Goal: Task Accomplishment & Management: Manage account settings

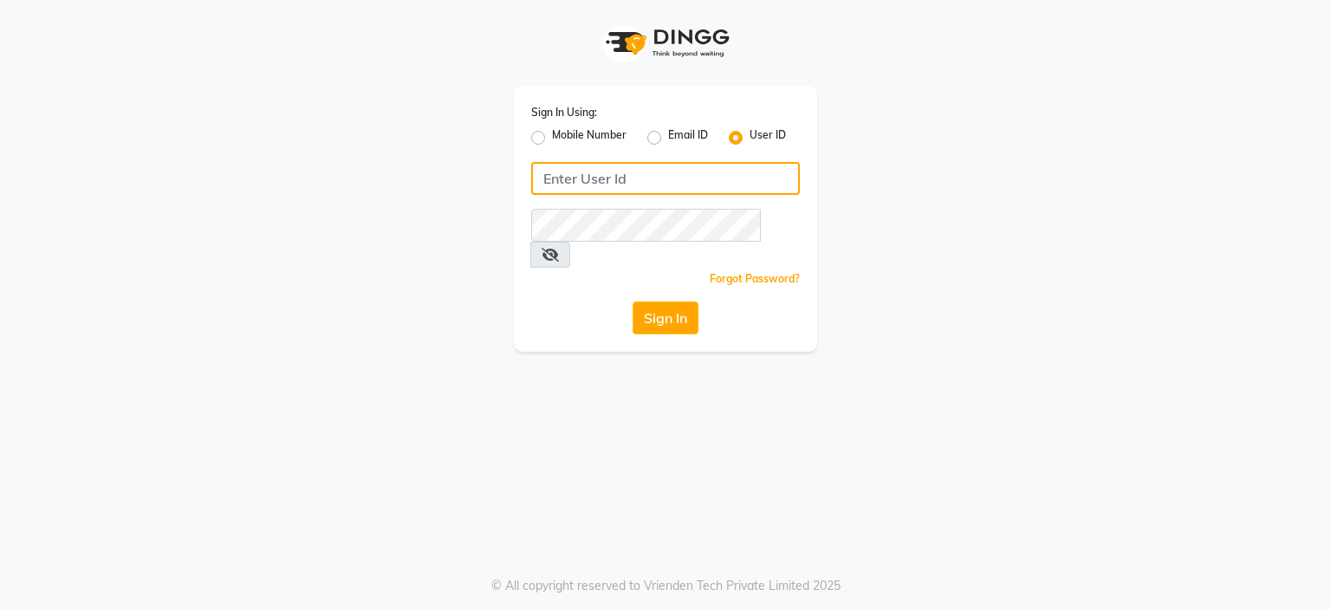
type input "7998919891"
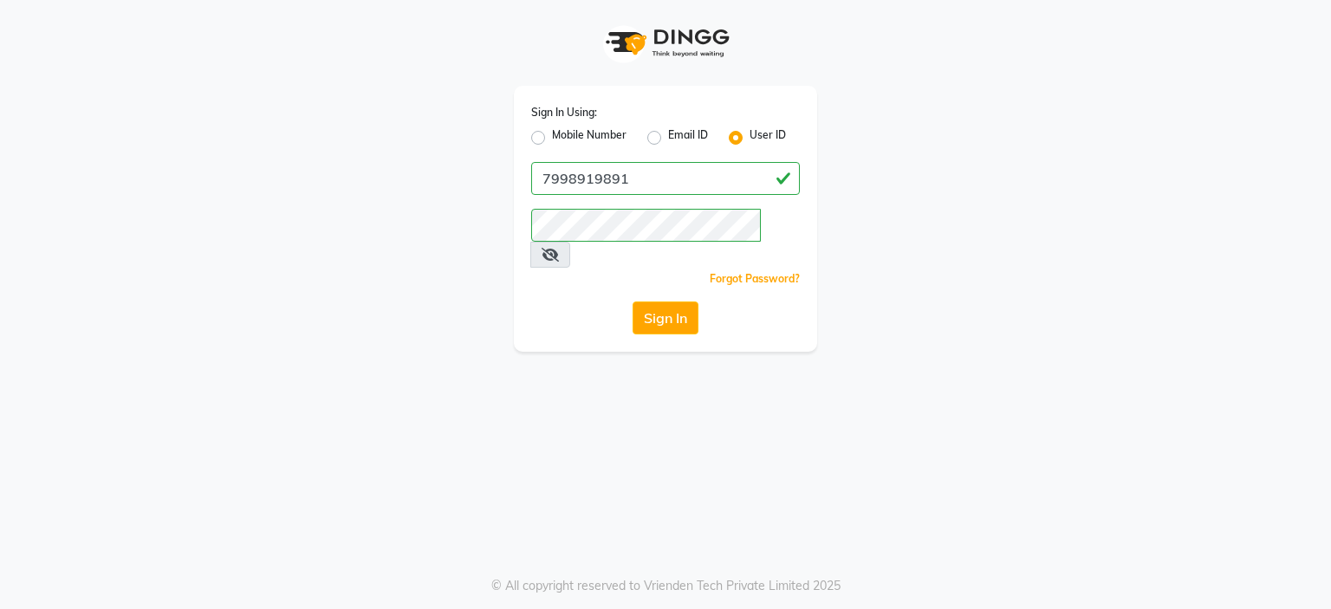
click at [583, 132] on label "Mobile Number" at bounding box center [589, 137] width 75 height 21
click at [563, 132] on input "Mobile Number" at bounding box center [557, 132] width 11 height 11
radio input "true"
radio input "false"
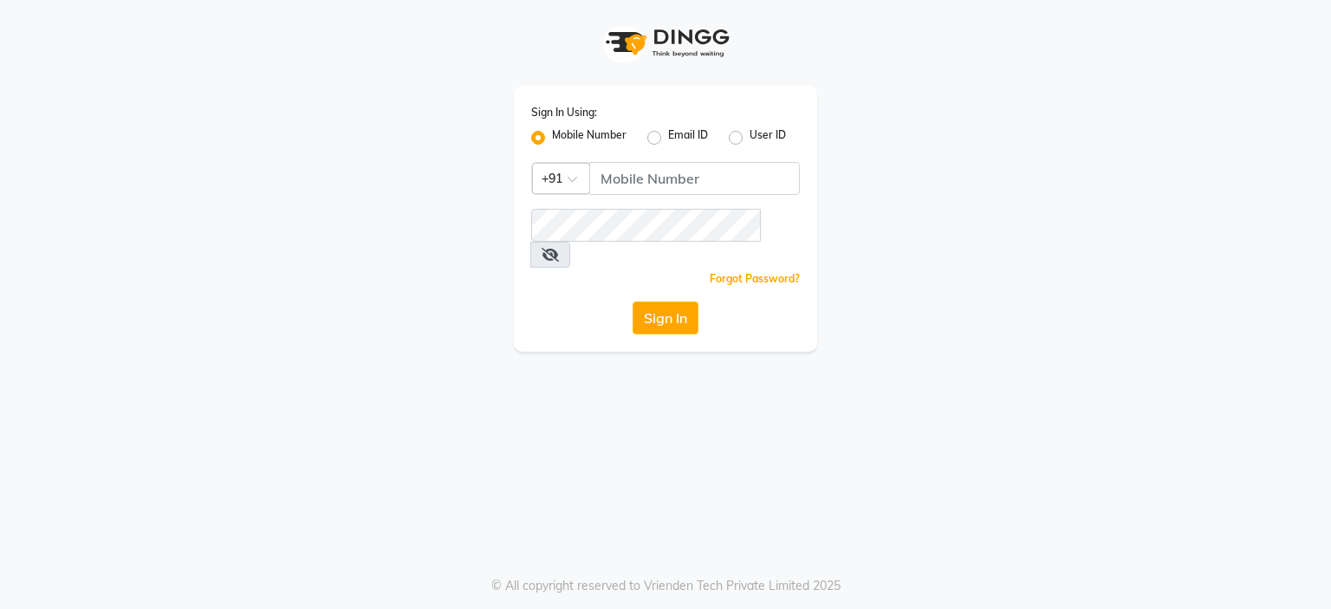
click at [622, 197] on div "Sign In Using: Mobile Number Email ID User ID Country Code × +91 Remember me Fo…" at bounding box center [665, 219] width 303 height 266
click at [627, 191] on input "Username" at bounding box center [694, 178] width 211 height 33
type input "7998919891"
click at [679, 301] on button "Sign In" at bounding box center [665, 317] width 66 height 33
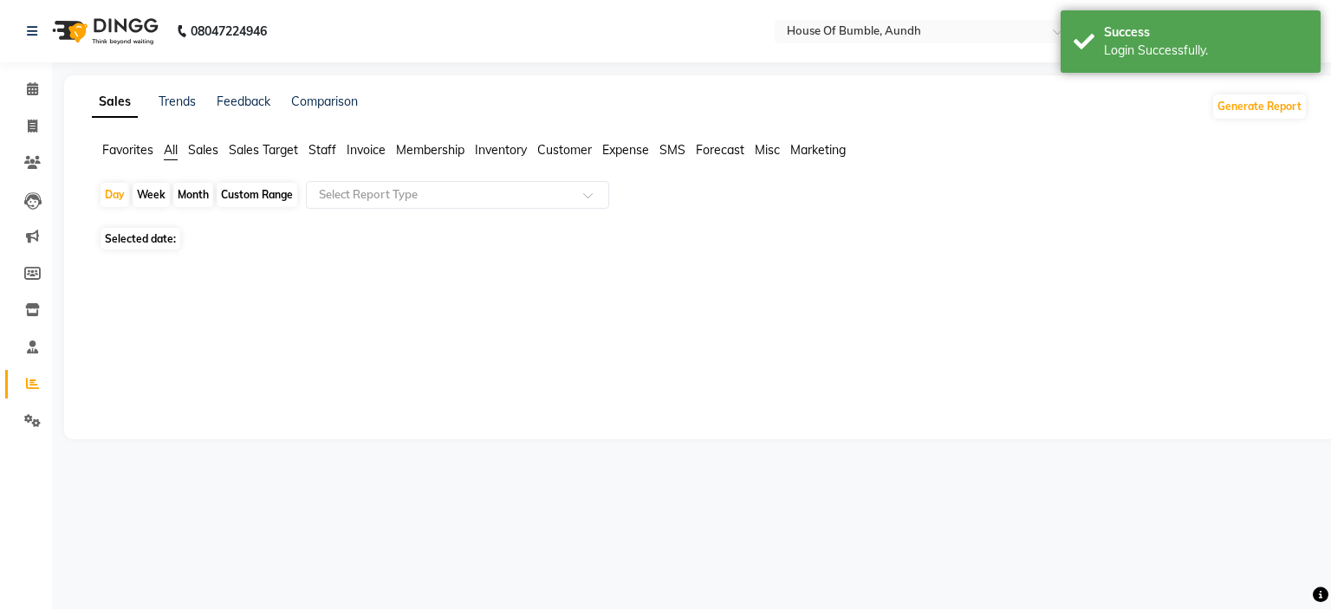
select select "en"
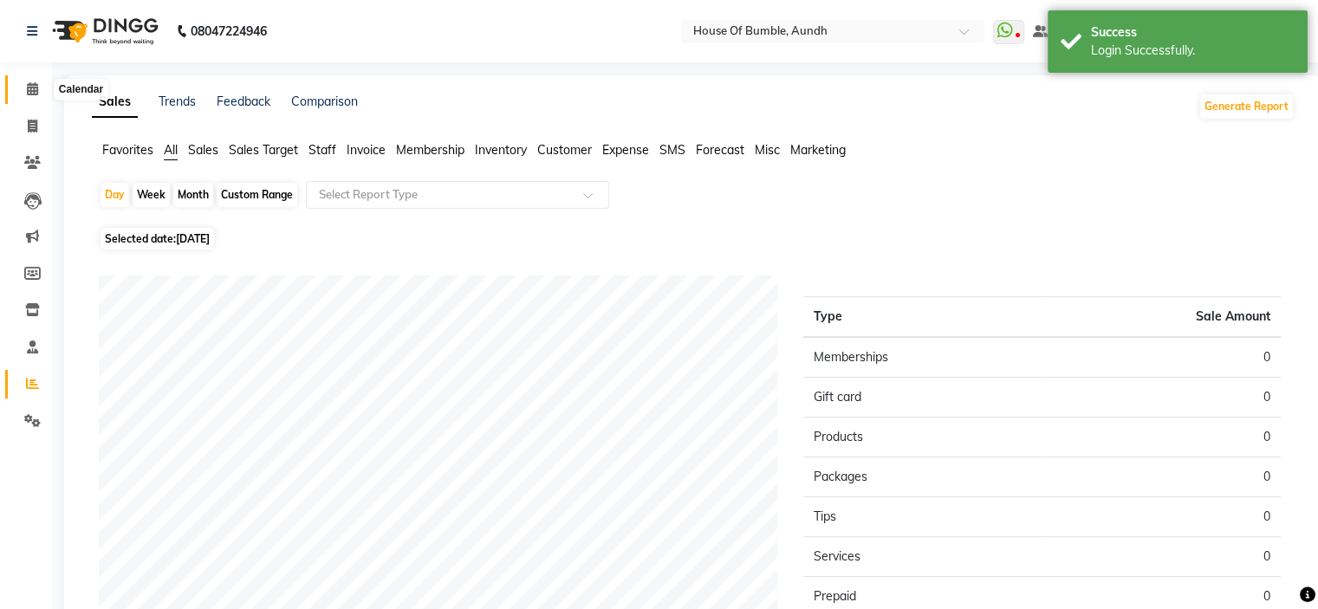
click at [30, 88] on icon at bounding box center [32, 88] width 11 height 13
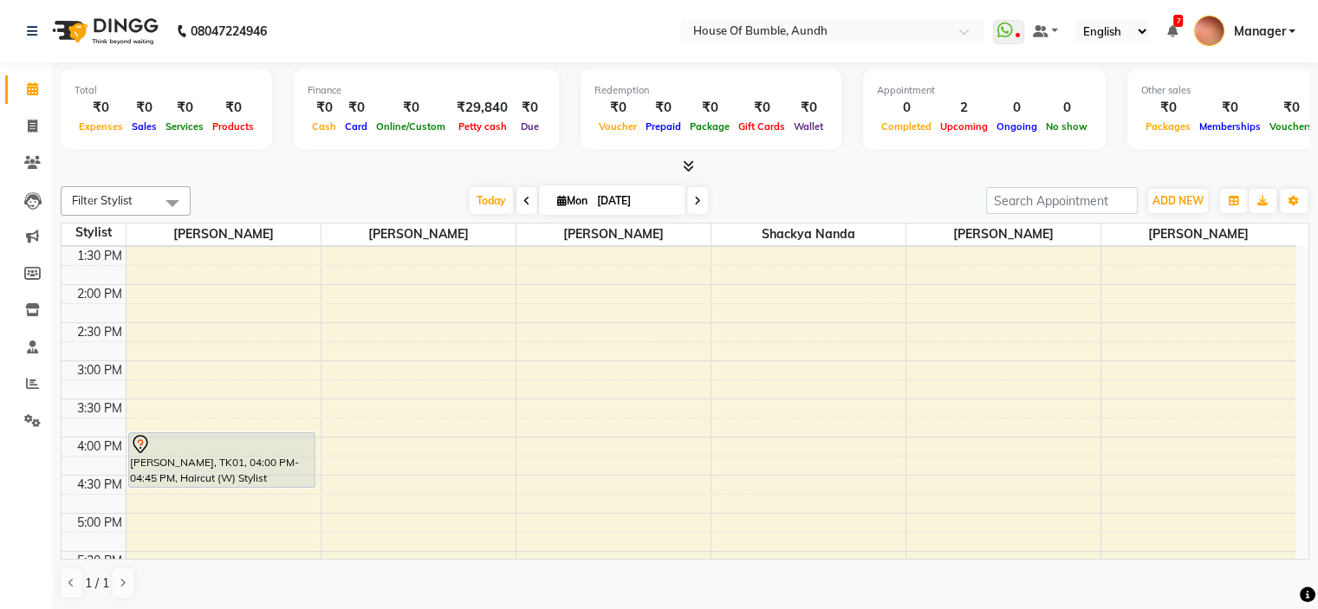
scroll to position [347, 0]
click at [603, 353] on div "9:00 AM 9:30 AM 10:00 AM 10:30 AM 11:00 AM 11:30 AM 12:00 PM 12:30 PM 1:00 PM 1…" at bounding box center [679, 357] width 1234 height 914
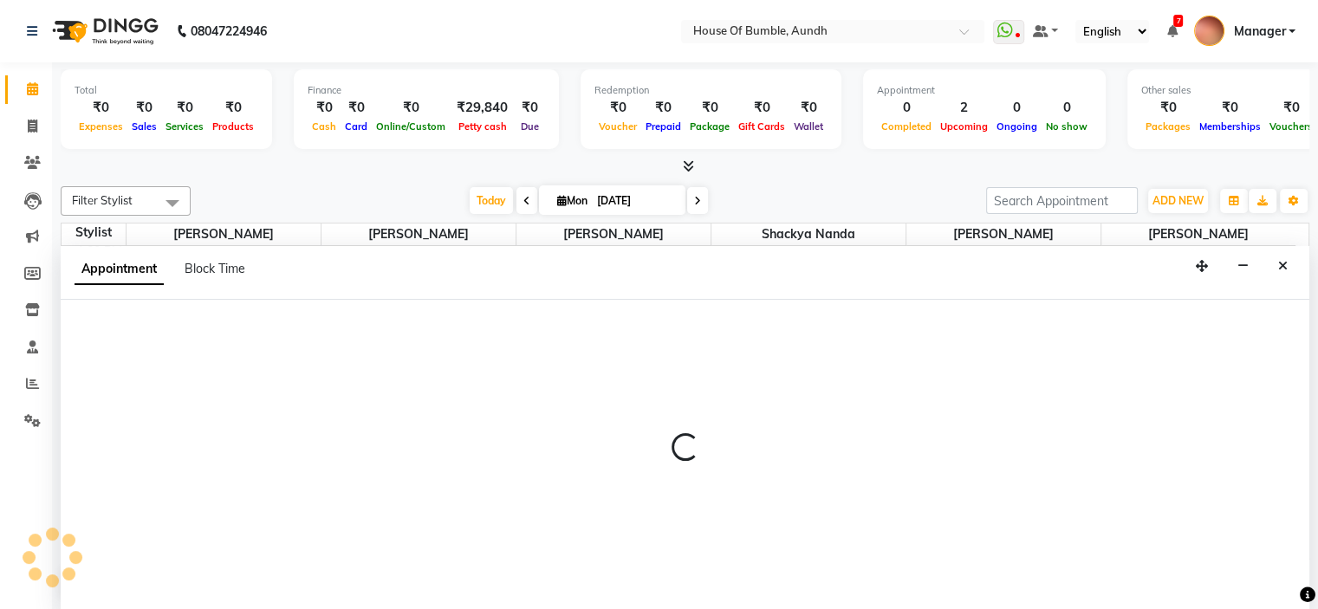
select select "8141"
select select "900"
select select "tentative"
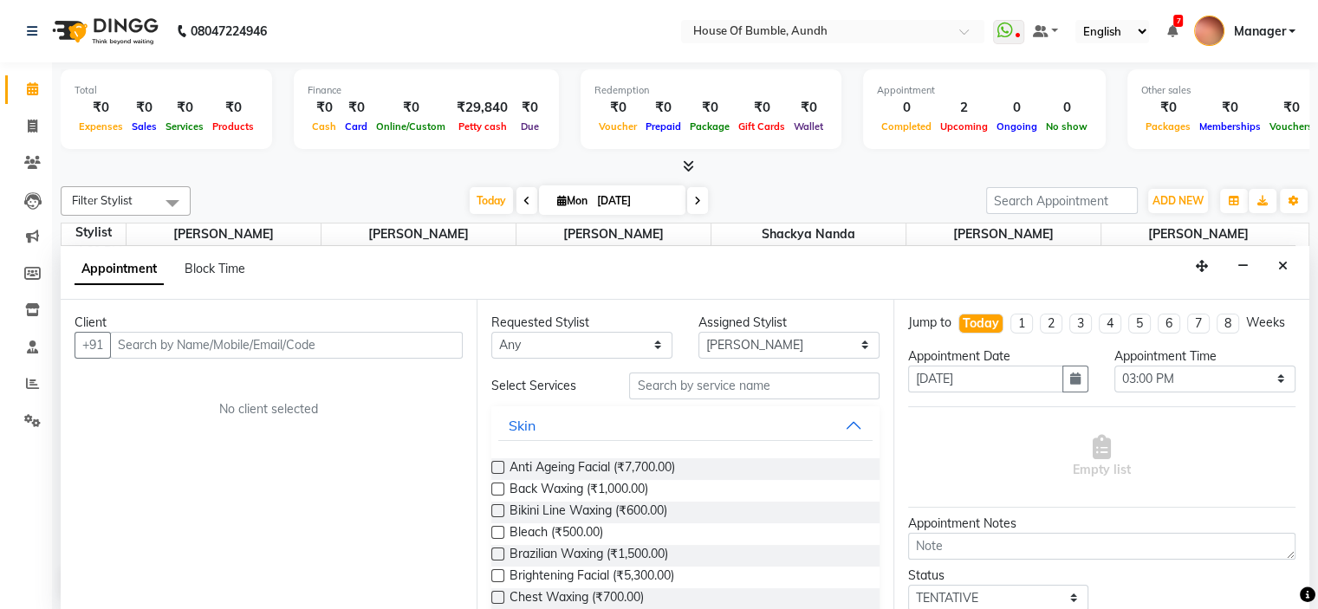
scroll to position [0, 0]
click at [198, 337] on input "text" at bounding box center [286, 345] width 353 height 27
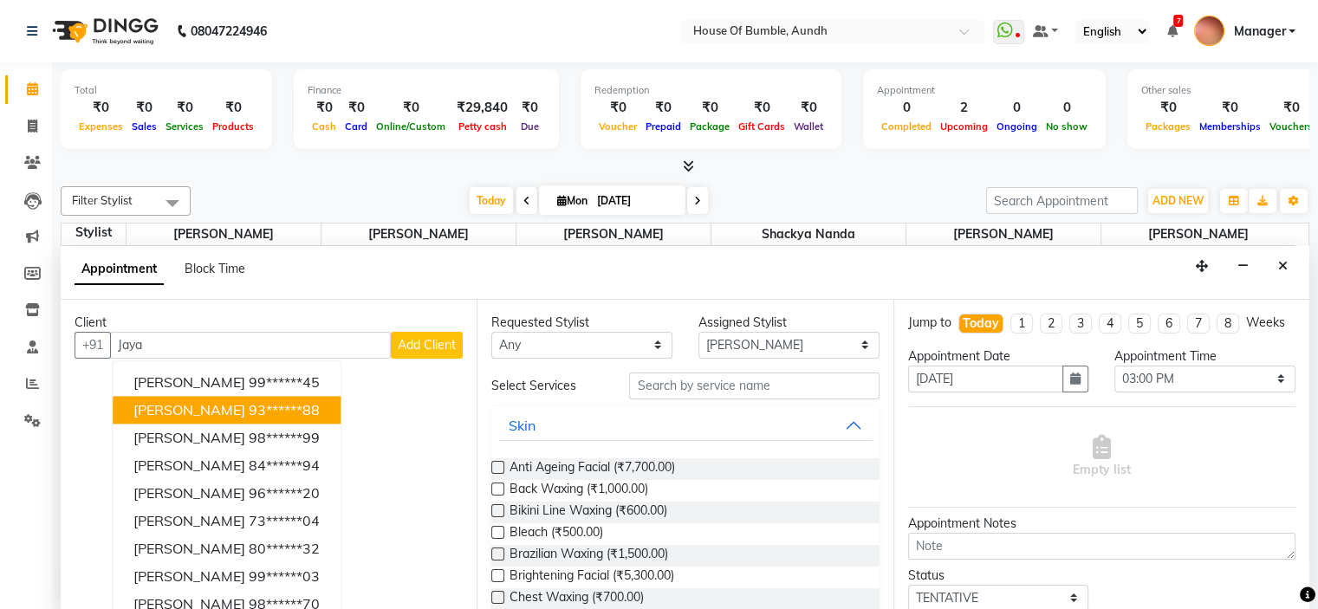
click at [256, 408] on ngb-highlight "93******88" at bounding box center [284, 409] width 71 height 17
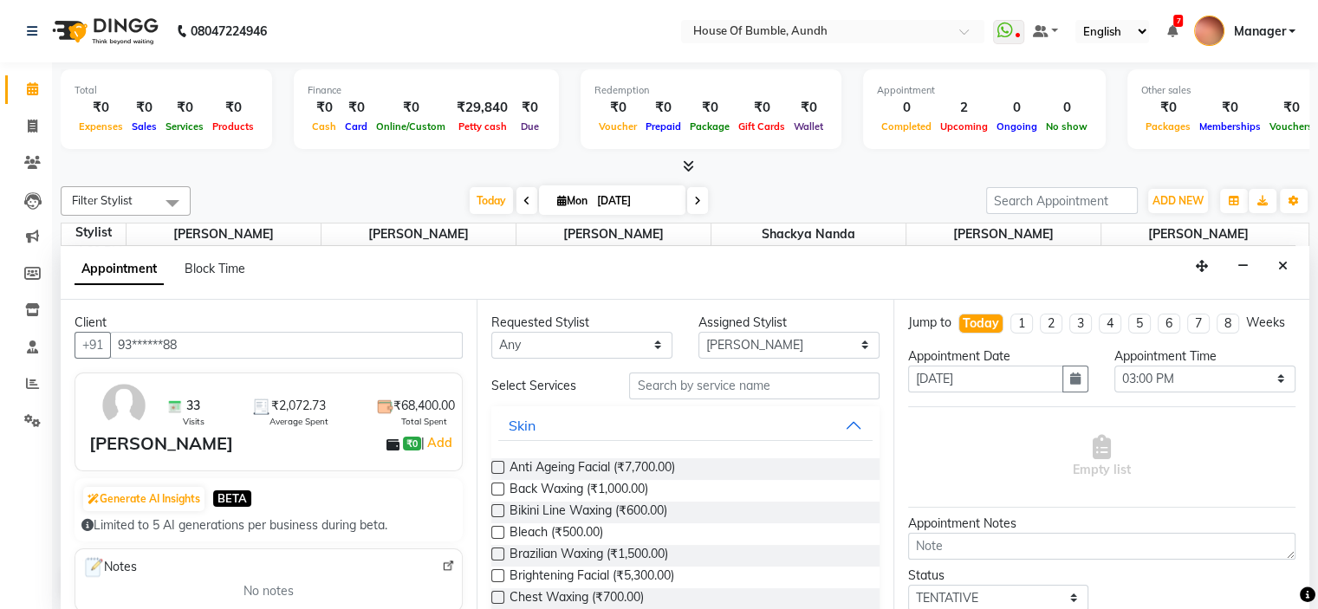
type input "93******88"
click at [729, 381] on input "text" at bounding box center [753, 386] width 249 height 27
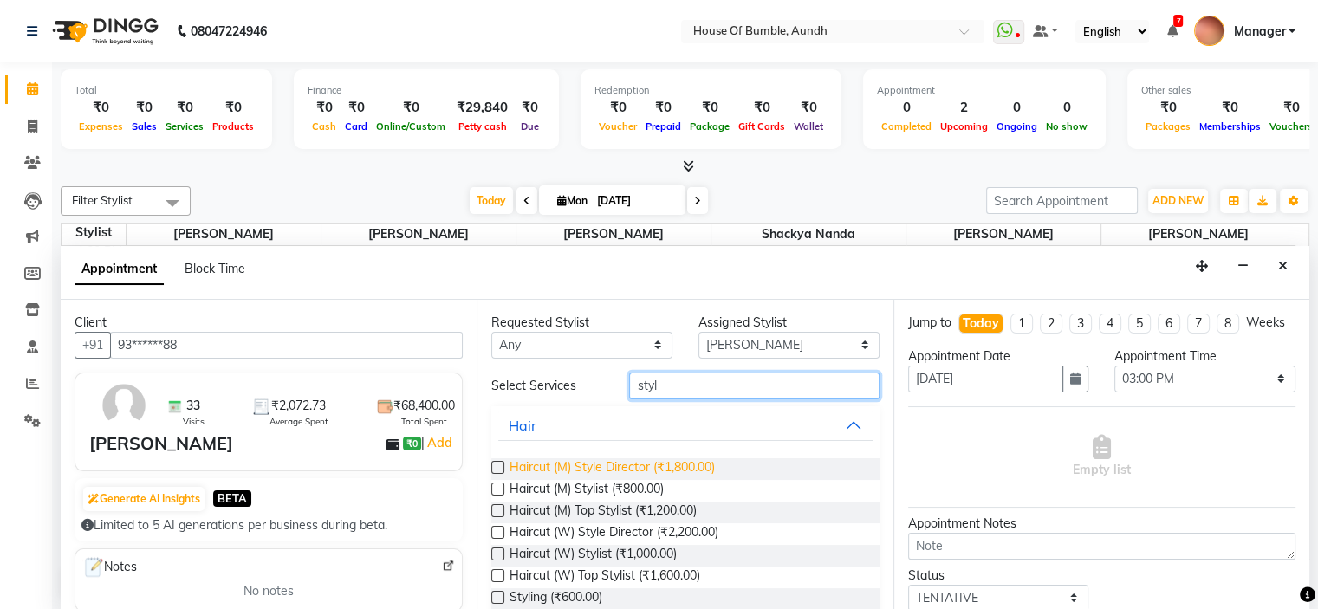
type input "styl"
click at [629, 462] on span "Haircut (M) Style Director (₹1,800.00)" at bounding box center [611, 469] width 205 height 22
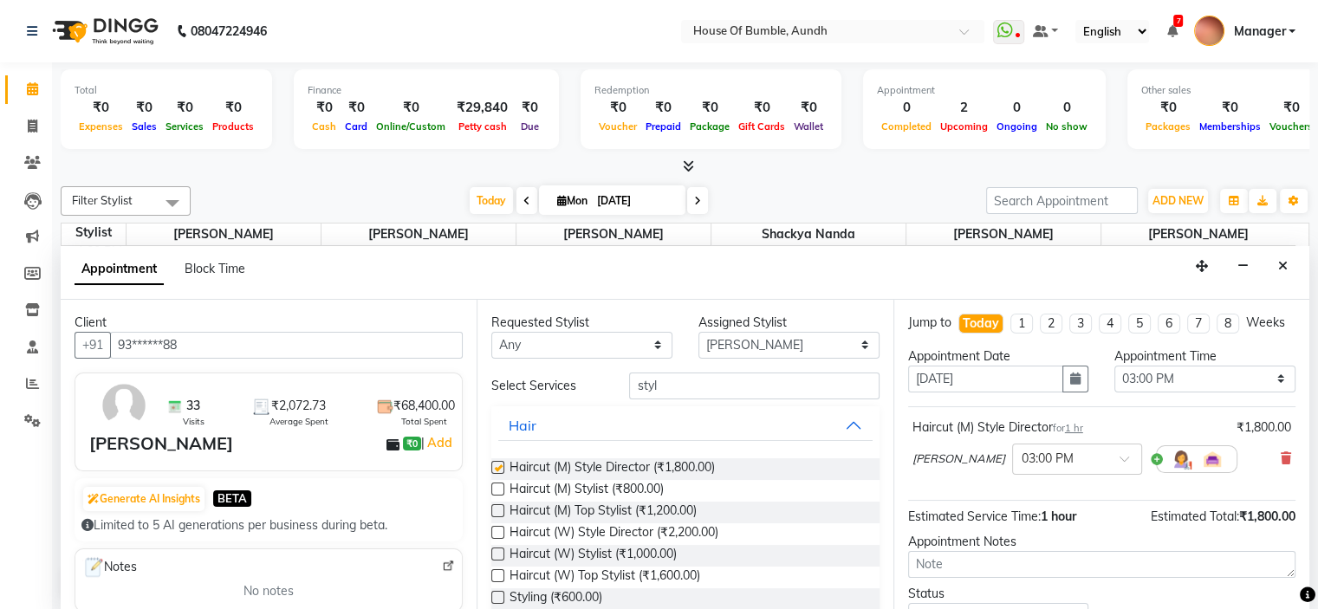
checkbox input "false"
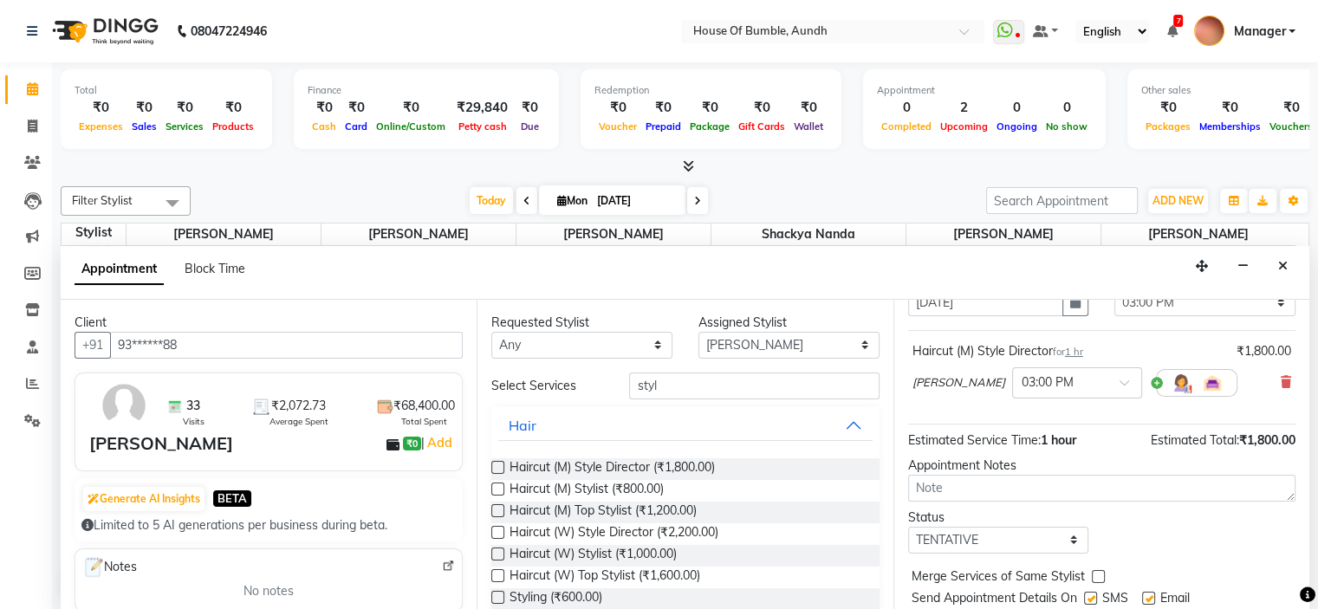
scroll to position [143, 0]
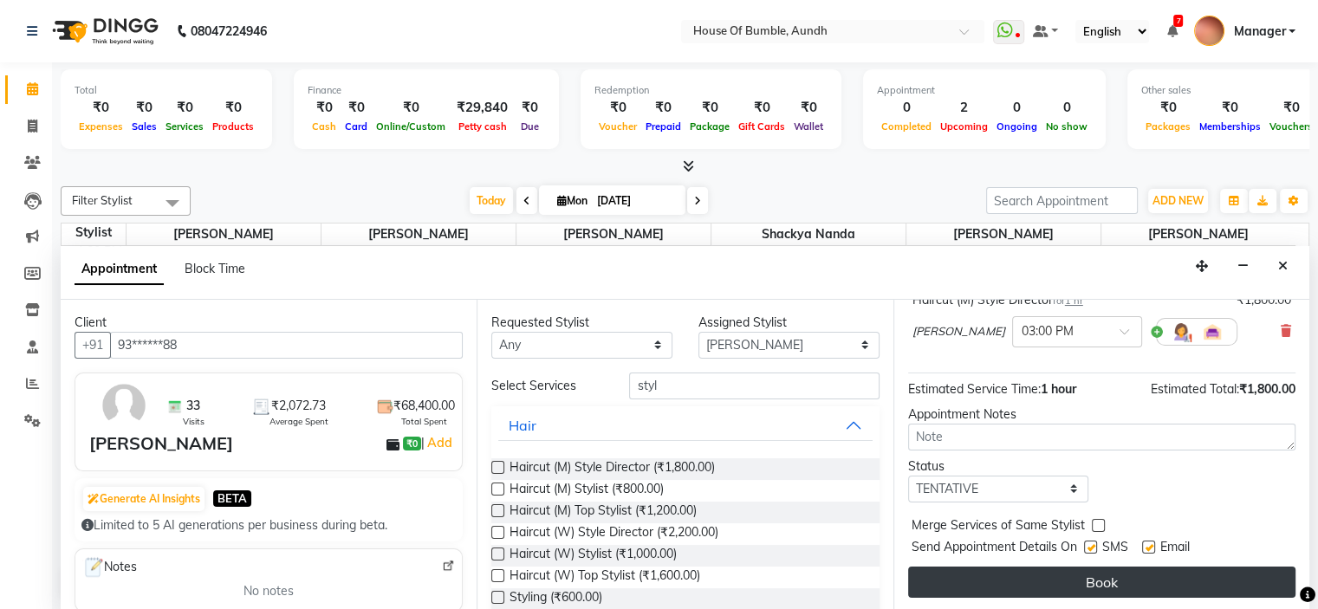
click at [1126, 574] on button "Book" at bounding box center [1101, 582] width 387 height 31
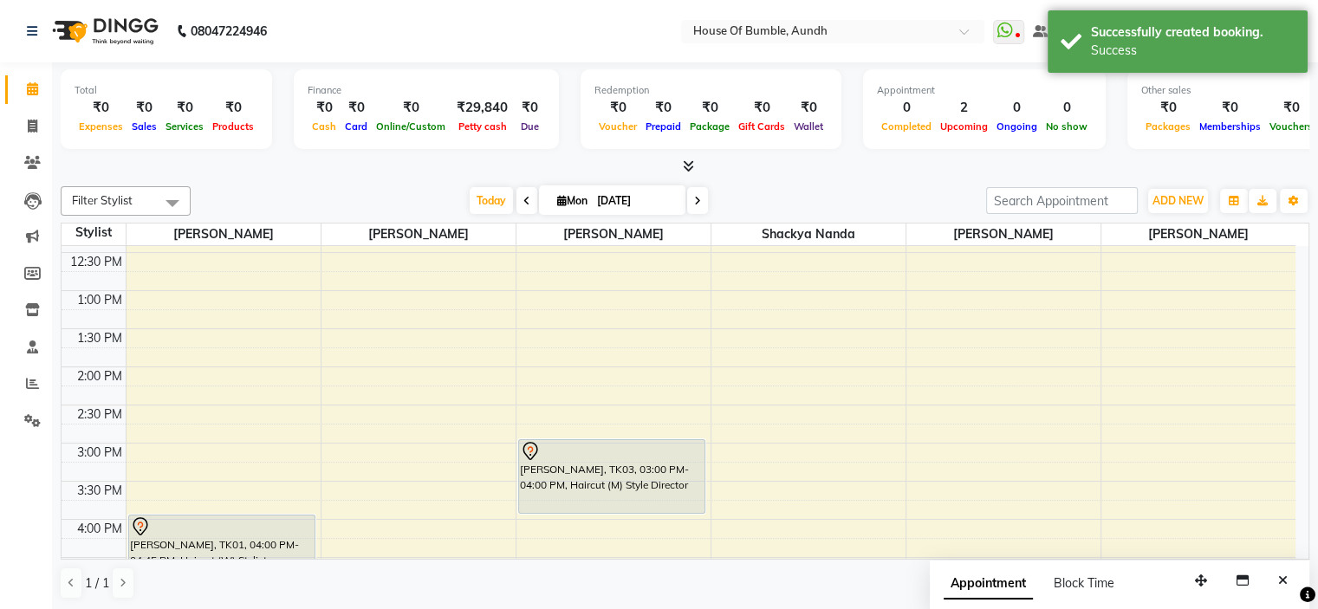
scroll to position [173, 0]
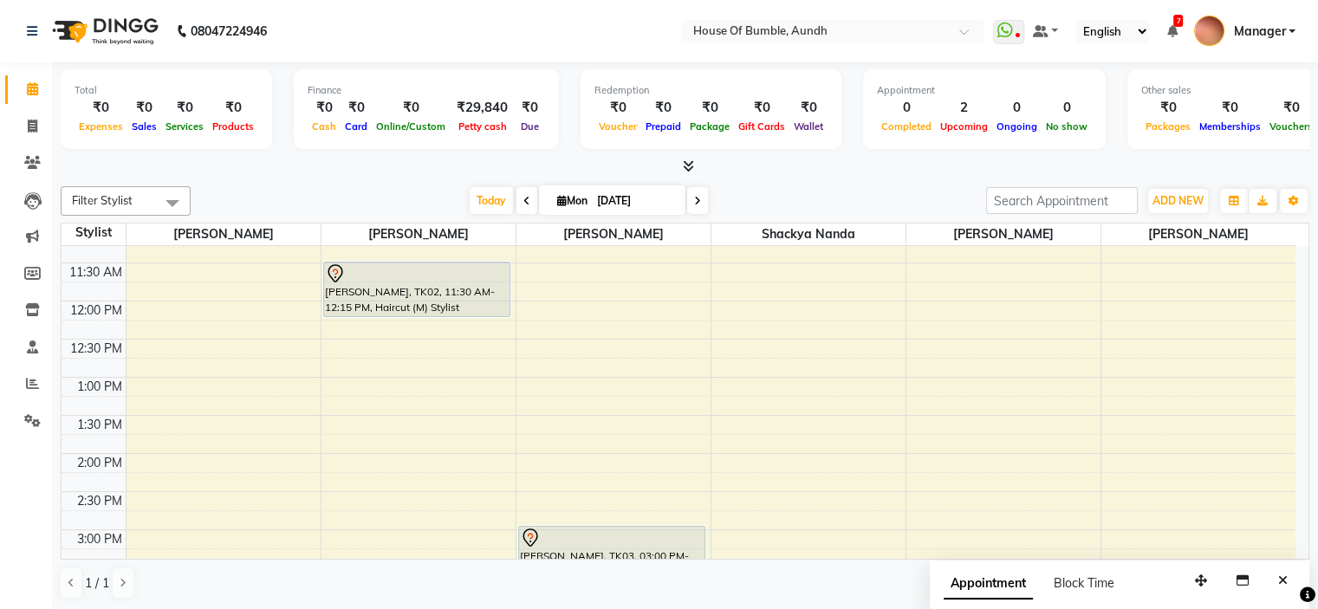
click at [833, 281] on div "9:00 AM 9:30 AM 10:00 AM 10:30 AM 11:00 AM 11:30 AM 12:00 PM 12:30 PM 1:00 PM 1…" at bounding box center [679, 530] width 1234 height 914
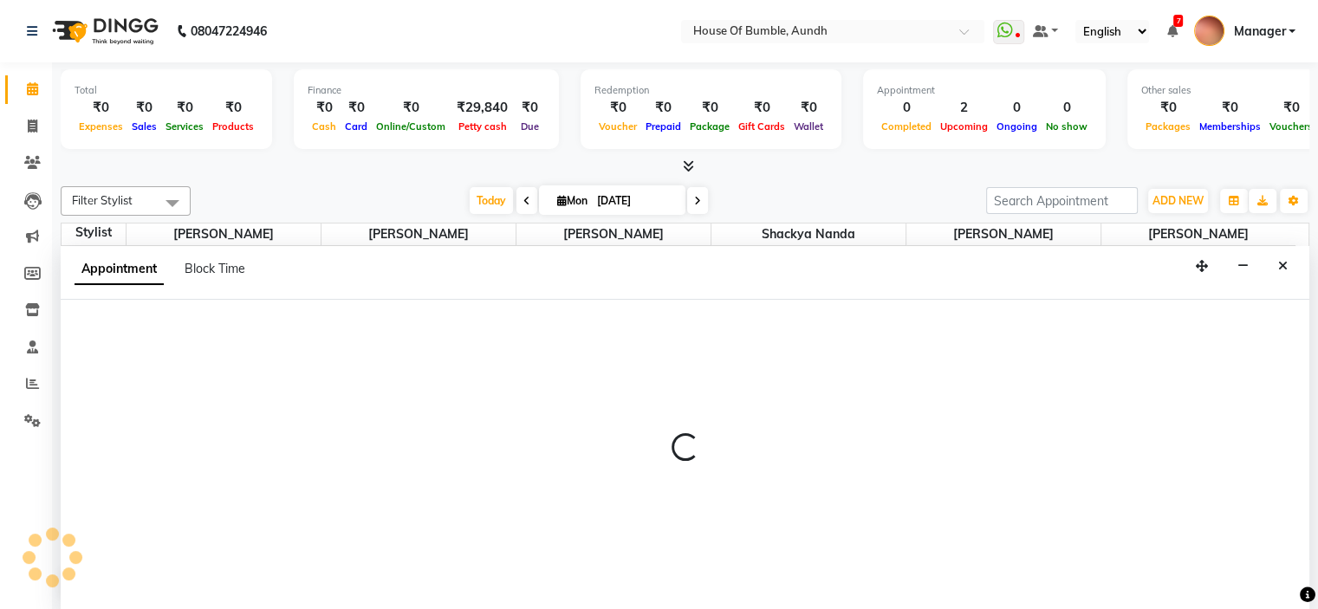
scroll to position [0, 0]
select select "7918"
select select "705"
select select "tentative"
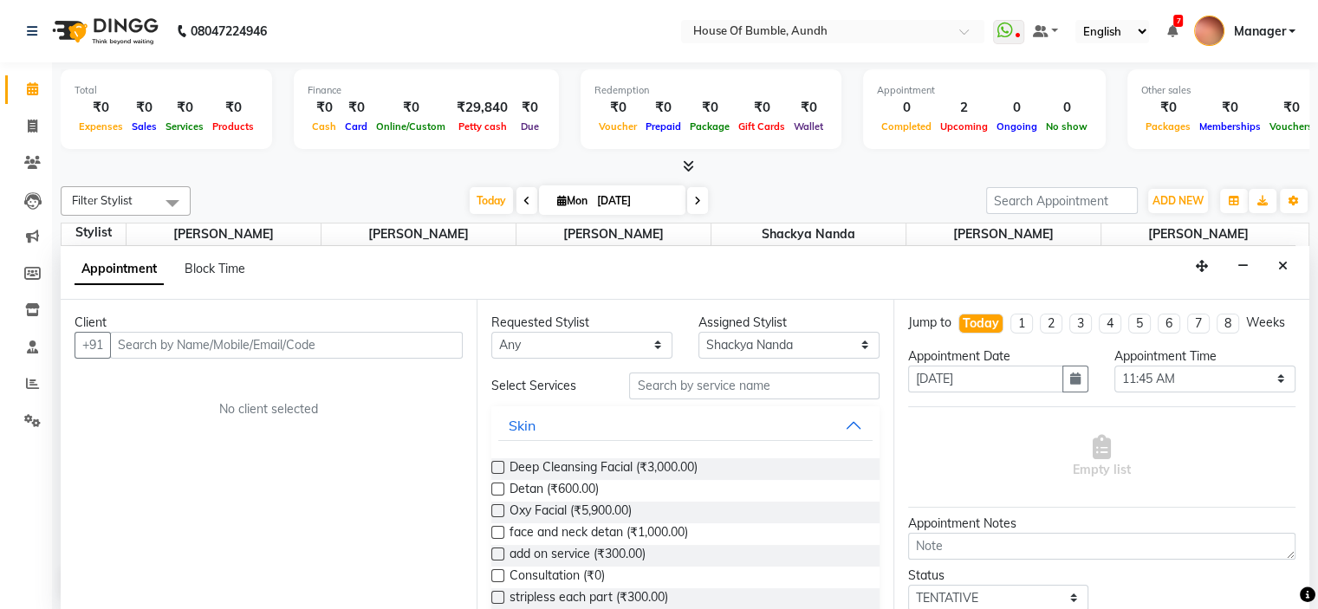
click at [325, 337] on input "text" at bounding box center [286, 345] width 353 height 27
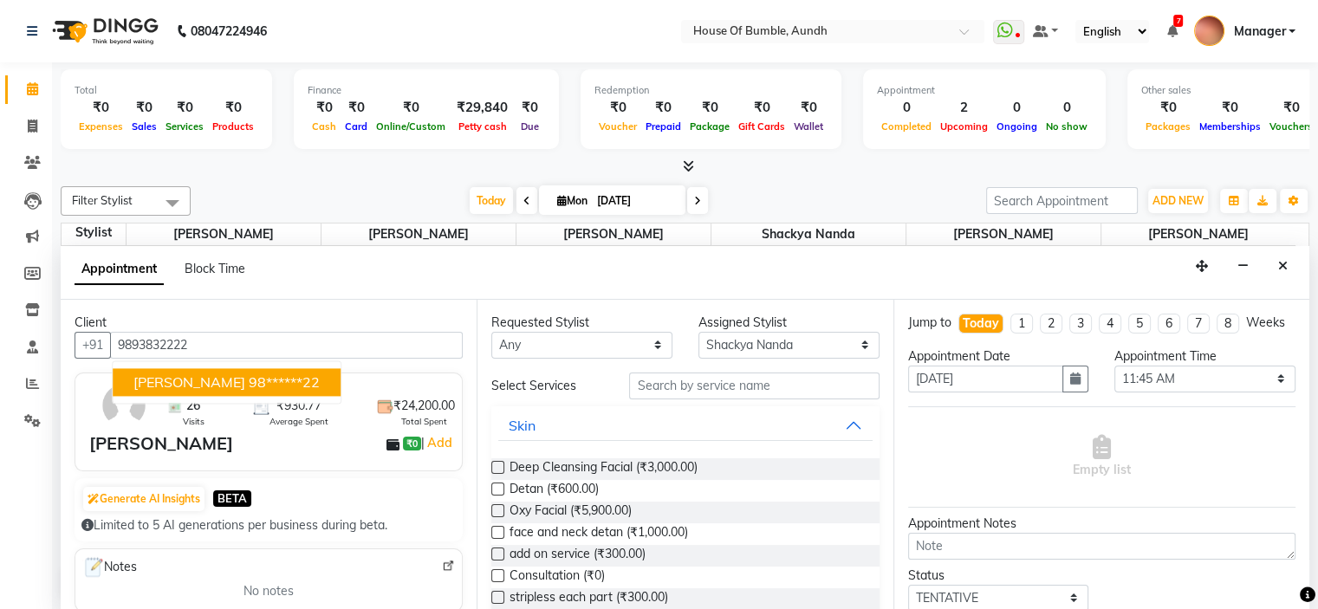
scroll to position [87, 0]
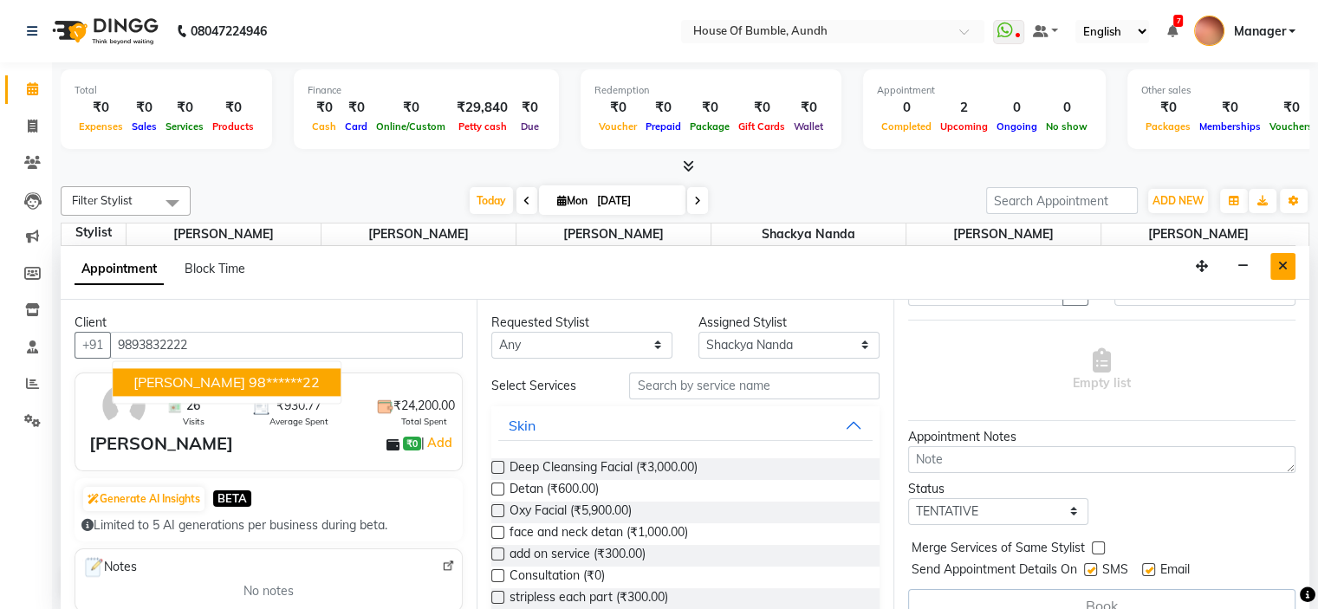
type input "9893832222"
click at [1279, 253] on button "Close" at bounding box center [1282, 266] width 25 height 27
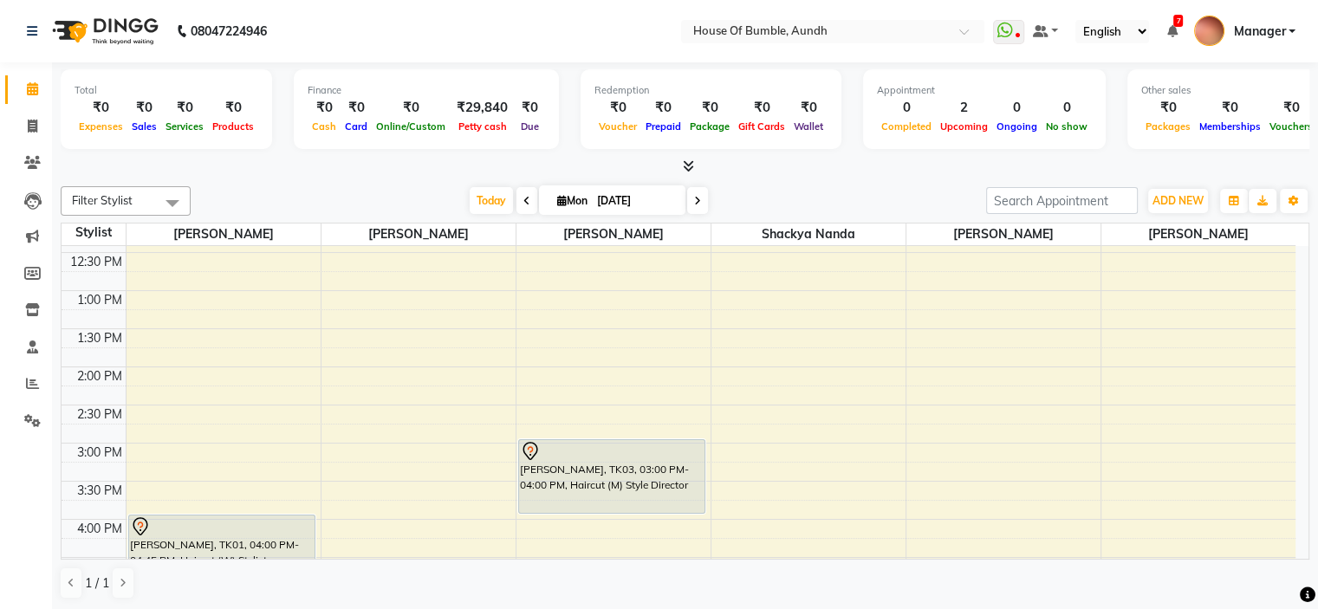
scroll to position [173, 0]
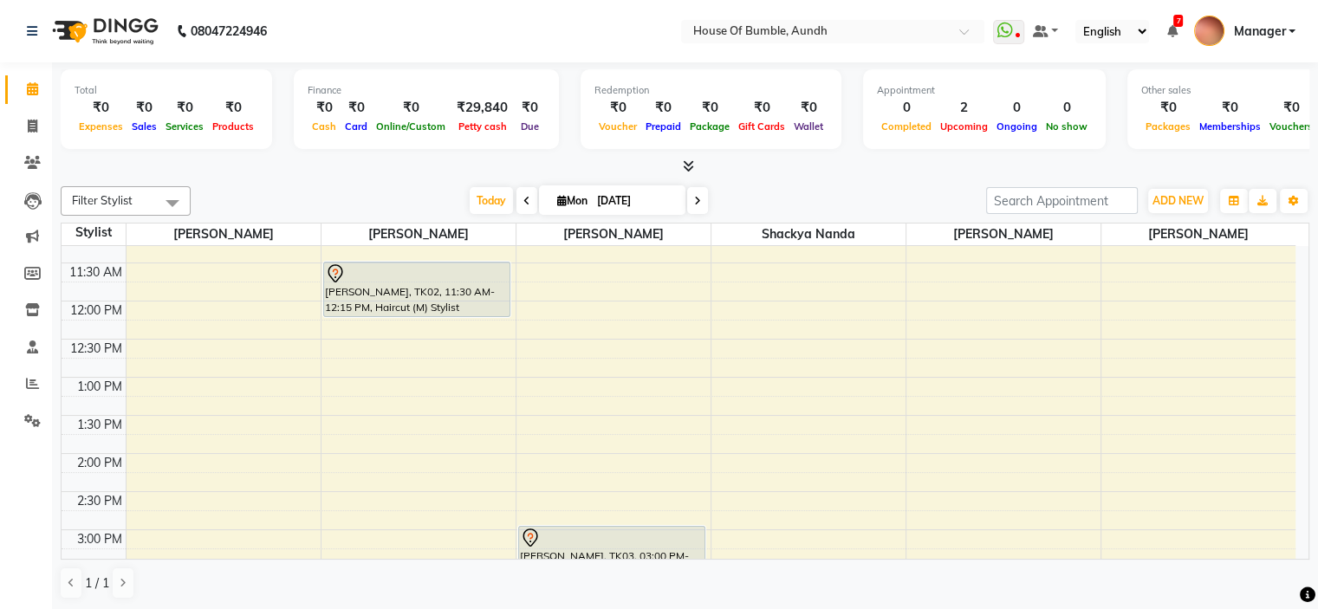
click at [169, 397] on div "9:00 AM 9:30 AM 10:00 AM 10:30 AM 11:00 AM 11:30 AM 12:00 PM 12:30 PM 1:00 PM 1…" at bounding box center [679, 530] width 1234 height 914
select select "7795"
select select "tentative"
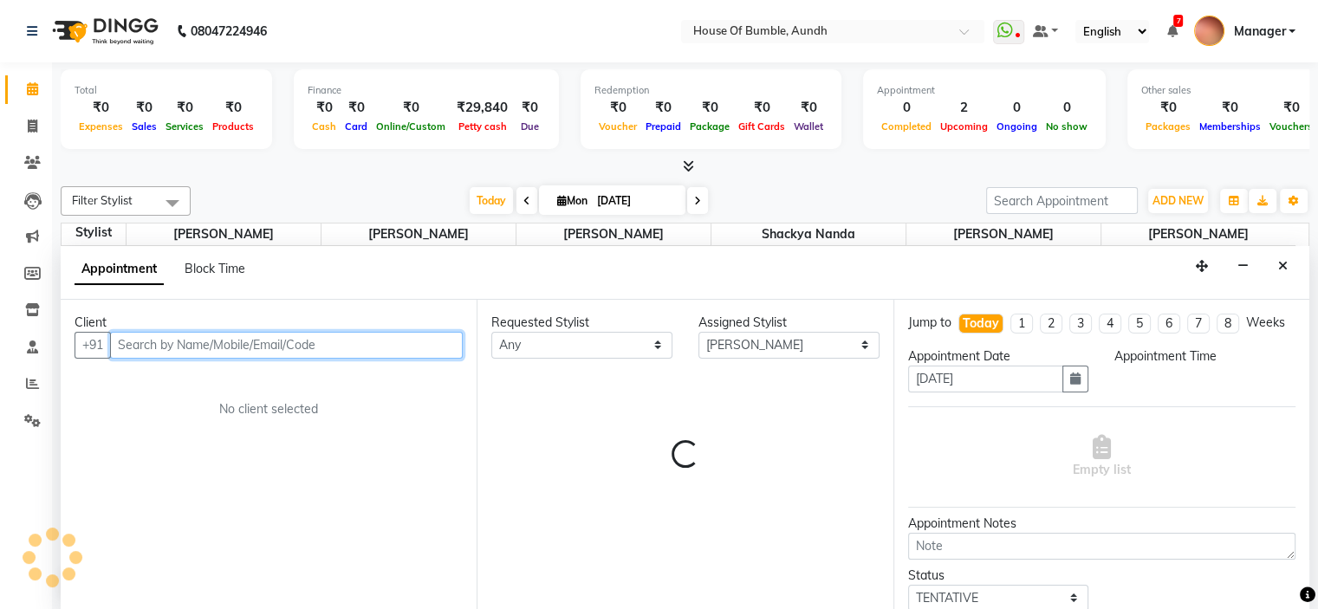
select select "795"
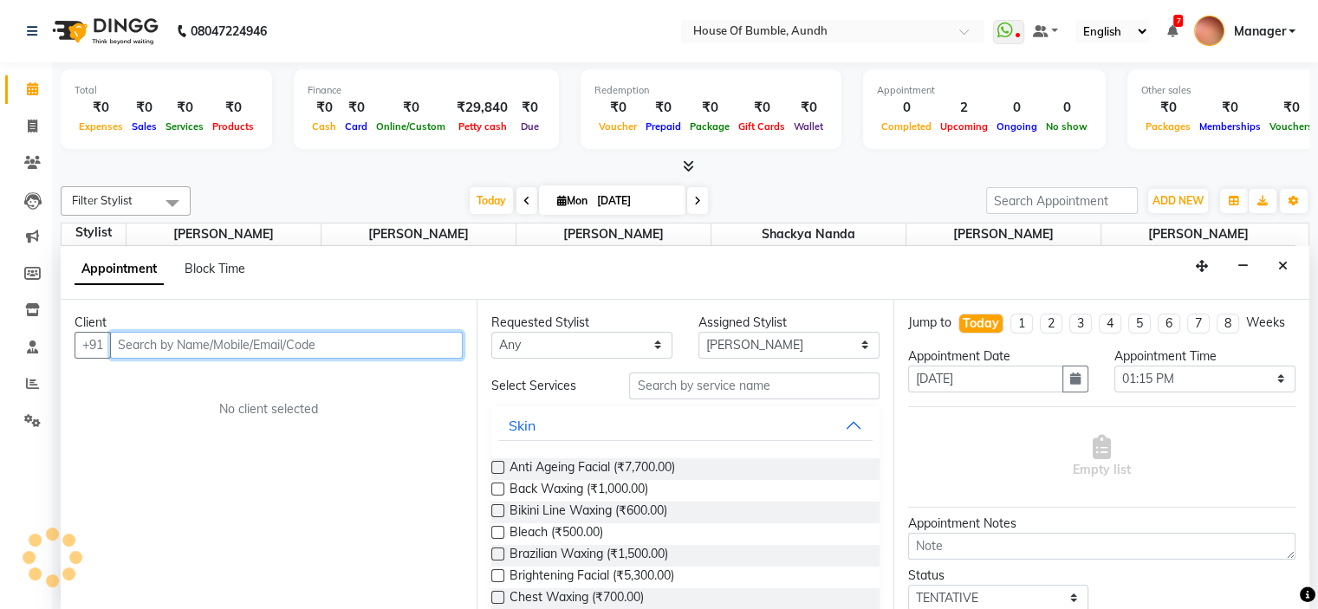
scroll to position [0, 0]
click at [205, 332] on input "text" at bounding box center [286, 345] width 353 height 27
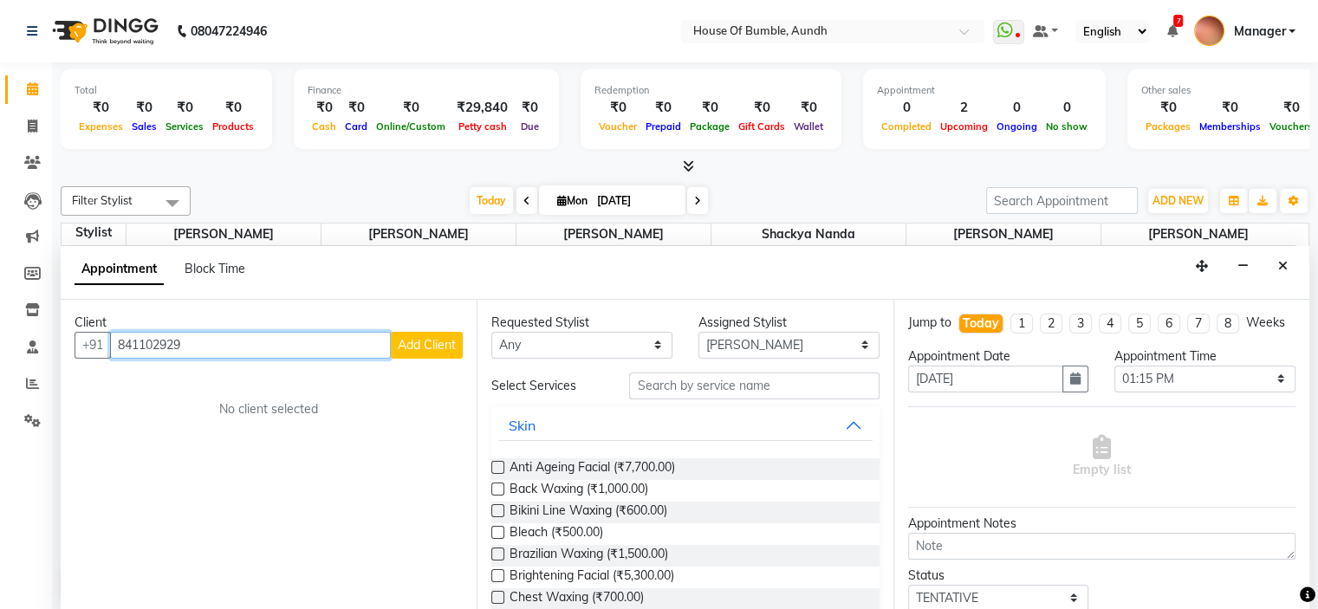
click at [161, 339] on input "841102929" at bounding box center [250, 345] width 281 height 27
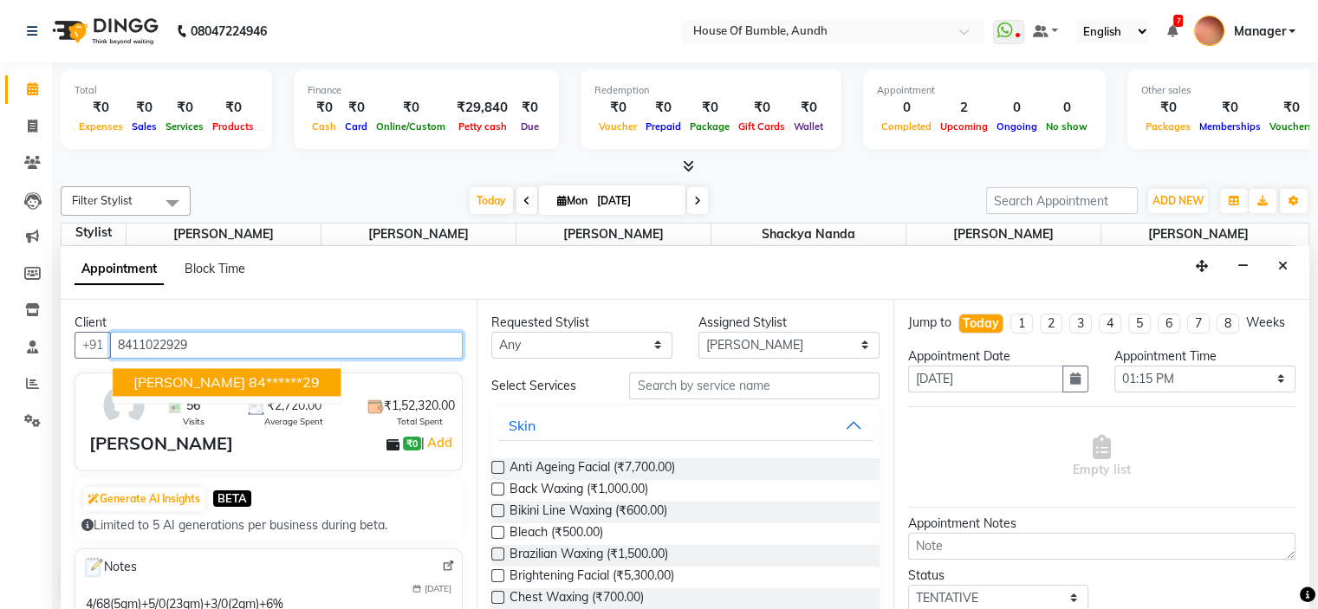
click at [295, 373] on ngb-highlight "84******29" at bounding box center [284, 381] width 71 height 17
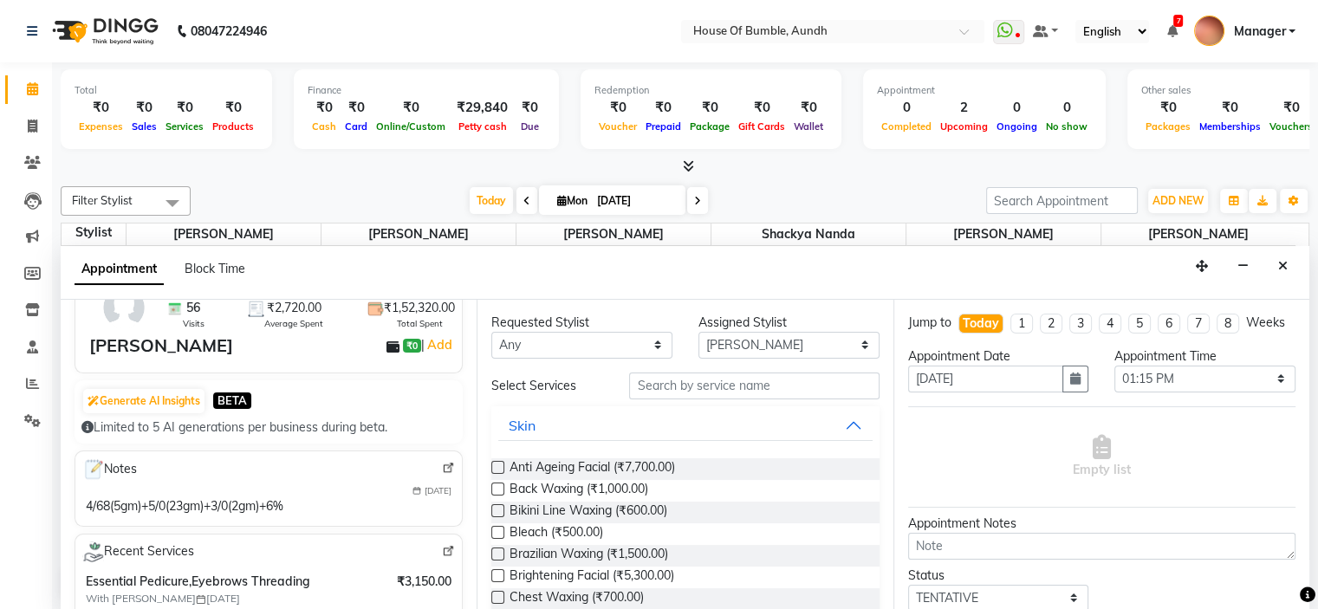
scroll to position [260, 0]
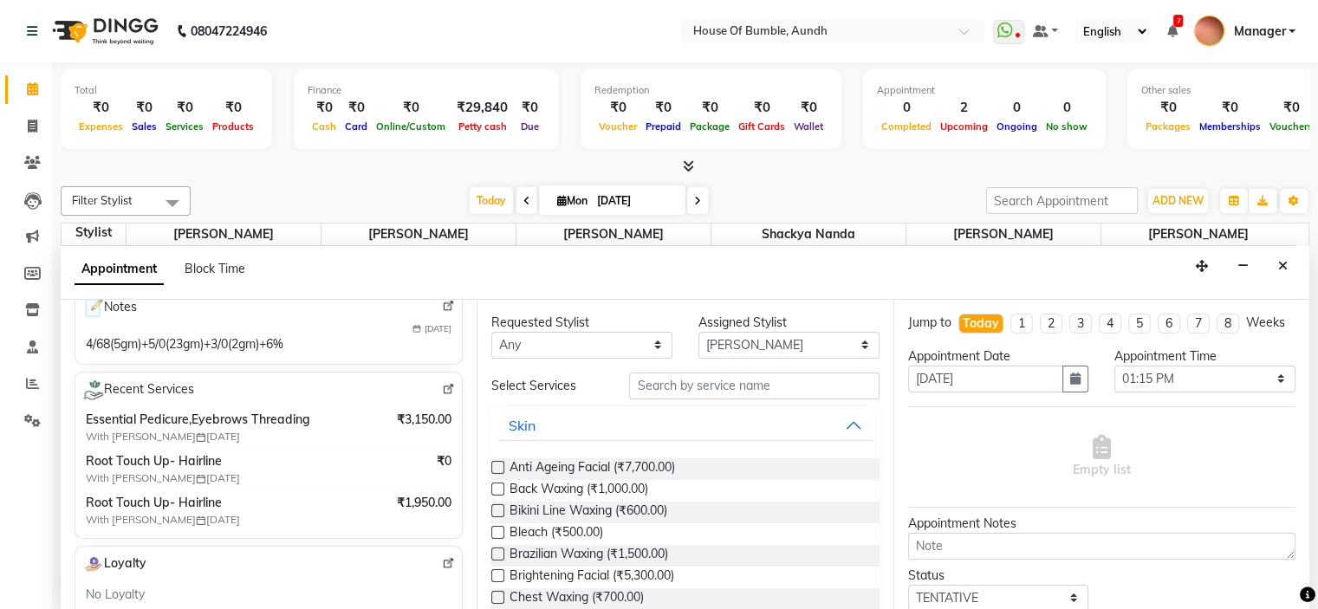
type input "84******29"
click at [779, 380] on input "text" at bounding box center [753, 386] width 249 height 27
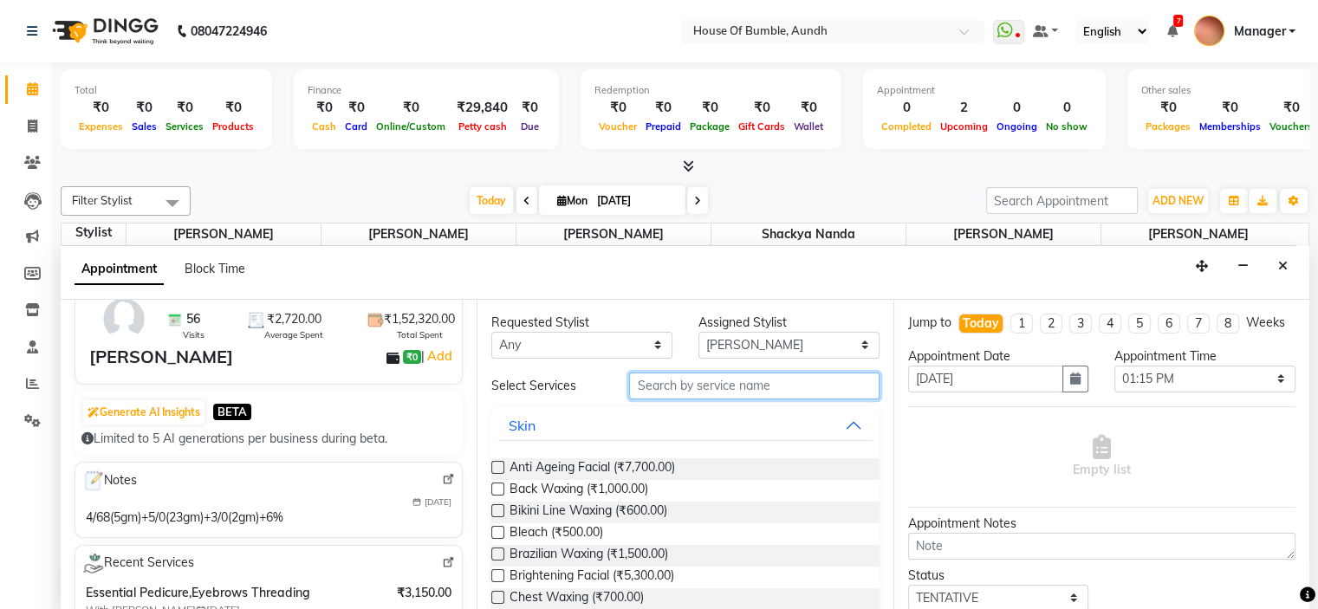
click at [689, 384] on input "text" at bounding box center [753, 386] width 249 height 27
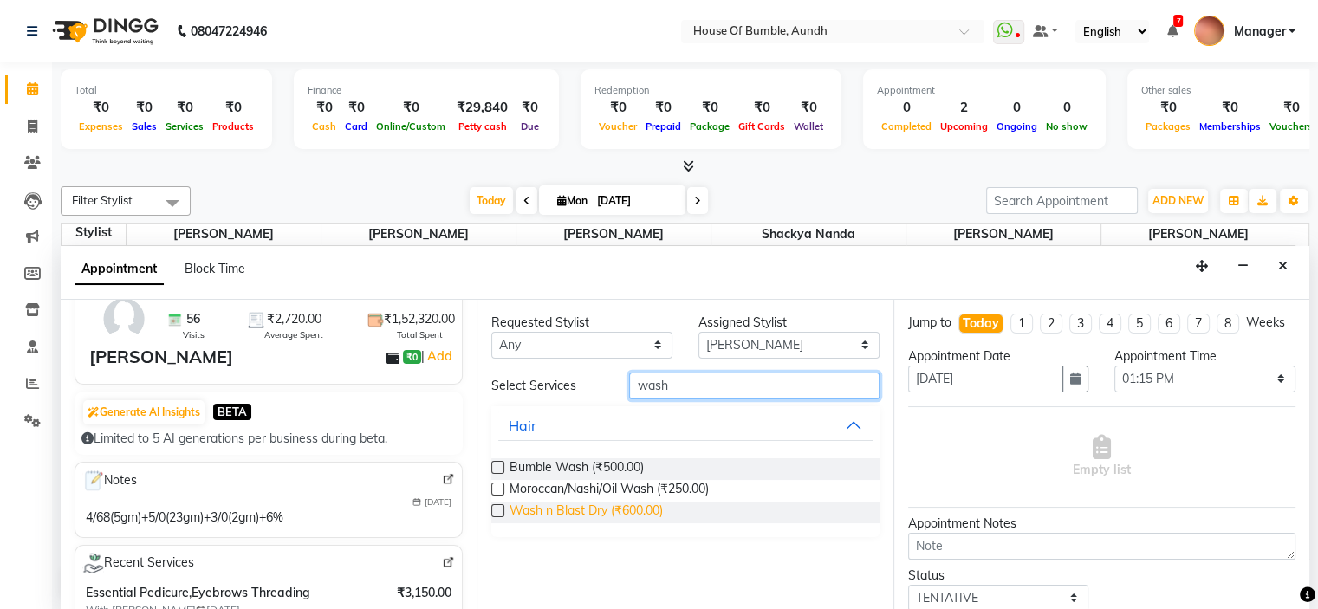
type input "wash"
click at [576, 514] on span "Wash n Blast Dry (₹600.00)" at bounding box center [585, 513] width 153 height 22
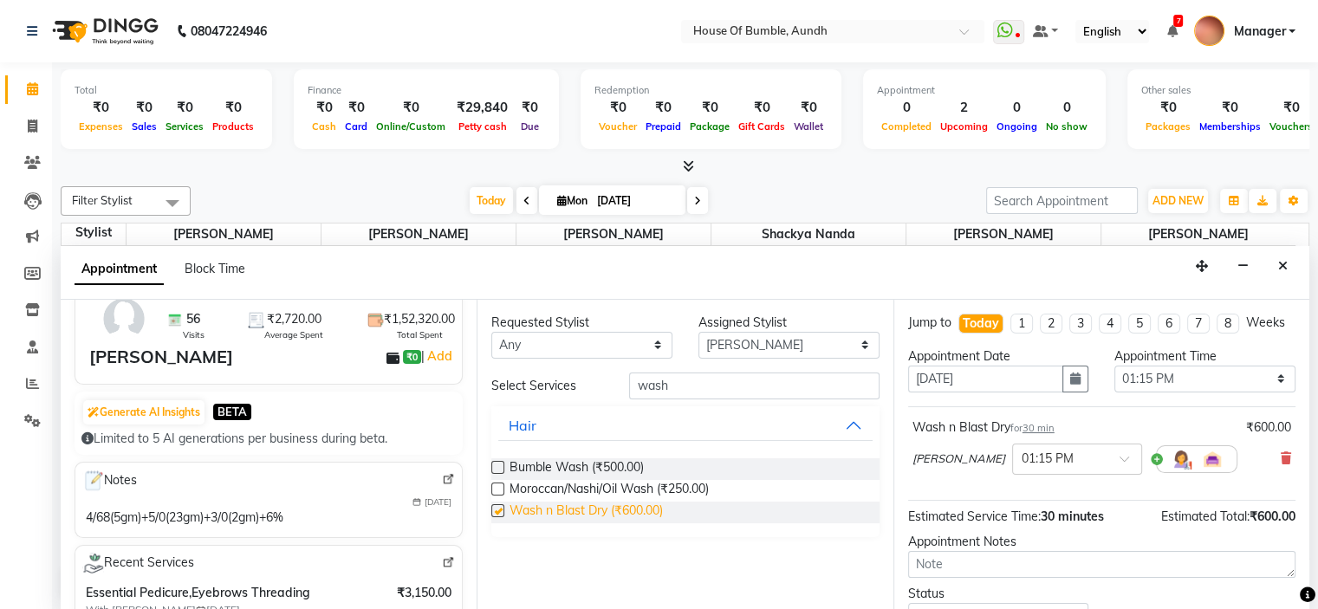
checkbox input "false"
click at [1091, 475] on div "× 01:15 PM" at bounding box center [1077, 459] width 130 height 31
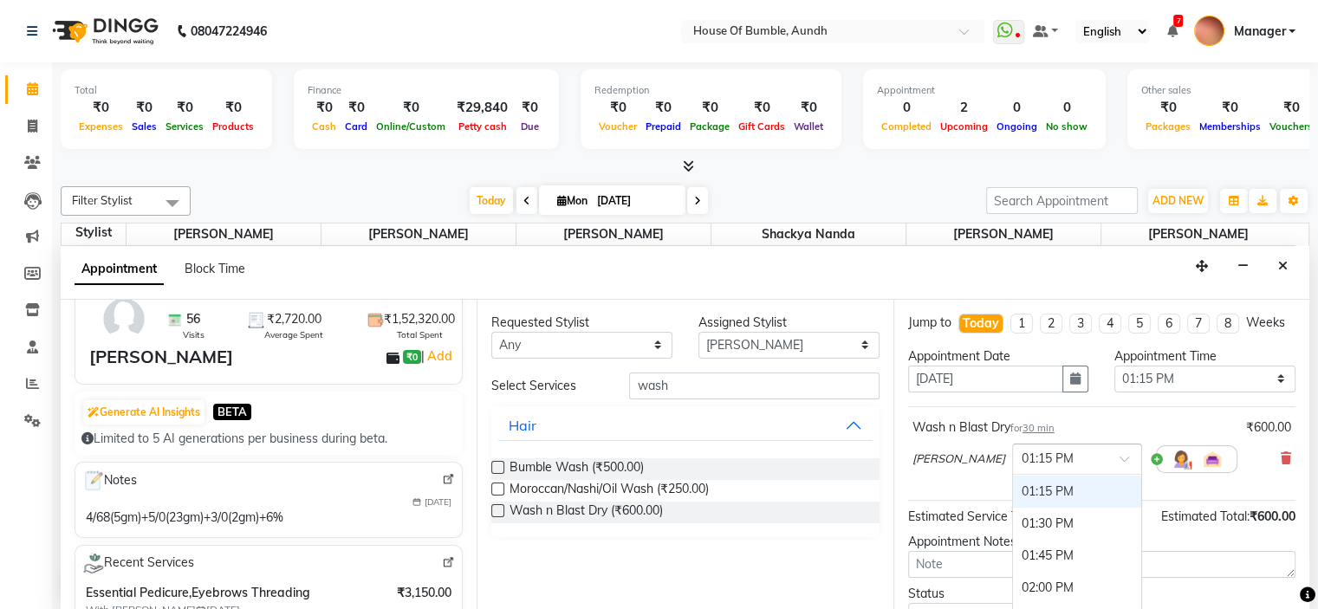
click at [1092, 467] on div at bounding box center [1077, 458] width 128 height 18
click at [1064, 550] on div "12:15 PM" at bounding box center [1077, 537] width 128 height 32
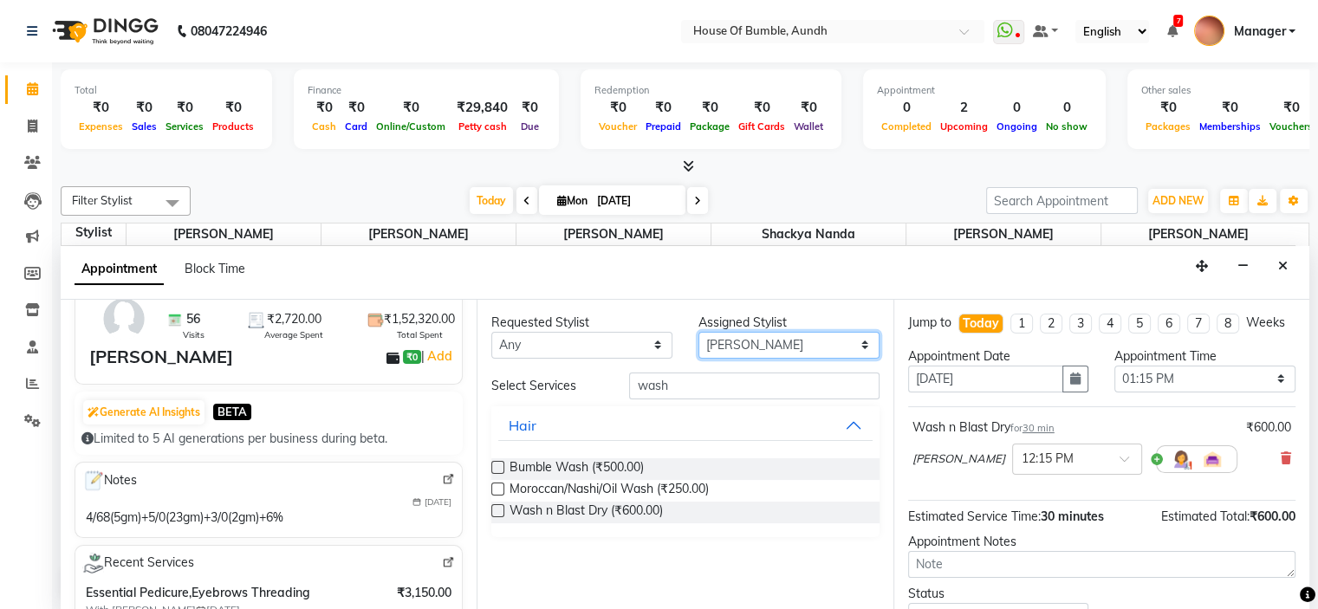
click at [816, 352] on select "Select Ashwini Rathod Hema Anthony Naim Shaeikh Neha Sonawane Pooja Kalbhor Sha…" at bounding box center [788, 345] width 181 height 27
select select "10291"
click at [698, 332] on select "Select Ashwini Rathod Hema Anthony Naim Shaeikh Neha Sonawane Pooja Kalbhor Sha…" at bounding box center [788, 345] width 181 height 27
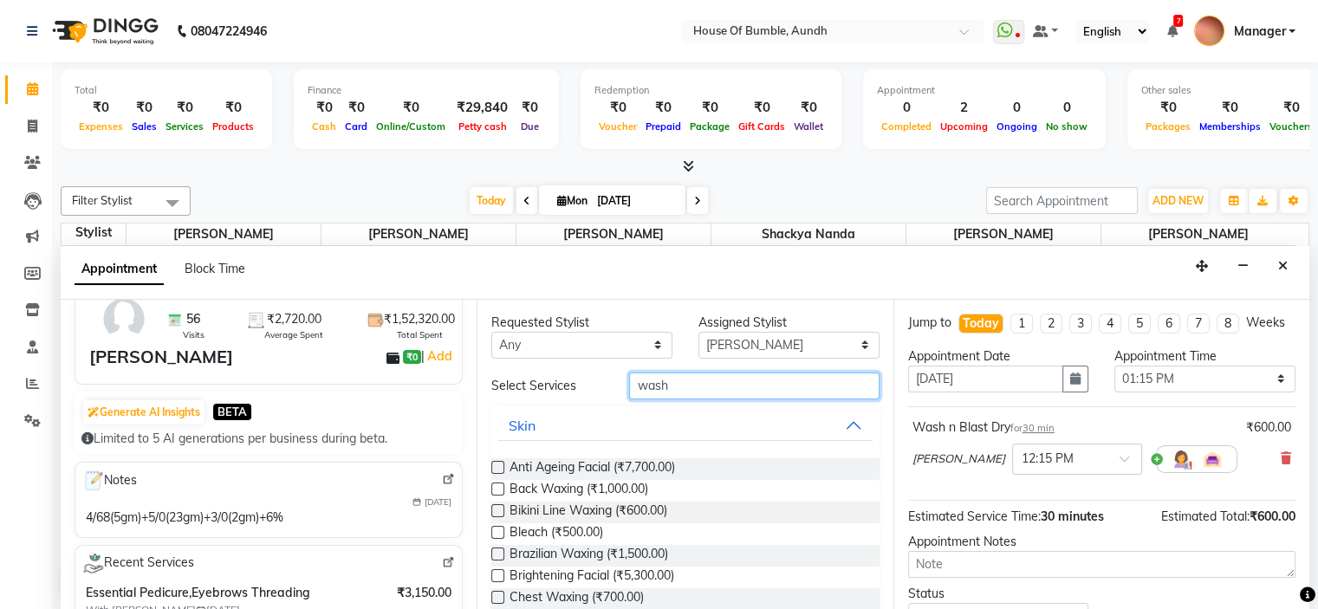
click at [771, 381] on input "wash" at bounding box center [753, 386] width 249 height 27
type input "w"
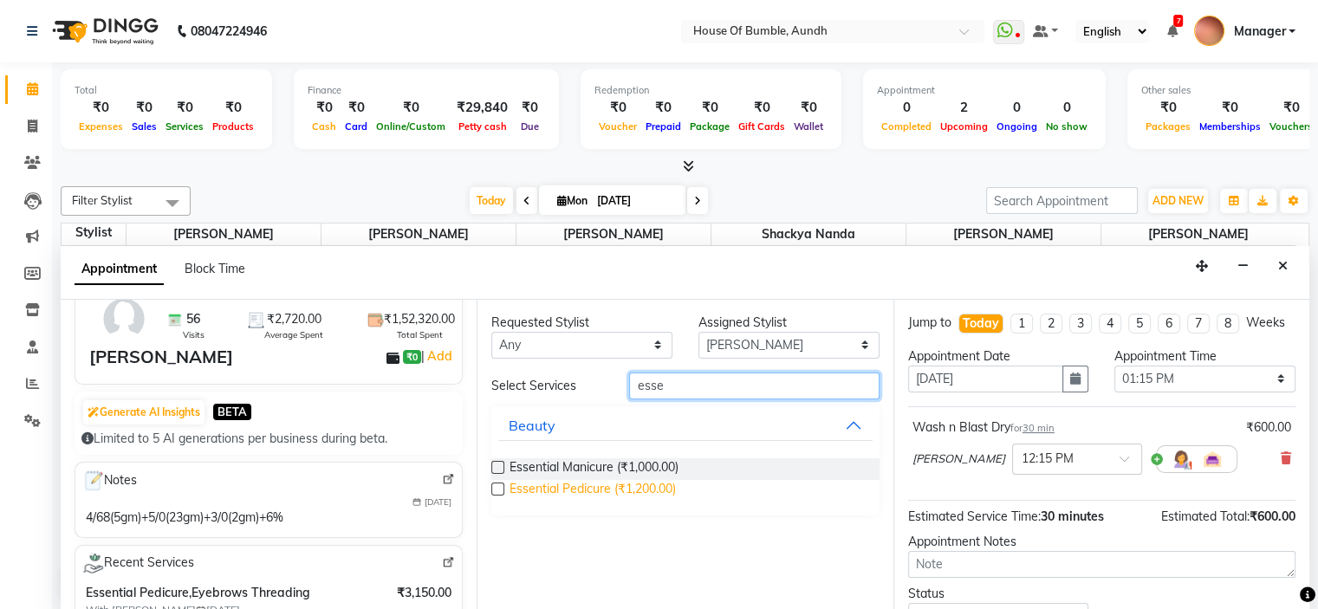
type input "esse"
click at [589, 490] on span "Essential Pedicure (₹1,200.00)" at bounding box center [592, 491] width 166 height 22
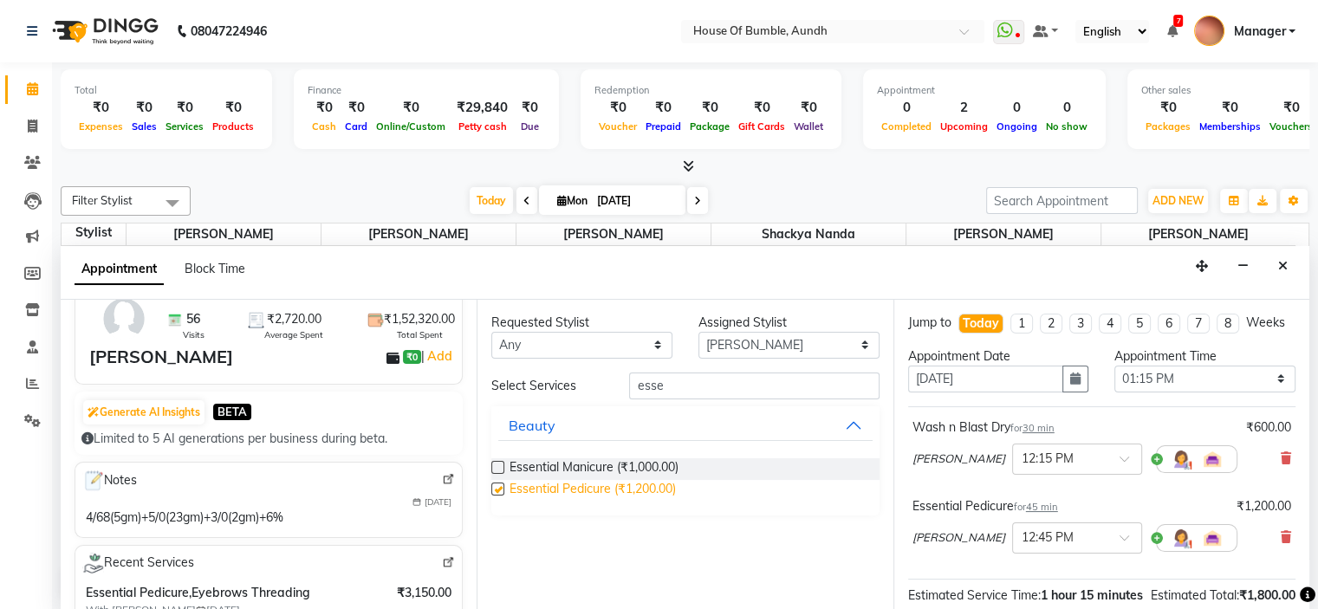
checkbox input "false"
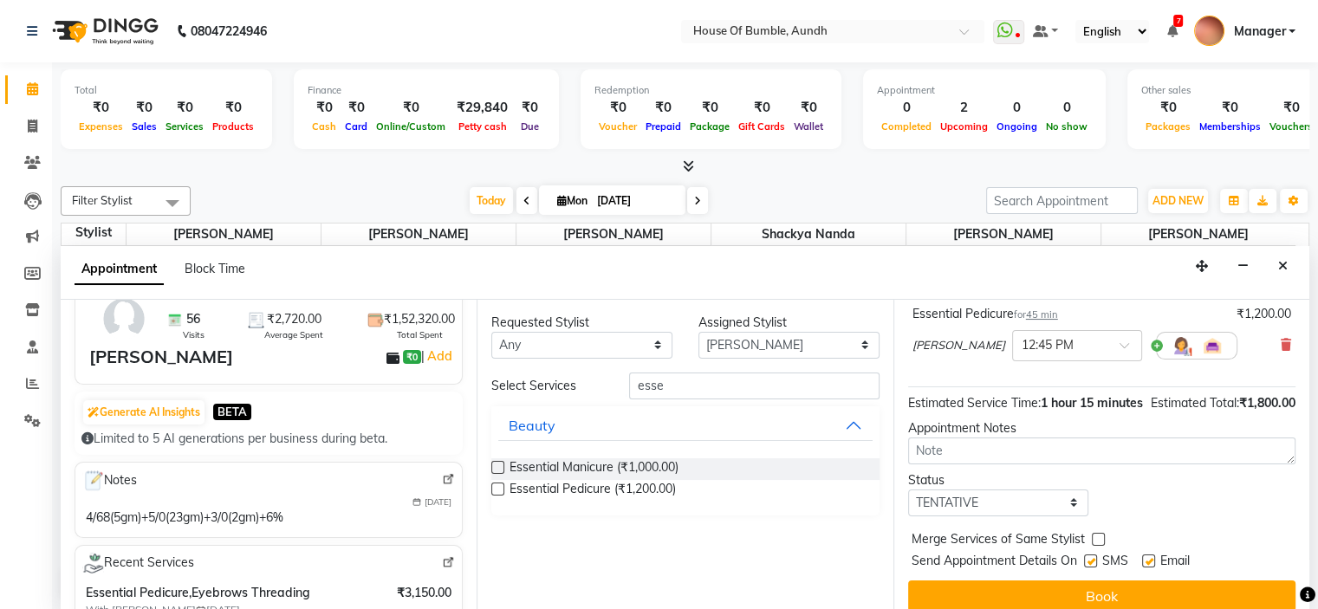
scroll to position [240, 0]
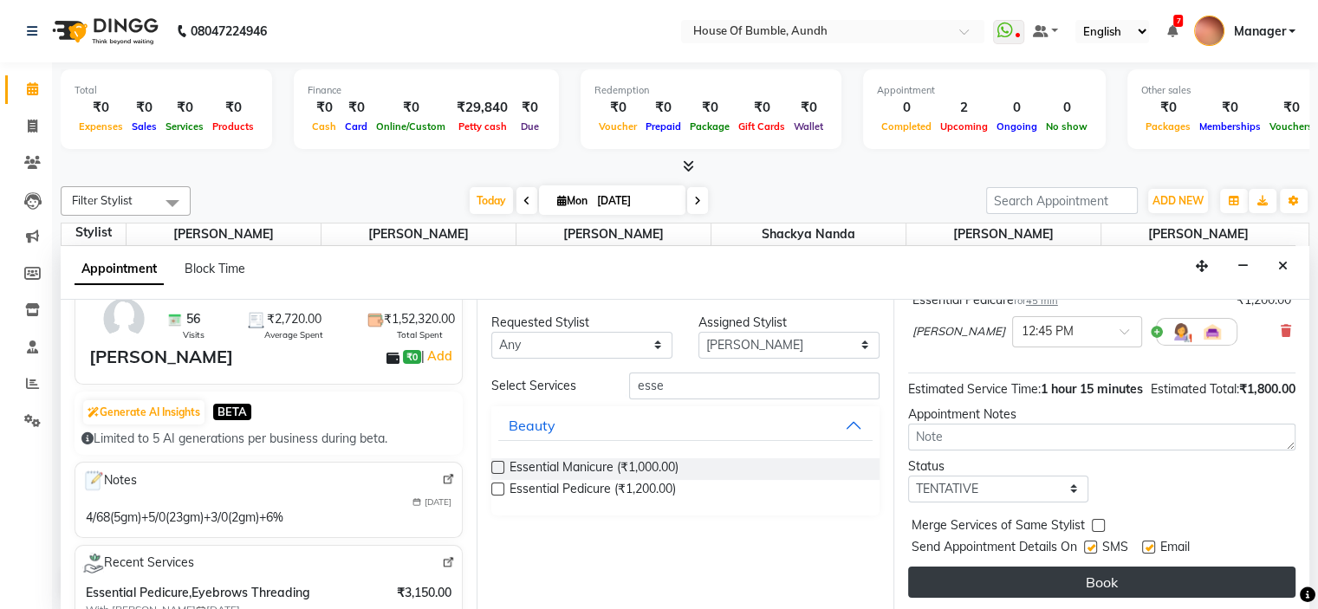
click at [1043, 571] on button "Book" at bounding box center [1101, 582] width 387 height 31
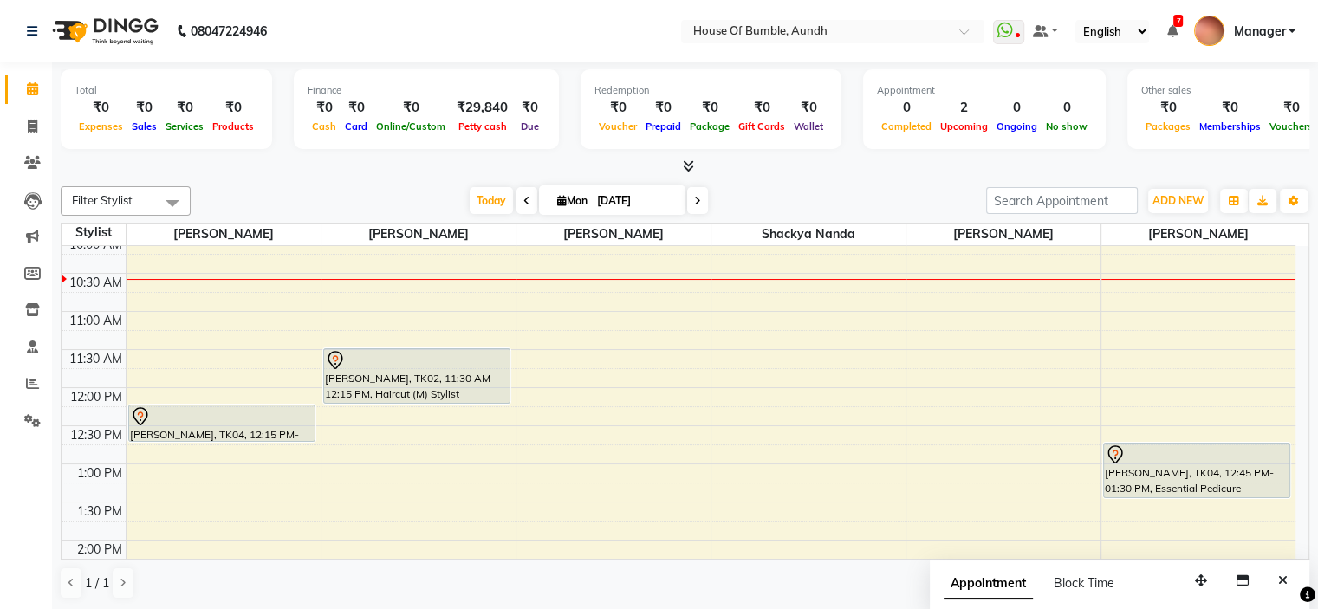
scroll to position [173, 0]
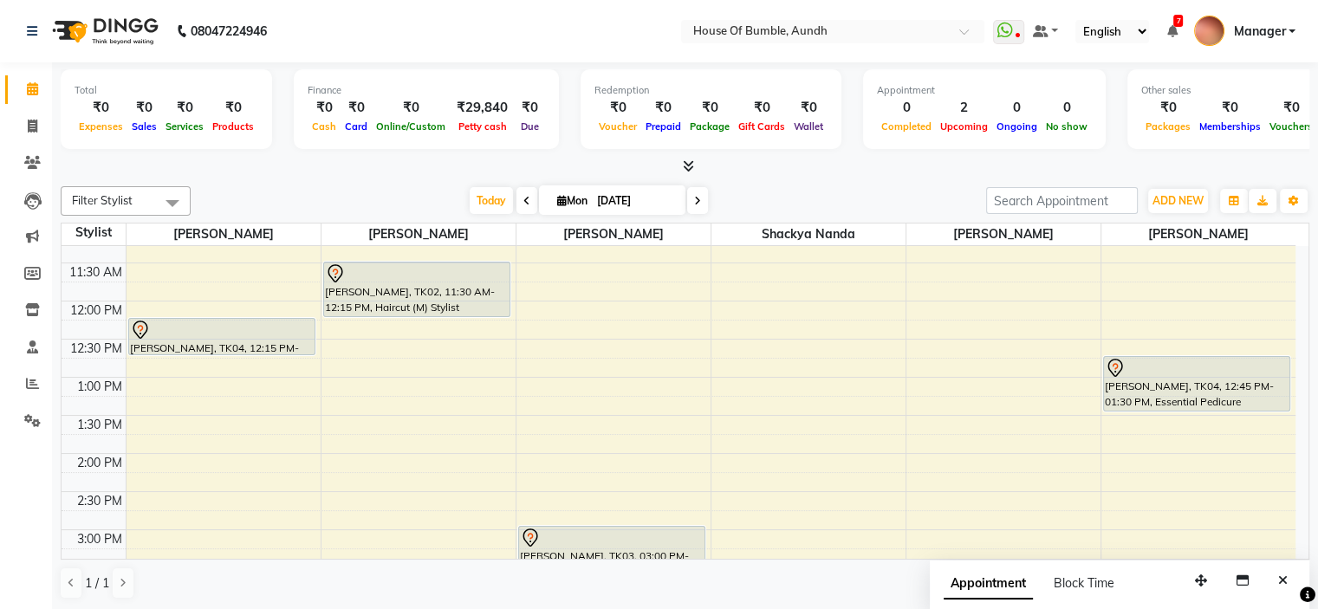
click at [694, 202] on icon at bounding box center [697, 201] width 7 height 10
type input "02-09-2025"
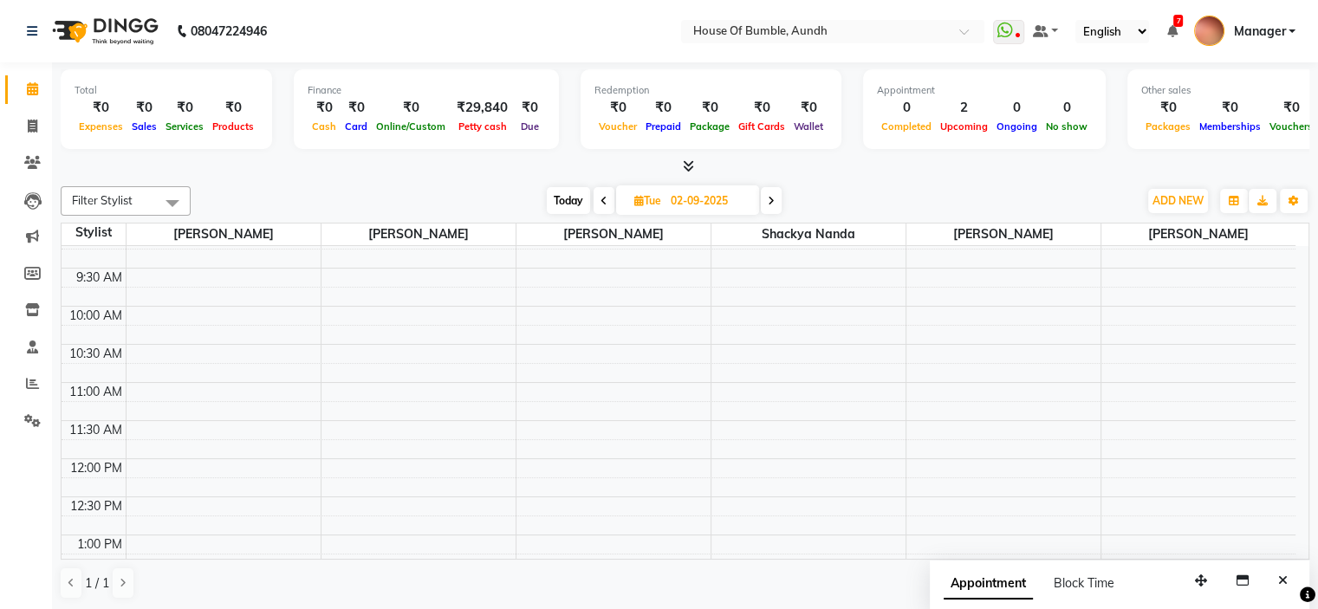
scroll to position [0, 0]
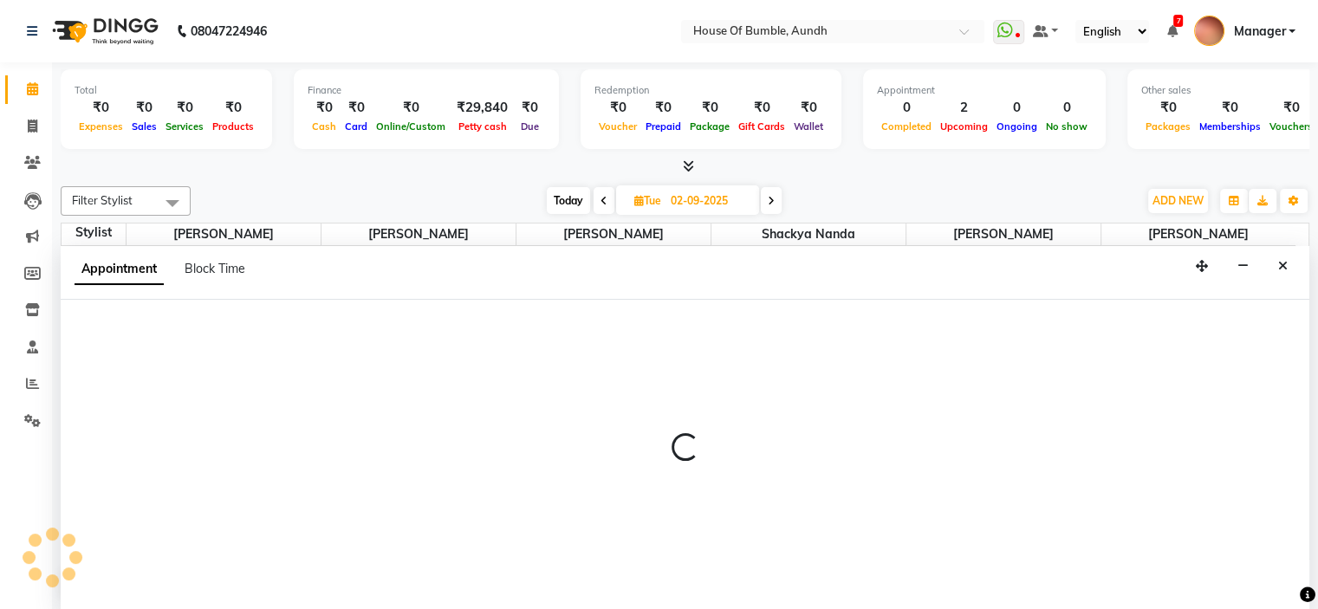
select select "8141"
select select "tentative"
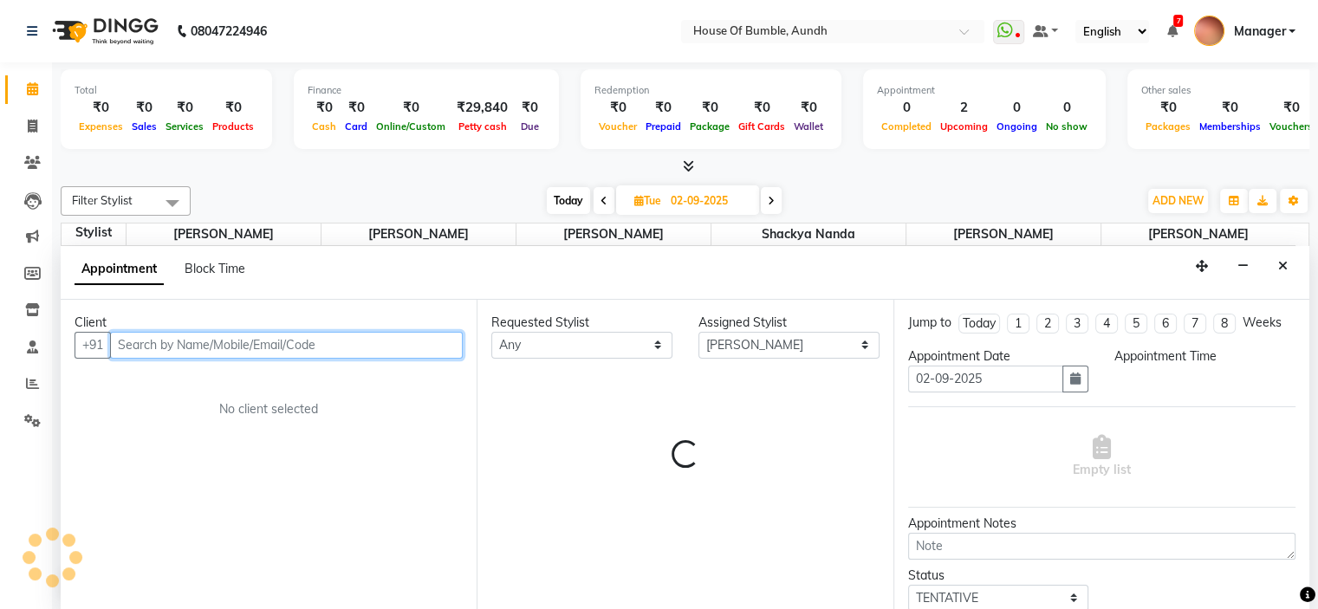
select select "540"
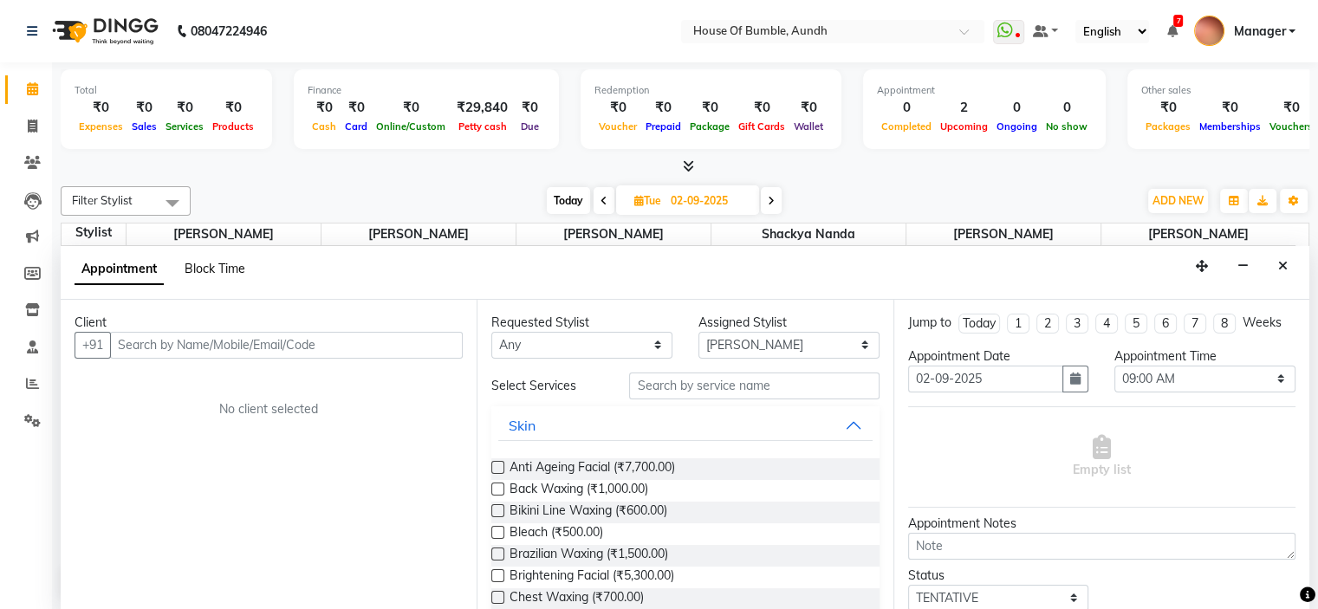
click at [200, 261] on span "Block Time" at bounding box center [215, 269] width 61 height 16
select select "8141"
select select "540"
select select "555"
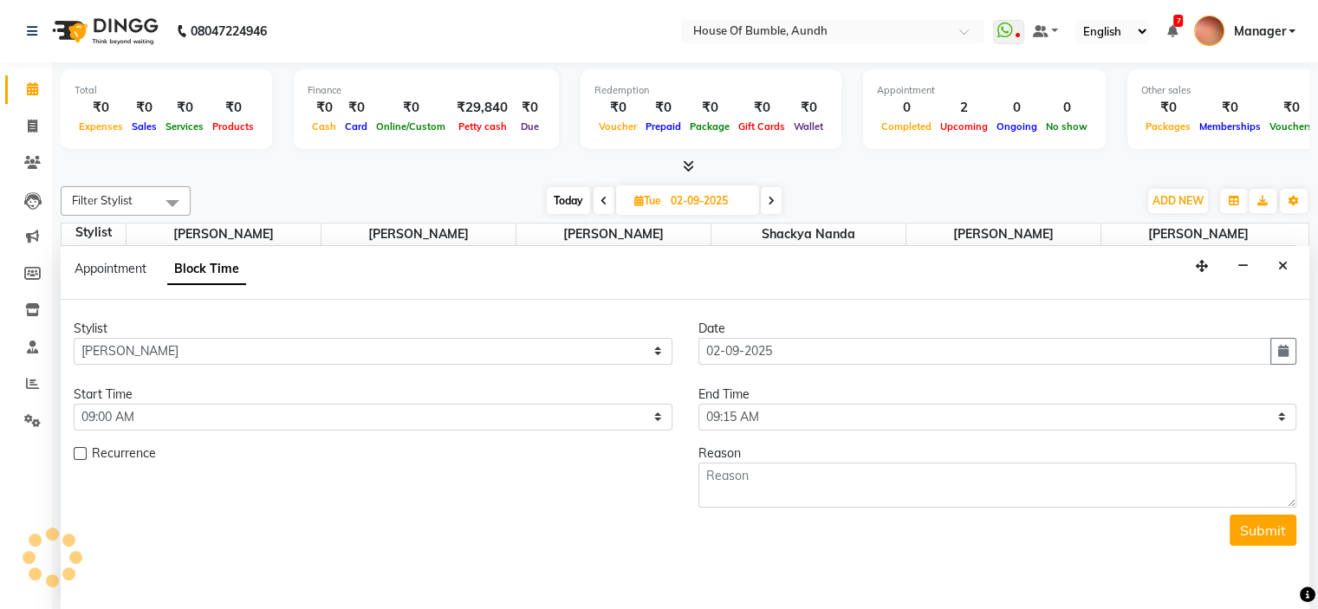
scroll to position [152, 0]
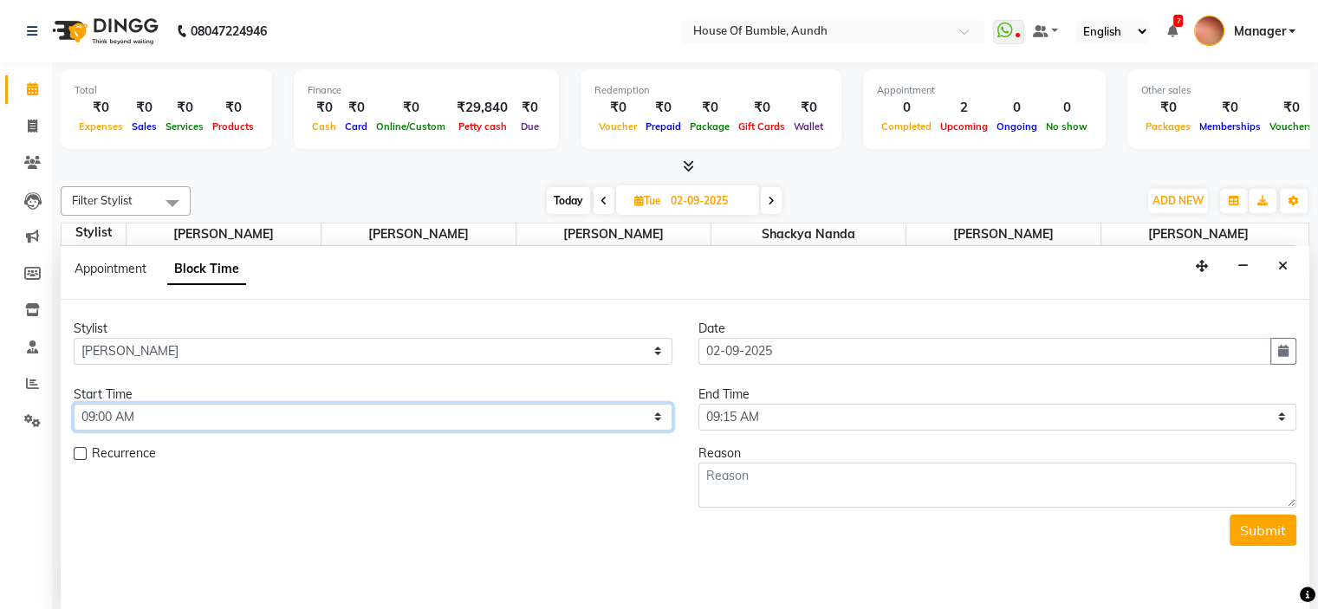
click at [300, 427] on select "Select 09:00 AM 09:15 AM 09:30 AM 09:45 AM 10:00 AM 10:15 AM 10:30 AM 10:45 AM …" at bounding box center [373, 417] width 599 height 27
select select "600"
click at [74, 404] on select "Select 09:00 AM 09:15 AM 09:30 AM 09:45 AM 10:00 AM 10:15 AM 10:30 AM 10:45 AM …" at bounding box center [373, 417] width 599 height 27
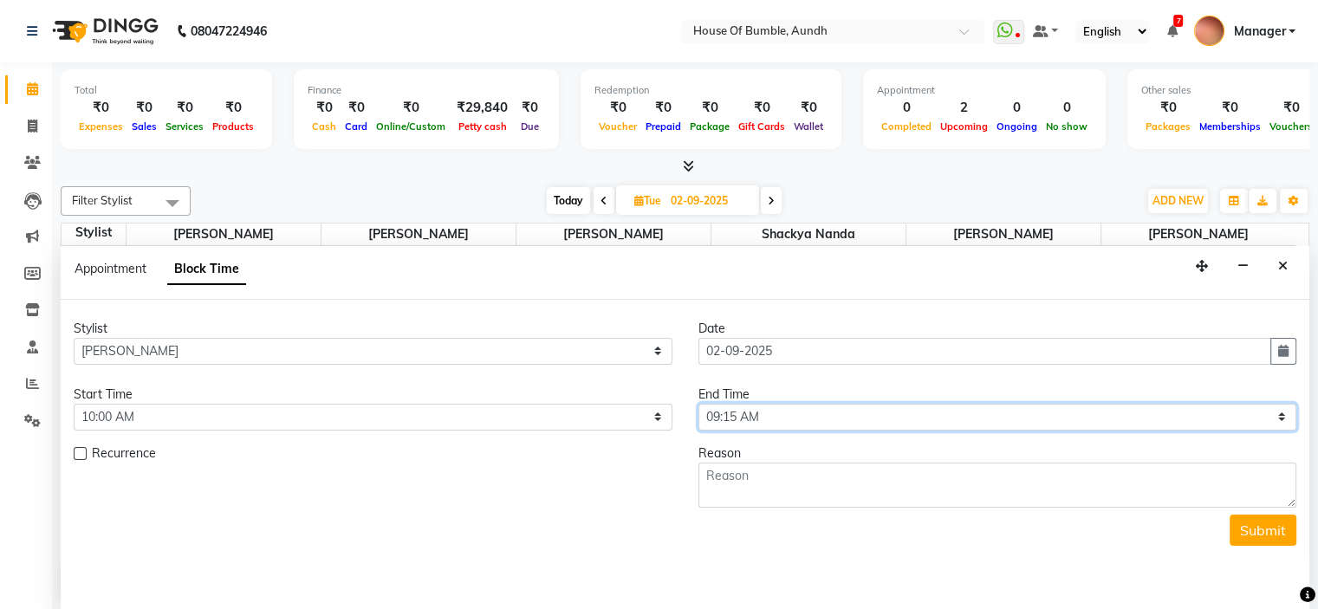
click at [915, 412] on select "Select 09:00 AM 09:15 AM 09:30 AM 09:45 AM 10:00 AM 10:15 AM 10:30 AM 10:45 AM …" at bounding box center [997, 417] width 599 height 27
select select "1200"
click at [698, 404] on select "Select 09:00 AM 09:15 AM 09:30 AM 09:45 AM 10:00 AM 10:15 AM 10:30 AM 10:45 AM …" at bounding box center [997, 417] width 599 height 27
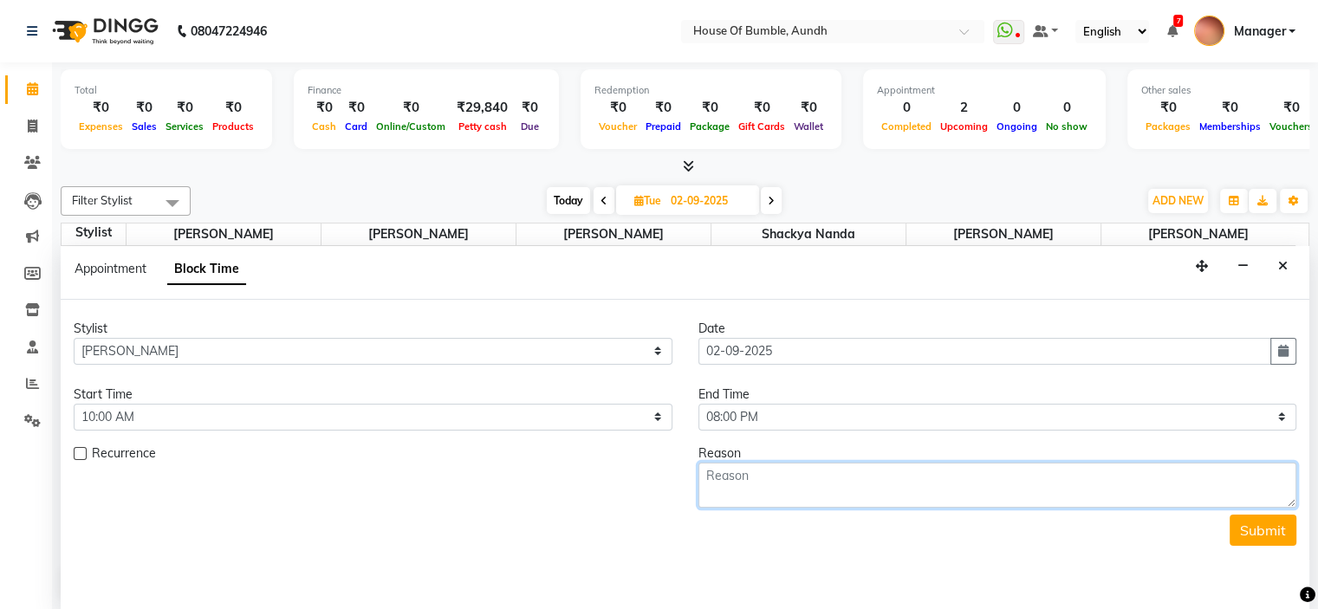
click at [823, 477] on textarea at bounding box center [997, 485] width 599 height 45
type textarea "off"
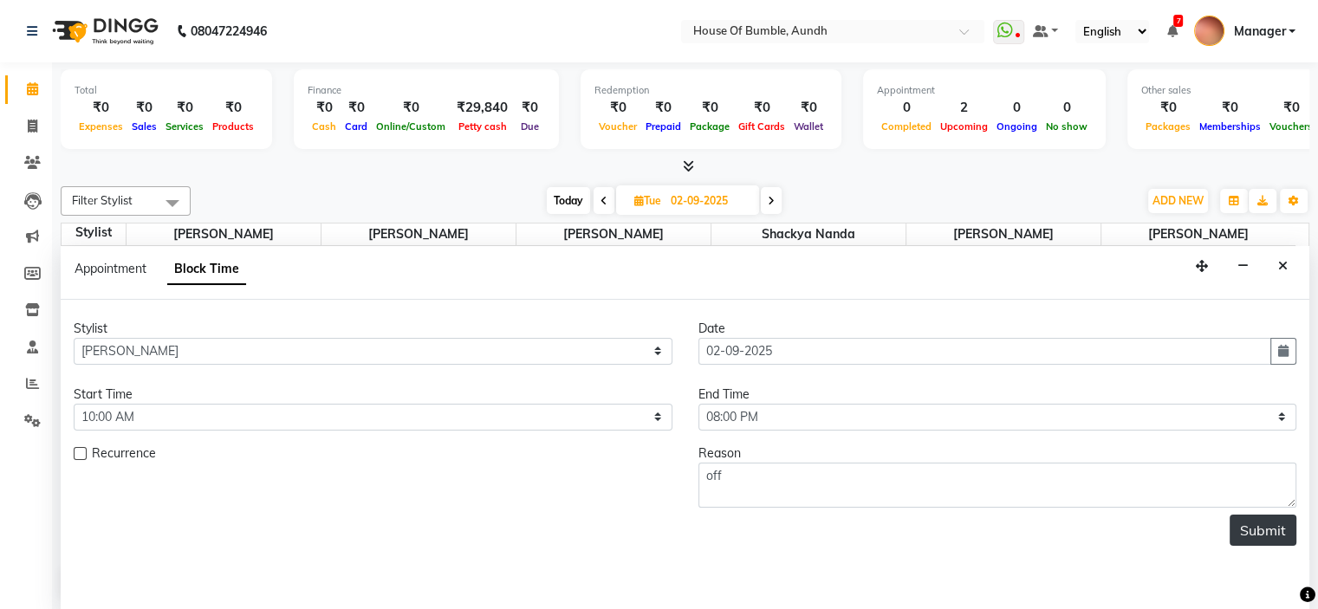
click at [1244, 534] on button "Submit" at bounding box center [1262, 530] width 67 height 31
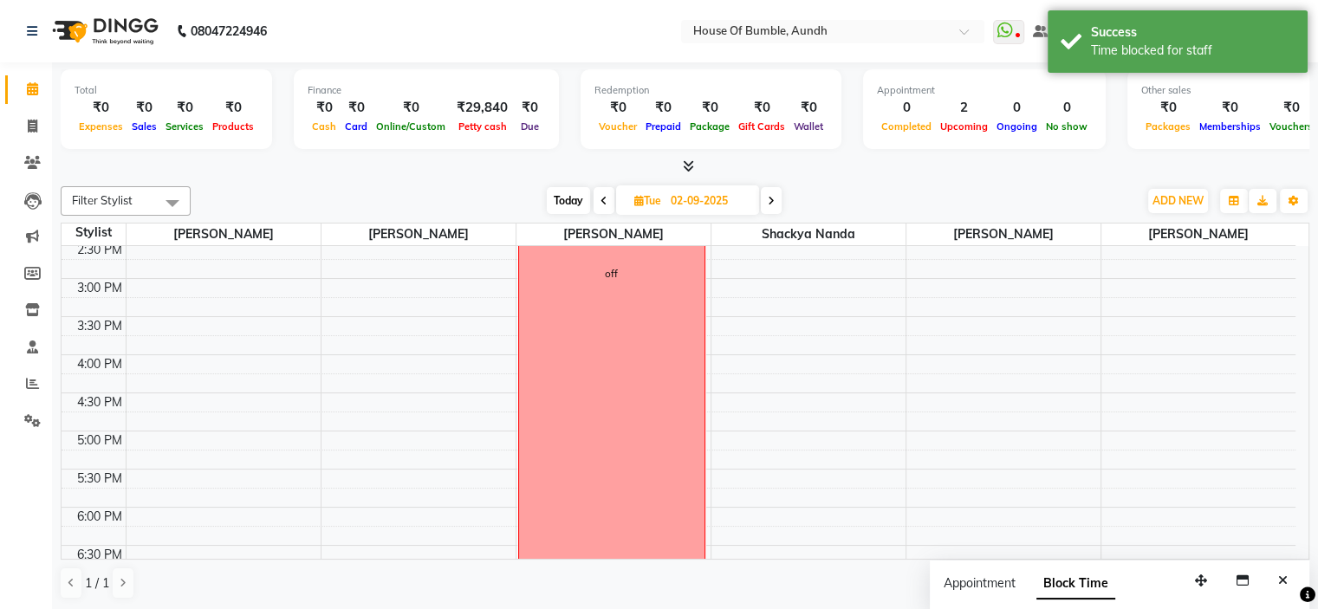
scroll to position [606, 0]
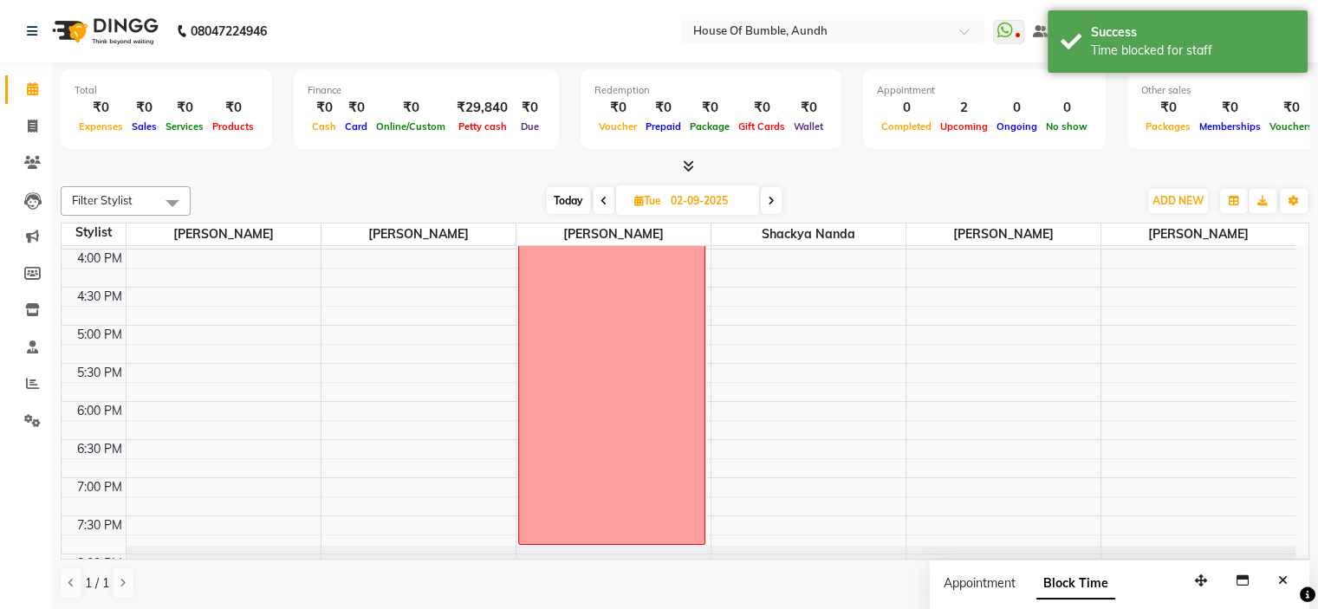
click at [560, 208] on span "Today" at bounding box center [568, 200] width 43 height 27
type input "[DATE]"
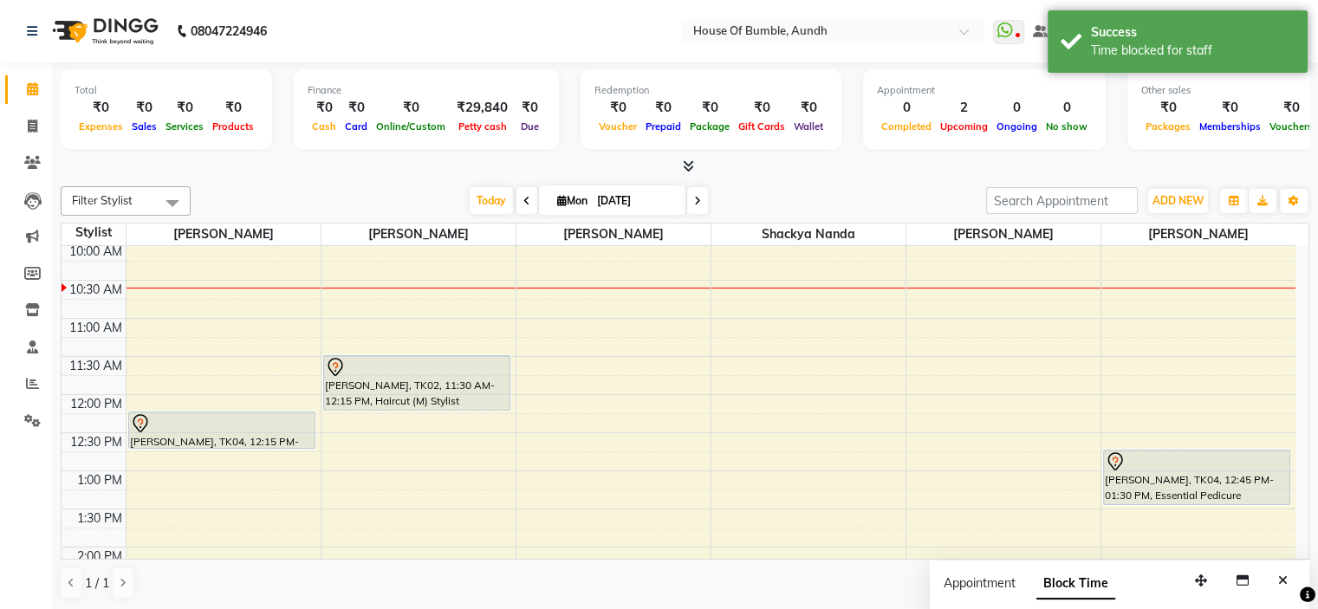
scroll to position [173, 0]
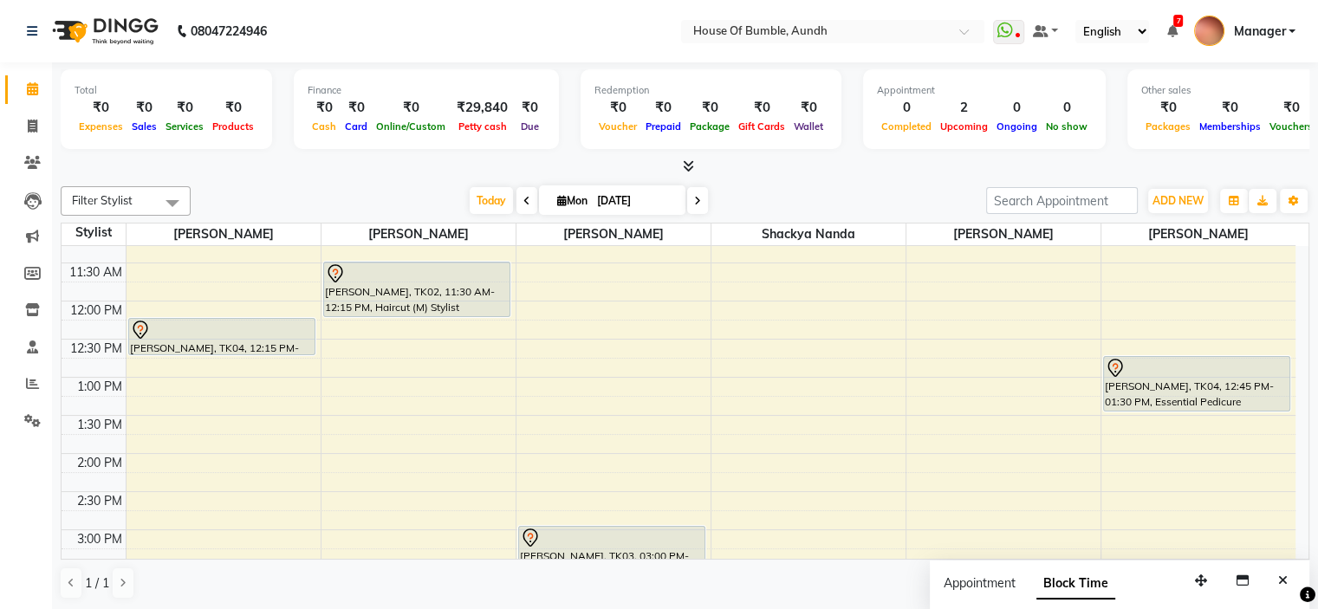
click at [863, 393] on div "9:00 AM 9:30 AM 10:00 AM 10:30 AM 11:00 AM 11:30 AM 12:00 PM 12:30 PM 1:00 PM 1…" at bounding box center [679, 530] width 1234 height 914
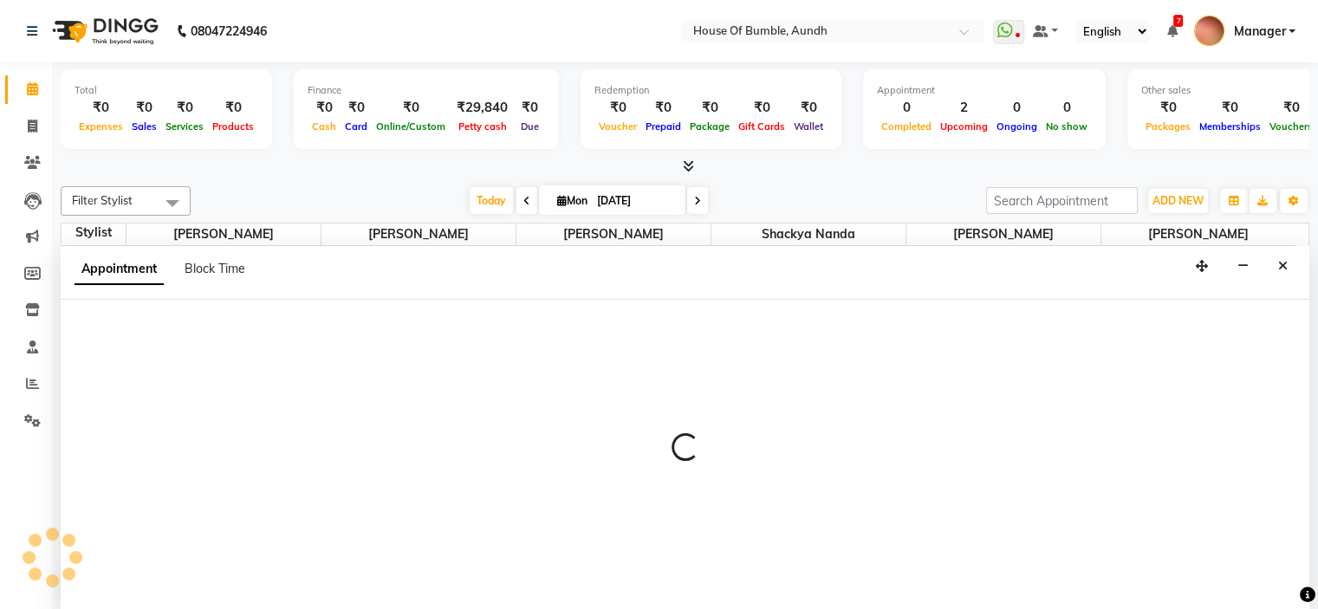
select select "7918"
select select "795"
select select "tentative"
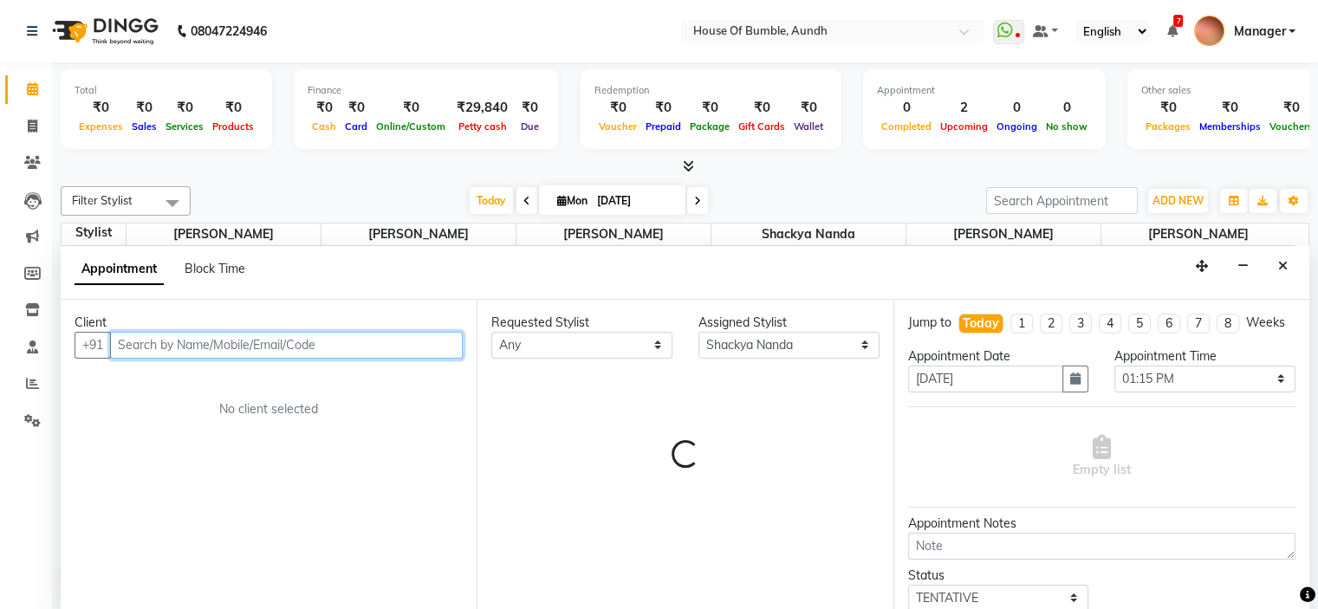
scroll to position [0, 0]
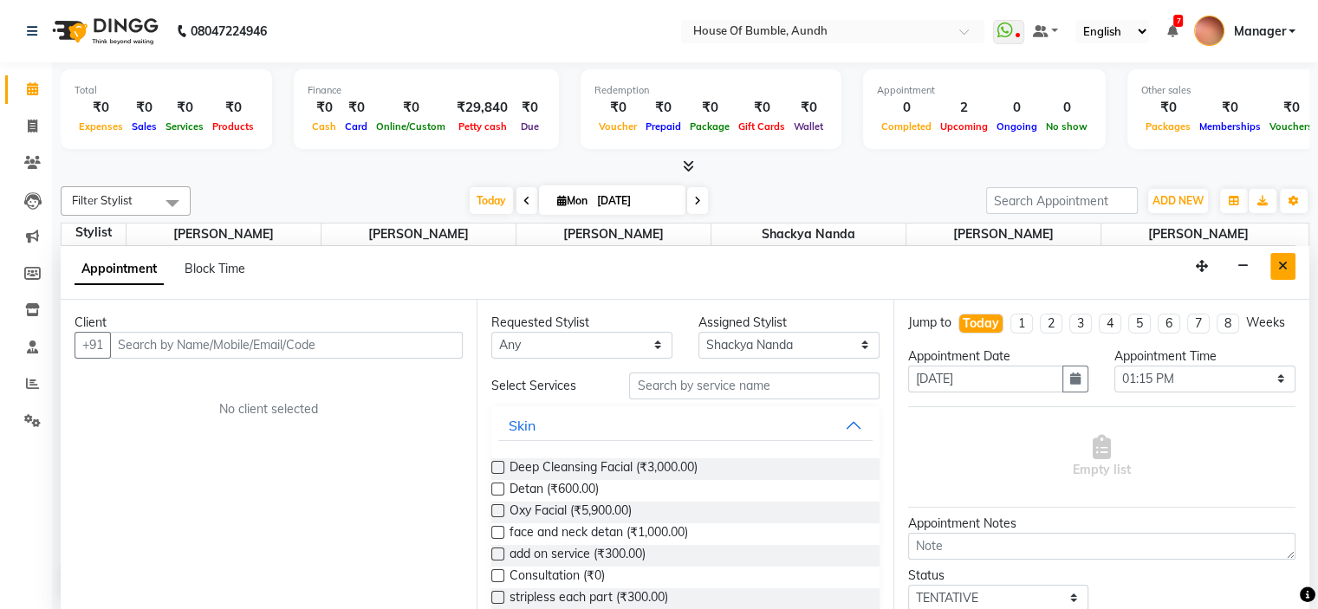
click at [1280, 256] on button "Close" at bounding box center [1282, 266] width 25 height 27
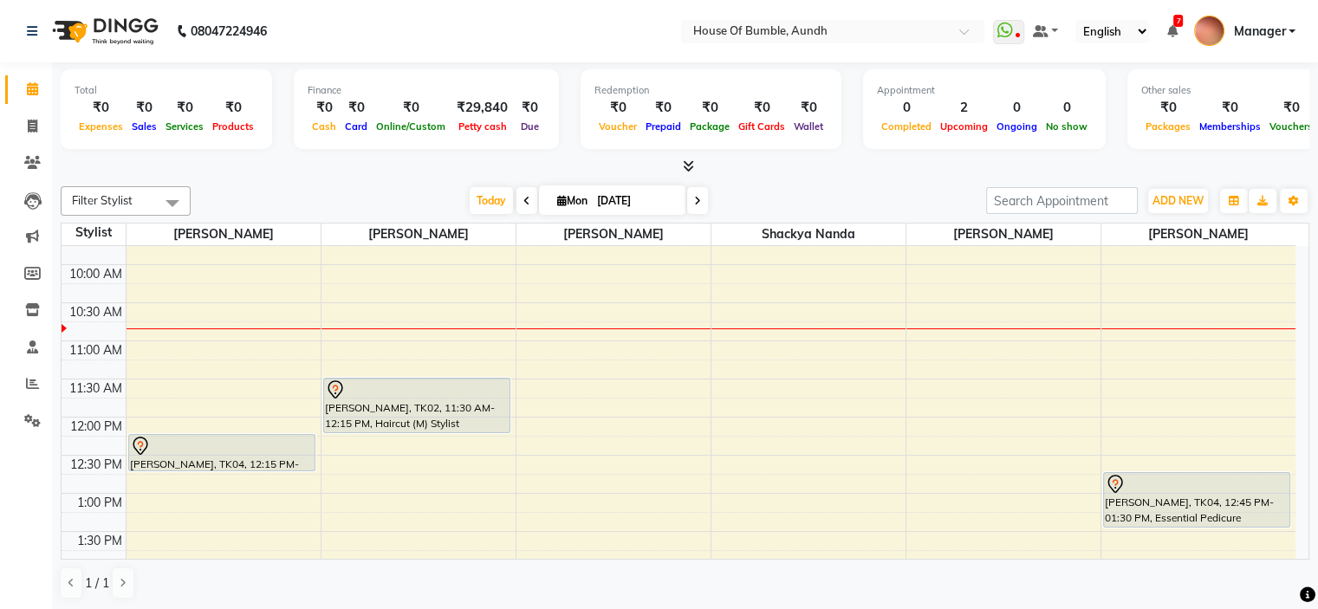
scroll to position [173, 0]
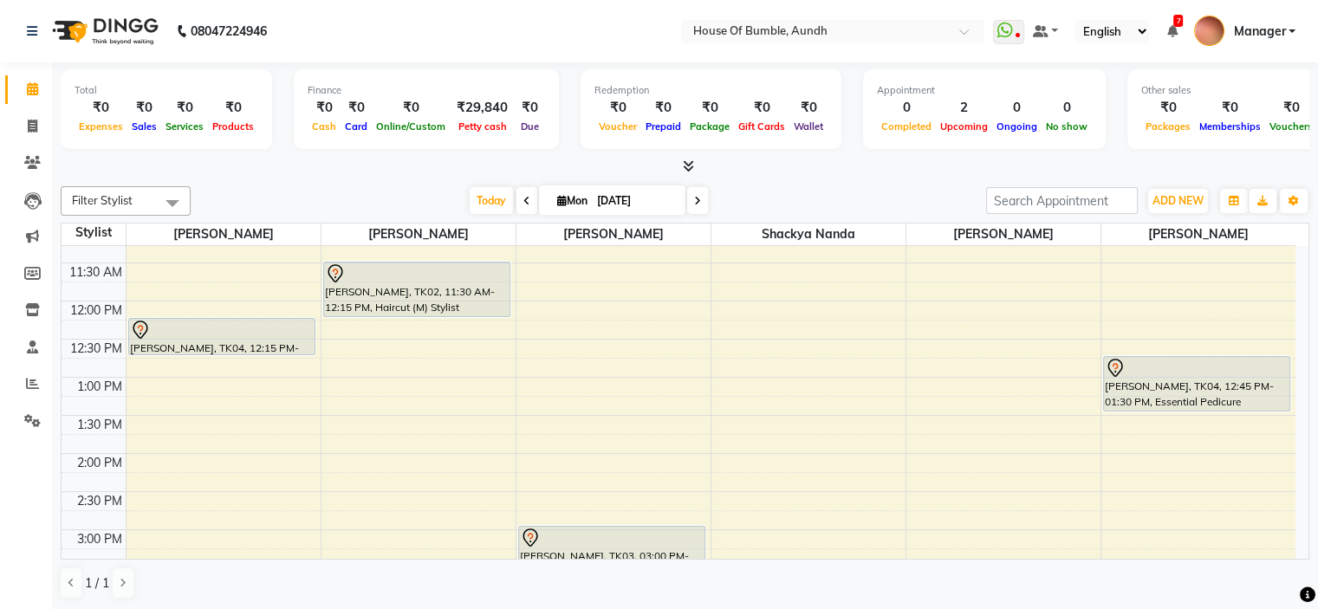
click at [641, 207] on input "[DATE]" at bounding box center [635, 201] width 87 height 26
select select "9"
select select "2025"
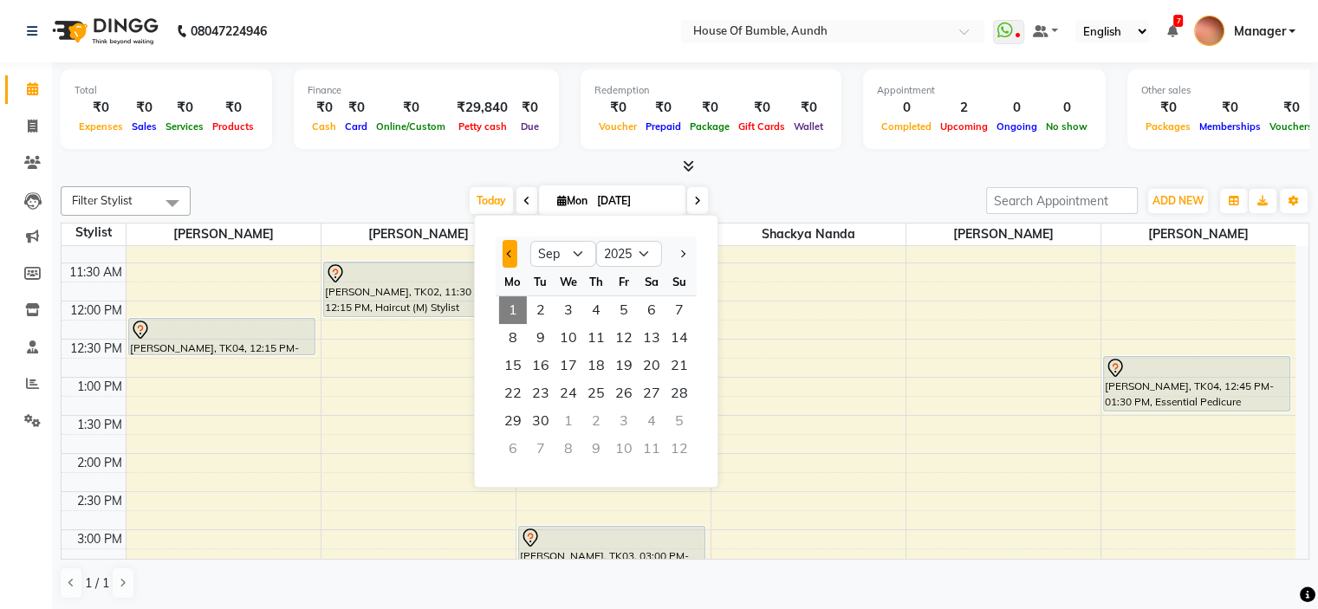
click at [511, 246] on button "Previous month" at bounding box center [509, 254] width 15 height 28
click at [684, 248] on button "Next month" at bounding box center [682, 254] width 15 height 28
click at [687, 246] on button "Next month" at bounding box center [682, 254] width 15 height 28
click at [502, 249] on button "Previous month" at bounding box center [509, 254] width 15 height 28
select select "9"
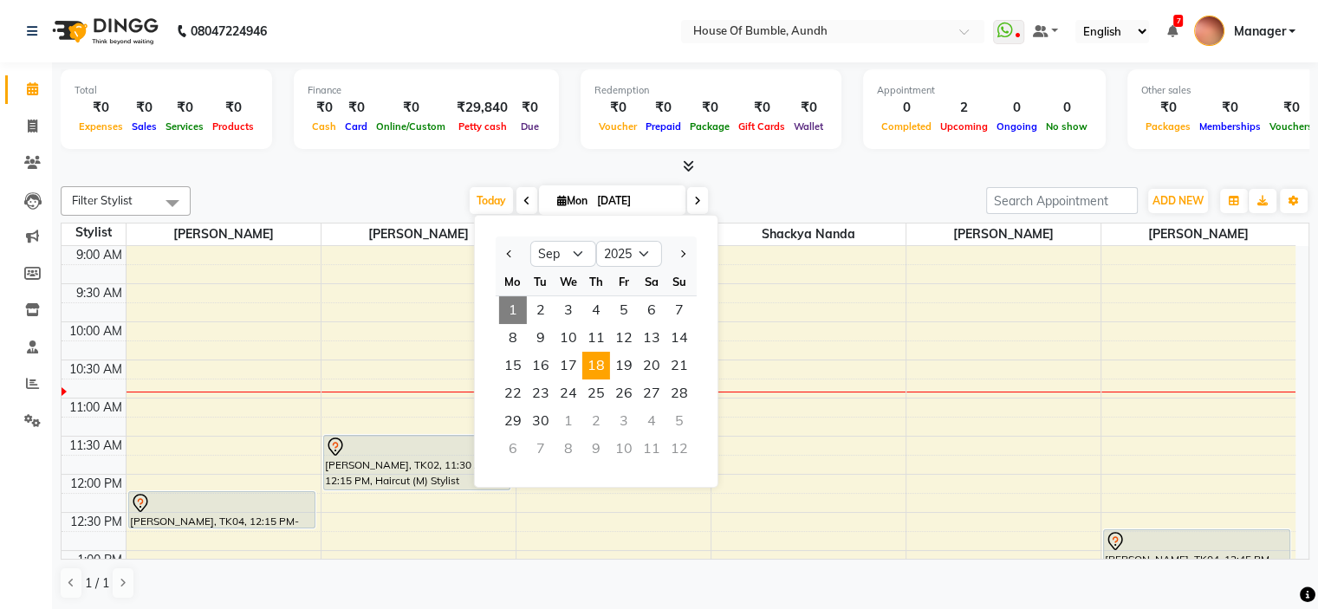
scroll to position [0, 0]
click at [612, 203] on input "[DATE]" at bounding box center [635, 201] width 87 height 26
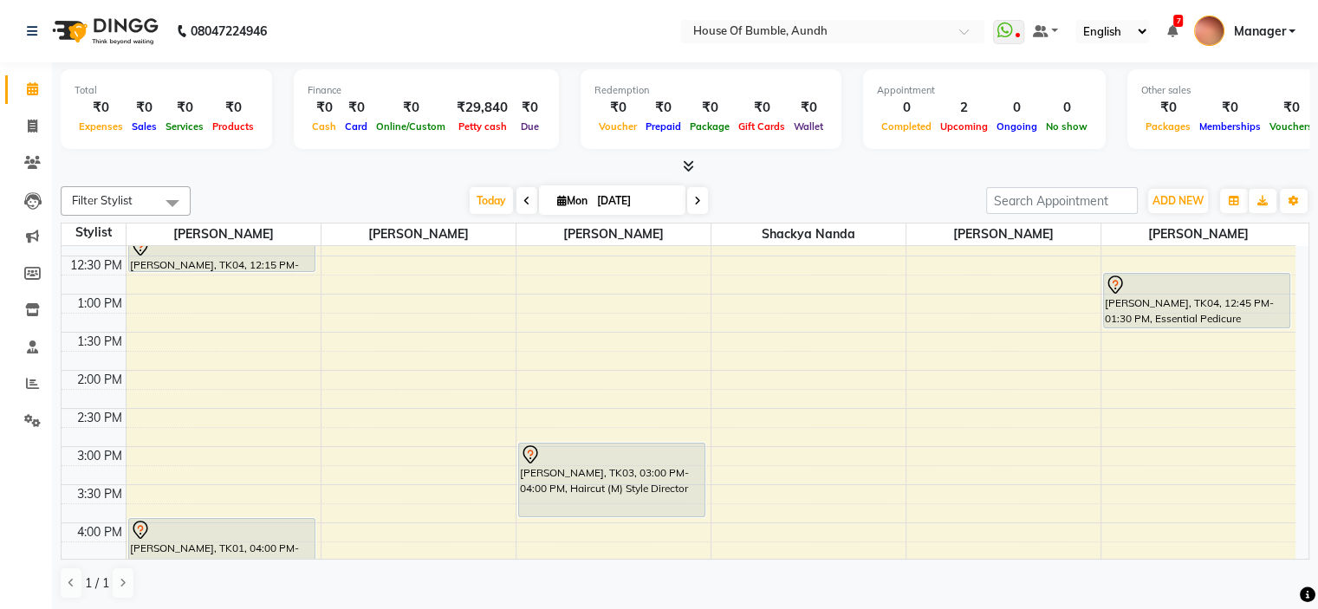
scroll to position [260, 0]
click at [1196, 198] on span "ADD NEW" at bounding box center [1177, 200] width 51 height 13
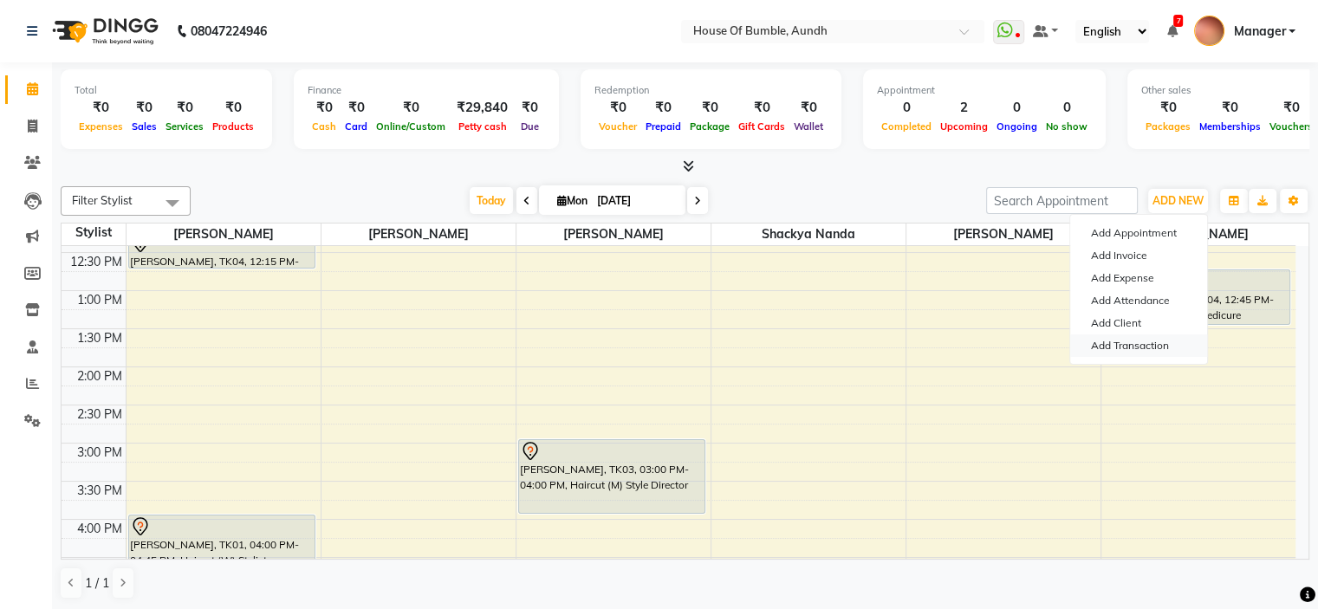
click at [1149, 353] on link "Add Transaction" at bounding box center [1138, 345] width 137 height 23
select select "direct"
select select
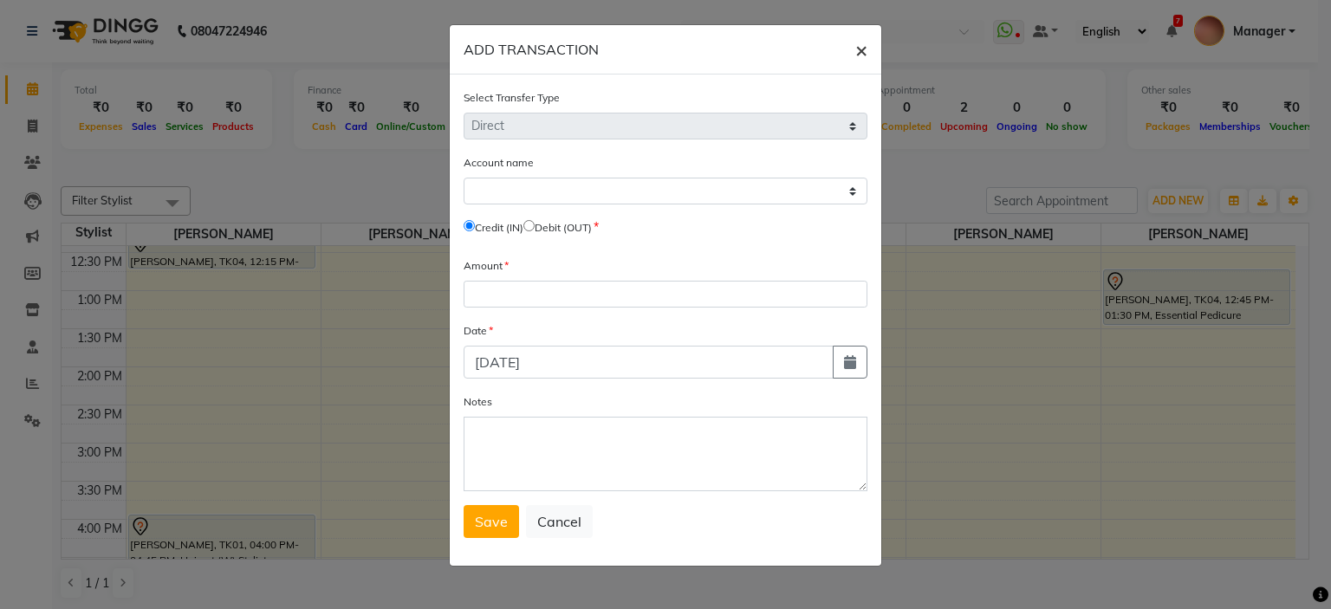
click at [859, 47] on span "×" at bounding box center [861, 49] width 12 height 26
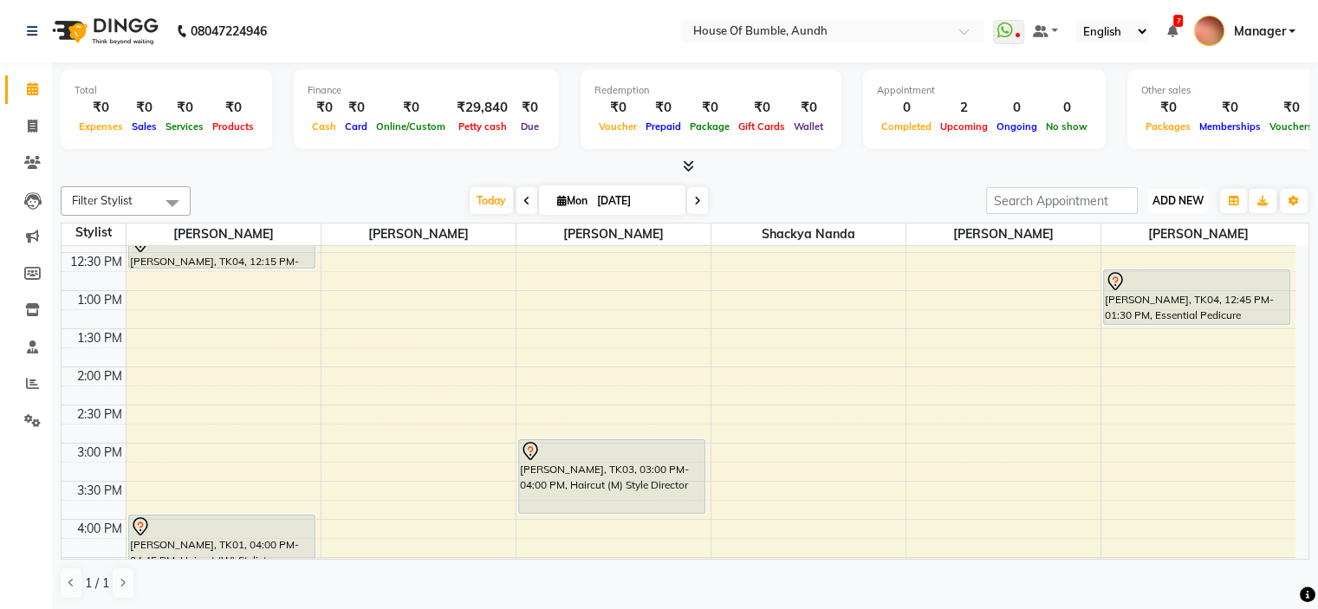
click at [1161, 189] on button "ADD NEW Toggle Dropdown" at bounding box center [1178, 201] width 60 height 24
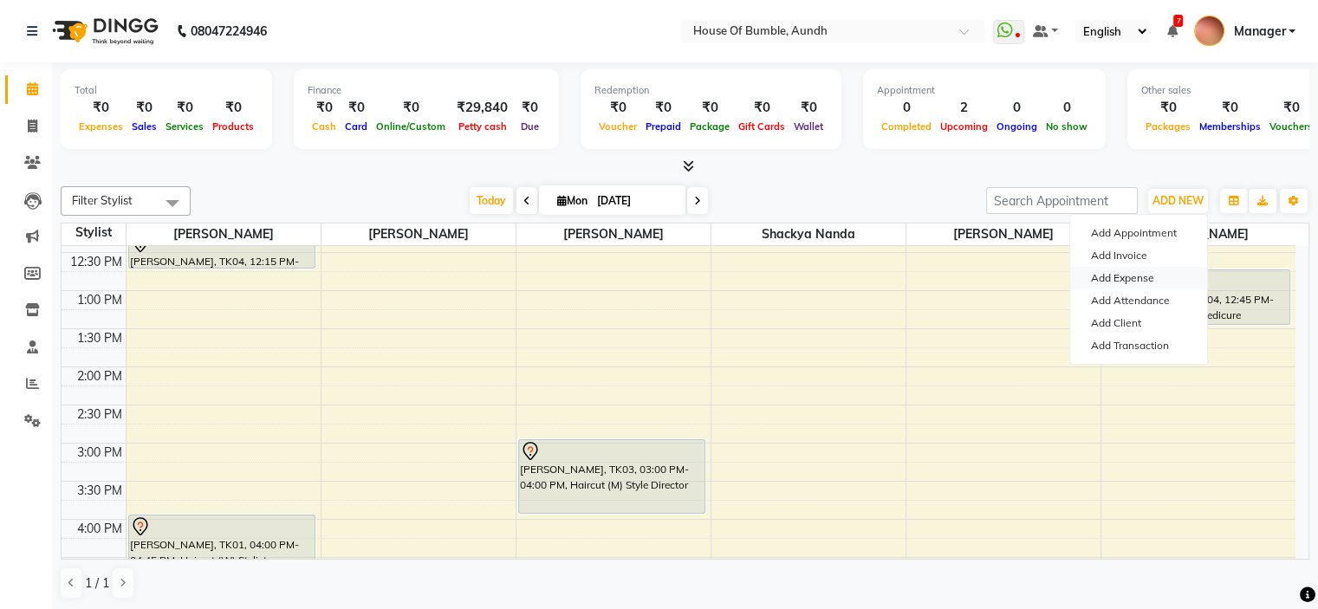
click at [1140, 271] on link "Add Expense" at bounding box center [1138, 278] width 137 height 23
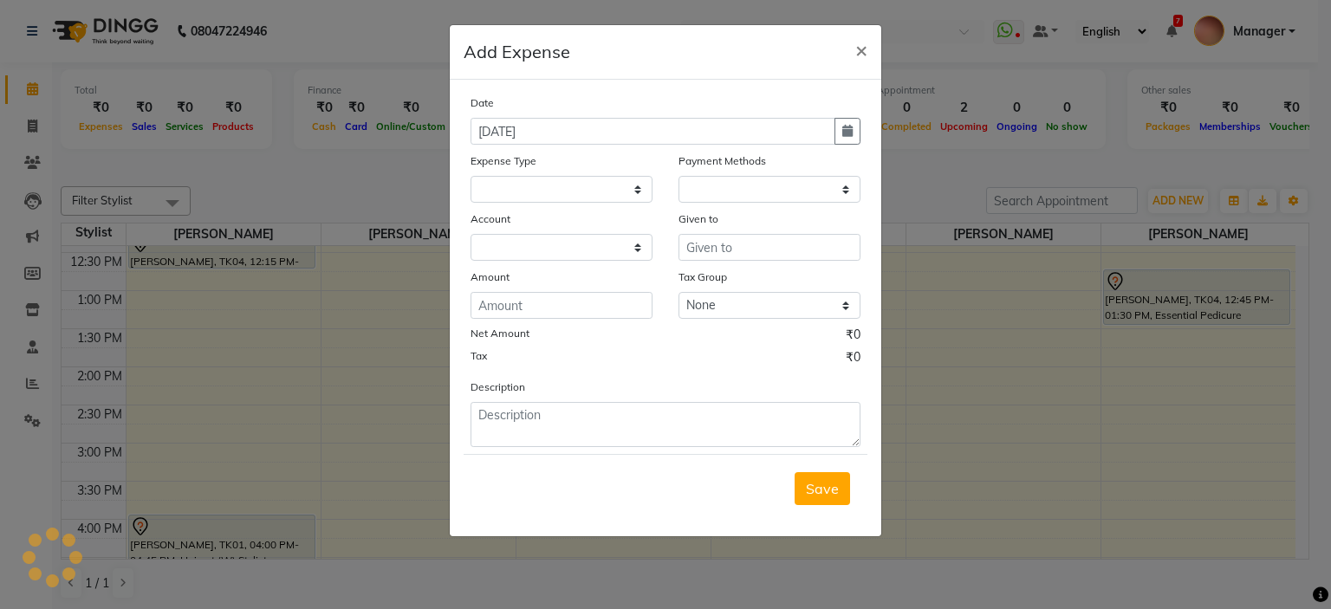
select select "1"
select select "2588"
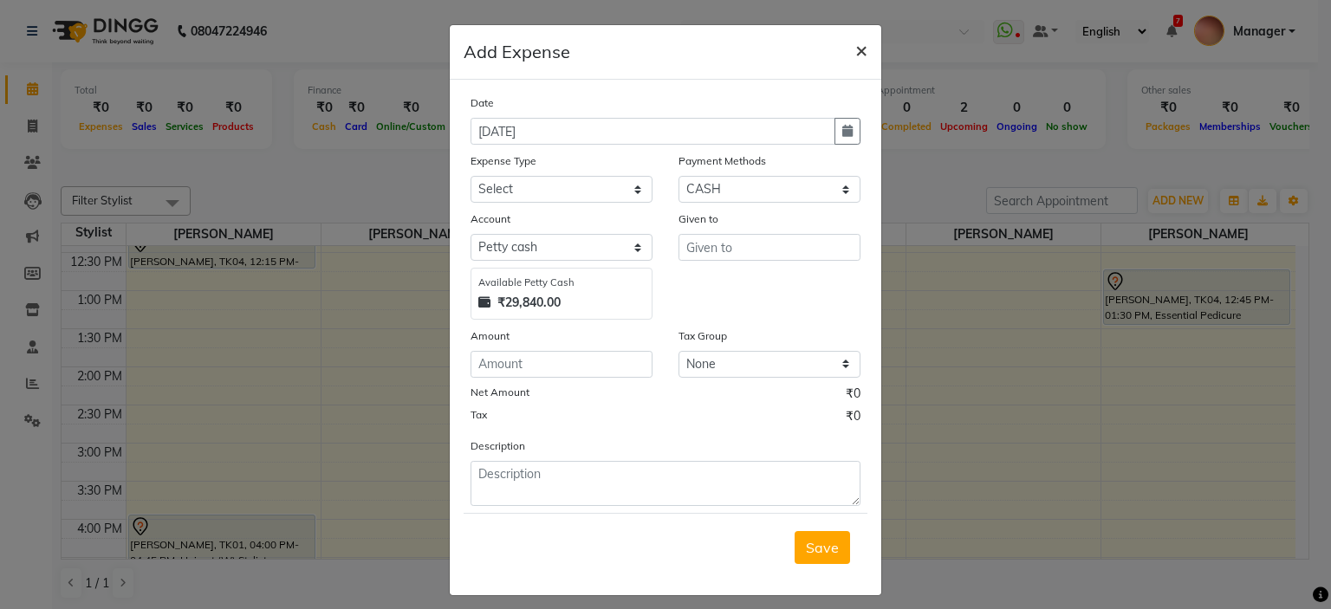
click at [855, 46] on span "×" at bounding box center [861, 49] width 12 height 26
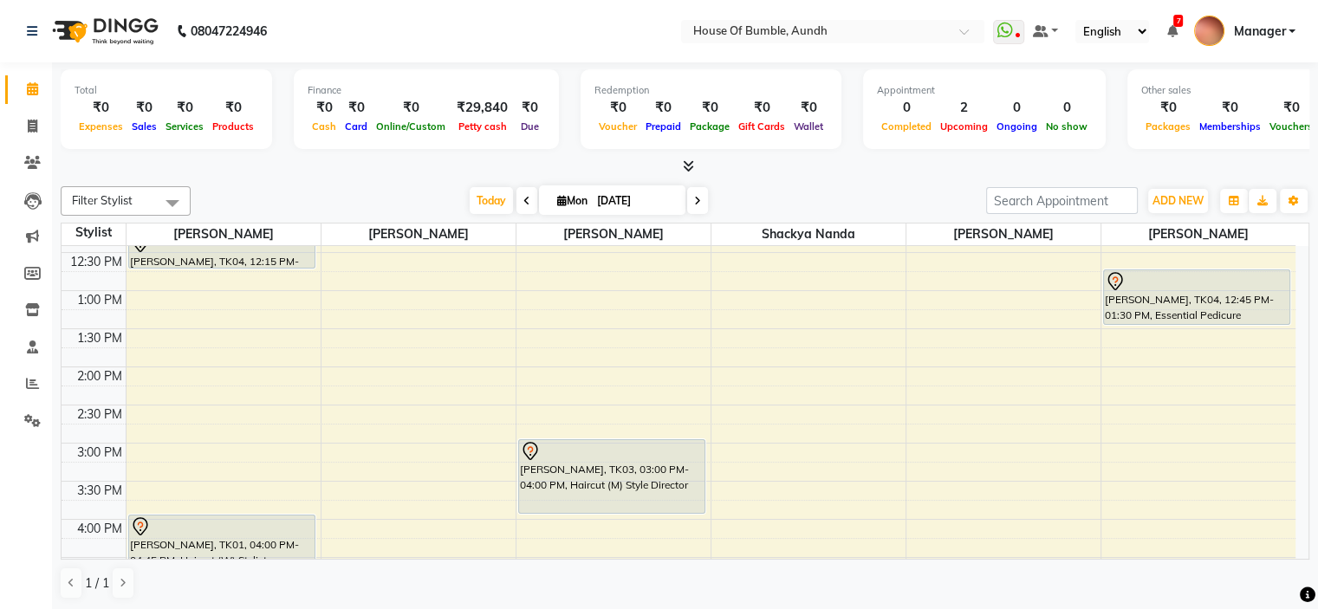
click at [1168, 213] on div "Filter Stylist Select All Pooja Kalbhor Naim Shaeikh Neha Sonawane Shackya Nand…" at bounding box center [685, 200] width 1248 height 29
click at [1176, 204] on span "ADD NEW" at bounding box center [1177, 200] width 51 height 13
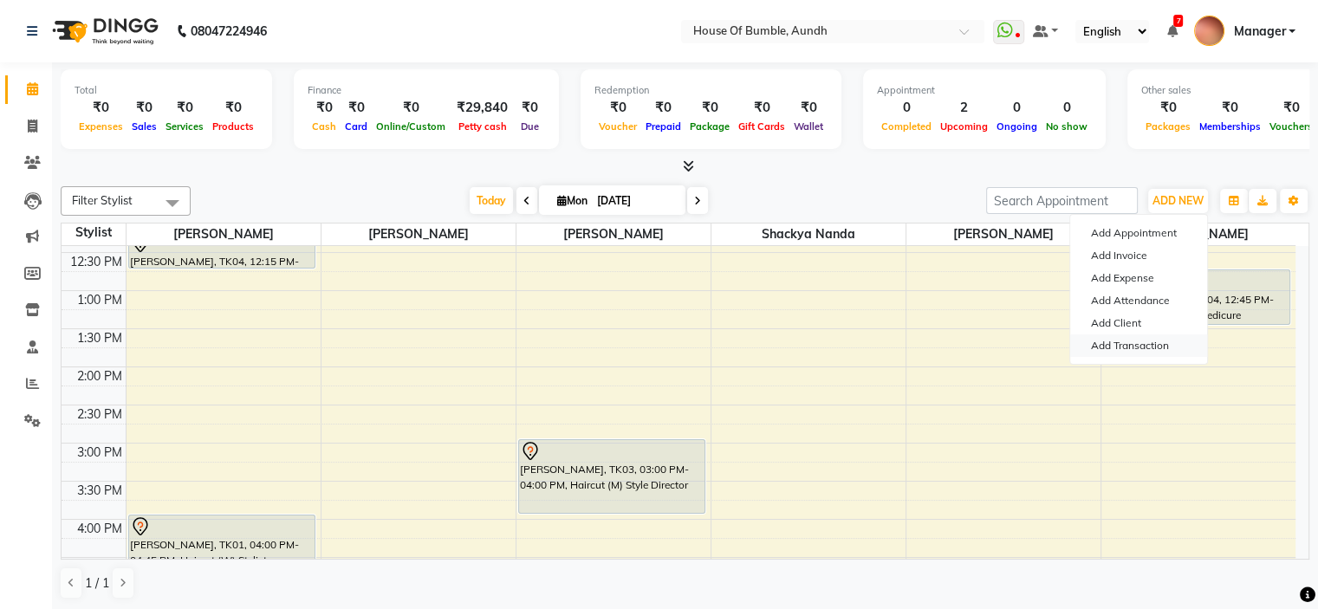
click at [1109, 342] on link "Add Transaction" at bounding box center [1138, 345] width 137 height 23
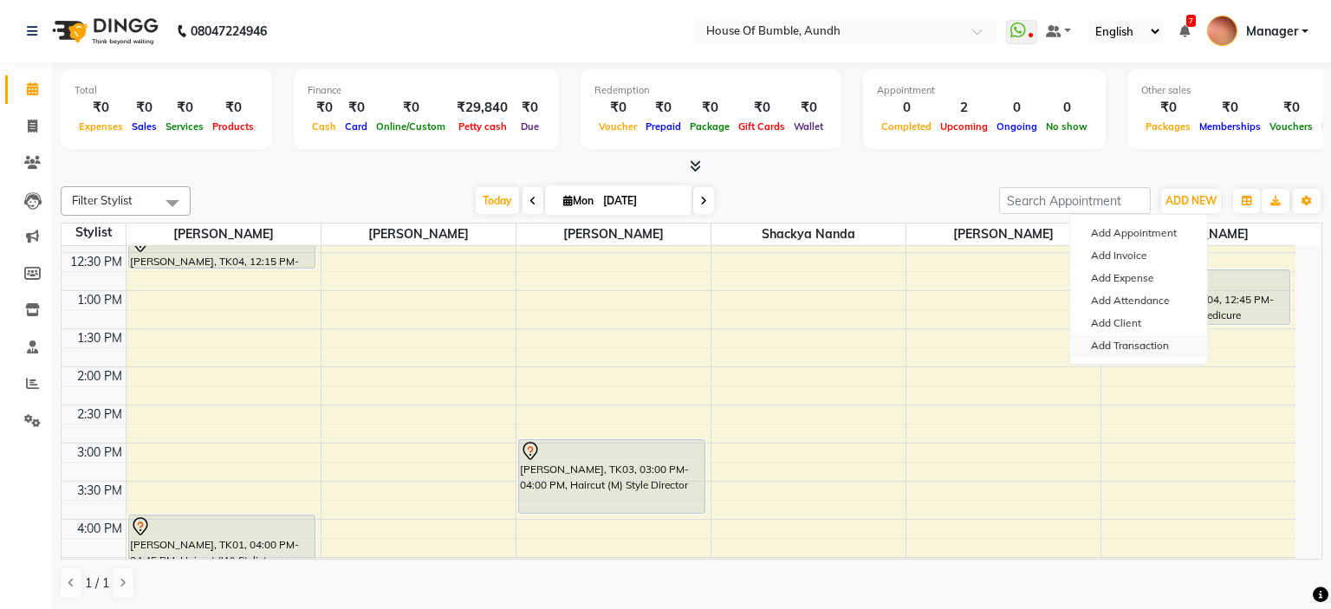
select select "direct"
select select
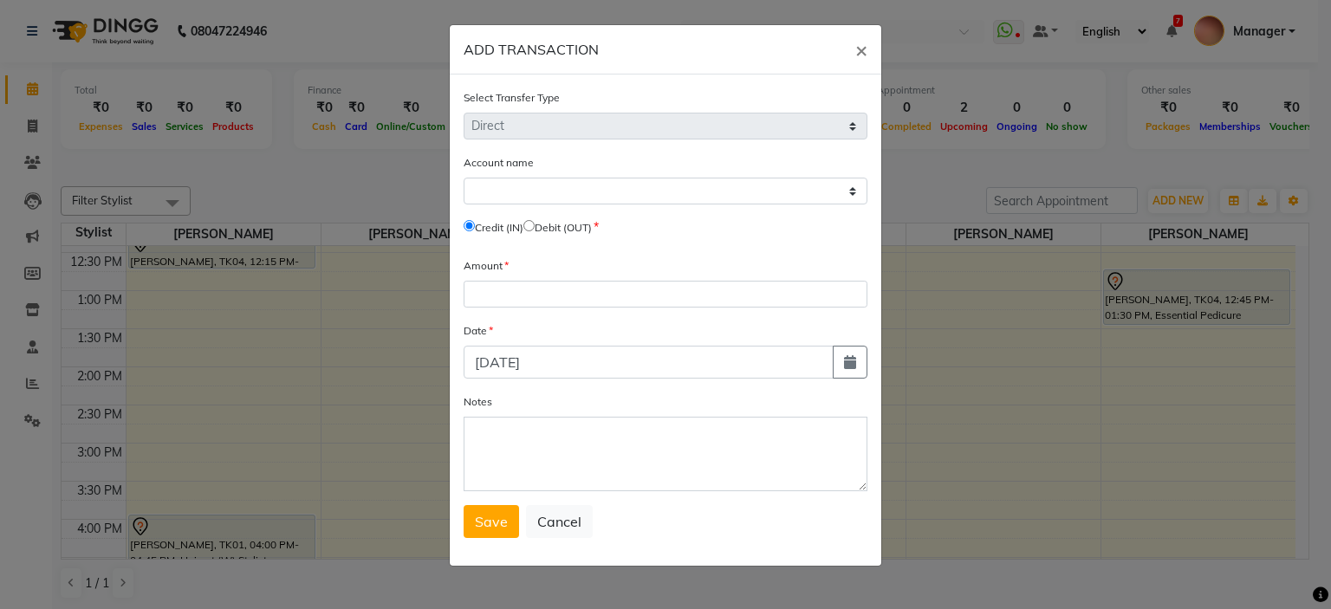
click at [535, 231] on input "radio" at bounding box center [528, 225] width 11 height 11
radio input "true"
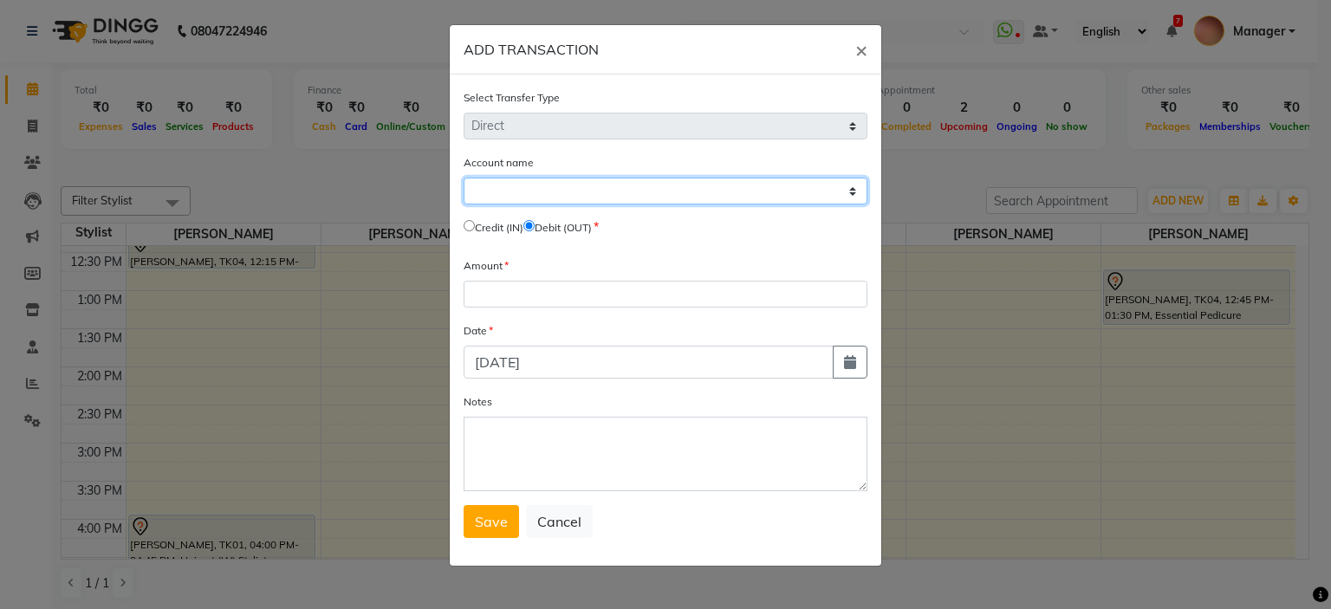
click at [568, 192] on select "Select Petty Cash Hob Expense" at bounding box center [665, 191] width 404 height 27
select select "2588"
click at [463, 179] on select "Select Petty Cash Hob Expense" at bounding box center [665, 191] width 404 height 27
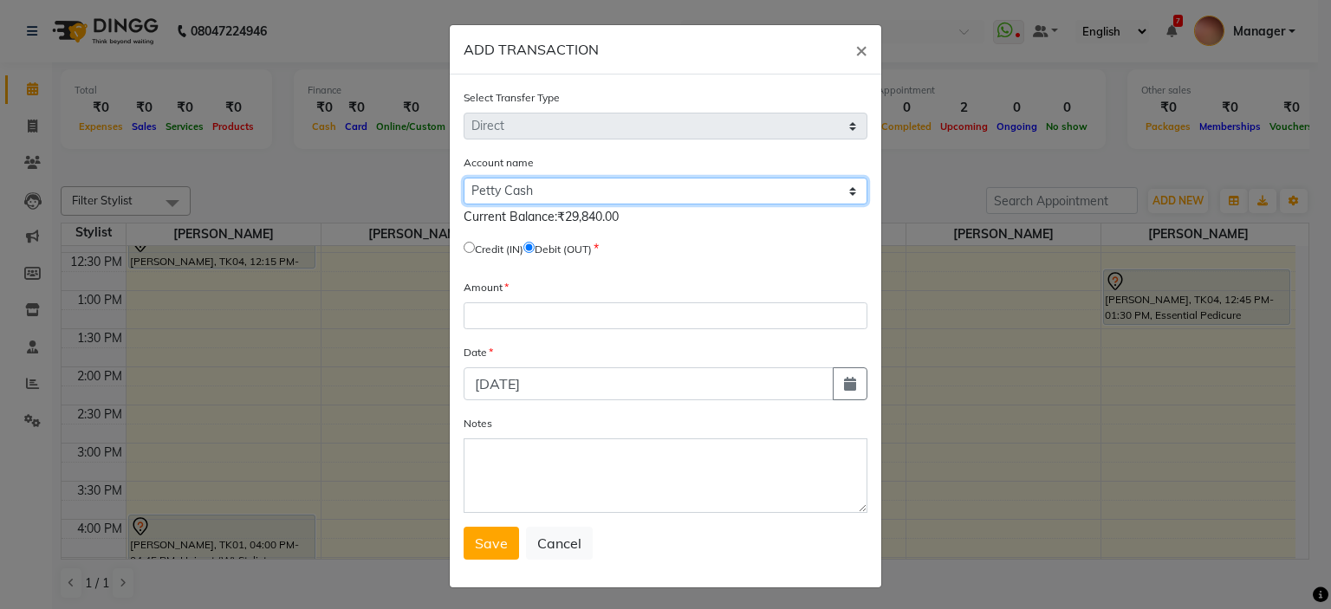
click at [621, 183] on select "Select Petty Cash Hob Expense" at bounding box center [665, 191] width 404 height 27
click at [463, 179] on select "Select Petty Cash Hob Expense" at bounding box center [665, 191] width 404 height 27
click at [568, 345] on form "Select Transfer Type Select Direct Internal Account name Select Petty Cash Hob …" at bounding box center [665, 323] width 404 height 471
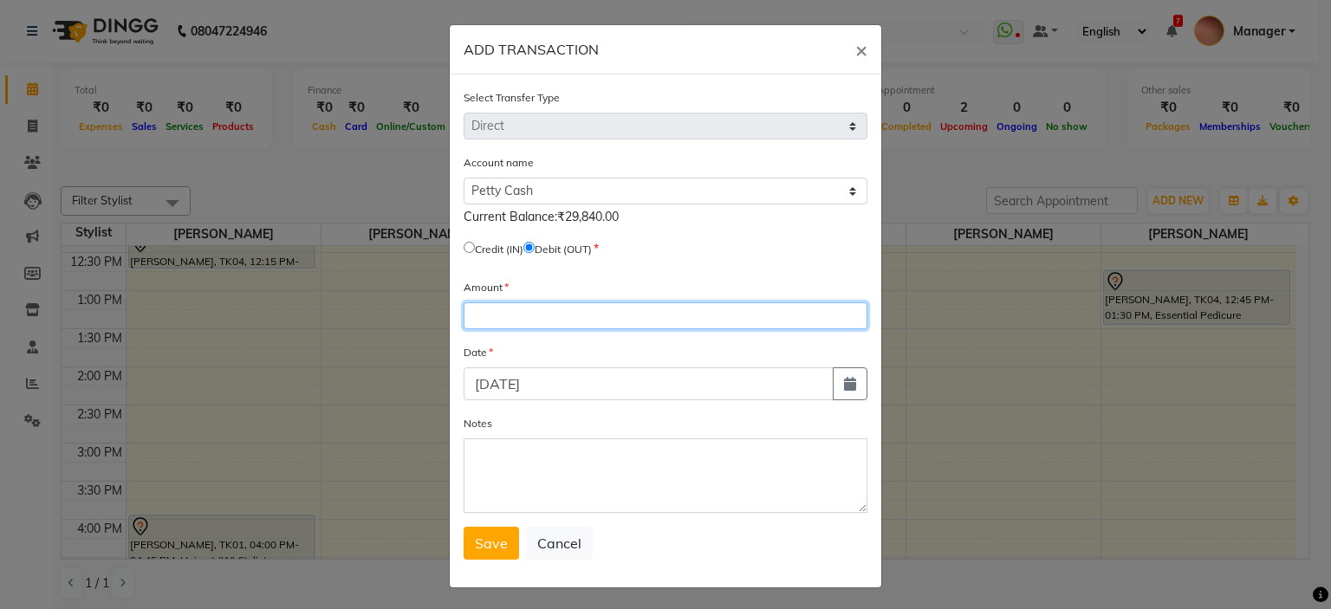
click at [541, 327] on input "number" at bounding box center [665, 315] width 404 height 27
type input "29840"
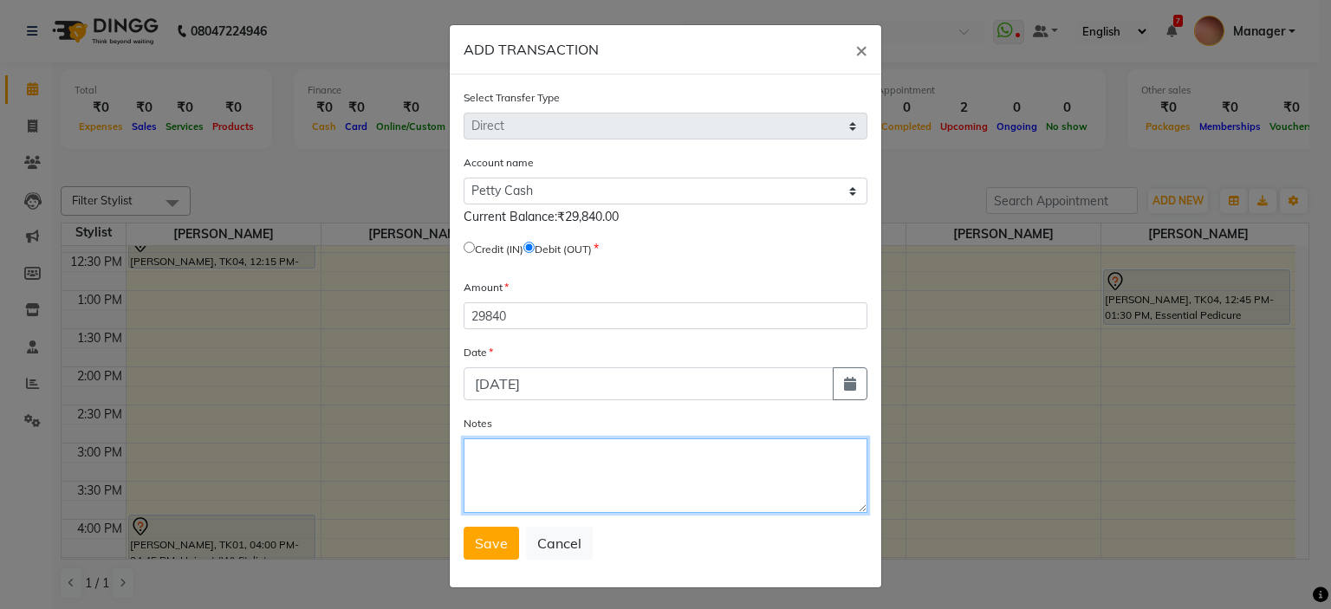
click at [593, 483] on textarea "Notes" at bounding box center [665, 475] width 404 height 75
click at [593, 483] on textarea "3000 adv sonali, 500 adv naim," at bounding box center [665, 475] width 404 height 75
click at [768, 460] on textarea "3000 adv sonali, 500 adv naim,5300 Petty cash 21040-" at bounding box center [665, 475] width 404 height 75
click at [775, 460] on textarea "3000 adv sonali, 500 adv naim,5300 Petty cash 21040-" at bounding box center [665, 475] width 404 height 75
click at [835, 462] on textarea "3000 adv sonali, 500 adv naim,5300 Petty cash, 21040-" at bounding box center [665, 475] width 404 height 75
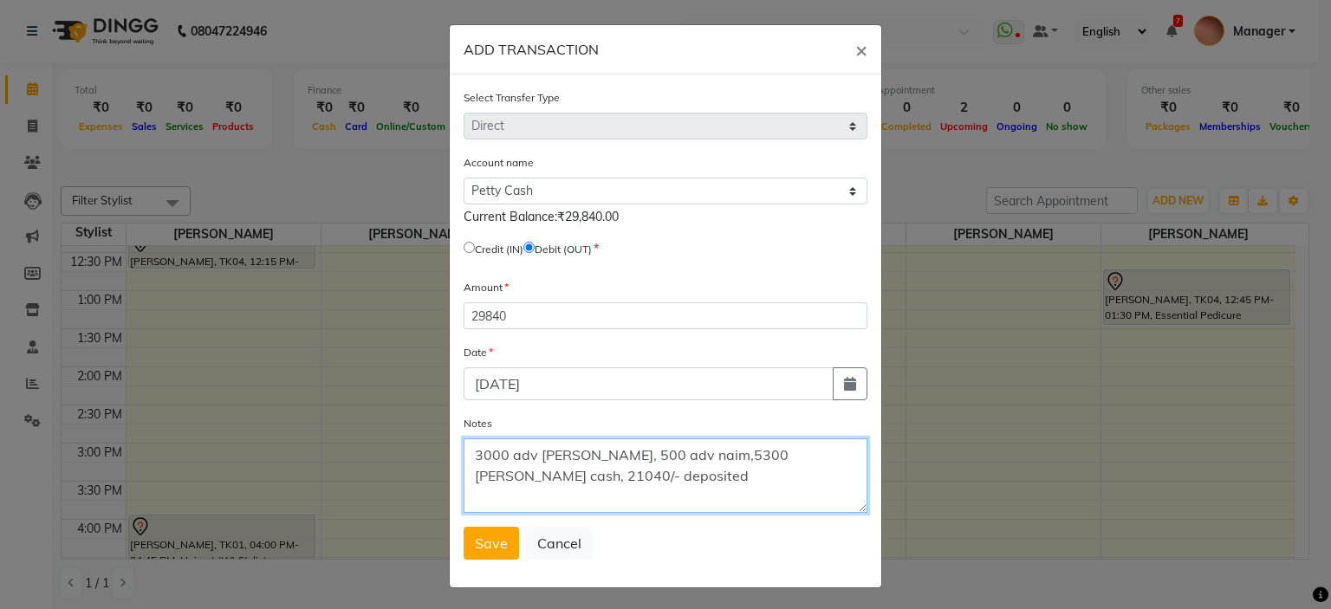
click at [653, 491] on textarea "3000 adv sonali, 500 adv naim,5300 Petty cash, 21040/- deposited" at bounding box center [665, 475] width 404 height 75
click at [716, 509] on textarea "3000 adv sonali, 500 adv naim,5300 Petty cash, 21040/- deposited" at bounding box center [665, 475] width 404 height 75
click at [835, 457] on textarea "3000 adv sonali, 500 adv naim,5300 Petty cash, 21040/- deposited" at bounding box center [665, 475] width 404 height 75
click at [566, 494] on textarea "3000 adv sonali, 500 adv naim,5300 Petty cash, 21040/- deposited" at bounding box center [665, 475] width 404 height 75
type textarea "3000 adv sonali, 500 adv naim,5300 Petty cash, 21040/- deposited"
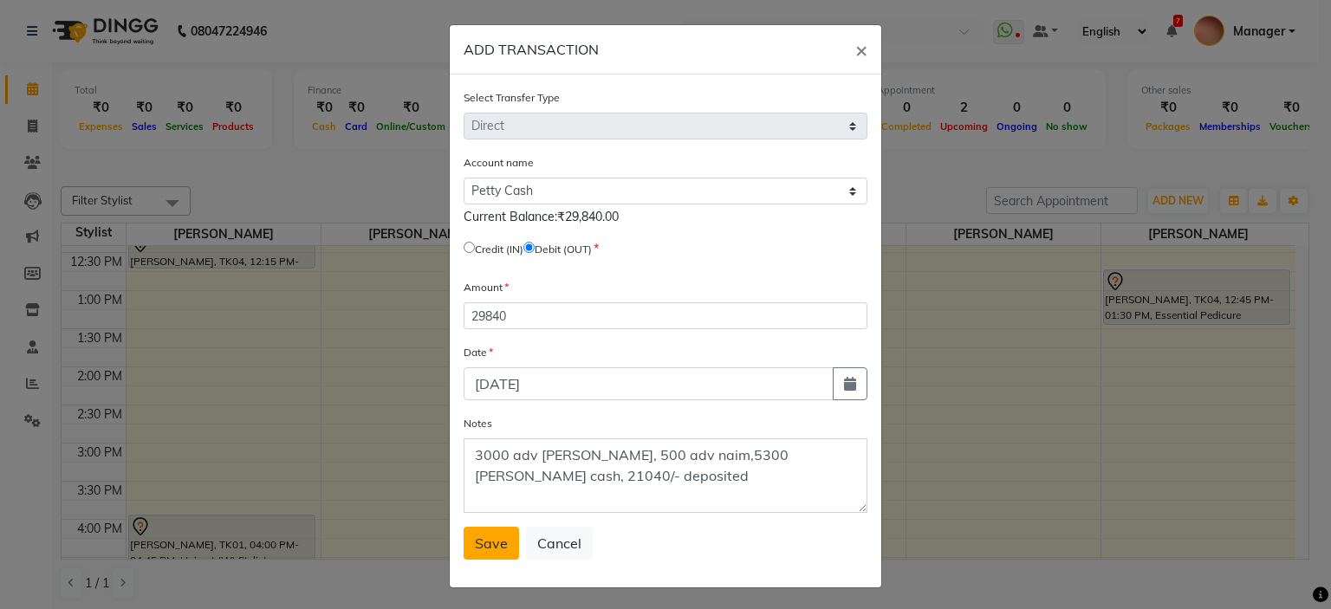
click at [496, 552] on span "Save" at bounding box center [491, 543] width 33 height 17
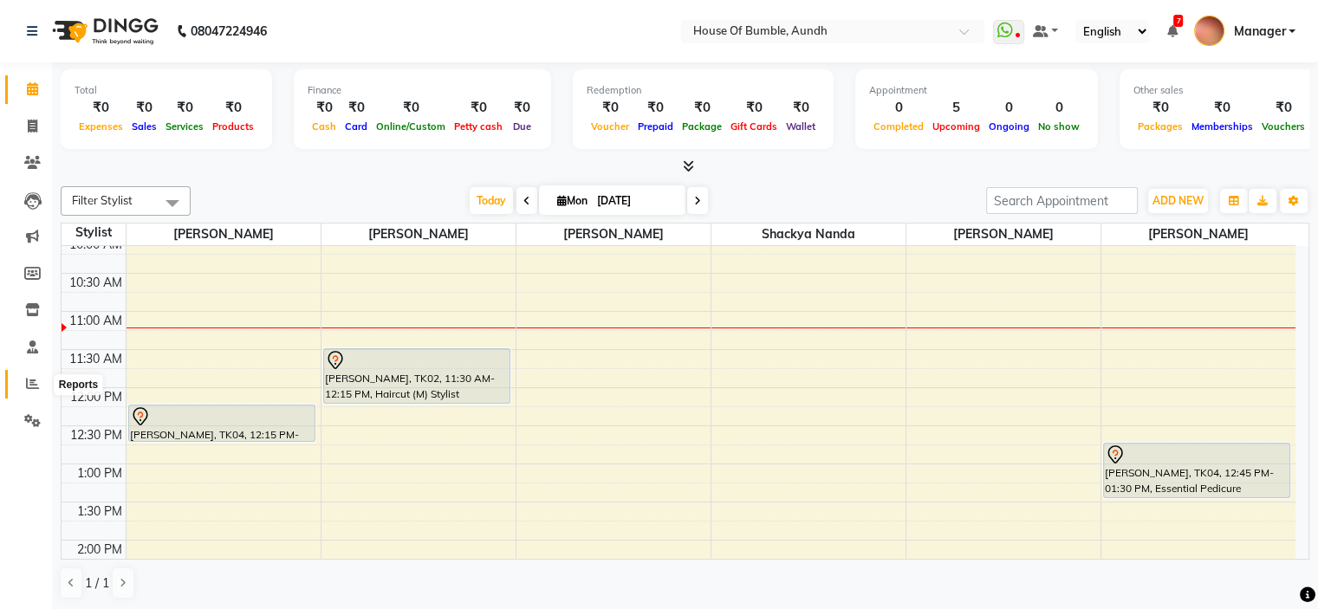
click at [23, 380] on span at bounding box center [32, 384] width 30 height 20
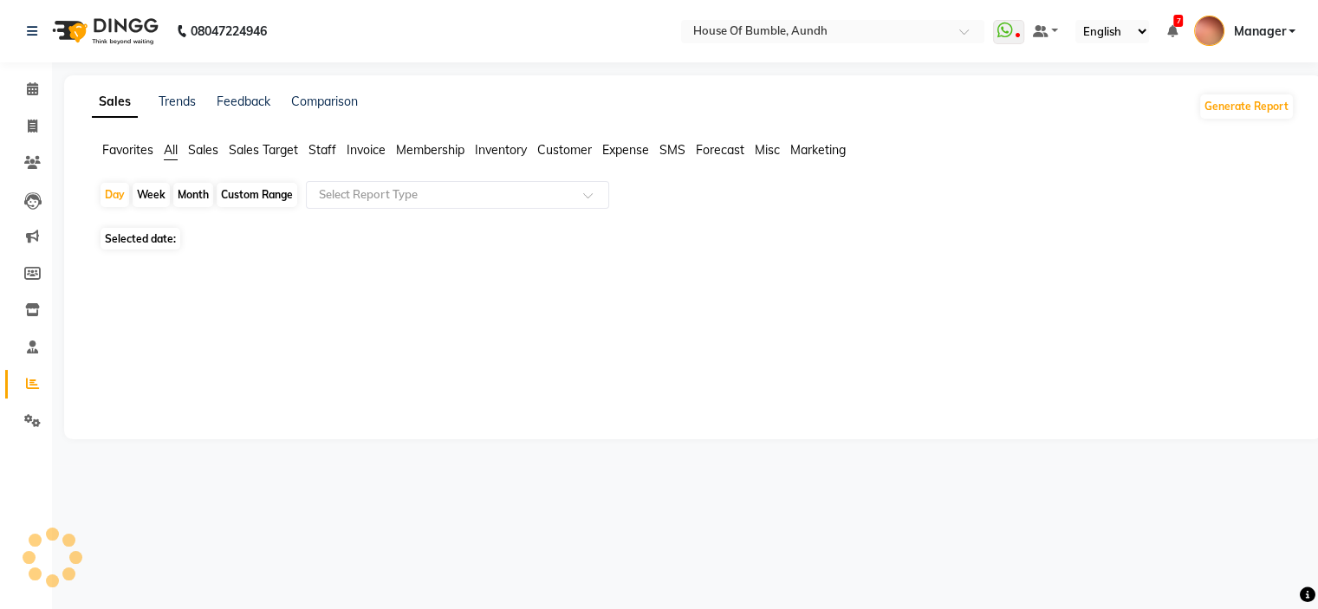
click at [24, 380] on span at bounding box center [32, 384] width 30 height 20
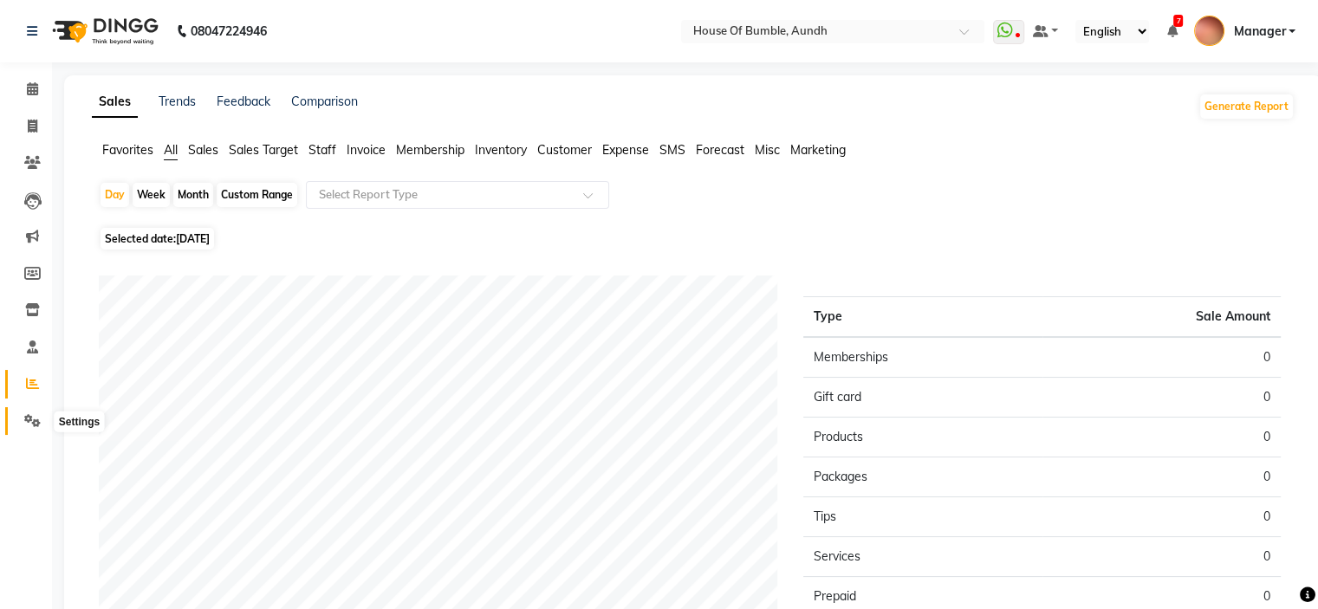
click at [31, 411] on span at bounding box center [32, 421] width 30 height 20
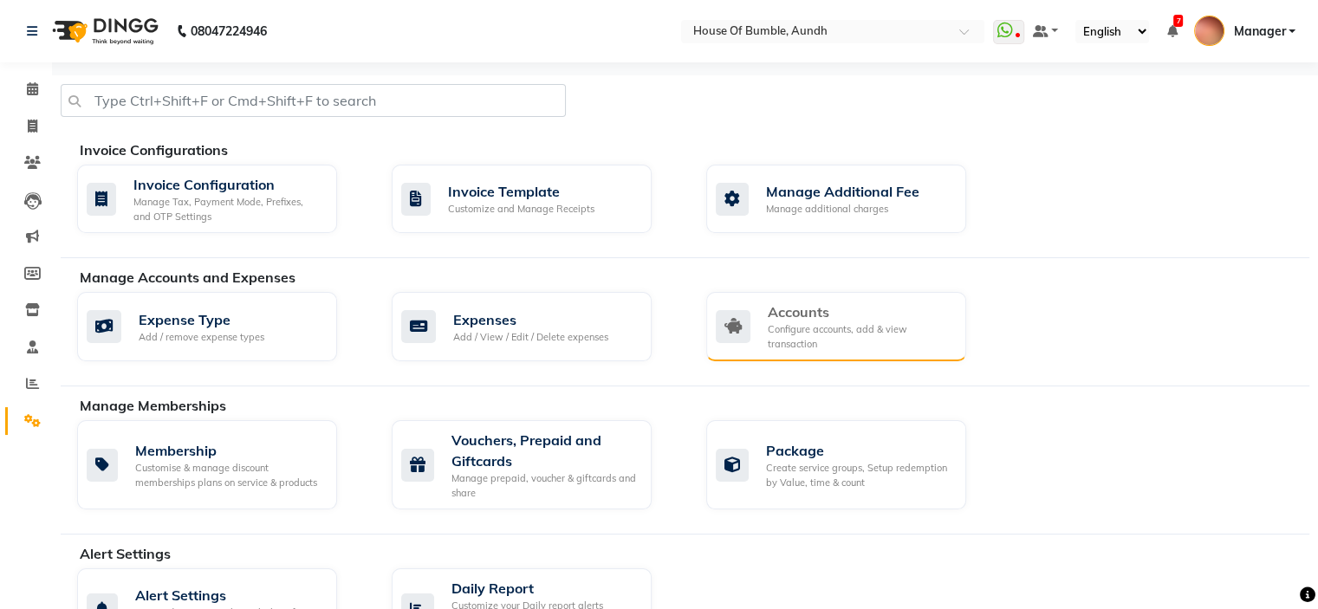
click at [808, 347] on div "Configure accounts, add & view transaction" at bounding box center [860, 336] width 185 height 29
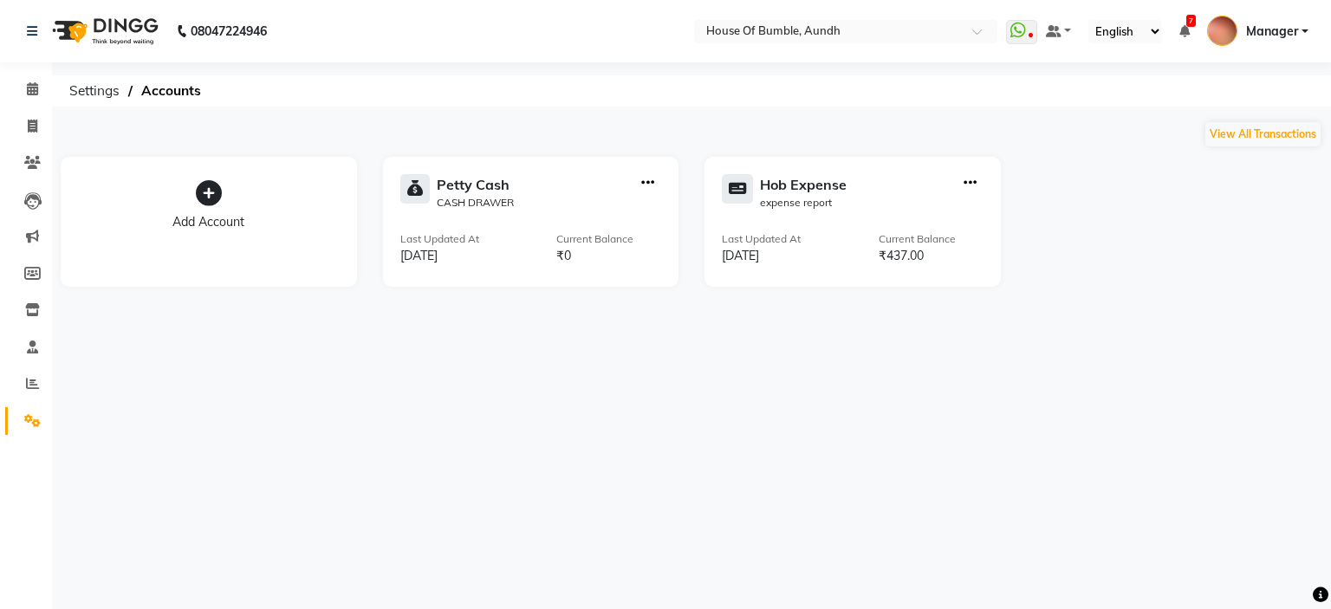
click at [973, 183] on icon "button" at bounding box center [969, 183] width 13 height 1
click at [953, 100] on div "Add Transaction" at bounding box center [970, 103] width 92 height 18
select select "direct"
select select "7380"
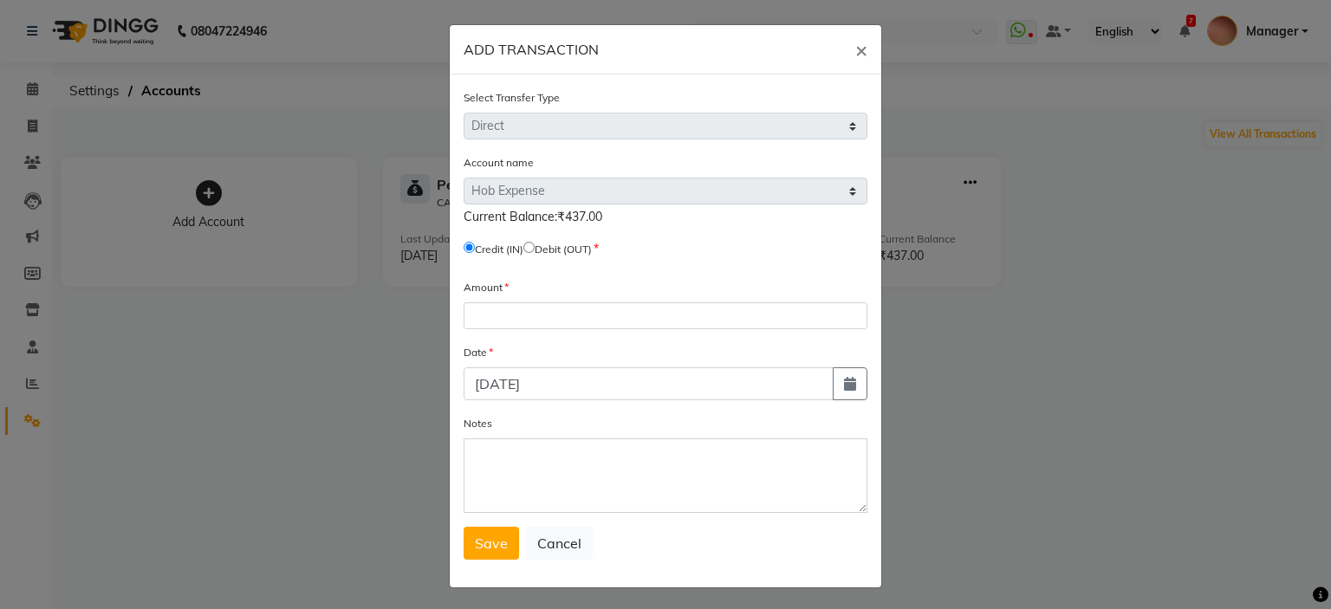
click at [504, 304] on div "Amount" at bounding box center [665, 303] width 404 height 51
click at [513, 308] on input "number" at bounding box center [665, 315] width 404 height 27
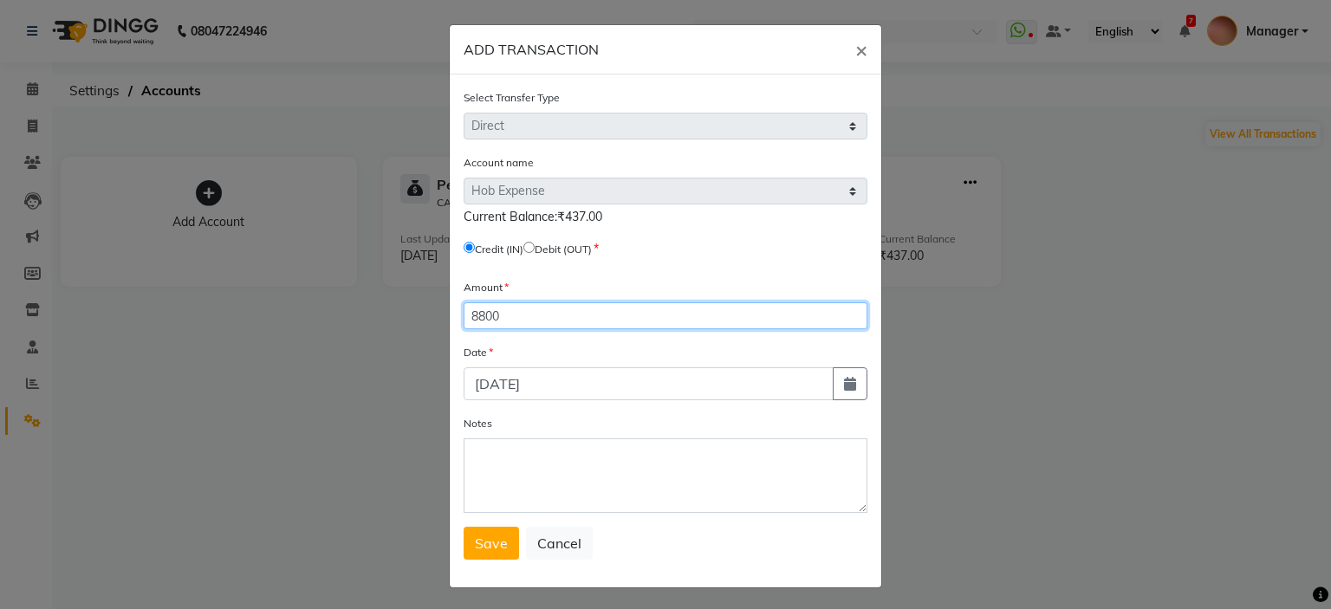
type input "8800"
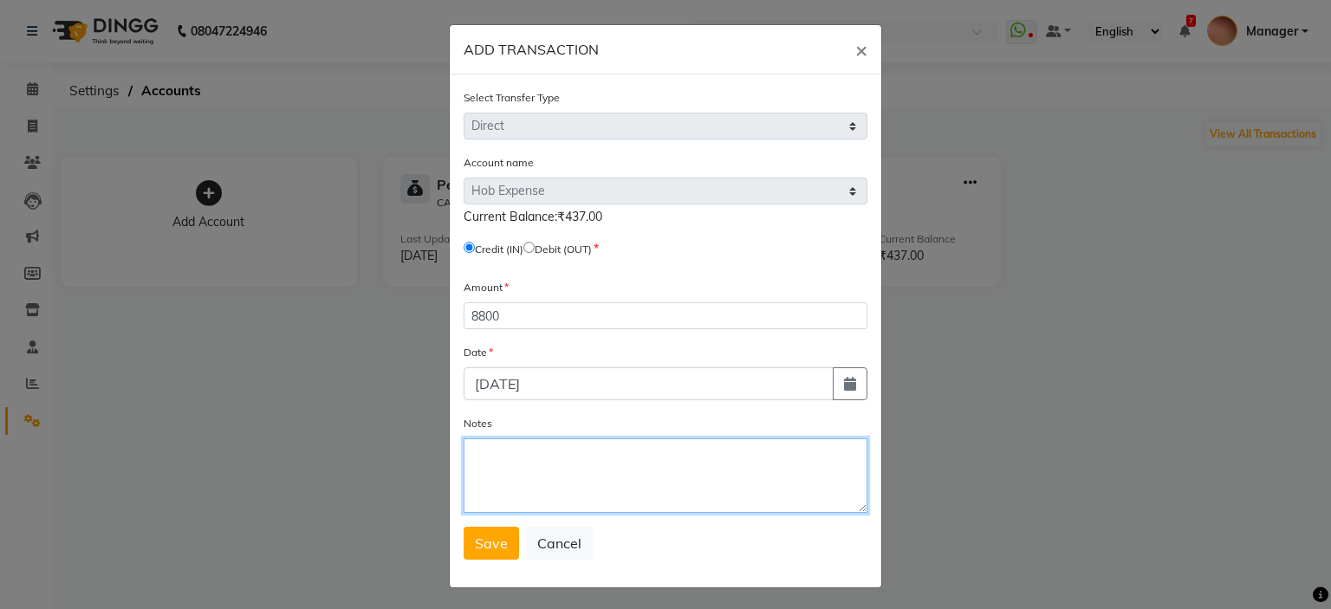
click at [641, 487] on textarea "Notes" at bounding box center [665, 475] width 404 height 75
type textarea "Petty cash"
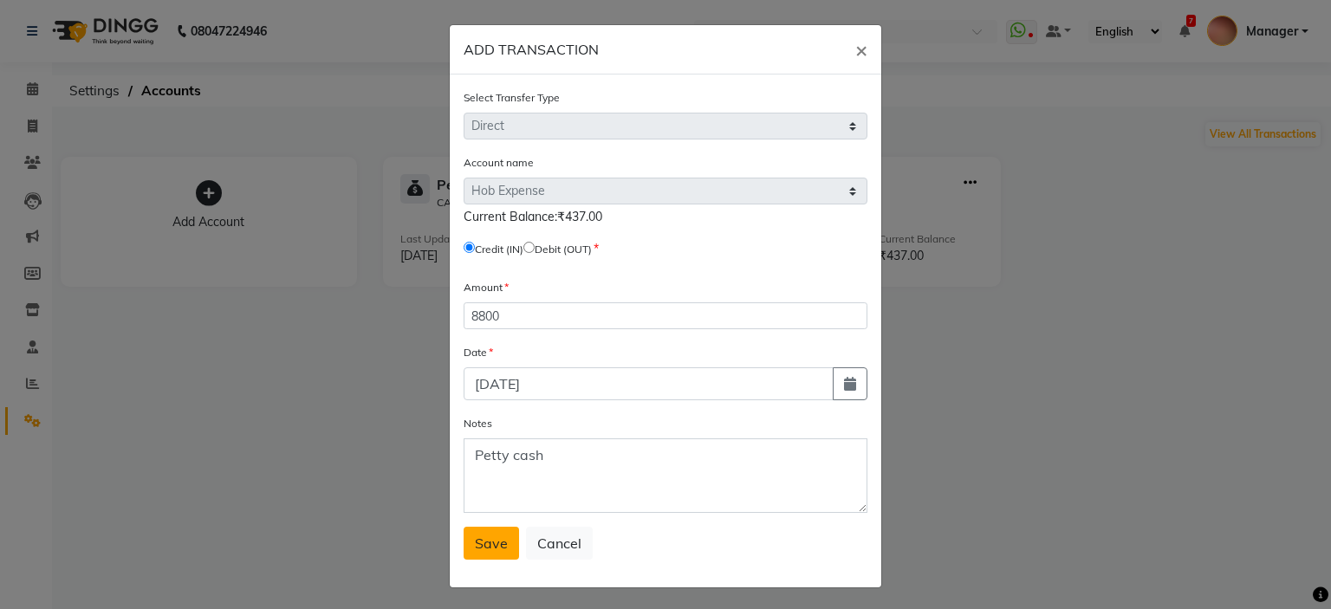
click at [487, 552] on span "Save" at bounding box center [491, 543] width 33 height 17
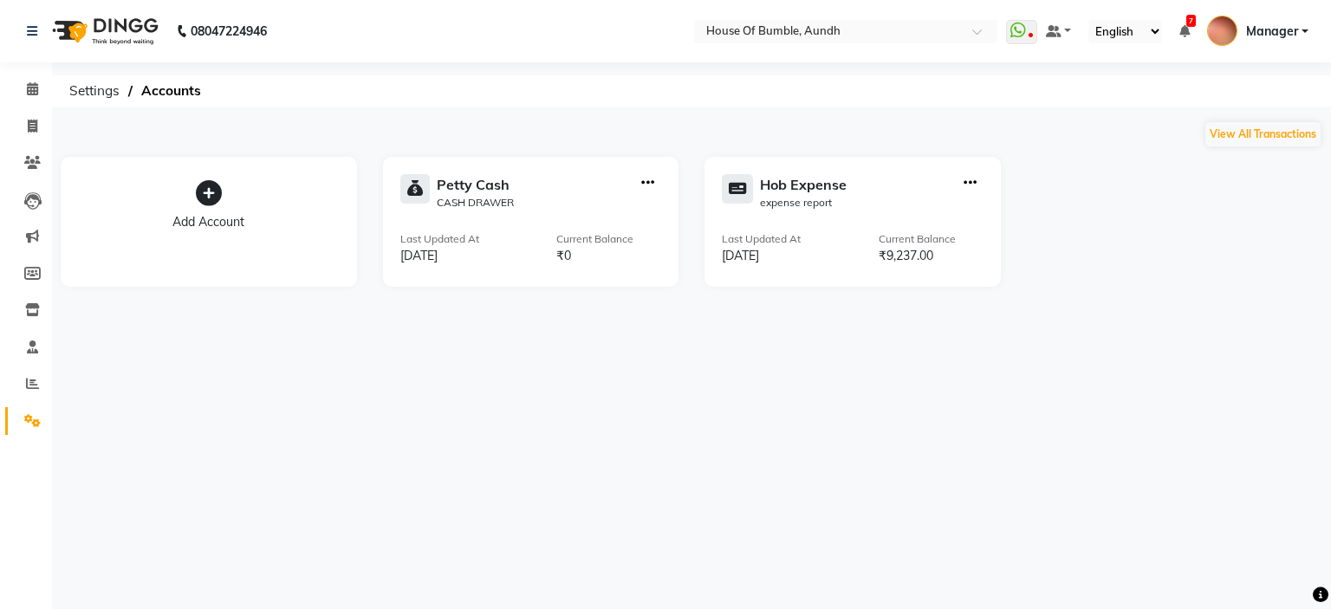
click at [974, 183] on icon "button" at bounding box center [969, 183] width 13 height 1
click at [988, 108] on div "Add Transaction" at bounding box center [970, 103] width 92 height 18
select select "direct"
select select "7380"
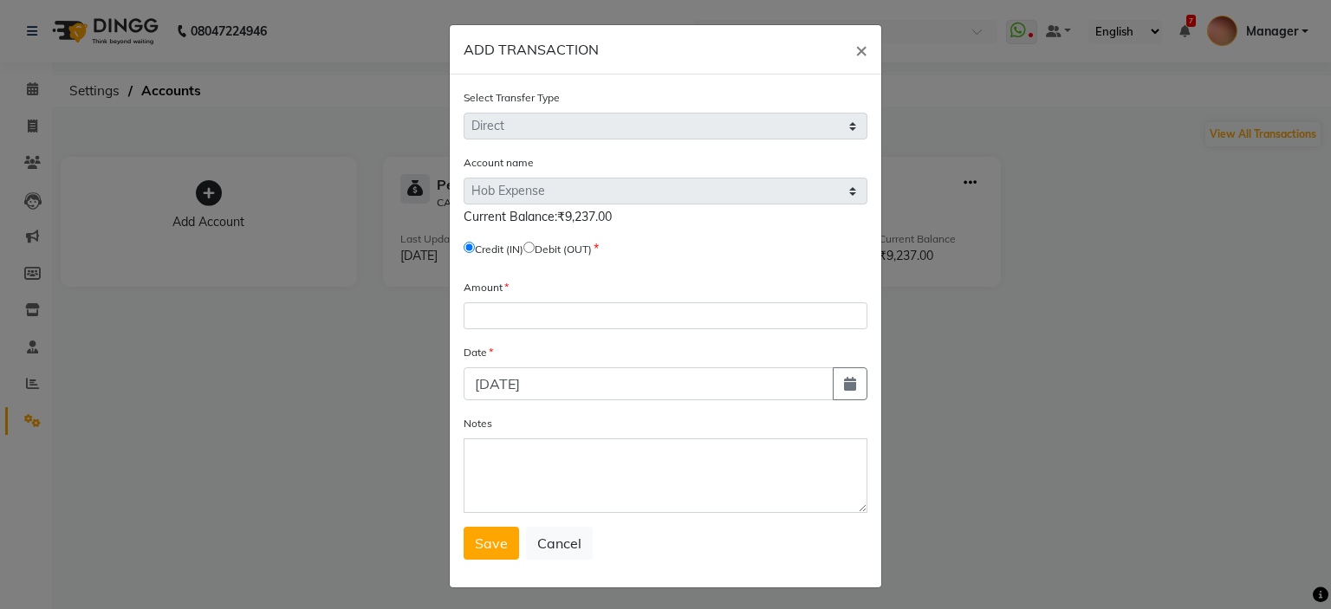
click at [539, 249] on label "Debit (OUT)" at bounding box center [563, 250] width 57 height 16
click at [531, 245] on input "radio" at bounding box center [528, 247] width 11 height 11
radio input "true"
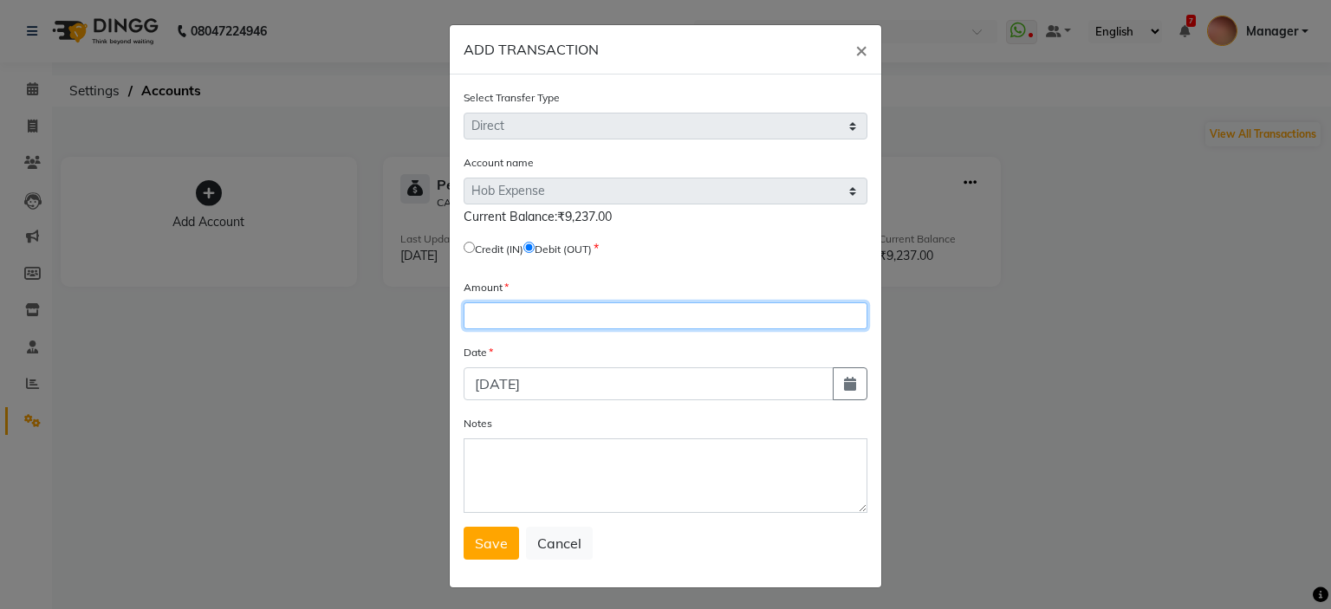
click at [572, 314] on input "number" at bounding box center [665, 315] width 404 height 27
click at [855, 51] on span "×" at bounding box center [861, 49] width 12 height 26
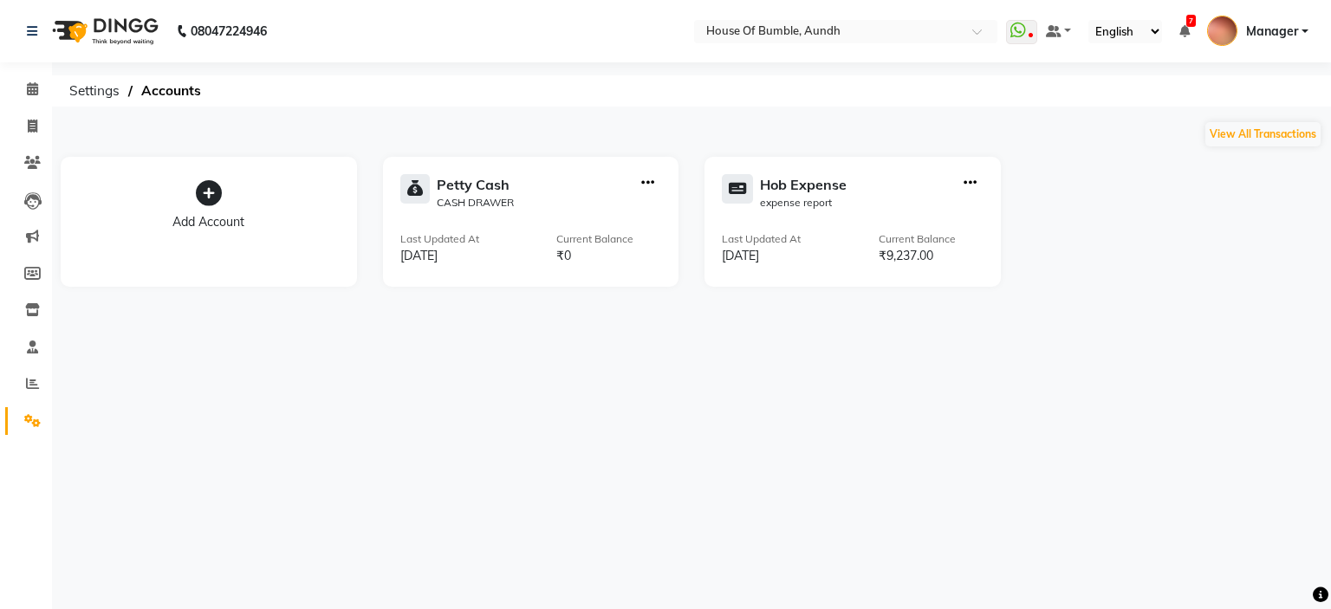
click at [966, 183] on icon "button" at bounding box center [969, 183] width 13 height 1
click at [977, 154] on div "View Transaction" at bounding box center [970, 147] width 92 height 18
select select "7380"
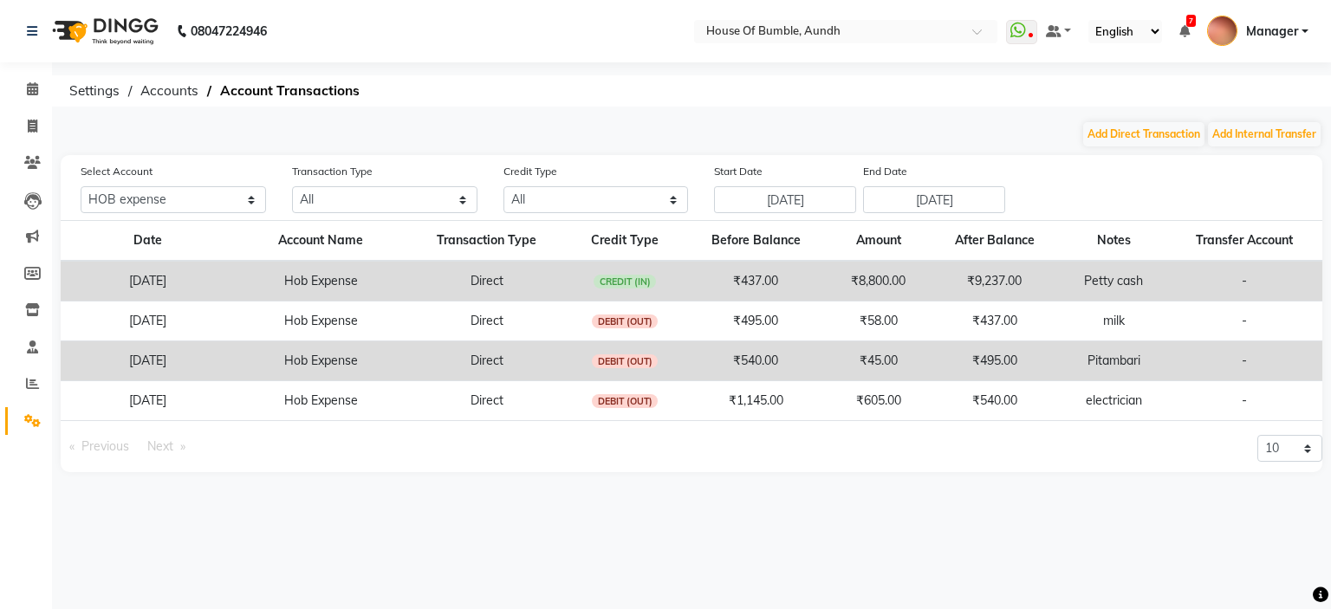
click at [173, 443] on span "Next page" at bounding box center [160, 446] width 26 height 16
click at [931, 201] on input "01-09-2025" at bounding box center [934, 199] width 142 height 27
select select "9"
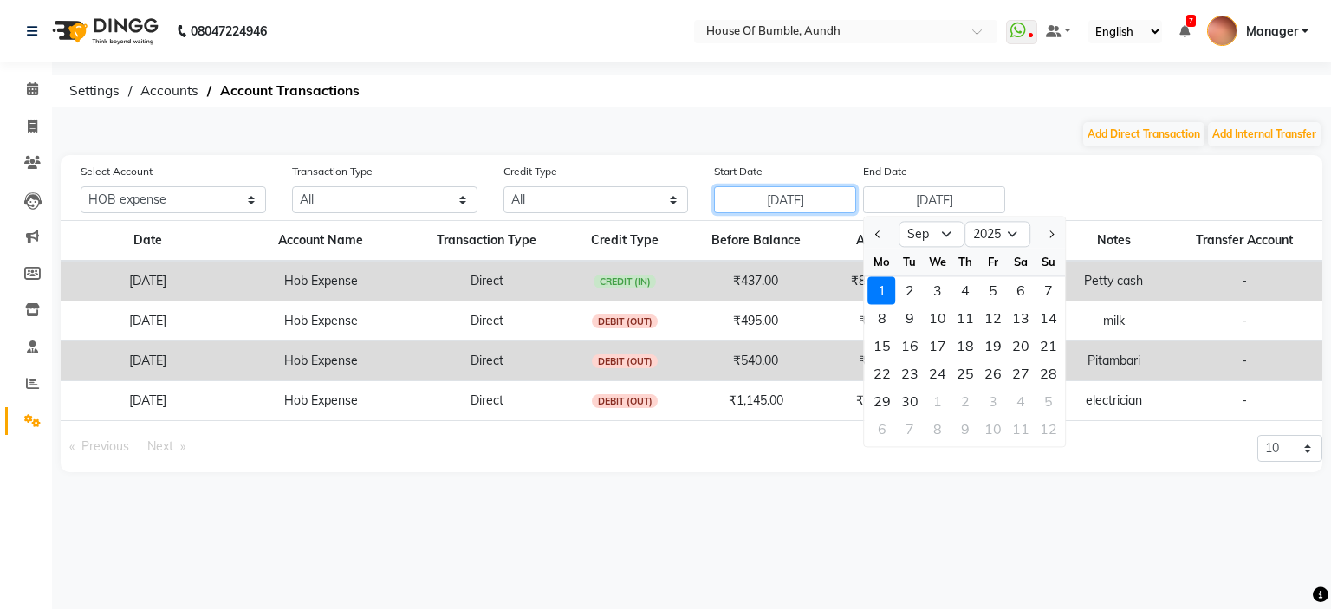
click at [798, 198] on input "25-08-2025" at bounding box center [785, 199] width 142 height 27
select select "8"
select select "2025"
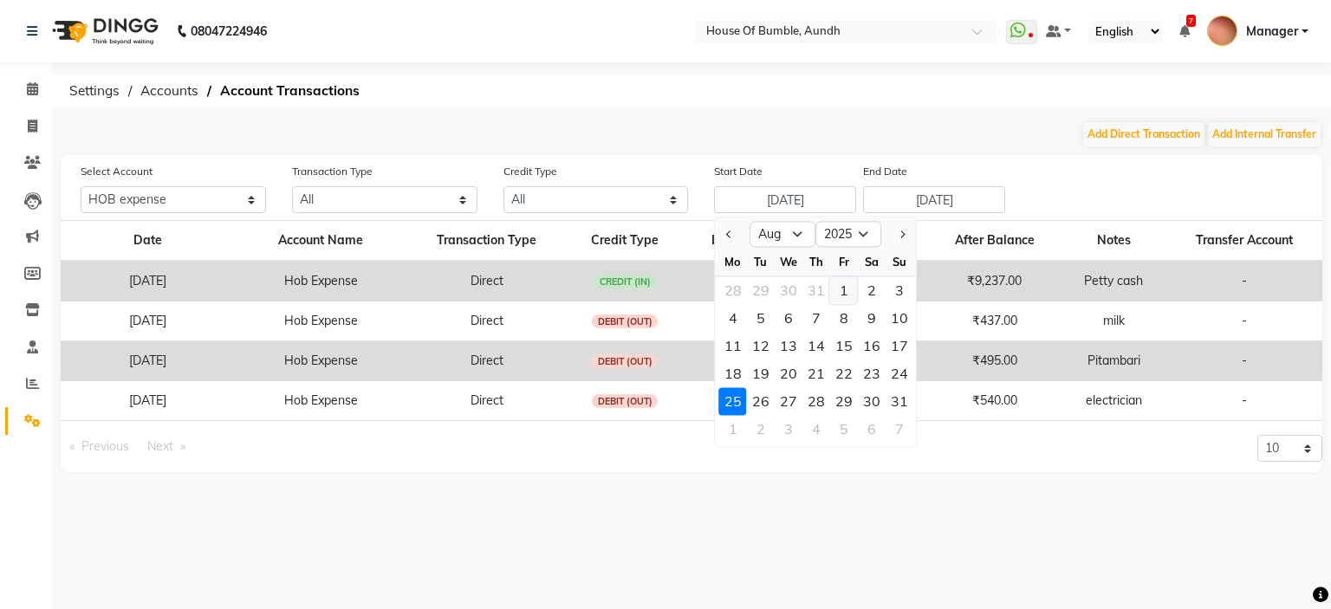
click at [839, 284] on div "1" at bounding box center [844, 290] width 28 height 28
type input "01-08-2025"
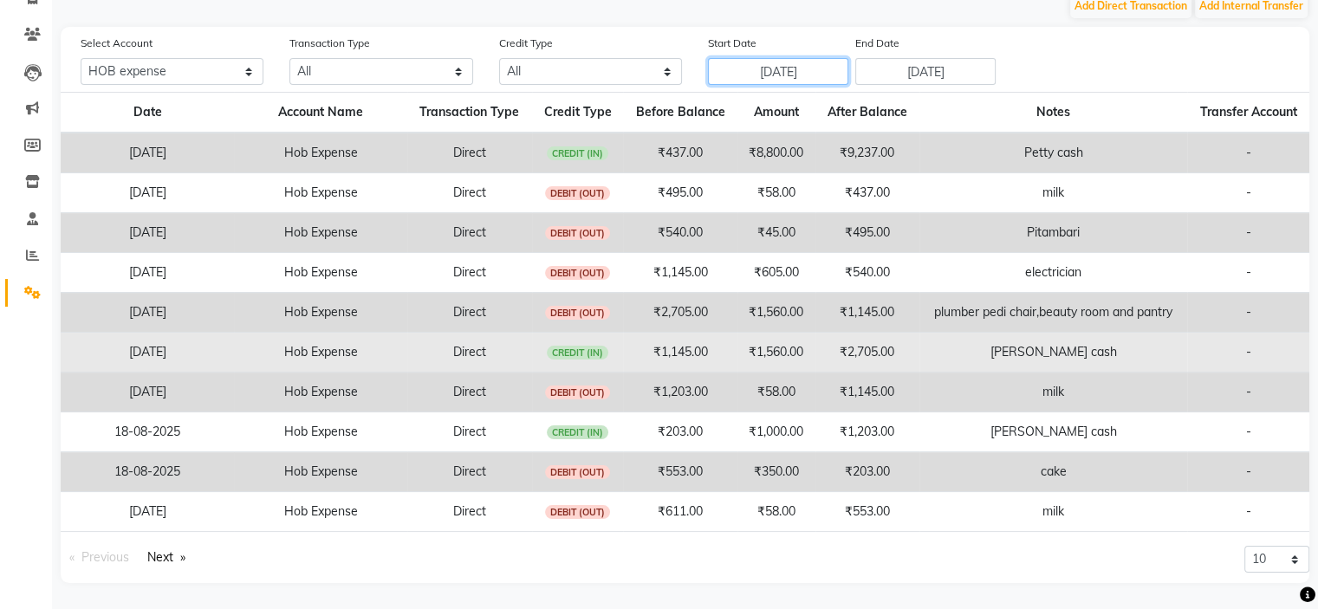
scroll to position [163, 0]
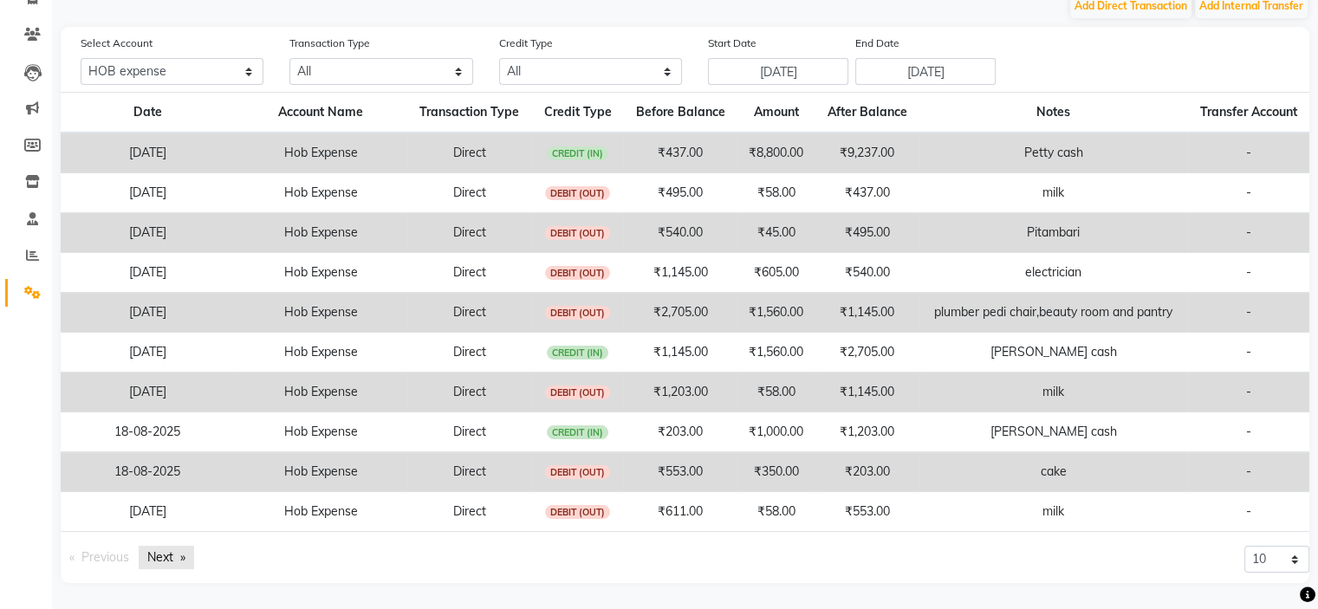
click at [180, 564] on link "Next page" at bounding box center [166, 557] width 55 height 23
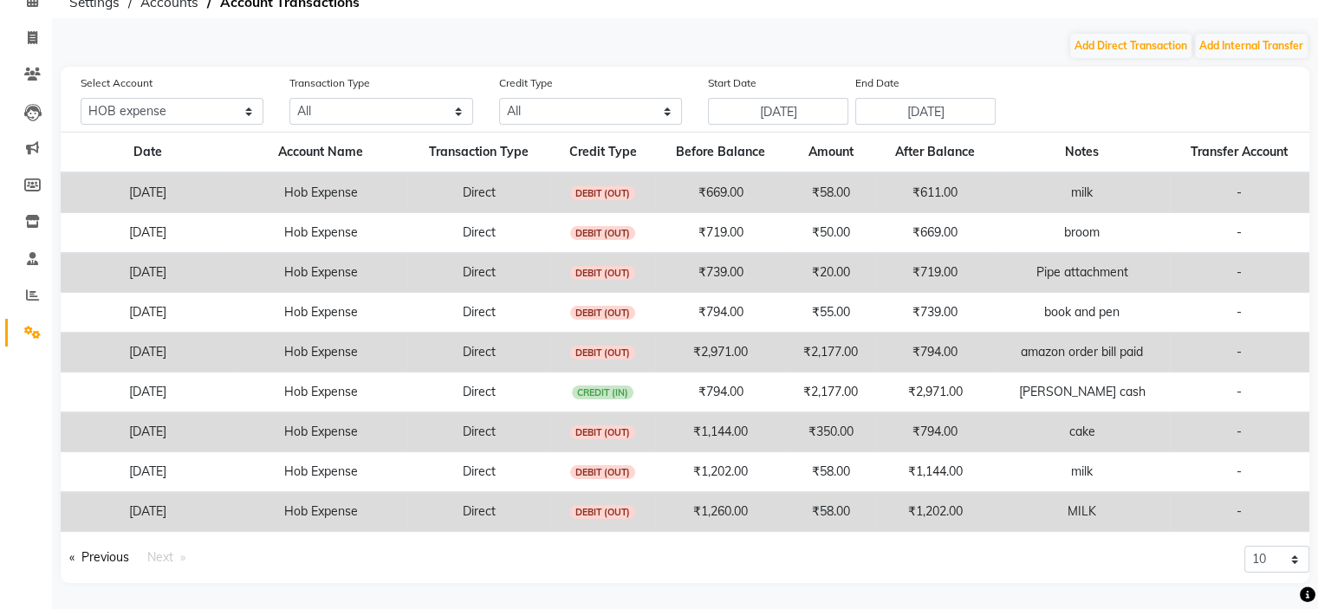
scroll to position [87, 0]
click at [177, 567] on li "Next page" at bounding box center [166, 559] width 55 height 23
click at [173, 554] on span "Next page" at bounding box center [160, 559] width 26 height 16
click at [99, 548] on link "Previous page" at bounding box center [99, 559] width 77 height 23
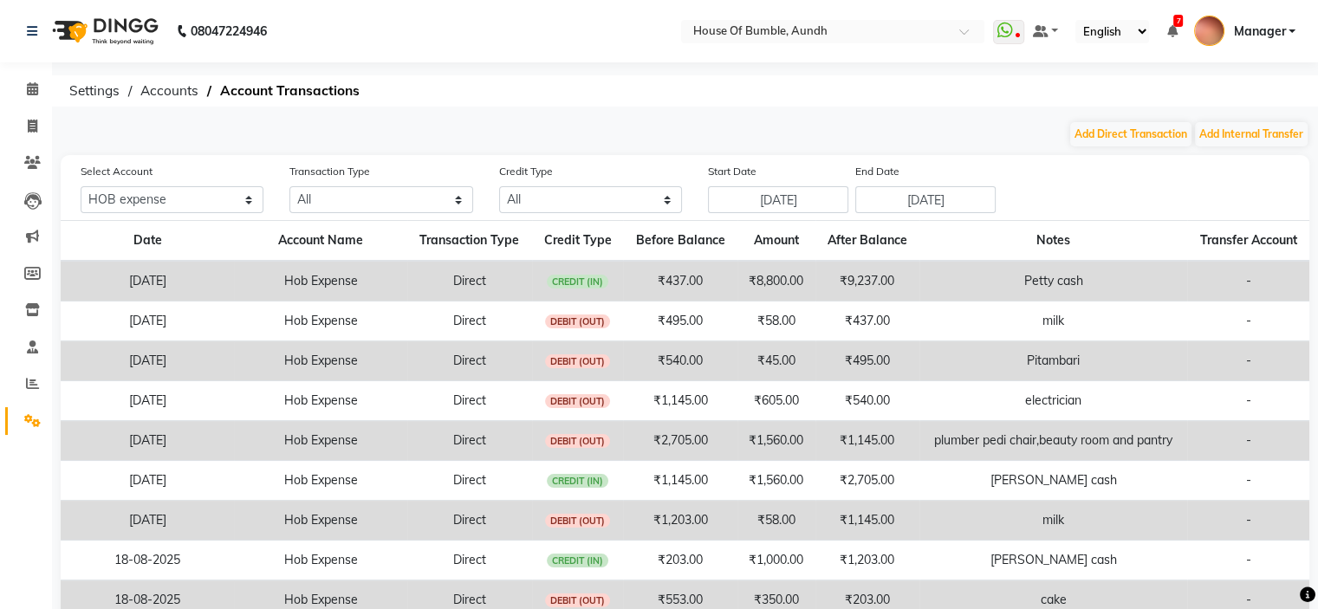
scroll to position [0, 0]
click at [31, 82] on icon at bounding box center [32, 88] width 11 height 13
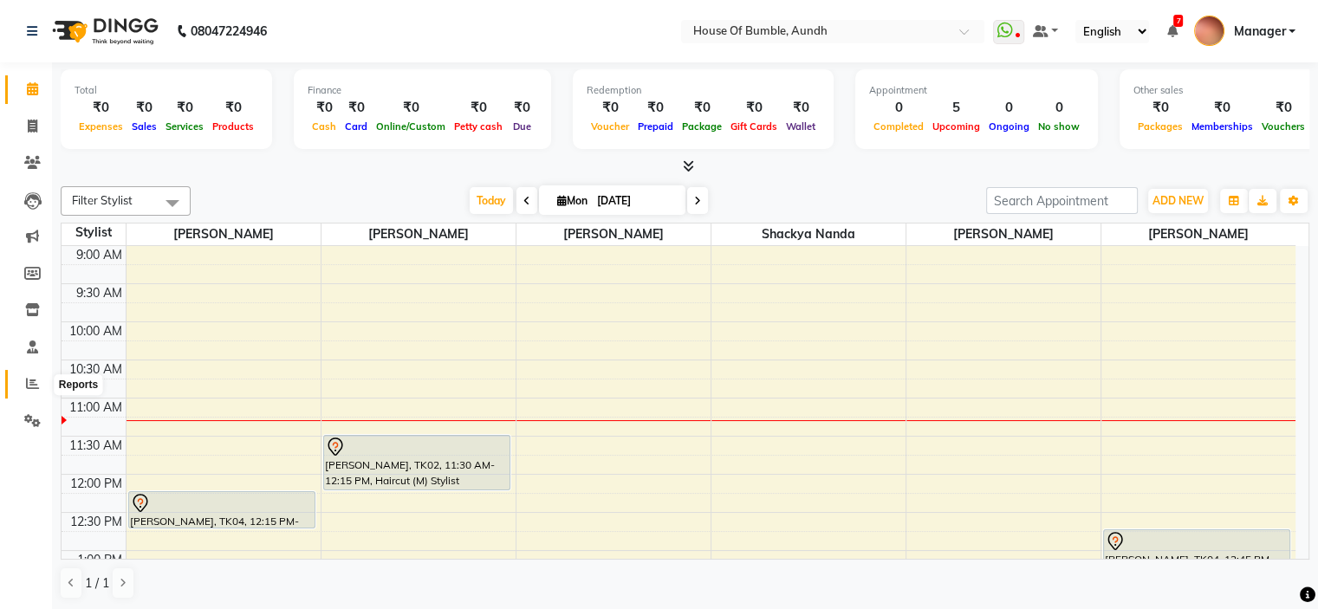
click at [36, 380] on icon at bounding box center [32, 383] width 13 height 13
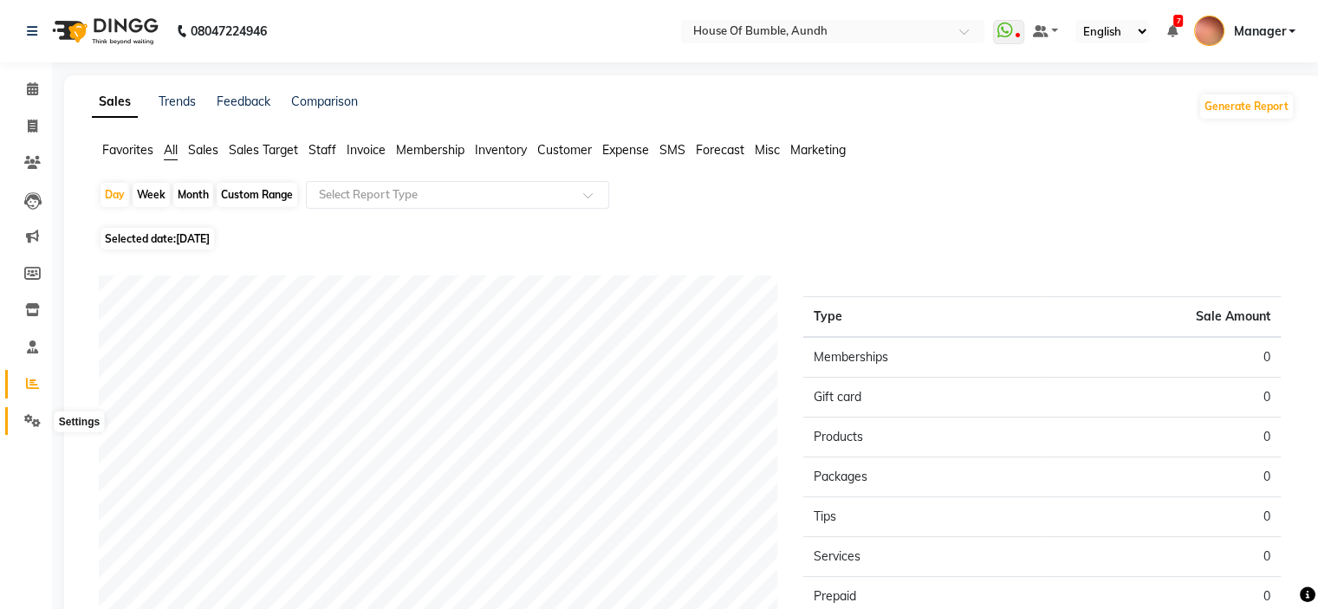
click at [28, 416] on icon at bounding box center [32, 420] width 16 height 13
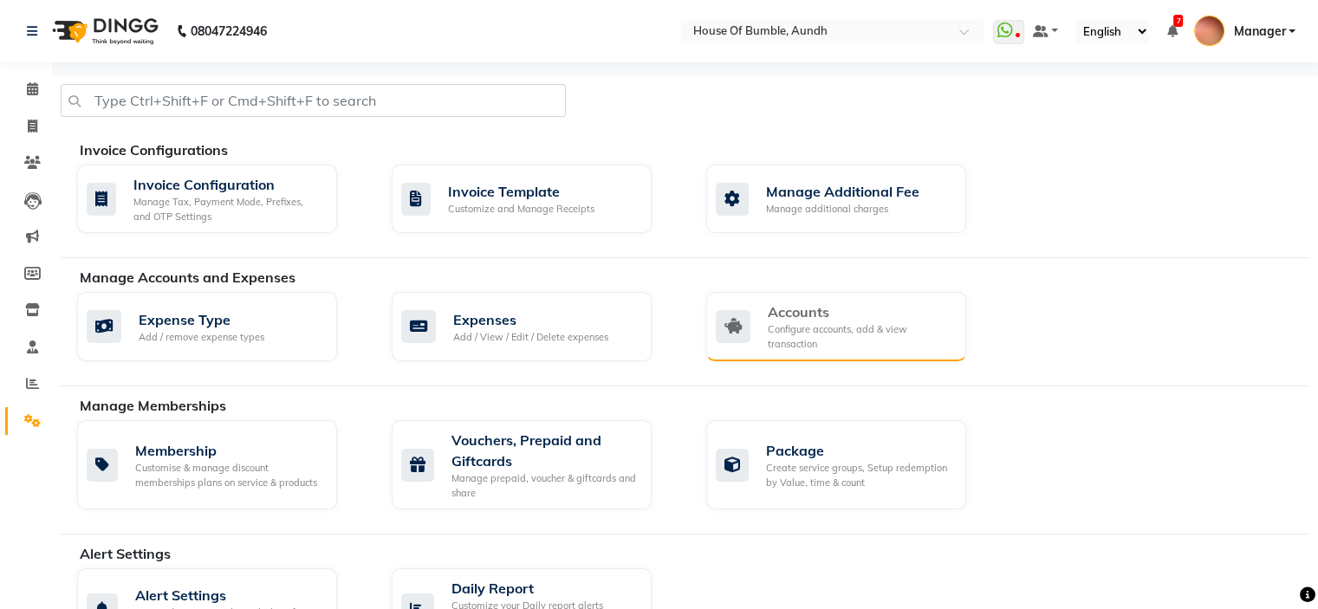
click at [780, 336] on div "Configure accounts, add & view transaction" at bounding box center [860, 336] width 185 height 29
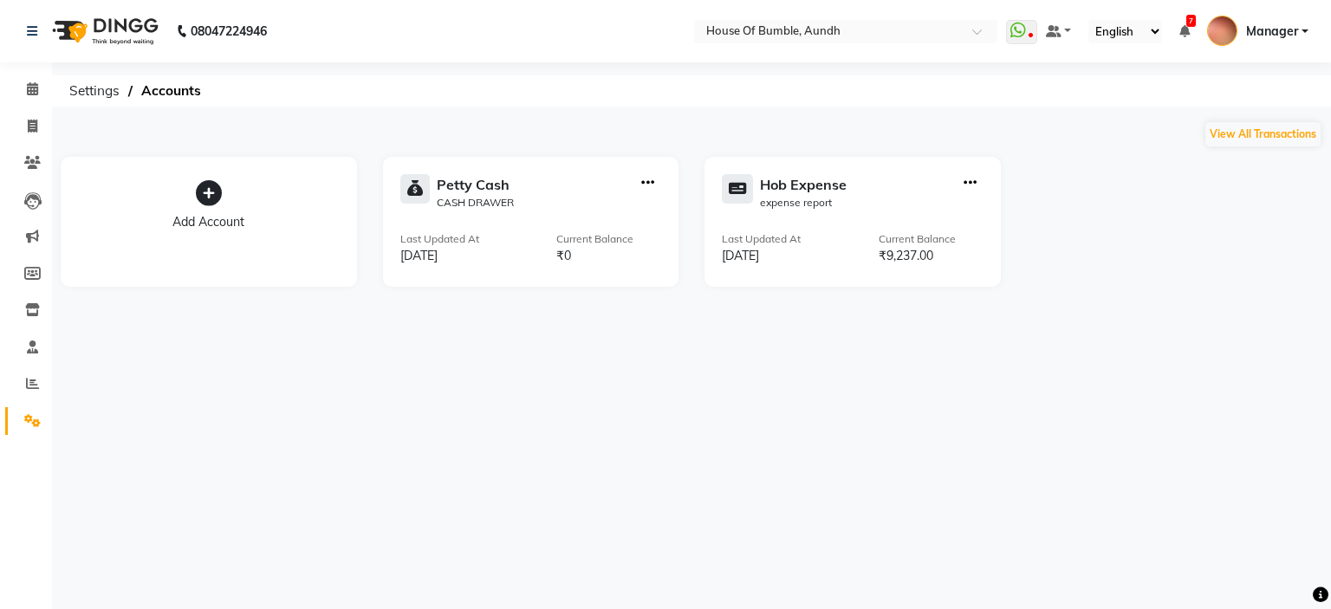
click at [981, 179] on div at bounding box center [969, 192] width 27 height 36
click at [965, 183] on icon "button" at bounding box center [969, 183] width 13 height 1
click at [1001, 102] on div "Add Transaction" at bounding box center [970, 103] width 92 height 18
select select "direct"
select select "7380"
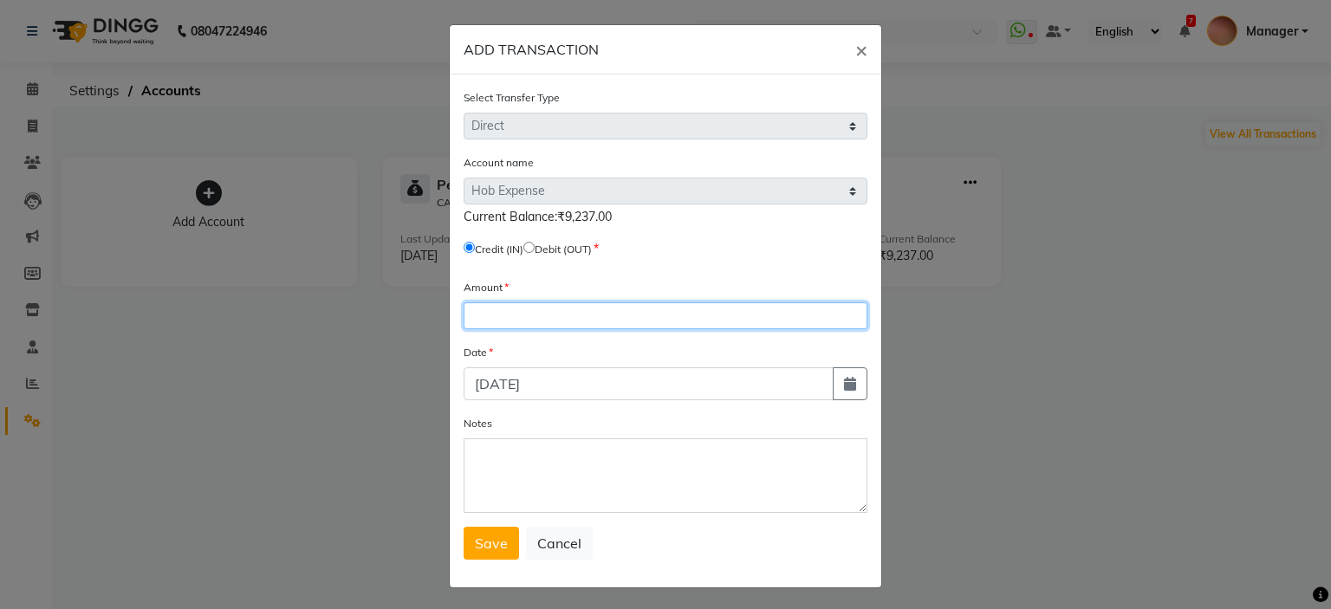
click at [516, 315] on input "number" at bounding box center [665, 315] width 404 height 27
type input "3000"
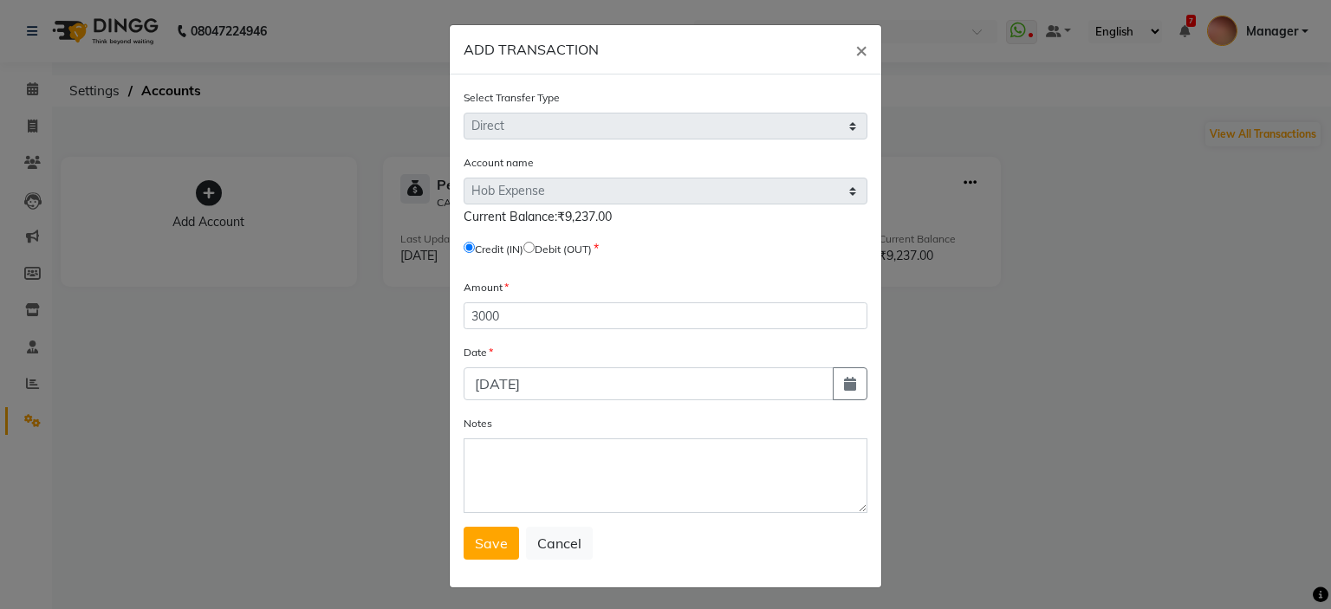
click at [535, 250] on input "radio" at bounding box center [528, 247] width 11 height 11
radio input "true"
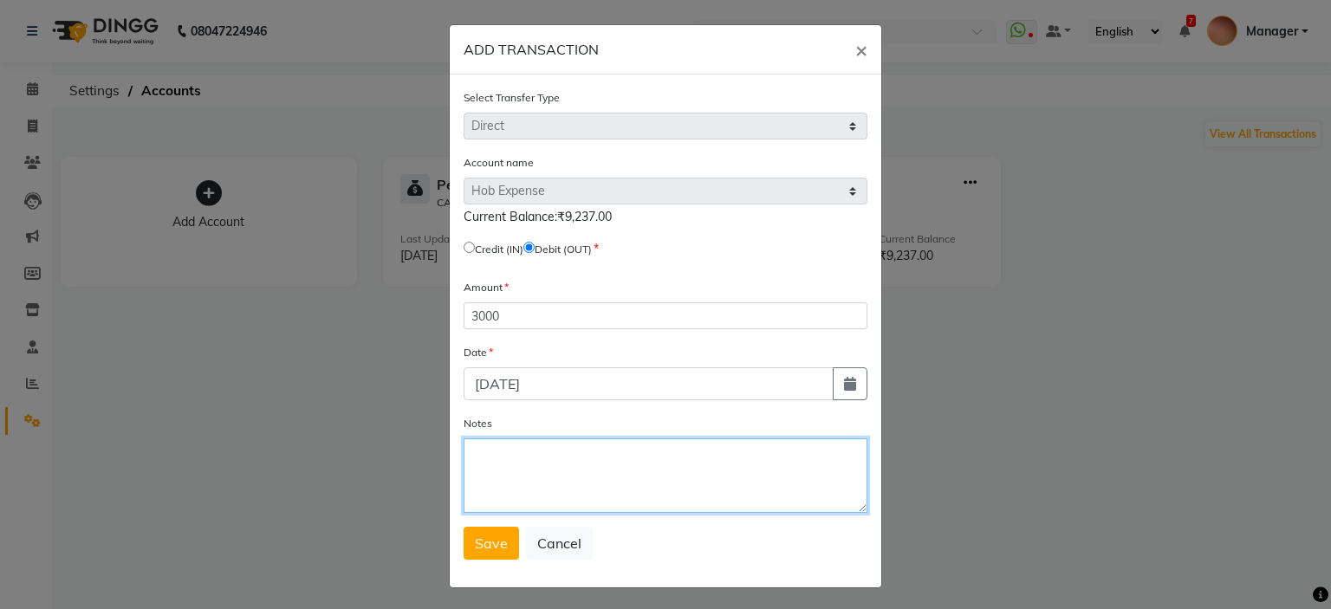
click at [522, 470] on textarea "Notes" at bounding box center [665, 475] width 404 height 75
type textarea "s"
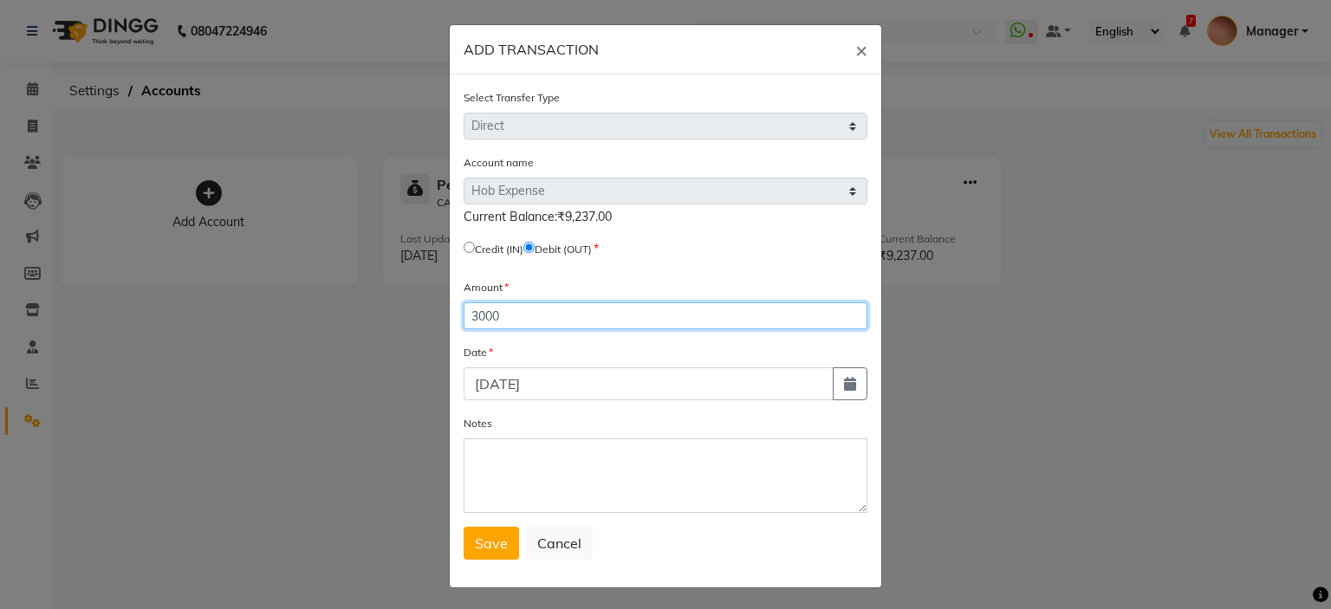
click at [555, 308] on input "3000" at bounding box center [665, 315] width 404 height 27
type input "3"
type input "5000"
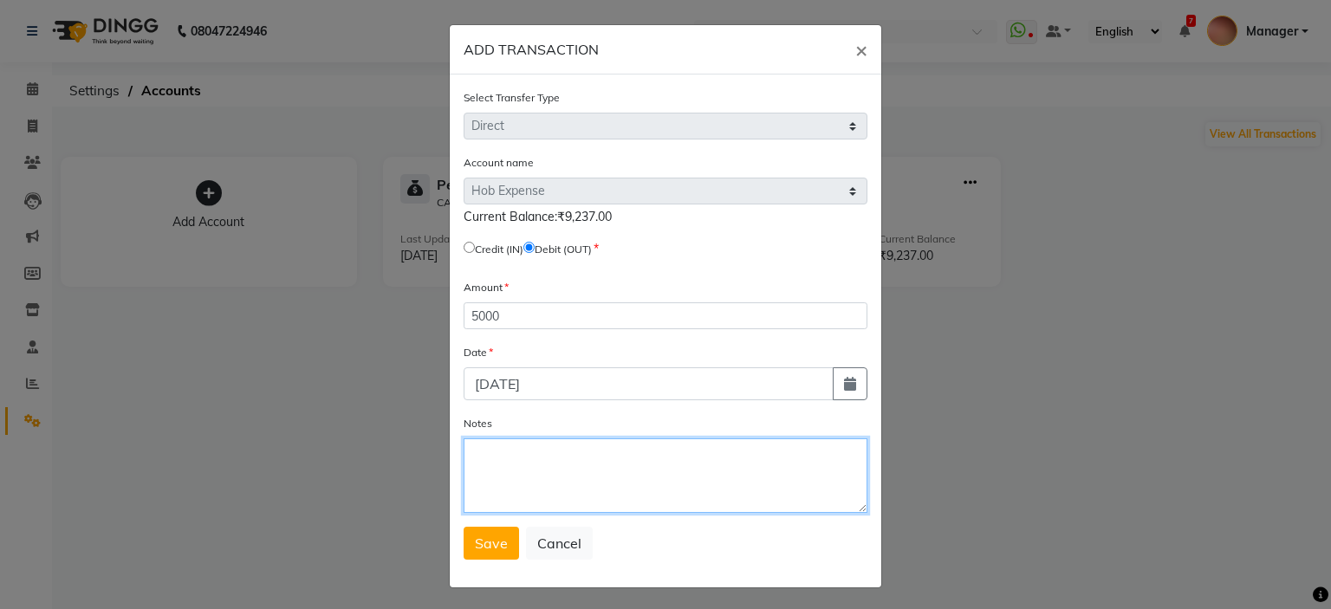
click at [599, 455] on textarea "Notes" at bounding box center [665, 475] width 404 height 75
click at [770, 506] on textarea "naim and sonali adv 500 and 3000 1500 ganpati" at bounding box center [665, 475] width 404 height 75
type textarea "naim and sonali adv 500 and 3000 1500 ganpati"
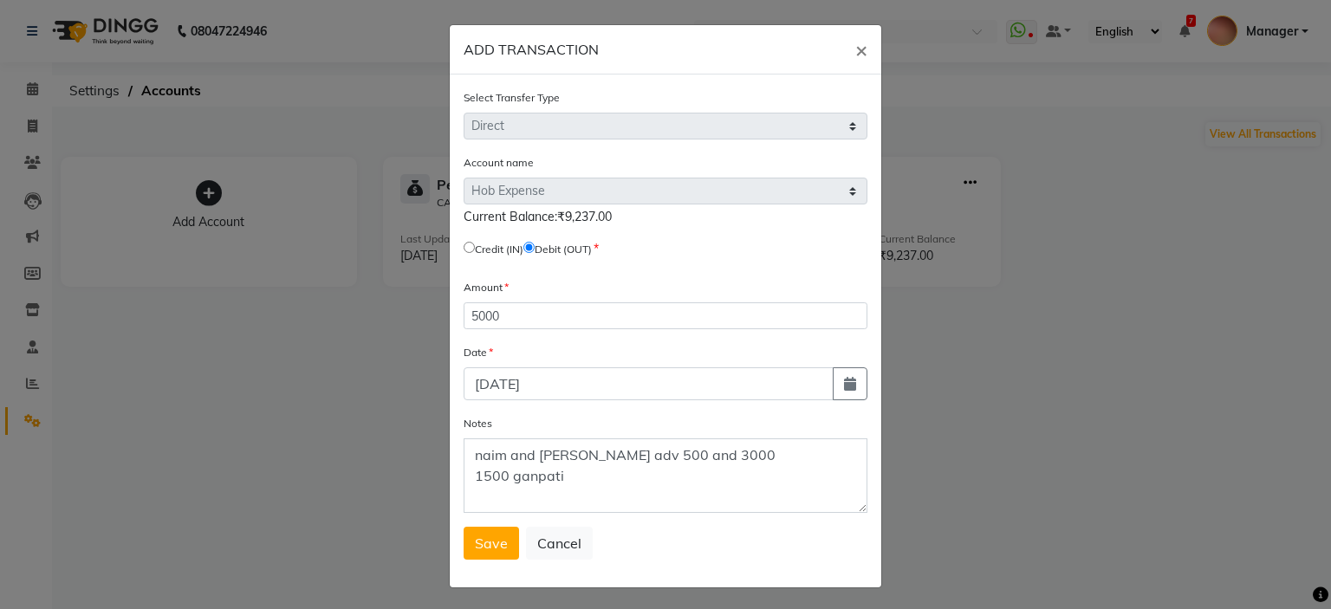
drag, startPoint x: 482, startPoint y: 558, endPoint x: 586, endPoint y: 558, distance: 104.0
click at [482, 558] on button "Save" at bounding box center [490, 543] width 55 height 33
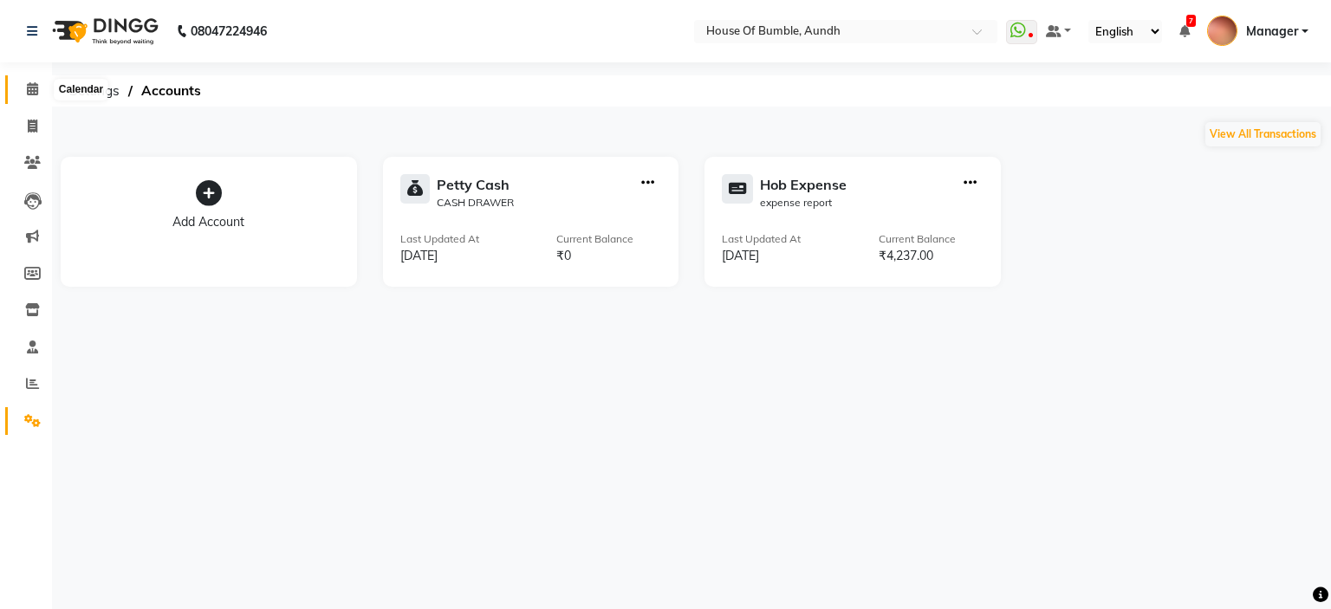
click at [35, 94] on icon at bounding box center [32, 88] width 11 height 13
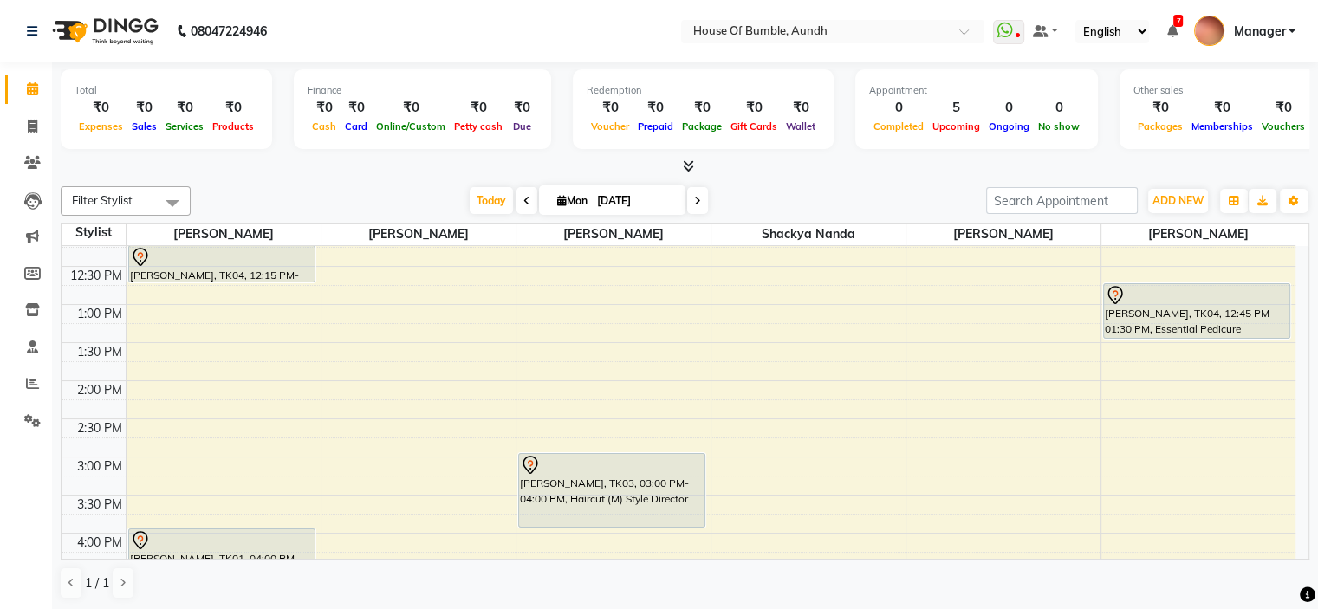
scroll to position [159, 0]
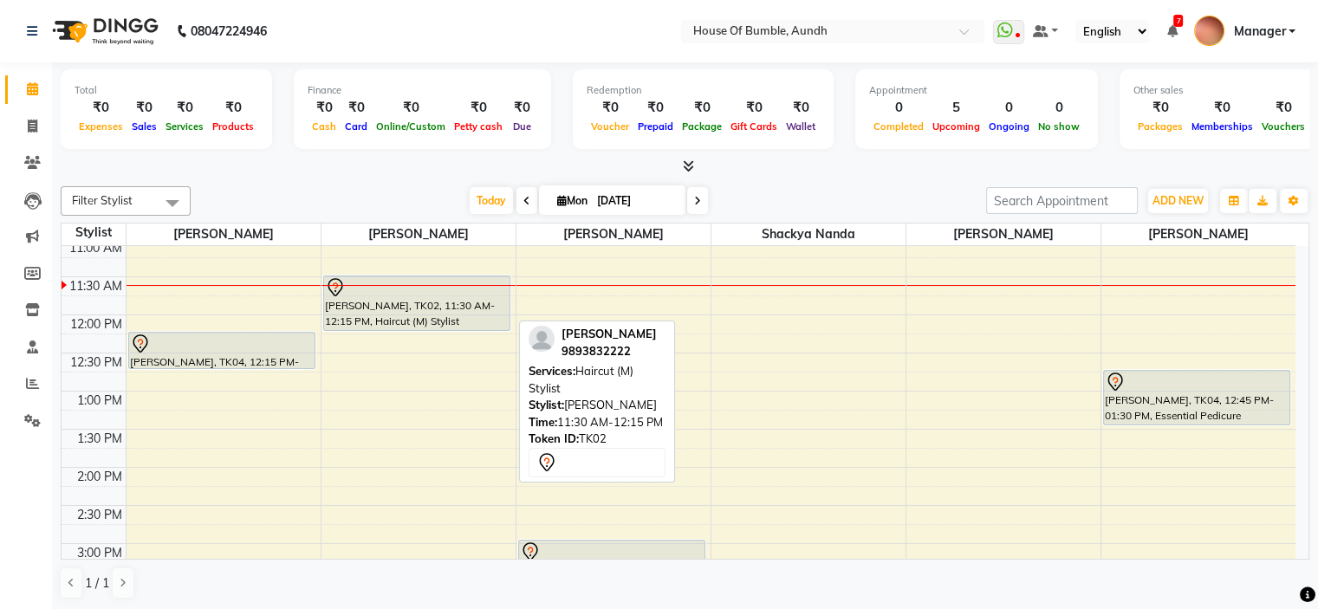
click at [372, 308] on div "Ravi Ghosh, TK02, 11:30 AM-12:15 PM, Haircut (M) Stylist" at bounding box center [416, 303] width 185 height 54
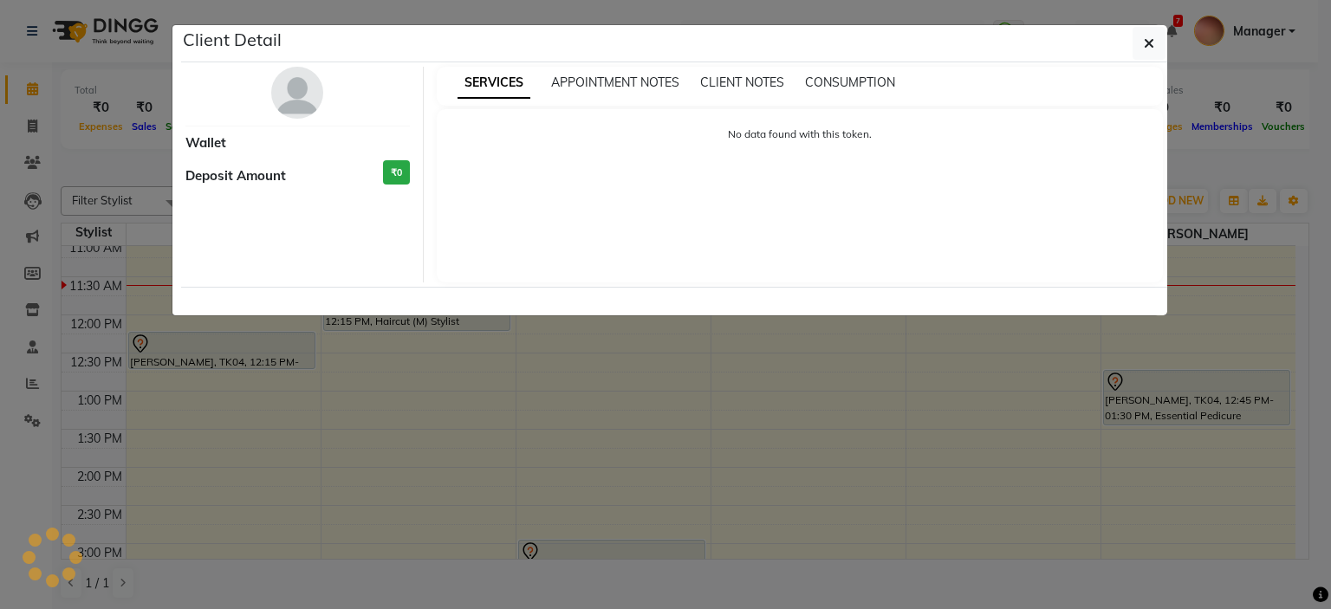
select select "7"
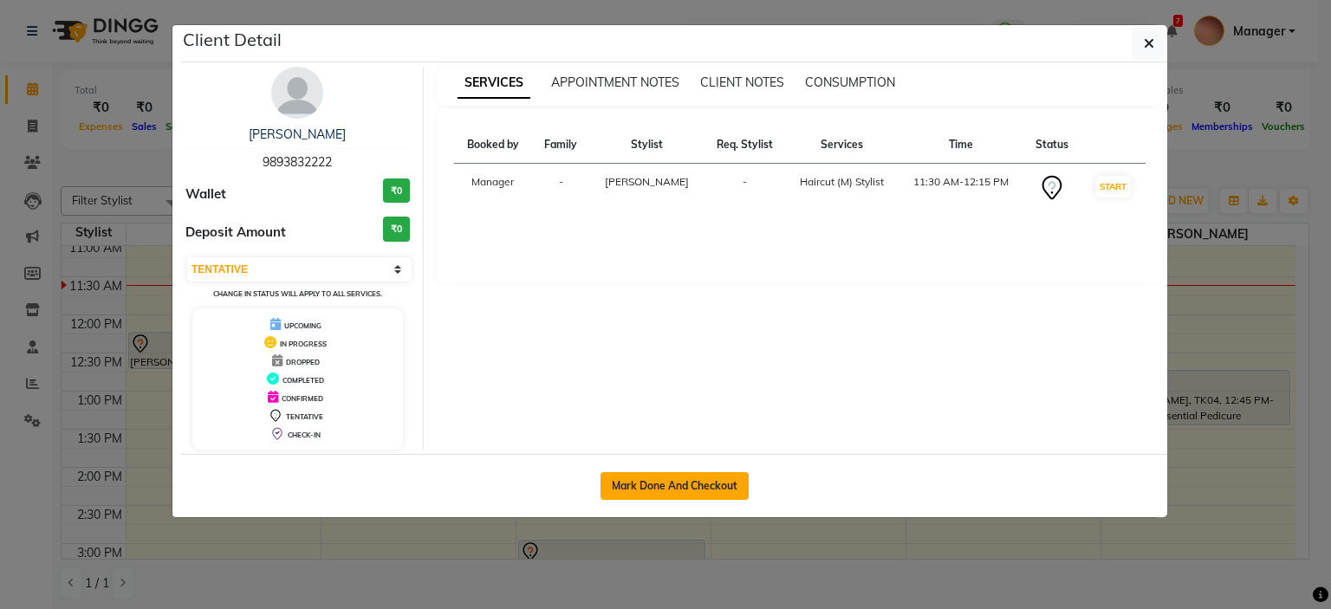
click at [703, 488] on button "Mark Done And Checkout" at bounding box center [674, 486] width 148 height 28
select select "service"
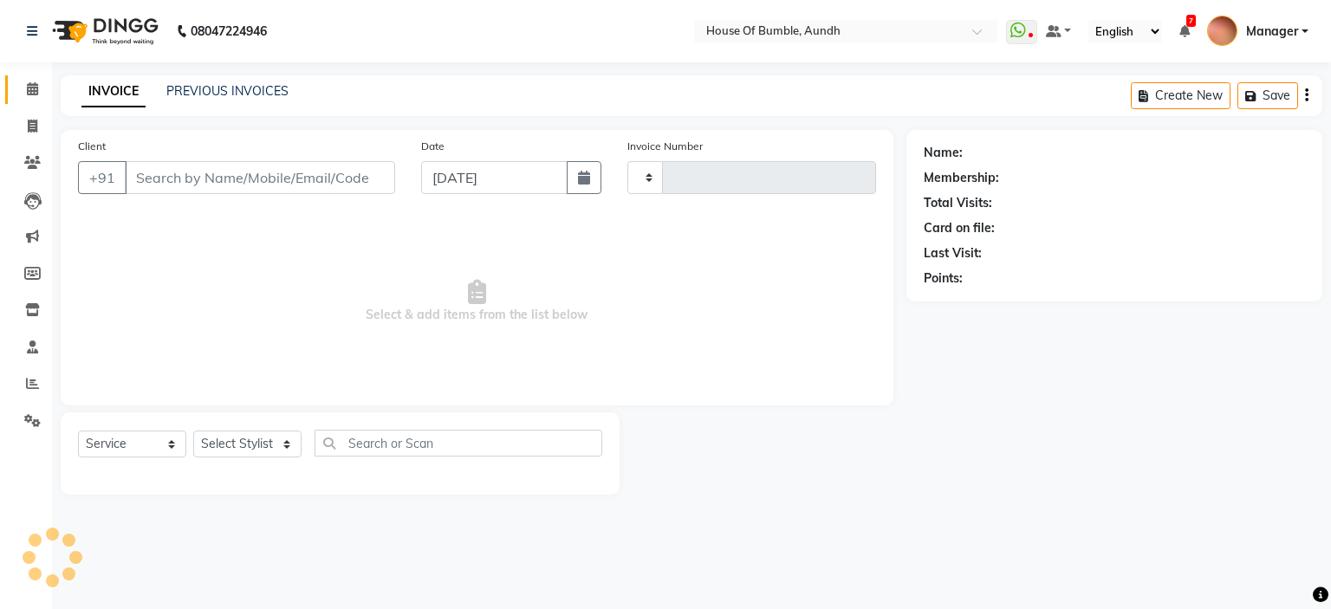
type input "1276"
select select "581"
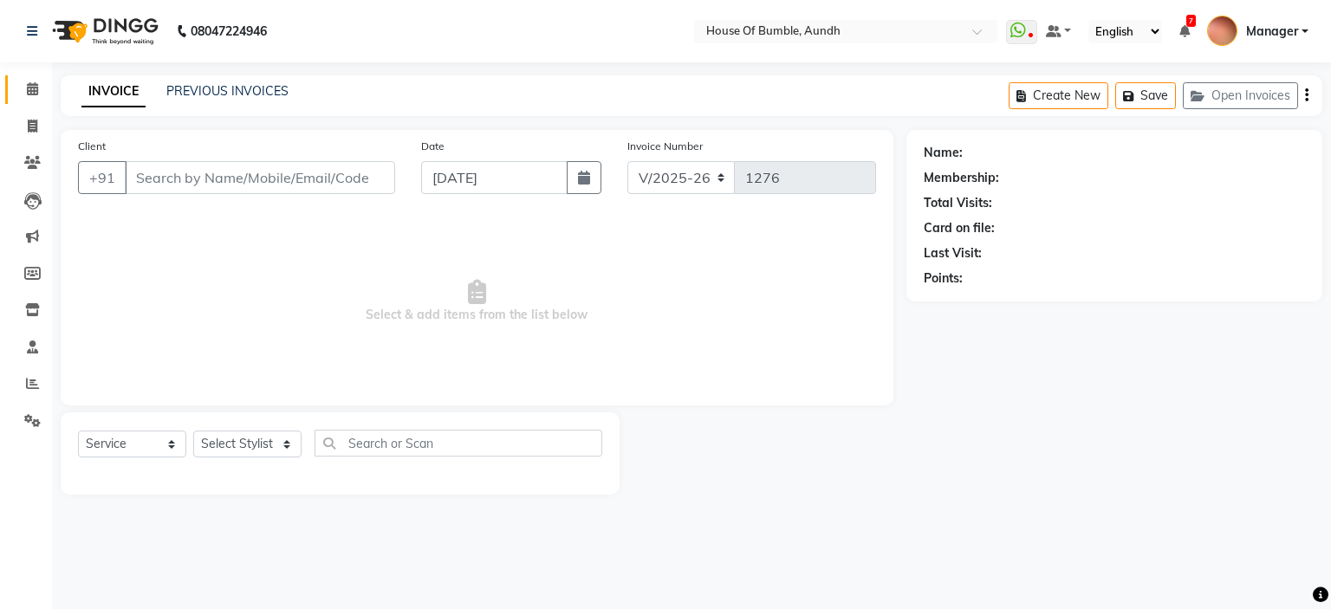
type input "98******22"
select select "12465"
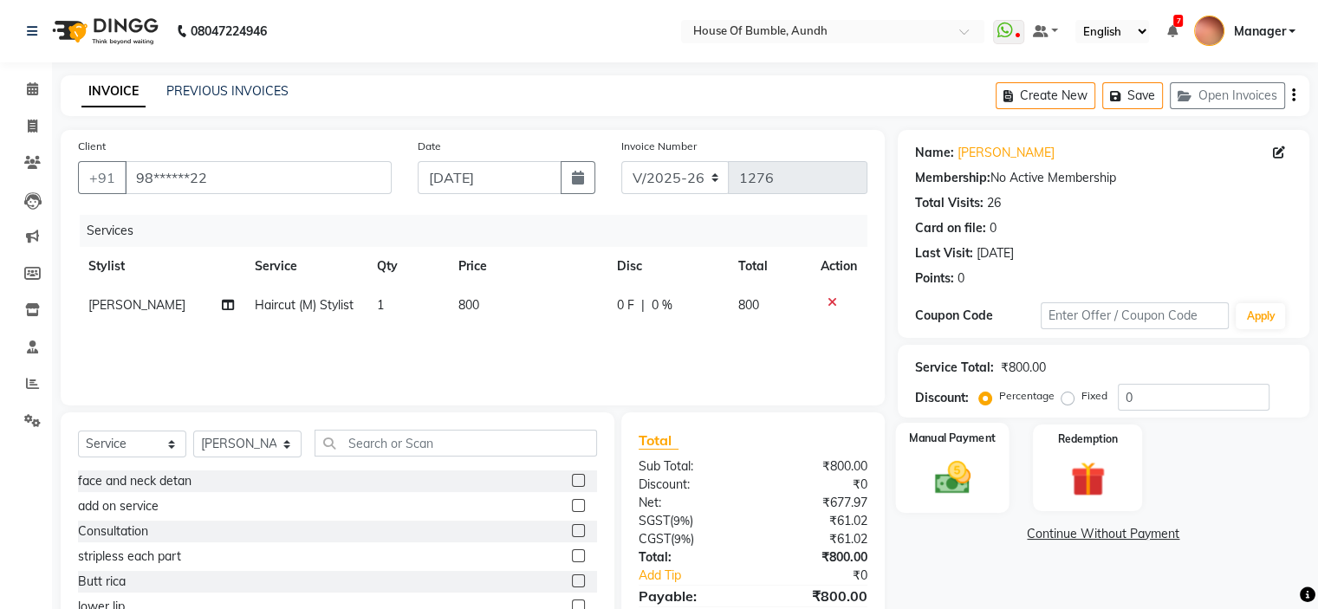
click at [946, 424] on div "Manual Payment" at bounding box center [951, 467] width 113 height 89
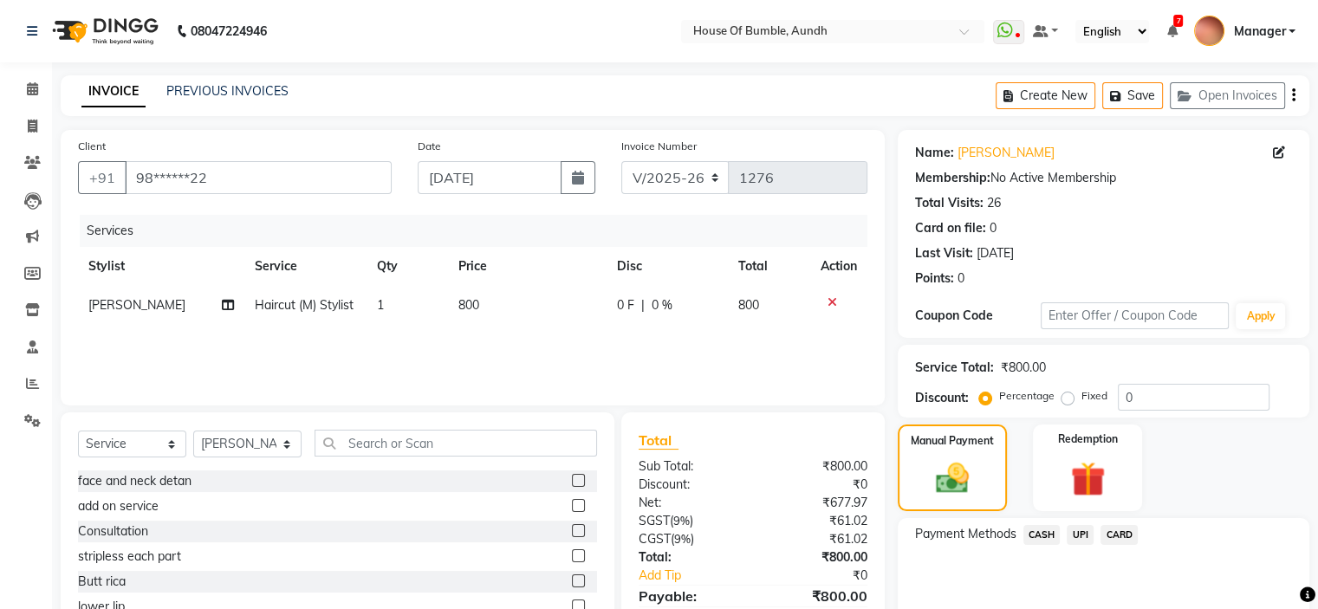
click at [1088, 534] on span "UPI" at bounding box center [1079, 535] width 27 height 20
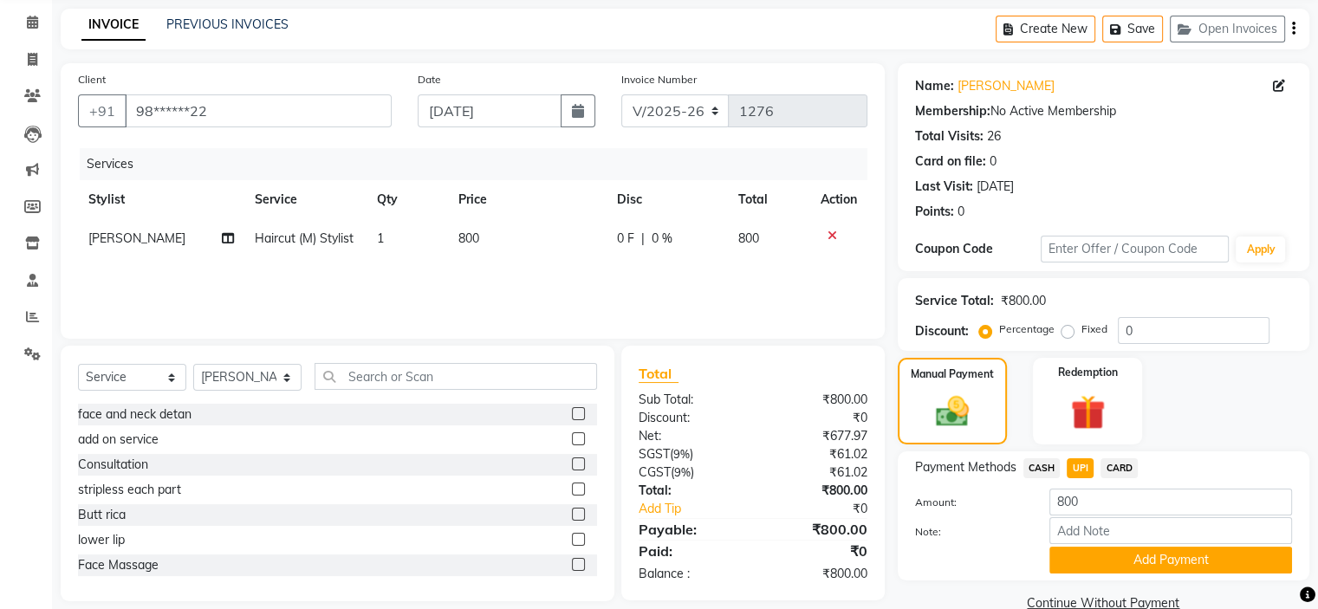
scroll to position [100, 0]
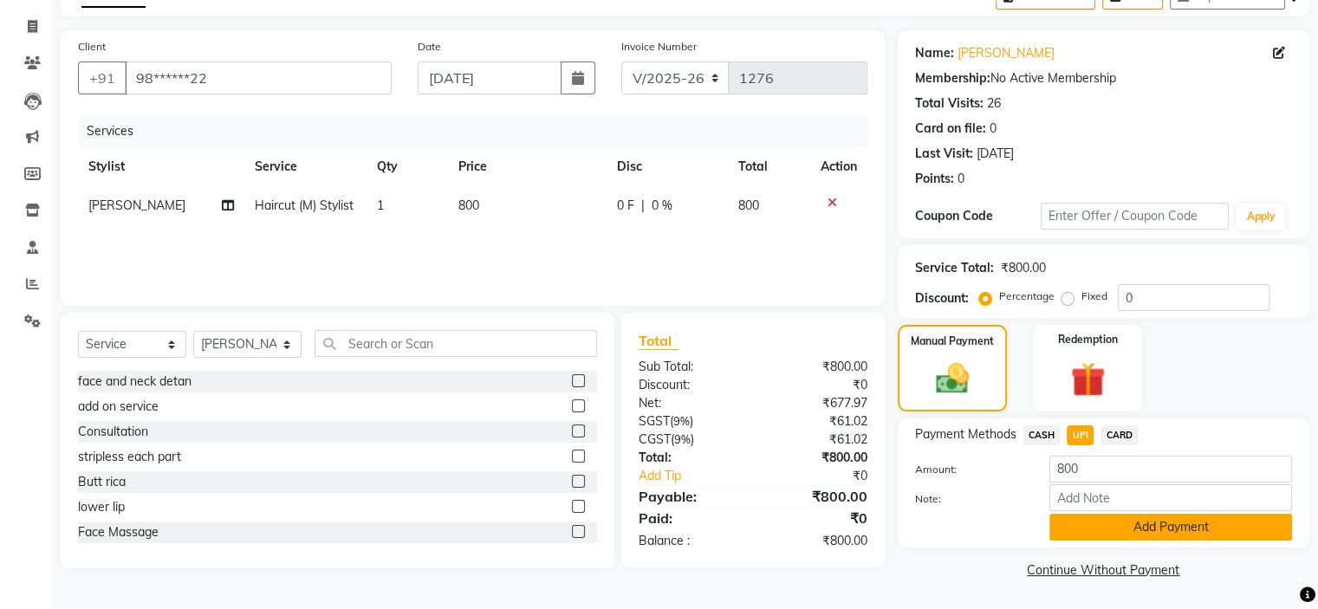
click at [1109, 536] on button "Add Payment" at bounding box center [1170, 527] width 243 height 27
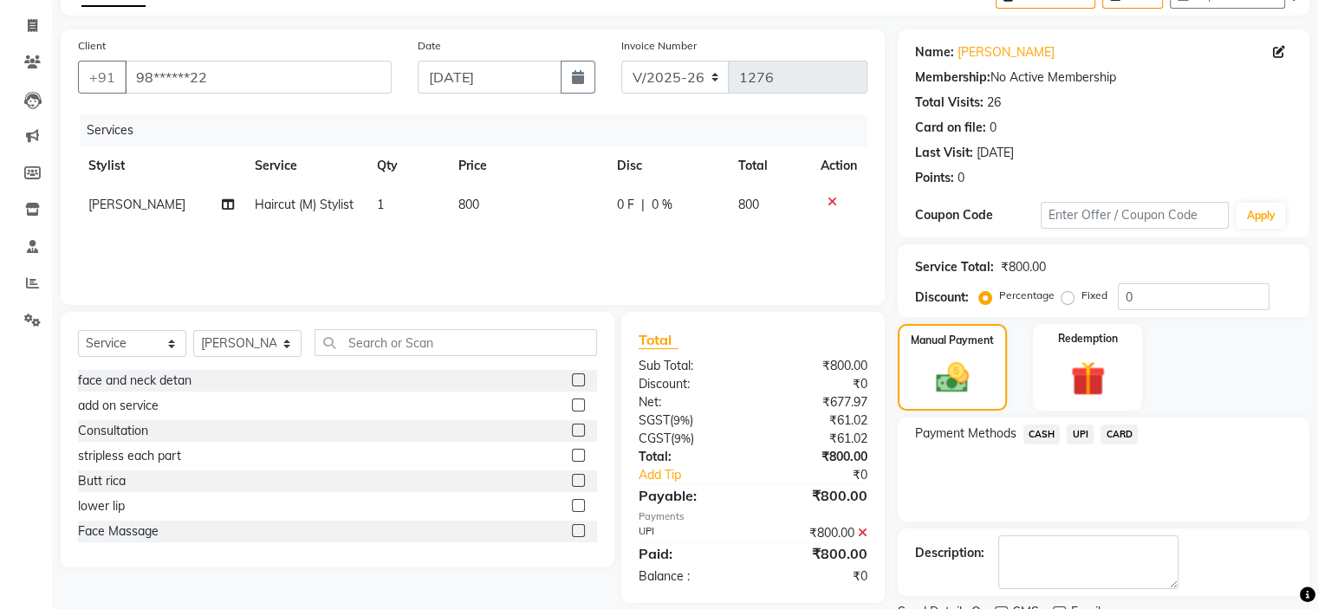
scroll to position [171, 0]
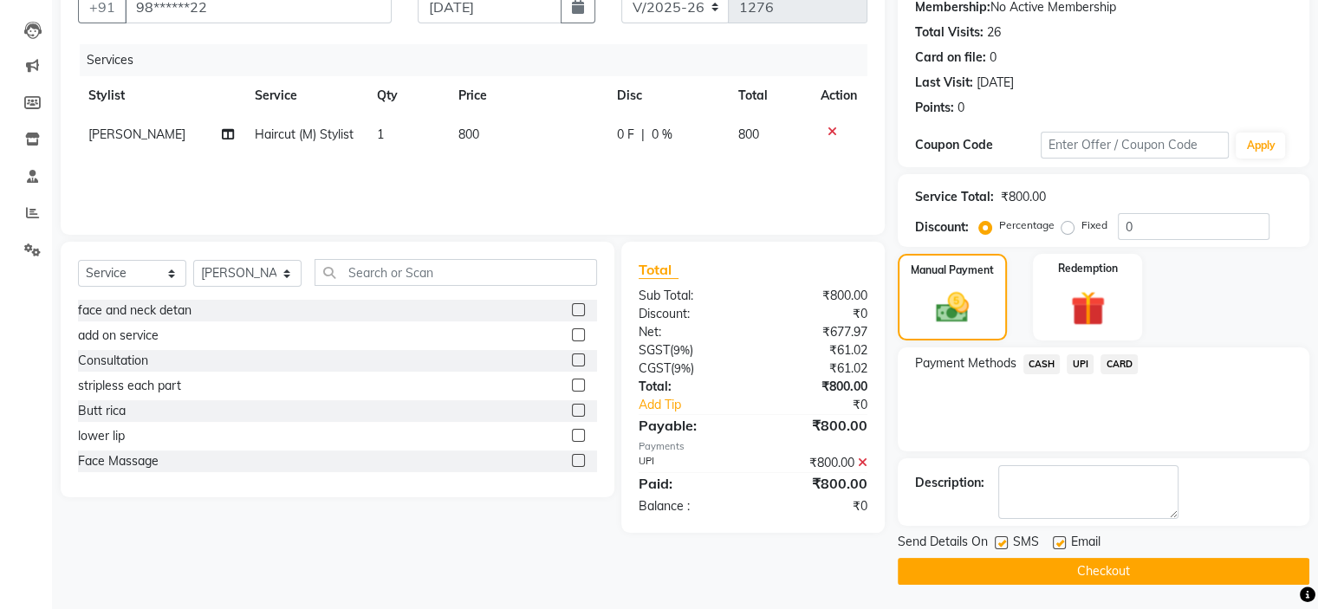
click at [1060, 566] on button "Checkout" at bounding box center [1102, 571] width 411 height 27
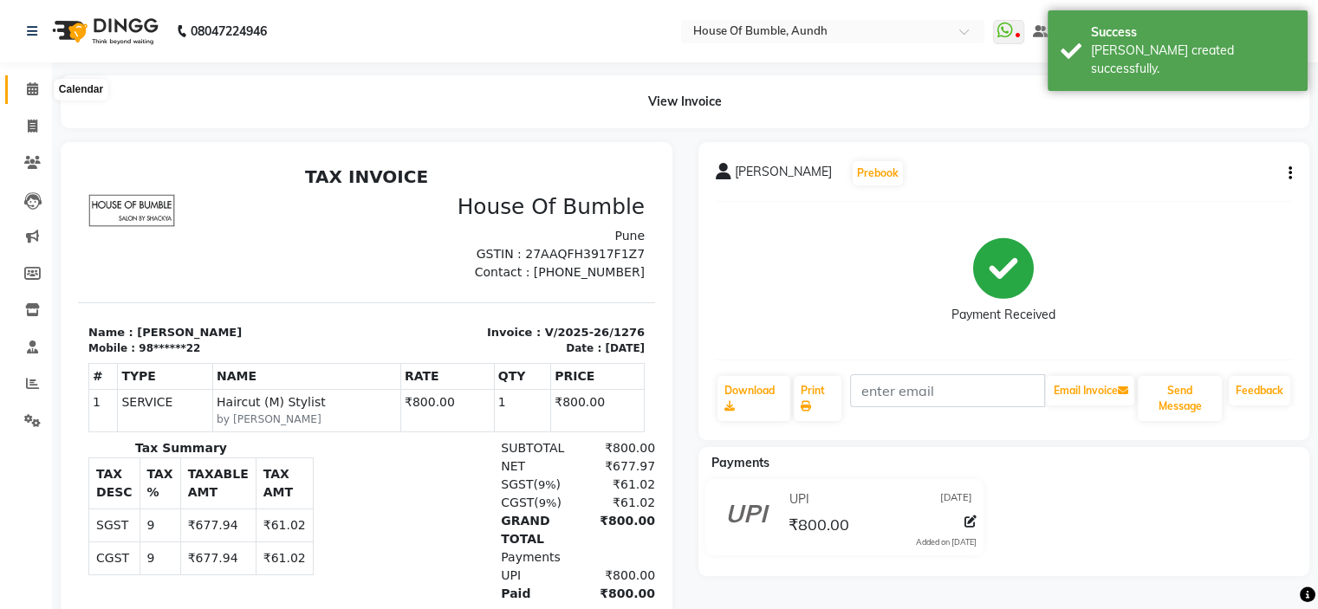
click at [42, 86] on span at bounding box center [32, 90] width 30 height 20
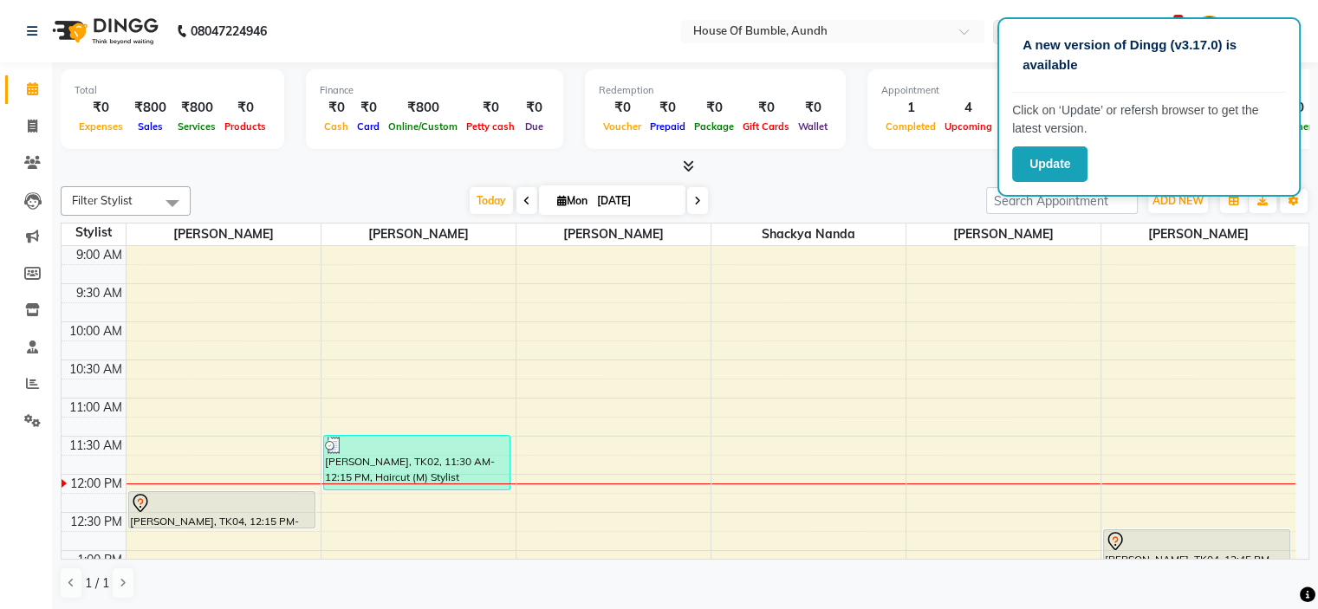
click at [941, 265] on td at bounding box center [711, 273] width 1170 height 19
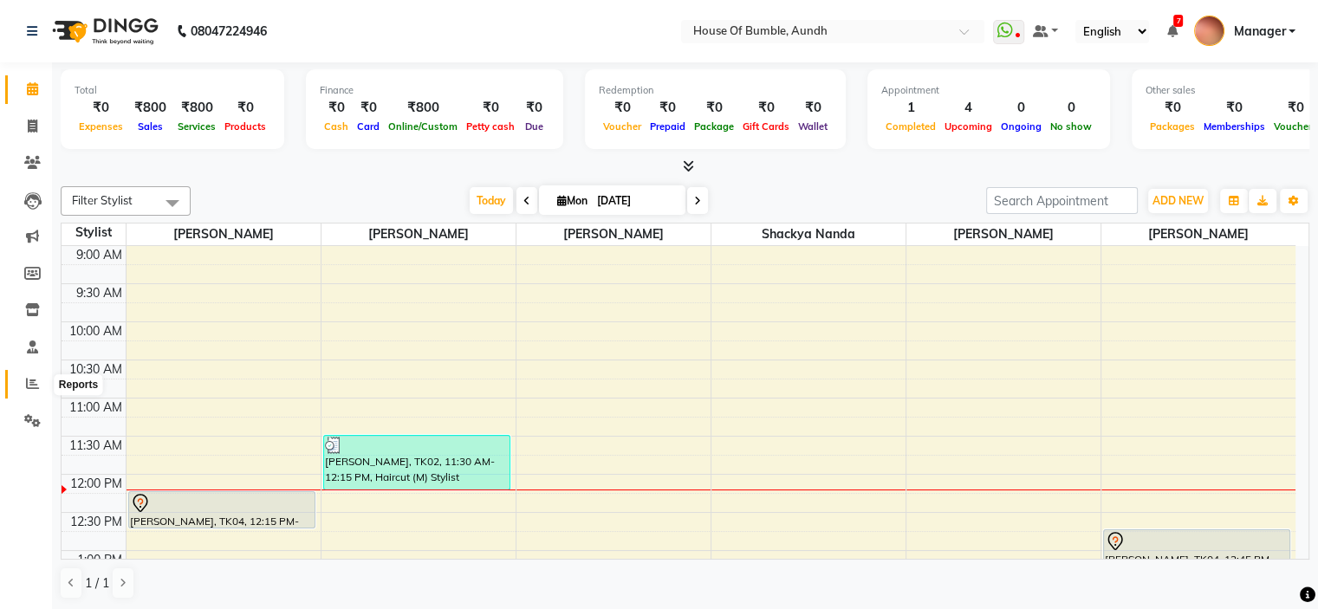
click at [39, 379] on span at bounding box center [32, 384] width 30 height 20
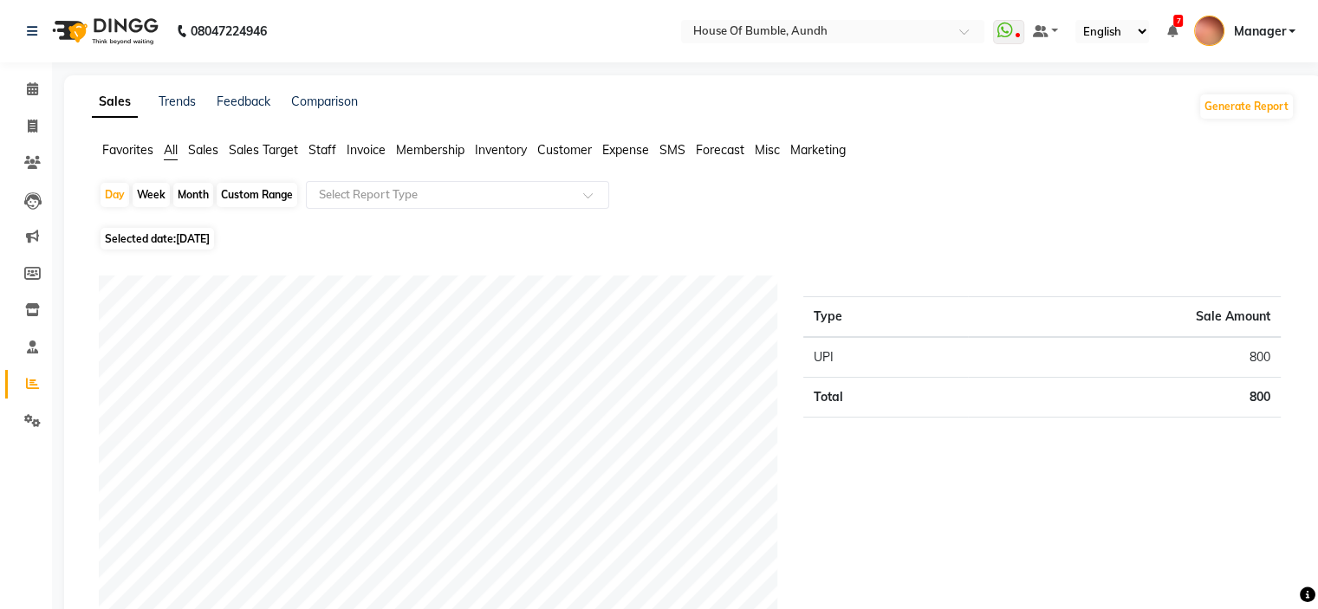
click at [258, 198] on div "Custom Range" at bounding box center [257, 195] width 81 height 24
select select "9"
select select "2025"
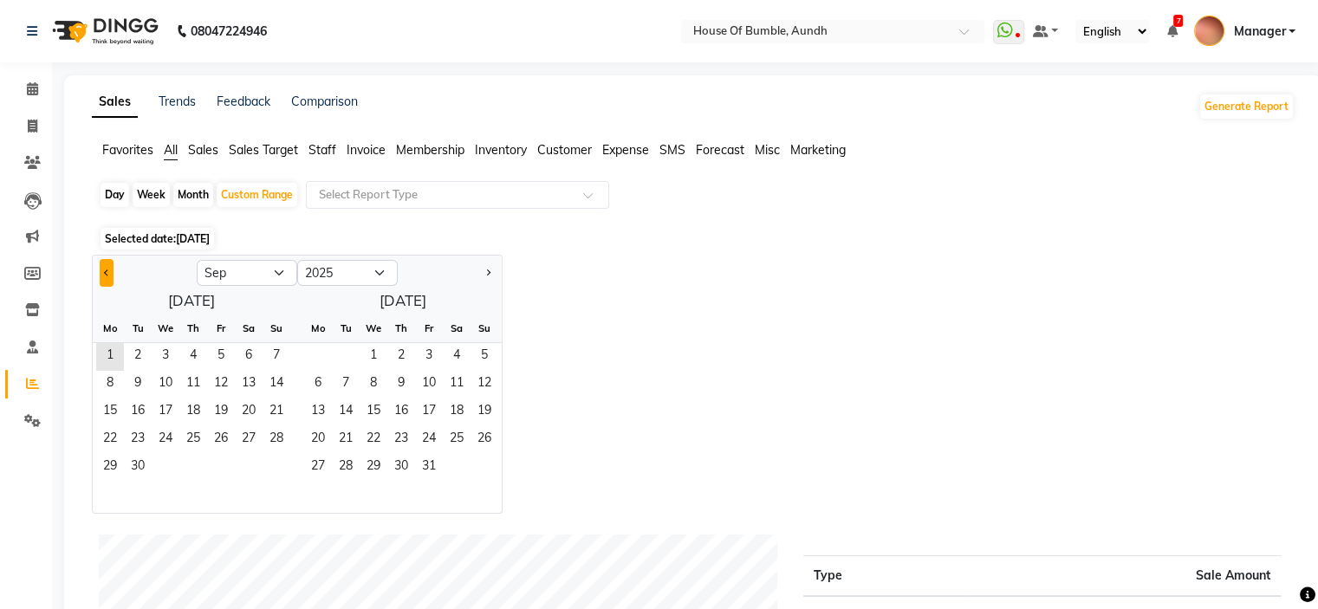
click at [103, 267] on button "Previous month" at bounding box center [107, 273] width 14 height 28
select select "8"
click at [225, 353] on span "1" at bounding box center [221, 357] width 28 height 28
click at [284, 463] on span "31" at bounding box center [276, 468] width 28 height 28
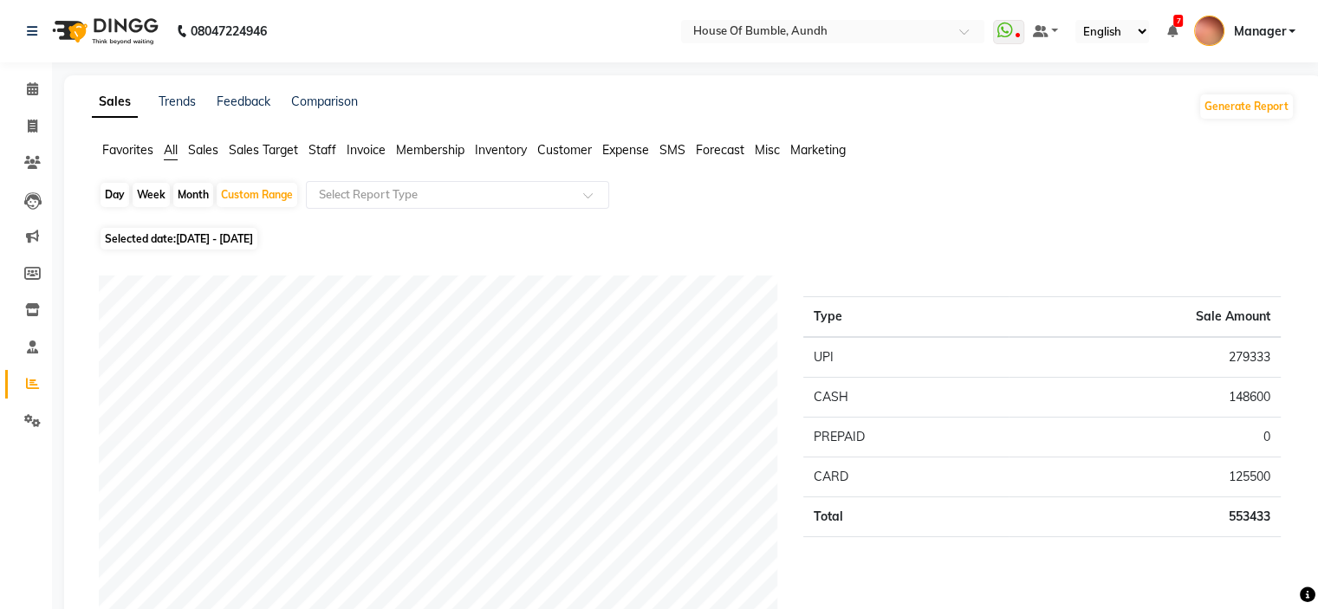
click at [332, 155] on span "Staff" at bounding box center [322, 150] width 28 height 16
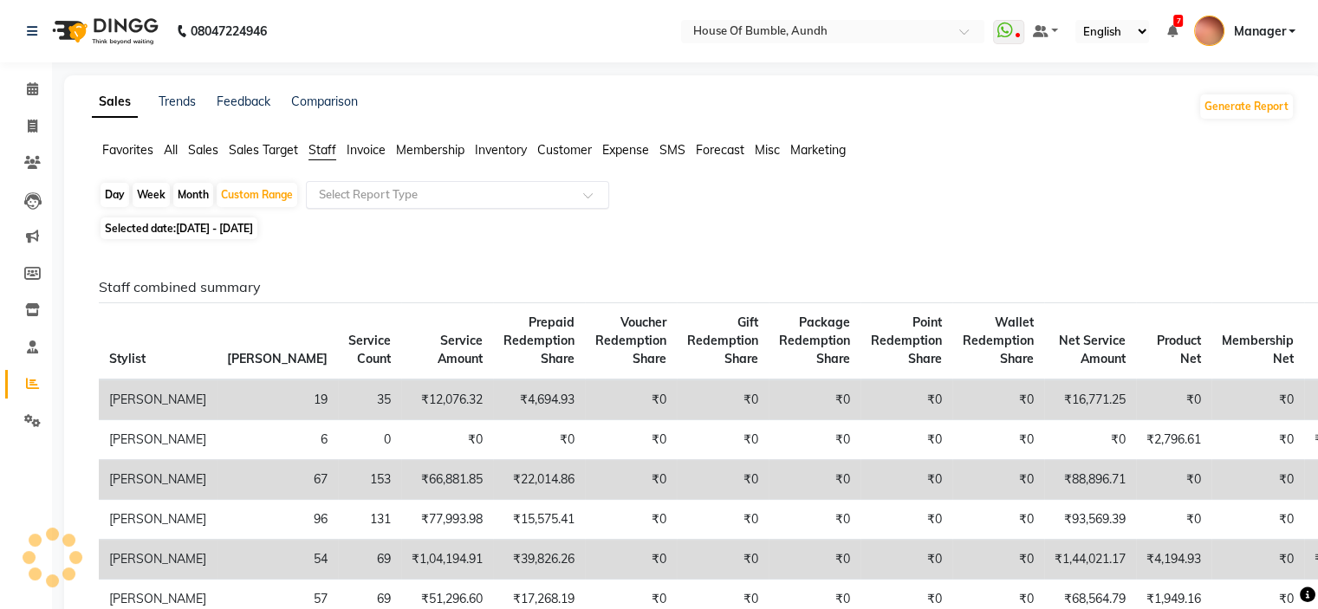
click at [488, 201] on input "text" at bounding box center [439, 194] width 249 height 17
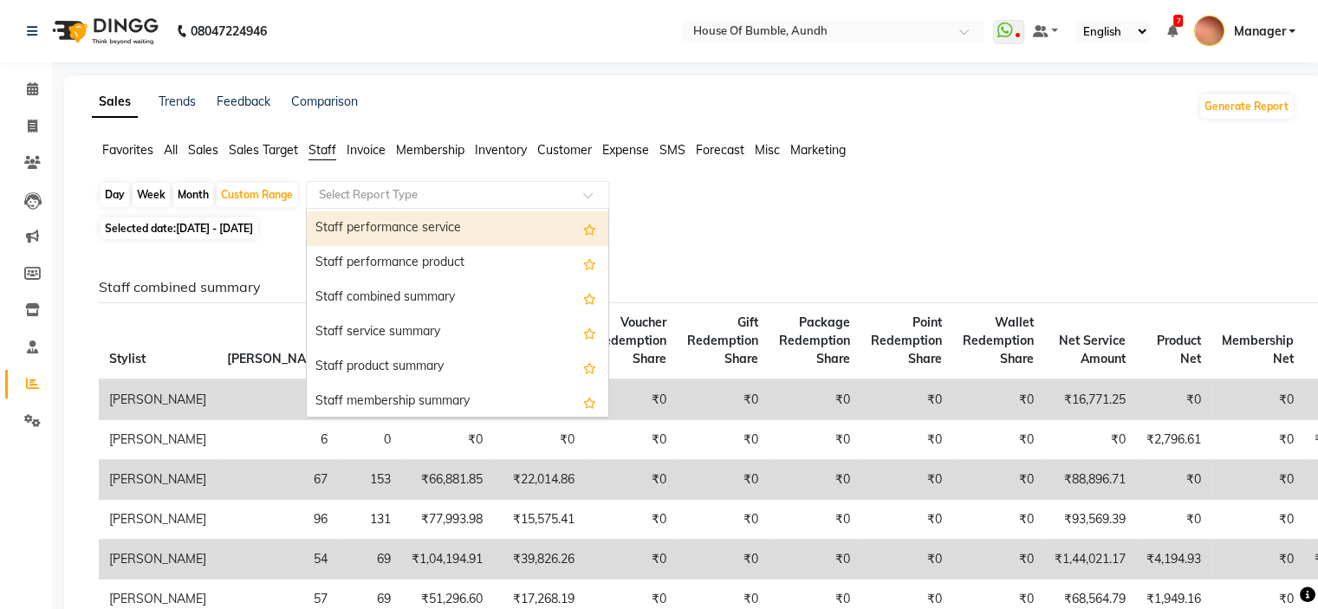
scroll to position [347, 0]
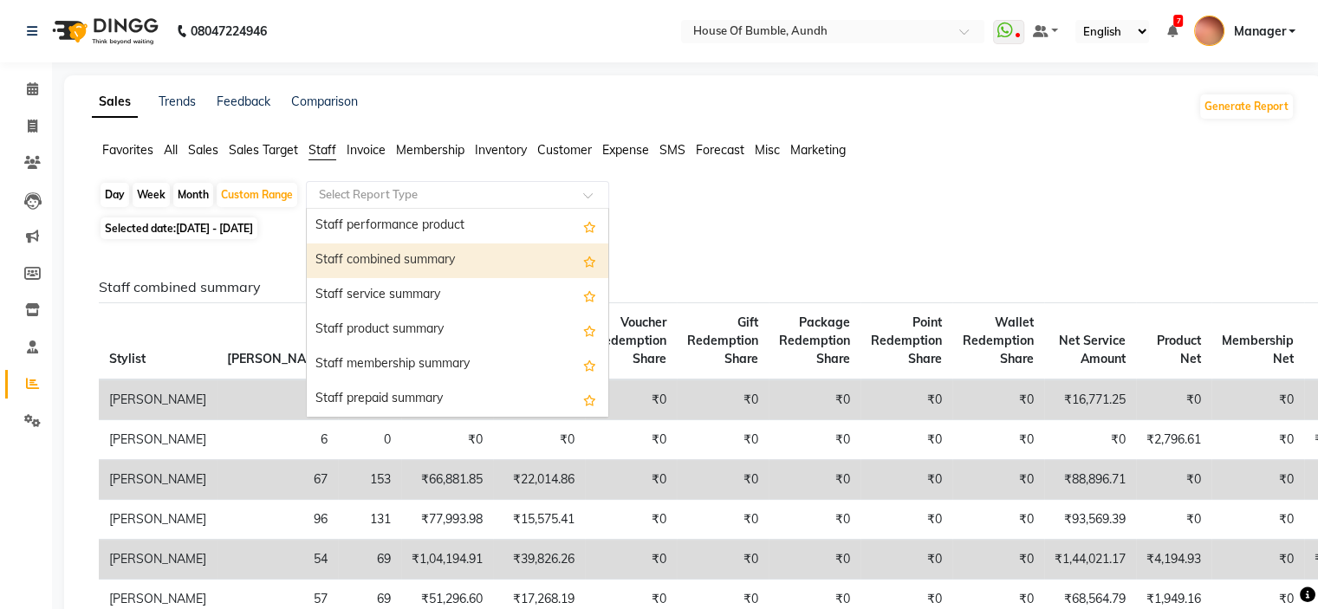
click at [520, 265] on div "Staff combined summary" at bounding box center [457, 260] width 301 height 35
select select "csv"
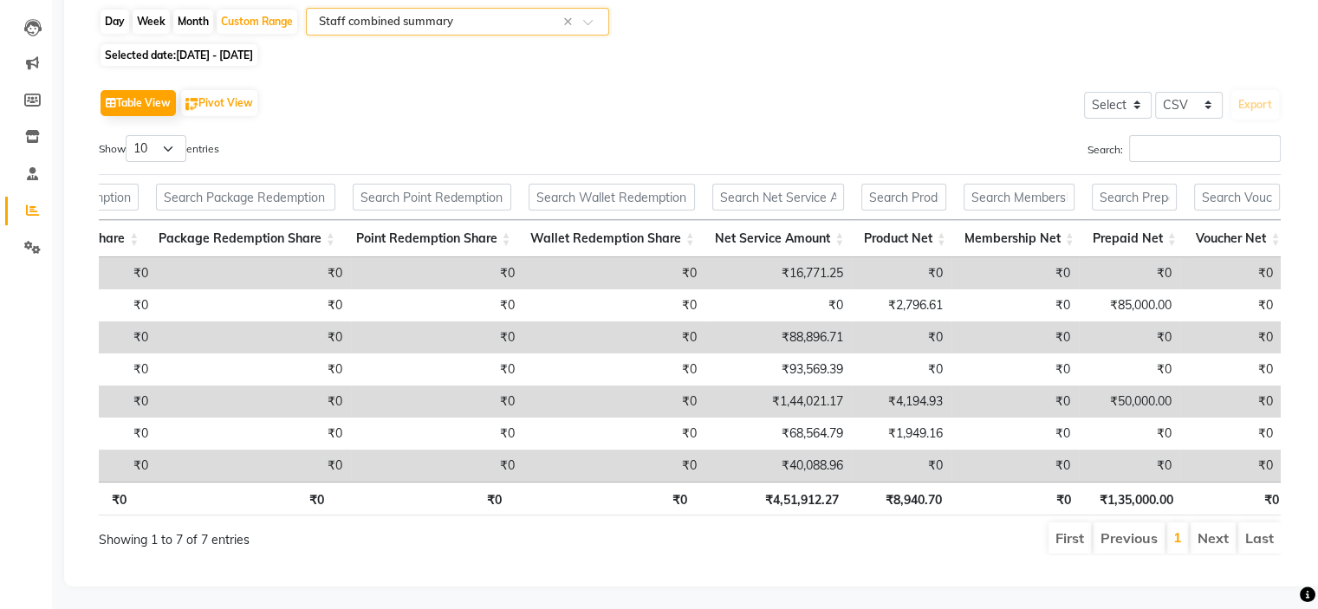
scroll to position [0, 0]
click at [812, 269] on td "₹16,771.25" at bounding box center [778, 273] width 146 height 32
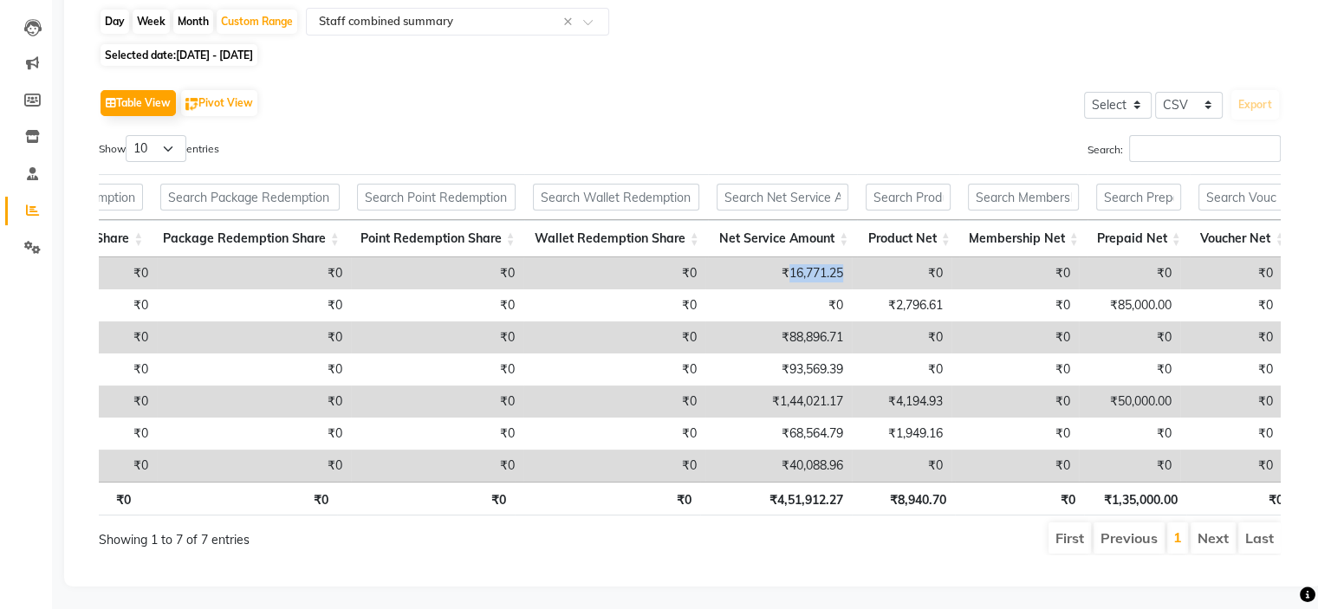
copy td "16,771.25"
click at [792, 339] on td "₹88,896.71" at bounding box center [778, 337] width 146 height 32
copy td "88,896.71"
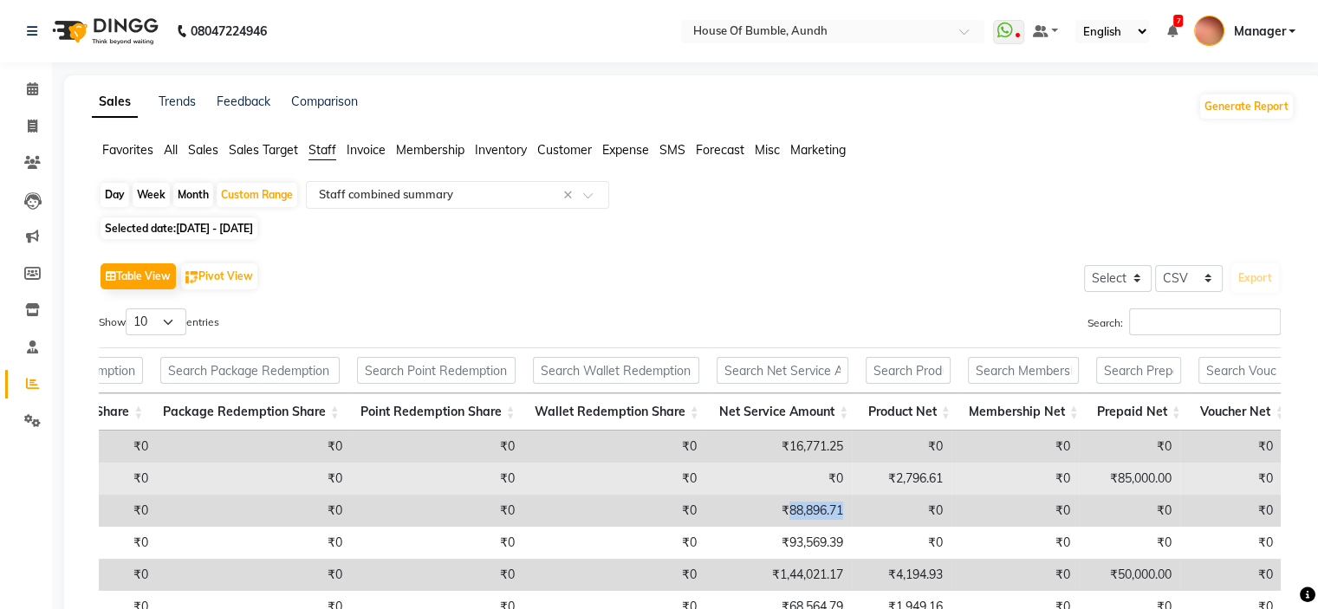
scroll to position [173, 0]
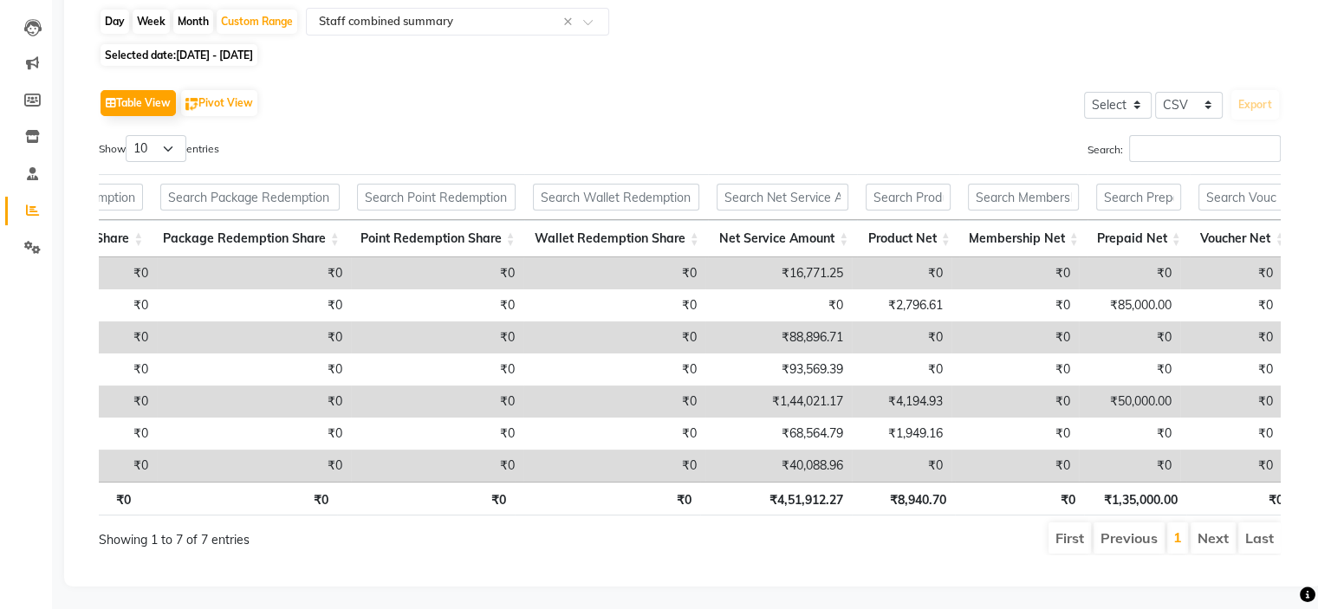
drag, startPoint x: 767, startPoint y: 480, endPoint x: 696, endPoint y: 480, distance: 71.0
click at [696, 480] on tr "Shackya Nanda 14 15 ₹33,220.32 ₹6,868.64 ₹0 ₹0 ₹0 ₹0 ₹0 ₹40,088.96 ₹0 ₹0 ₹0 ₹0 …" at bounding box center [300, 466] width 2328 height 32
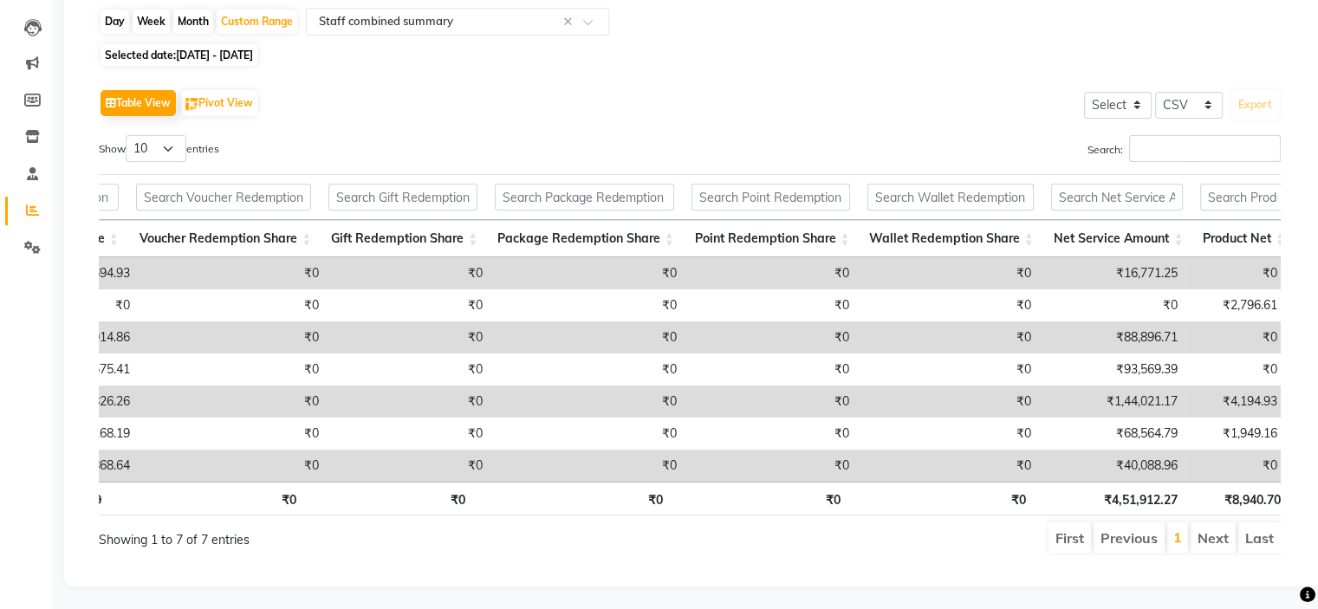
scroll to position [0, 514]
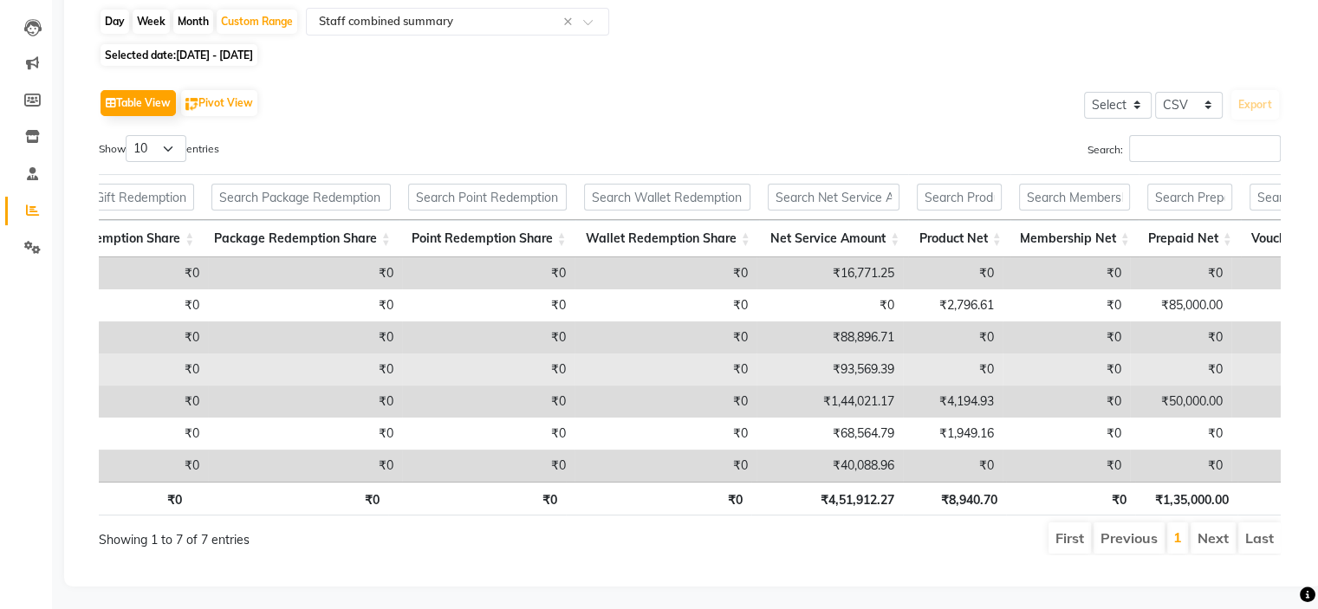
click at [867, 377] on td "₹93,569.39" at bounding box center [829, 369] width 146 height 32
copy td "93,569.39"
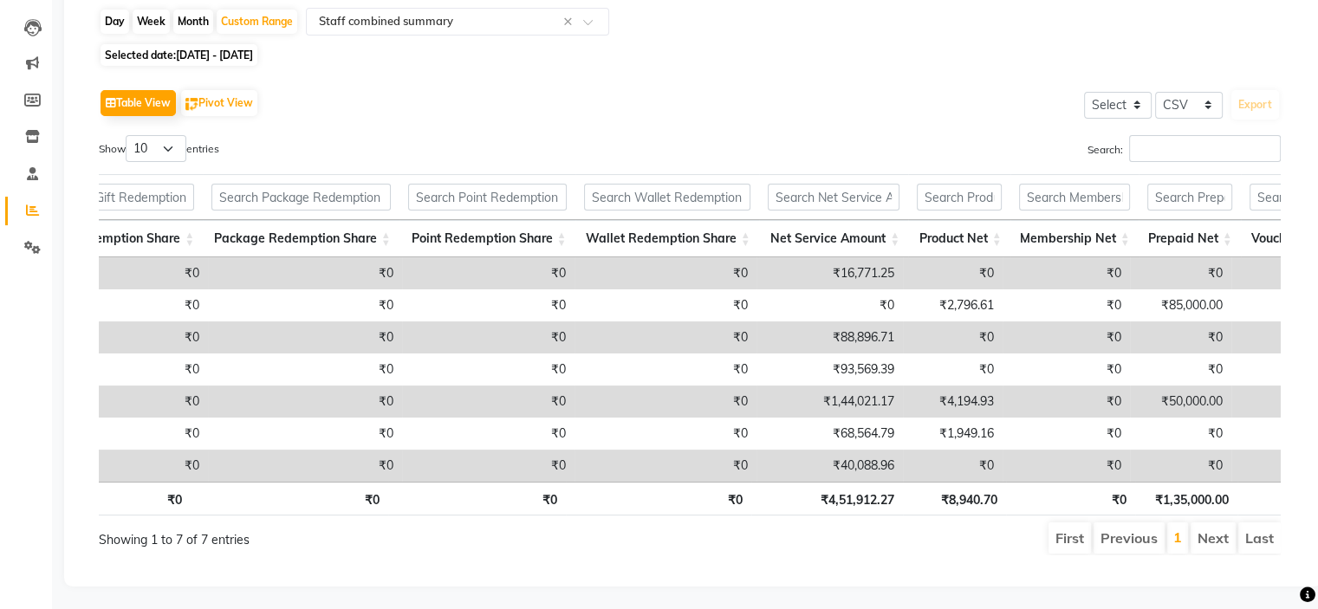
click at [851, 403] on td "₹1,44,021.17" at bounding box center [829, 402] width 146 height 32
copy td "1,44,021.17"
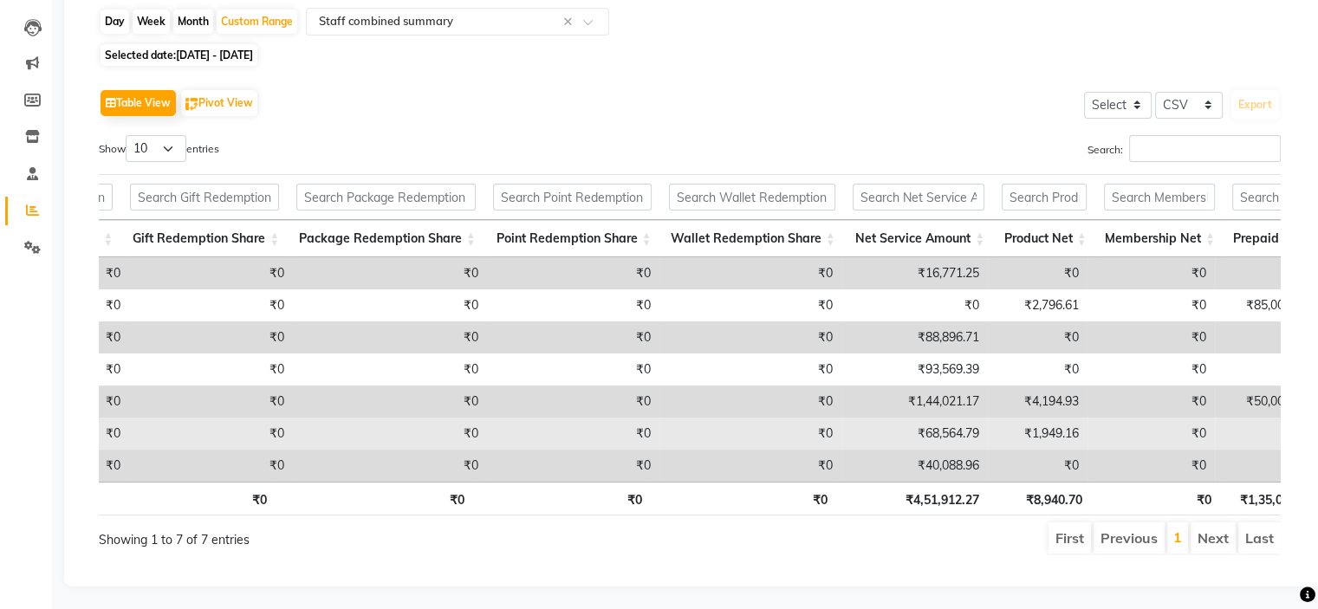
click at [953, 434] on td "₹68,564.79" at bounding box center [914, 434] width 146 height 32
copy td "₹68,564.79"
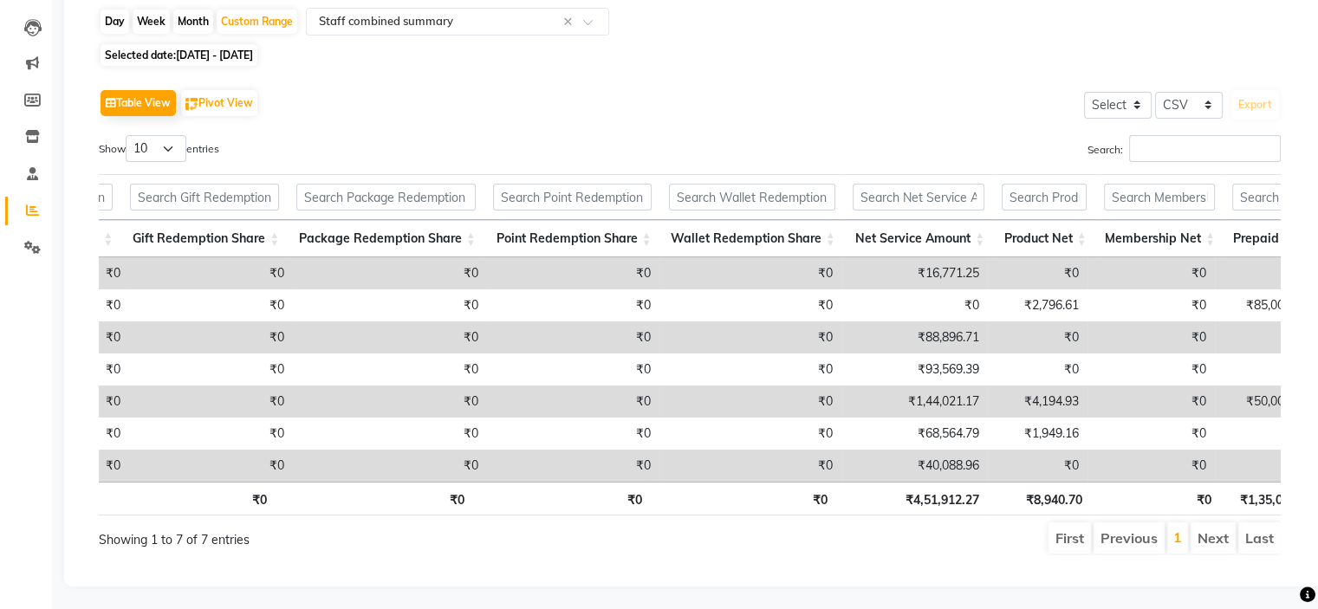
click at [956, 463] on td "₹40,088.96" at bounding box center [914, 466] width 146 height 32
click at [953, 466] on td "₹40,088.96" at bounding box center [914, 466] width 146 height 32
copy td "40,088.96"
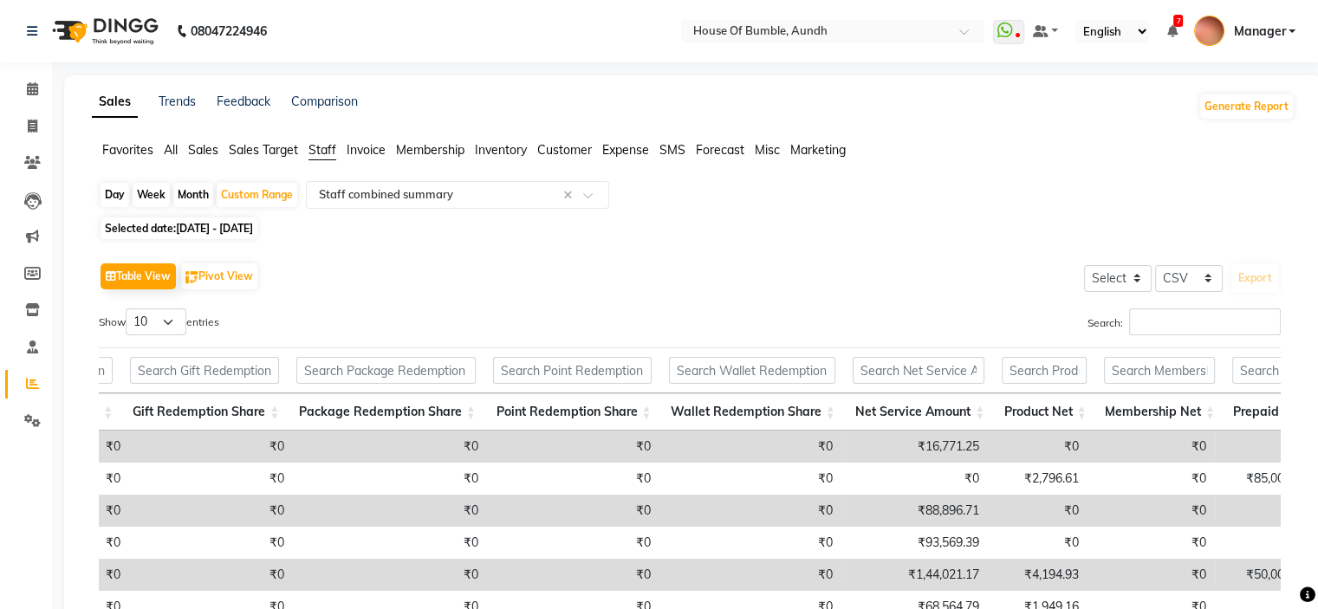
scroll to position [173, 0]
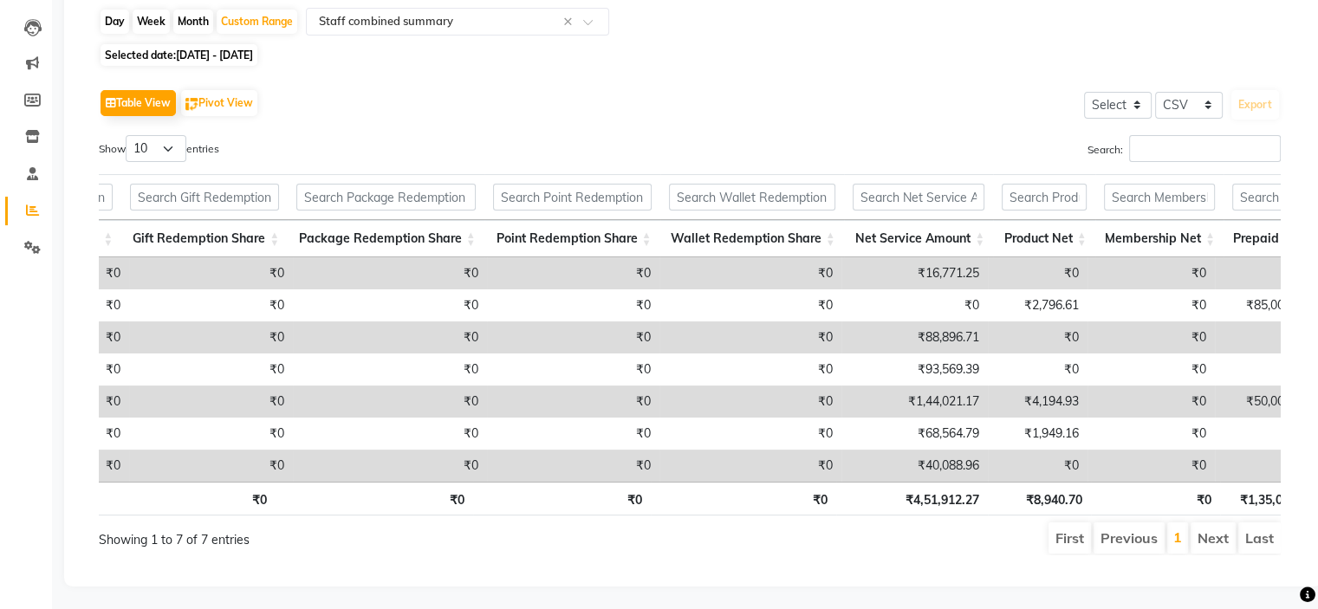
click at [831, 515] on th "₹0" at bounding box center [743, 499] width 185 height 34
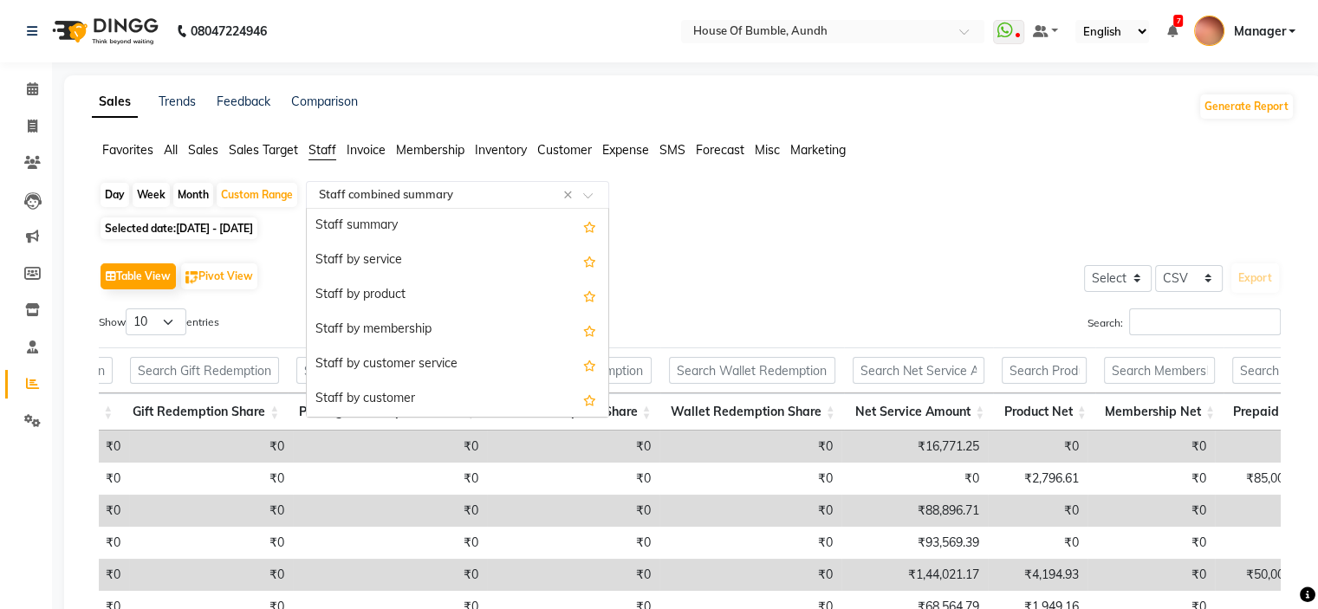
click at [419, 199] on input "text" at bounding box center [439, 194] width 249 height 17
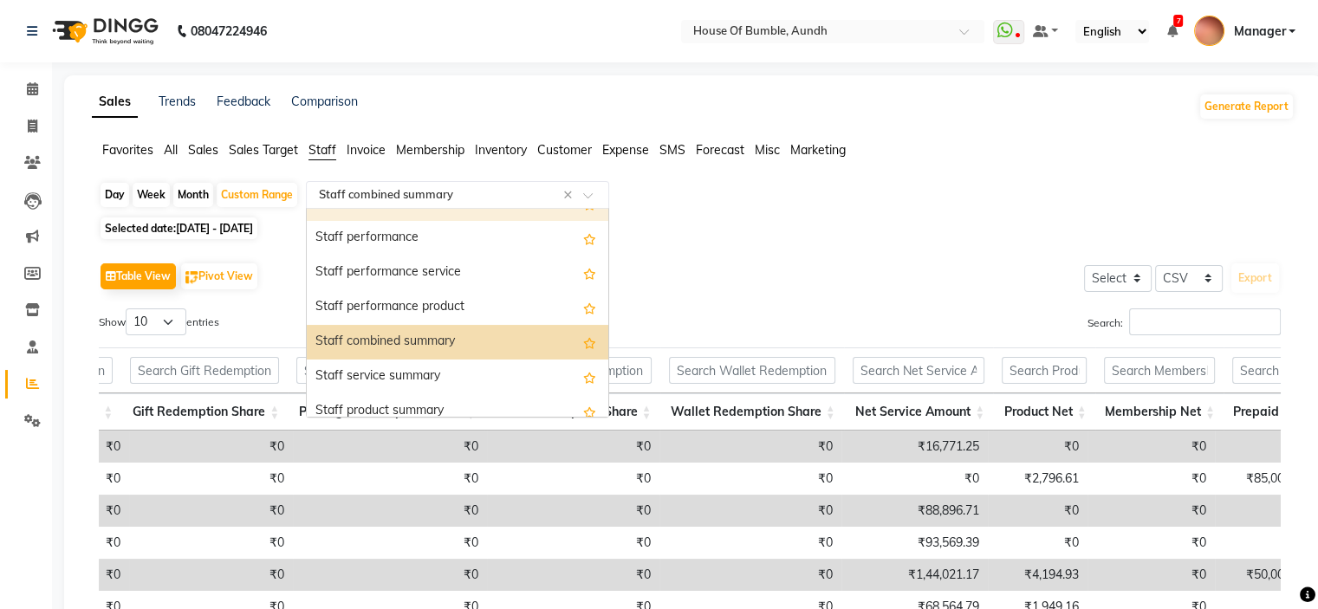
scroll to position [347, 0]
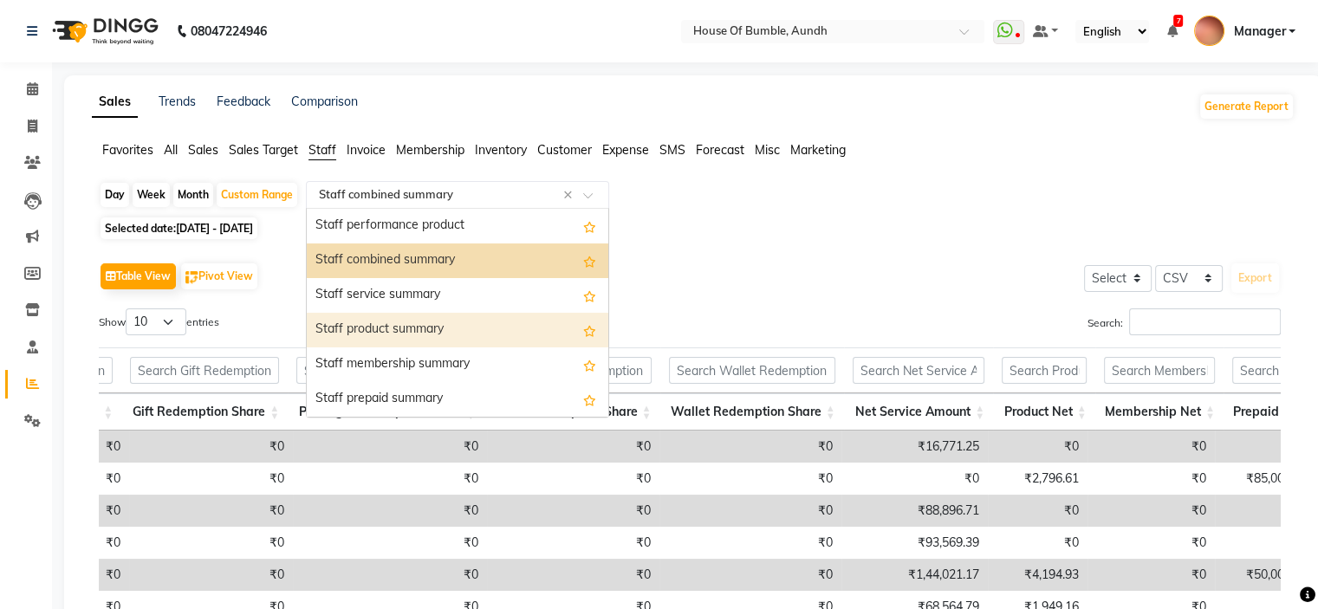
click at [469, 329] on div "Staff product summary" at bounding box center [457, 330] width 301 height 35
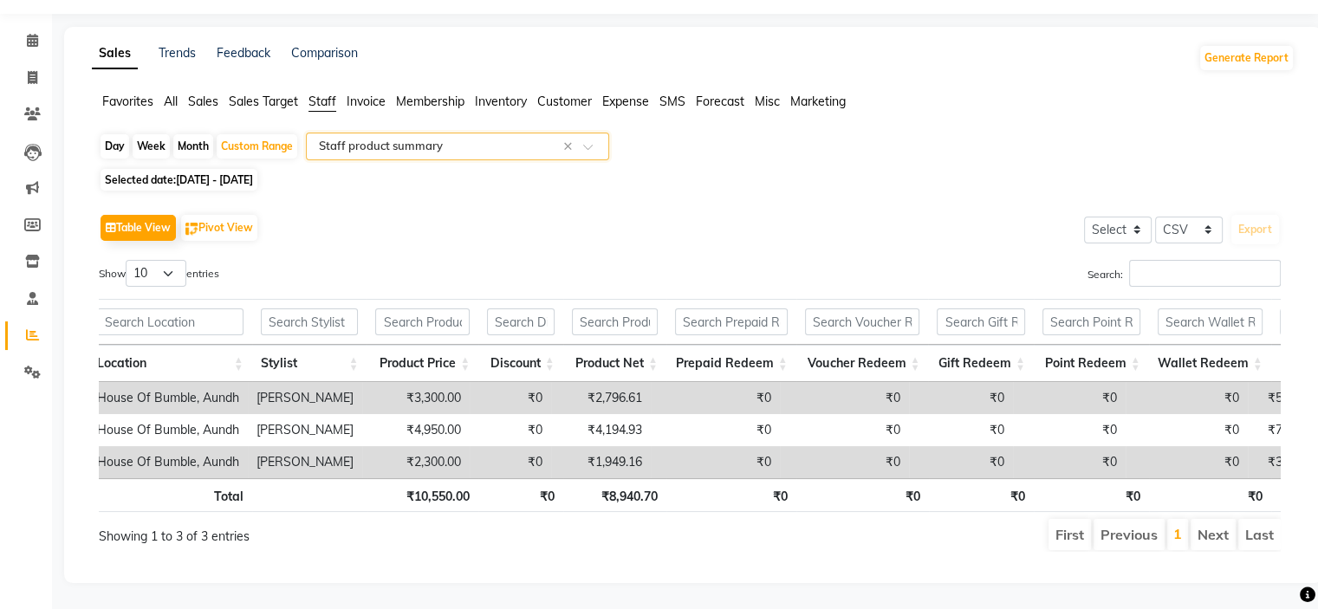
scroll to position [0, 0]
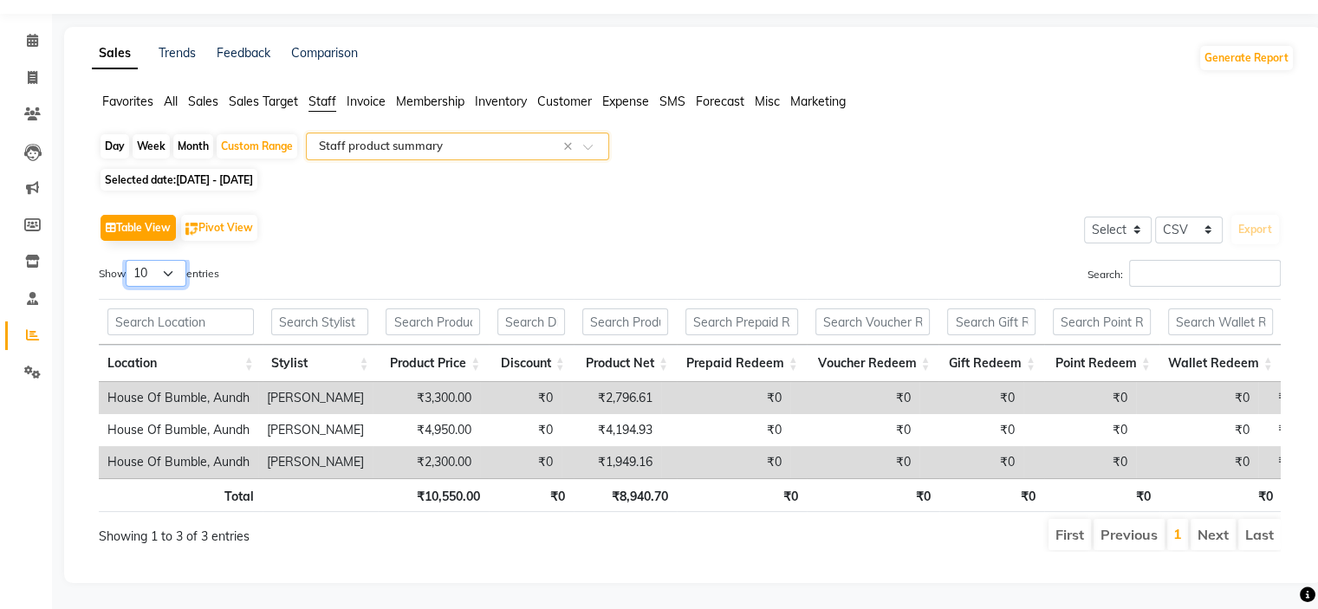
click at [180, 260] on select "10 25 50 100" at bounding box center [156, 273] width 61 height 27
select select "50"
click at [129, 260] on select "10 25 50 100" at bounding box center [156, 273] width 61 height 27
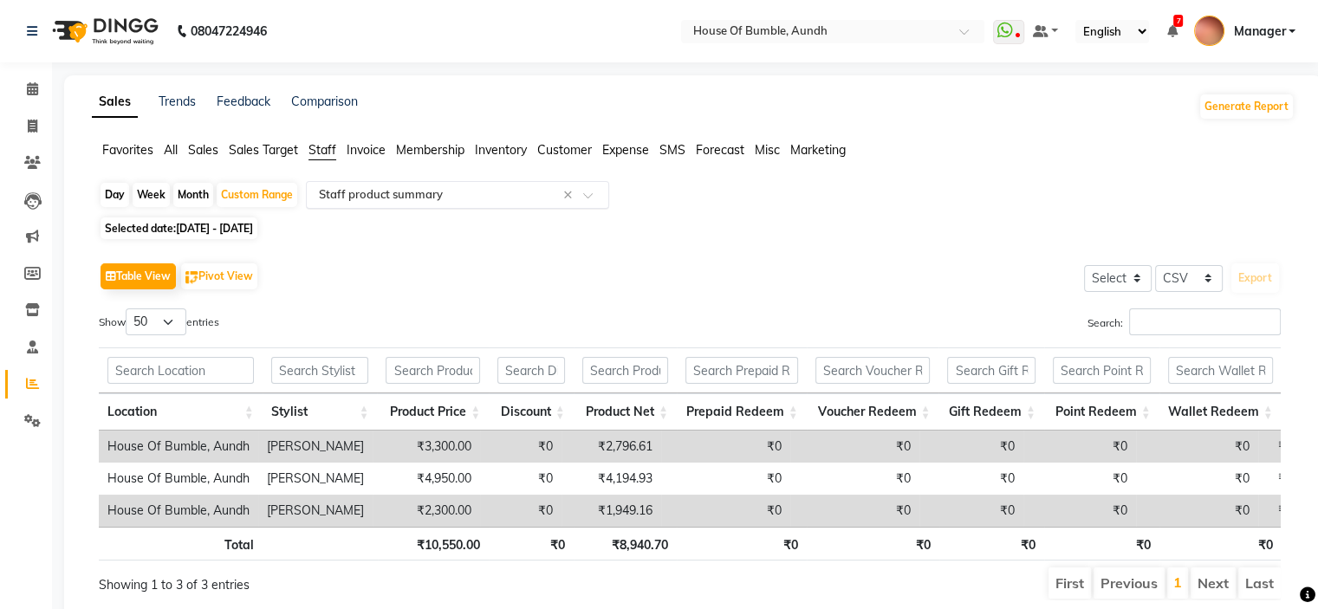
click at [366, 200] on input "text" at bounding box center [439, 194] width 249 height 17
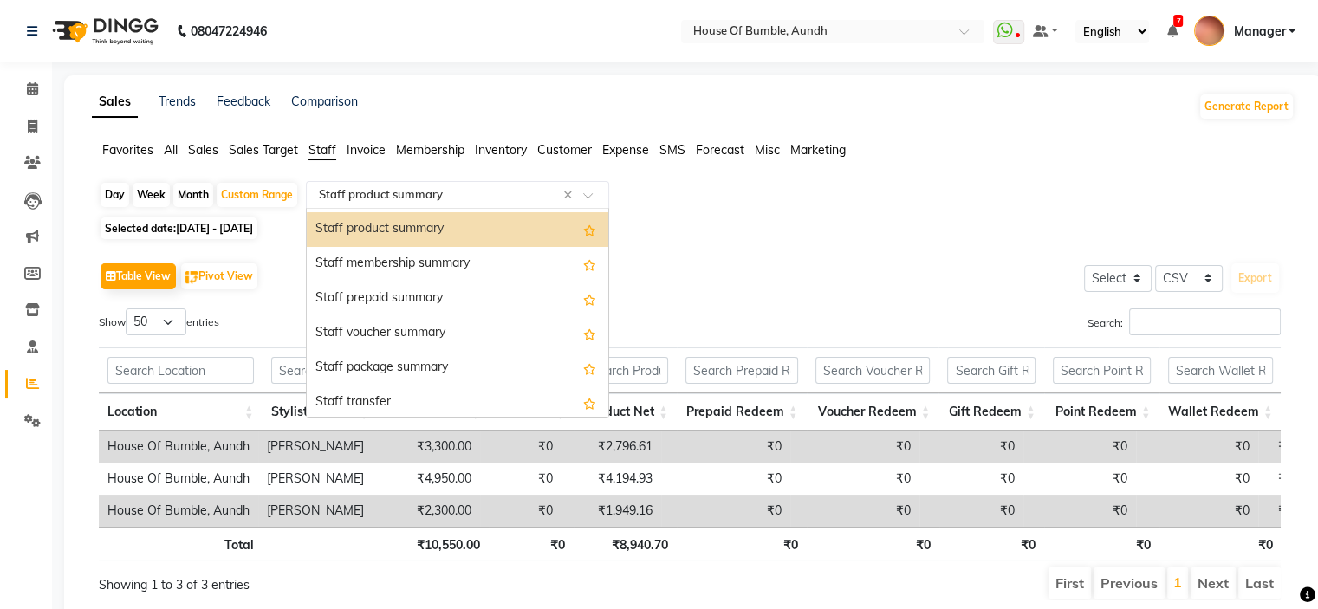
scroll to position [450, 0]
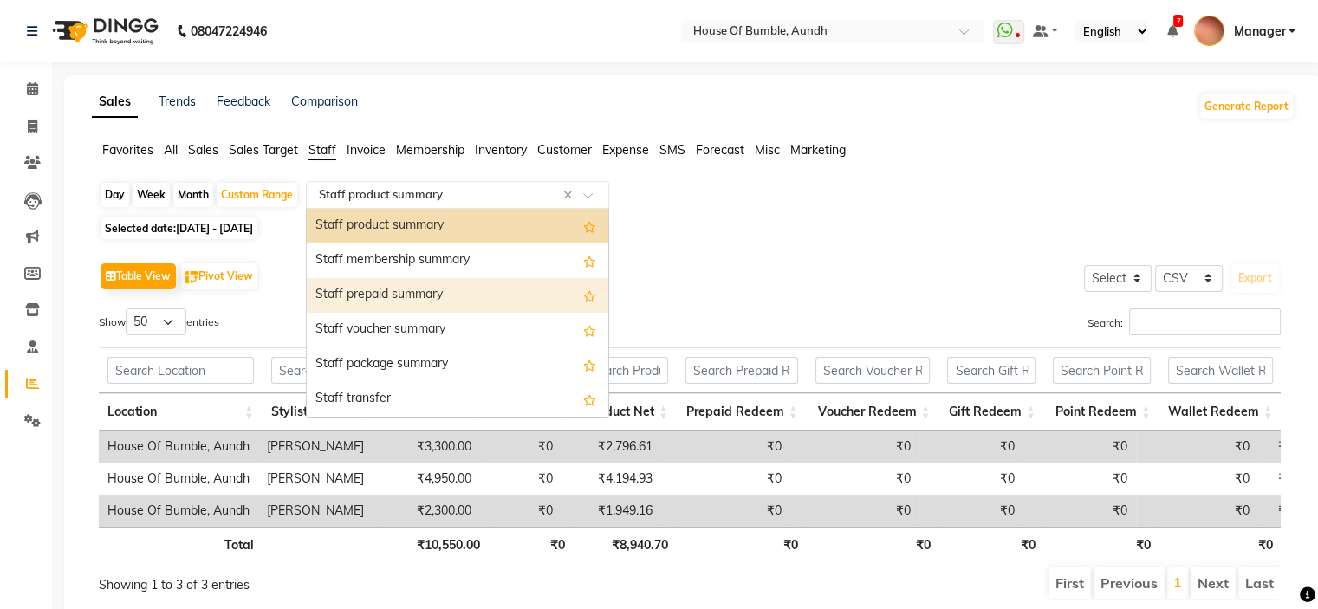
click at [458, 287] on div "Staff prepaid summary" at bounding box center [457, 295] width 301 height 35
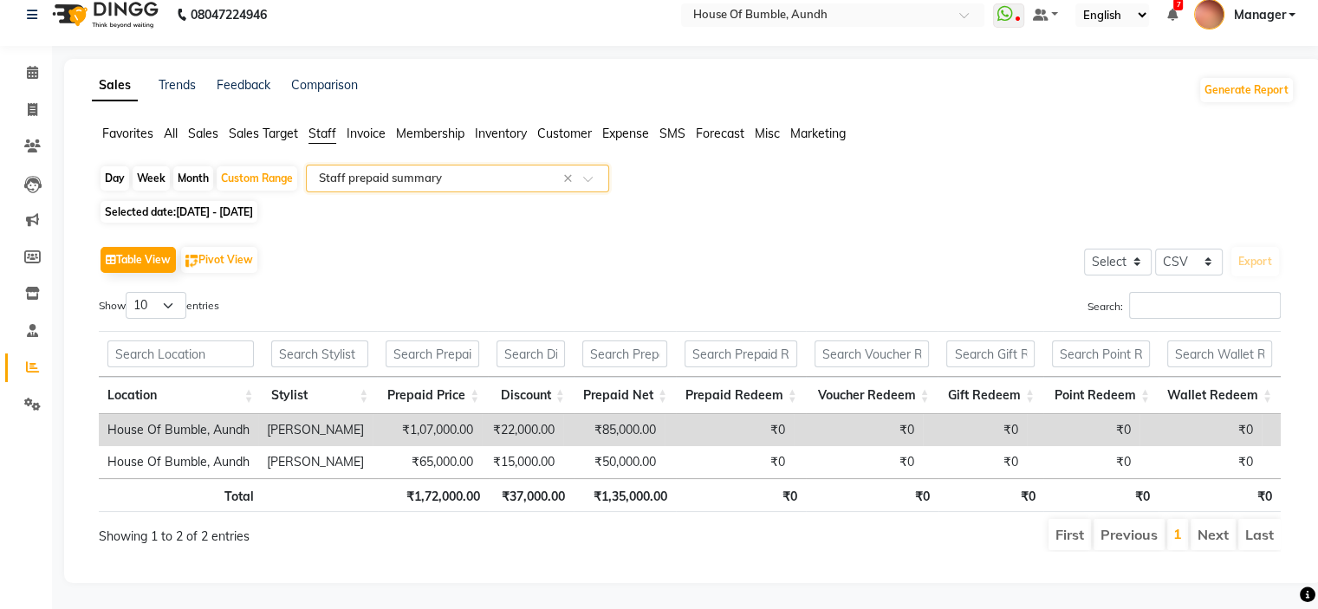
scroll to position [42, 0]
click at [30, 63] on span at bounding box center [32, 73] width 30 height 20
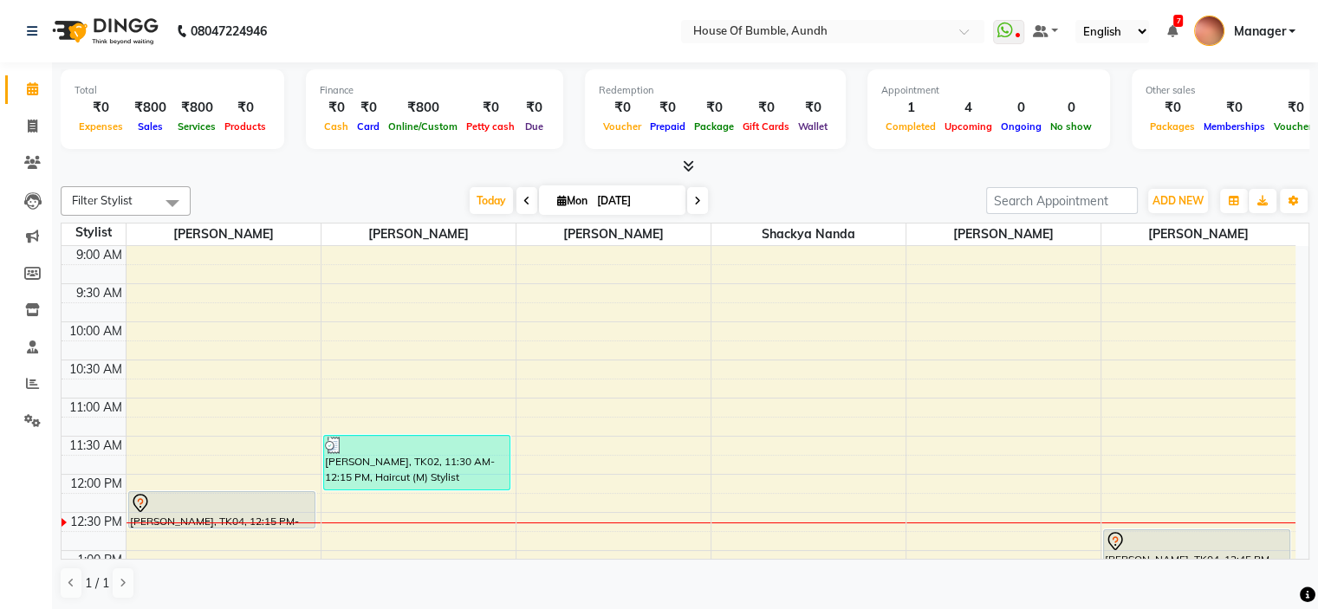
scroll to position [173, 0]
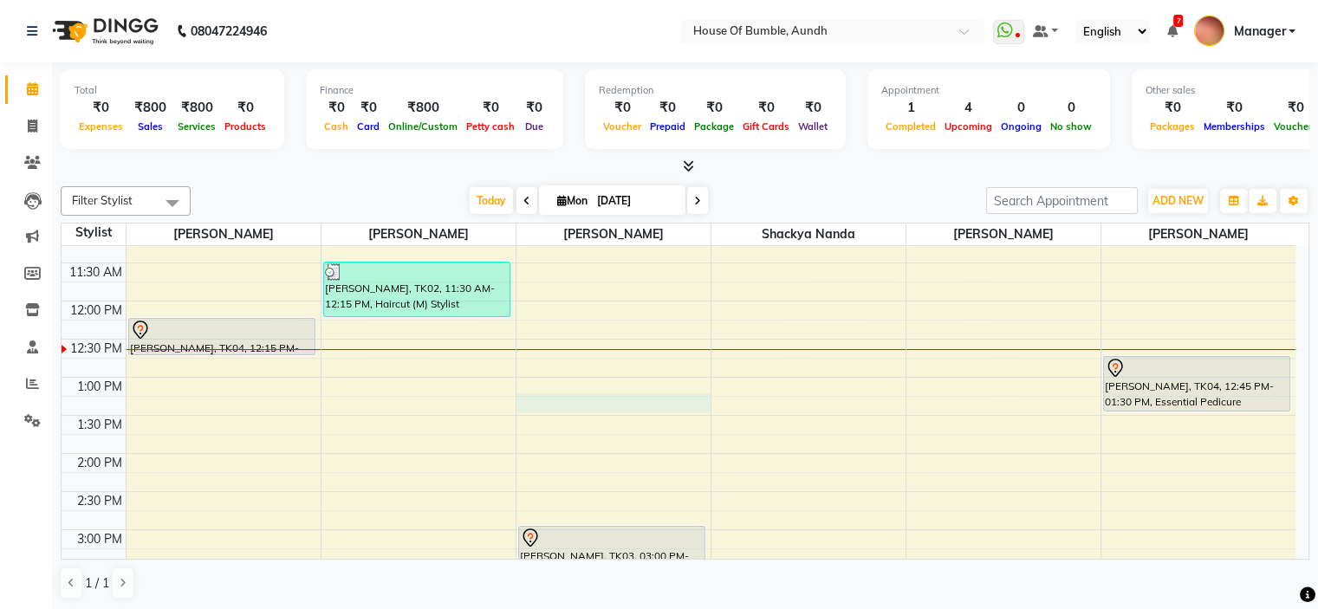
click at [667, 408] on div "9:00 AM 9:30 AM 10:00 AM 10:30 AM 11:00 AM 11:30 AM 12:00 PM 12:30 PM 1:00 PM 1…" at bounding box center [679, 530] width 1234 height 914
select select "8141"
select select "tentative"
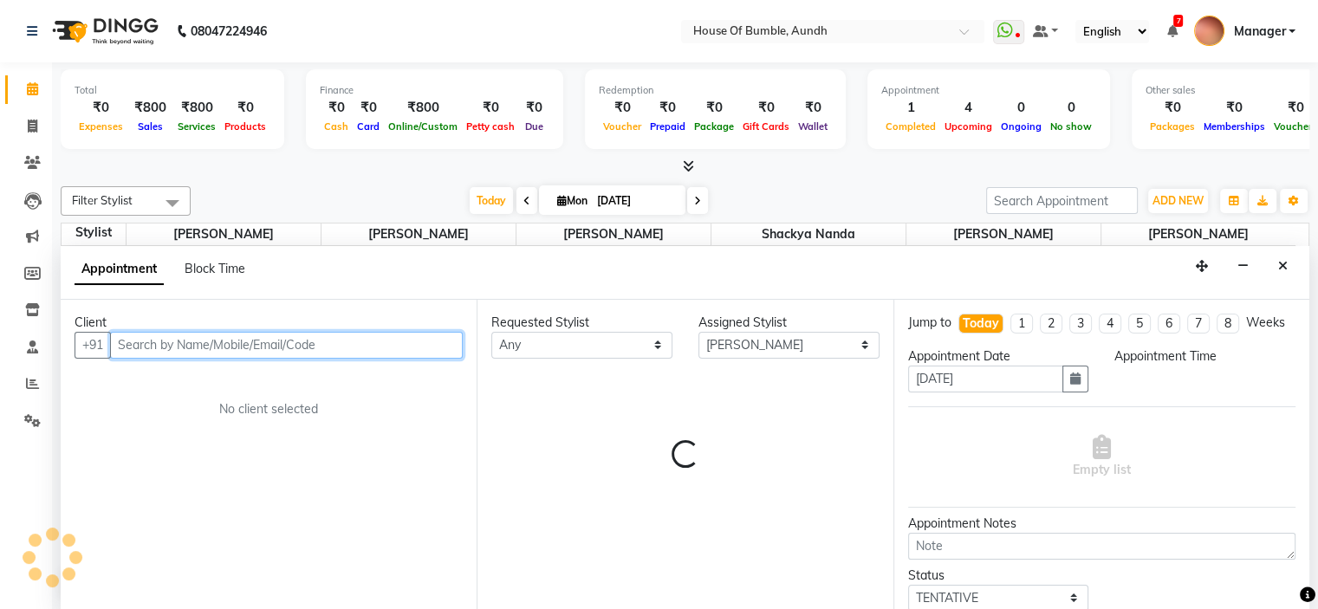
scroll to position [0, 0]
select select "795"
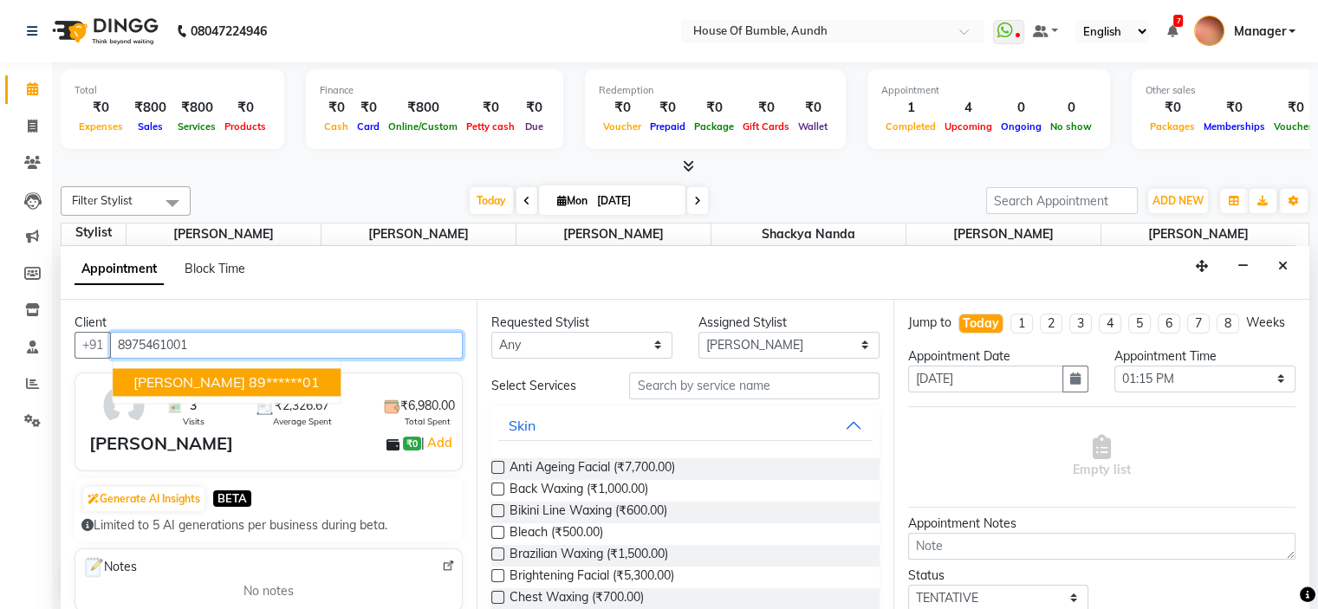
click at [295, 380] on ngb-highlight "89******01" at bounding box center [284, 381] width 71 height 17
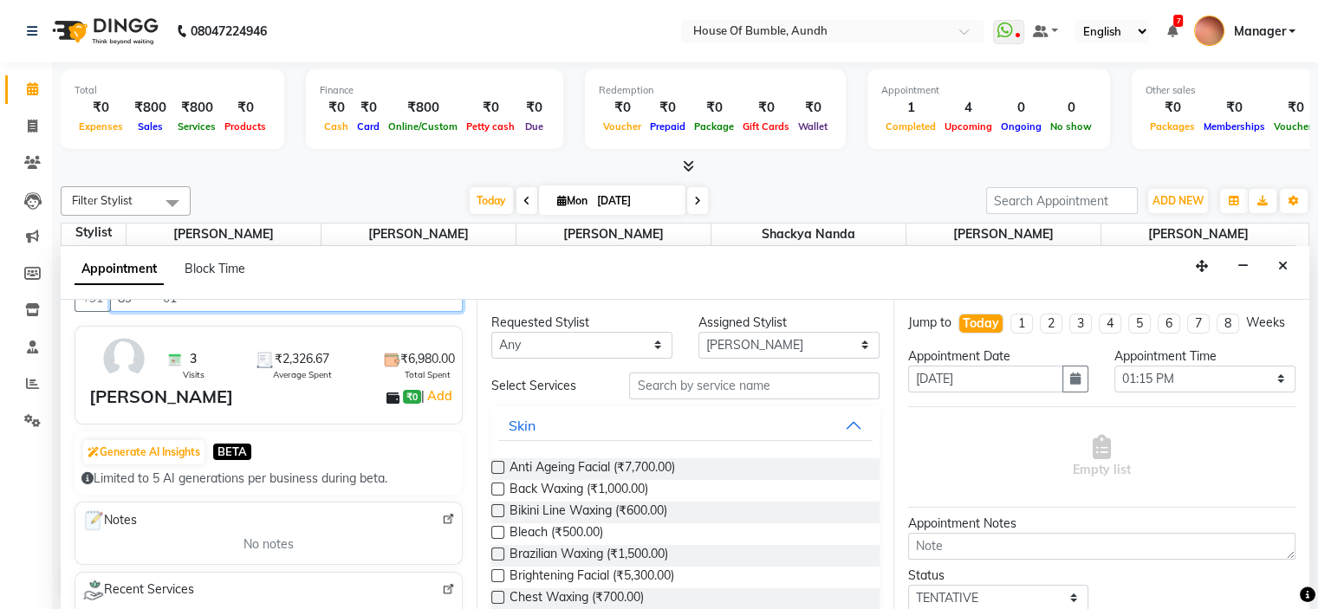
scroll to position [173, 0]
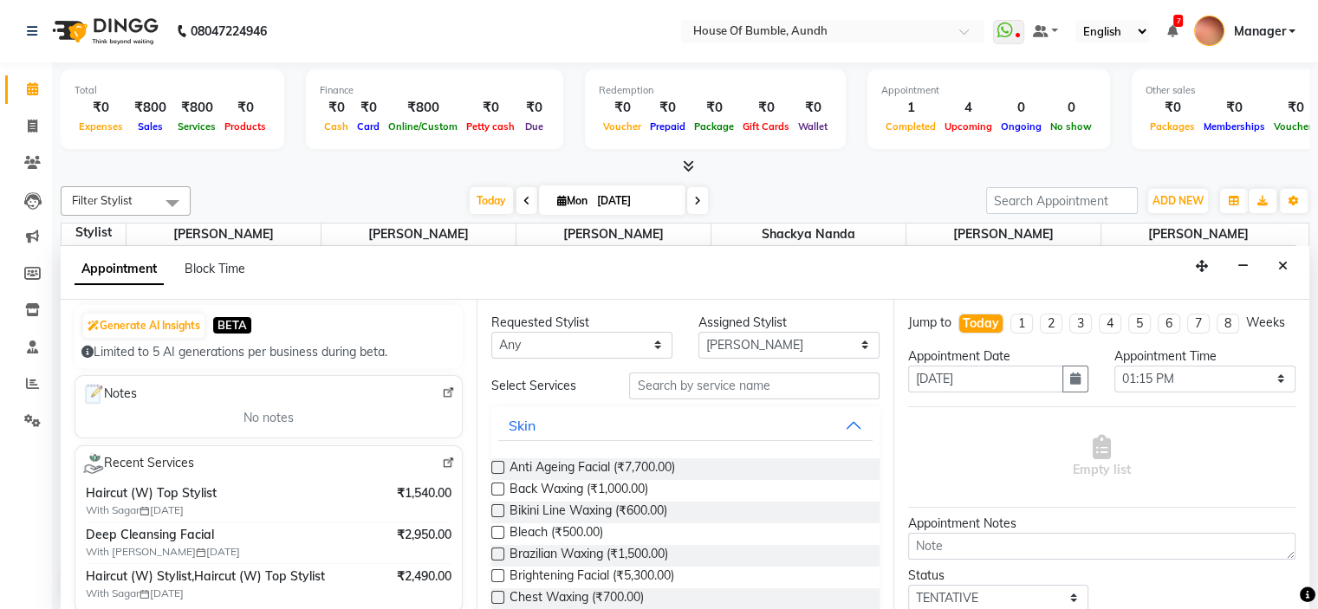
type input "89******01"
click at [442, 466] on img at bounding box center [448, 463] width 13 height 13
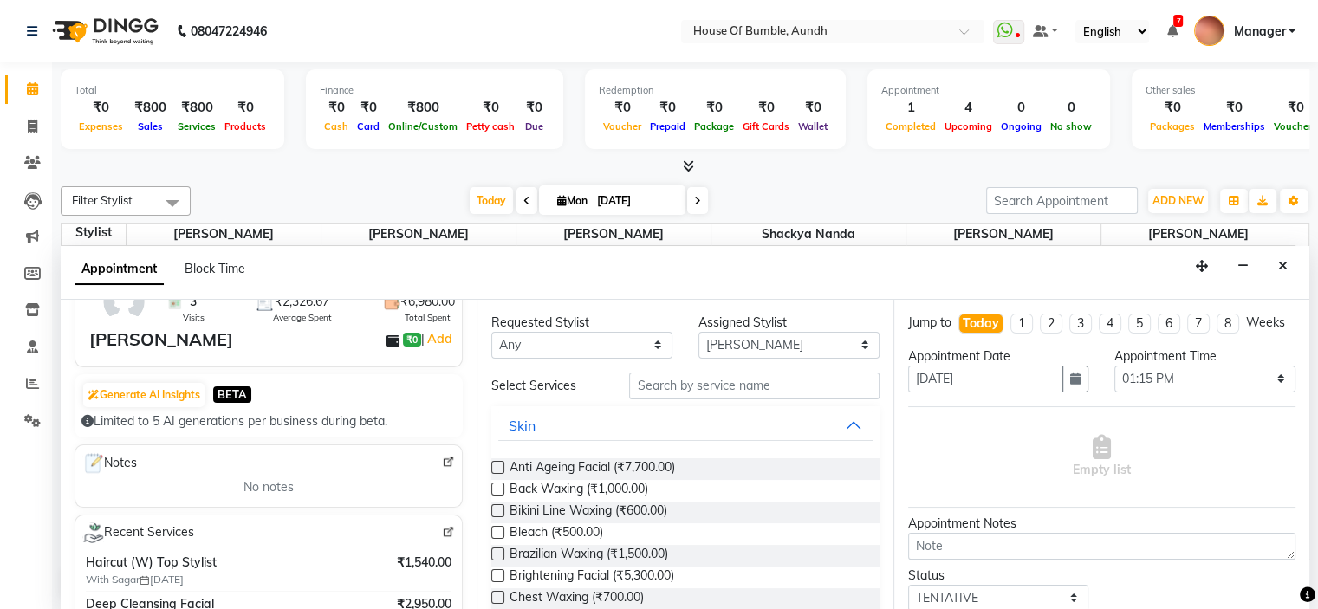
scroll to position [0, 0]
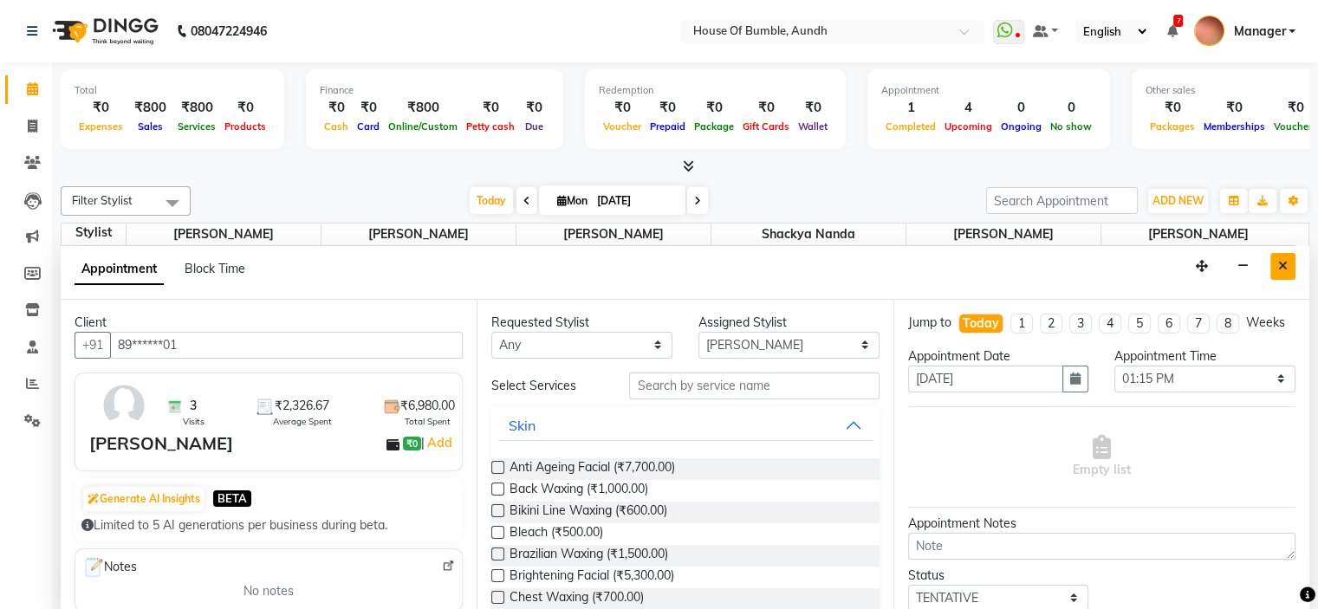
click at [1290, 266] on button "Close" at bounding box center [1282, 266] width 25 height 27
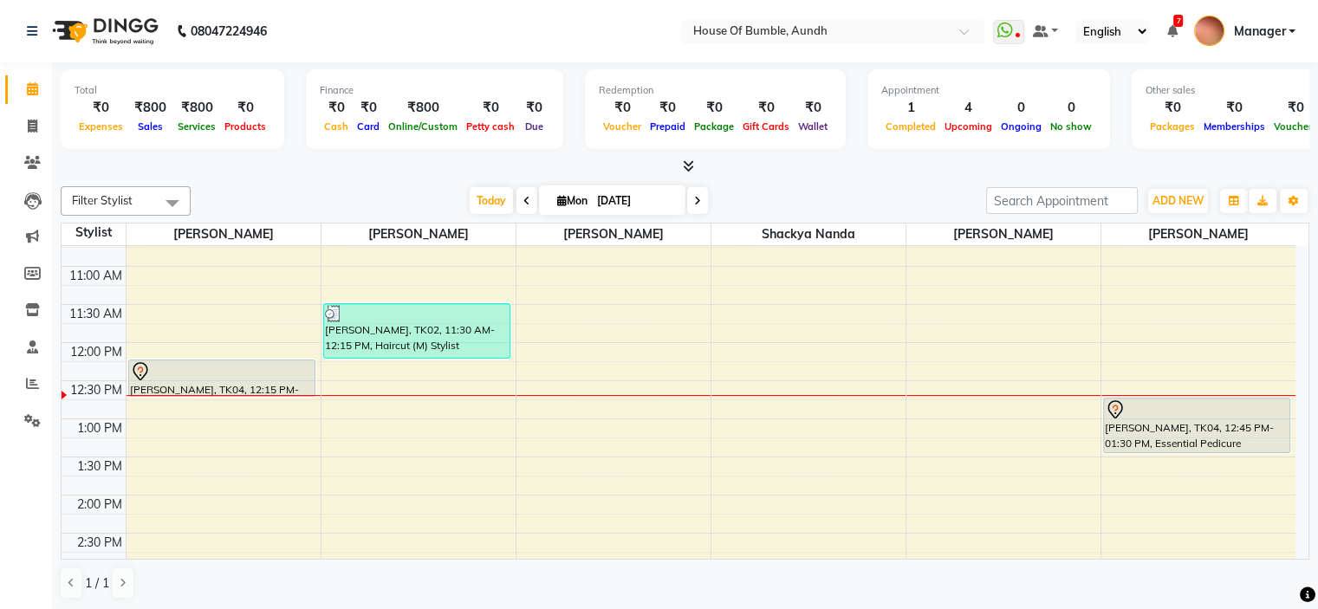
scroll to position [173, 0]
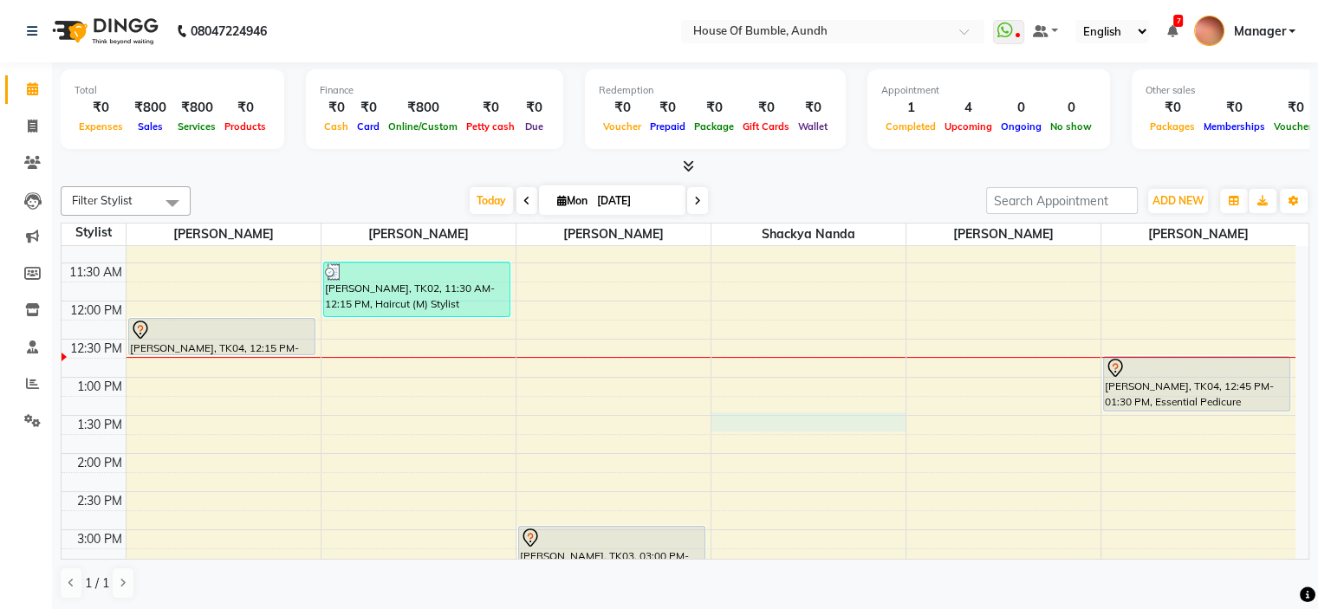
click at [800, 427] on div "9:00 AM 9:30 AM 10:00 AM 10:30 AM 11:00 AM 11:30 AM 12:00 PM 12:30 PM 1:00 PM 1…" at bounding box center [679, 530] width 1234 height 914
select select "7918"
select select "tentative"
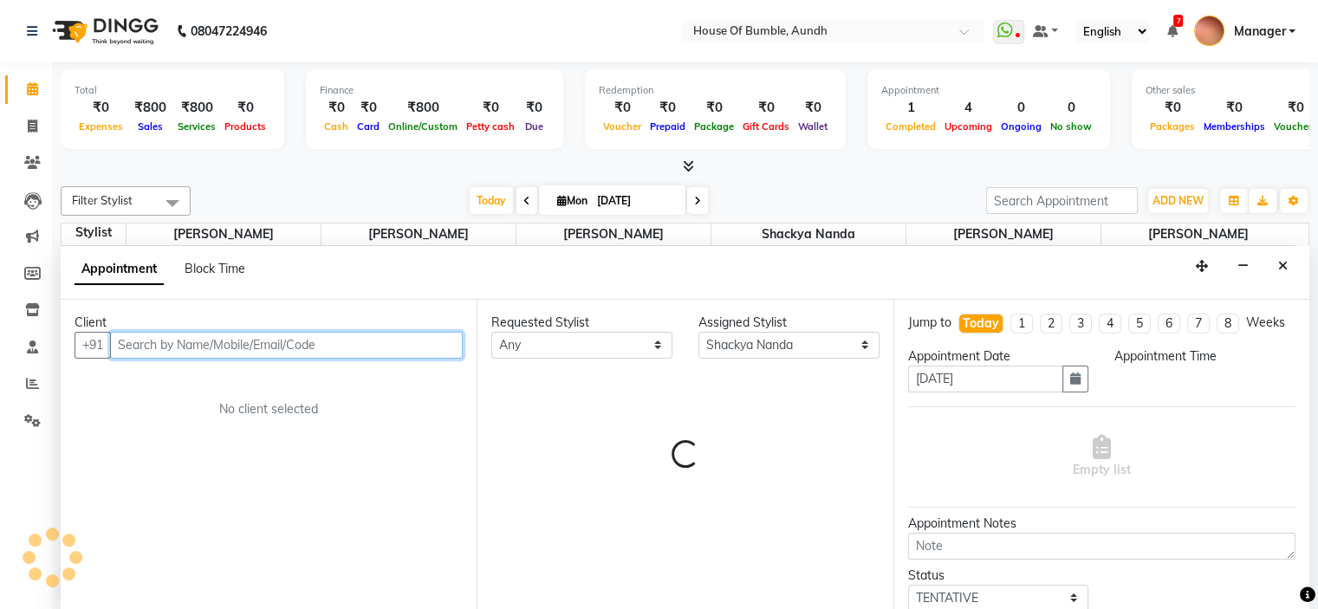
select select "810"
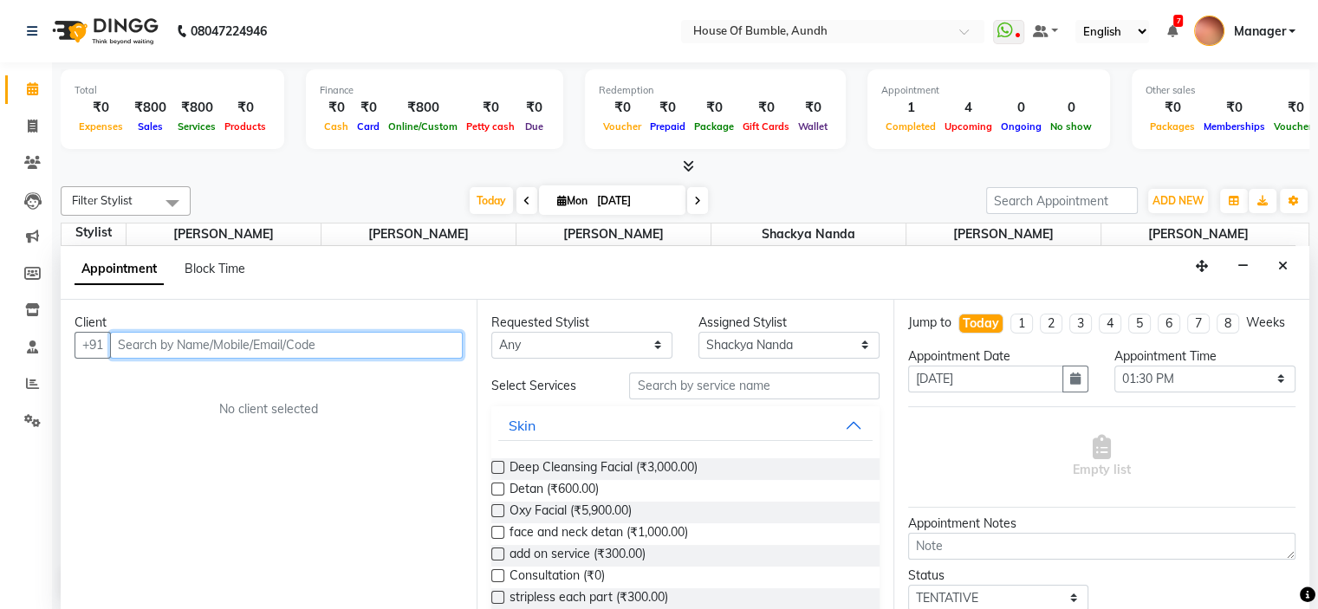
click at [308, 339] on input "text" at bounding box center [286, 345] width 353 height 27
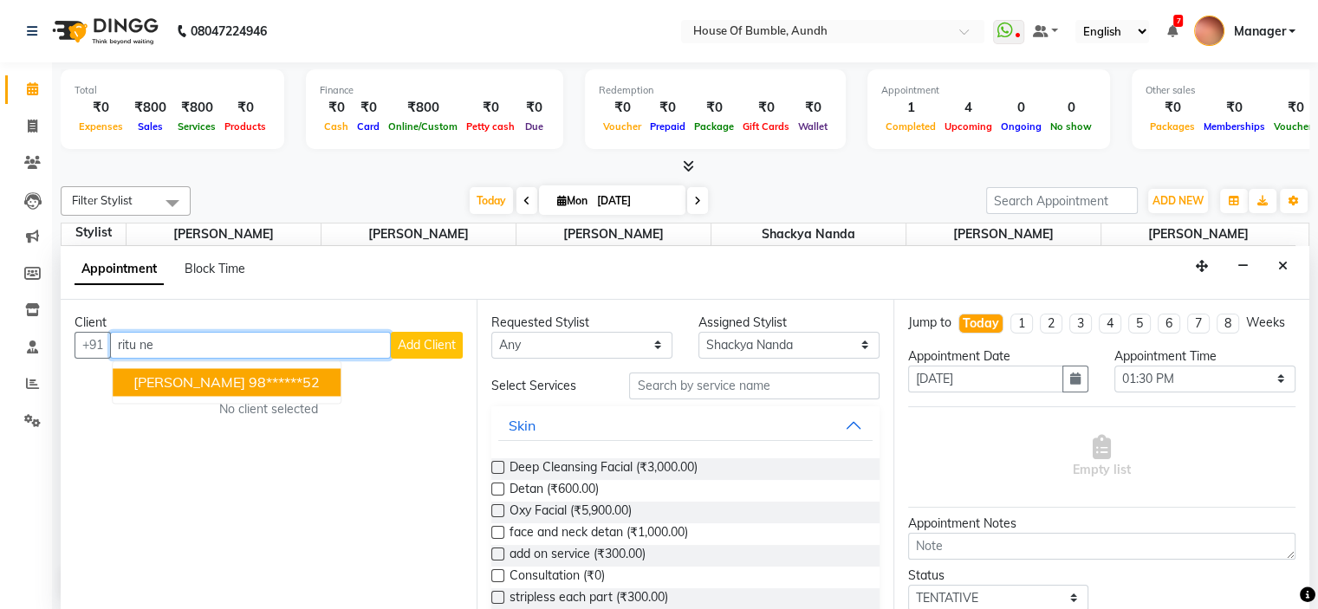
click at [275, 389] on button "Ritu Nehru 98******52" at bounding box center [227, 382] width 228 height 28
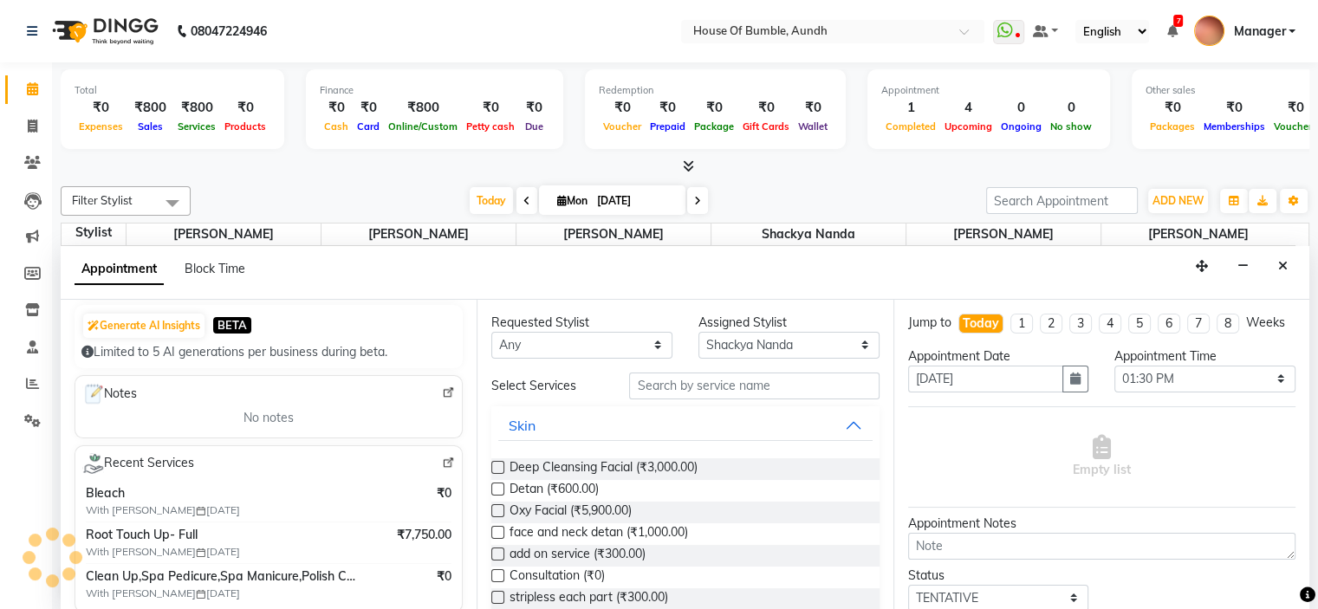
type input "98******52"
click at [442, 457] on img at bounding box center [448, 463] width 13 height 13
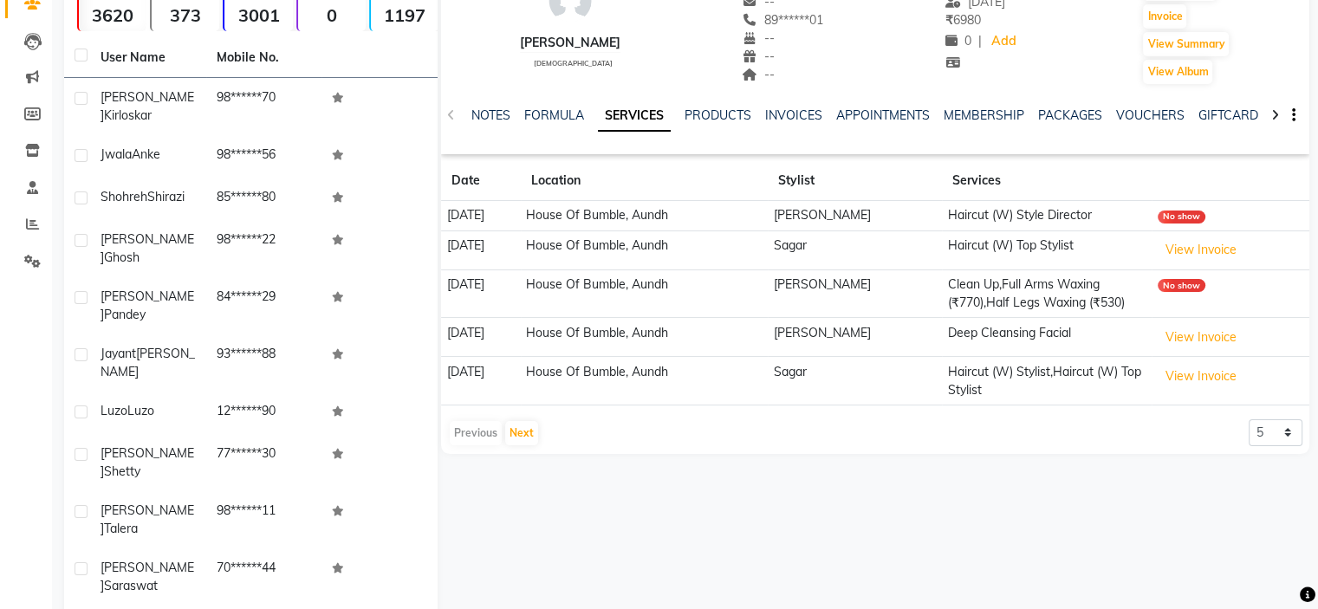
scroll to position [171, 0]
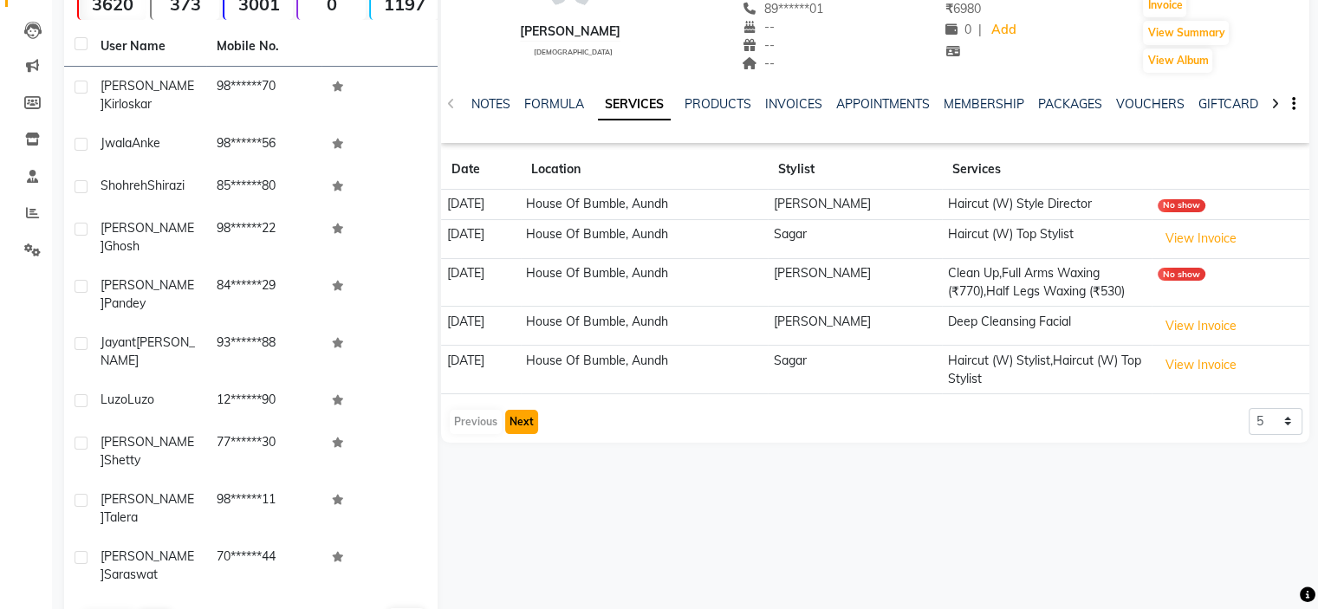
click at [528, 430] on button "Next" at bounding box center [521, 422] width 33 height 24
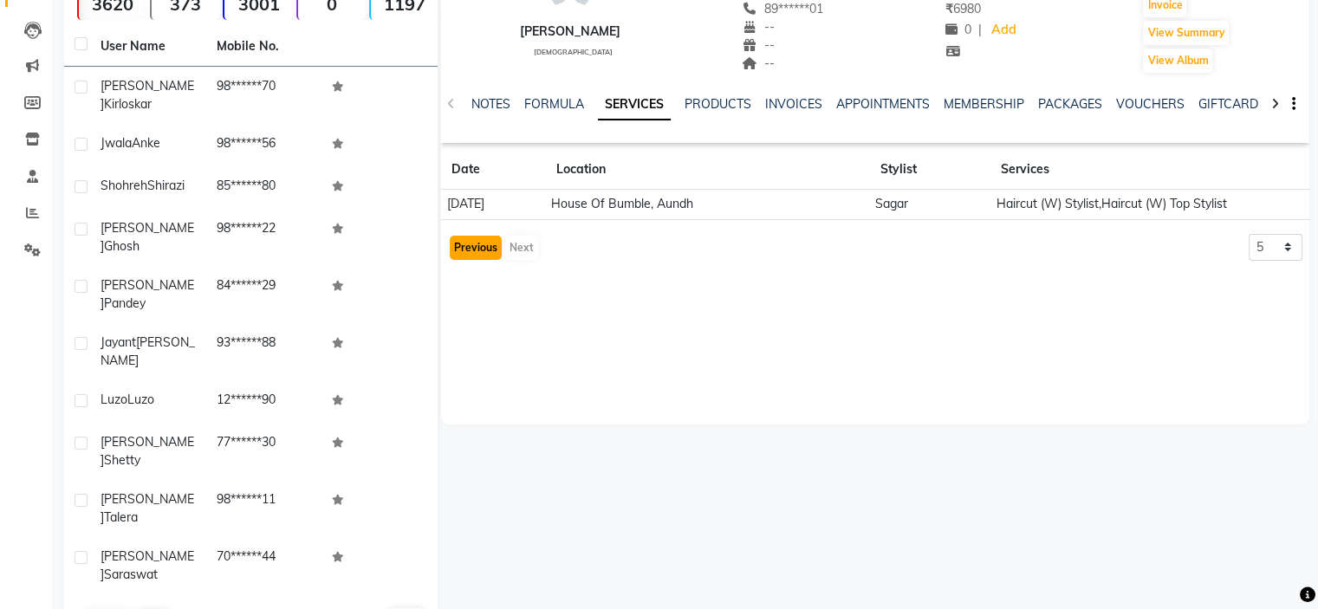
click at [489, 260] on button "Previous" at bounding box center [476, 248] width 52 height 24
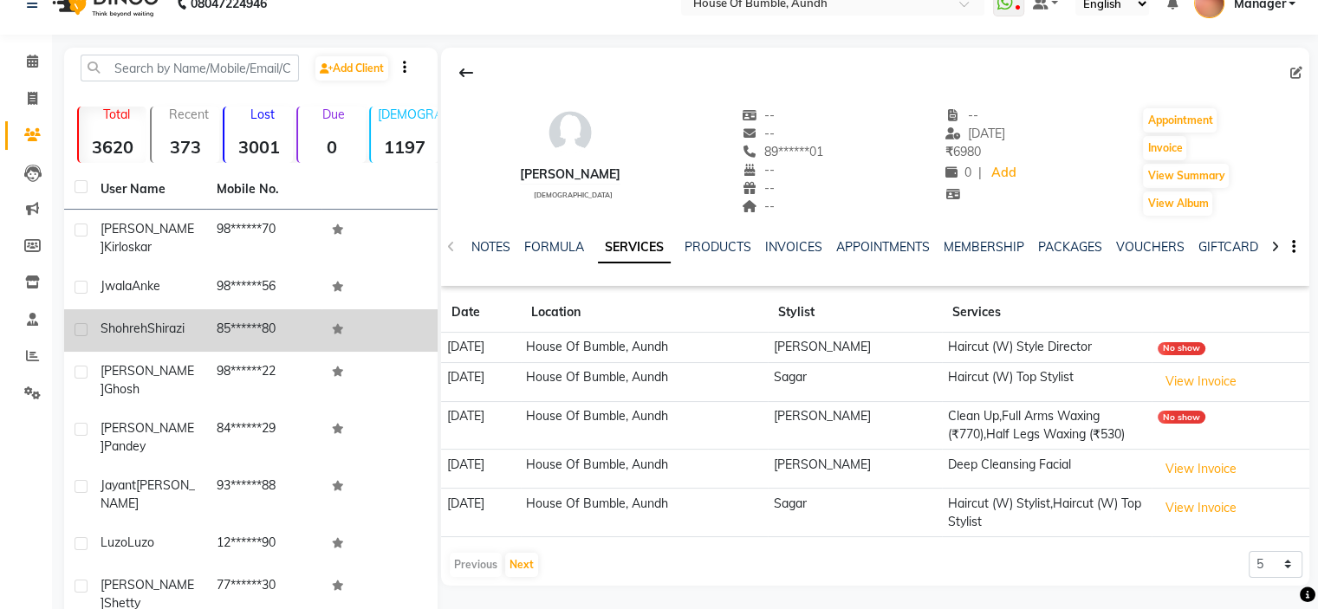
scroll to position [0, 0]
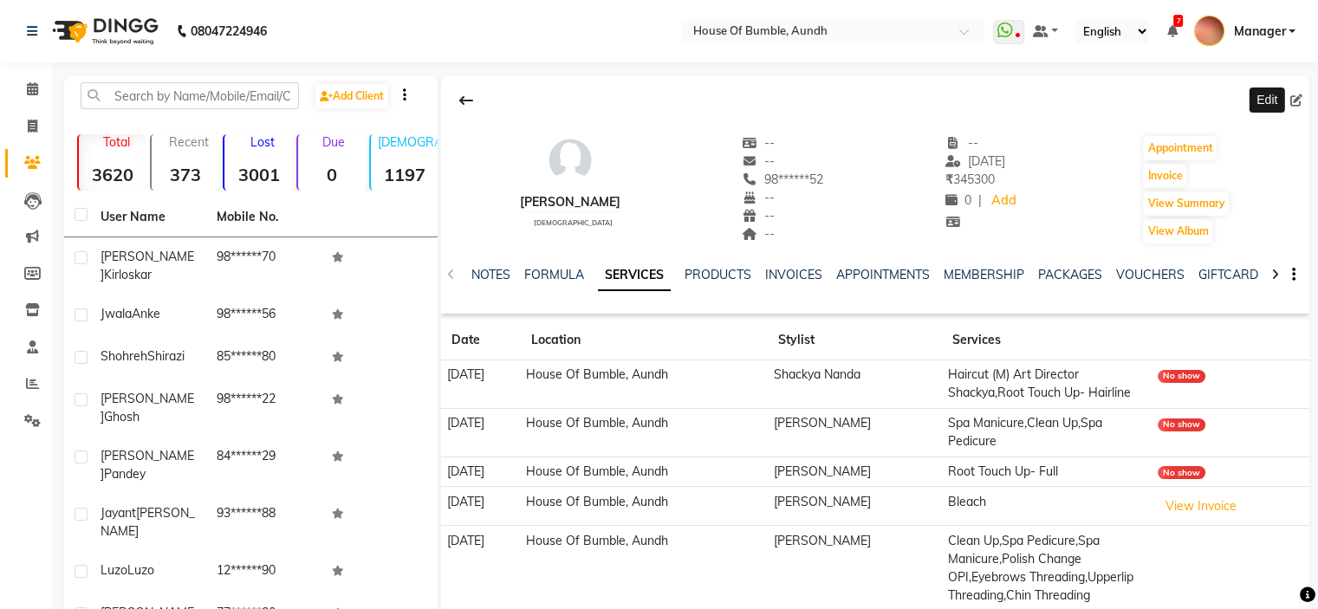
click at [1299, 104] on icon at bounding box center [1296, 100] width 12 height 12
select select "22"
select select "[DEMOGRAPHIC_DATA]"
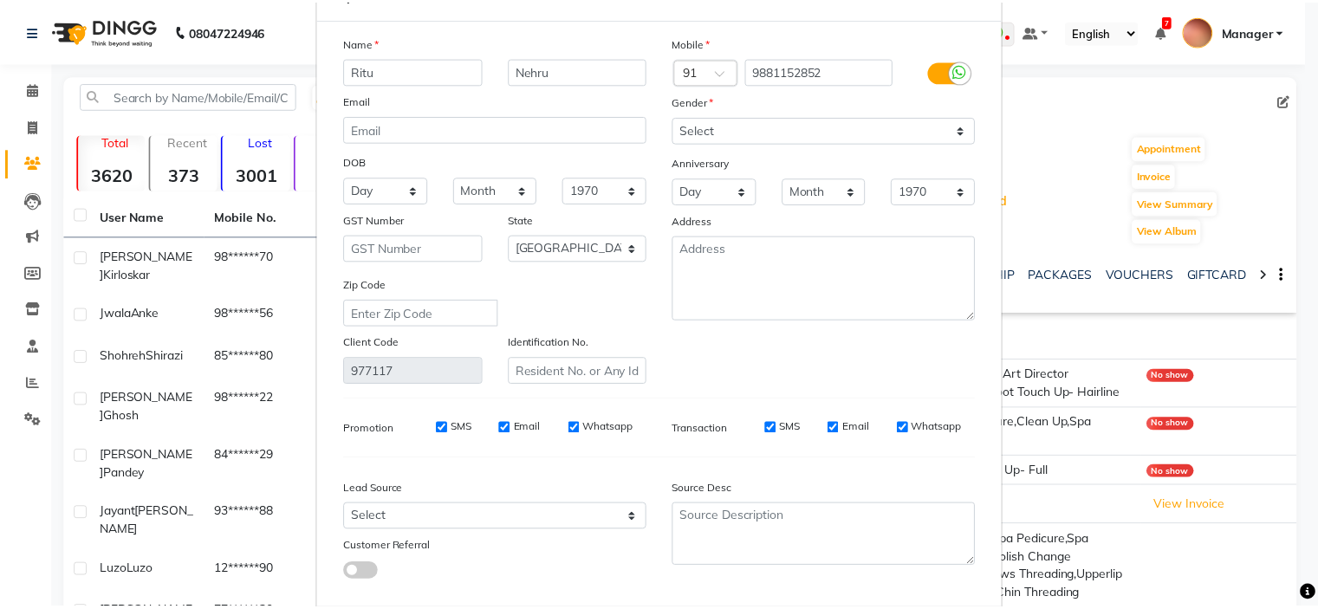
scroll to position [168, 0]
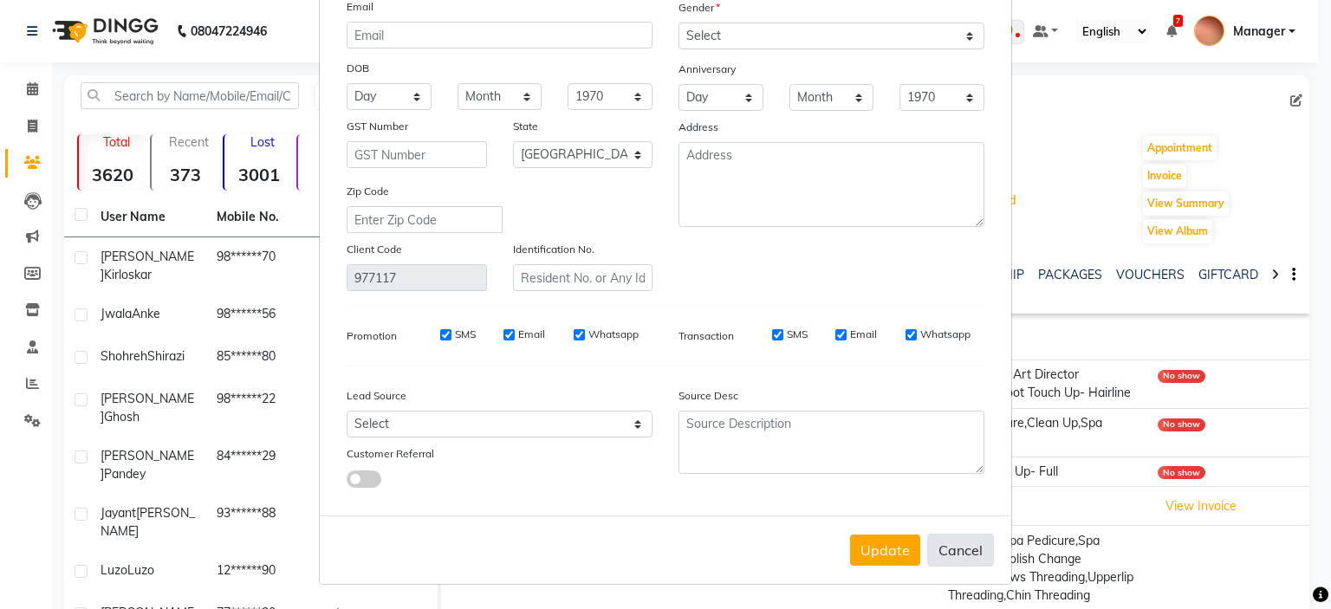
click at [951, 561] on button "Cancel" at bounding box center [960, 550] width 67 height 33
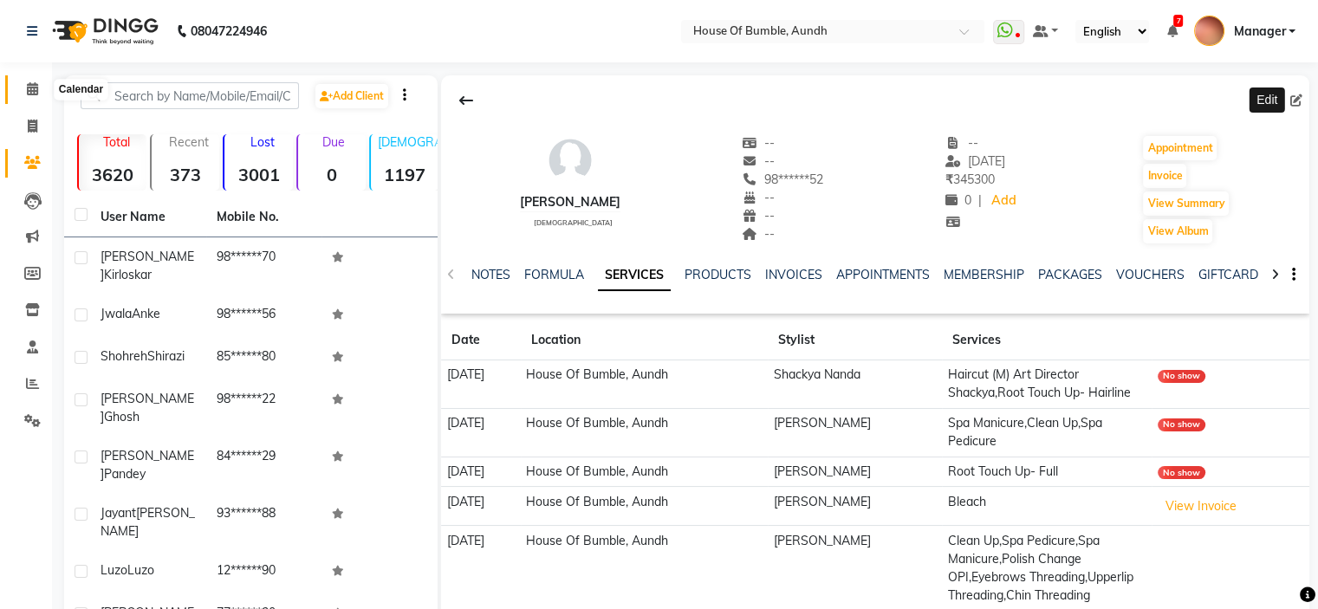
click at [29, 89] on icon at bounding box center [32, 88] width 11 height 13
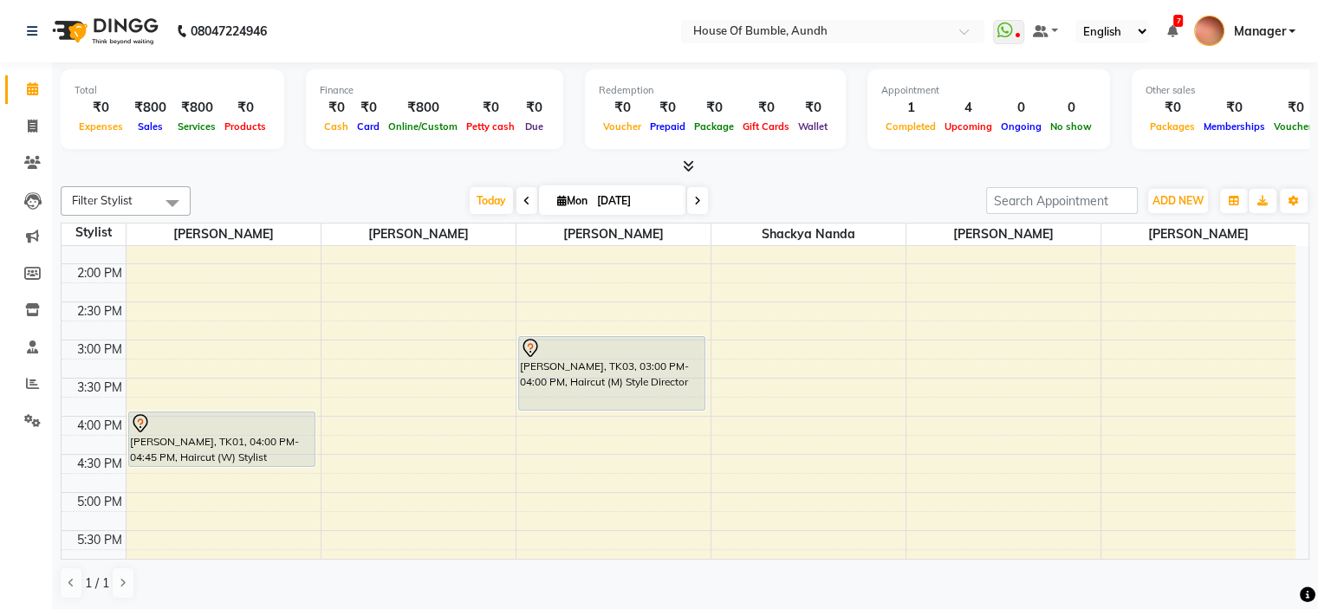
scroll to position [333, 0]
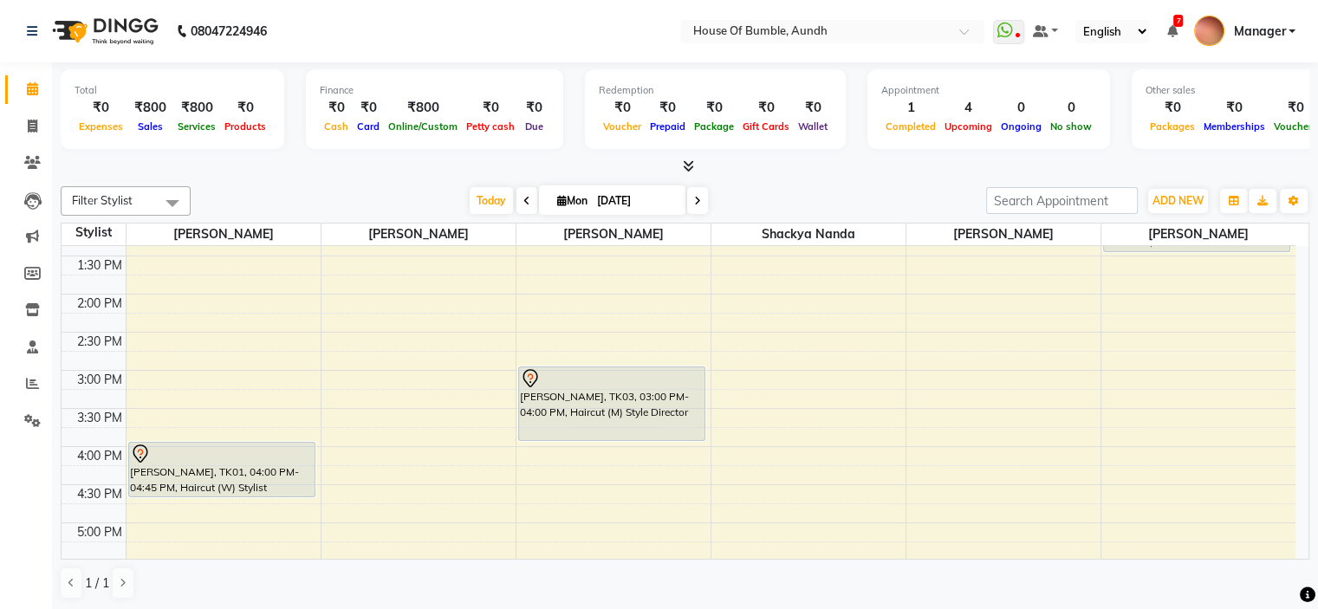
click at [356, 446] on div "9:00 AM 9:30 AM 10:00 AM 10:30 AM 11:00 AM 11:30 AM 12:00 PM 12:30 PM 1:00 PM 1…" at bounding box center [679, 370] width 1234 height 914
select select "12465"
select select "tentative"
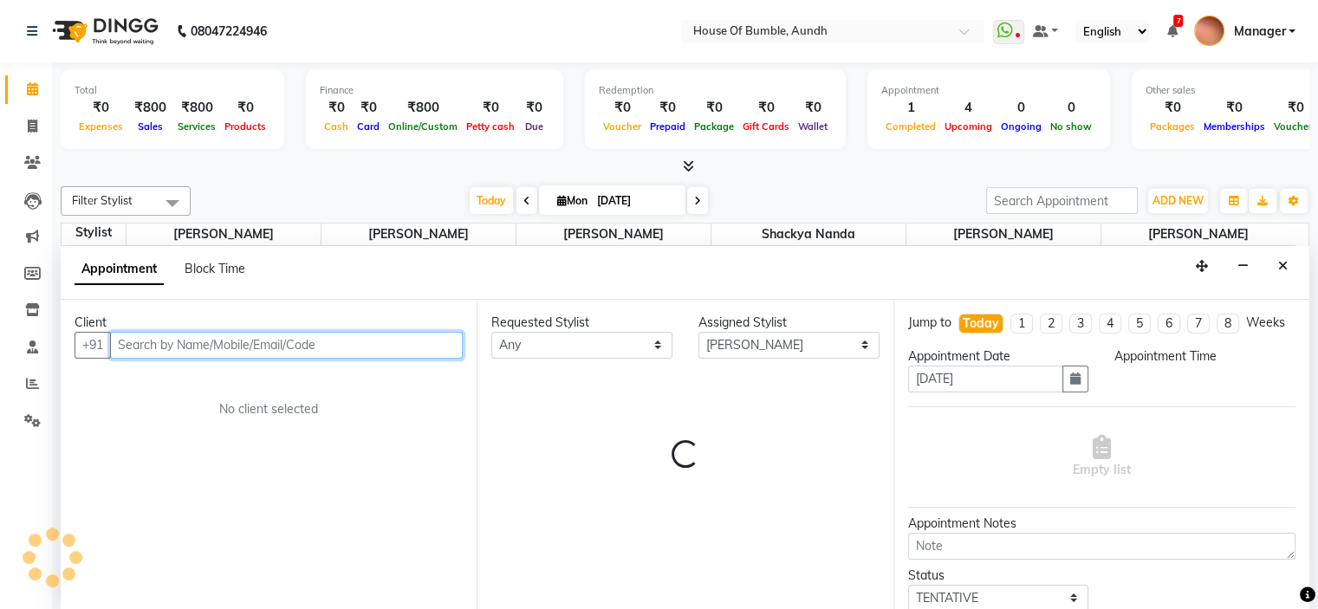
select select "960"
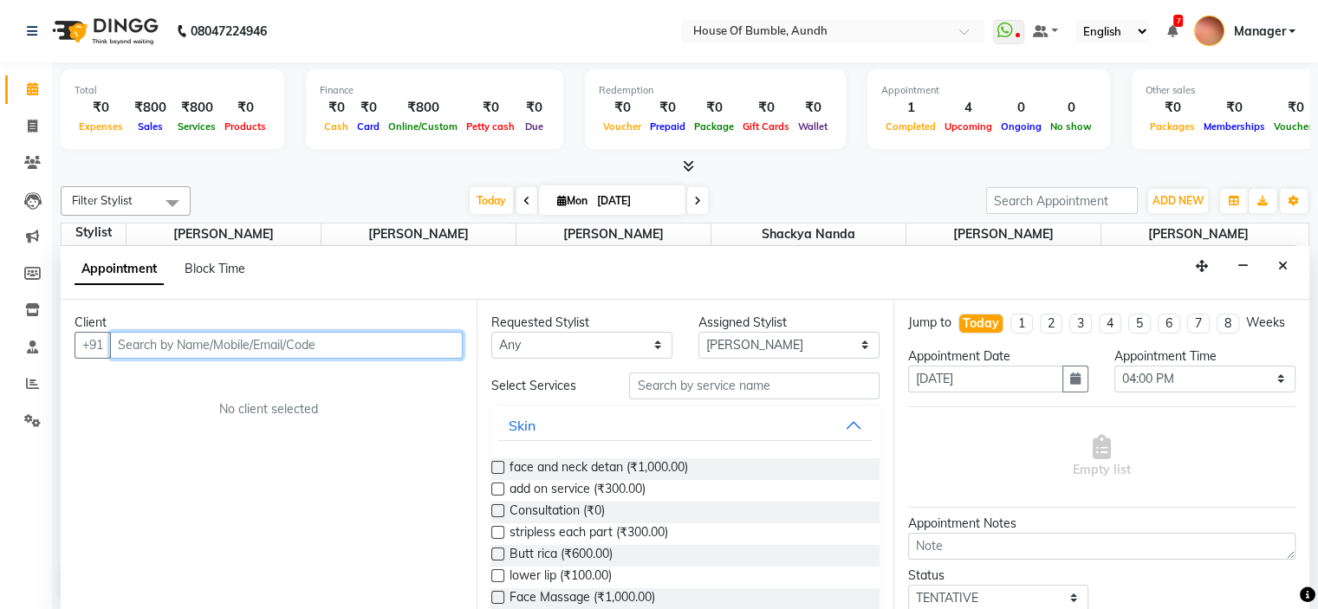
click at [306, 335] on input "text" at bounding box center [286, 345] width 353 height 27
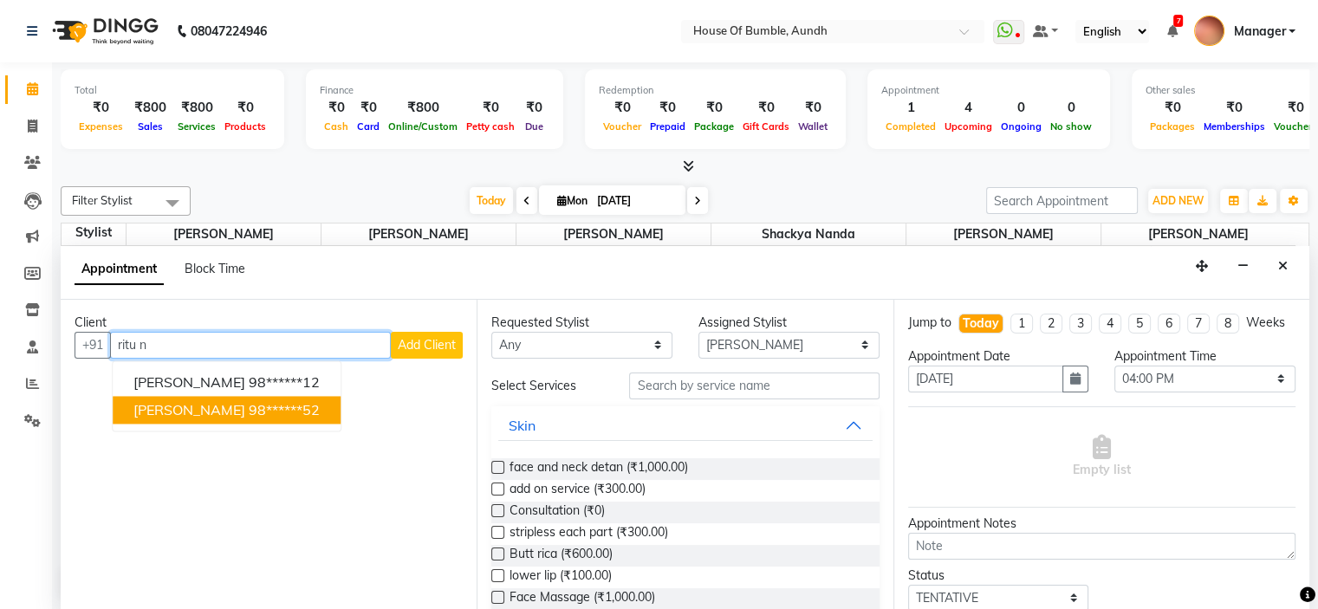
click at [210, 396] on button "Ritu Nehru 98******52" at bounding box center [227, 410] width 228 height 28
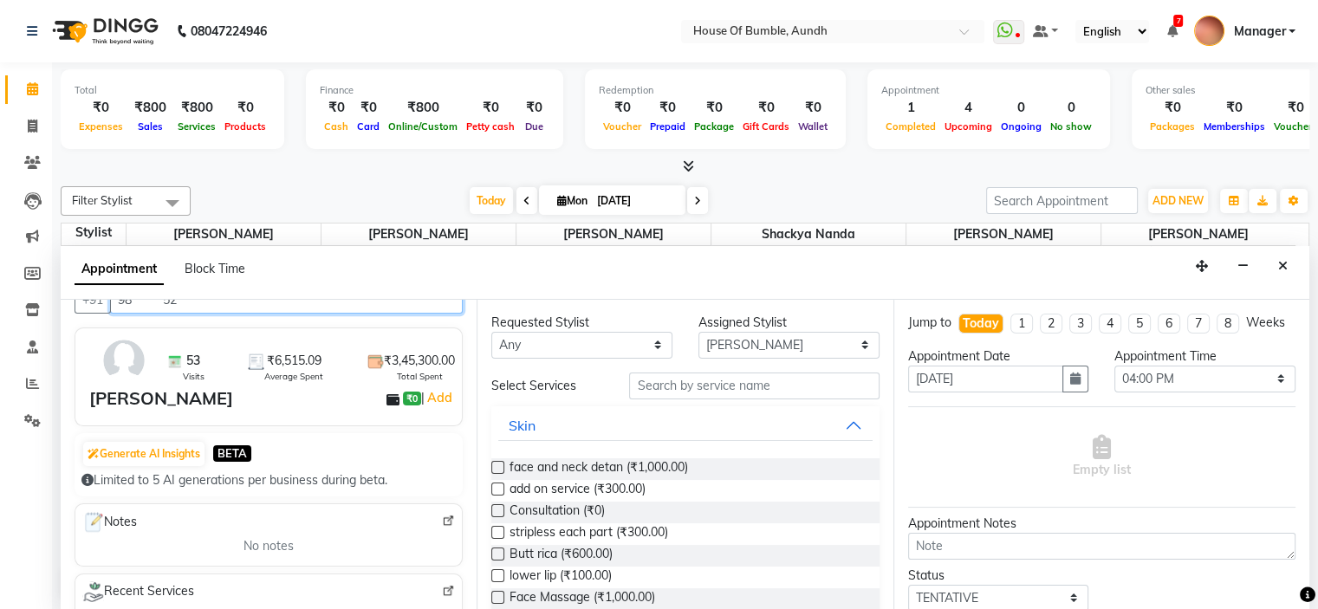
scroll to position [0, 0]
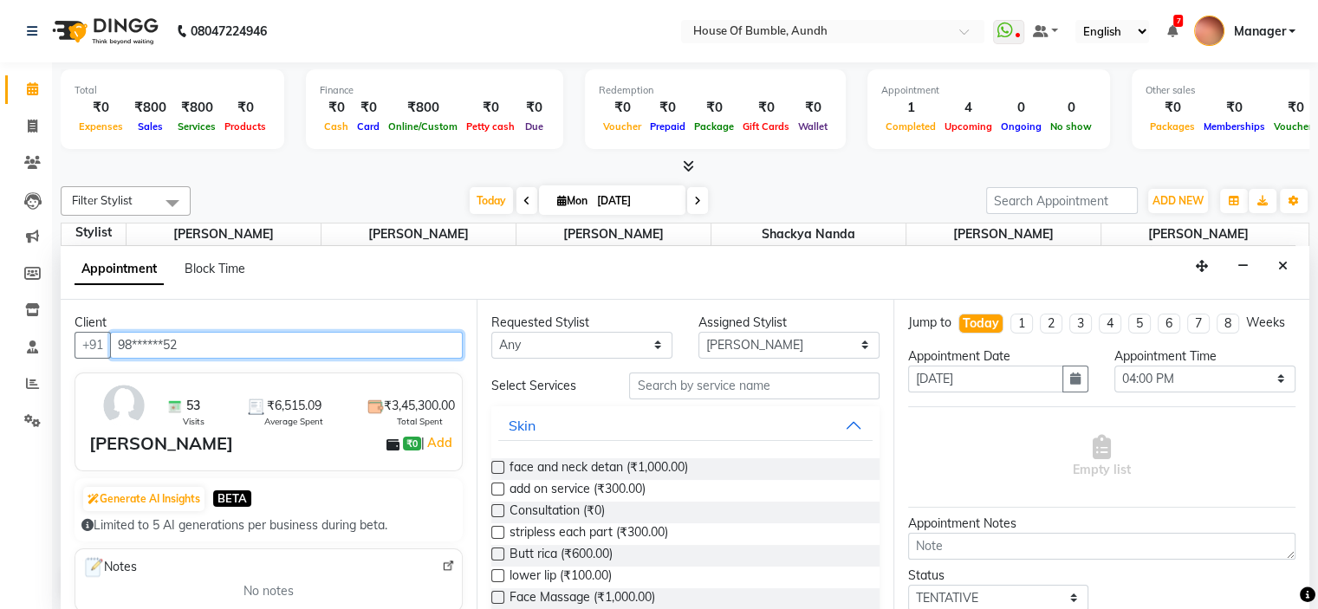
type input "98******52"
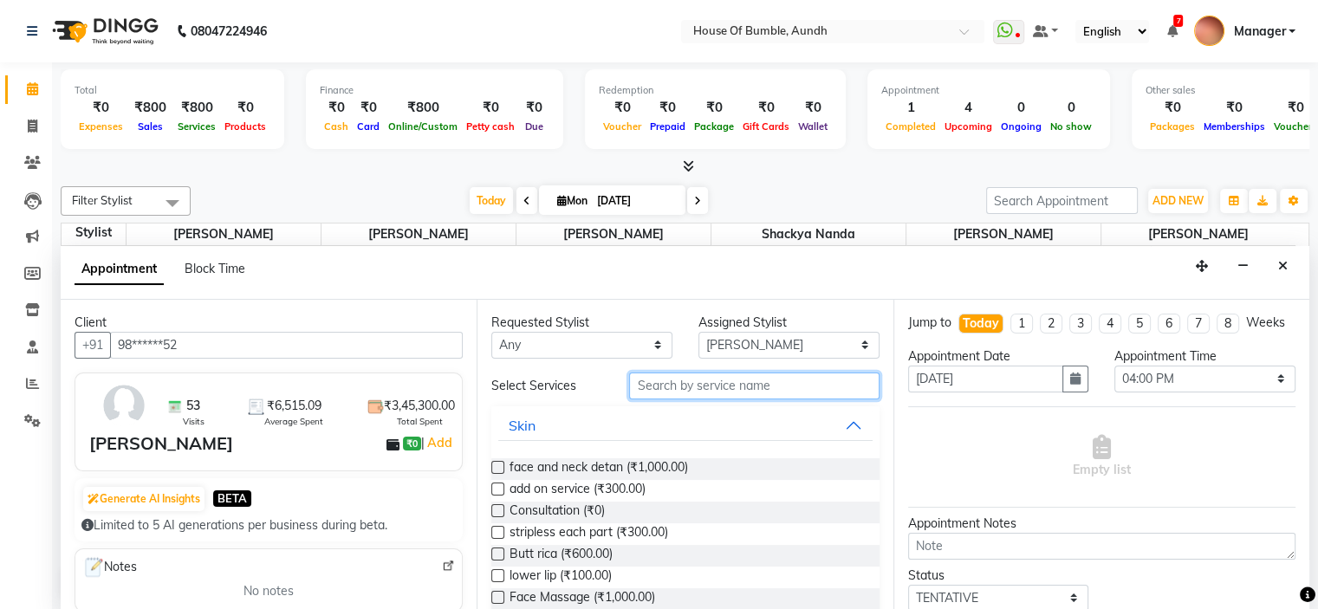
click at [726, 383] on input "text" at bounding box center [753, 386] width 249 height 27
click at [742, 321] on div "Assigned Stylist" at bounding box center [788, 323] width 181 height 18
click at [745, 340] on select "Select Ashwini Rathod Hema Anthony Naim Shaeikh Neha Sonawane Pooja Kalbhor Sha…" at bounding box center [788, 345] width 181 height 27
select select "10291"
click at [698, 332] on select "Select Ashwini Rathod Hema Anthony Naim Shaeikh Neha Sonawane Pooja Kalbhor Sha…" at bounding box center [788, 345] width 181 height 27
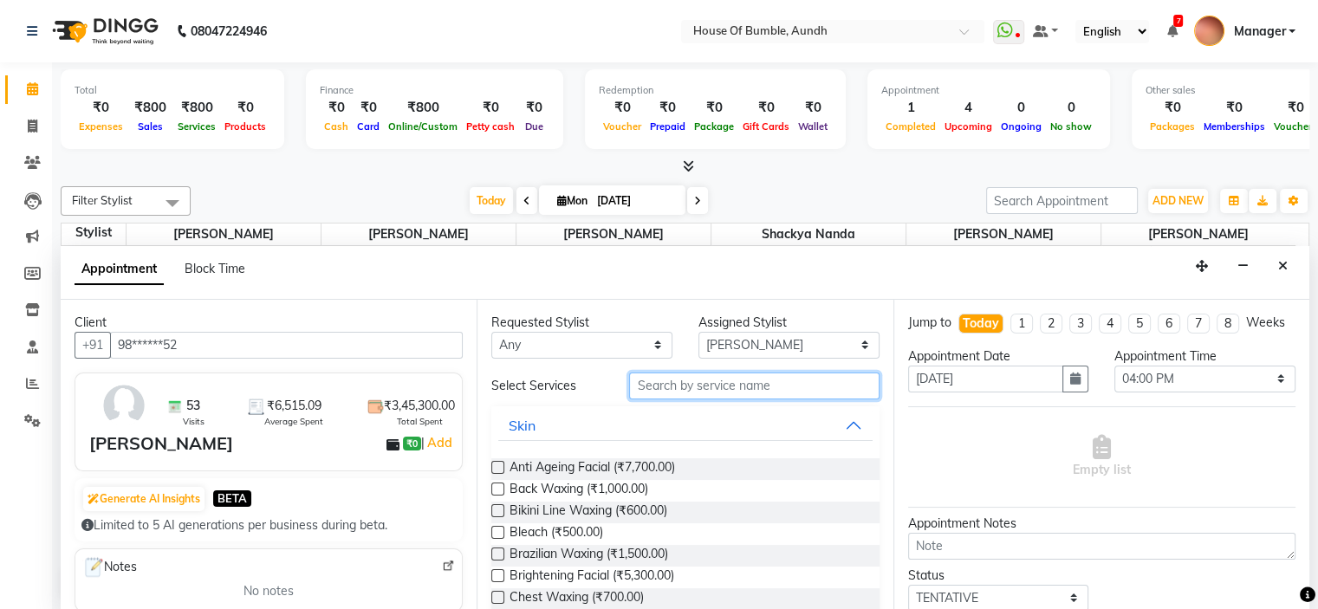
click at [772, 379] on input "text" at bounding box center [753, 386] width 249 height 27
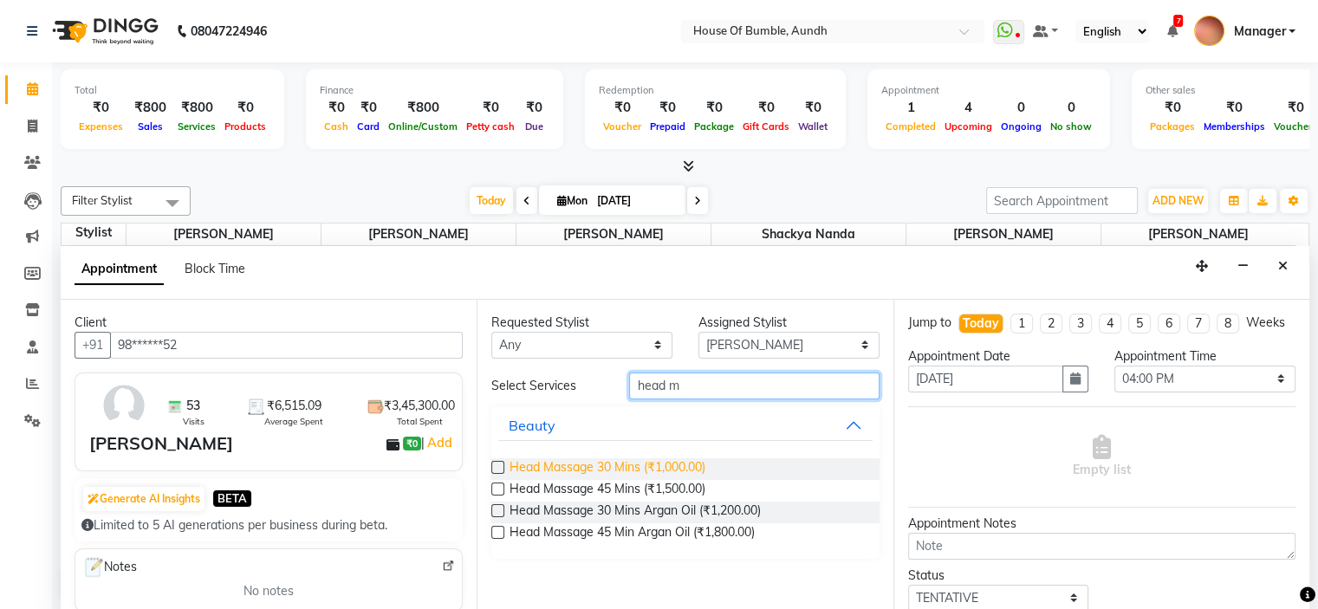
type input "head m"
click at [645, 476] on span "Head Massage 30 Mins (₹1,000.00)" at bounding box center [607, 469] width 196 height 22
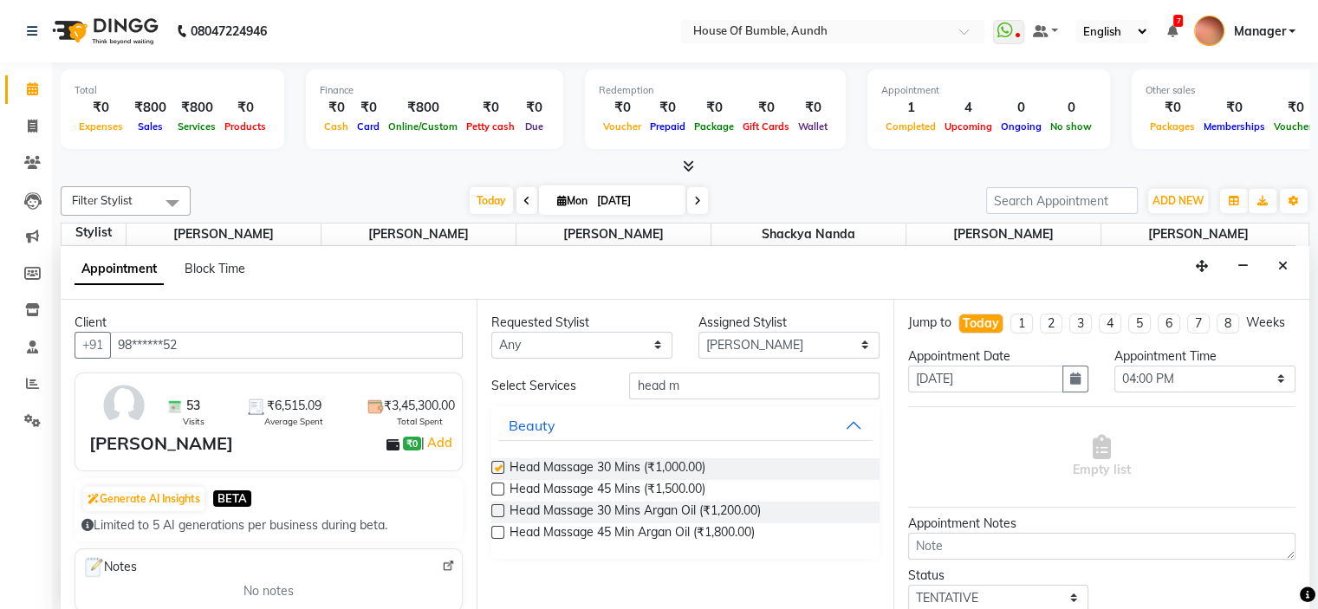
checkbox input "false"
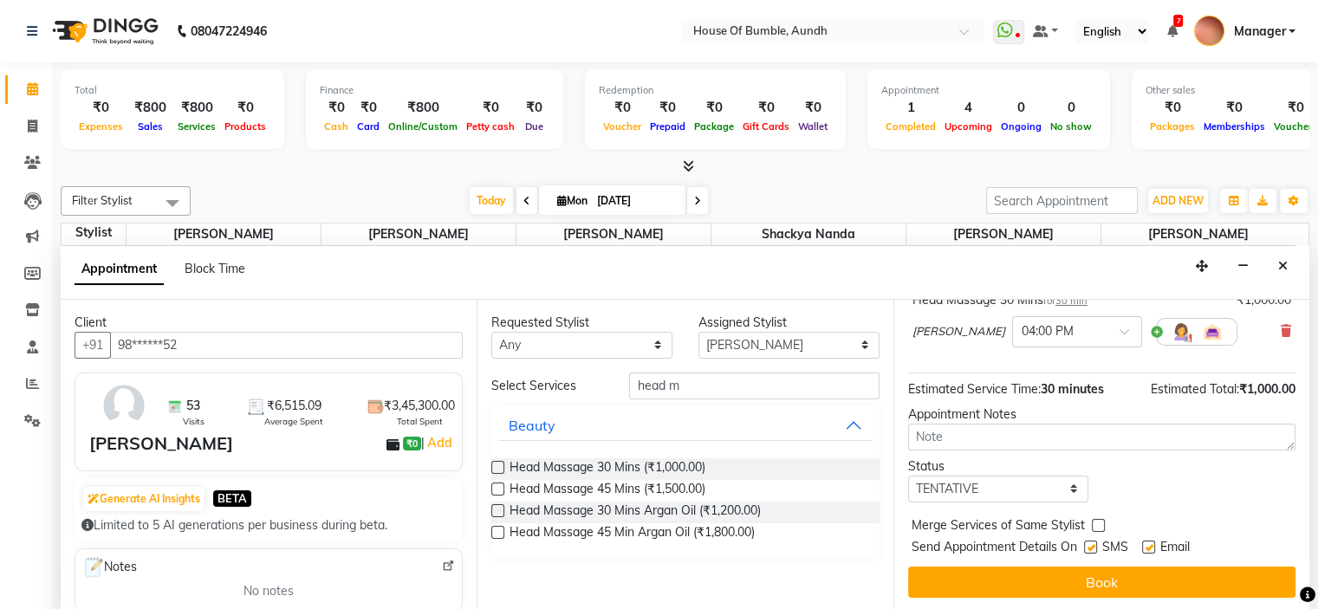
scroll to position [143, 0]
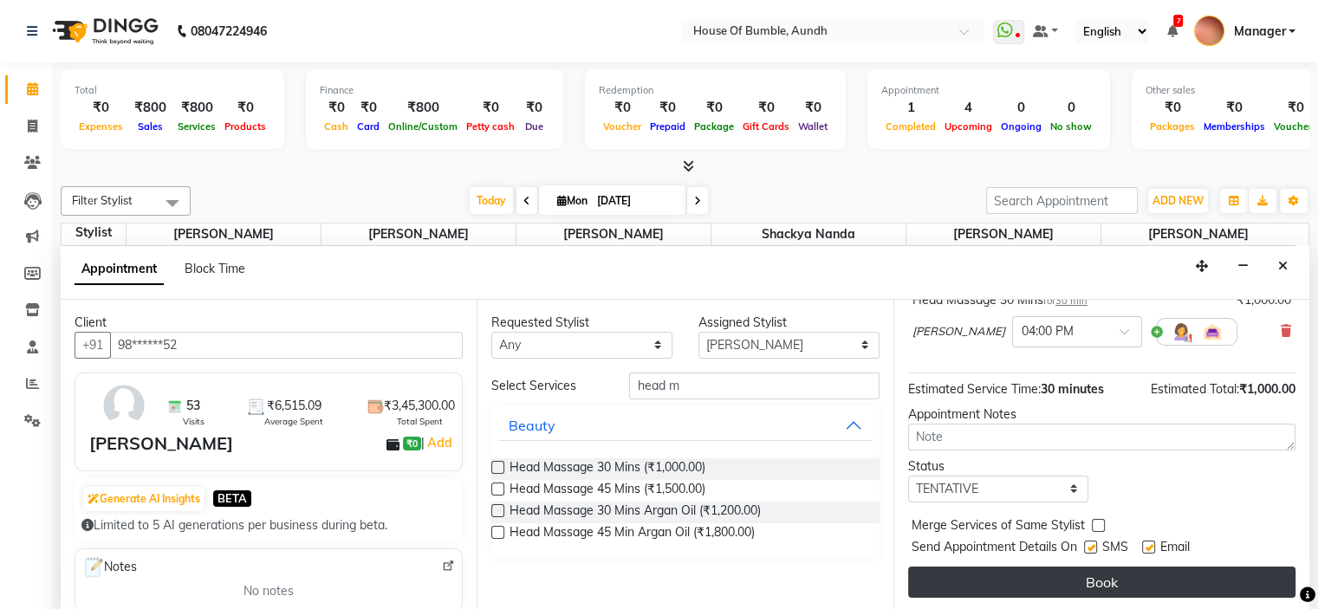
click at [1065, 567] on button "Book" at bounding box center [1101, 582] width 387 height 31
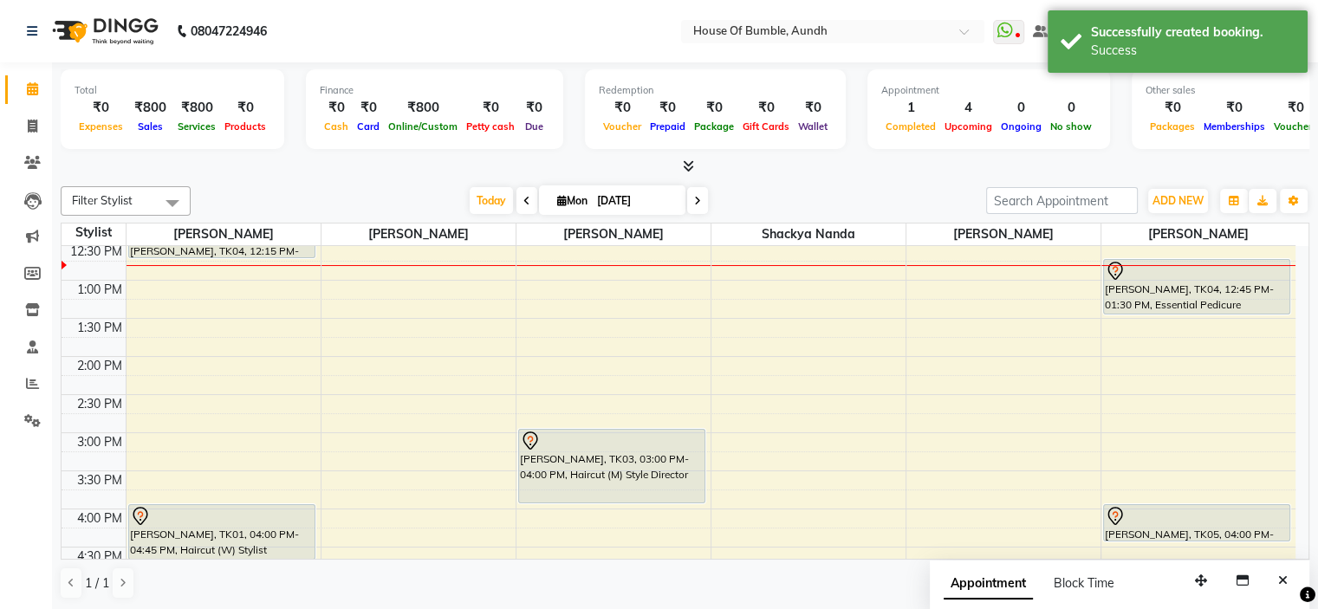
scroll to position [333, 0]
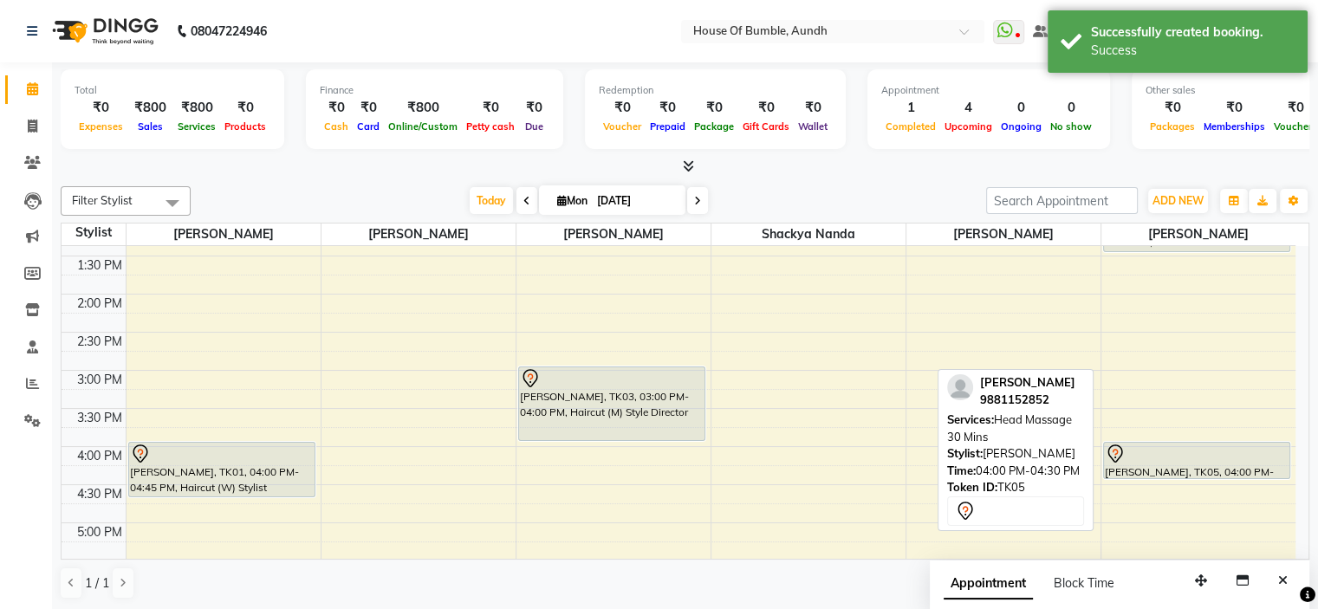
click at [1218, 457] on div at bounding box center [1197, 454] width 185 height 21
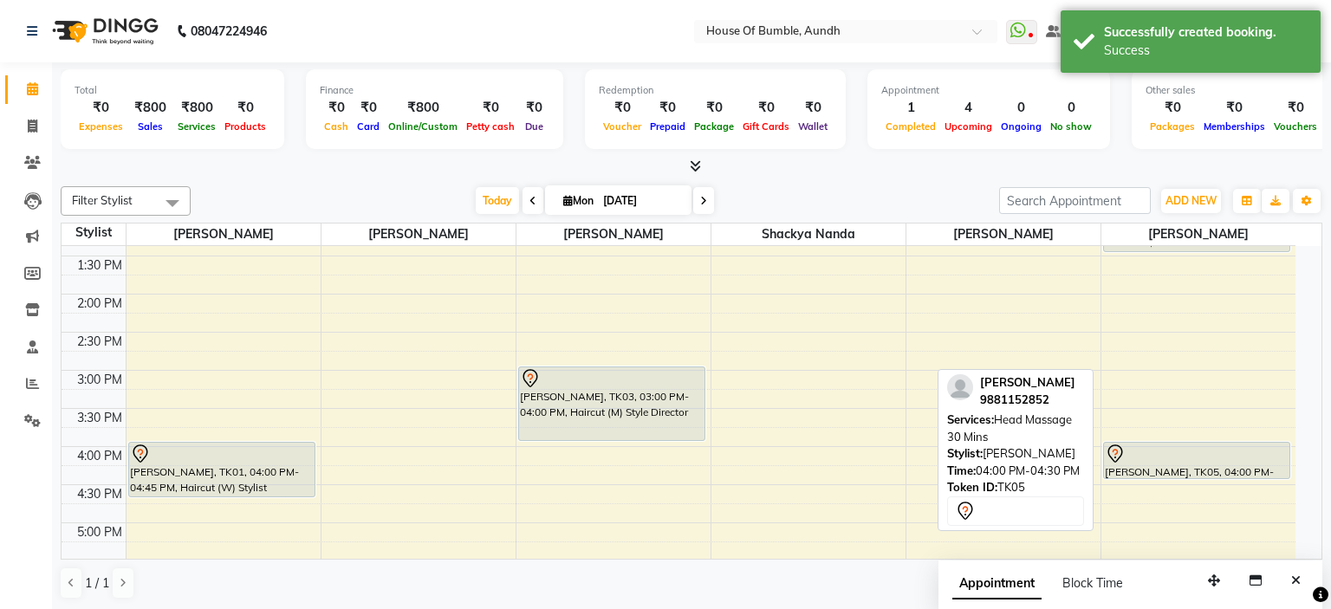
select select "7"
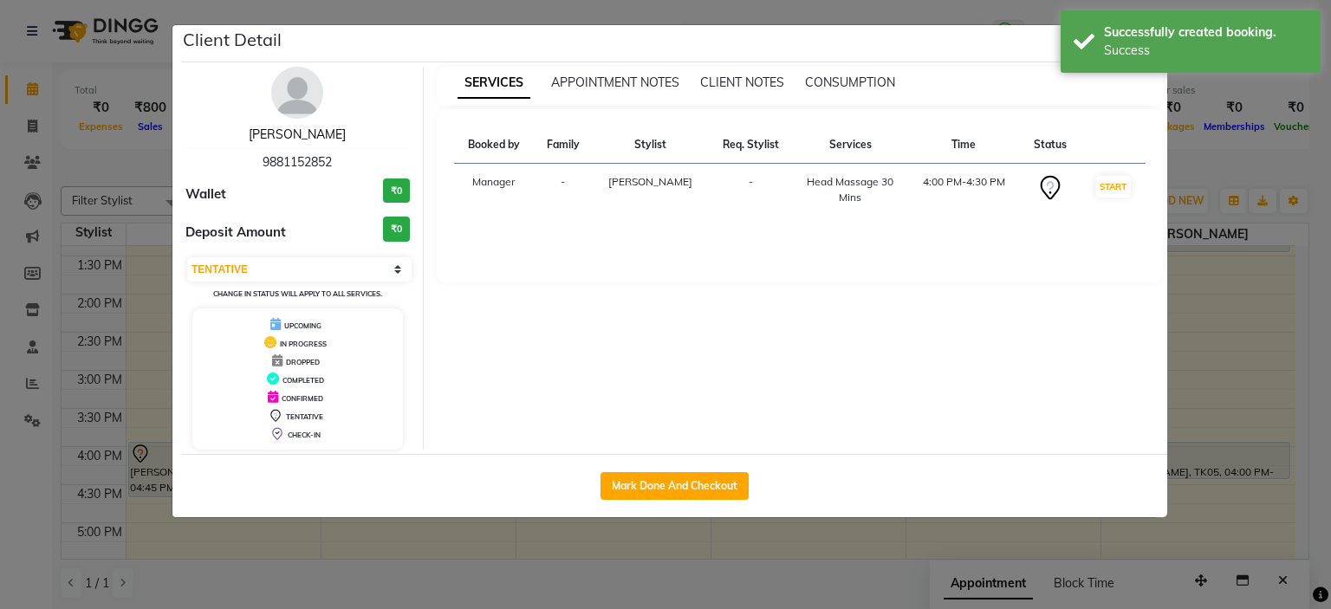
click at [315, 127] on link "Ritu Nehru" at bounding box center [297, 134] width 97 height 16
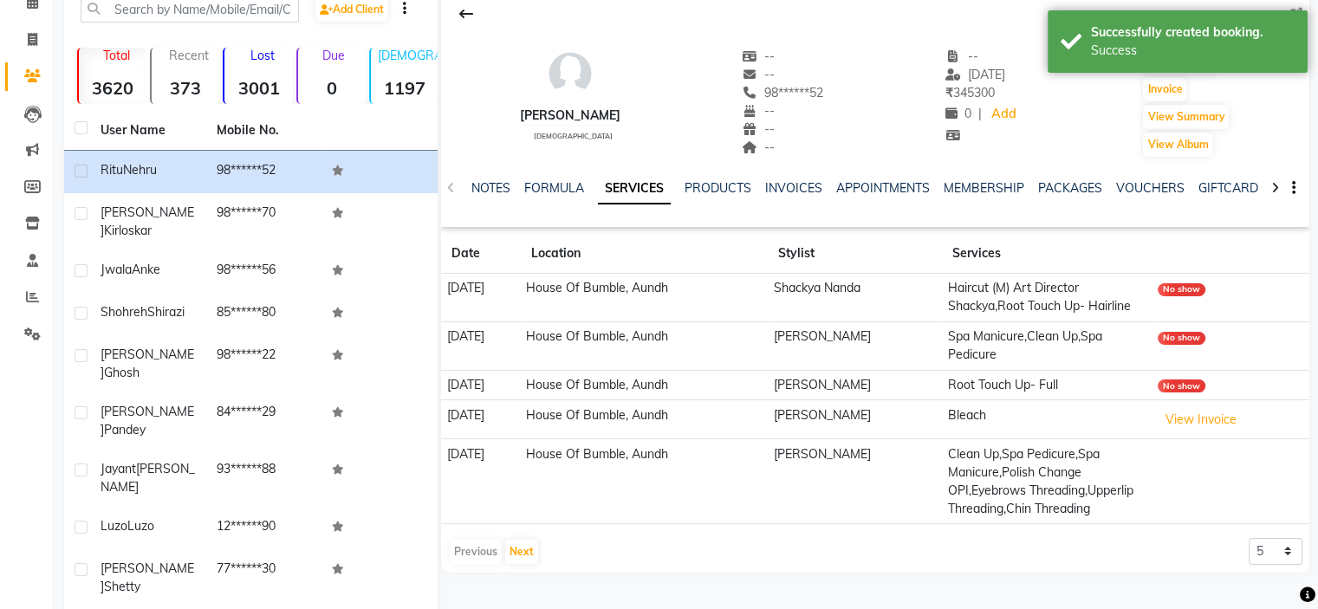
scroll to position [156, 0]
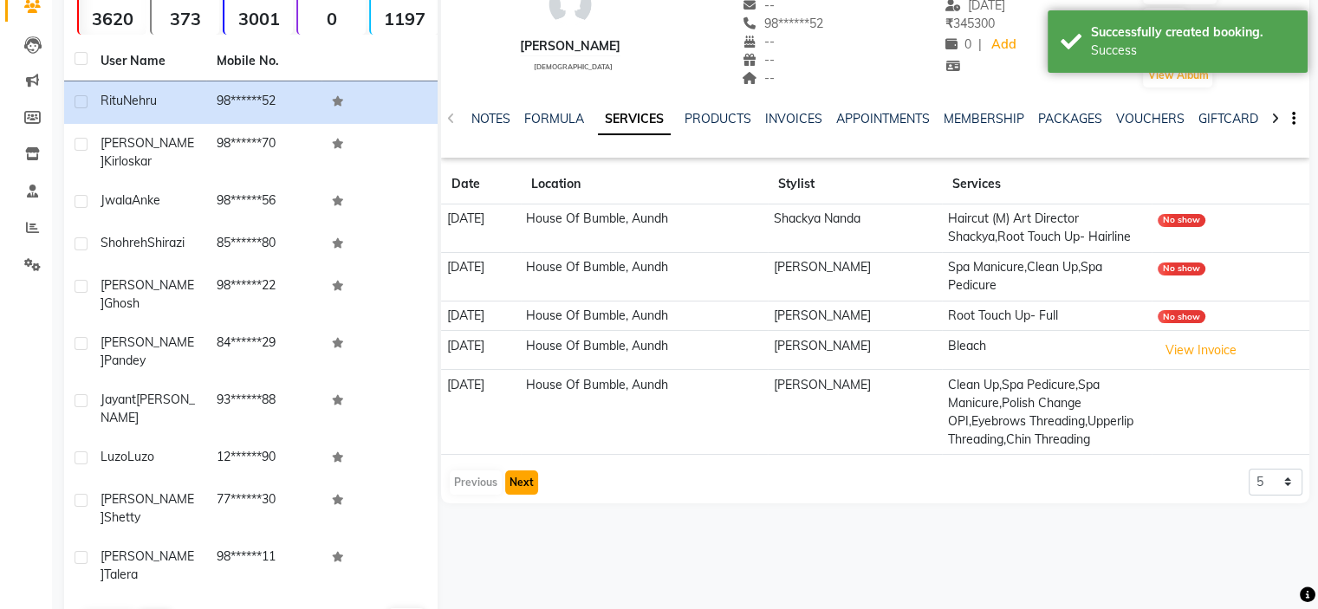
click at [523, 495] on button "Next" at bounding box center [521, 482] width 33 height 24
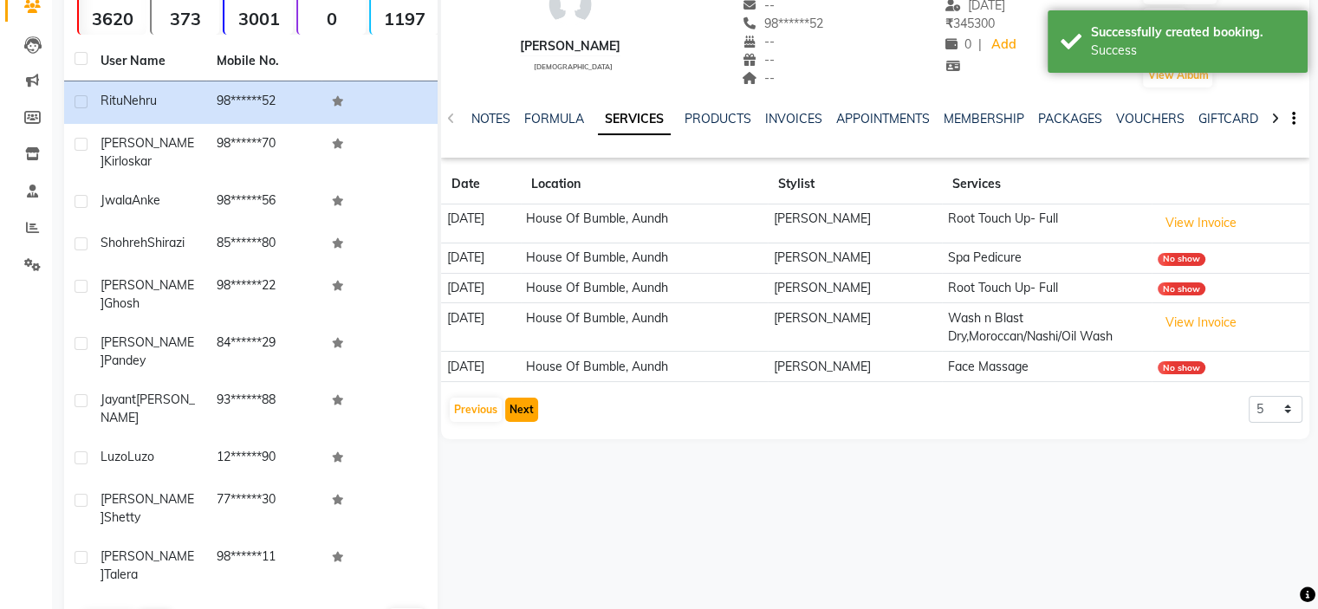
click at [526, 411] on button "Next" at bounding box center [521, 410] width 33 height 24
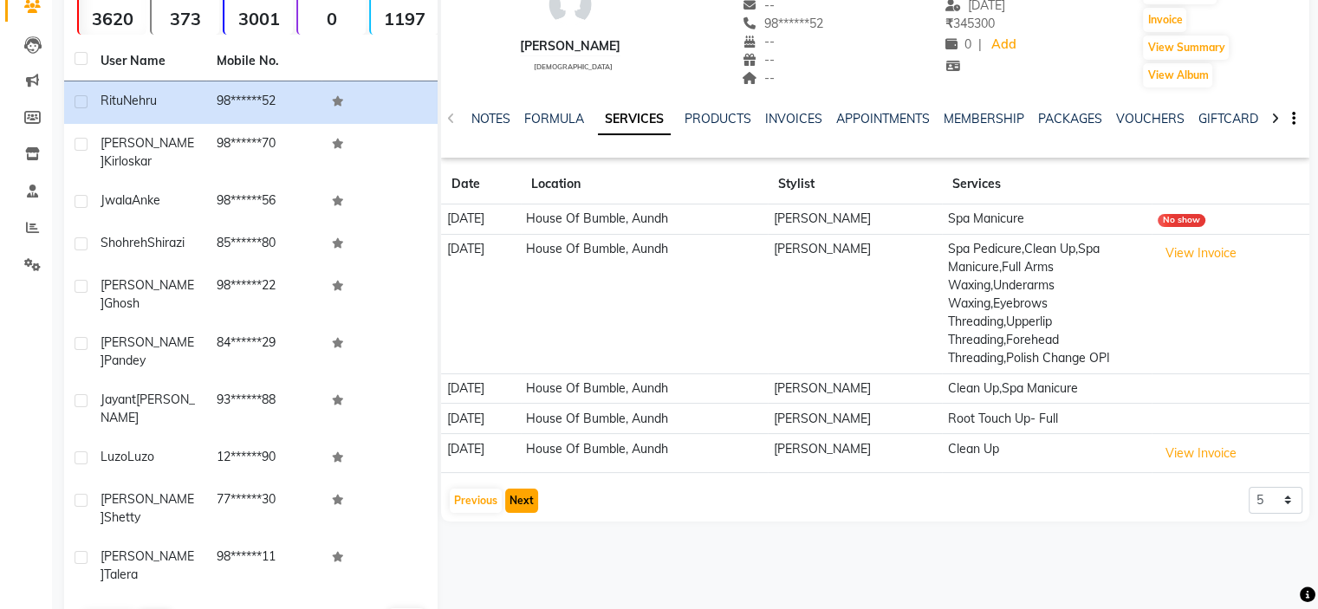
click at [527, 507] on button "Next" at bounding box center [521, 501] width 33 height 24
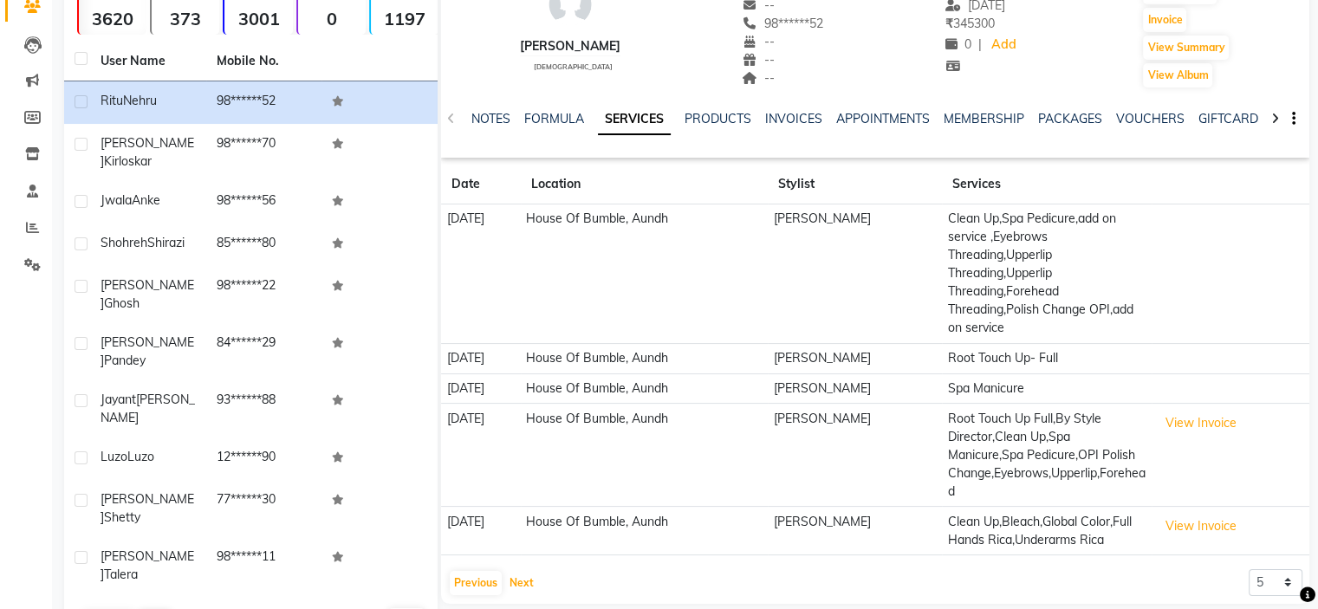
scroll to position [211, 0]
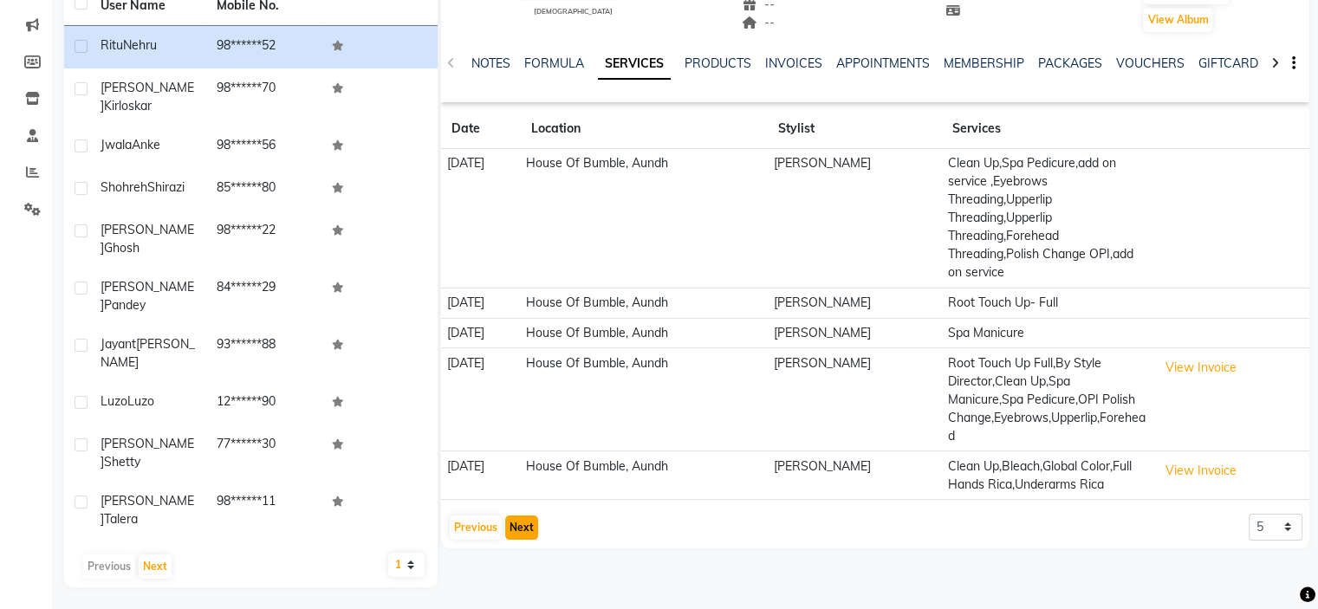
click at [511, 540] on button "Next" at bounding box center [521, 527] width 33 height 24
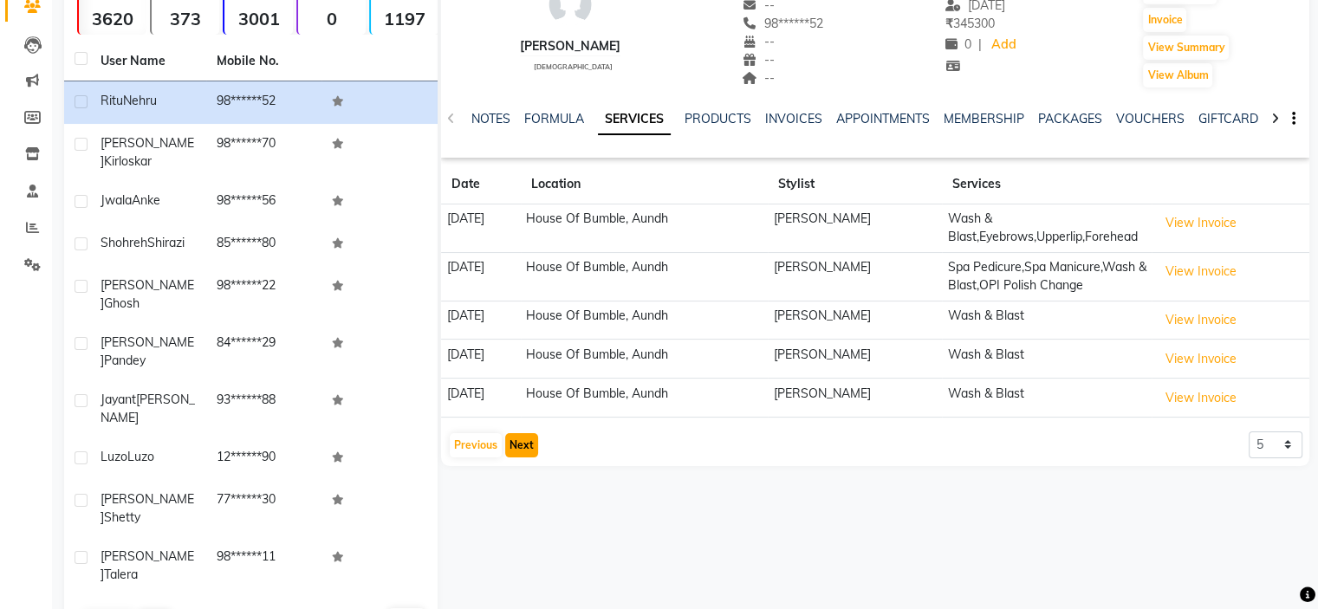
click at [516, 457] on button "Next" at bounding box center [521, 445] width 33 height 24
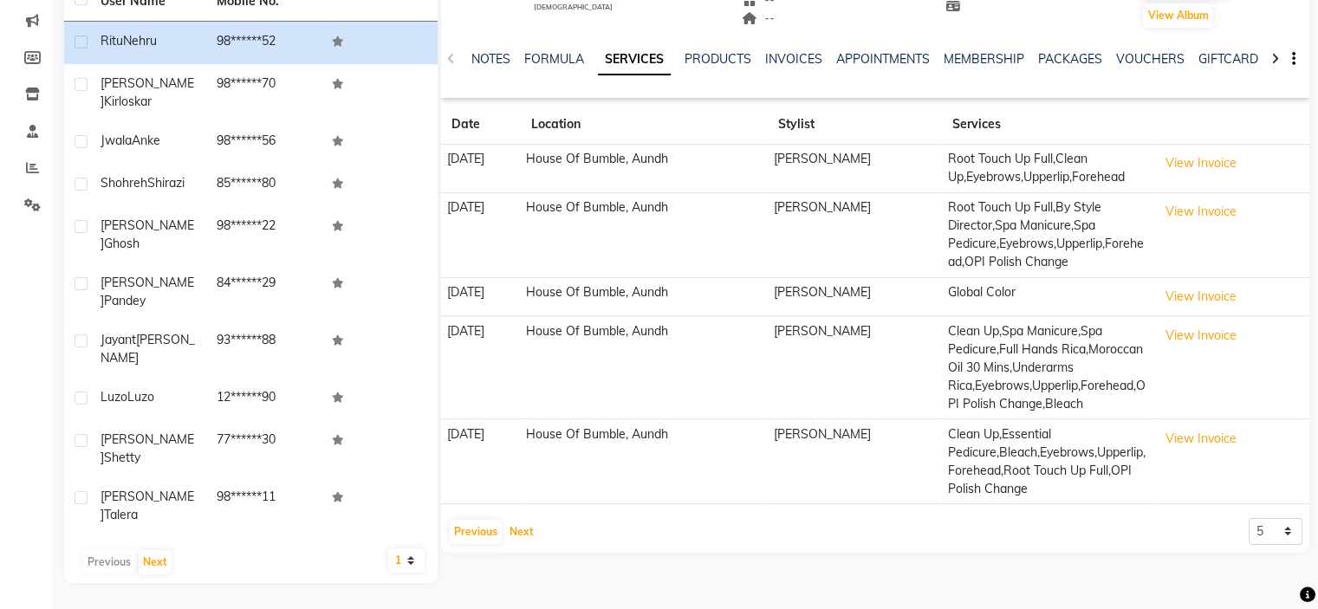
scroll to position [219, 0]
click at [530, 544] on button "Next" at bounding box center [521, 532] width 33 height 24
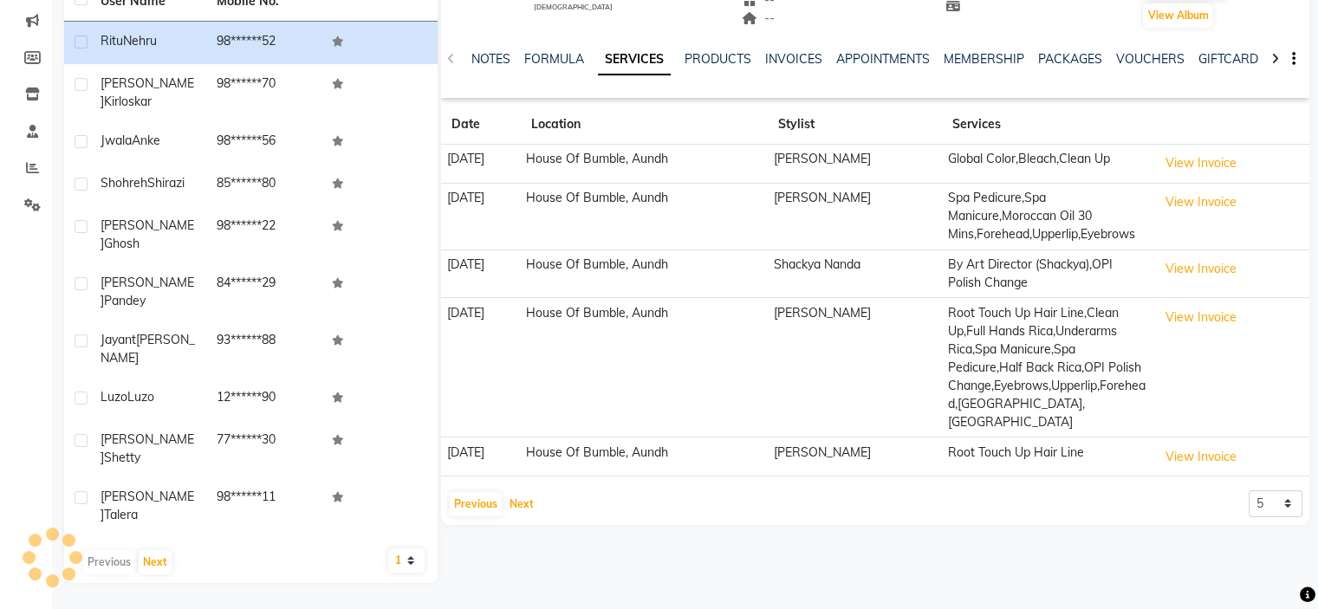
scroll to position [173, 0]
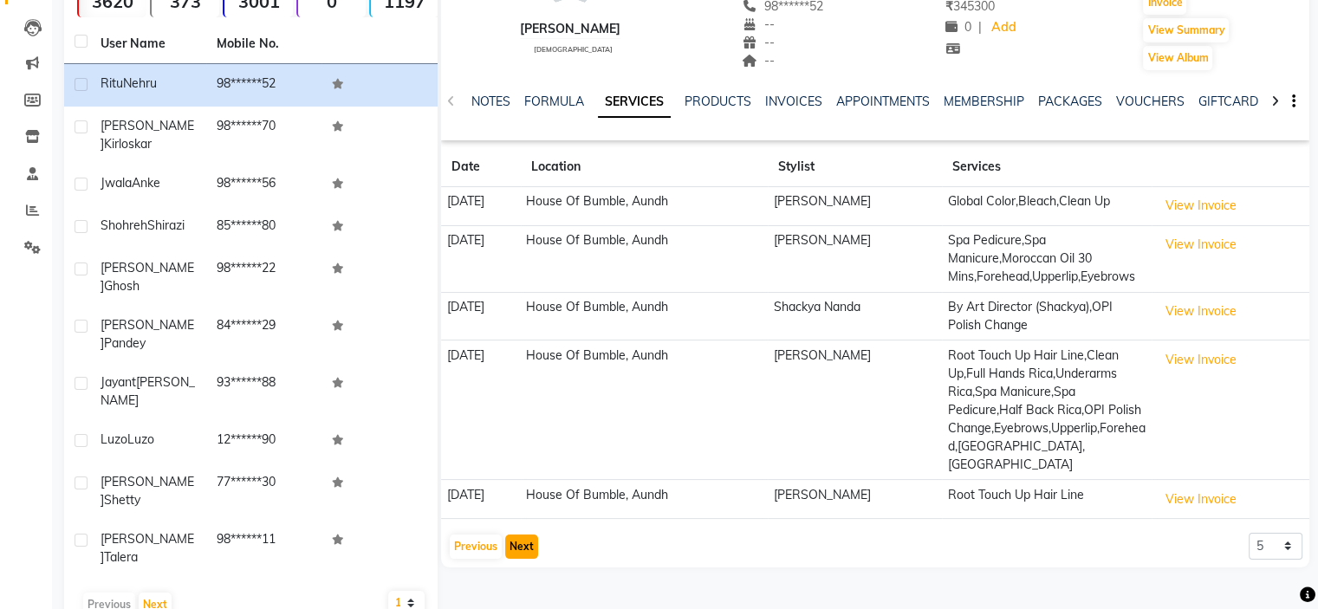
click at [527, 557] on button "Next" at bounding box center [521, 547] width 33 height 24
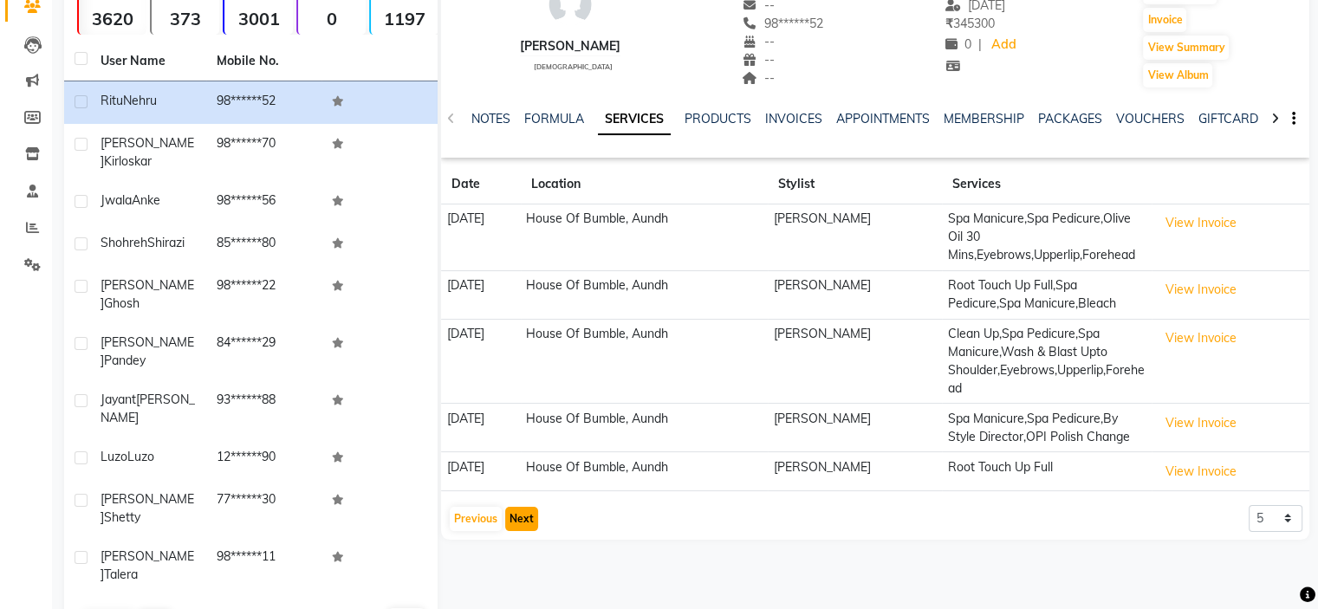
click at [519, 531] on button "Next" at bounding box center [521, 519] width 33 height 24
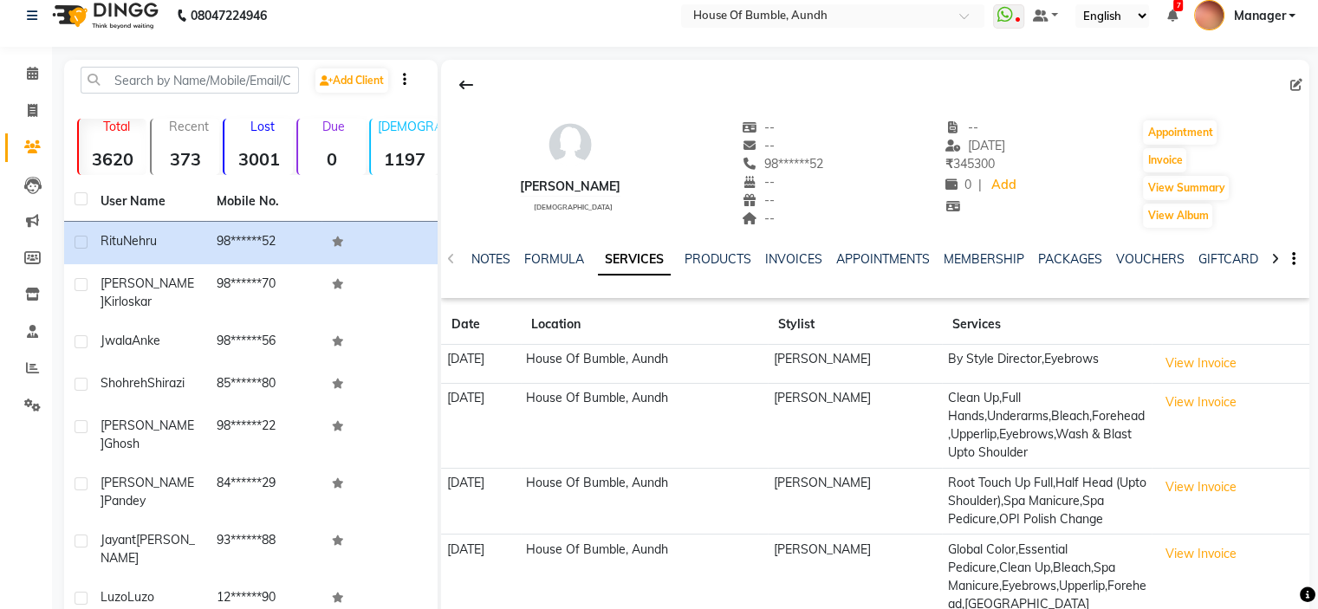
scroll to position [0, 0]
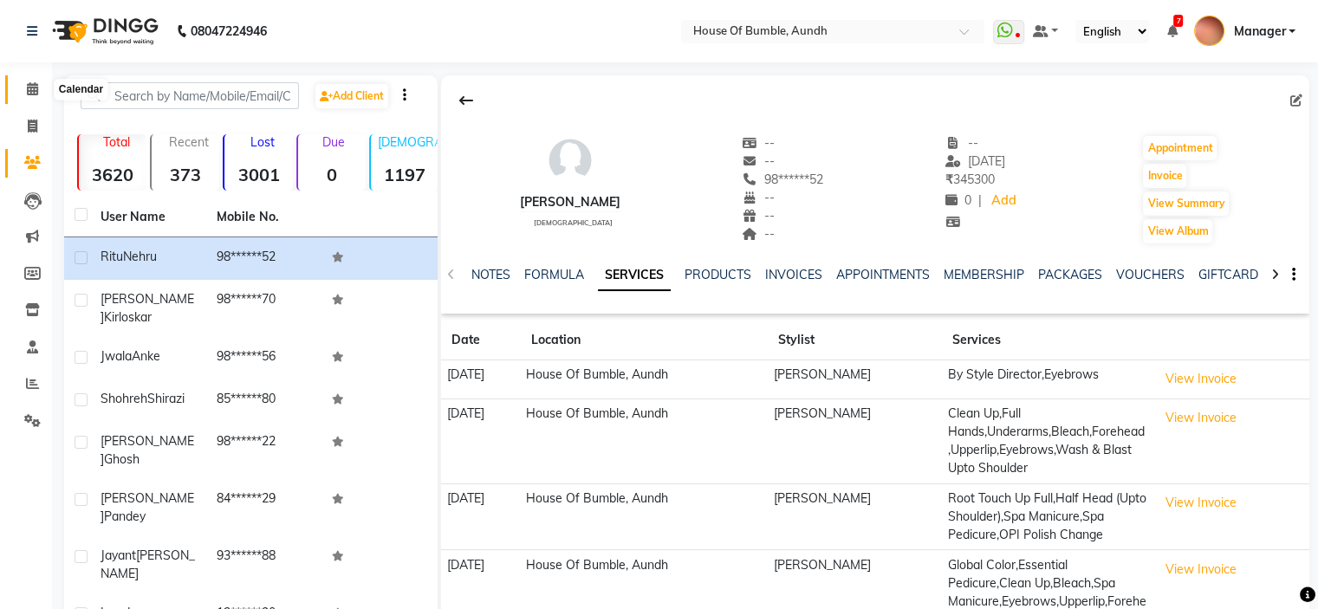
click at [23, 87] on span at bounding box center [32, 90] width 30 height 20
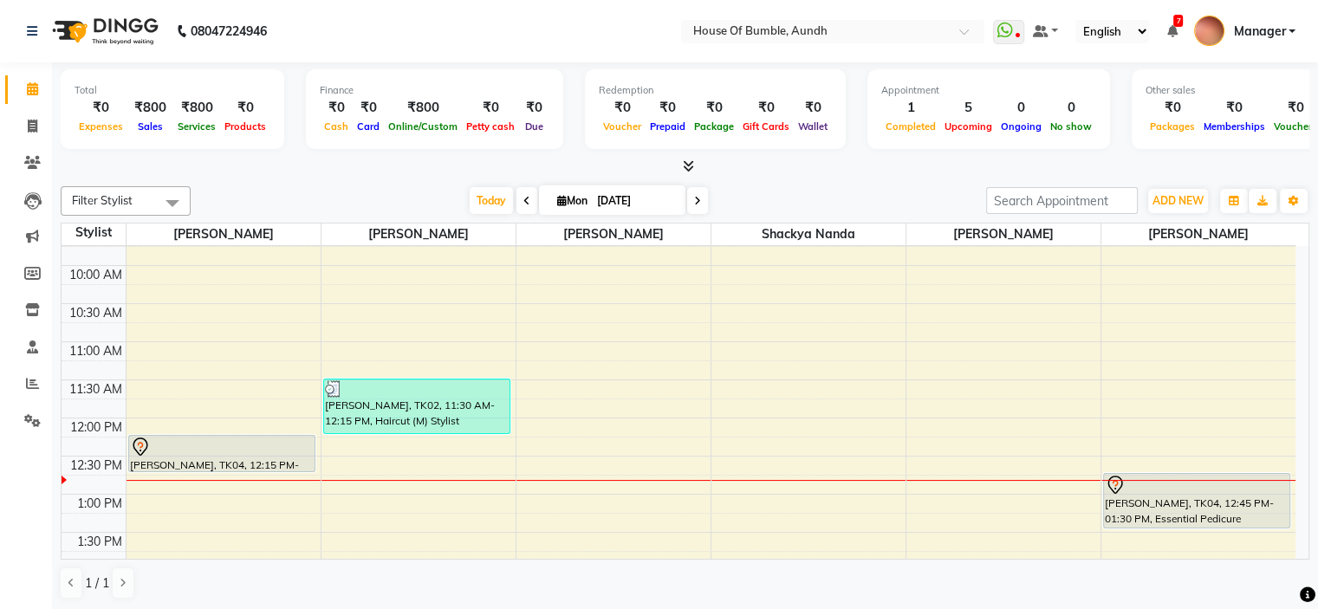
scroll to position [173, 0]
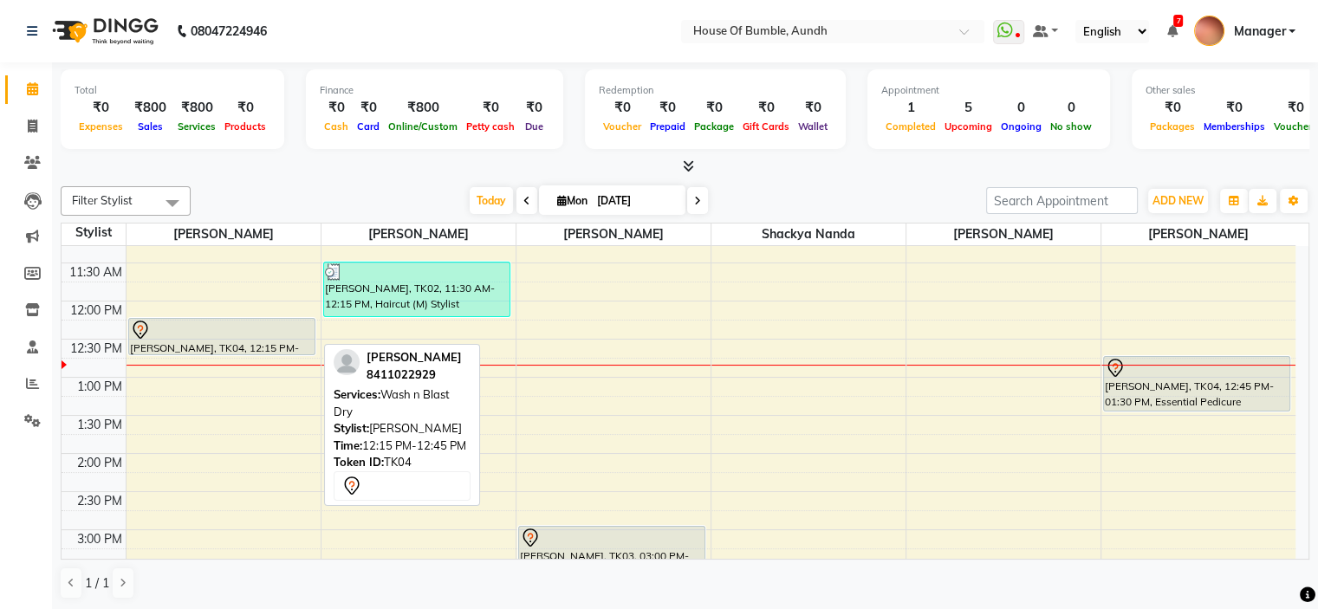
click at [290, 335] on div at bounding box center [222, 330] width 184 height 21
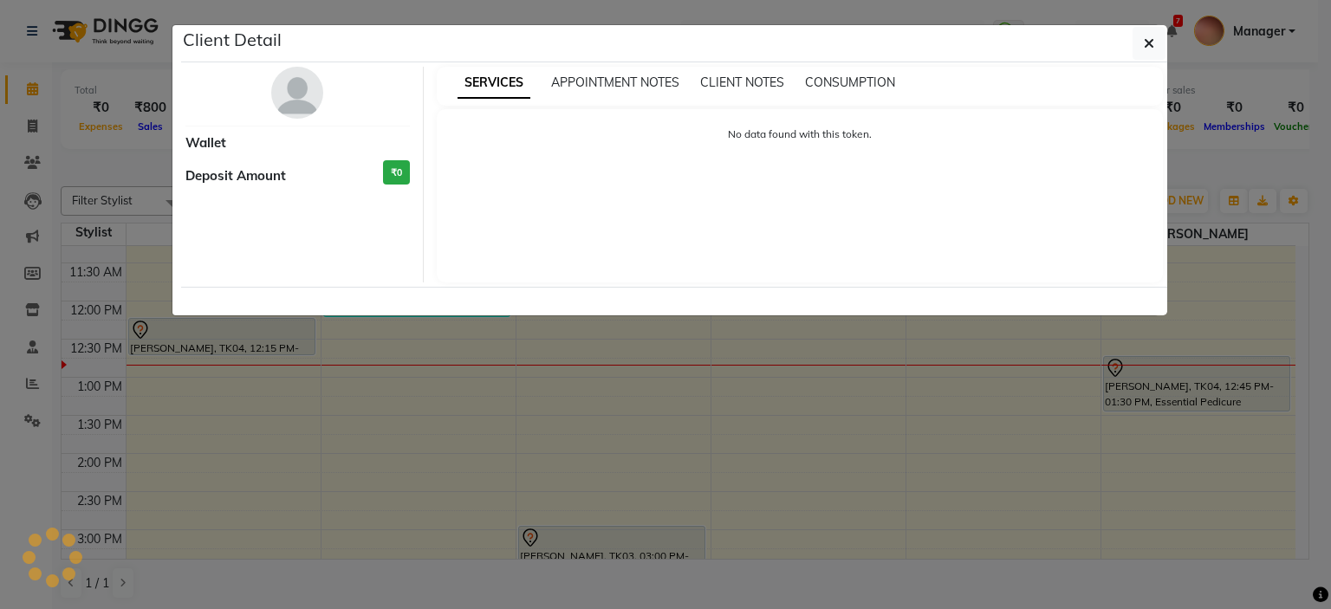
select select "7"
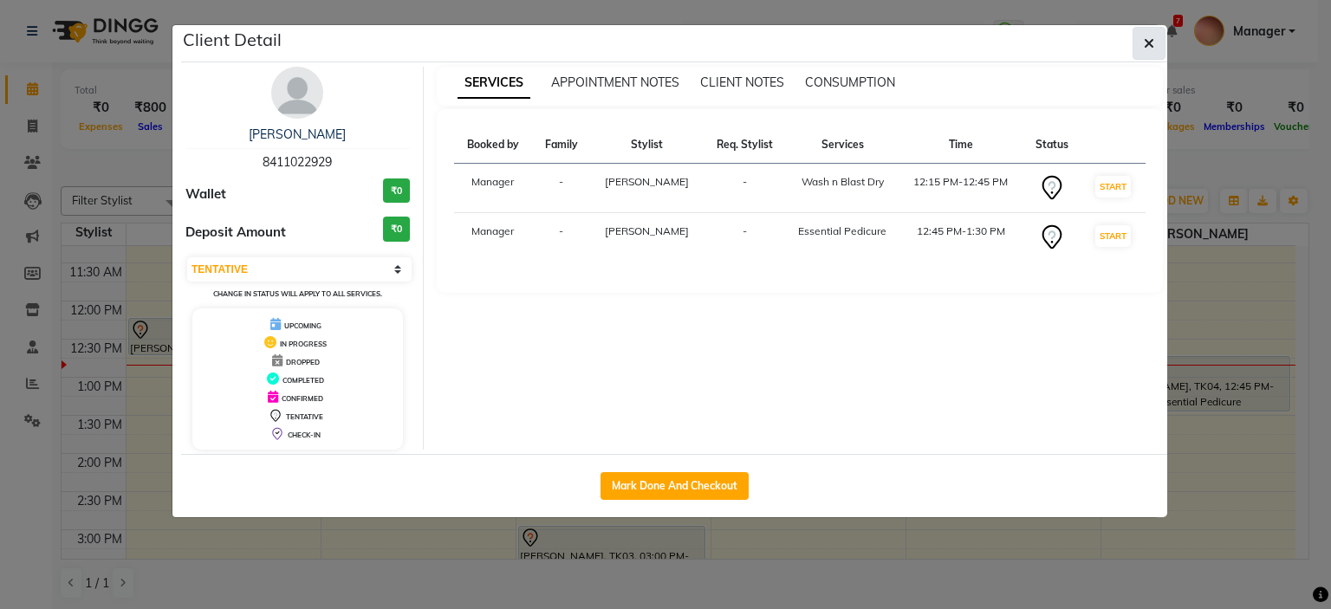
click at [1136, 42] on button "button" at bounding box center [1148, 43] width 33 height 33
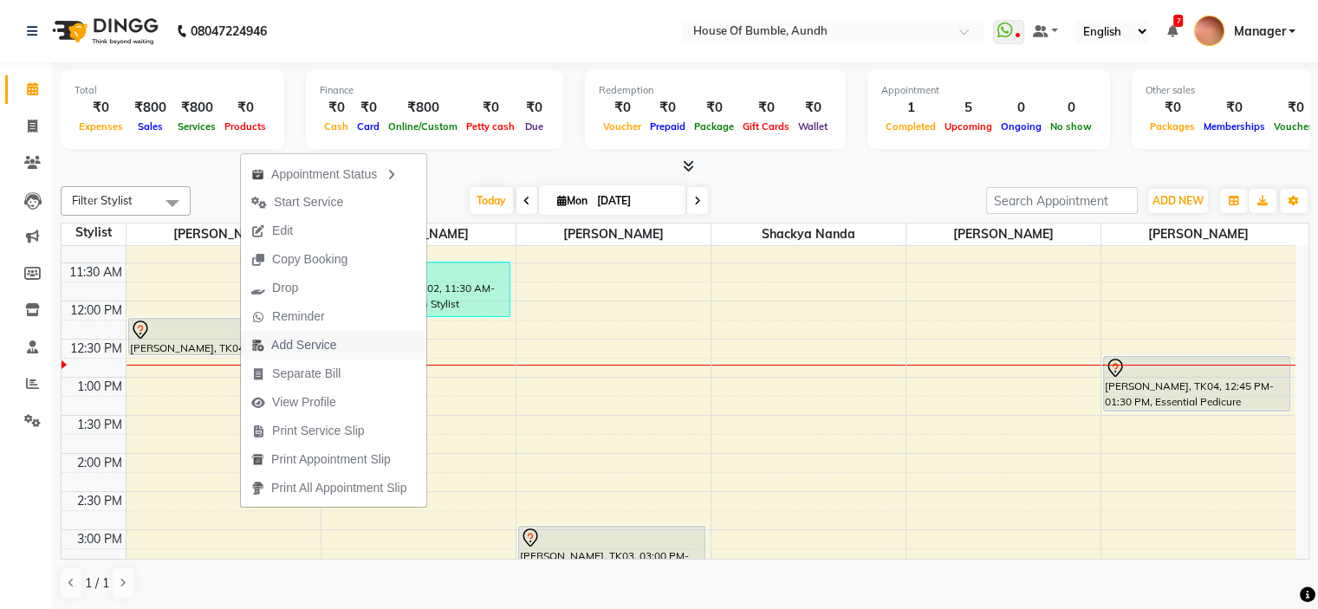
click at [321, 347] on span "Add Service" at bounding box center [303, 345] width 65 height 18
select select "7795"
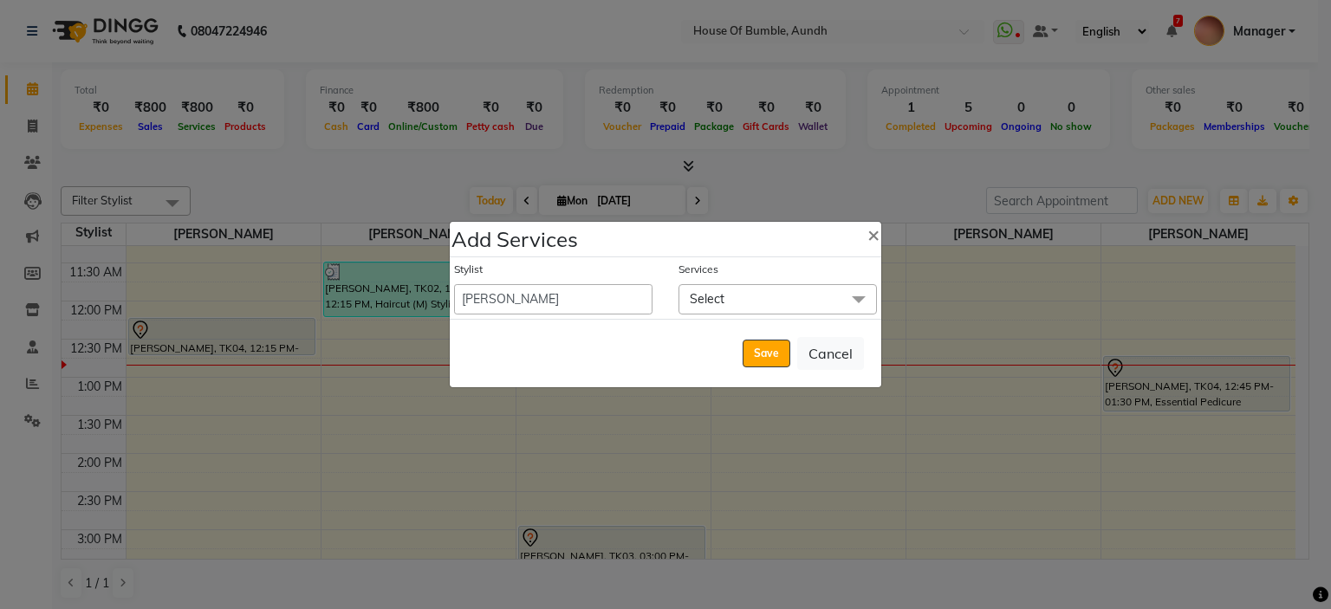
click at [703, 293] on span "Select" at bounding box center [707, 299] width 35 height 16
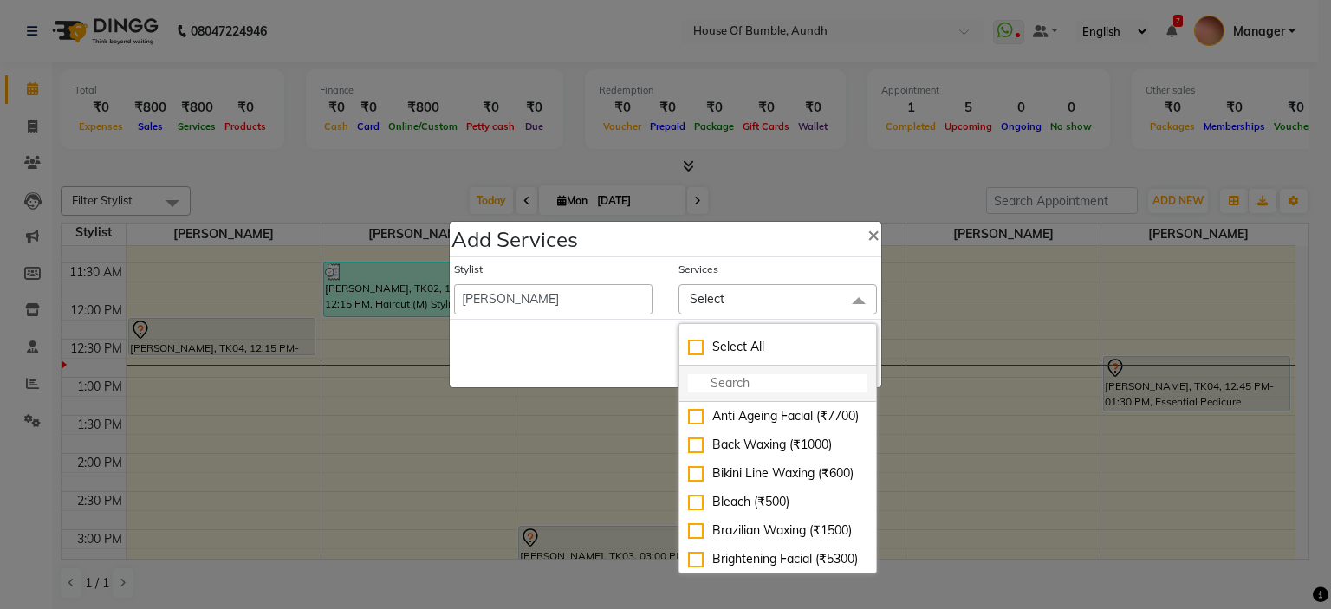
click at [710, 381] on input "multiselect-search" at bounding box center [777, 383] width 179 height 18
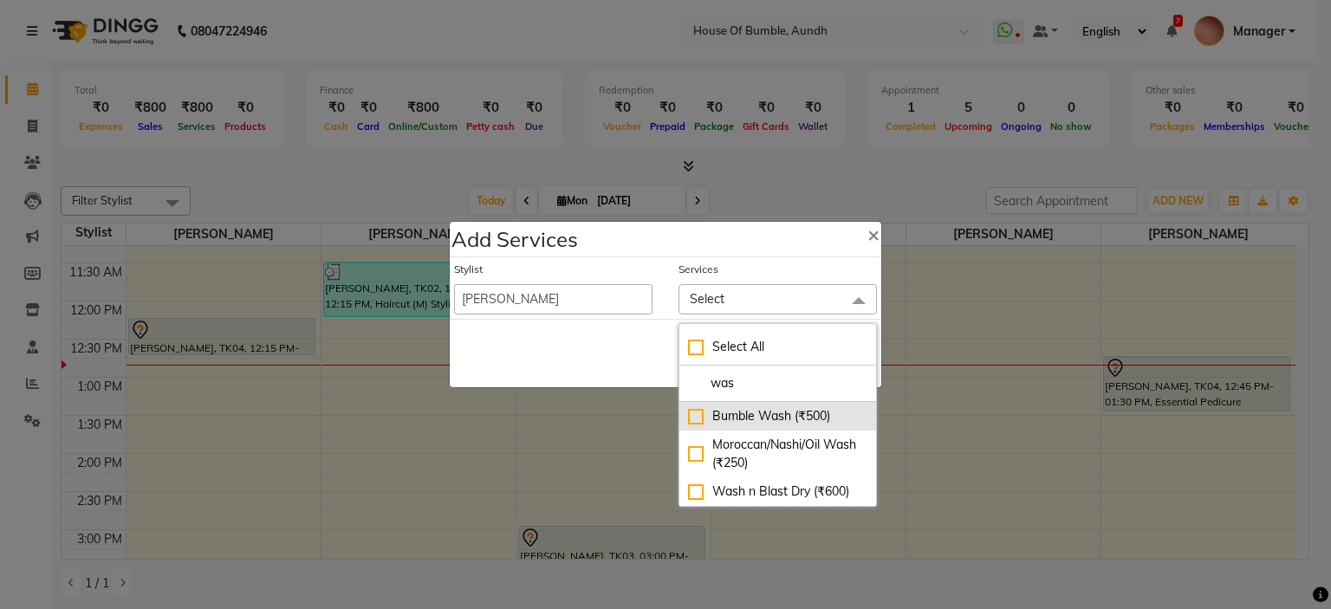
type input "was"
click at [698, 417] on div "Bumble Wash (₹500)" at bounding box center [777, 416] width 179 height 18
checkbox input "true"
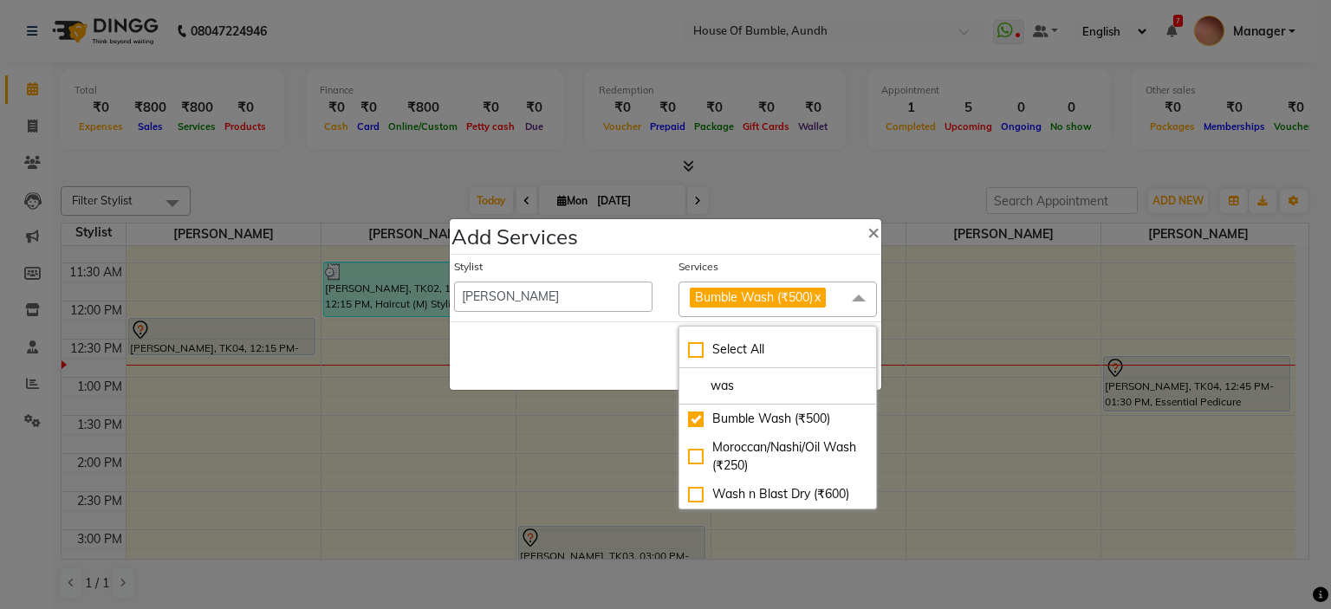
click at [575, 355] on div "Save Cancel" at bounding box center [665, 355] width 431 height 68
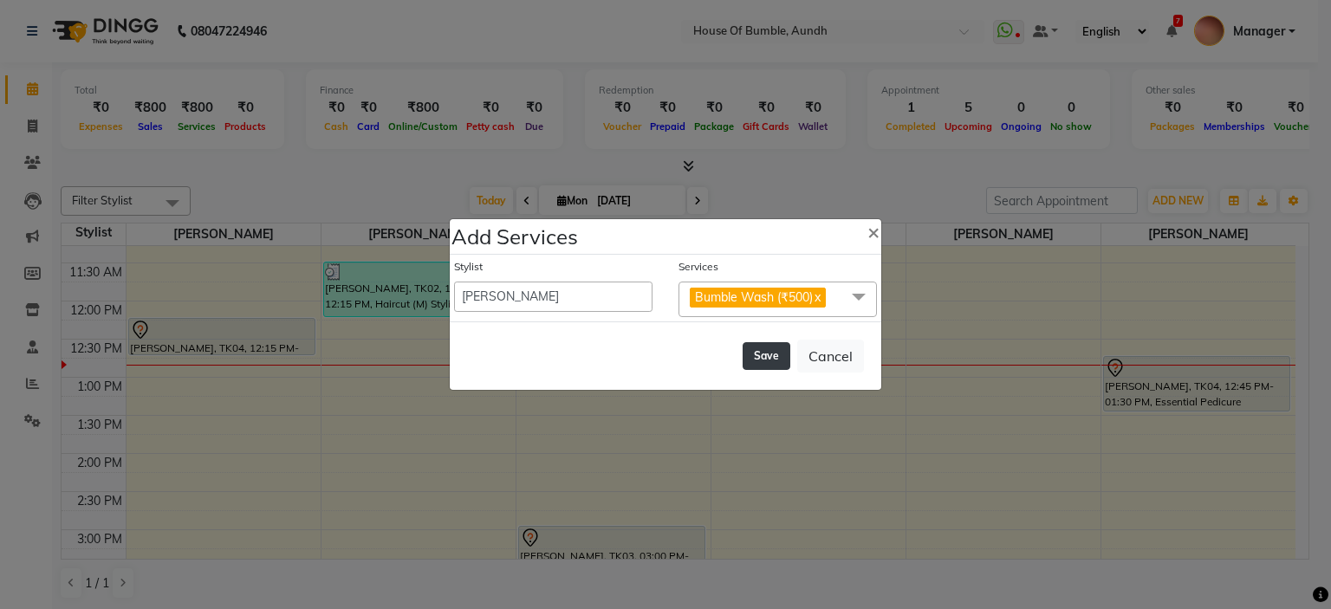
click at [751, 358] on button "Save" at bounding box center [766, 356] width 48 height 28
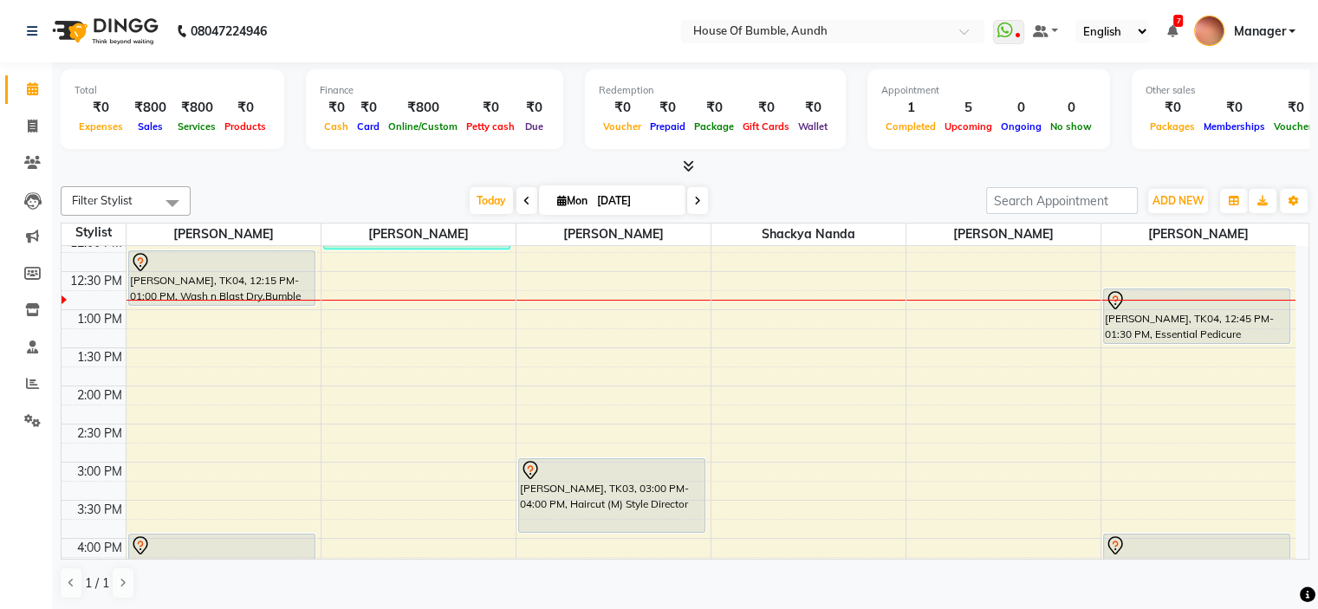
scroll to position [347, 0]
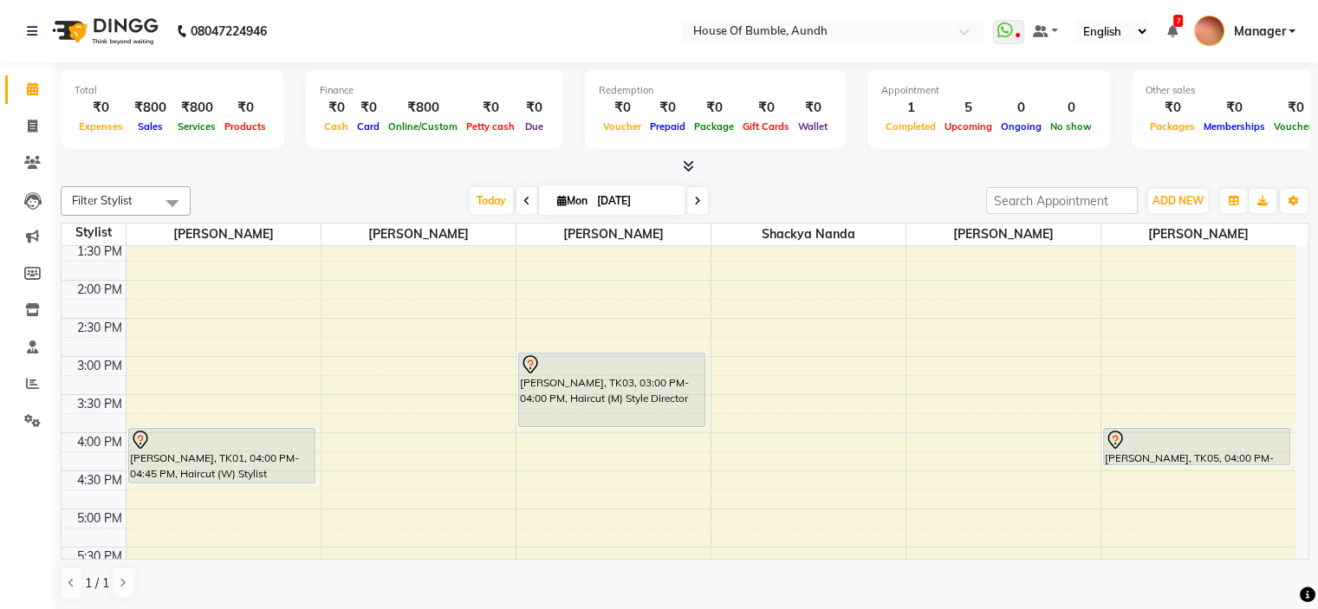
click at [580, 282] on div "9:00 AM 9:30 AM 10:00 AM 10:30 AM 11:00 AM 11:30 AM 12:00 PM 12:30 PM 1:00 PM 1…" at bounding box center [679, 357] width 1234 height 914
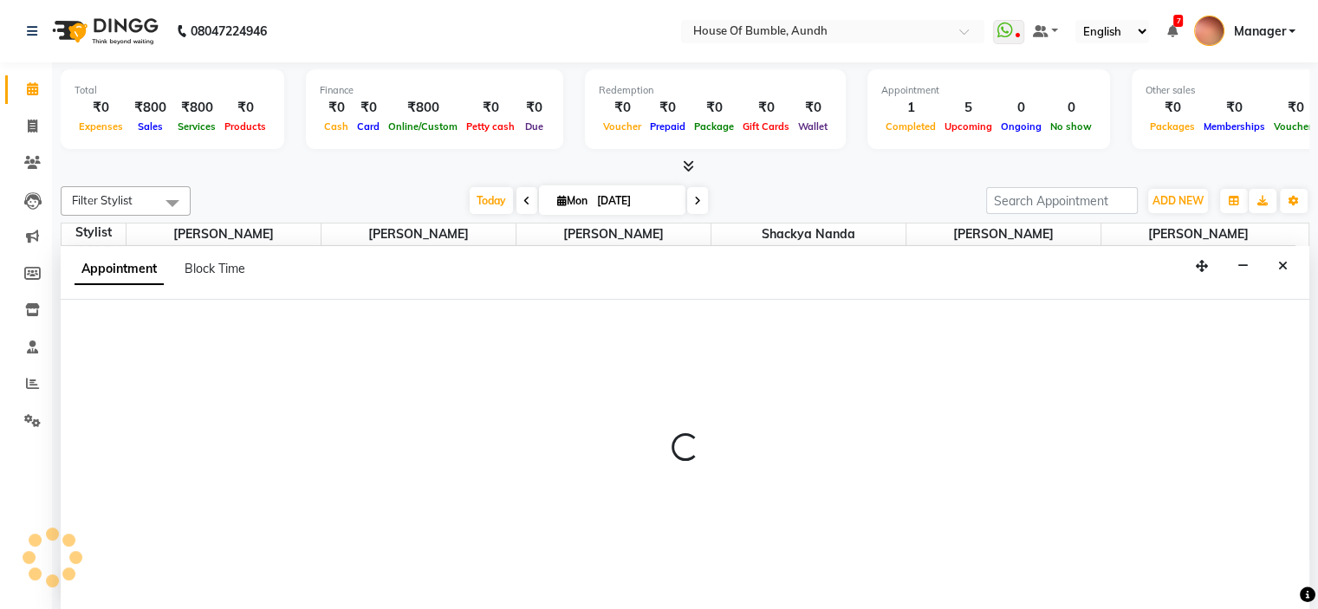
select select "8141"
select select "tentative"
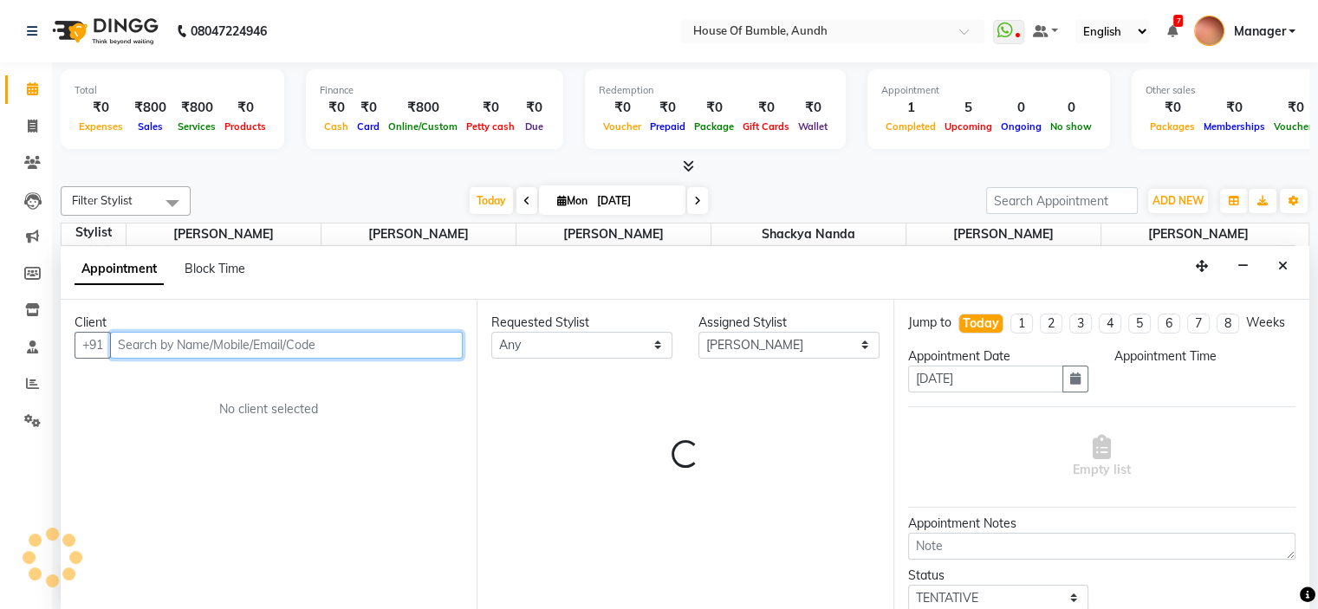
select select "840"
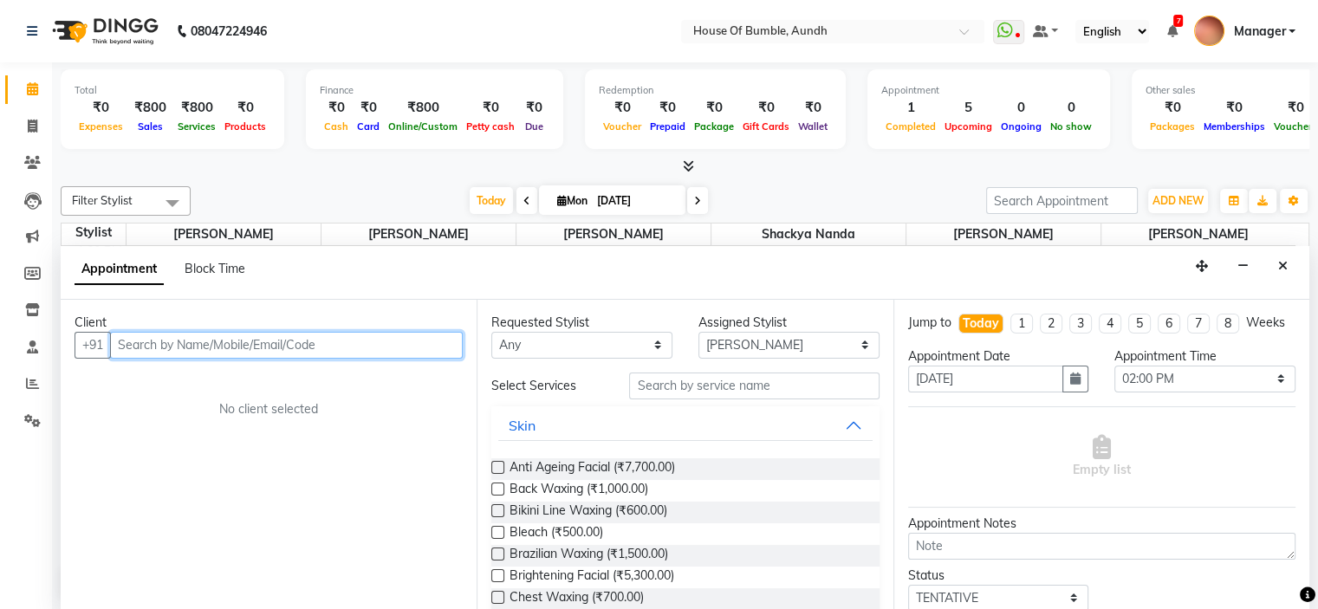
click at [353, 339] on input "text" at bounding box center [286, 345] width 353 height 27
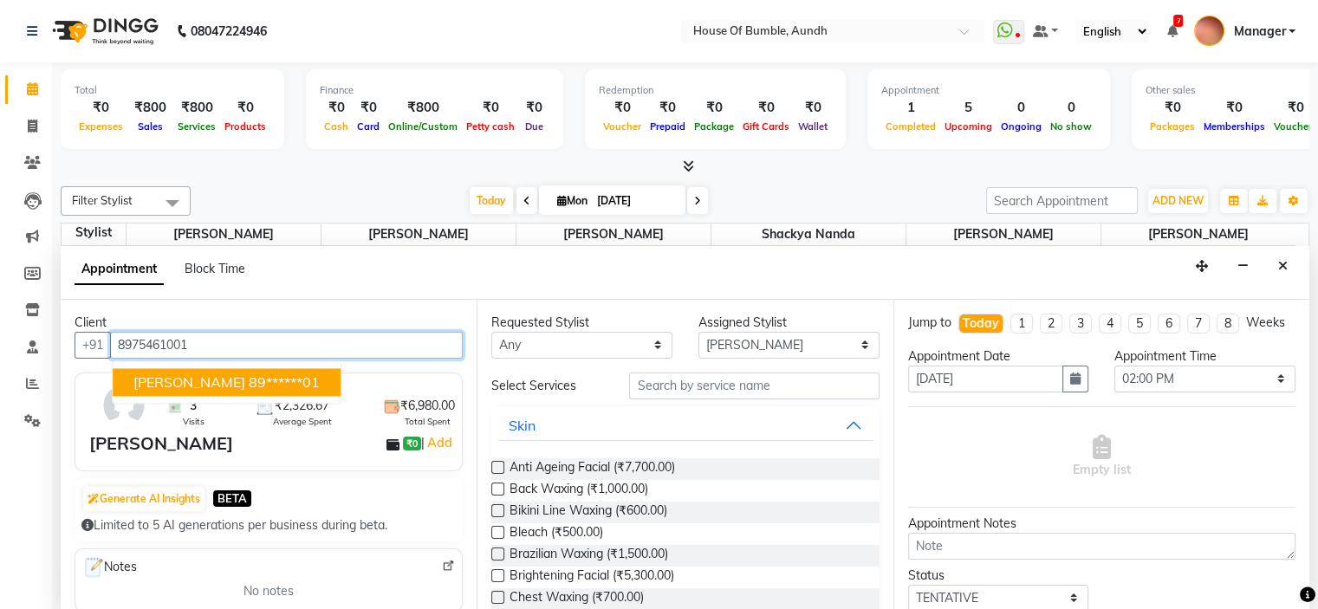
click at [239, 388] on button "Richa Darade 89******01" at bounding box center [227, 382] width 228 height 28
type input "89******01"
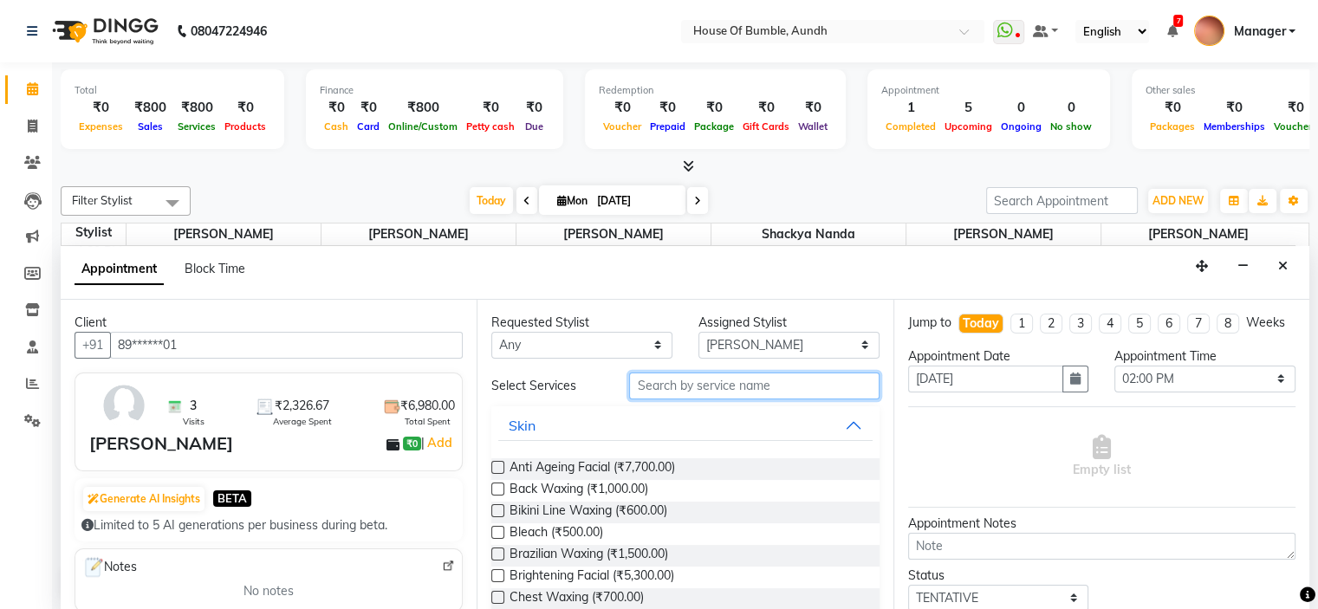
click at [793, 379] on input "text" at bounding box center [753, 386] width 249 height 27
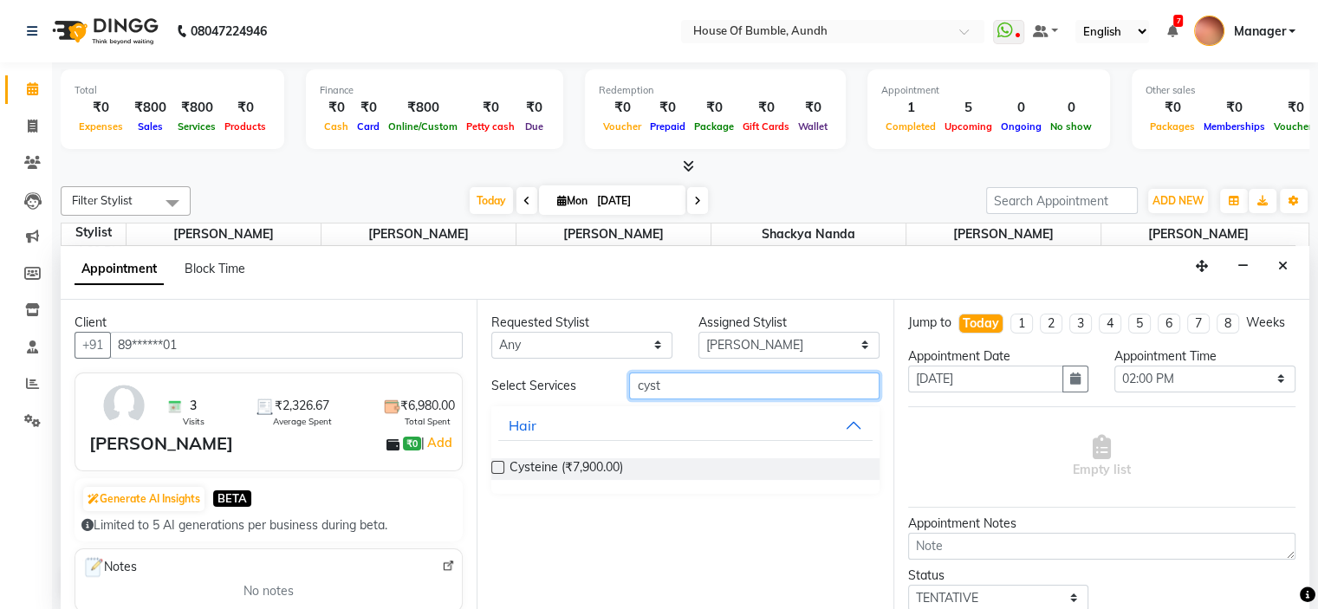
type input "cyst"
click at [703, 458] on div "Cysteine (₹7,900.00)" at bounding box center [684, 469] width 387 height 22
click at [695, 464] on div "Cysteine (₹7,900.00)" at bounding box center [684, 469] width 387 height 22
click at [500, 462] on label at bounding box center [497, 467] width 13 height 13
click at [500, 463] on input "checkbox" at bounding box center [496, 468] width 11 height 11
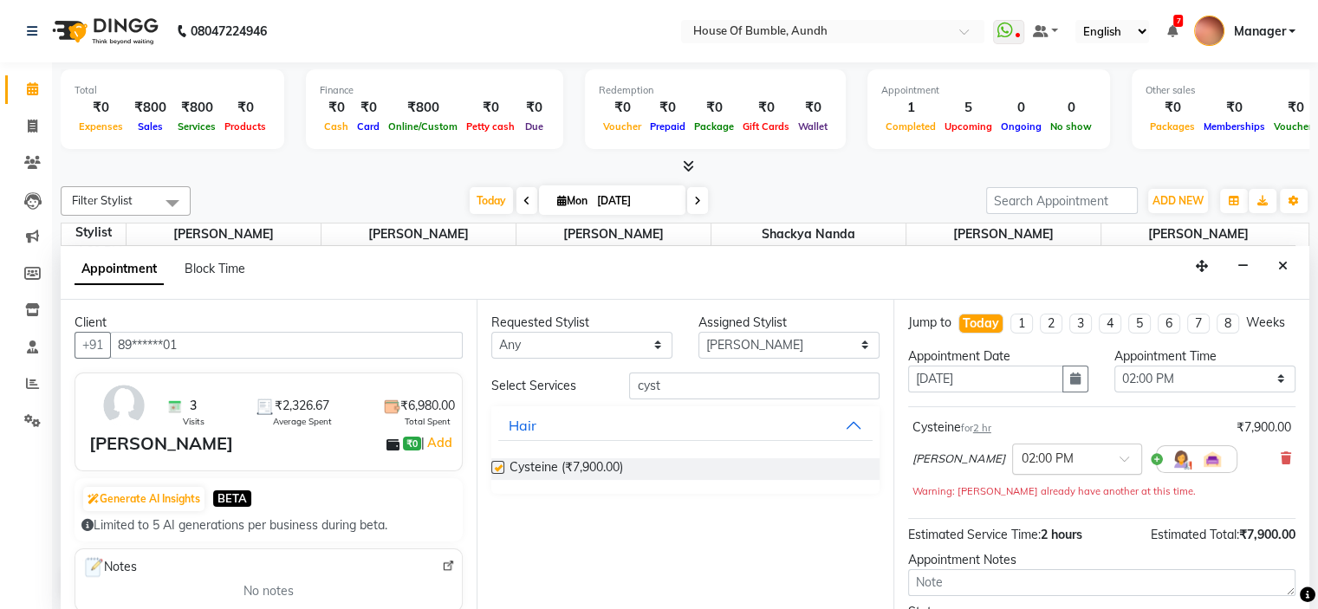
checkbox input "false"
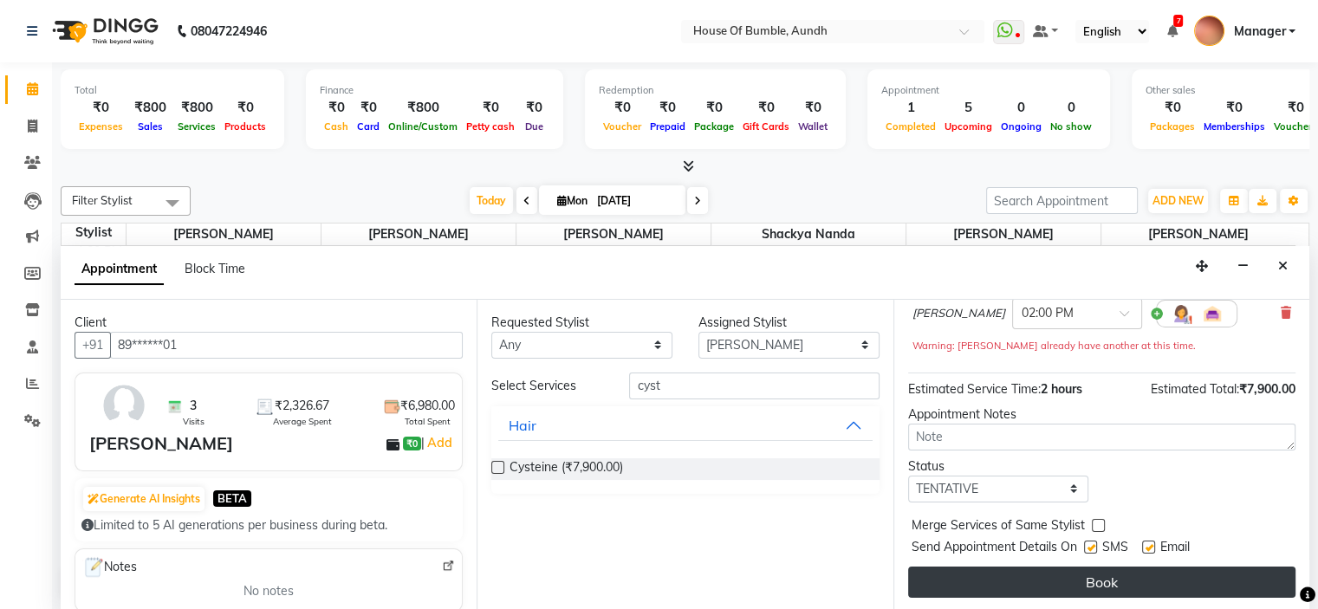
click at [1126, 575] on button "Book" at bounding box center [1101, 582] width 387 height 31
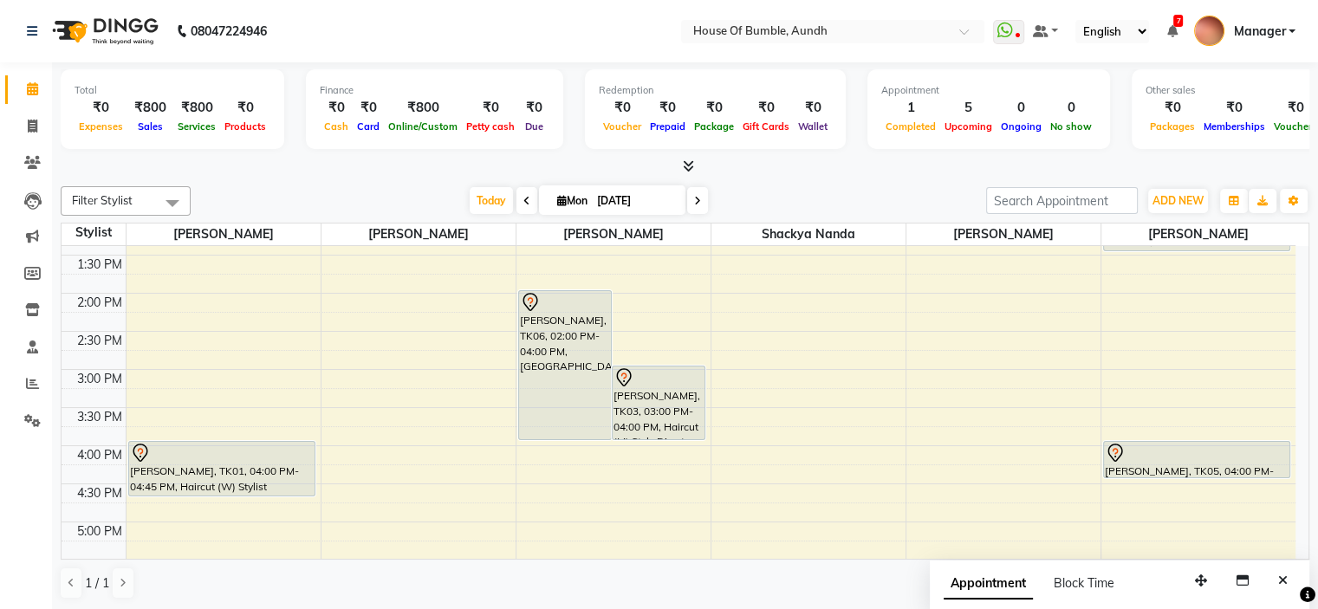
scroll to position [333, 0]
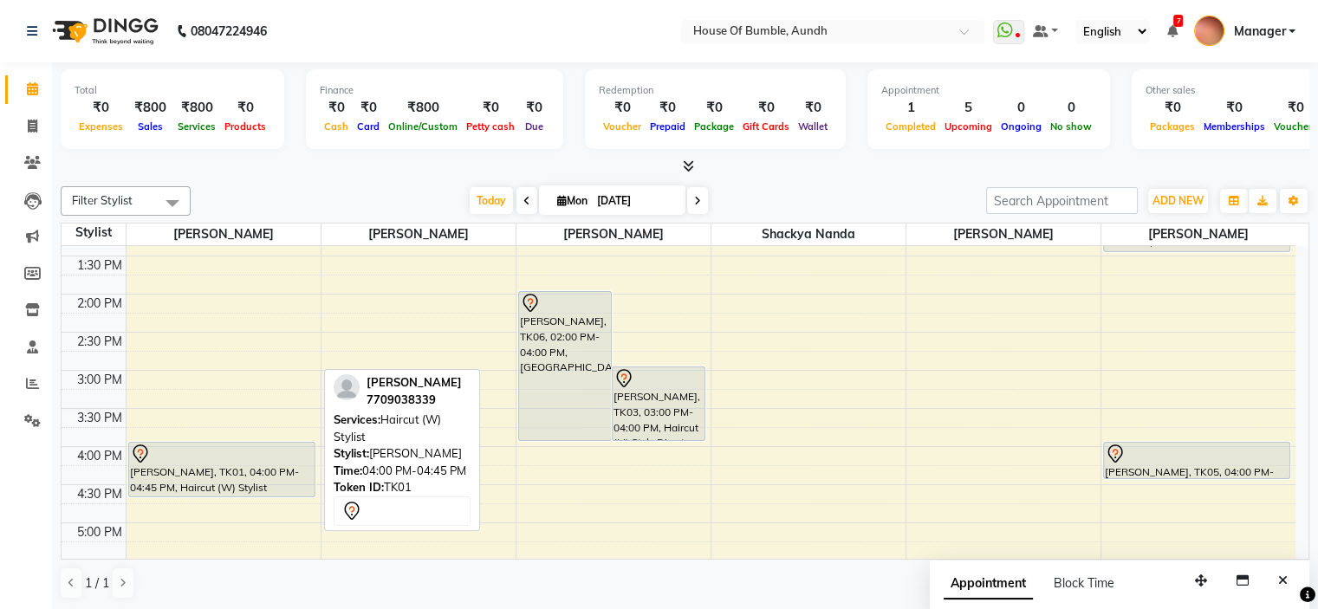
click at [221, 493] on div at bounding box center [221, 496] width 185 height 7
select select "7"
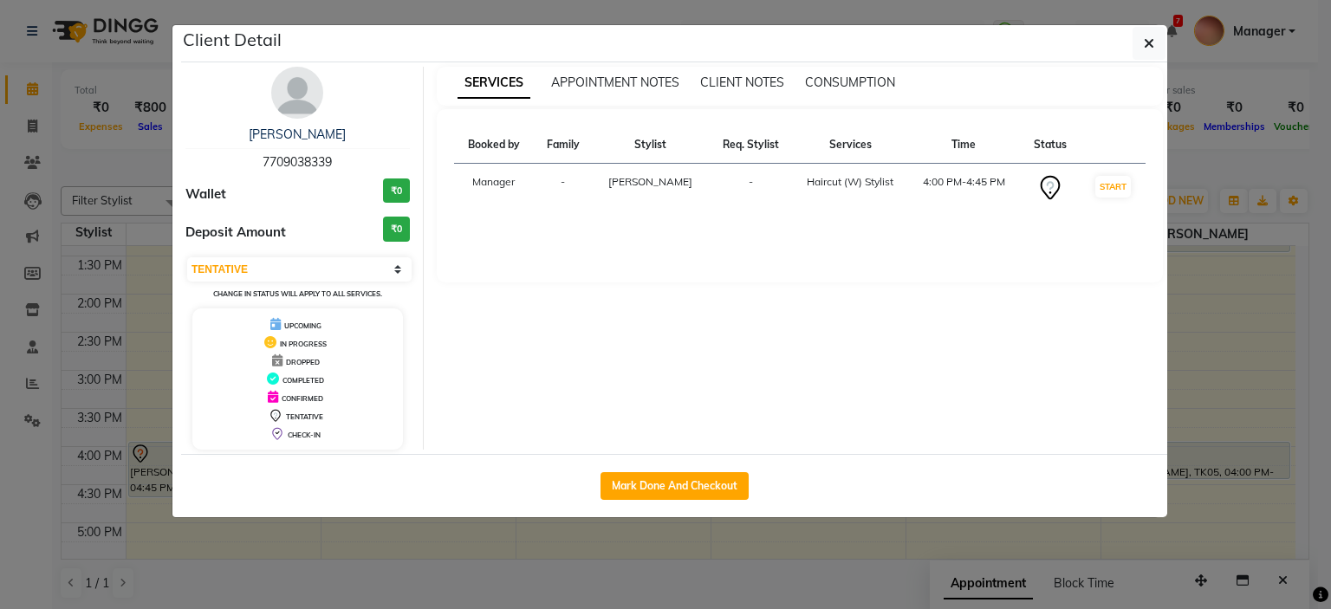
click at [299, 90] on img at bounding box center [297, 93] width 52 height 52
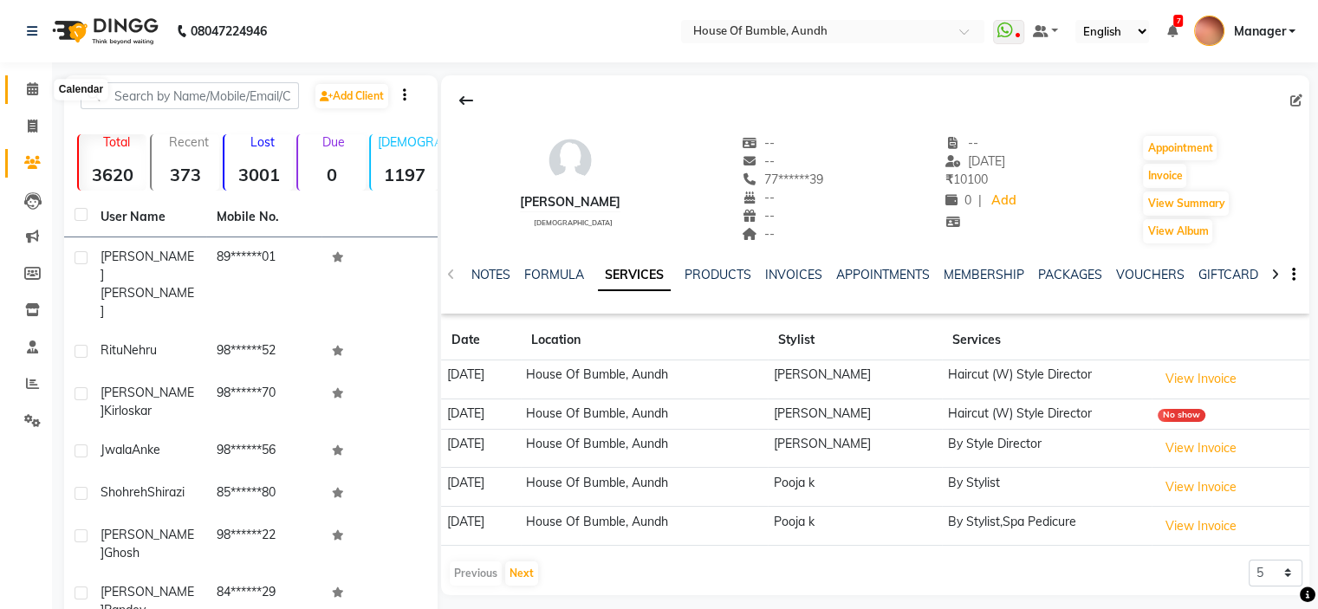
click at [21, 90] on span at bounding box center [32, 90] width 30 height 20
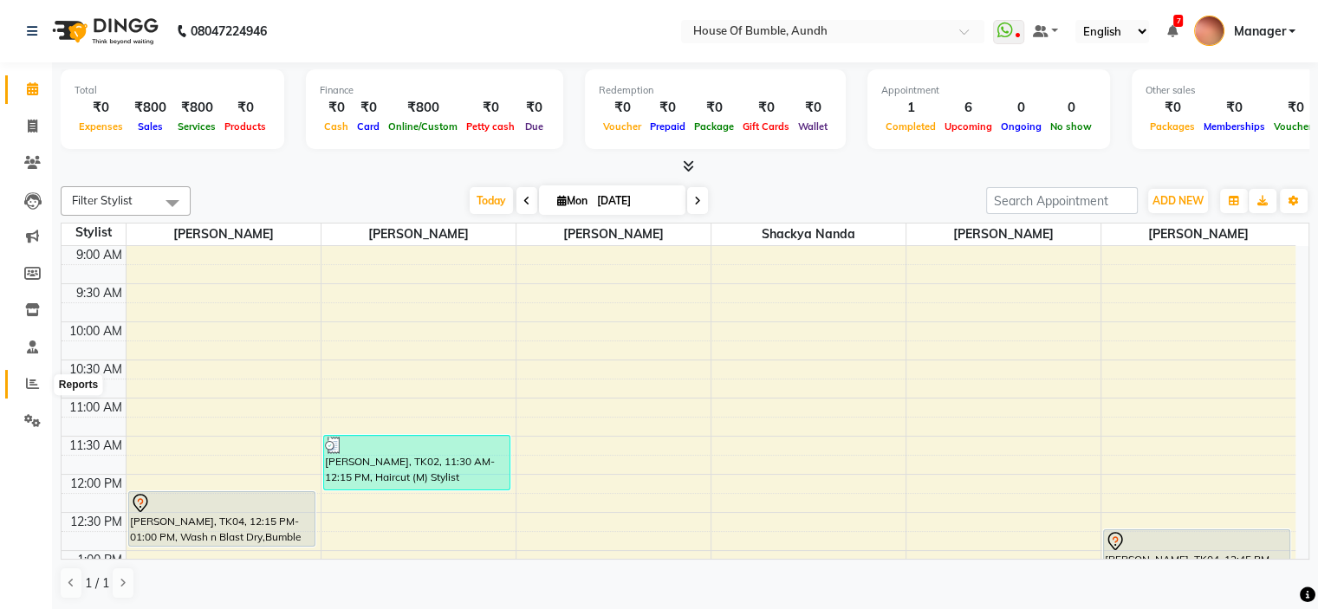
click at [27, 386] on icon at bounding box center [32, 383] width 13 height 13
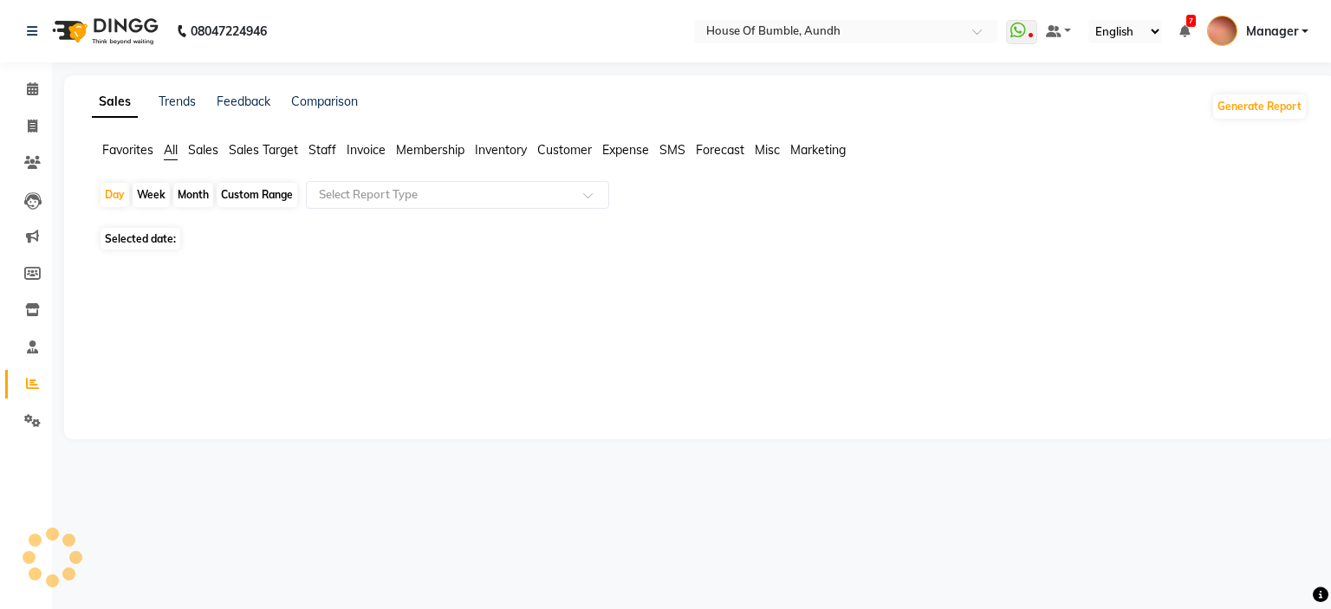
click at [271, 190] on div "Custom Range" at bounding box center [257, 195] width 81 height 24
select select "9"
select select "2025"
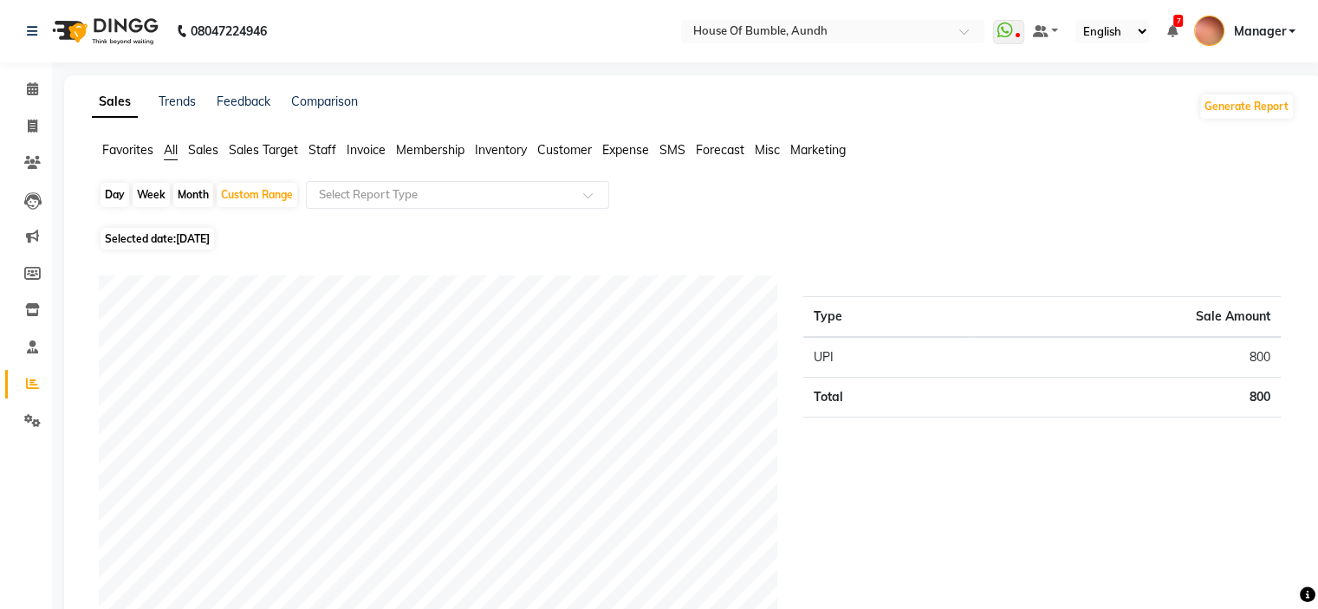
click at [182, 189] on div "Month" at bounding box center [193, 195] width 40 height 24
select select "9"
select select "2025"
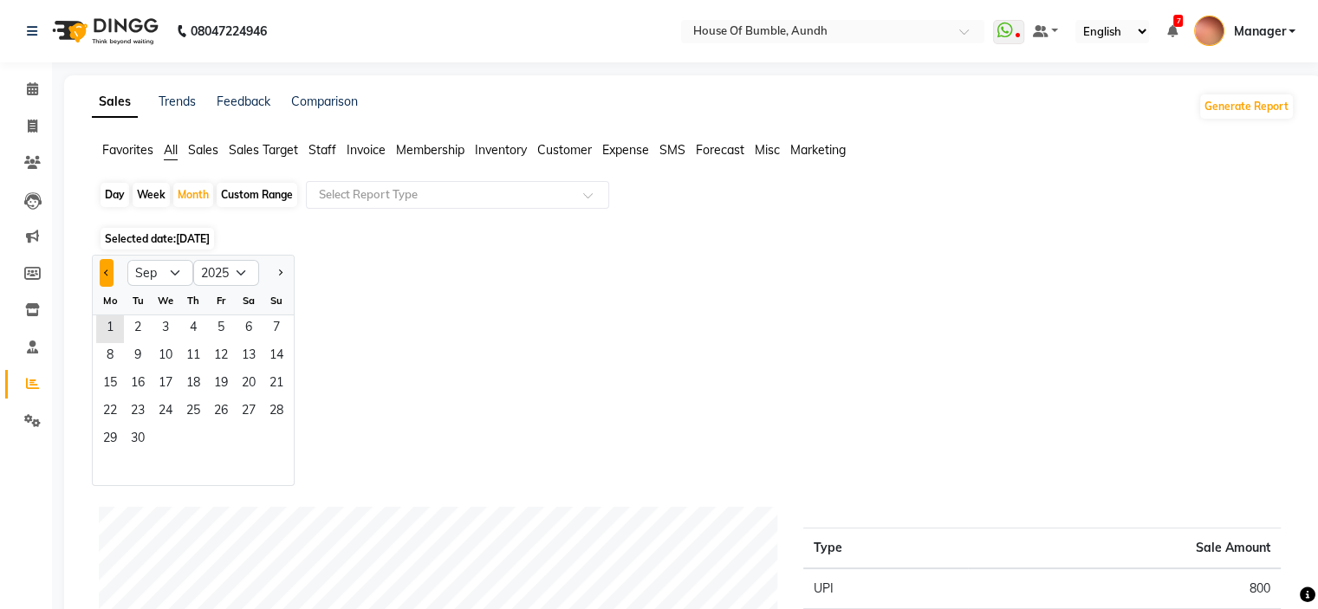
click at [103, 267] on button "Previous month" at bounding box center [107, 273] width 14 height 28
select select "8"
click at [232, 325] on span "1" at bounding box center [221, 329] width 28 height 28
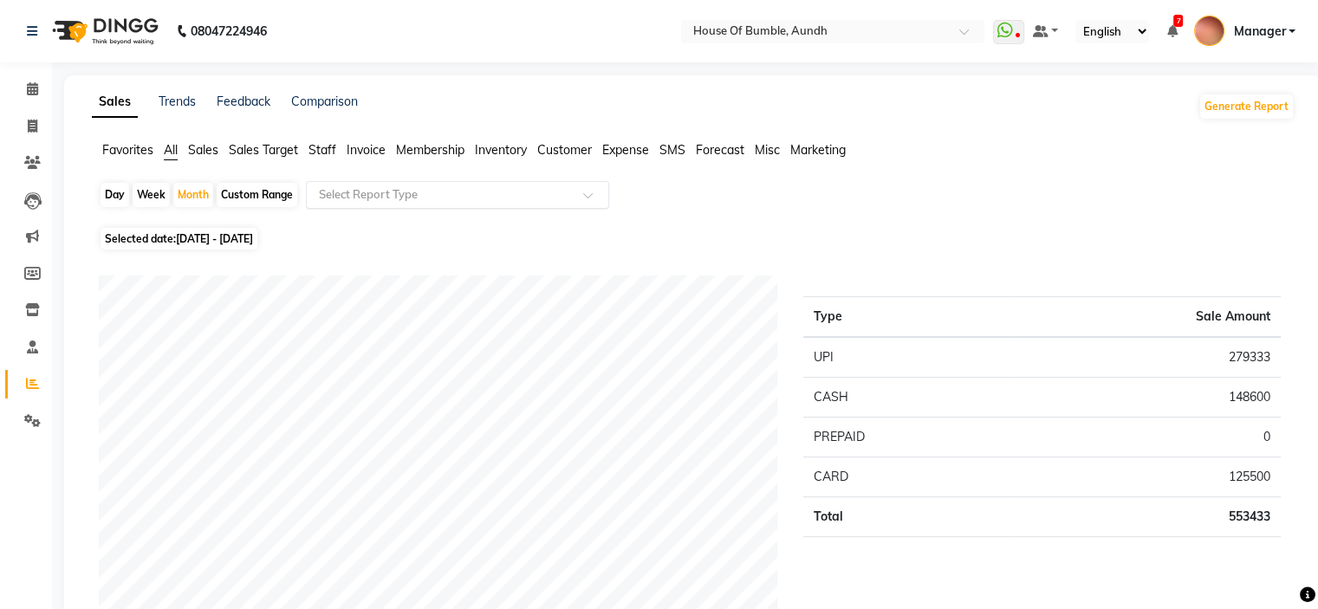
click at [535, 201] on input "text" at bounding box center [439, 194] width 249 height 17
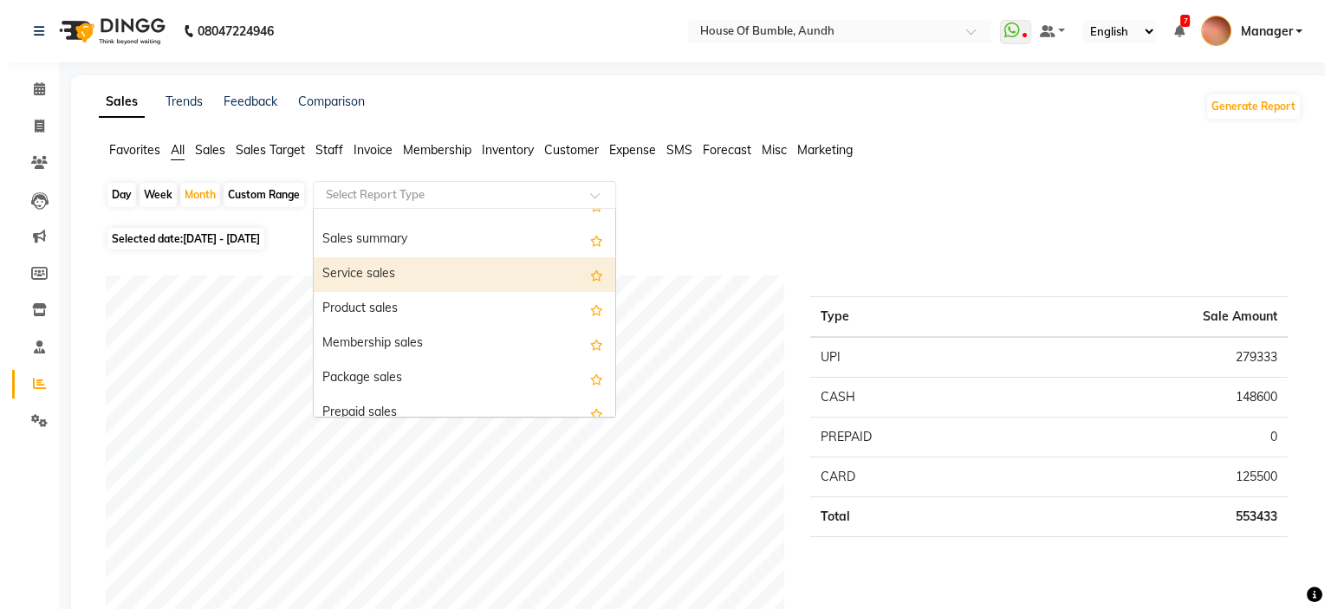
scroll to position [87, 0]
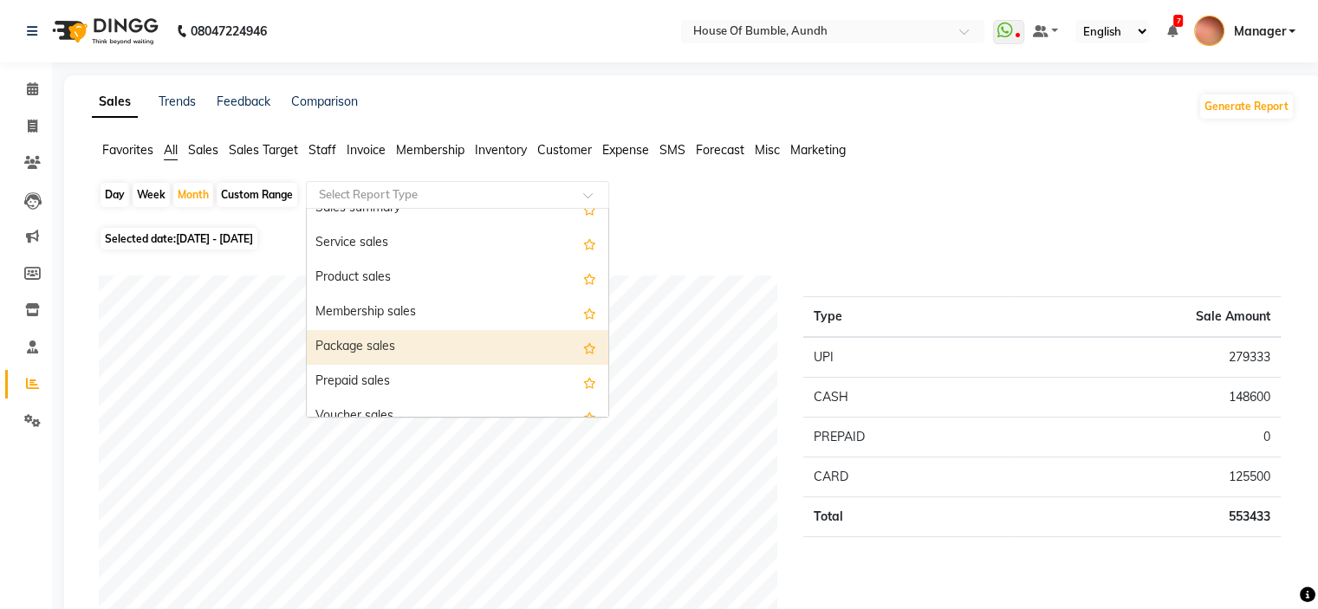
click at [490, 352] on div "Package sales" at bounding box center [457, 347] width 301 height 35
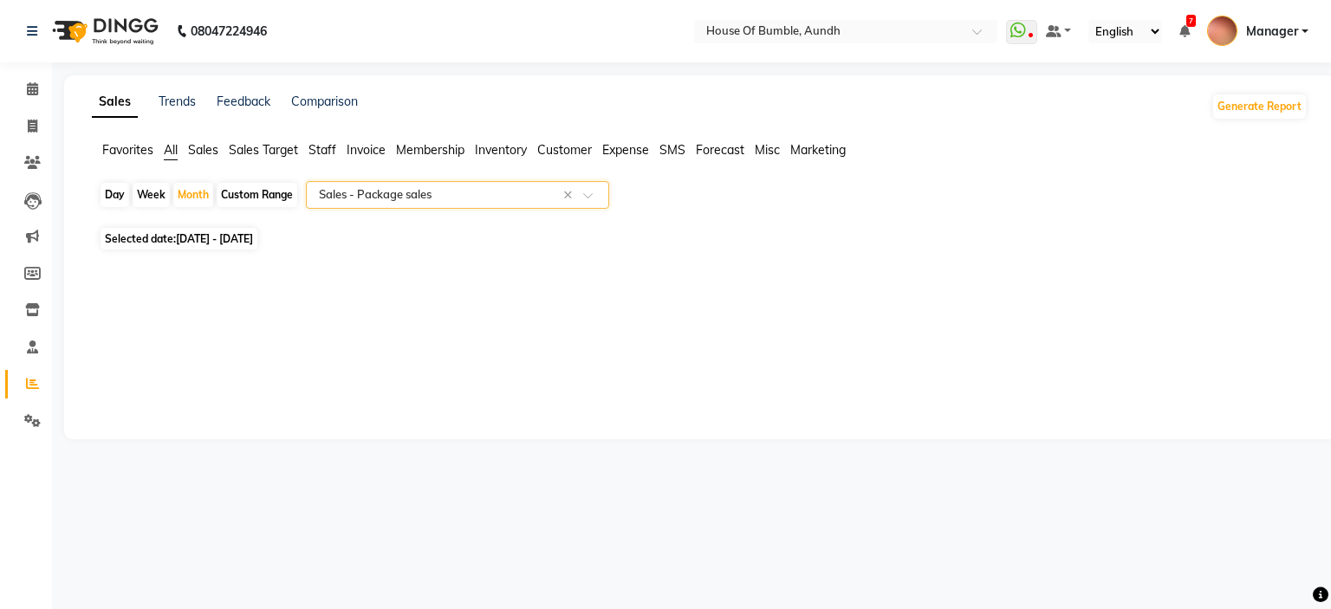
click at [514, 197] on input "text" at bounding box center [439, 194] width 249 height 17
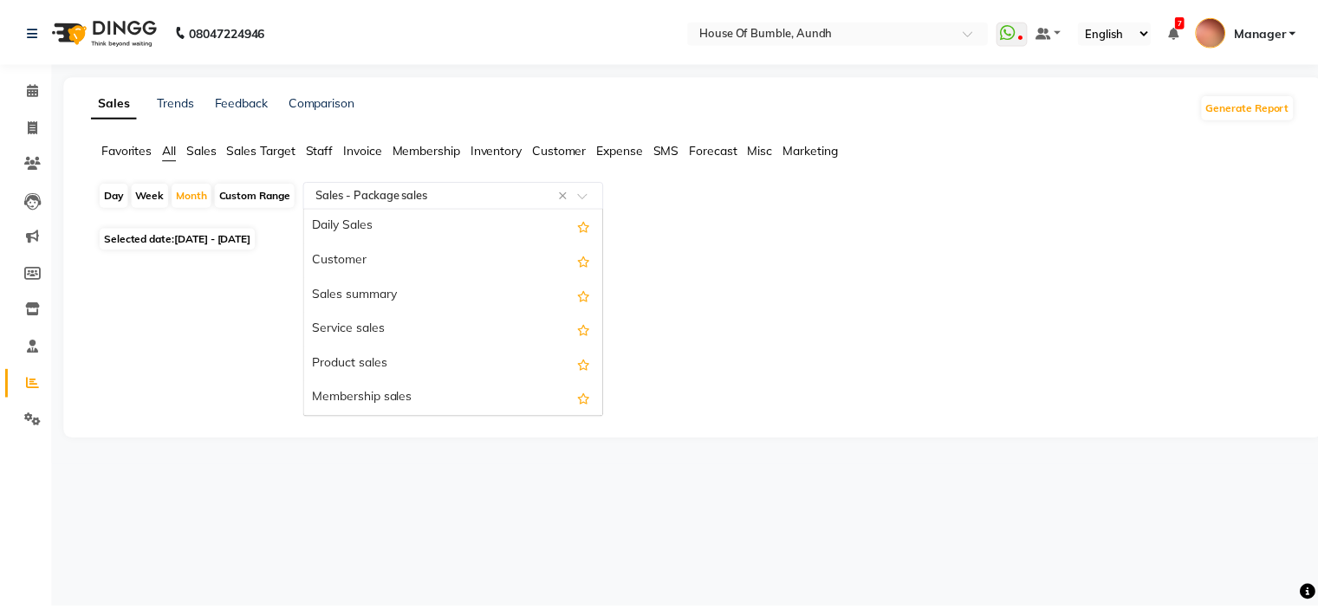
scroll to position [208, 0]
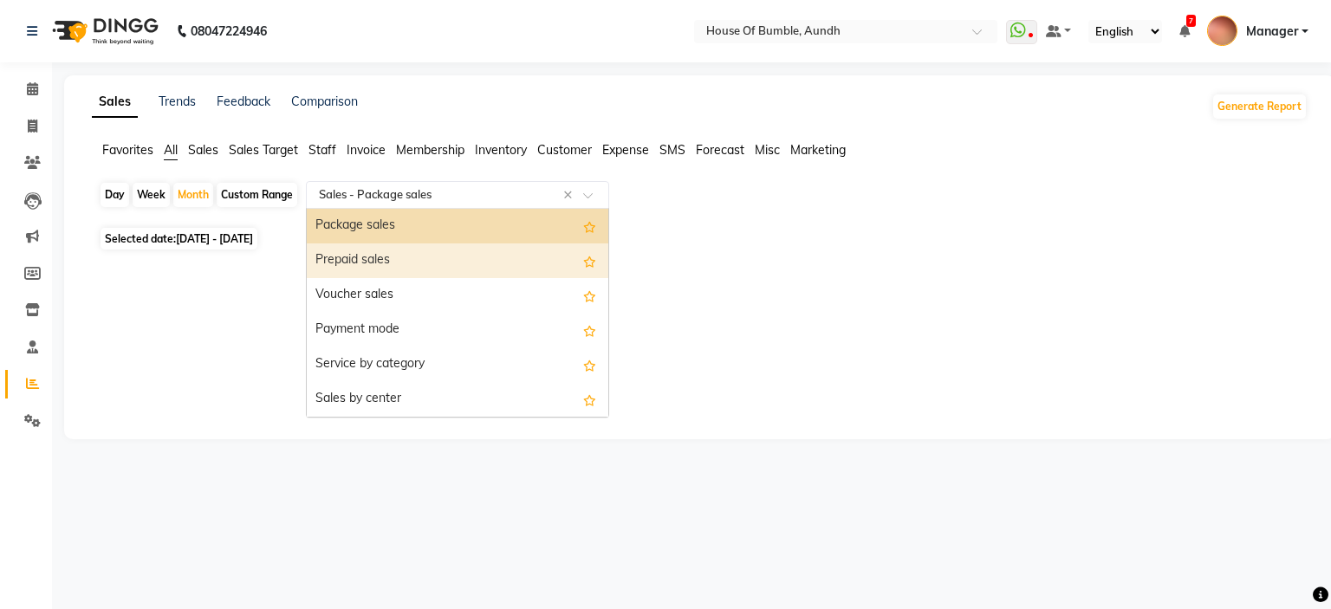
click at [478, 260] on div "Prepaid sales" at bounding box center [457, 260] width 301 height 35
select select "csv"
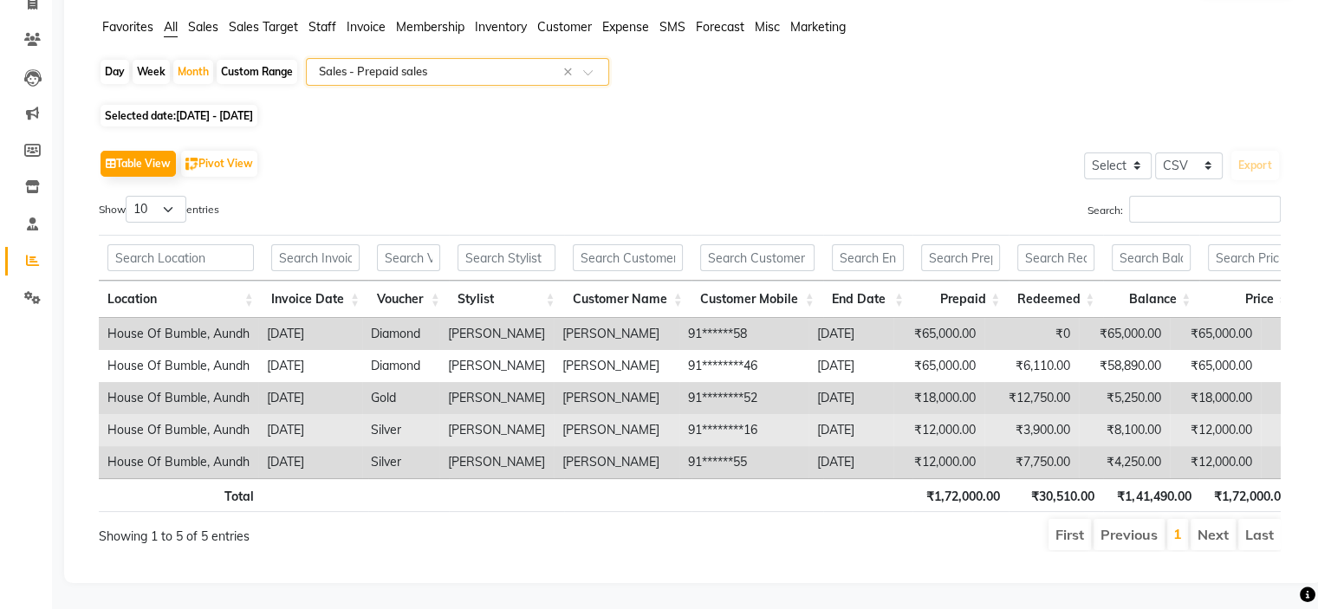
scroll to position [0, 0]
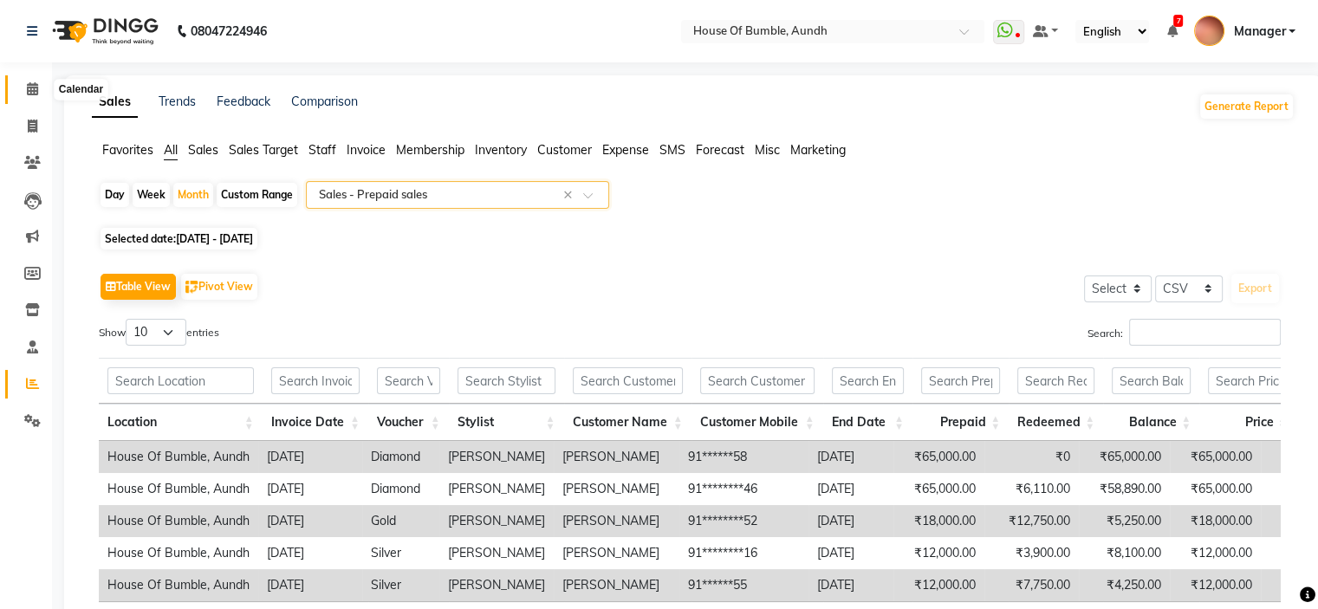
click at [36, 90] on icon at bounding box center [32, 88] width 11 height 13
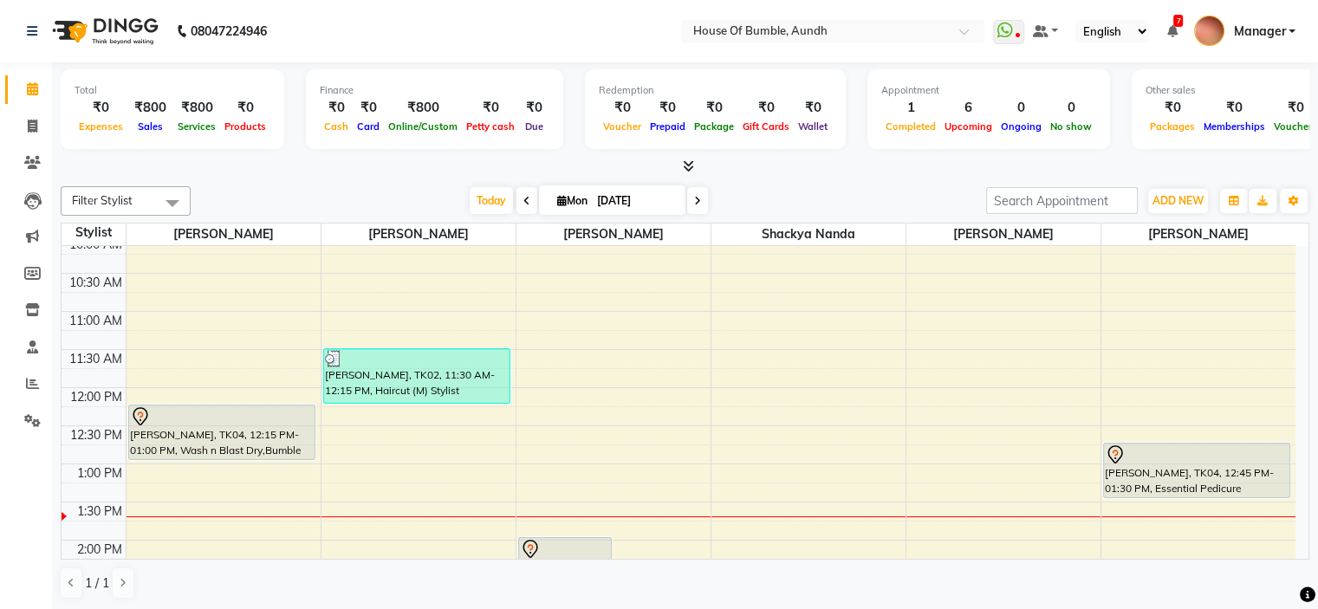
scroll to position [173, 0]
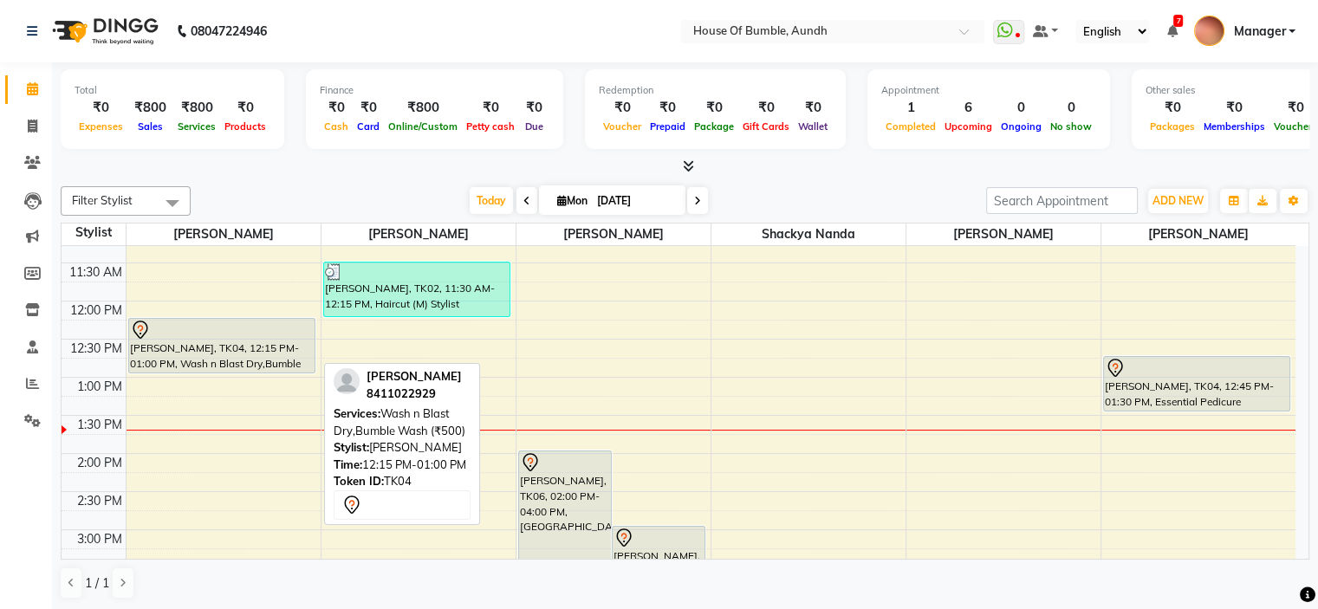
click at [274, 353] on div "[PERSON_NAME], TK04, 12:15 PM-01:00 PM, Wash n Blast Dry,Bumble Wash (₹500)" at bounding box center [221, 346] width 185 height 54
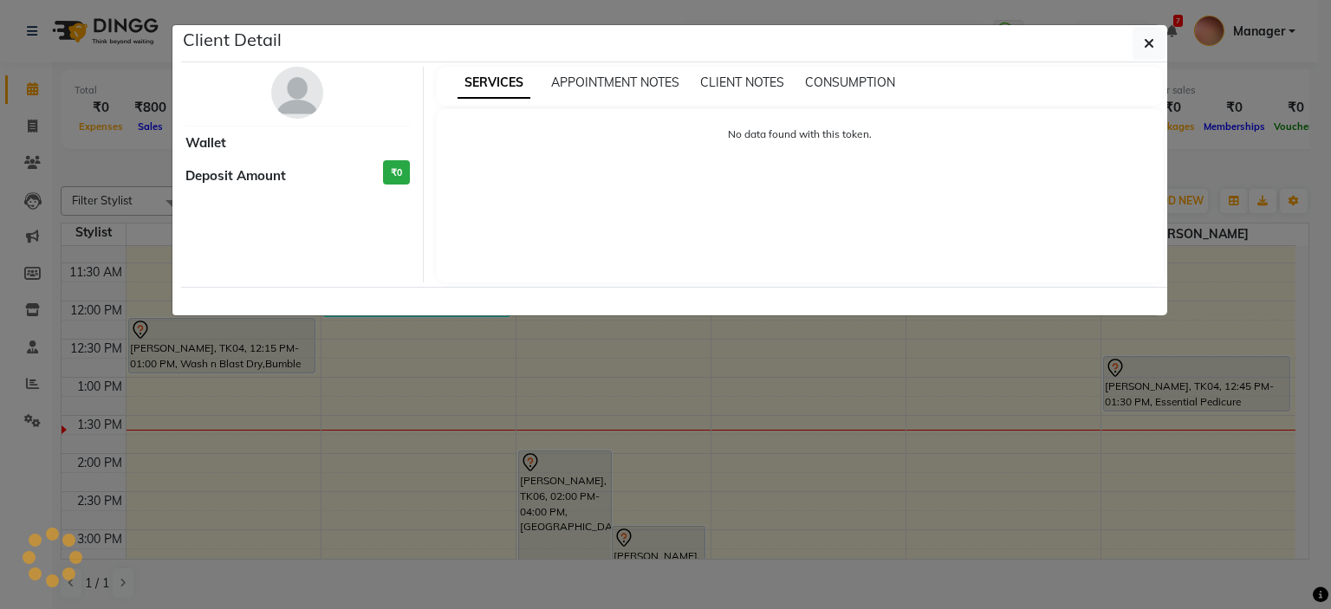
select select "7"
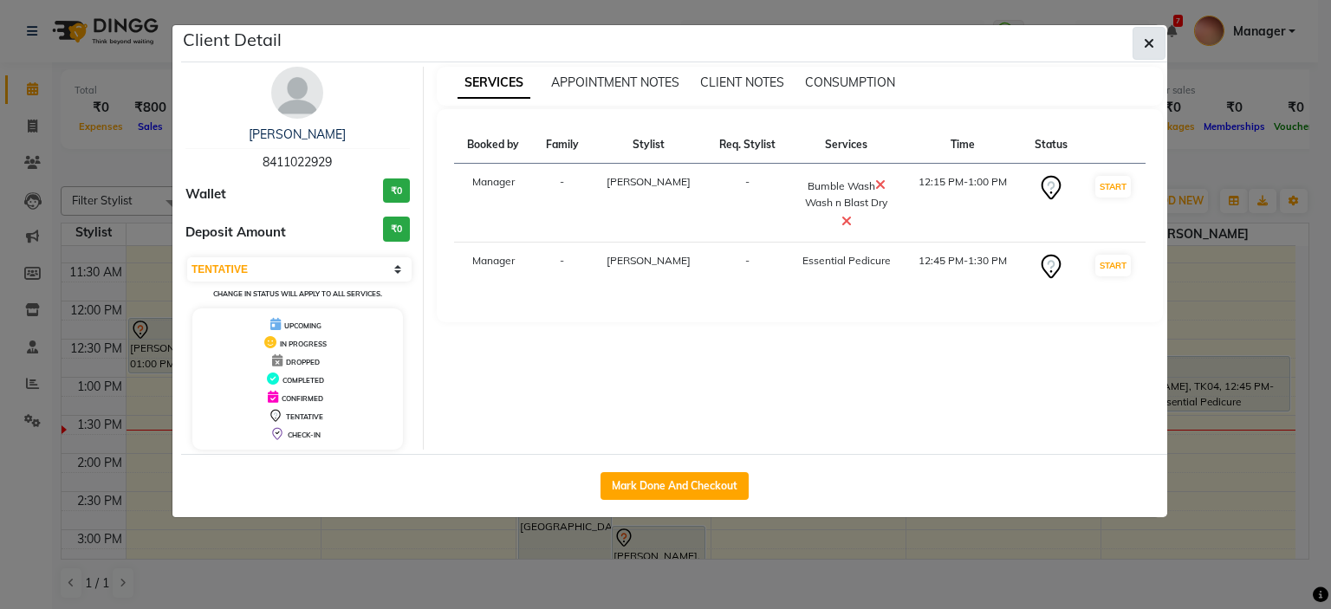
click at [1140, 48] on button "button" at bounding box center [1148, 43] width 33 height 33
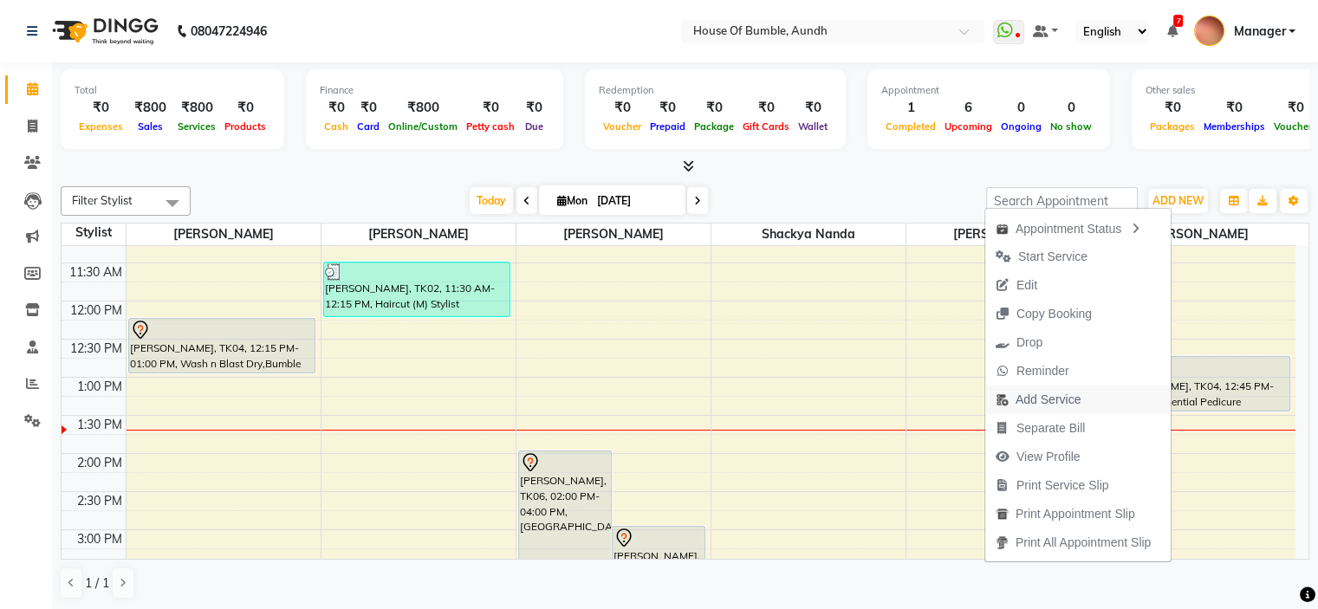
click at [1026, 405] on span "Add Service" at bounding box center [1047, 400] width 65 height 18
select select "10291"
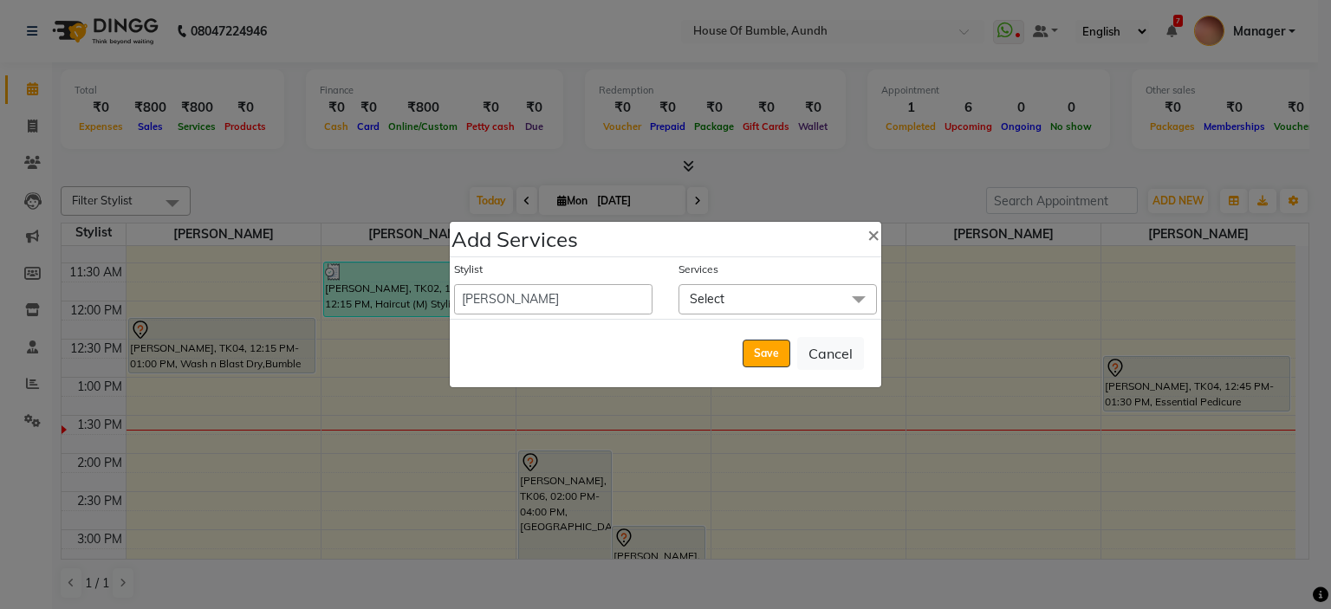
click at [807, 291] on span "Select" at bounding box center [777, 299] width 198 height 30
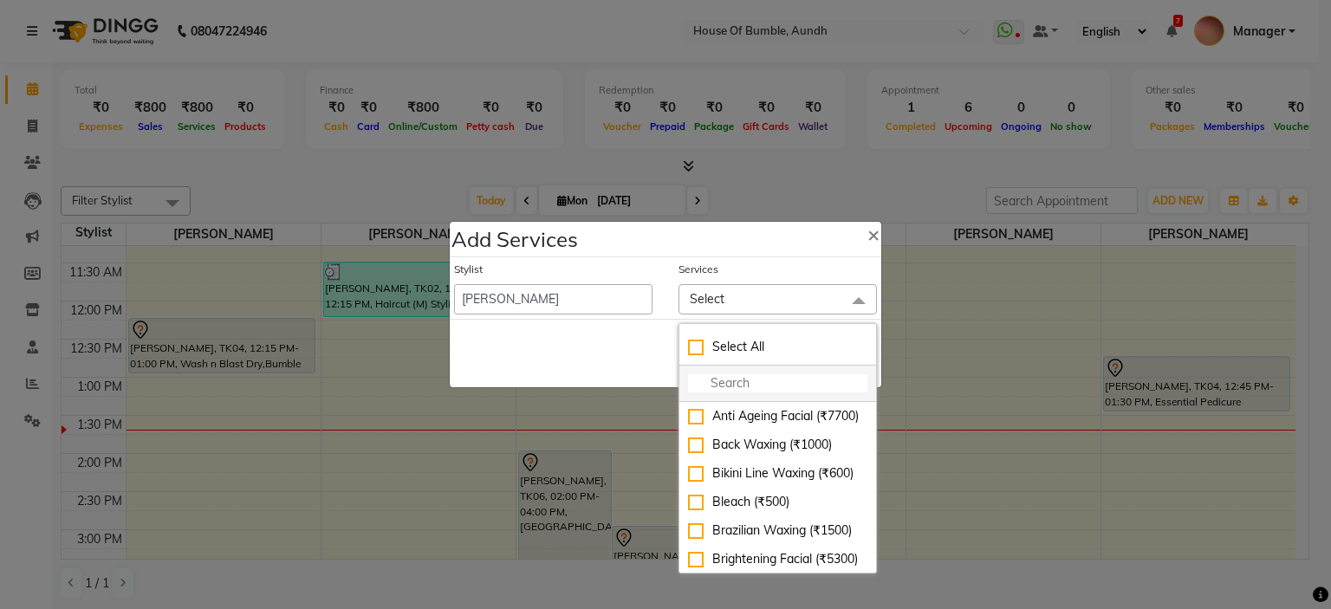
click at [764, 393] on li at bounding box center [777, 384] width 197 height 36
click at [766, 385] on input "multiselect-search" at bounding box center [777, 383] width 179 height 18
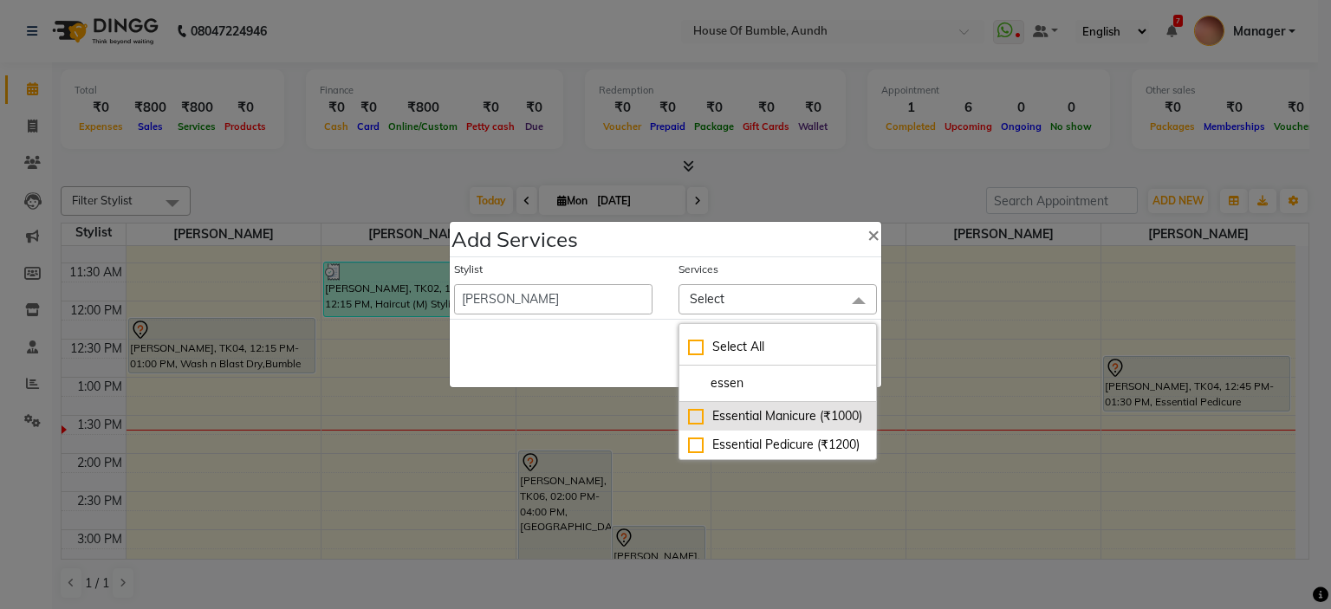
type input "essen"
click at [786, 425] on div "Essential Manicure (₹1000)" at bounding box center [777, 416] width 179 height 18
checkbox input "true"
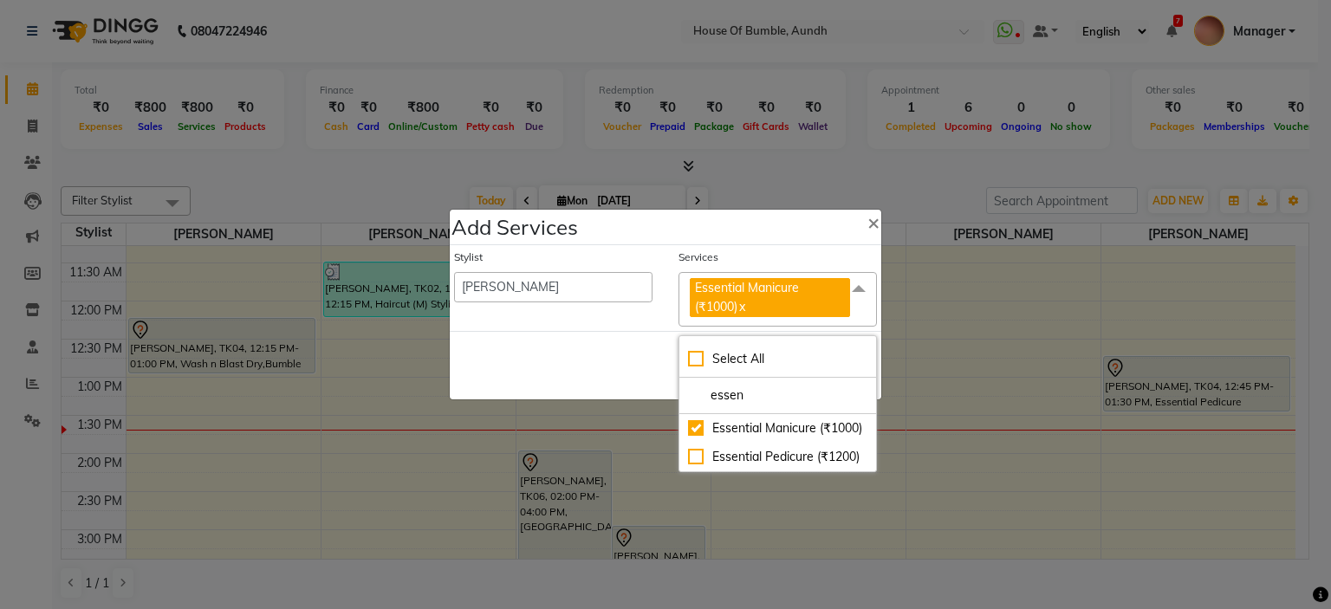
click at [600, 363] on div "Save Cancel" at bounding box center [665, 365] width 431 height 68
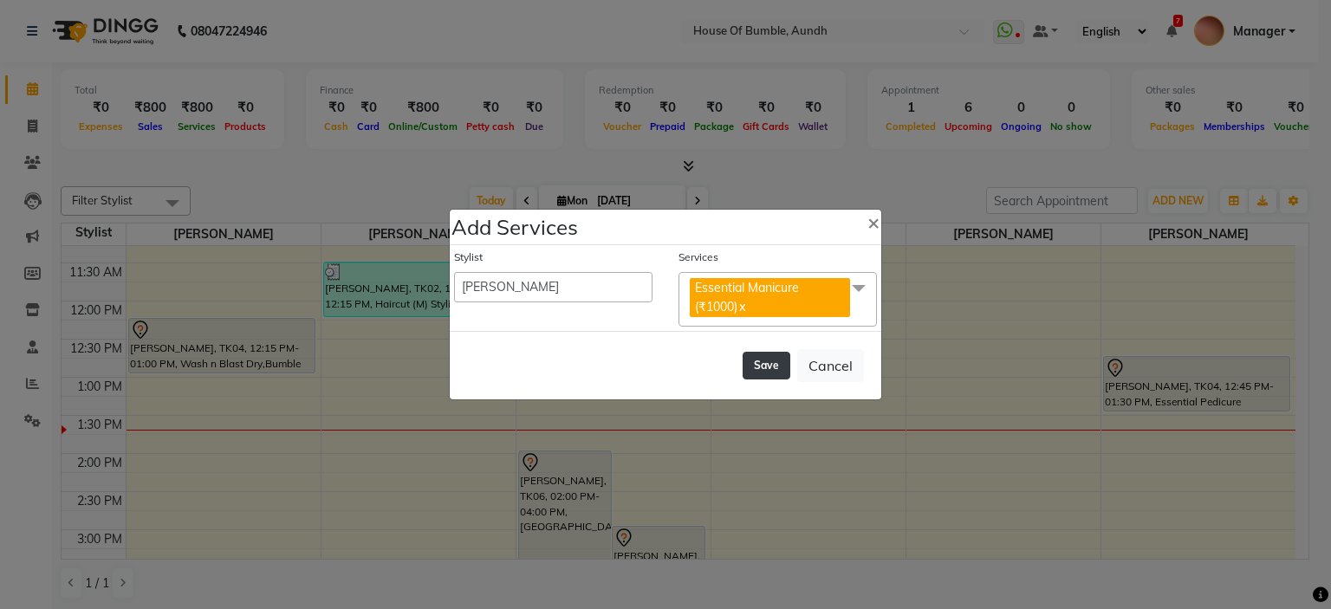
click at [759, 366] on button "Save" at bounding box center [766, 366] width 48 height 28
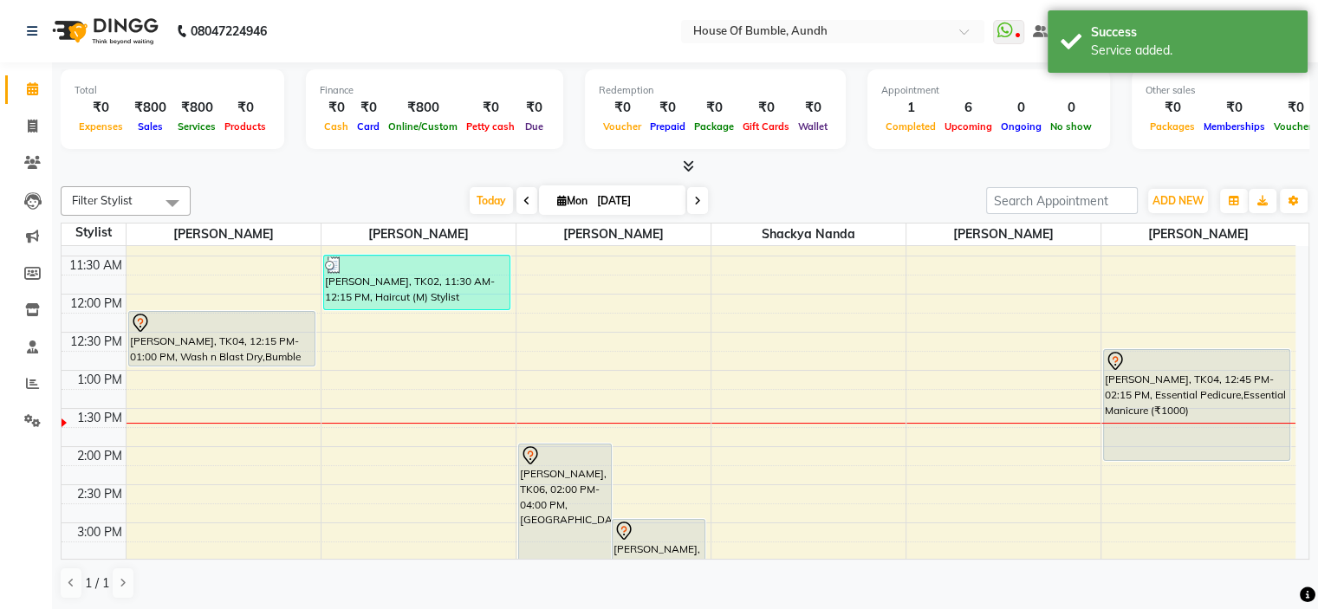
scroll to position [347, 0]
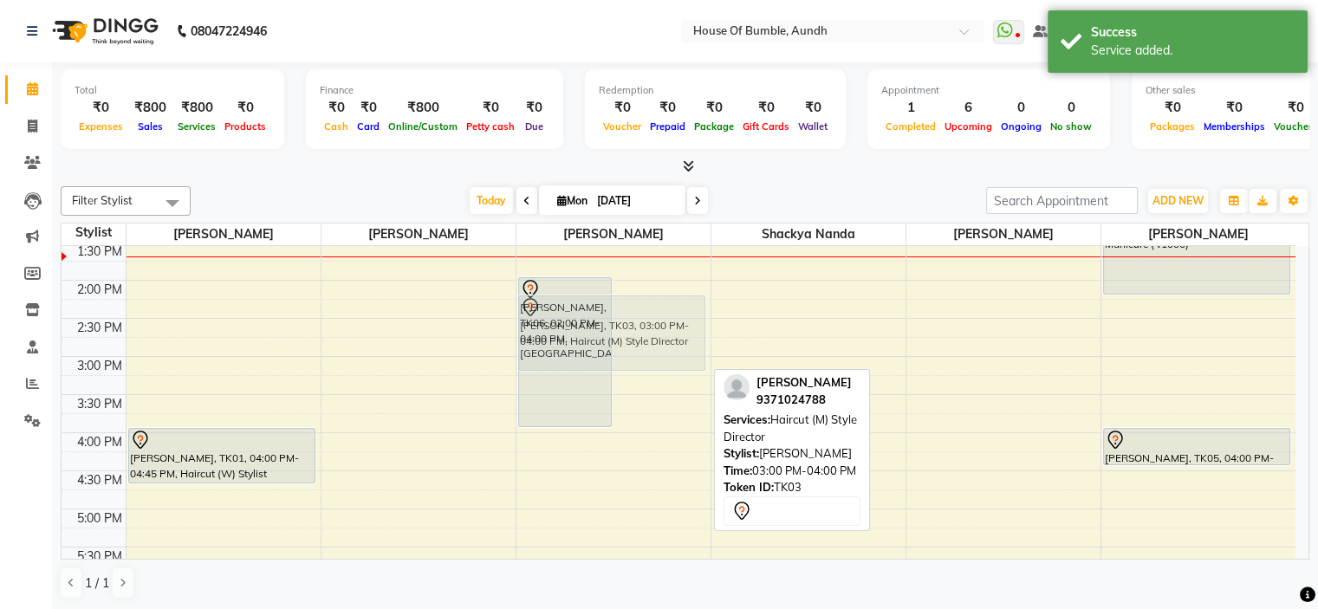
drag, startPoint x: 668, startPoint y: 394, endPoint x: 683, endPoint y: 329, distance: 66.6
click at [683, 329] on div "Richa Darade, TK06, 02:00 PM-04:00 PM, Cysteine Jayant Lunawat, TK03, 03:00 PM-…" at bounding box center [613, 357] width 194 height 914
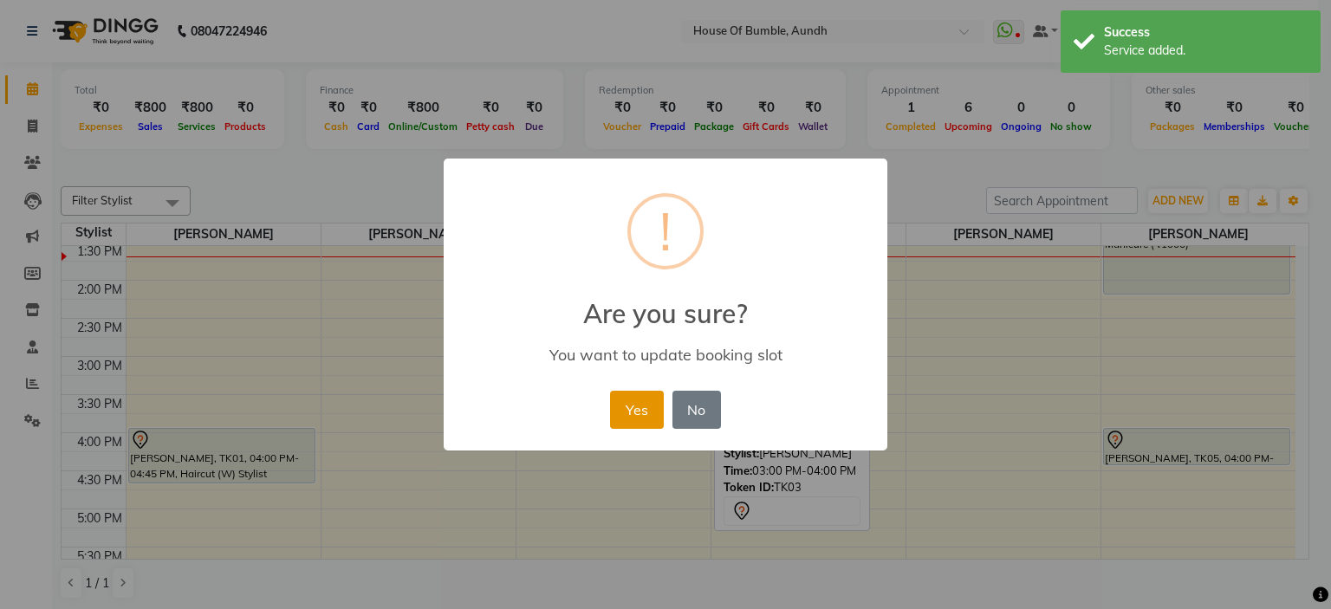
click at [636, 405] on button "Yes" at bounding box center [636, 410] width 53 height 38
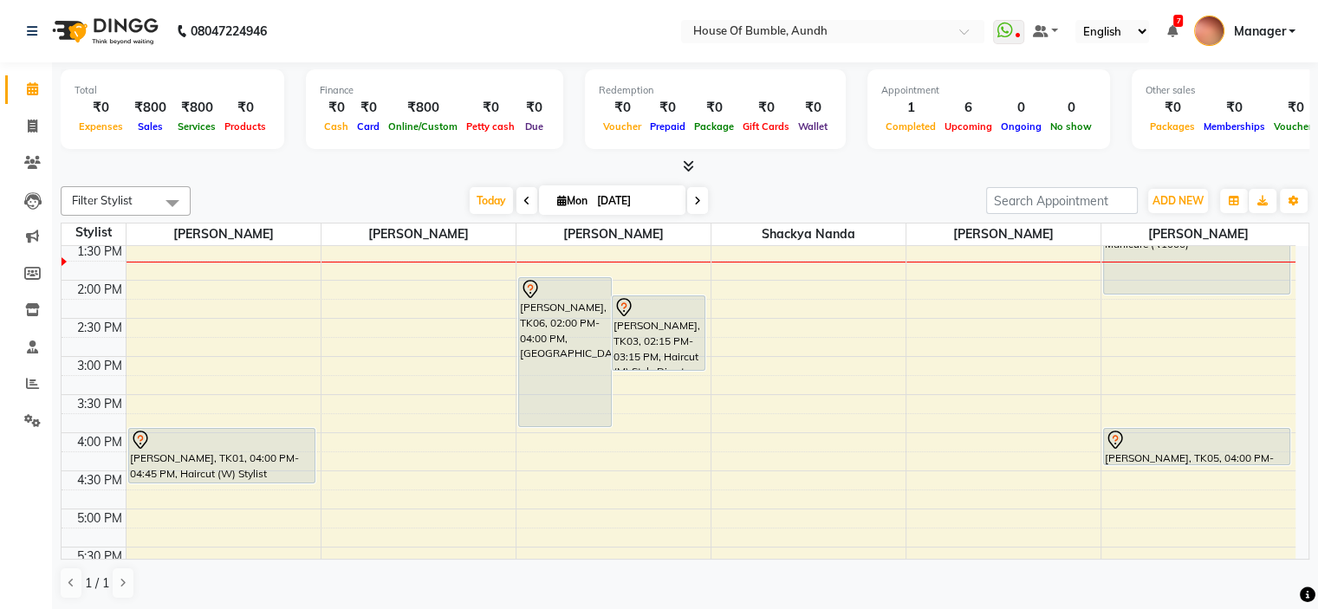
scroll to position [260, 0]
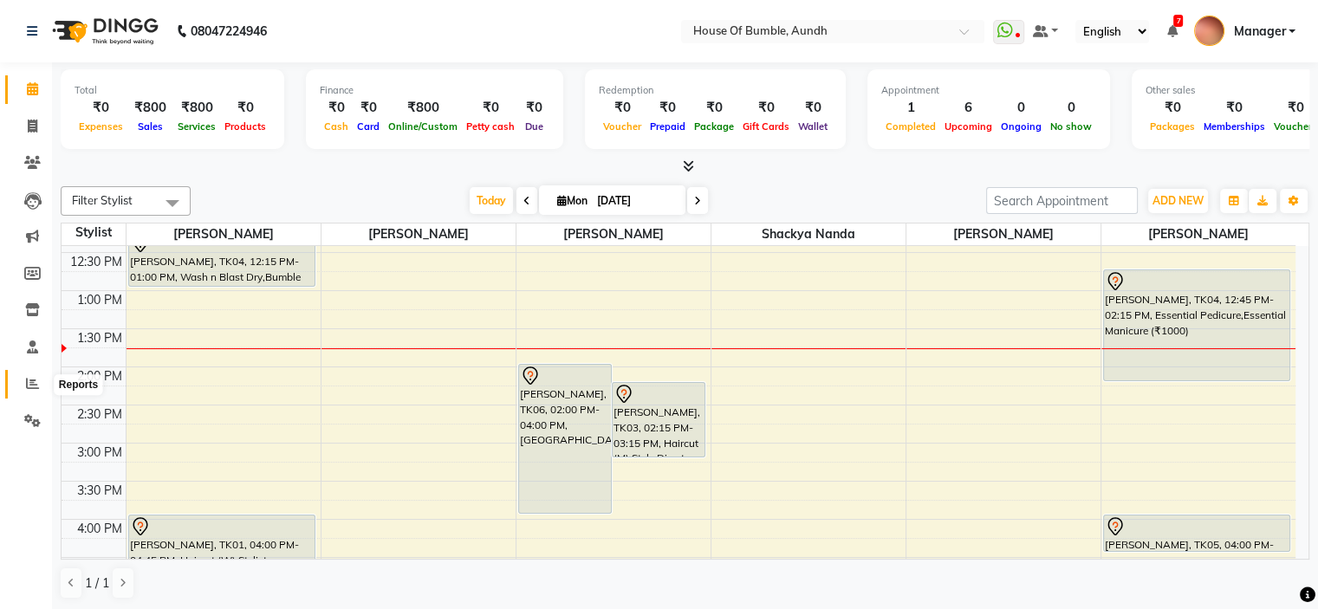
click at [26, 380] on icon at bounding box center [32, 383] width 13 height 13
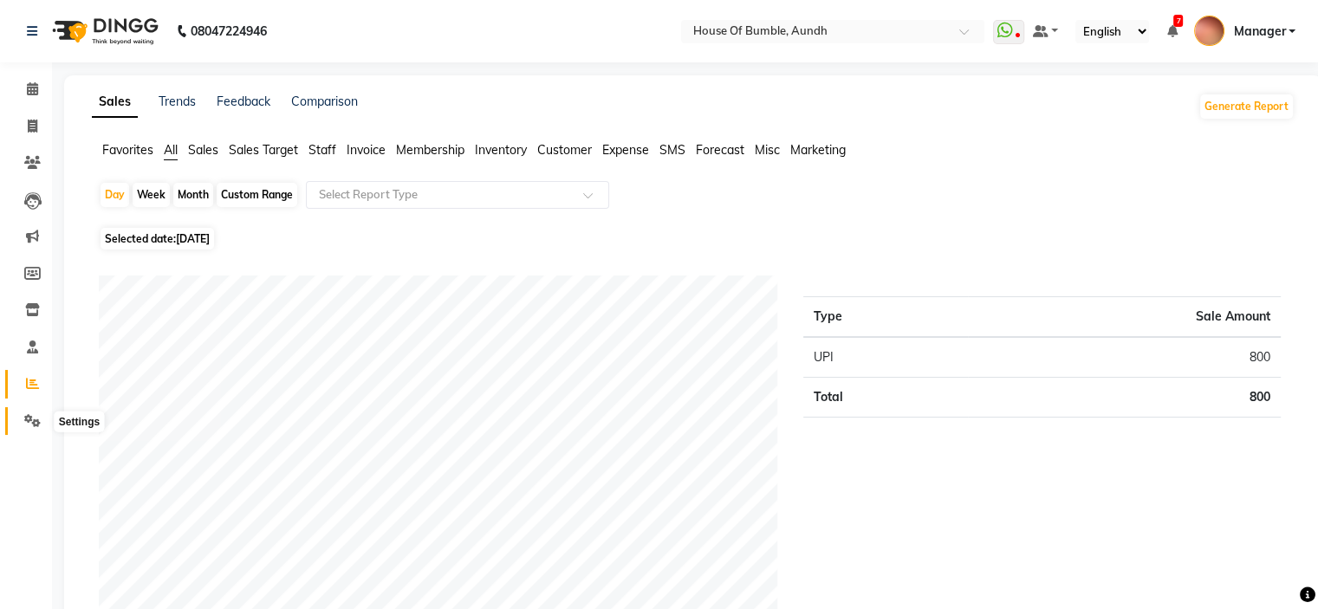
click at [43, 422] on span at bounding box center [32, 421] width 30 height 20
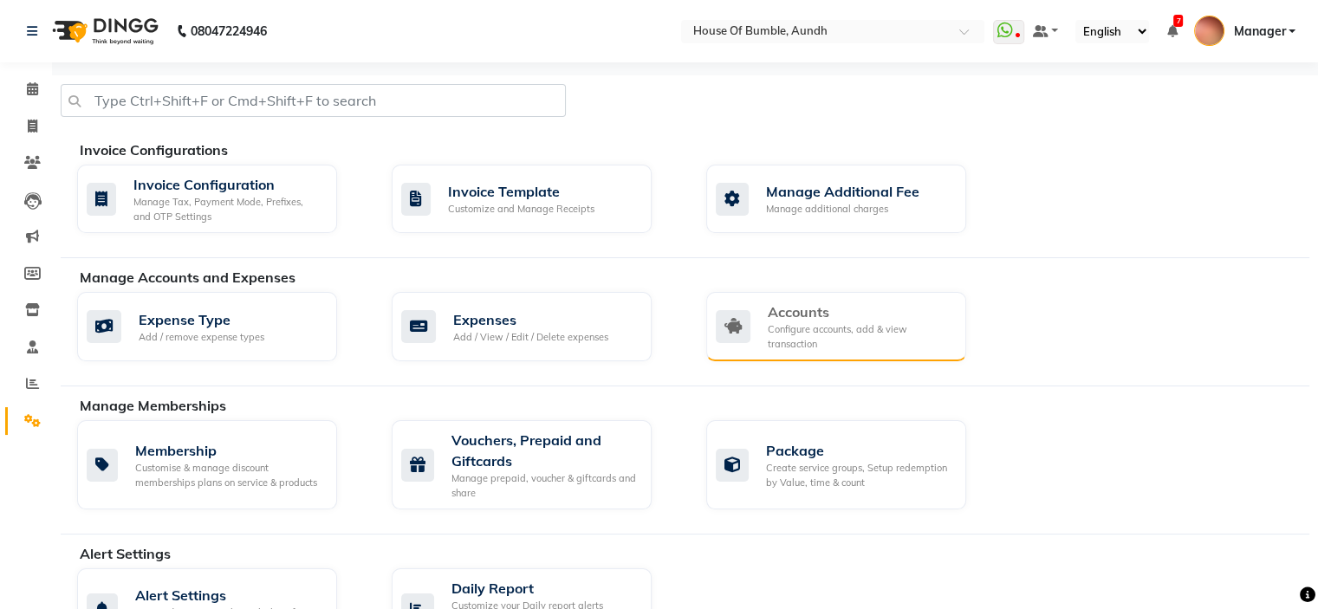
click at [853, 301] on div "Accounts" at bounding box center [860, 311] width 185 height 21
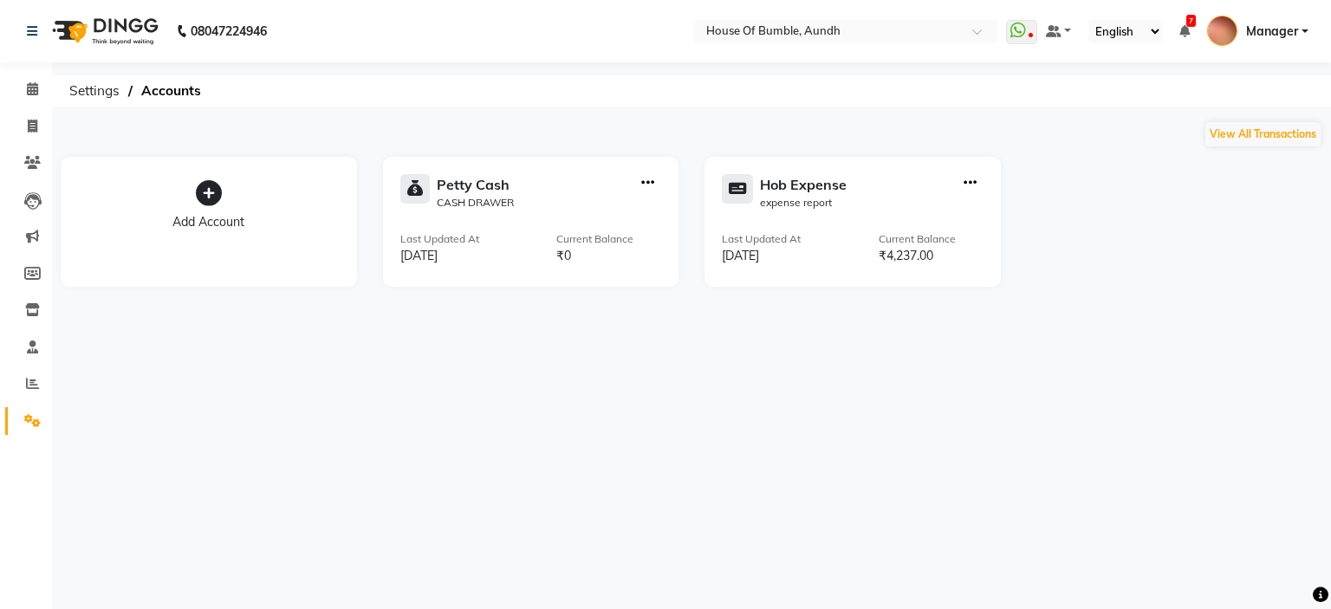
click at [964, 183] on icon "button" at bounding box center [969, 183] width 13 height 1
click at [988, 113] on div "Edit Account Delete Account Add Transaction Create Transfer View Transaction" at bounding box center [970, 105] width 113 height 122
click at [991, 110] on div "Add Transaction" at bounding box center [970, 103] width 92 height 18
select select "direct"
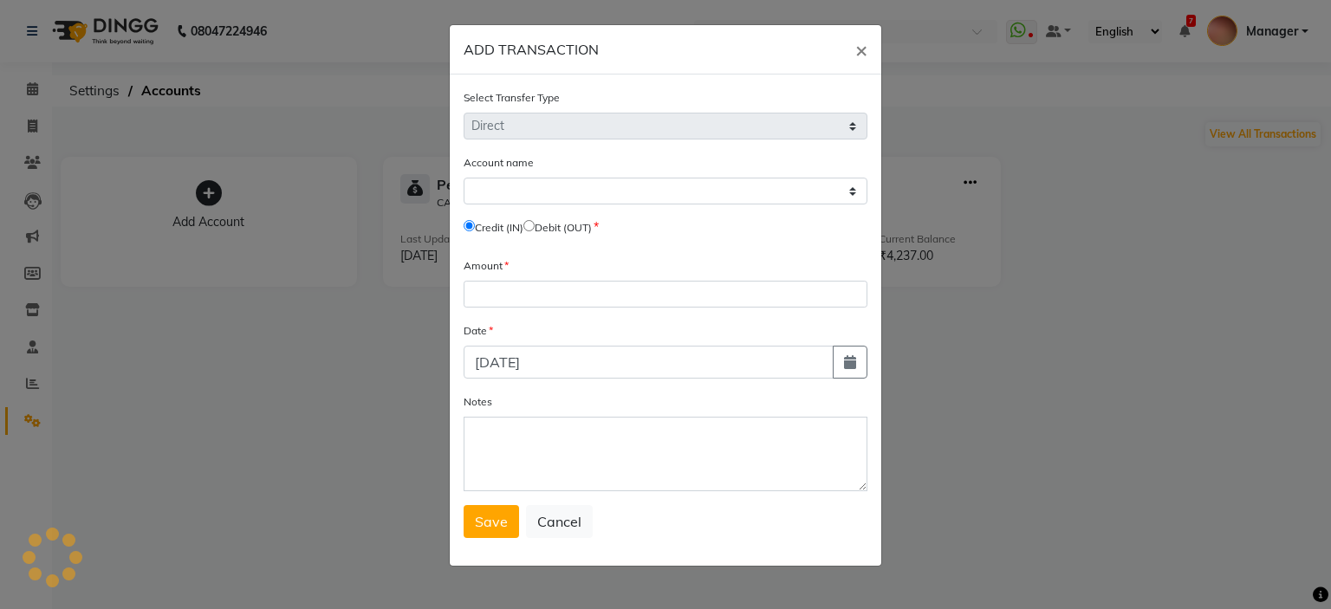
select select "7380"
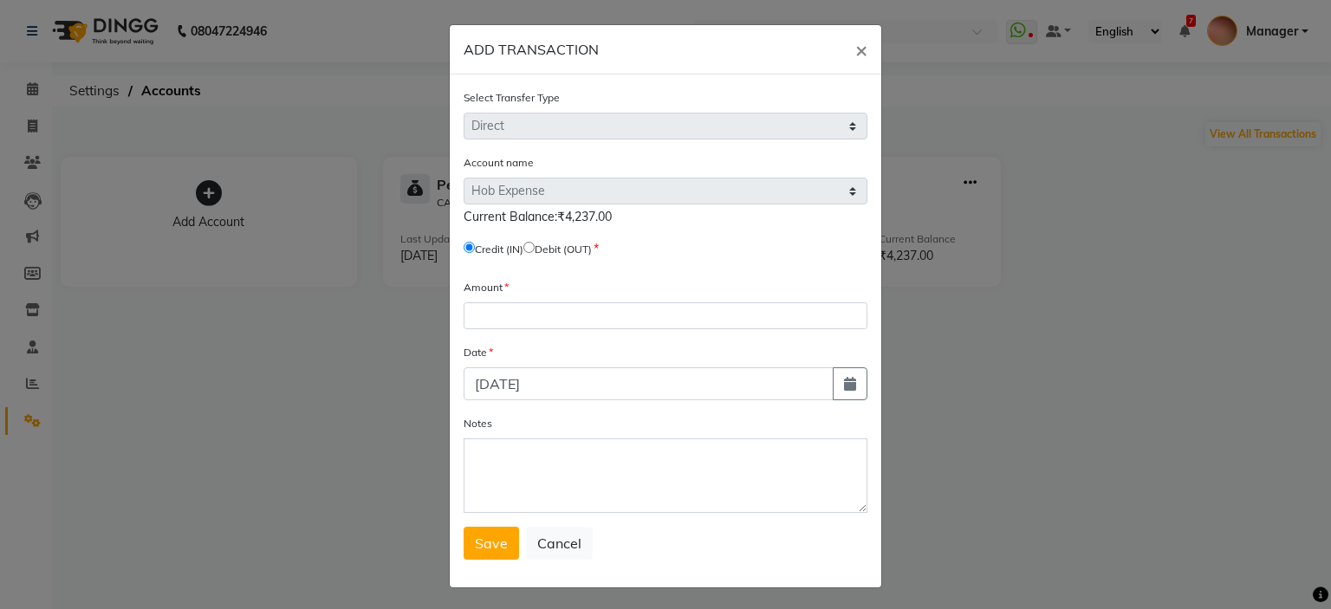
click at [541, 224] on span "Current Balance:₹4,237.00" at bounding box center [537, 217] width 148 height 16
click at [534, 243] on input "radio" at bounding box center [528, 247] width 11 height 11
radio input "true"
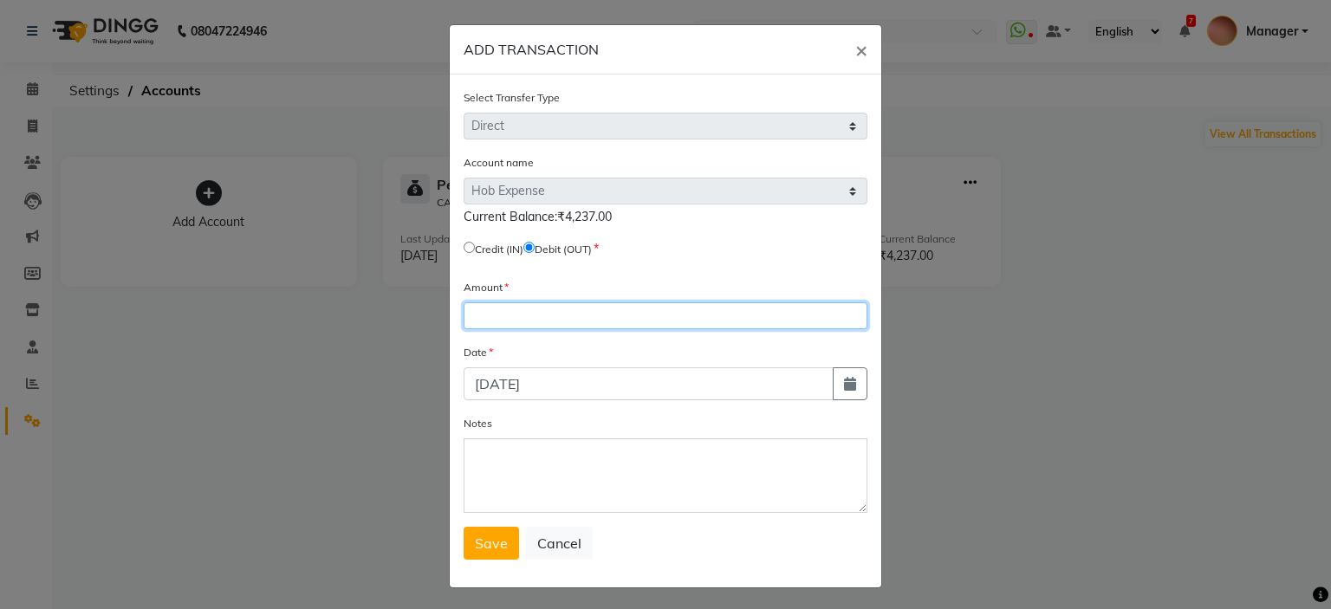
click at [541, 311] on input "number" at bounding box center [665, 315] width 404 height 27
type input "1943"
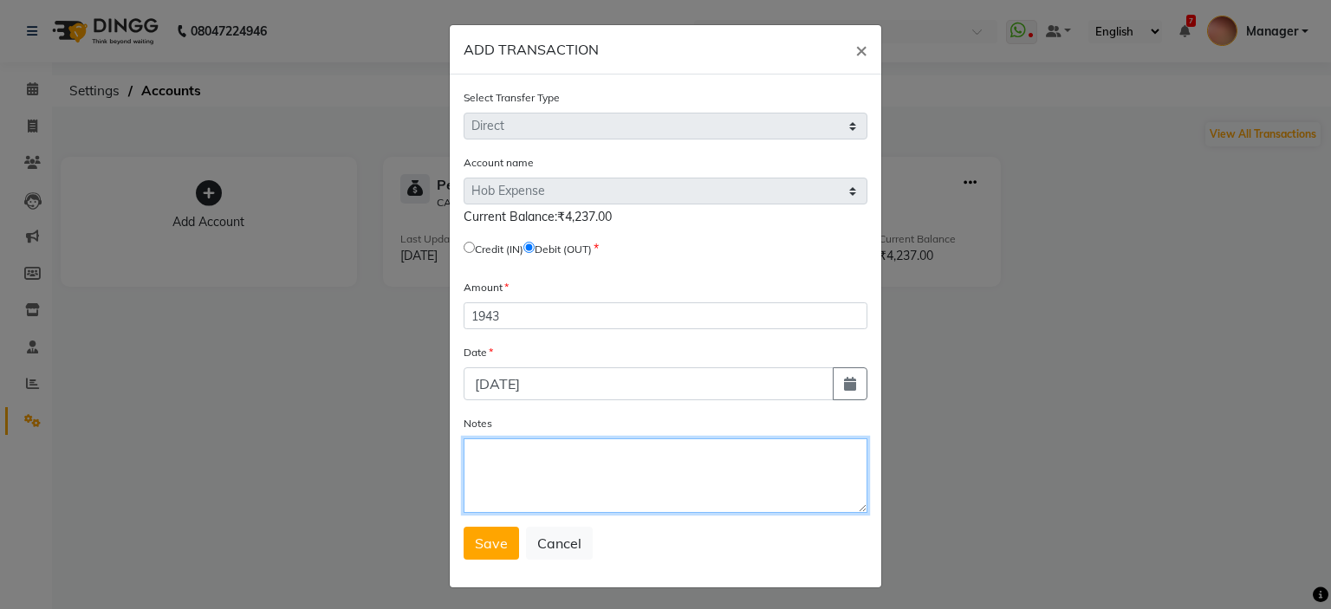
click at [579, 460] on textarea "Notes" at bounding box center [665, 475] width 404 height 75
type textarea "laundry bill paid"
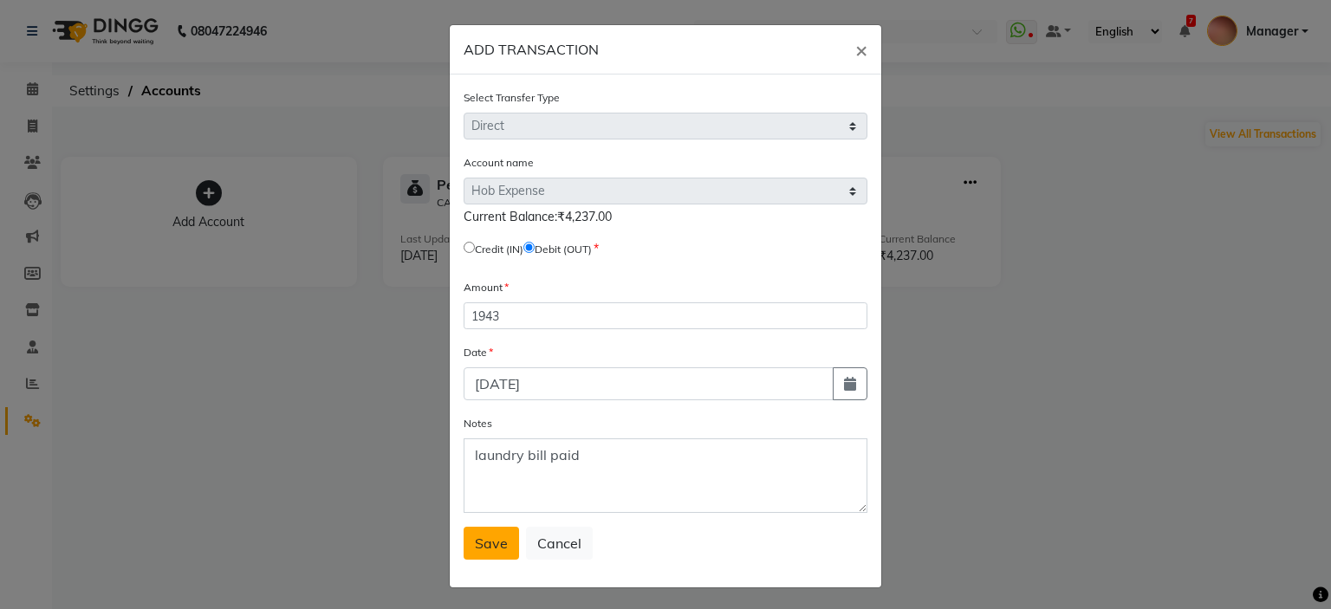
click at [487, 552] on span "Save" at bounding box center [491, 543] width 33 height 17
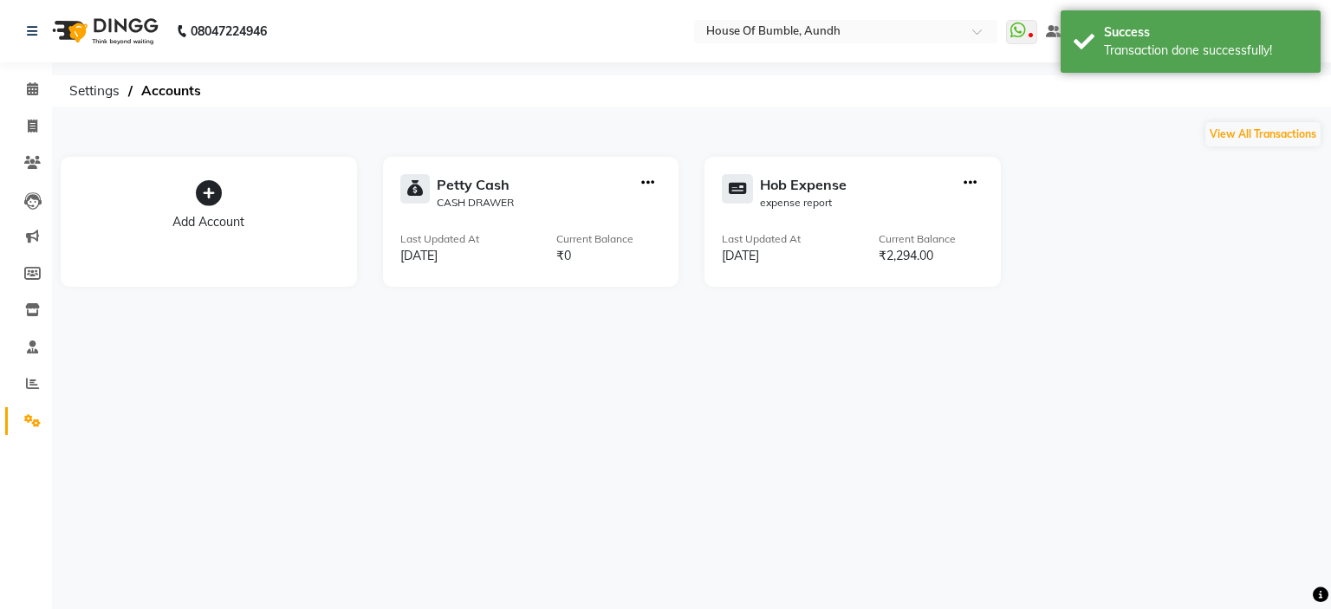
click at [973, 183] on icon "button" at bounding box center [969, 183] width 13 height 1
click at [975, 108] on div "Add Transaction" at bounding box center [970, 103] width 92 height 18
select select "direct"
select select "7380"
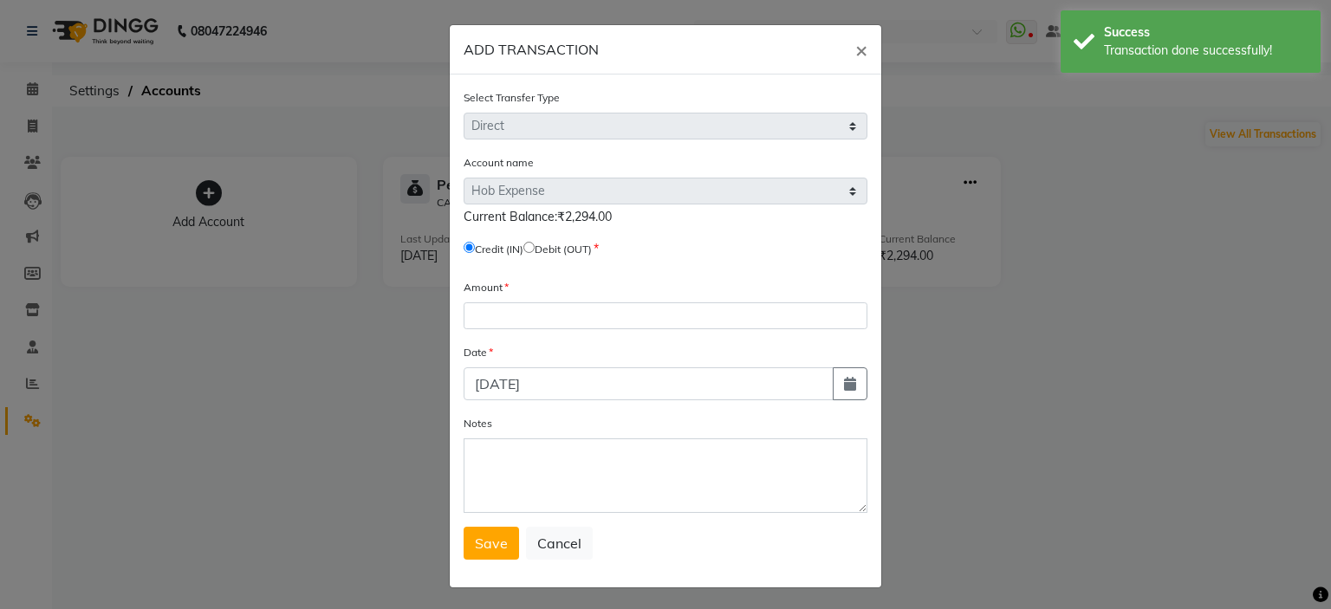
click at [535, 246] on input "radio" at bounding box center [528, 247] width 11 height 11
radio input "true"
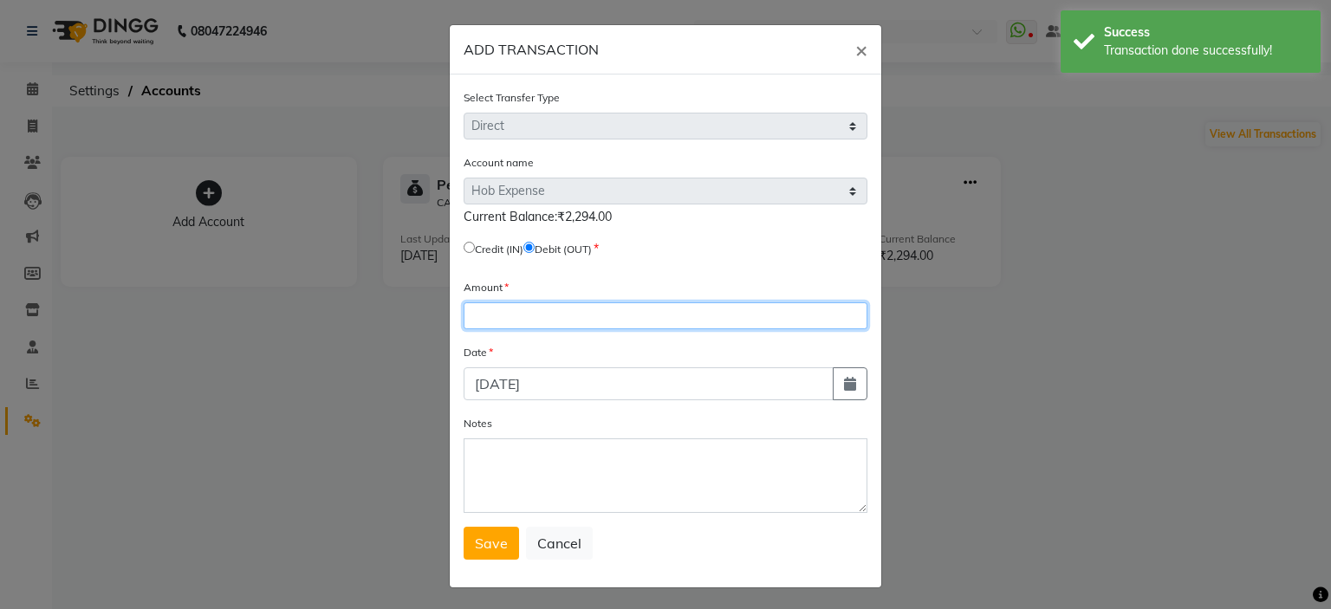
click at [551, 308] on input "number" at bounding box center [665, 315] width 404 height 27
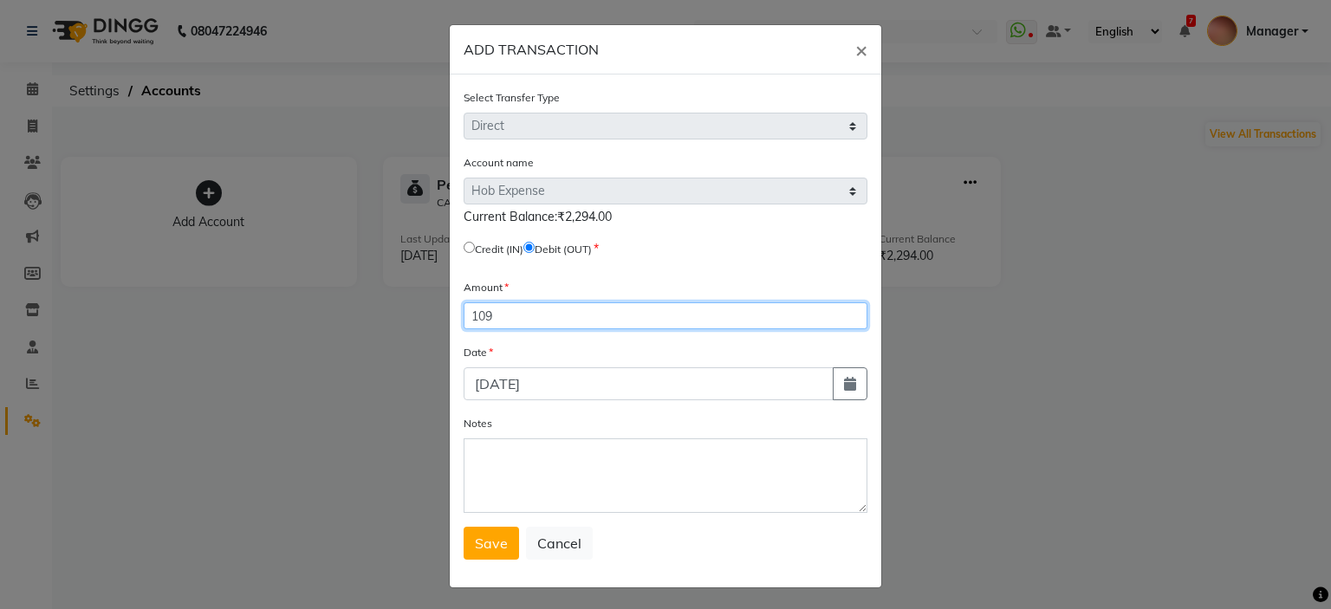
type input "109"
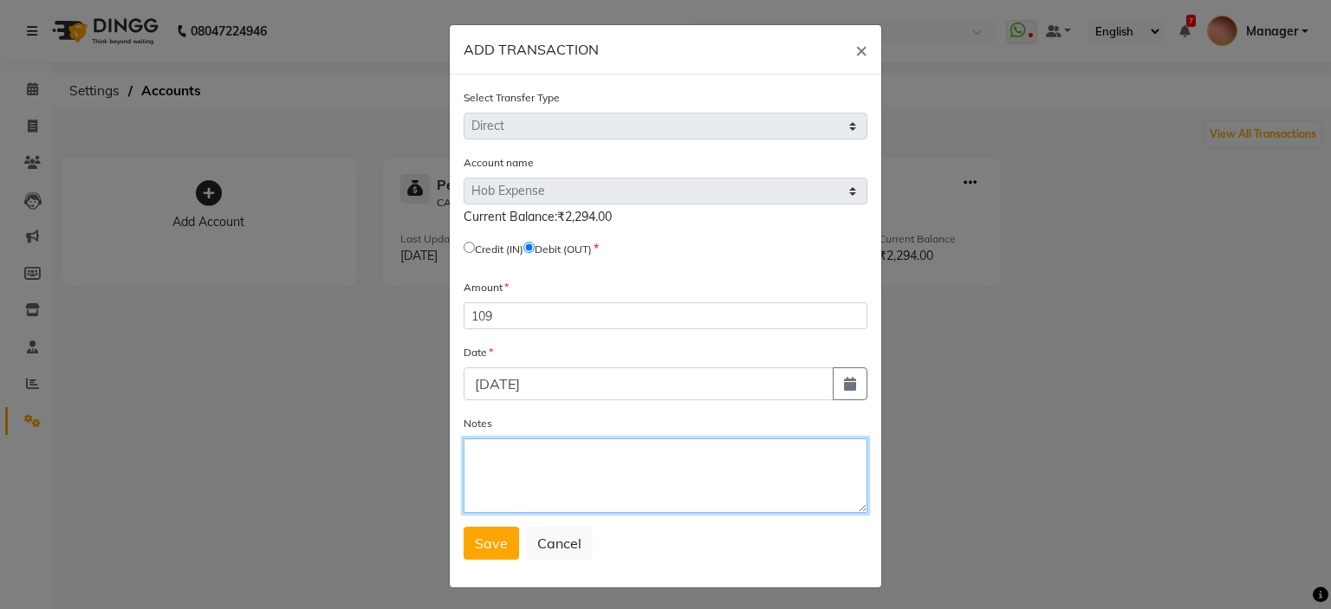
click at [616, 482] on textarea "Notes" at bounding box center [665, 475] width 404 height 75
type textarea "haar and sweet"
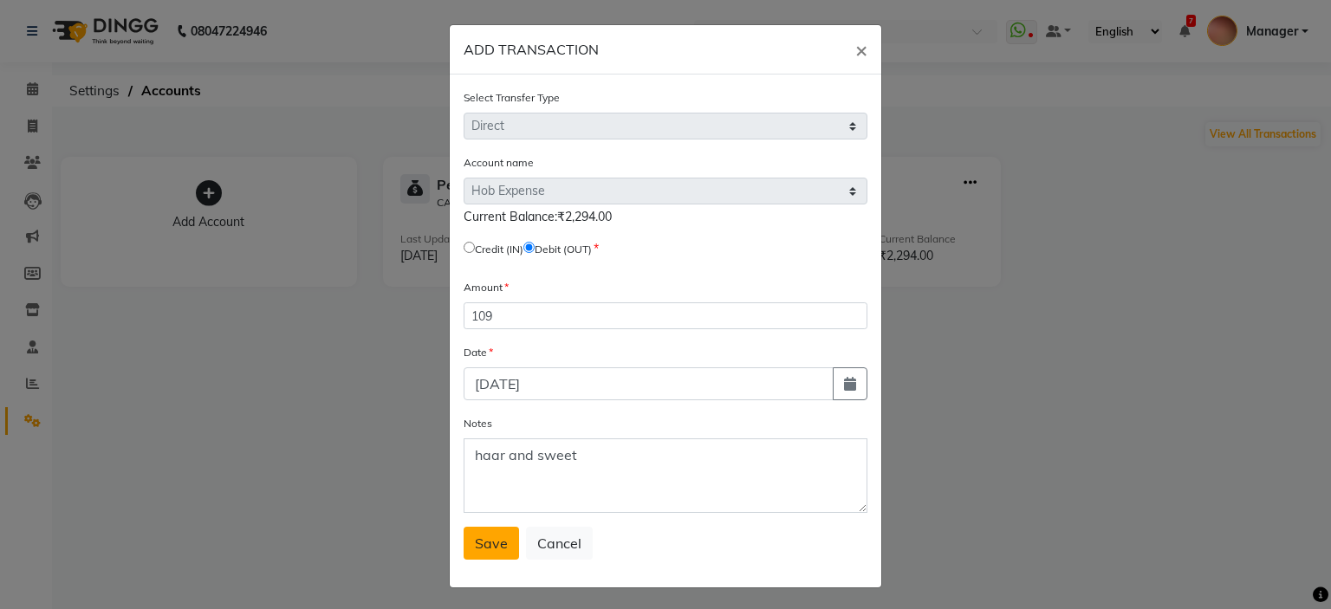
click at [489, 543] on span "Save" at bounding box center [491, 543] width 33 height 17
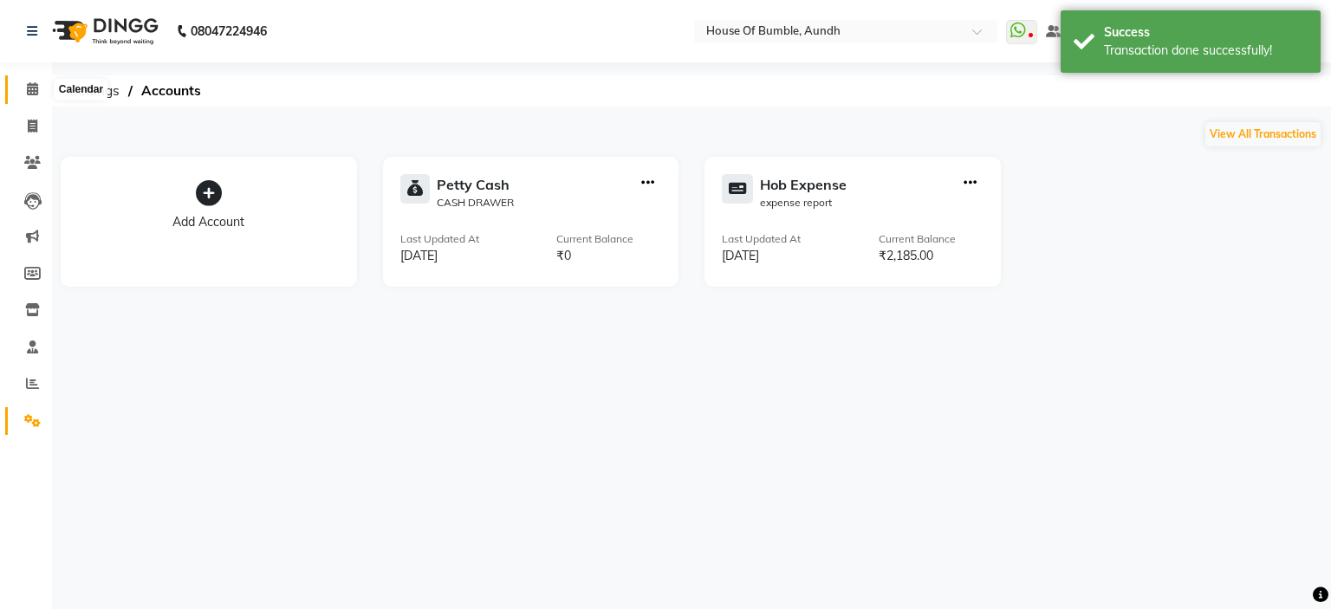
click at [24, 84] on span at bounding box center [32, 90] width 30 height 20
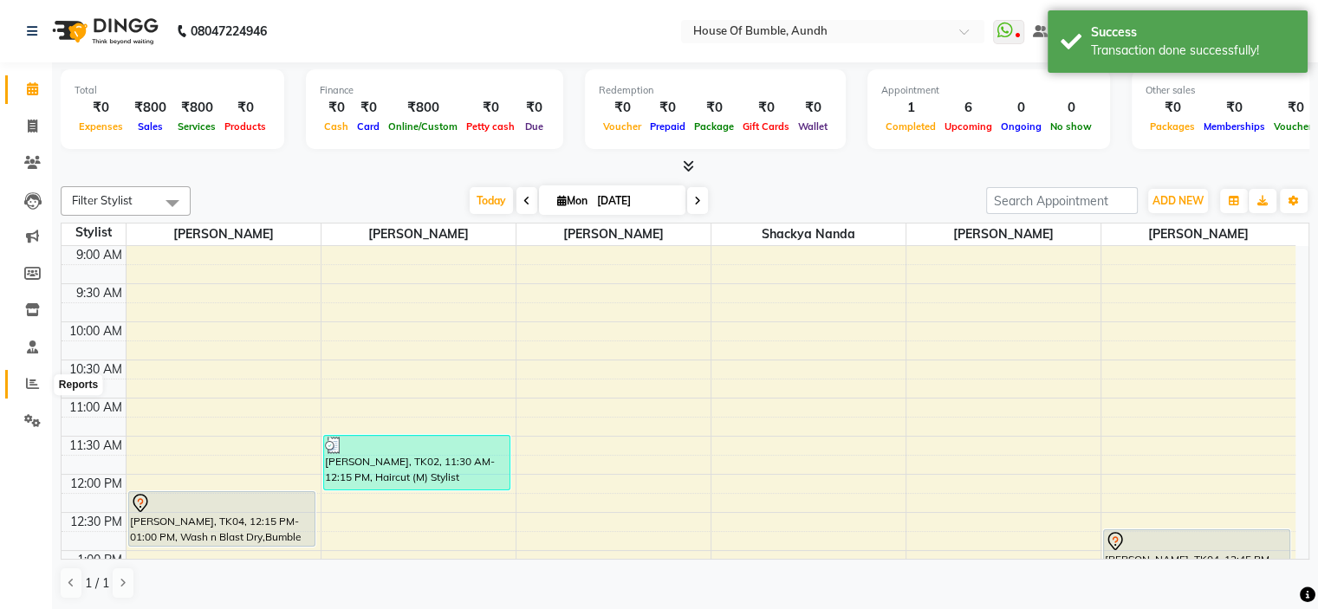
click at [33, 378] on icon at bounding box center [32, 383] width 13 height 13
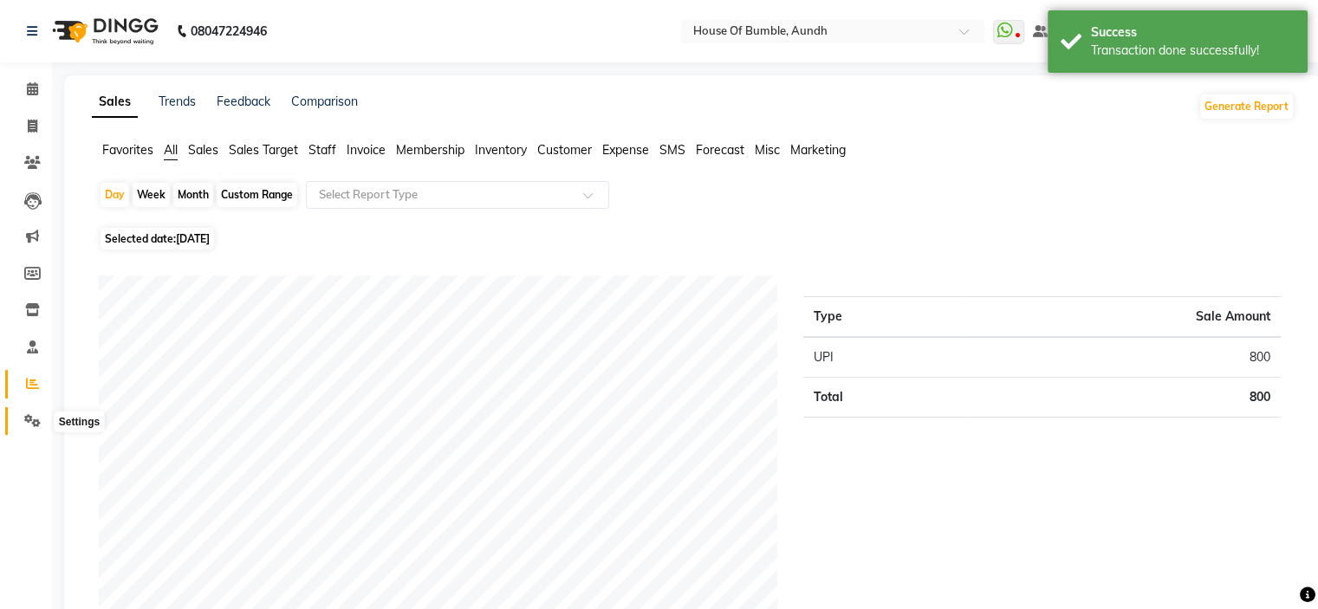
click at [43, 423] on span at bounding box center [32, 421] width 30 height 20
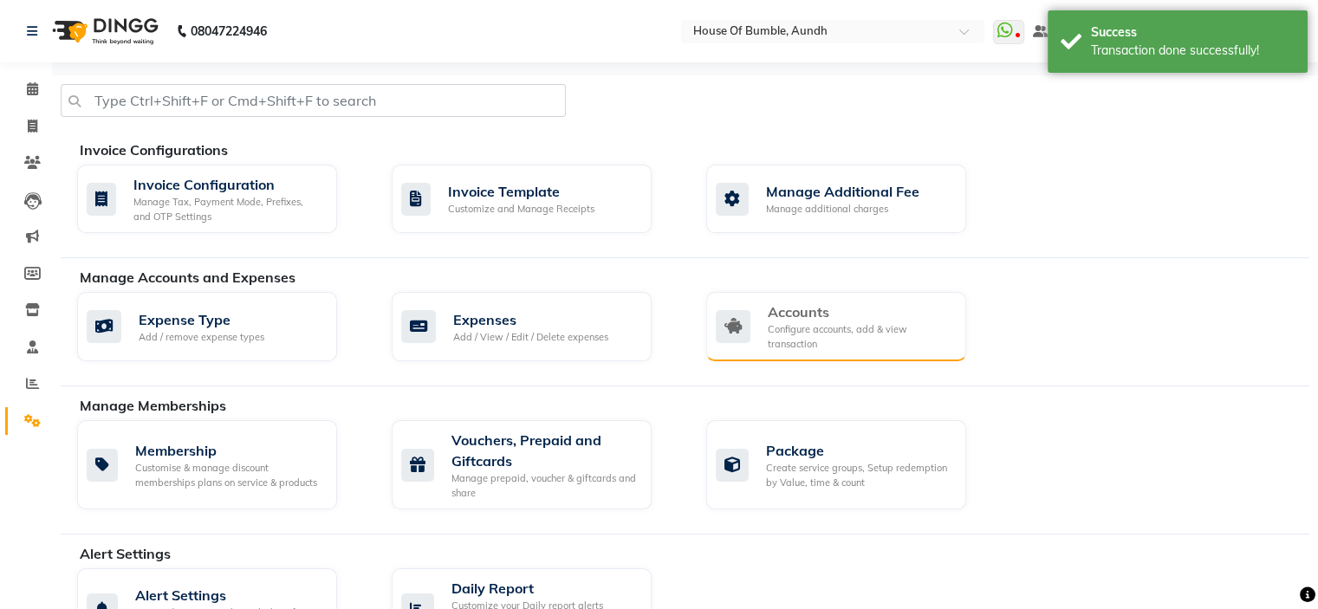
click at [864, 308] on div "Accounts" at bounding box center [860, 311] width 185 height 21
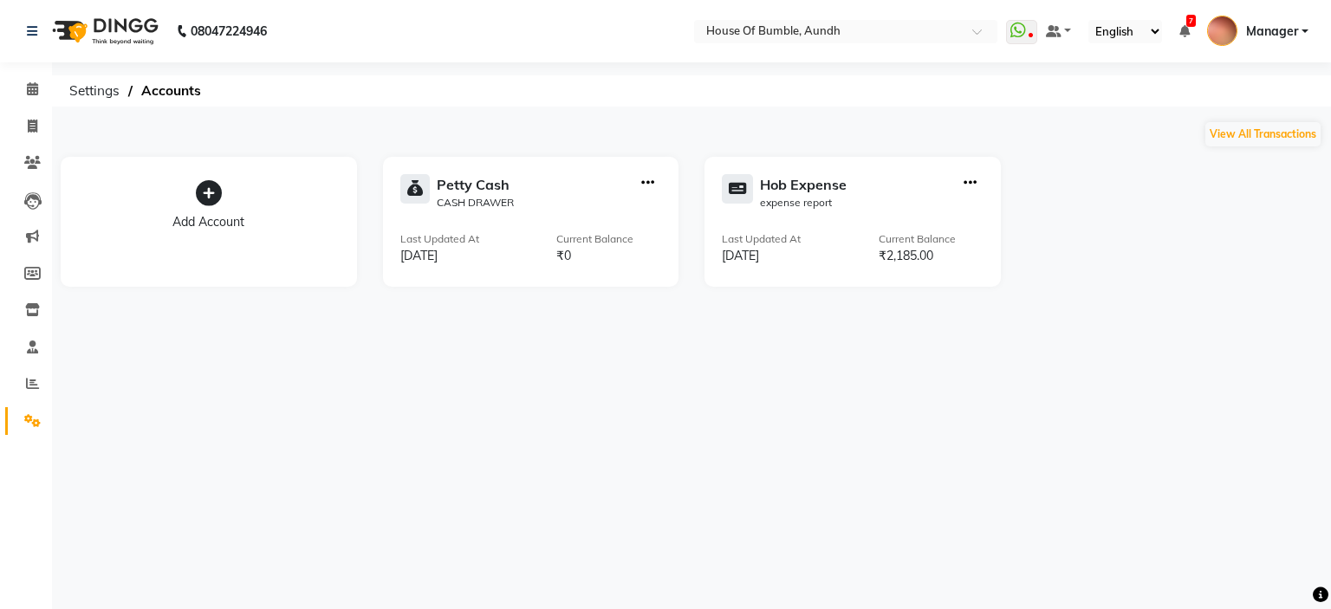
click at [972, 184] on icon "button" at bounding box center [969, 183] width 13 height 1
click at [982, 142] on div "View Transaction" at bounding box center [970, 147] width 92 height 18
select select "7380"
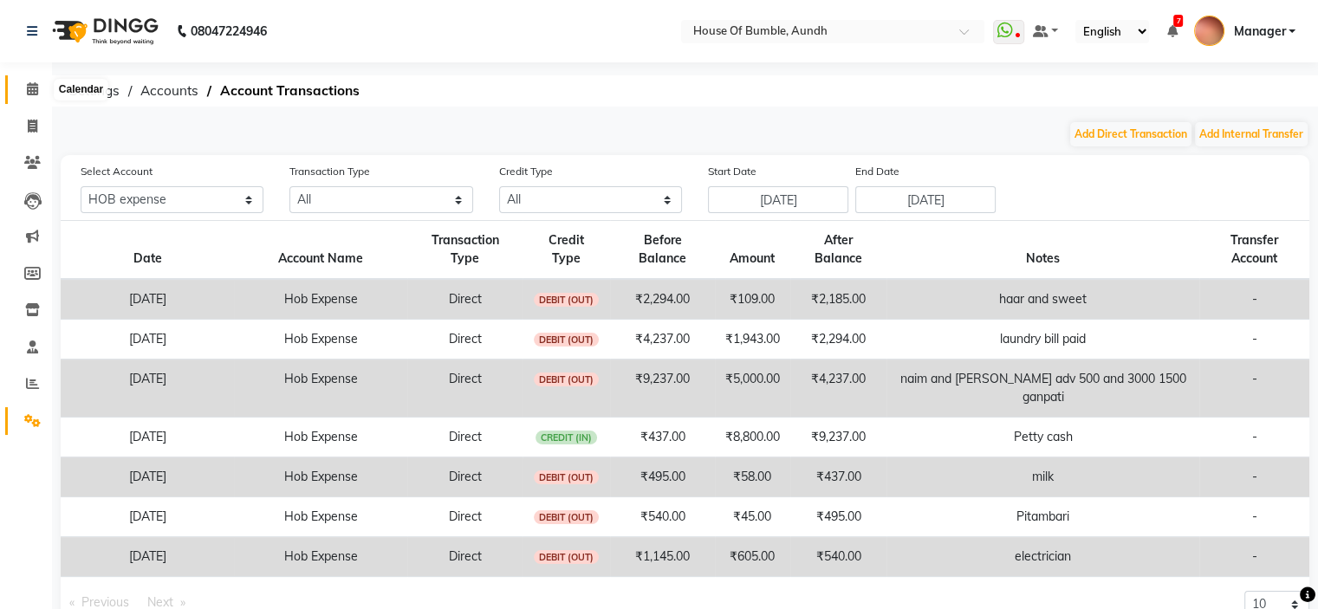
click at [24, 89] on span at bounding box center [32, 90] width 30 height 20
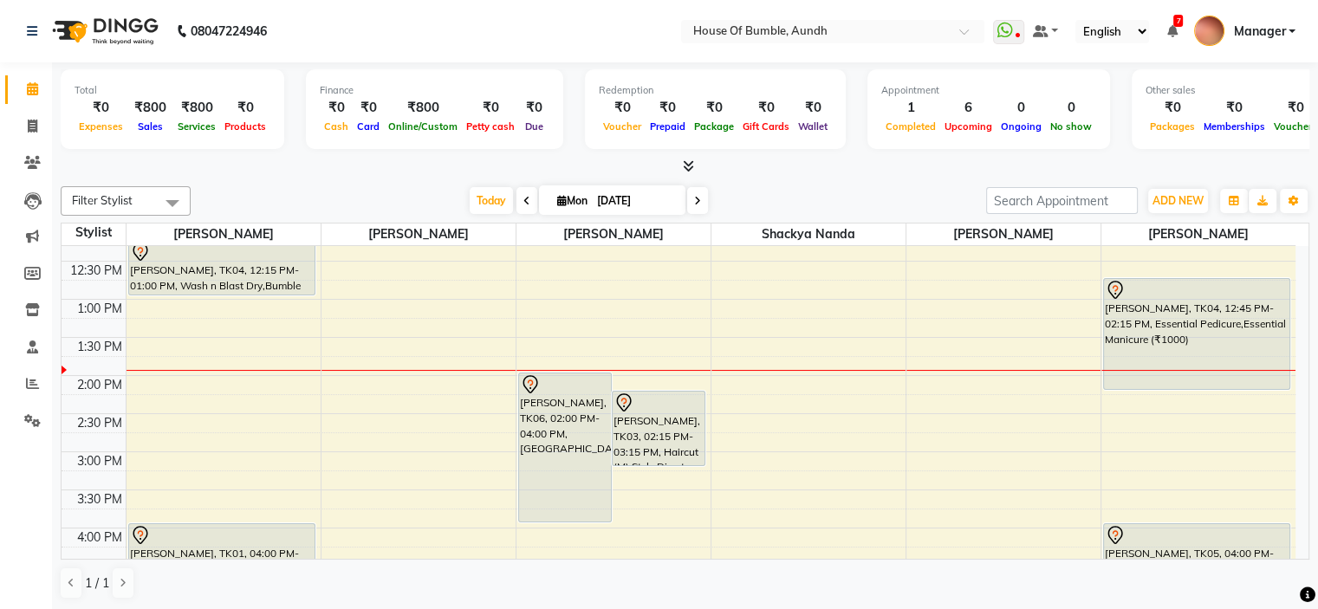
scroll to position [347, 0]
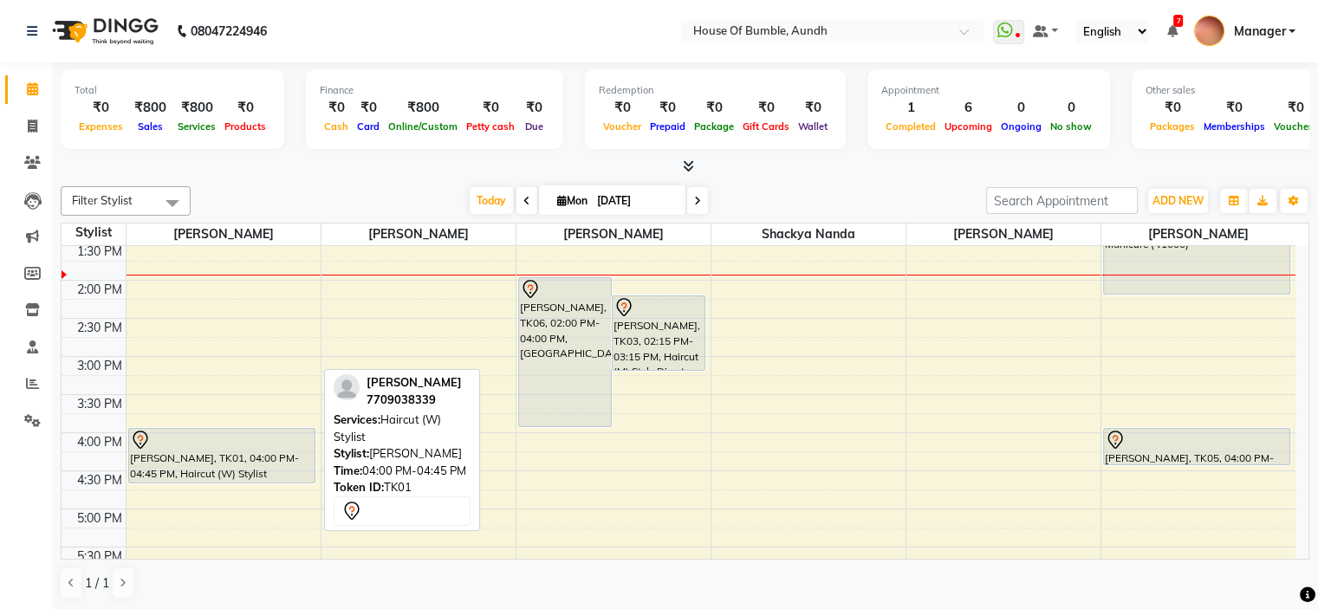
click at [219, 467] on div "[PERSON_NAME], TK01, 04:00 PM-04:45 PM, Haircut (W) Stylist" at bounding box center [221, 456] width 185 height 54
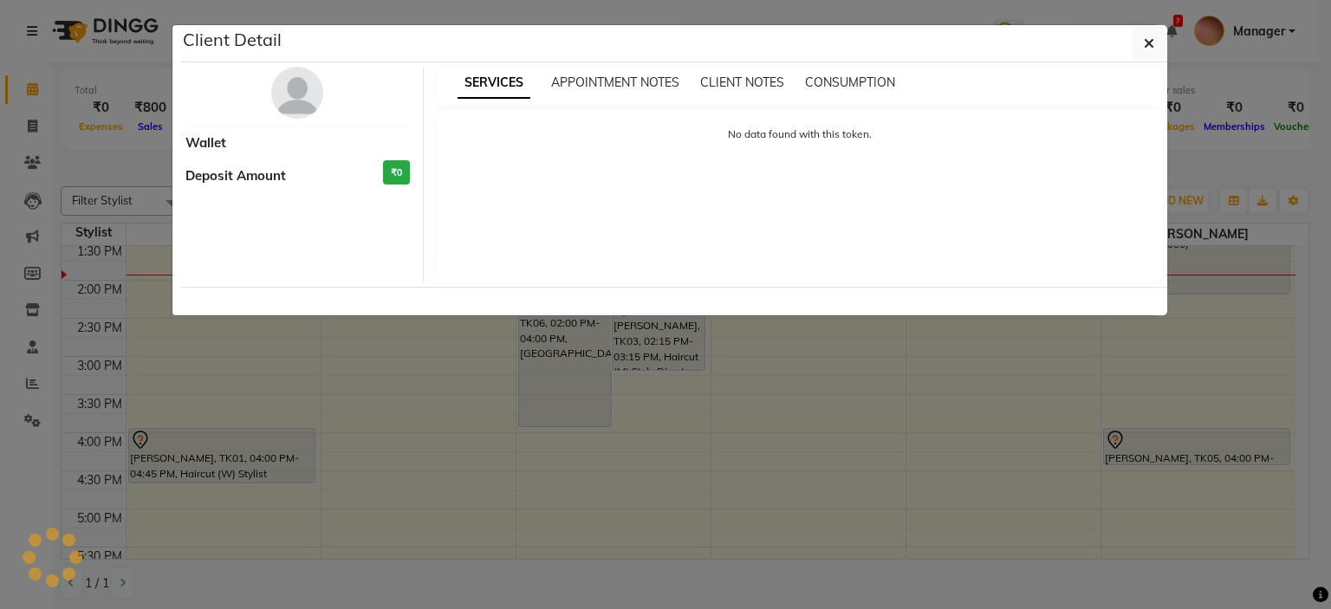
select select "7"
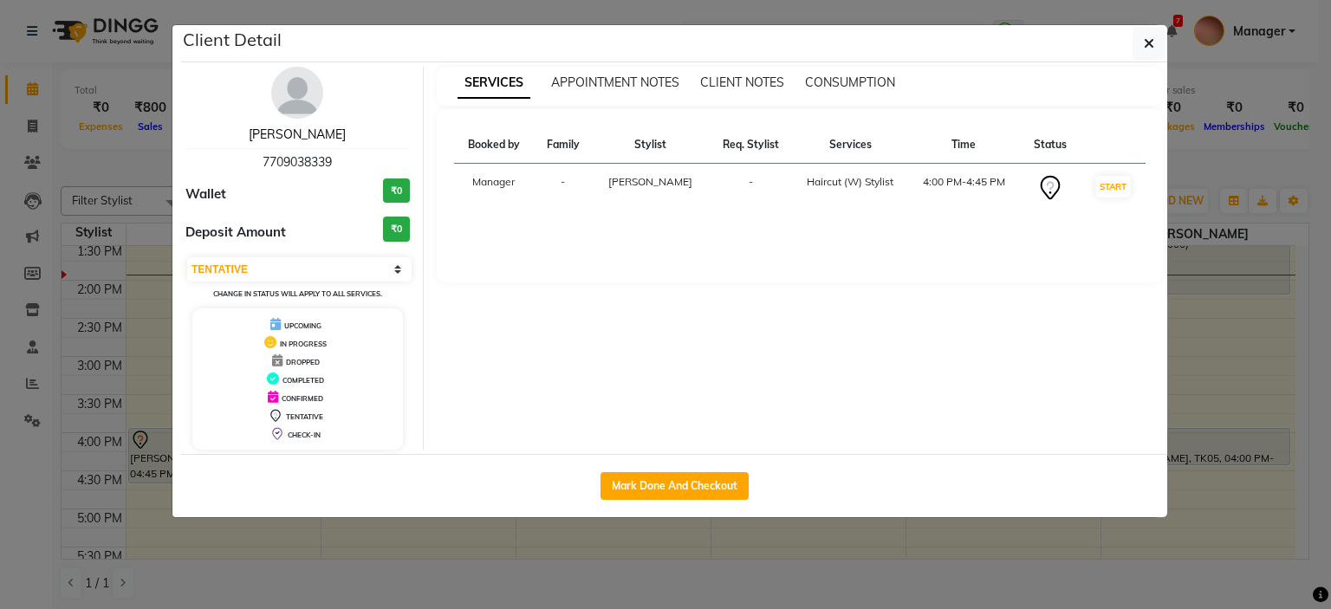
click at [298, 136] on link "[PERSON_NAME]" at bounding box center [297, 134] width 97 height 16
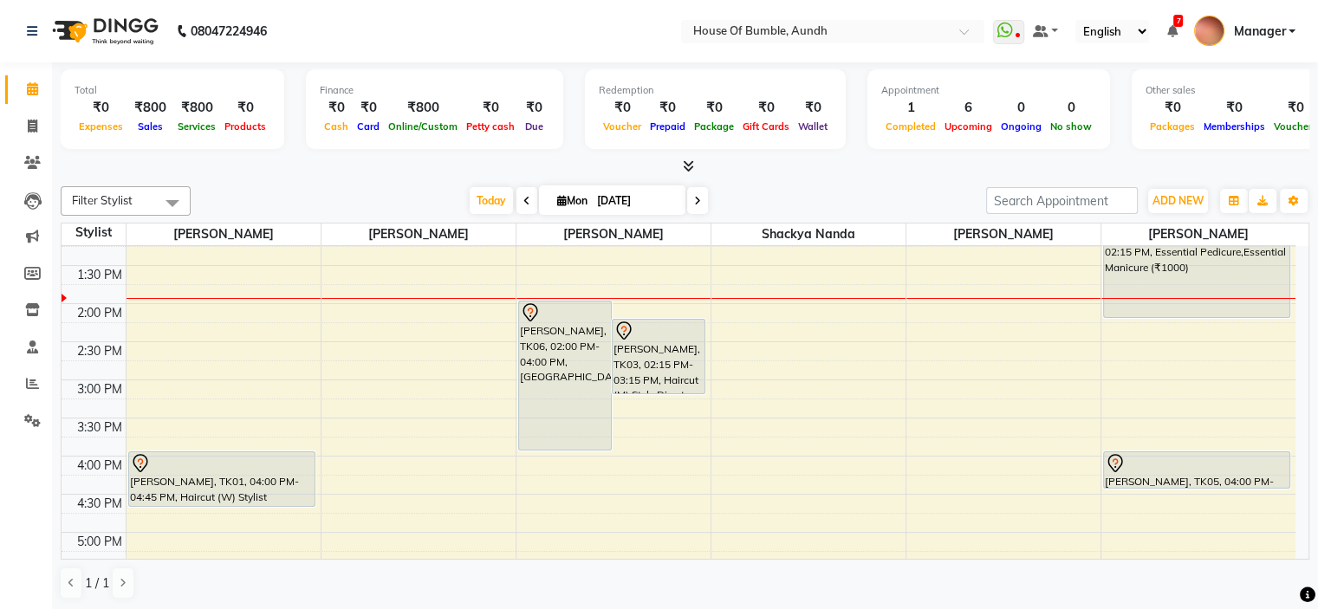
scroll to position [347, 0]
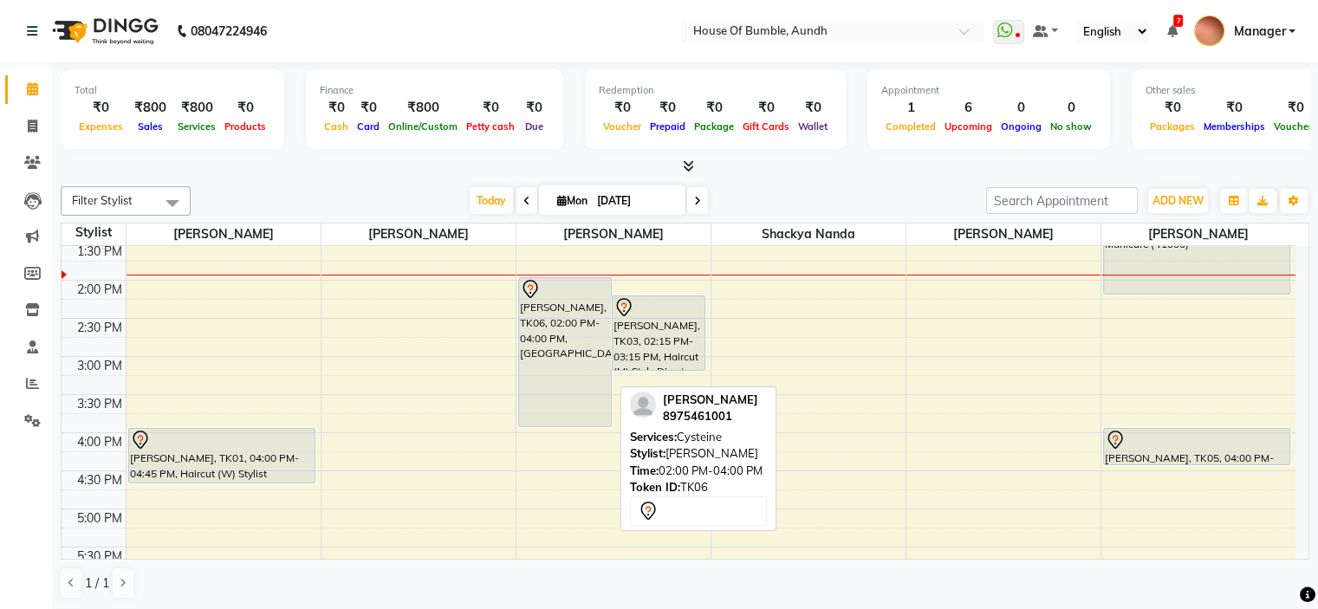
click at [574, 346] on div "[PERSON_NAME], TK06, 02:00 PM-04:00 PM, [GEOGRAPHIC_DATA]" at bounding box center [565, 352] width 92 height 148
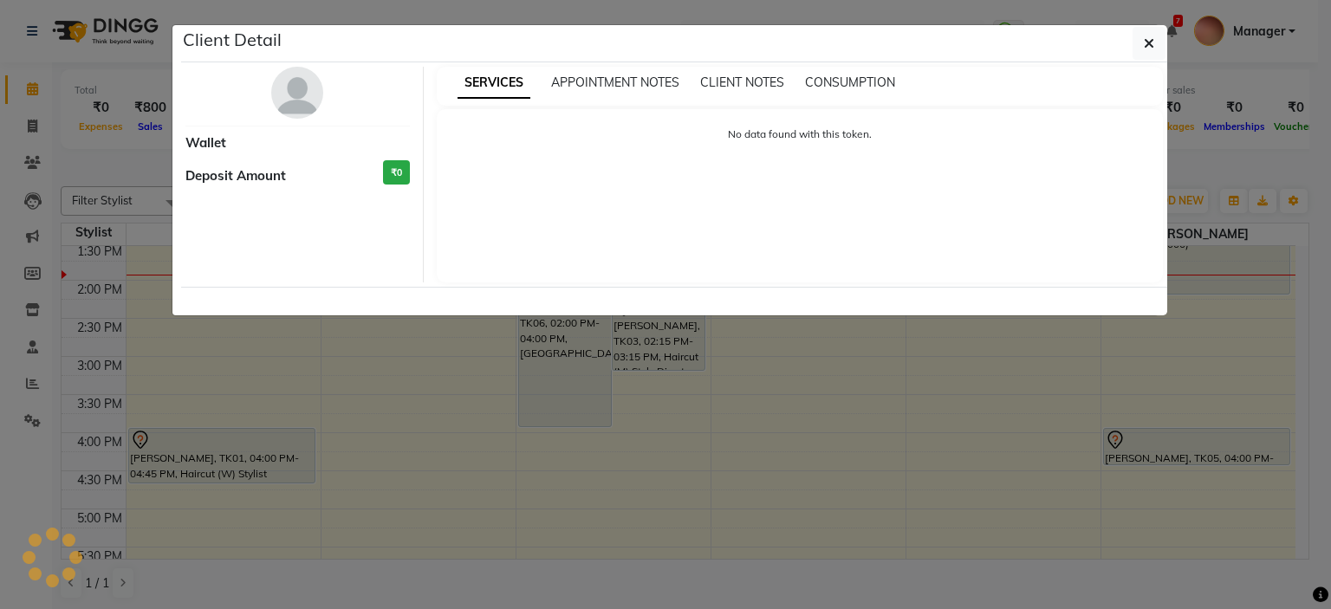
select select "7"
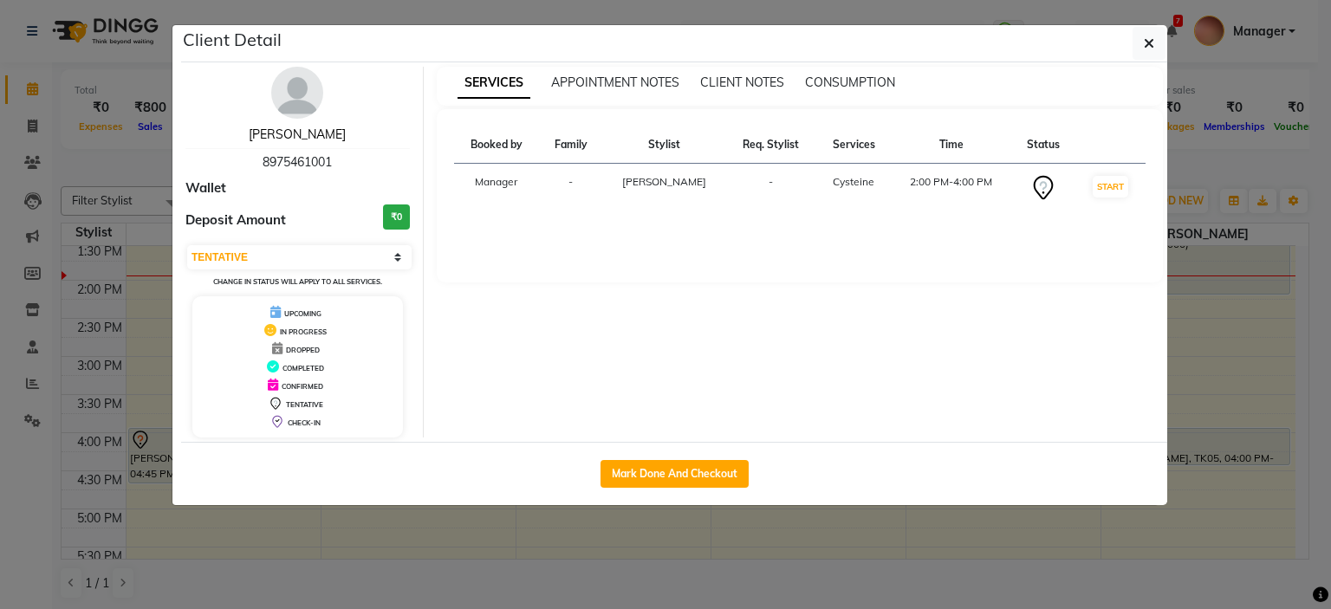
click at [320, 131] on link "[PERSON_NAME]" at bounding box center [297, 134] width 97 height 16
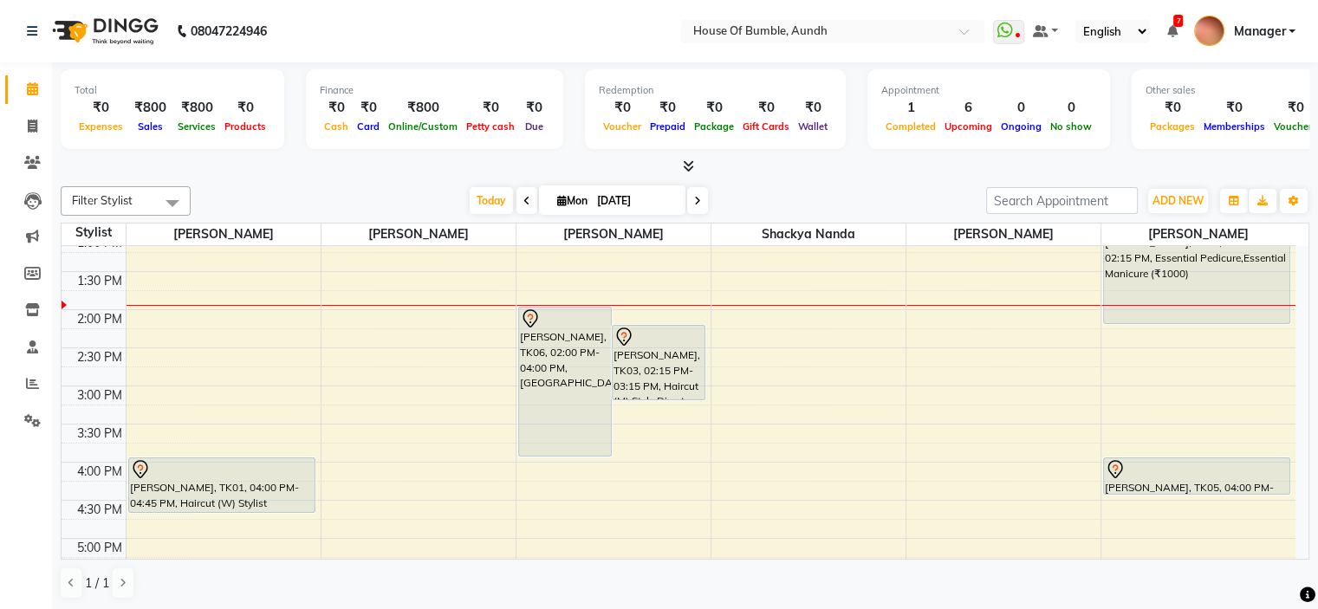
scroll to position [433, 0]
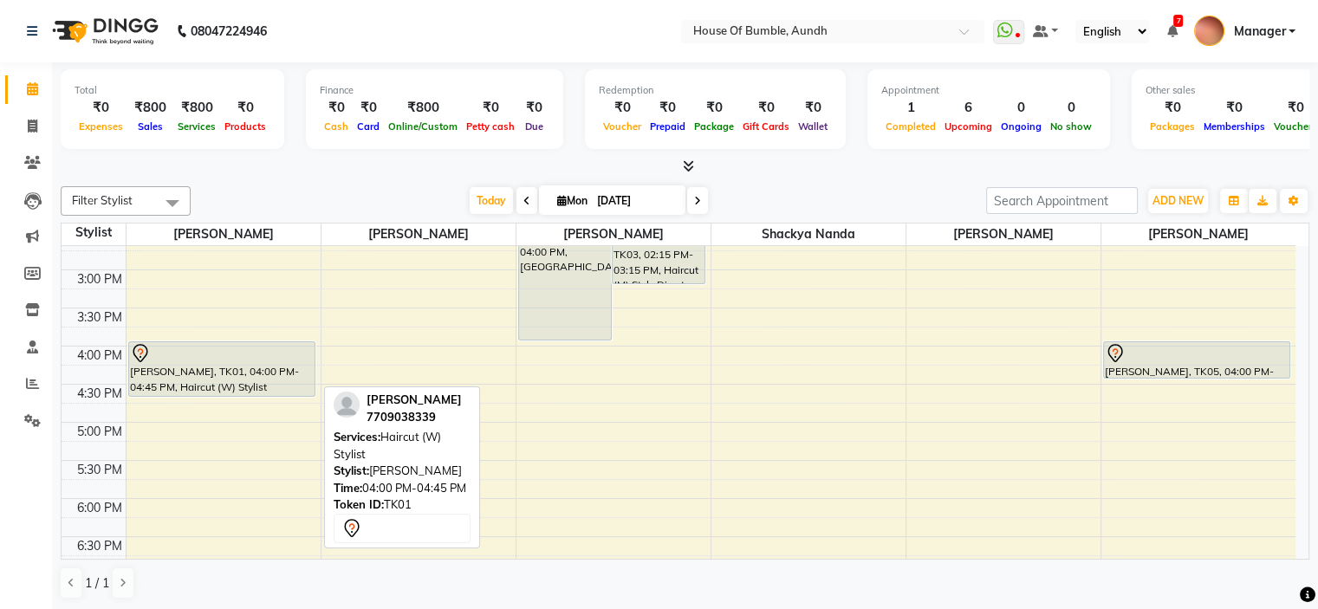
click at [211, 397] on div at bounding box center [221, 395] width 185 height 7
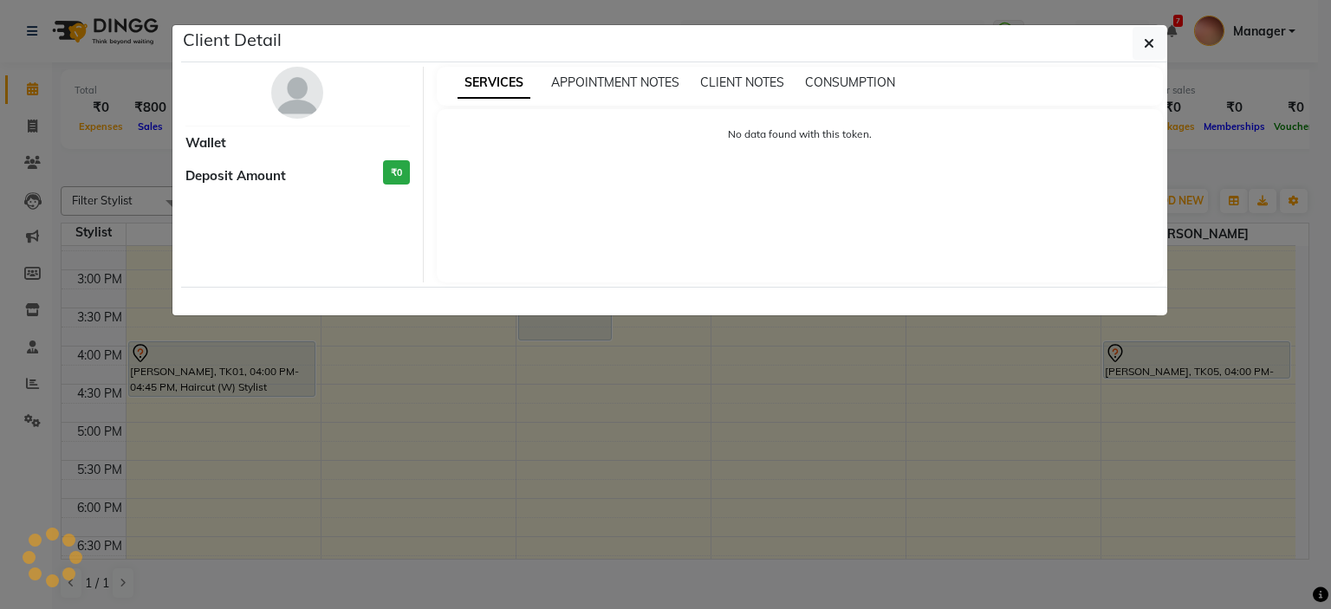
select select "7"
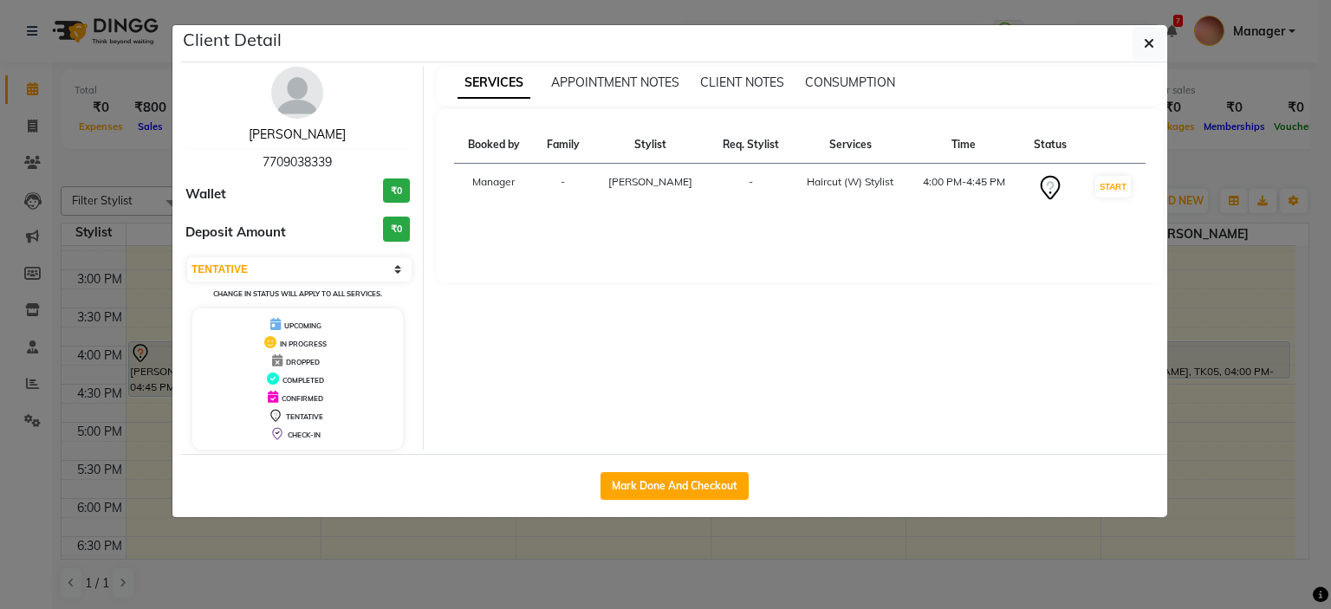
click at [312, 136] on link "[PERSON_NAME]" at bounding box center [297, 134] width 97 height 16
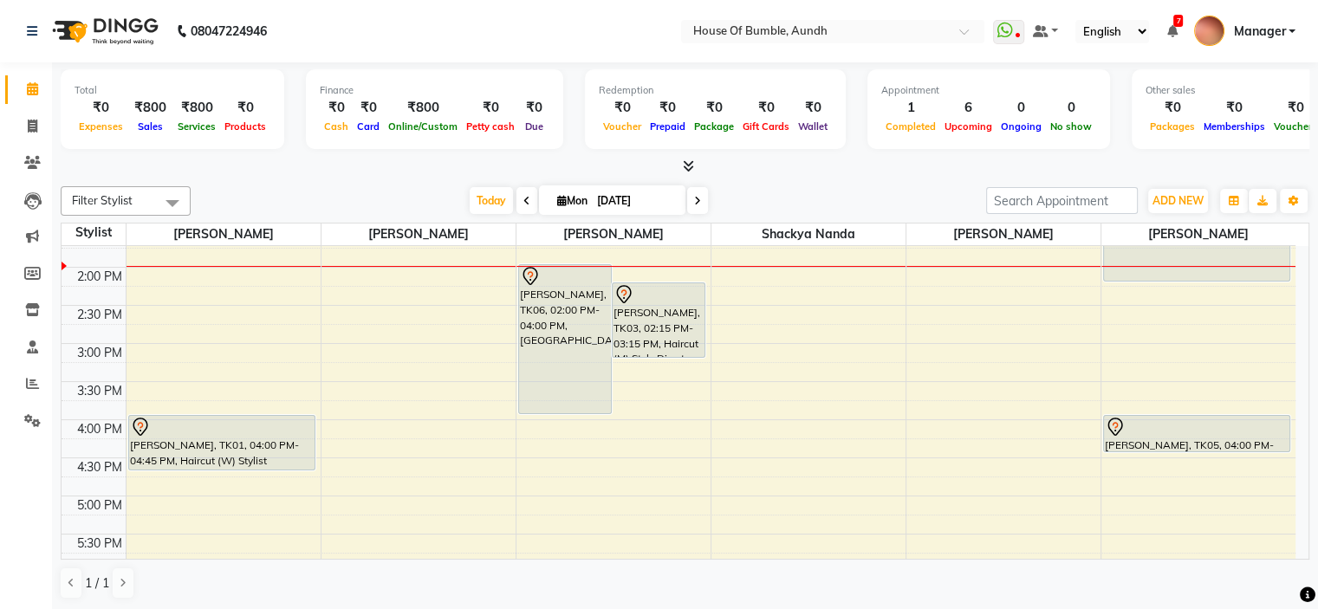
scroll to position [260, 0]
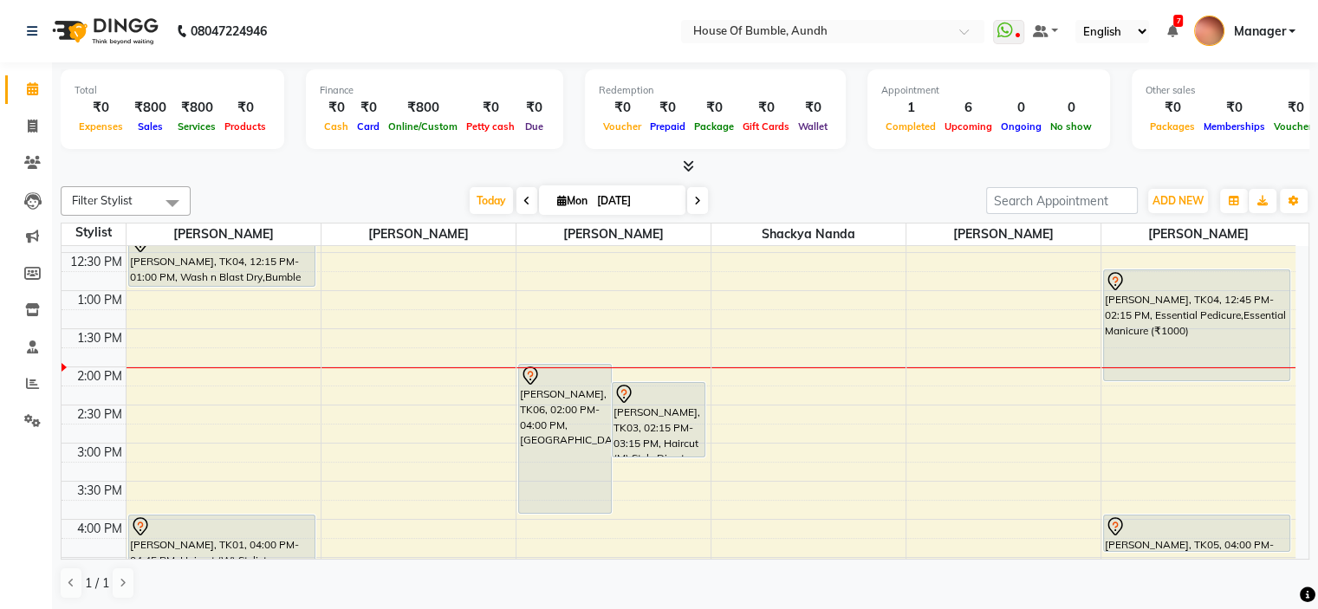
click at [592, 197] on input "[DATE]" at bounding box center [635, 201] width 87 height 26
select select "9"
select select "2025"
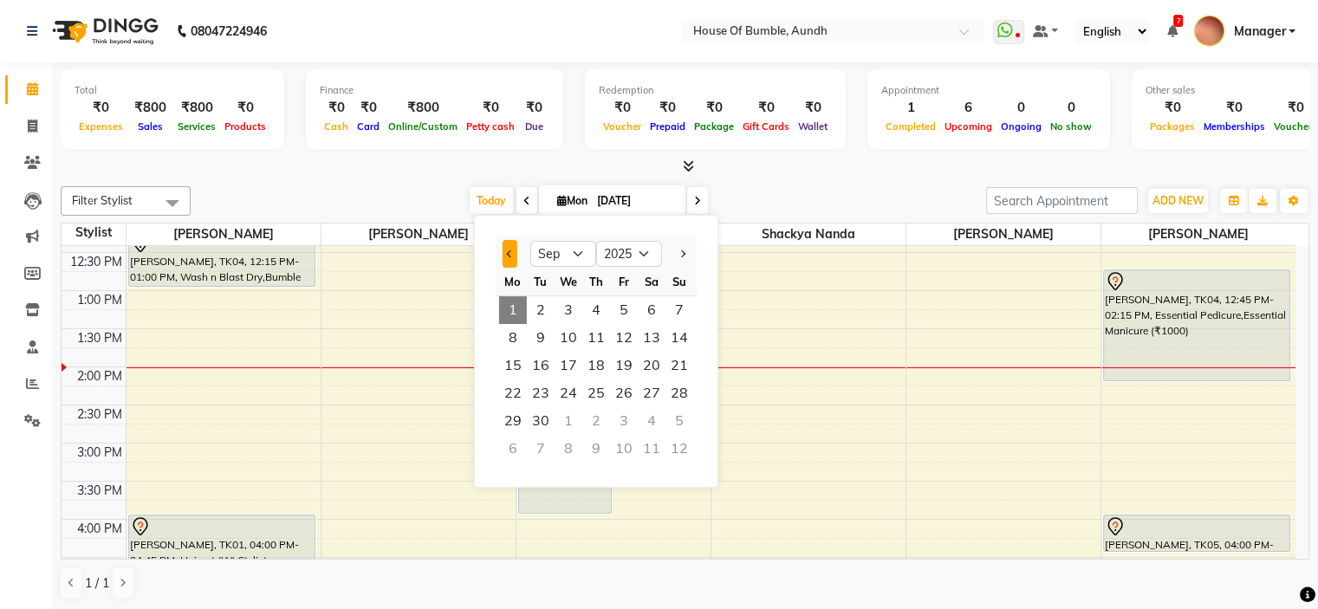
click at [509, 248] on button "Previous month" at bounding box center [509, 254] width 15 height 28
select select "8"
click at [677, 420] on span "31" at bounding box center [679, 421] width 28 height 28
type input "[DATE]"
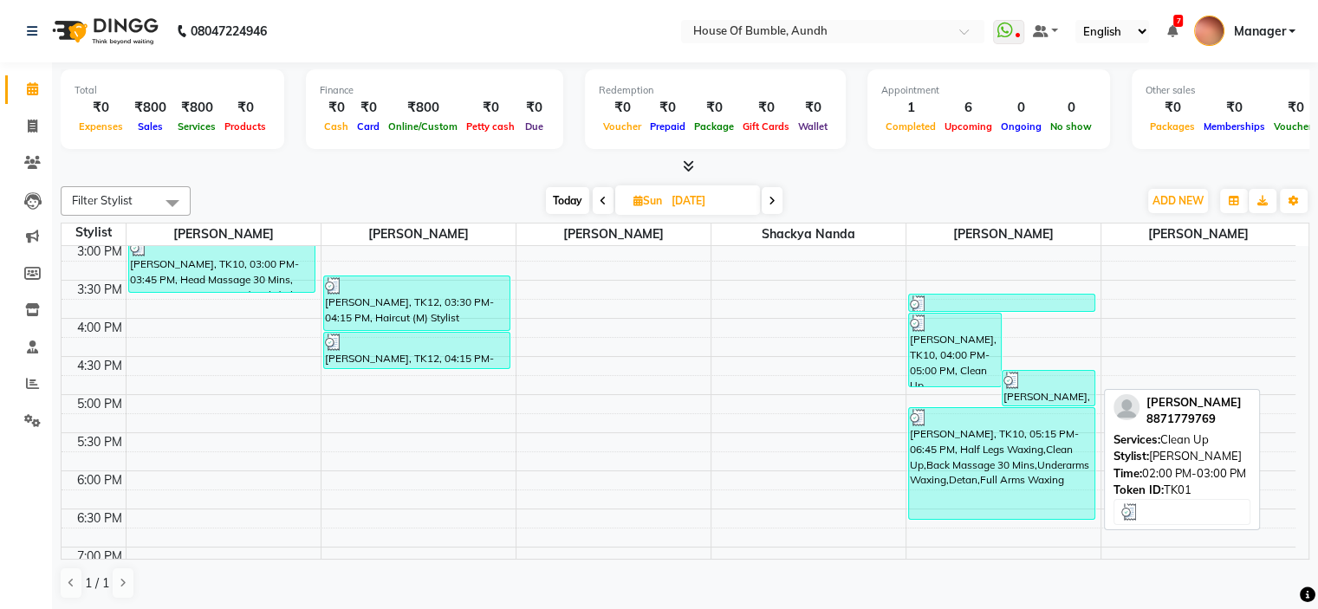
scroll to position [667, 0]
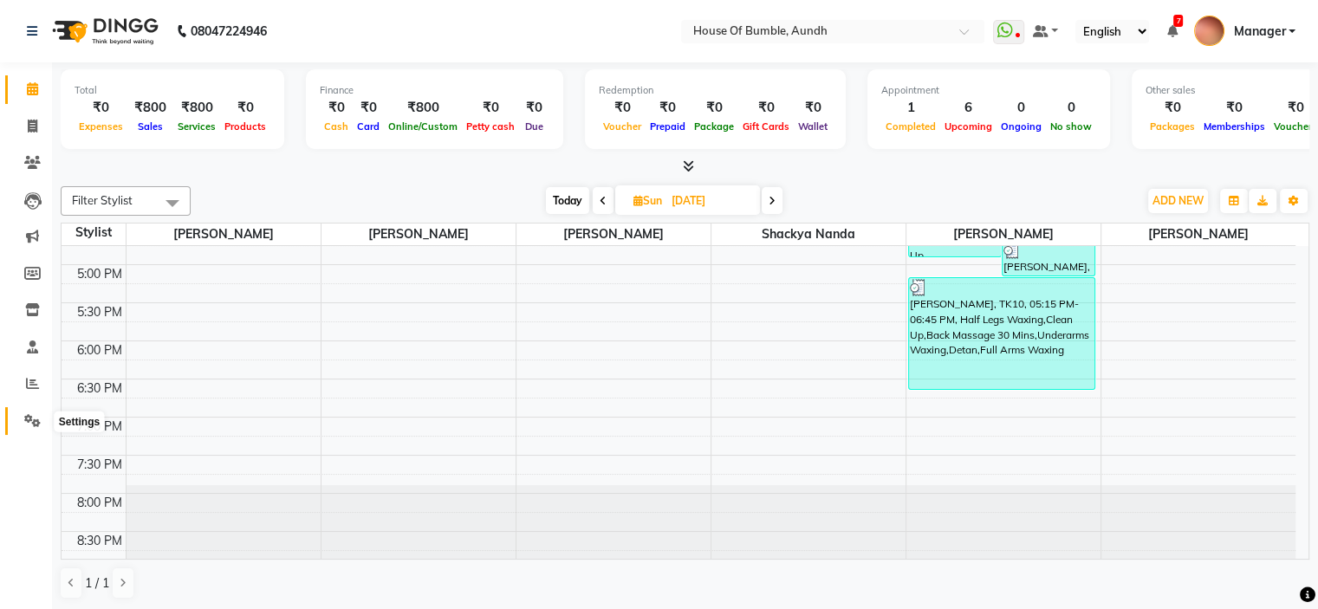
click at [34, 418] on icon at bounding box center [32, 420] width 16 height 13
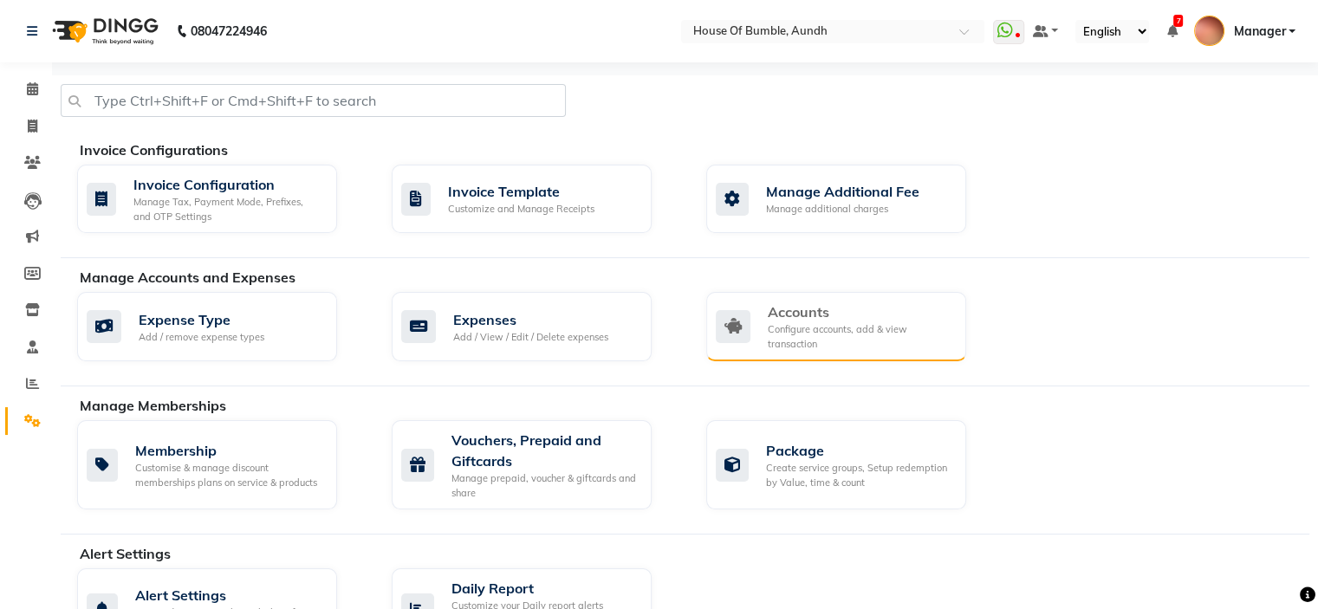
click at [868, 308] on div "Accounts" at bounding box center [860, 311] width 185 height 21
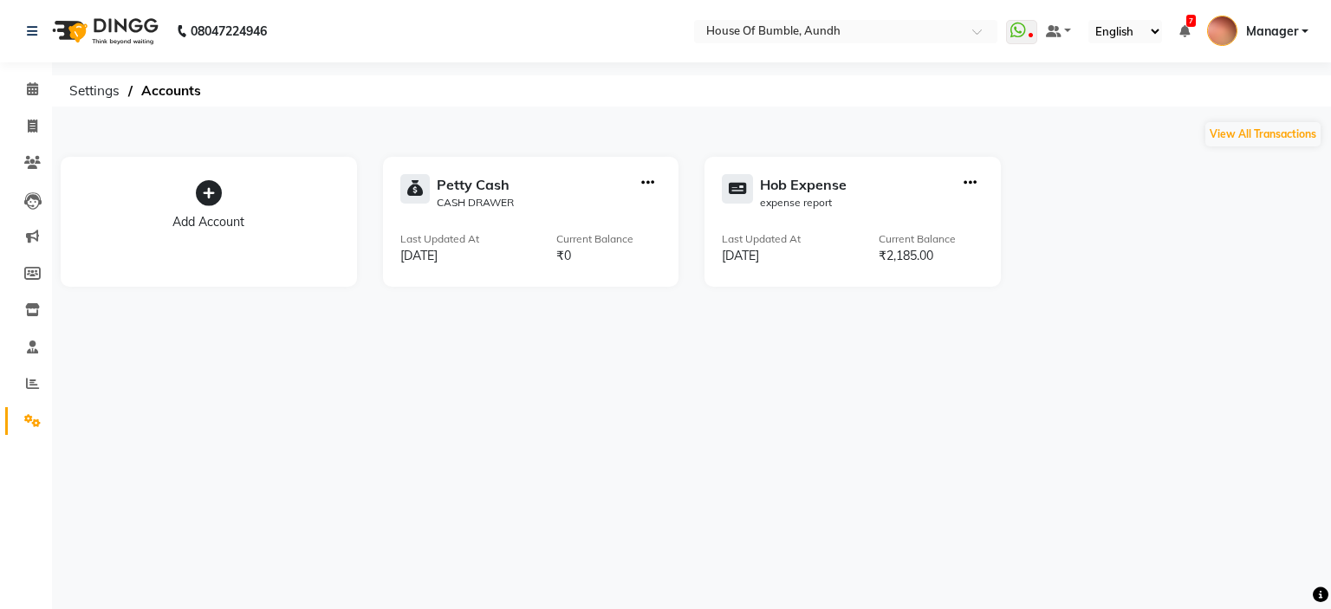
click at [968, 183] on icon "button" at bounding box center [969, 183] width 13 height 1
click at [1003, 105] on div "Add Transaction" at bounding box center [970, 103] width 92 height 18
select select "direct"
select select "7380"
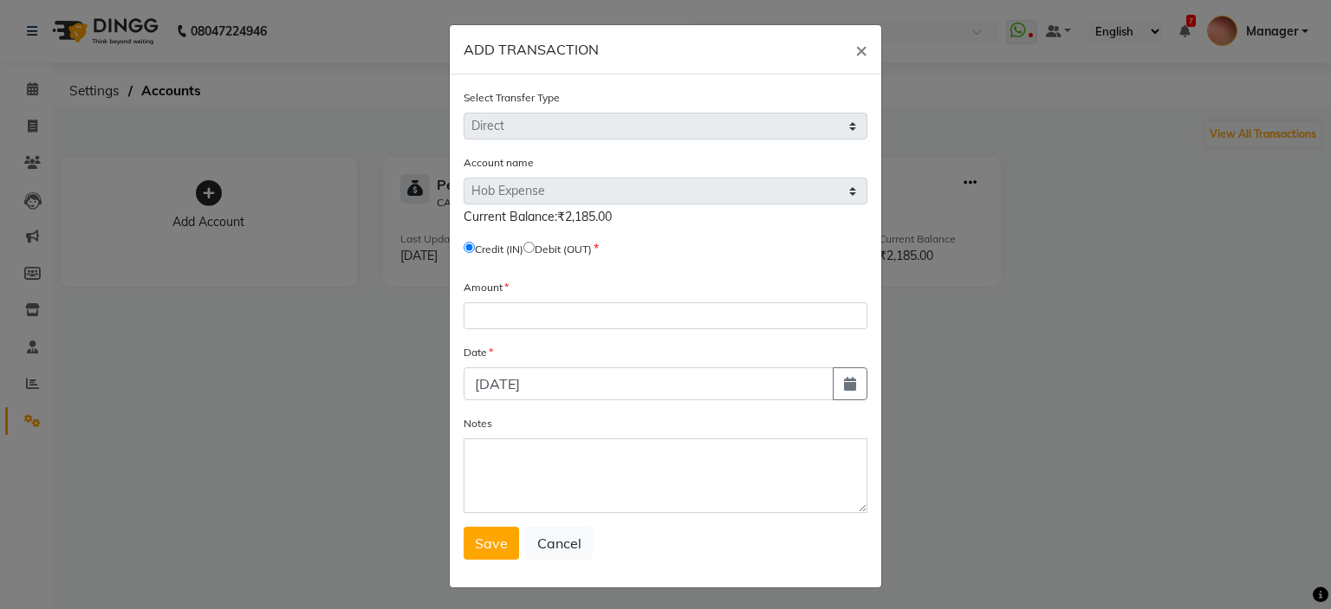
click at [531, 249] on input "radio" at bounding box center [528, 247] width 11 height 11
radio input "true"
click at [540, 340] on form "Select Transfer Type Select Direct Internal Account name Select Petty Cash Hob …" at bounding box center [665, 323] width 404 height 471
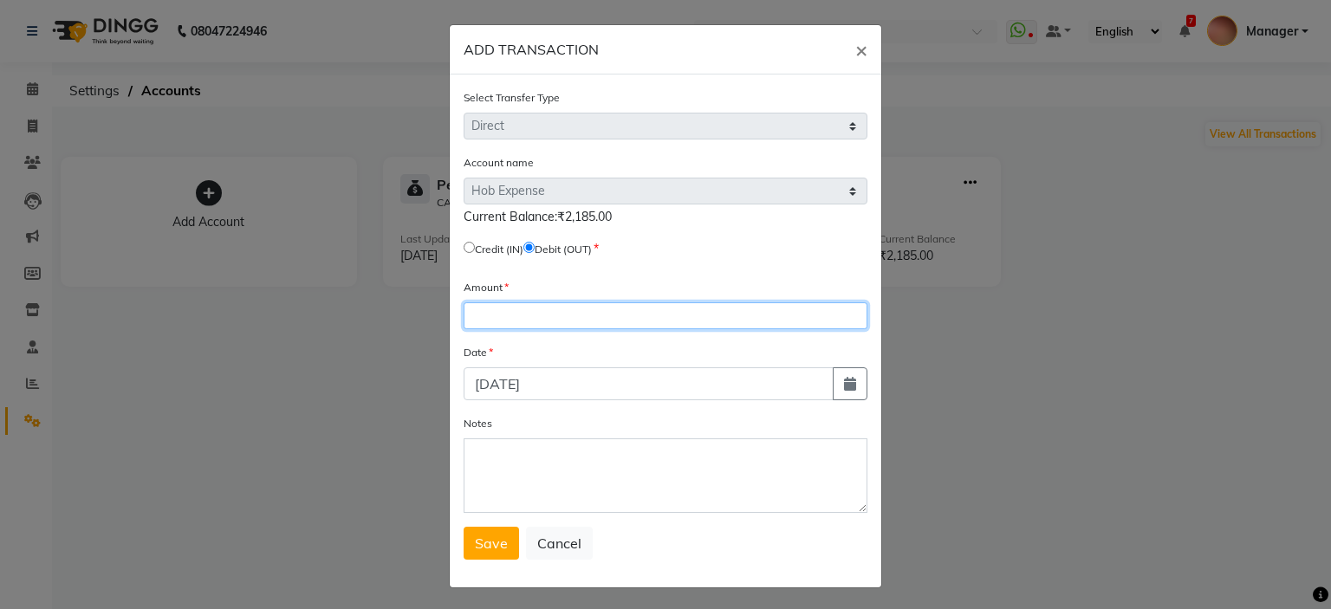
click at [561, 319] on input "number" at bounding box center [665, 315] width 404 height 27
type input "330"
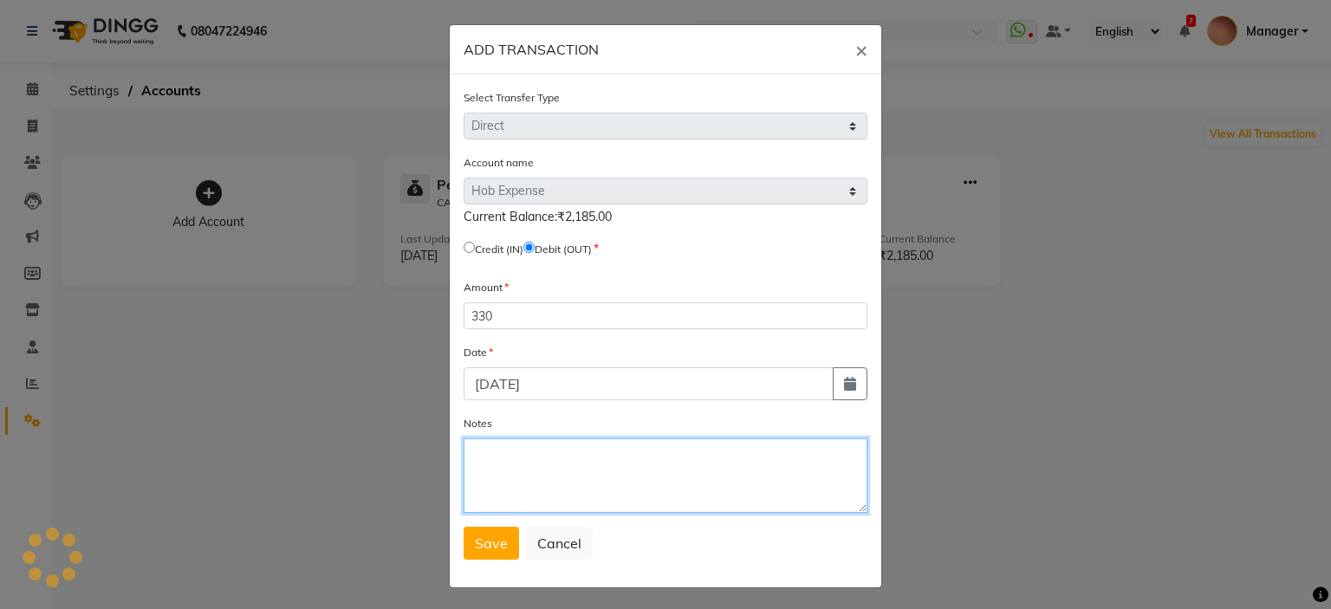
click at [549, 446] on textarea "Notes" at bounding box center [665, 475] width 404 height 75
click at [520, 463] on textarea "water bttles" at bounding box center [665, 475] width 404 height 75
click at [594, 447] on textarea "water bottles" at bounding box center [665, 475] width 404 height 75
type textarea "water bottles"
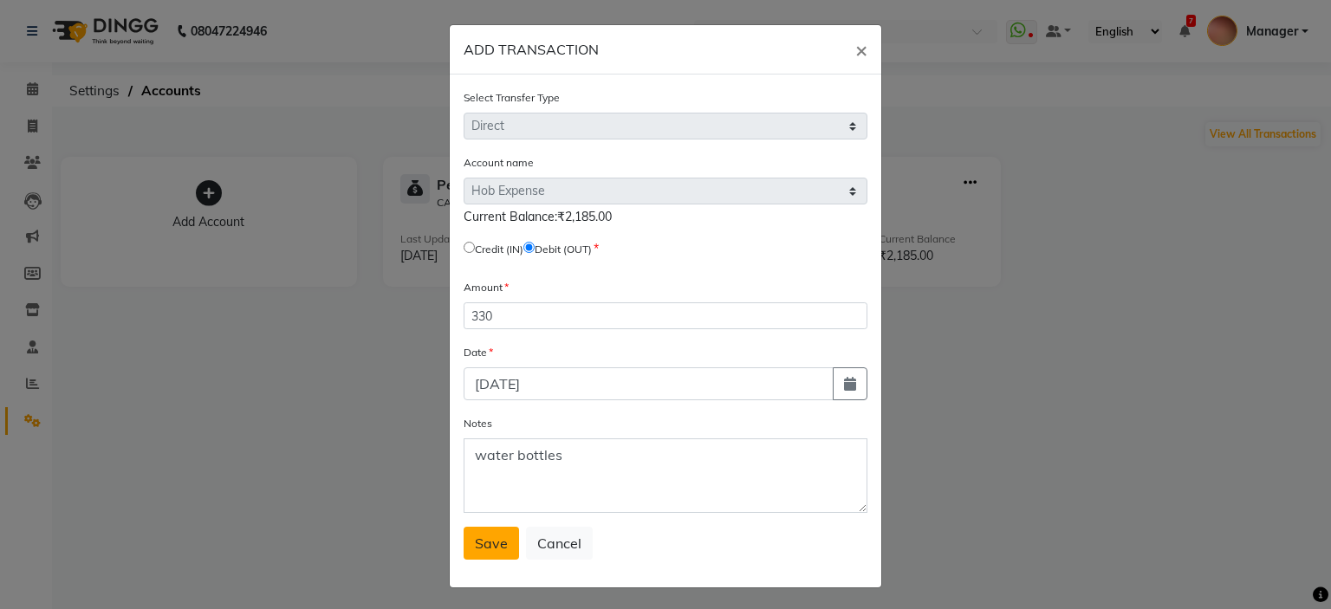
click at [499, 558] on button "Save" at bounding box center [490, 543] width 55 height 33
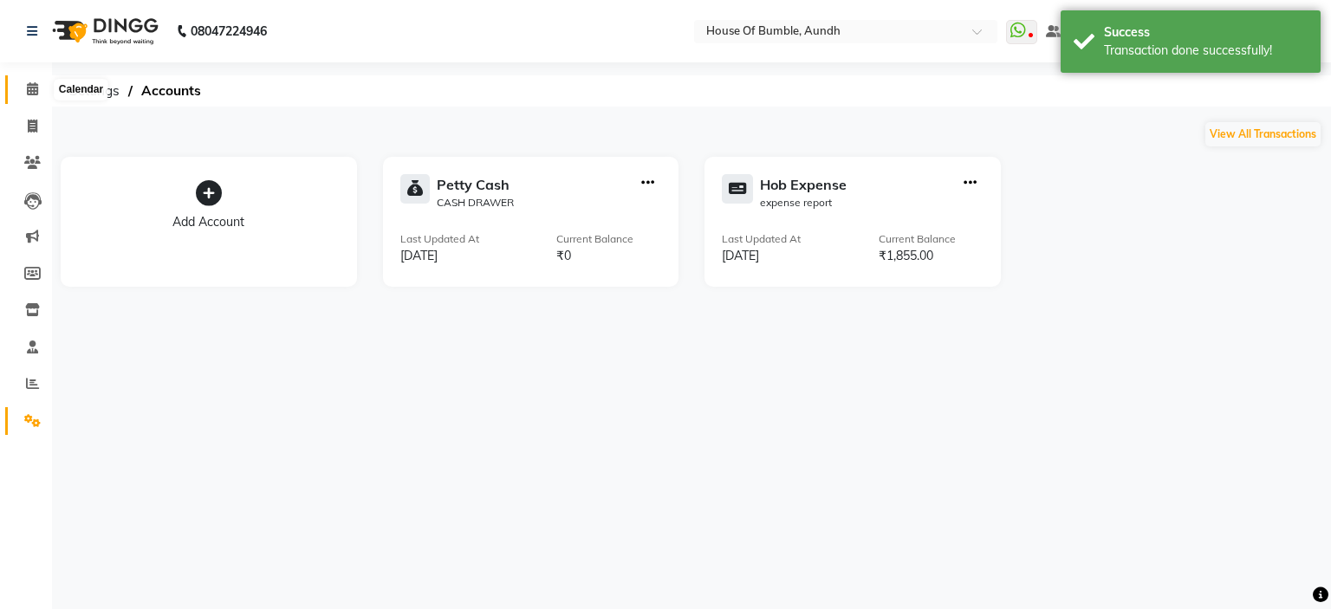
click at [28, 91] on icon at bounding box center [32, 88] width 11 height 13
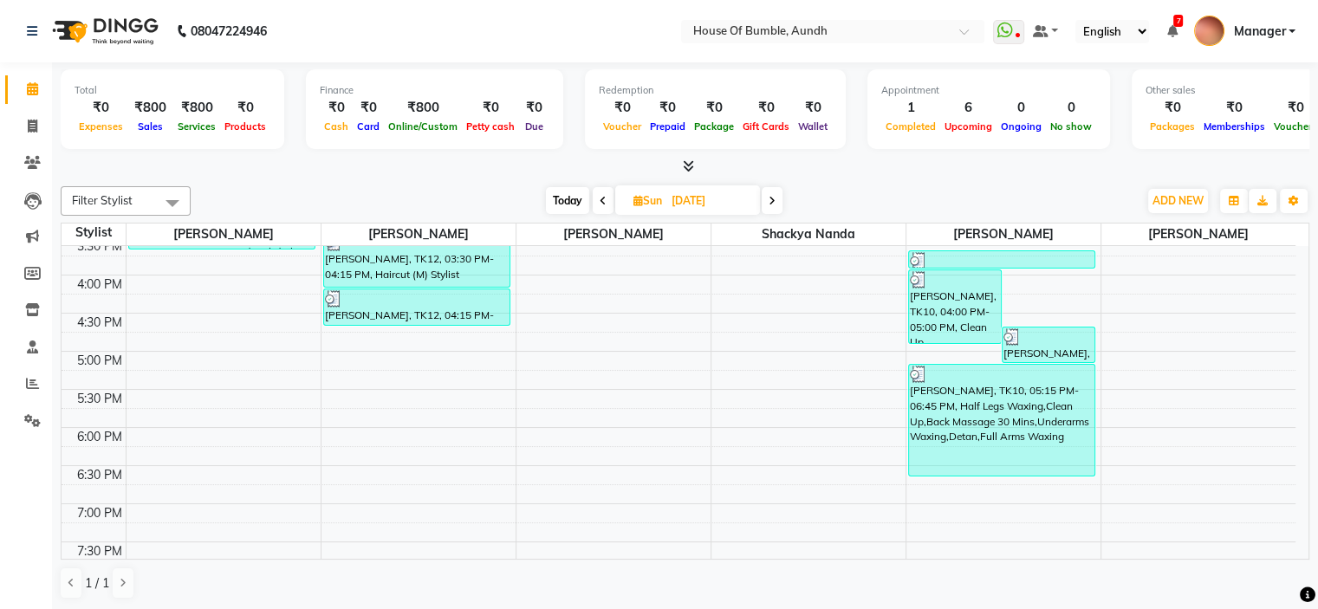
scroll to position [667, 0]
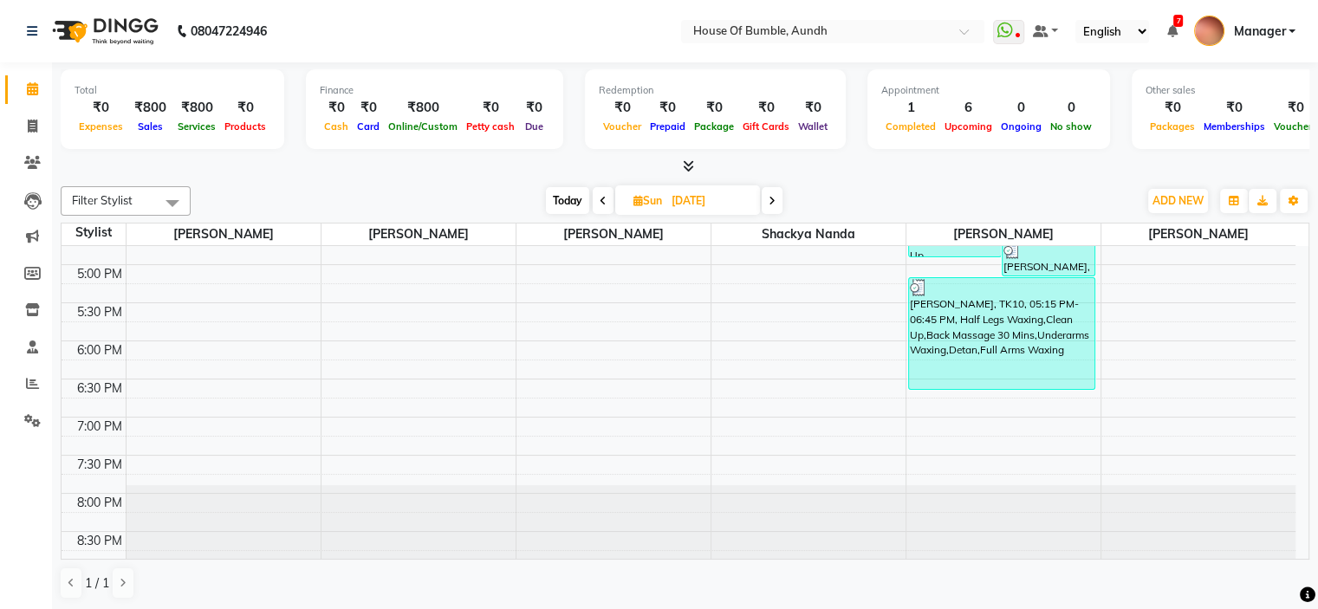
click at [554, 196] on span "Today" at bounding box center [567, 200] width 43 height 27
type input "[DATE]"
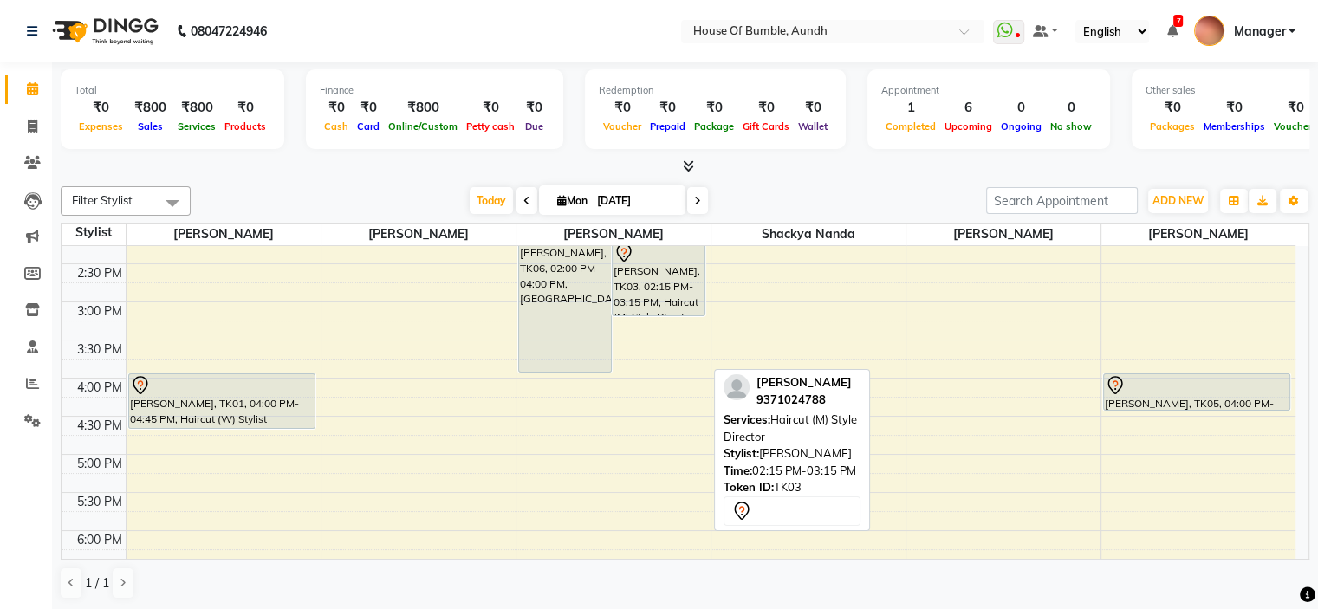
scroll to position [419, 0]
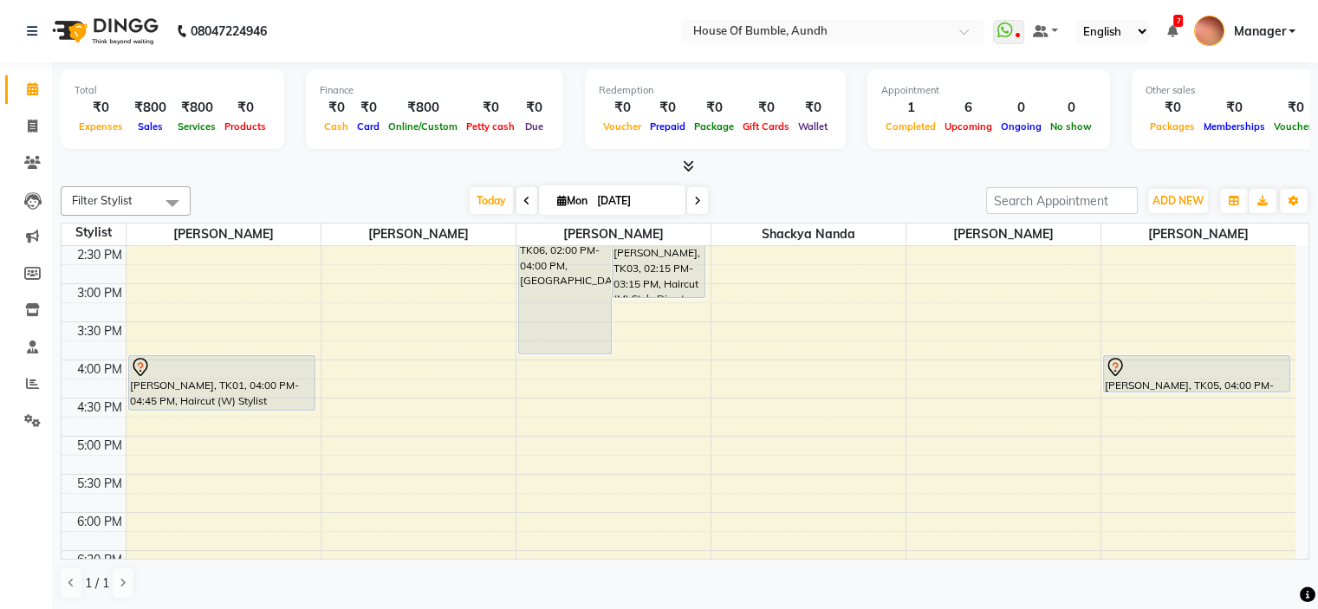
click at [607, 194] on input "[DATE]" at bounding box center [635, 201] width 87 height 26
select select "9"
select select "2025"
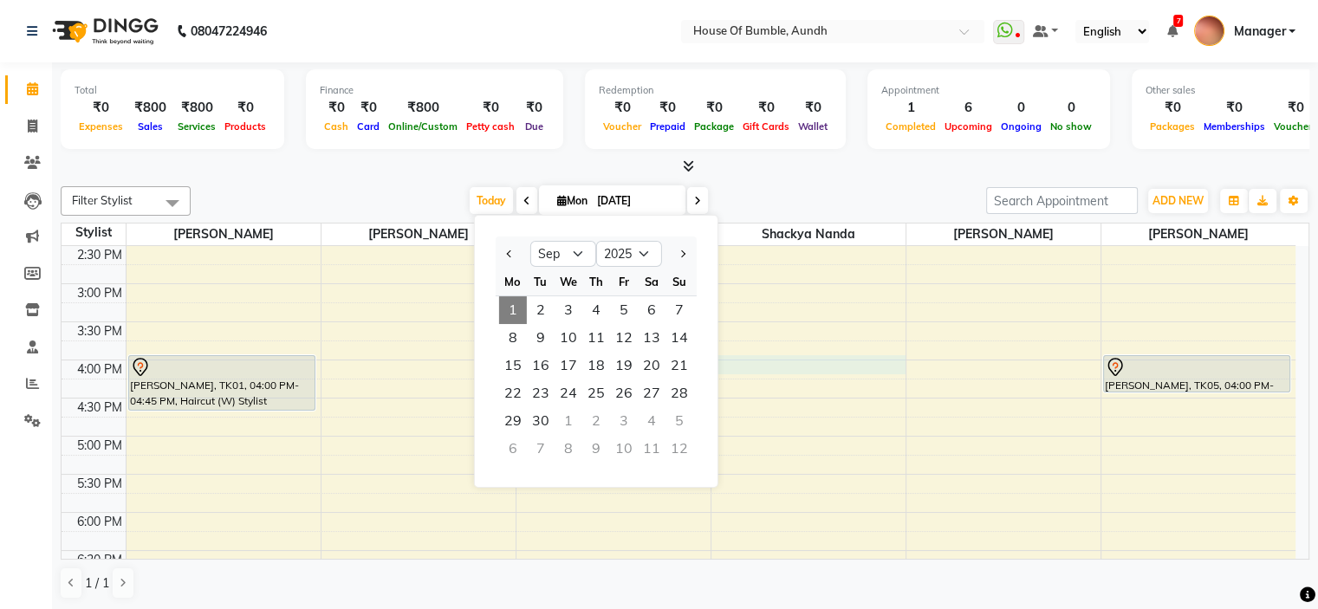
click at [820, 369] on div "9:00 AM 9:30 AM 10:00 AM 10:30 AM 11:00 AM 11:30 AM 12:00 PM 12:30 PM 1:00 PM 1…" at bounding box center [679, 284] width 1234 height 914
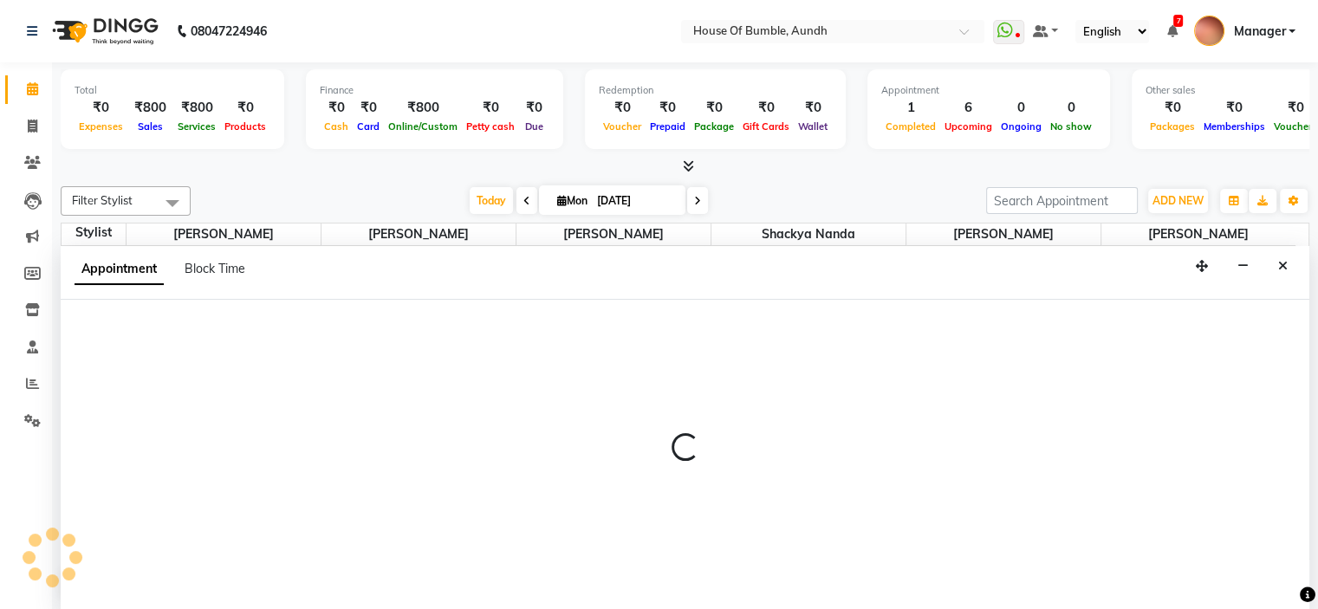
scroll to position [0, 0]
select select "7918"
select select "tentative"
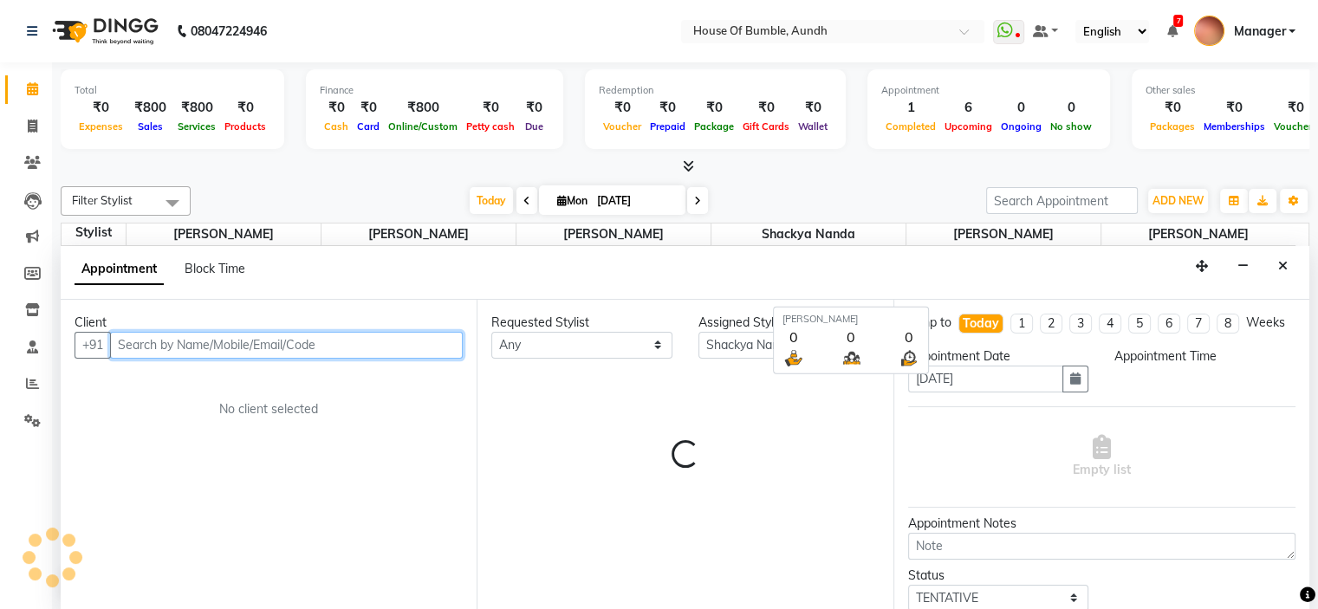
select select "960"
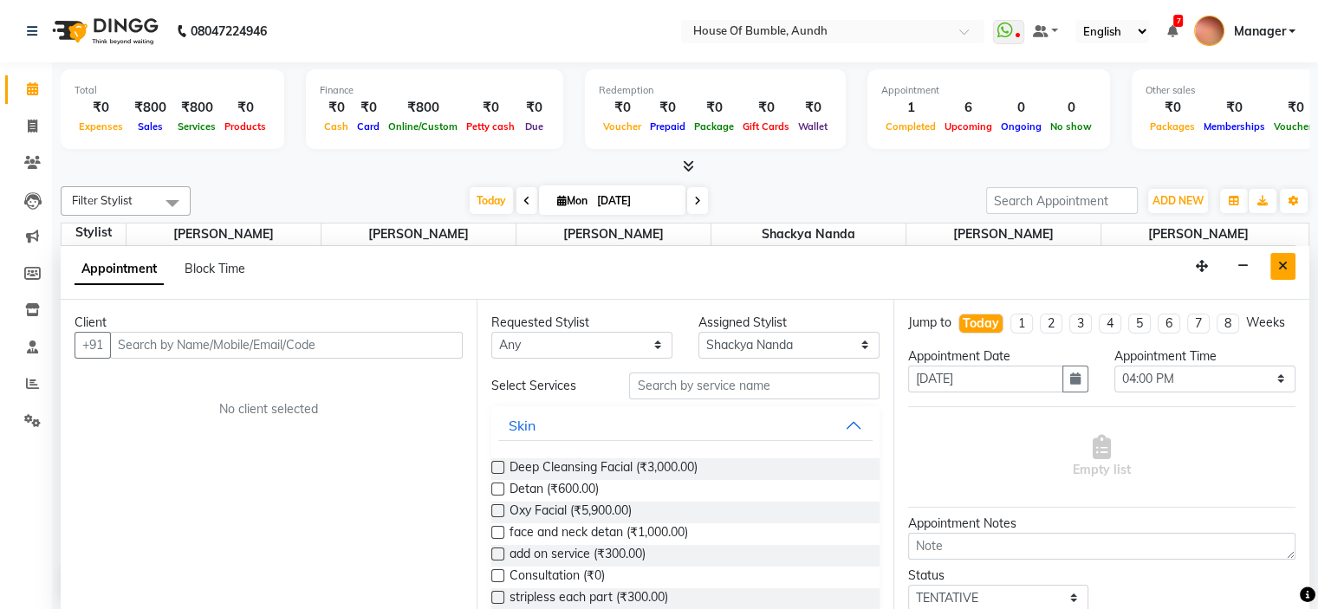
click at [1282, 269] on icon "Close" at bounding box center [1283, 266] width 10 height 12
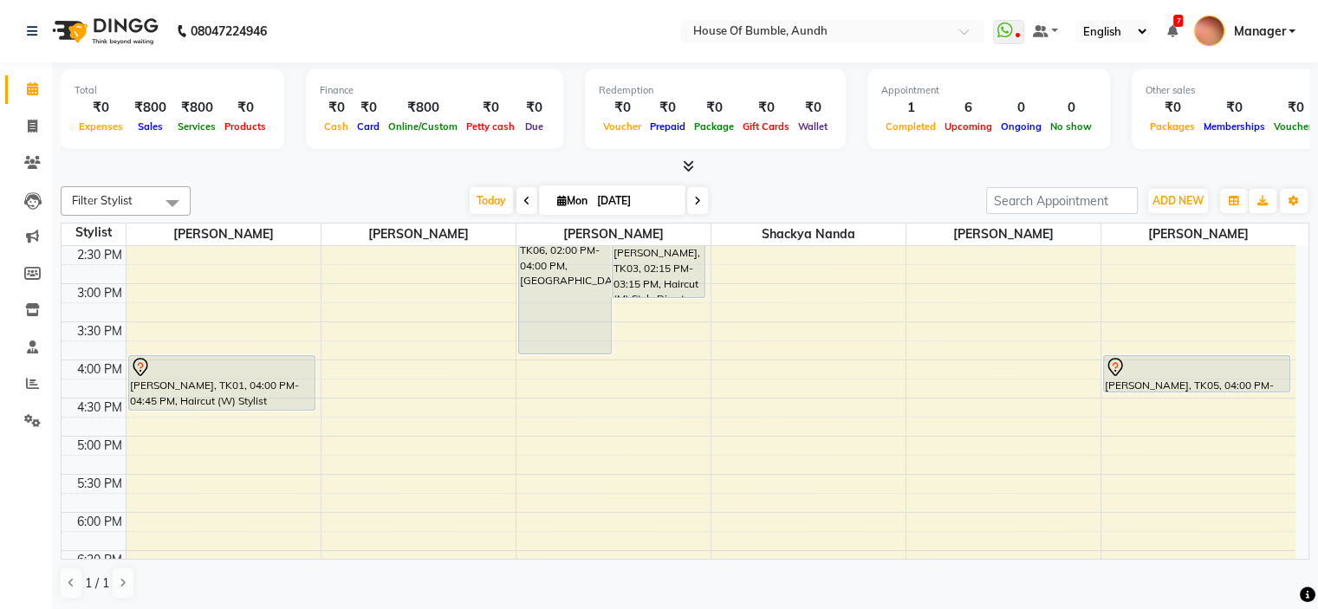
click at [697, 199] on span at bounding box center [697, 200] width 21 height 27
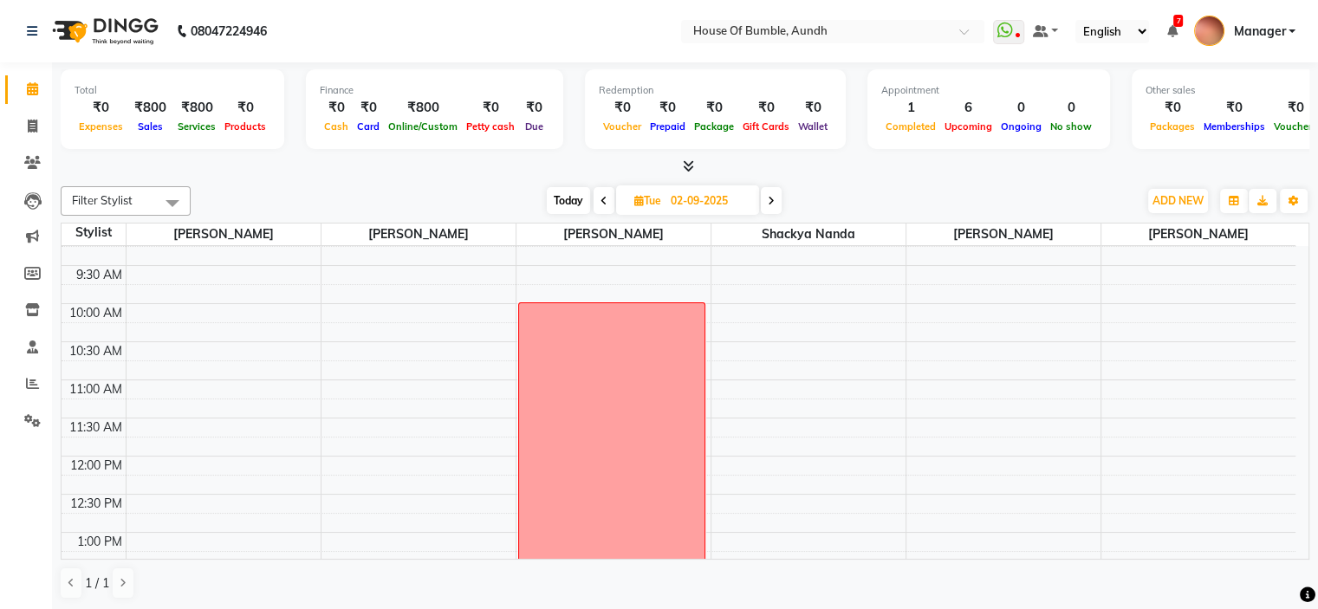
scroll to position [62, 0]
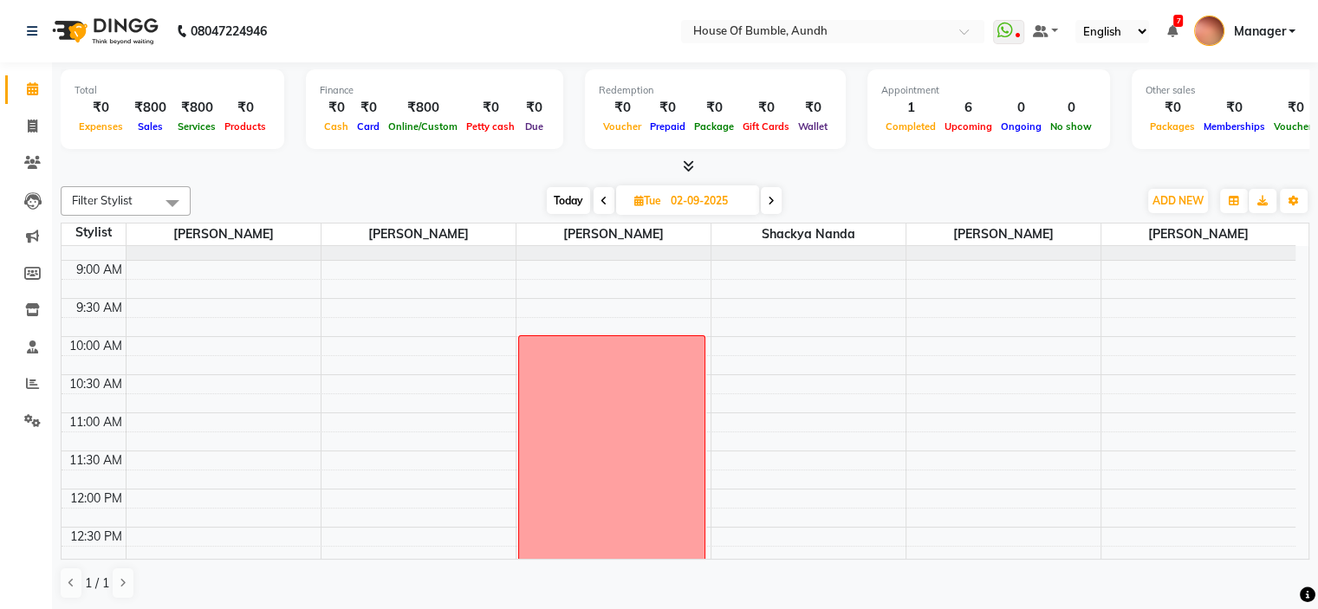
click at [564, 204] on span "Today" at bounding box center [568, 200] width 43 height 27
type input "[DATE]"
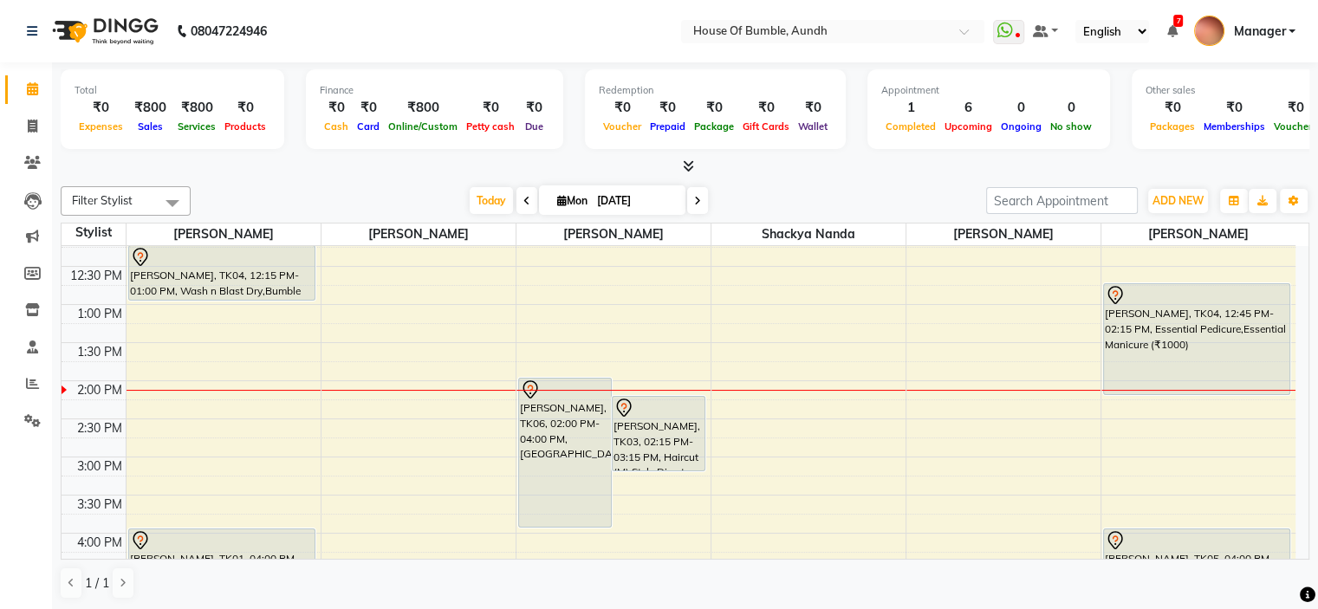
scroll to position [204, 0]
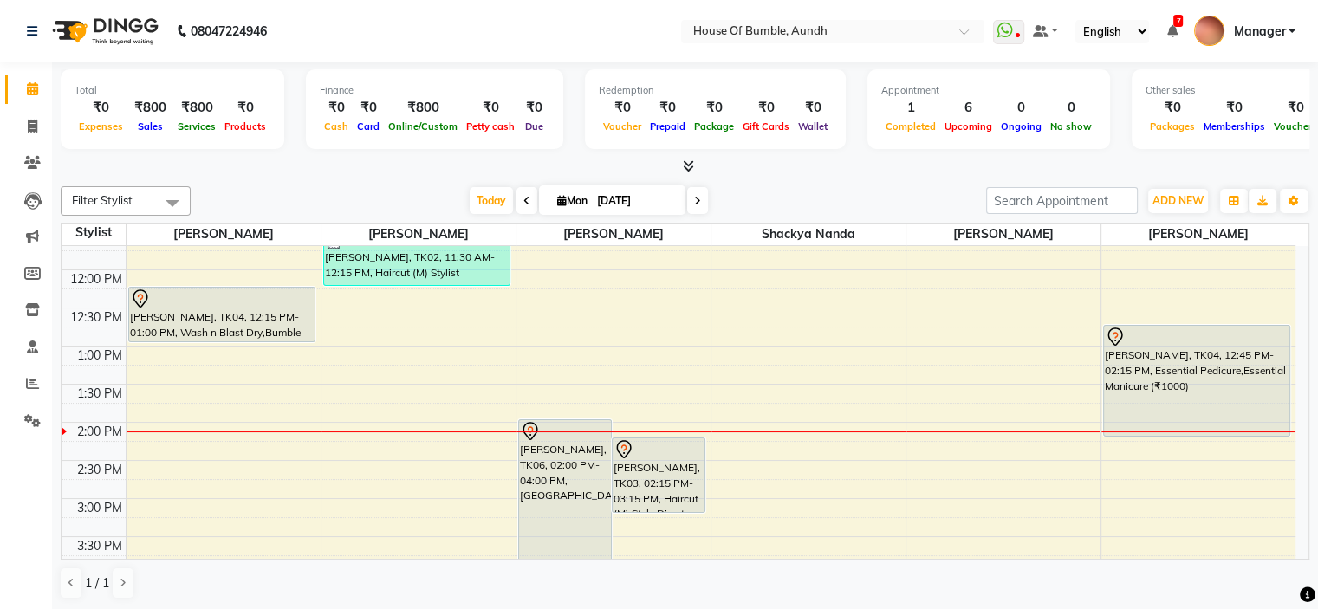
click at [617, 197] on input "[DATE]" at bounding box center [635, 201] width 87 height 26
select select "9"
select select "2025"
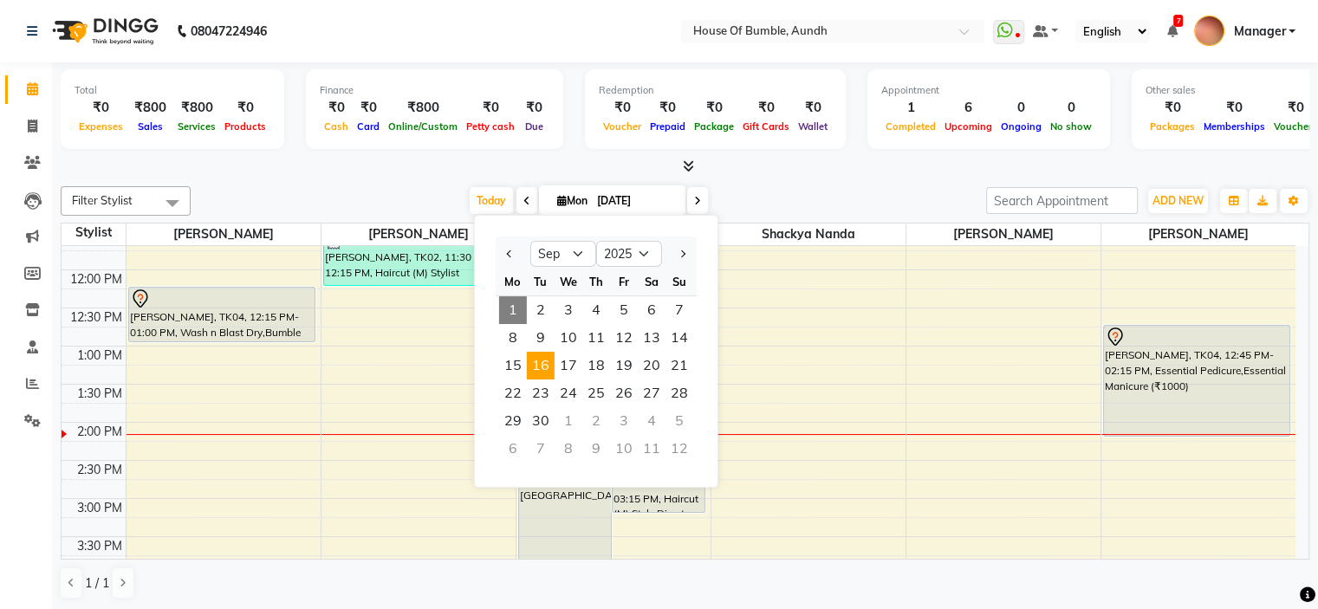
scroll to position [0, 0]
click at [784, 313] on div "9:00 AM 9:30 AM 10:00 AM 10:30 AM 11:00 AM 11:30 AM 12:00 PM 12:30 PM 1:00 PM 1…" at bounding box center [679, 499] width 1234 height 914
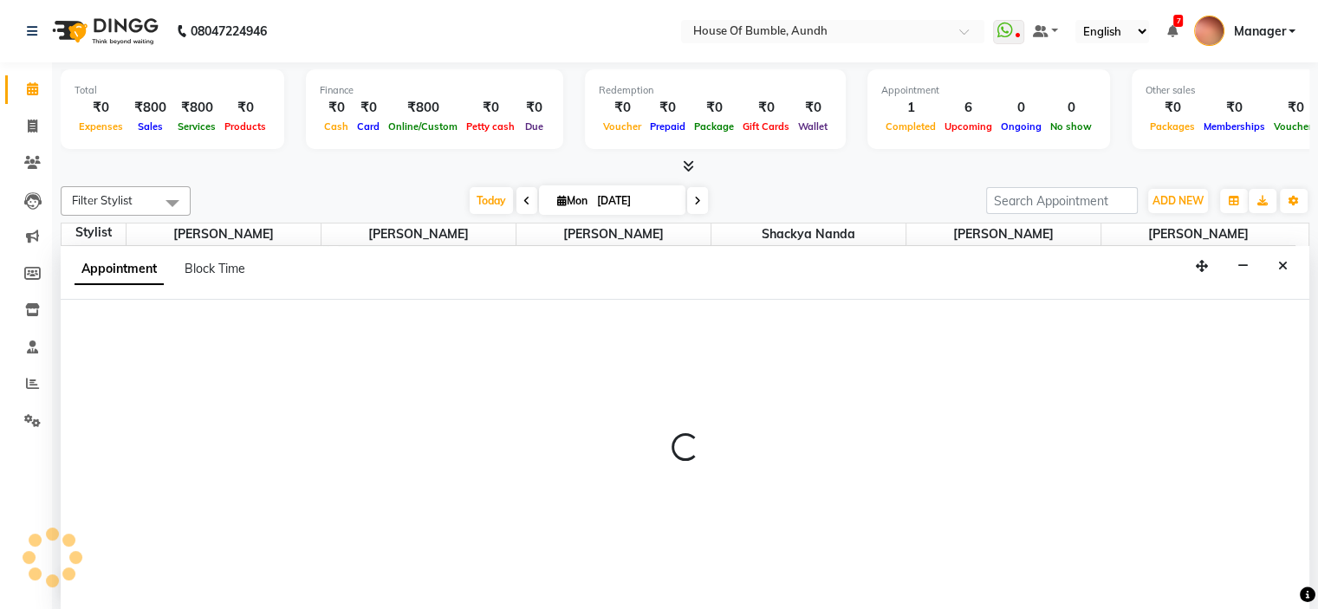
select select "7918"
select select "750"
select select "tentative"
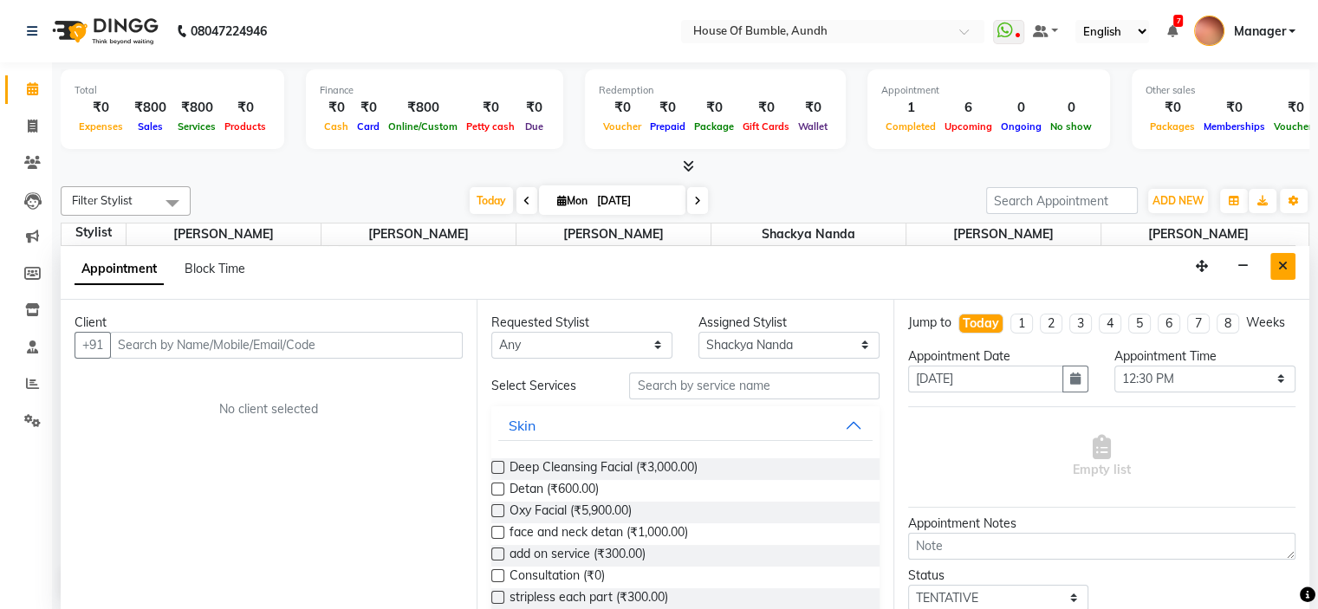
click at [1282, 267] on icon "Close" at bounding box center [1283, 266] width 10 height 12
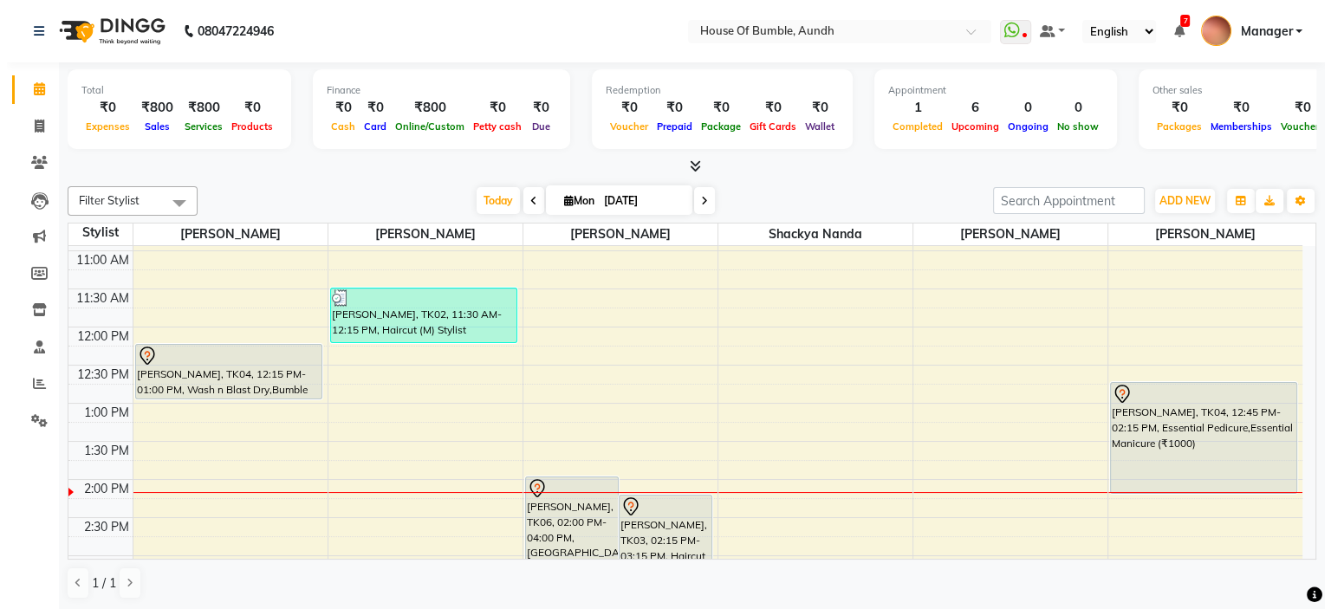
scroll to position [118, 0]
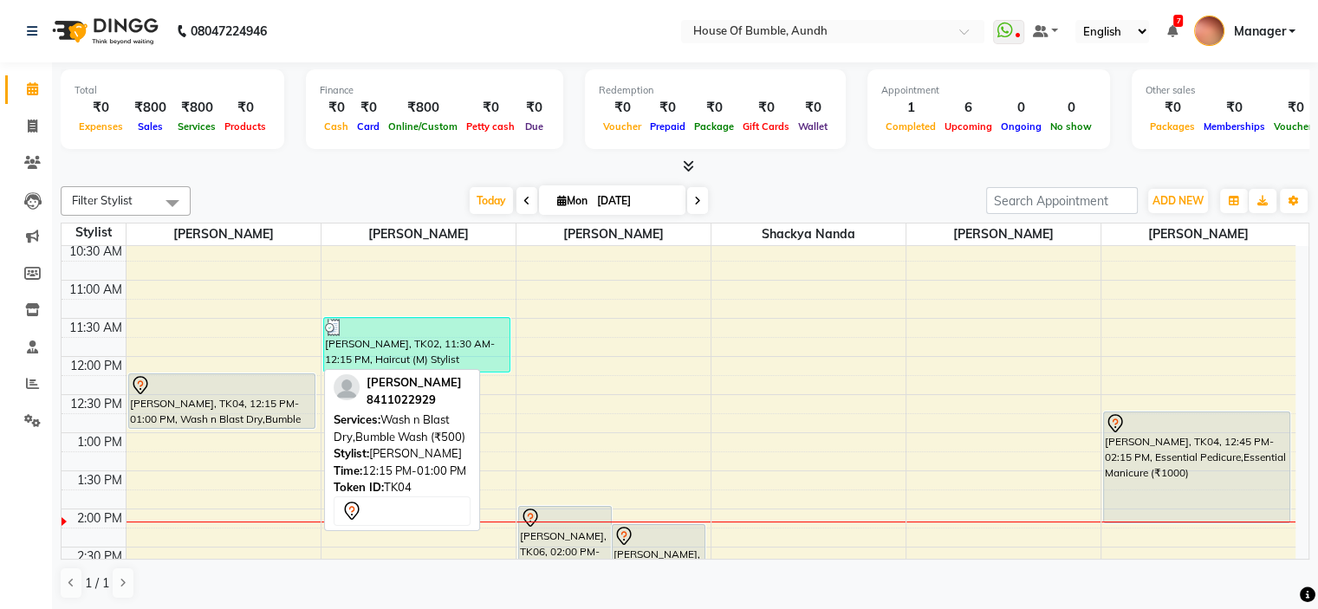
click at [214, 376] on div at bounding box center [222, 385] width 184 height 21
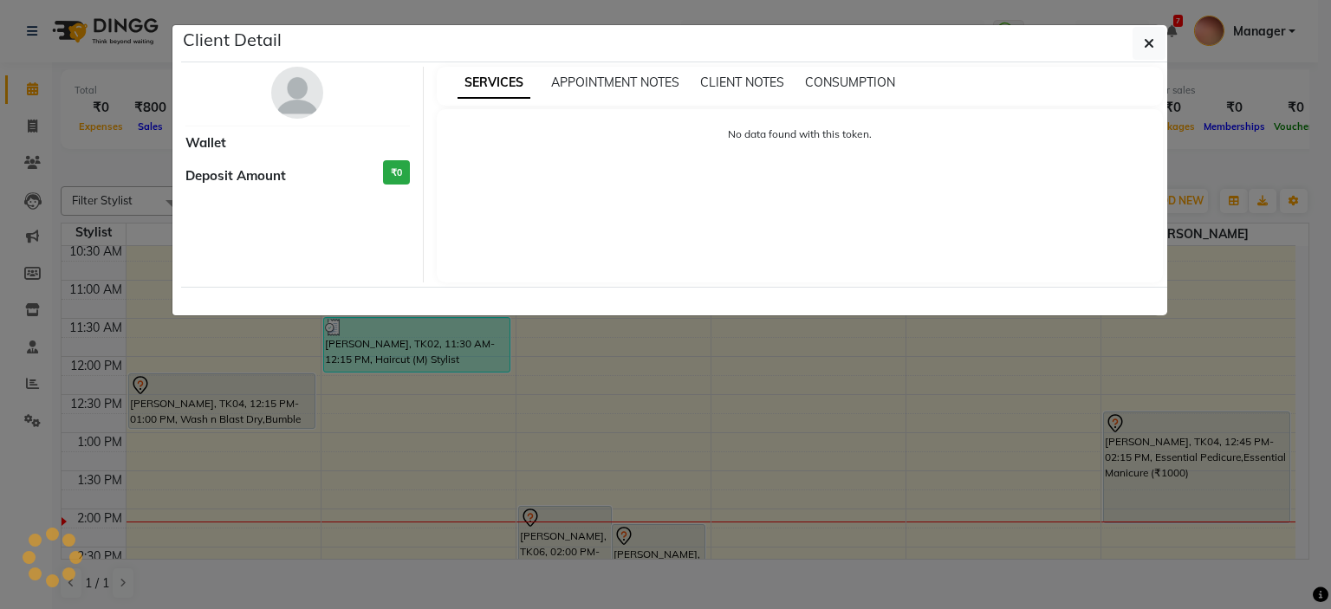
select select "7"
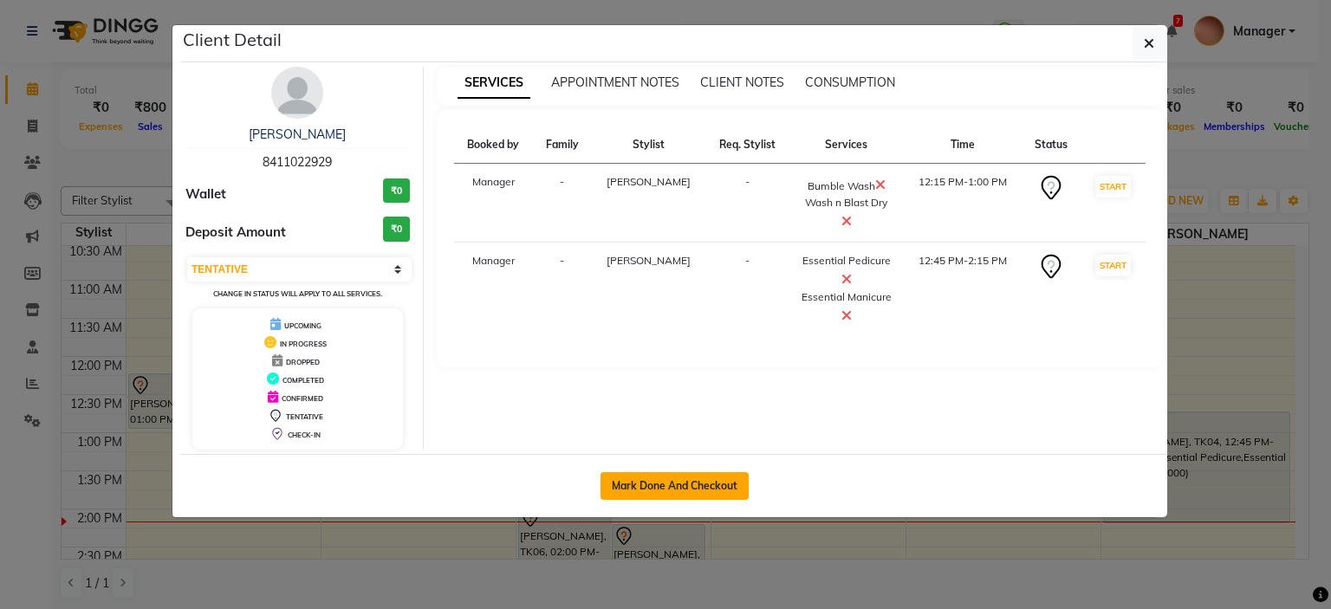
click at [655, 482] on button "Mark Done And Checkout" at bounding box center [674, 486] width 148 height 28
select select "service"
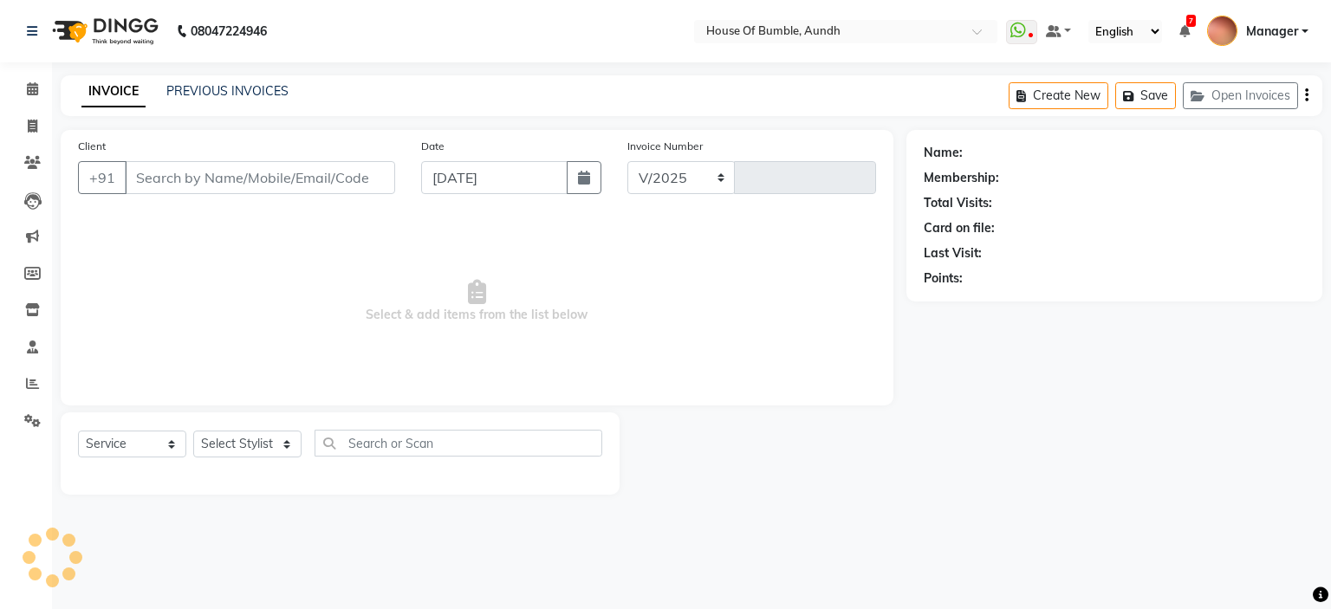
select select "581"
type input "1277"
type input "84******29"
select select "10291"
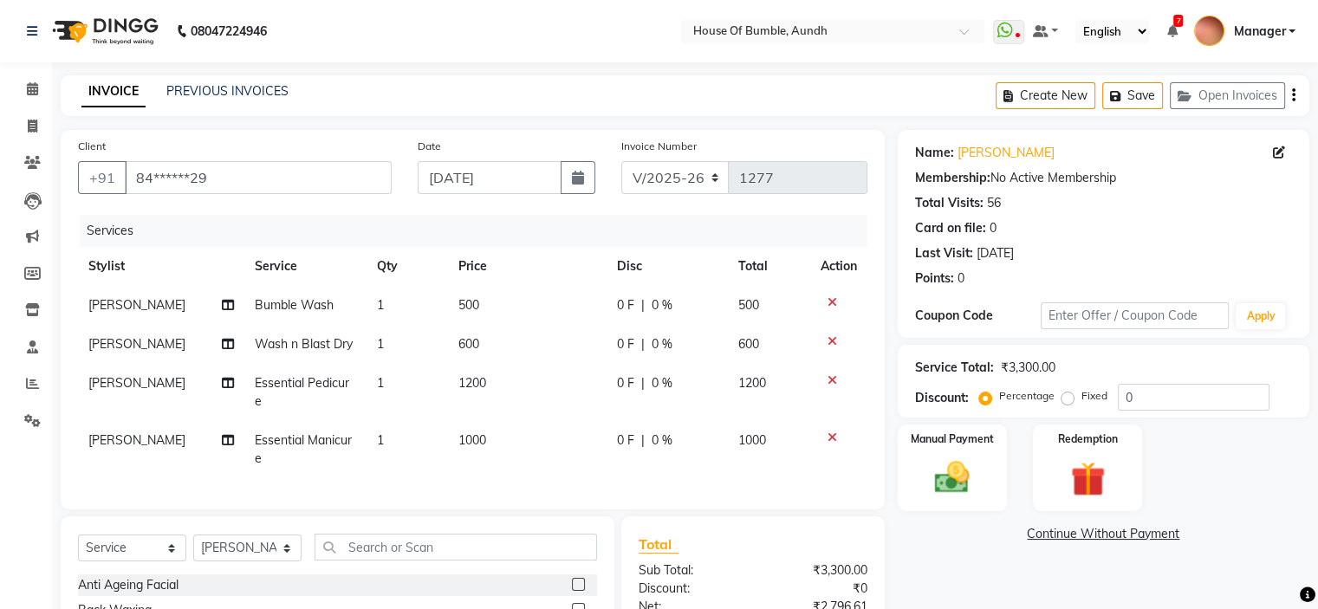
click at [55, 81] on main "INVOICE PREVIOUS INVOICES Create New Save Open Invoices Client +91 84******29 D…" at bounding box center [685, 436] width 1266 height 723
click at [41, 89] on span at bounding box center [32, 90] width 30 height 20
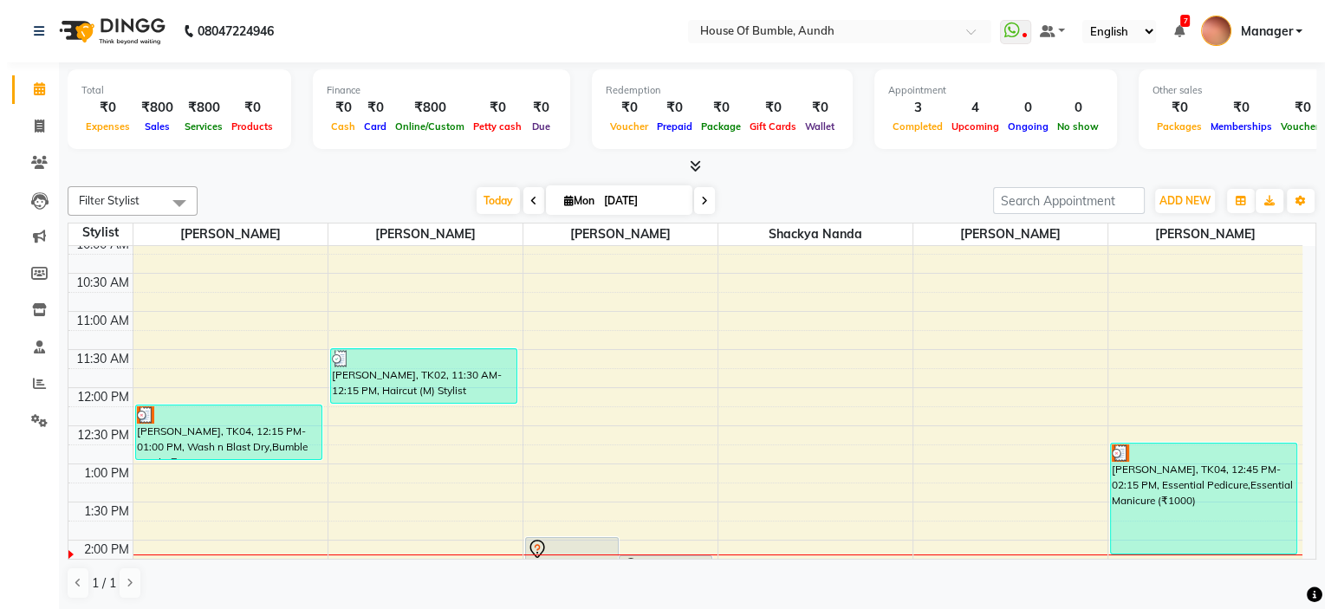
scroll to position [173, 0]
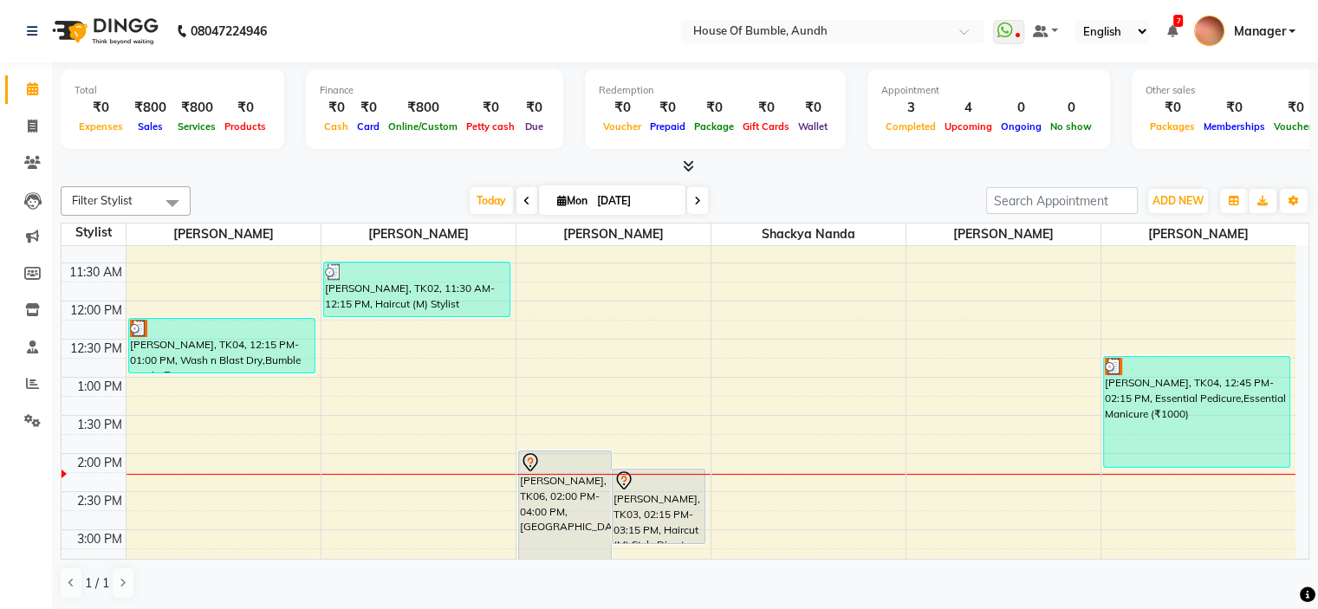
click at [246, 312] on div "9:00 AM 9:30 AM 10:00 AM 10:30 AM 11:00 AM 11:30 AM 12:00 PM 12:30 PM 1:00 PM 1…" at bounding box center [679, 530] width 1234 height 914
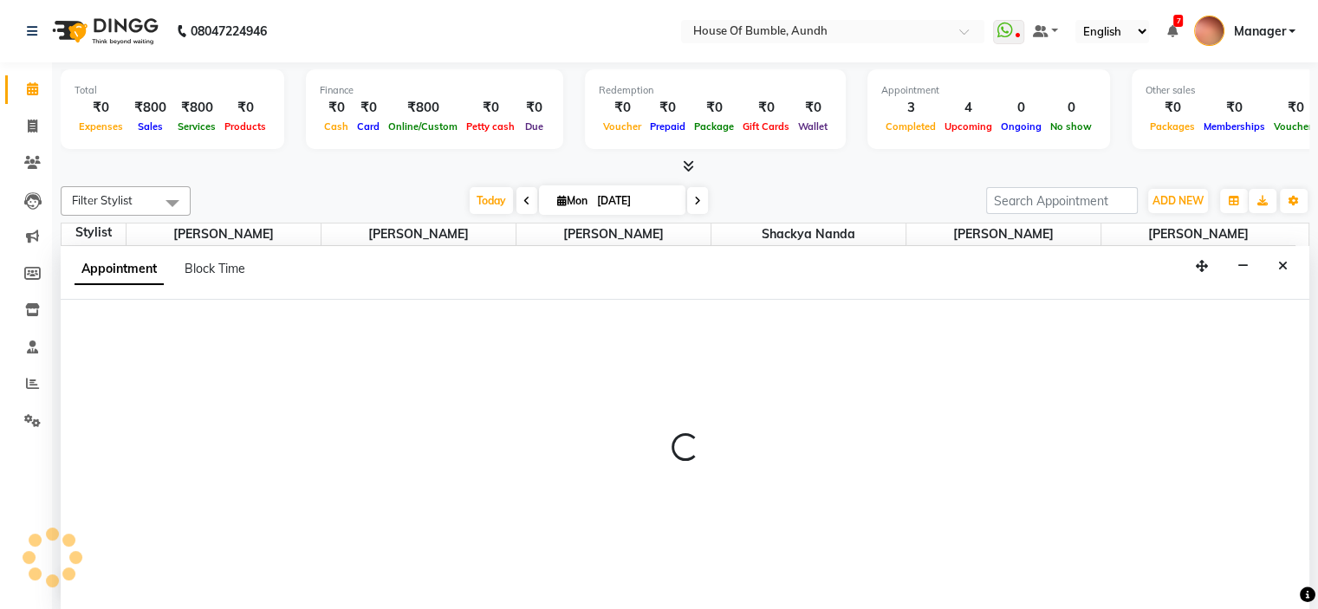
select select "7795"
select select "720"
select select "tentative"
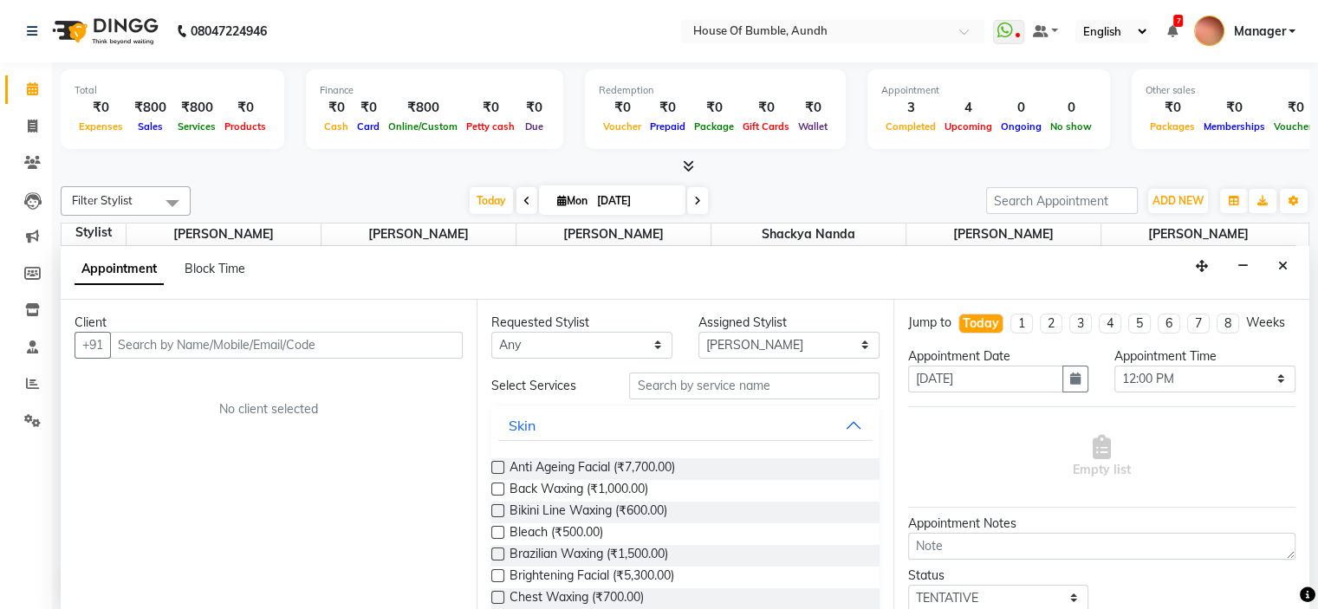
click at [1286, 278] on div "Appointment Block Time" at bounding box center [685, 273] width 1248 height 54
click at [1286, 249] on div "Appointment Block Time" at bounding box center [685, 273] width 1248 height 54
click at [1279, 260] on icon "Close" at bounding box center [1283, 266] width 10 height 12
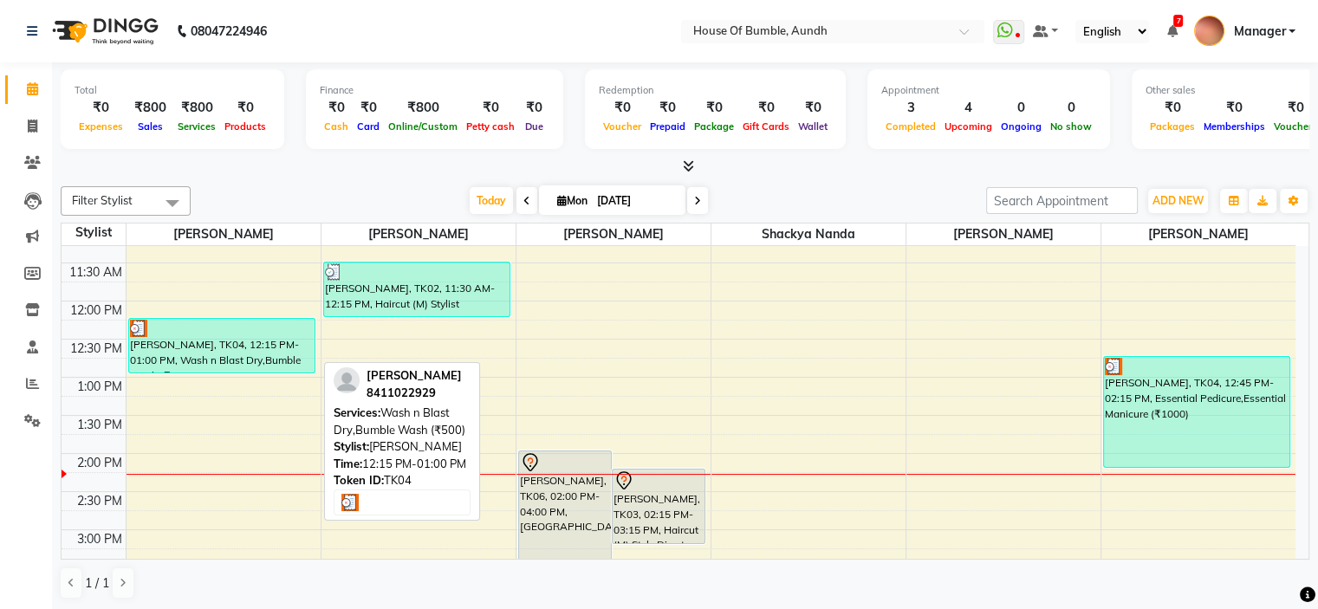
click at [225, 320] on div at bounding box center [222, 328] width 184 height 17
select select "3"
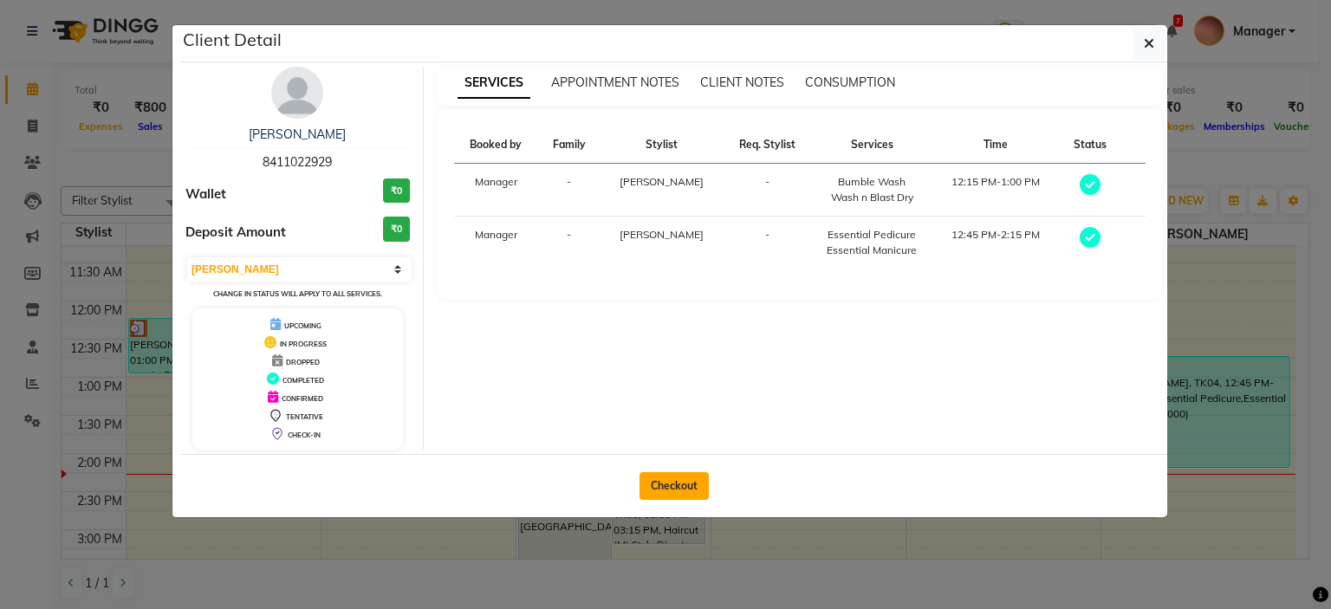
click at [688, 488] on button "Checkout" at bounding box center [673, 486] width 69 height 28
select select "service"
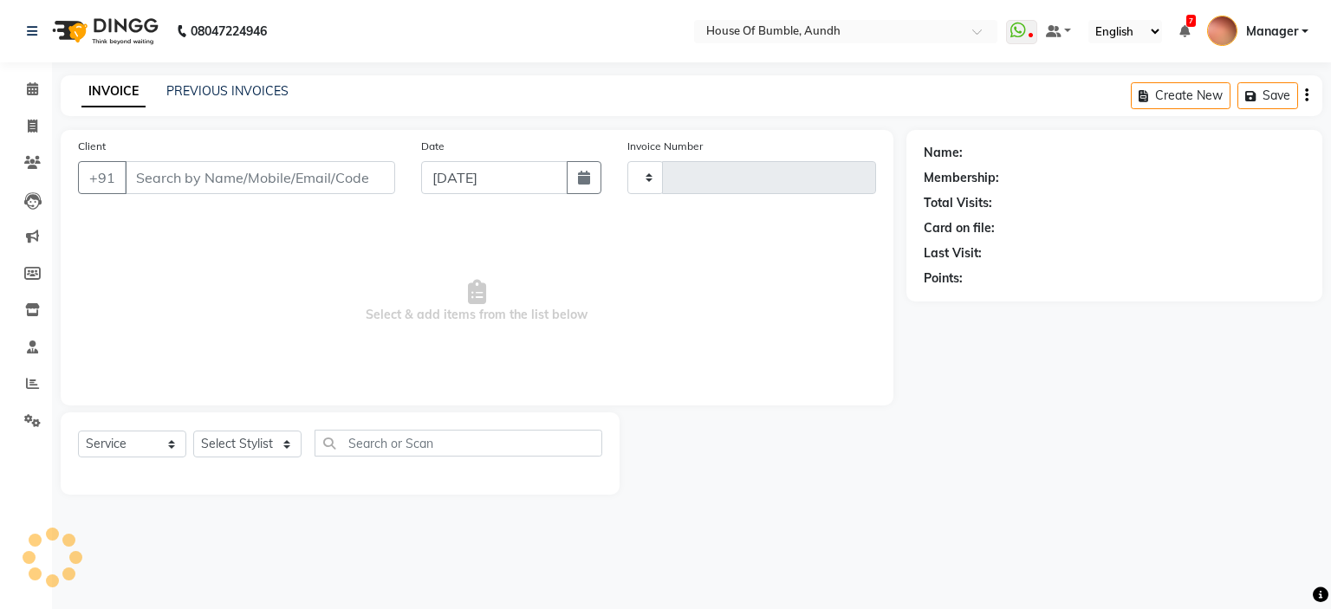
type input "1277"
select select "581"
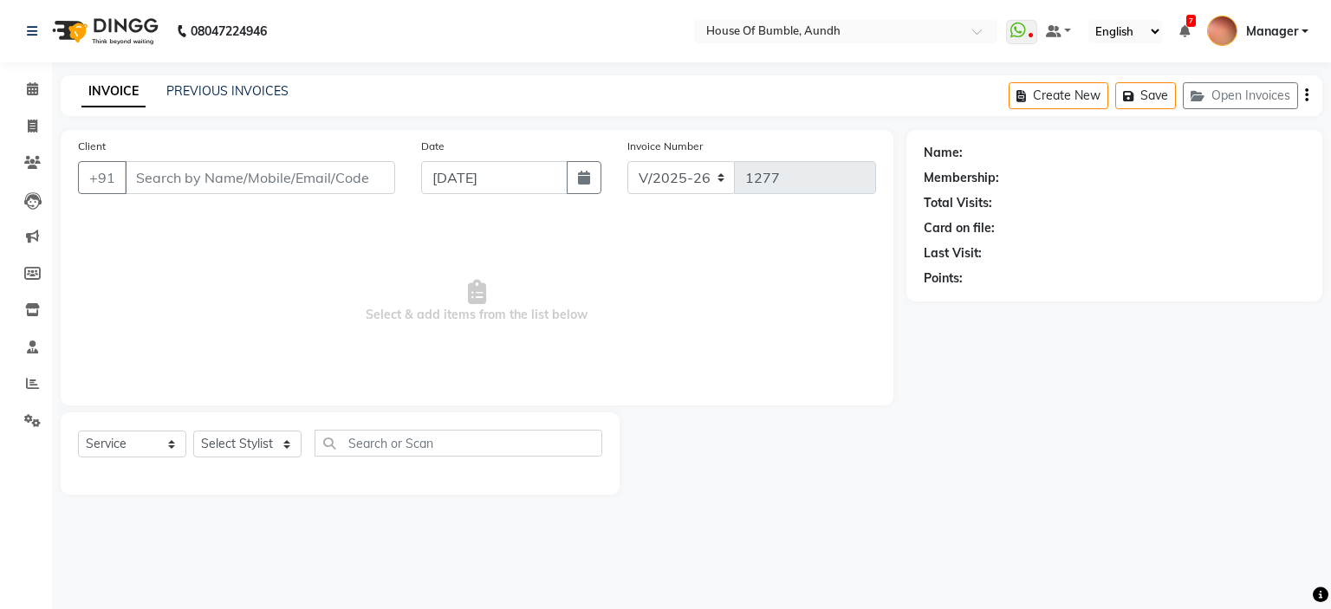
type input "84******29"
select select "10291"
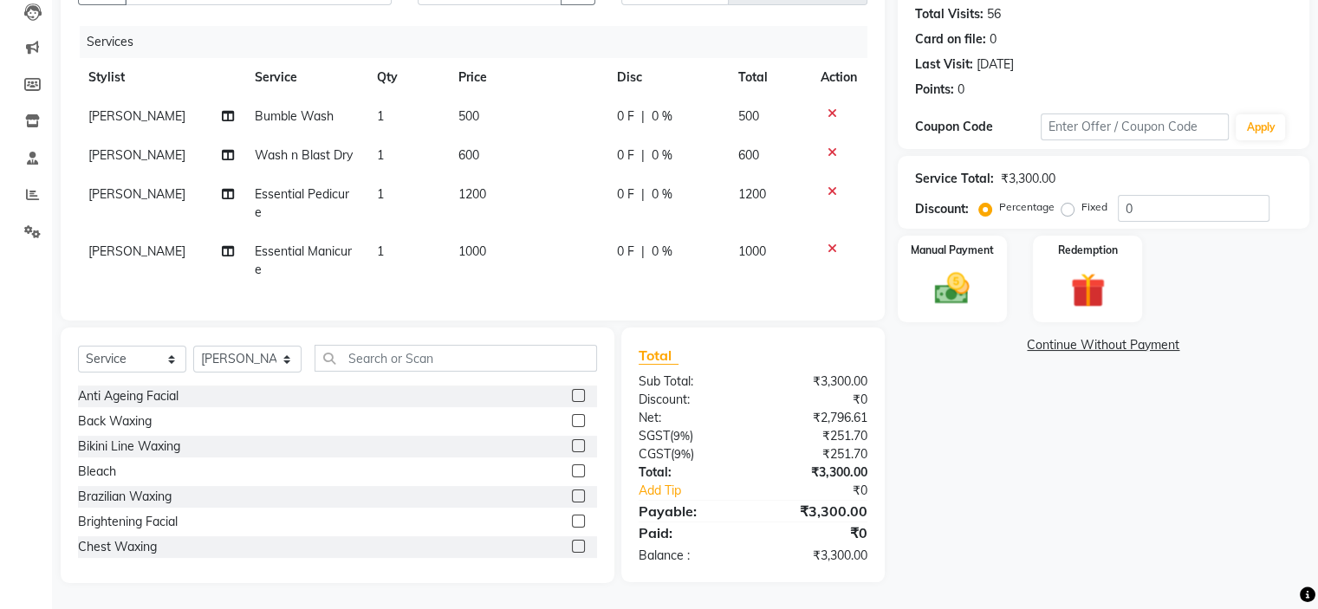
scroll to position [134, 0]
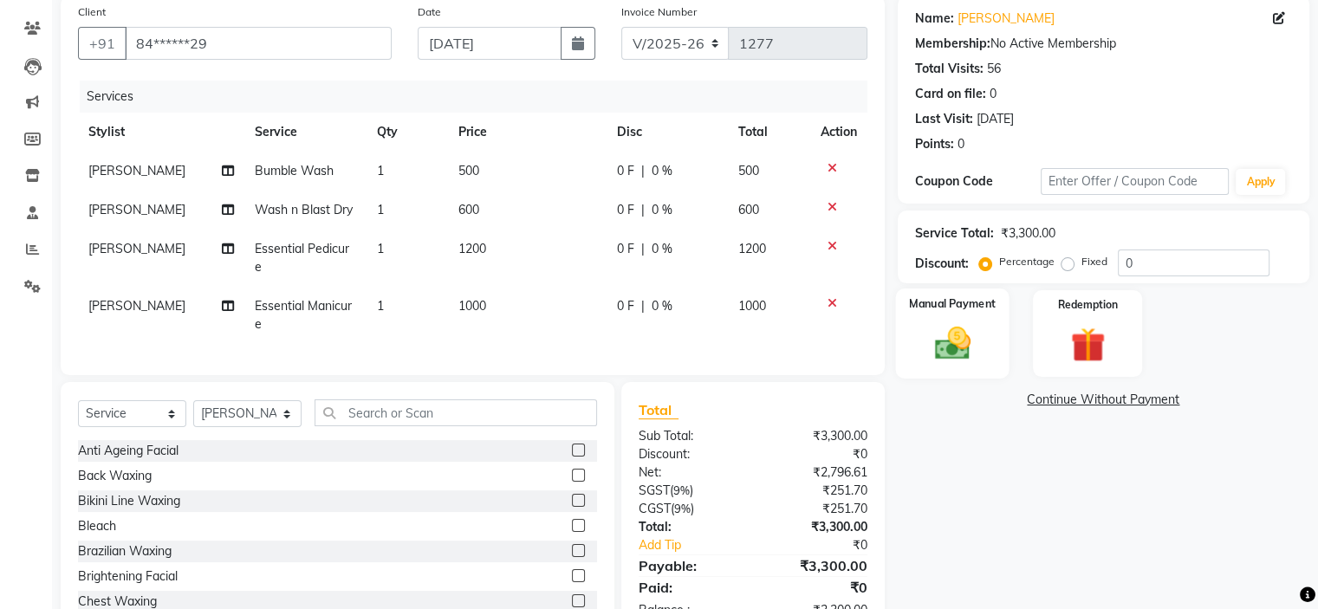
click at [998, 314] on div "Manual Payment" at bounding box center [951, 332] width 113 height 89
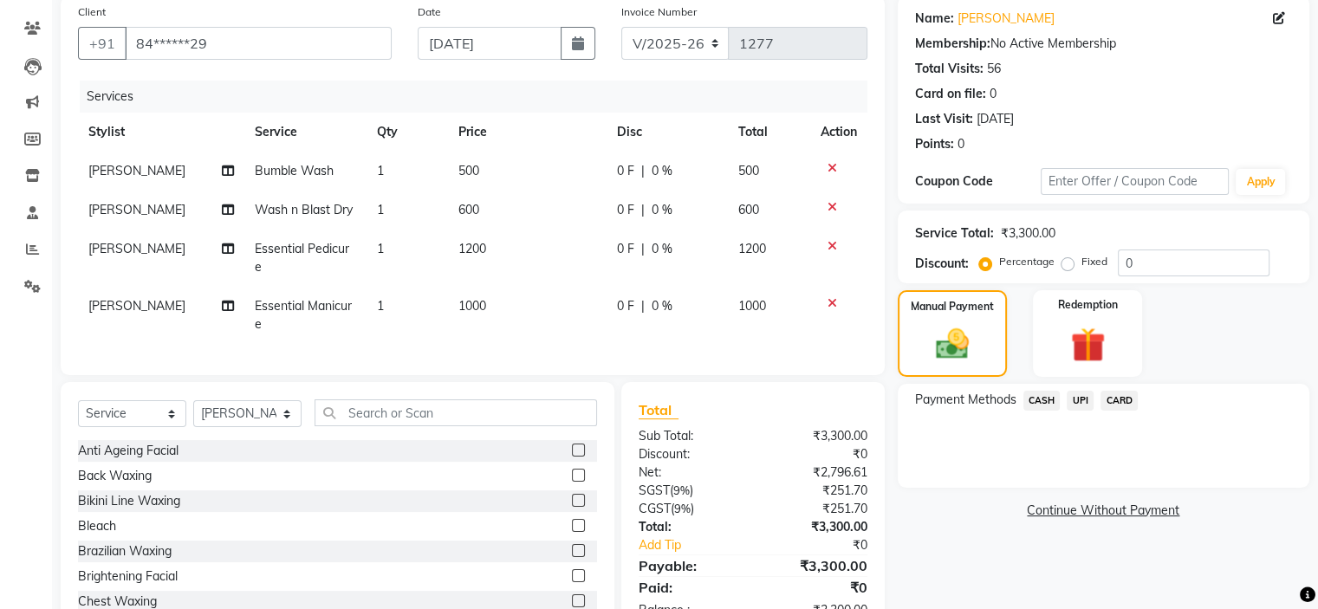
click at [1093, 402] on span "UPI" at bounding box center [1079, 401] width 27 height 20
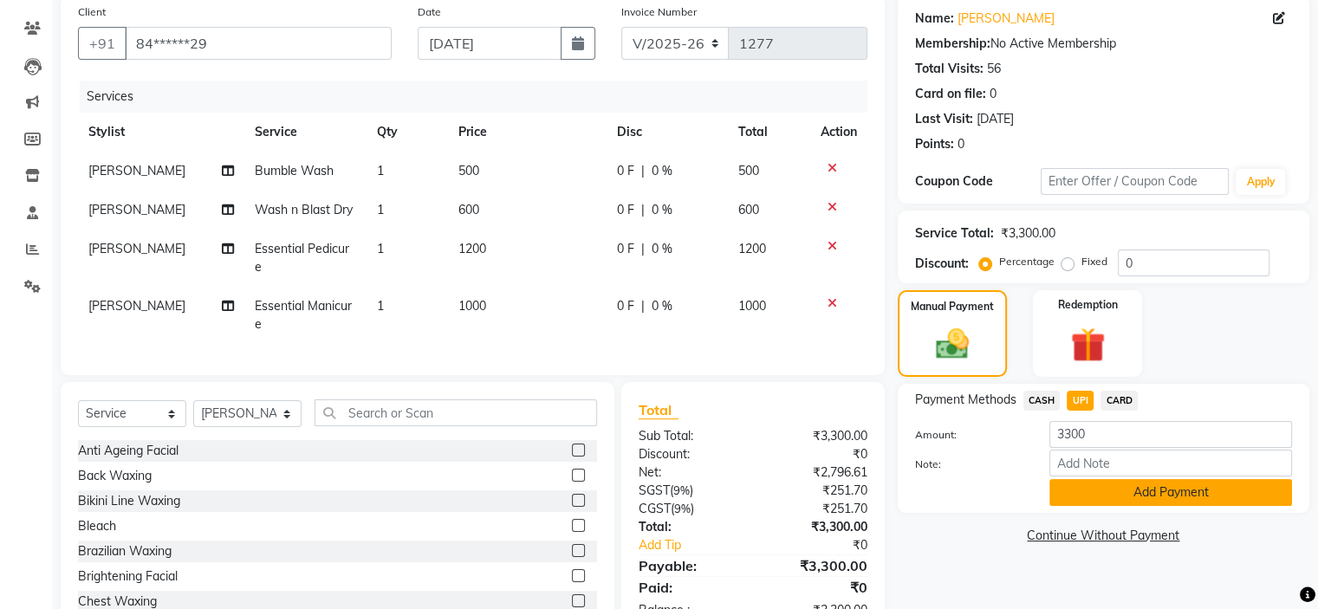
click at [1161, 495] on button "Add Payment" at bounding box center [1170, 492] width 243 height 27
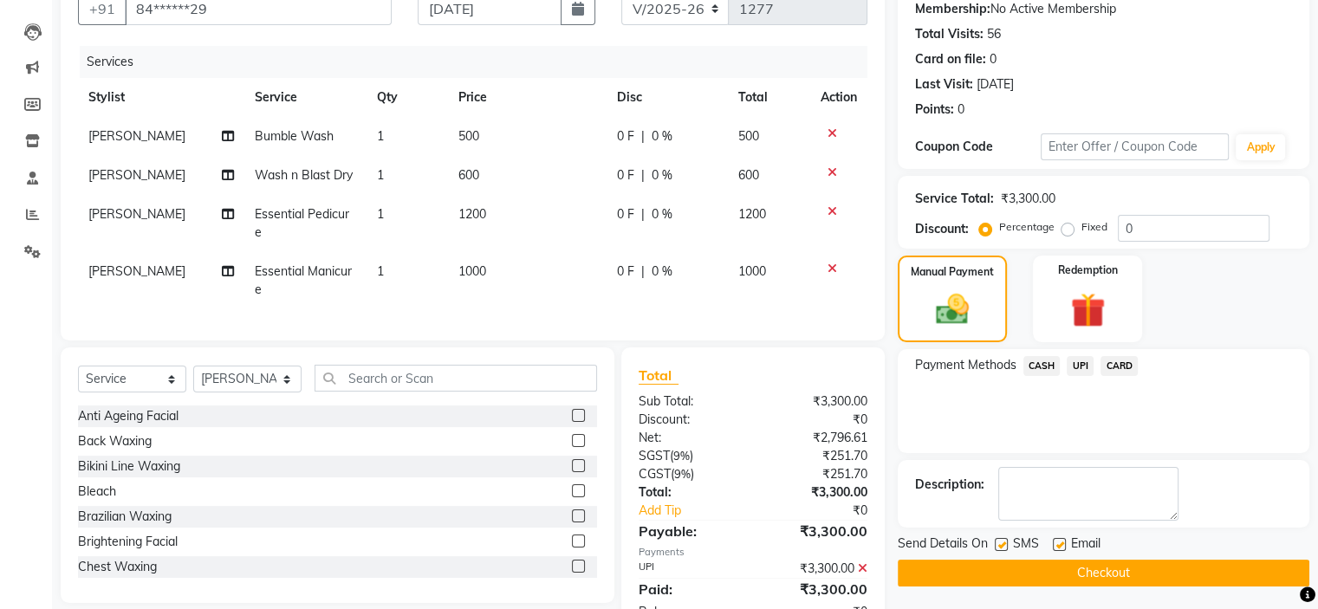
scroll to position [256, 0]
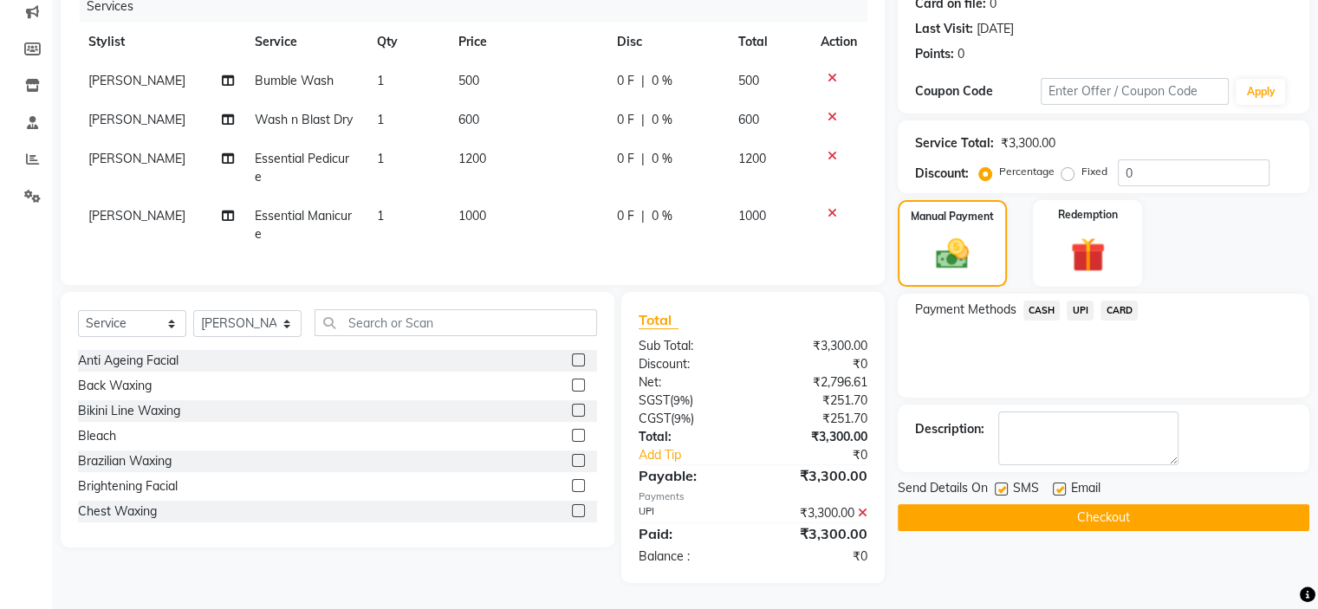
click at [944, 504] on button "Checkout" at bounding box center [1102, 517] width 411 height 27
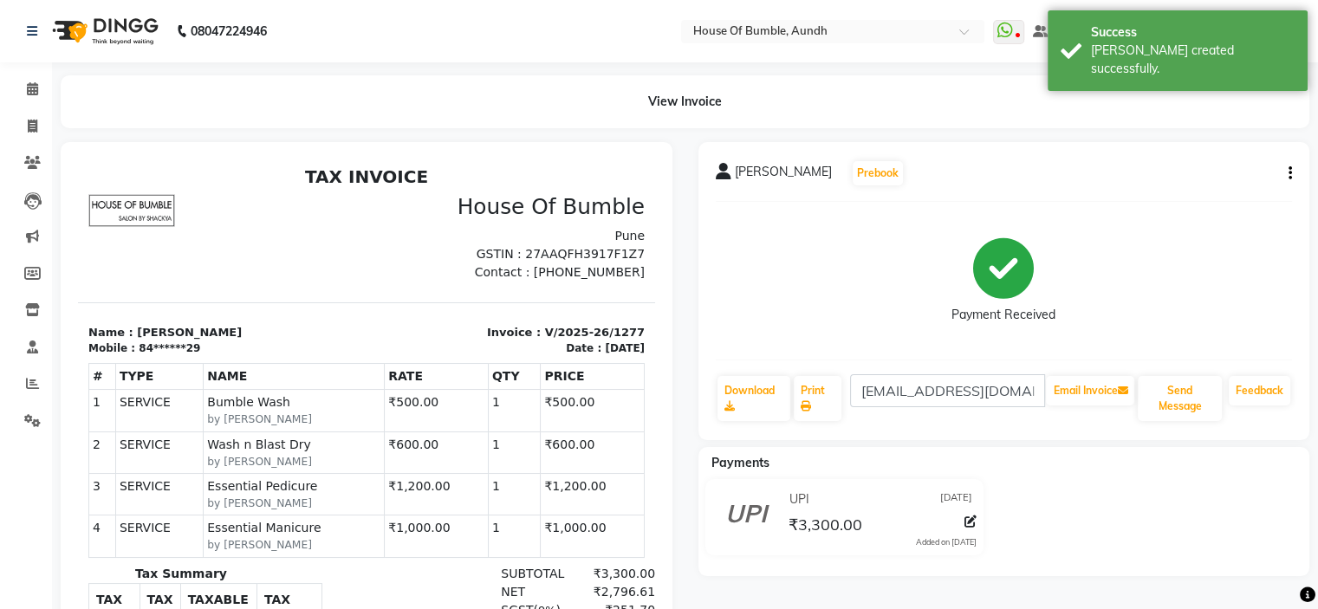
scroll to position [87, 0]
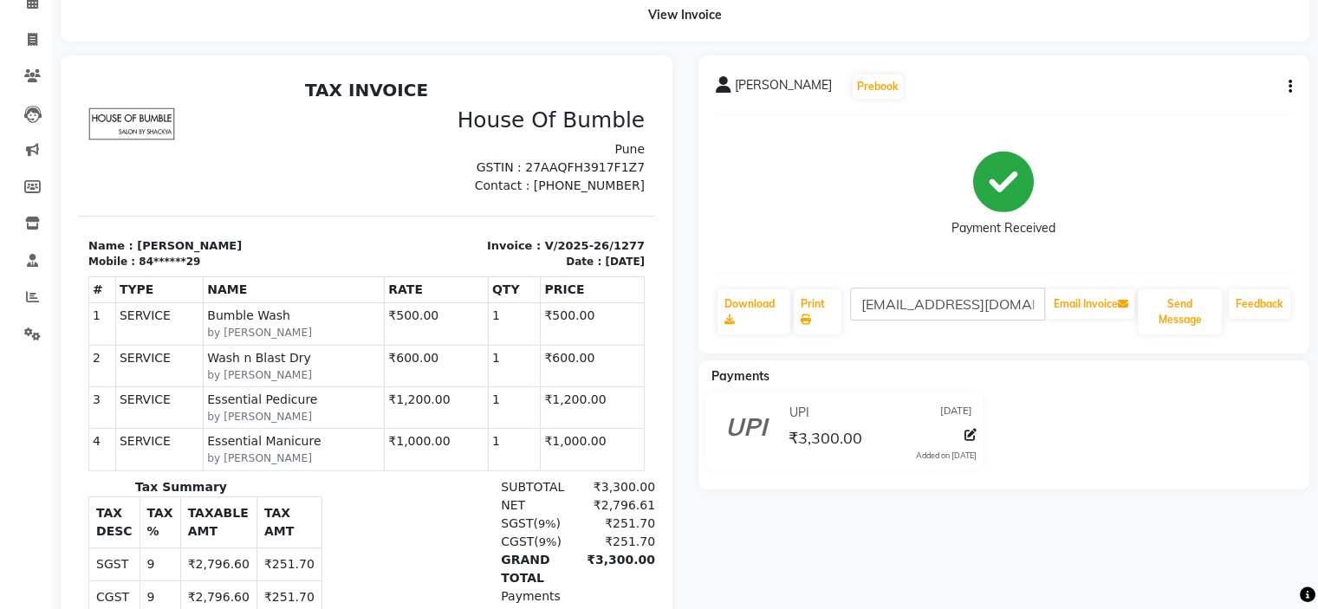
drag, startPoint x: 158, startPoint y: 125, endPoint x: 201, endPoint y: 78, distance: 63.8
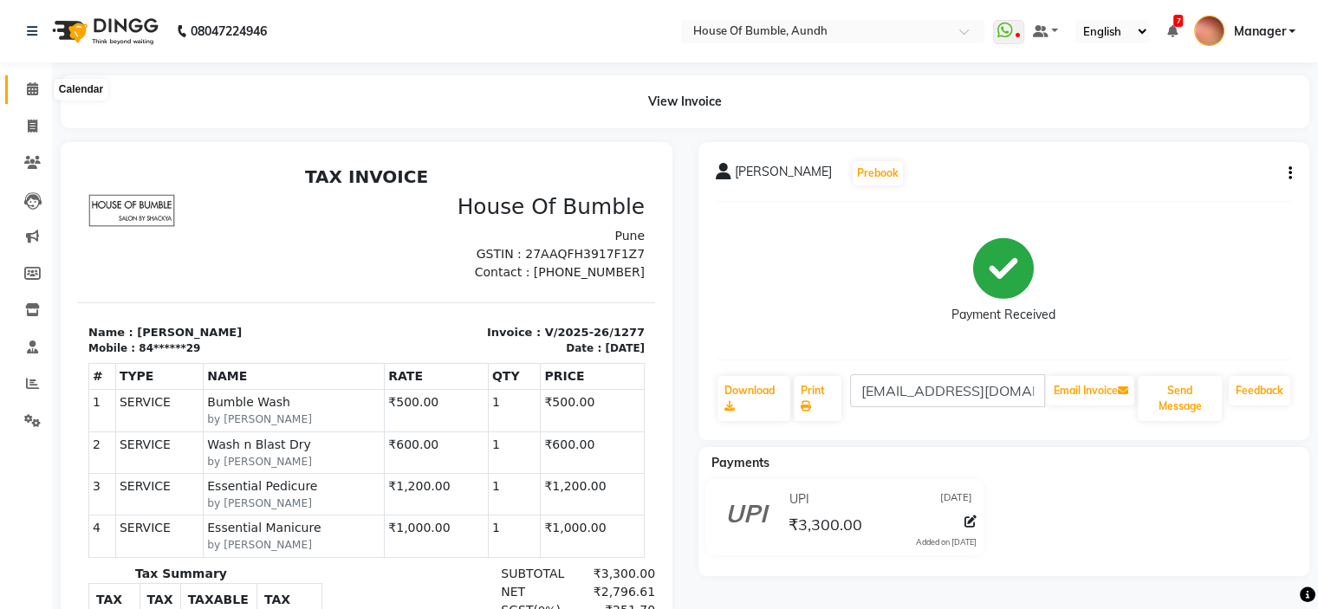
click at [27, 89] on icon at bounding box center [32, 88] width 11 height 13
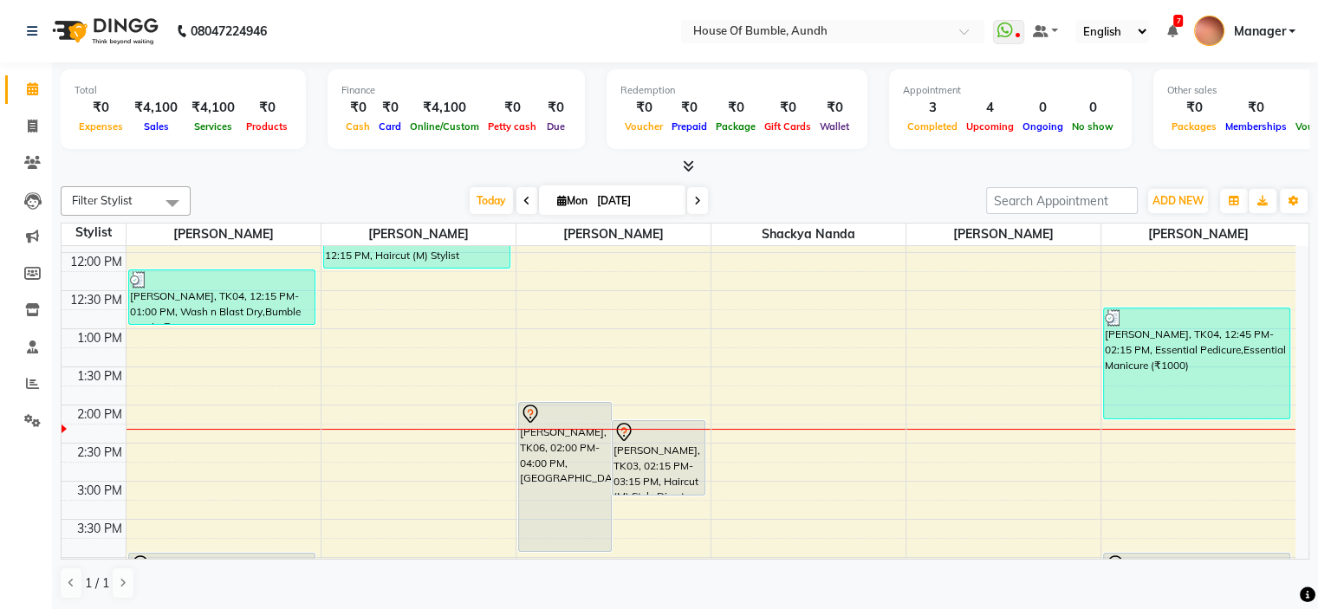
scroll to position [260, 0]
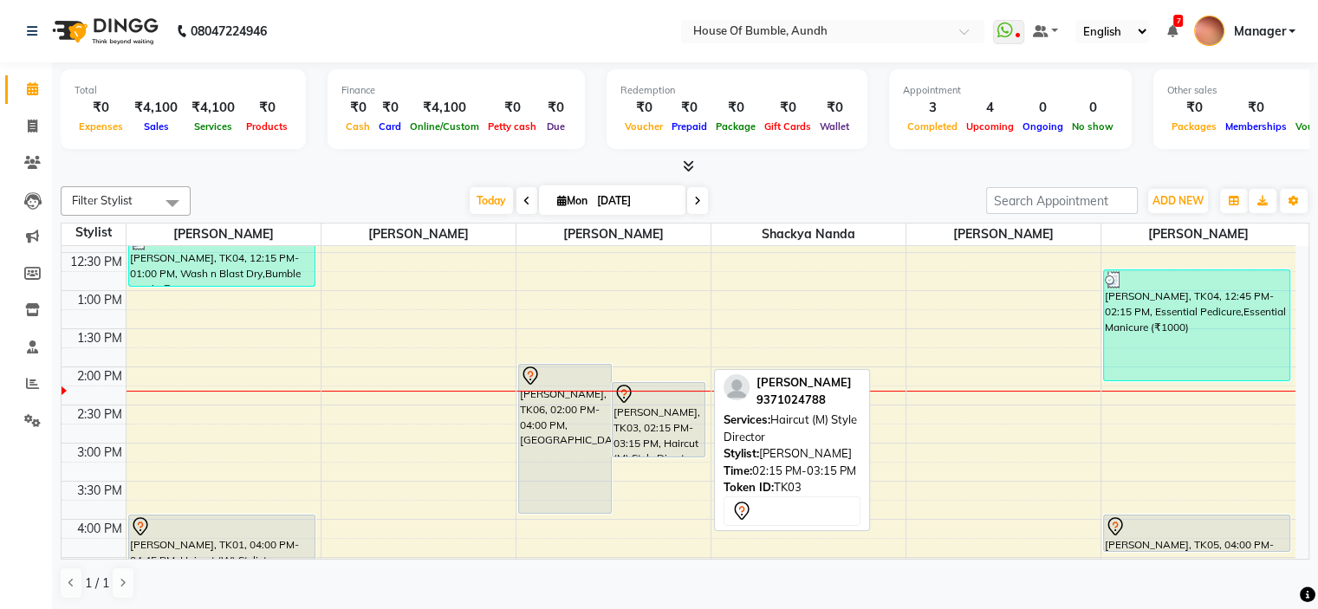
click at [629, 400] on icon at bounding box center [623, 394] width 21 height 21
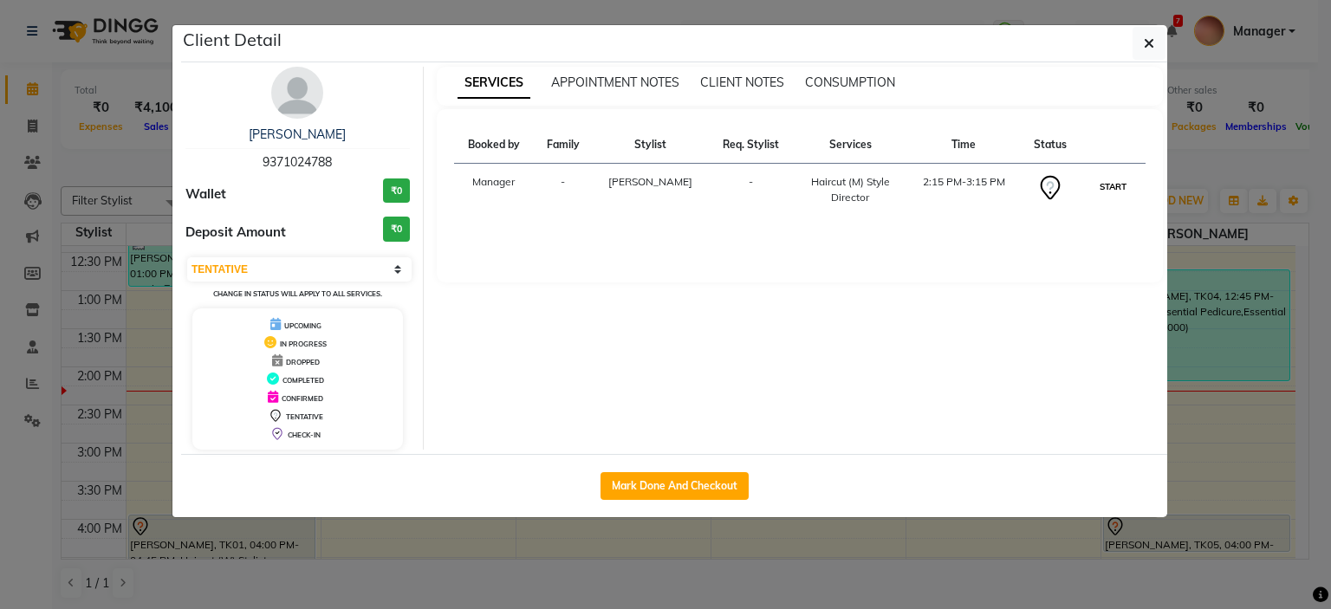
click at [1121, 177] on button "START" at bounding box center [1113, 187] width 36 height 22
select select "1"
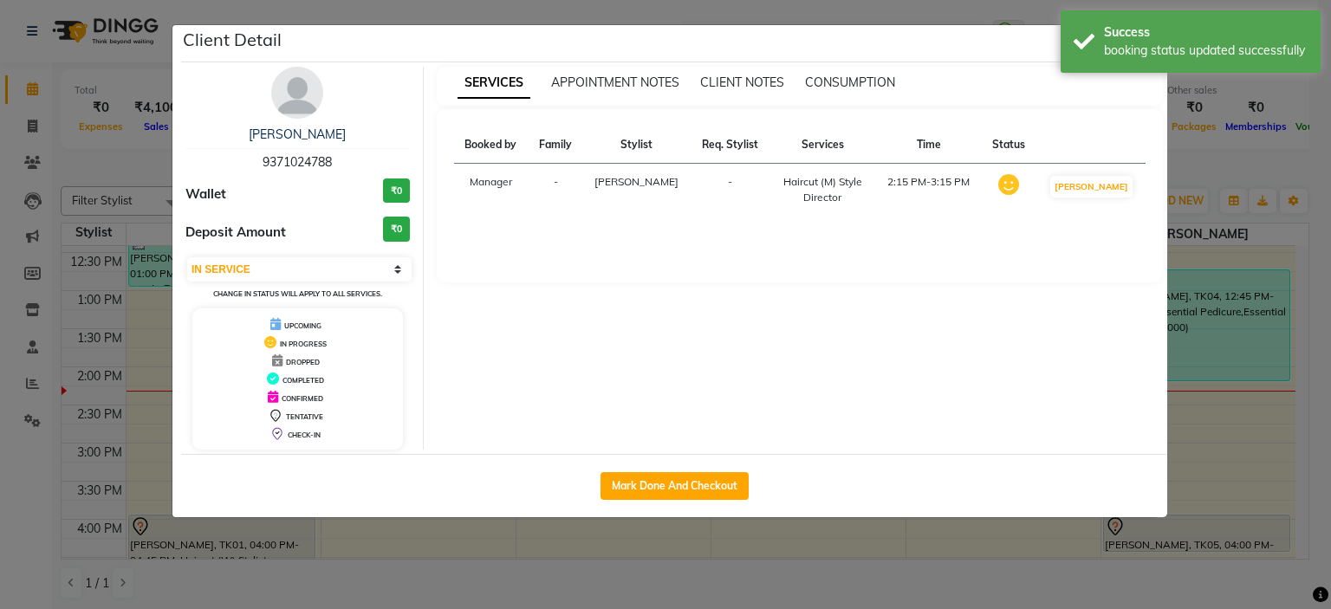
click at [875, 556] on ngb-modal-window "Client Detail Jayant Lunawat 9371024788 Wallet ₹0 Deposit Amount ₹0 Select IN S…" at bounding box center [665, 304] width 1331 height 609
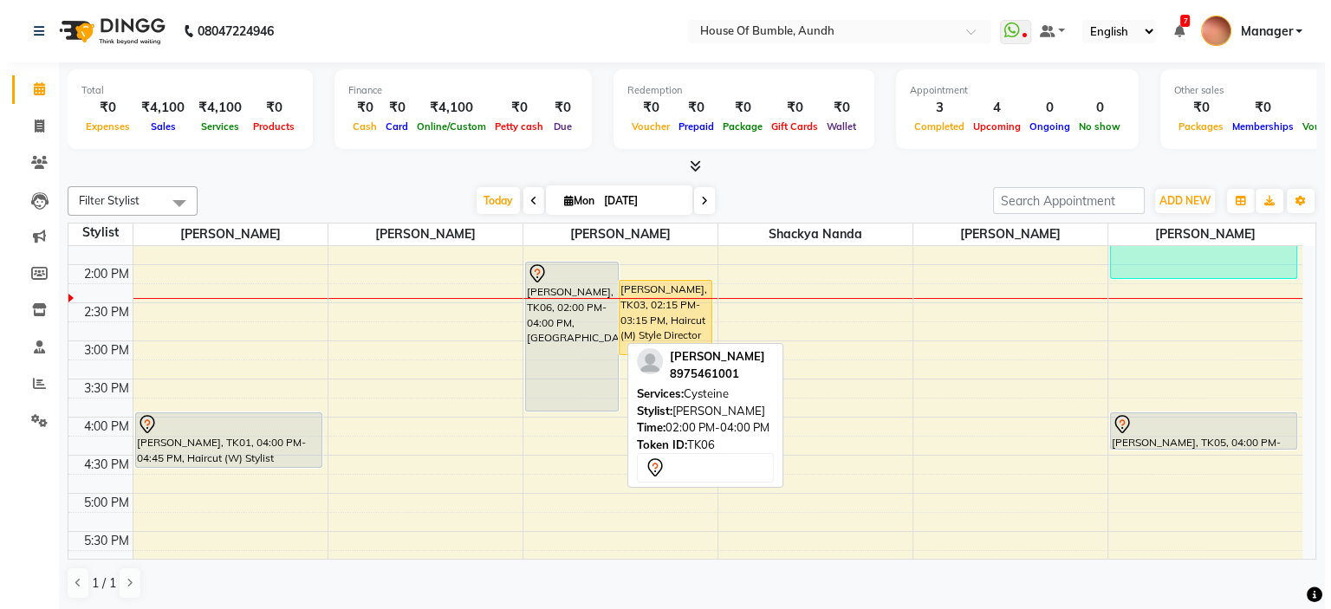
scroll to position [333, 0]
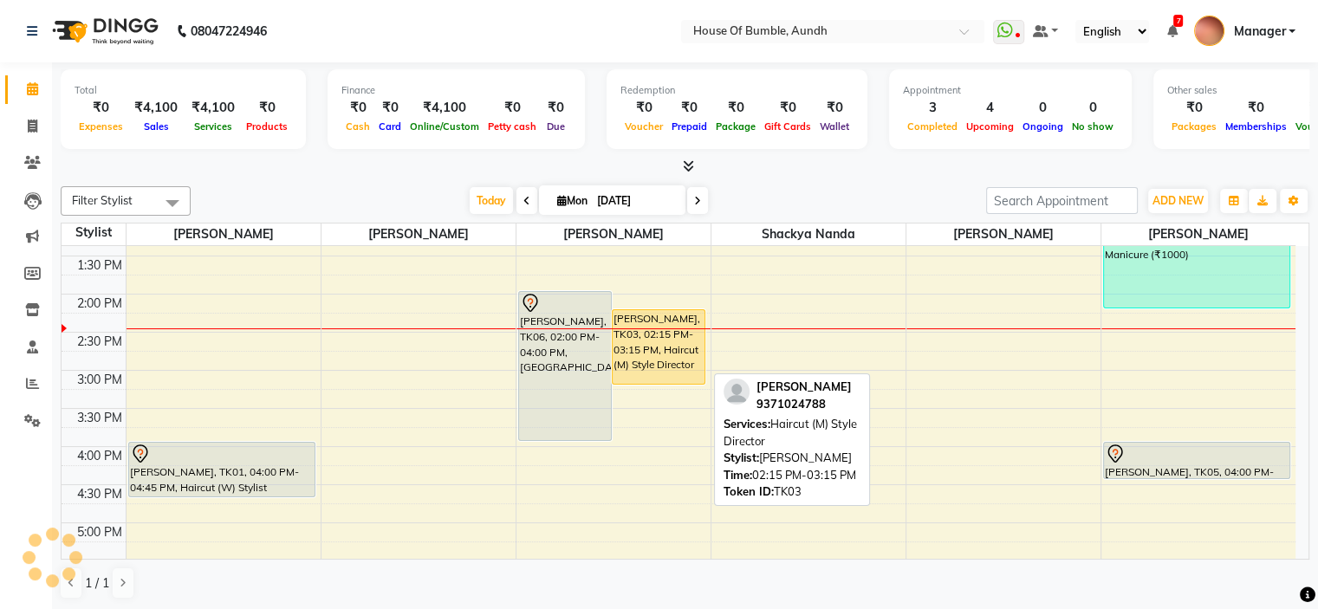
click at [641, 355] on div "[PERSON_NAME], TK03, 02:15 PM-03:15 PM, Haircut (M) Style Director" at bounding box center [658, 347] width 92 height 74
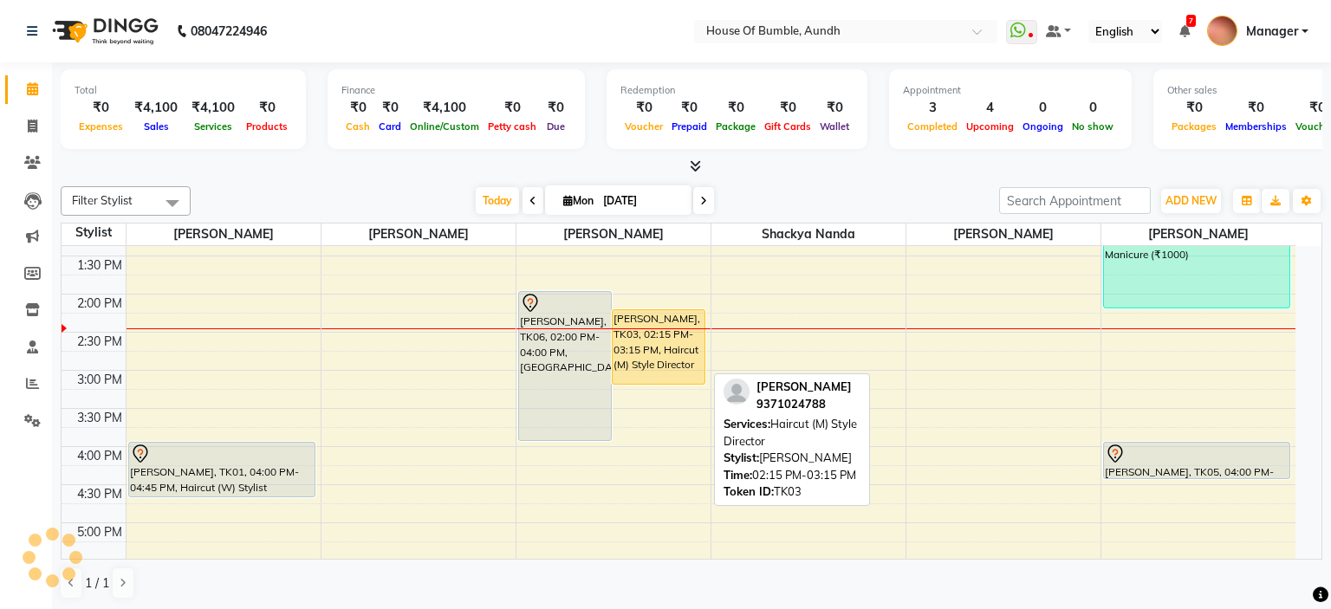
select select "1"
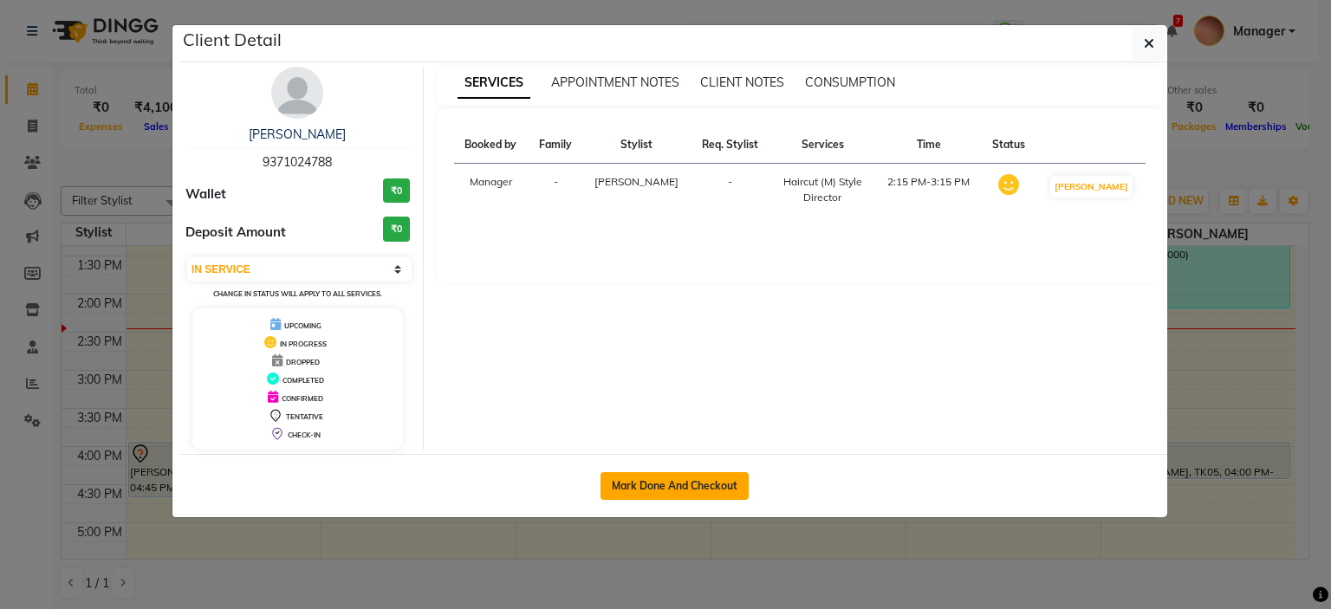
click at [664, 488] on button "Mark Done And Checkout" at bounding box center [674, 486] width 148 height 28
select select "service"
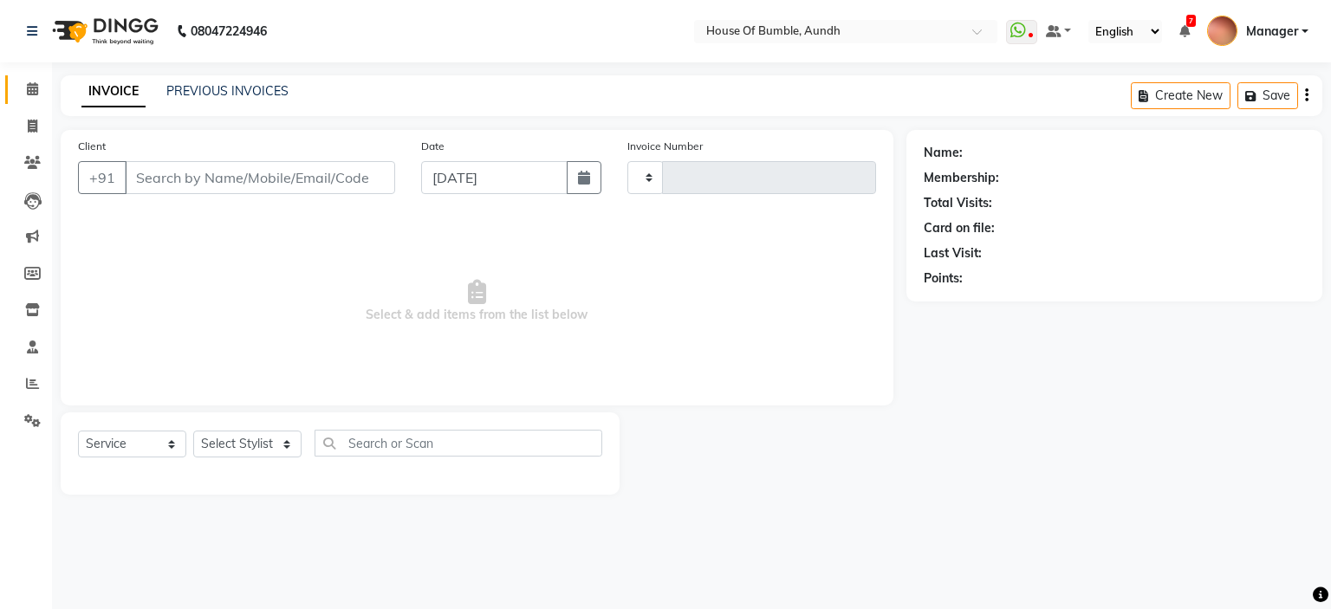
type input "1278"
select select "581"
type input "93******88"
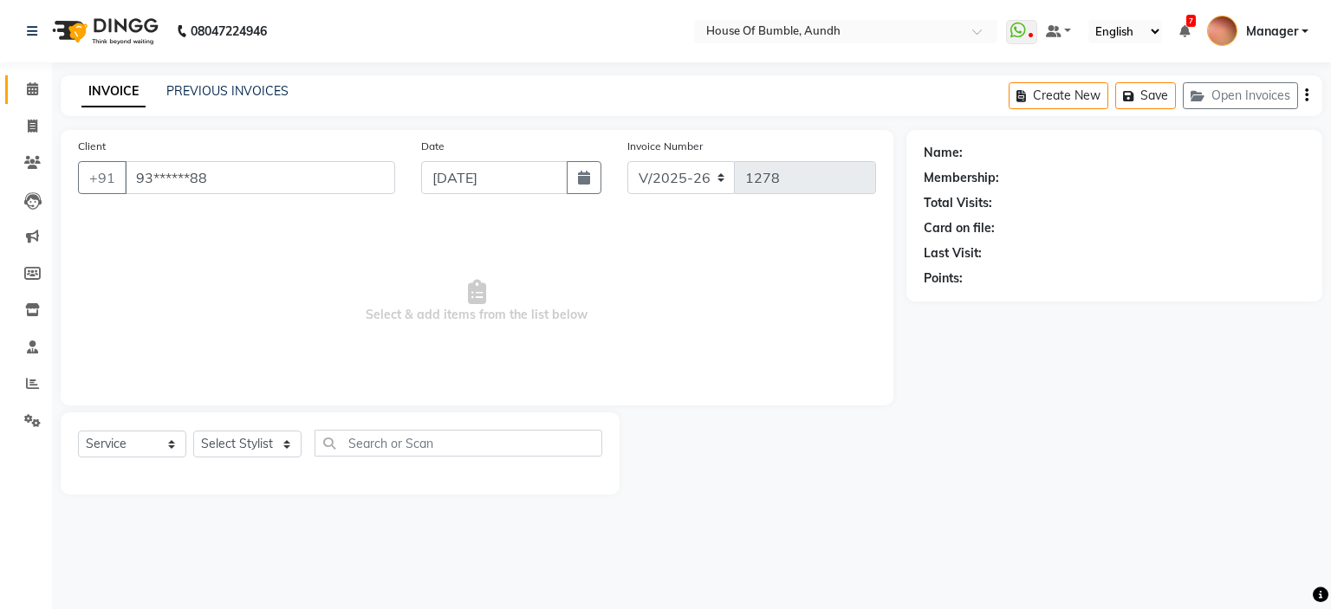
select select "8141"
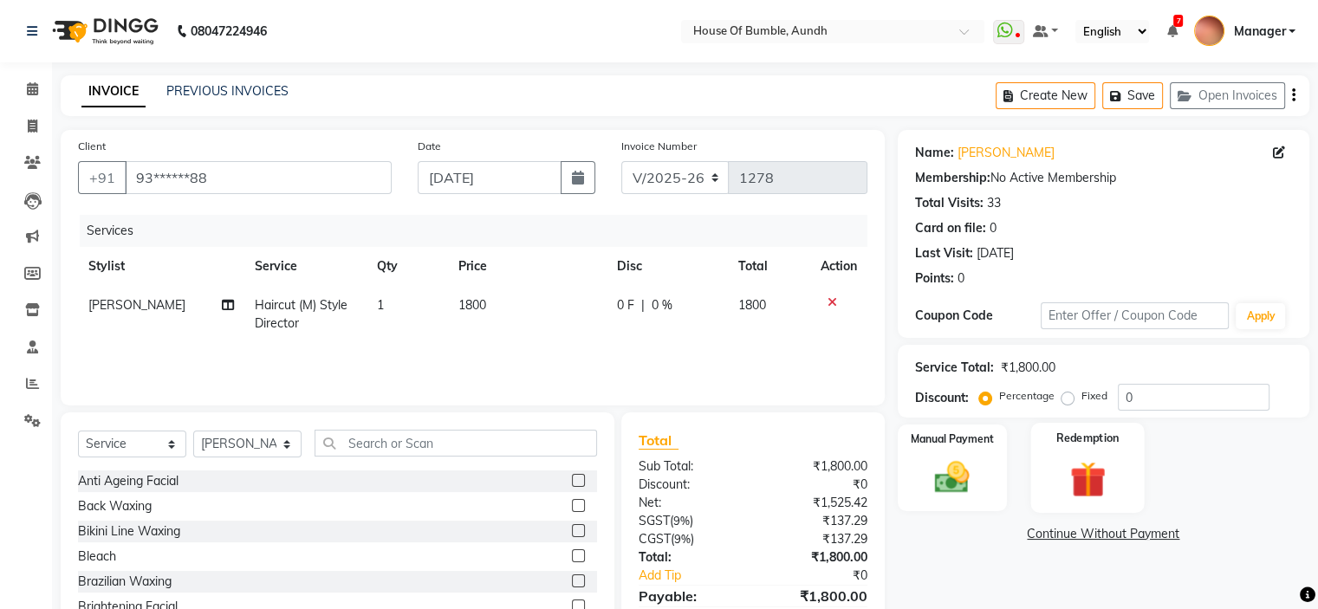
click at [1041, 462] on div "Redemption" at bounding box center [1086, 467] width 113 height 89
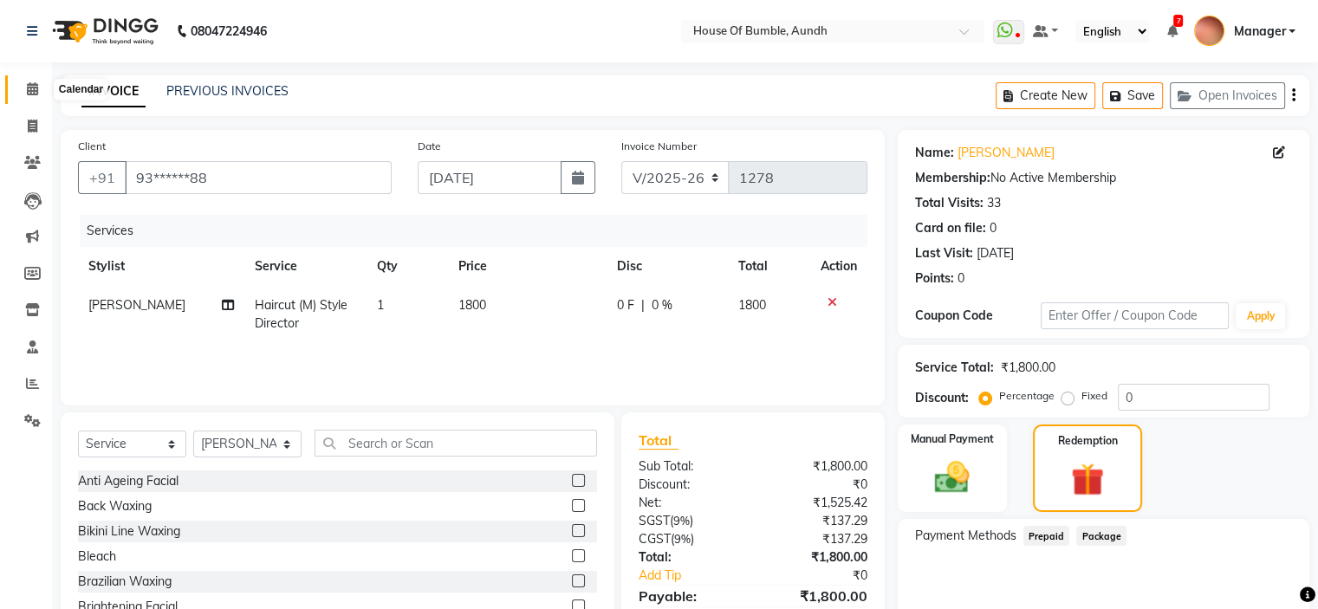
click at [30, 82] on icon at bounding box center [32, 88] width 11 height 13
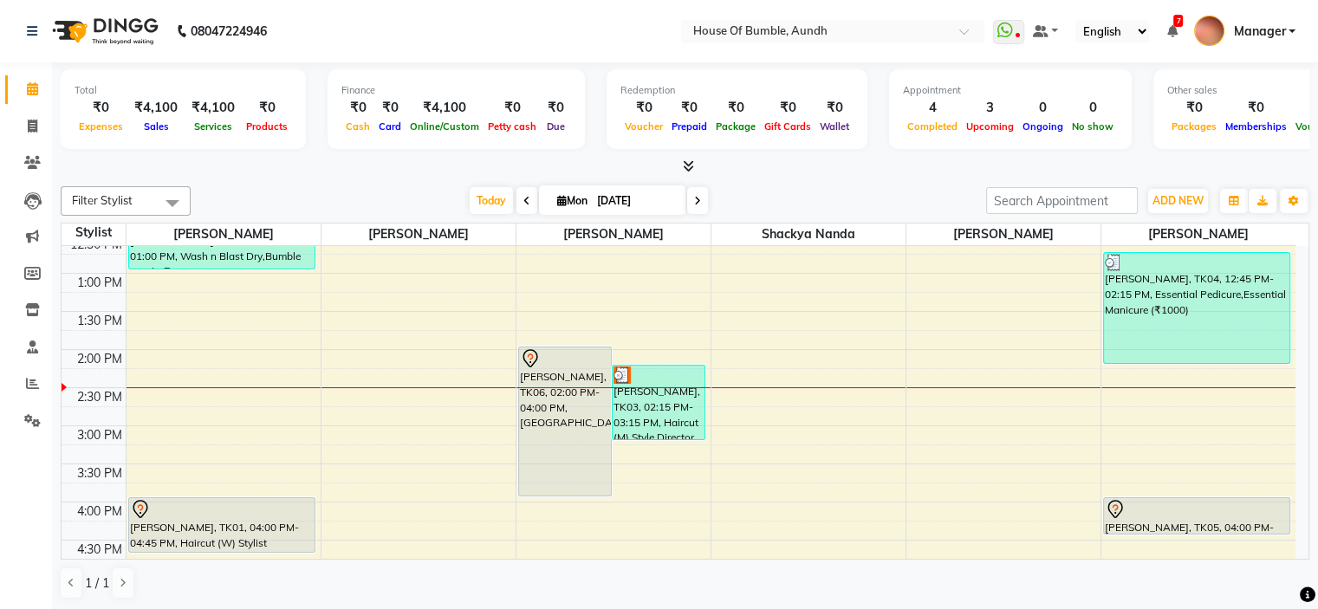
scroll to position [347, 0]
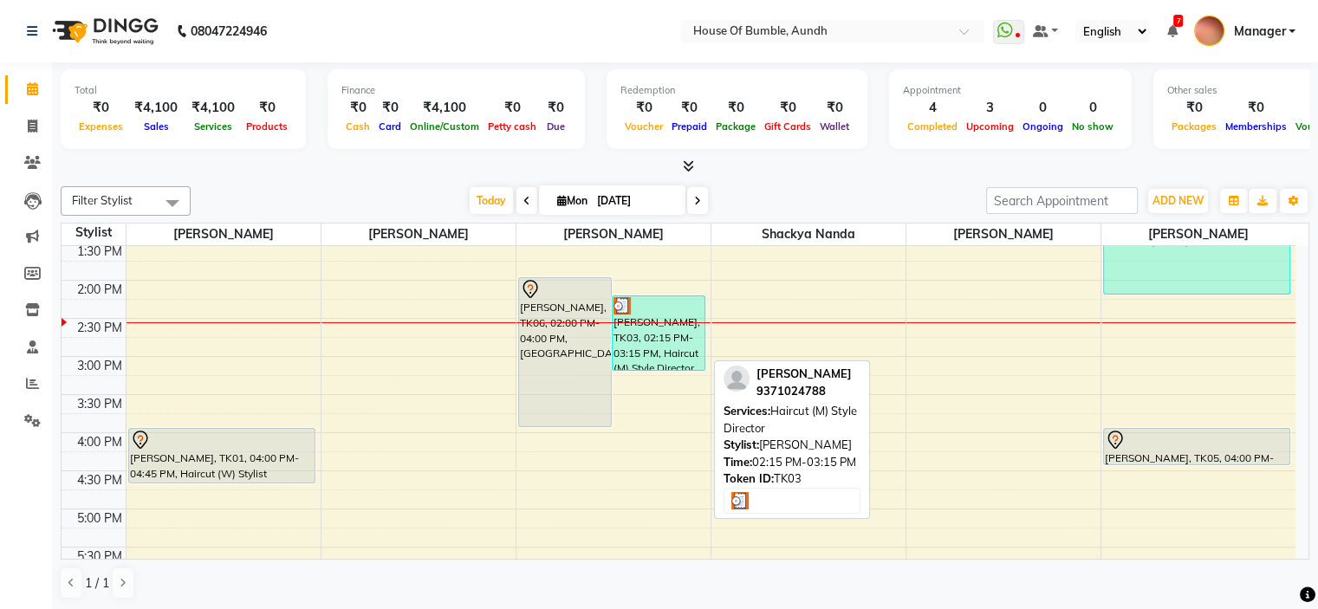
click at [651, 335] on div "[PERSON_NAME], TK03, 02:15 PM-03:15 PM, Haircut (M) Style Director" at bounding box center [658, 333] width 92 height 74
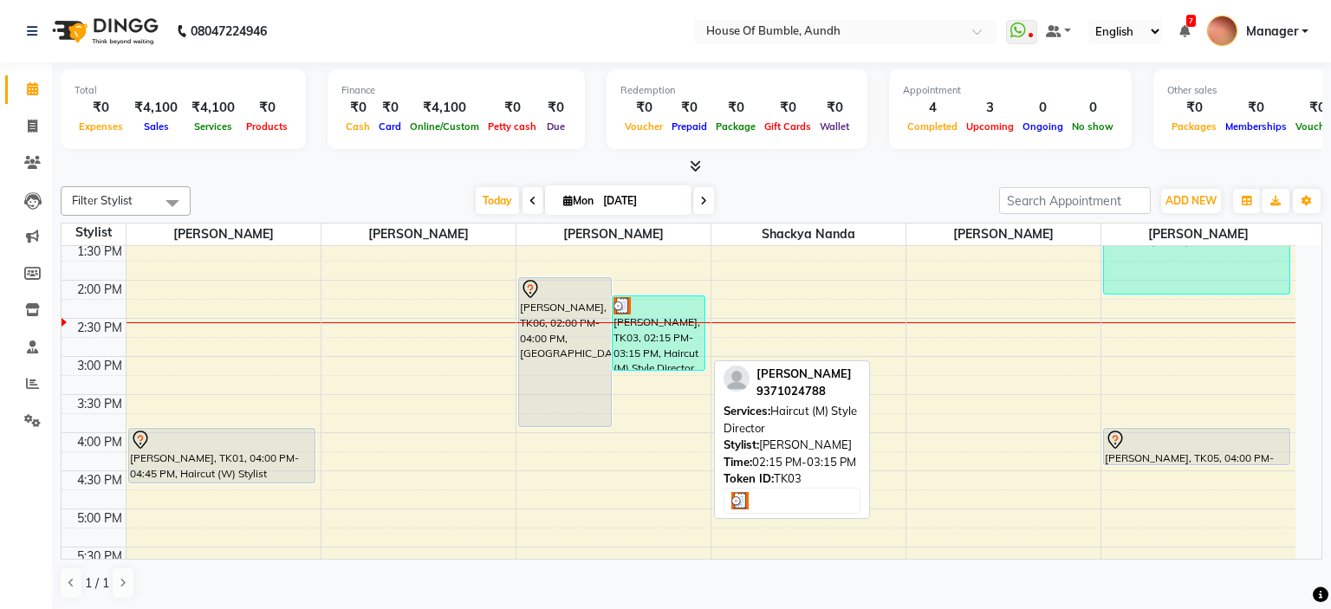
select select "3"
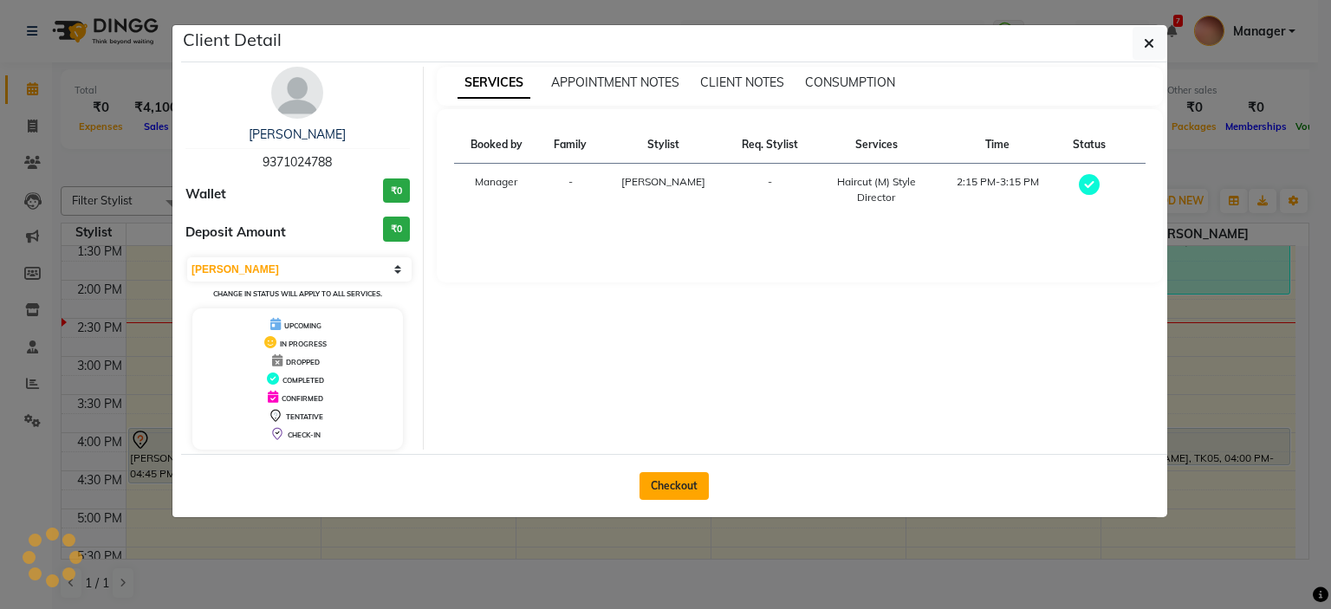
click at [658, 479] on button "Checkout" at bounding box center [673, 486] width 69 height 28
select select "service"
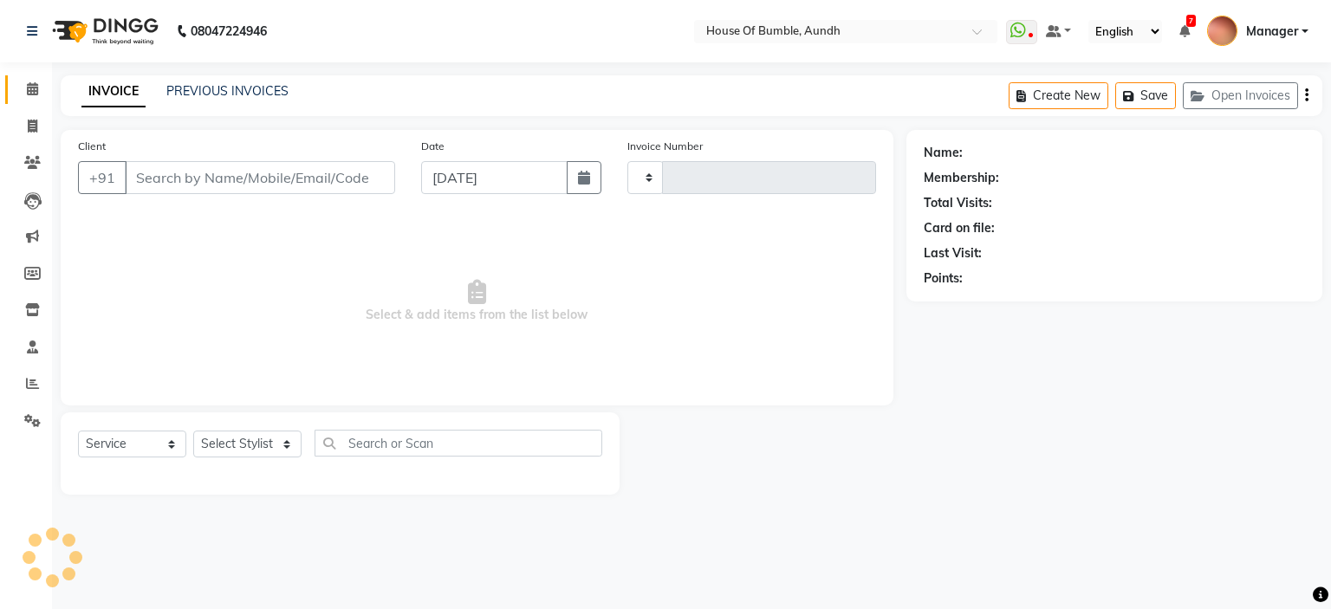
type input "1278"
select select "581"
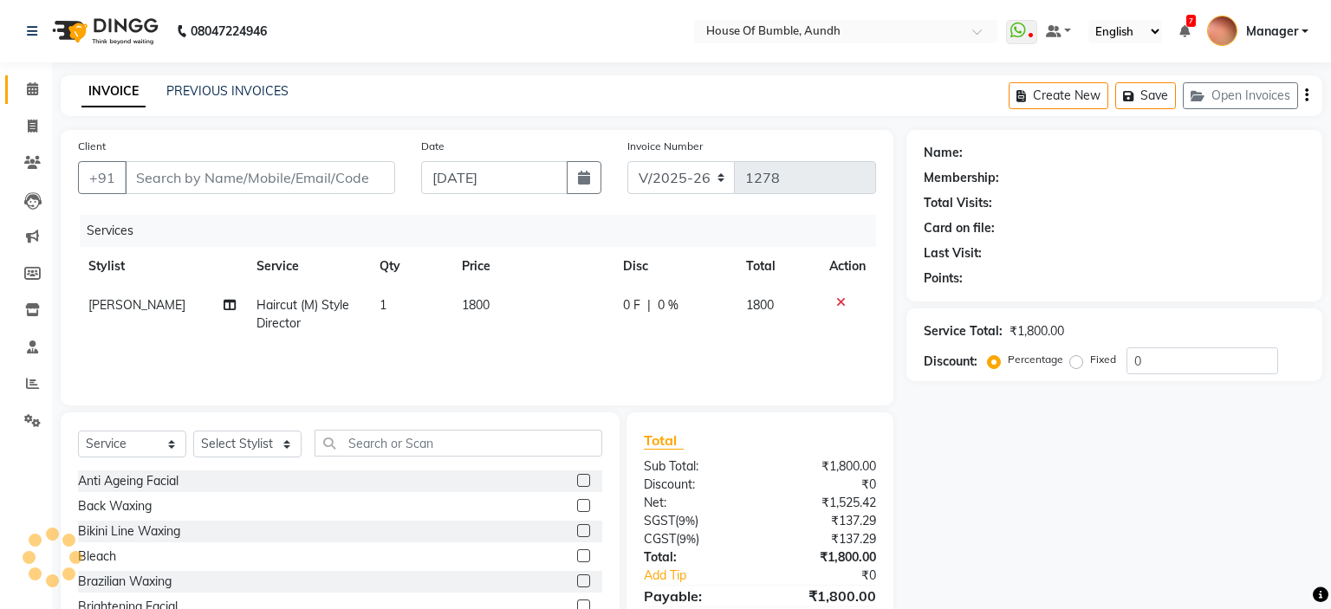
type input "93******88"
select select "8141"
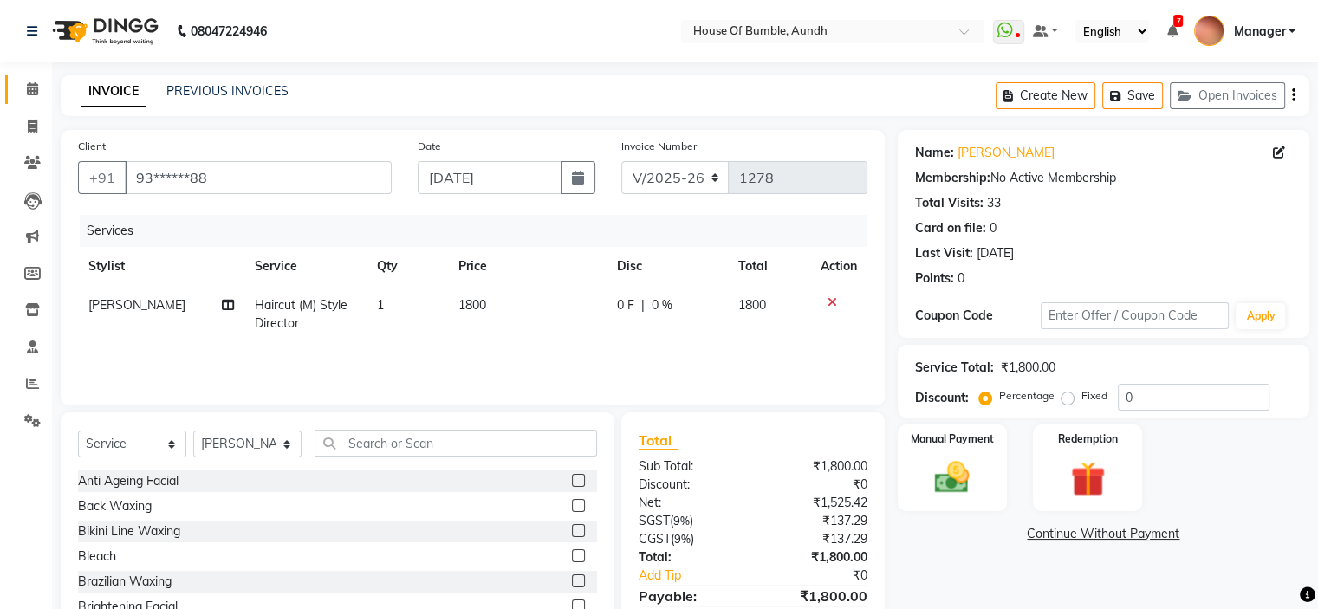
scroll to position [85, 0]
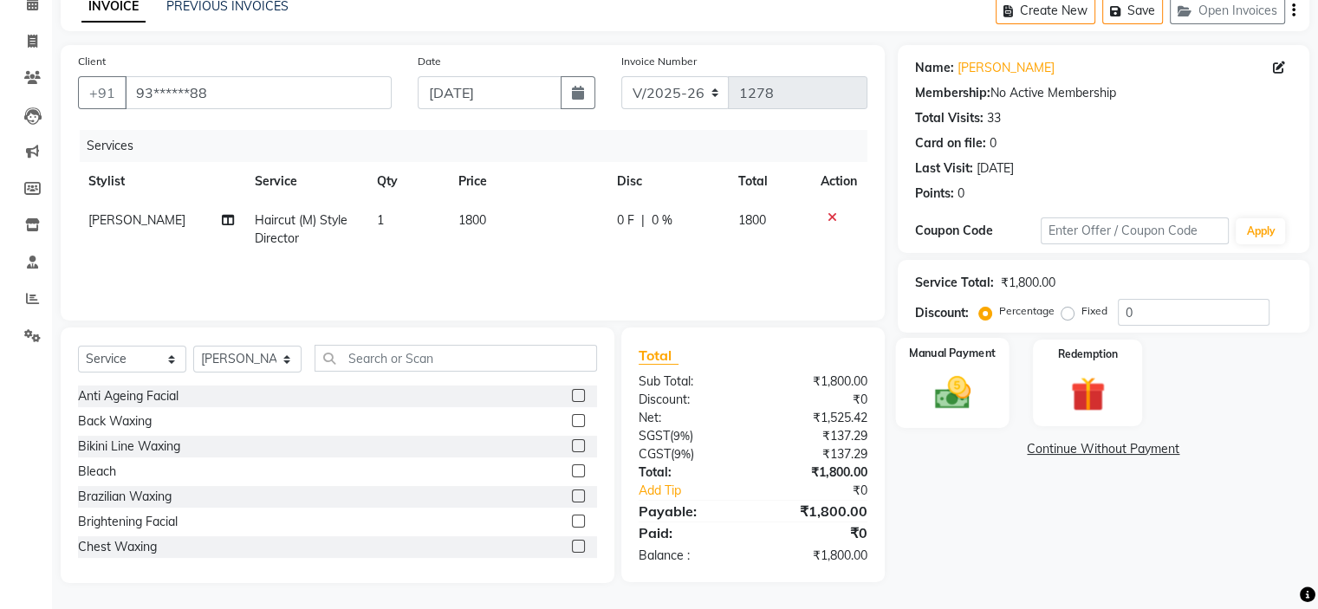
click at [996, 405] on div "Manual Payment" at bounding box center [951, 382] width 113 height 89
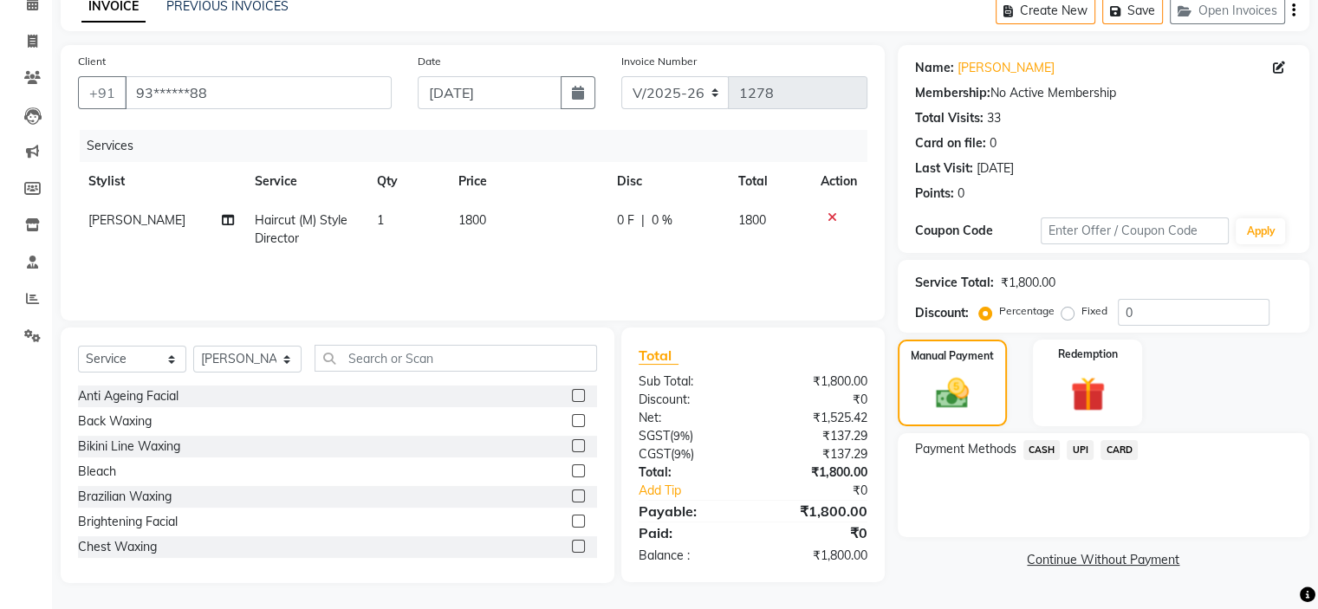
click at [1092, 445] on span "UPI" at bounding box center [1079, 450] width 27 height 20
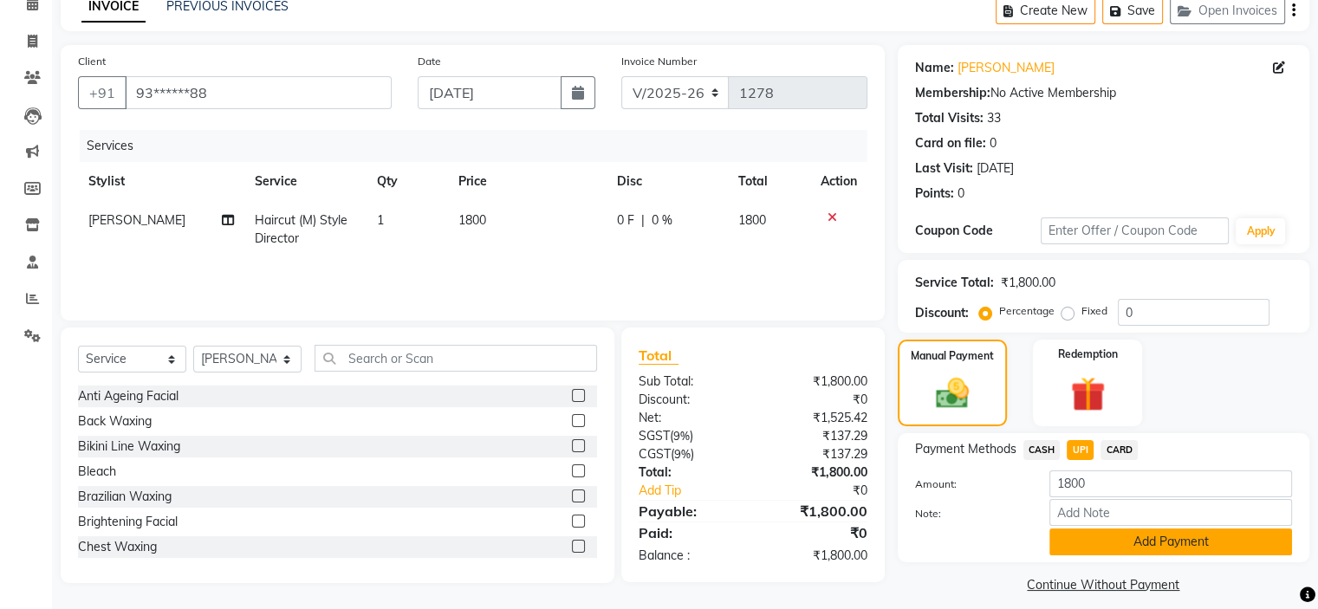
scroll to position [100, 0]
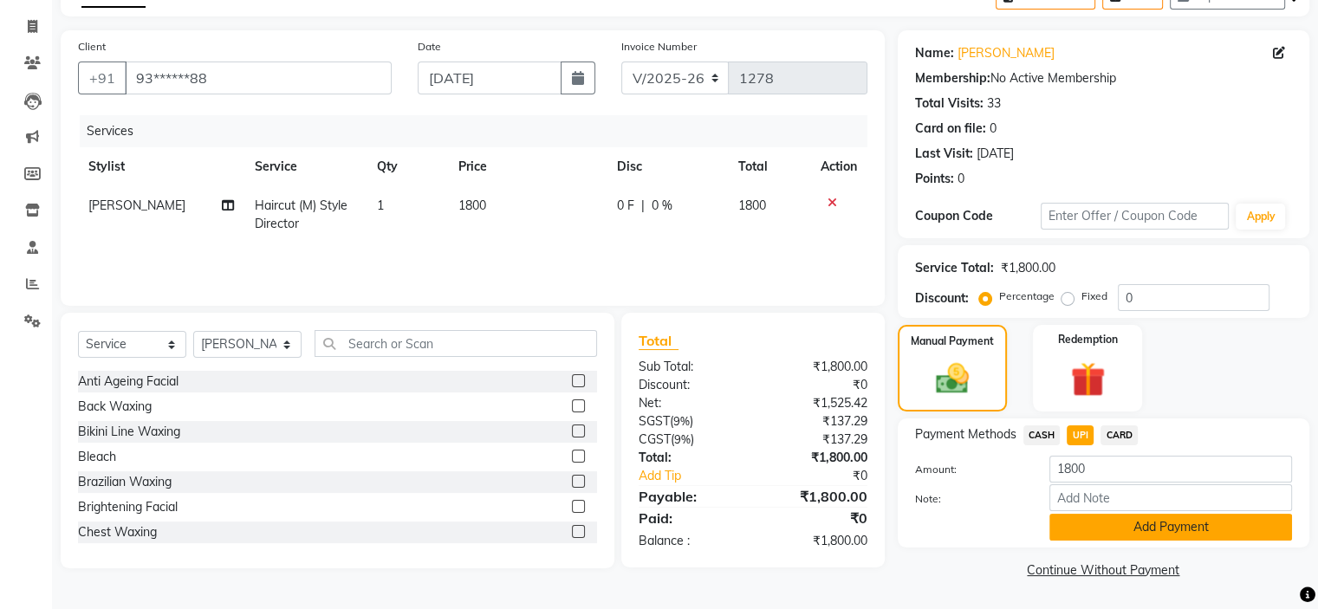
click at [1139, 535] on button "Add Payment" at bounding box center [1170, 527] width 243 height 27
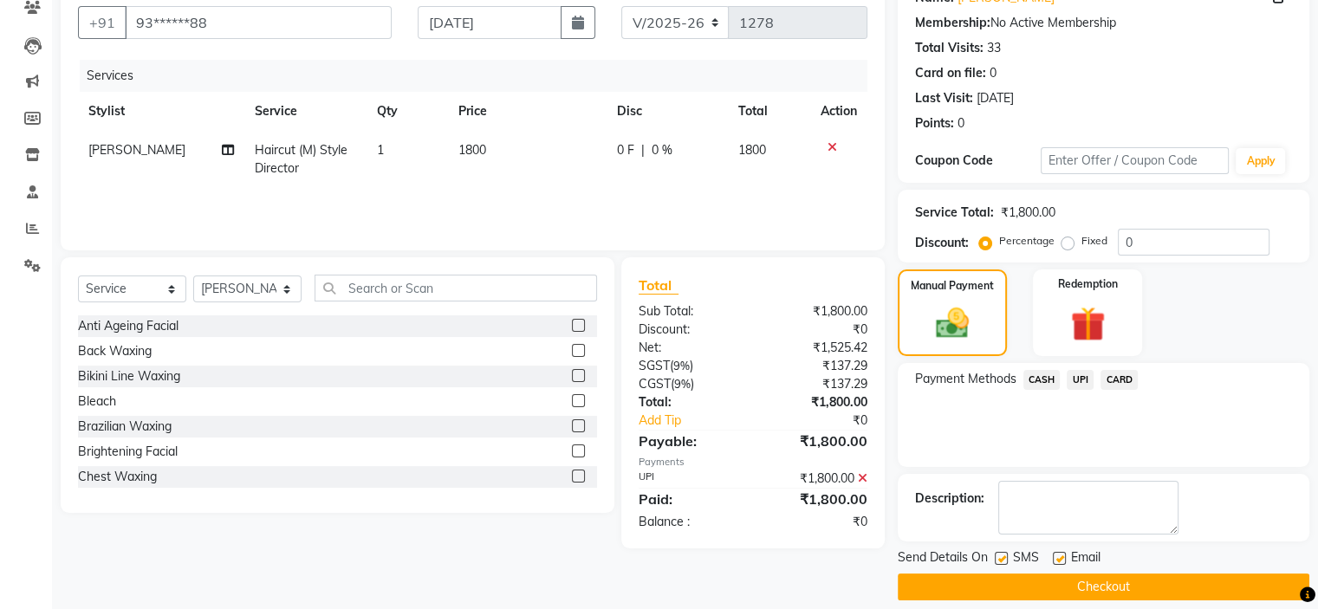
scroll to position [171, 0]
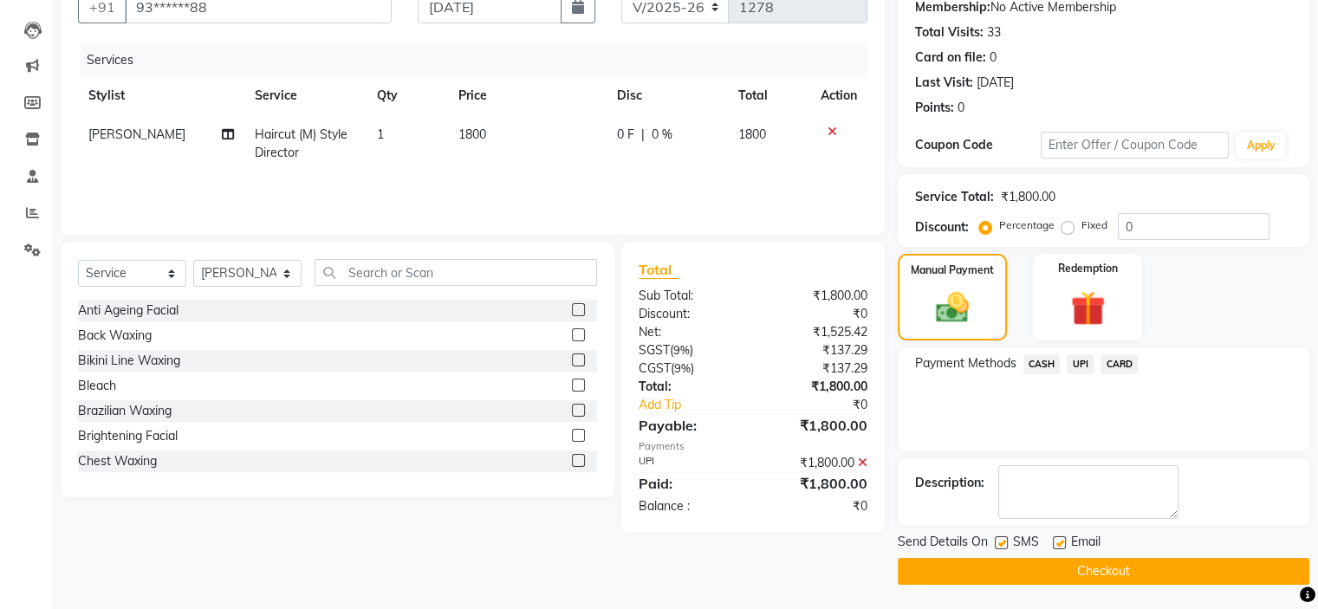
click at [1112, 574] on button "Checkout" at bounding box center [1102, 571] width 411 height 27
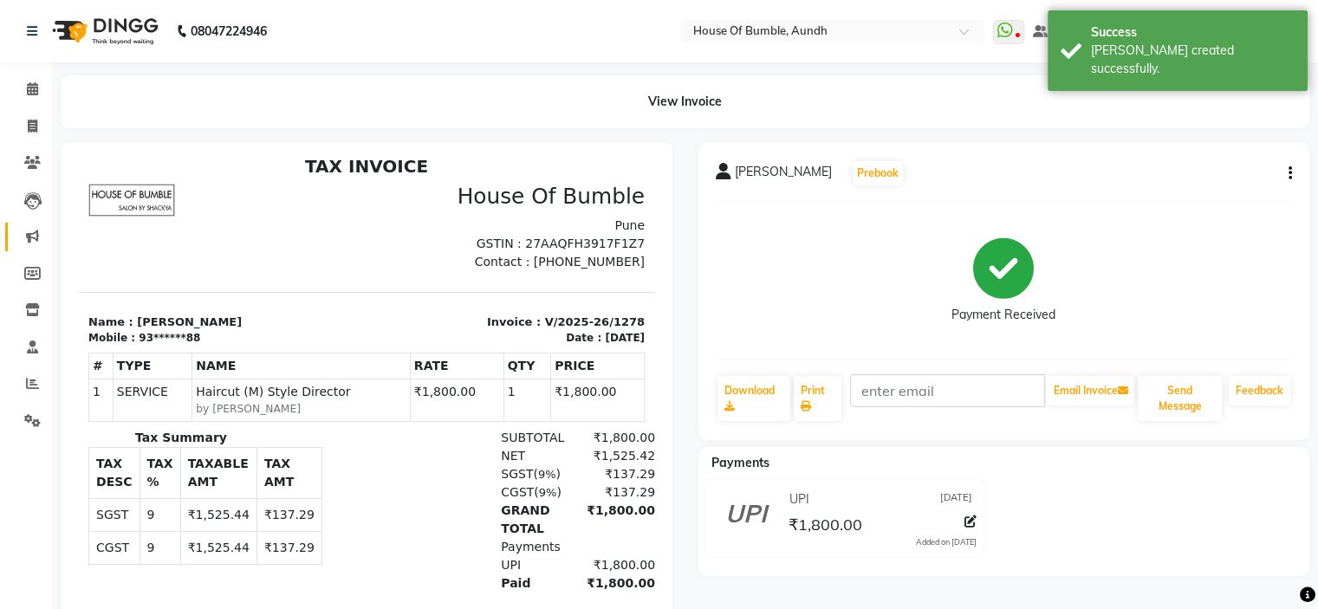
scroll to position [14, 0]
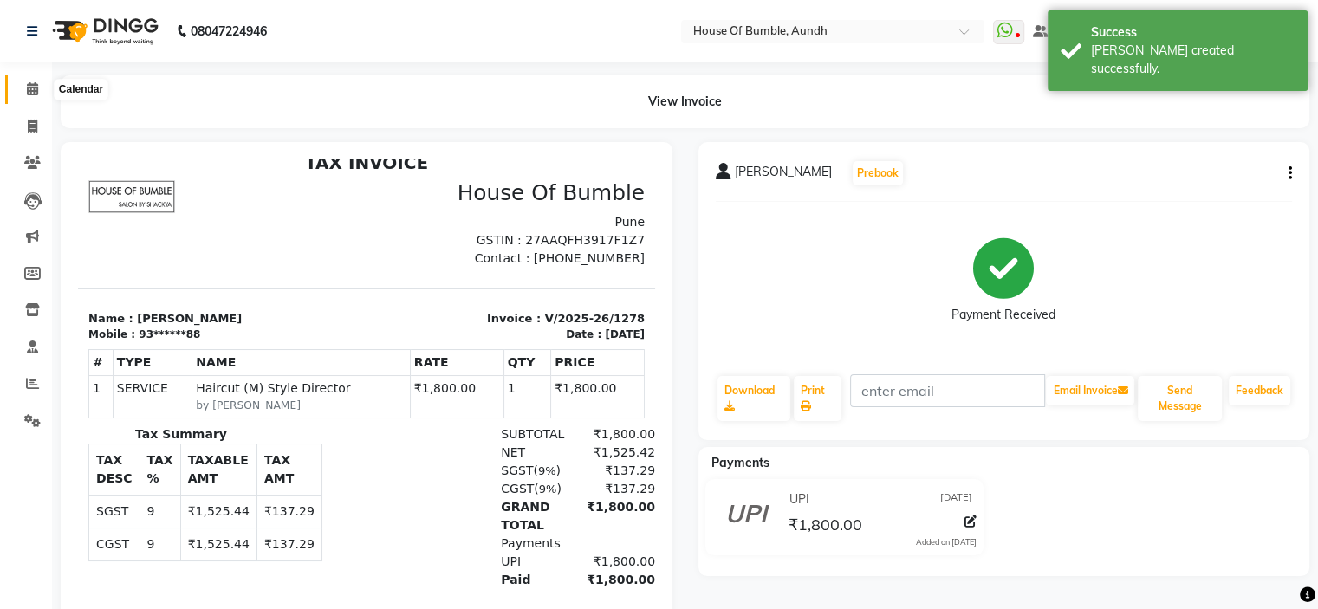
click at [27, 82] on icon at bounding box center [32, 88] width 11 height 13
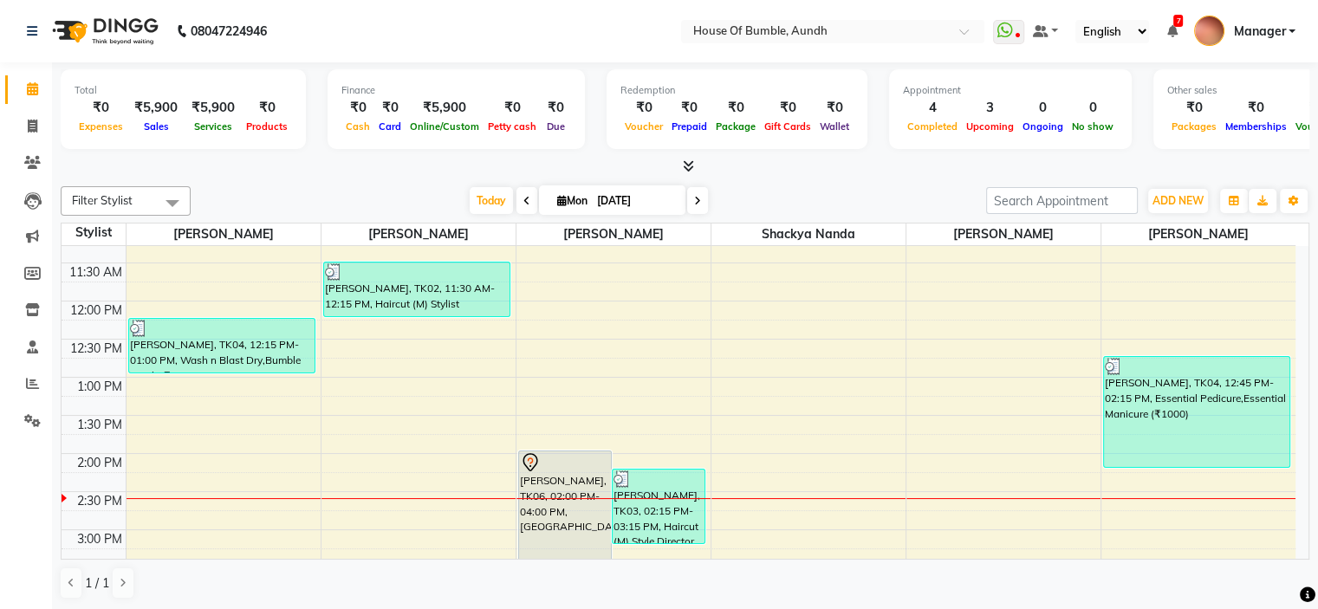
scroll to position [260, 0]
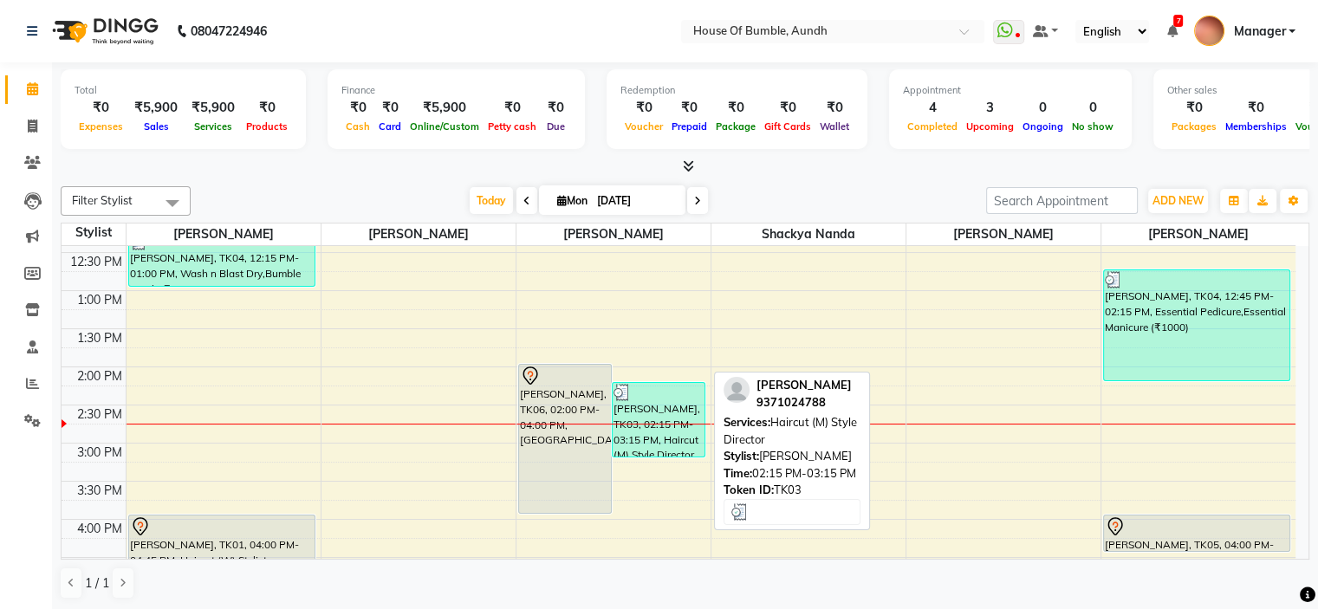
click at [677, 420] on div "[PERSON_NAME], TK03, 02:15 PM-03:15 PM, Haircut (M) Style Director" at bounding box center [658, 420] width 92 height 74
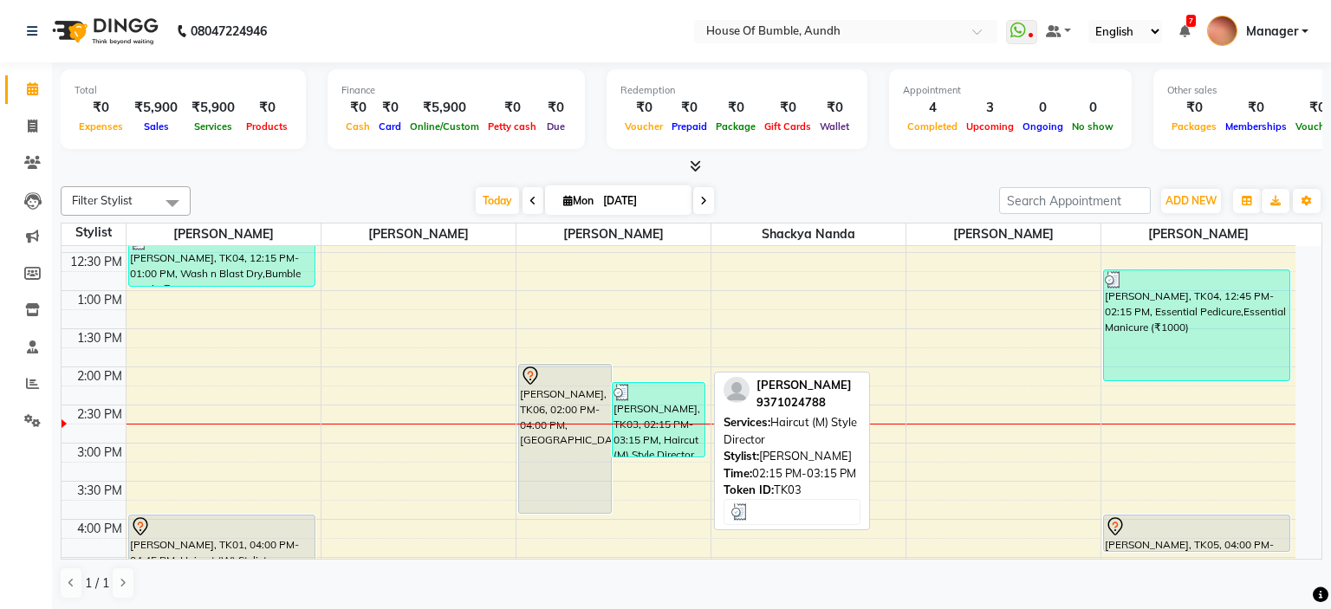
select select "3"
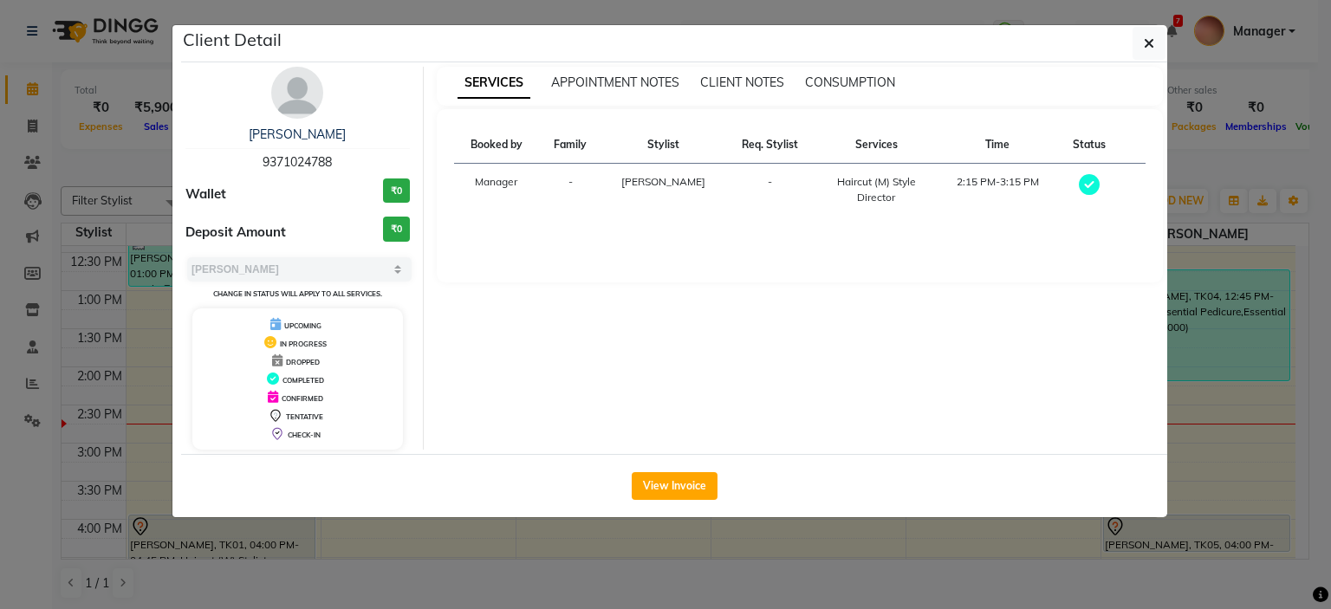
click at [326, 159] on span "9371024788" at bounding box center [296, 162] width 69 height 16
copy span "9371024788"
click at [1140, 40] on button "button" at bounding box center [1148, 43] width 33 height 33
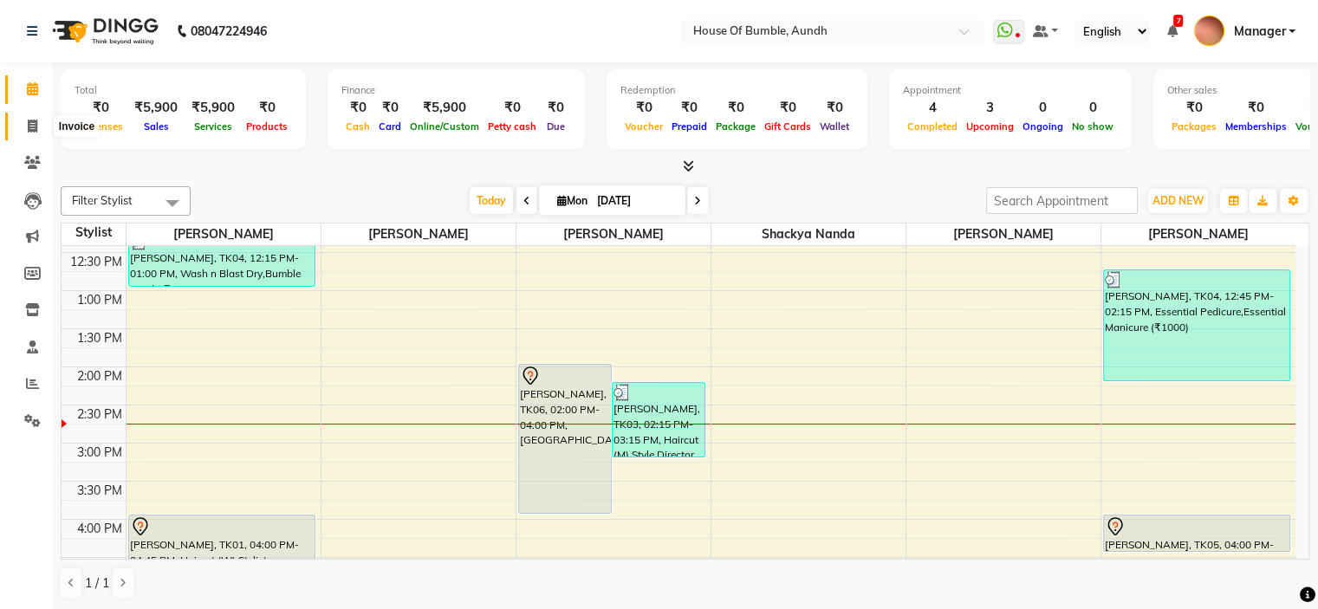
click at [28, 123] on icon at bounding box center [33, 126] width 10 height 13
select select "service"
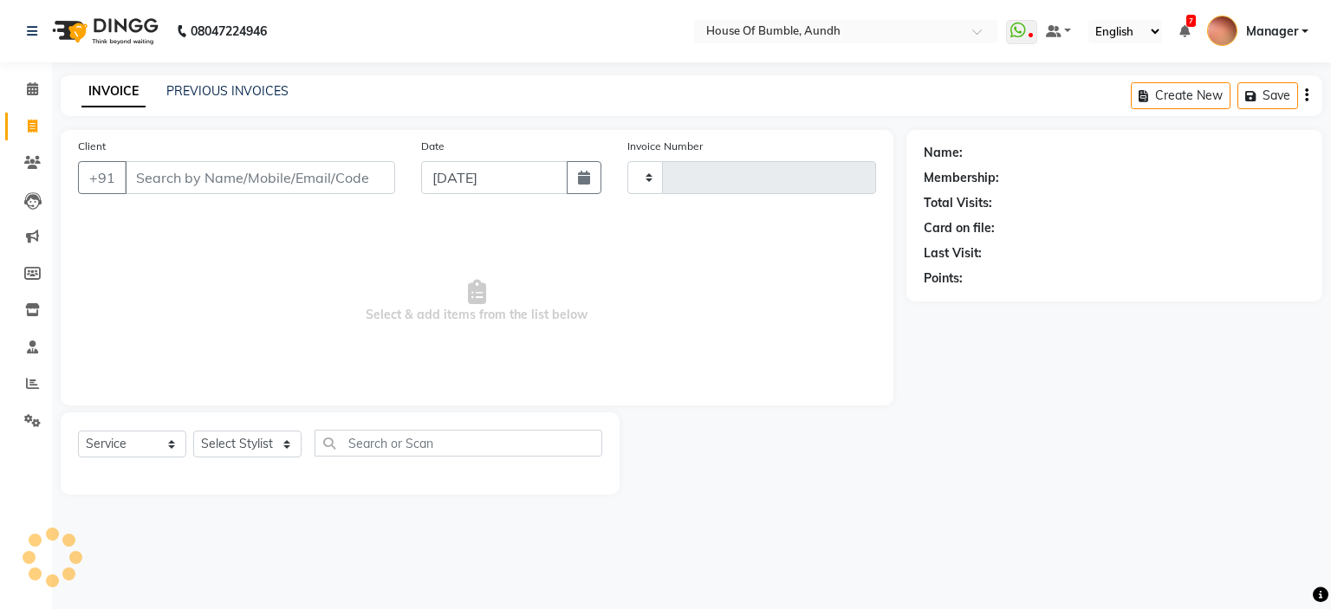
type input "1279"
select select "581"
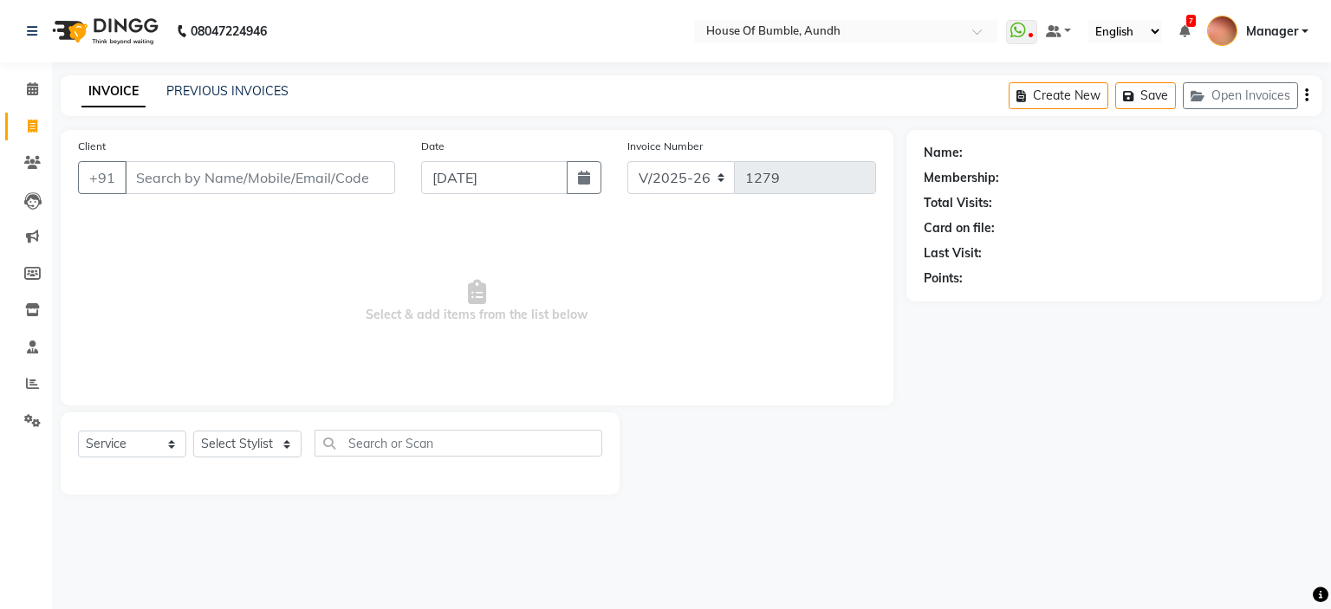
click at [249, 176] on input "Client" at bounding box center [260, 177] width 270 height 33
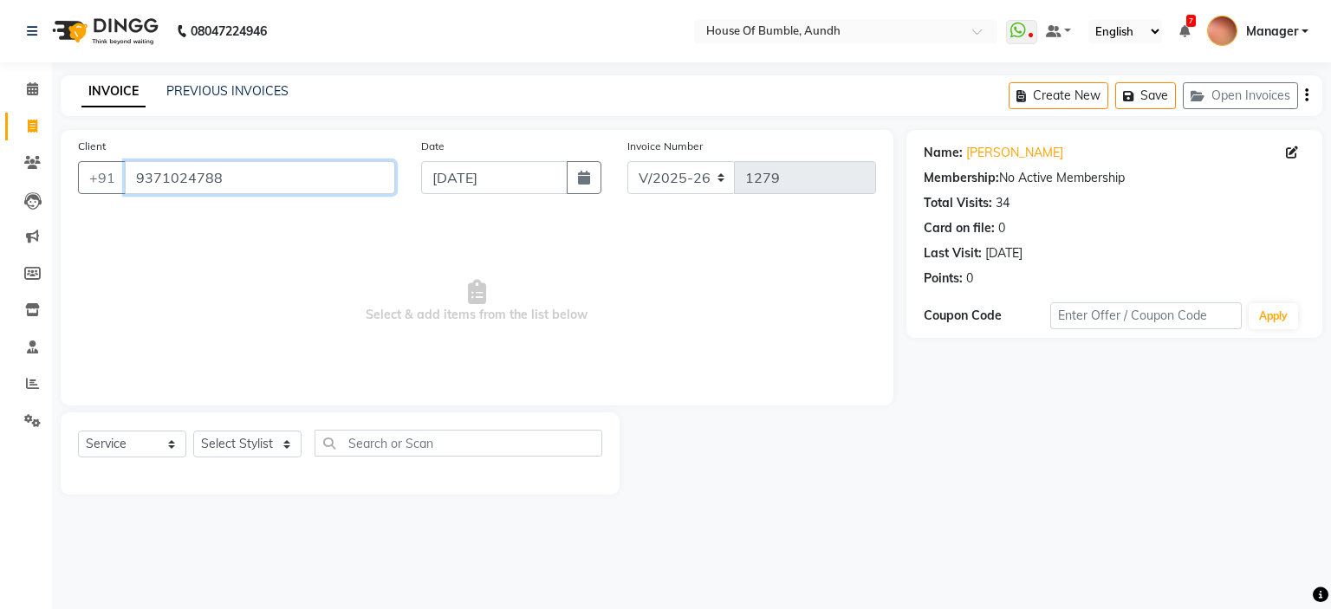
click at [285, 183] on input "9371024788" at bounding box center [260, 177] width 270 height 33
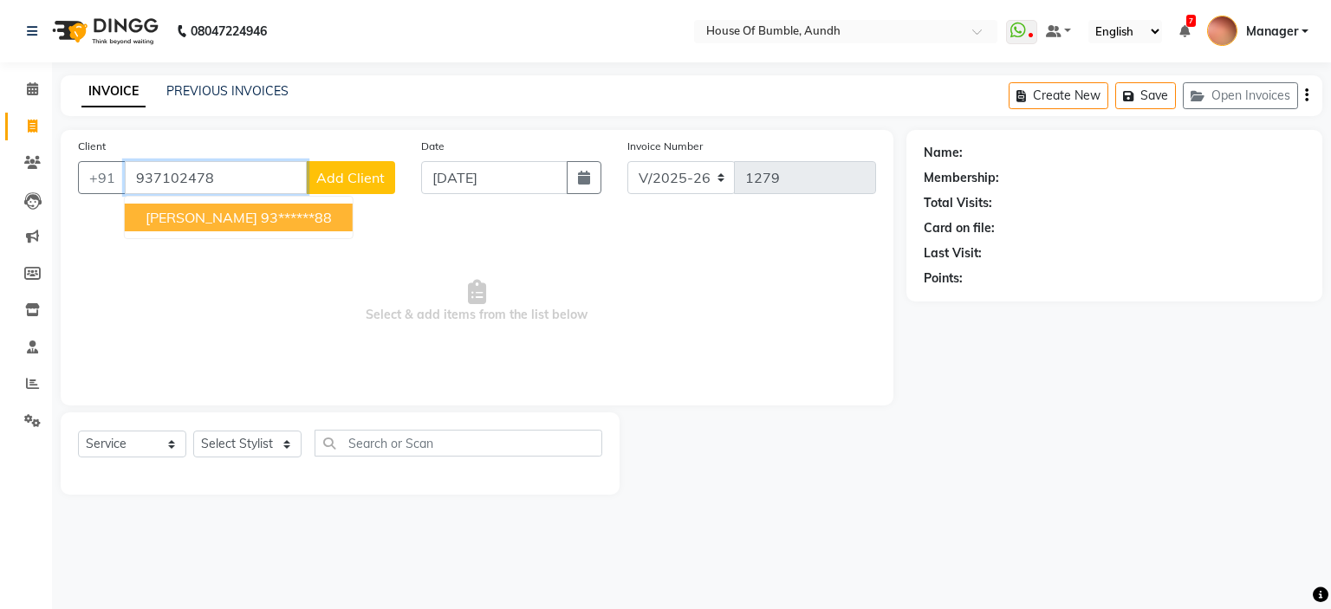
click at [312, 217] on ngb-highlight "93******88" at bounding box center [296, 217] width 71 height 17
type input "93******88"
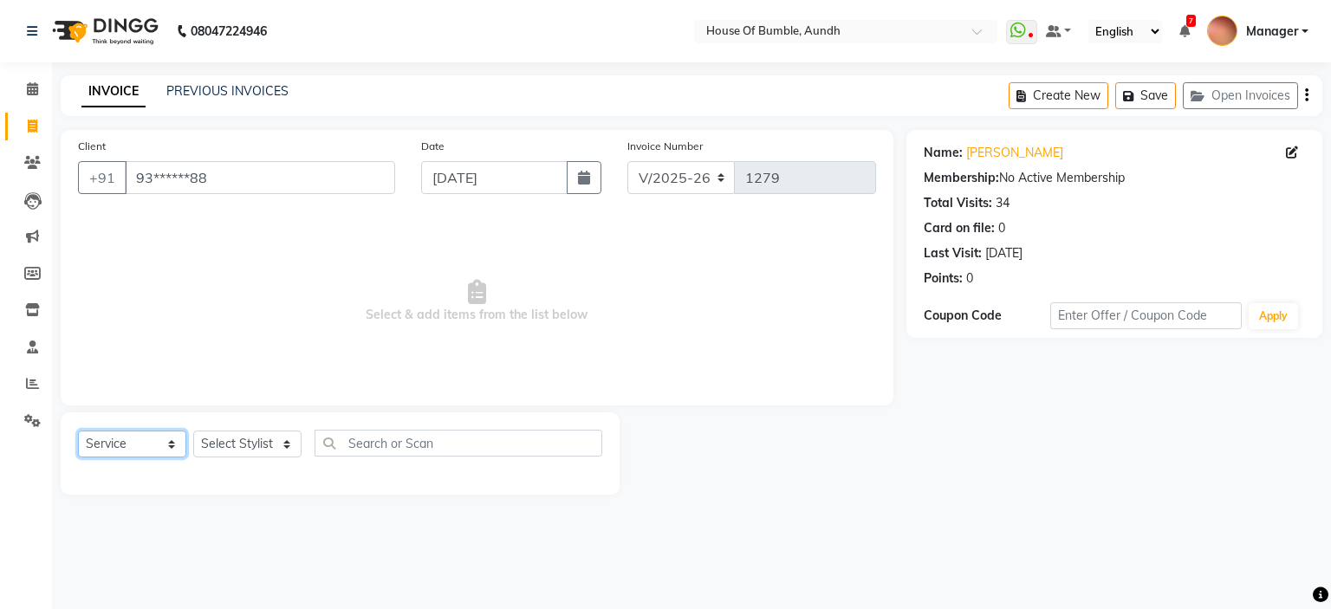
click at [132, 454] on select "Select Service Product Membership Package Voucher Prepaid Gift Card" at bounding box center [132, 444] width 108 height 27
click at [152, 435] on select "Select Service Product Membership Package Voucher Prepaid Gift Card" at bounding box center [132, 444] width 108 height 27
select select "product"
click at [78, 431] on select "Select Service Product Membership Package Voucher Prepaid Gift Card" at bounding box center [132, 444] width 108 height 27
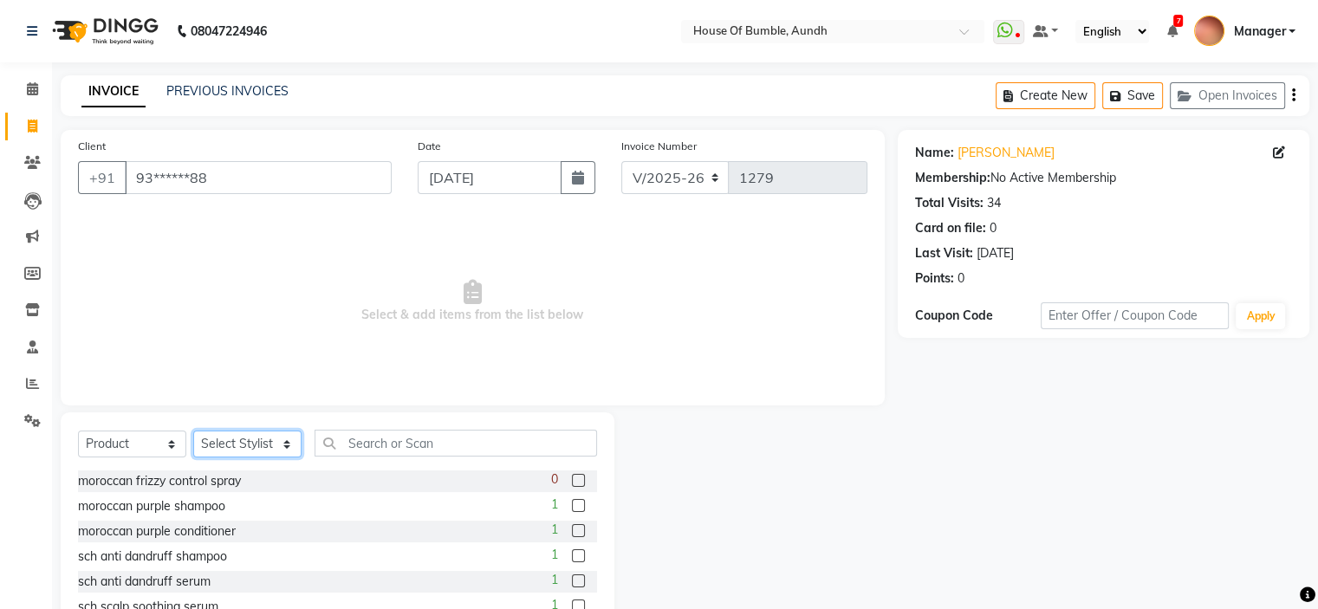
click at [254, 436] on select "Select Stylist - [PERSON_NAME] [PERSON_NAME] [PERSON_NAME] Manager [PERSON_NAME…" at bounding box center [247, 444] width 108 height 27
select select "8141"
click at [193, 431] on select "Select Stylist - [PERSON_NAME] [PERSON_NAME] [PERSON_NAME] Manager [PERSON_NAME…" at bounding box center [247, 444] width 108 height 27
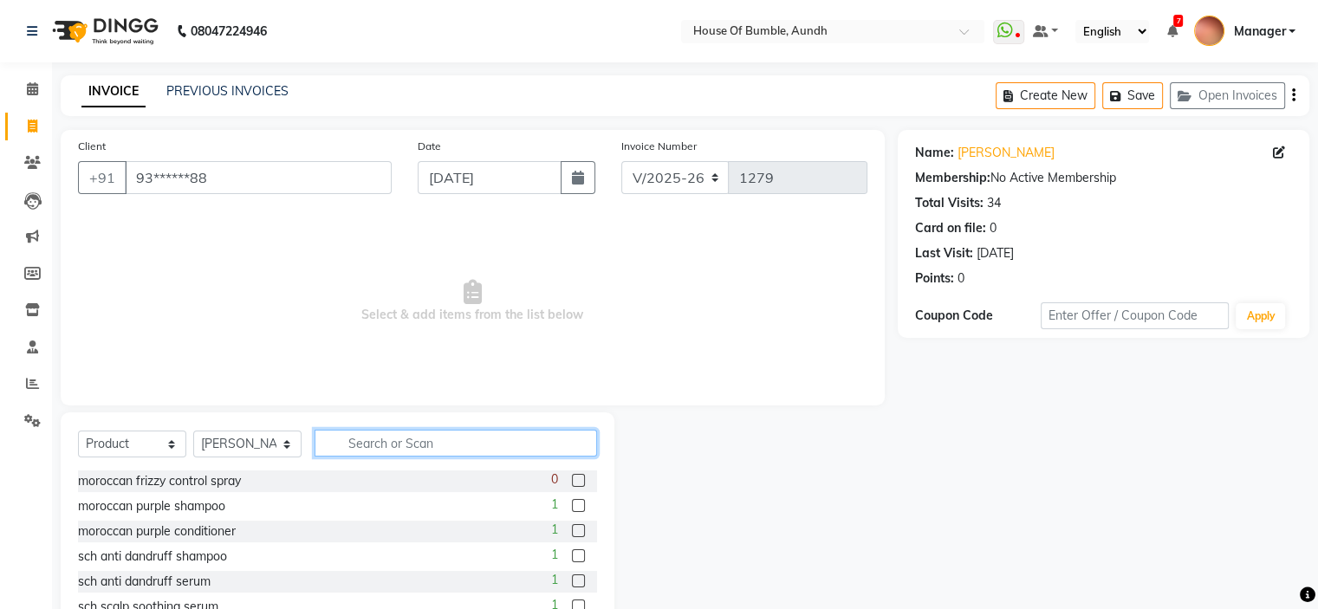
click at [387, 443] on input "text" at bounding box center [455, 443] width 282 height 27
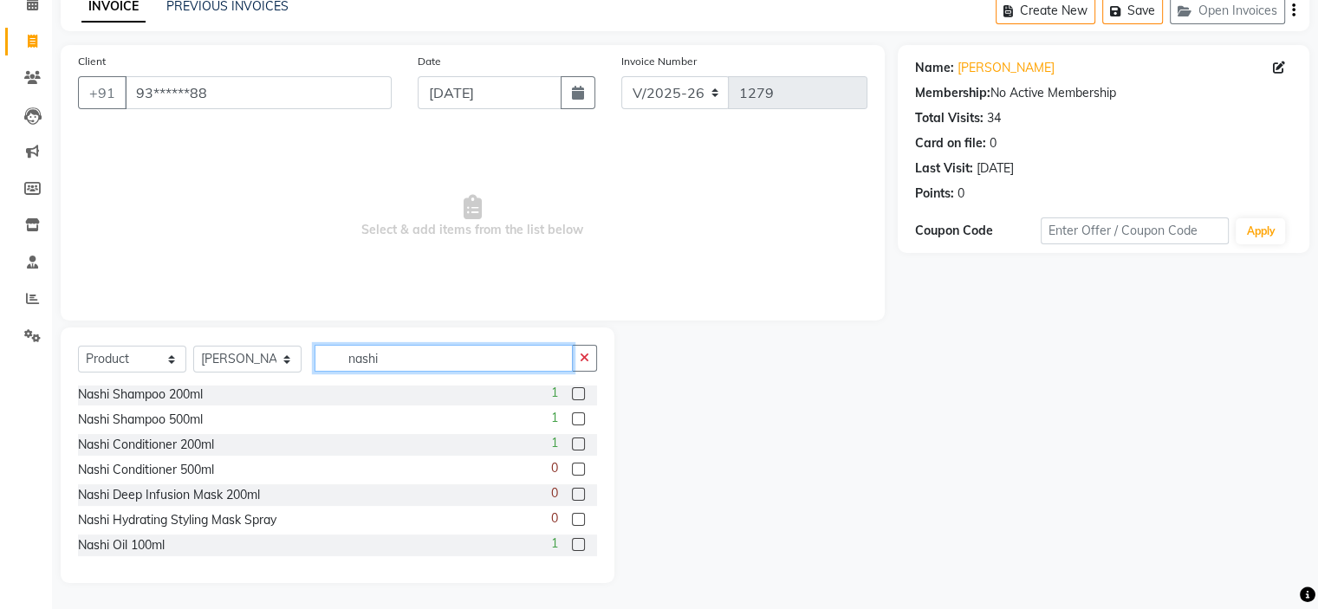
type input "nashi"
click at [572, 546] on label at bounding box center [578, 544] width 13 height 13
click at [572, 546] on input "checkbox" at bounding box center [577, 545] width 11 height 11
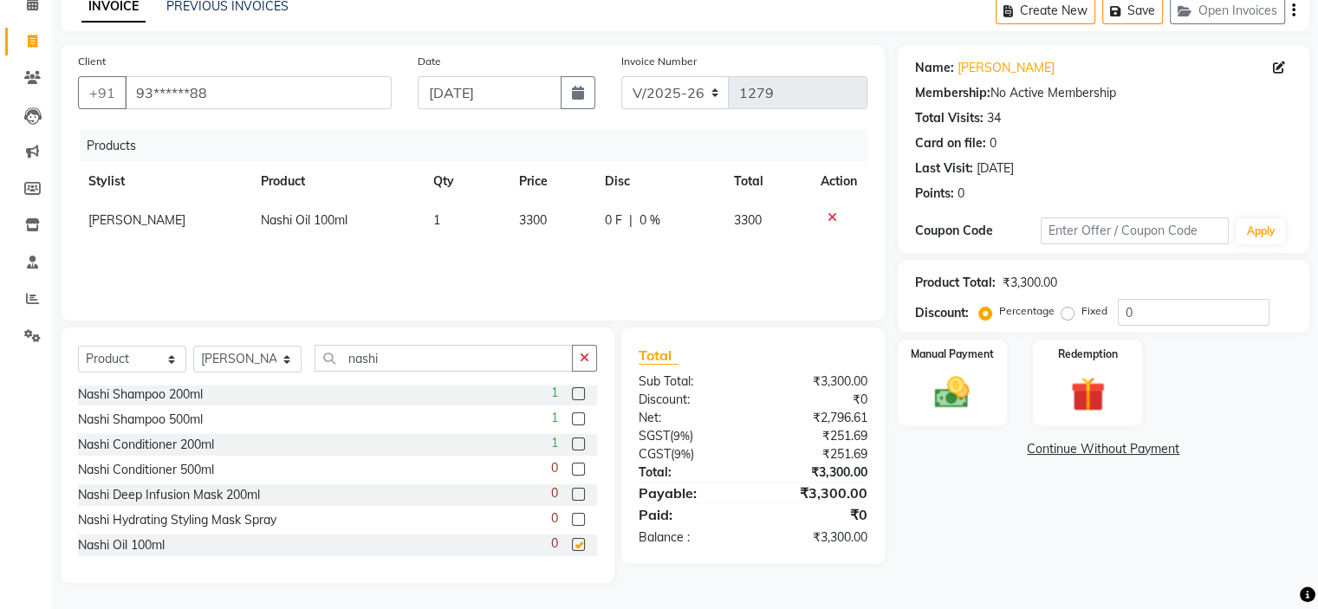
checkbox input "false"
click at [972, 394] on img at bounding box center [952, 394] width 58 height 42
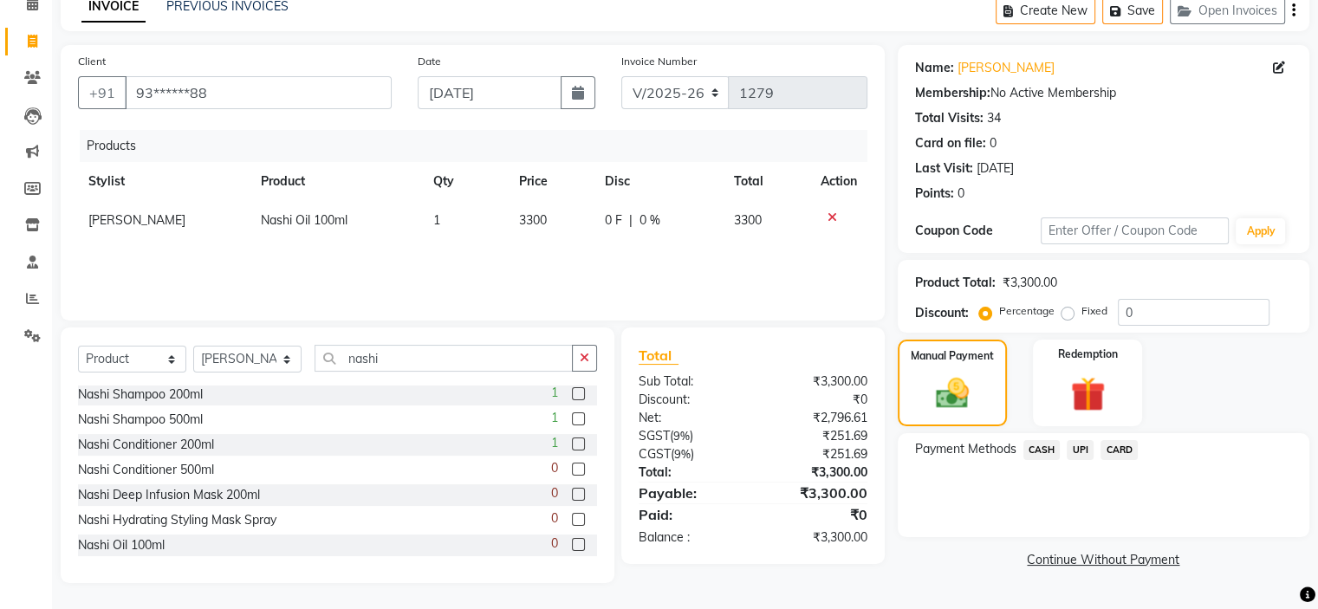
click at [1091, 444] on span "UPI" at bounding box center [1079, 450] width 27 height 20
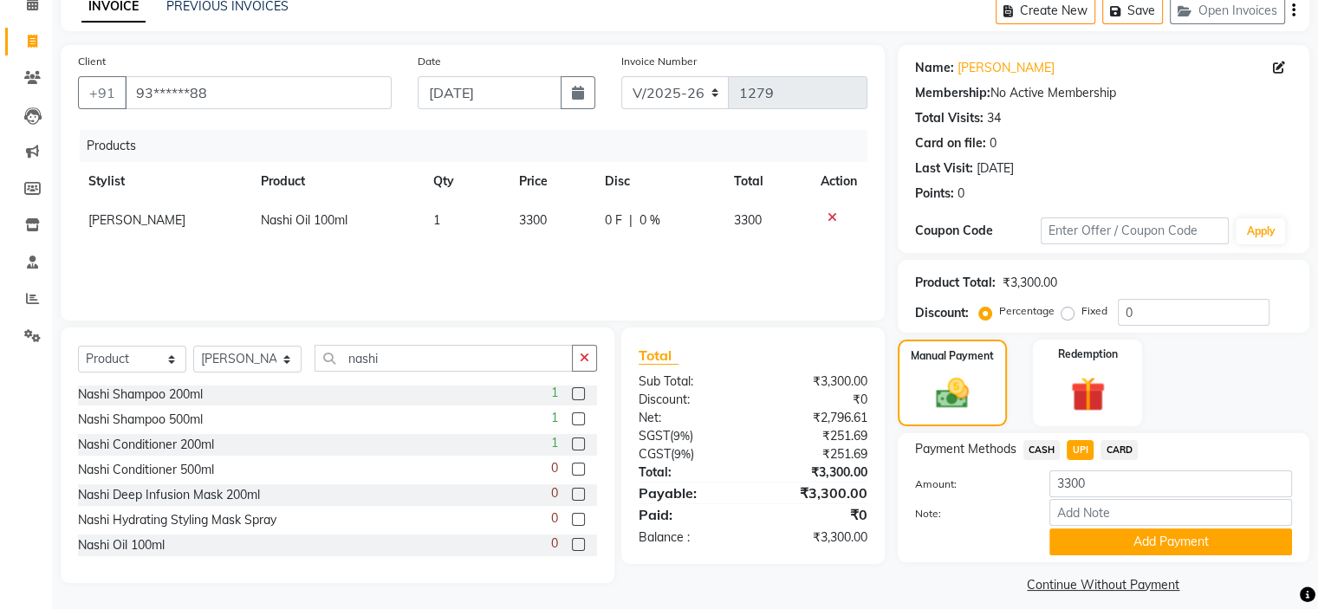
scroll to position [100, 0]
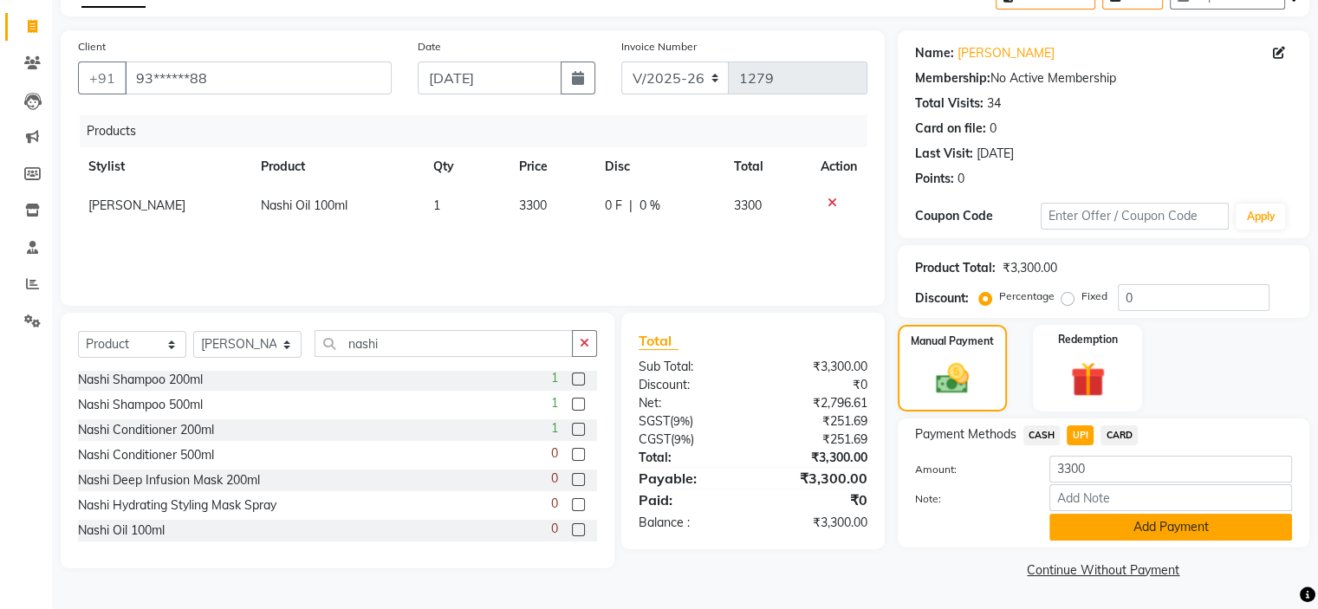
click at [1119, 537] on button "Add Payment" at bounding box center [1170, 527] width 243 height 27
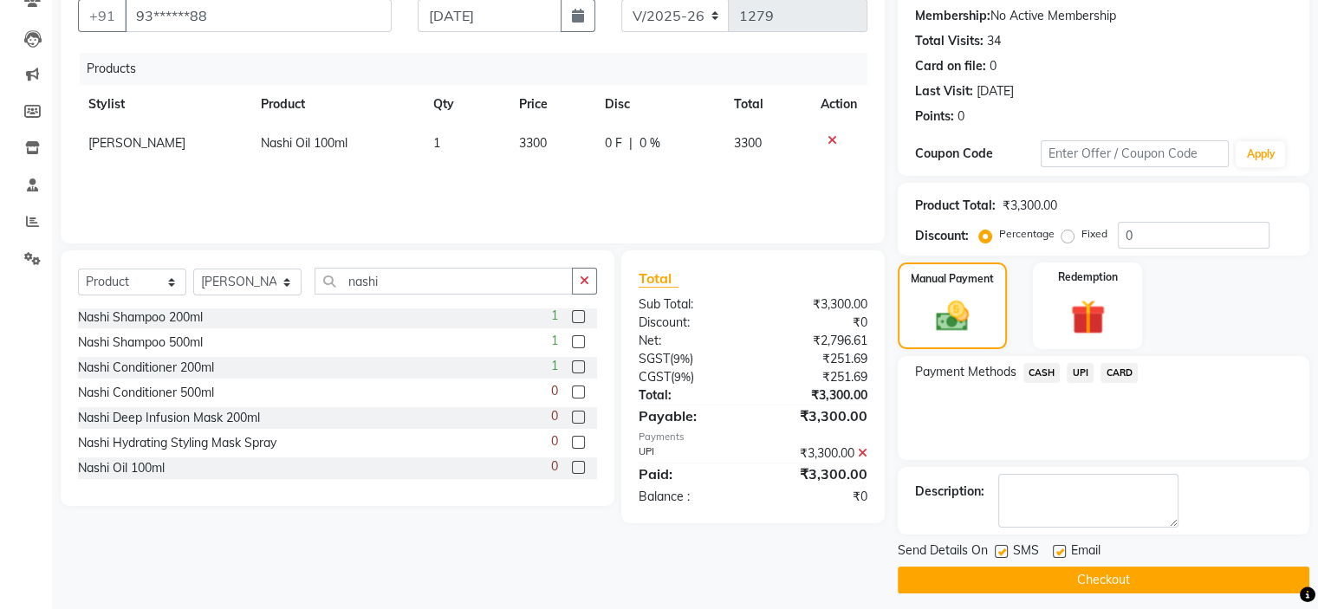
scroll to position [171, 0]
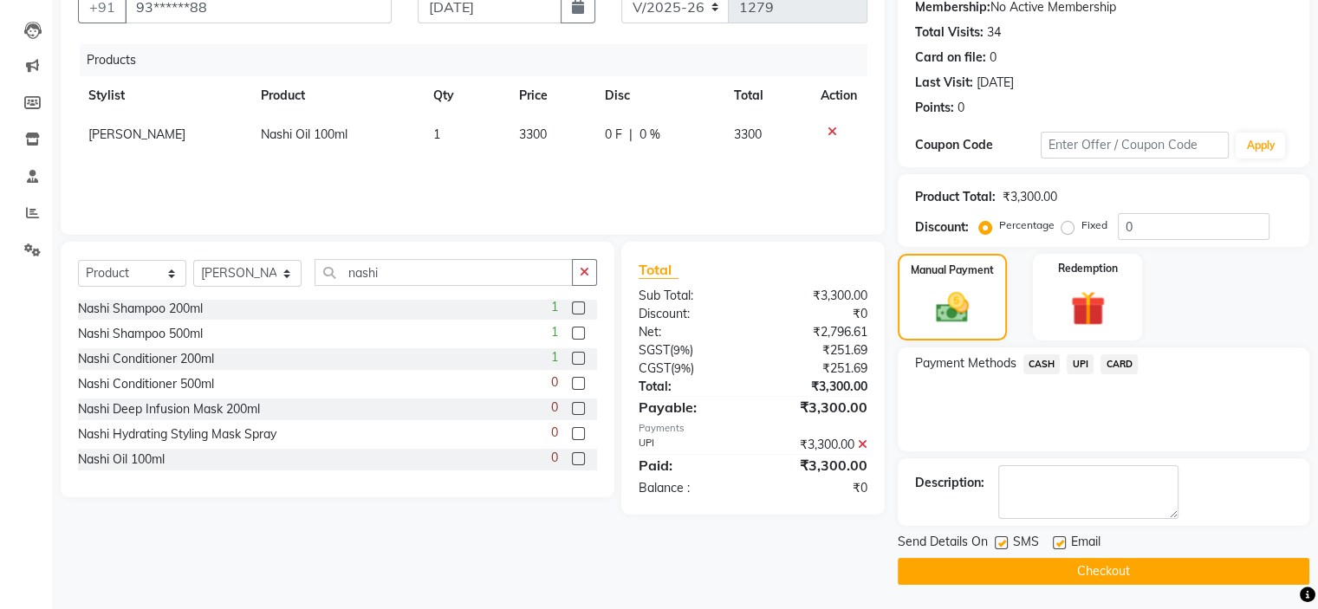
click at [1081, 570] on button "Checkout" at bounding box center [1102, 571] width 411 height 27
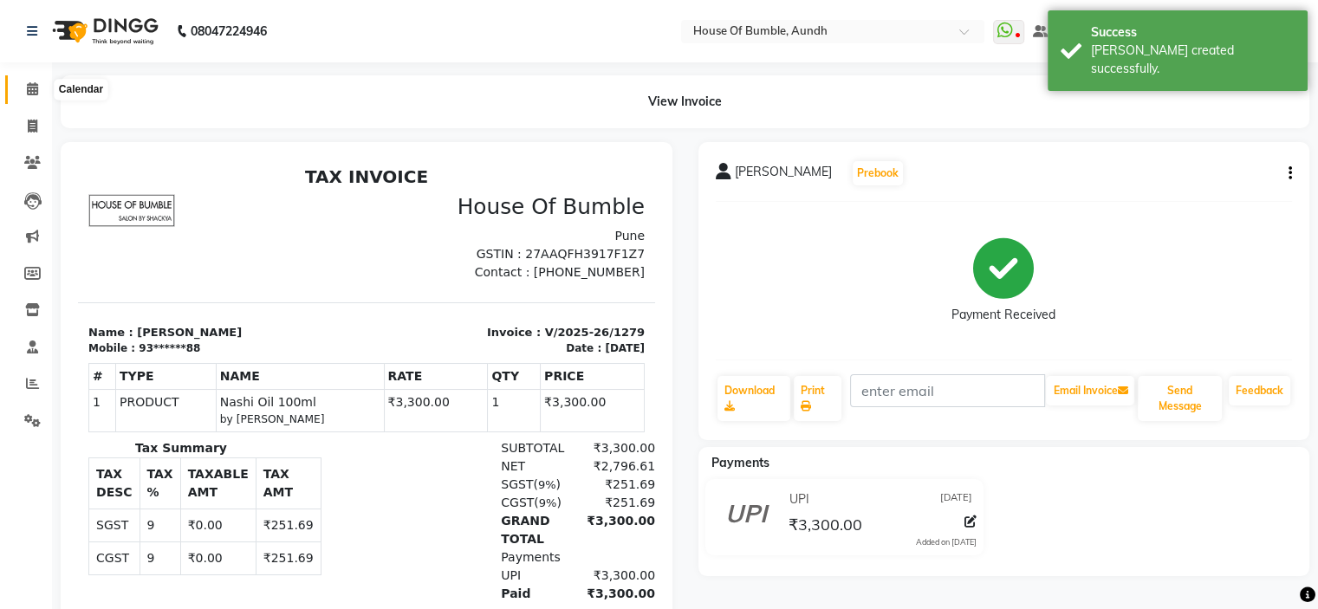
click at [36, 86] on icon at bounding box center [32, 88] width 11 height 13
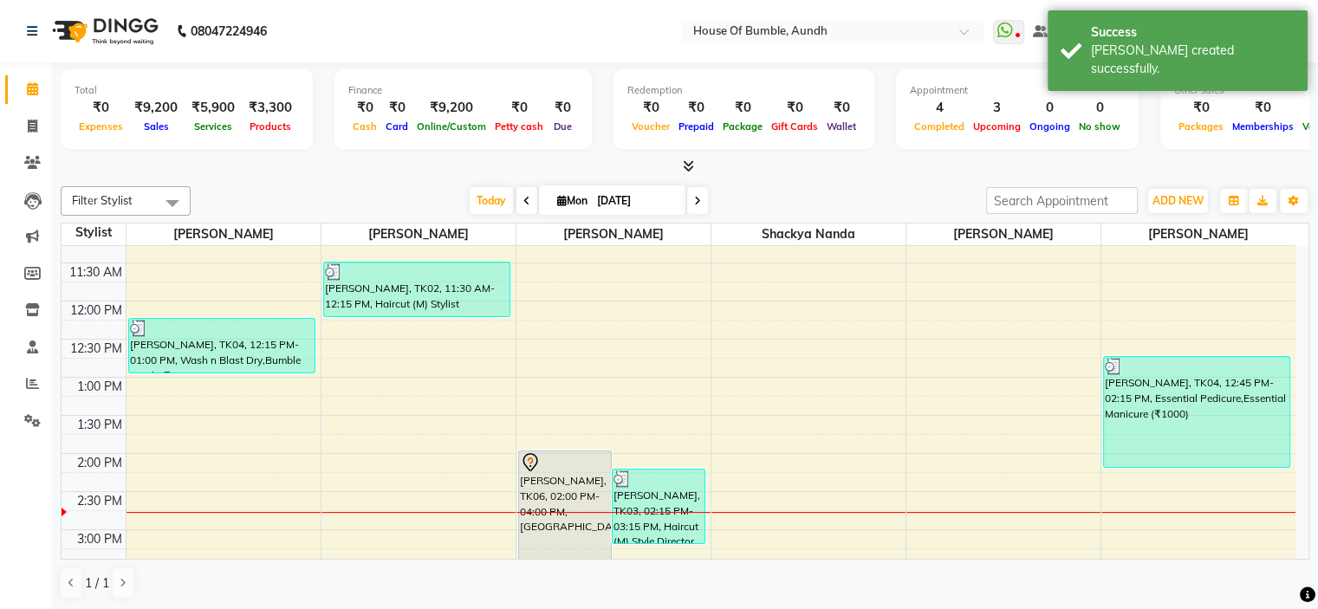
scroll to position [260, 0]
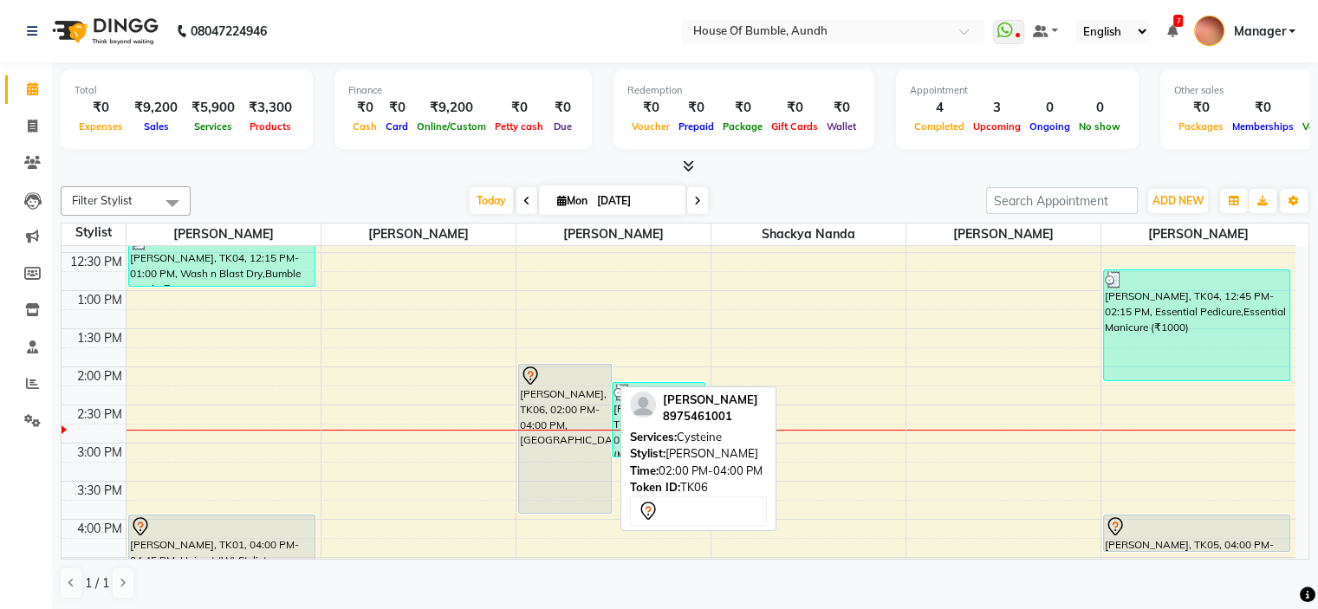
click at [525, 365] on div "[PERSON_NAME], TK06, 02:00 PM-04:00 PM, [GEOGRAPHIC_DATA]" at bounding box center [565, 439] width 92 height 148
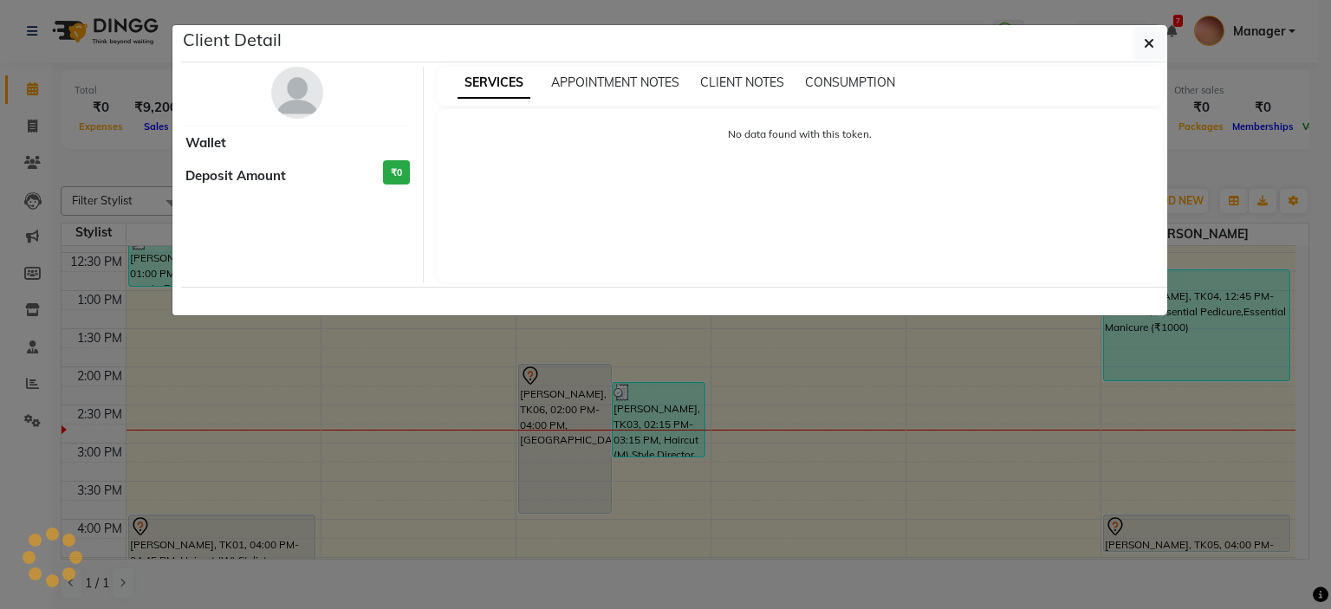
select select "7"
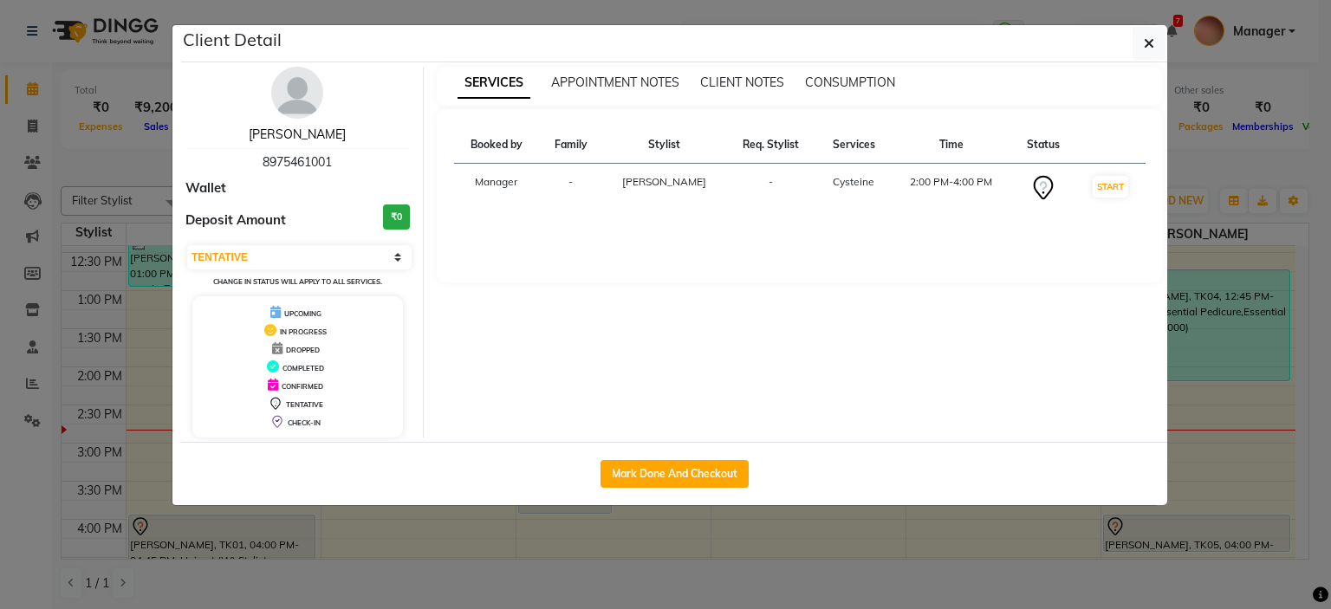
click at [307, 126] on link "[PERSON_NAME]" at bounding box center [297, 134] width 97 height 16
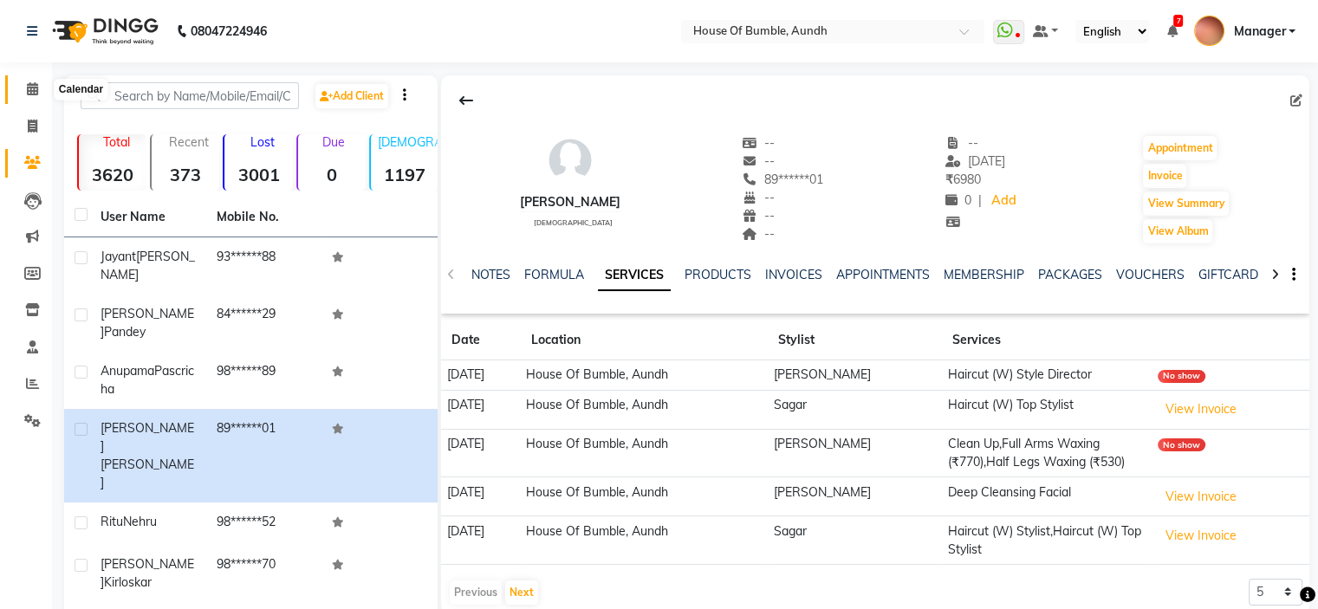
click at [18, 84] on span at bounding box center [32, 90] width 30 height 20
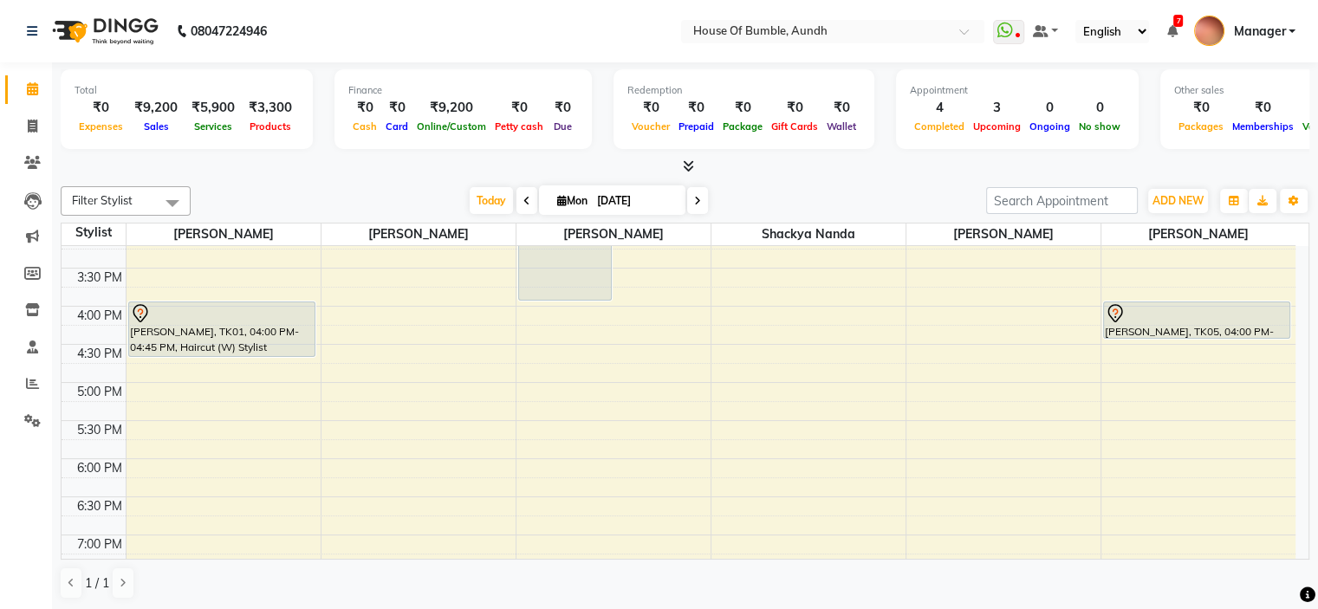
scroll to position [433, 0]
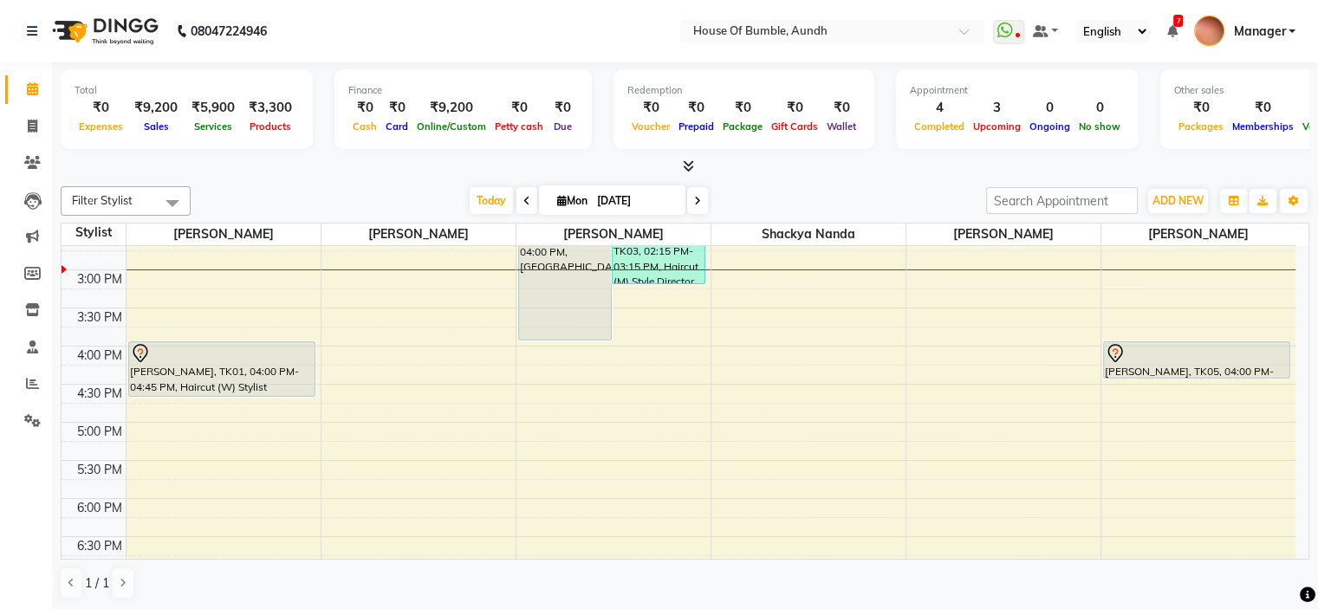
click at [646, 198] on input "[DATE]" at bounding box center [635, 201] width 87 height 26
select select "9"
select select "2025"
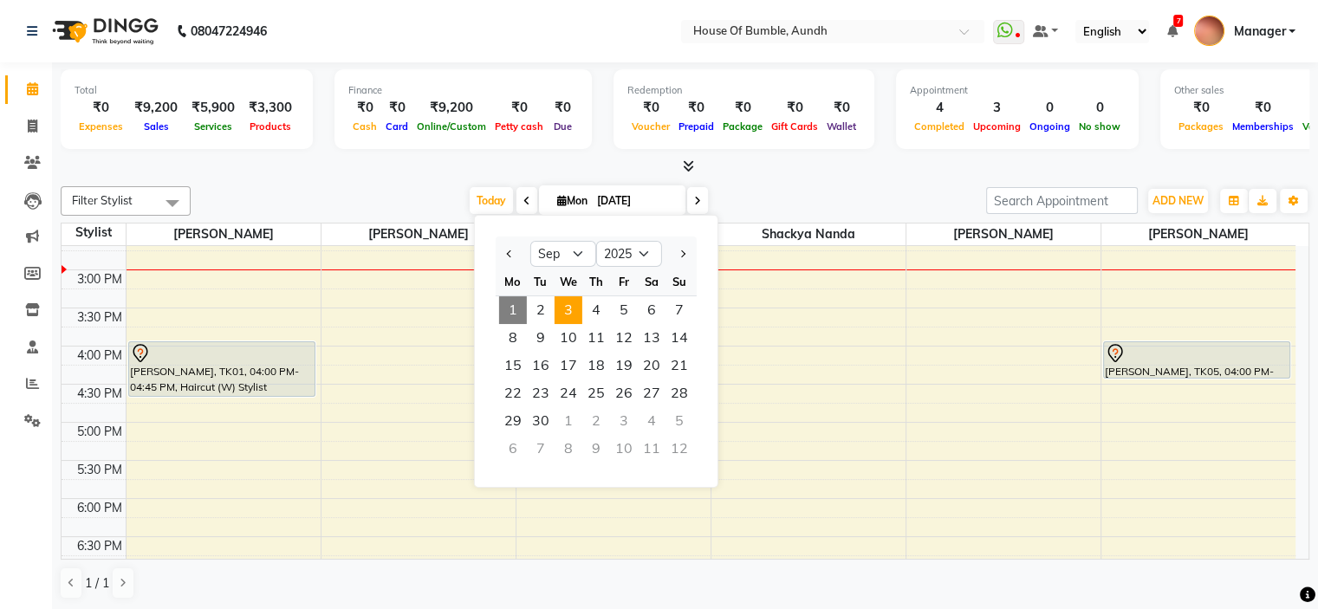
click at [570, 316] on span "3" at bounding box center [568, 310] width 28 height 28
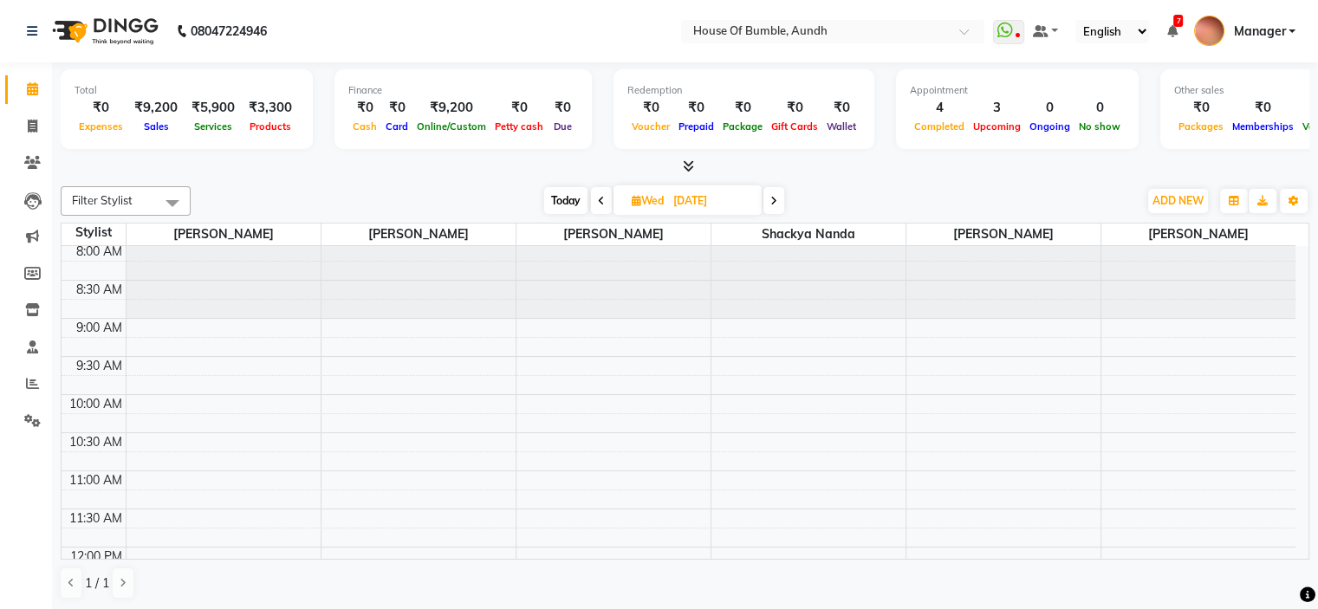
scroll to position [0, 0]
click at [593, 198] on span at bounding box center [601, 200] width 21 height 27
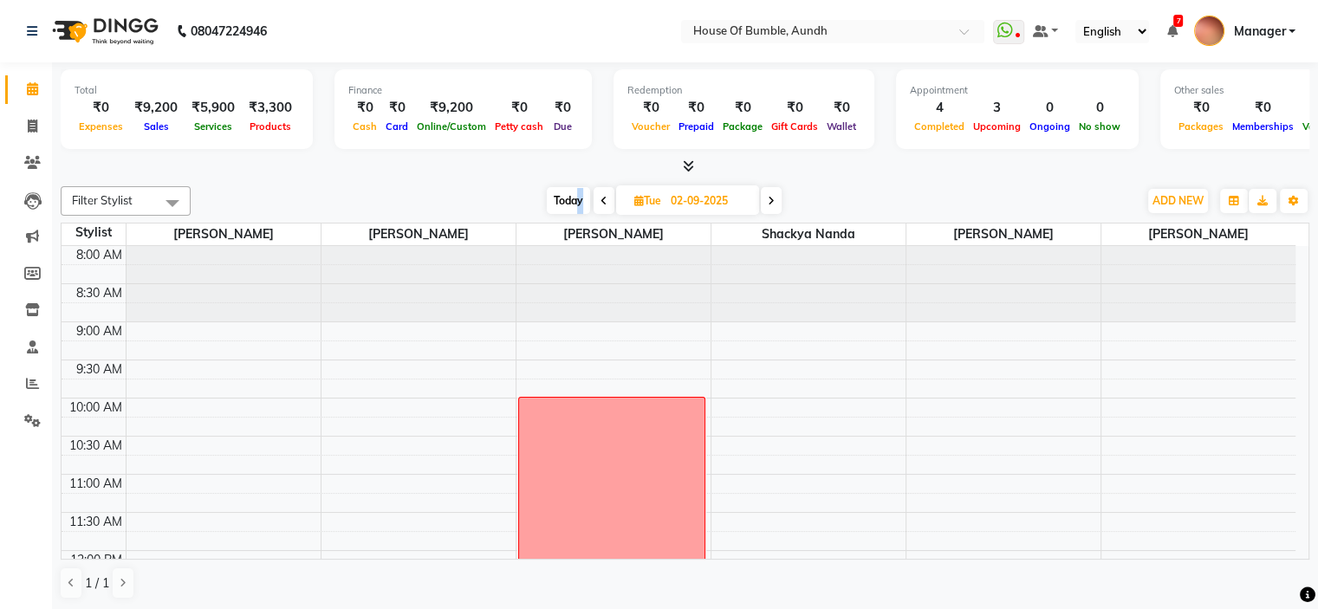
click at [579, 195] on span "Today" at bounding box center [568, 200] width 43 height 27
type input "[DATE]"
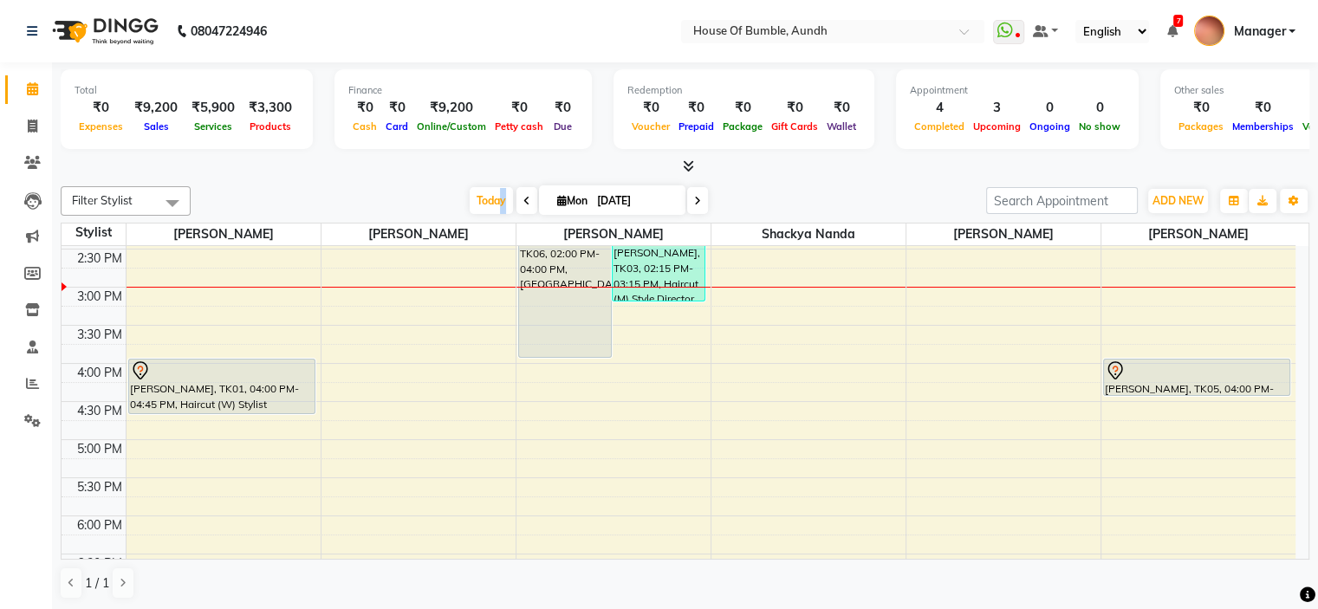
scroll to position [433, 0]
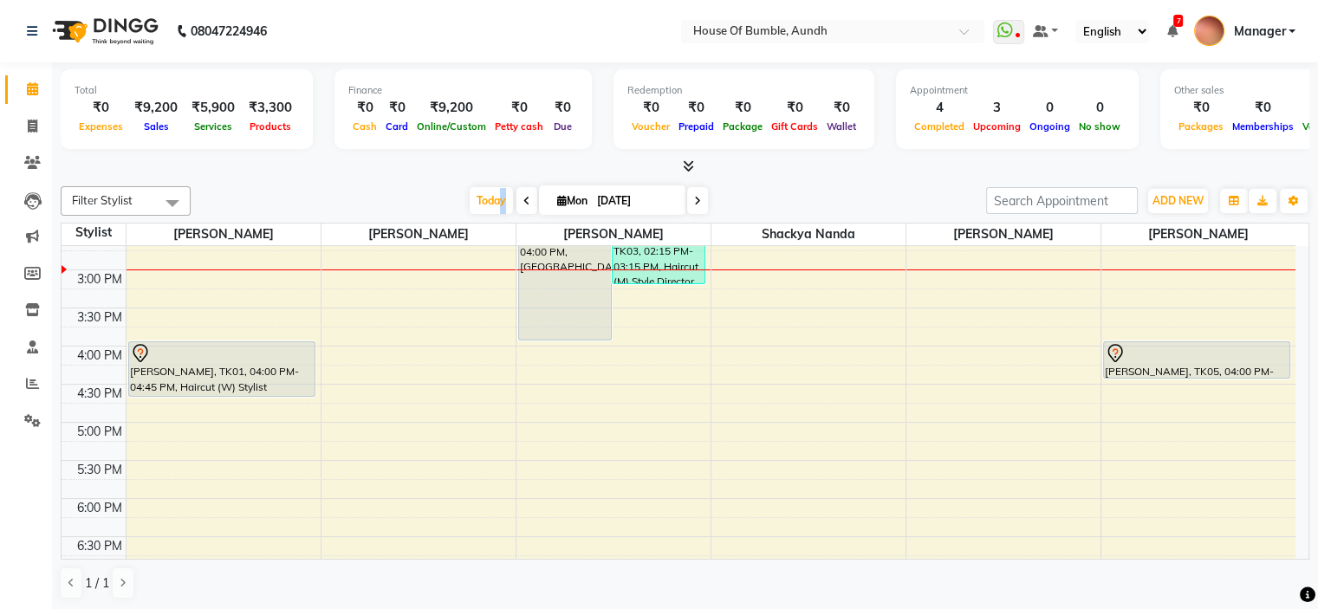
click at [871, 391] on div "9:00 AM 9:30 AM 10:00 AM 10:30 AM 11:00 AM 11:30 AM 12:00 PM 12:30 PM 1:00 PM 1…" at bounding box center [679, 270] width 1234 height 914
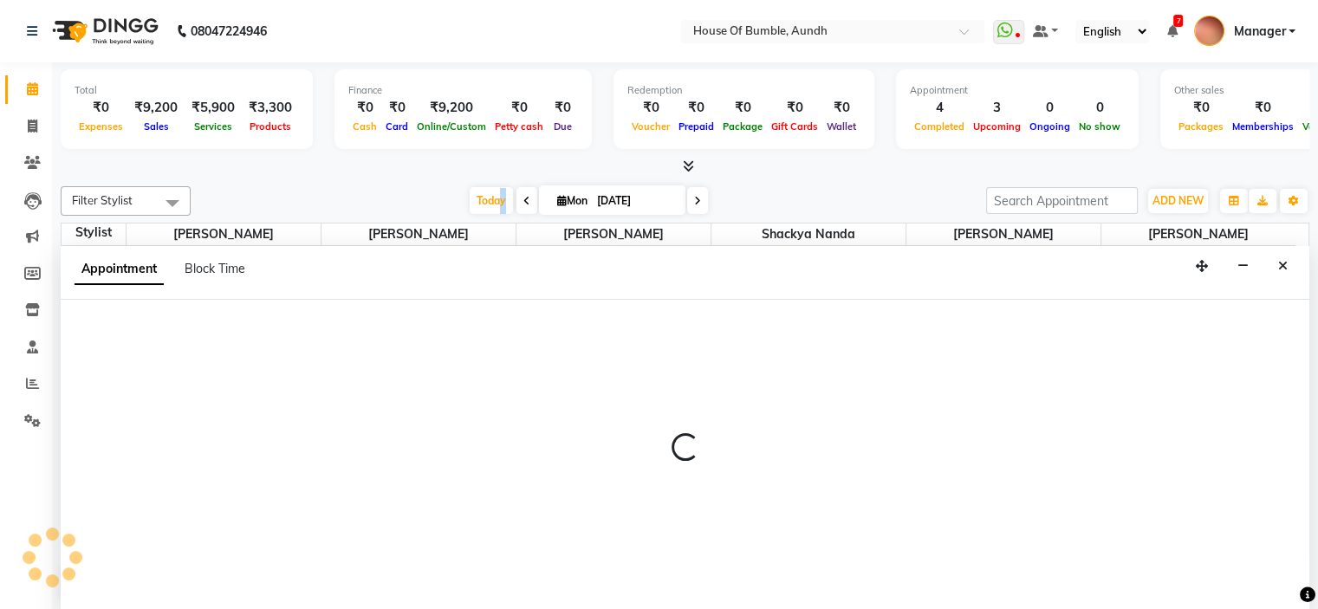
select select "7918"
select select "tentative"
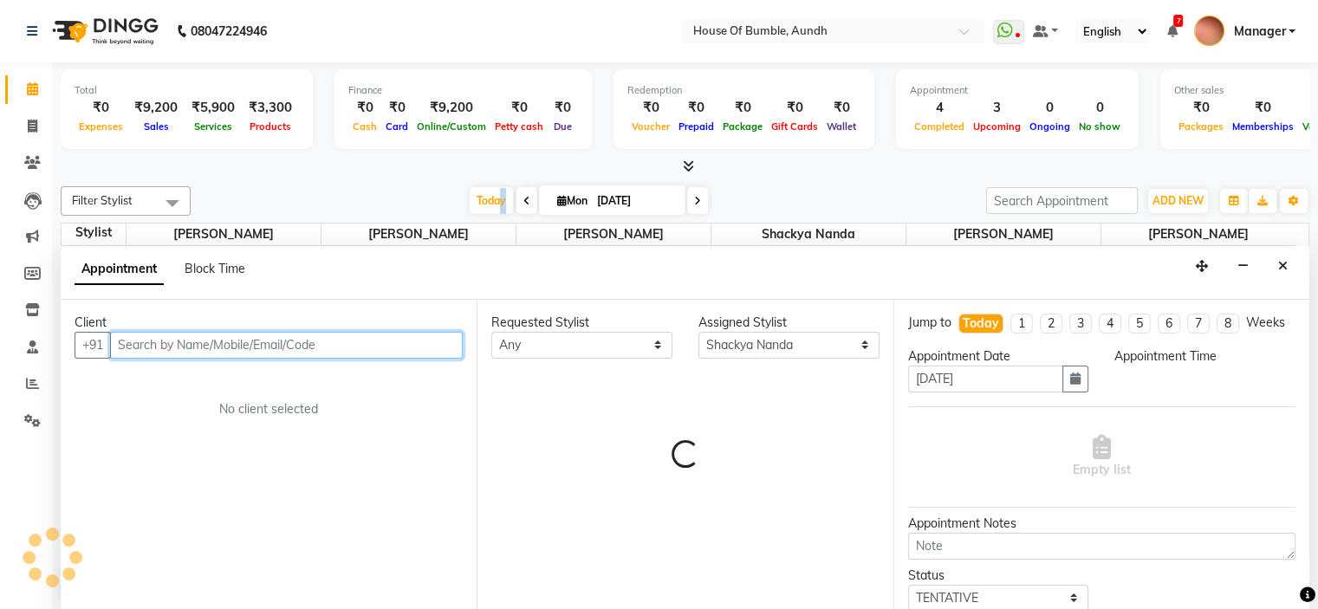
select select "990"
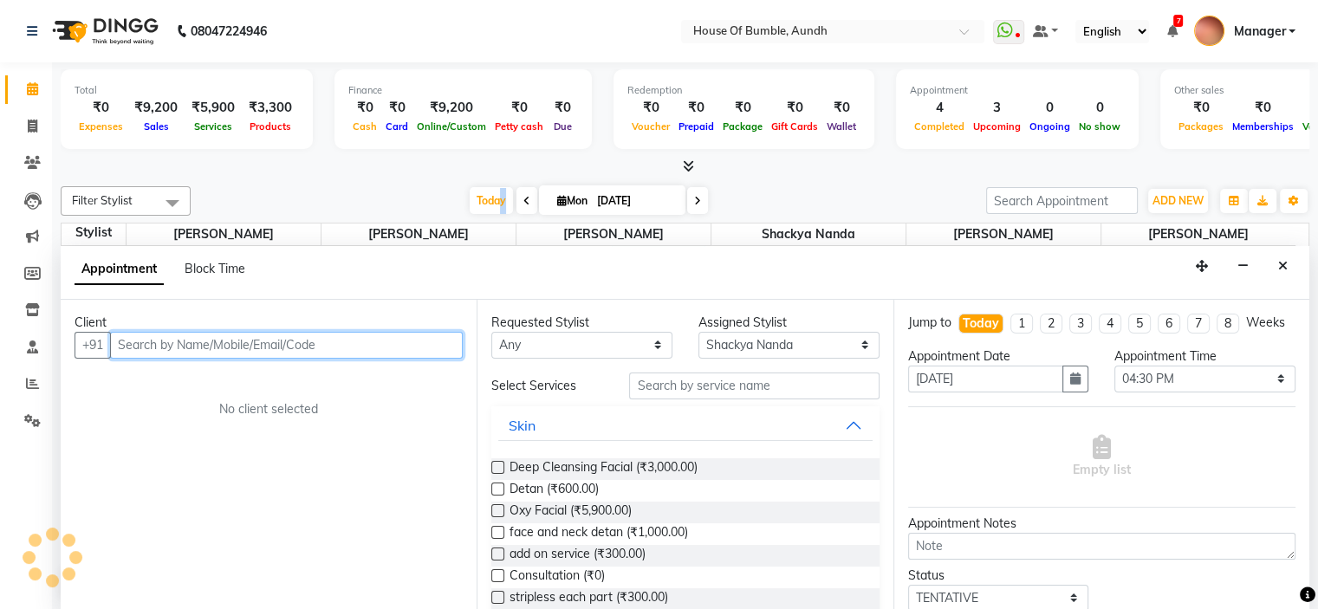
scroll to position [0, 0]
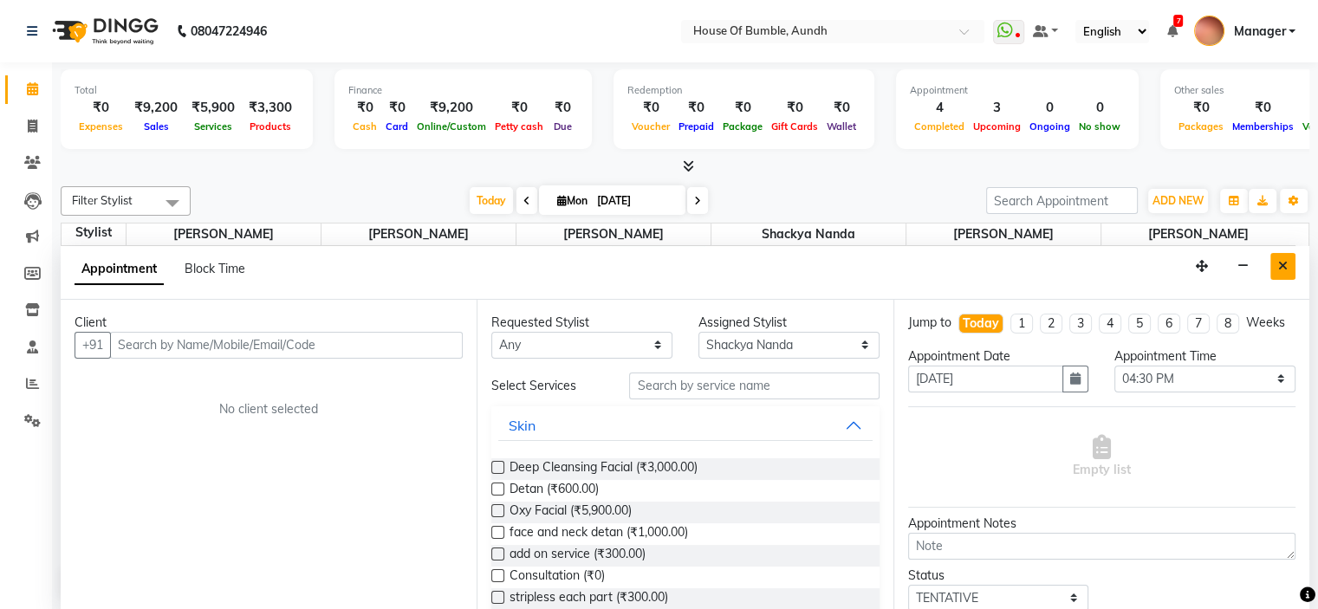
click at [1284, 275] on button "Close" at bounding box center [1282, 266] width 25 height 27
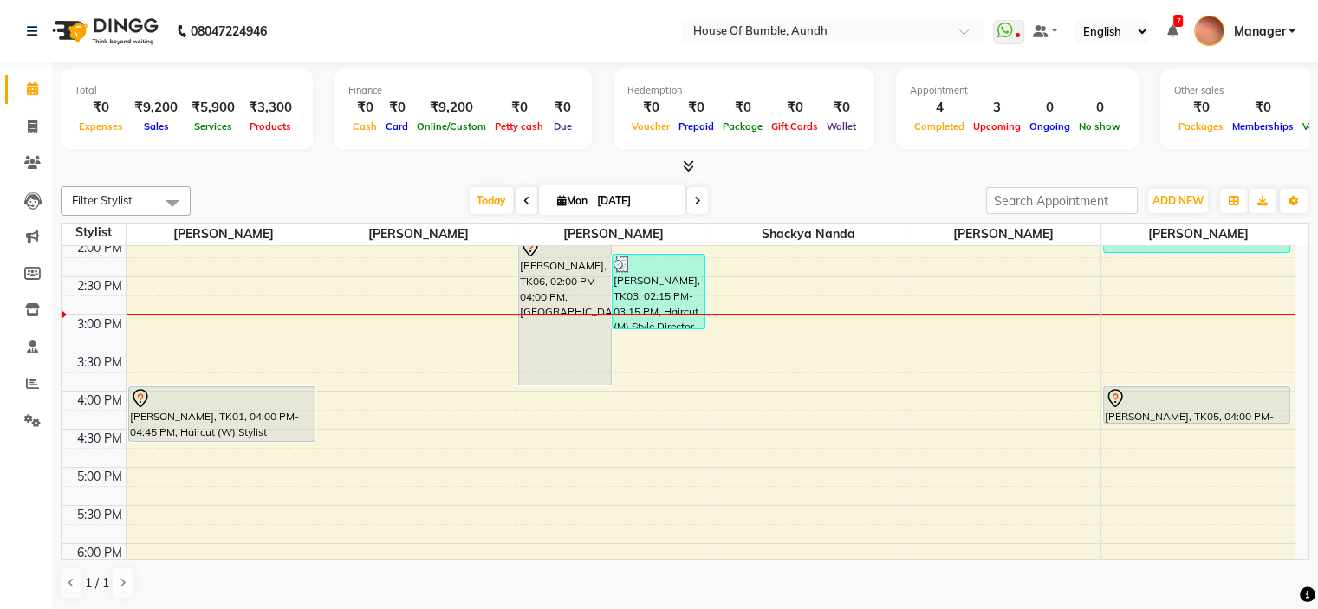
scroll to position [433, 0]
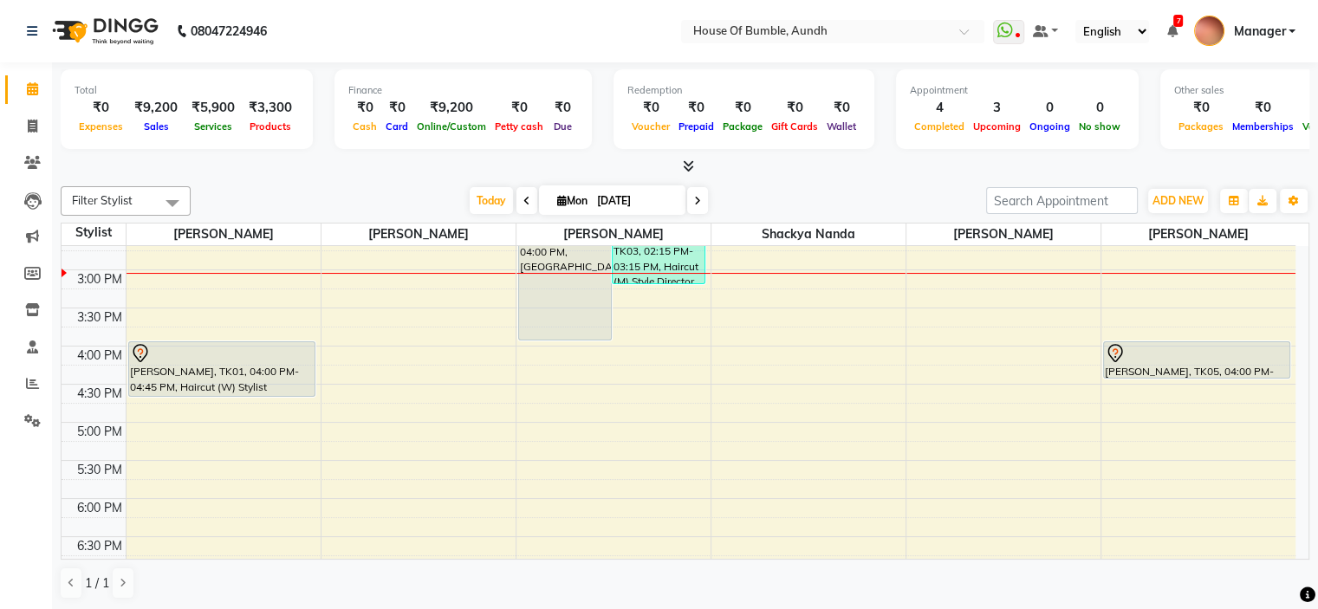
click at [516, 201] on span at bounding box center [526, 200] width 21 height 27
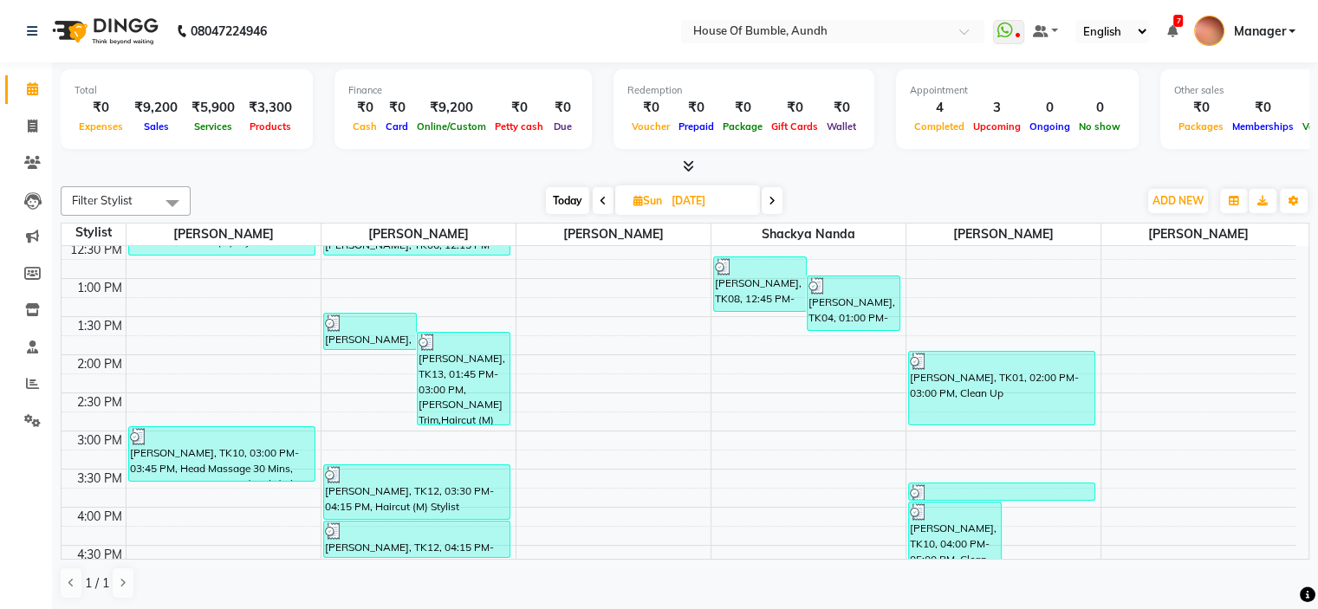
scroll to position [321, 0]
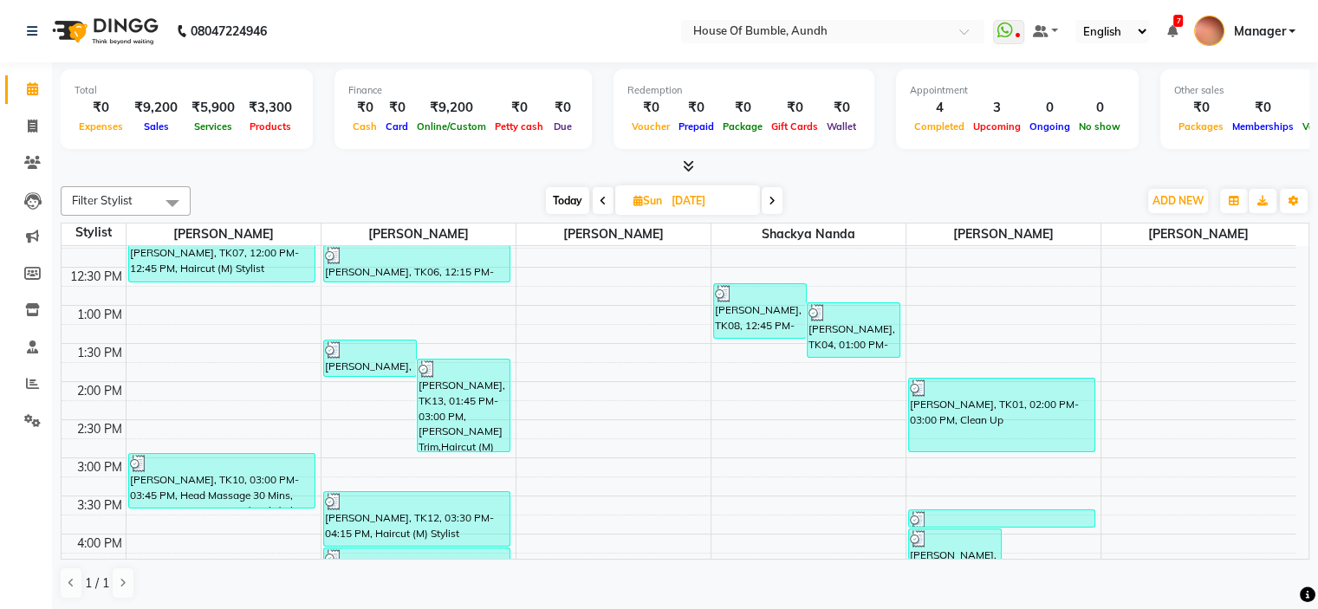
click at [772, 196] on icon at bounding box center [771, 201] width 7 height 10
type input "[DATE]"
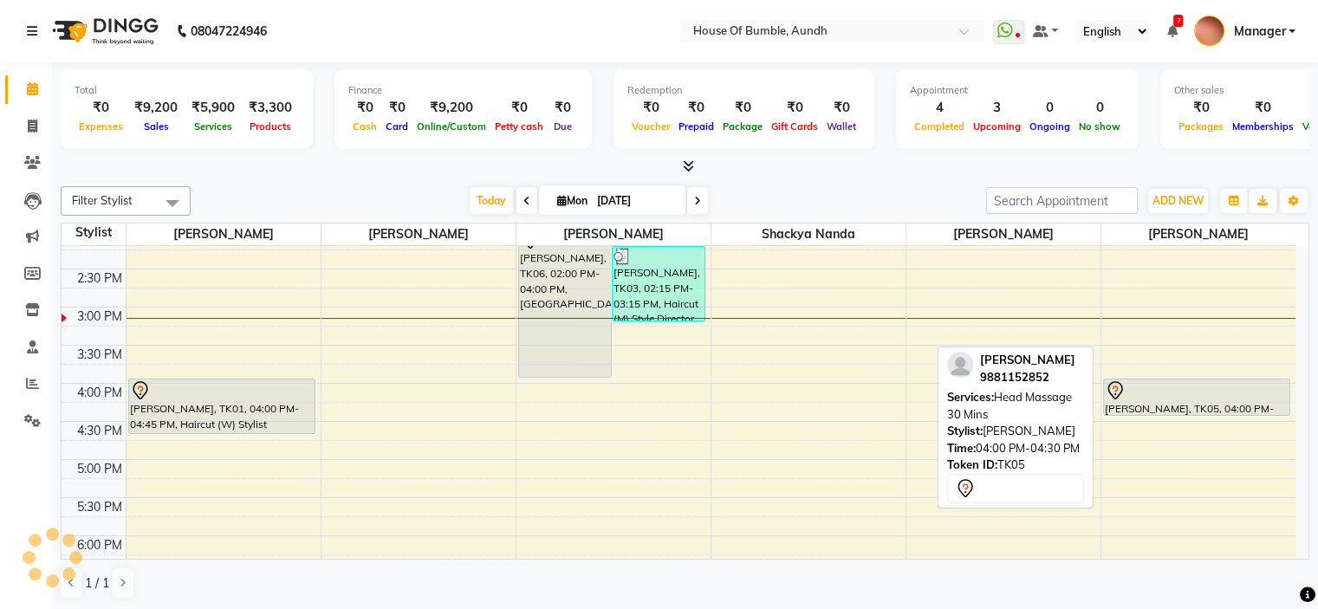
scroll to position [367, 0]
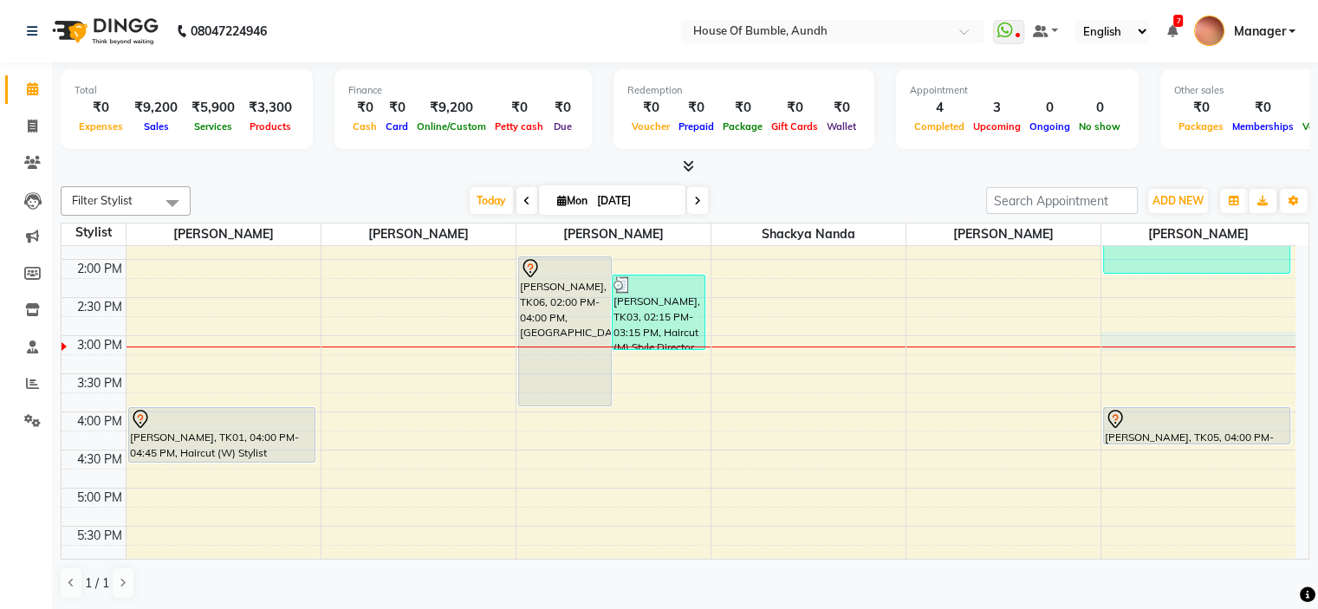
click at [1157, 342] on div "9:00 AM 9:30 AM 10:00 AM 10:30 AM 11:00 AM 11:30 AM 12:00 PM 12:30 PM 1:00 PM 1…" at bounding box center [679, 336] width 1234 height 914
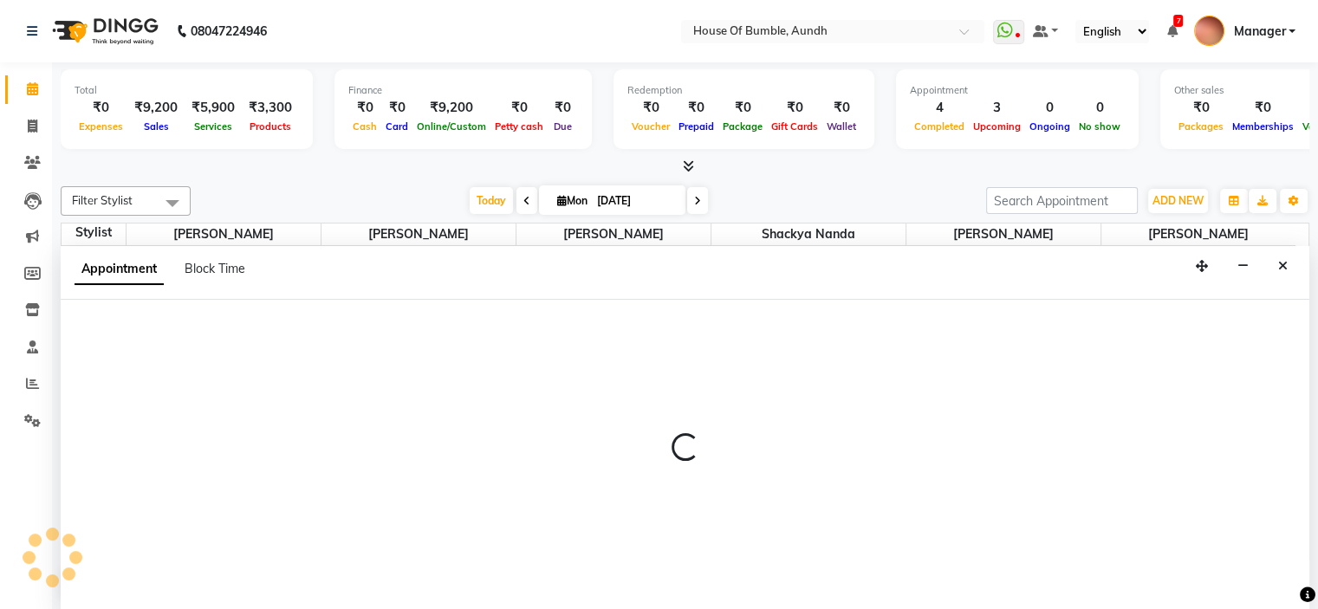
select select "10291"
select select "900"
select select "tentative"
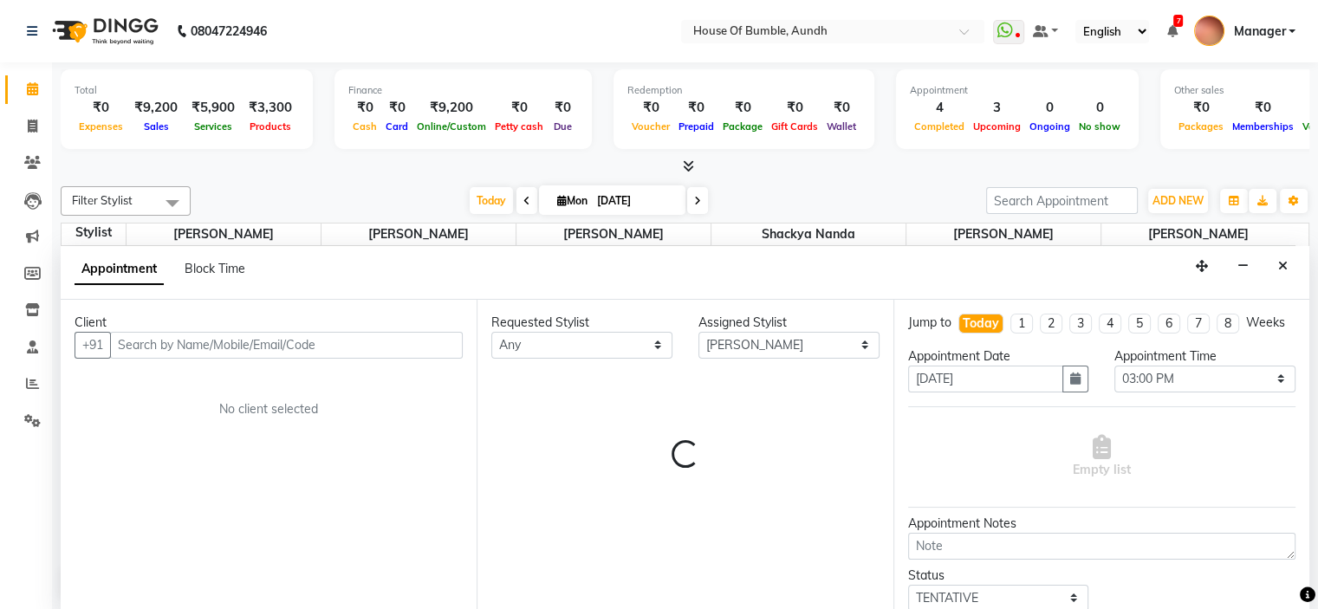
click at [311, 340] on input "text" at bounding box center [286, 345] width 353 height 27
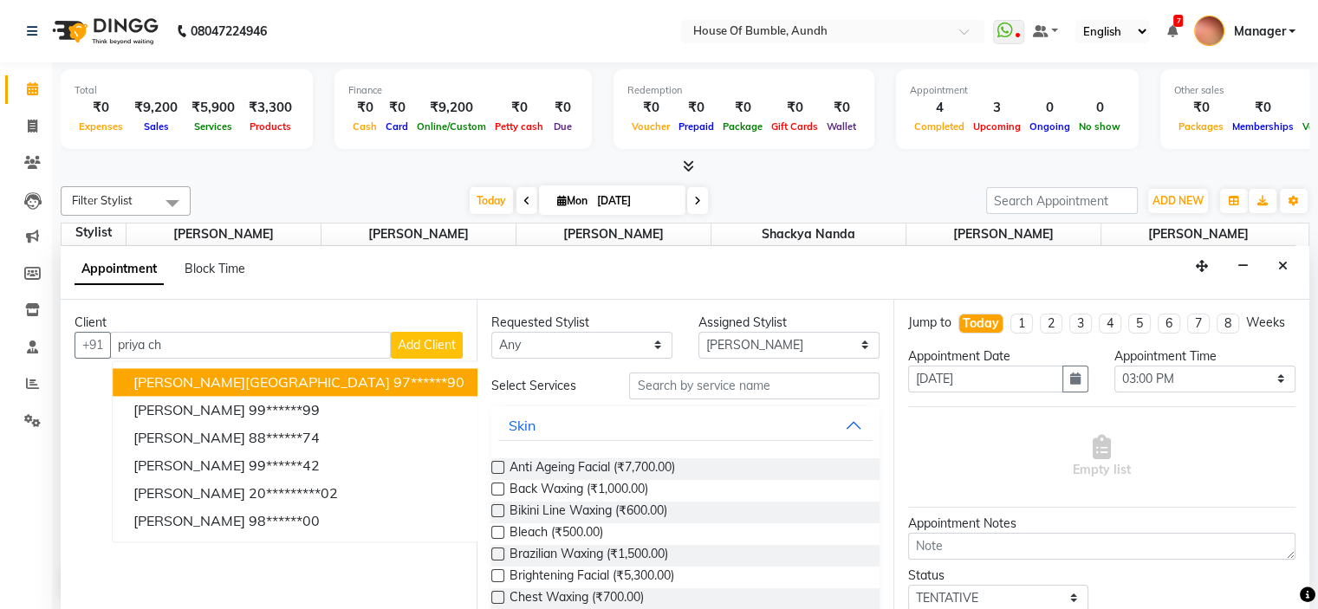
click at [182, 385] on span "[PERSON_NAME][GEOGRAPHIC_DATA]" at bounding box center [261, 381] width 256 height 17
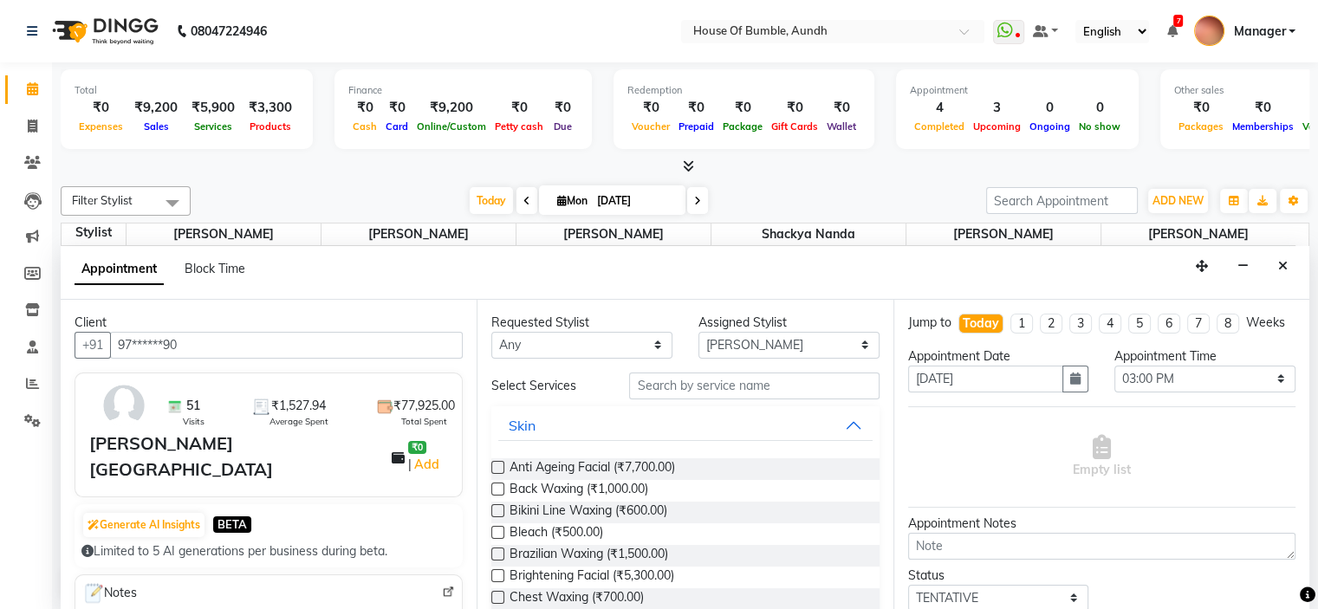
type input "97******90"
click at [742, 389] on input "text" at bounding box center [753, 386] width 249 height 27
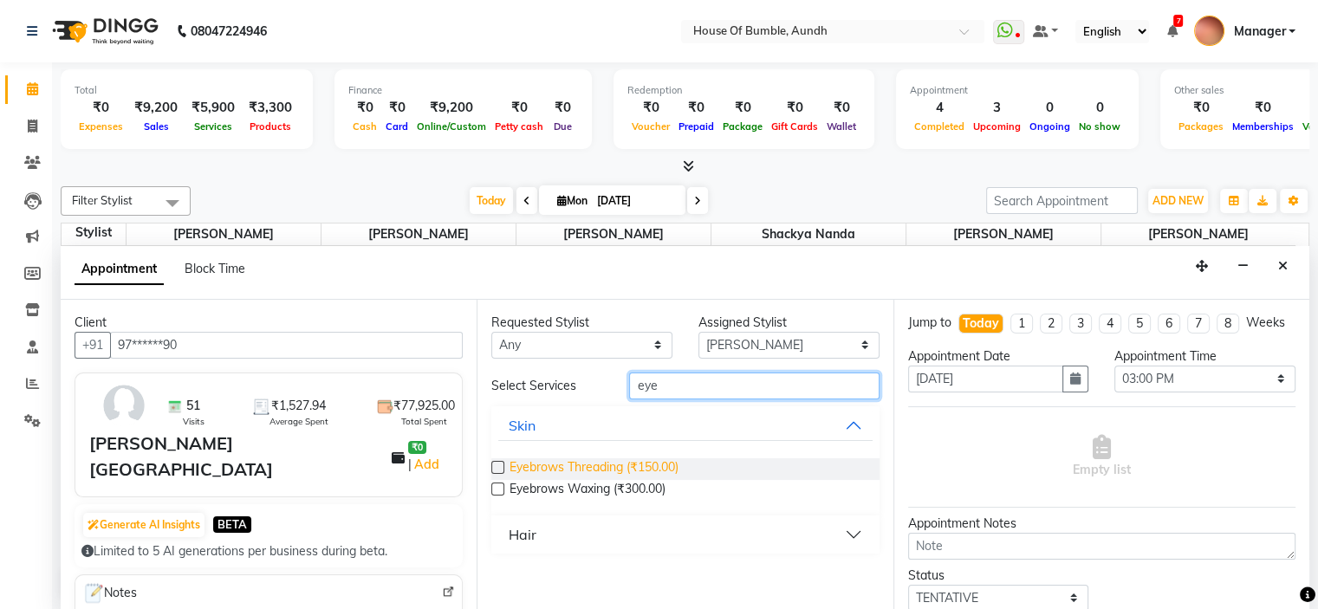
type input "eye"
drag, startPoint x: 690, startPoint y: 459, endPoint x: 655, endPoint y: 474, distance: 37.7
click at [678, 459] on span "Eyebrows Threading (₹150.00)" at bounding box center [593, 469] width 169 height 22
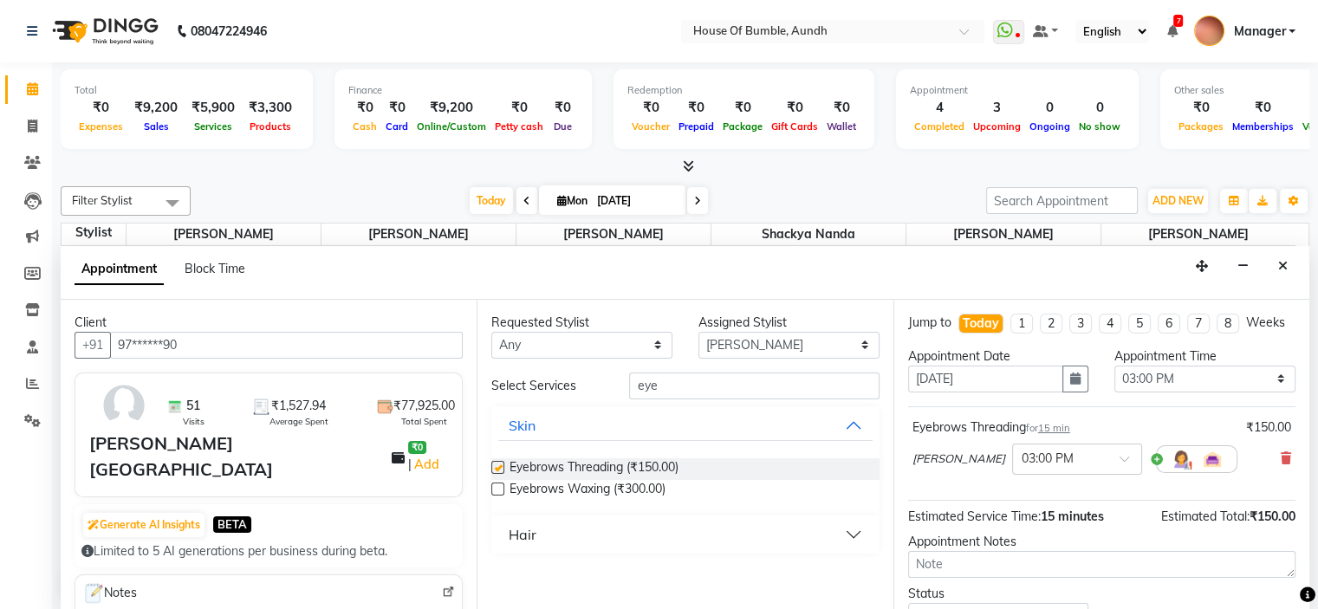
checkbox input "false"
click at [683, 381] on input "eye" at bounding box center [753, 386] width 249 height 27
type input "e"
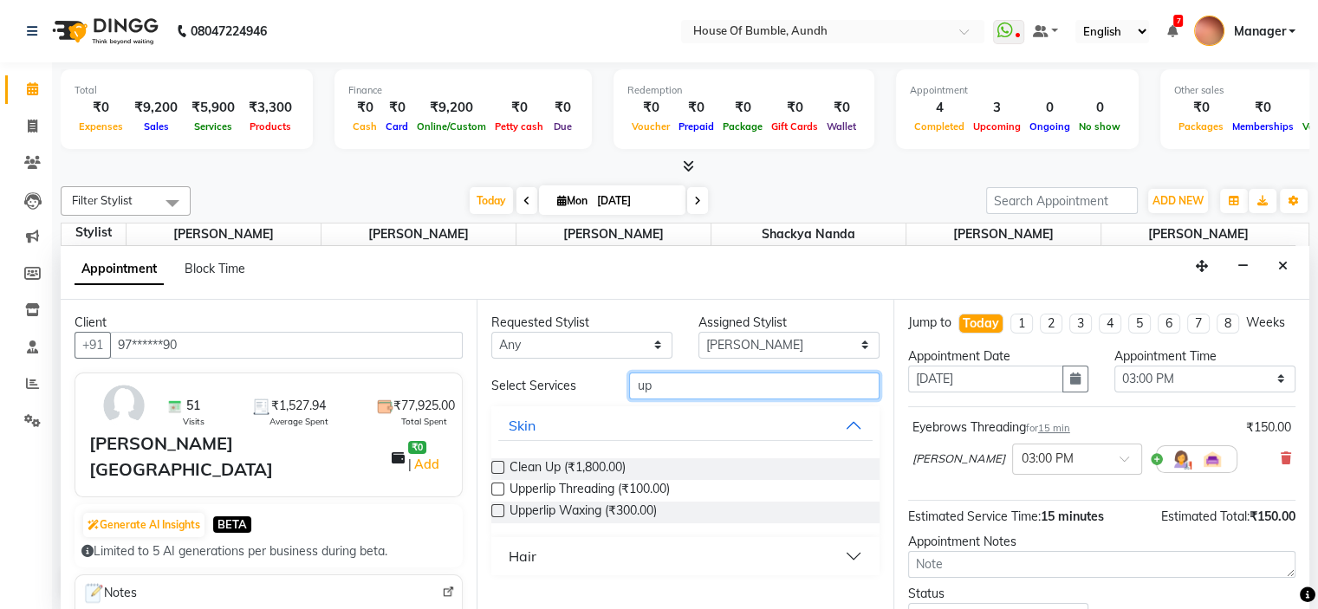
type input "up"
click at [504, 489] on div "Upperlip Threading (₹100.00)" at bounding box center [684, 491] width 387 height 22
click at [503, 483] on label at bounding box center [497, 489] width 13 height 13
click at [502, 485] on input "checkbox" at bounding box center [496, 490] width 11 height 11
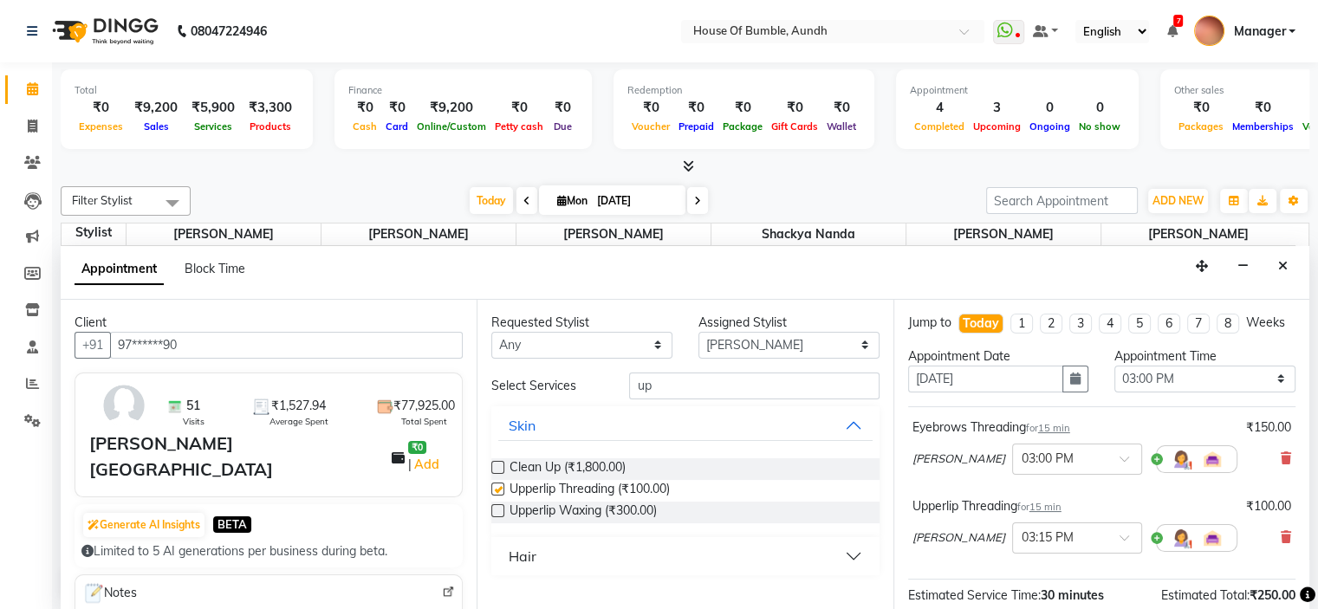
checkbox input "false"
click at [770, 380] on input "up" at bounding box center [753, 386] width 249 height 27
type input "u"
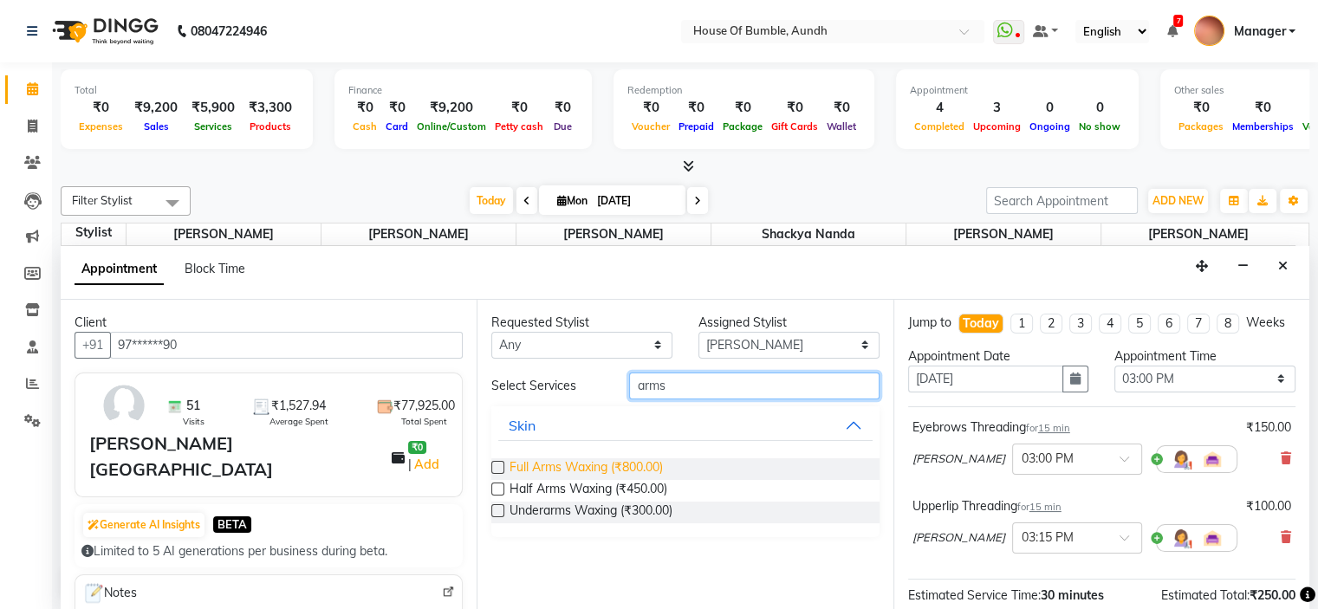
type input "arms"
click at [555, 472] on span "Full Arms Waxing (₹800.00)" at bounding box center [585, 469] width 153 height 22
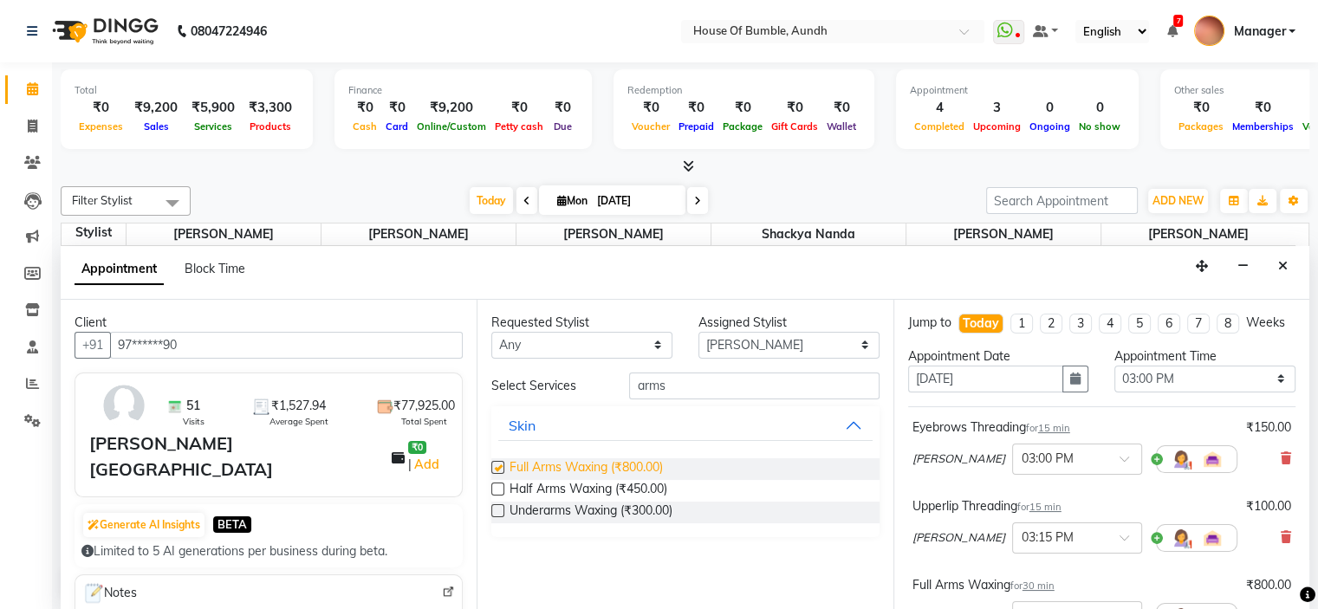
checkbox input "false"
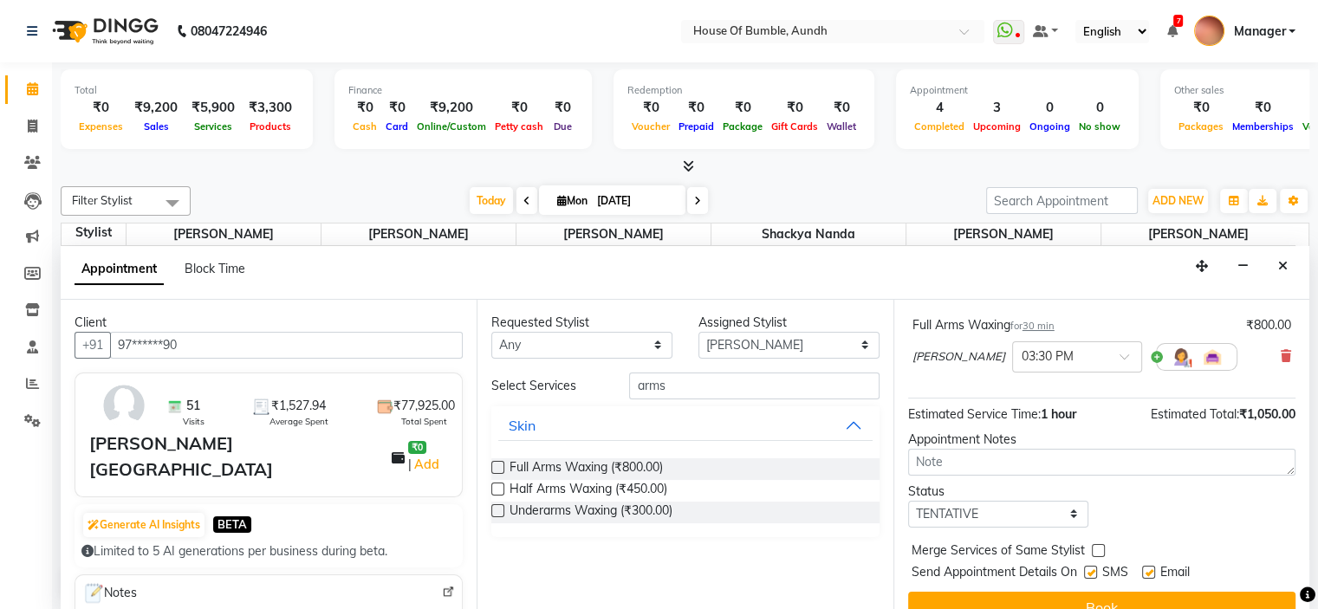
scroll to position [301, 0]
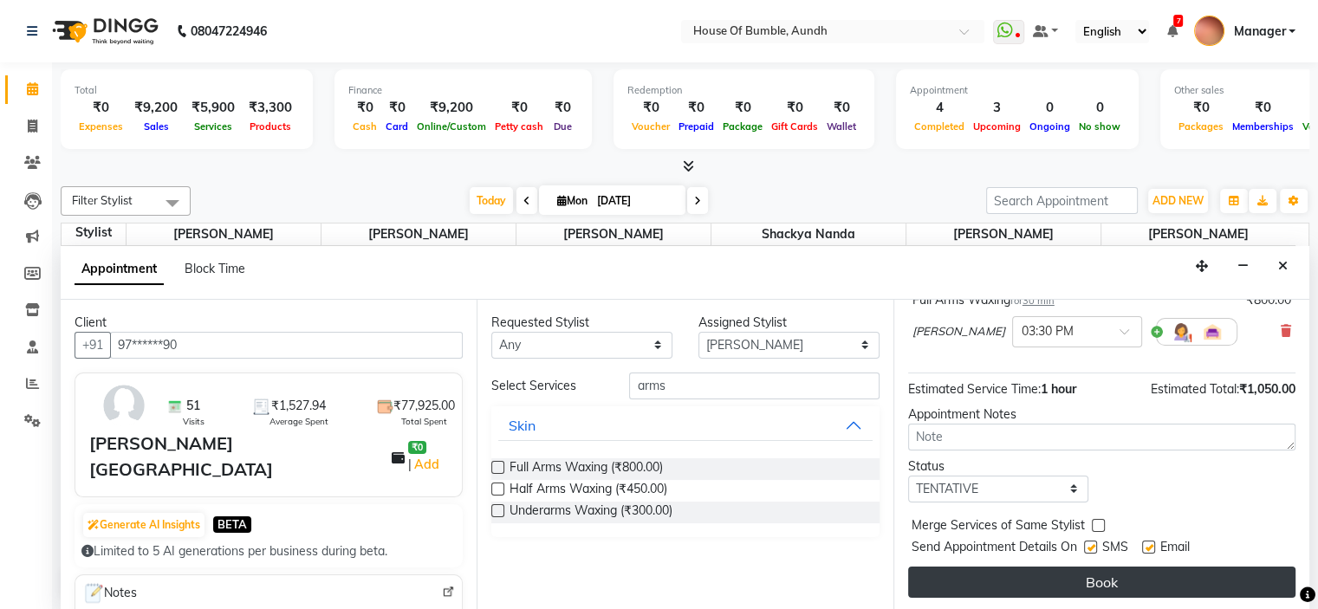
click at [1059, 567] on button "Book" at bounding box center [1101, 582] width 387 height 31
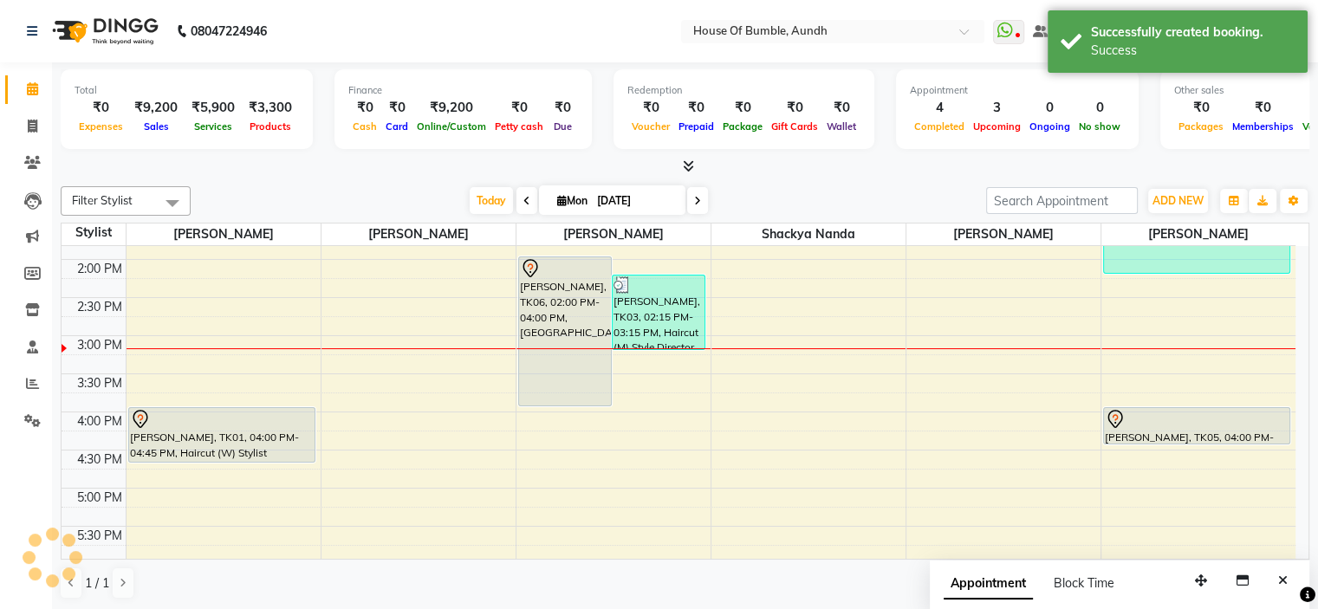
scroll to position [0, 0]
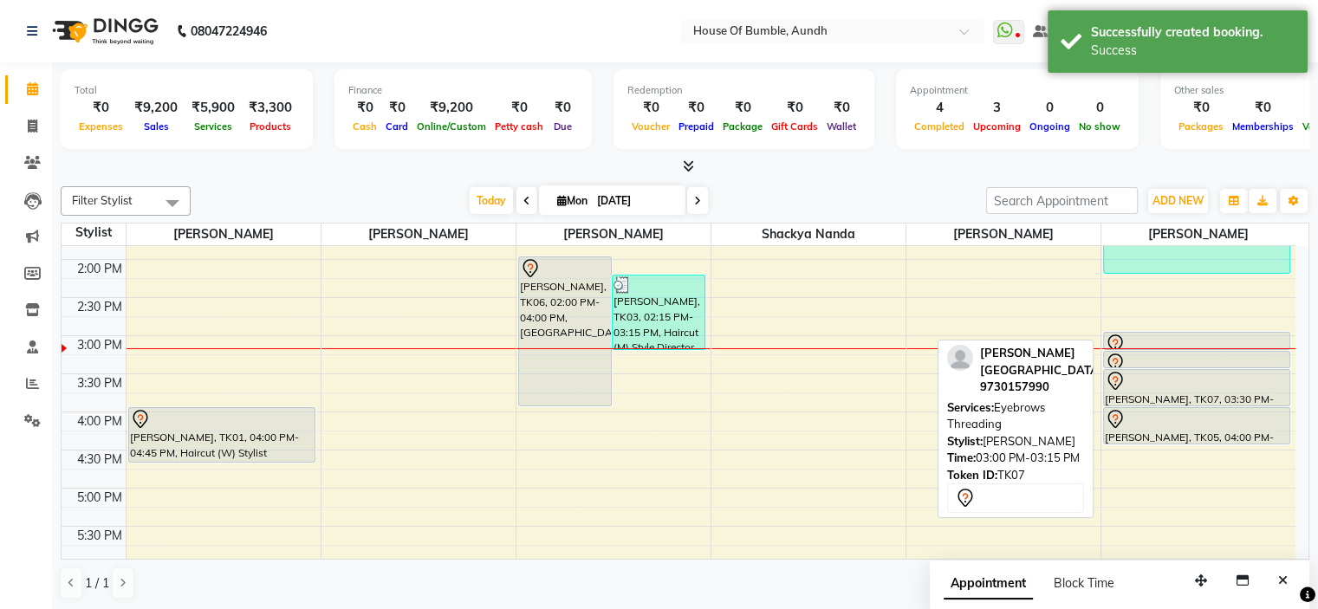
click at [1185, 334] on div at bounding box center [1197, 344] width 185 height 21
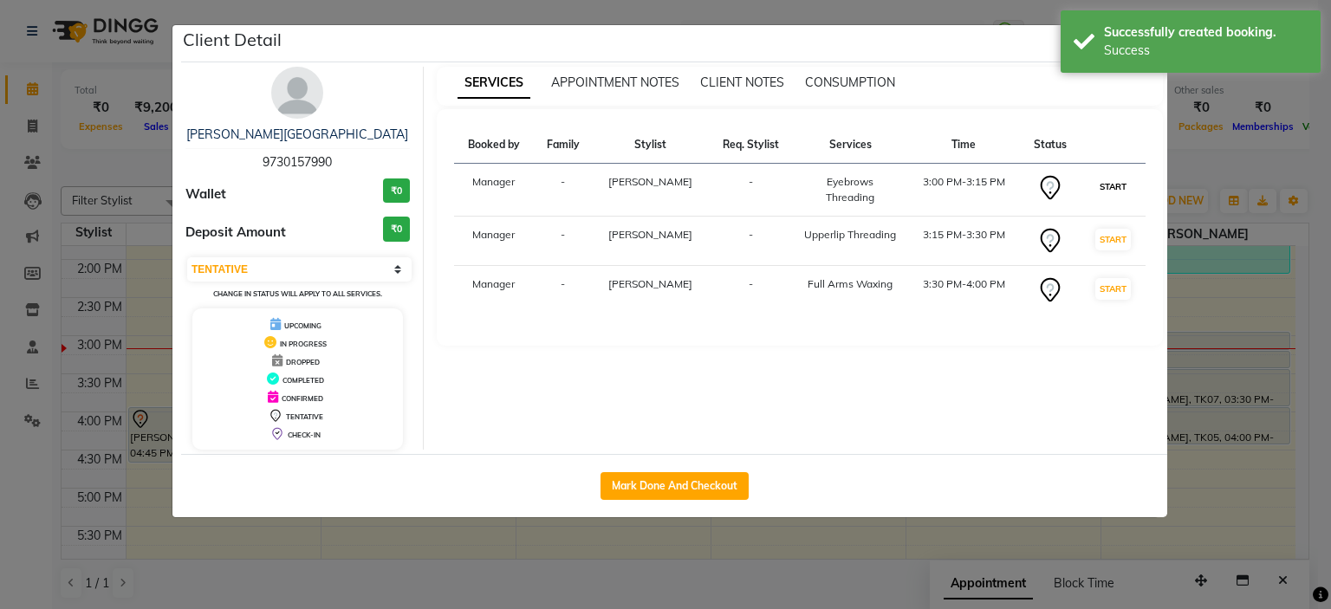
click at [1102, 187] on button "START" at bounding box center [1113, 187] width 36 height 22
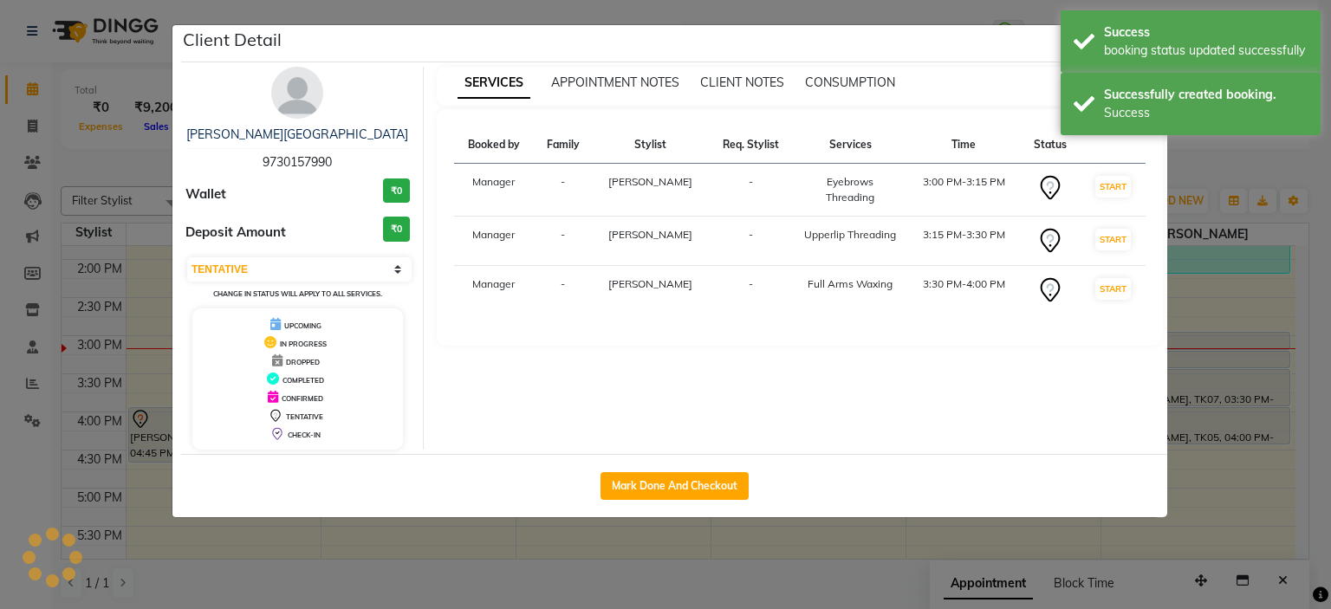
select select "select"
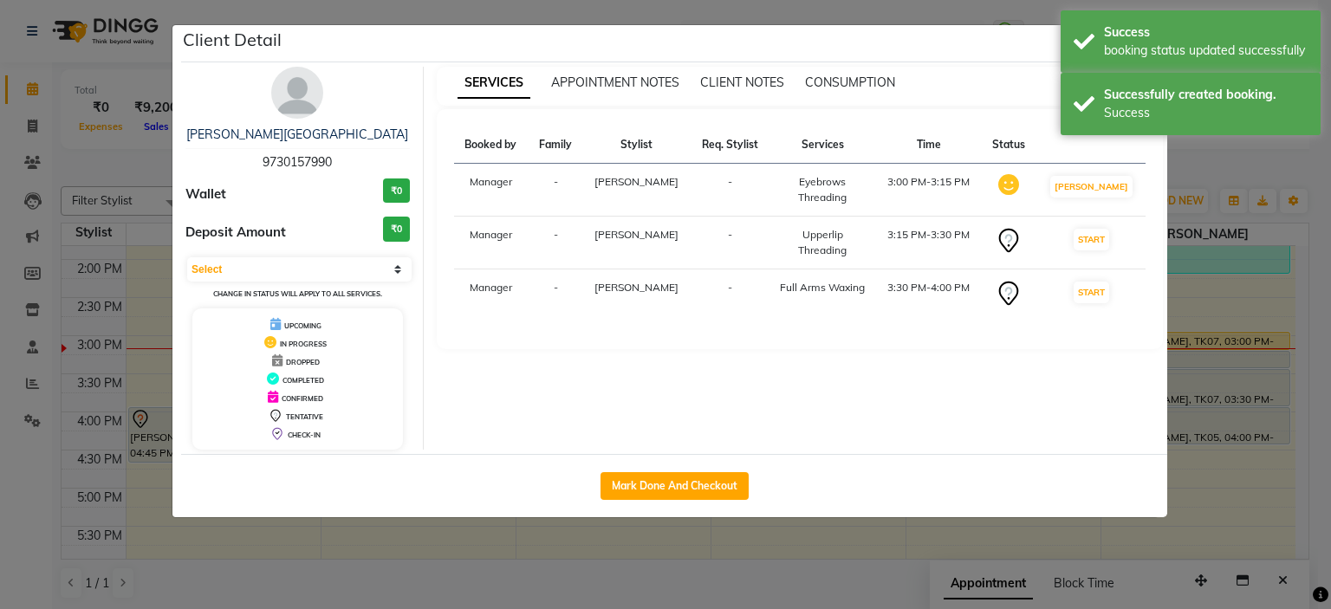
click at [1219, 299] on ngb-modal-window "Client Detail Priya Chotaliya 9730157990 Wallet ₹0 Deposit Amount ₹0 Select IN …" at bounding box center [665, 304] width 1331 height 609
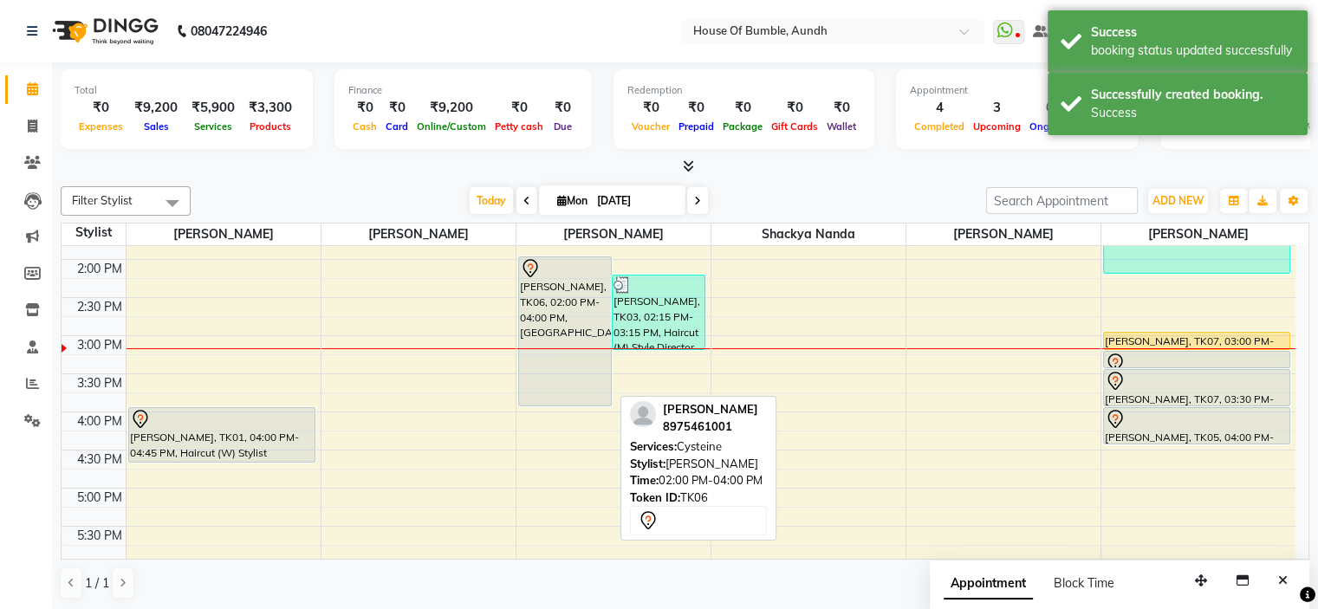
click at [579, 283] on div "[PERSON_NAME], TK06, 02:00 PM-04:00 PM, [GEOGRAPHIC_DATA]" at bounding box center [565, 331] width 92 height 148
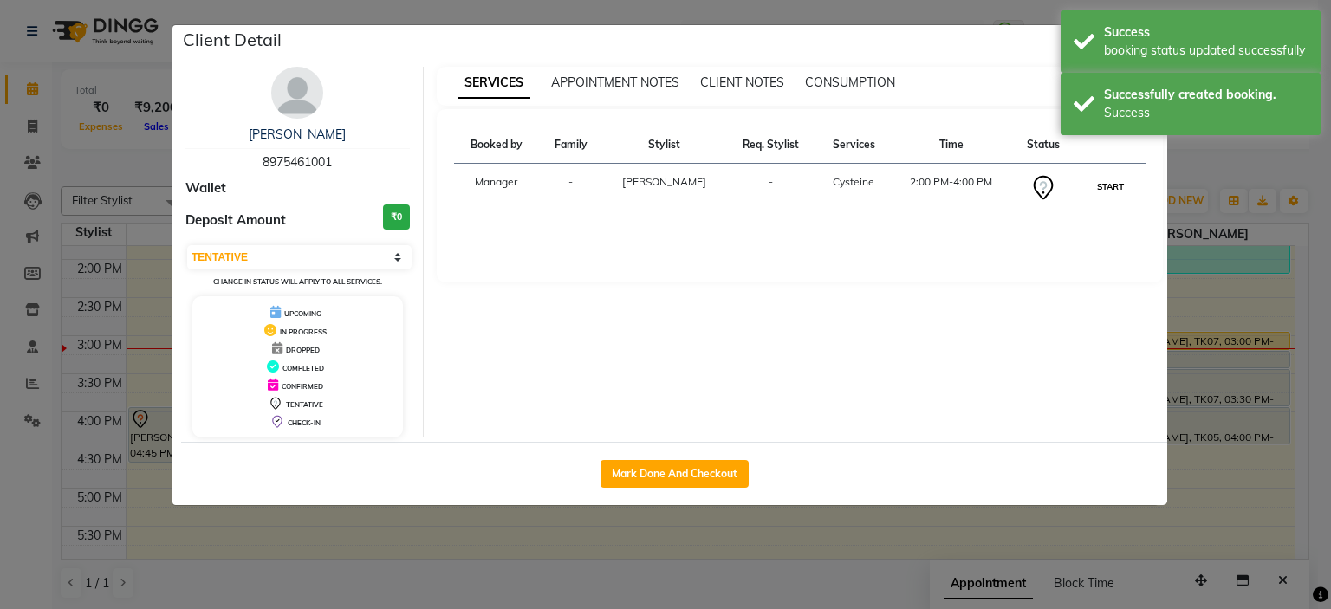
click at [1114, 183] on button "START" at bounding box center [1110, 187] width 36 height 22
select select "1"
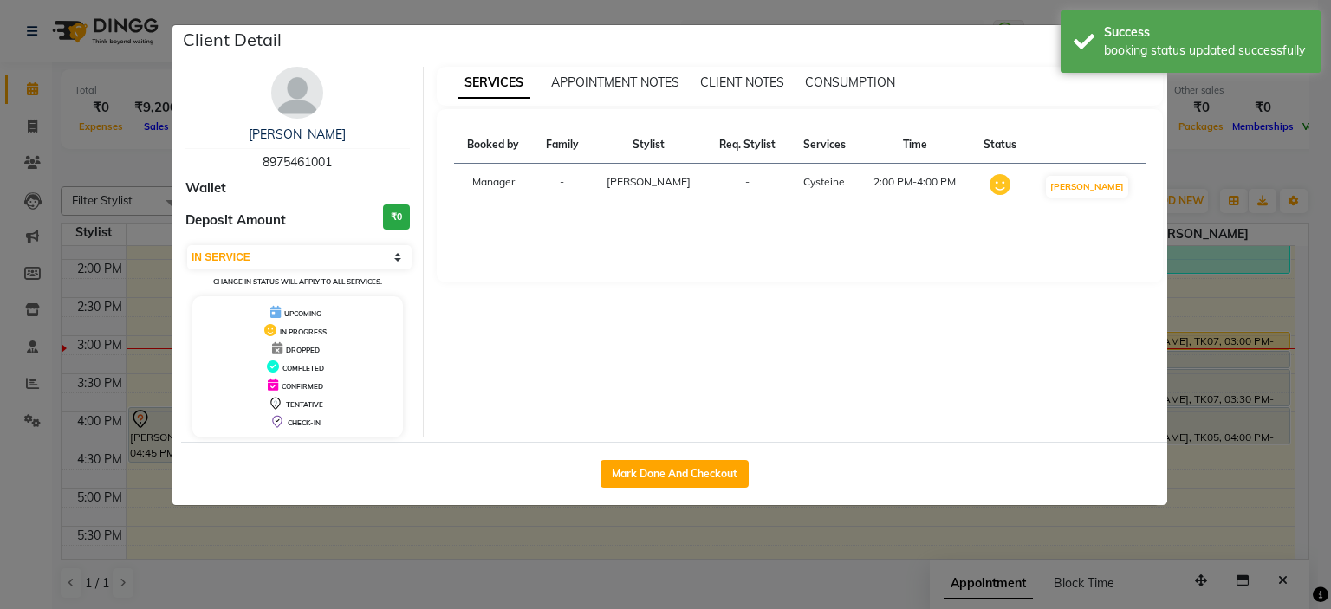
drag, startPoint x: 801, startPoint y: 509, endPoint x: 820, endPoint y: 502, distance: 20.3
click at [815, 506] on ngb-modal-window "Client Detail Richa Darade 8975461001 Wallet Deposit Amount ₹0 Select IN SERVIC…" at bounding box center [665, 304] width 1331 height 609
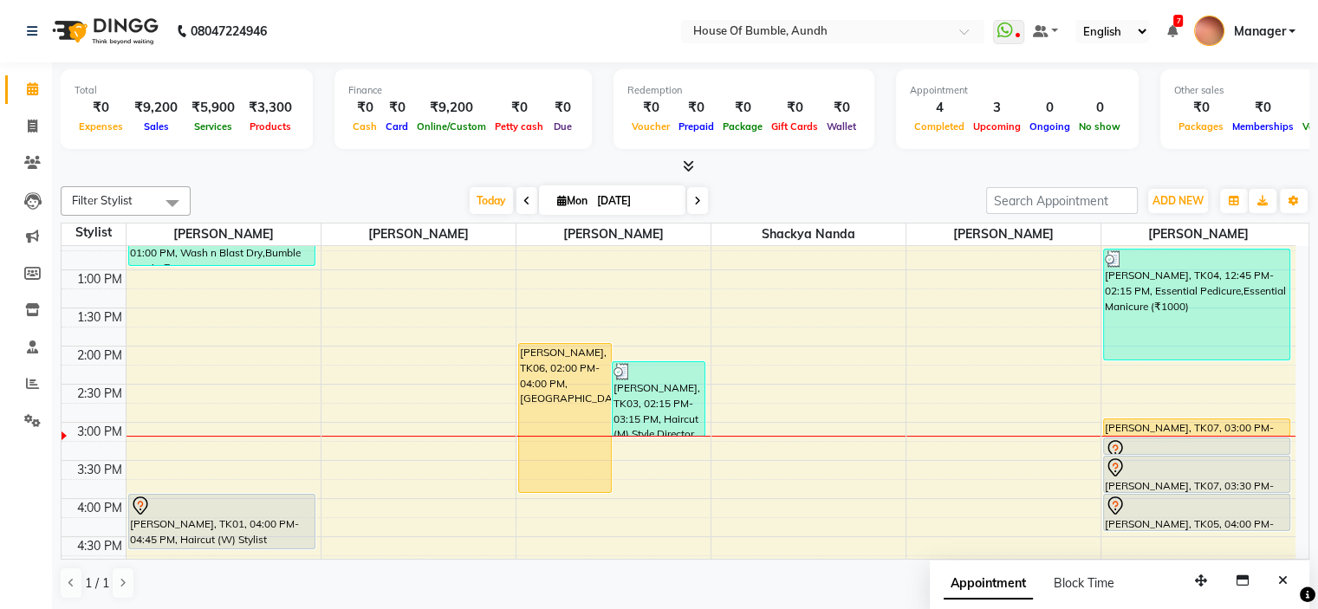
scroll to position [367, 0]
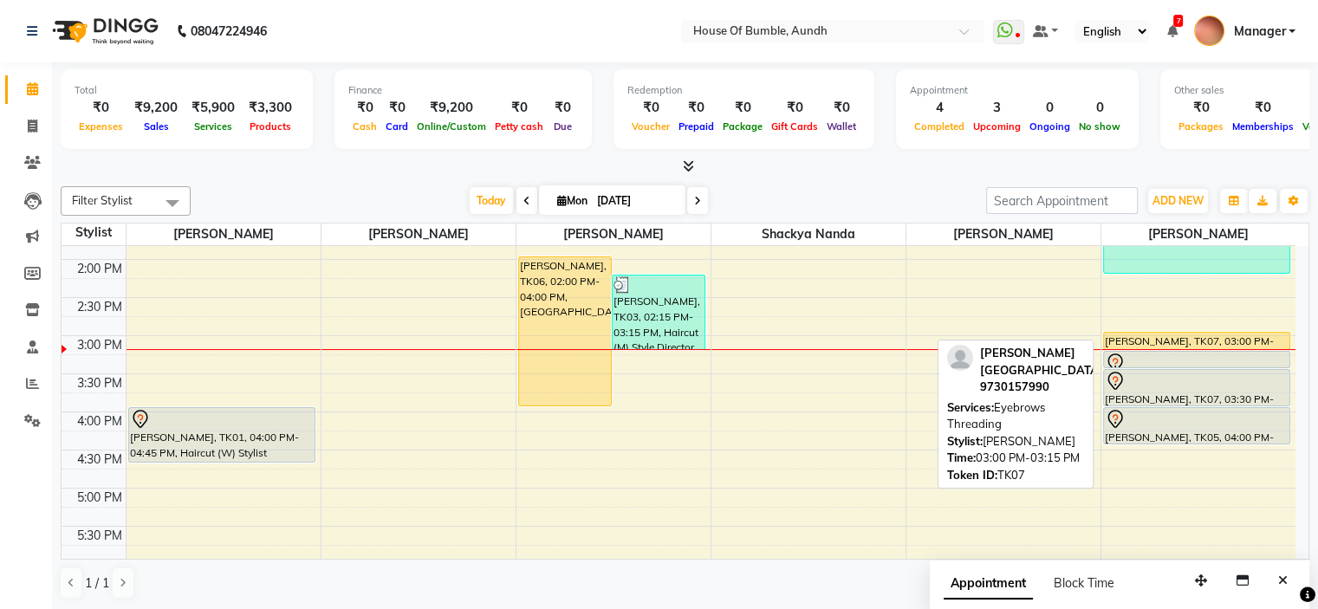
click at [1166, 334] on div "[PERSON_NAME], TK07, 03:00 PM-03:15 PM, Eyebrows Threading" at bounding box center [1197, 341] width 186 height 16
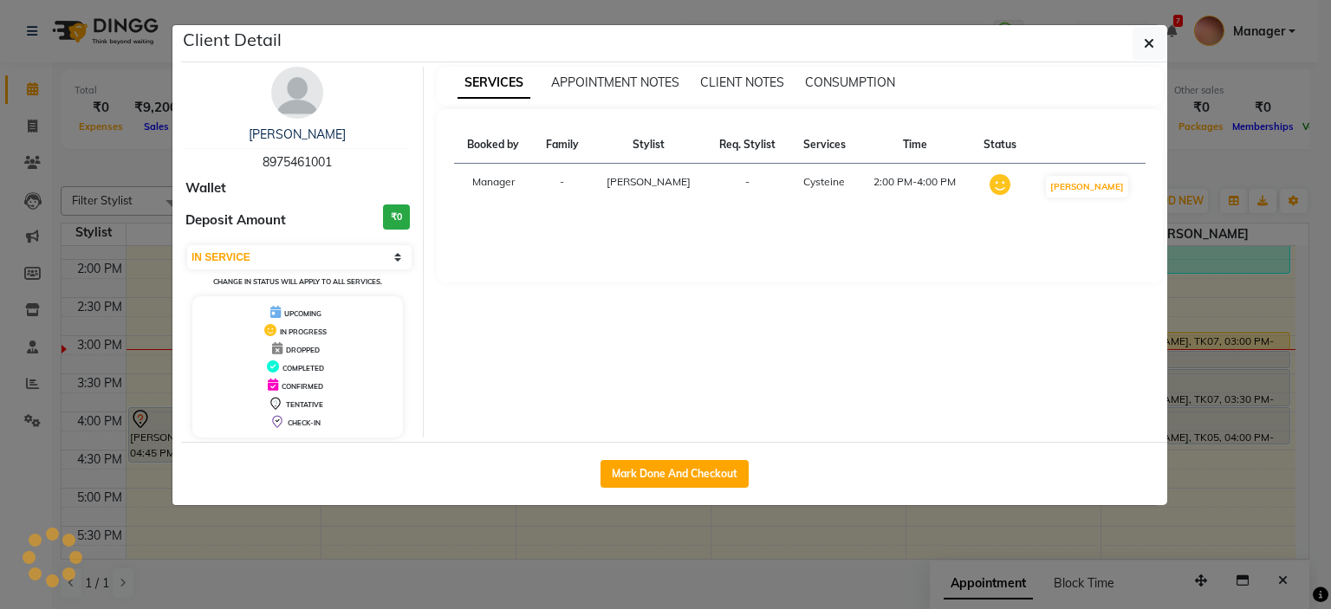
select select "select"
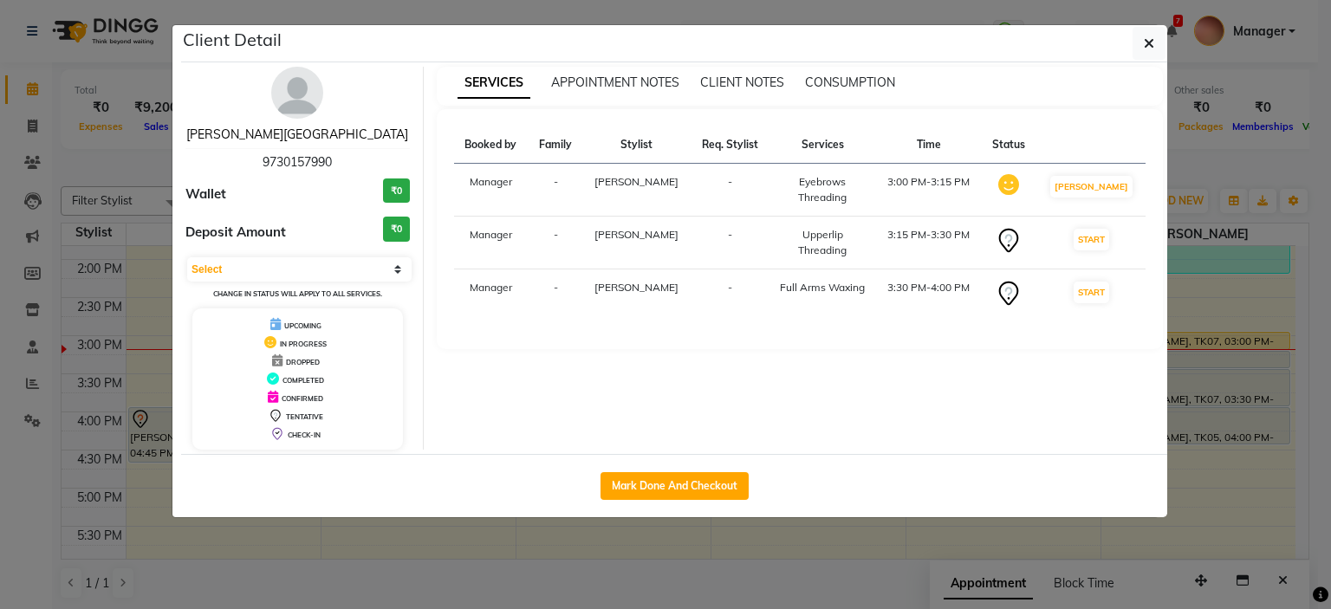
click at [312, 134] on link "[PERSON_NAME][GEOGRAPHIC_DATA]" at bounding box center [297, 134] width 222 height 16
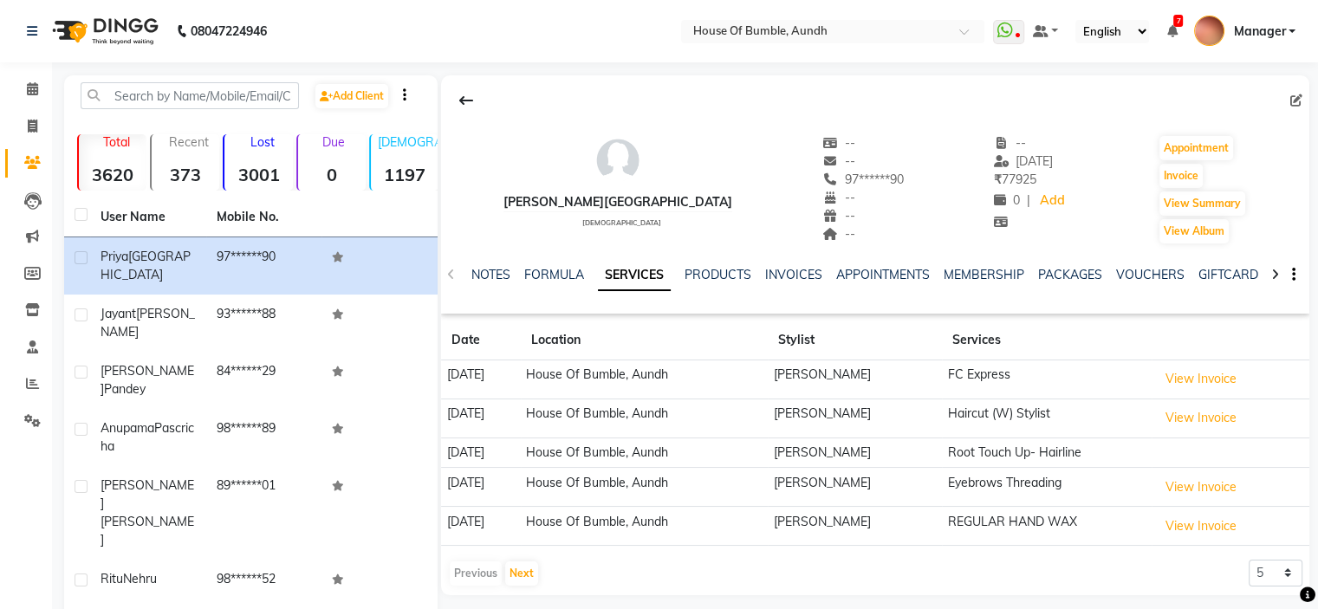
scroll to position [87, 0]
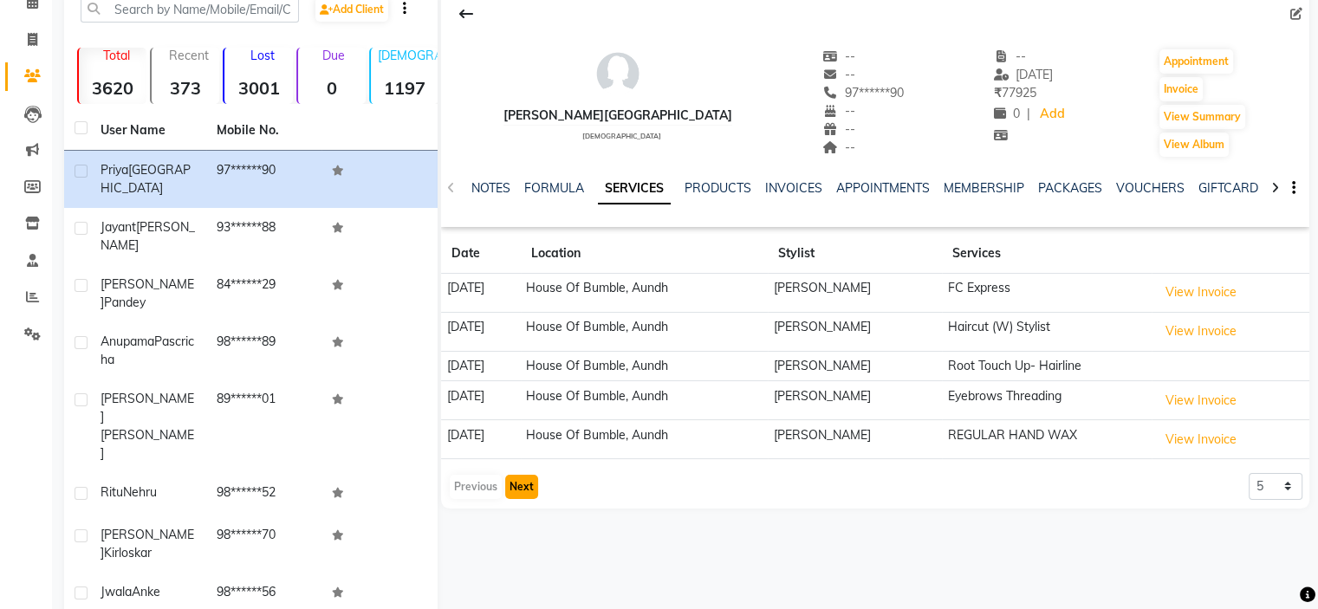
click at [528, 491] on button "Next" at bounding box center [521, 487] width 33 height 24
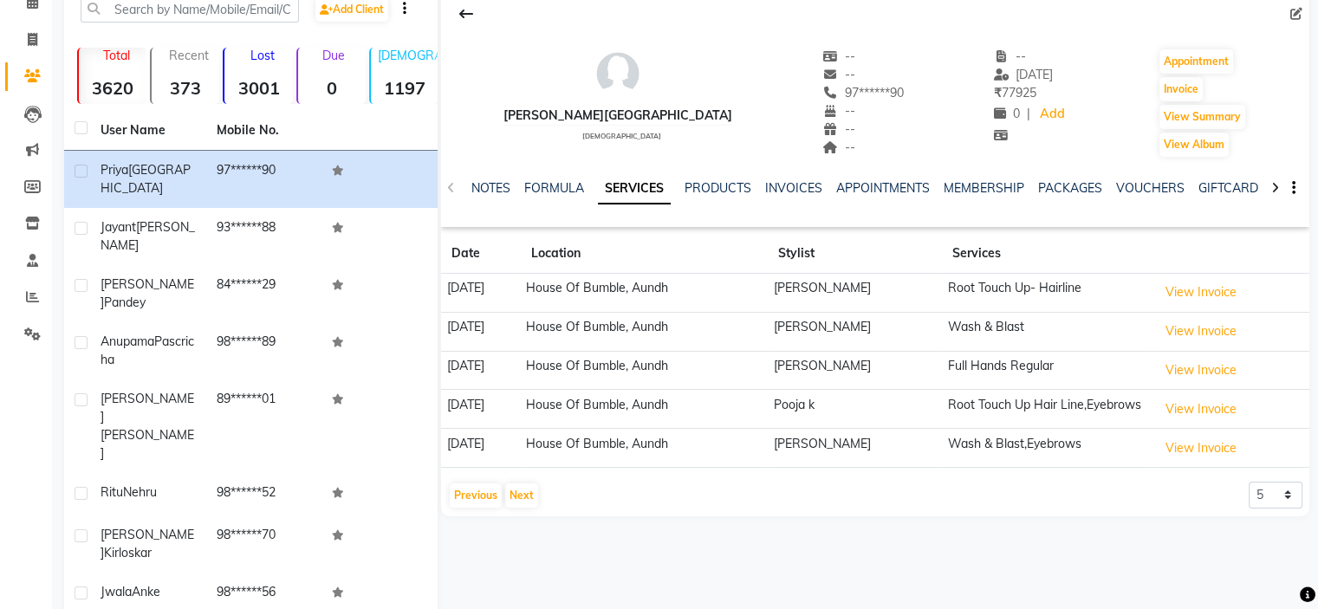
click at [541, 502] on div "Previous Next 5 10 50 100 500" at bounding box center [875, 496] width 854 height 28
click at [531, 502] on button "Next" at bounding box center [521, 495] width 33 height 24
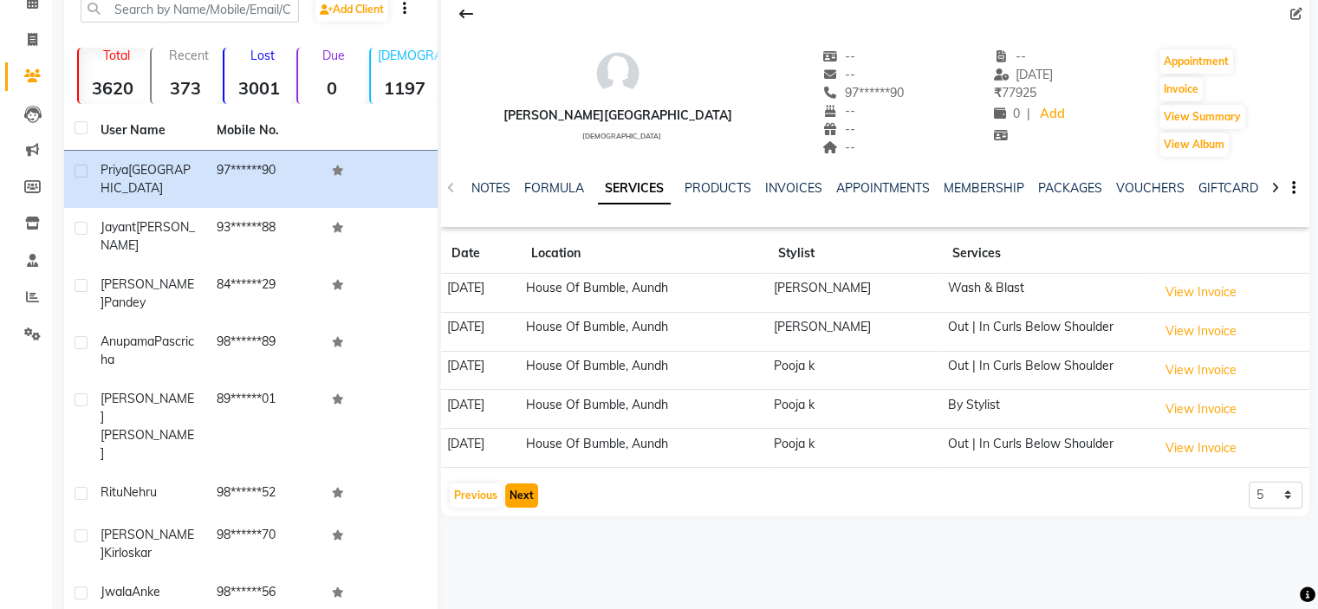
click at [516, 496] on button "Next" at bounding box center [521, 495] width 33 height 24
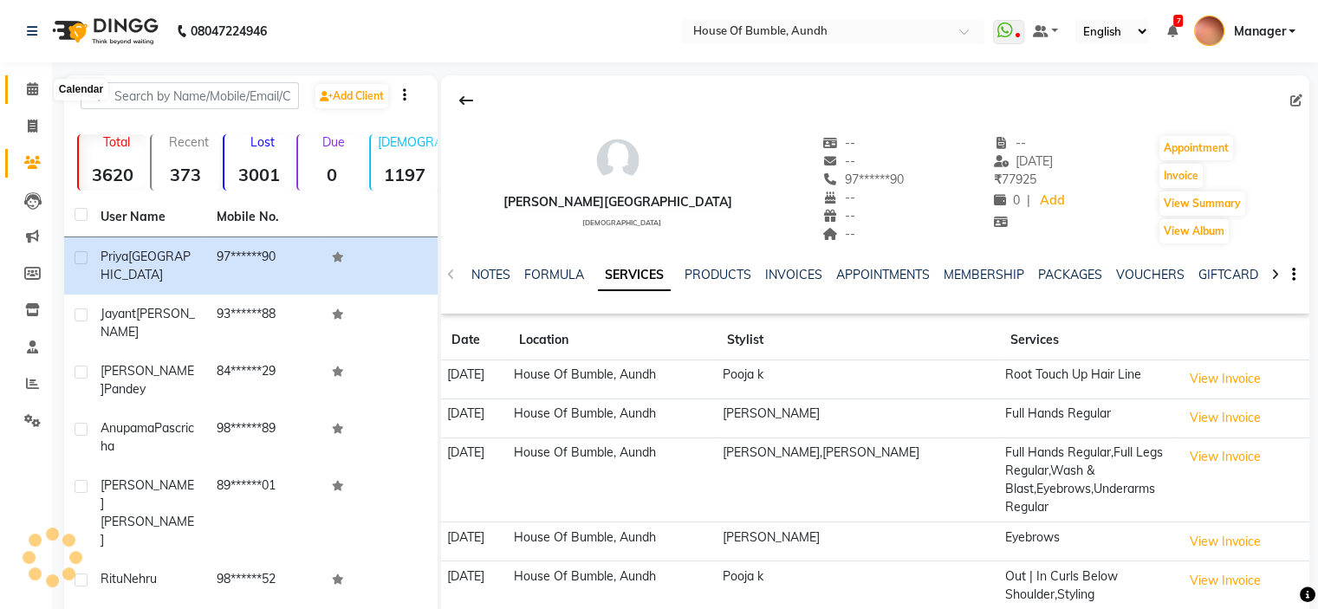
click at [33, 91] on icon at bounding box center [32, 88] width 11 height 13
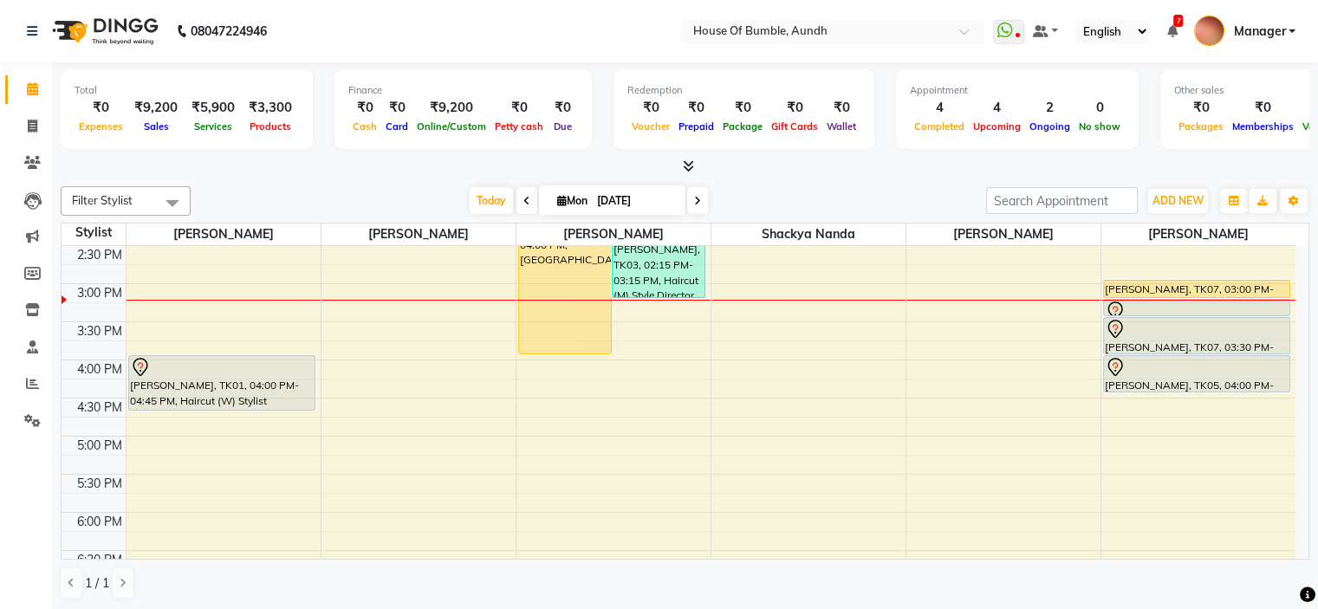
scroll to position [333, 0]
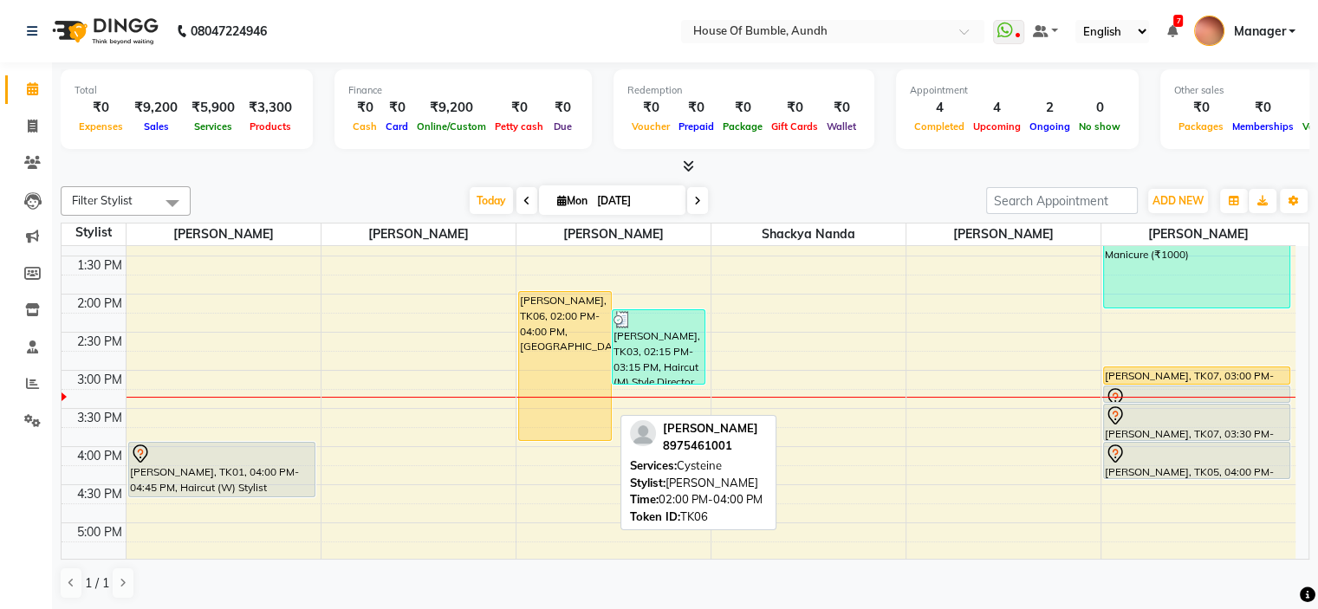
click at [580, 369] on div "[PERSON_NAME], TK06, 02:00 PM-04:00 PM, [GEOGRAPHIC_DATA]" at bounding box center [565, 366] width 92 height 148
select select "1"
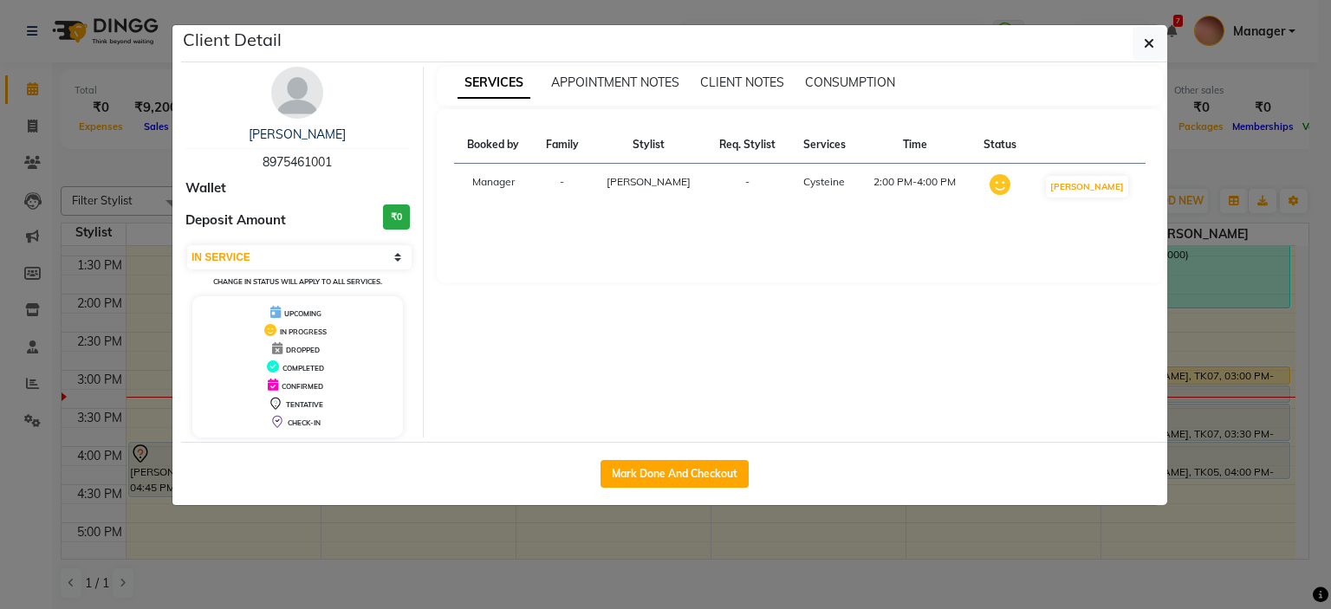
click at [1133, 9] on ngb-modal-window "Client Detail Richa Darade 8975461001 Wallet Deposit Amount ₹0 Select IN SERVIC…" at bounding box center [665, 304] width 1331 height 609
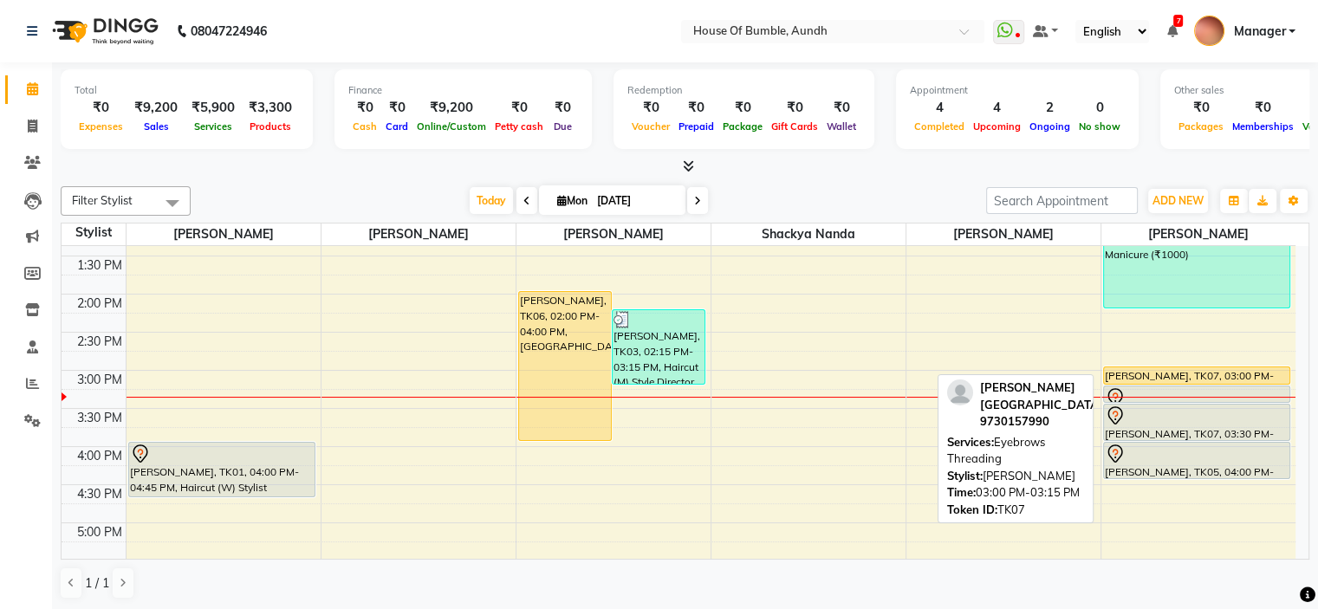
click at [1189, 373] on div "[PERSON_NAME], TK07, 03:00 PM-03:15 PM, Eyebrows Threading" at bounding box center [1197, 375] width 186 height 16
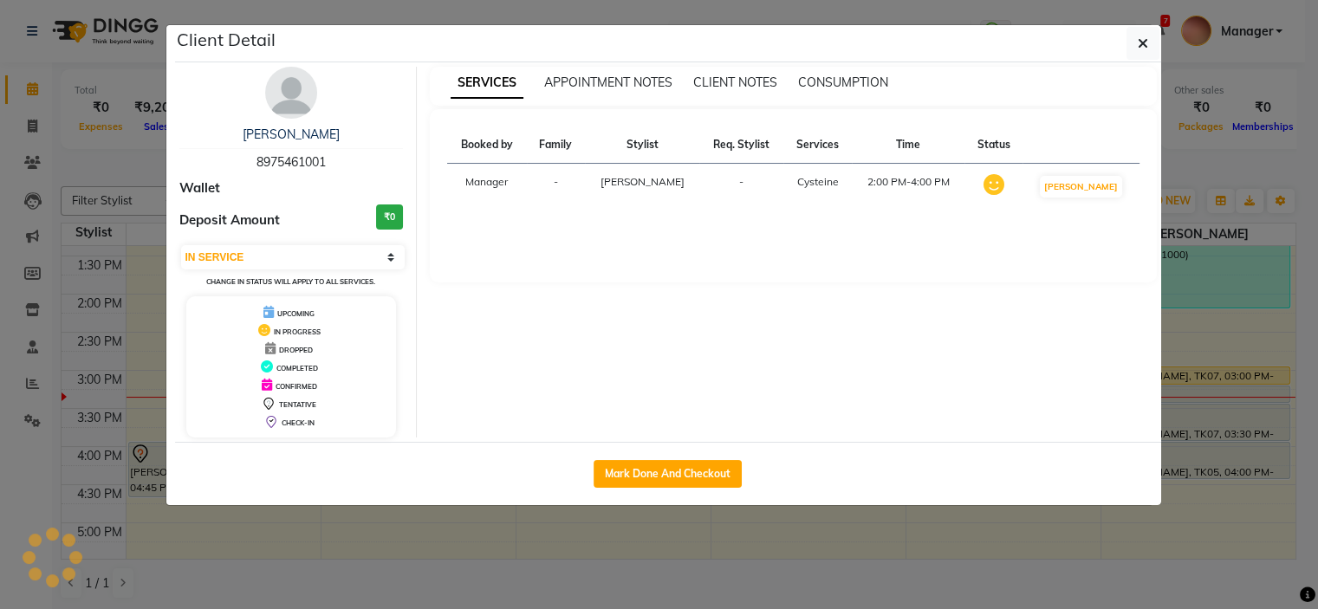
select select "select"
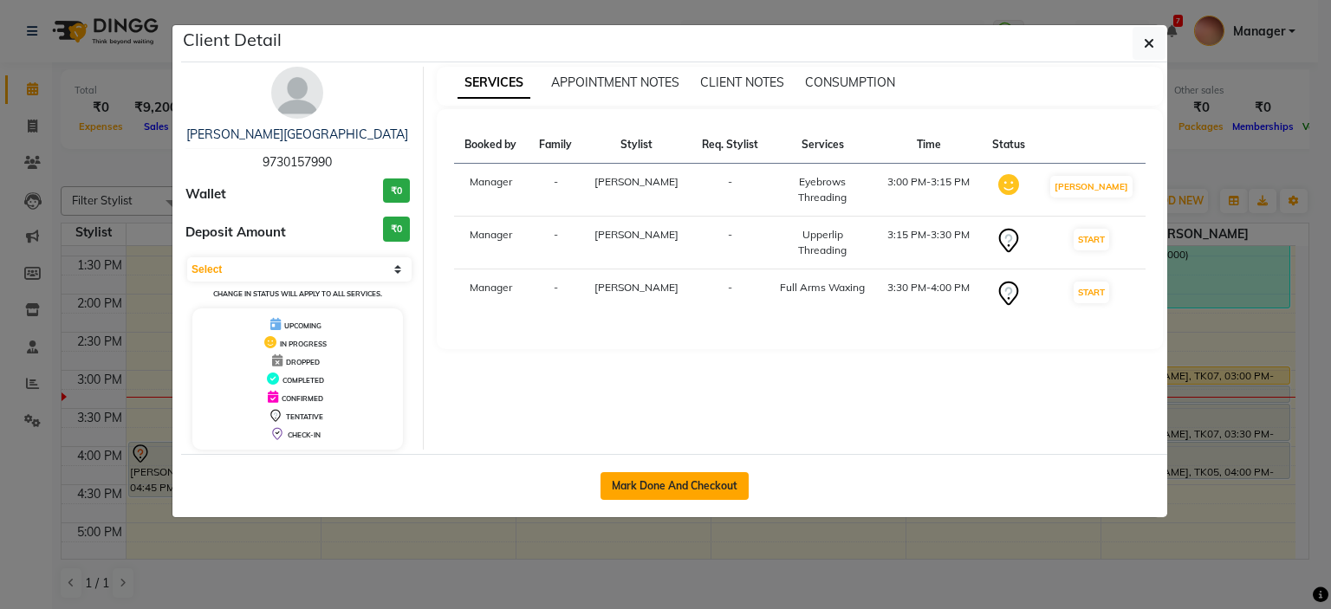
click at [684, 487] on button "Mark Done And Checkout" at bounding box center [674, 486] width 148 height 28
select select "service"
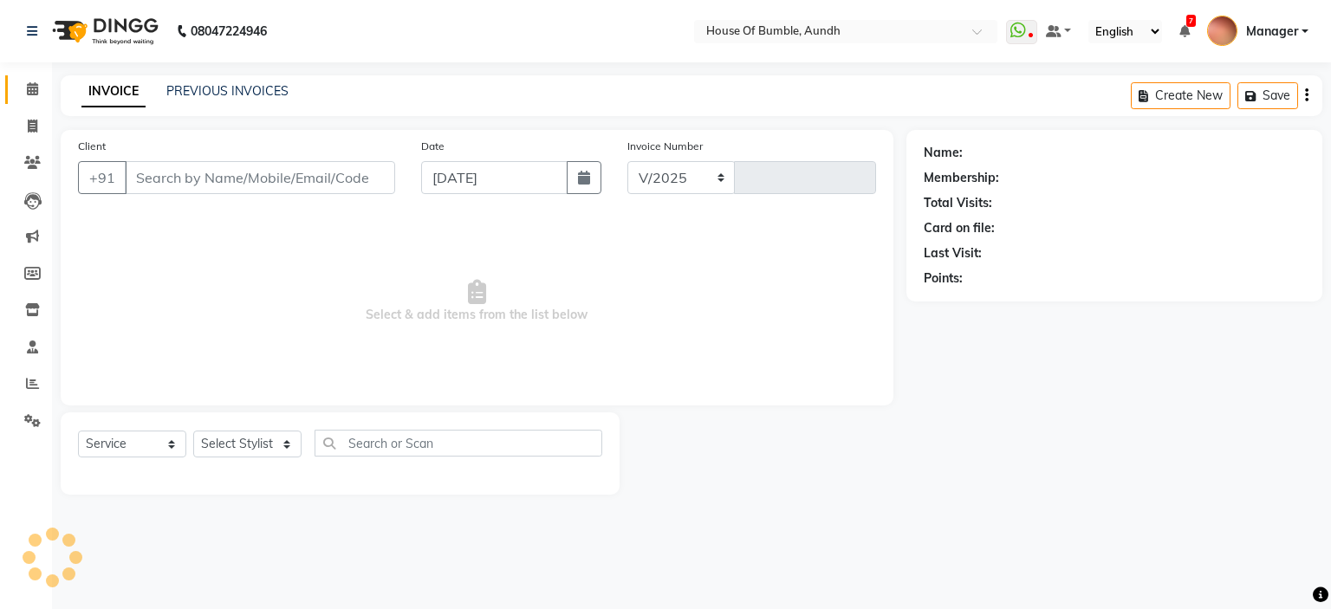
select select "581"
type input "1280"
type input "97******90"
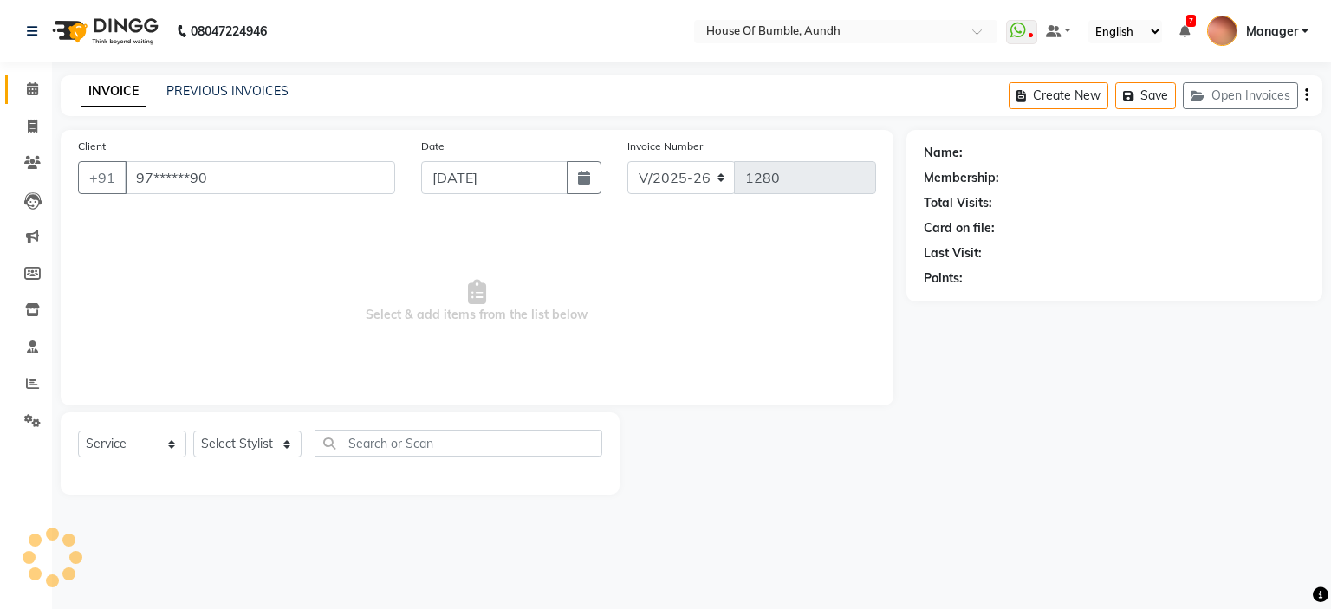
select select "10291"
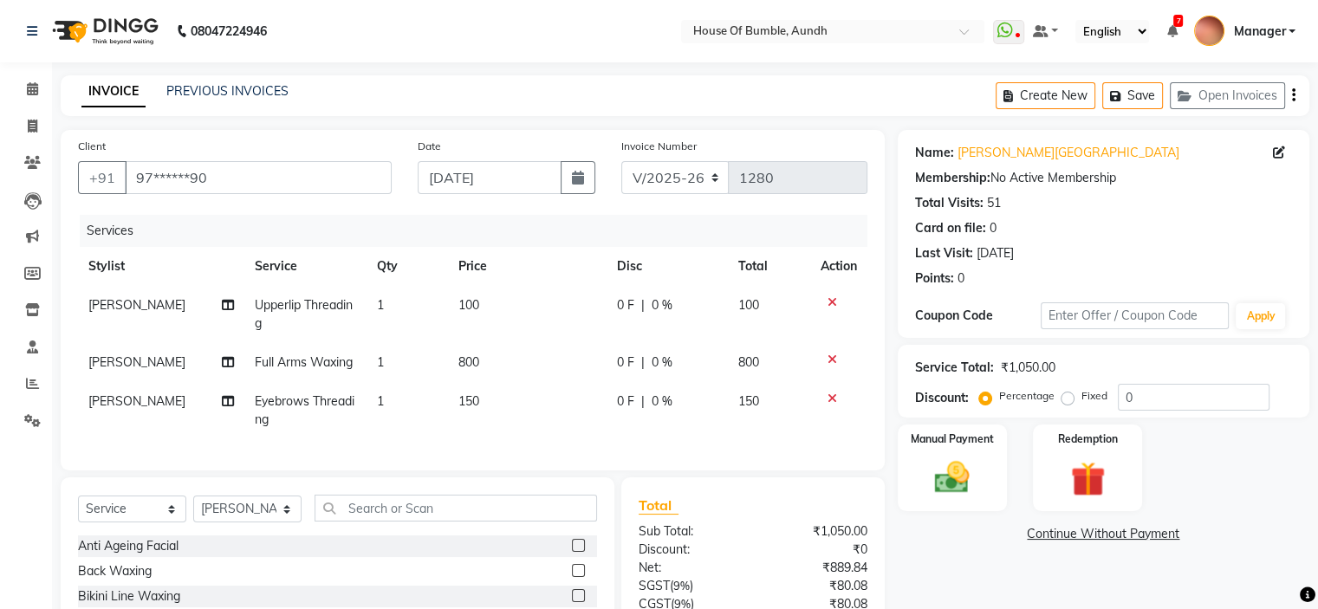
click at [475, 368] on span "800" at bounding box center [468, 362] width 21 height 16
select select "10291"
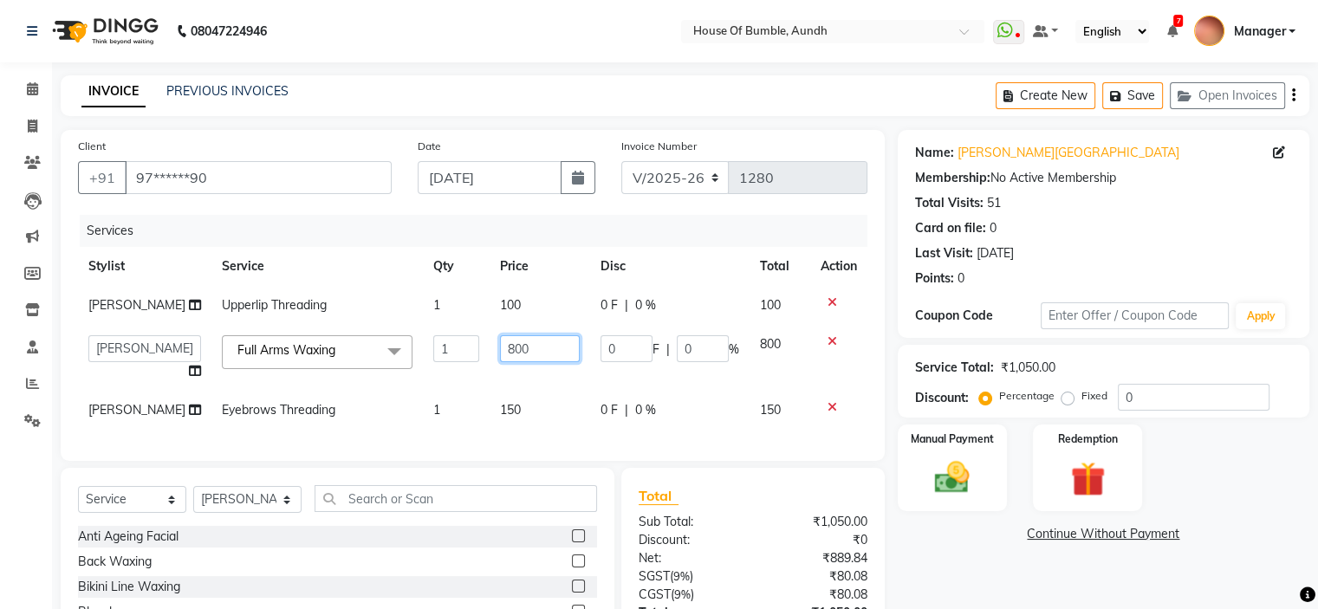
click at [539, 360] on input "800" at bounding box center [540, 348] width 80 height 27
type input "8"
type input "500"
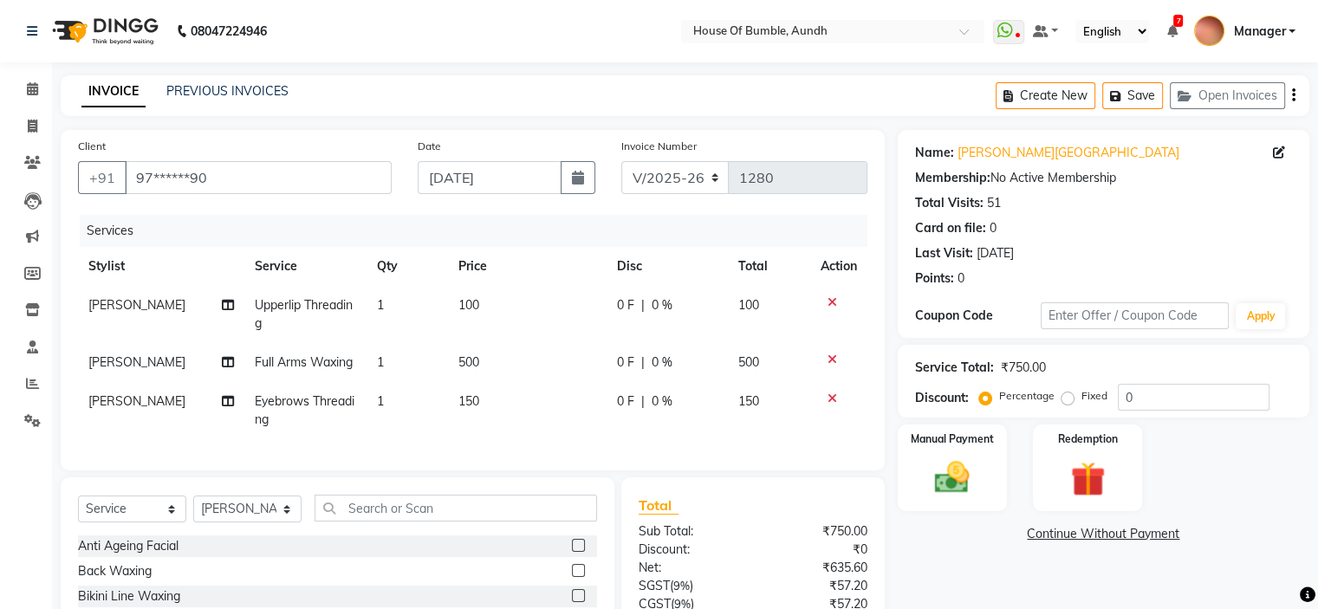
click at [742, 532] on div "Total Sub Total: ₹750.00 Discount: ₹0 Net: ₹635.60 SGST ( 9% ) ₹57.20 CGST ( 9%…" at bounding box center [752, 604] width 263 height 255
click at [31, 83] on icon at bounding box center [32, 88] width 11 height 13
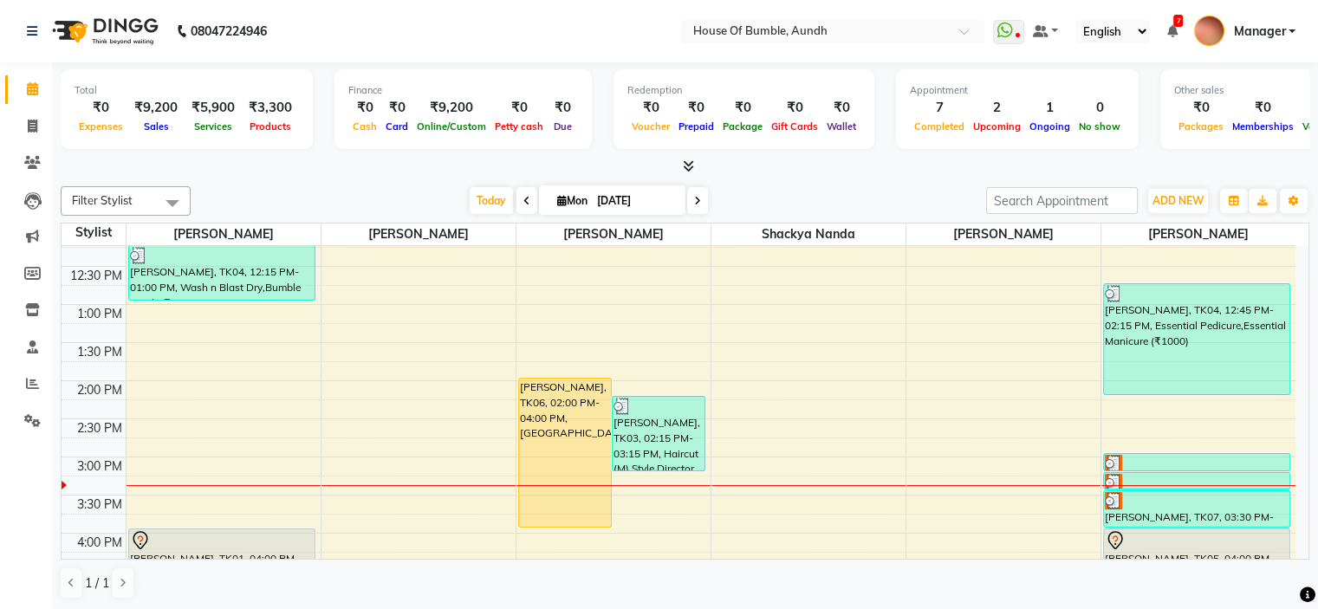
scroll to position [347, 0]
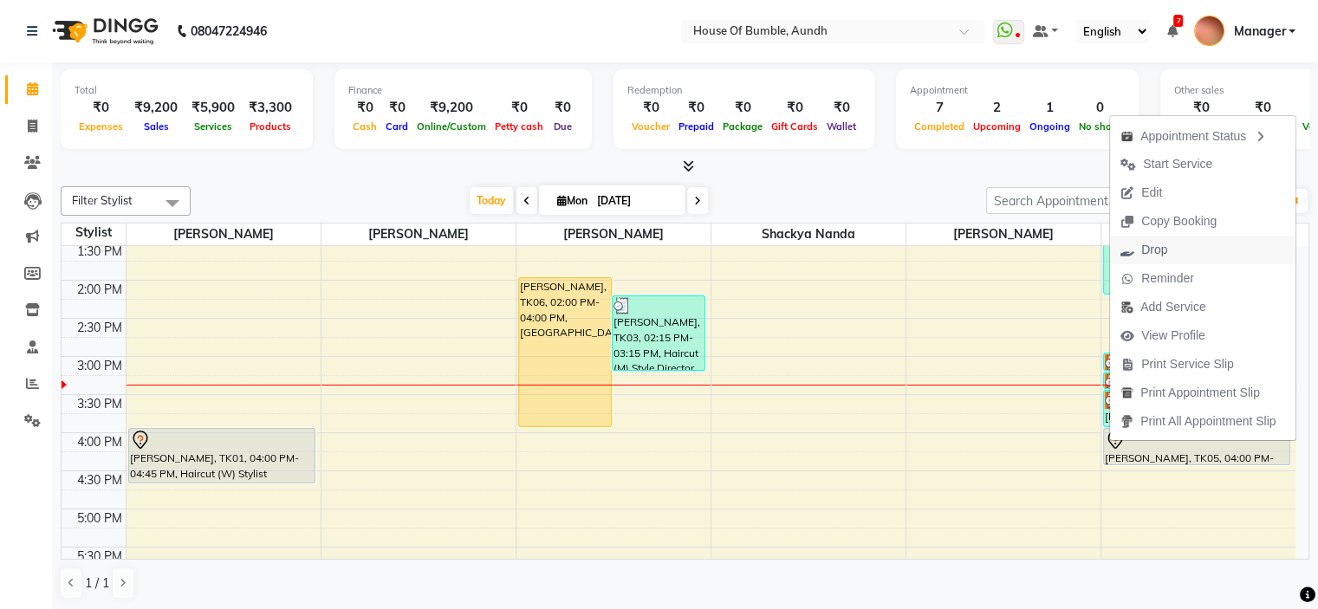
click at [1189, 246] on button "Drop" at bounding box center [1202, 250] width 185 height 29
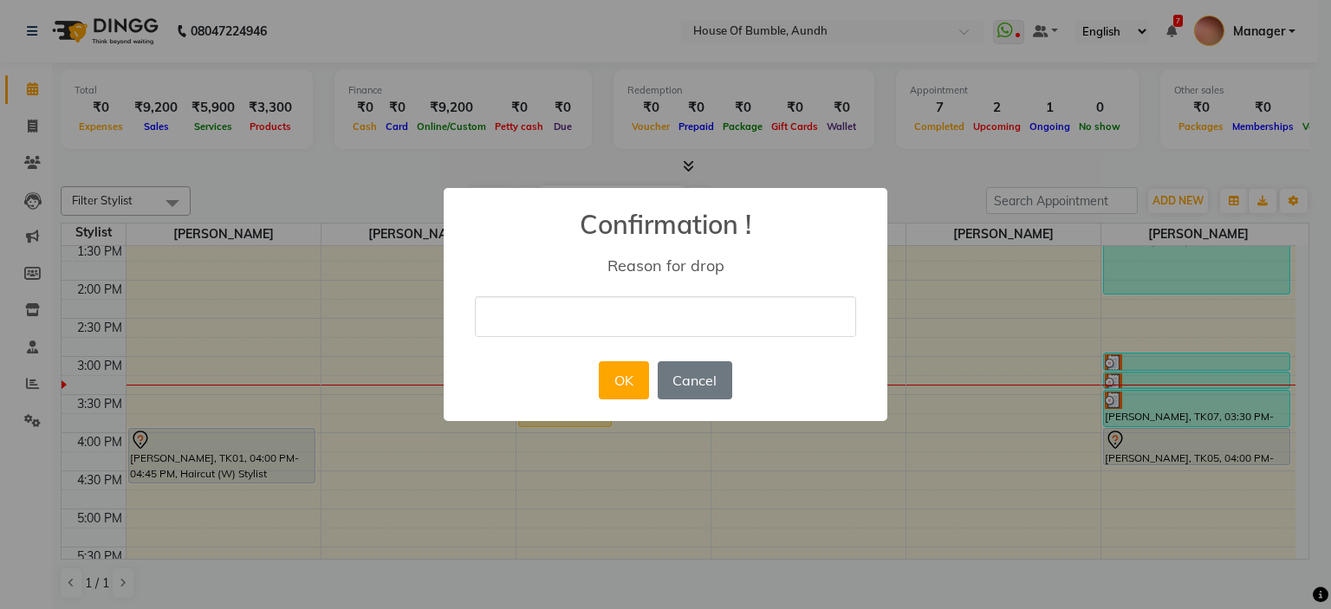
click at [694, 303] on input "text" at bounding box center [665, 316] width 381 height 41
type input "cancelled"
click at [640, 380] on button "OK" at bounding box center [623, 380] width 49 height 38
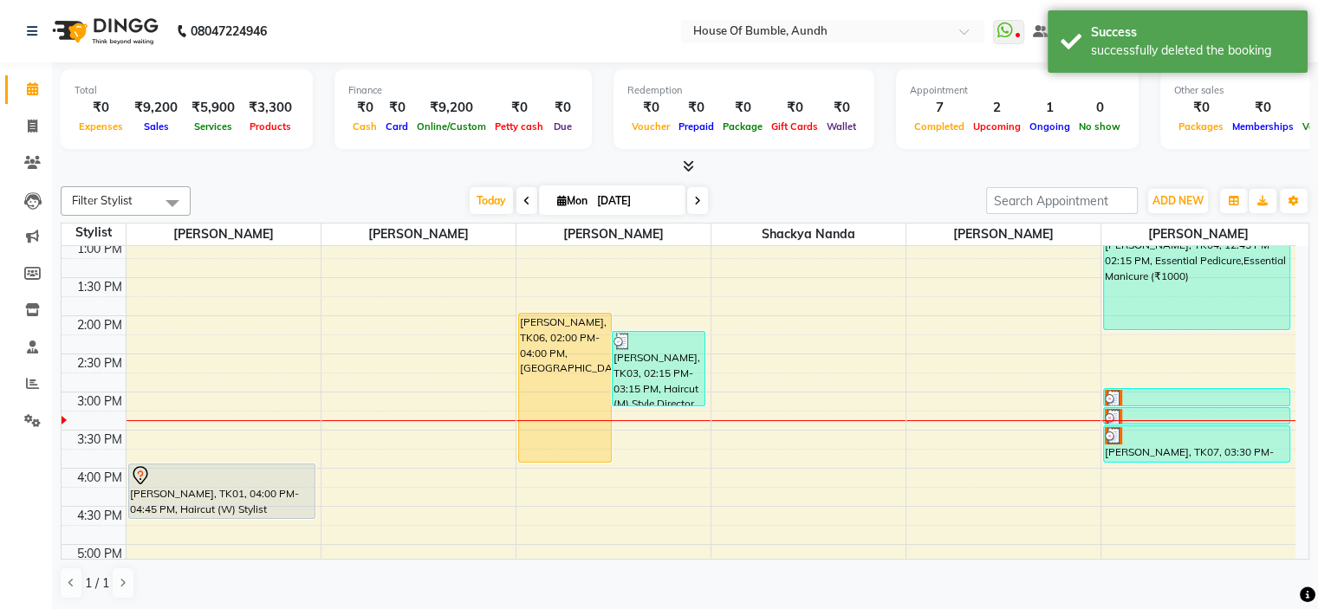
scroll to position [260, 0]
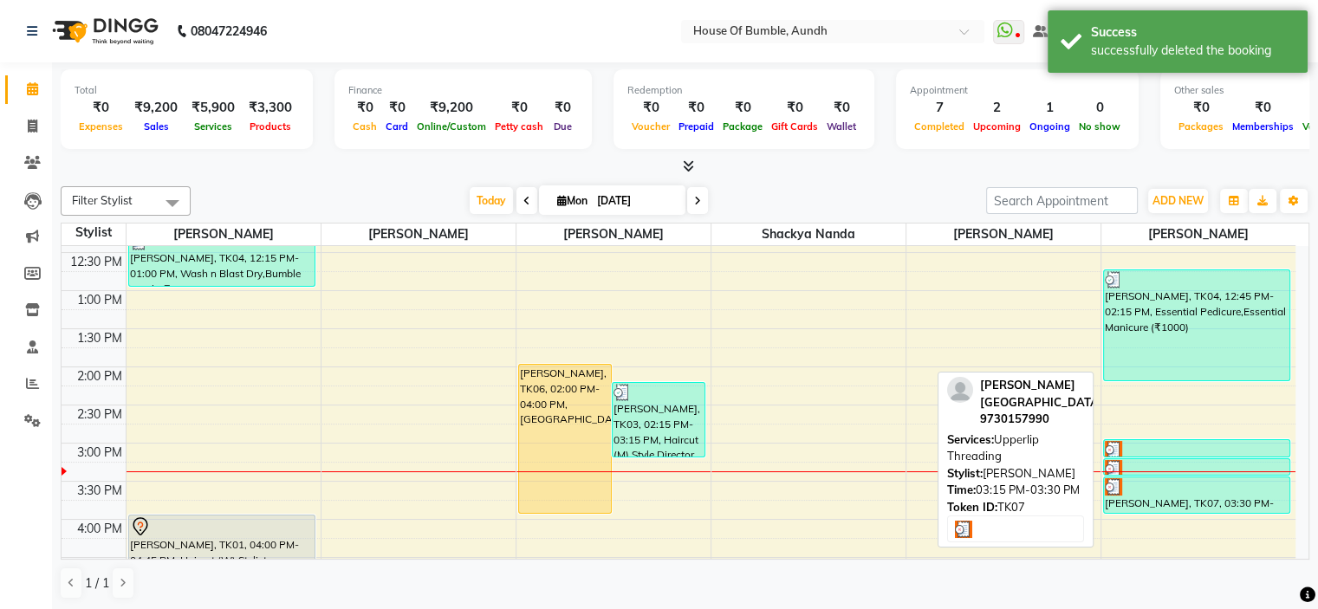
click at [1189, 460] on div at bounding box center [1197, 468] width 185 height 17
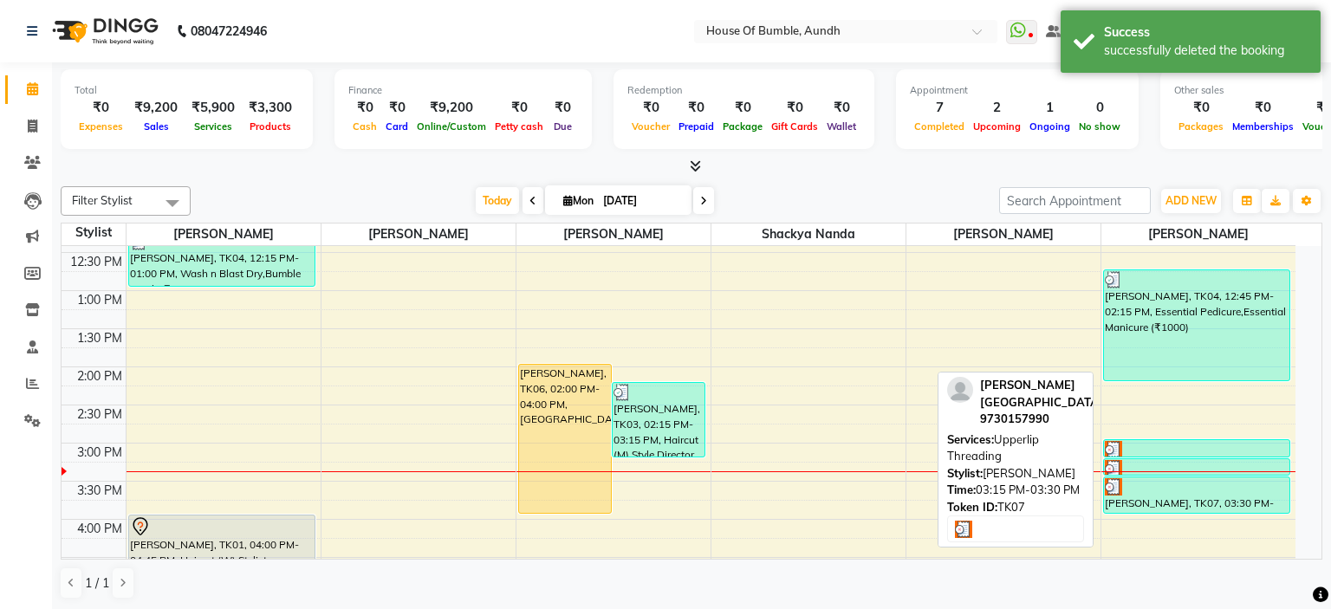
select select "3"
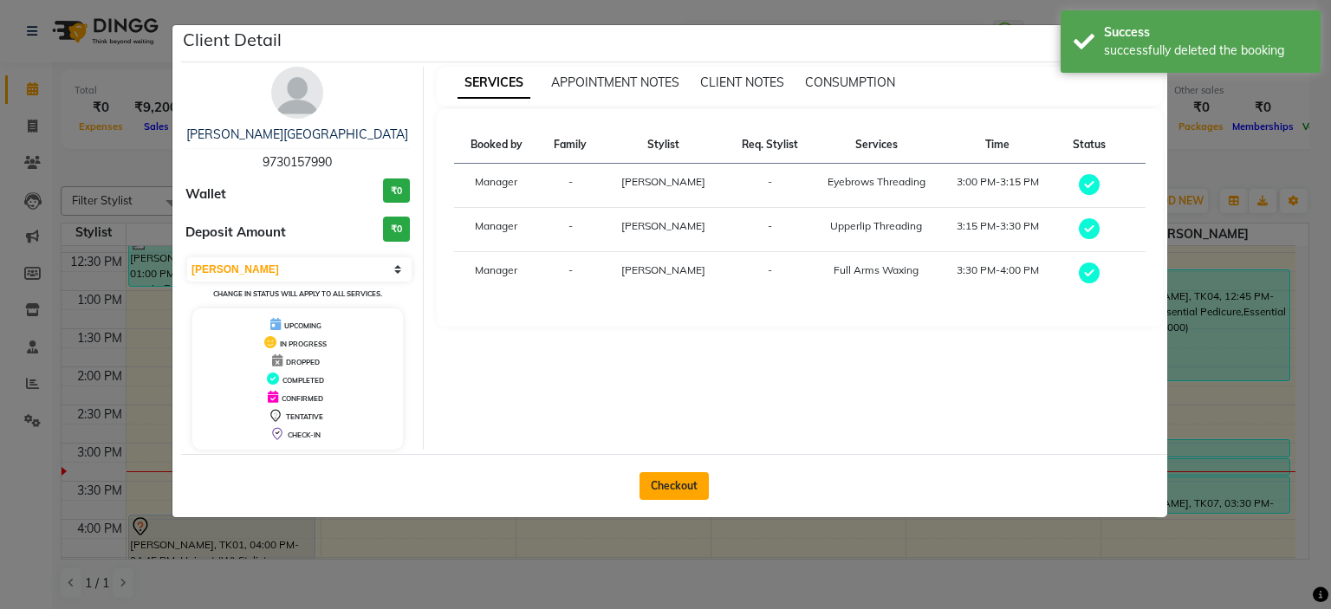
click at [700, 476] on button "Checkout" at bounding box center [673, 486] width 69 height 28
select select "service"
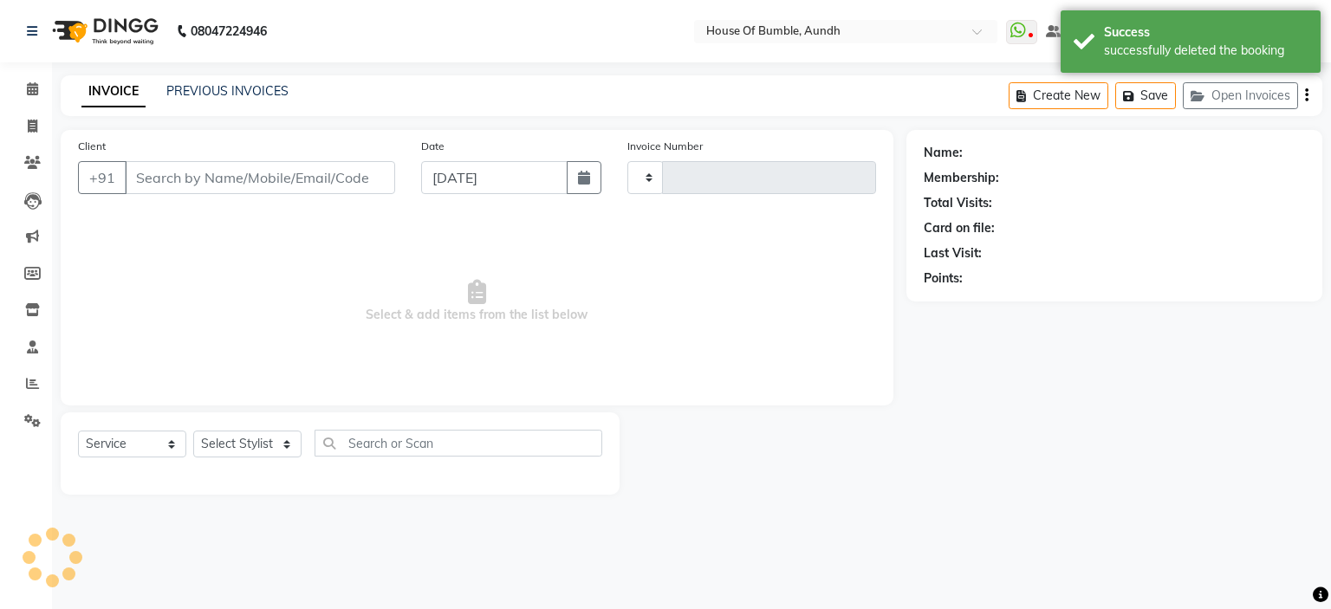
type input "1280"
select select "581"
type input "97******90"
select select "10291"
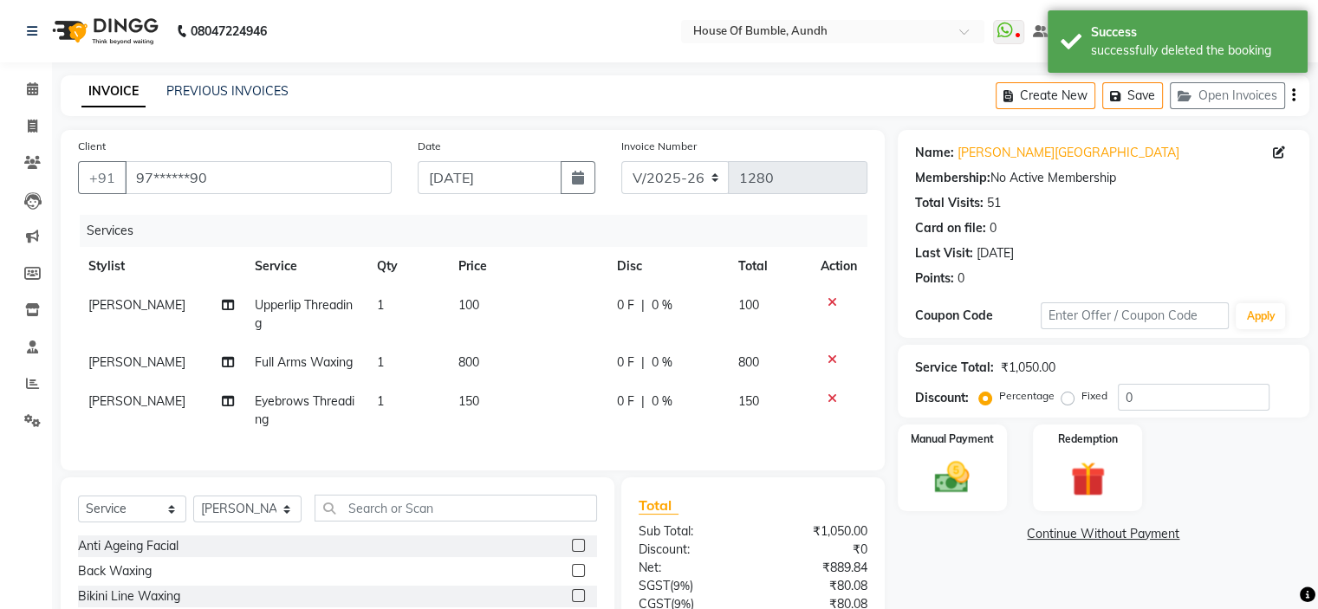
click at [463, 364] on span "800" at bounding box center [468, 362] width 21 height 16
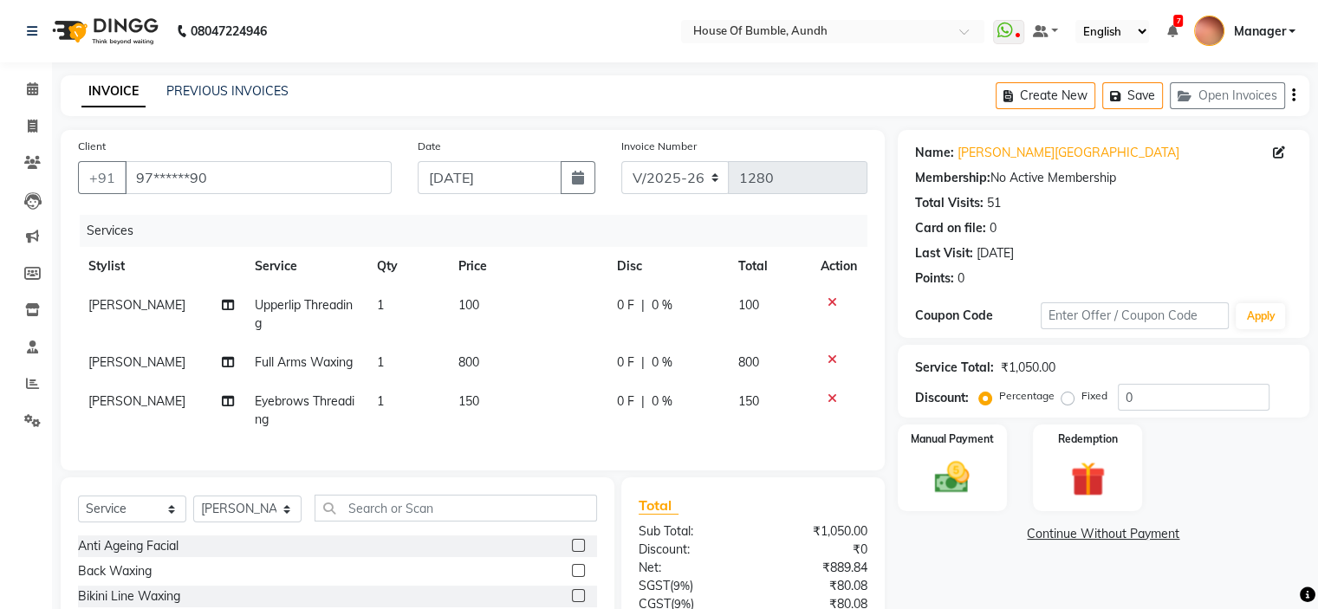
select select "10291"
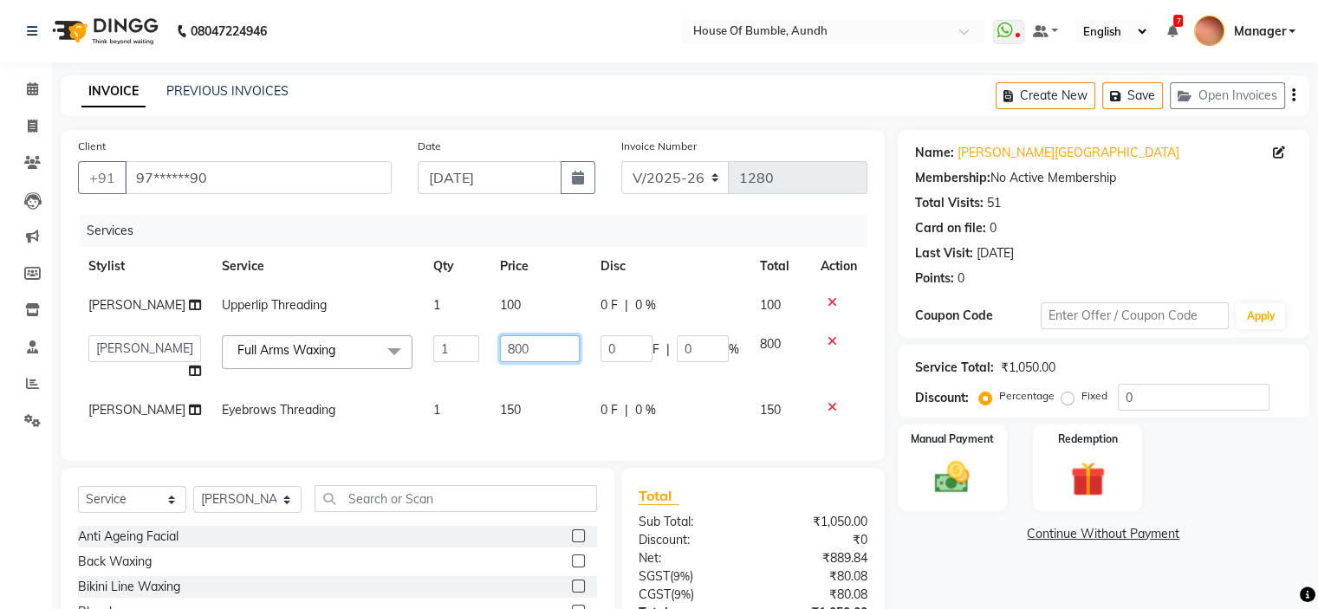
click at [508, 362] on input "800" at bounding box center [540, 348] width 80 height 27
type input "8"
type input "500"
click at [697, 531] on div "Sub Total:" at bounding box center [688, 522] width 127 height 18
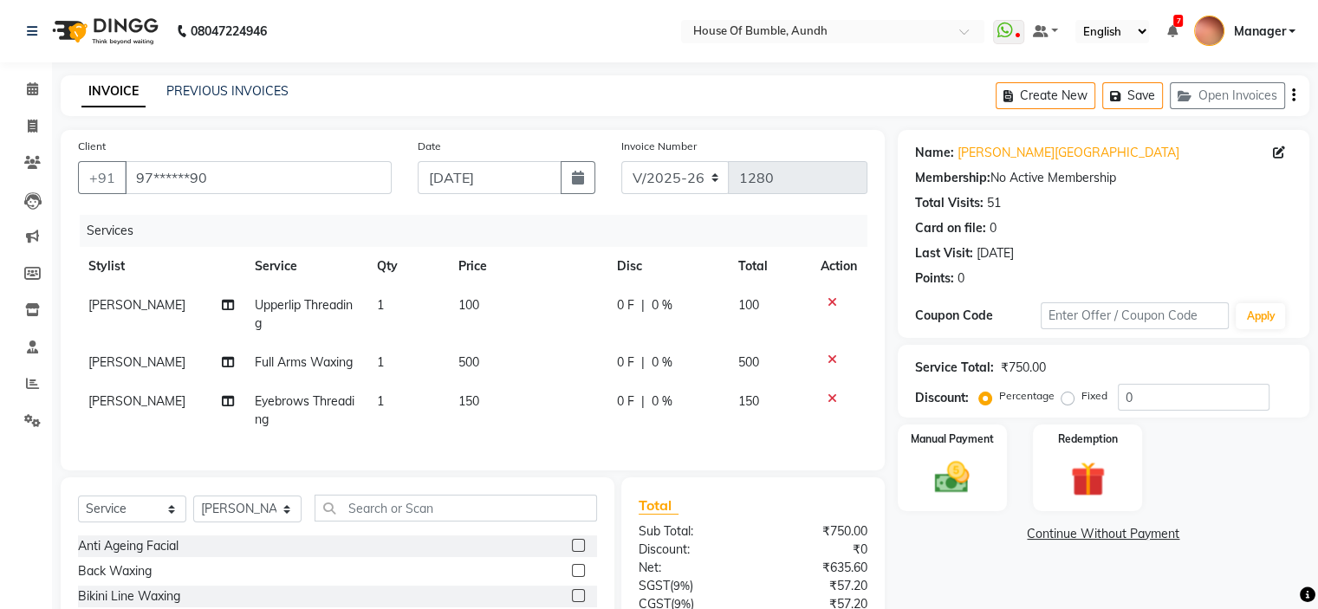
click at [827, 304] on icon at bounding box center [832, 302] width 10 height 12
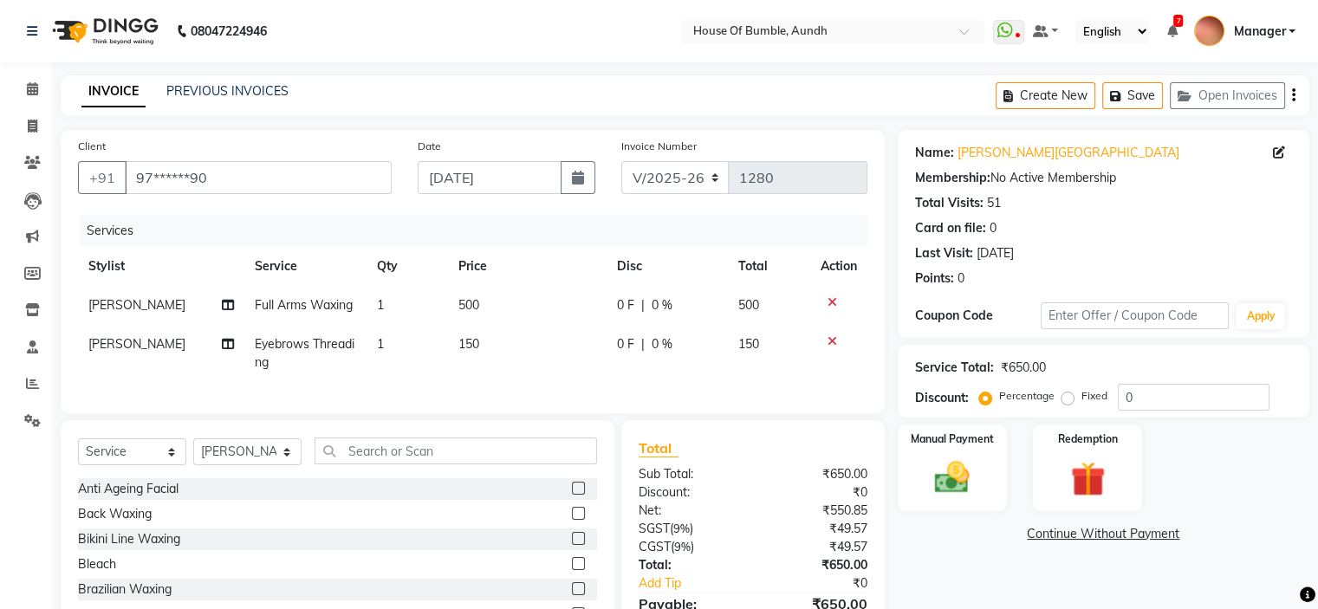
scroll to position [38, 0]
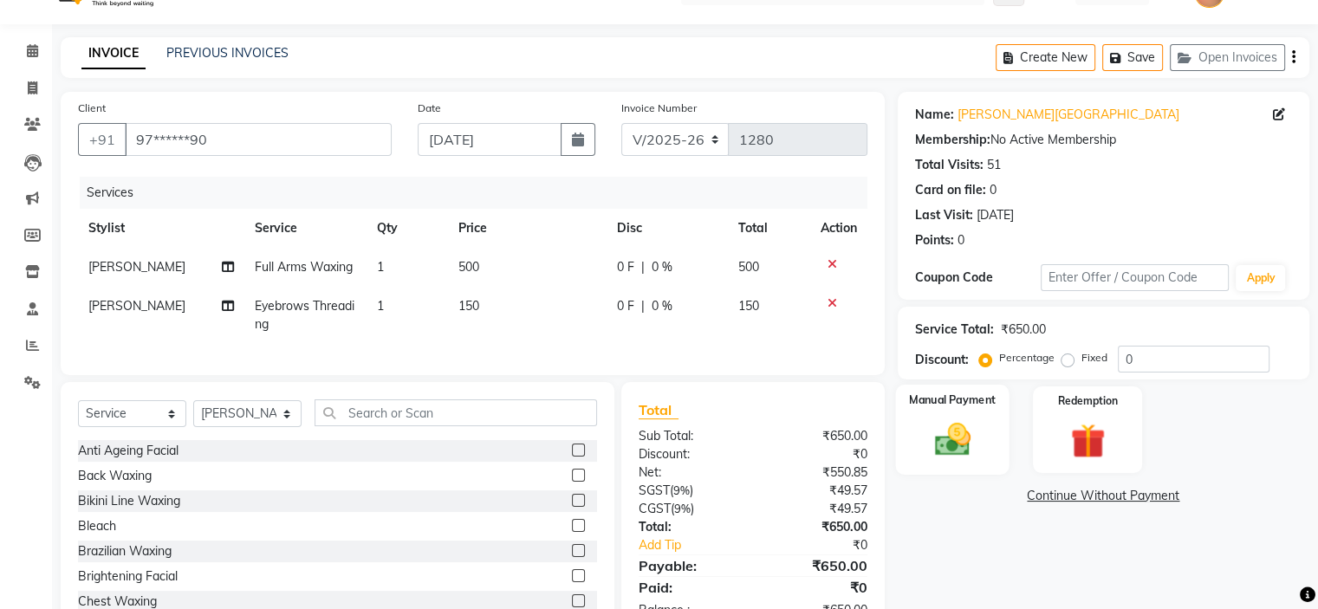
click at [974, 411] on div "Manual Payment" at bounding box center [951, 429] width 113 height 89
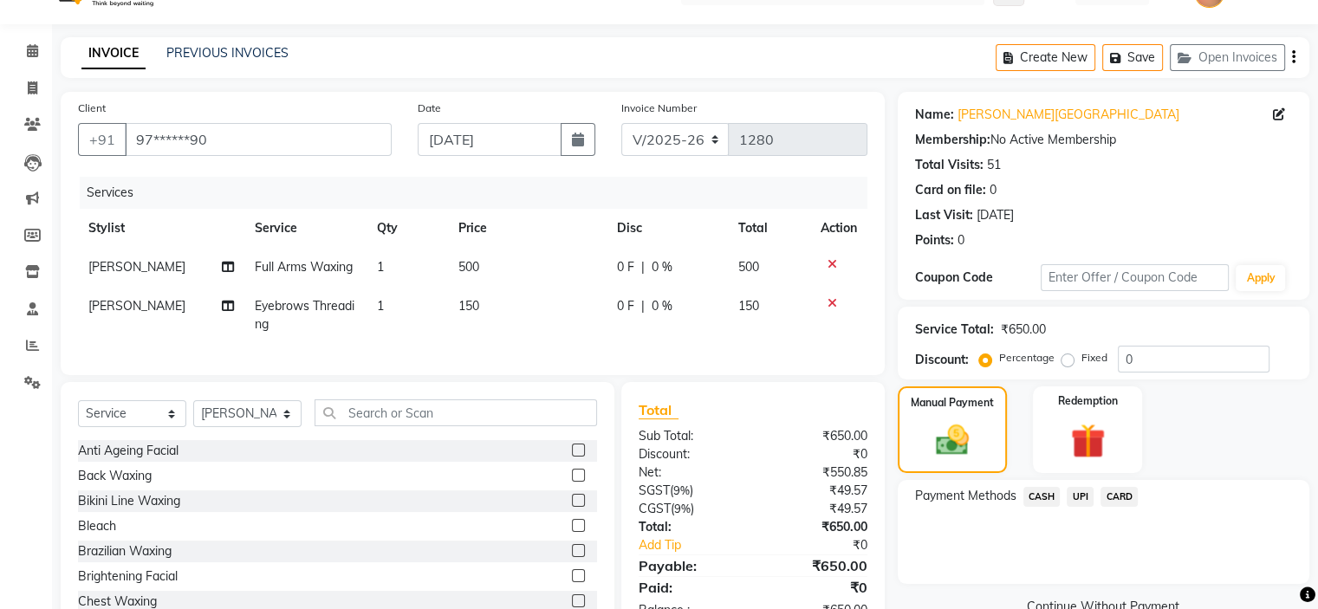
click at [1036, 495] on span "CASH" at bounding box center [1041, 497] width 37 height 20
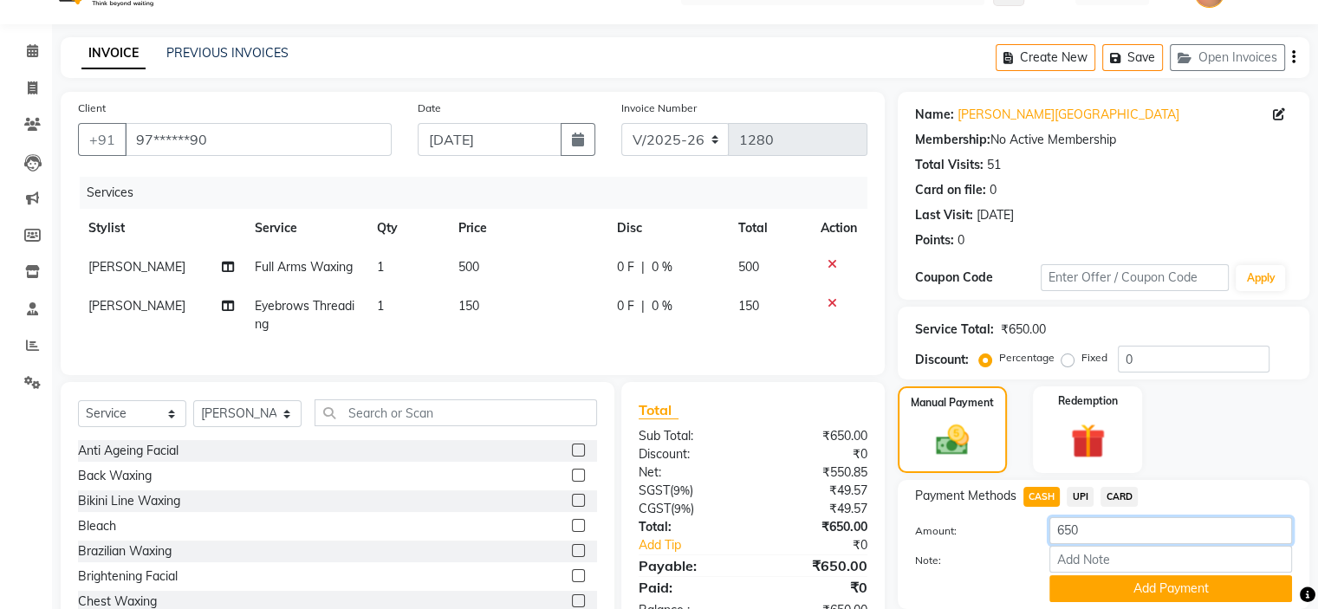
click at [1135, 524] on input "650" at bounding box center [1170, 530] width 243 height 27
type input "6"
type input "500"
drag, startPoint x: 1149, startPoint y: 581, endPoint x: 1140, endPoint y: 547, distance: 35.7
click at [1149, 578] on button "Add Payment" at bounding box center [1170, 588] width 243 height 27
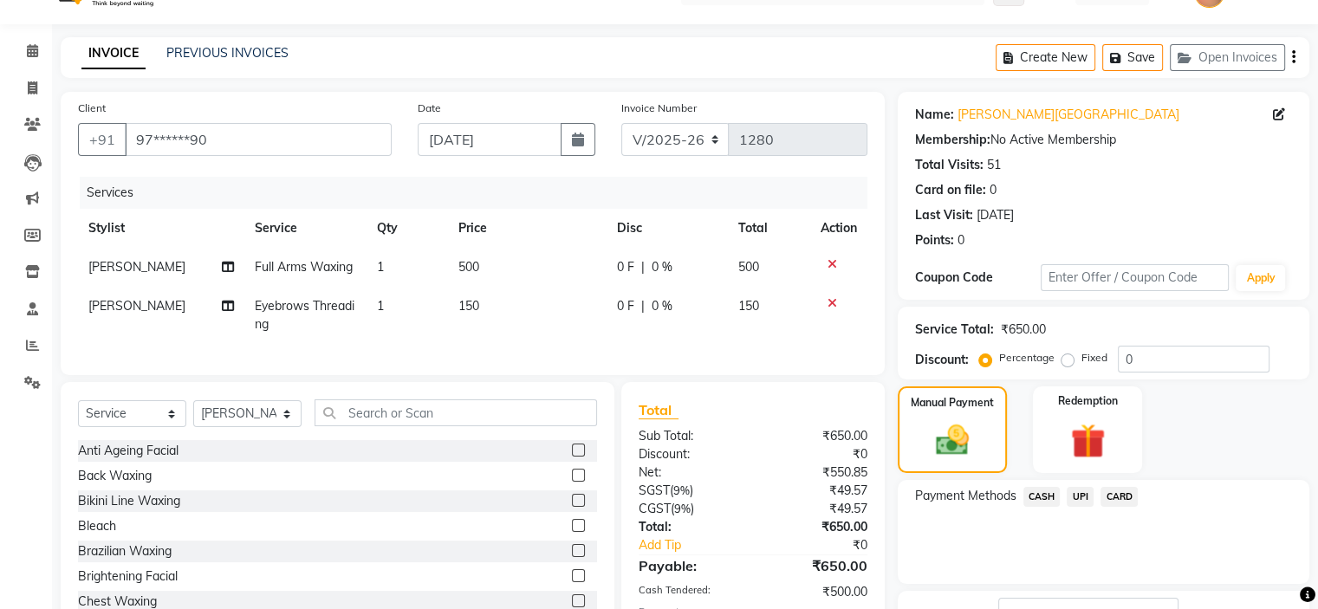
click at [1091, 490] on span "UPI" at bounding box center [1079, 497] width 27 height 20
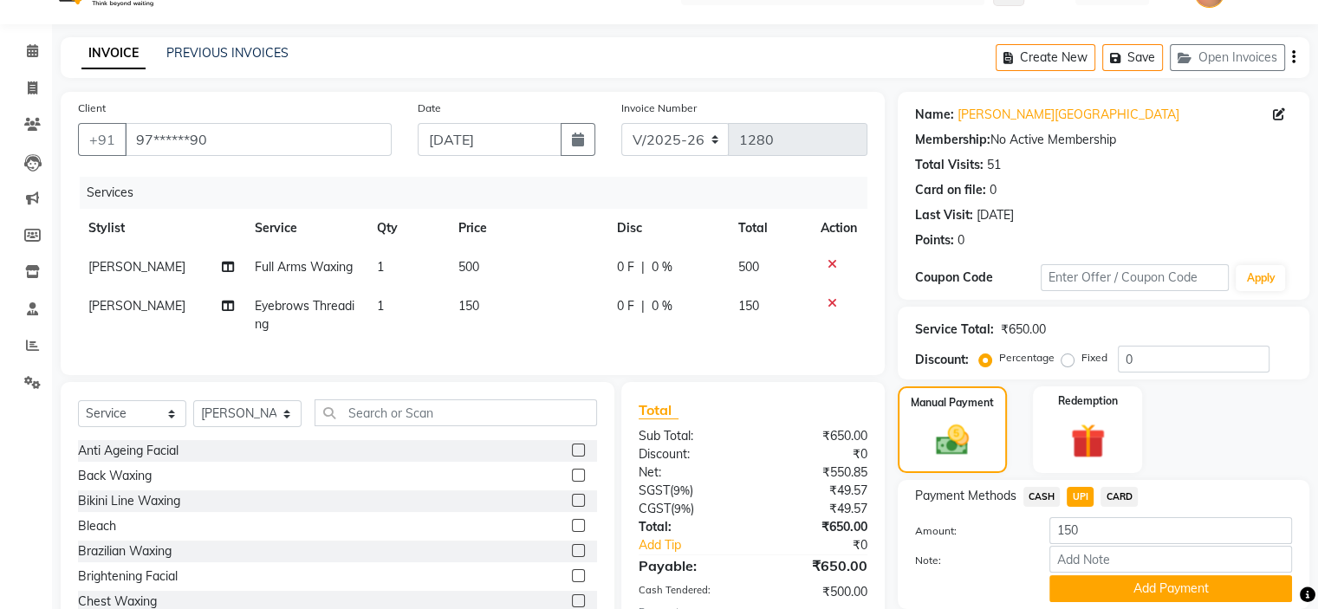
scroll to position [198, 0]
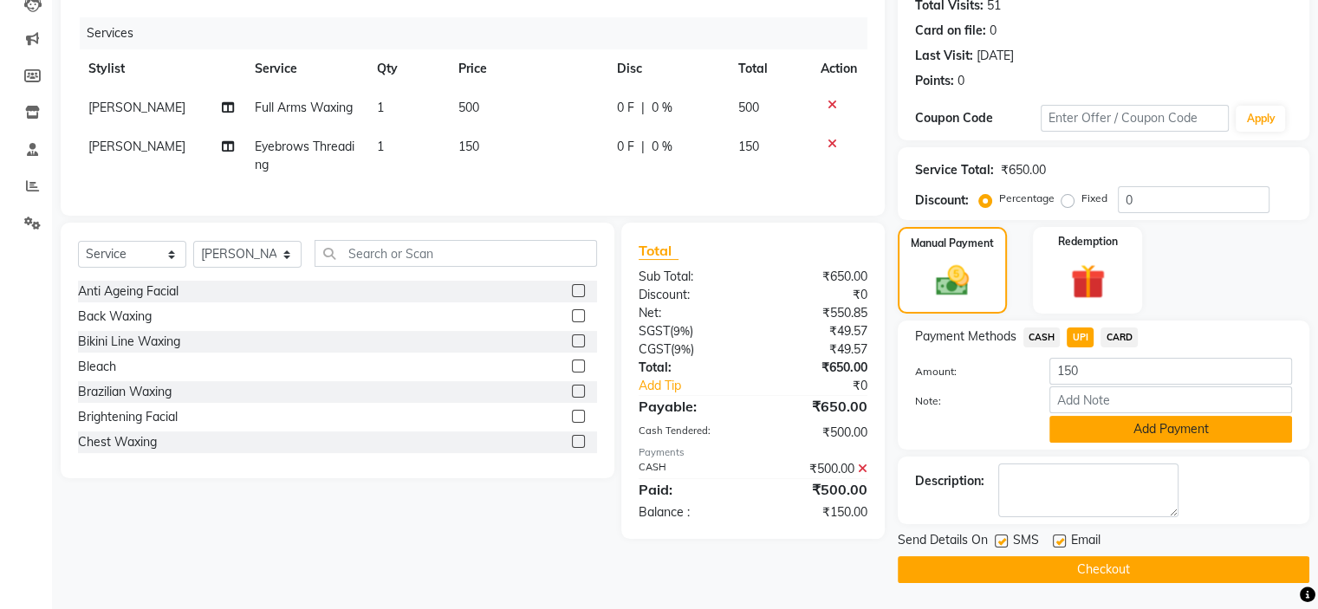
click at [1197, 421] on button "Add Payment" at bounding box center [1170, 429] width 243 height 27
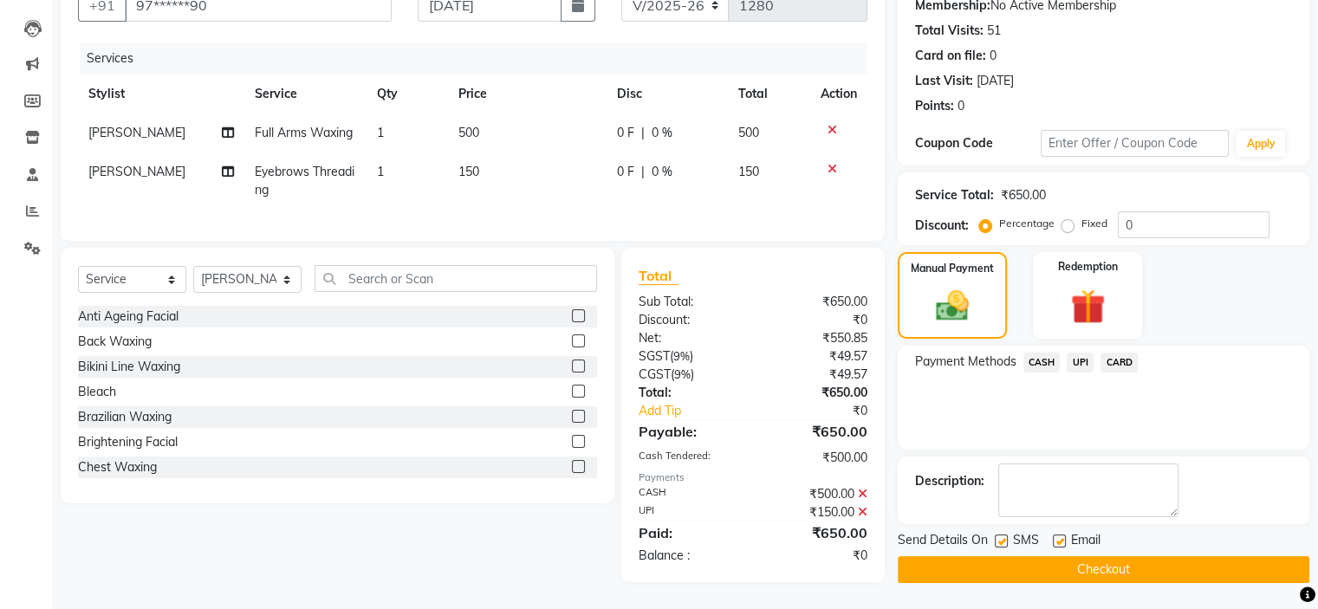
scroll to position [203, 0]
click at [957, 556] on button "Checkout" at bounding box center [1102, 569] width 411 height 27
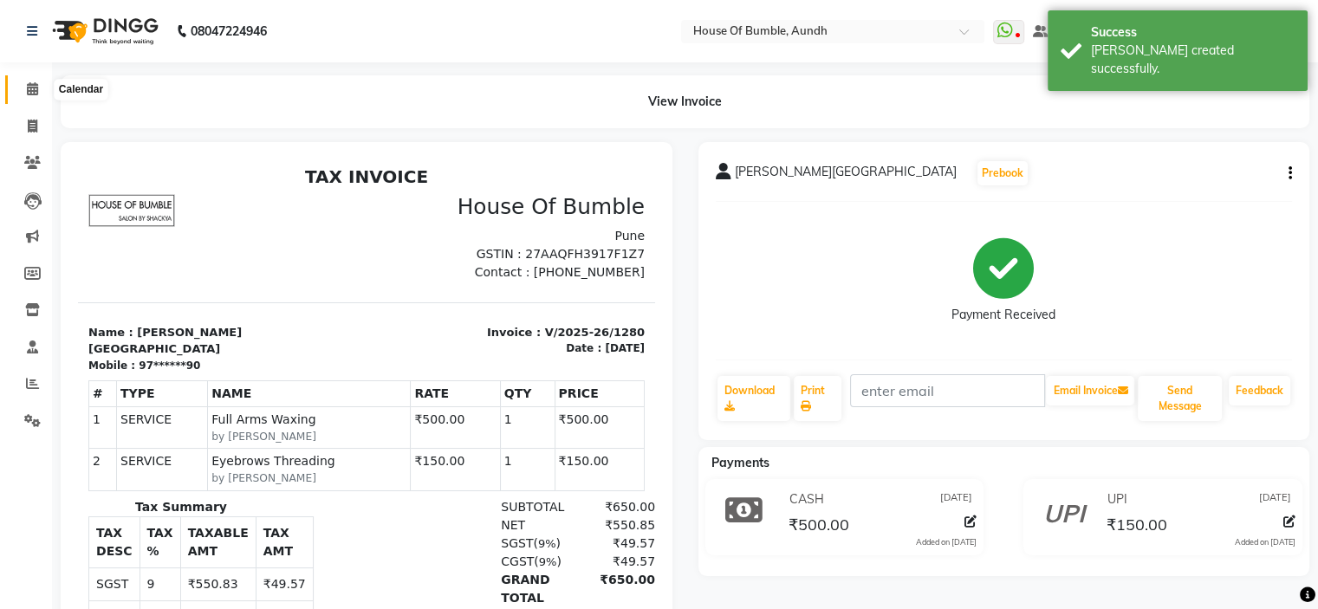
click at [36, 93] on icon at bounding box center [32, 88] width 11 height 13
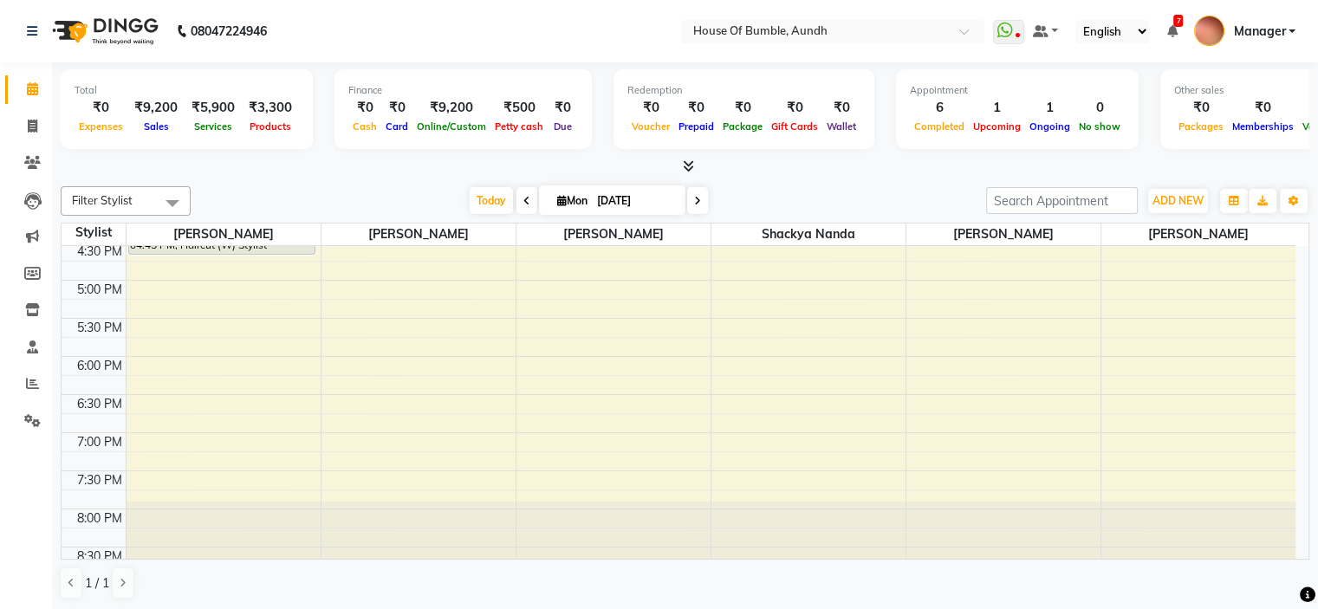
scroll to position [593, 0]
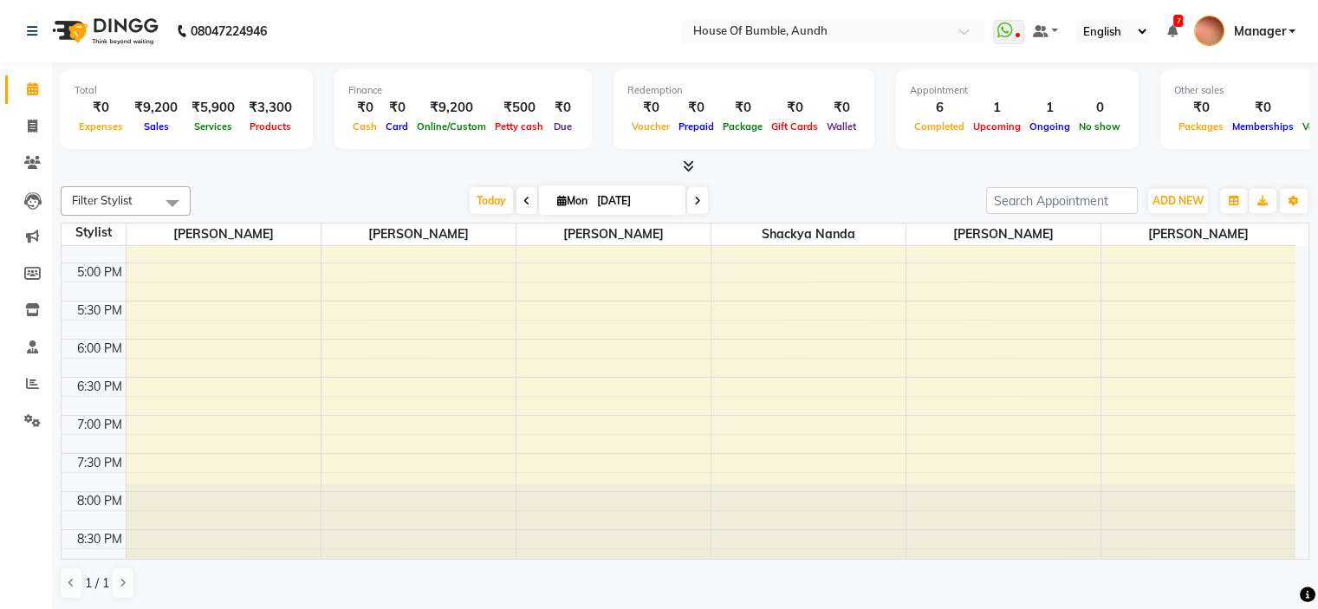
click at [602, 198] on input "[DATE]" at bounding box center [635, 201] width 87 height 26
select select "9"
select select "2025"
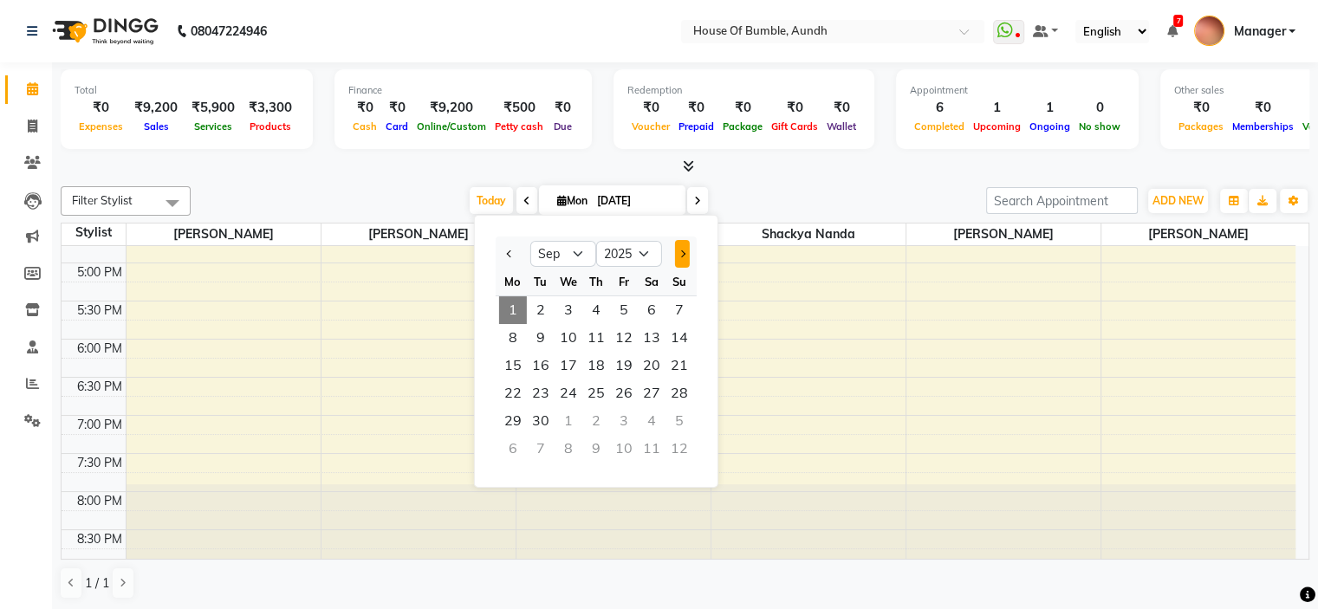
click at [685, 248] on button "Next month" at bounding box center [682, 254] width 15 height 28
click at [502, 252] on button "Previous month" at bounding box center [509, 254] width 15 height 28
click at [685, 256] on button "Next month" at bounding box center [682, 254] width 15 height 28
click at [505, 241] on button "Previous month" at bounding box center [509, 254] width 15 height 28
select select "9"
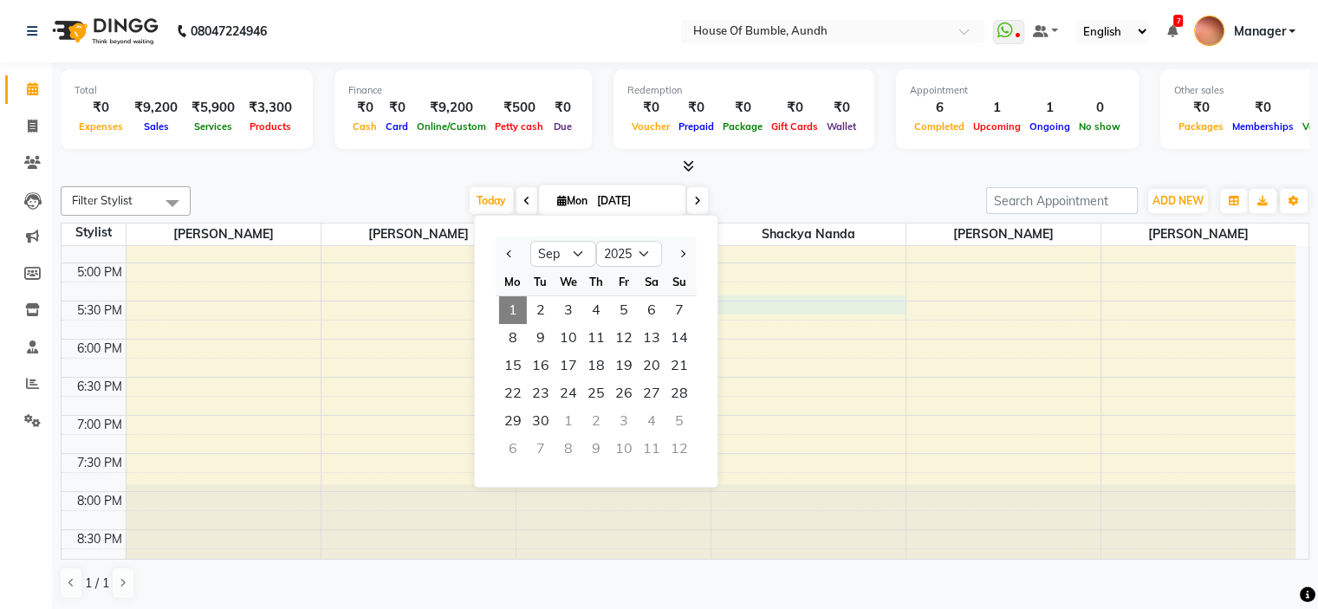
click at [761, 305] on div "9:00 AM 9:30 AM 10:00 AM 10:30 AM 11:00 AM 11:30 AM 12:00 PM 12:30 PM 1:00 PM 1…" at bounding box center [679, 110] width 1234 height 914
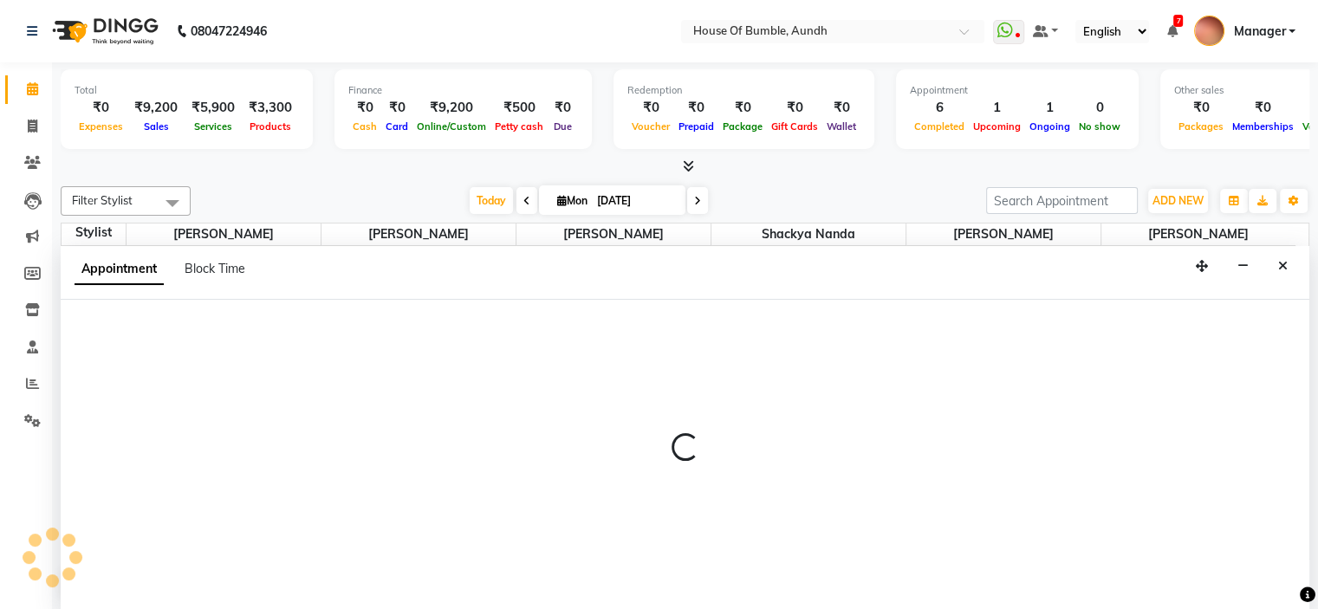
select select "7918"
select select "tentative"
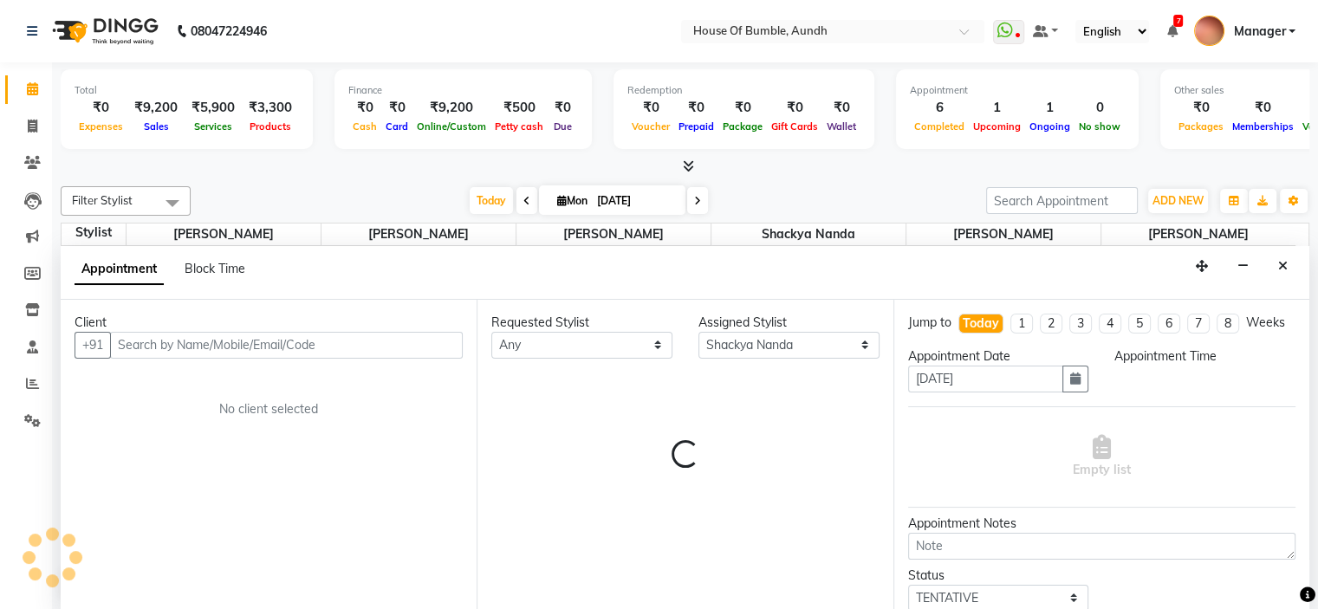
scroll to position [0, 0]
select select "1050"
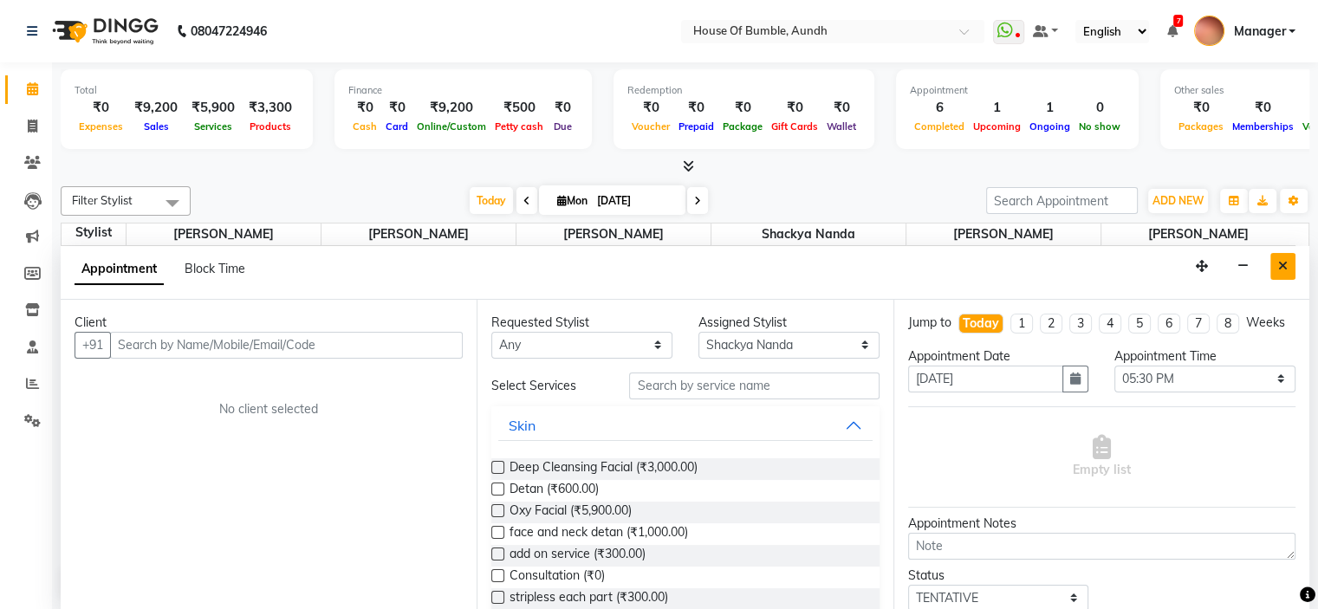
click at [1278, 261] on icon "Close" at bounding box center [1283, 266] width 10 height 12
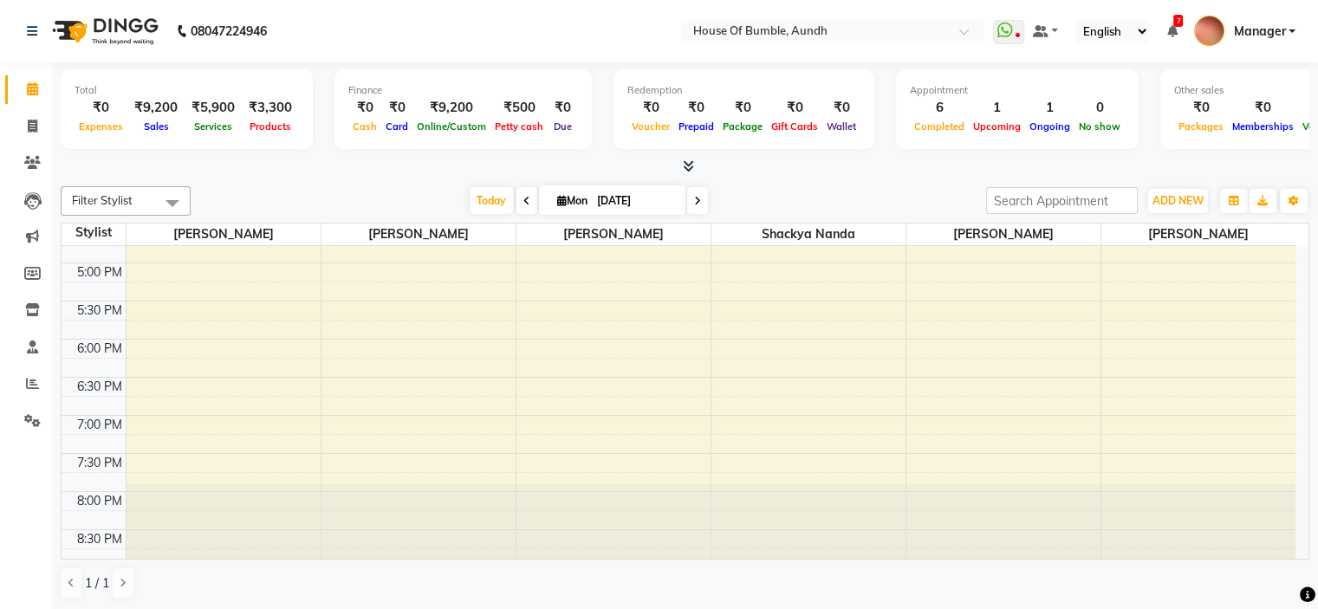
click at [516, 196] on span at bounding box center [526, 200] width 21 height 27
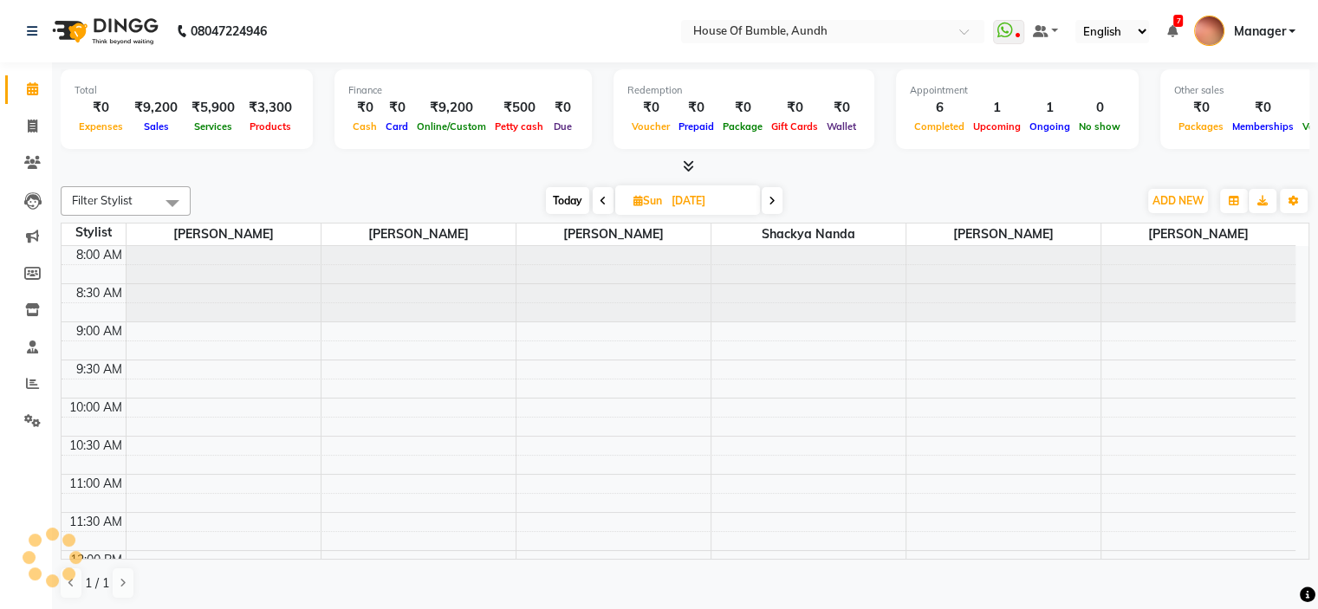
scroll to position [529, 0]
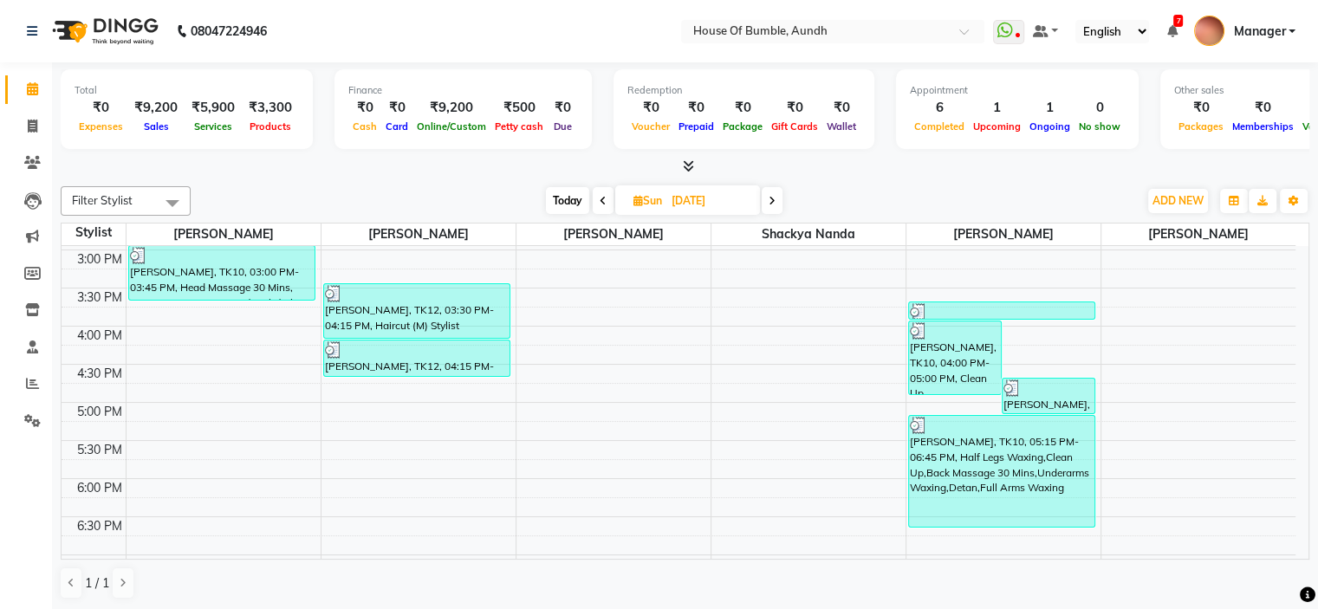
click at [573, 191] on span "Today" at bounding box center [567, 200] width 43 height 27
type input "[DATE]"
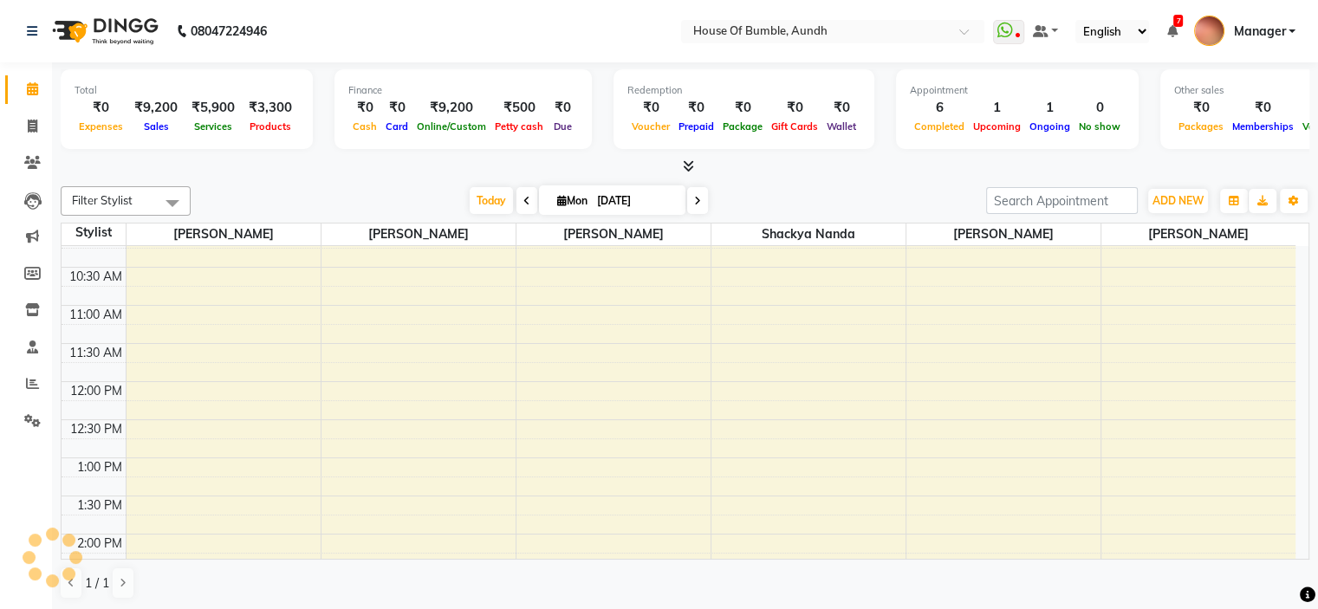
scroll to position [0, 0]
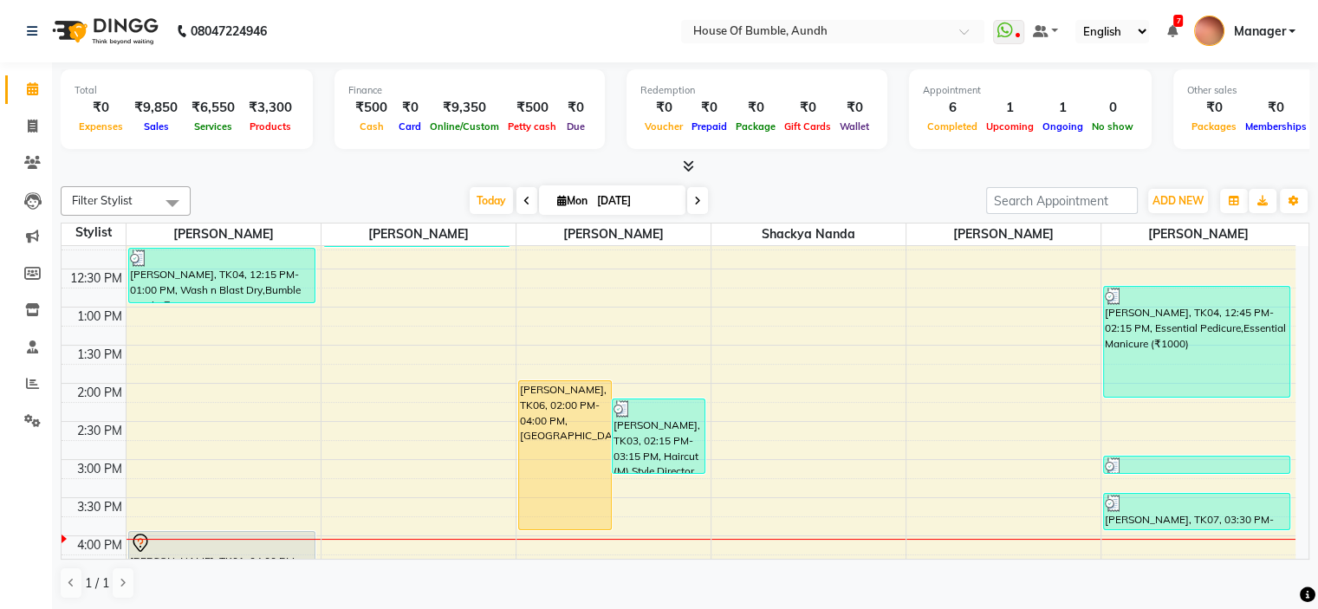
scroll to position [347, 0]
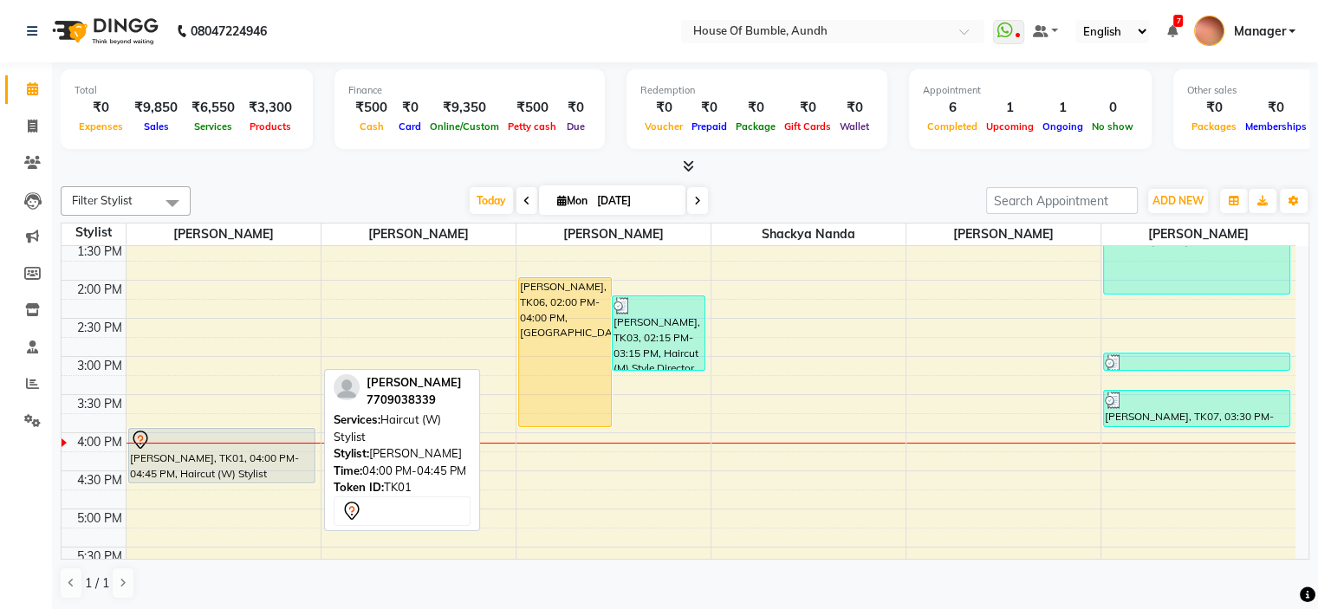
click at [204, 435] on div at bounding box center [222, 440] width 184 height 21
select select "7"
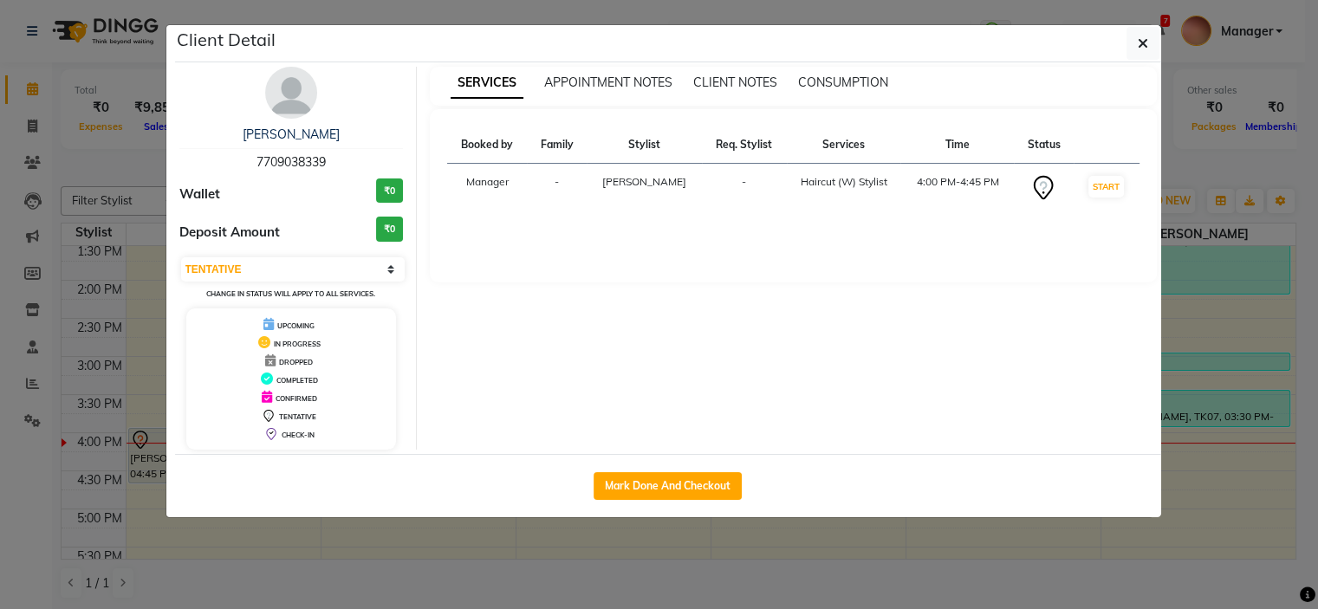
click at [276, 463] on div "Mark Done And Checkout" at bounding box center [668, 485] width 986 height 63
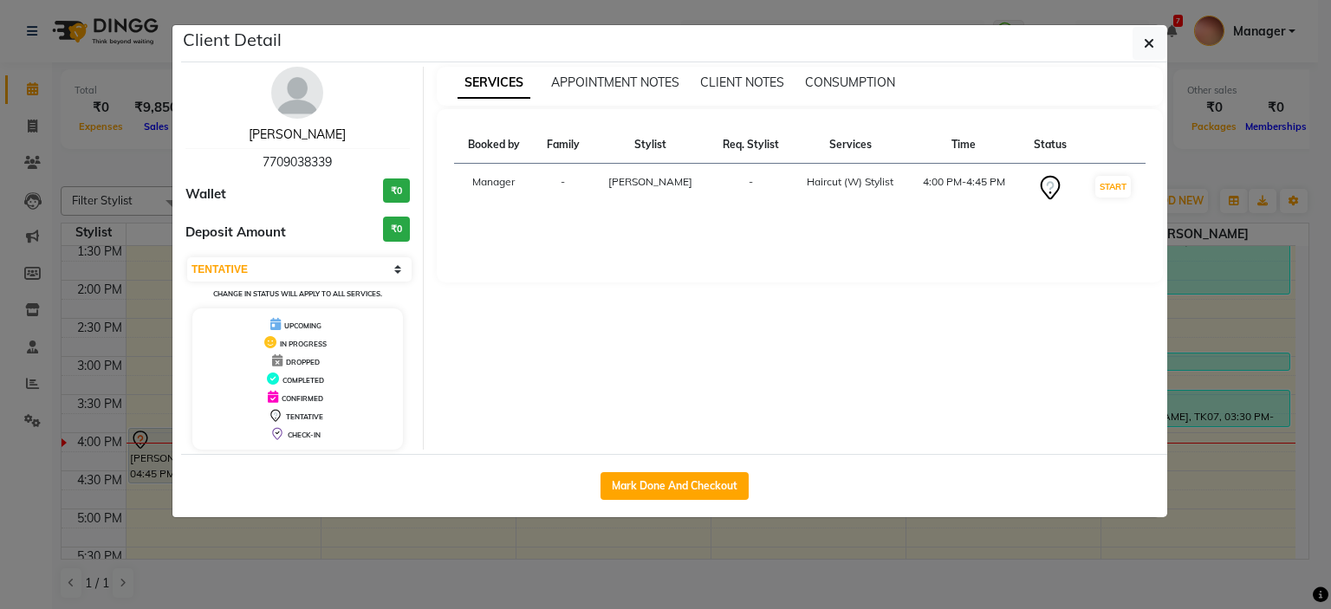
click at [312, 126] on link "[PERSON_NAME]" at bounding box center [297, 134] width 97 height 16
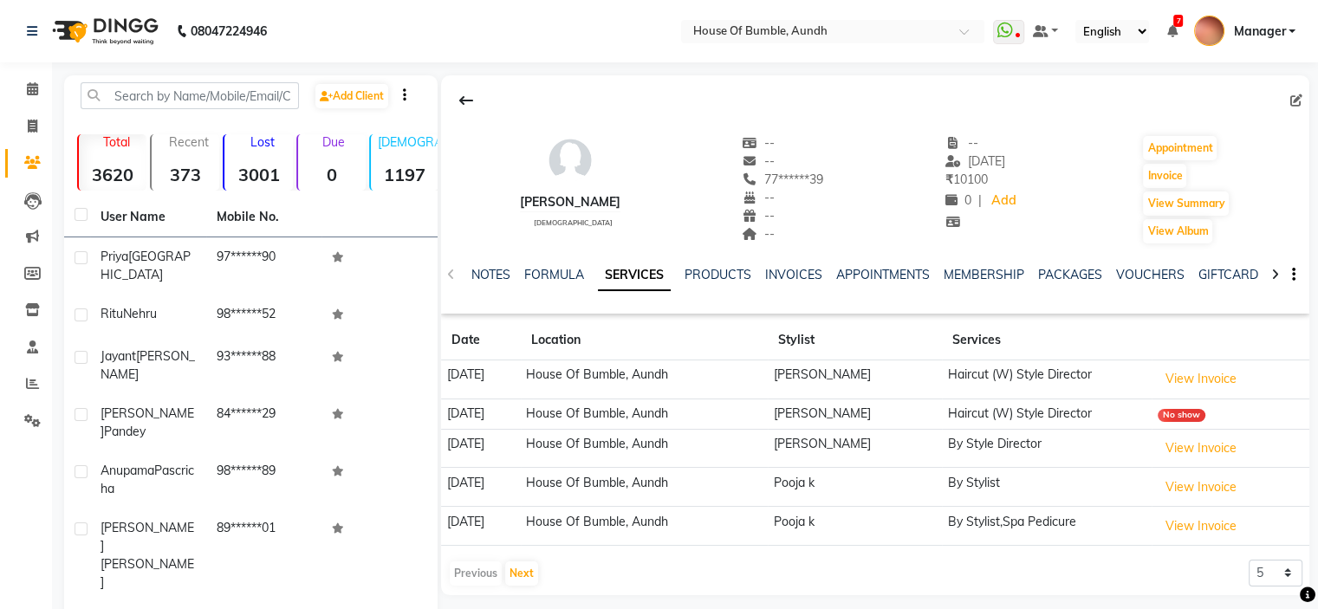
scroll to position [171, 0]
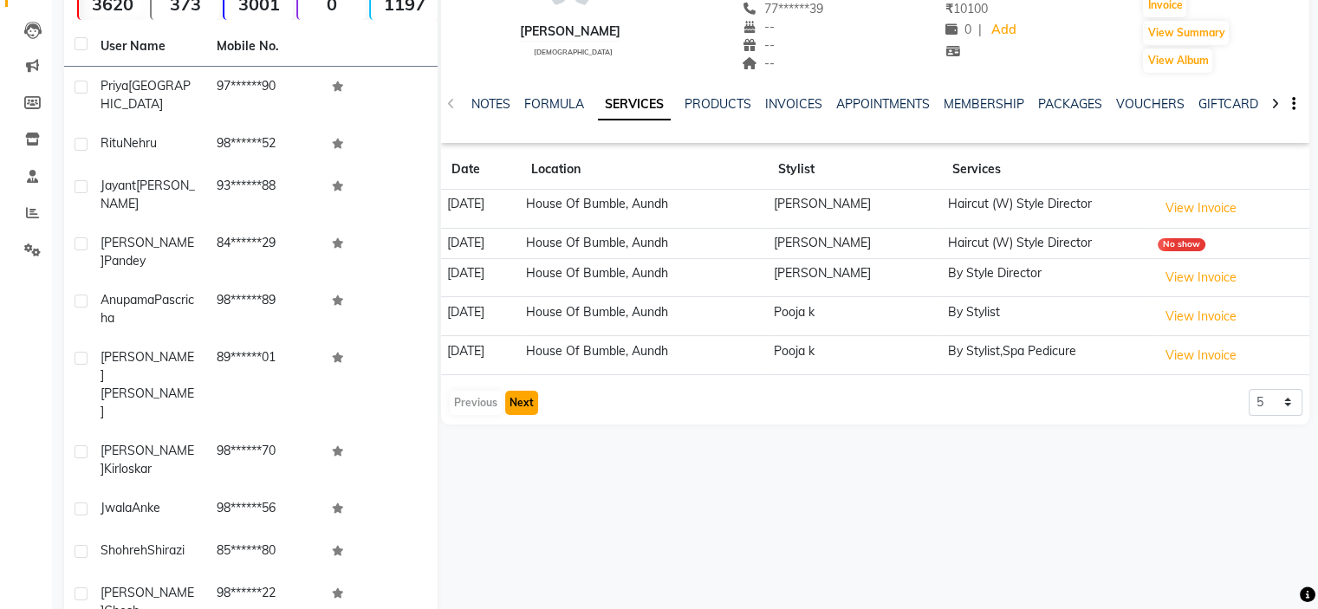
click at [525, 396] on button "Next" at bounding box center [521, 403] width 33 height 24
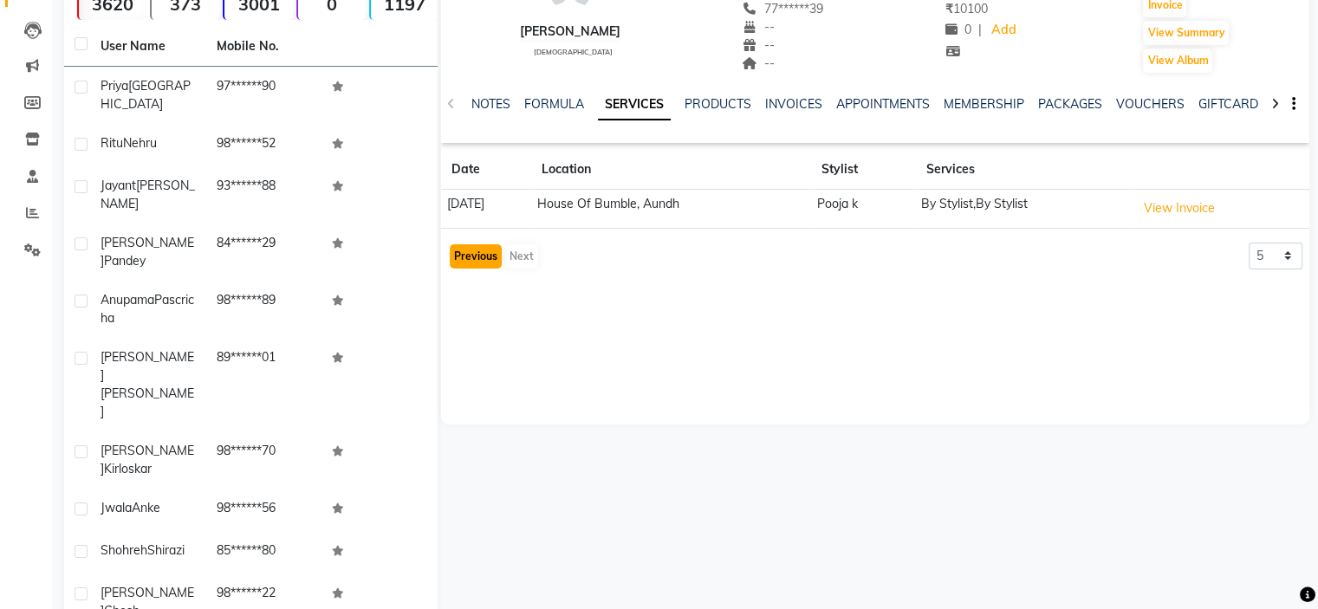
click at [485, 244] on button "Previous" at bounding box center [476, 256] width 52 height 24
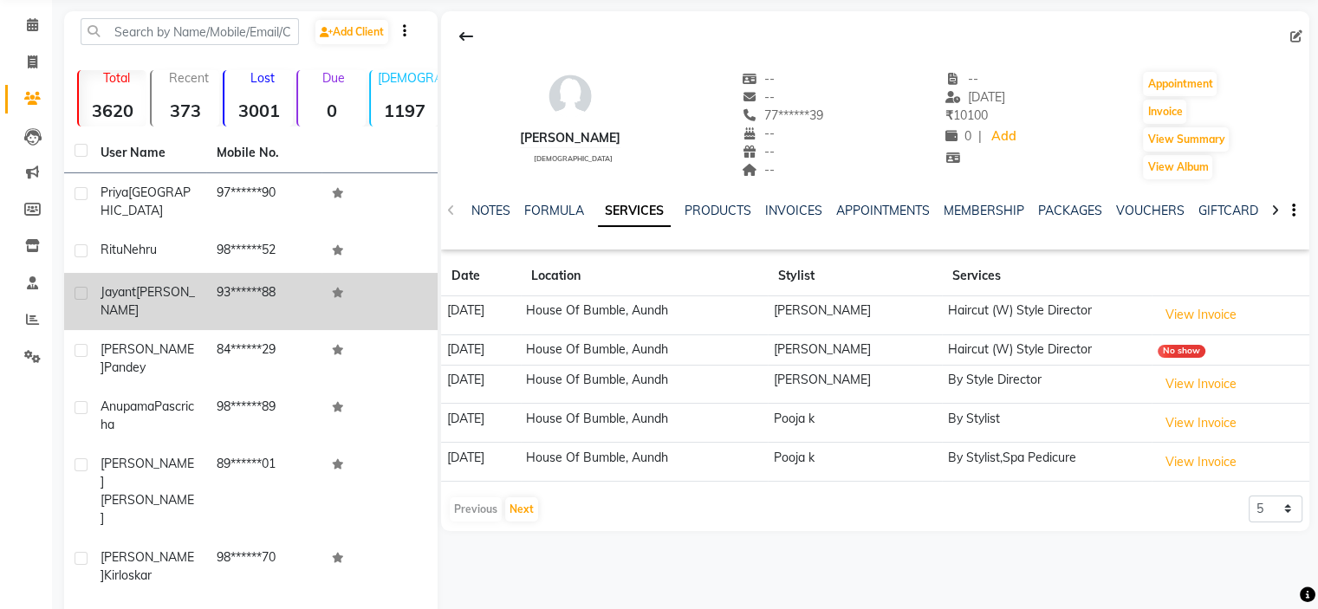
scroll to position [0, 0]
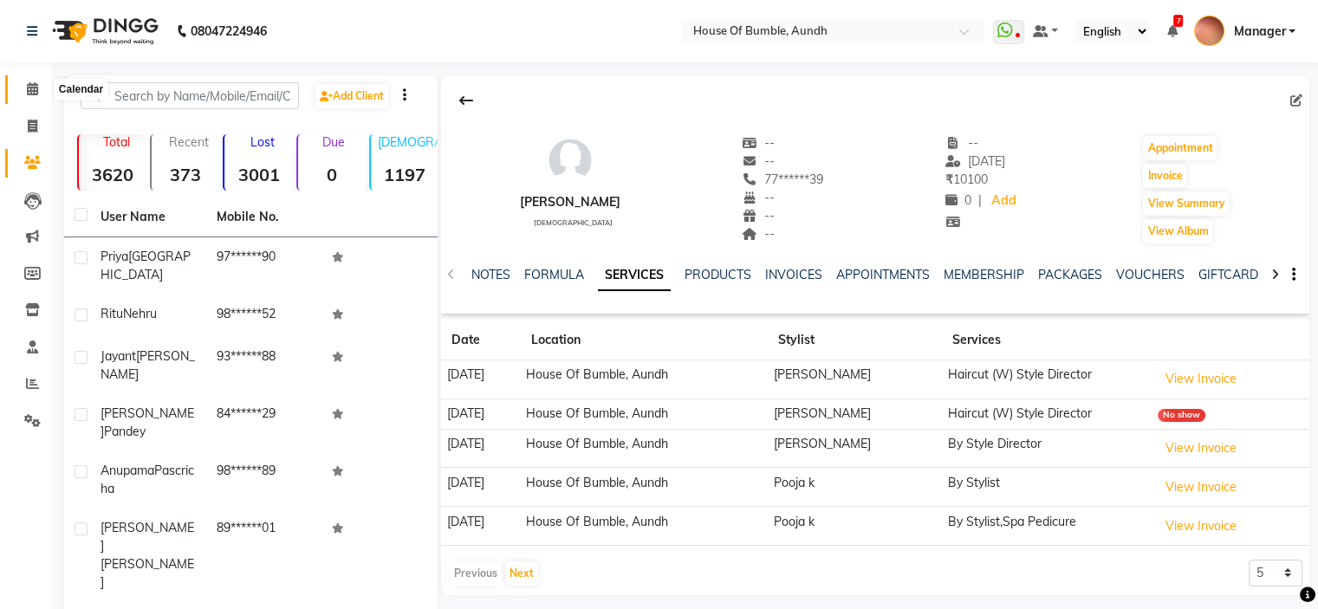
click at [27, 99] on span at bounding box center [32, 90] width 30 height 20
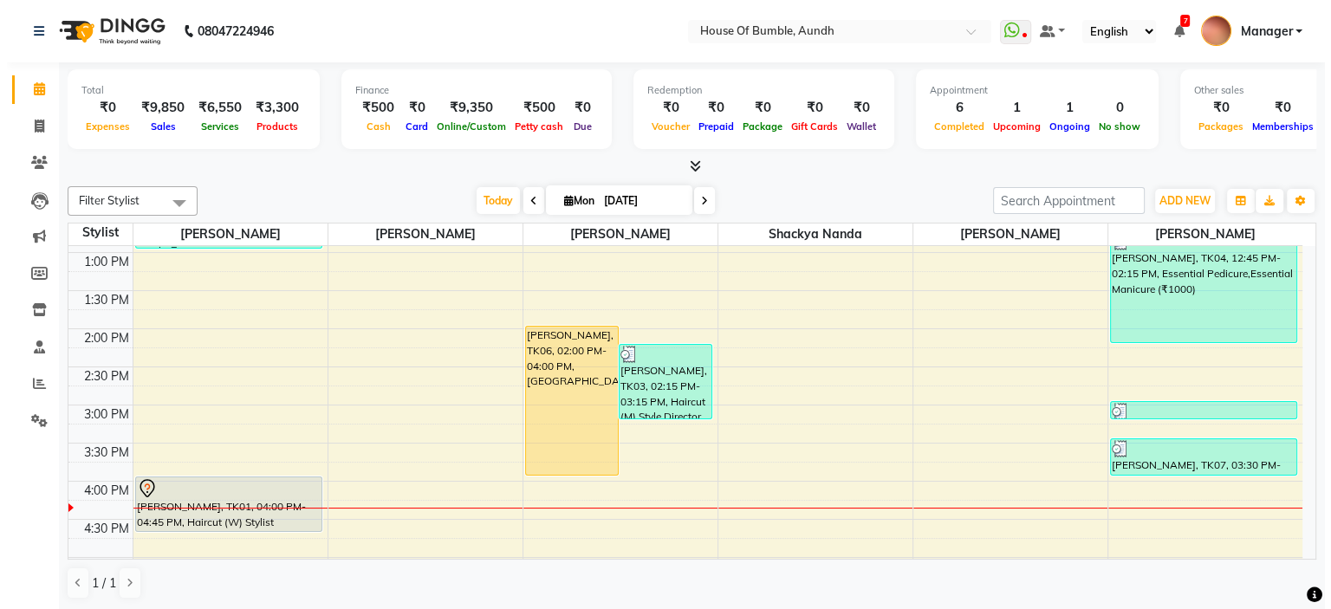
scroll to position [246, 0]
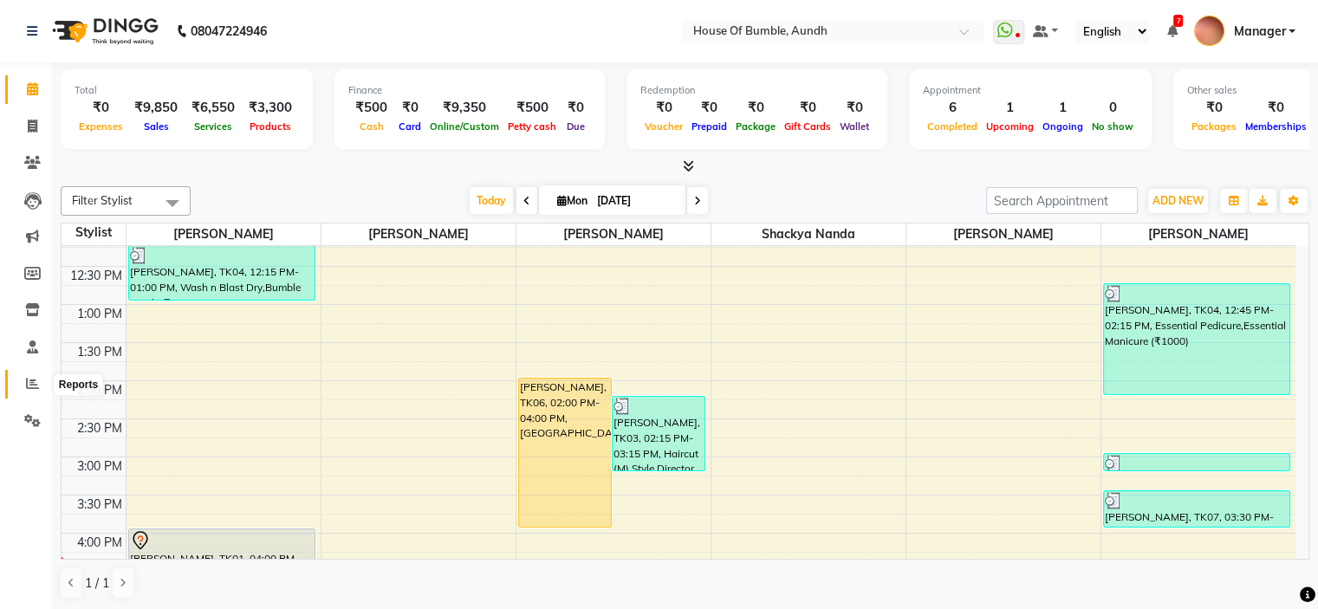
click at [37, 387] on icon at bounding box center [32, 383] width 13 height 13
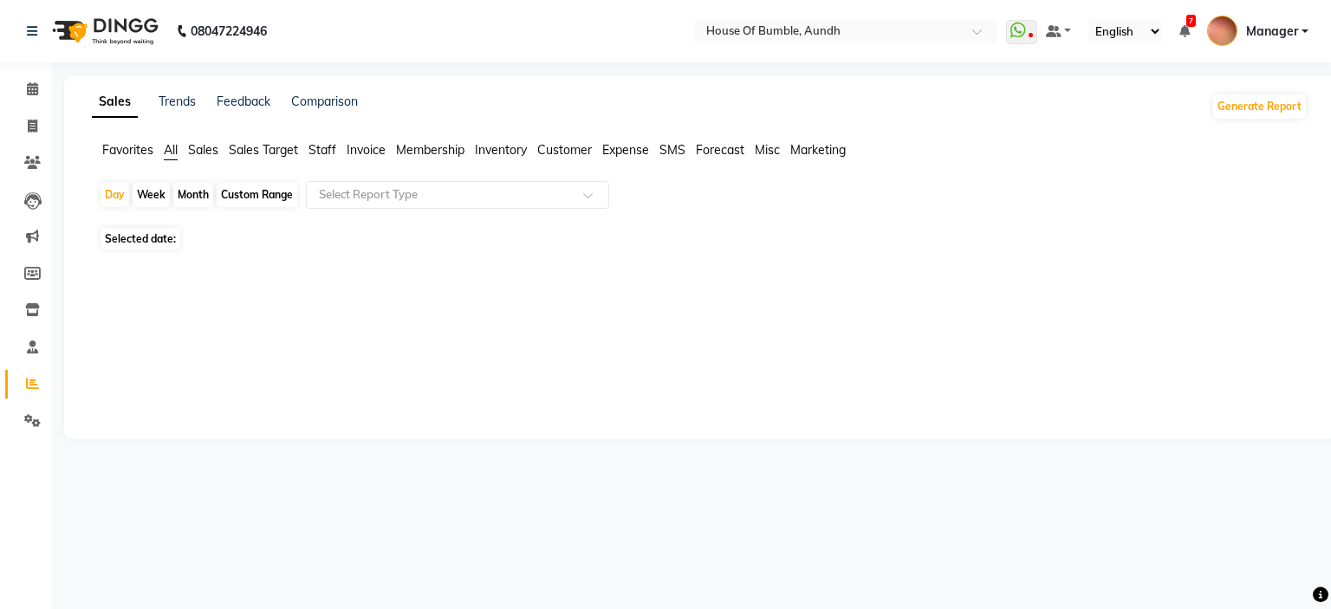
click at [318, 152] on span "Staff" at bounding box center [322, 150] width 28 height 16
click at [271, 154] on span "Sales Target" at bounding box center [263, 150] width 69 height 16
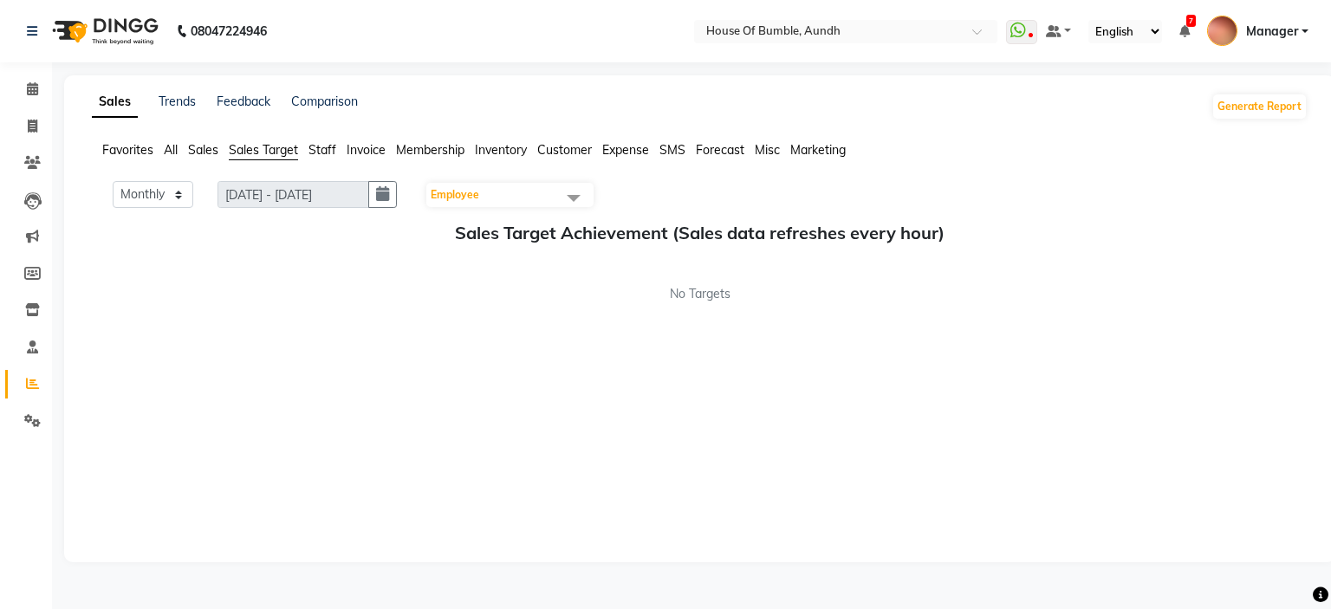
click at [204, 155] on span "Sales" at bounding box center [203, 150] width 30 height 16
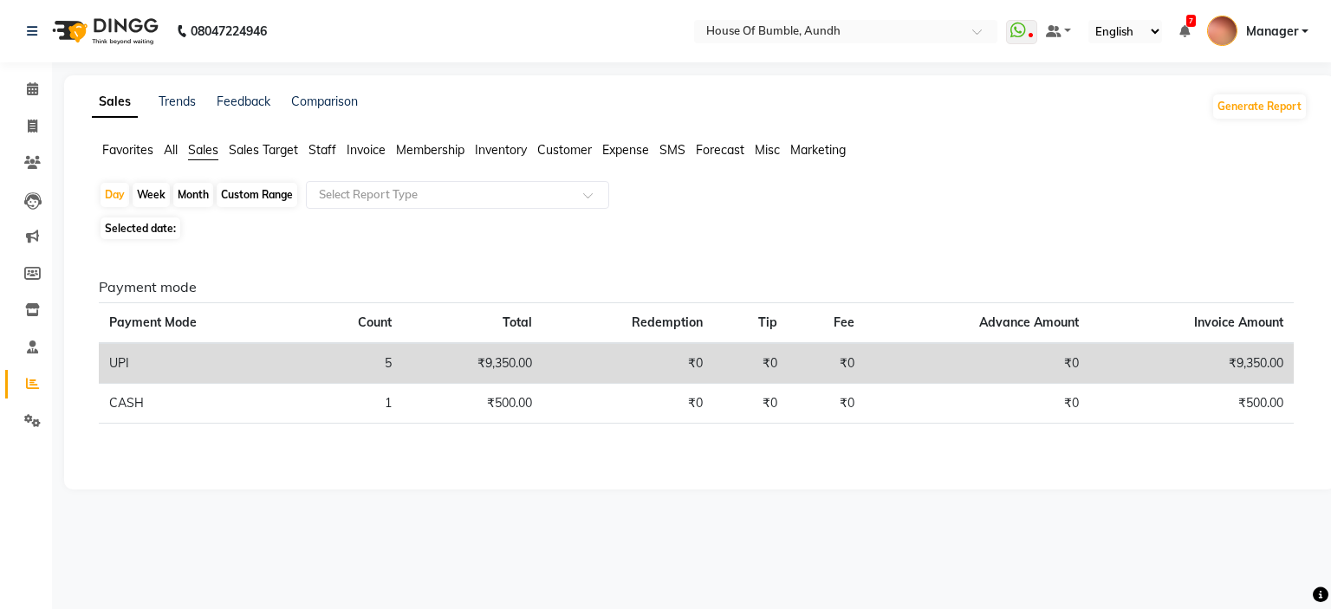
click at [243, 191] on div "Custom Range" at bounding box center [257, 195] width 81 height 24
select select "9"
select select "2025"
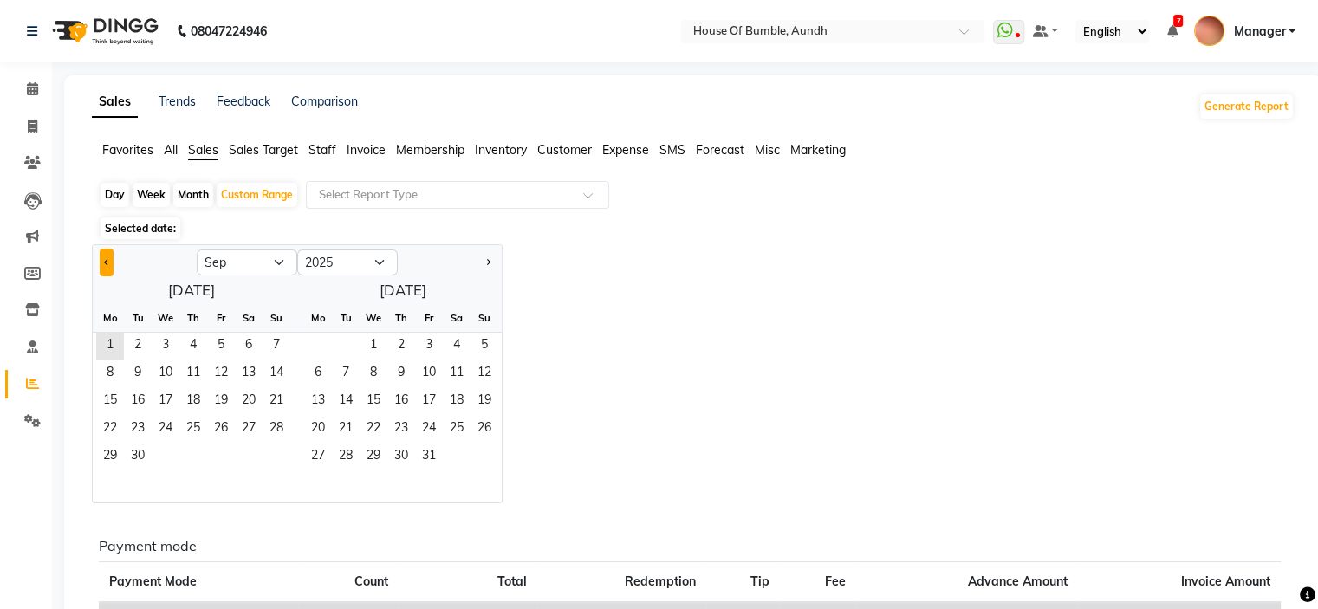
click at [104, 273] on button "Previous month" at bounding box center [107, 263] width 14 height 28
select select "8"
click at [211, 335] on span "1" at bounding box center [221, 347] width 28 height 28
click at [288, 461] on span "31" at bounding box center [276, 458] width 28 height 28
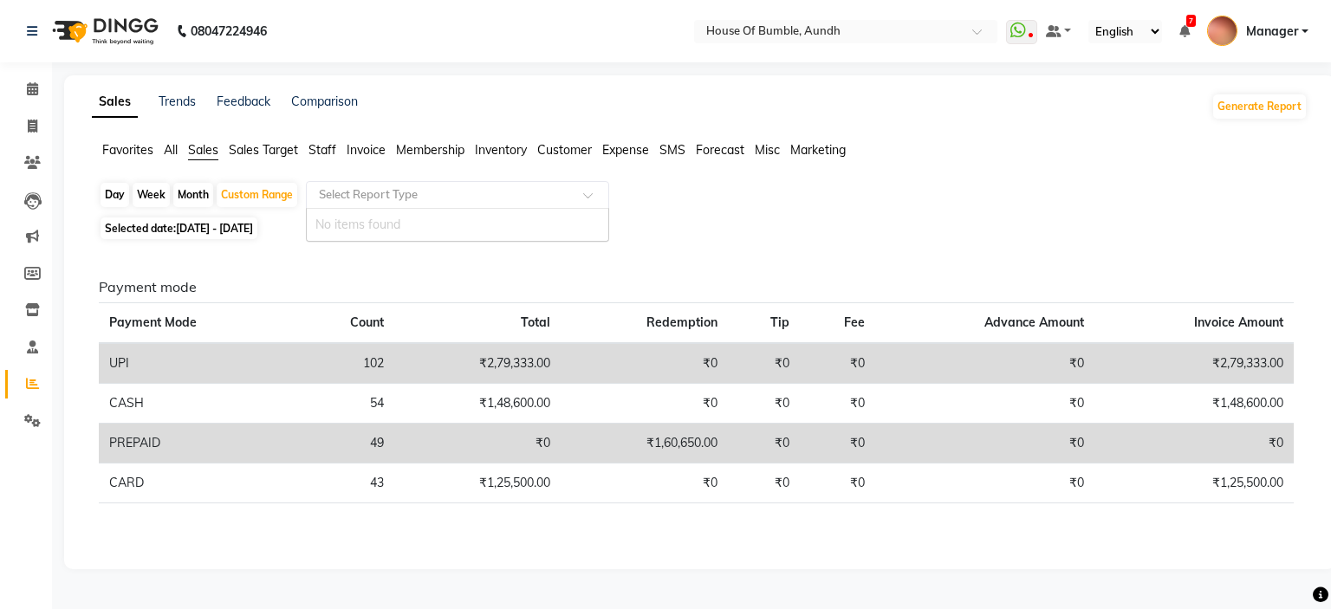
click at [367, 207] on div "Select Report Type" at bounding box center [457, 195] width 303 height 28
click at [416, 202] on input "text" at bounding box center [439, 194] width 249 height 17
click at [347, 183] on div "Select Report Type" at bounding box center [457, 195] width 303 height 28
click at [354, 190] on input "text" at bounding box center [439, 194] width 249 height 17
click at [345, 192] on input "text" at bounding box center [439, 194] width 249 height 17
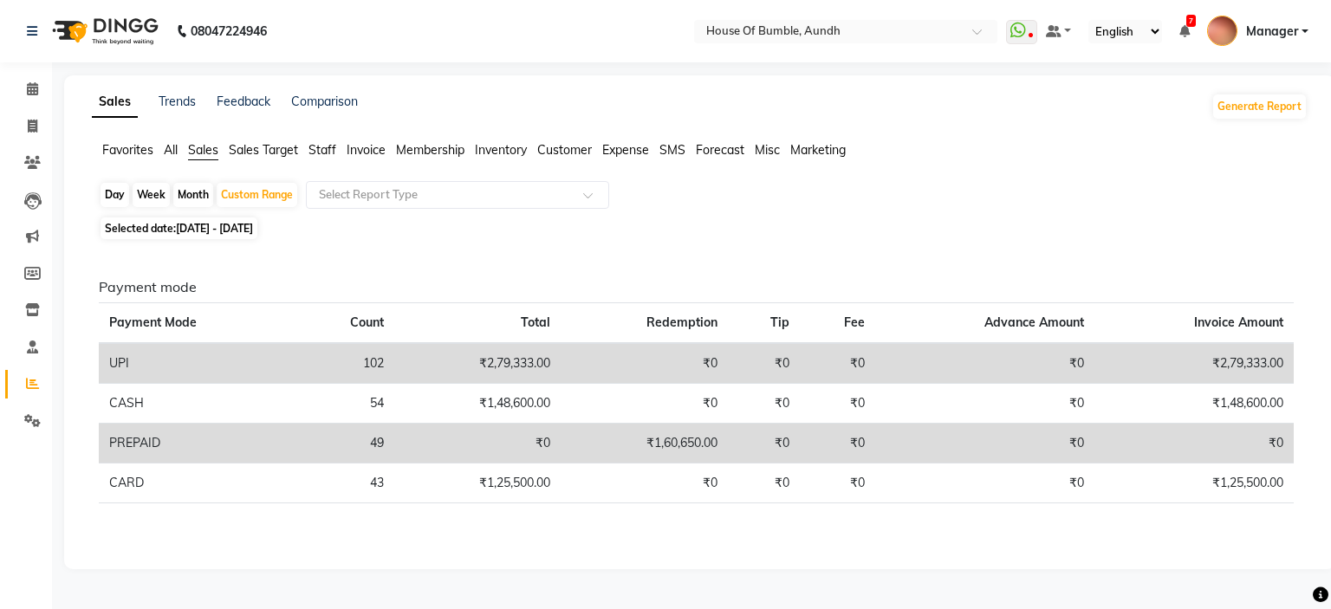
click at [332, 149] on span "Staff" at bounding box center [322, 150] width 28 height 16
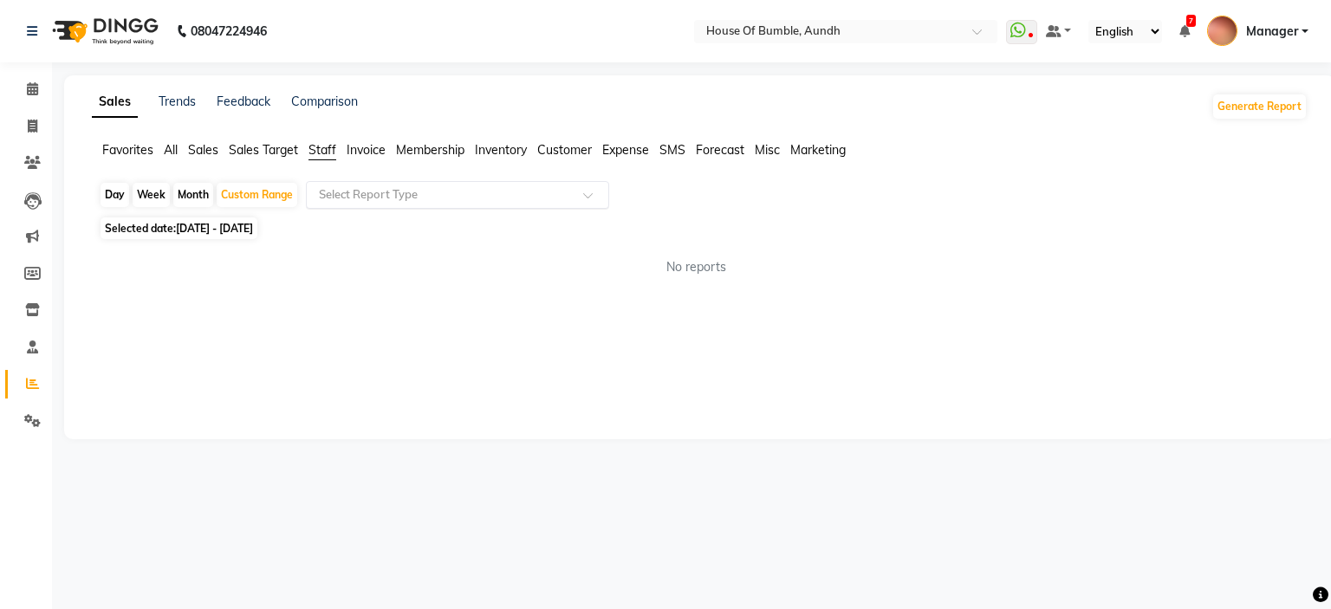
click at [360, 207] on div "Select Report Type" at bounding box center [457, 195] width 303 height 28
click at [367, 203] on div "Select Report Type" at bounding box center [457, 195] width 303 height 28
click at [218, 230] on span "[DATE] - [DATE]" at bounding box center [214, 228] width 77 height 13
select select "8"
select select "2025"
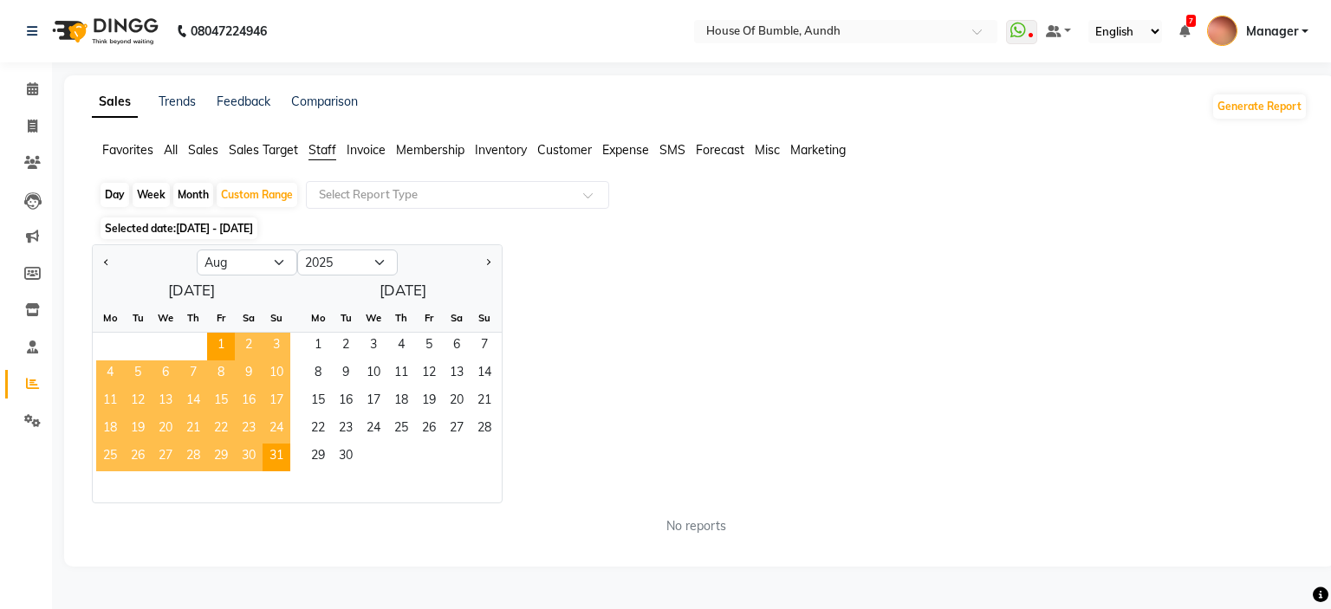
click at [185, 147] on ul "Favorites All Sales Sales Target Staff Invoice Membership Inventory Customer Ex…" at bounding box center [699, 150] width 1215 height 19
click at [198, 149] on span "Sales" at bounding box center [203, 150] width 30 height 16
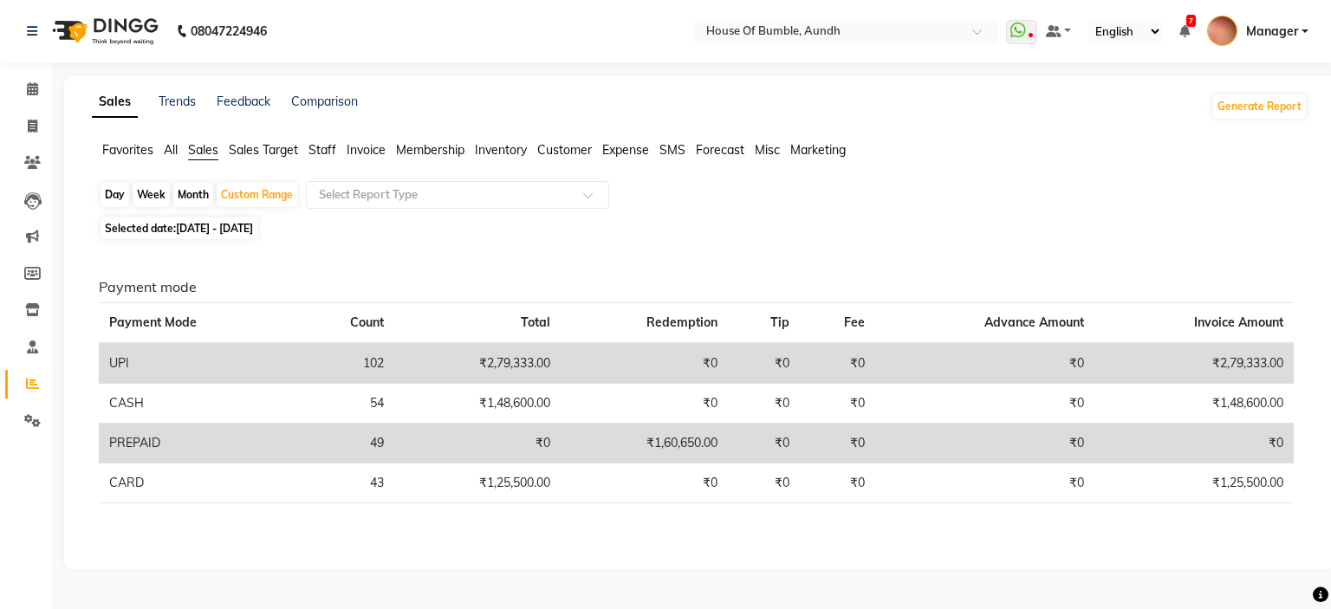
click at [274, 149] on span "Sales Target" at bounding box center [263, 150] width 69 height 16
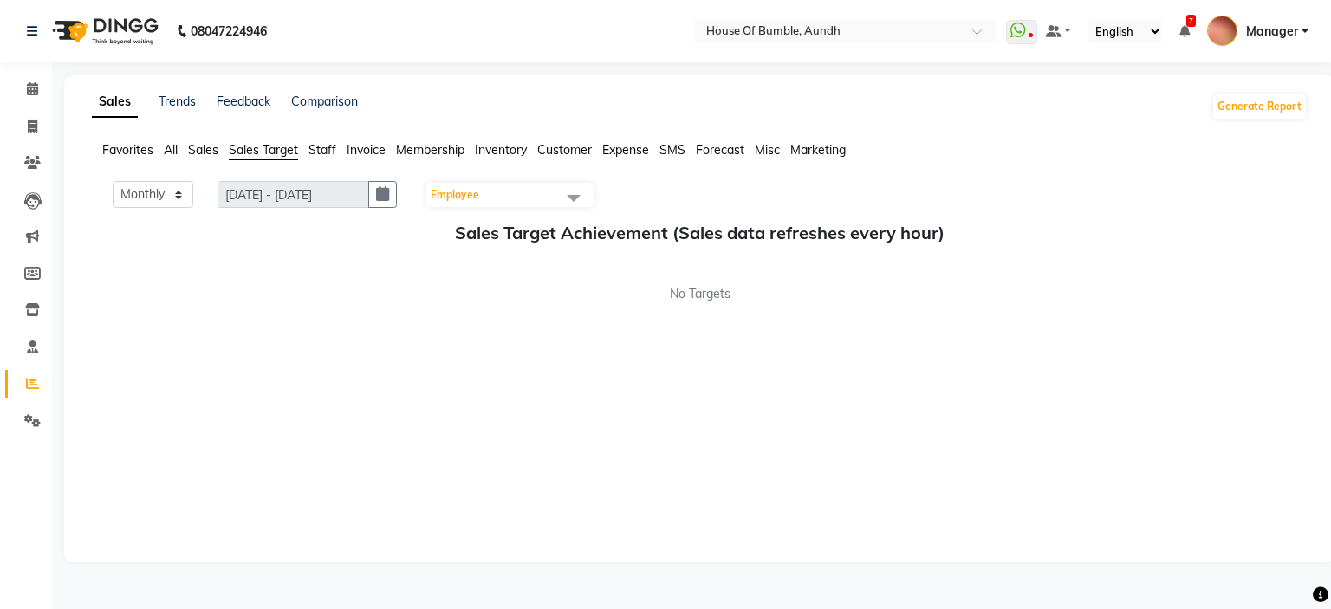
click at [445, 197] on span "Employee" at bounding box center [455, 194] width 49 height 13
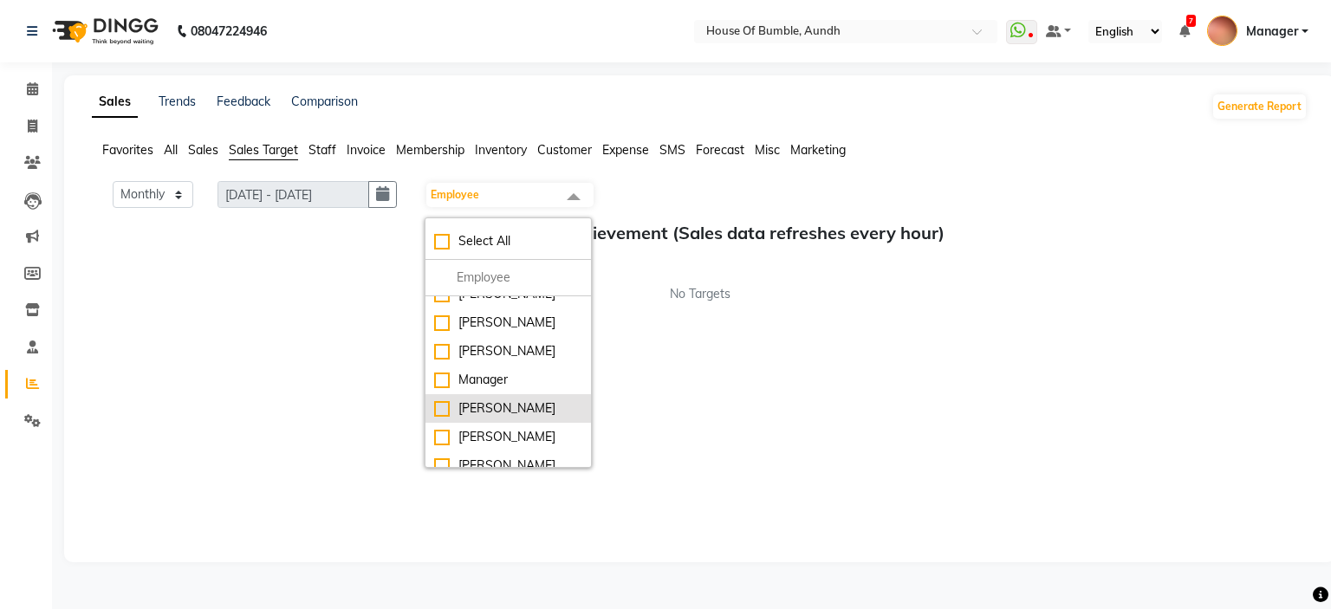
scroll to position [87, 0]
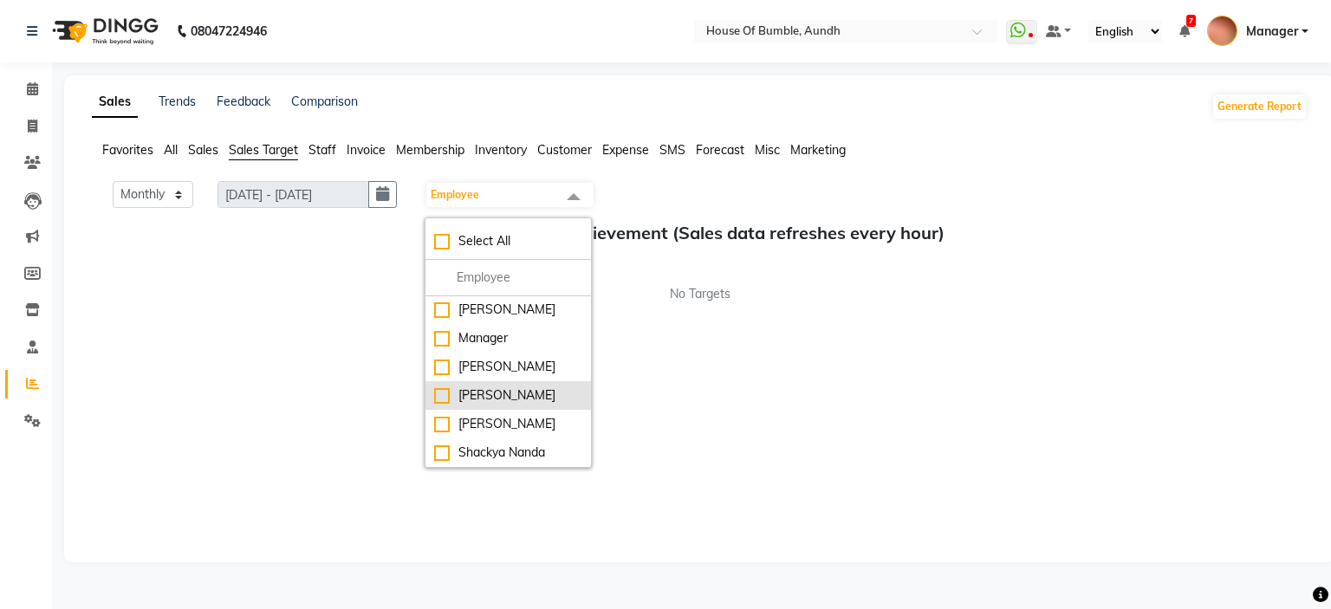
click at [479, 384] on li "[PERSON_NAME]" at bounding box center [507, 395] width 165 height 29
checkbox input "true"
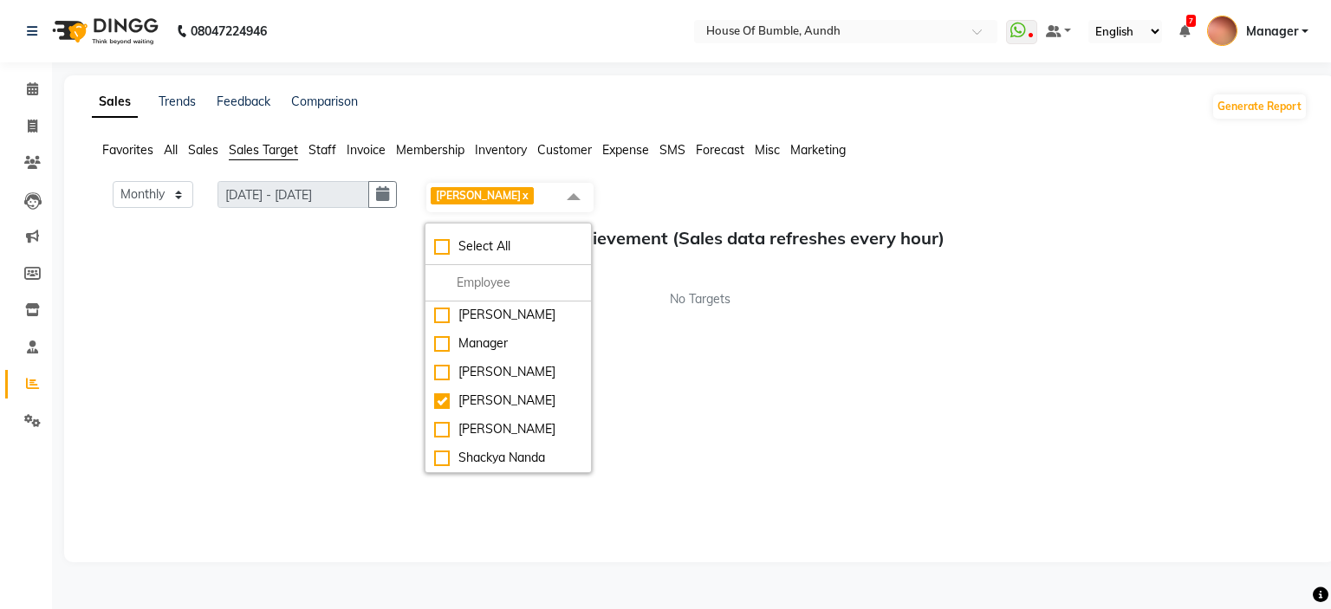
click at [334, 302] on div "No Targets" at bounding box center [699, 299] width 1215 height 18
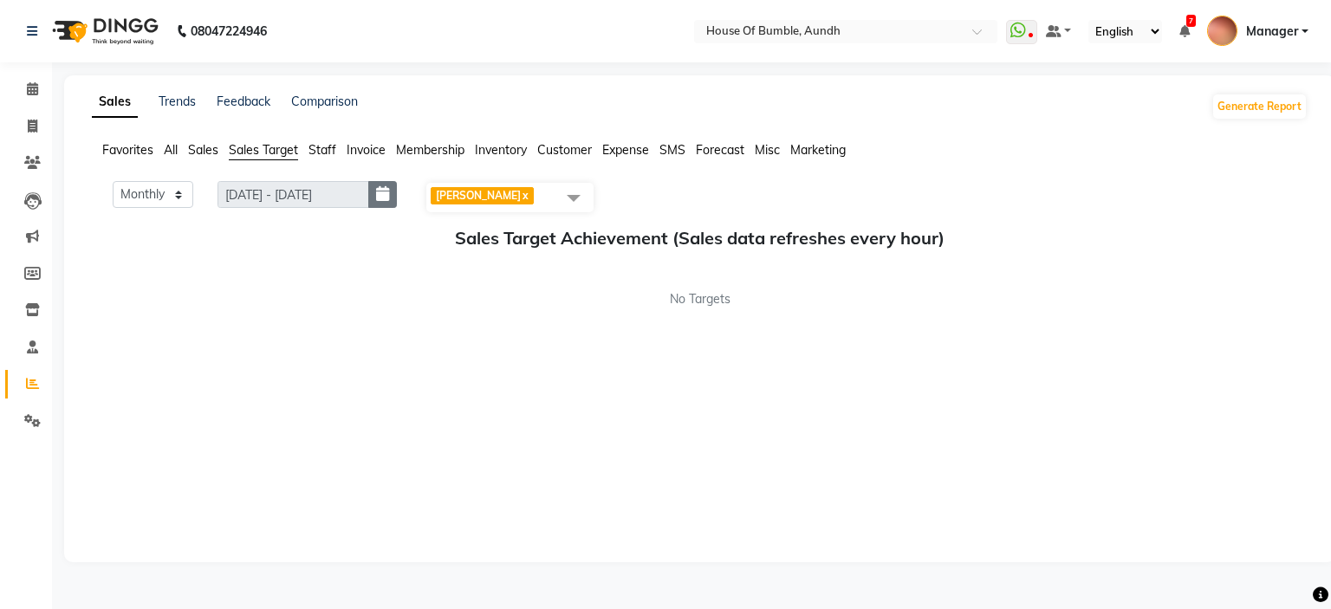
click at [388, 189] on button "button" at bounding box center [382, 194] width 29 height 27
select select "9"
select select "2025"
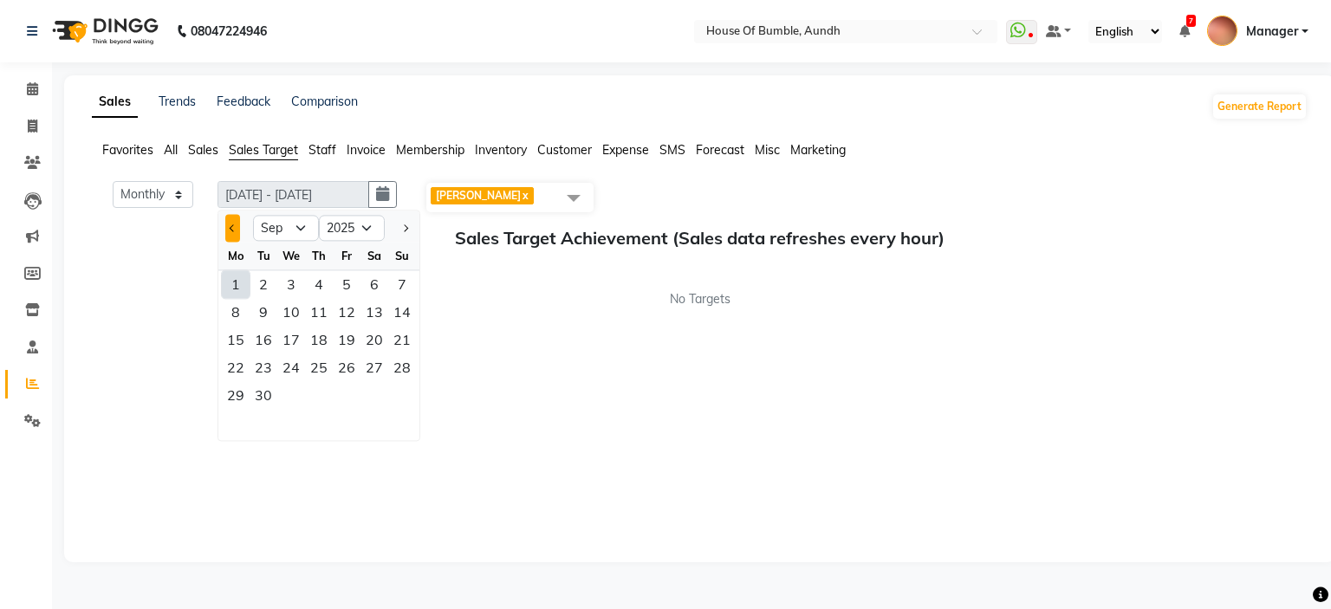
click at [230, 230] on button "Previous month" at bounding box center [232, 228] width 15 height 28
select select "8"
click at [351, 282] on div "1" at bounding box center [347, 284] width 28 height 28
type input "[DATE] - [DATE]"
click at [403, 391] on div "31" at bounding box center [402, 395] width 28 height 28
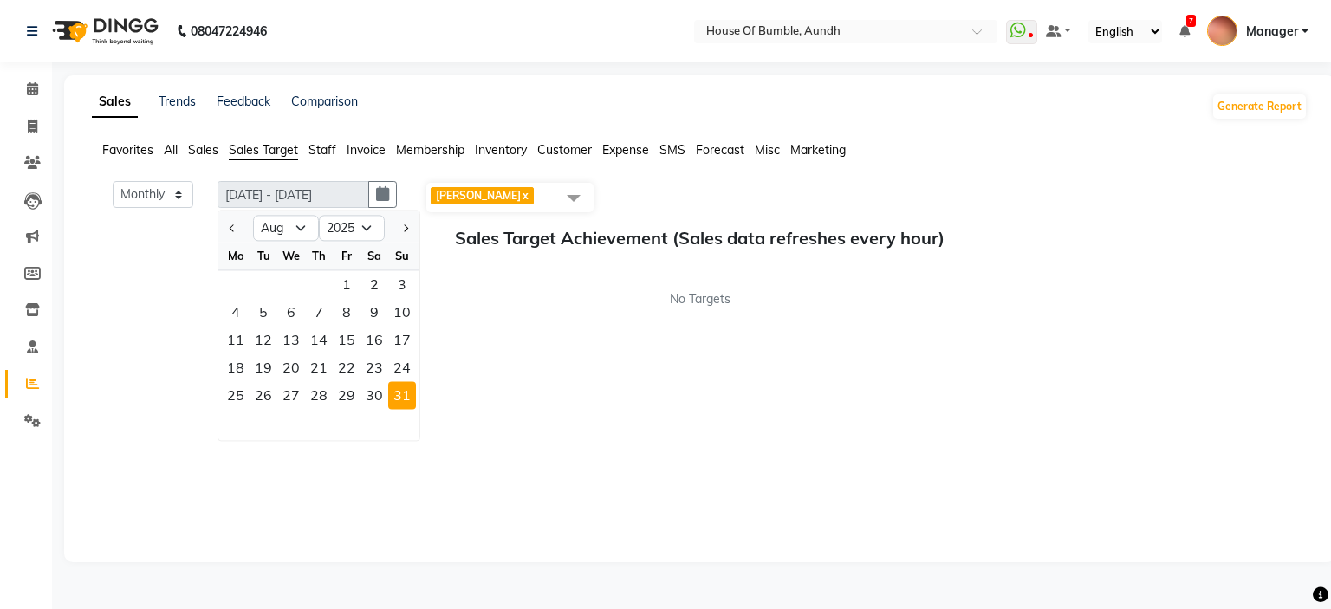
click at [548, 311] on div "Monthly Weekly [DATE] - [DATE] [DATE] Jan Feb Mar Apr May Jun [DATE] Aug Sep Oc…" at bounding box center [699, 363] width 1215 height 364
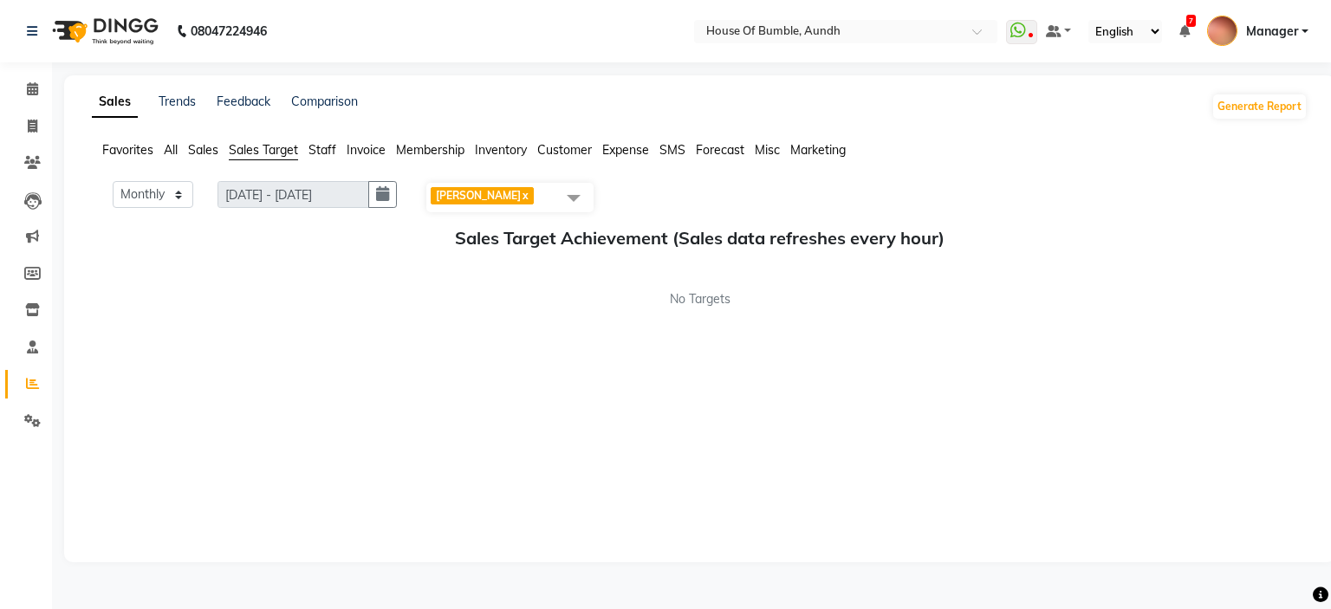
click at [194, 152] on span "Sales" at bounding box center [203, 150] width 30 height 16
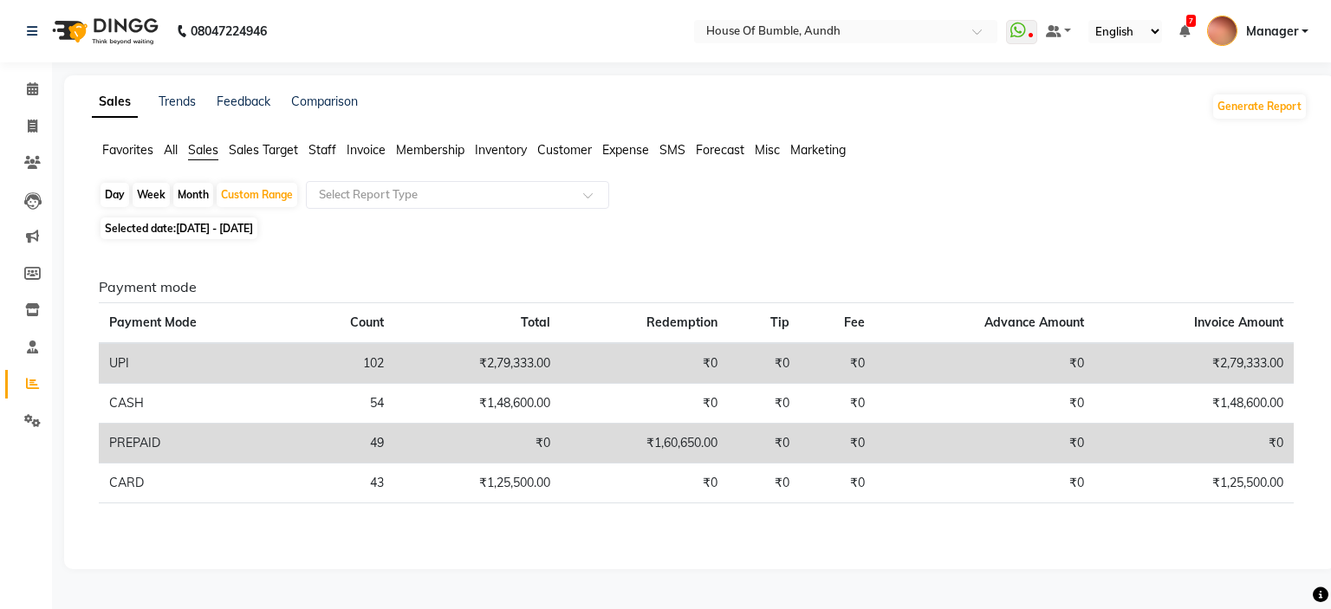
click at [181, 190] on div "Month" at bounding box center [193, 195] width 40 height 24
select select "8"
select select "2025"
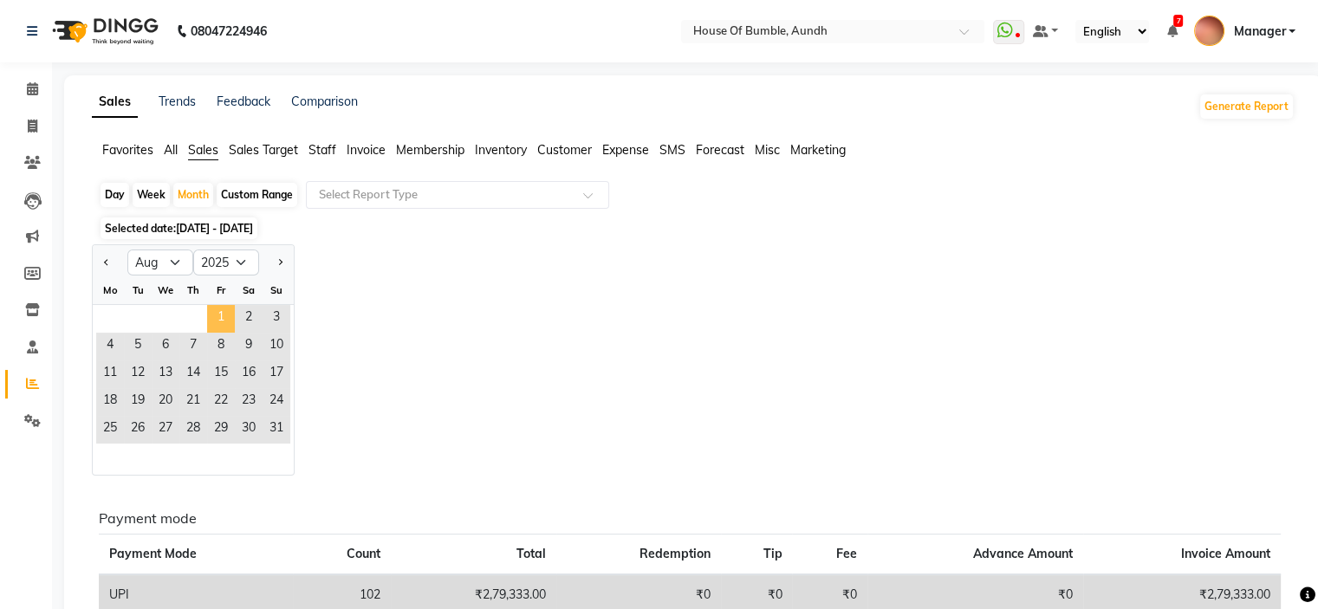
click at [219, 316] on span "1" at bounding box center [221, 319] width 28 height 28
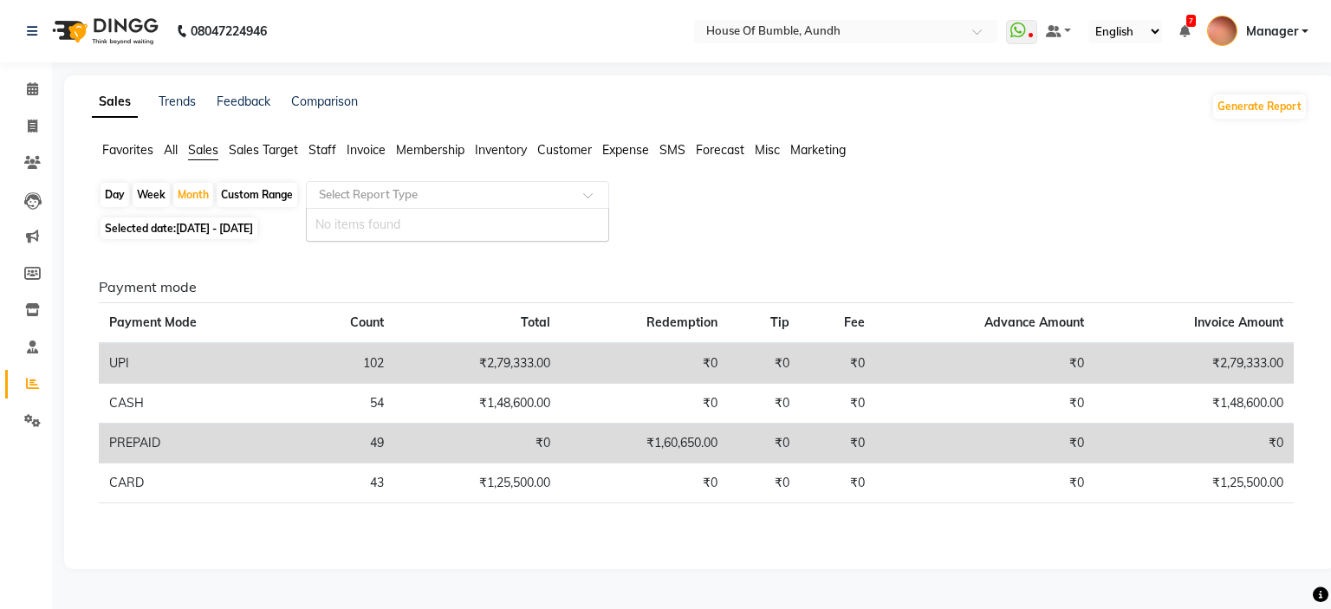
click at [378, 185] on div "Select Report Type" at bounding box center [457, 195] width 303 height 28
click at [378, 195] on input "text" at bounding box center [439, 194] width 249 height 17
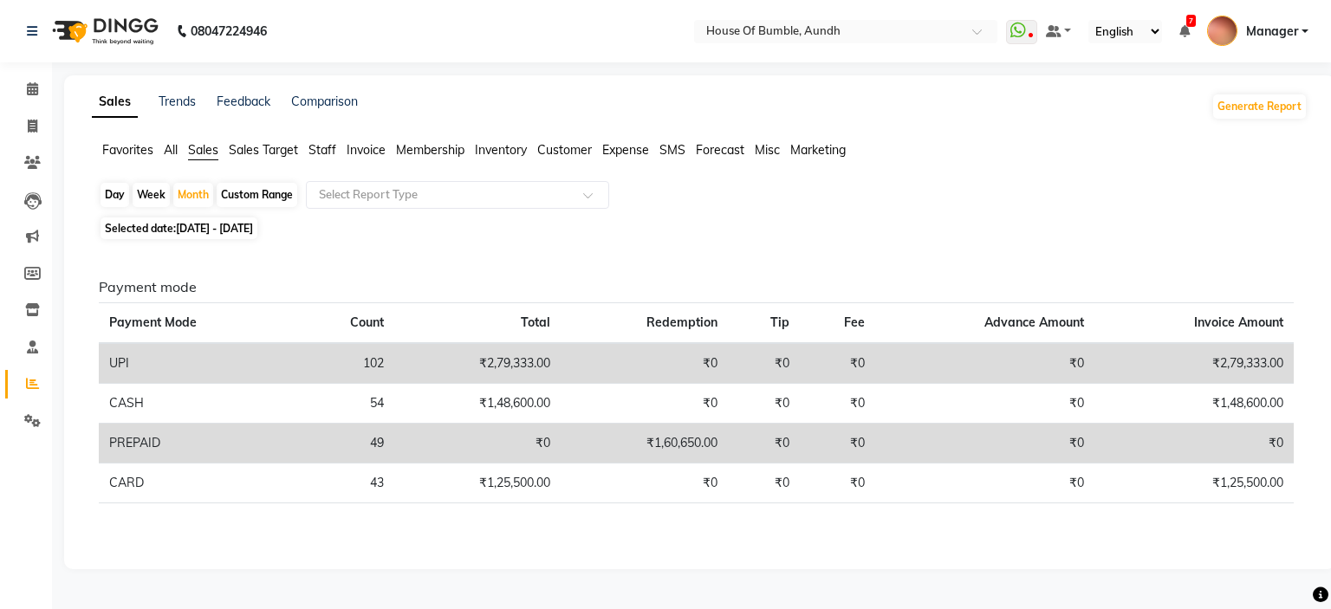
click at [167, 145] on span "All" at bounding box center [171, 150] width 14 height 16
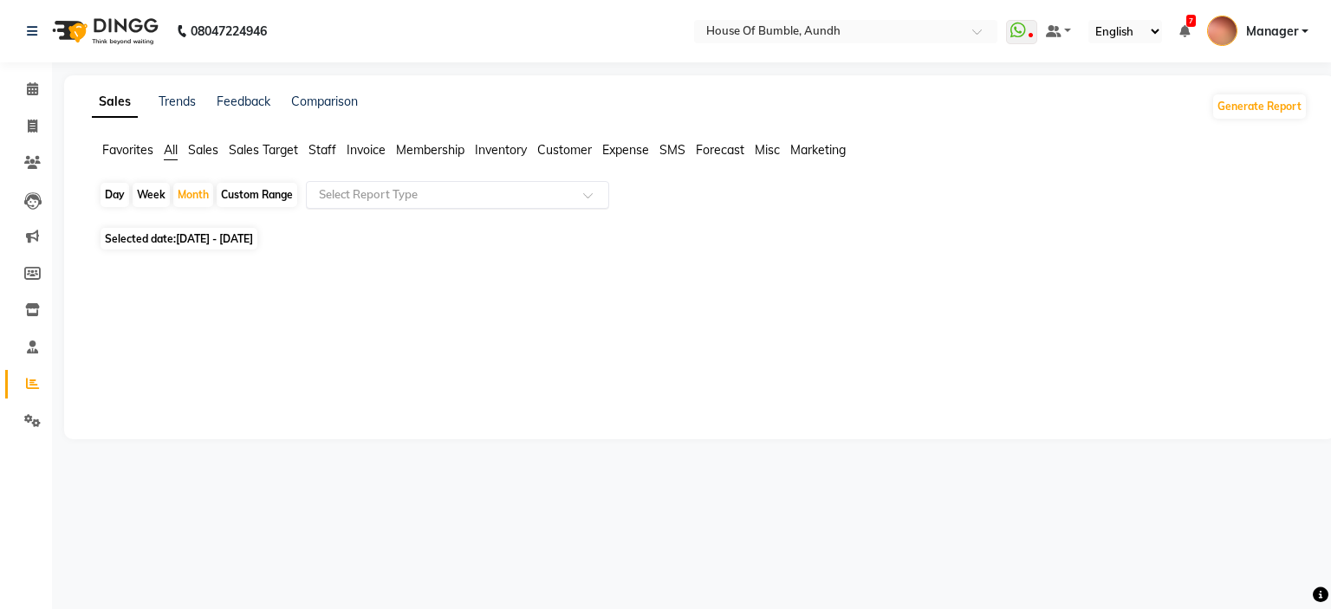
click at [394, 200] on input "text" at bounding box center [439, 194] width 249 height 17
click at [392, 201] on input "text" at bounding box center [439, 194] width 249 height 17
click at [191, 231] on span "Selected date: [DATE]" at bounding box center [156, 239] width 113 height 22
click at [256, 186] on div "Custom Range" at bounding box center [257, 195] width 81 height 24
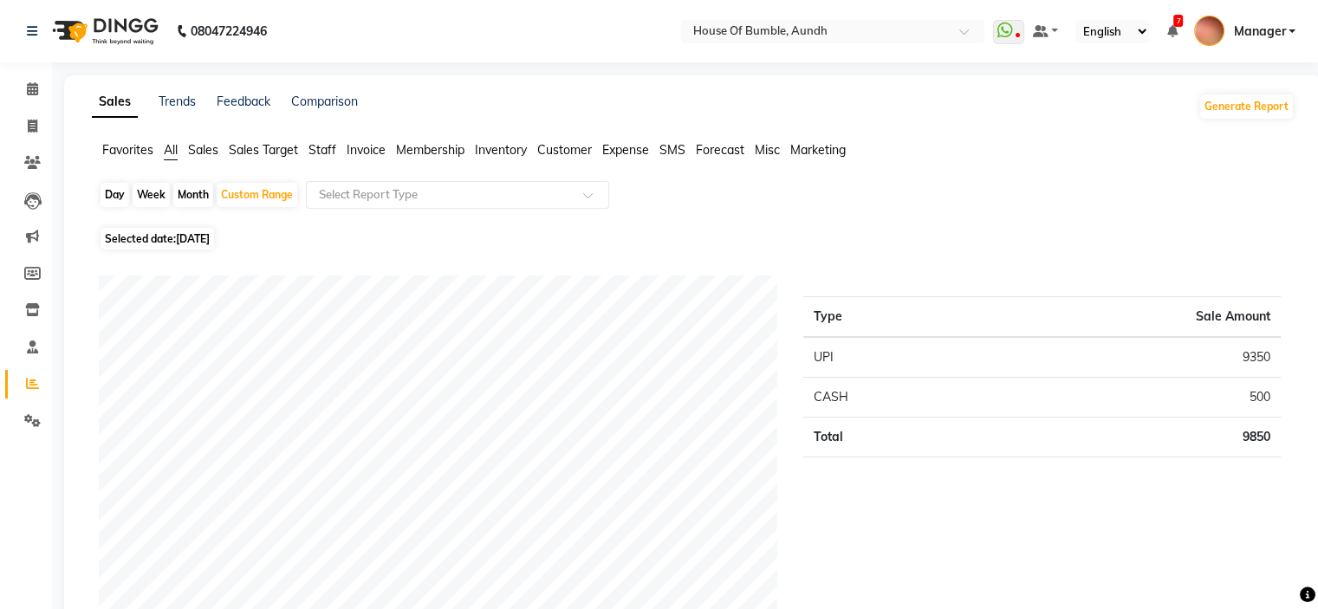
click at [179, 190] on div "Month" at bounding box center [193, 195] width 40 height 24
select select "9"
select select "2025"
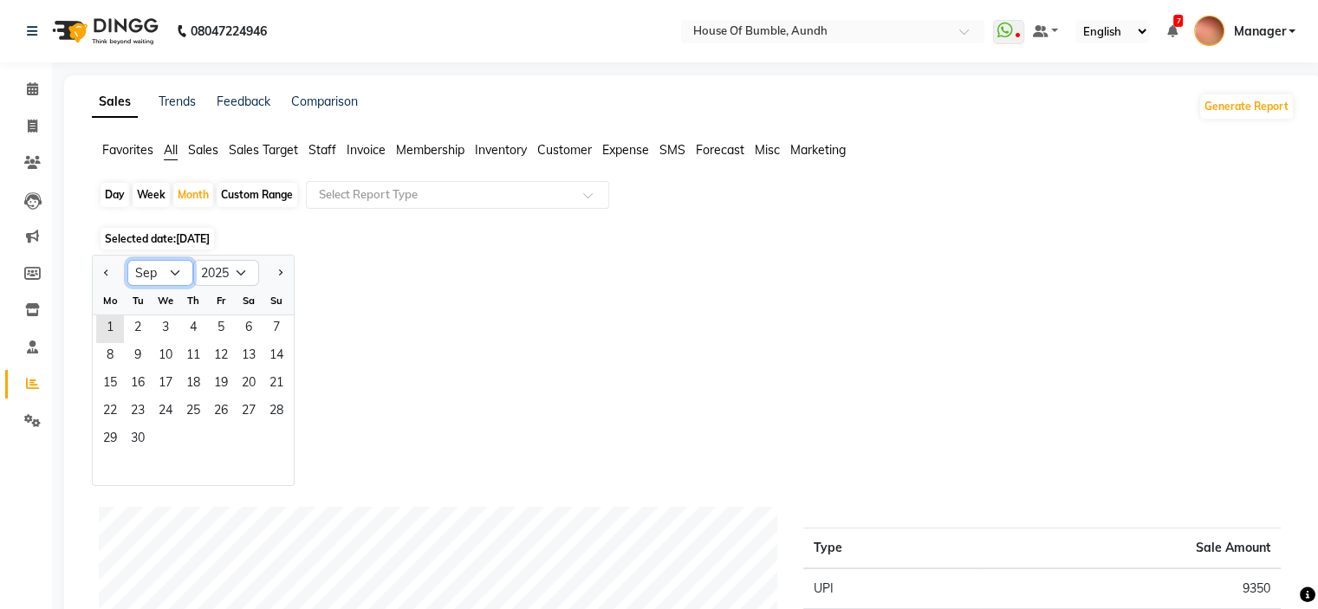
click at [170, 271] on select "Jan Feb Mar Apr May Jun [DATE] Aug Sep Oct Nov Dec" at bounding box center [160, 273] width 66 height 26
select select "8"
click at [127, 260] on select "Jan Feb Mar Apr May Jun [DATE] Aug Sep Oct Nov Dec" at bounding box center [160, 273] width 66 height 26
click at [229, 340] on span "1" at bounding box center [221, 329] width 28 height 28
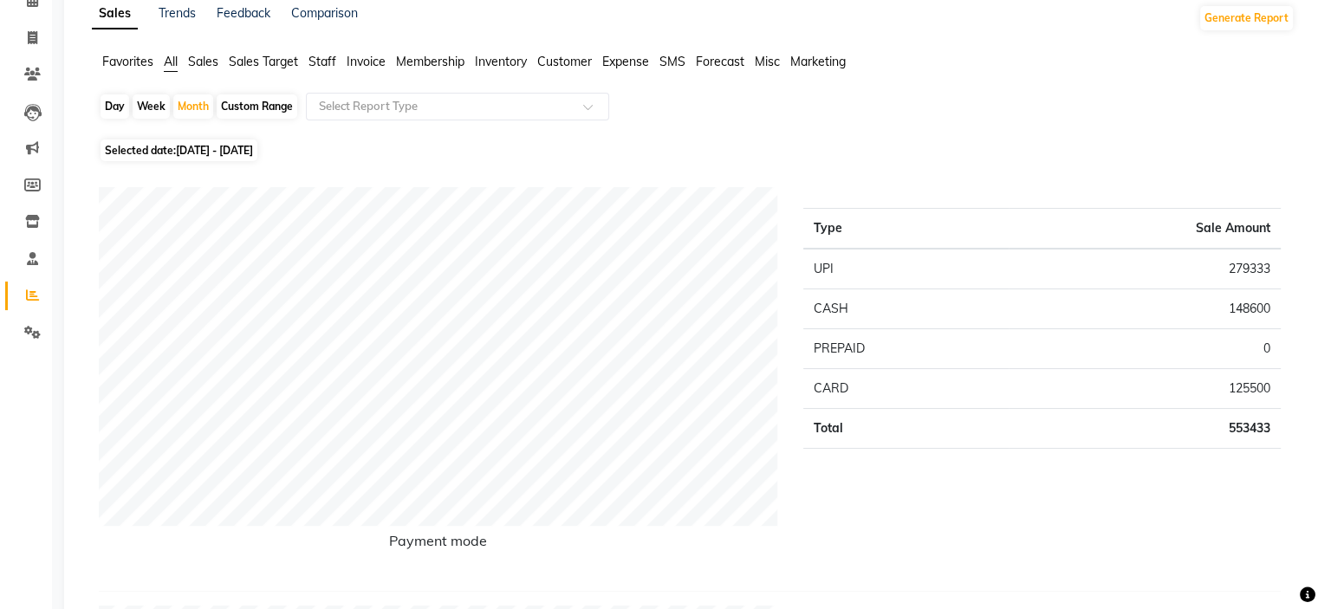
scroll to position [173, 0]
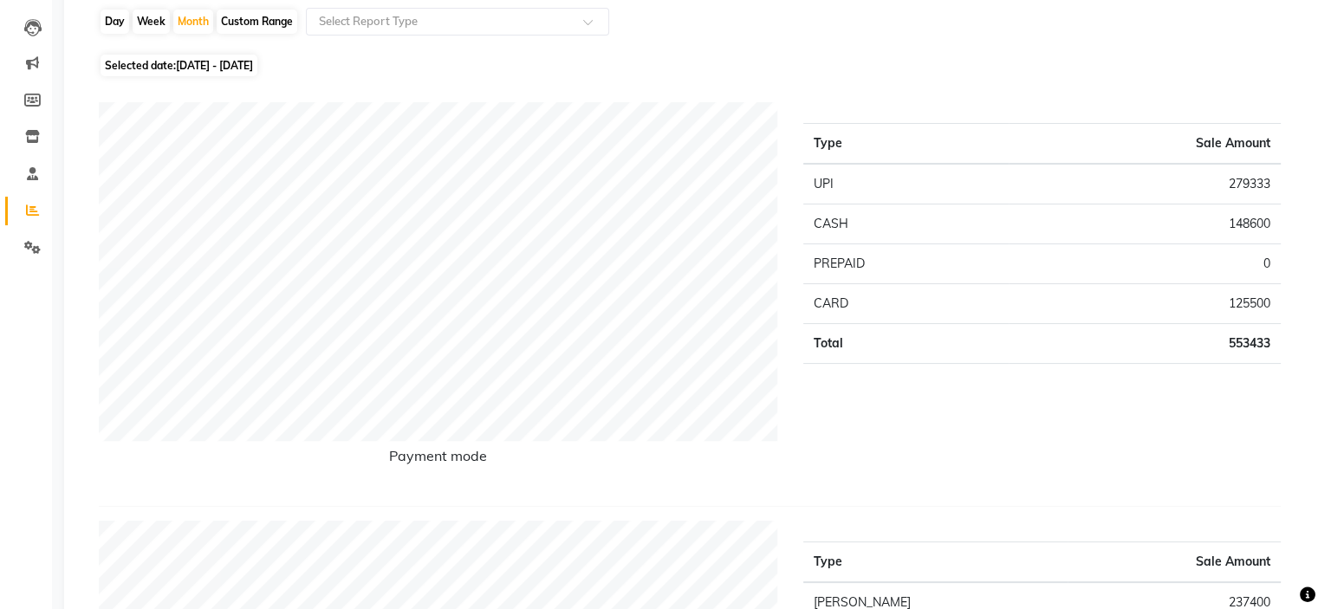
click at [247, 21] on div "Custom Range" at bounding box center [257, 22] width 81 height 24
select select "8"
select select "2025"
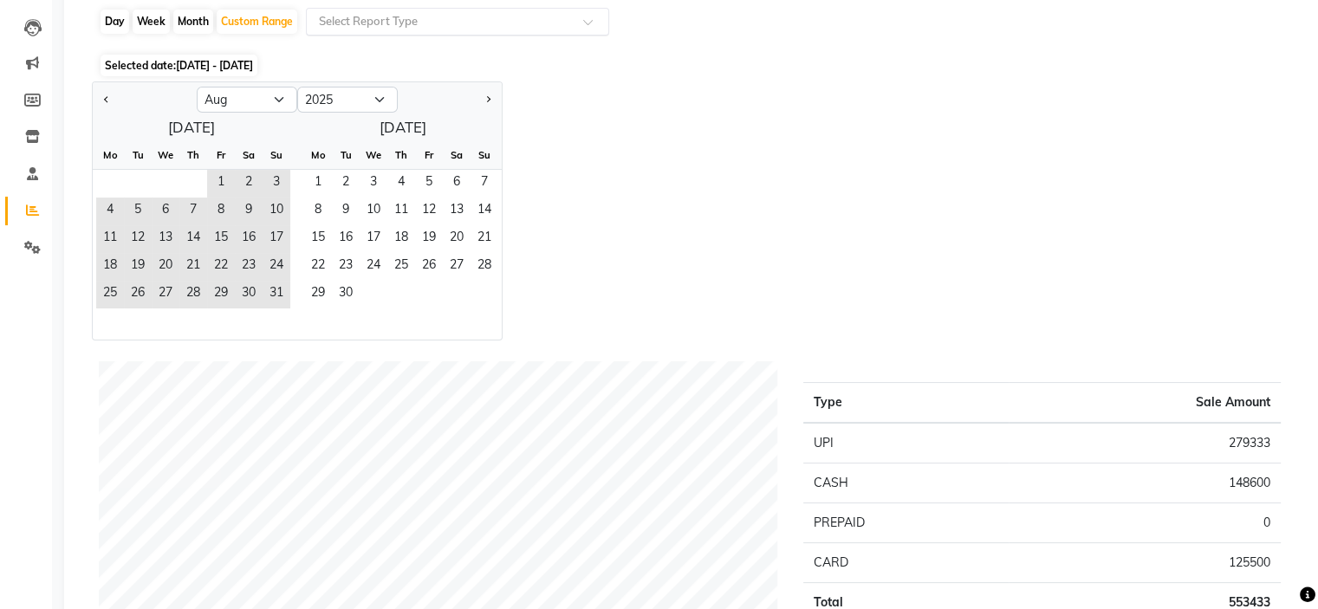
click at [379, 29] on input "text" at bounding box center [439, 21] width 249 height 17
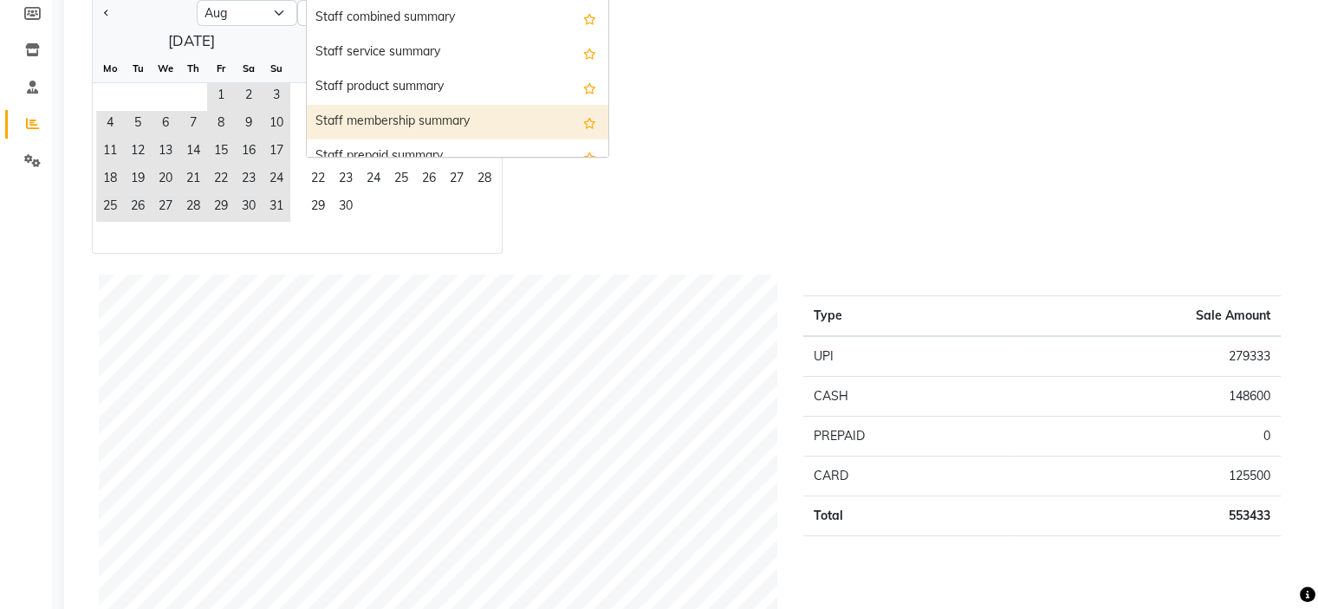
scroll to position [866, 0]
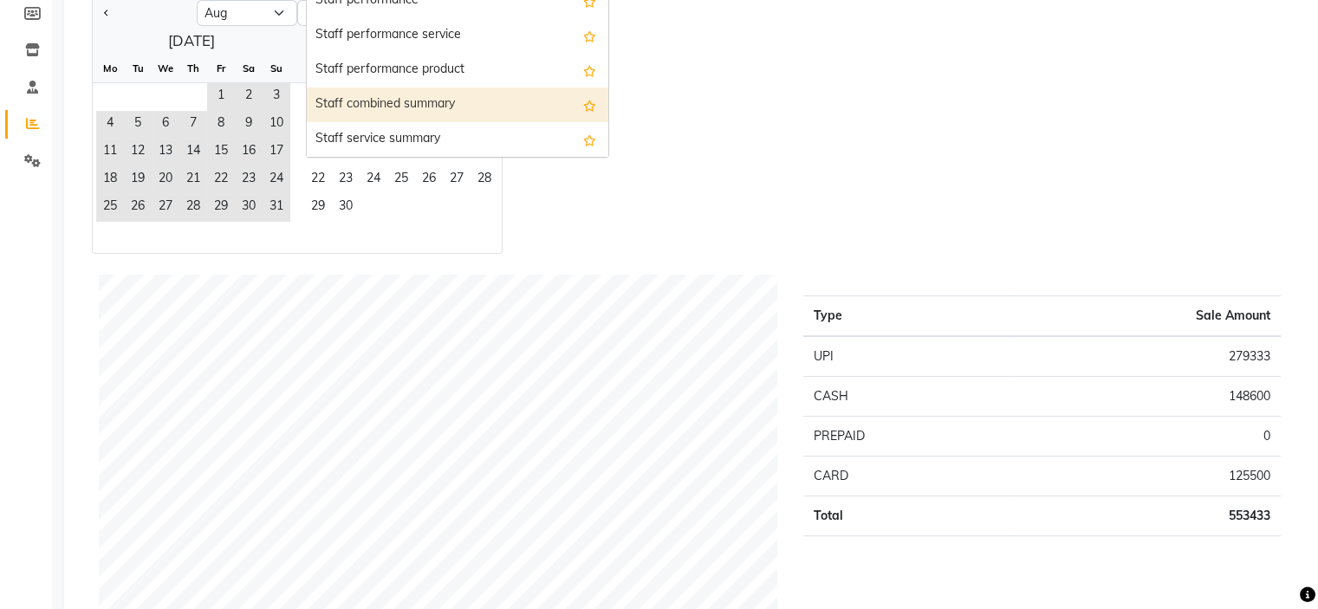
click at [389, 106] on div "Staff combined summary" at bounding box center [457, 104] width 301 height 35
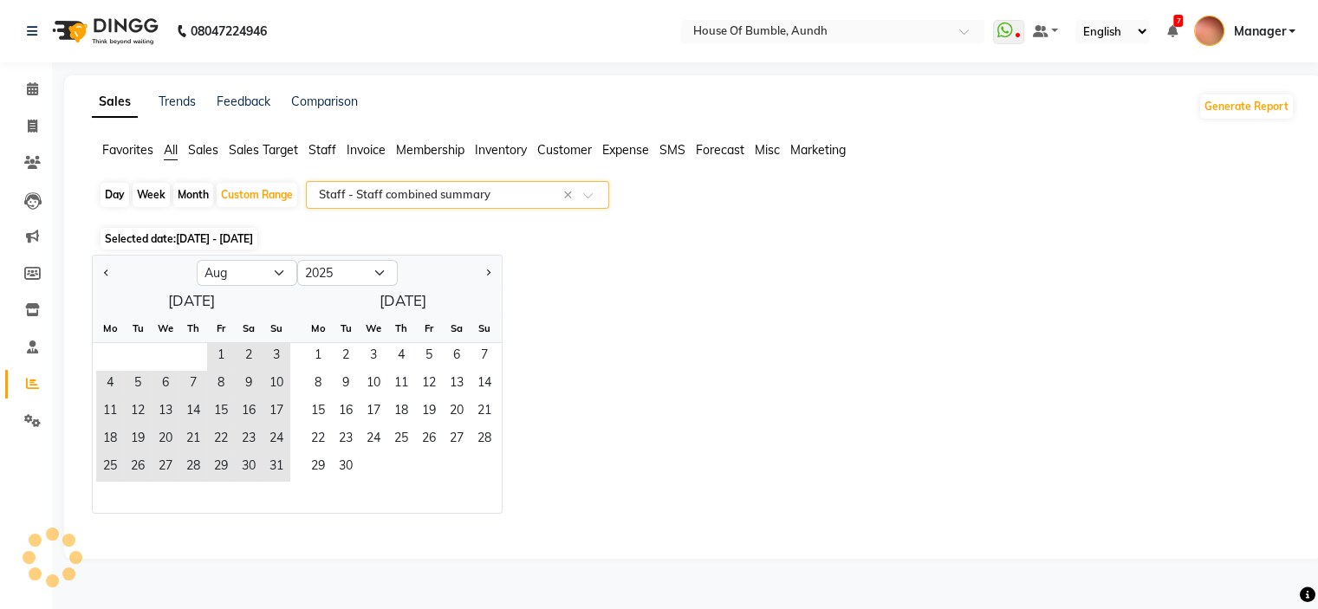
scroll to position [0, 0]
select select "csv"
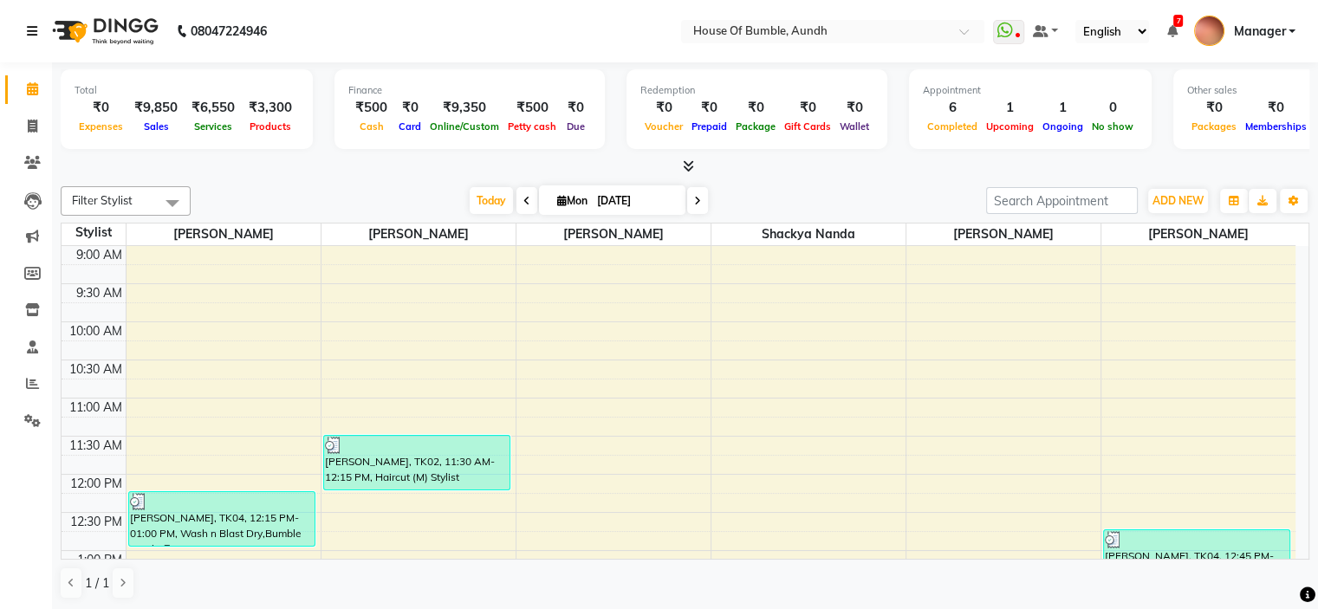
click at [35, 27] on icon at bounding box center [32, 31] width 10 height 12
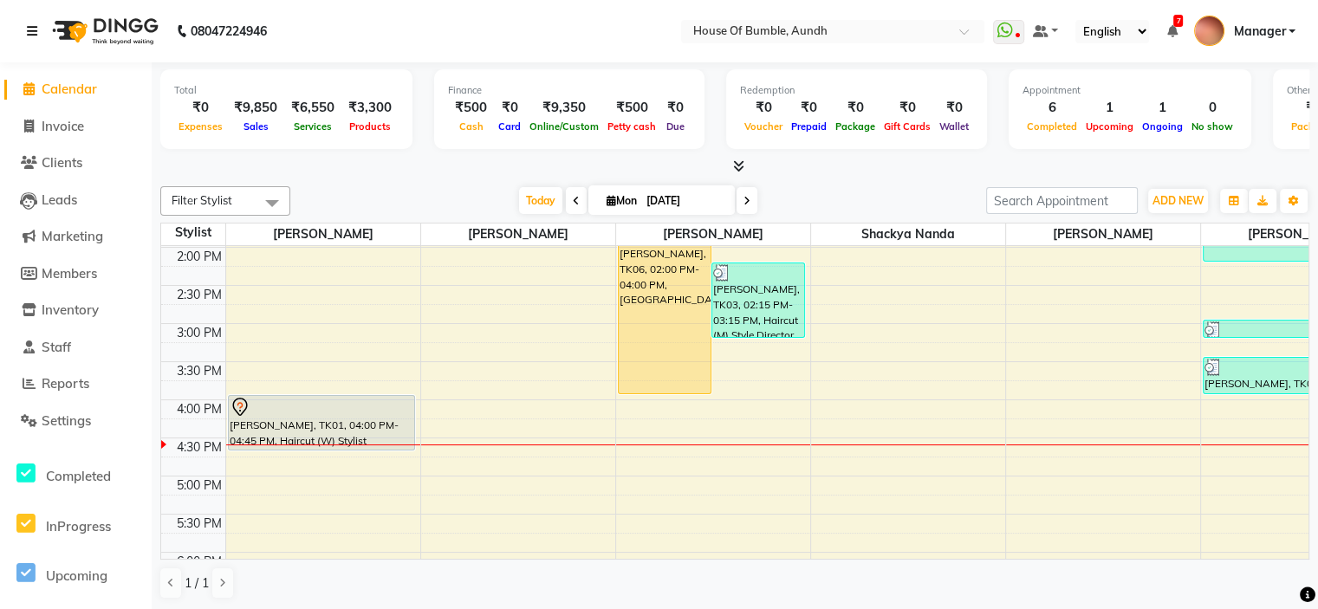
scroll to position [419, 0]
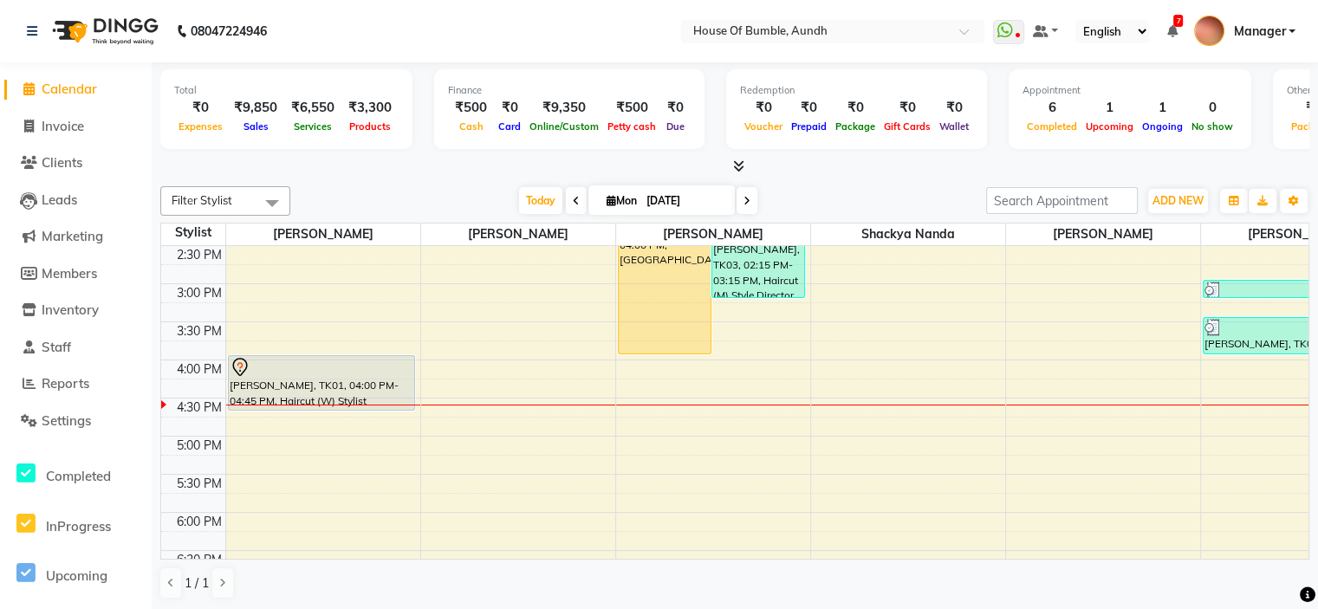
click at [651, 204] on input "[DATE]" at bounding box center [684, 201] width 87 height 26
select select "9"
select select "2025"
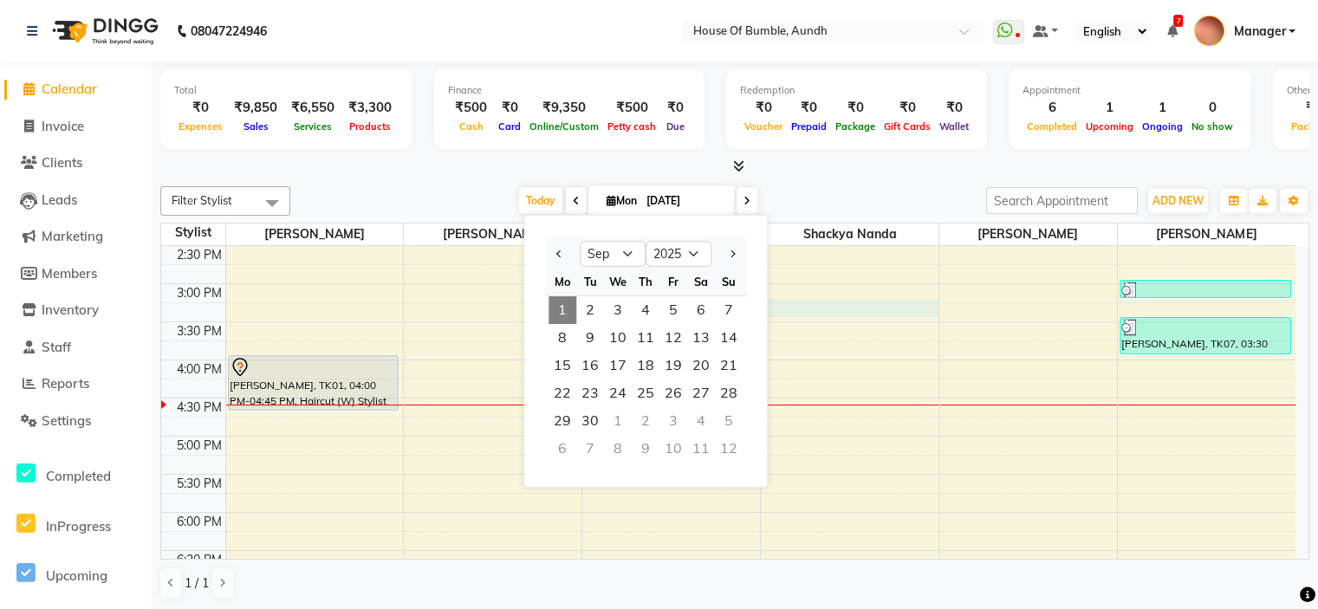
click at [849, 308] on div "9:00 AM 9:30 AM 10:00 AM 10:30 AM 11:00 AM 11:30 AM 12:00 PM 12:30 PM 1:00 PM 1…" at bounding box center [728, 284] width 1134 height 914
select select "7918"
select select "tentative"
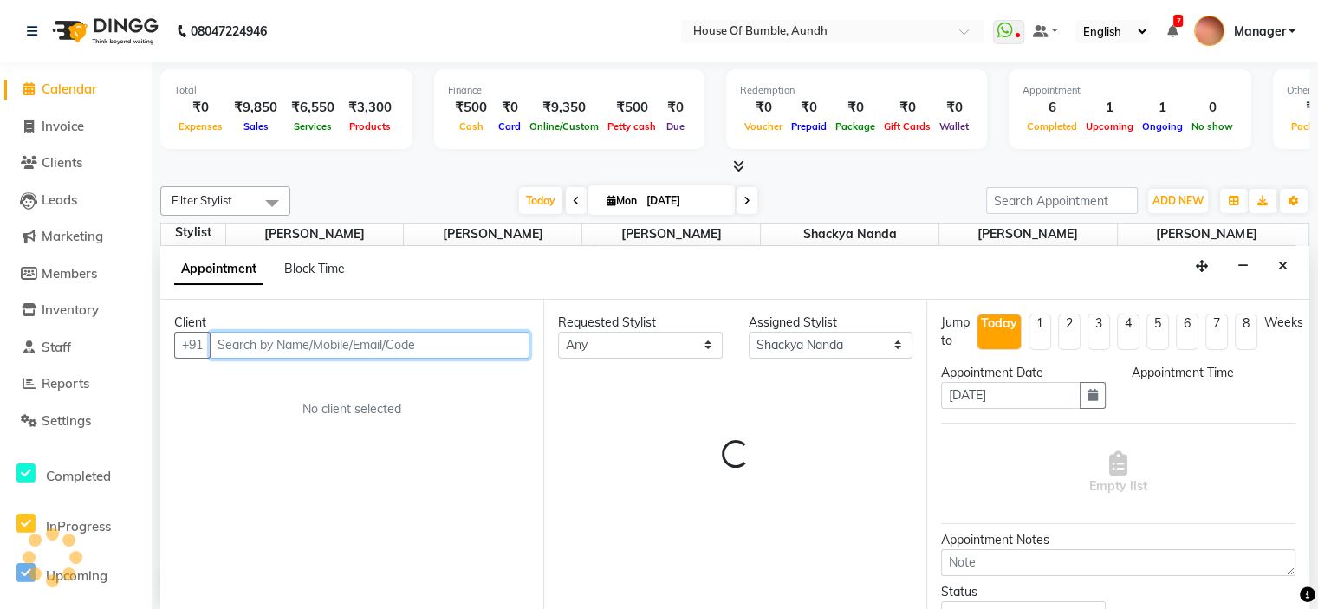
scroll to position [0, 0]
select select "915"
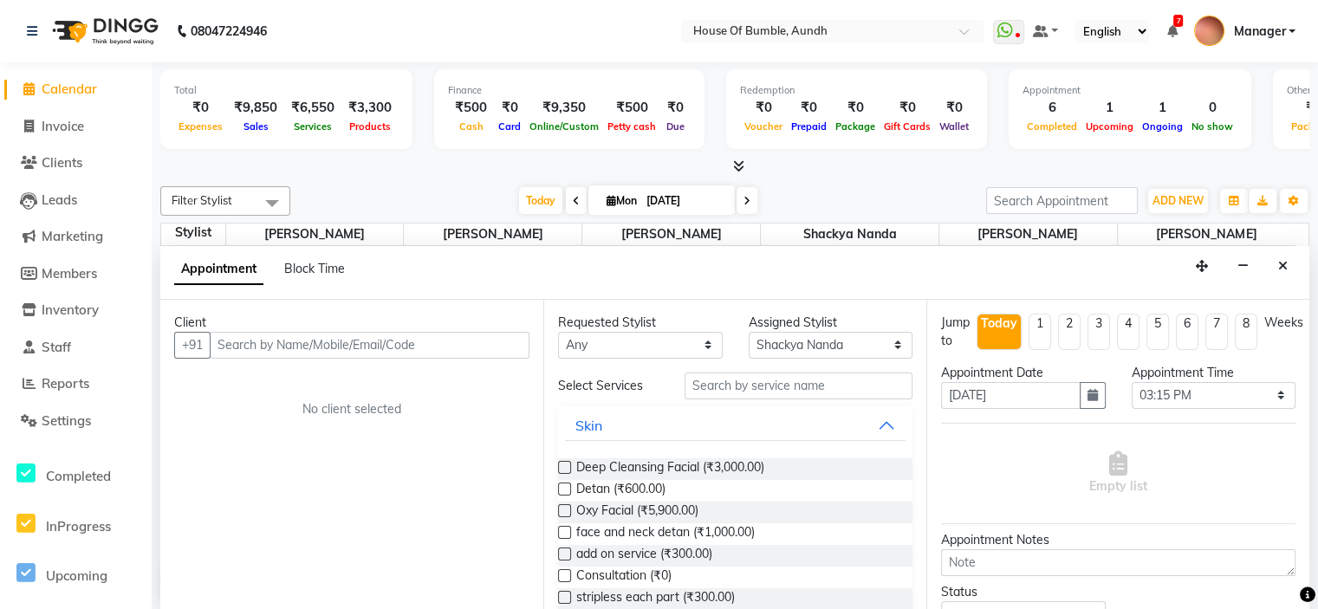
click at [1289, 261] on button "Close" at bounding box center [1282, 266] width 25 height 27
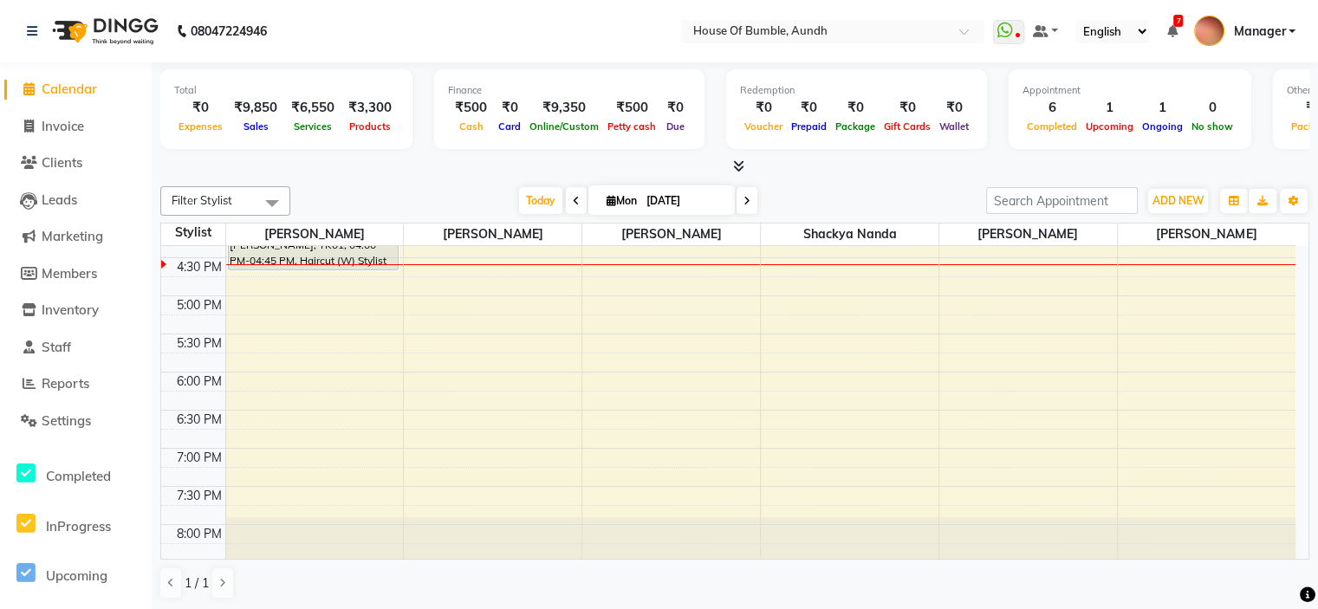
scroll to position [506, 0]
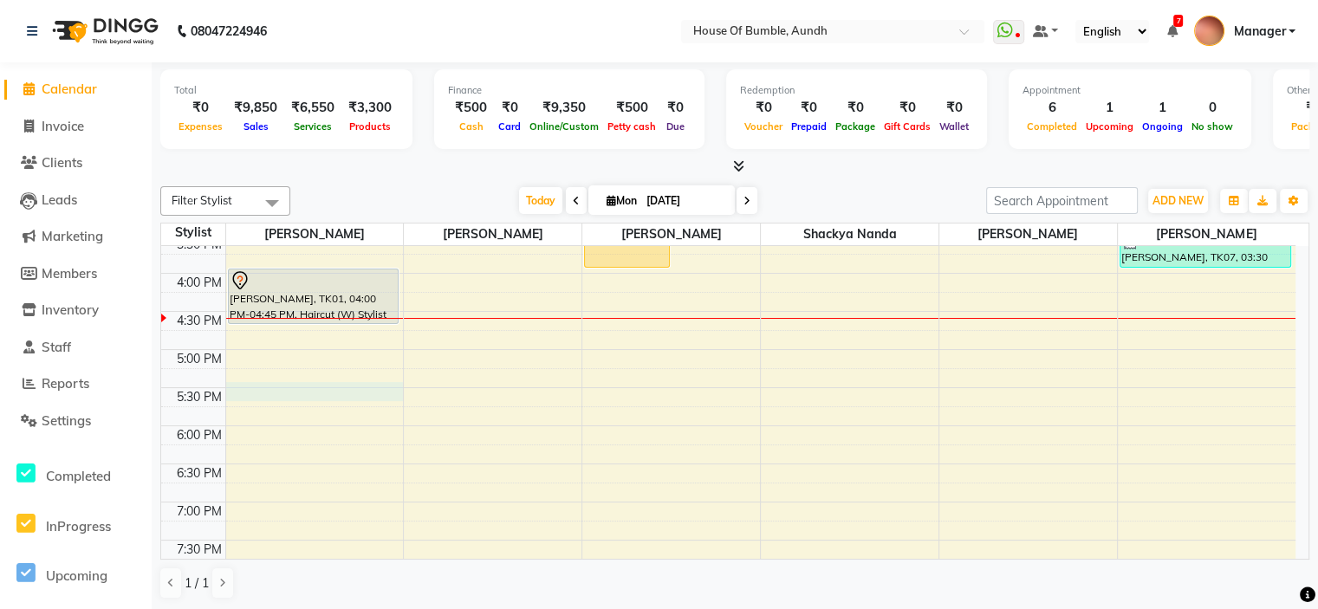
click at [256, 392] on div "9:00 AM 9:30 AM 10:00 AM 10:30 AM 11:00 AM 11:30 AM 12:00 PM 12:30 PM 1:00 PM 1…" at bounding box center [728, 197] width 1134 height 914
select select "7795"
select select "1050"
select select "tentative"
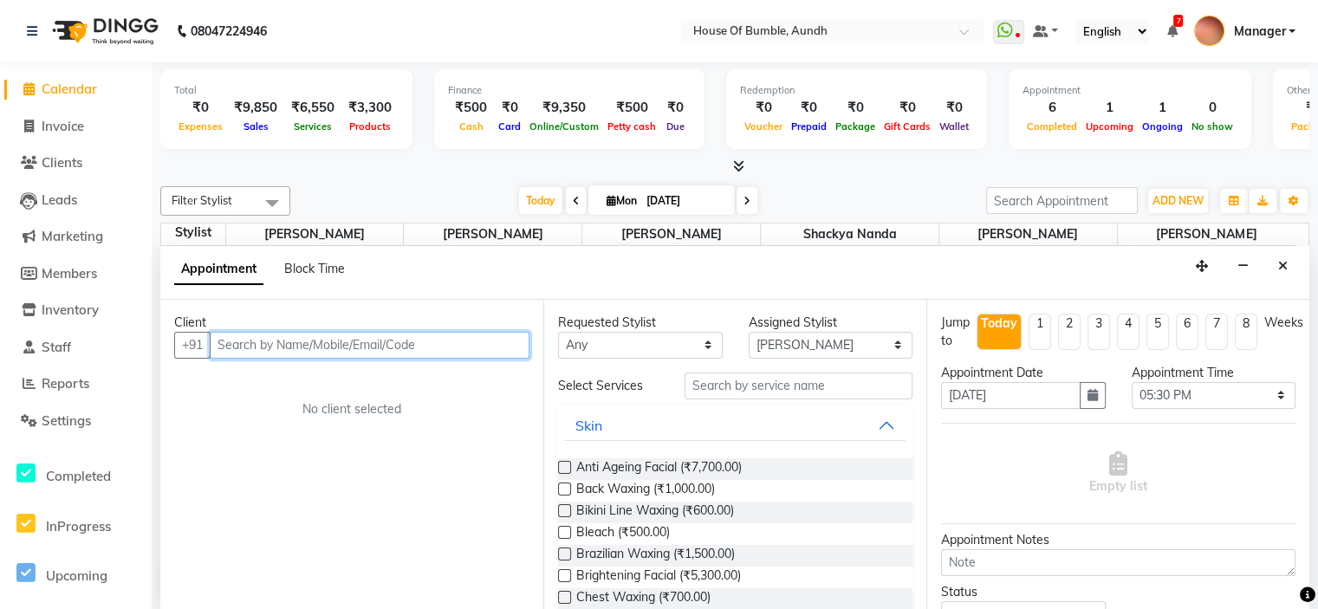
click at [269, 347] on input "text" at bounding box center [370, 345] width 320 height 27
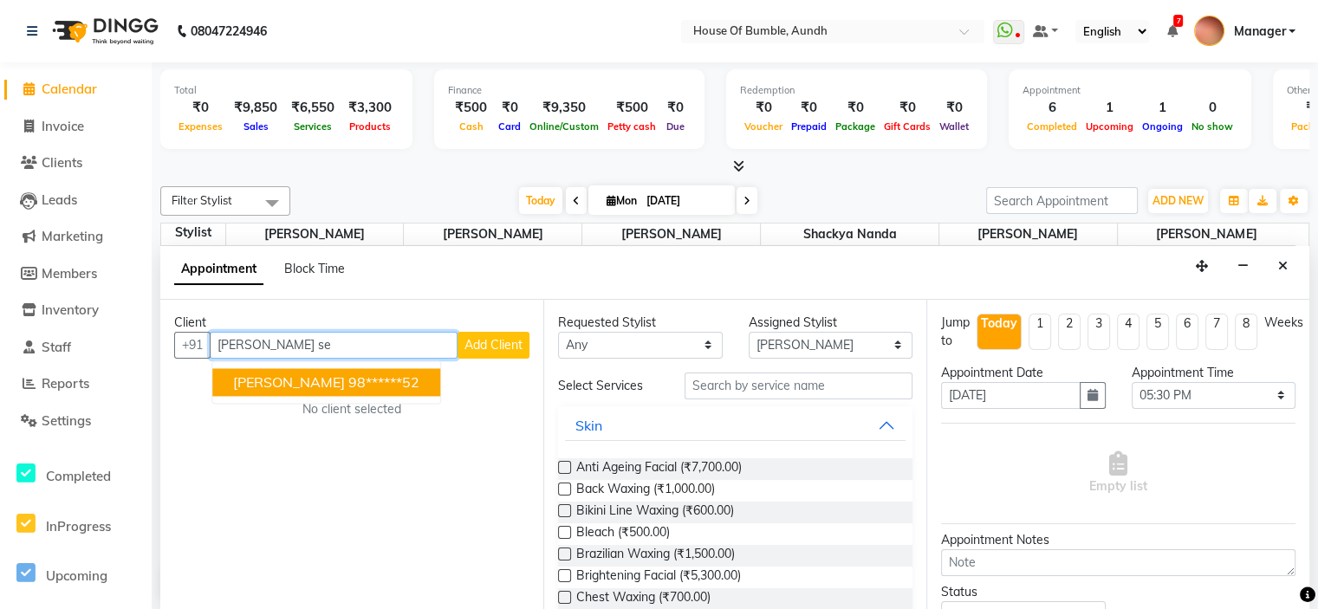
click at [319, 373] on button "[PERSON_NAME] 98******52" at bounding box center [326, 382] width 228 height 28
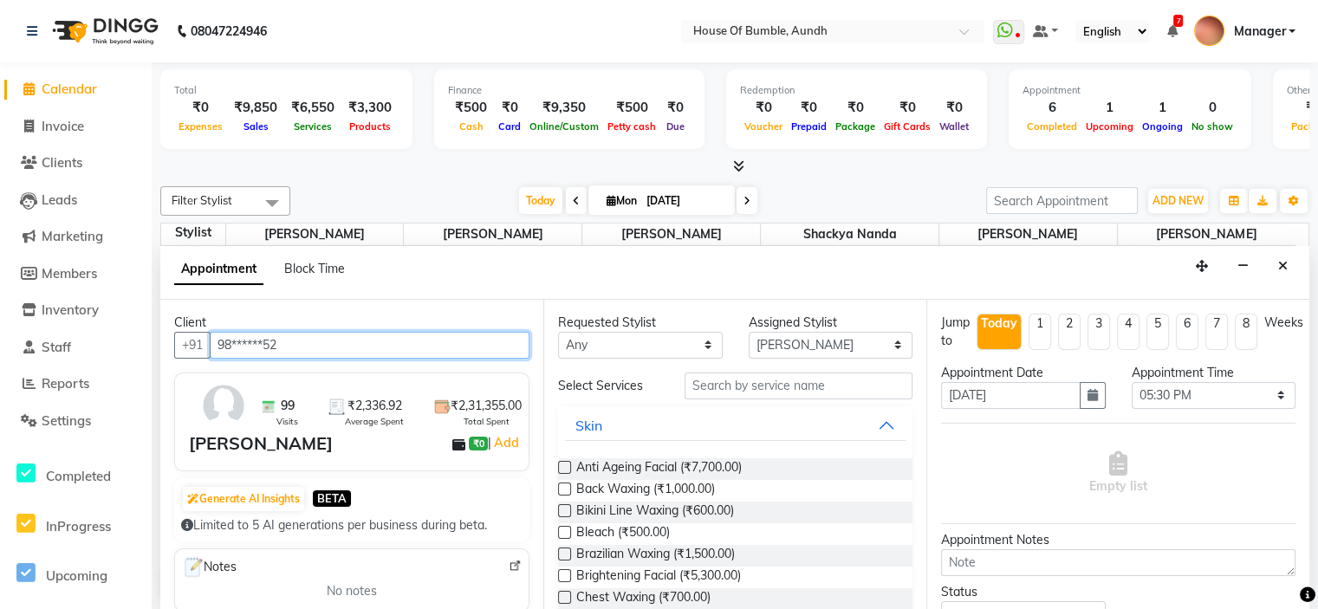
type input "98******52"
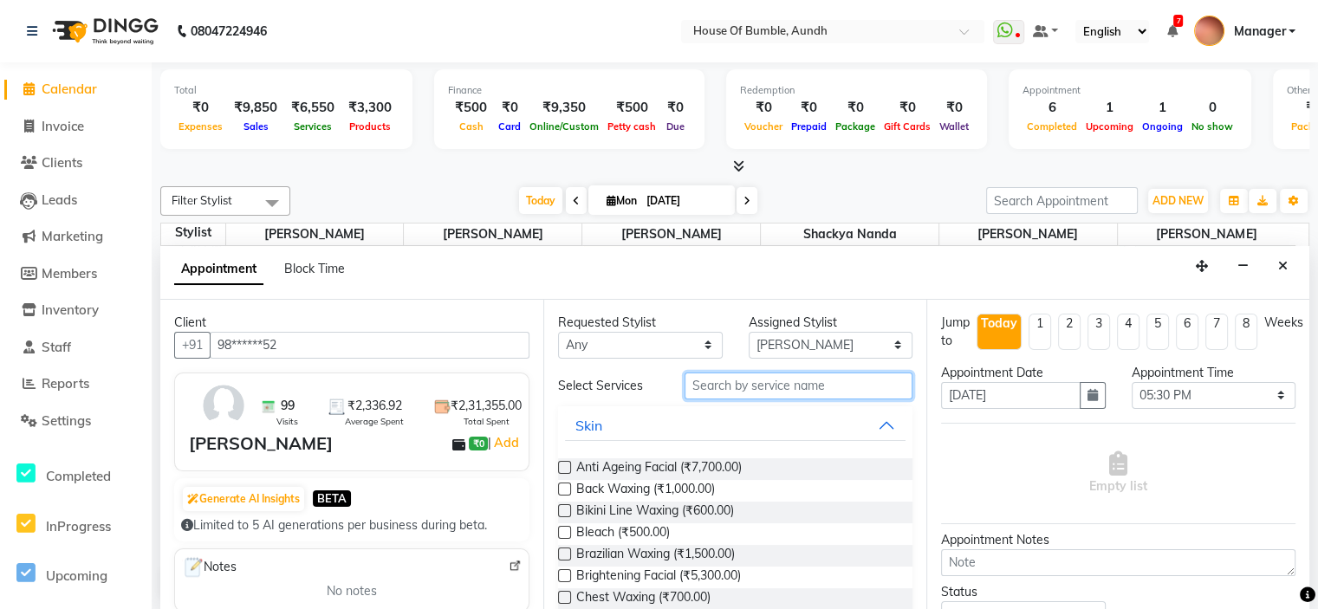
click at [778, 389] on input "text" at bounding box center [798, 386] width 228 height 27
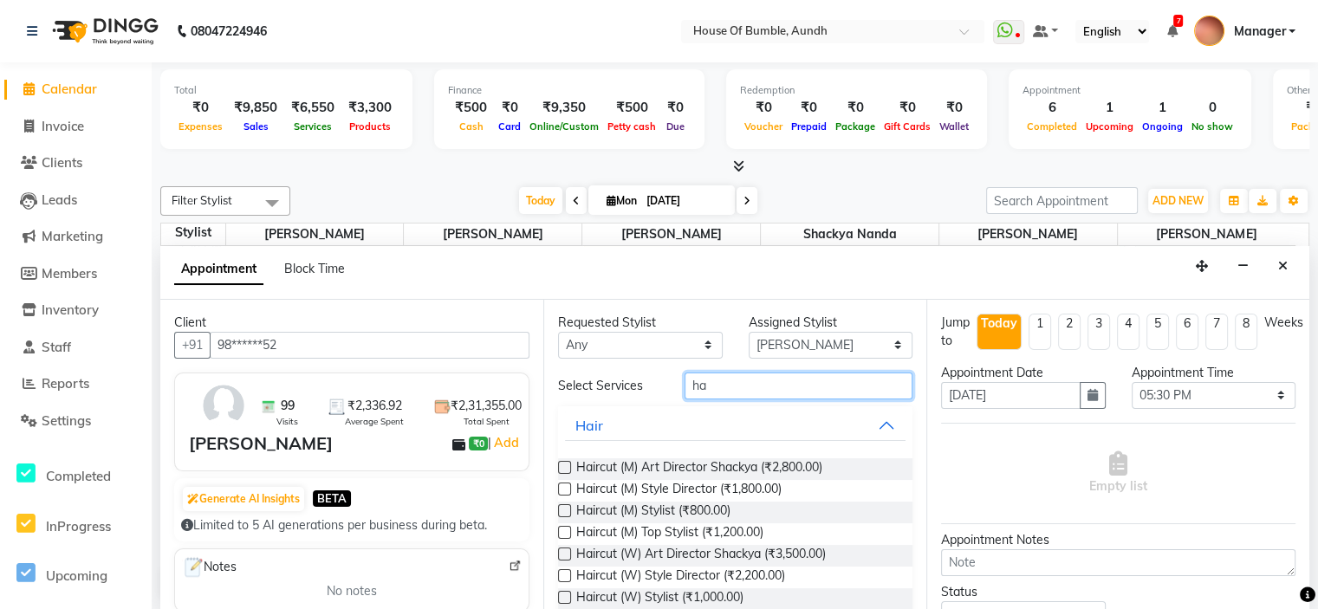
type input "h"
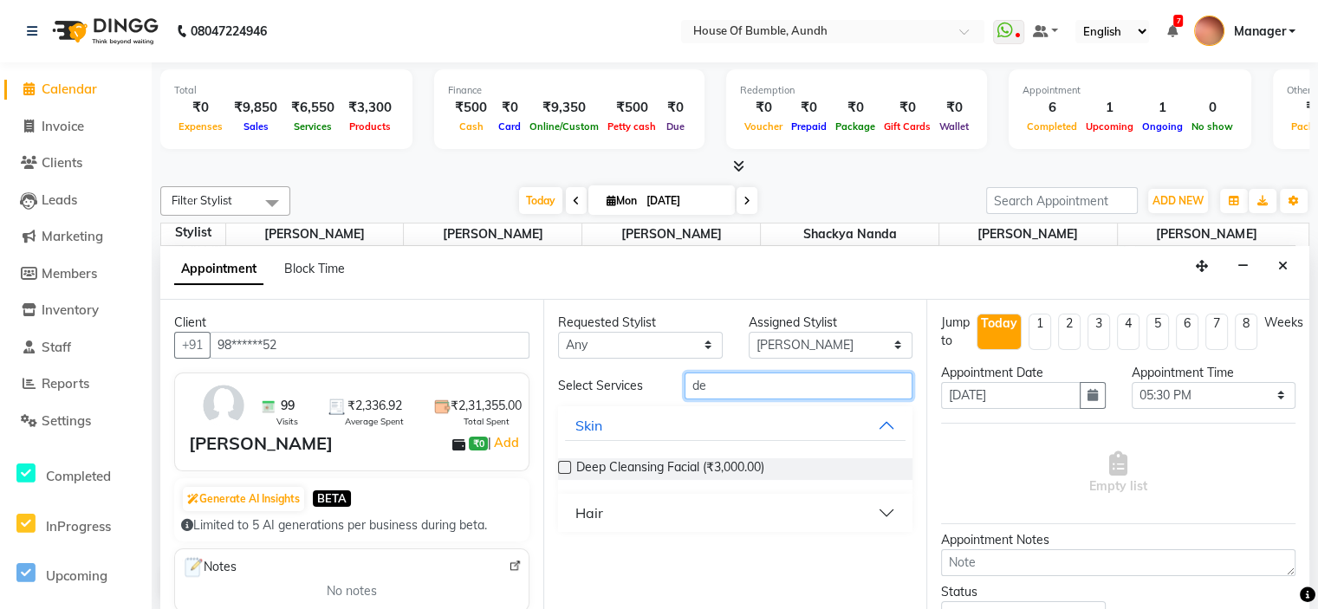
type input "d"
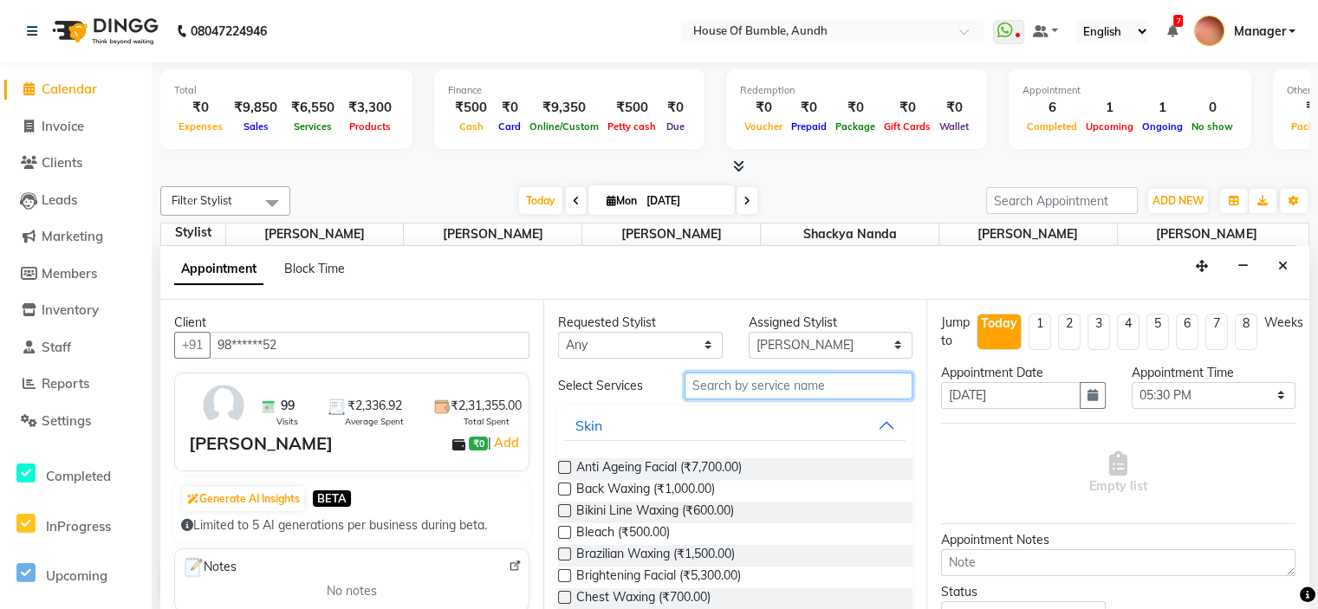
click at [732, 386] on input "text" at bounding box center [798, 386] width 228 height 27
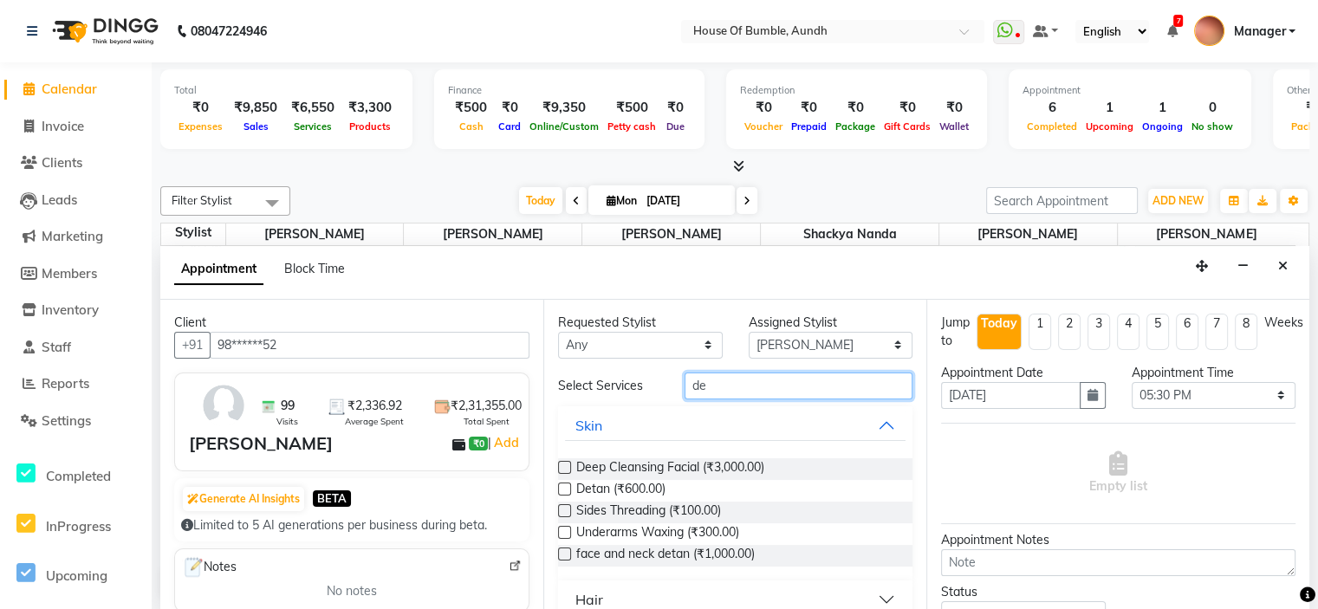
type input "d"
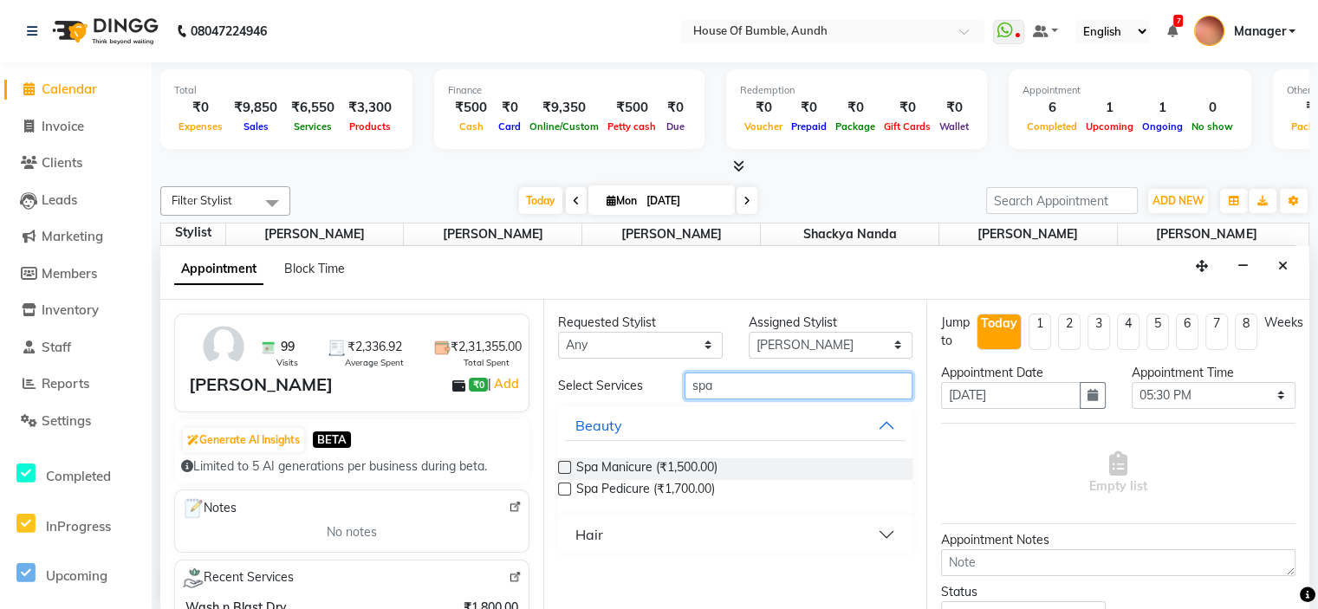
scroll to position [173, 0]
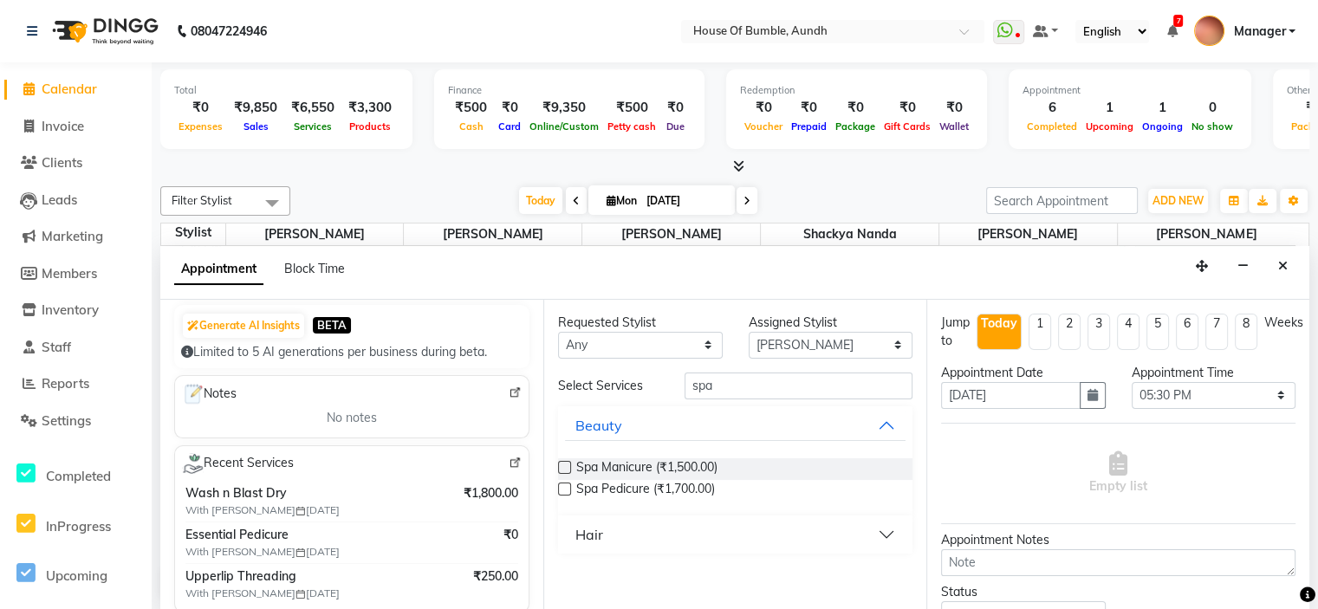
click at [836, 526] on button "Hair" at bounding box center [735, 534] width 340 height 31
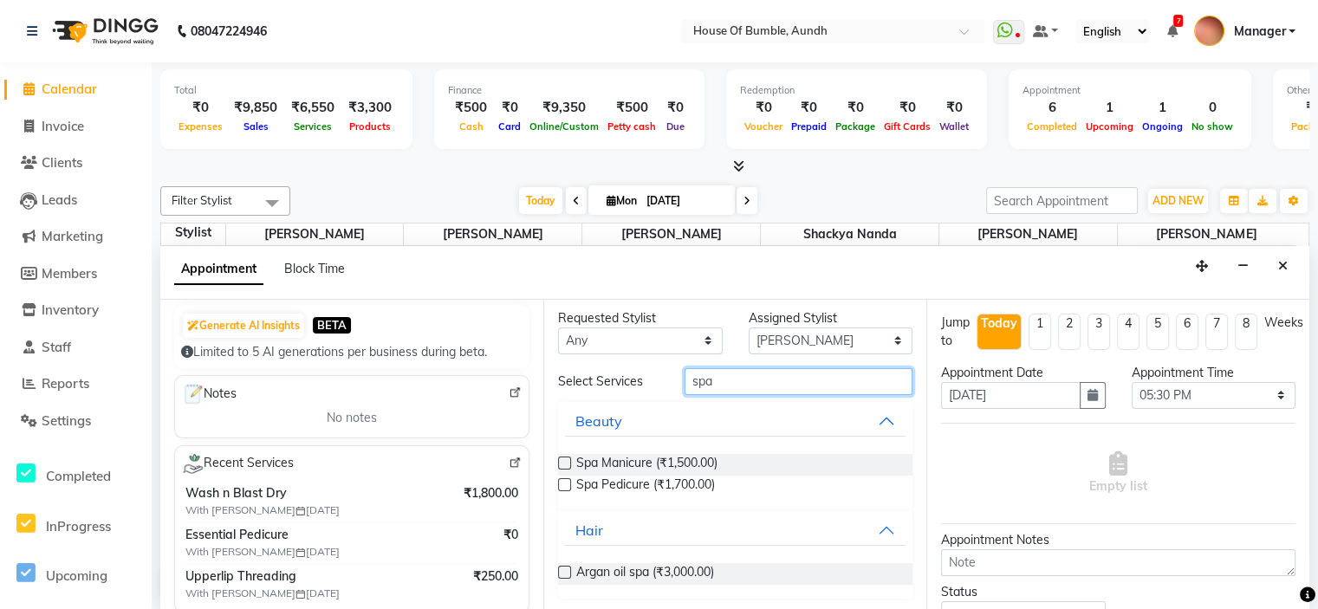
click at [739, 378] on input "spa" at bounding box center [798, 381] width 228 height 27
type input "s"
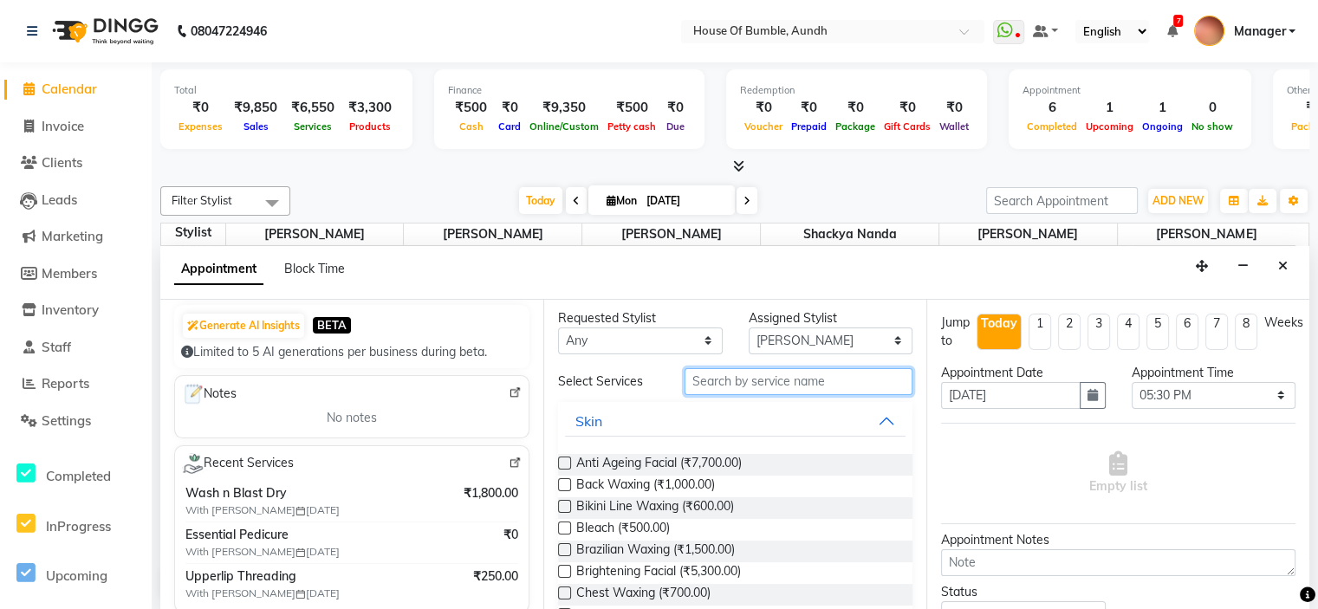
type input "h"
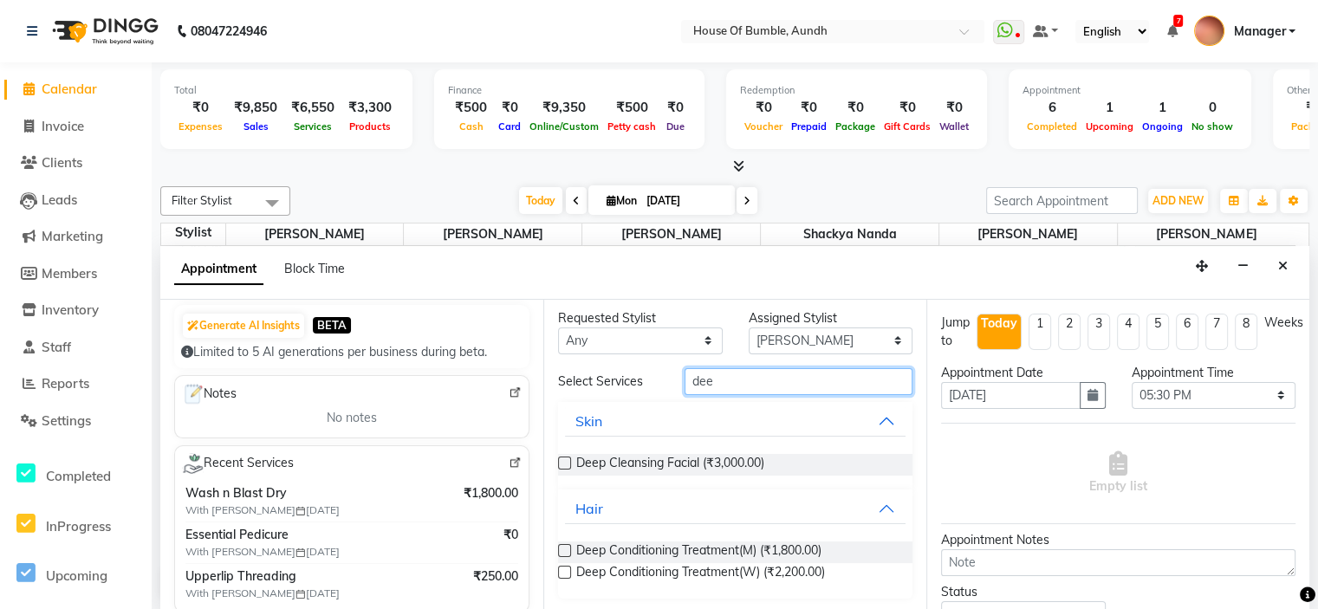
type input "dee"
click at [565, 567] on label at bounding box center [564, 572] width 13 height 13
click at [565, 568] on input "checkbox" at bounding box center [563, 573] width 11 height 11
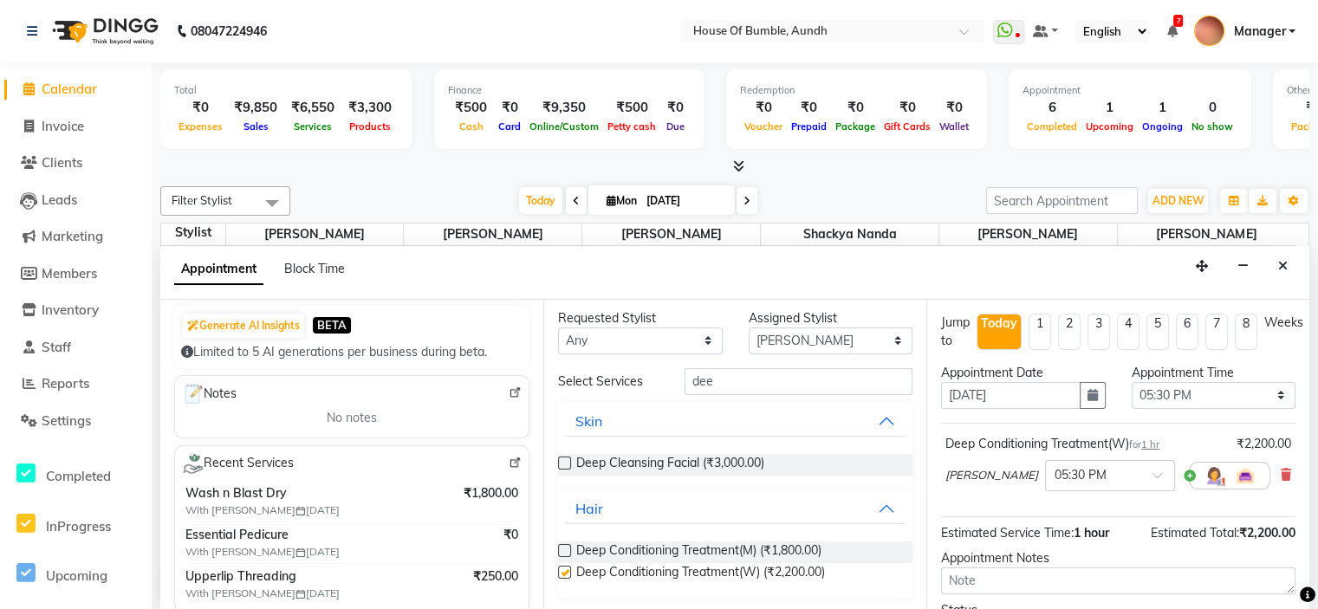
checkbox input "false"
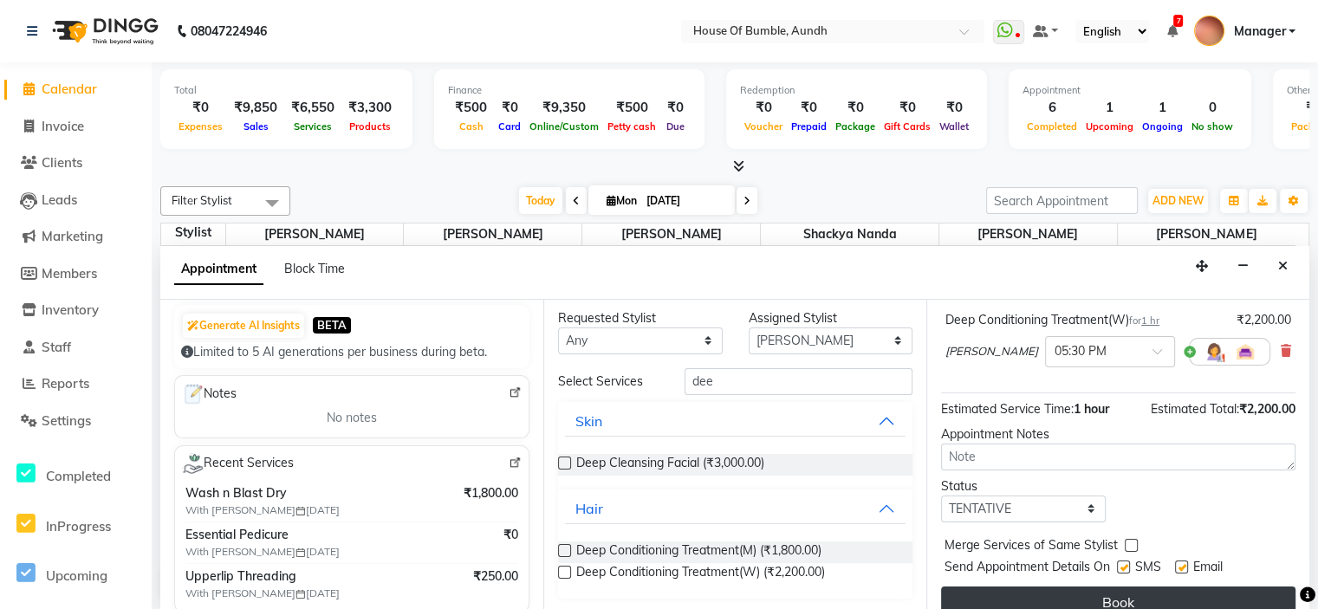
scroll to position [143, 0]
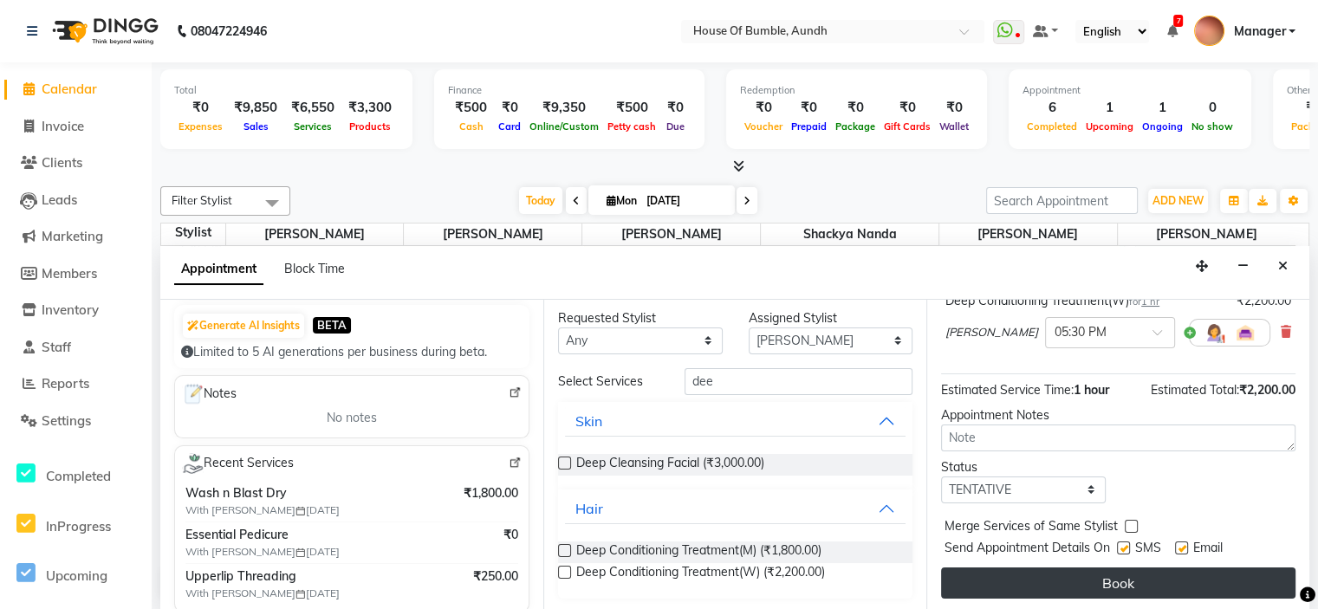
click at [1179, 570] on button "Book" at bounding box center [1118, 582] width 354 height 31
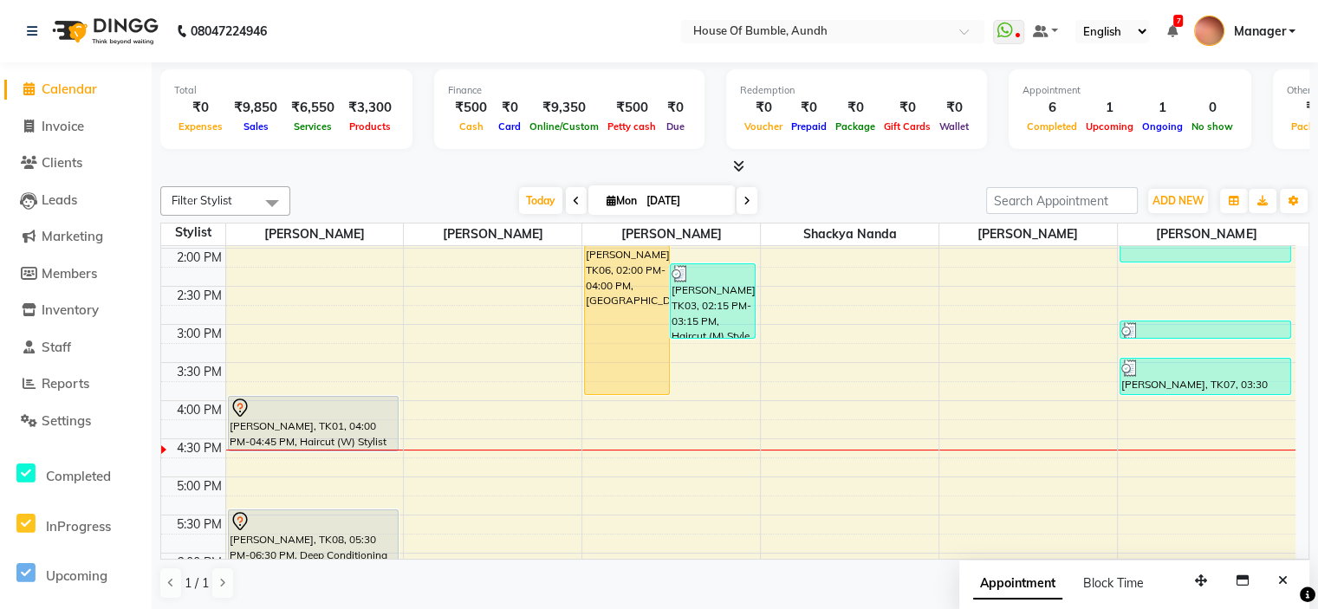
scroll to position [419, 0]
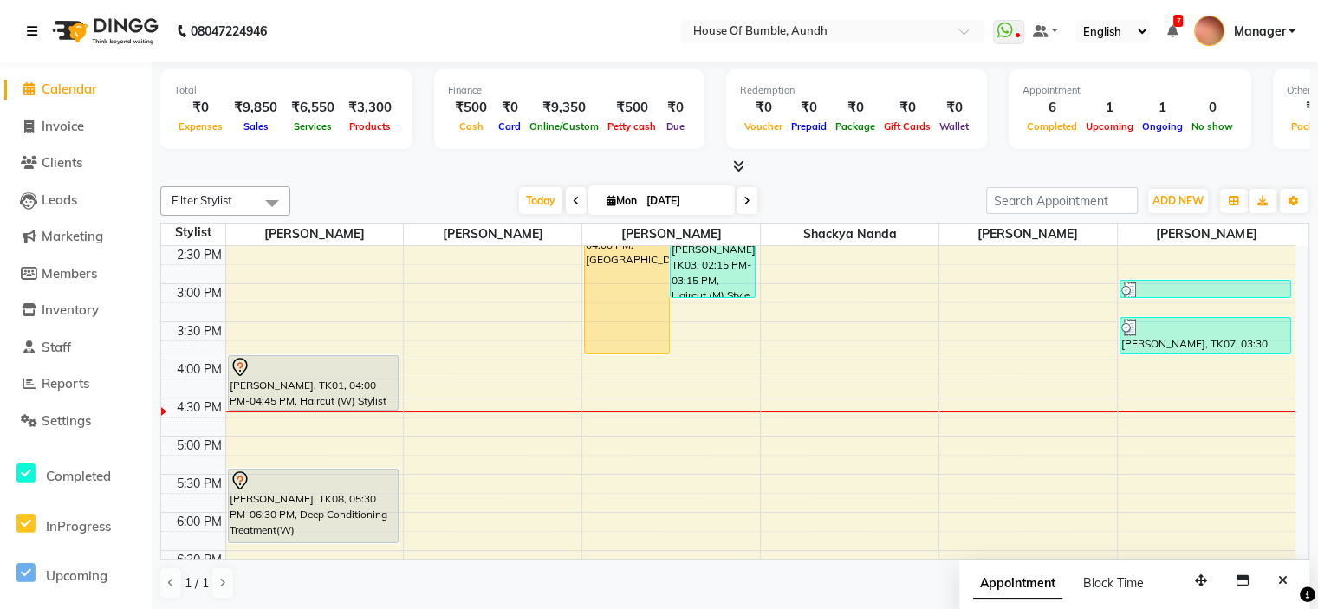
click at [40, 30] on link at bounding box center [35, 31] width 17 height 49
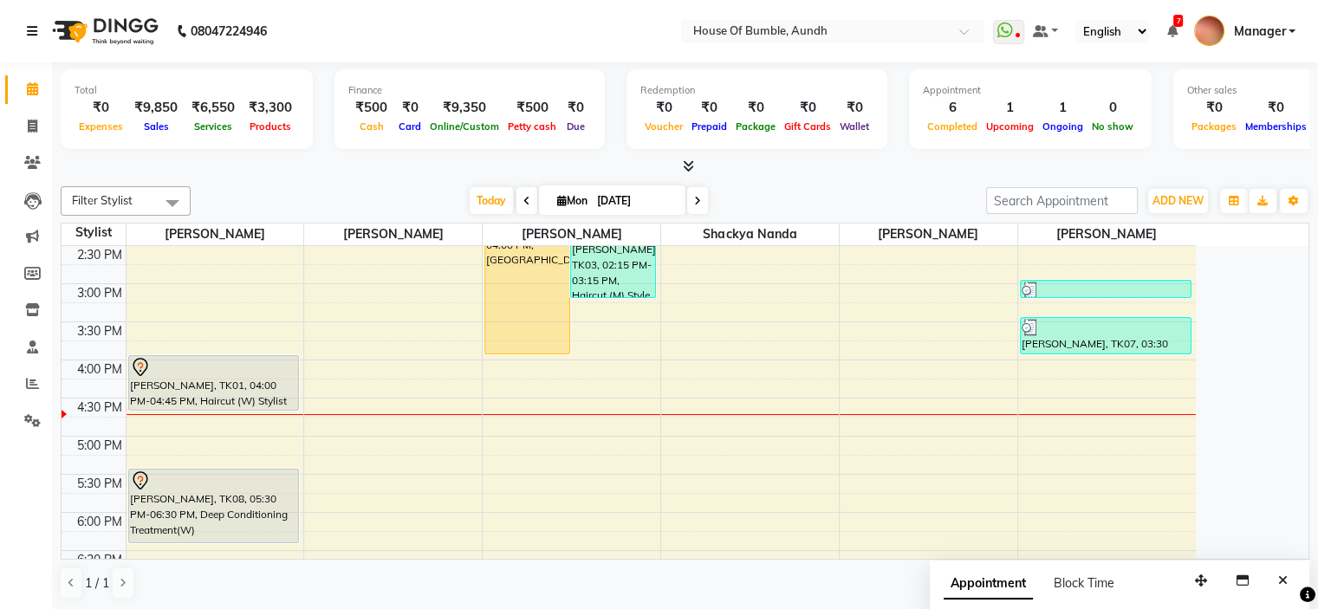
click at [766, 467] on div "9:00 AM 9:30 AM 10:00 AM 10:30 AM 11:00 AM 11:30 AM 12:00 PM 12:30 PM 1:00 PM 1…" at bounding box center [629, 284] width 1134 height 914
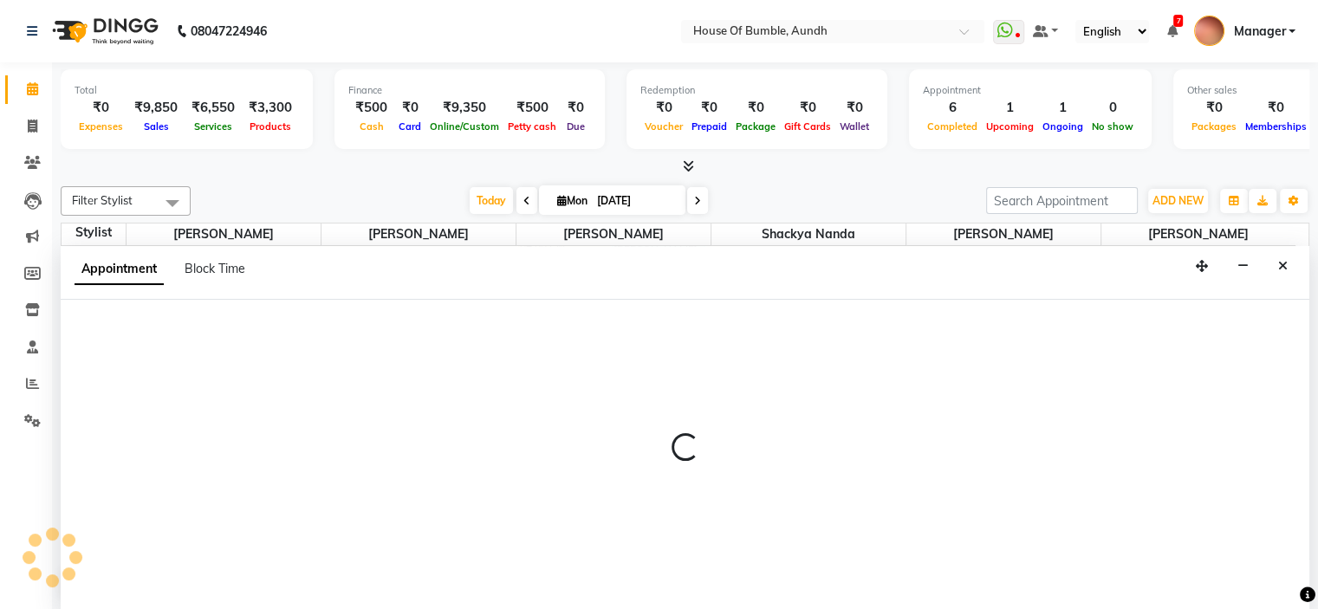
select select "7918"
select select "1050"
select select "tentative"
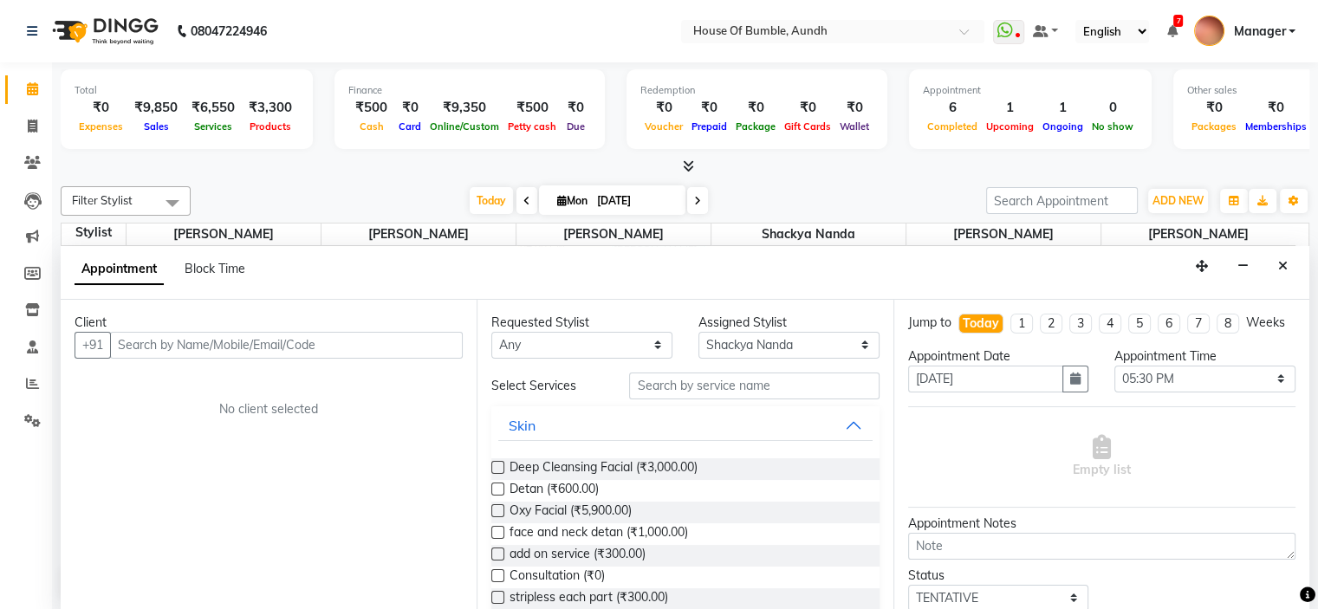
click at [296, 342] on input "text" at bounding box center [286, 345] width 353 height 27
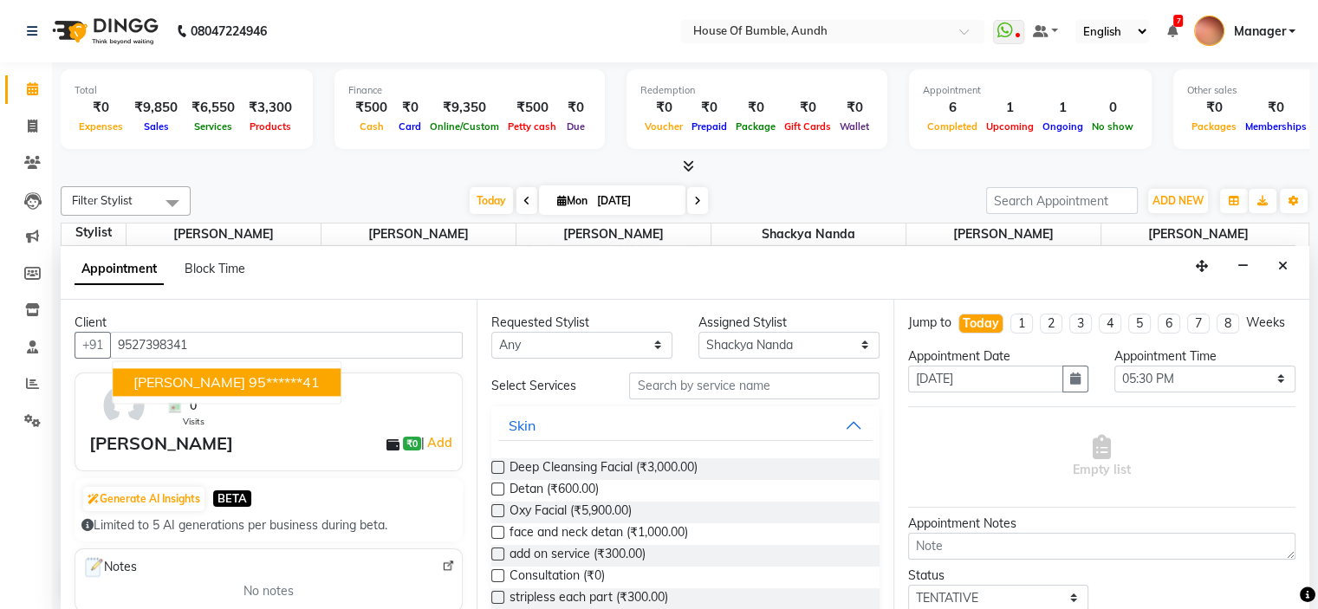
click at [219, 379] on button "[PERSON_NAME] 95******41" at bounding box center [227, 382] width 228 height 28
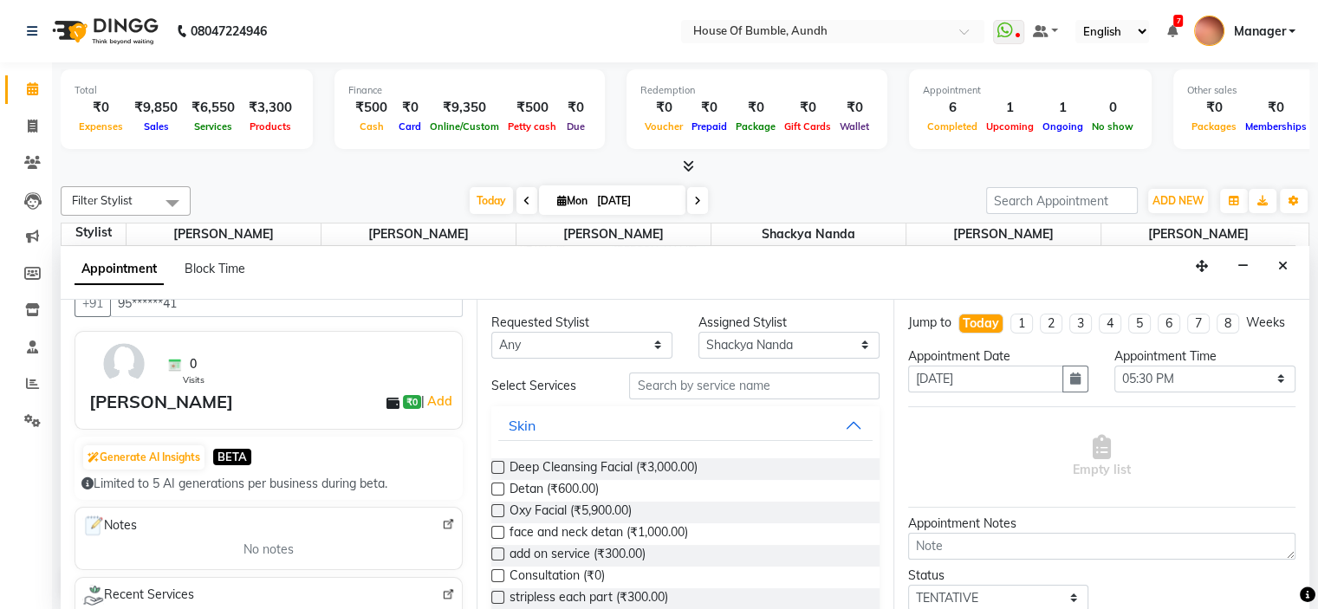
scroll to position [0, 0]
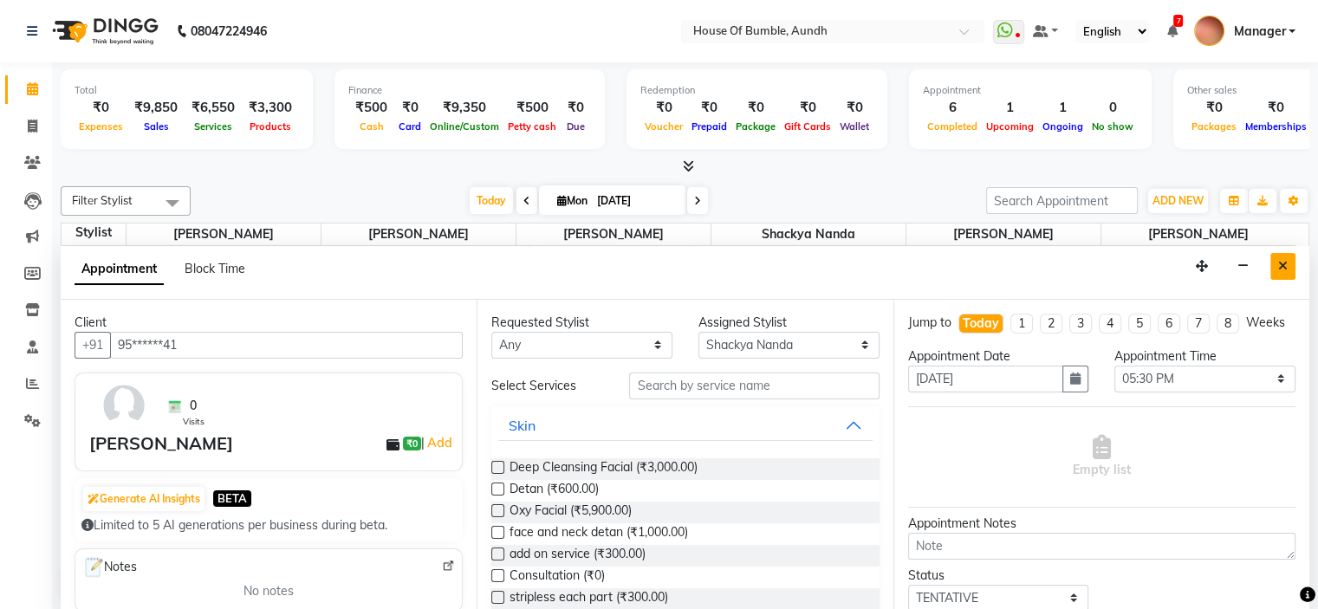
type input "95******41"
click at [1278, 264] on icon "Close" at bounding box center [1283, 266] width 10 height 12
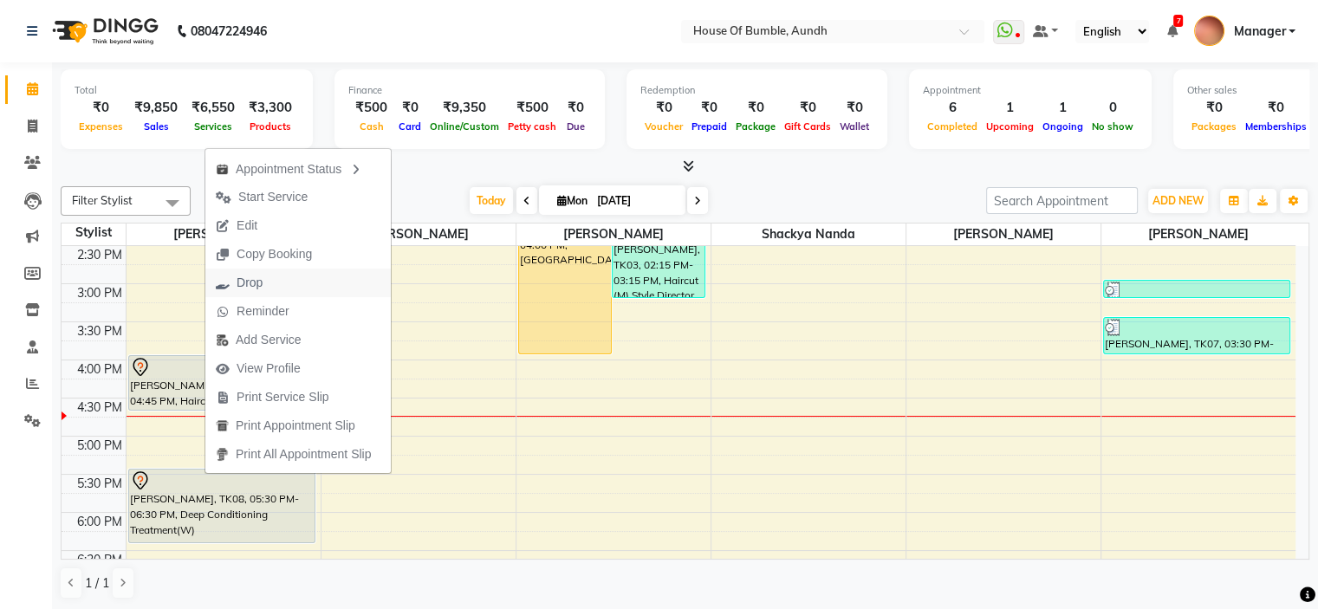
click at [263, 278] on span "Drop" at bounding box center [239, 283] width 68 height 29
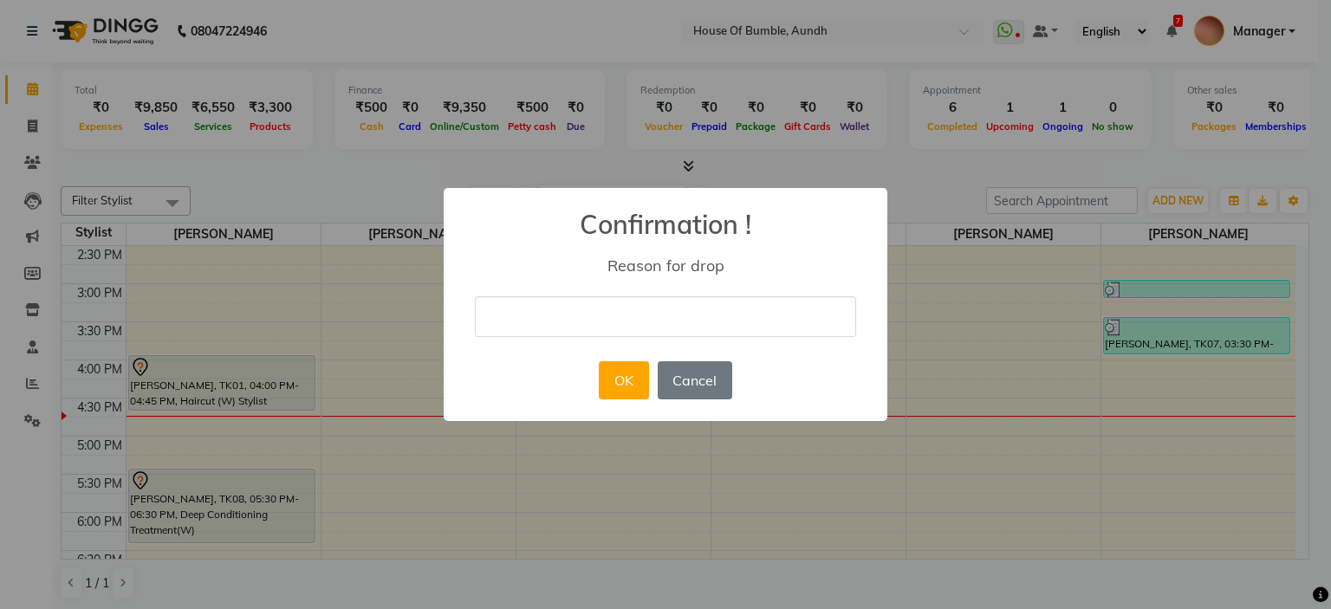
click at [592, 309] on input "text" at bounding box center [665, 316] width 381 height 41
type input "cancelled"
click at [623, 393] on button "OK" at bounding box center [623, 380] width 49 height 38
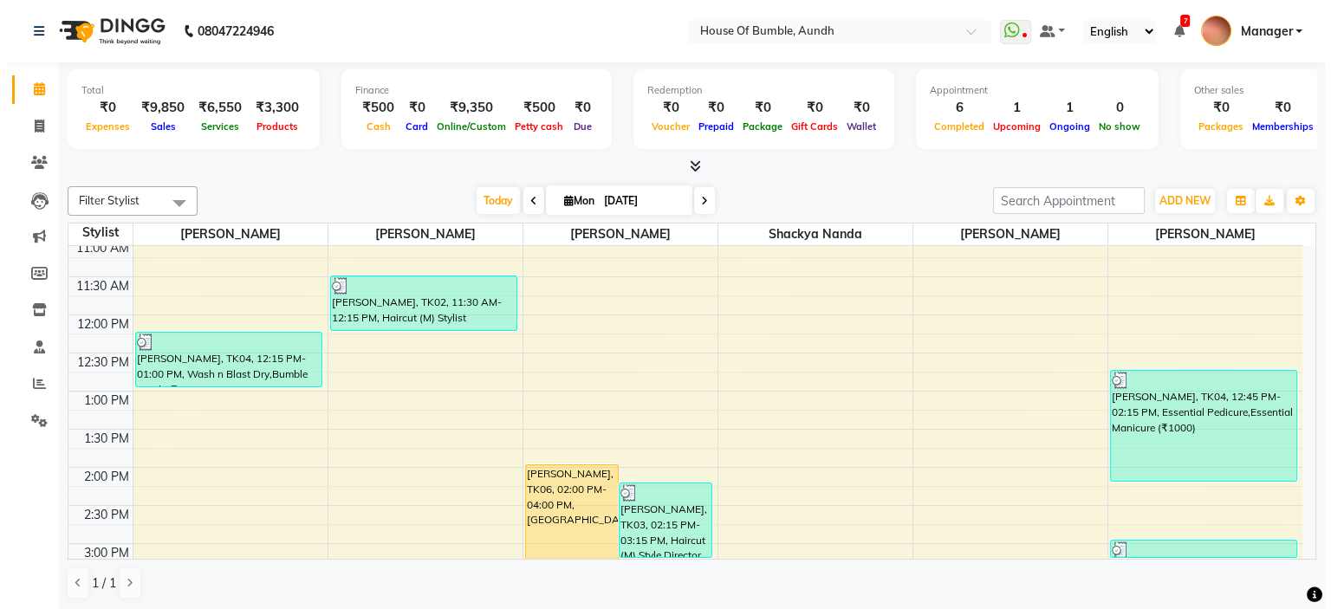
scroll to position [333, 0]
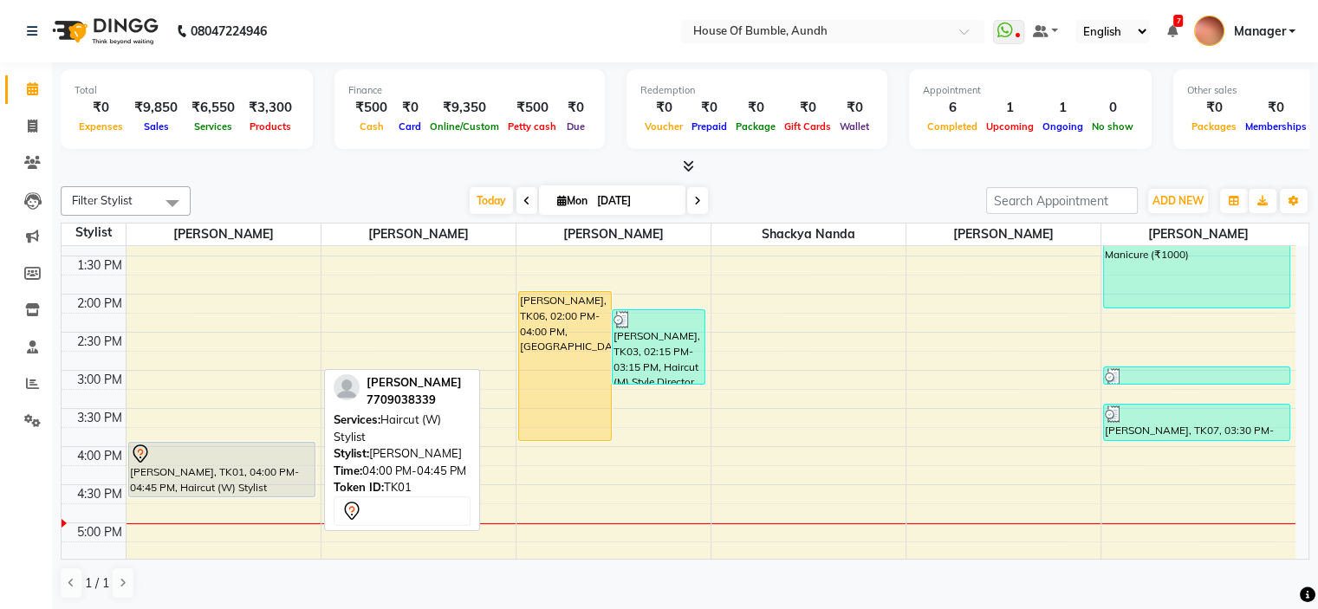
click at [180, 457] on div at bounding box center [222, 454] width 184 height 21
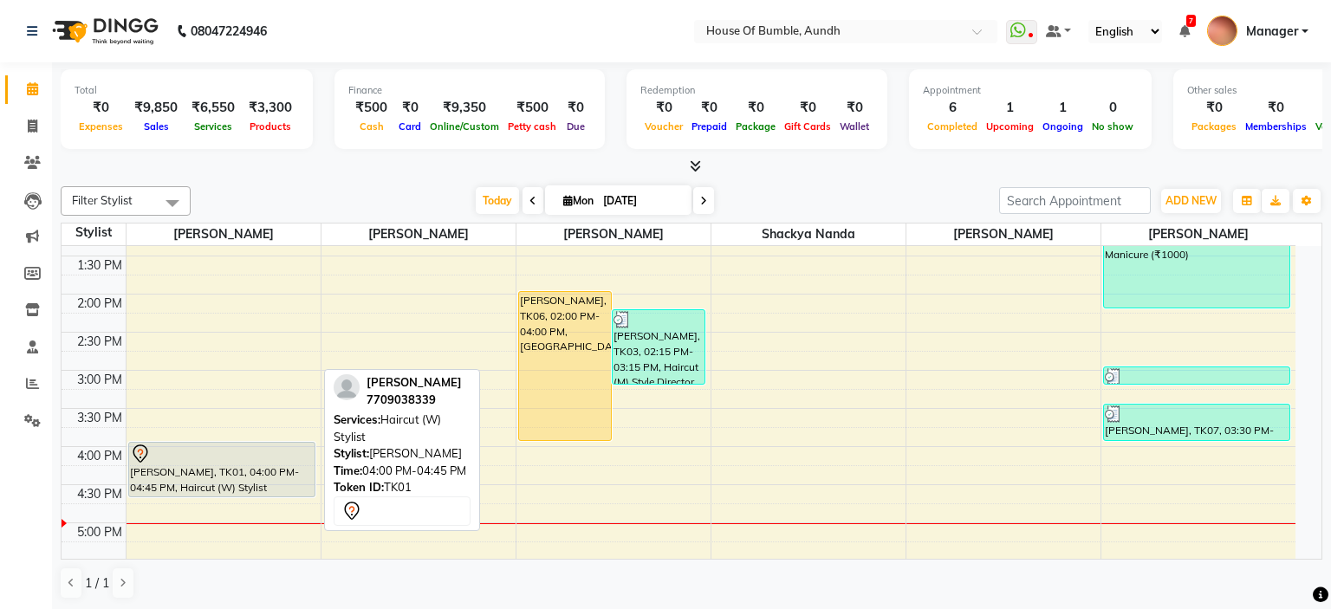
select select "7"
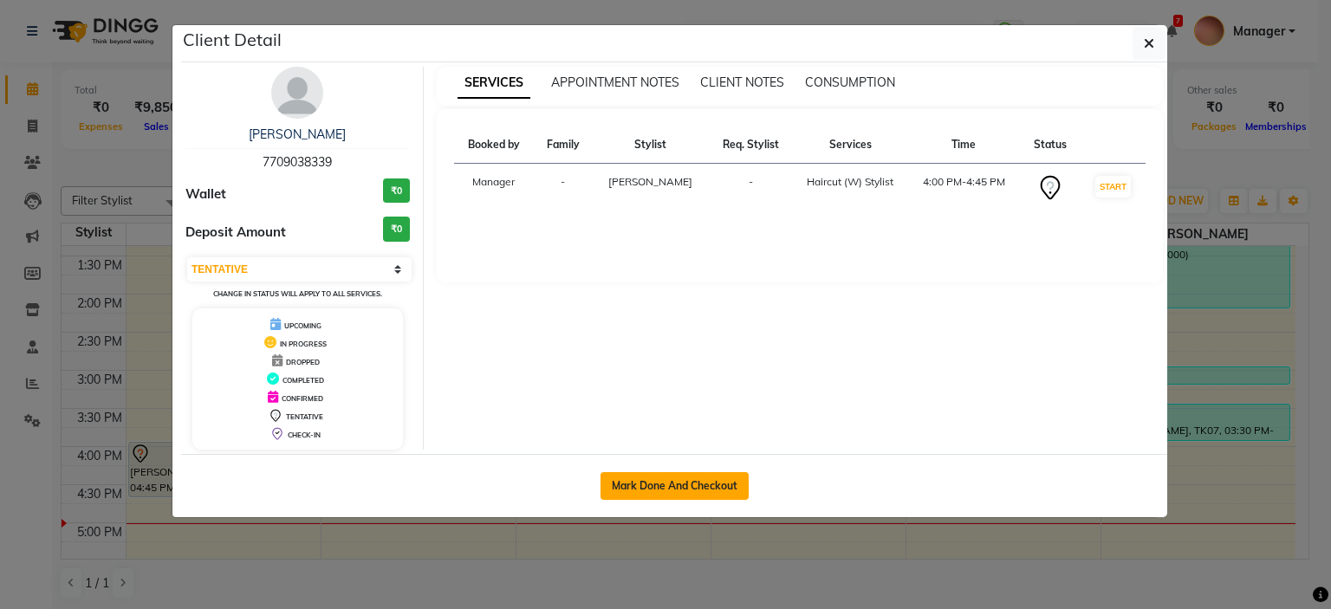
click at [654, 477] on button "Mark Done And Checkout" at bounding box center [674, 486] width 148 height 28
select select "service"
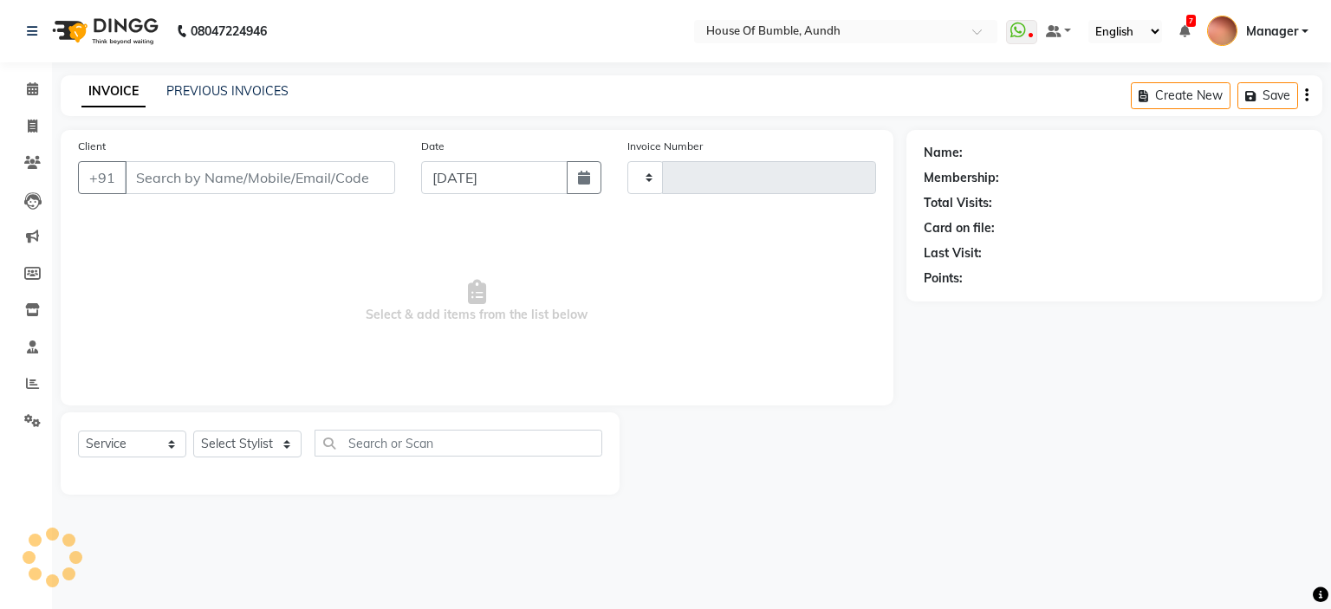
type input "1281"
select select "581"
type input "77******39"
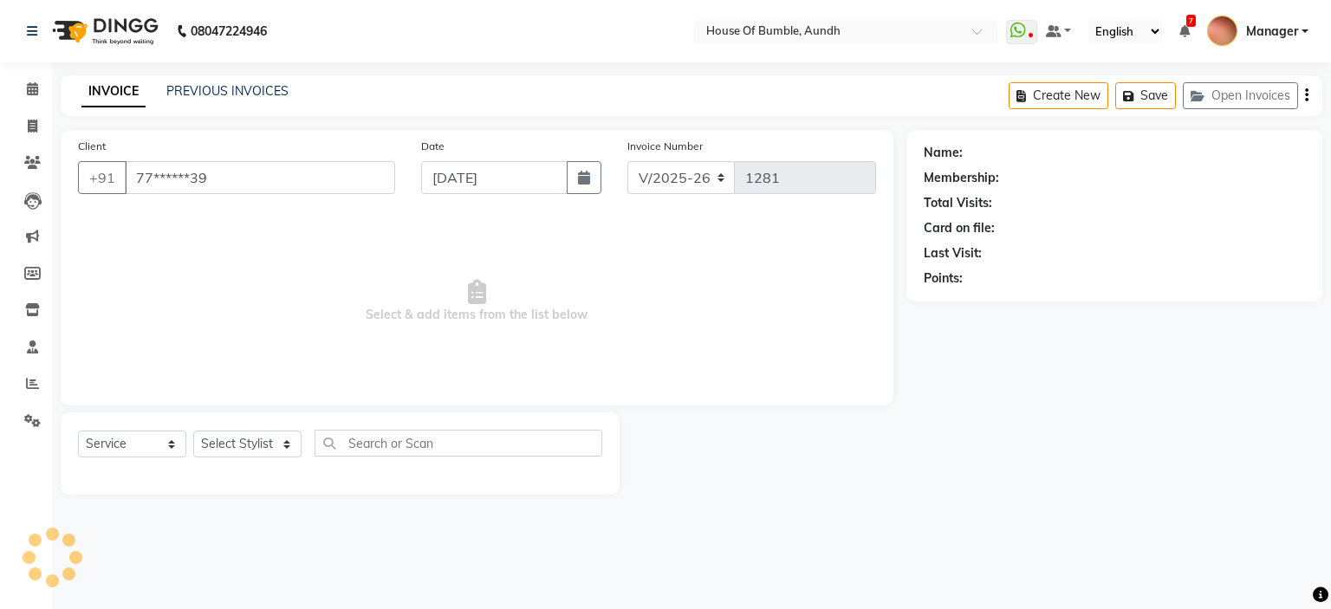
select select "7795"
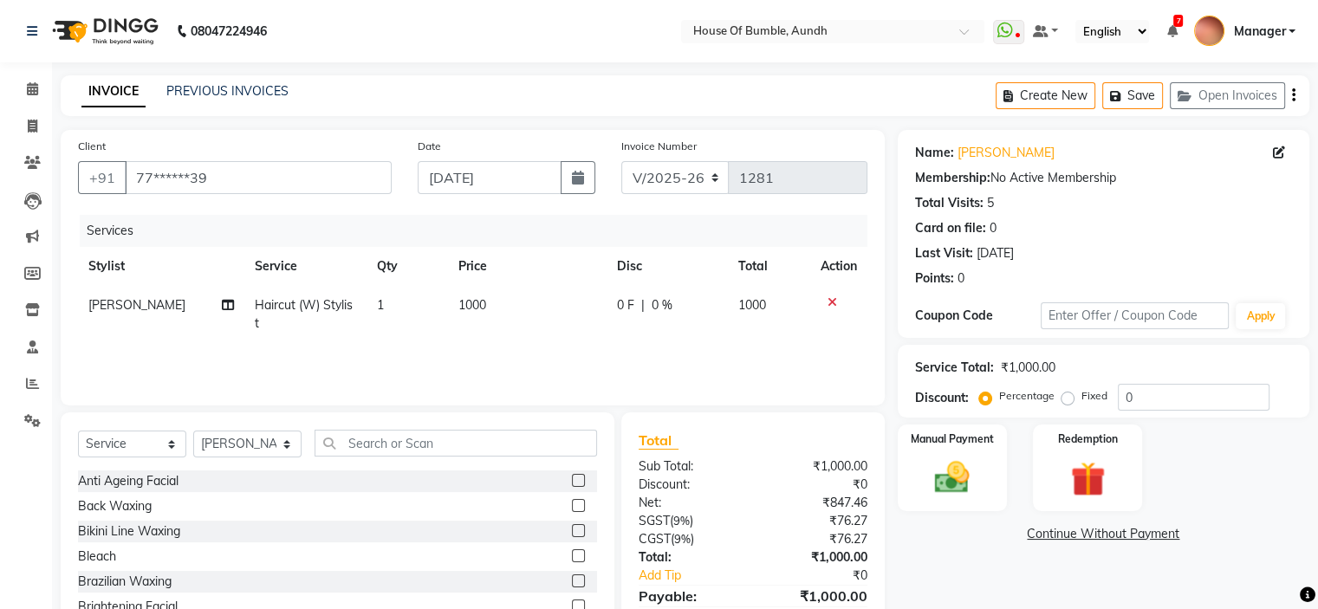
scroll to position [85, 0]
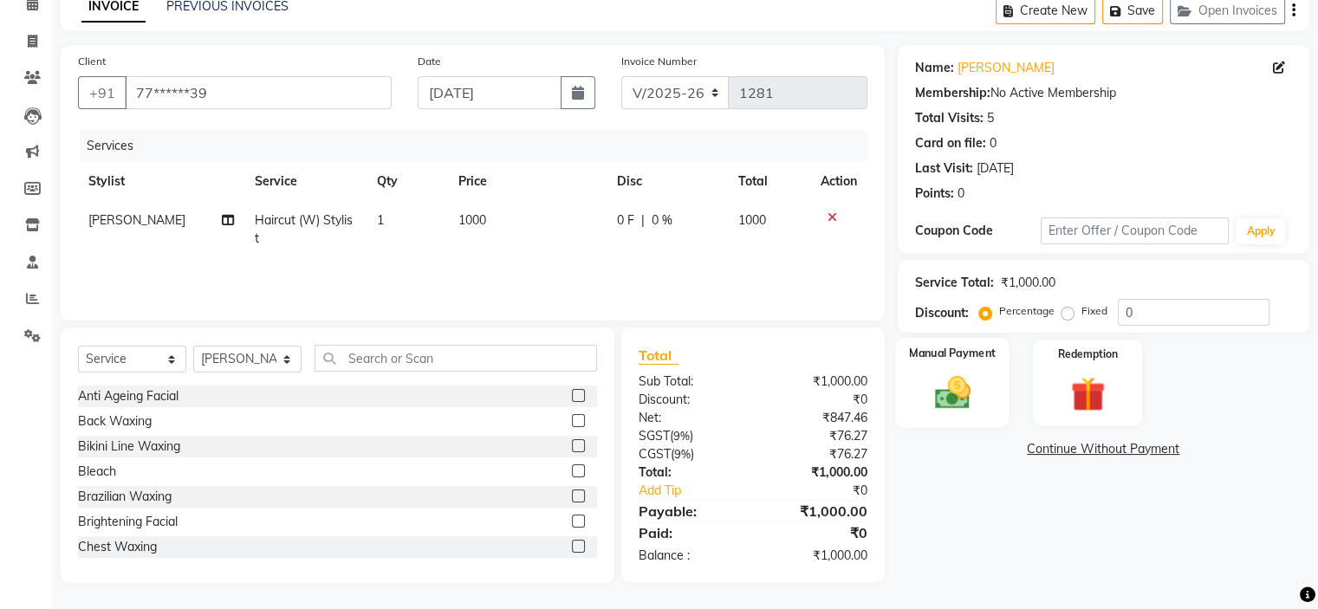
click at [993, 379] on div "Manual Payment" at bounding box center [951, 382] width 113 height 89
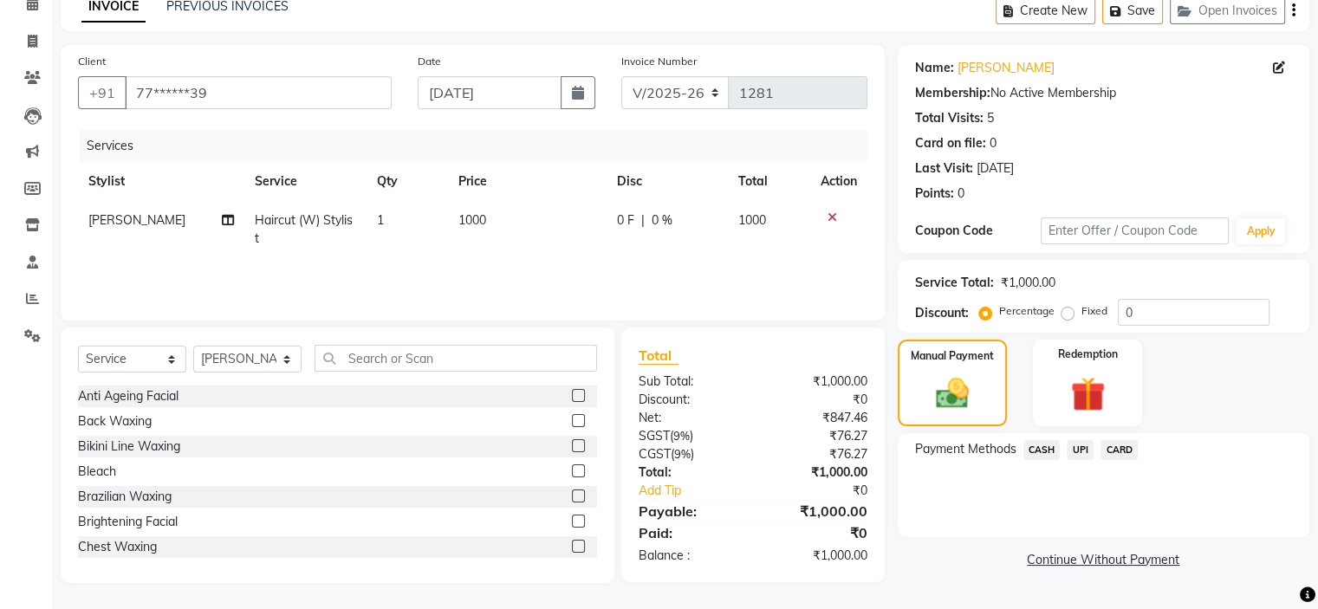
click at [1128, 447] on span "CARD" at bounding box center [1118, 450] width 37 height 20
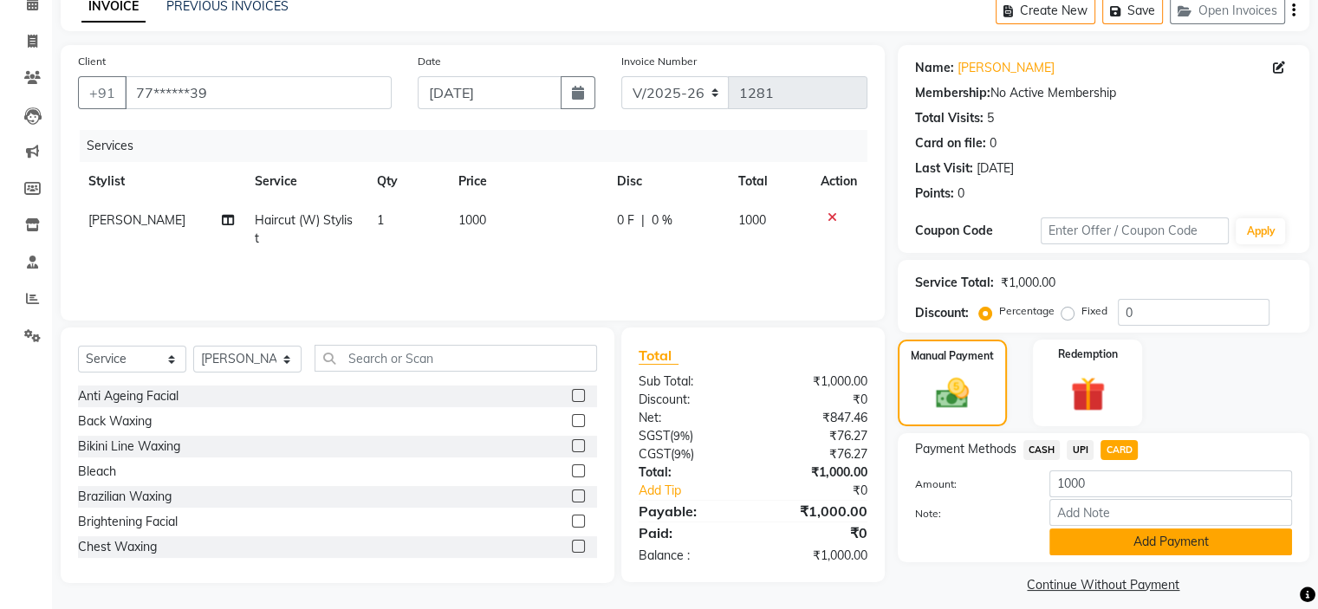
click at [1171, 536] on button "Add Payment" at bounding box center [1170, 541] width 243 height 27
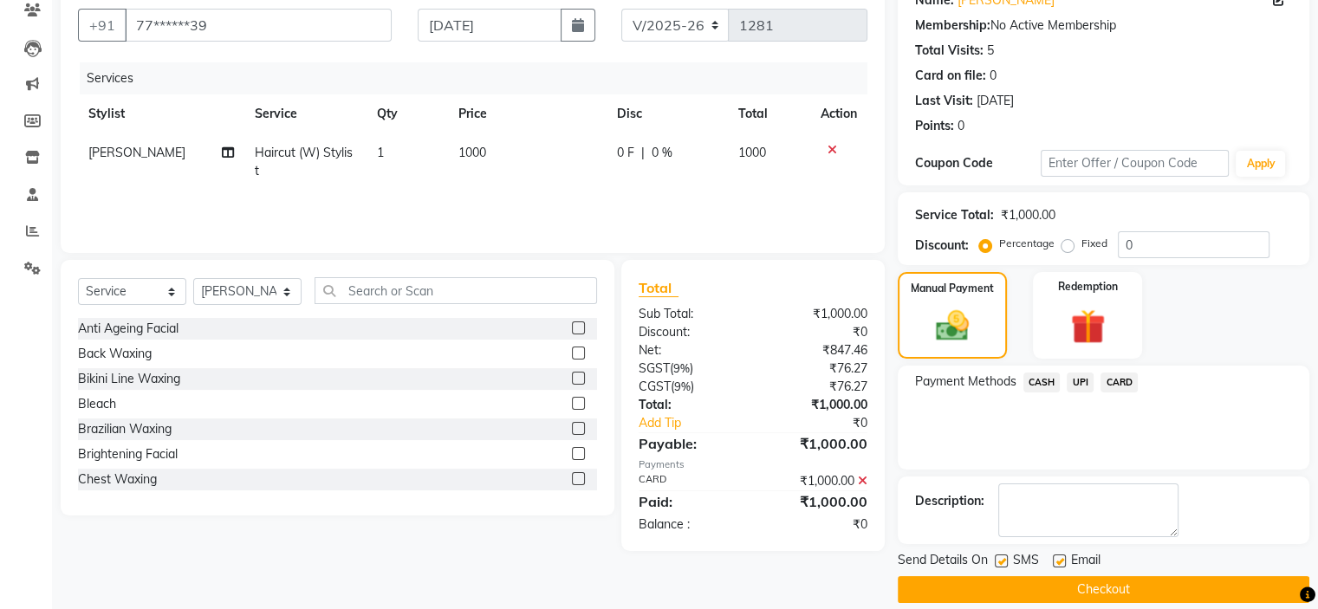
scroll to position [171, 0]
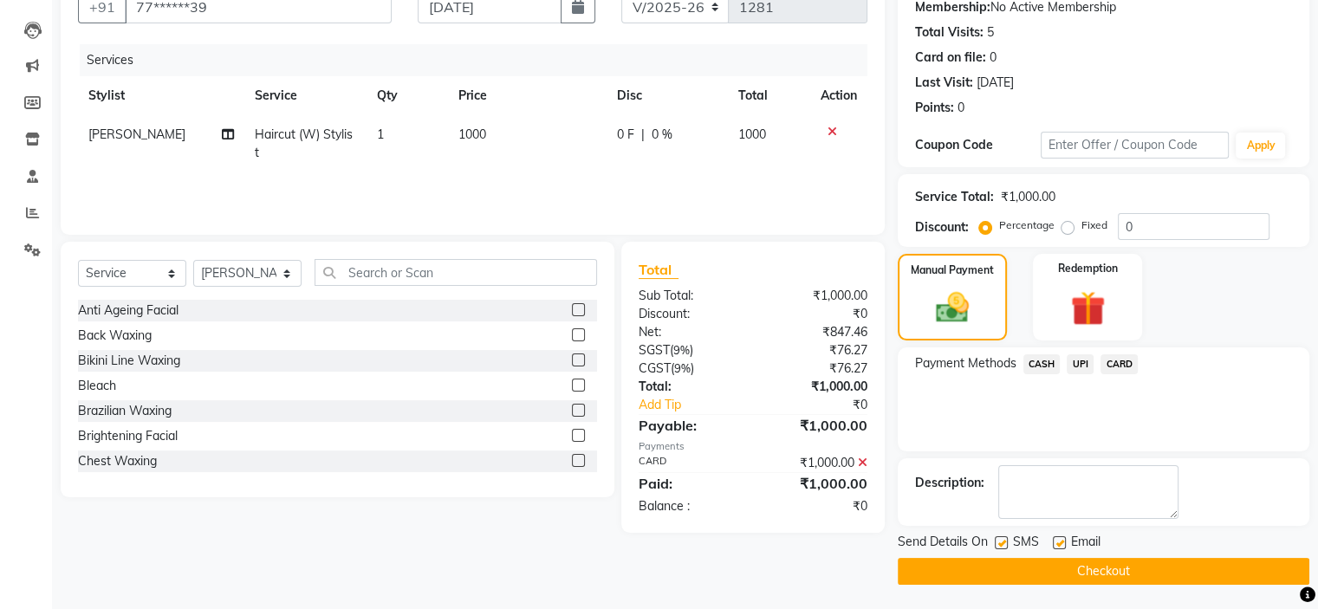
click at [1023, 559] on button "Checkout" at bounding box center [1102, 571] width 411 height 27
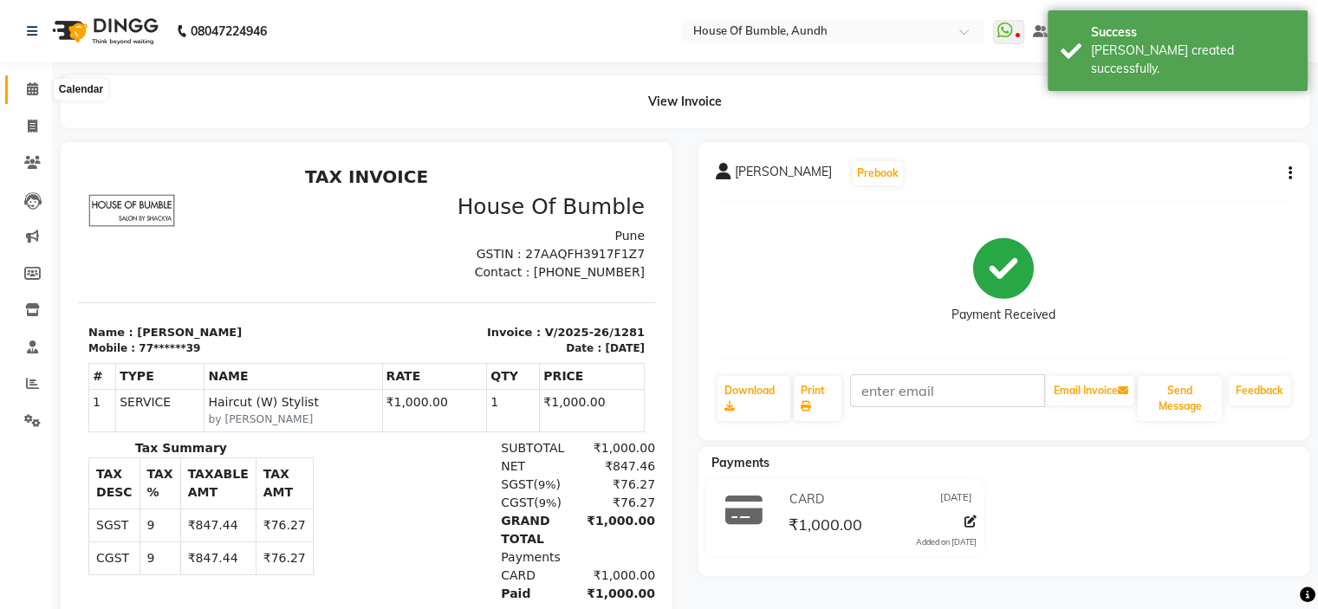
click at [24, 88] on span at bounding box center [32, 90] width 30 height 20
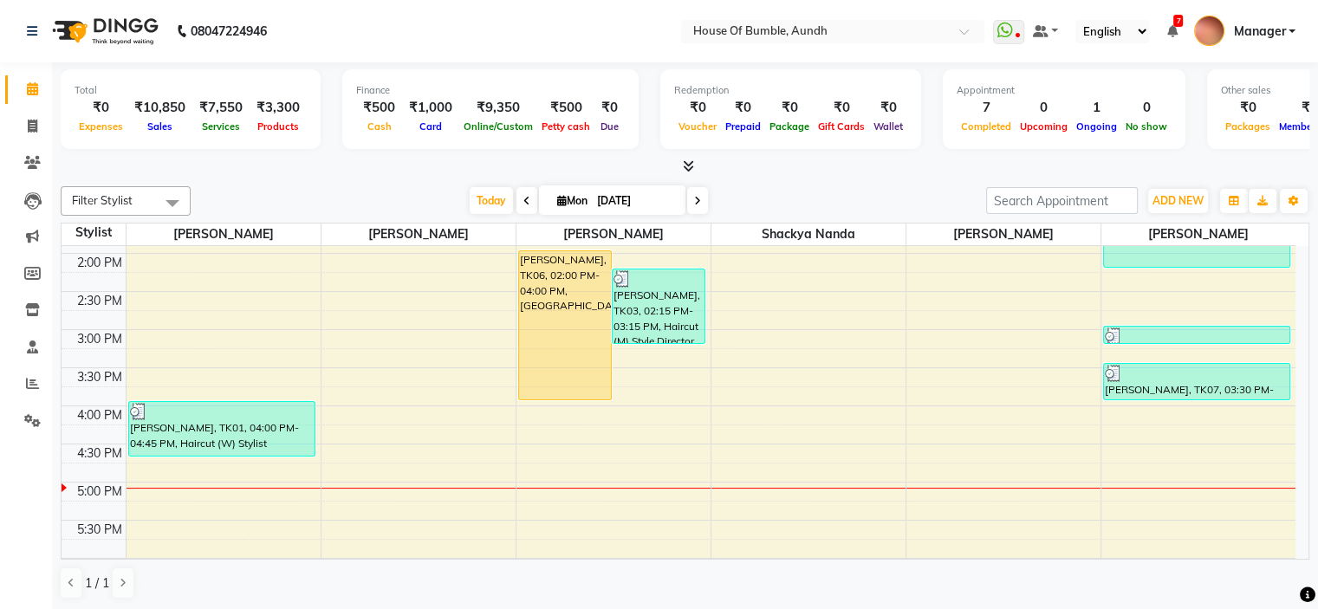
scroll to position [333, 0]
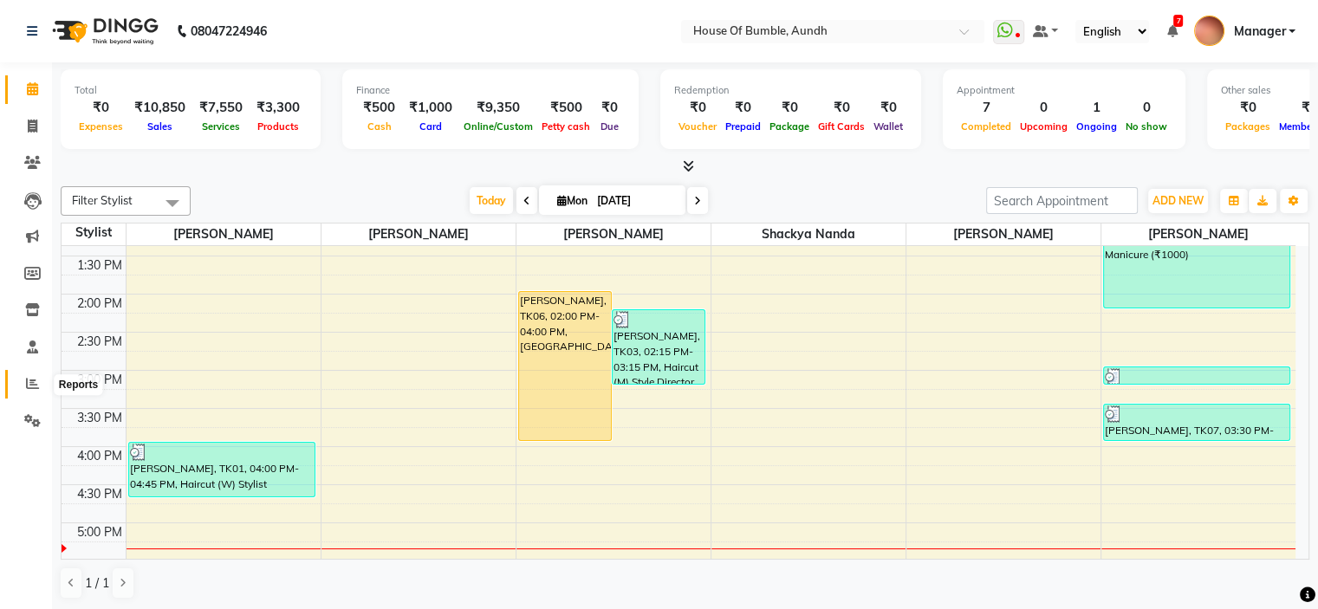
click at [32, 388] on icon at bounding box center [32, 383] width 13 height 13
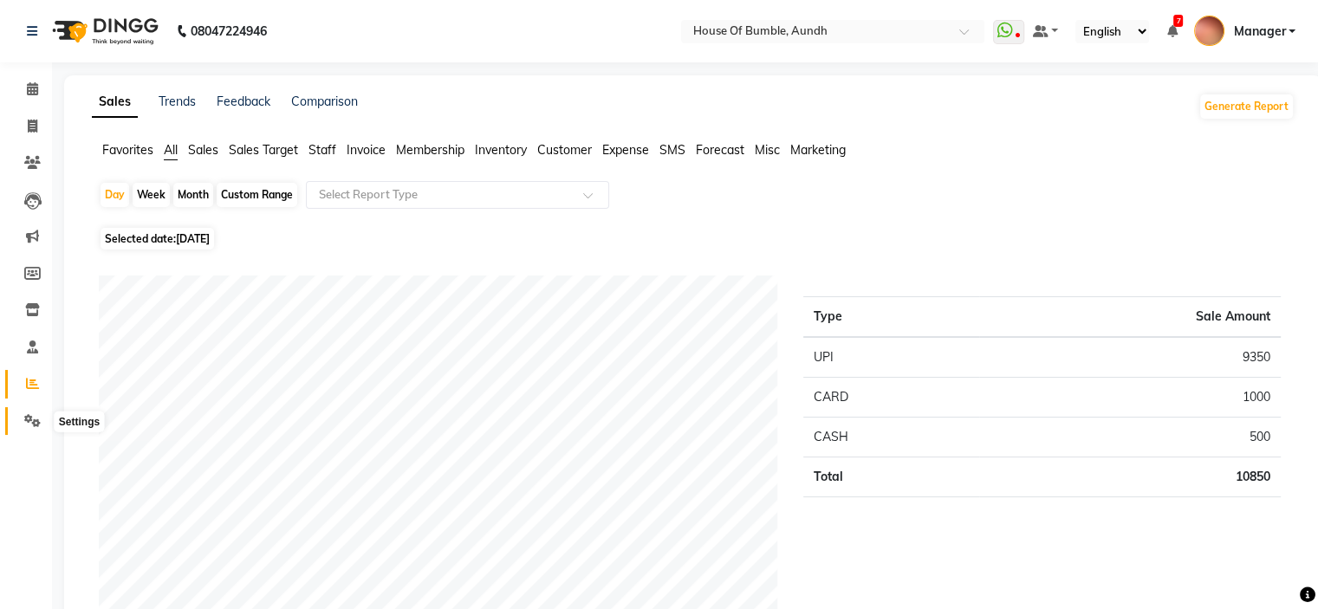
click at [29, 418] on icon at bounding box center [32, 420] width 16 height 13
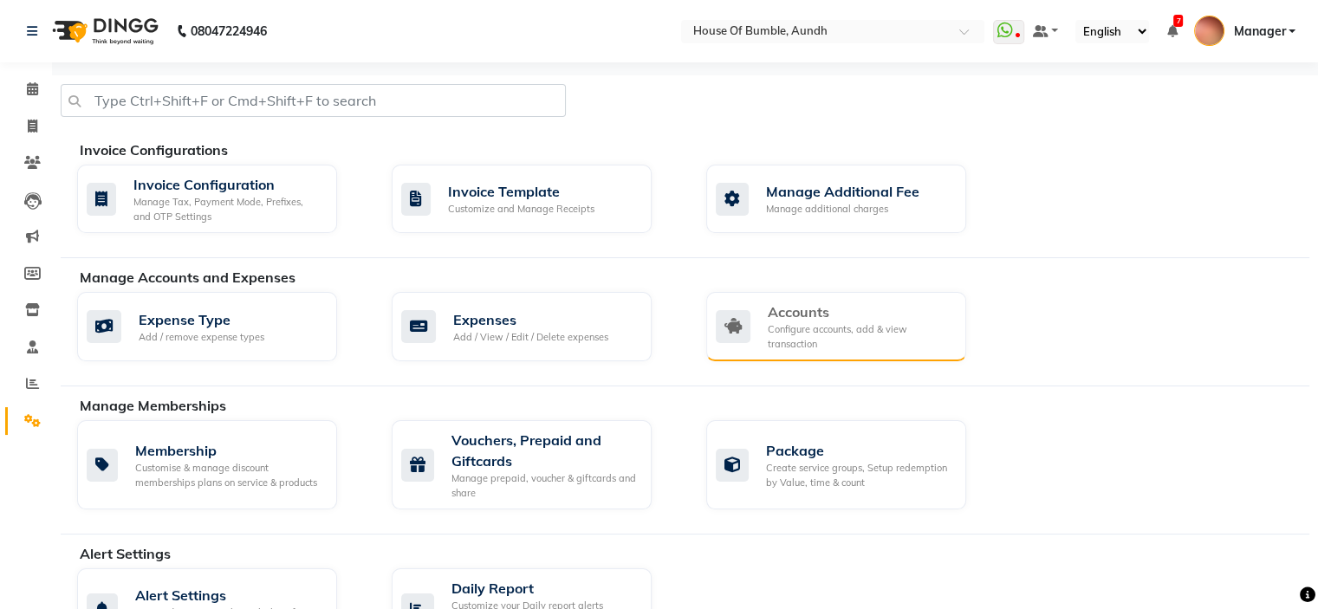
click at [823, 325] on div "Configure accounts, add & view transaction" at bounding box center [860, 336] width 185 height 29
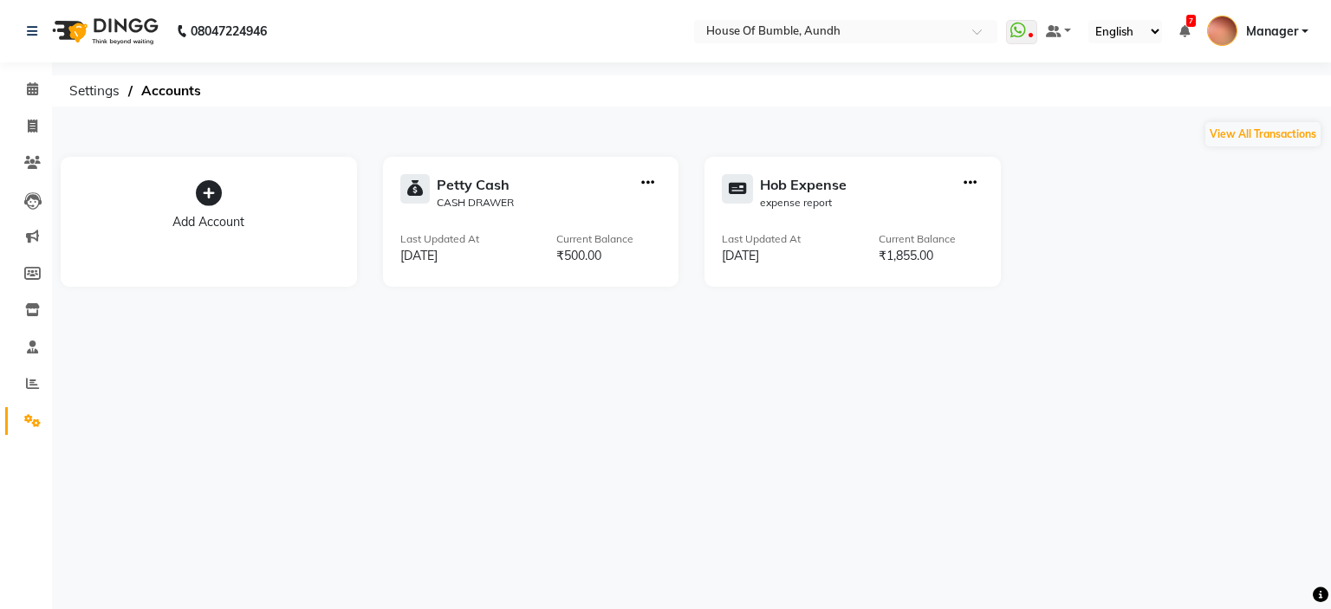
click at [967, 183] on icon "button" at bounding box center [969, 183] width 13 height 1
click at [1002, 100] on div "Add Transaction" at bounding box center [970, 103] width 92 height 18
select select "direct"
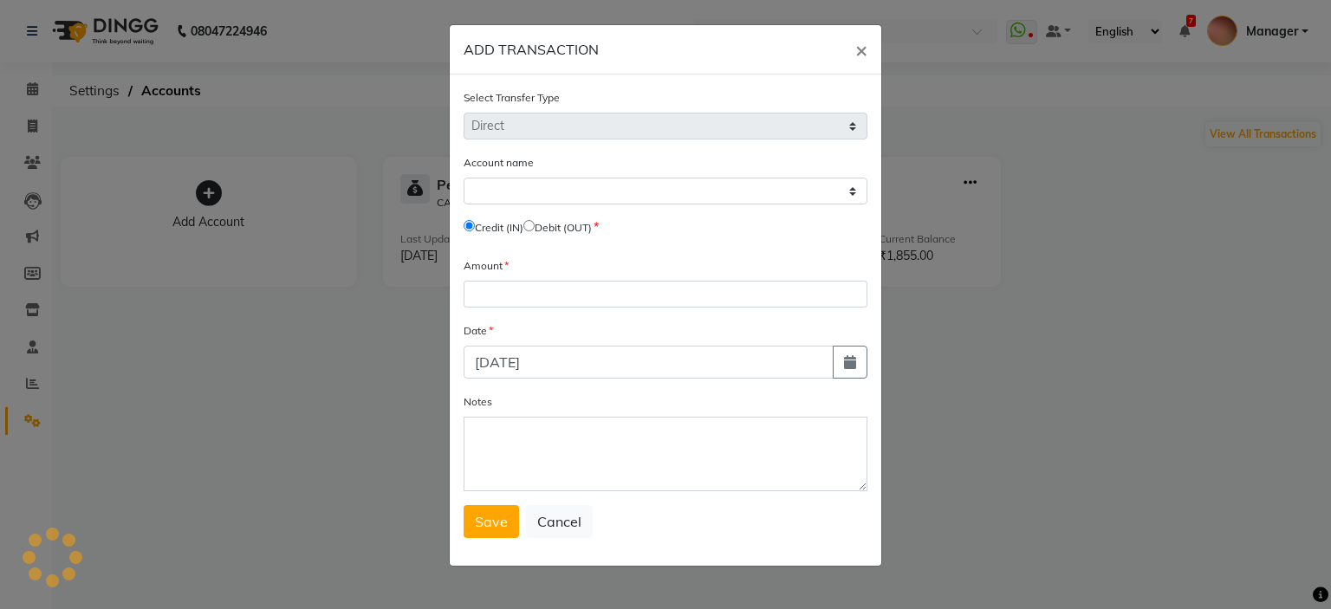
select select "7380"
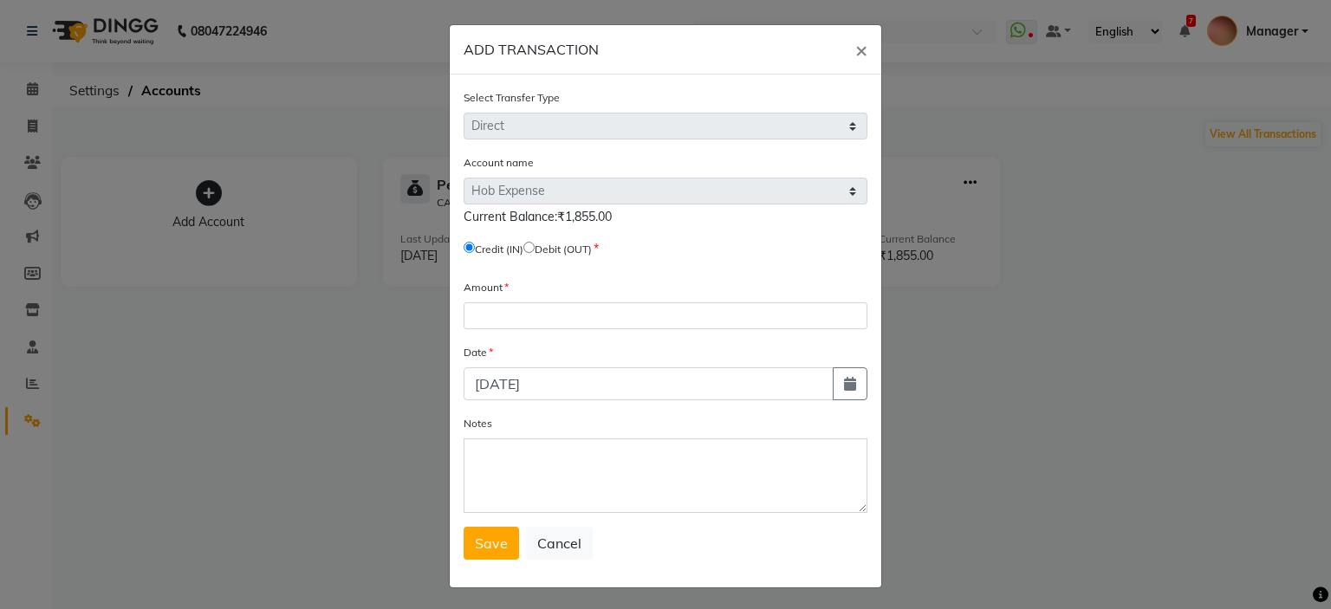
click at [534, 252] on input "radio" at bounding box center [528, 247] width 11 height 11
radio input "true"
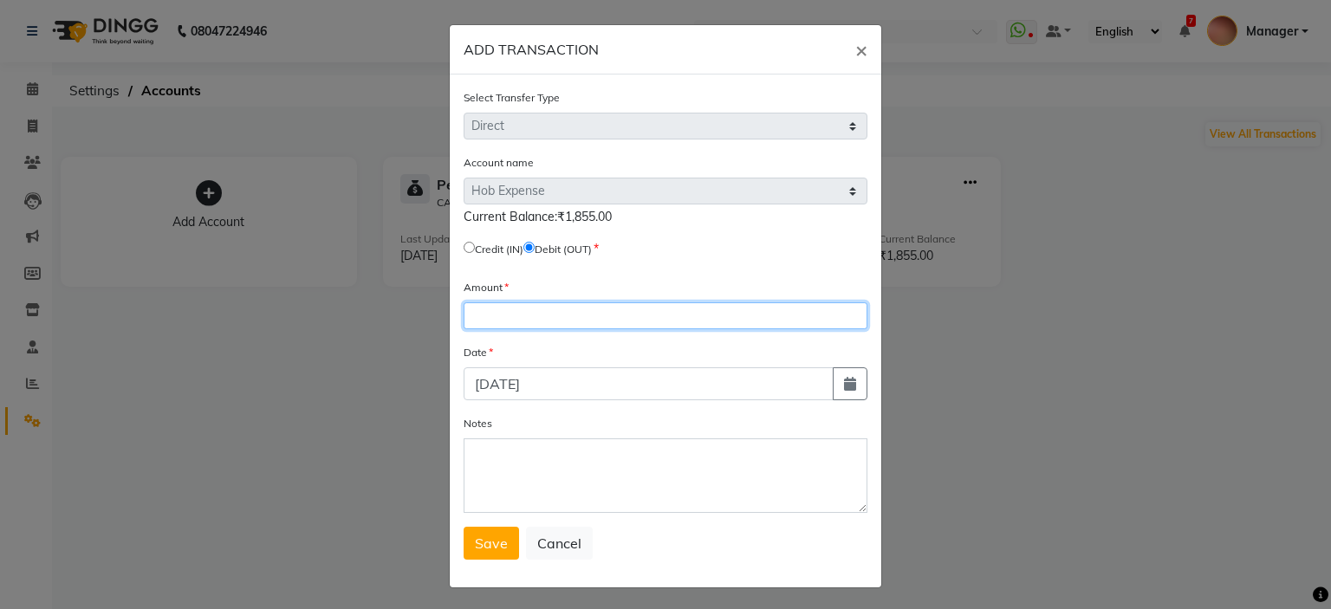
click at [560, 326] on input "number" at bounding box center [665, 315] width 404 height 27
type input "500"
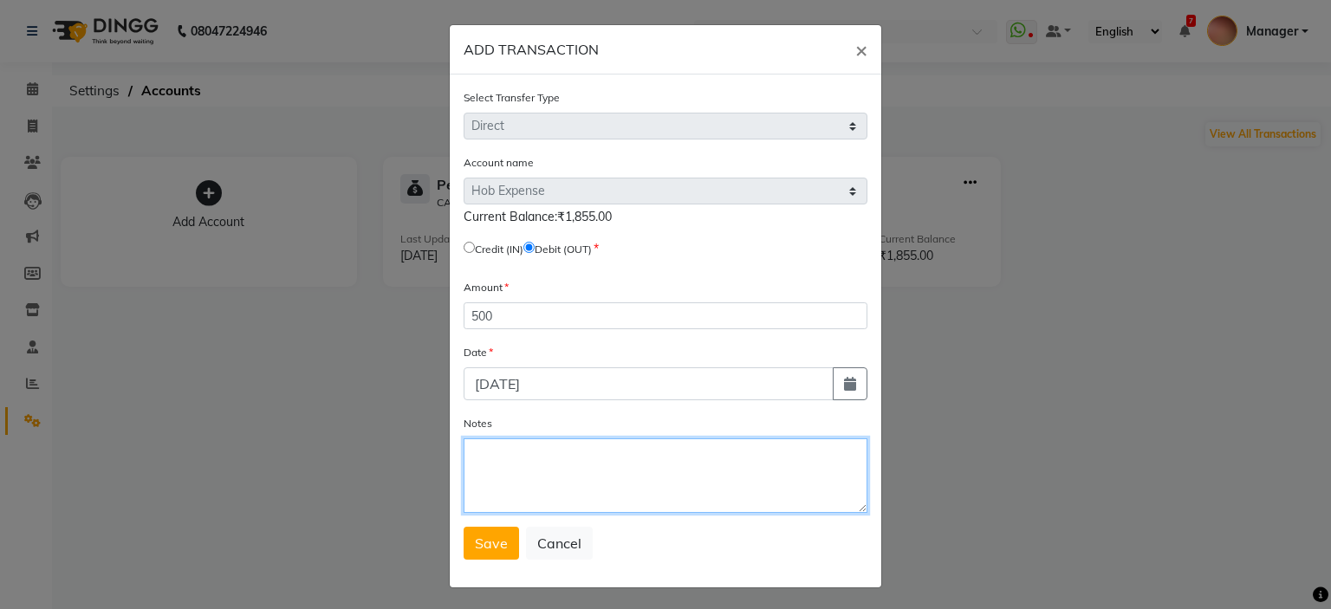
click at [483, 453] on textarea "Notes" at bounding box center [665, 475] width 404 height 75
type textarea "Garbage bill paid"
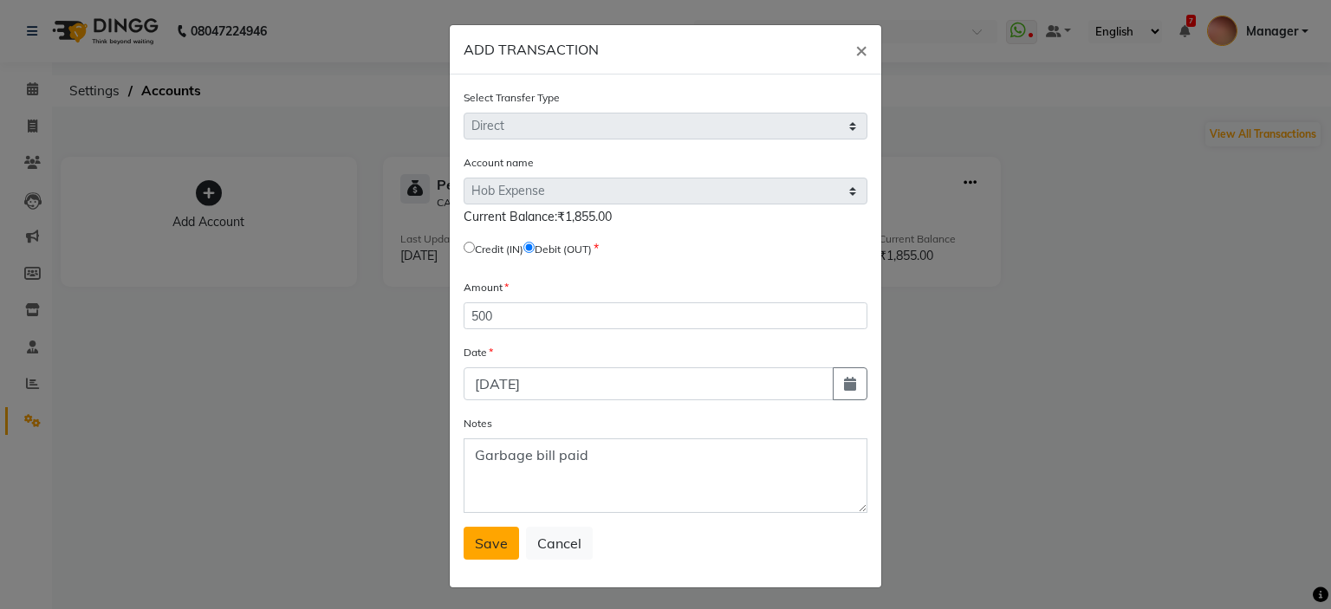
click at [472, 560] on button "Save" at bounding box center [490, 543] width 55 height 33
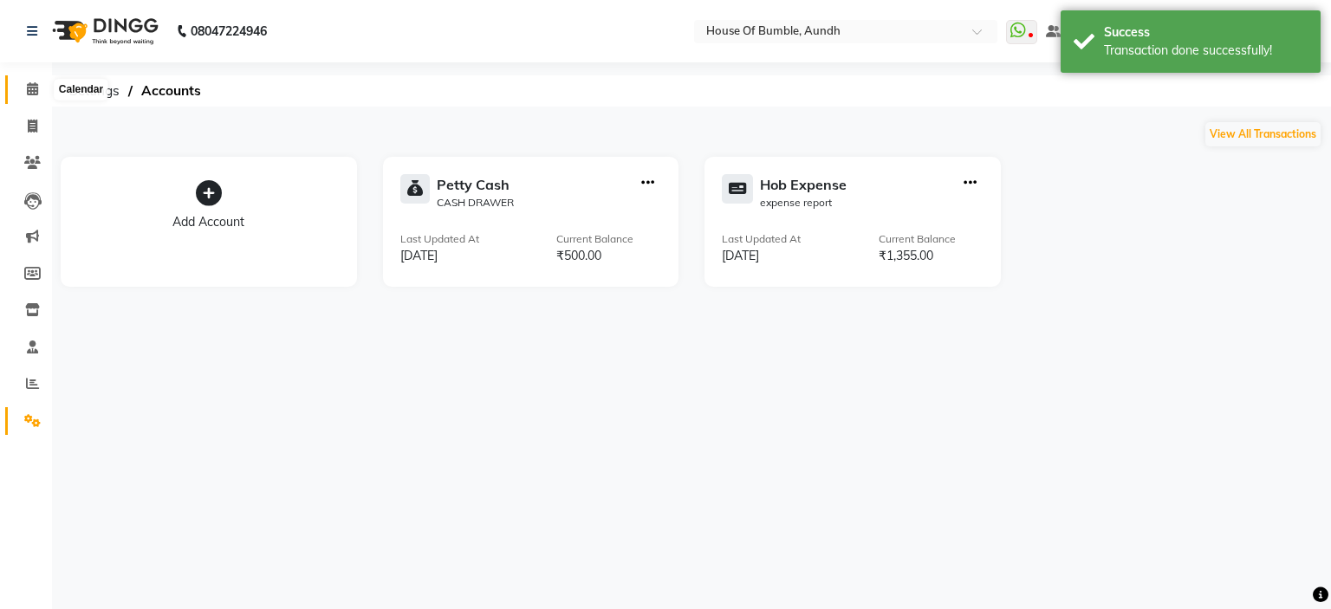
click at [25, 81] on span at bounding box center [32, 90] width 30 height 20
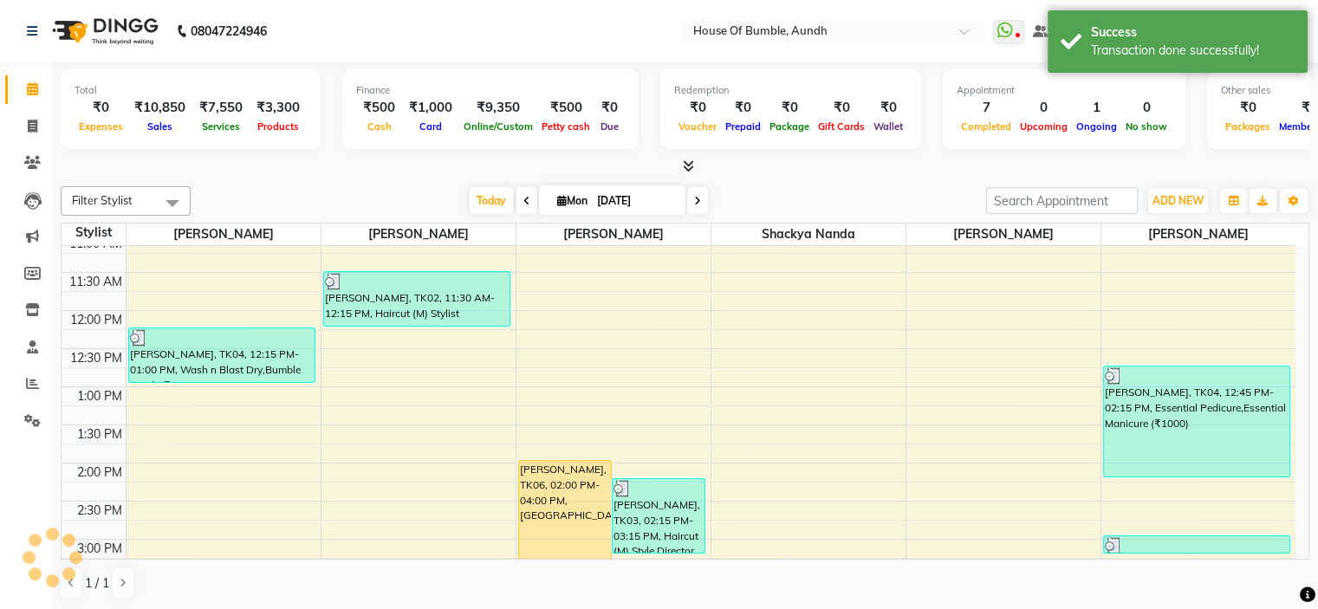
scroll to position [173, 0]
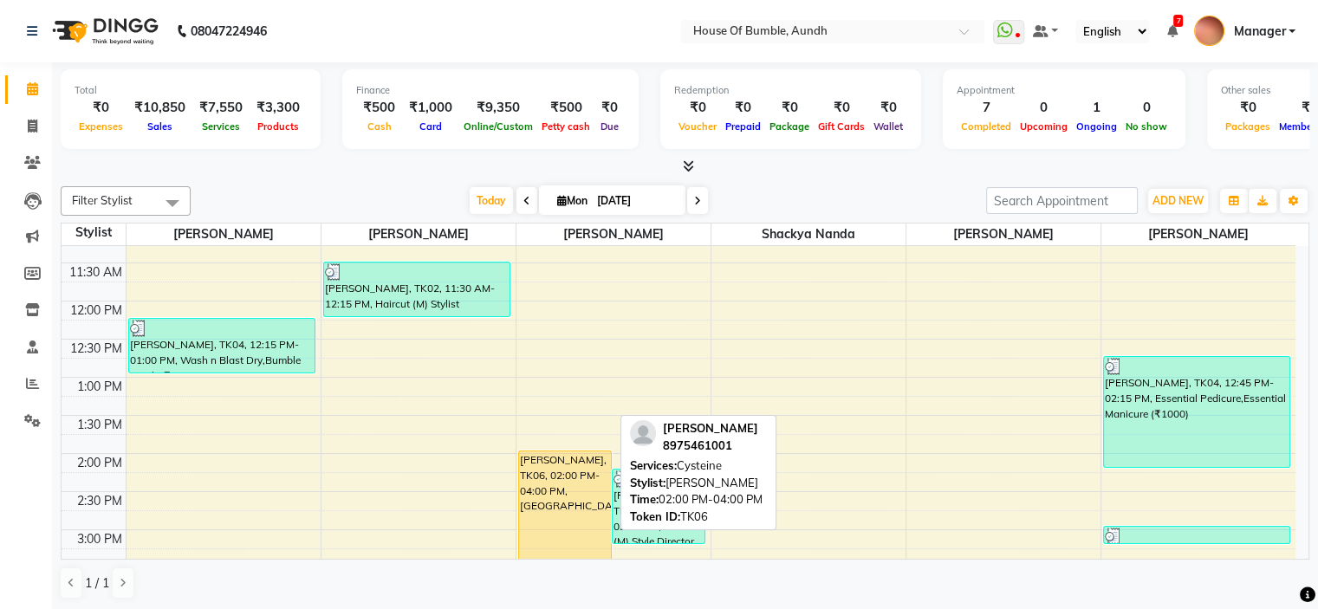
click at [548, 495] on div "[PERSON_NAME], TK06, 02:00 PM-04:00 PM, [GEOGRAPHIC_DATA]" at bounding box center [565, 525] width 92 height 148
select select "1"
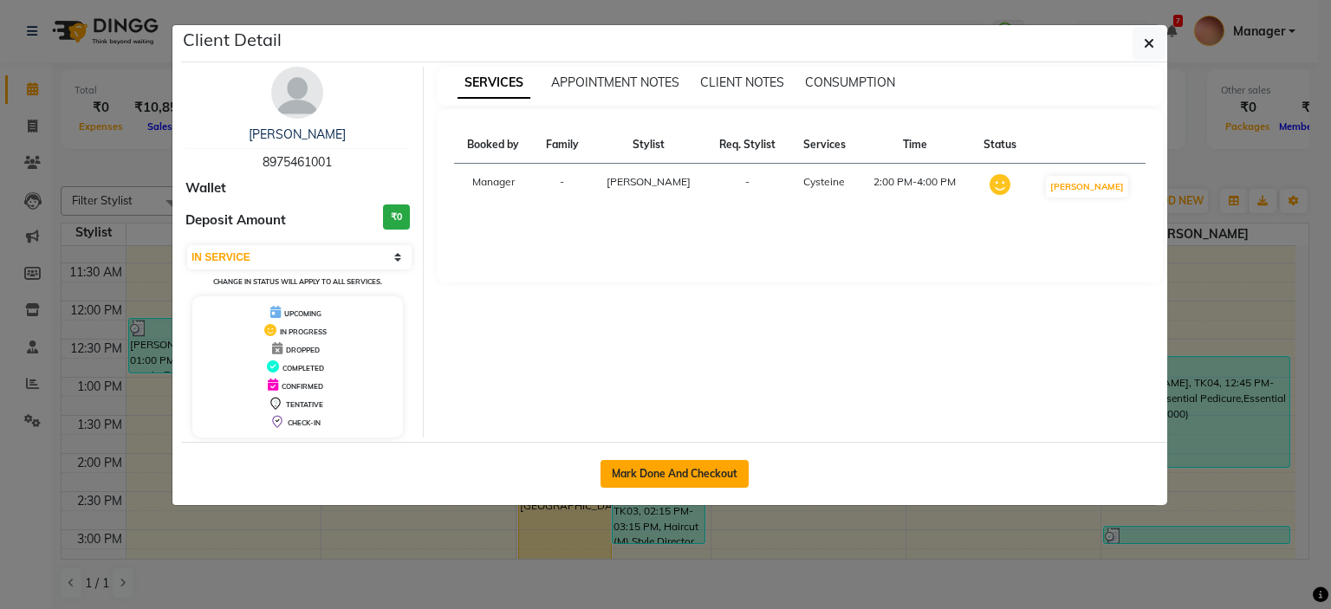
click at [653, 471] on button "Mark Done And Checkout" at bounding box center [674, 474] width 148 height 28
select select "581"
select select "service"
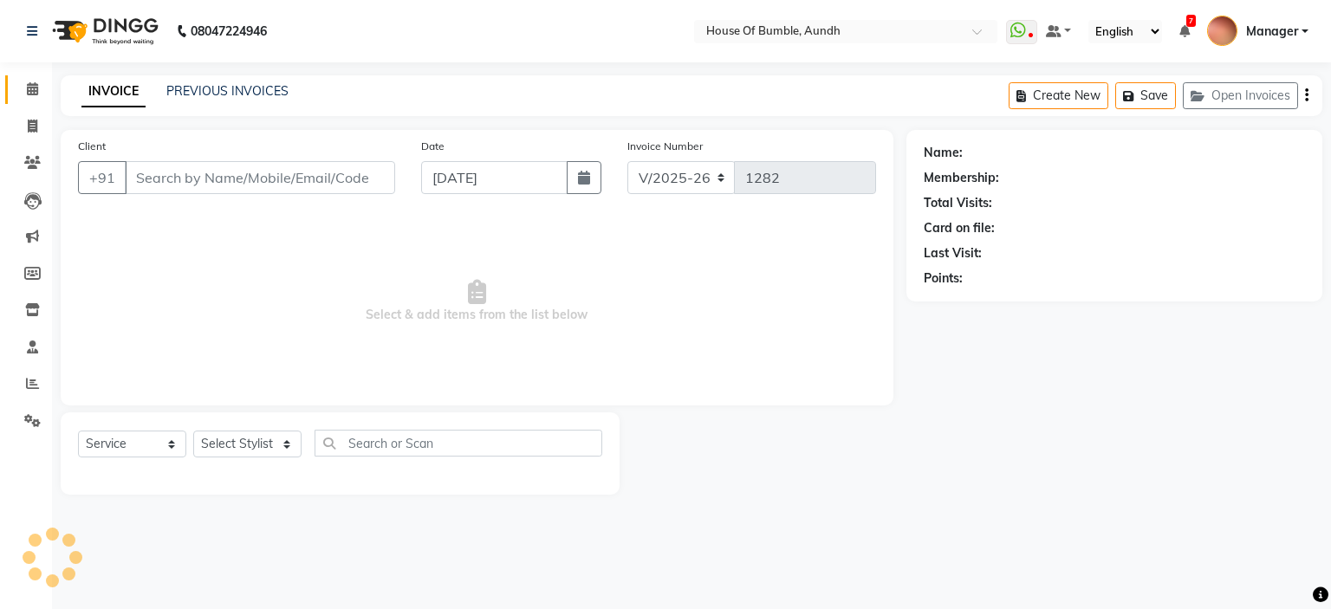
type input "89******01"
select select "8141"
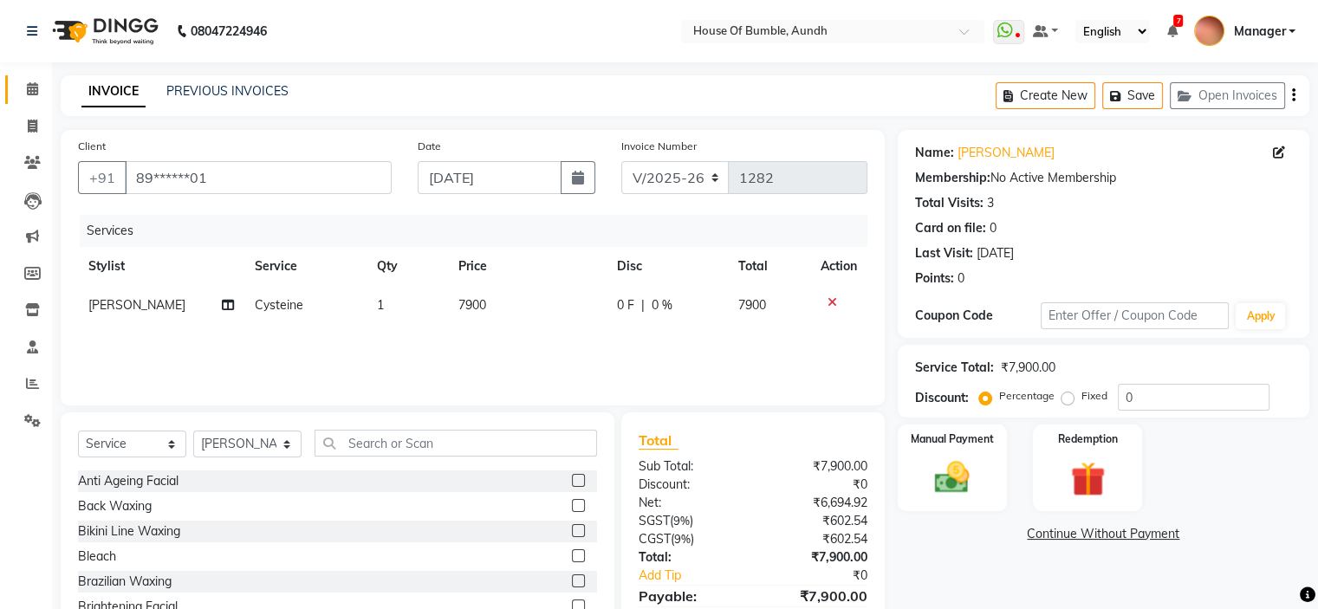
scroll to position [85, 0]
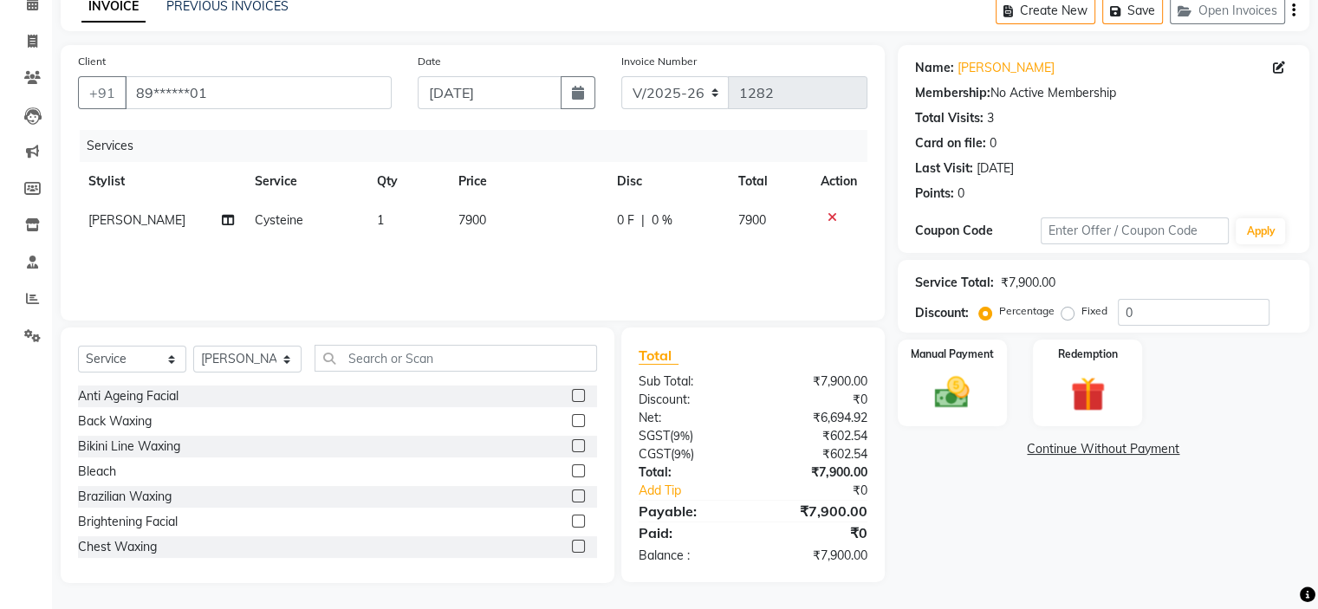
click at [486, 230] on td "7900" at bounding box center [527, 220] width 159 height 39
select select "8141"
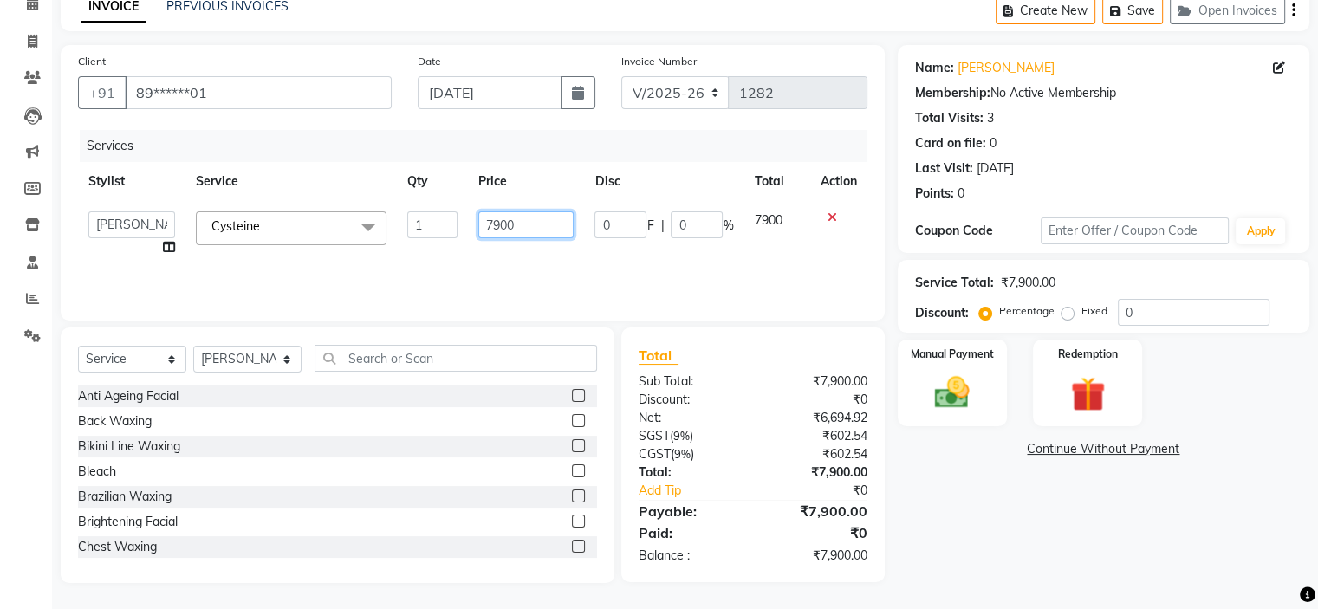
click at [539, 224] on input "7900" at bounding box center [525, 224] width 95 height 27
type input "7450"
click at [814, 535] on div "₹0" at bounding box center [816, 532] width 127 height 21
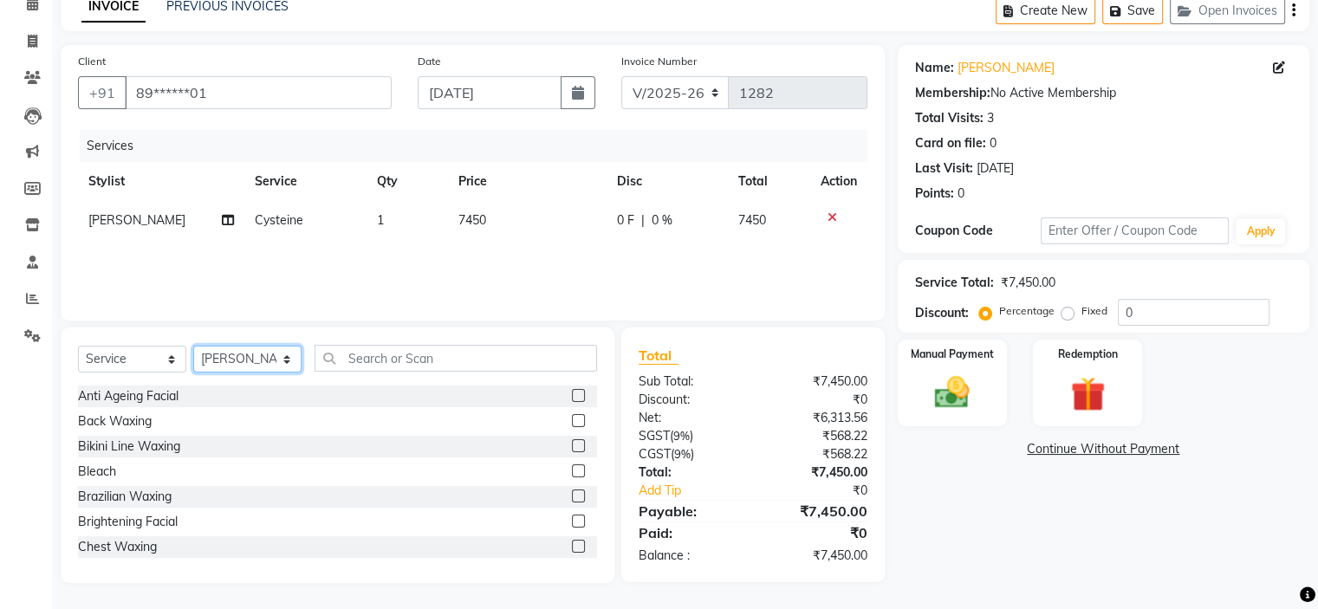
click at [239, 360] on select "Select Stylist - [PERSON_NAME] [PERSON_NAME] [PERSON_NAME] Manager [PERSON_NAME…" at bounding box center [247, 359] width 108 height 27
click at [193, 347] on select "Select Stylist - [PERSON_NAME] [PERSON_NAME] [PERSON_NAME] Manager [PERSON_NAME…" at bounding box center [247, 359] width 108 height 27
click at [123, 362] on select "Select Service Product Membership Package Voucher Prepaid Gift Card" at bounding box center [132, 359] width 108 height 27
select select "product"
click at [78, 347] on select "Select Service Product Membership Package Voucher Prepaid Gift Card" at bounding box center [132, 359] width 108 height 27
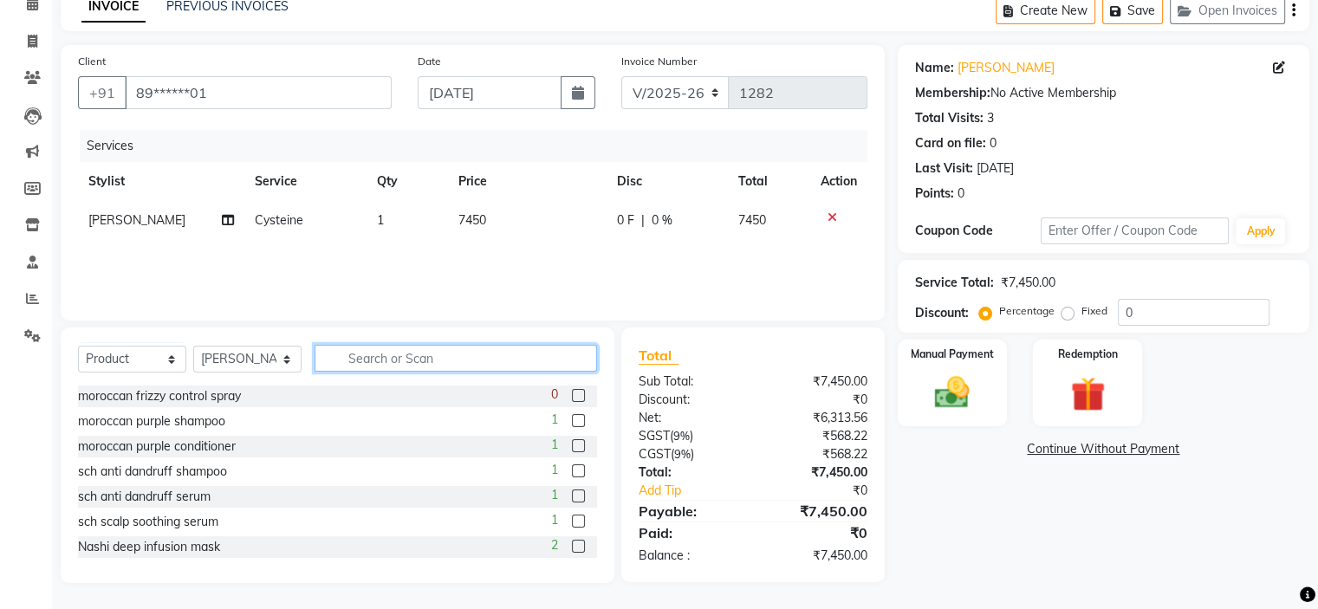
click at [356, 358] on input "text" at bounding box center [455, 358] width 282 height 27
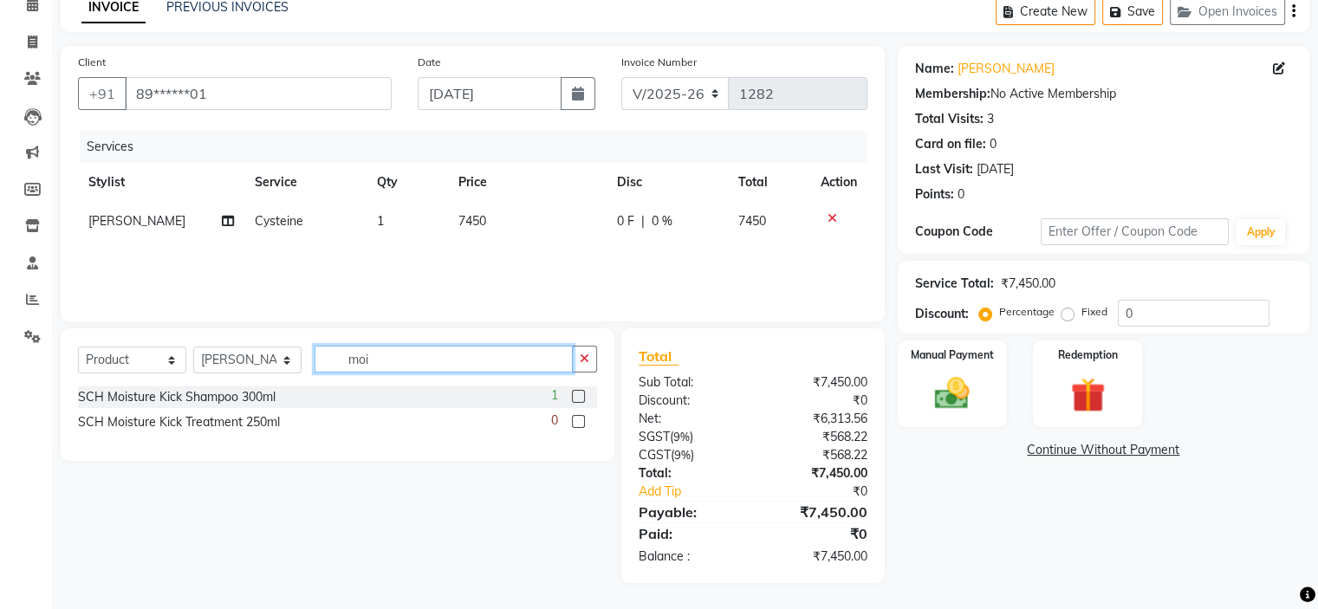
scroll to position [84, 0]
type input "moi"
drag, startPoint x: 578, startPoint y: 398, endPoint x: 577, endPoint y: 426, distance: 28.6
click at [578, 398] on label at bounding box center [578, 396] width 13 height 13
click at [578, 398] on input "checkbox" at bounding box center [577, 397] width 11 height 11
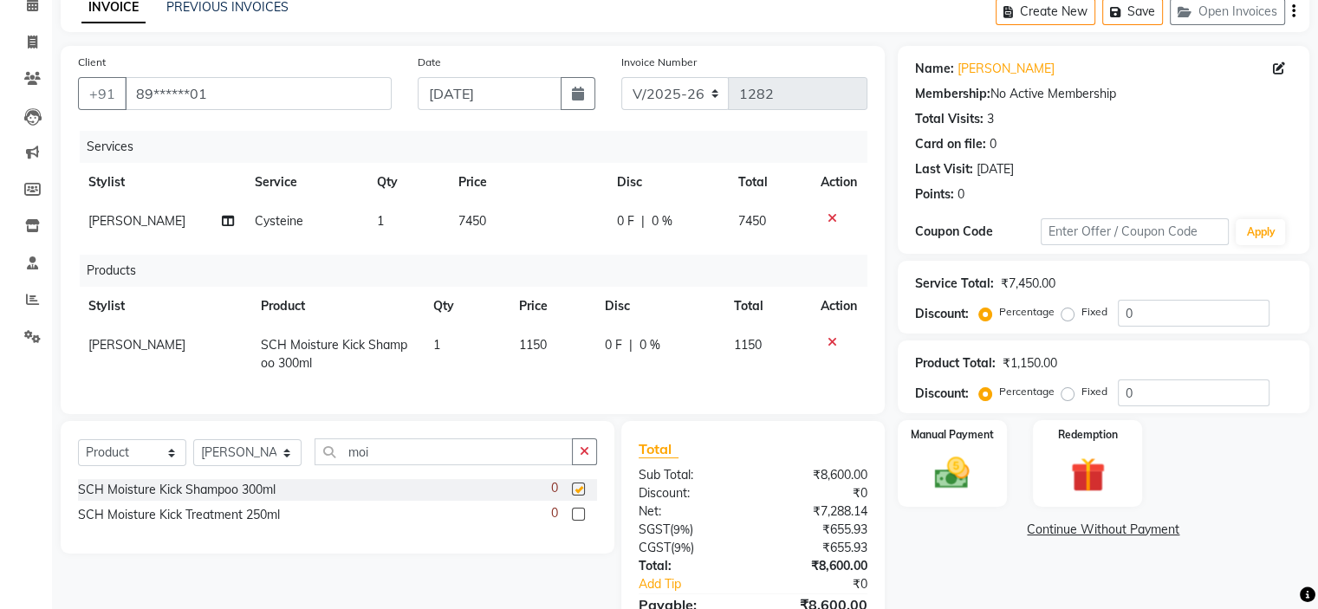
checkbox input "false"
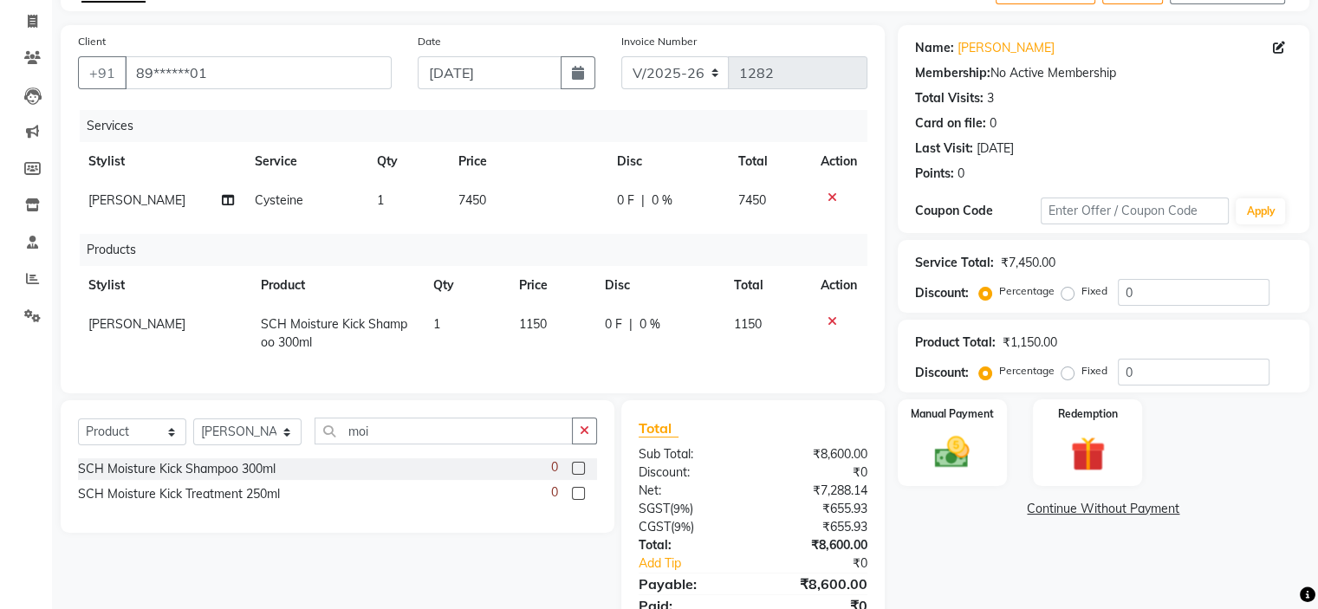
scroll to position [191, 0]
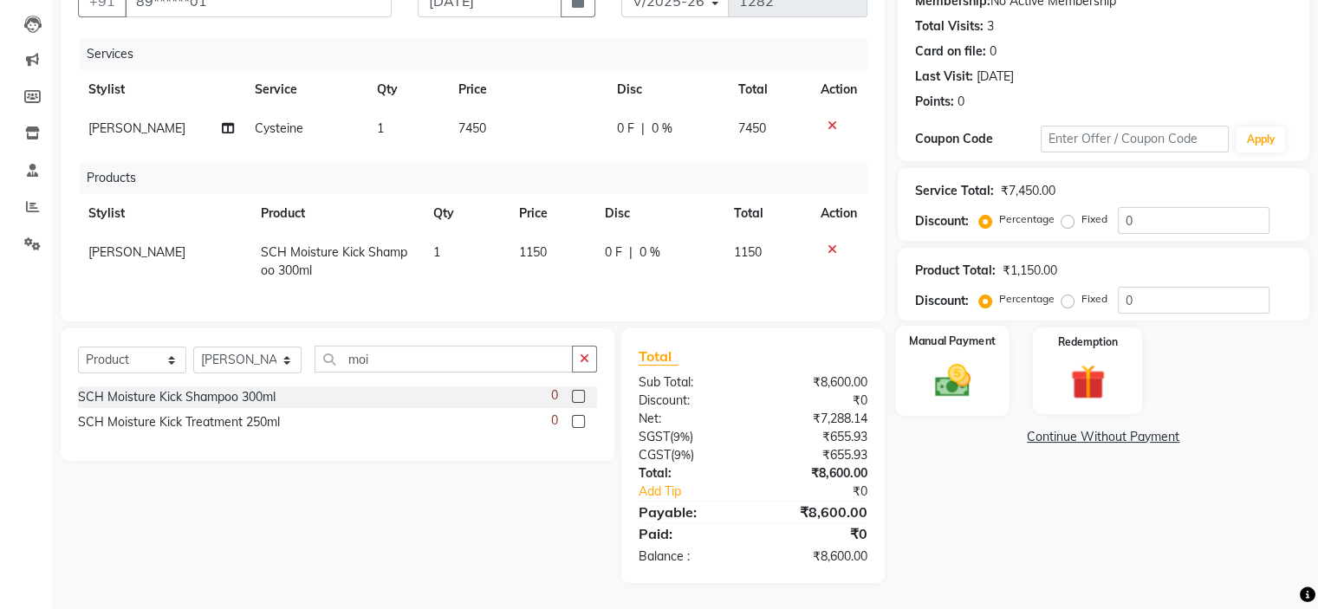
click at [897, 373] on div "Manual Payment" at bounding box center [951, 370] width 113 height 89
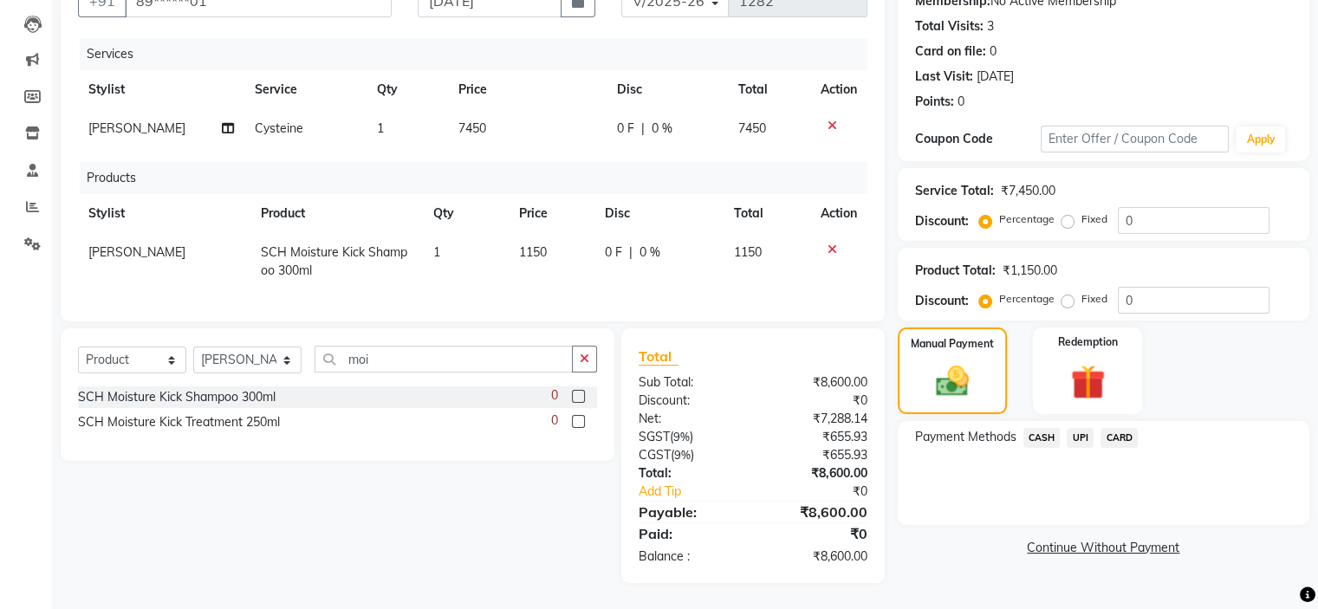
click at [1114, 428] on span "CARD" at bounding box center [1118, 438] width 37 height 20
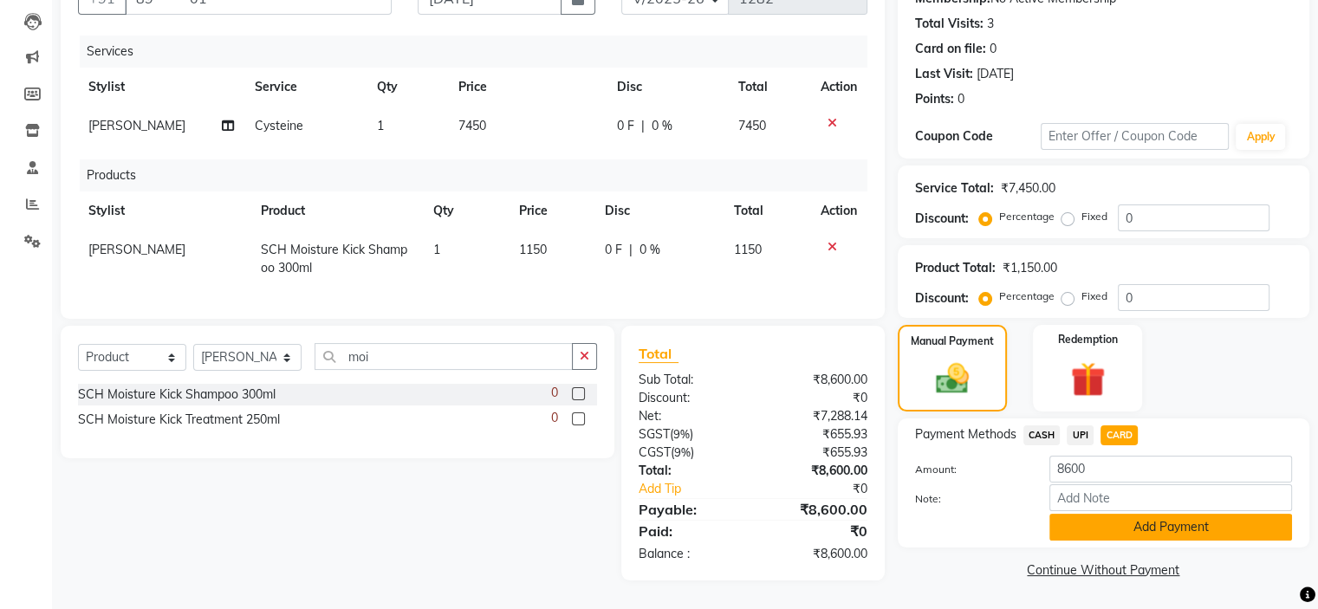
click at [1092, 522] on button "Add Payment" at bounding box center [1170, 527] width 243 height 27
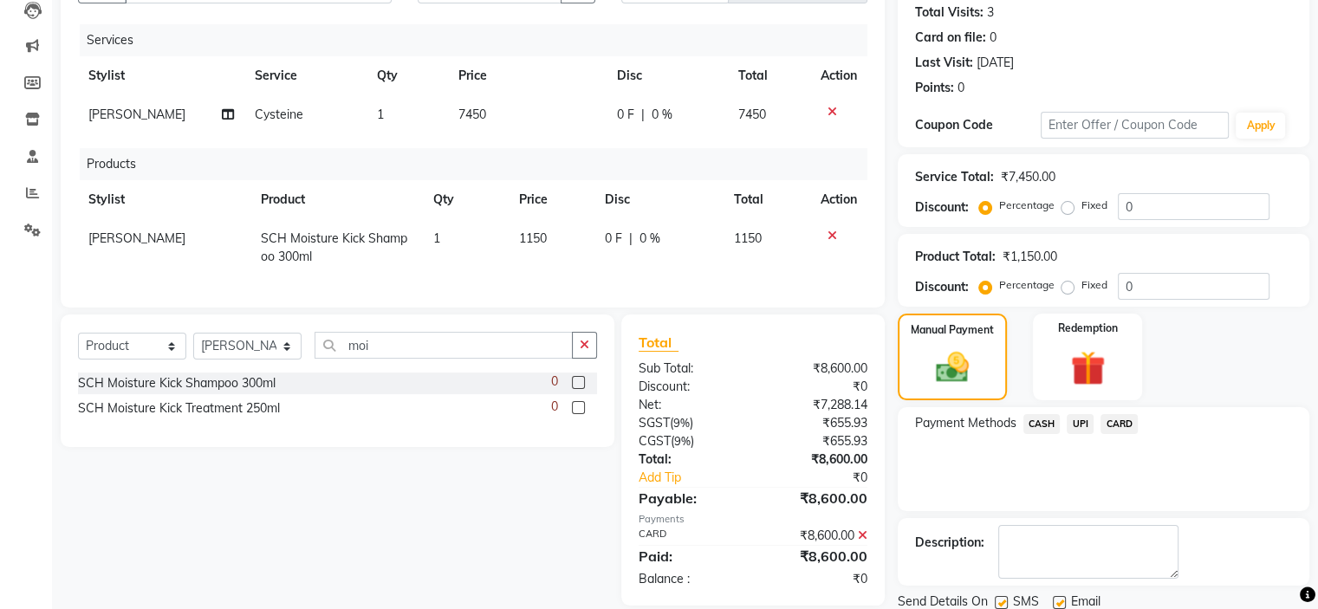
scroll to position [250, 0]
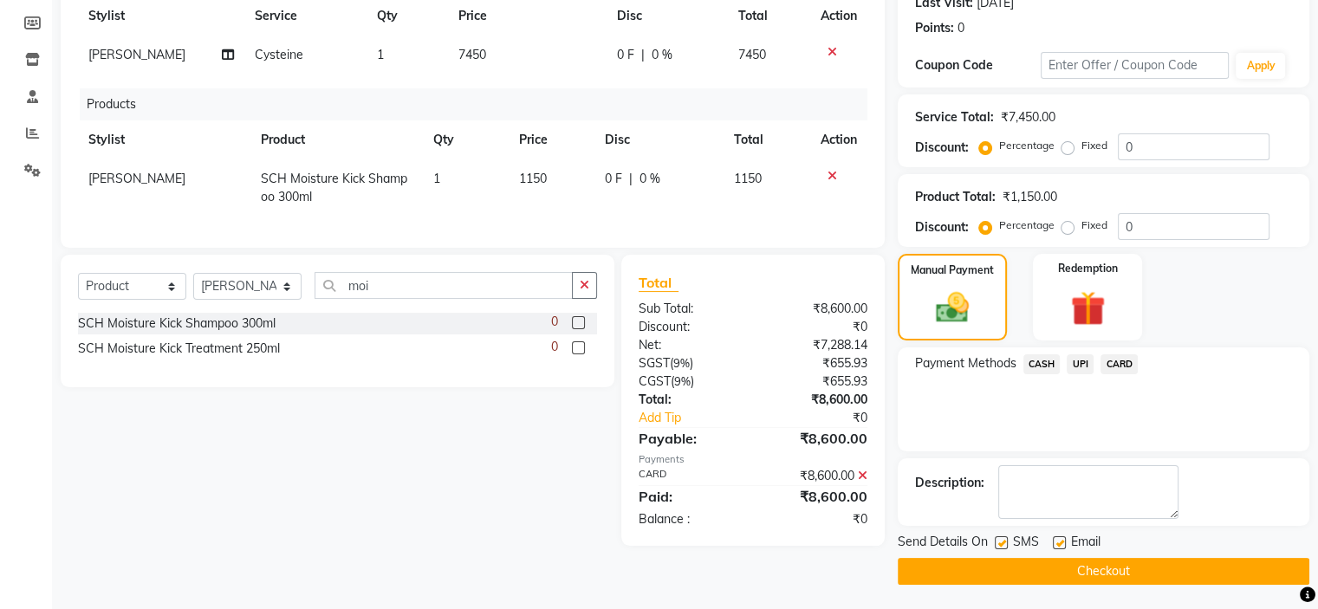
click at [1005, 571] on button "Checkout" at bounding box center [1102, 571] width 411 height 27
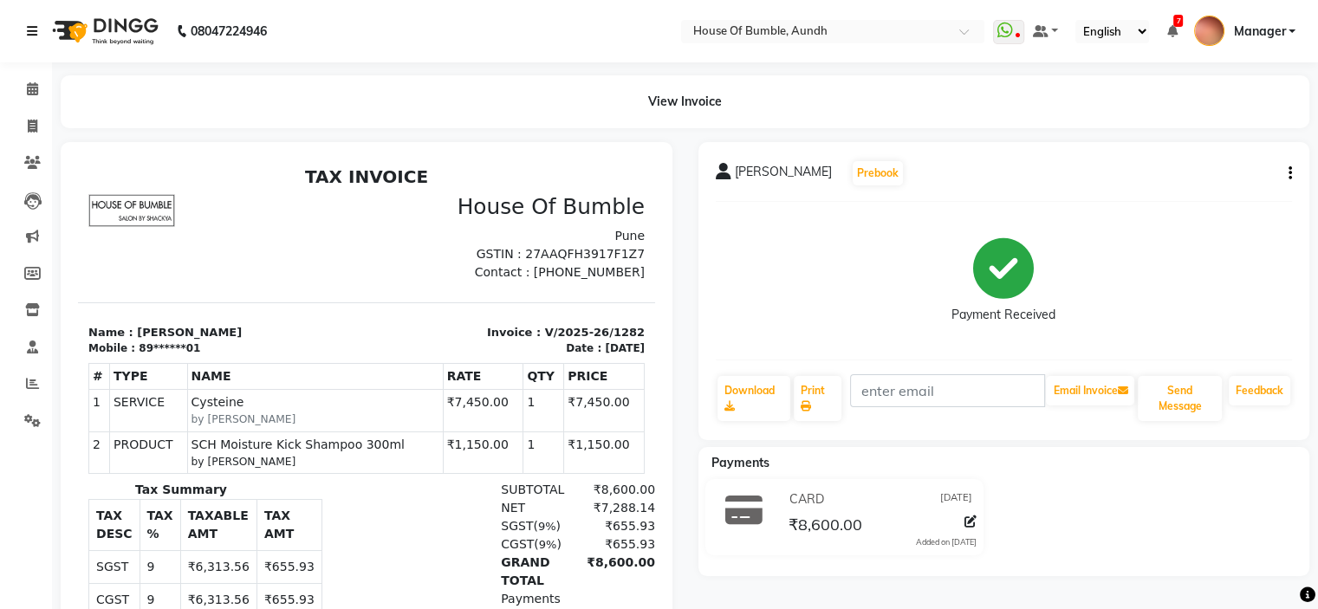
click at [28, 30] on icon at bounding box center [32, 31] width 10 height 12
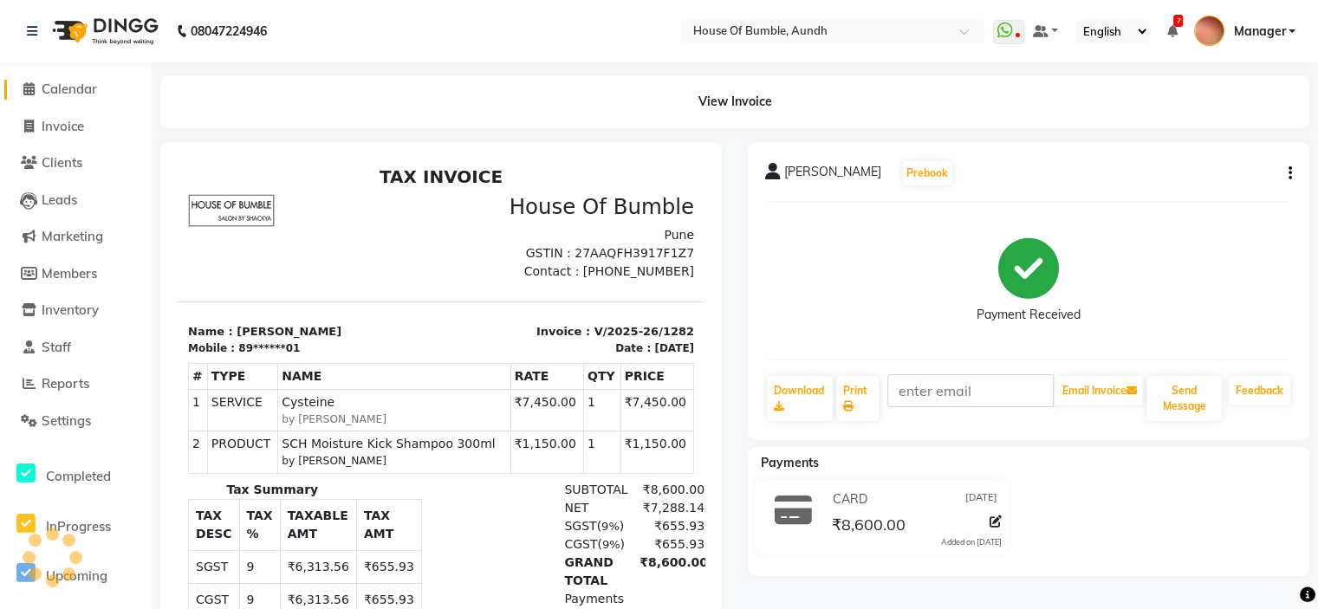
click at [80, 96] on span "Calendar" at bounding box center [69, 89] width 55 height 16
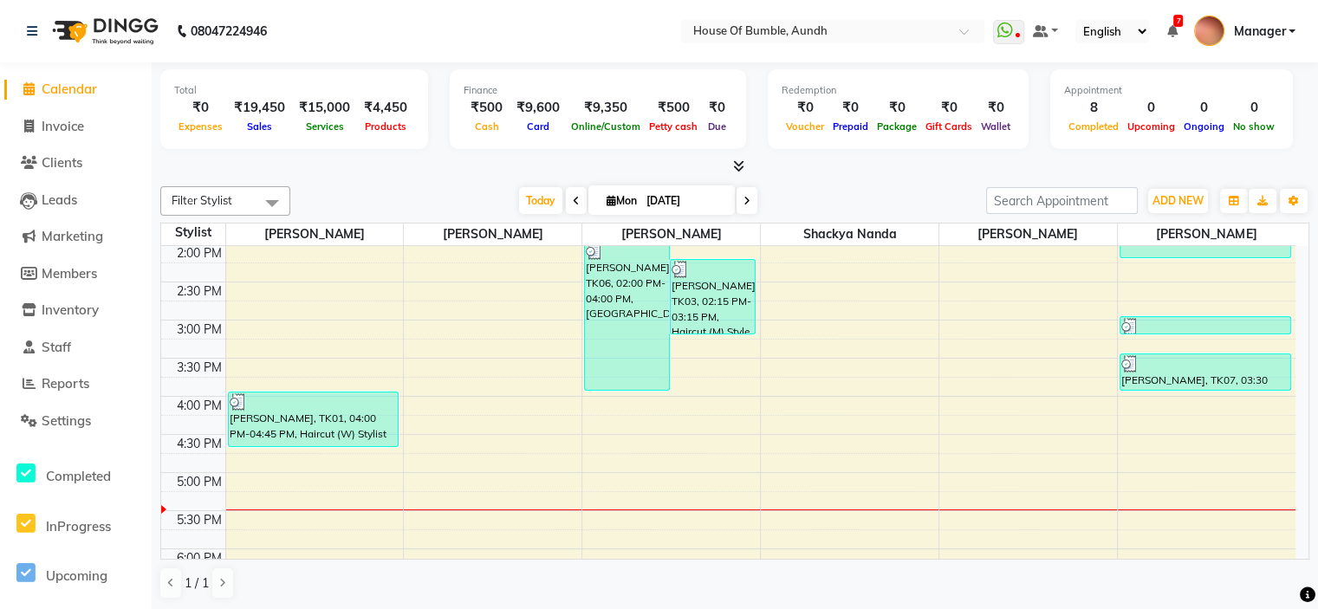
scroll to position [246, 0]
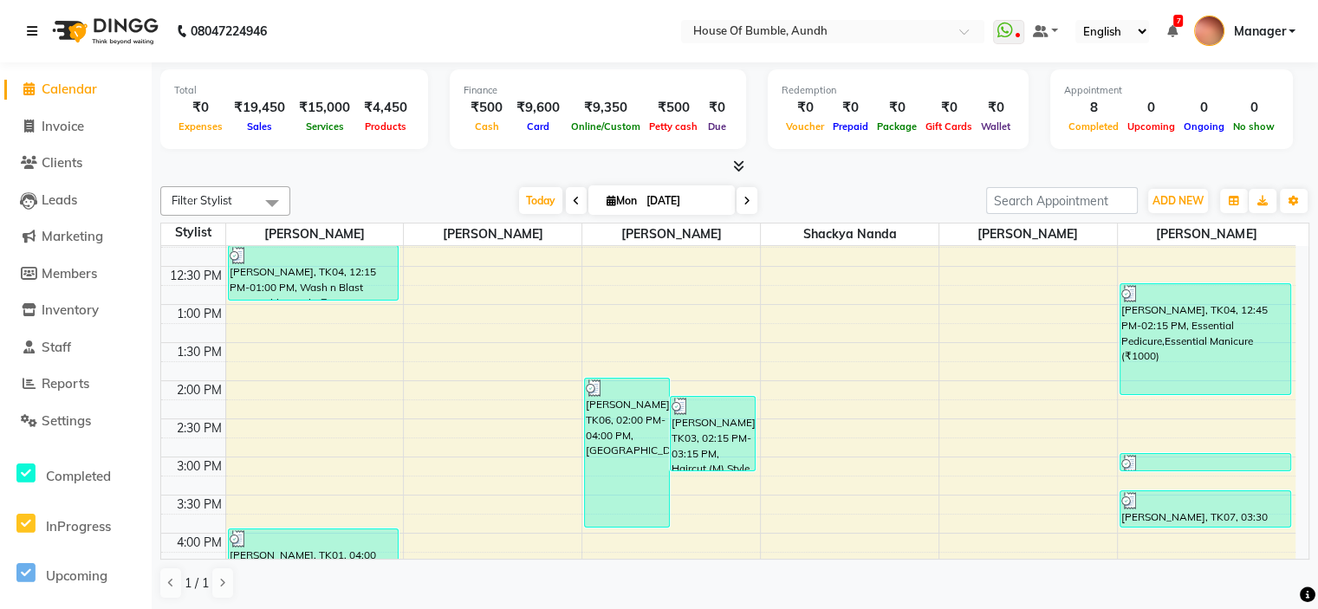
click at [33, 25] on icon at bounding box center [32, 31] width 10 height 12
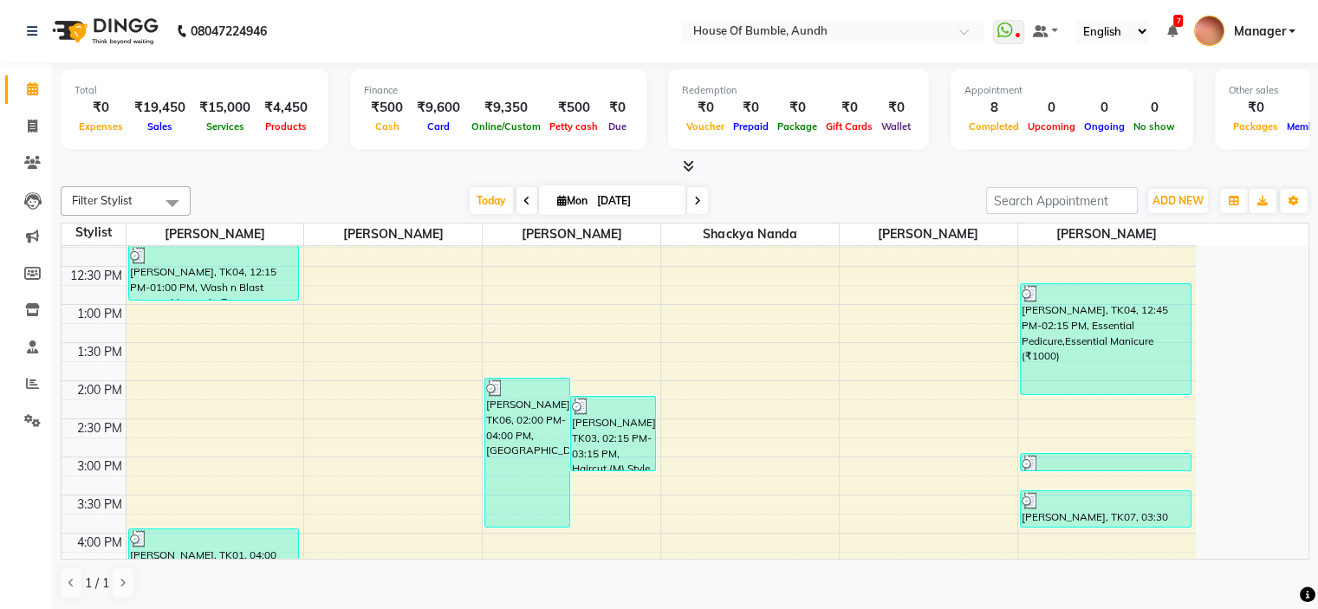
click at [601, 201] on input "[DATE]" at bounding box center [635, 201] width 87 height 26
select select "9"
select select "2025"
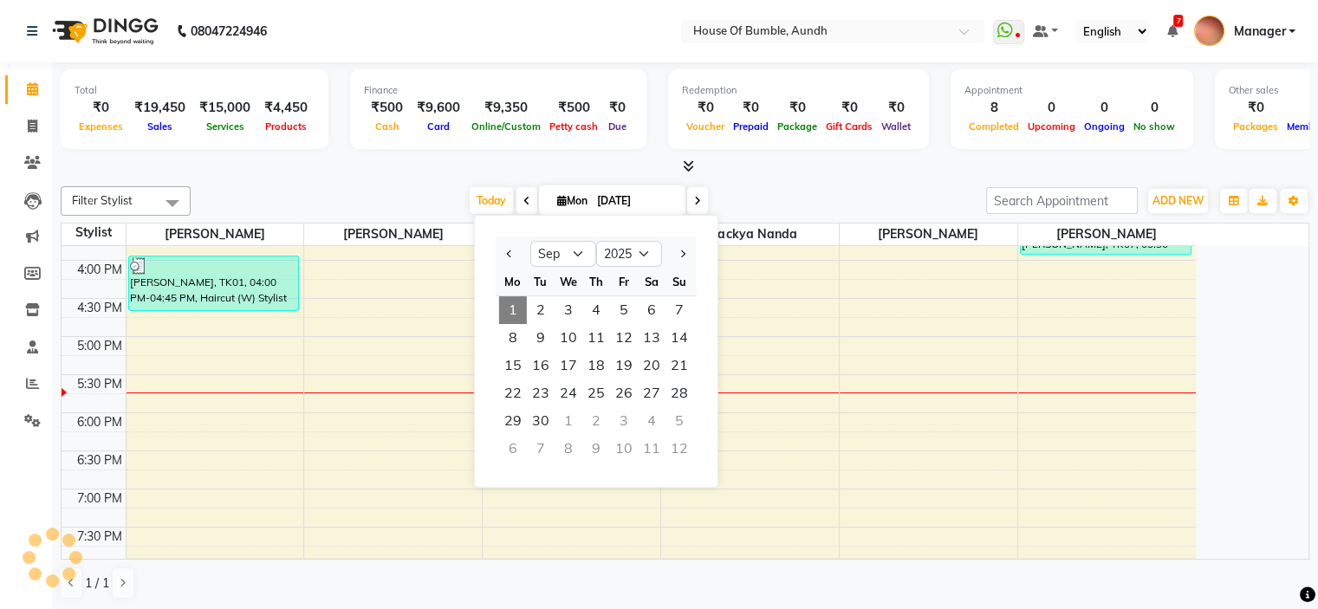
scroll to position [520, 0]
click at [798, 384] on div "9:00 AM 9:30 AM 10:00 AM 10:30 AM 11:00 AM 11:30 AM 12:00 PM 12:30 PM 1:00 PM 1…" at bounding box center [629, 183] width 1134 height 914
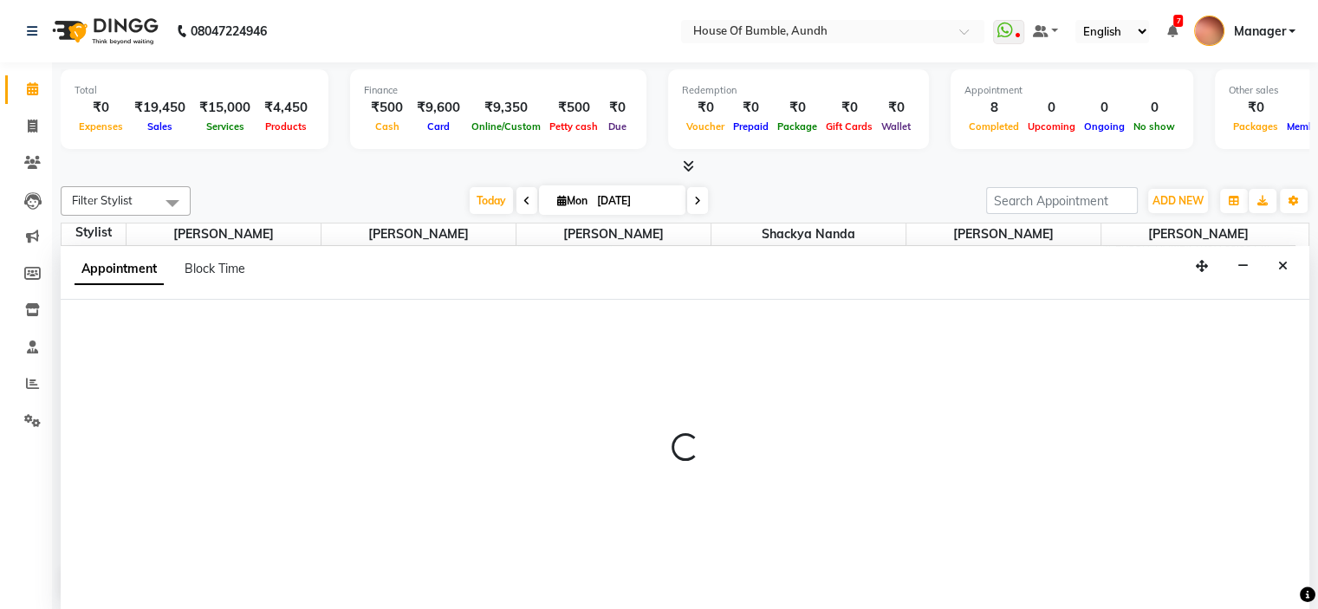
select select "7918"
select select "tentative"
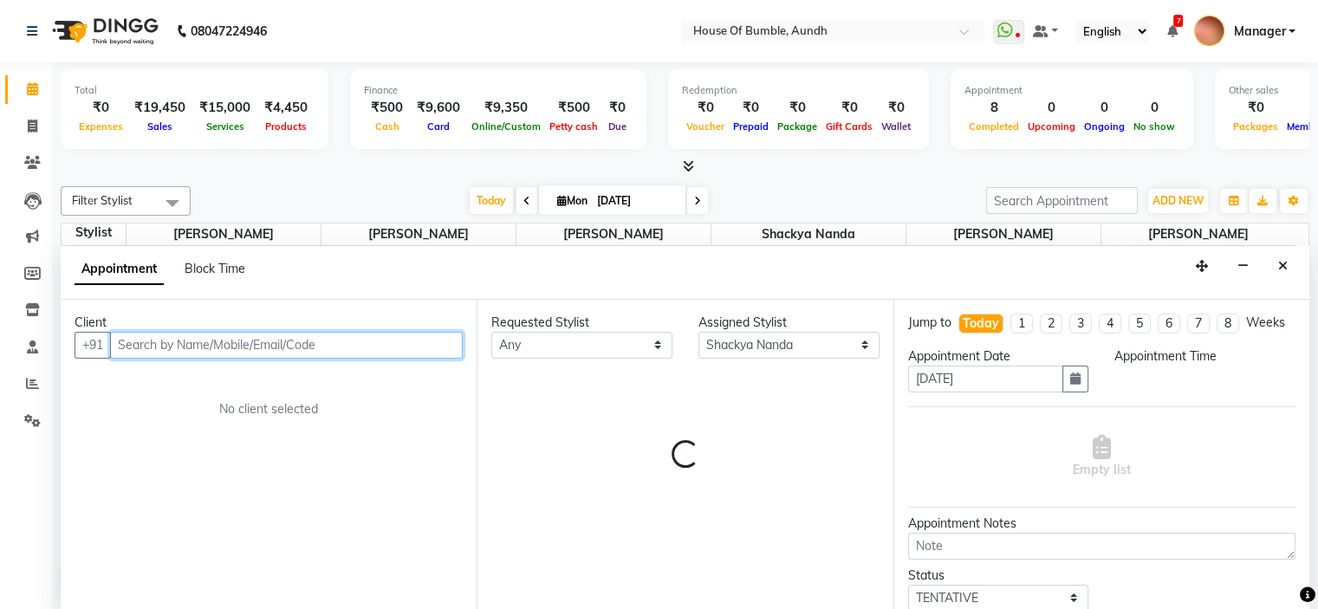
select select "1050"
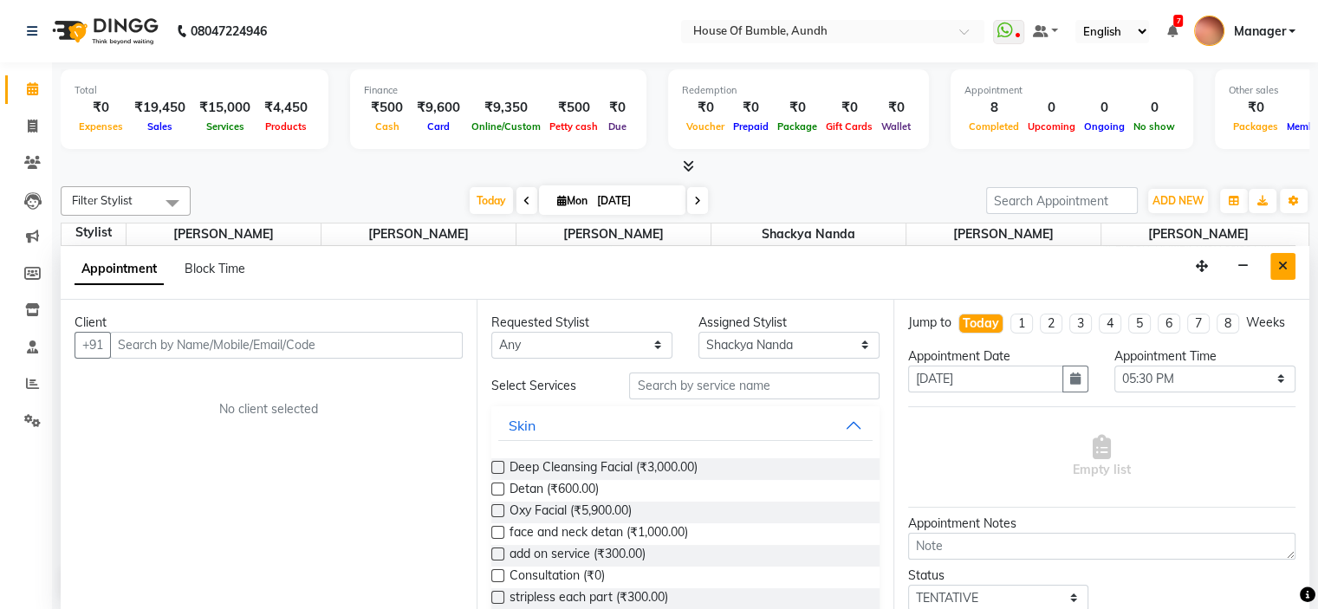
click at [1276, 262] on button "Close" at bounding box center [1282, 266] width 25 height 27
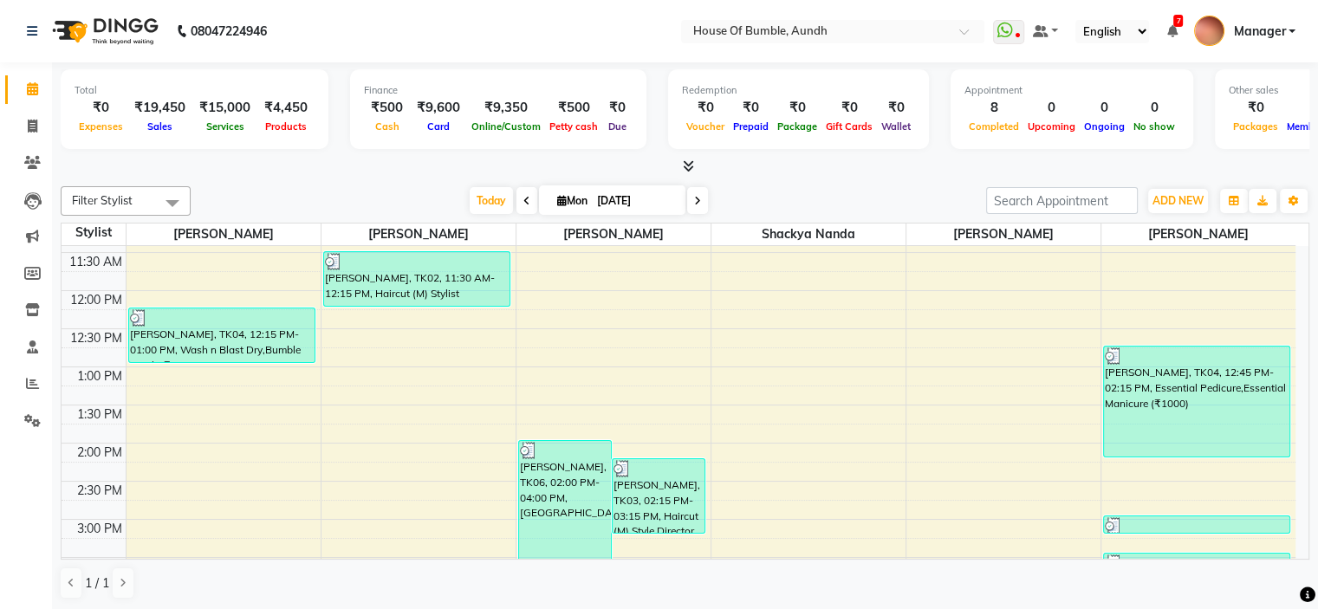
scroll to position [173, 0]
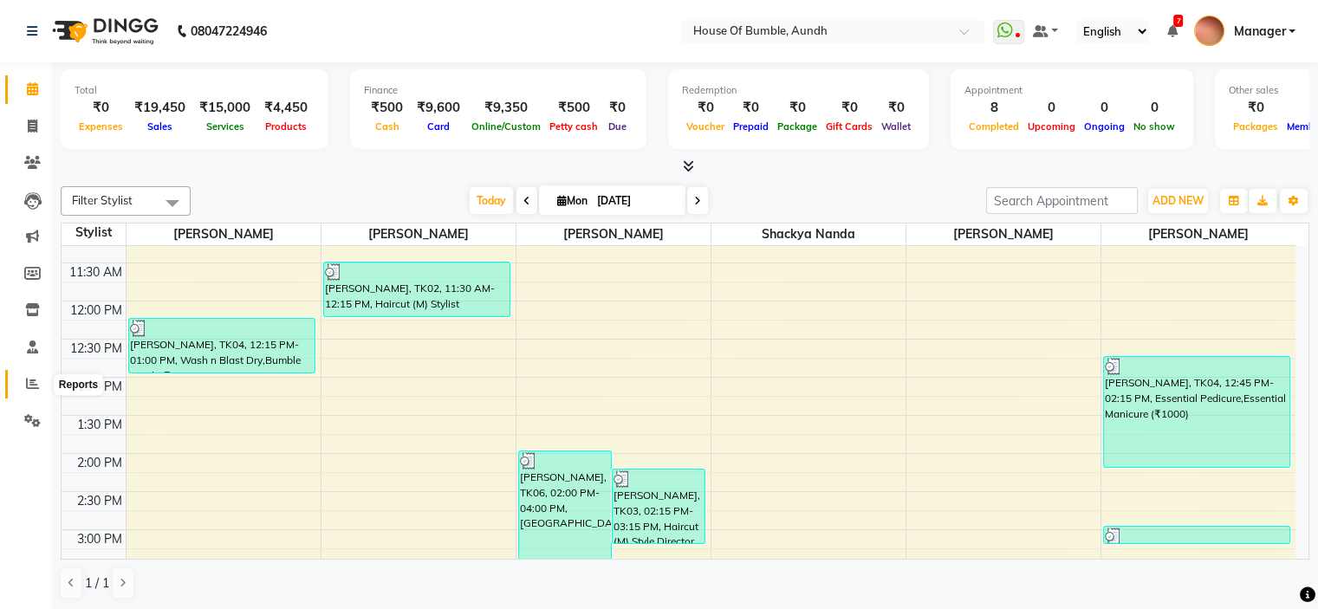
click at [31, 385] on icon at bounding box center [32, 383] width 13 height 13
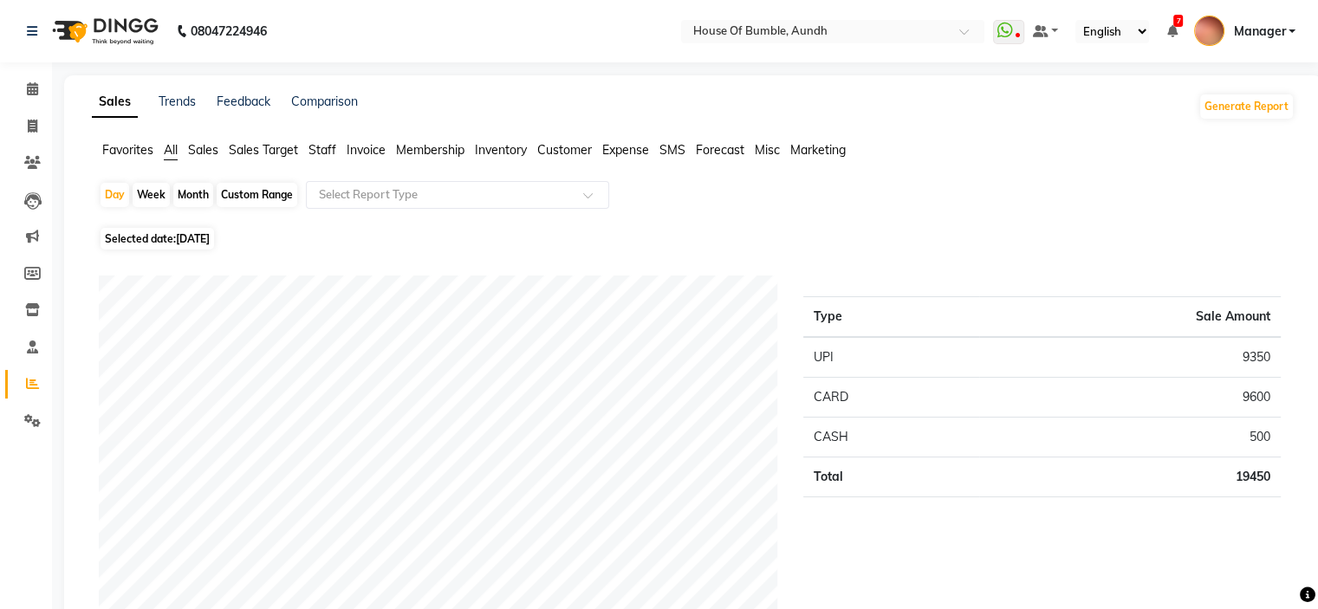
click at [239, 181] on div "Day Week Month Custom Range Select Report Type" at bounding box center [693, 202] width 1189 height 42
click at [232, 201] on div "Custom Range" at bounding box center [257, 195] width 81 height 24
select select "9"
select select "2025"
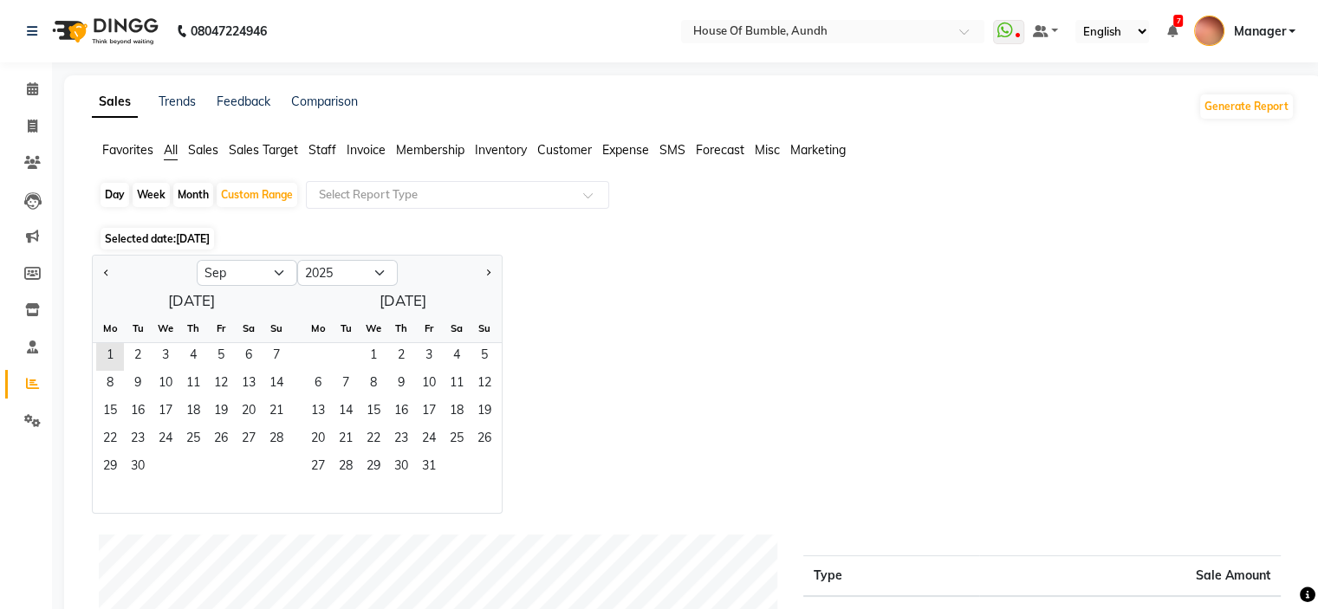
click at [196, 196] on div "Month" at bounding box center [193, 195] width 40 height 24
select select "9"
select select "2025"
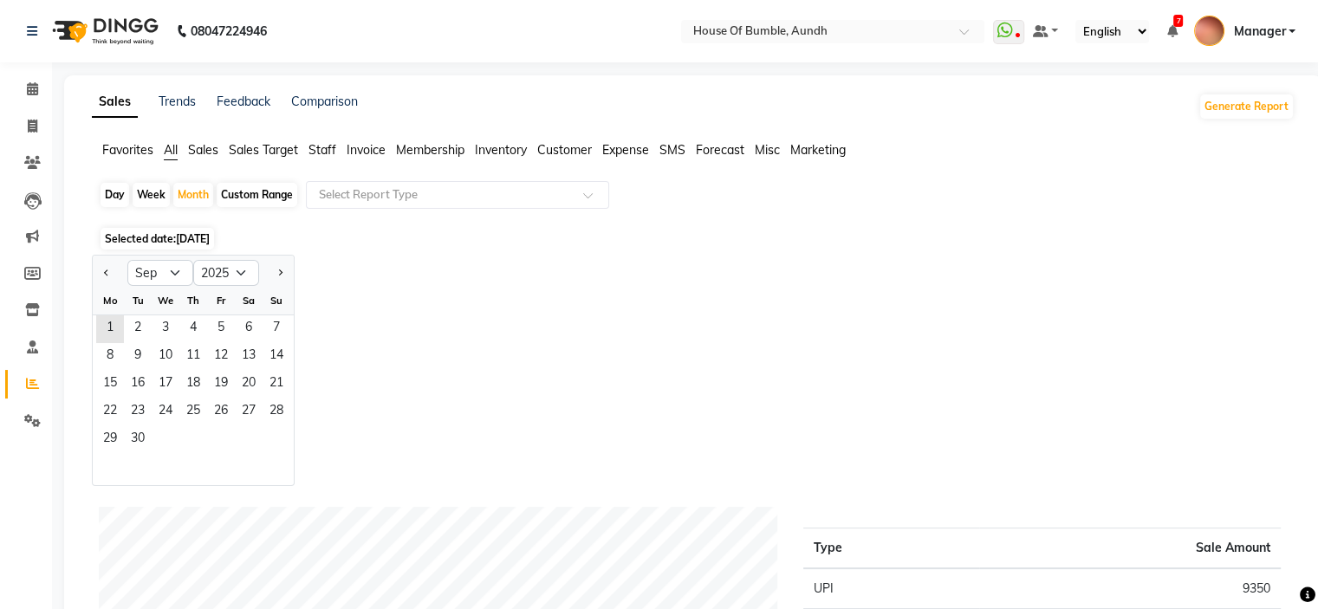
click at [94, 266] on div at bounding box center [110, 273] width 35 height 28
click at [95, 274] on div at bounding box center [110, 273] width 35 height 28
click at [103, 269] on button "Previous month" at bounding box center [107, 273] width 14 height 28
select select "8"
click at [222, 325] on span "1" at bounding box center [221, 329] width 28 height 28
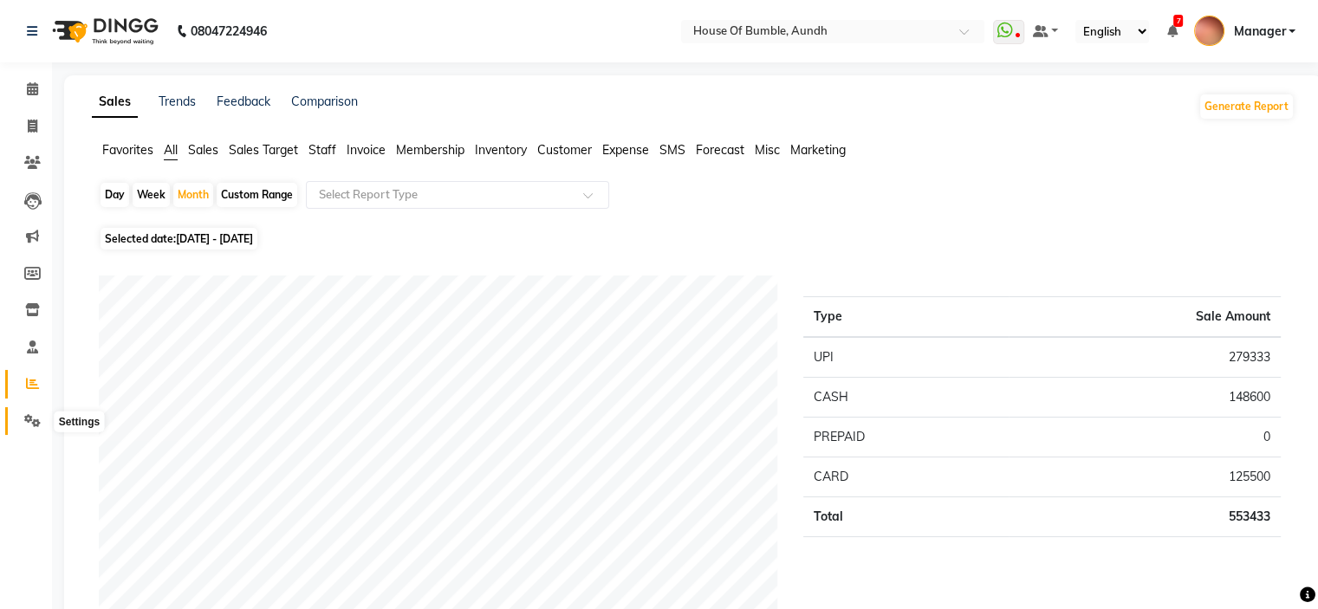
click at [22, 423] on span at bounding box center [32, 421] width 30 height 20
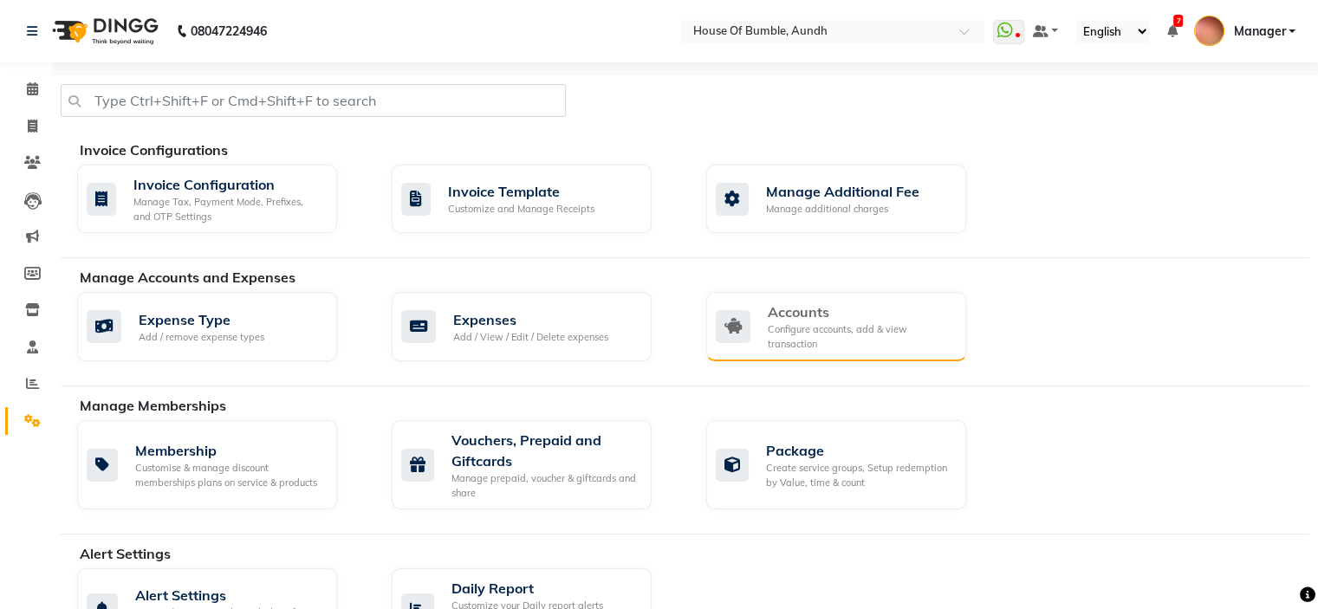
click at [802, 318] on div "Accounts" at bounding box center [860, 311] width 185 height 21
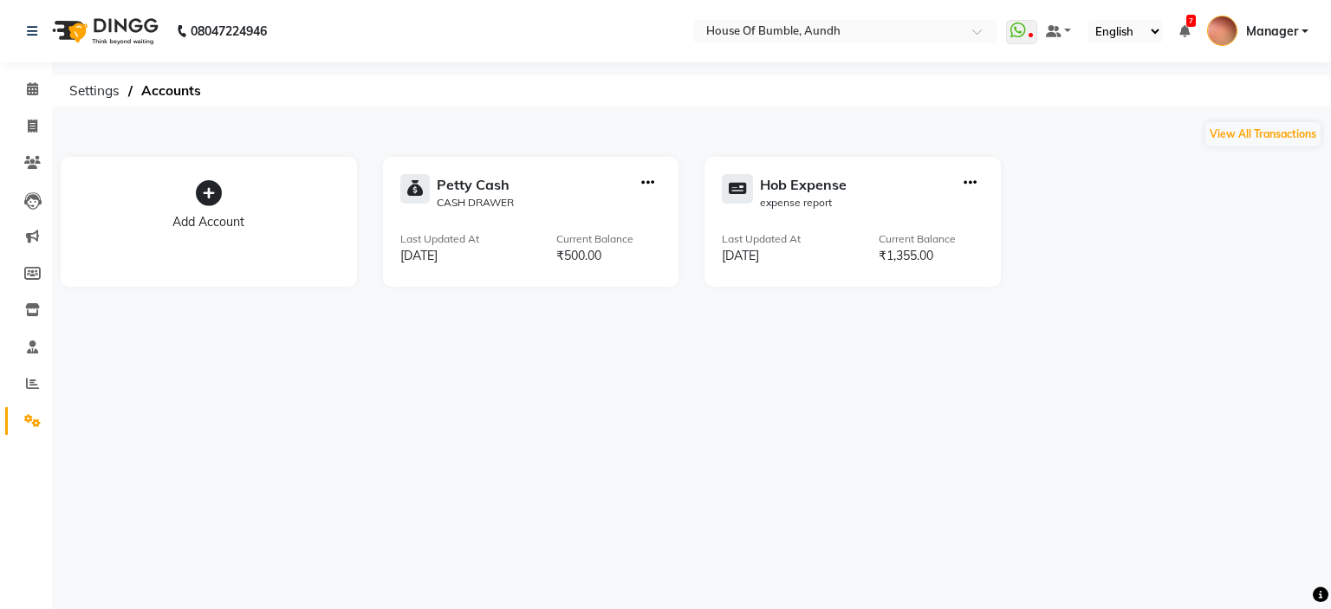
click at [967, 183] on icon "button" at bounding box center [969, 183] width 13 height 1
click at [993, 97] on div "Add Transaction" at bounding box center [970, 103] width 92 height 18
select select "direct"
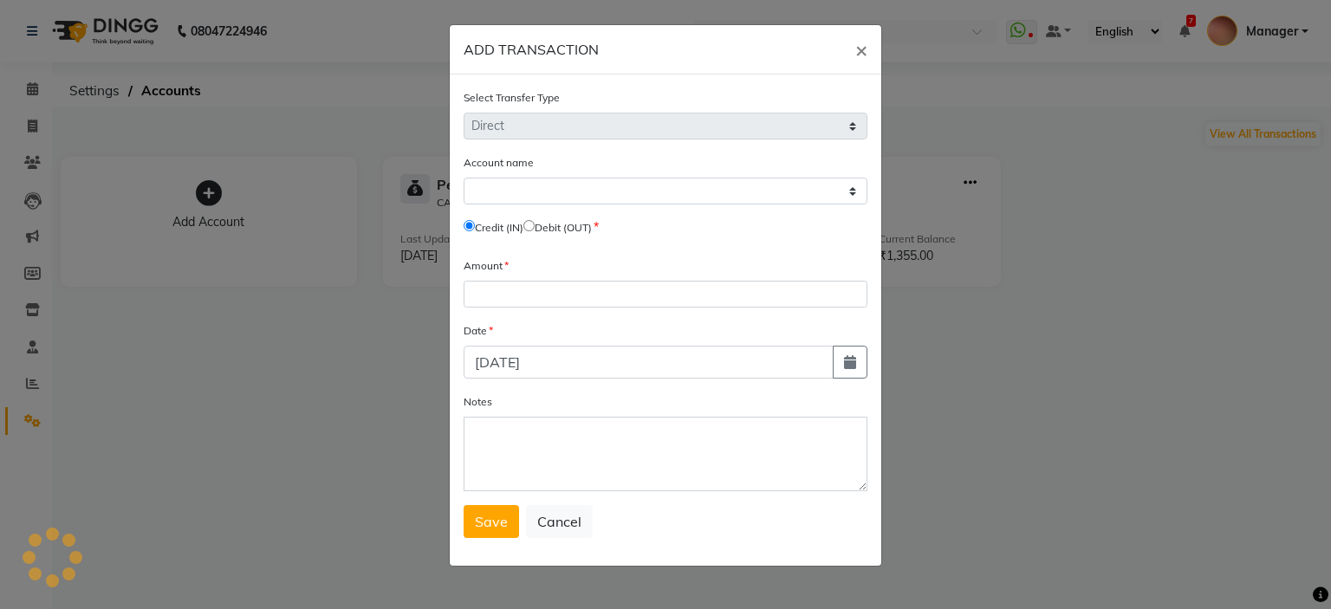
select select "7380"
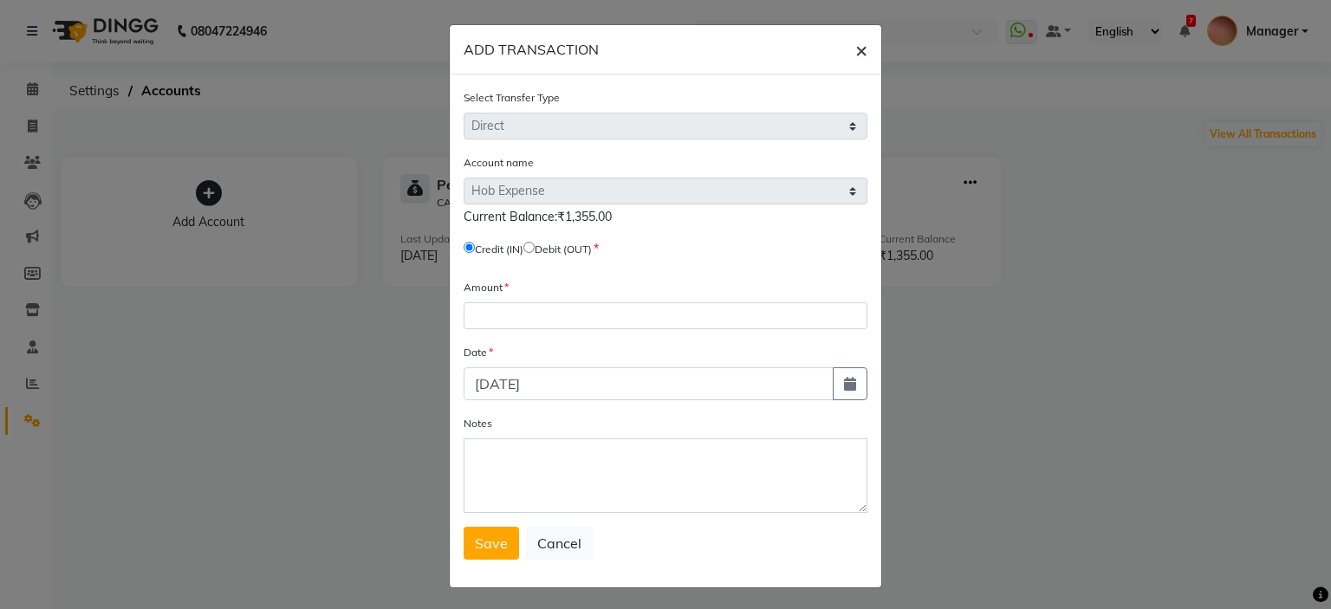
click at [846, 53] on button "×" at bounding box center [861, 49] width 40 height 49
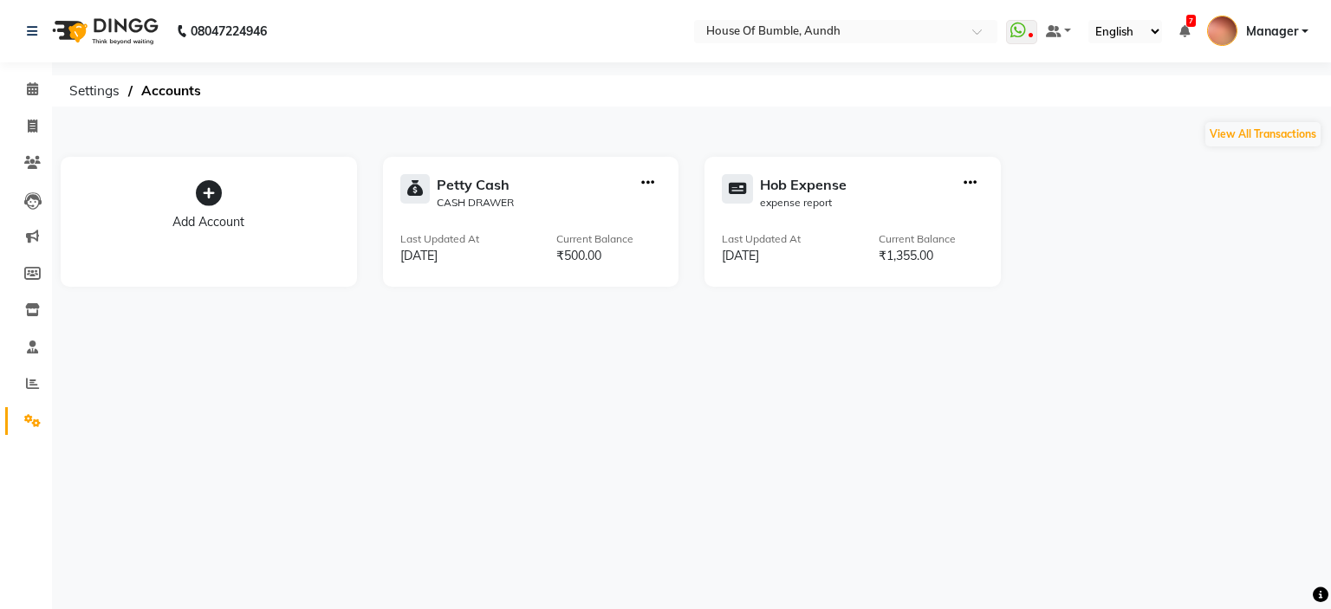
click at [969, 183] on icon "button" at bounding box center [969, 183] width 13 height 1
click at [982, 147] on div "View Transaction" at bounding box center [970, 147] width 92 height 18
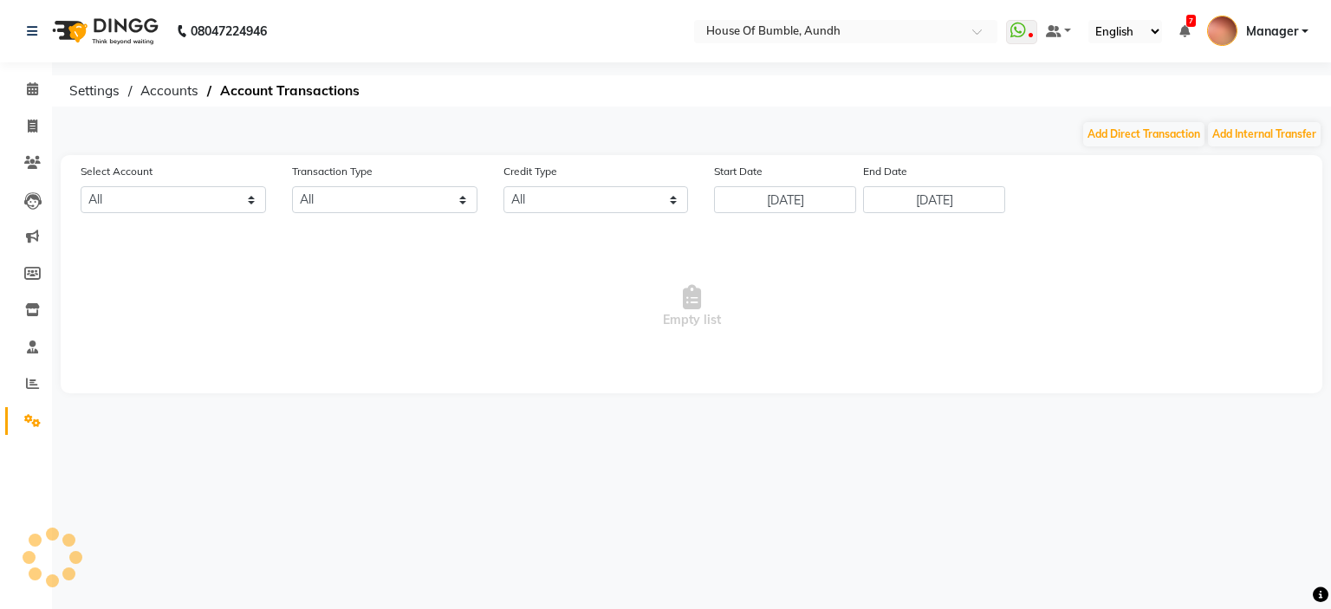
select select "7380"
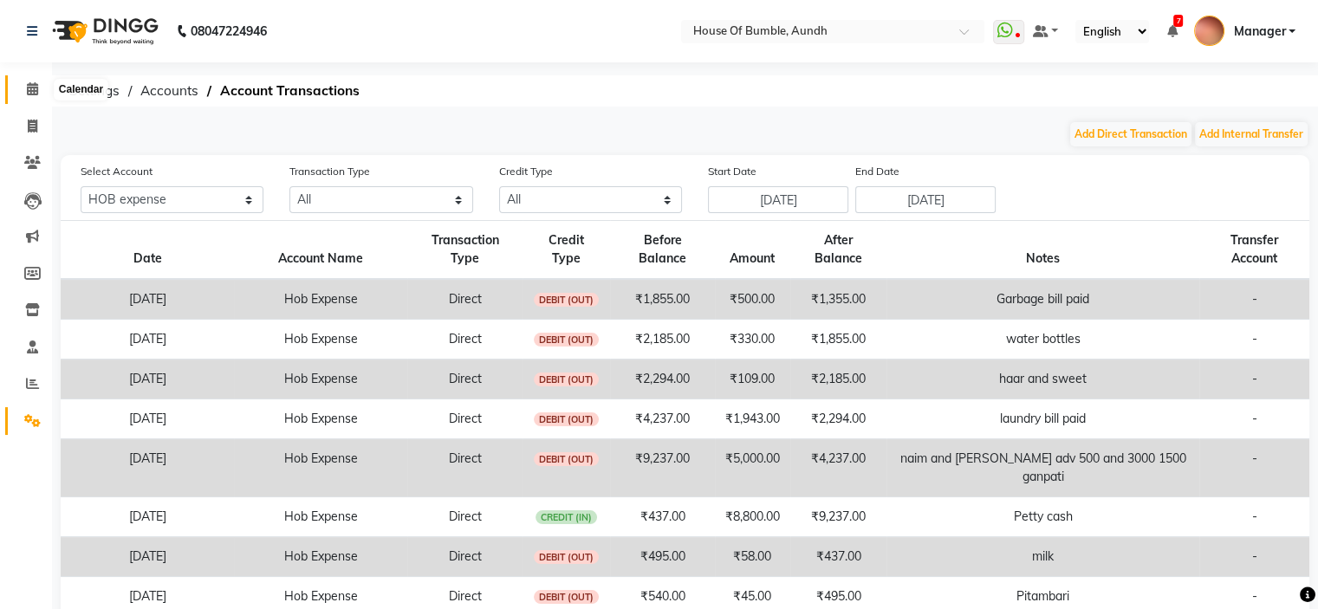
click at [45, 86] on span at bounding box center [32, 90] width 30 height 20
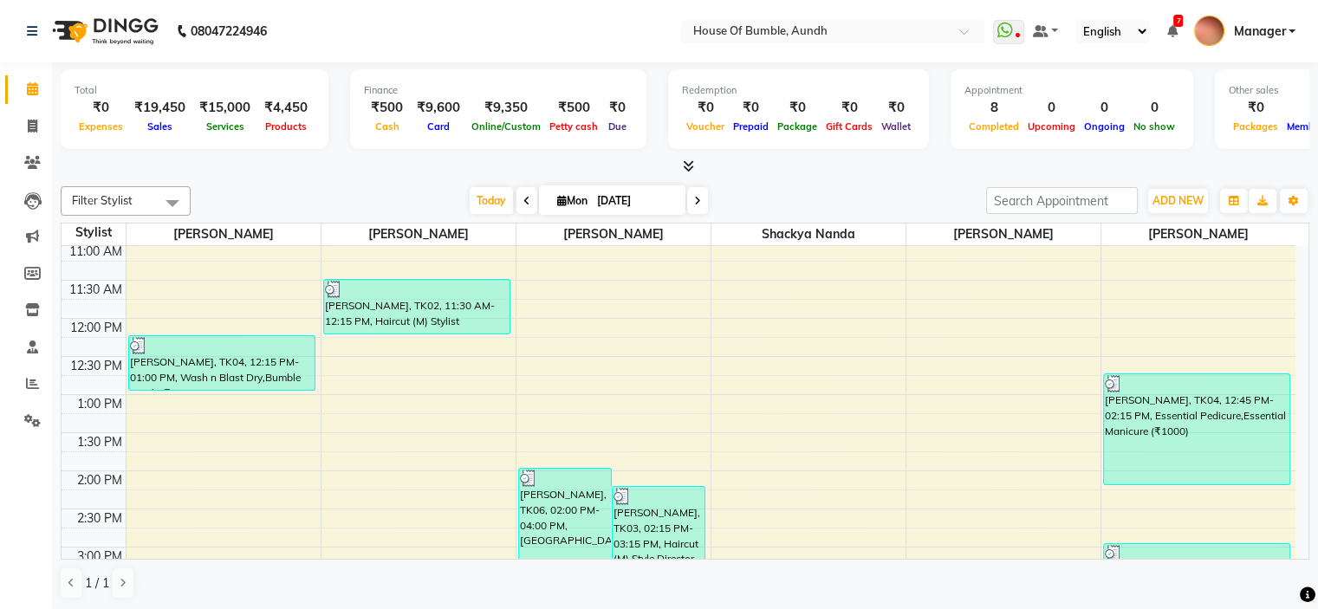
scroll to position [173, 0]
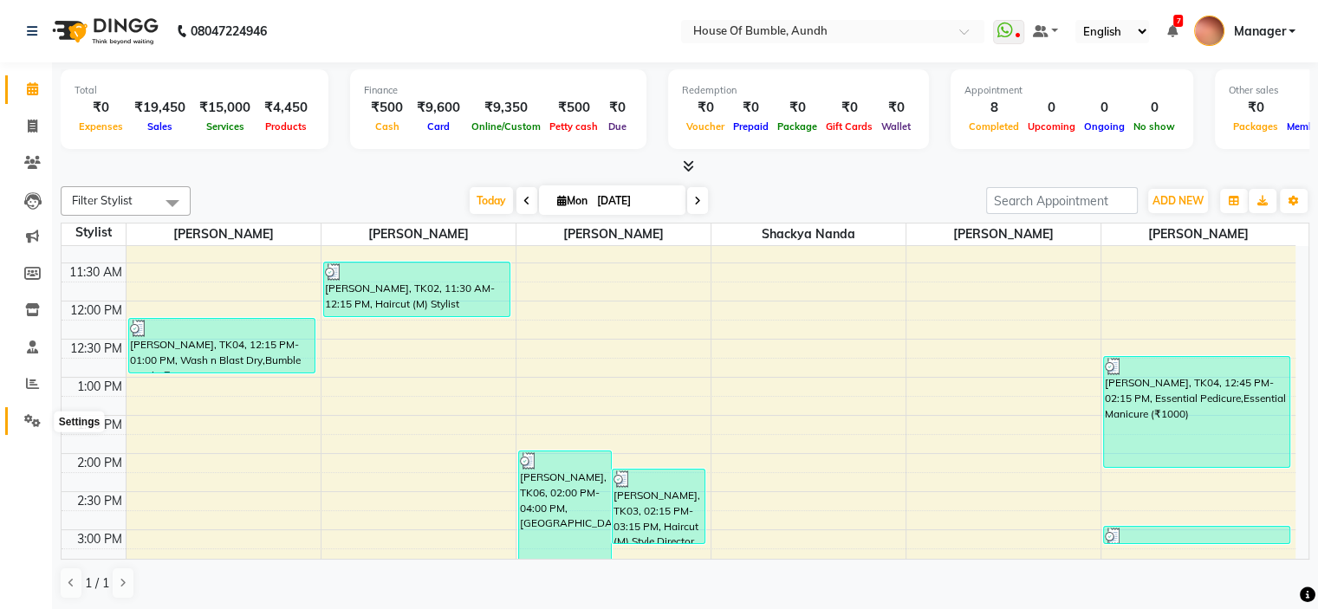
click at [25, 417] on icon at bounding box center [32, 420] width 16 height 13
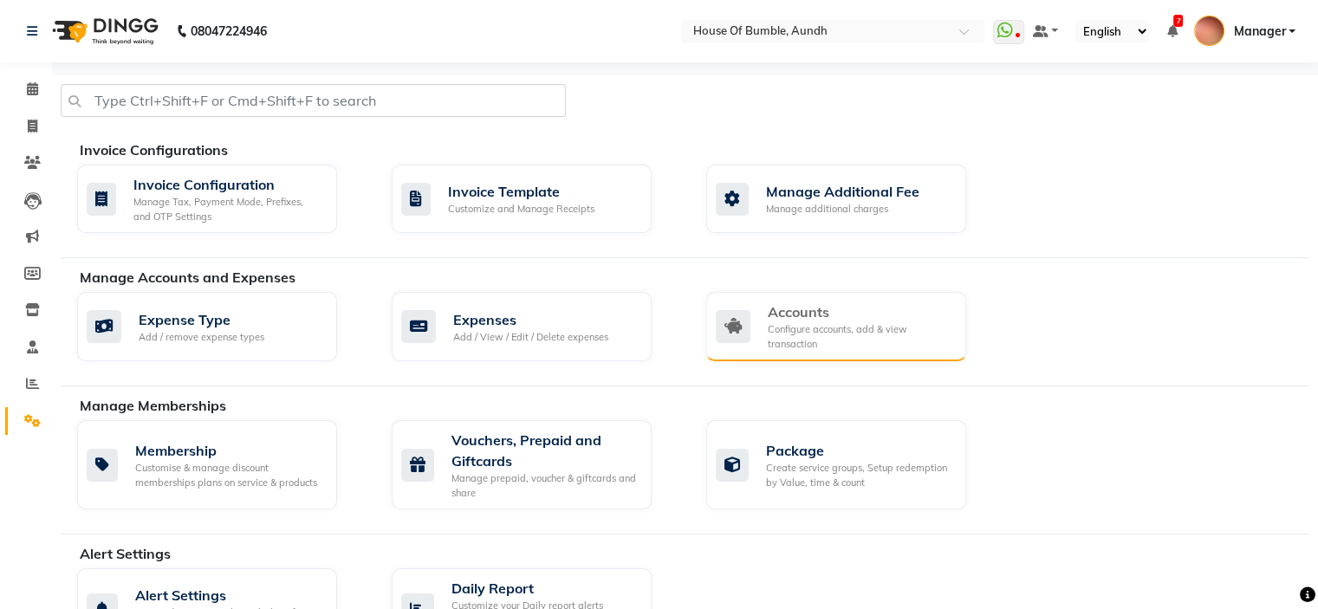
click at [800, 332] on div "Configure accounts, add & view transaction" at bounding box center [860, 336] width 185 height 29
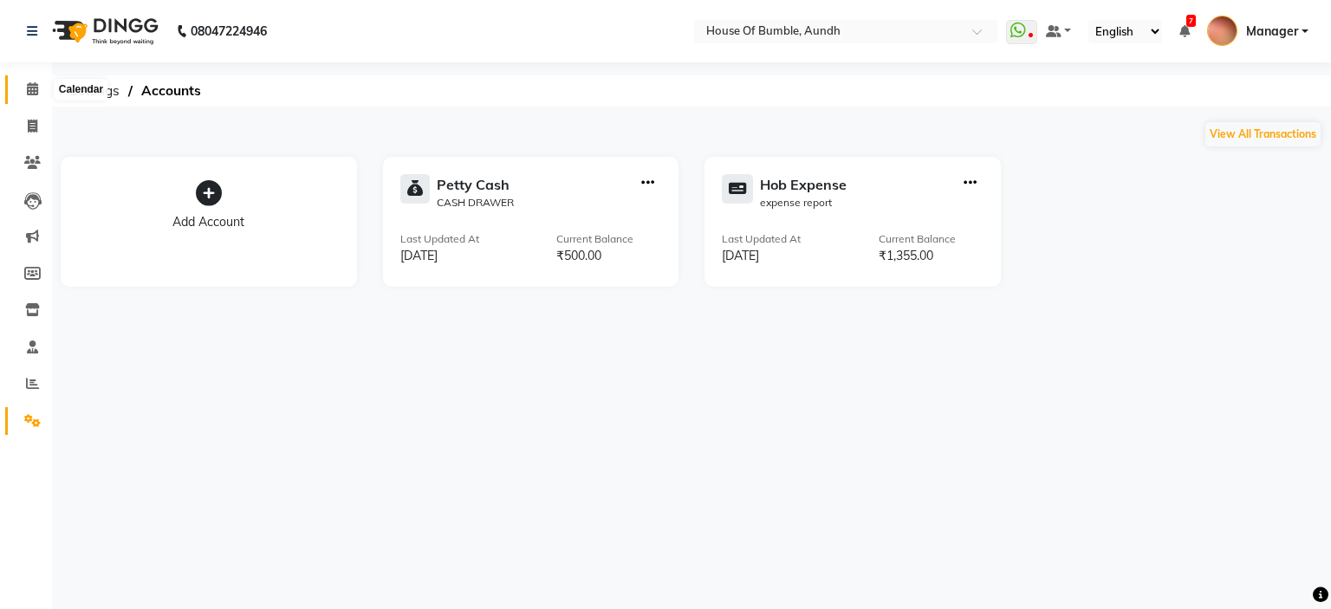
click at [27, 91] on icon at bounding box center [32, 88] width 11 height 13
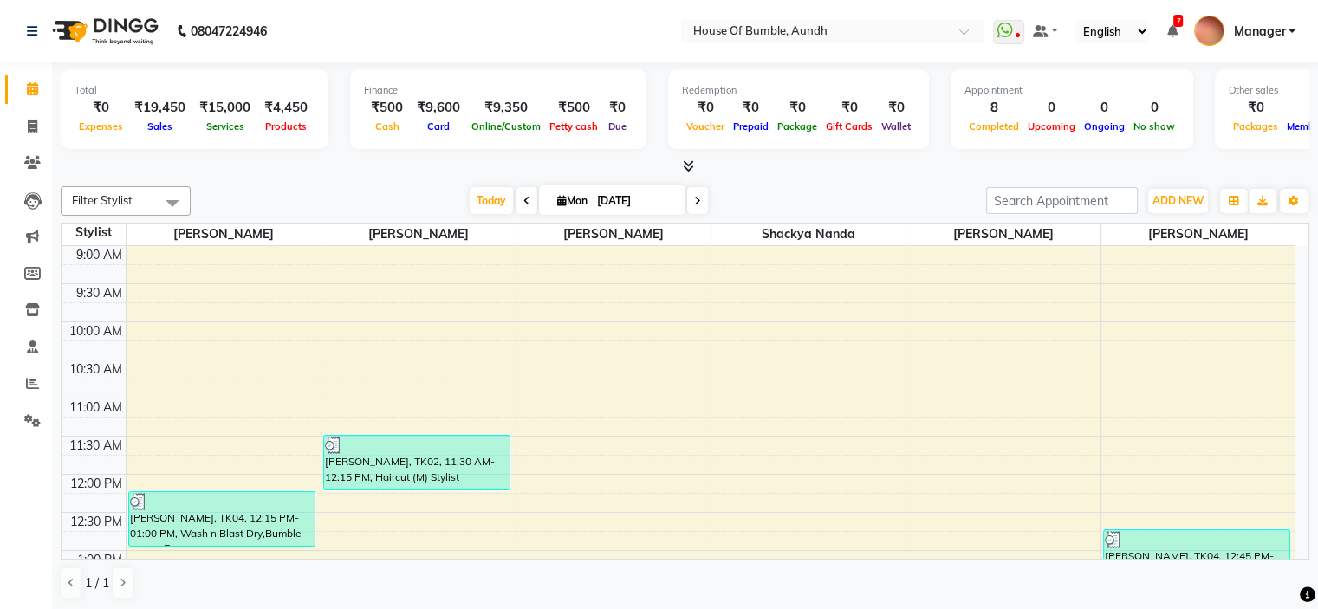
drag, startPoint x: 57, startPoint y: 446, endPoint x: 109, endPoint y: 446, distance: 52.0
click at [83, 446] on app-home "08047224946 Select Location × House Of Bumble, Aundh WhatsApp Status ✕ Status: …" at bounding box center [659, 305] width 1318 height 611
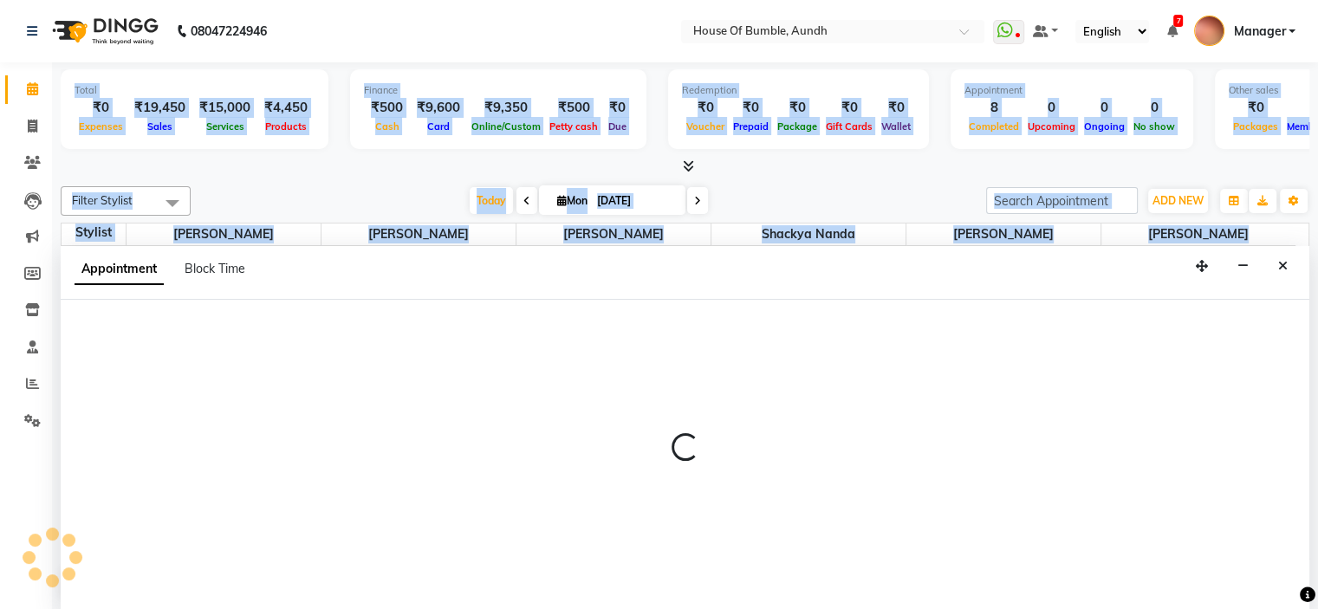
select select "7918"
select select "tentative"
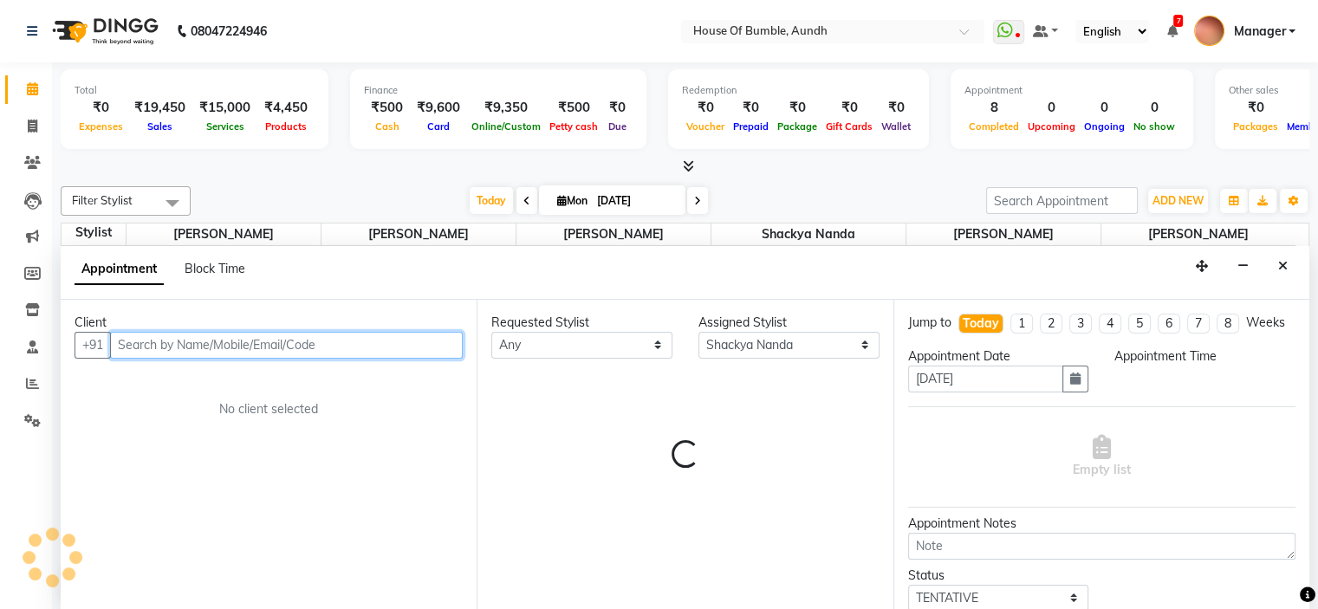
select select "690"
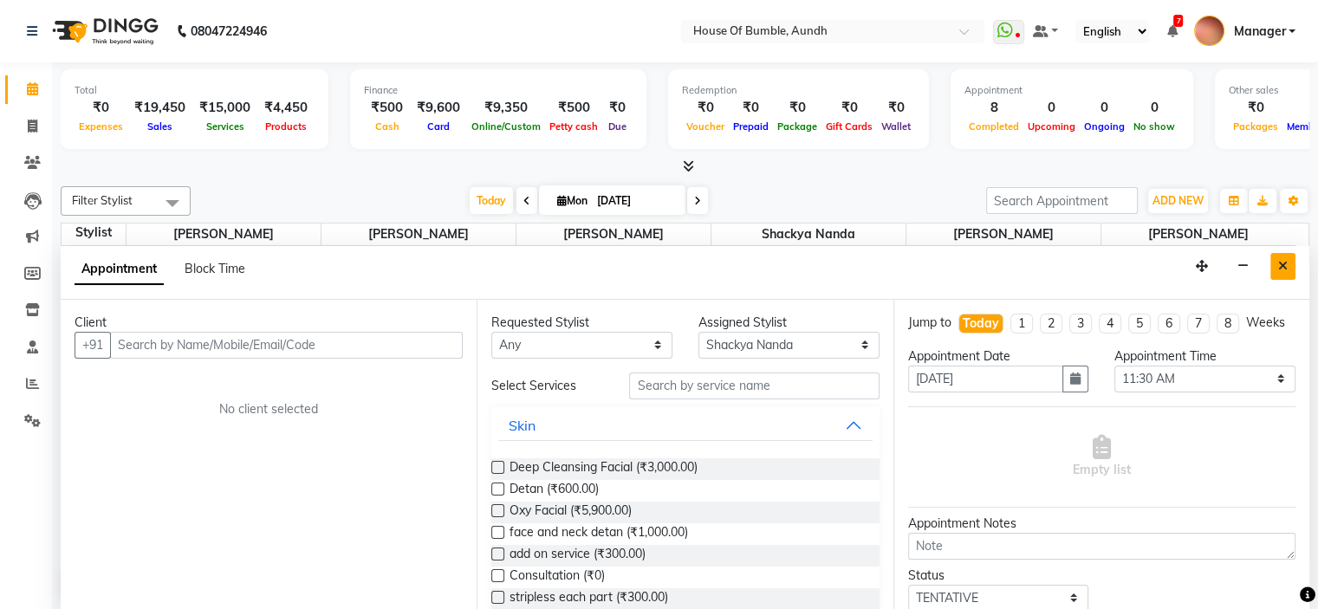
click at [1285, 265] on icon "Close" at bounding box center [1283, 266] width 10 height 12
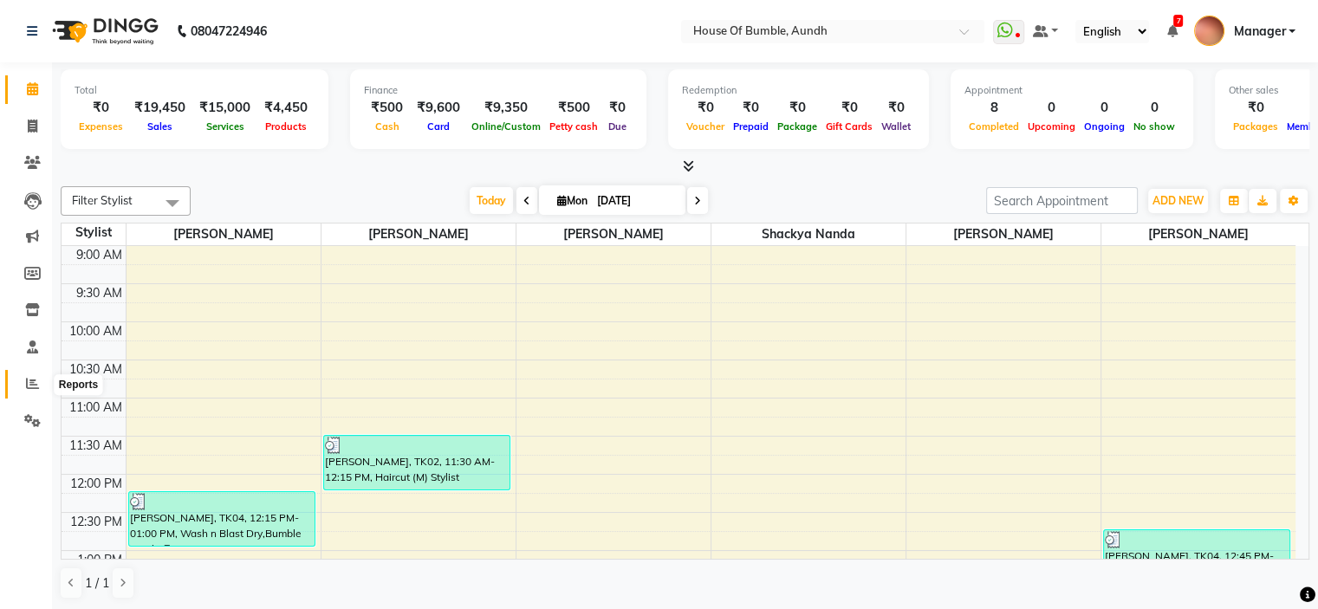
click at [33, 379] on icon at bounding box center [32, 383] width 13 height 13
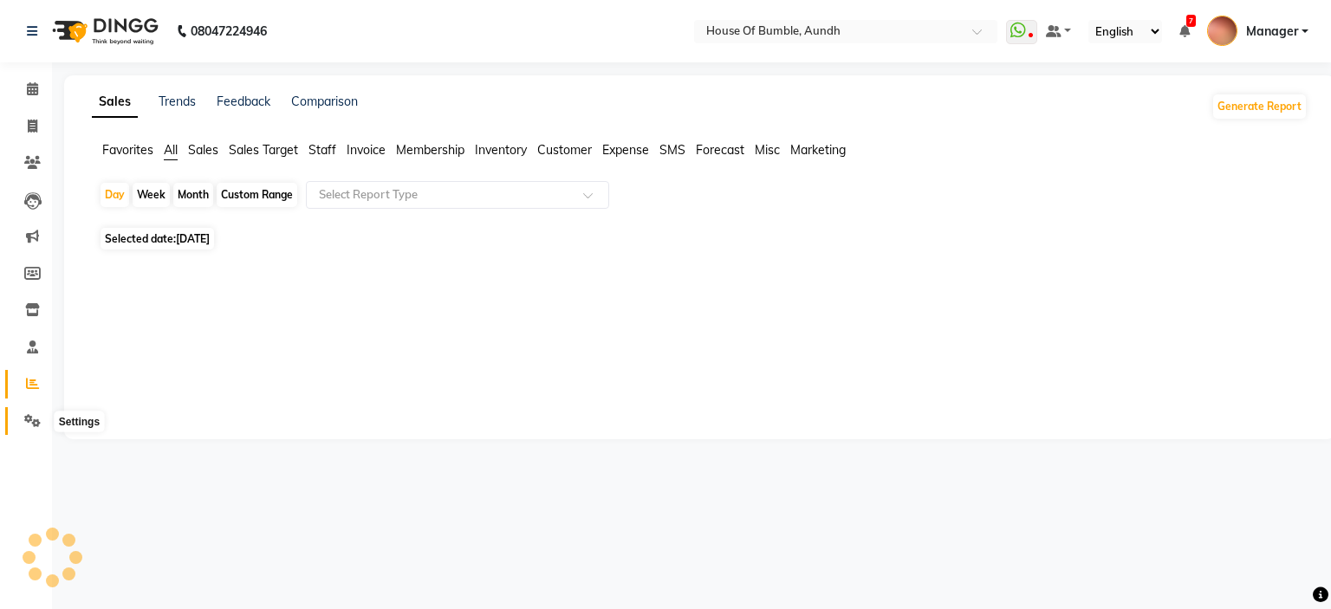
click at [35, 421] on icon at bounding box center [32, 420] width 16 height 13
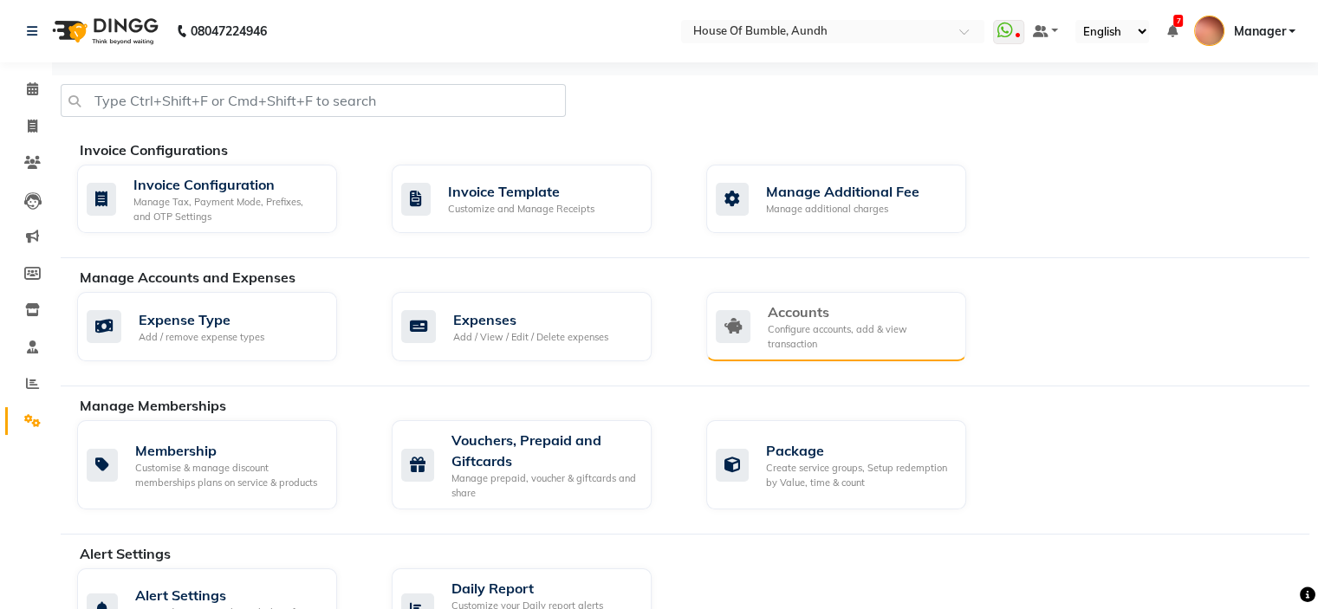
click at [898, 317] on div "Accounts" at bounding box center [860, 311] width 185 height 21
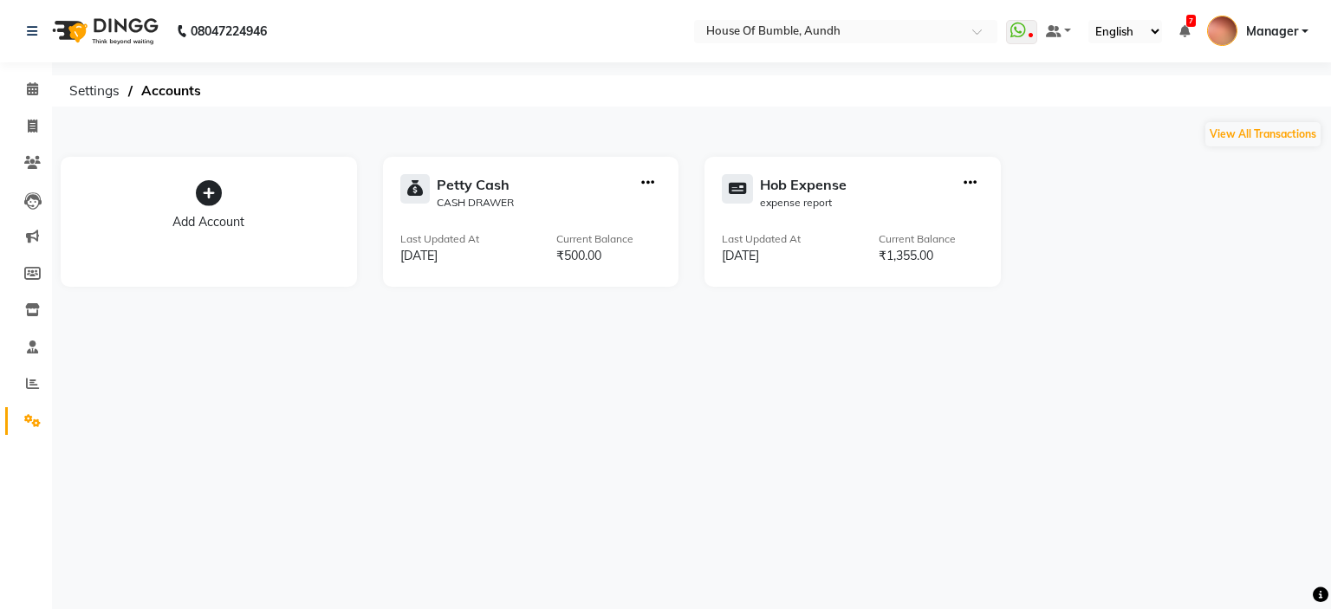
click at [964, 183] on icon "button" at bounding box center [969, 183] width 13 height 1
click at [980, 146] on div "View Transaction" at bounding box center [970, 147] width 92 height 18
select select "7380"
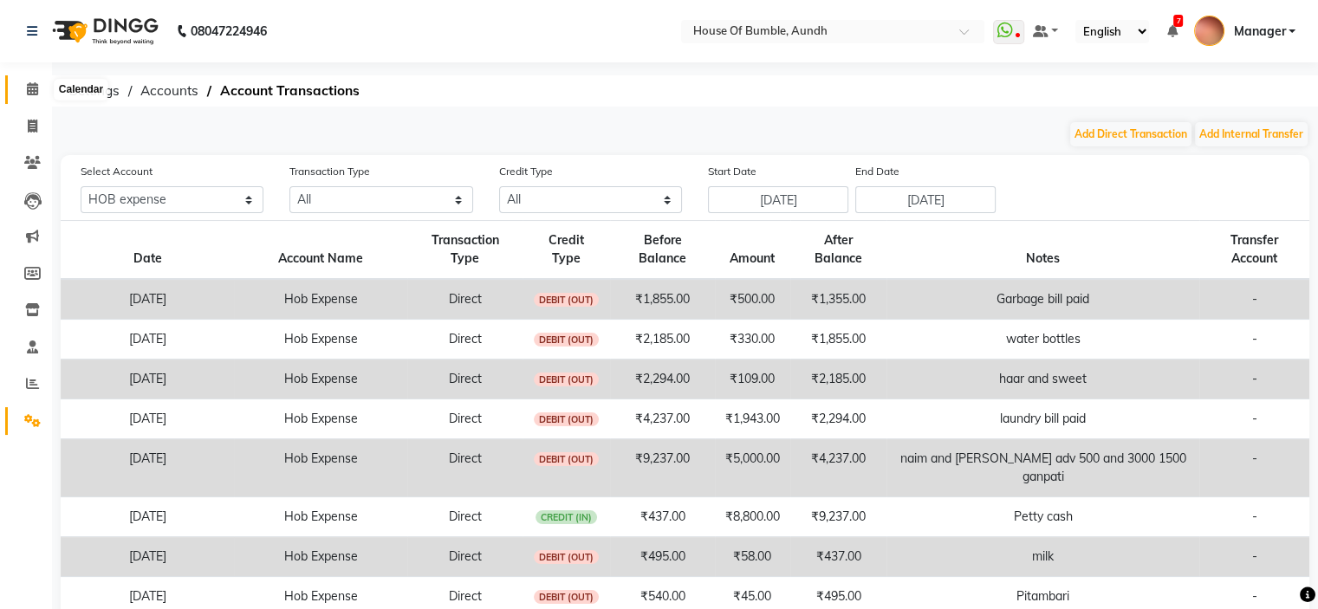
click at [36, 94] on icon at bounding box center [32, 88] width 11 height 13
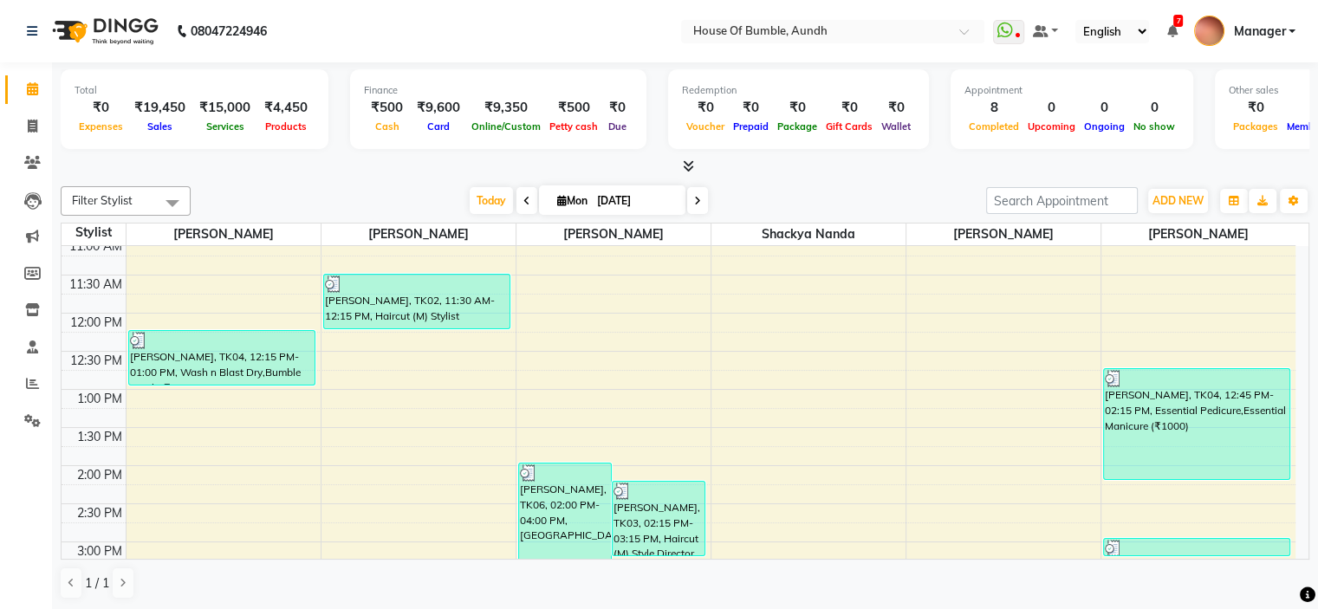
scroll to position [260, 0]
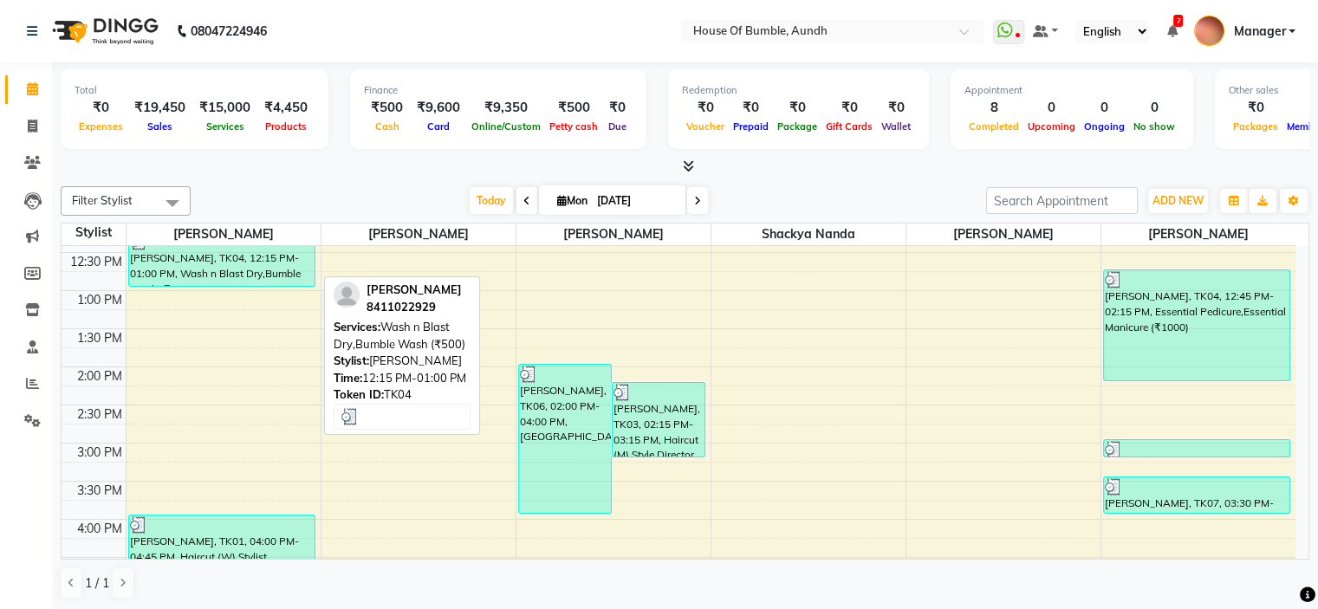
click at [222, 283] on div "[PERSON_NAME], TK04, 12:15 PM-01:00 PM, Wash n Blast Dry,Bumble Wash (₹500)" at bounding box center [221, 259] width 185 height 54
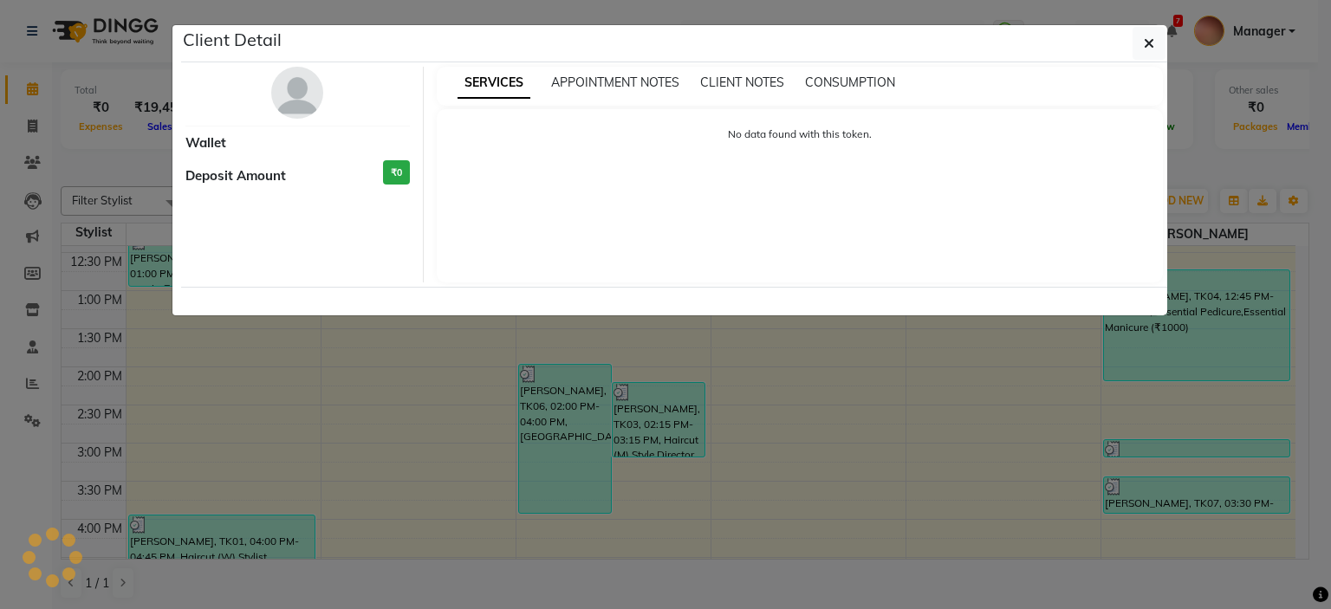
select select "3"
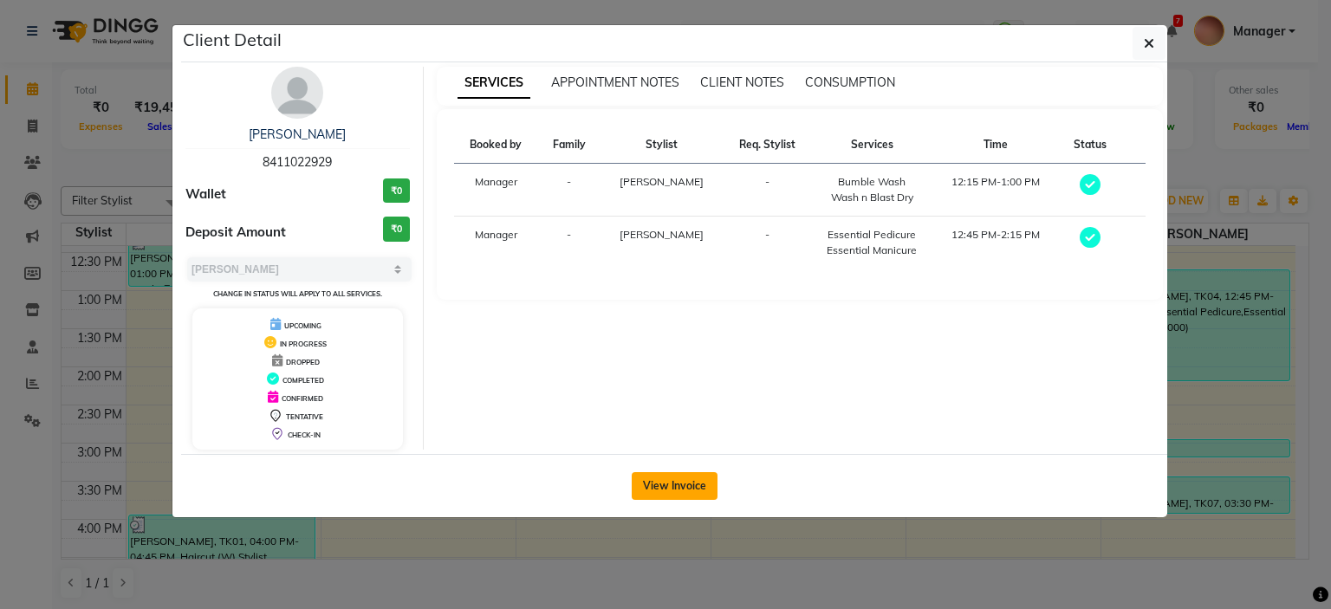
click at [644, 478] on button "View Invoice" at bounding box center [675, 486] width 86 height 28
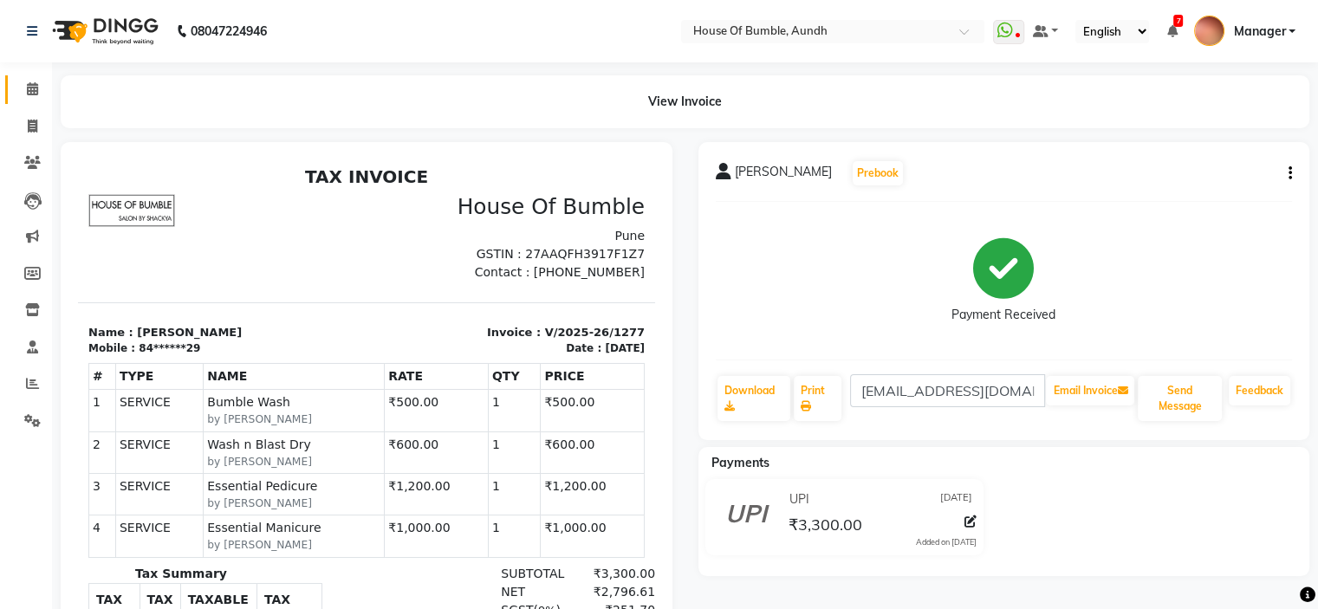
scroll to position [14, 0]
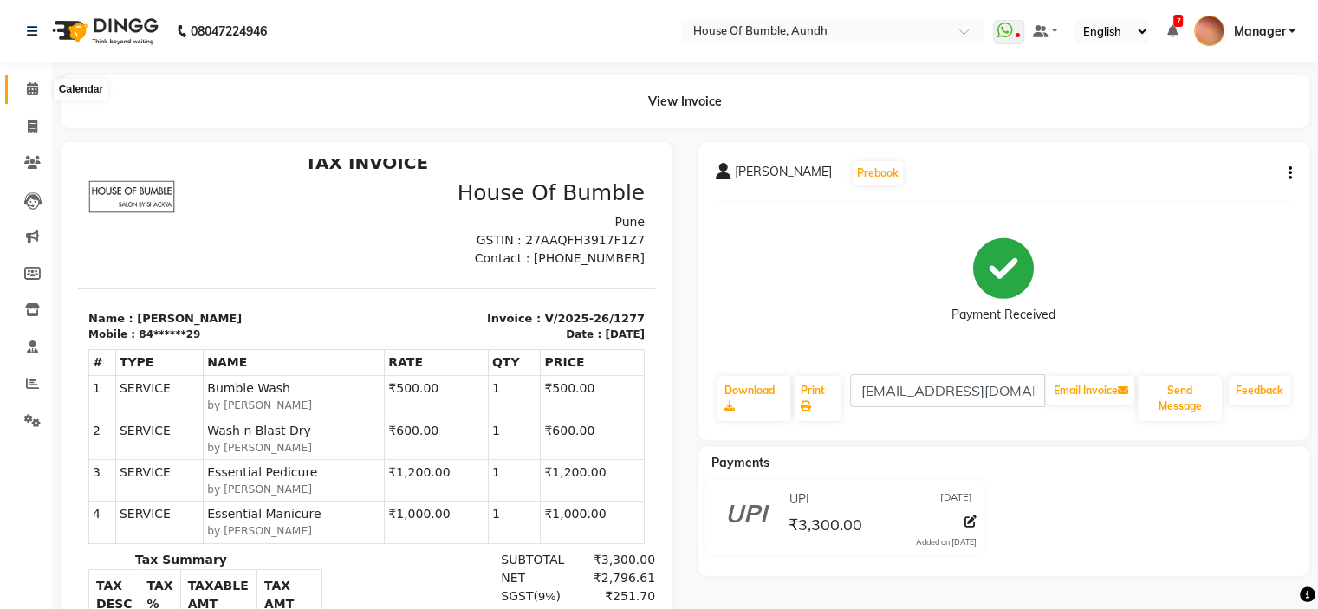
click at [36, 95] on icon at bounding box center [32, 88] width 11 height 13
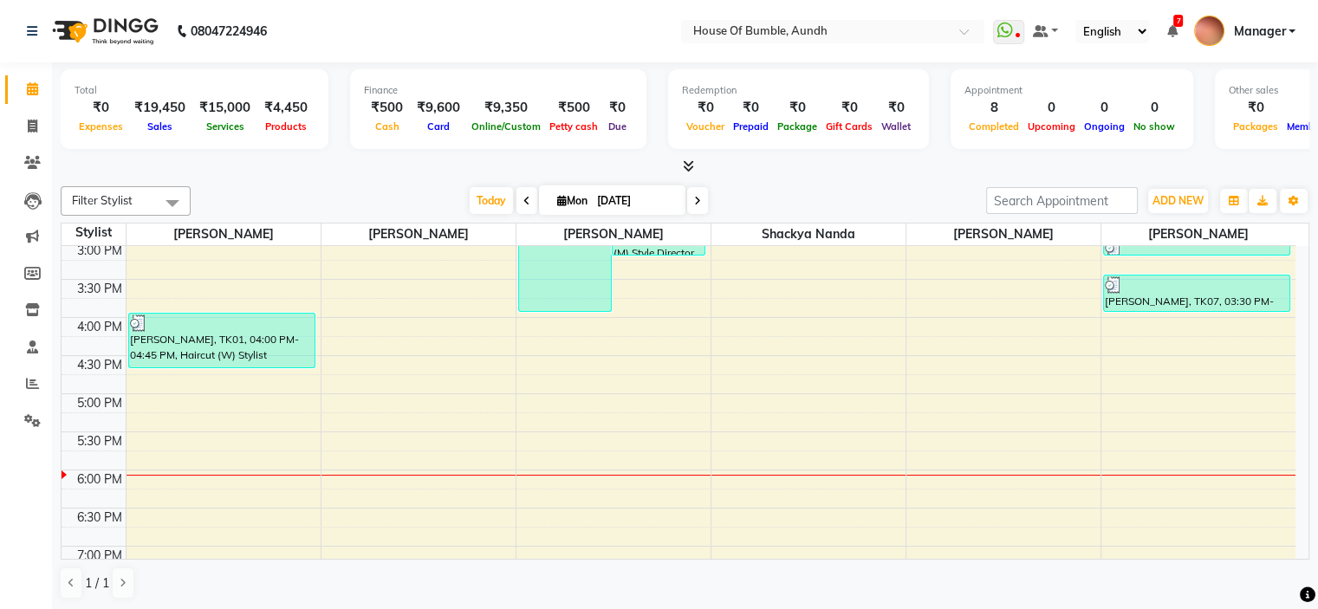
scroll to position [433, 0]
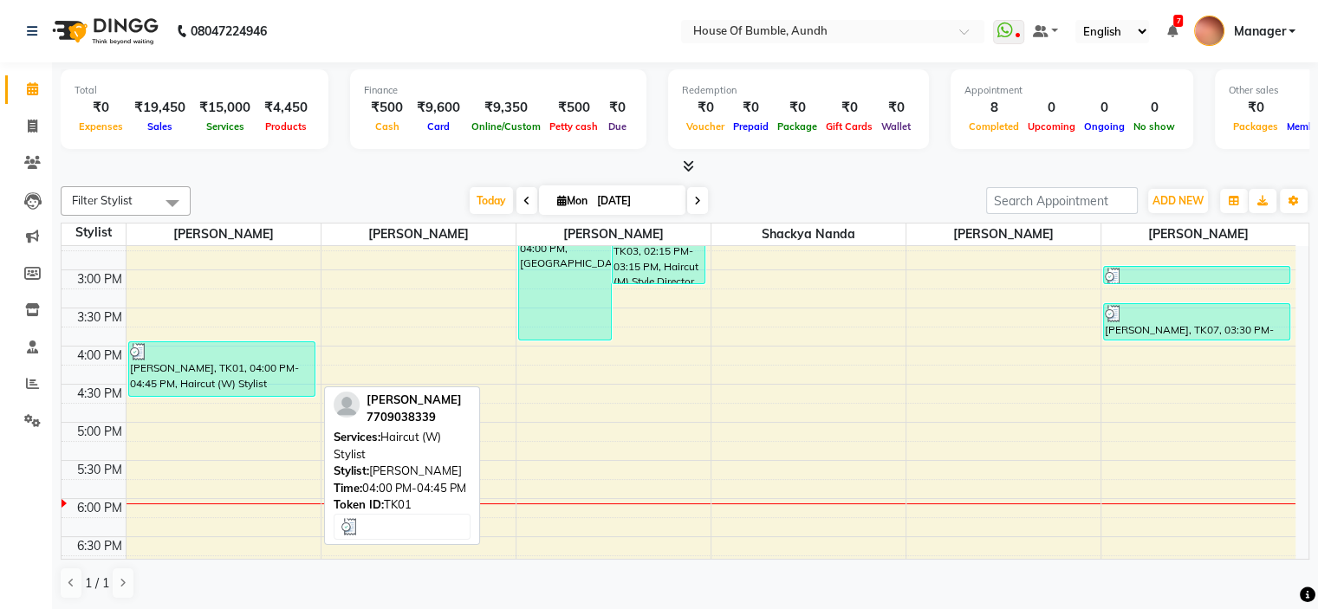
click at [270, 348] on div at bounding box center [222, 351] width 184 height 17
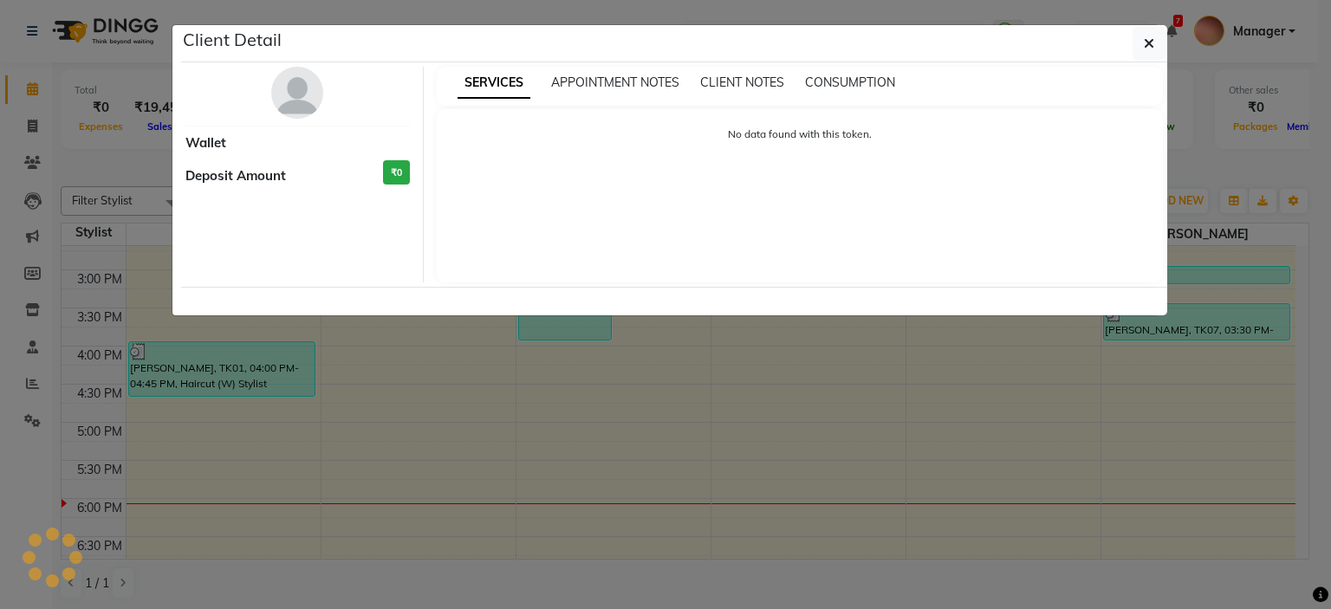
select select "3"
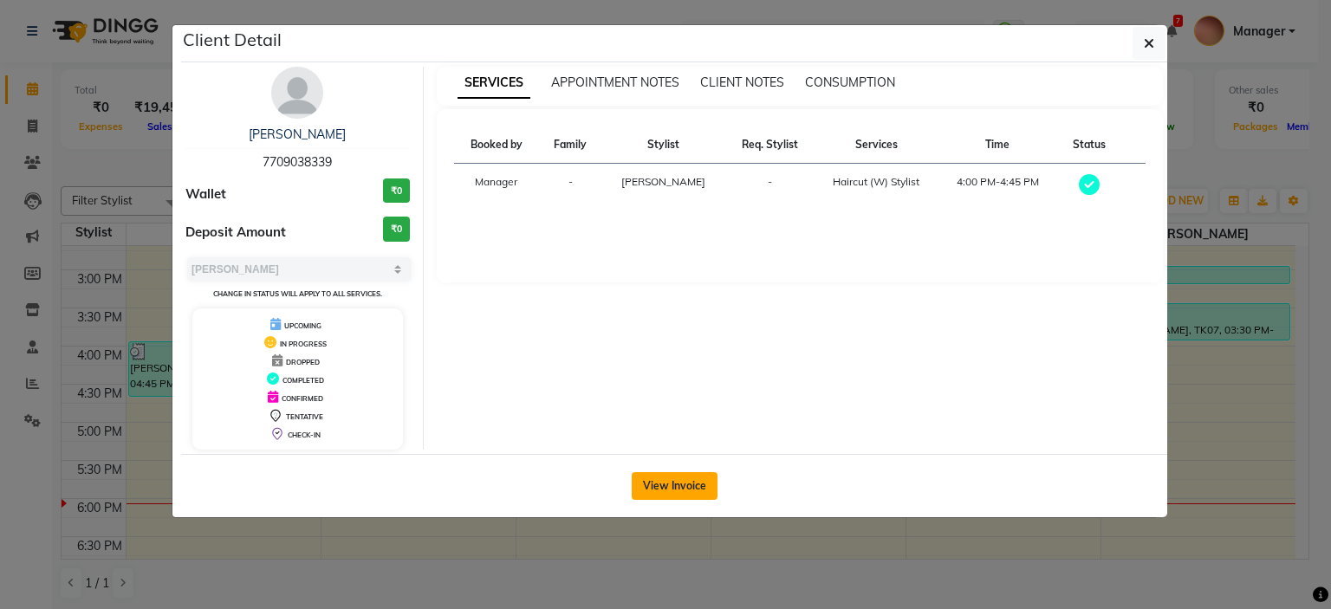
click at [714, 481] on button "View Invoice" at bounding box center [675, 486] width 86 height 28
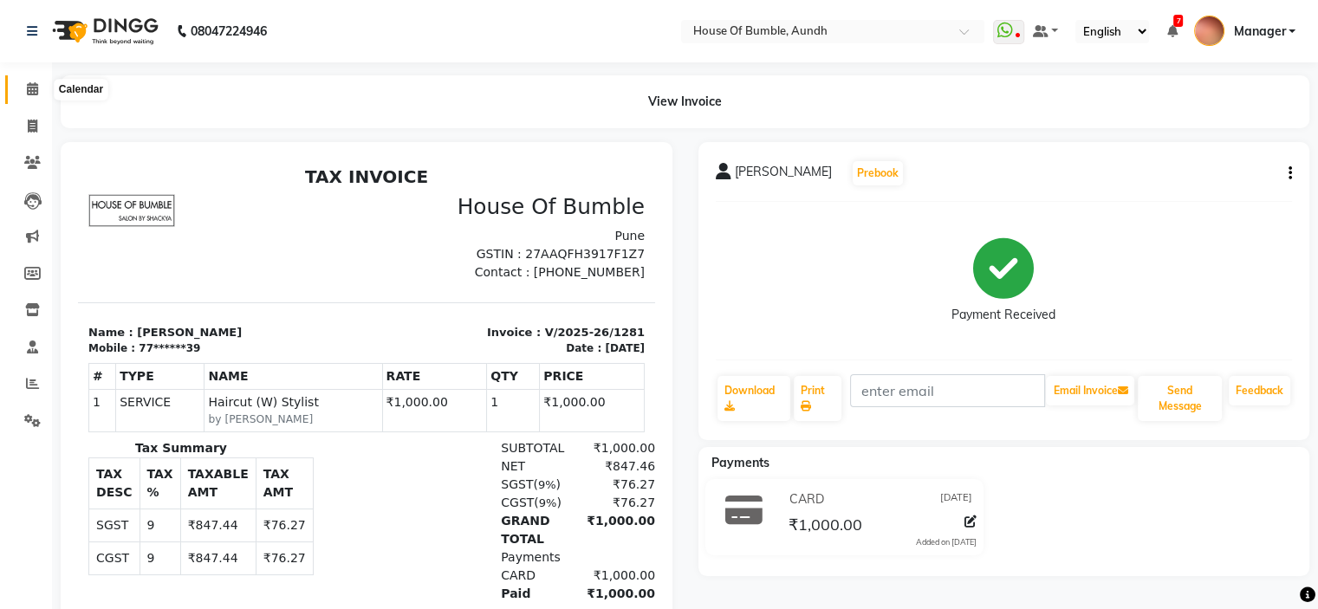
click at [36, 80] on span at bounding box center [32, 90] width 30 height 20
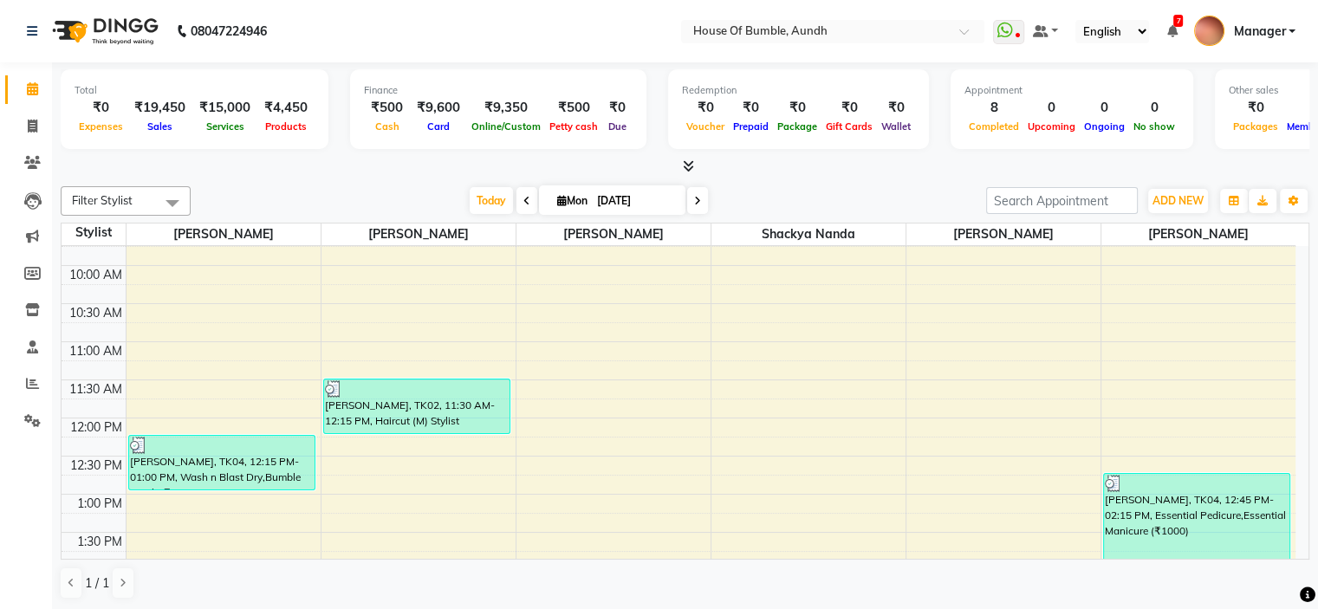
scroll to position [87, 0]
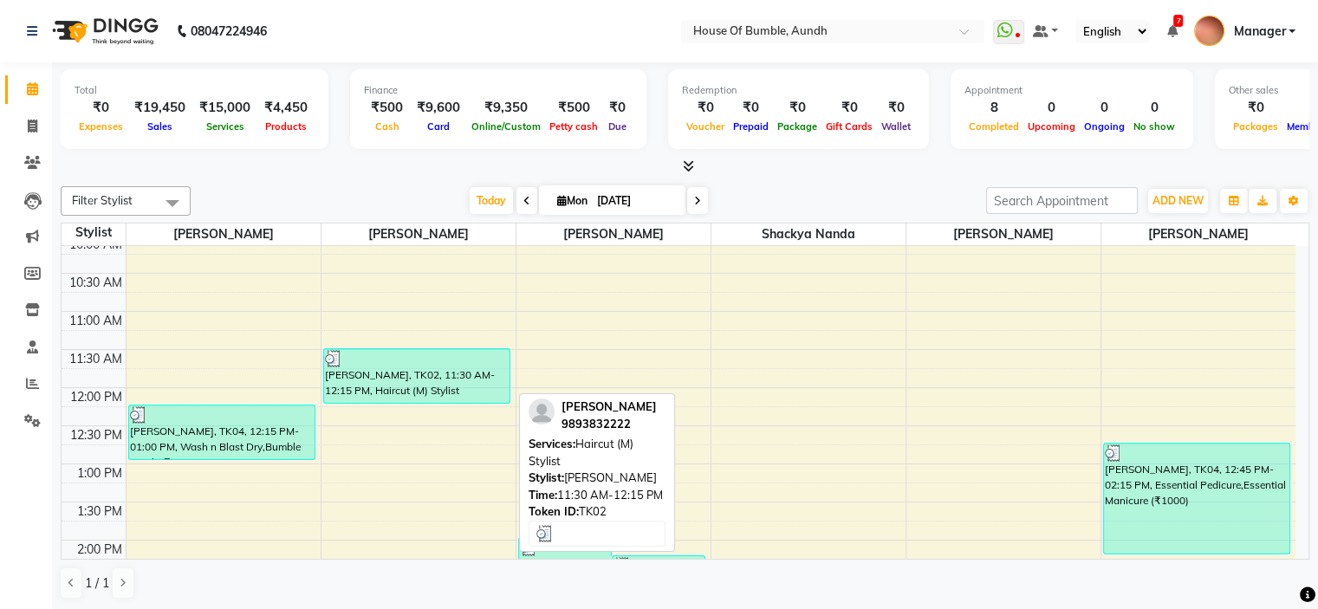
click at [458, 366] on div "[PERSON_NAME], TK02, 11:30 AM-12:15 PM, Haircut (M) Stylist" at bounding box center [416, 376] width 185 height 54
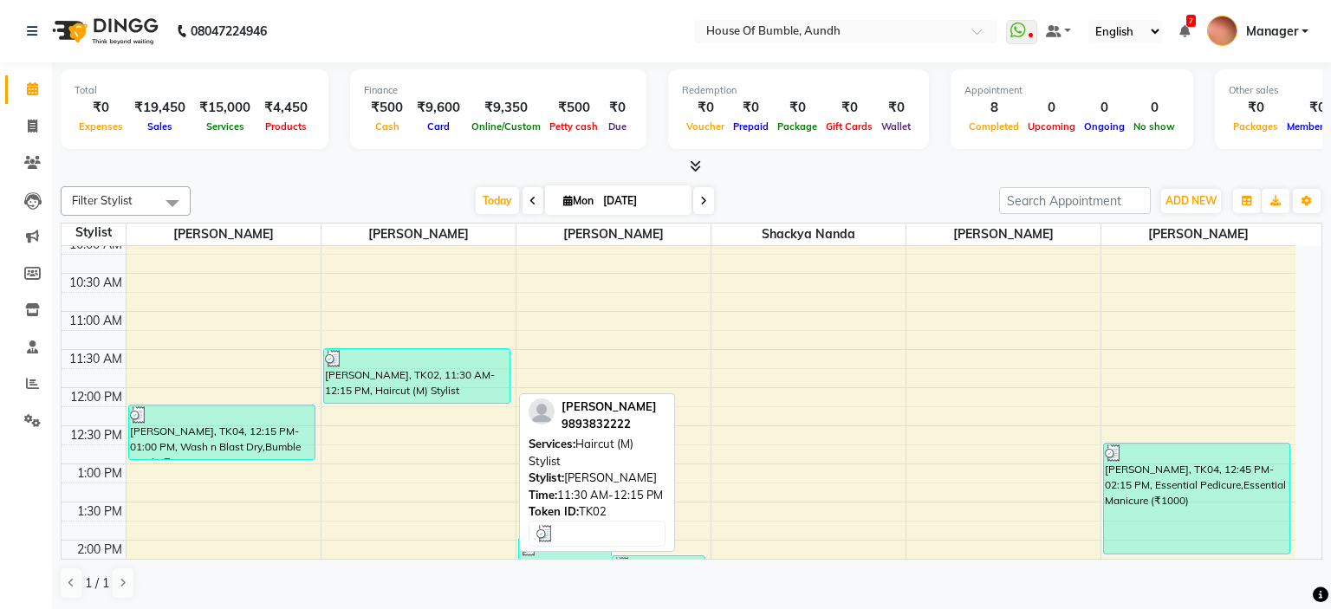
select select "3"
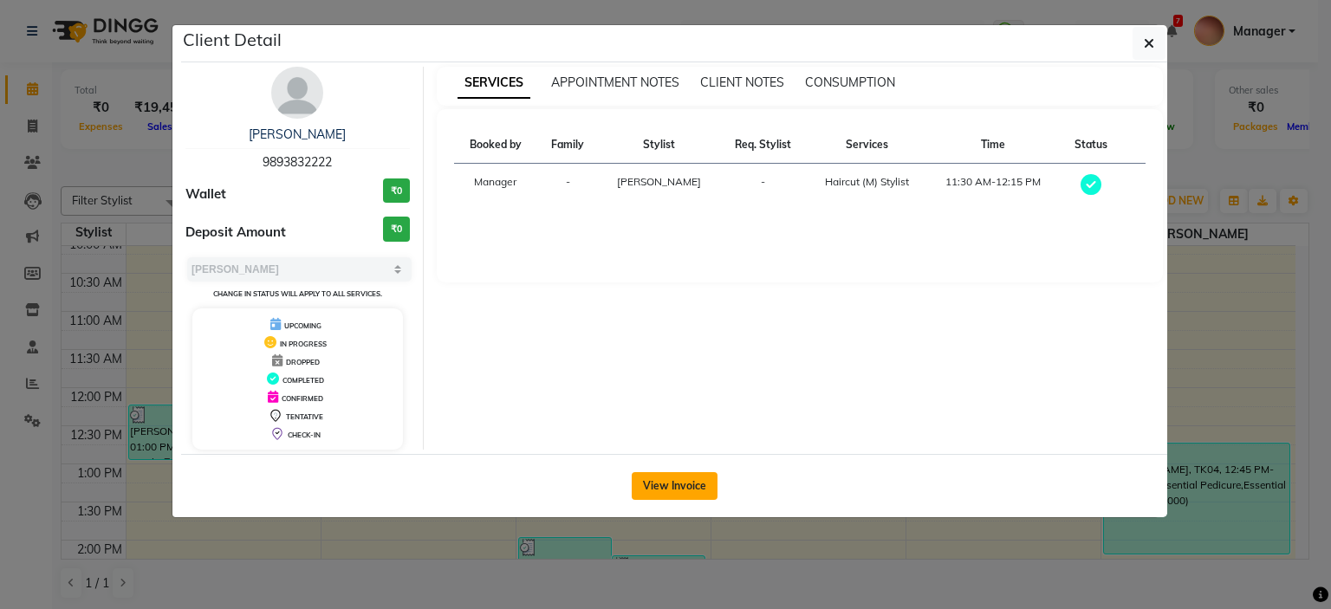
click at [677, 475] on button "View Invoice" at bounding box center [675, 486] width 86 height 28
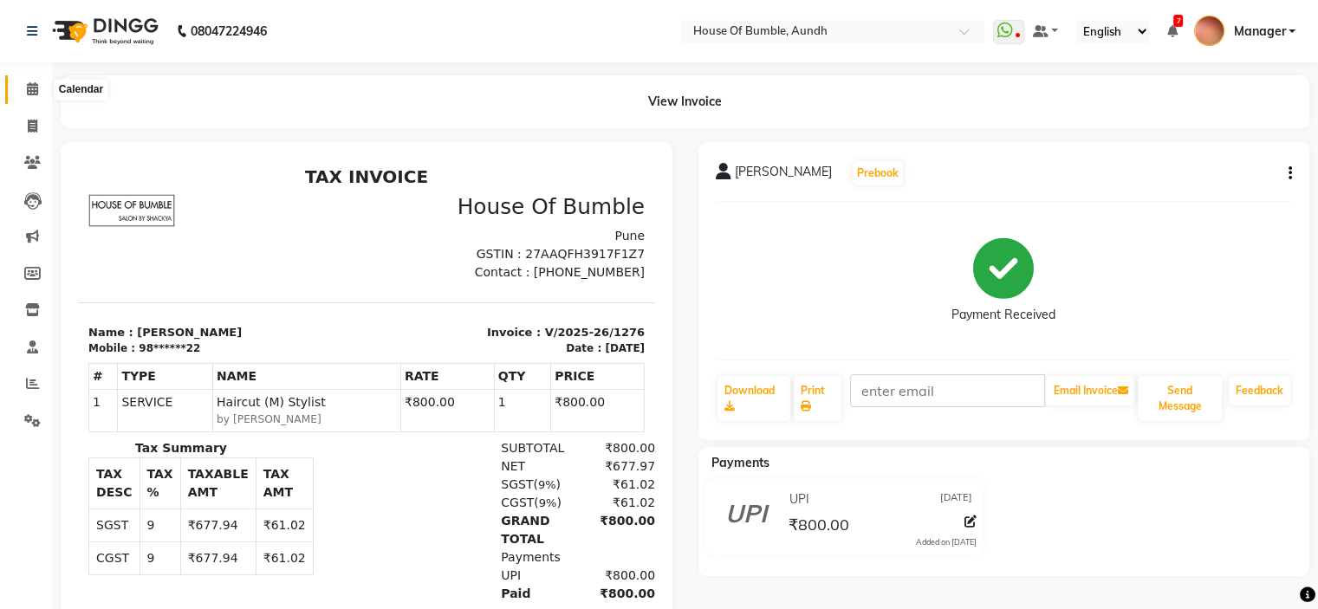
click at [36, 81] on span at bounding box center [32, 90] width 30 height 20
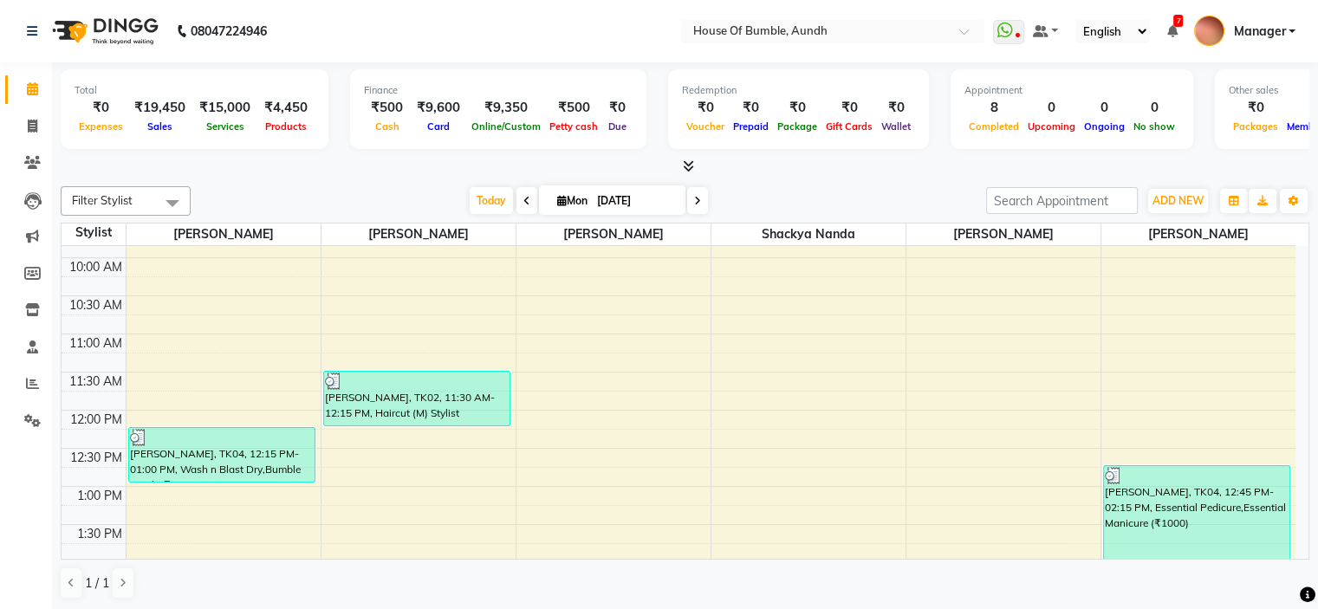
scroll to position [260, 0]
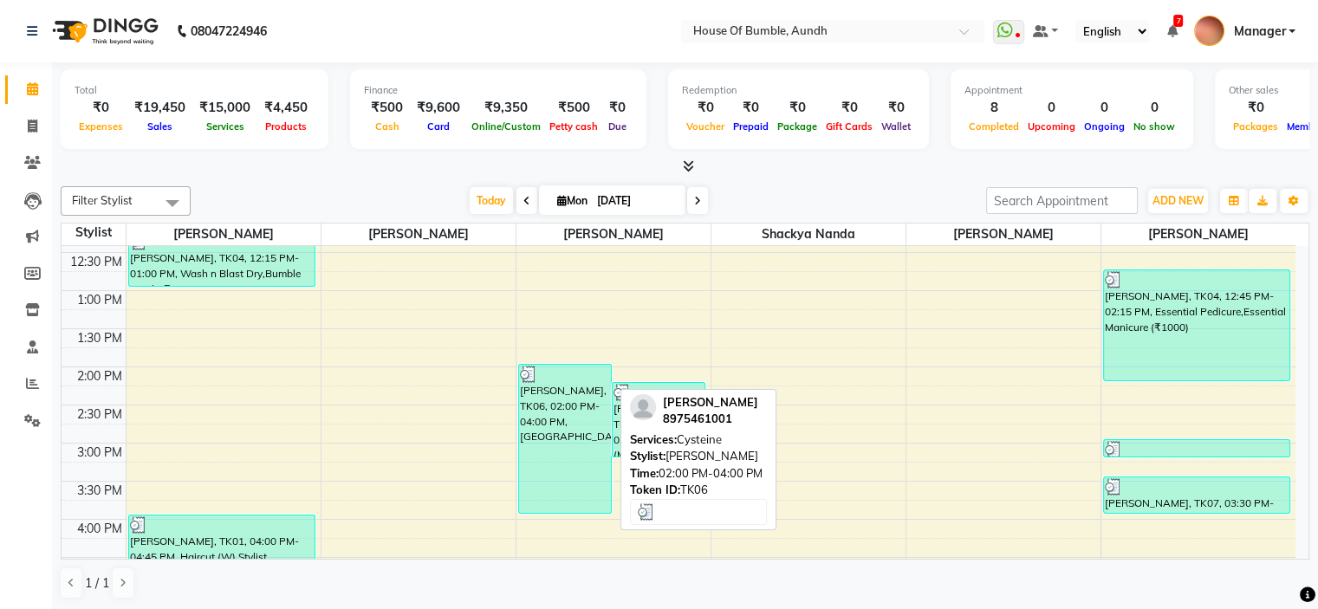
click at [561, 432] on div "[PERSON_NAME], TK06, 02:00 PM-04:00 PM, [GEOGRAPHIC_DATA]" at bounding box center [565, 439] width 92 height 148
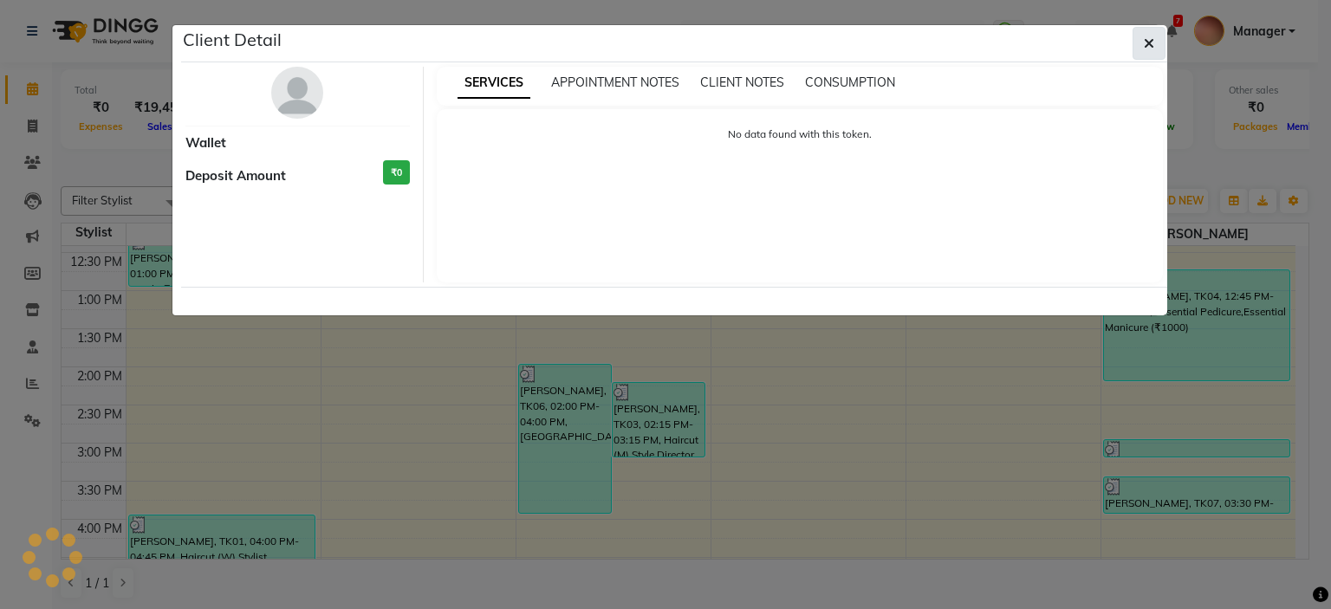
click at [1153, 47] on icon "button" at bounding box center [1149, 43] width 10 height 14
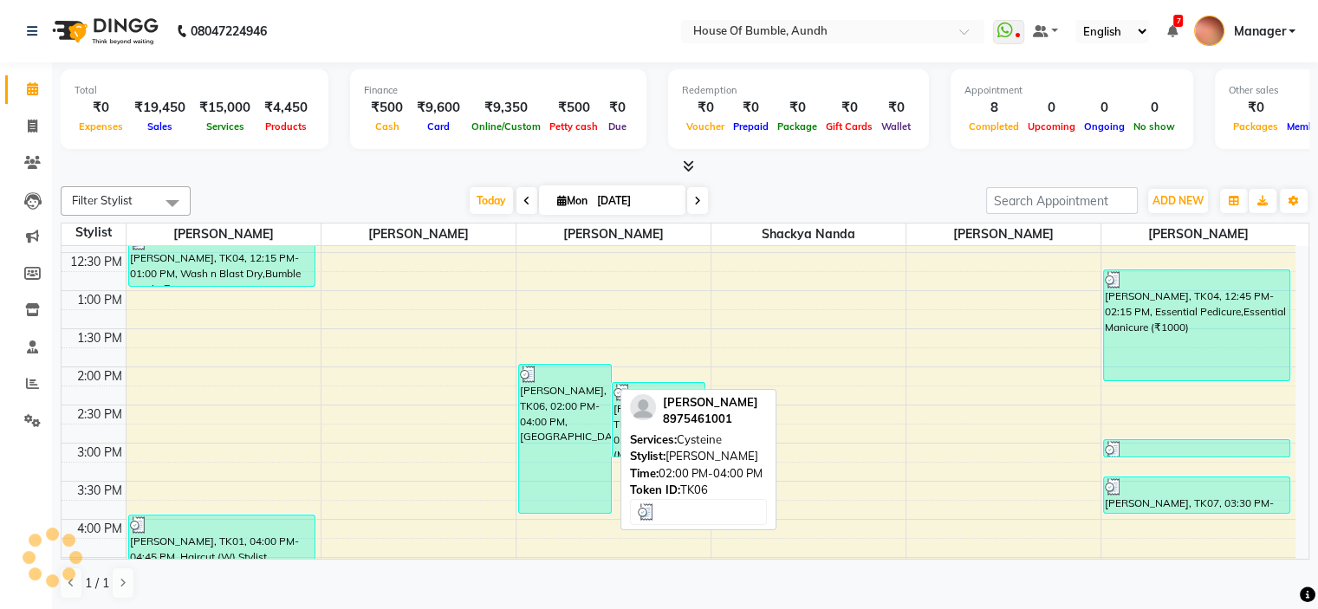
click at [553, 426] on div "[PERSON_NAME], TK06, 02:00 PM-04:00 PM, [GEOGRAPHIC_DATA]" at bounding box center [565, 439] width 92 height 148
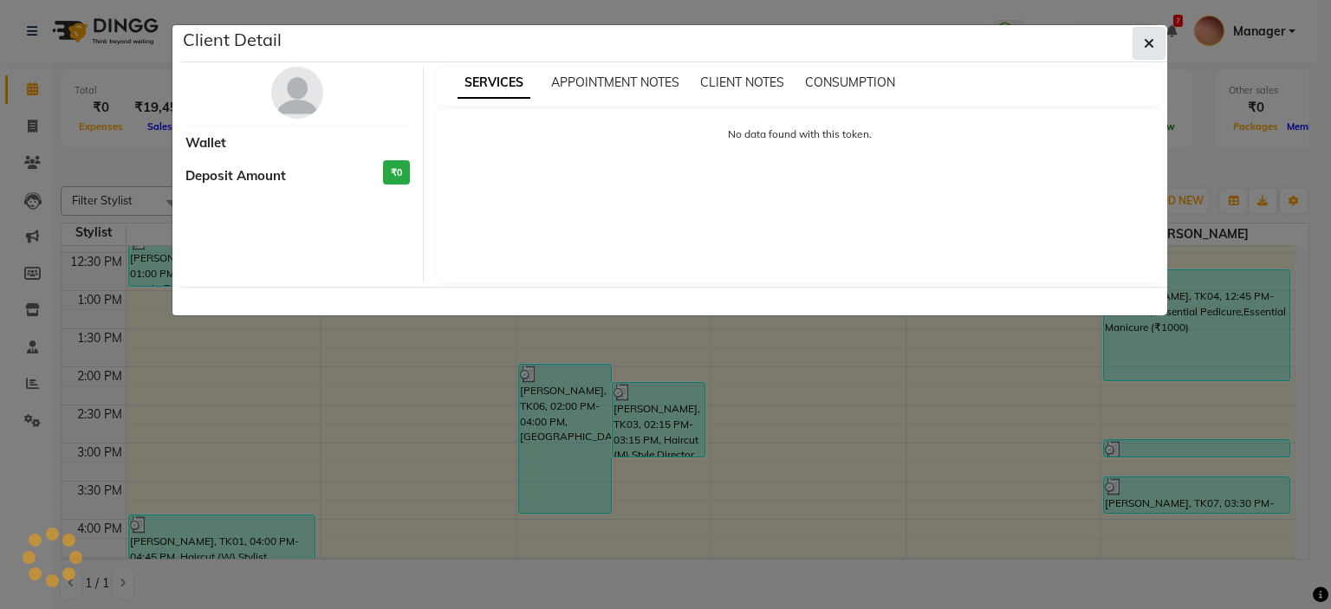
click at [1137, 48] on button "button" at bounding box center [1148, 43] width 33 height 33
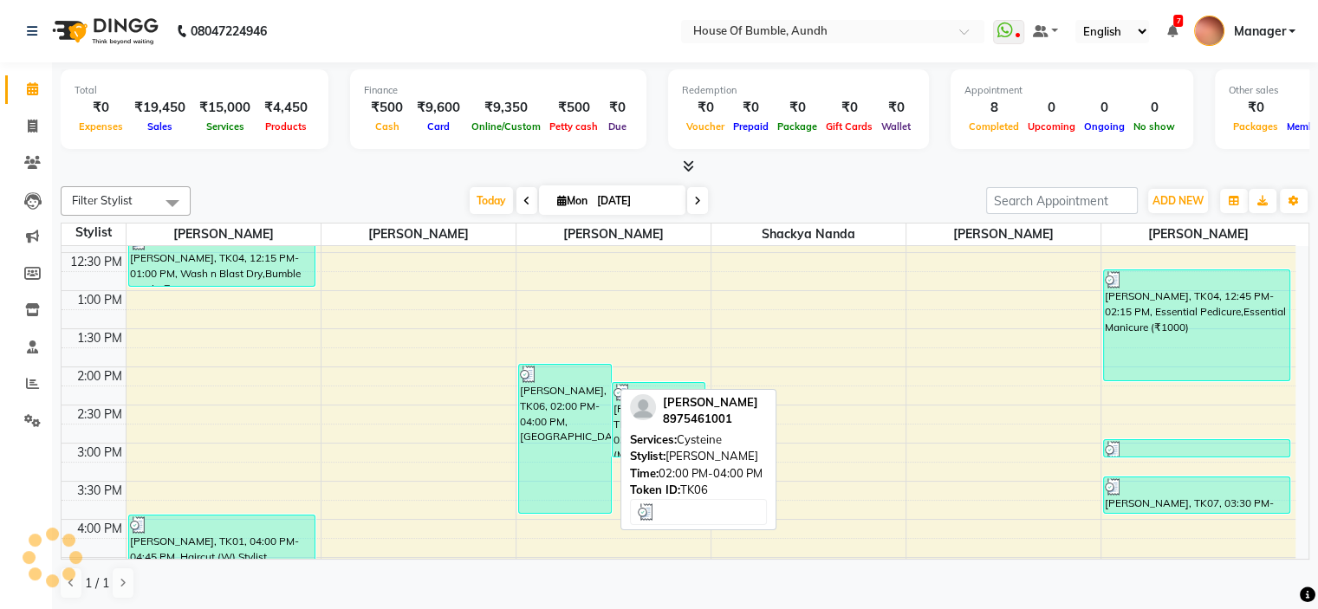
click at [563, 406] on div "[PERSON_NAME], TK06, 02:00 PM-04:00 PM, [GEOGRAPHIC_DATA]" at bounding box center [565, 439] width 92 height 148
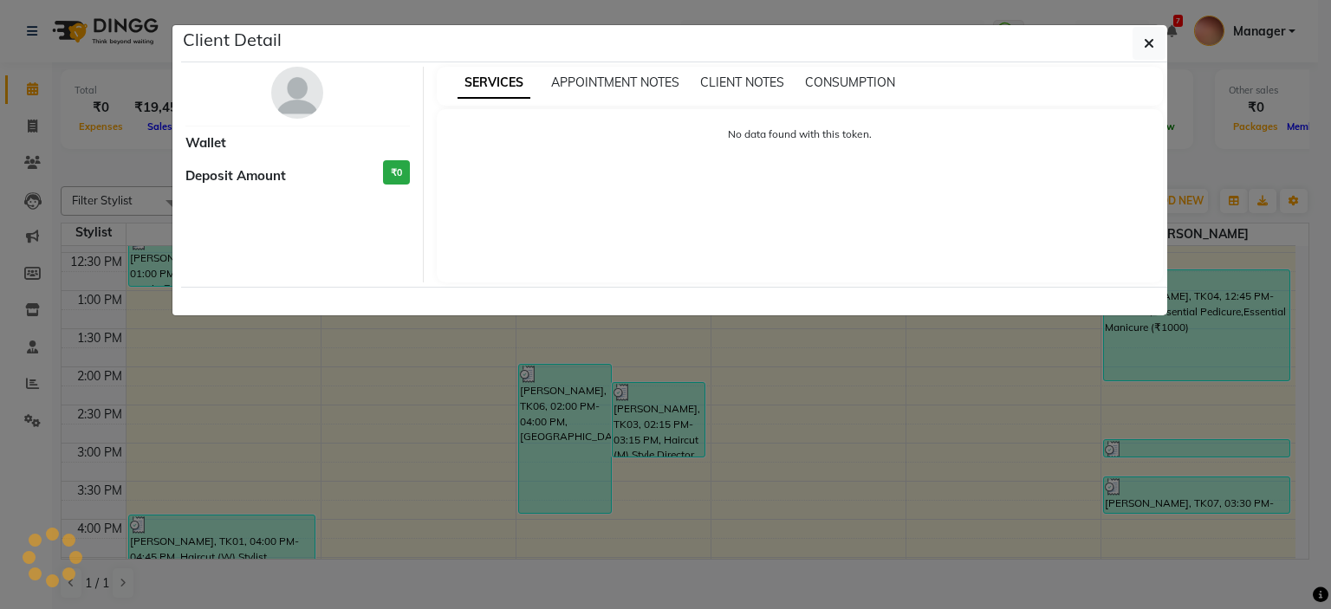
click at [284, 71] on img at bounding box center [297, 93] width 52 height 52
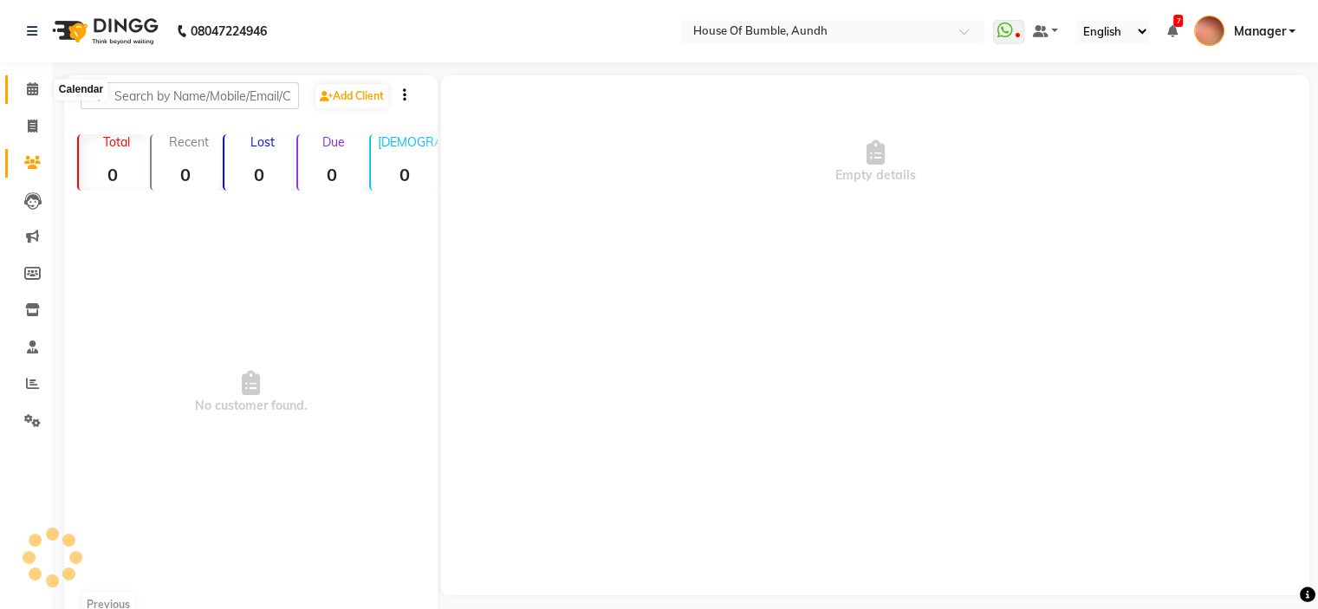
click at [27, 86] on icon at bounding box center [32, 88] width 11 height 13
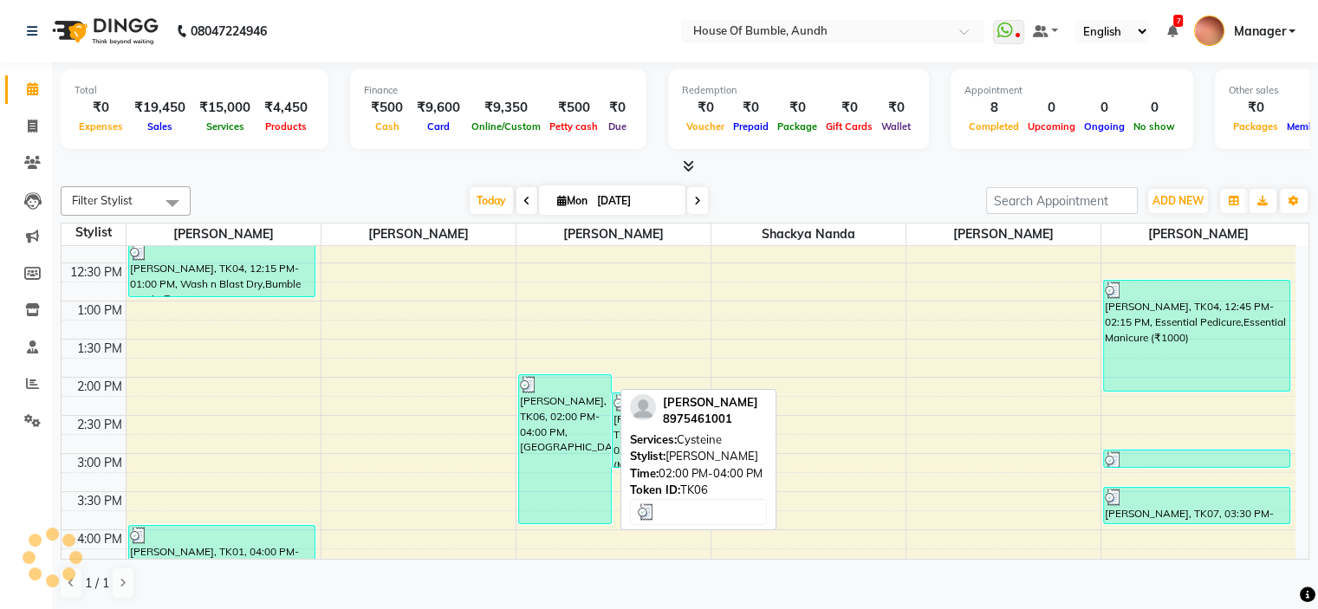
scroll to position [260, 0]
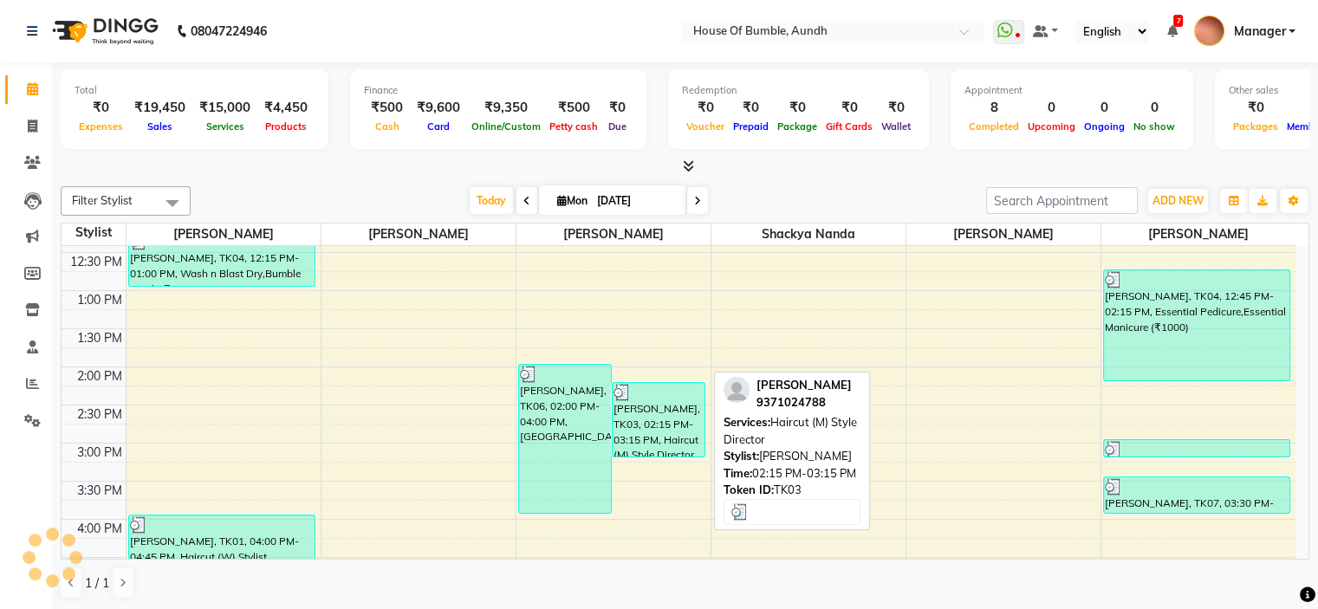
click at [637, 426] on div "[PERSON_NAME], TK03, 02:15 PM-03:15 PM, Haircut (M) Style Director" at bounding box center [658, 420] width 92 height 74
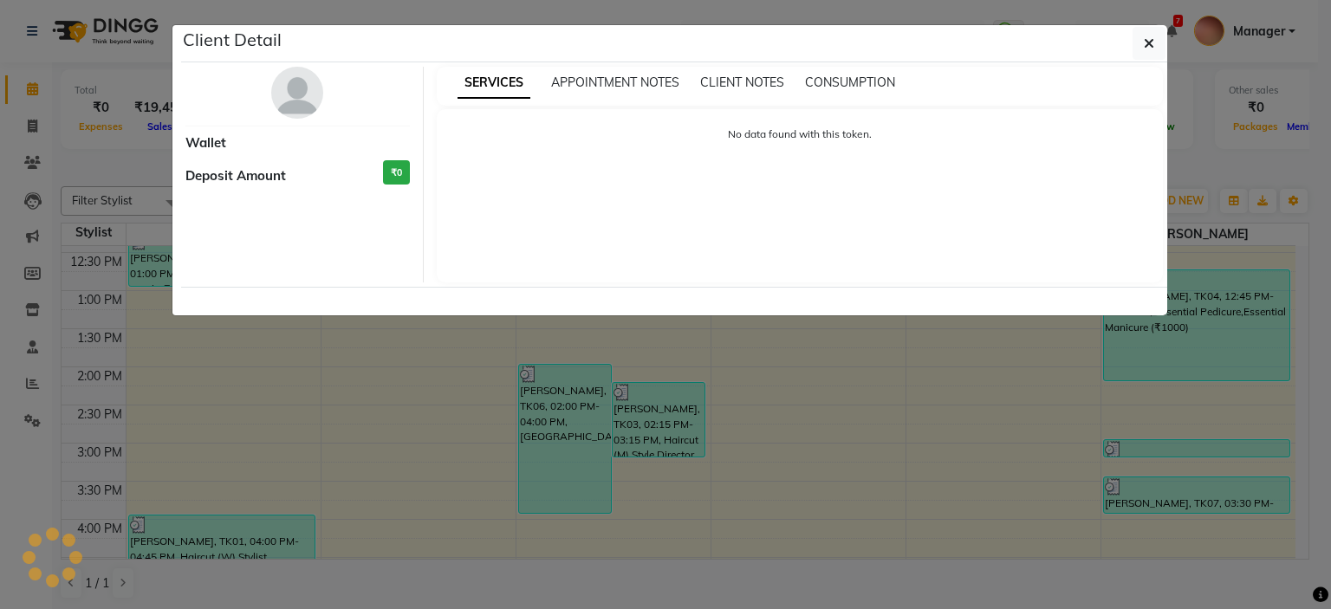
select select "3"
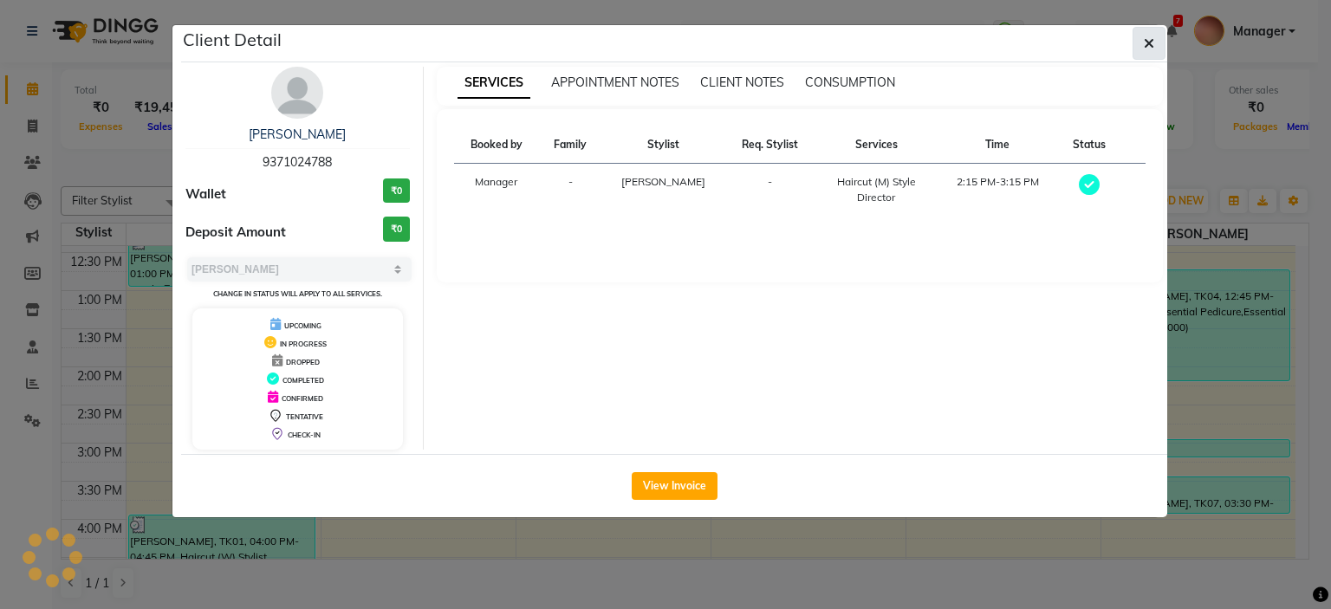
click at [1142, 36] on button "button" at bounding box center [1148, 43] width 33 height 33
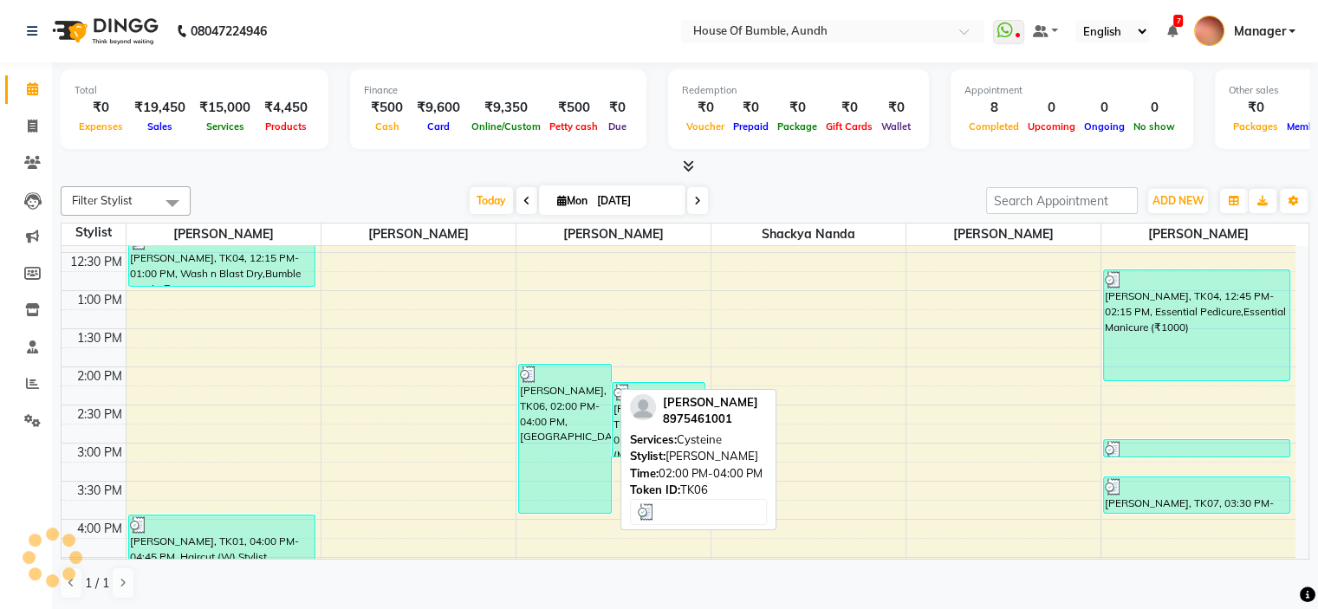
click at [553, 388] on div "[PERSON_NAME], TK06, 02:00 PM-04:00 PM, [GEOGRAPHIC_DATA]" at bounding box center [565, 439] width 92 height 148
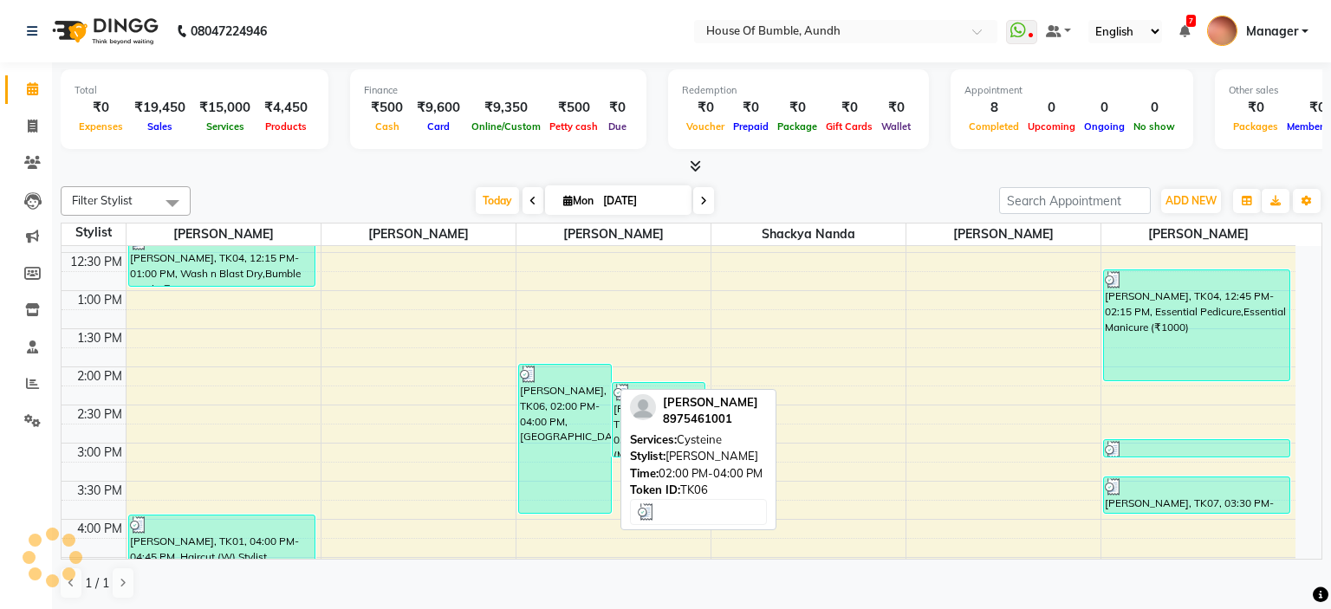
select select "3"
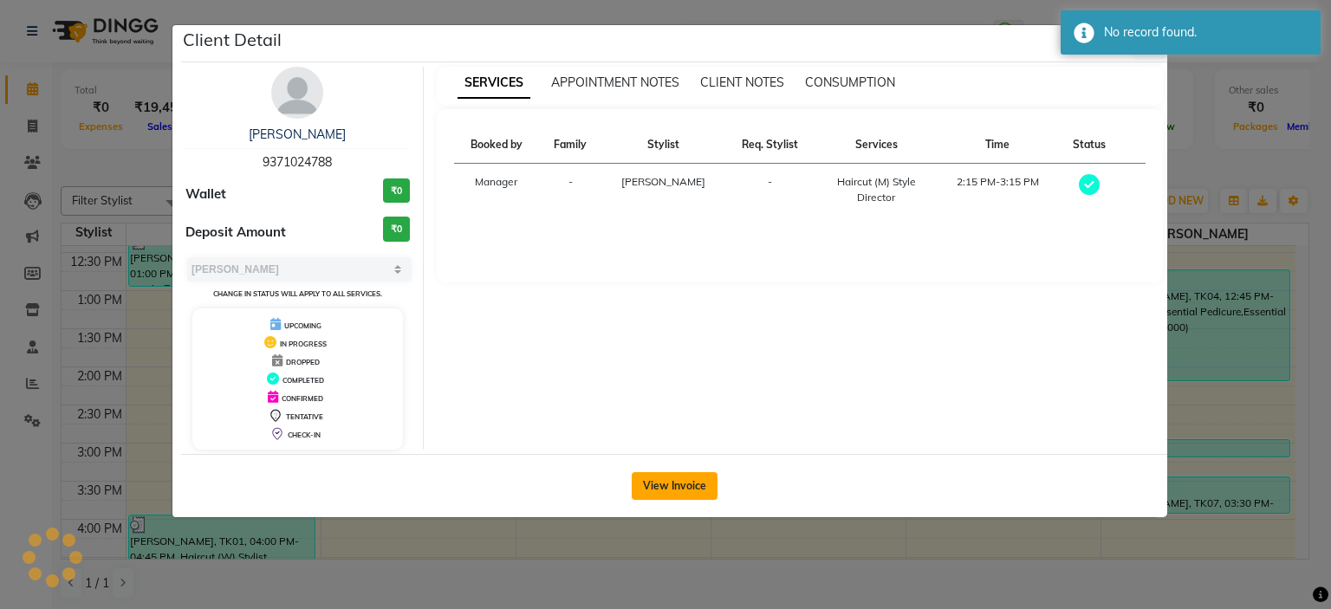
click at [654, 489] on button "View Invoice" at bounding box center [675, 486] width 86 height 28
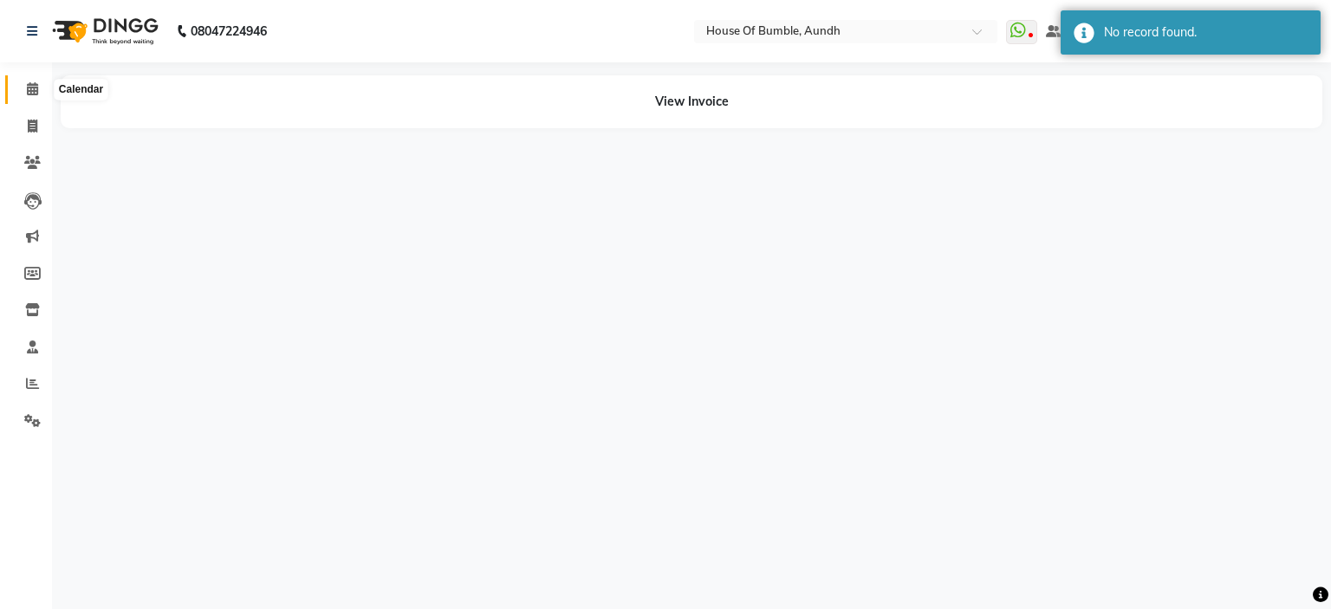
click at [28, 96] on span at bounding box center [32, 90] width 30 height 20
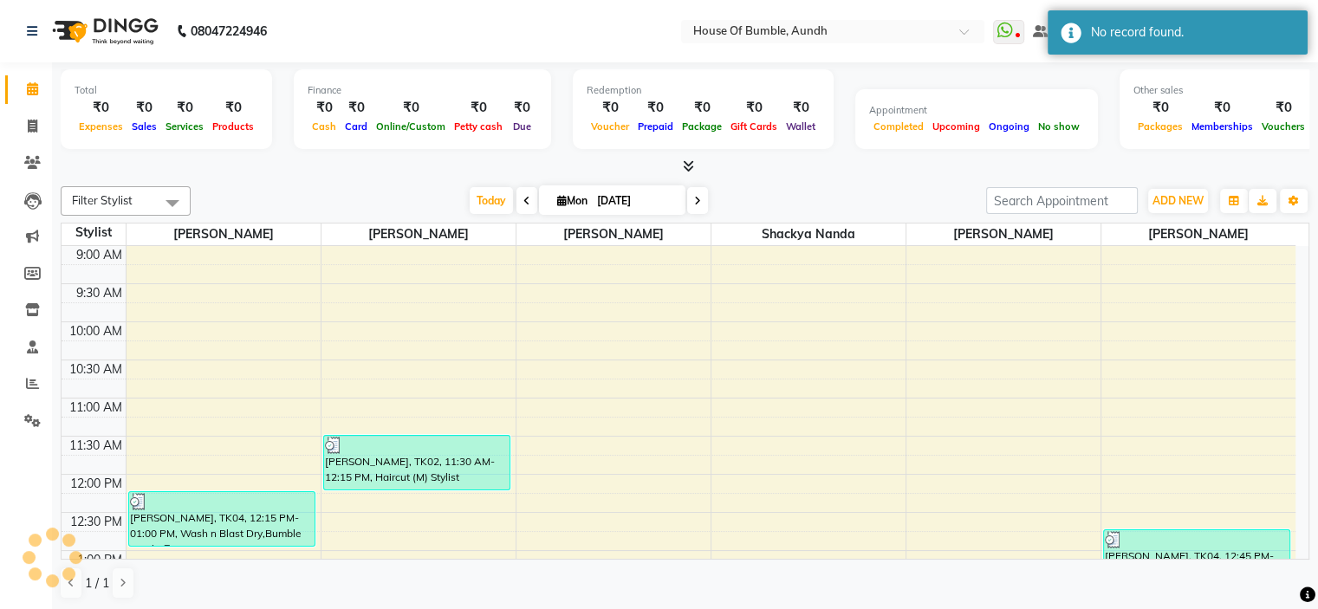
scroll to position [173, 0]
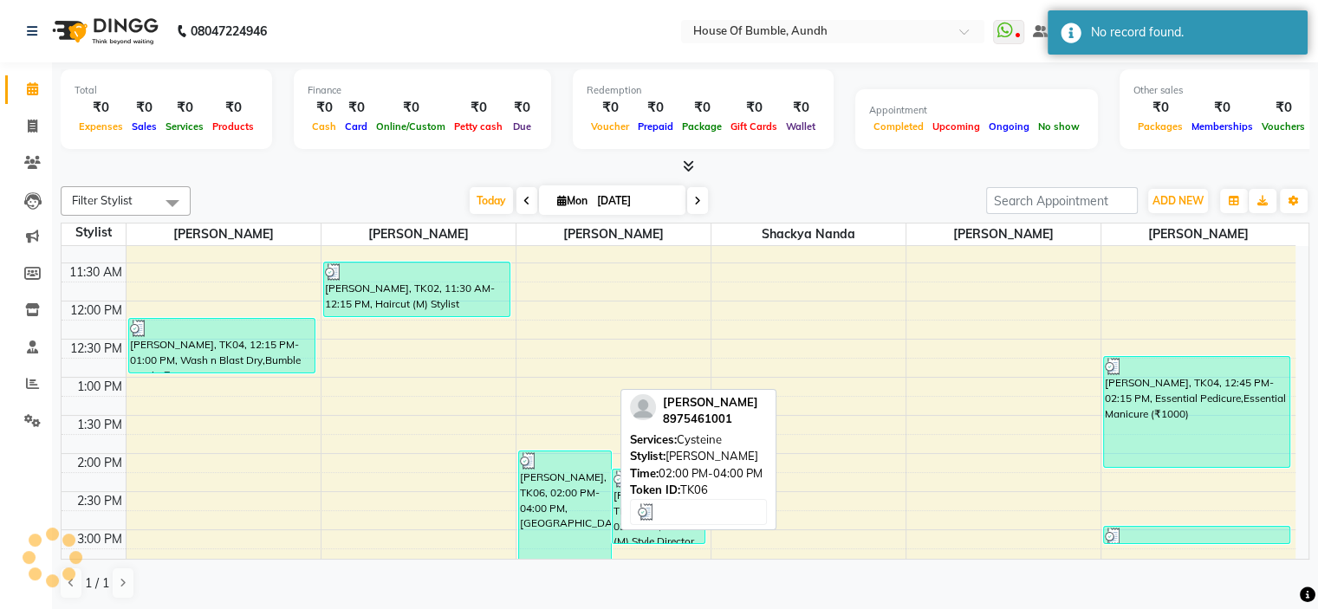
click at [522, 505] on div "[PERSON_NAME], TK06, 02:00 PM-04:00 PM, [GEOGRAPHIC_DATA]" at bounding box center [565, 525] width 92 height 148
select select "3"
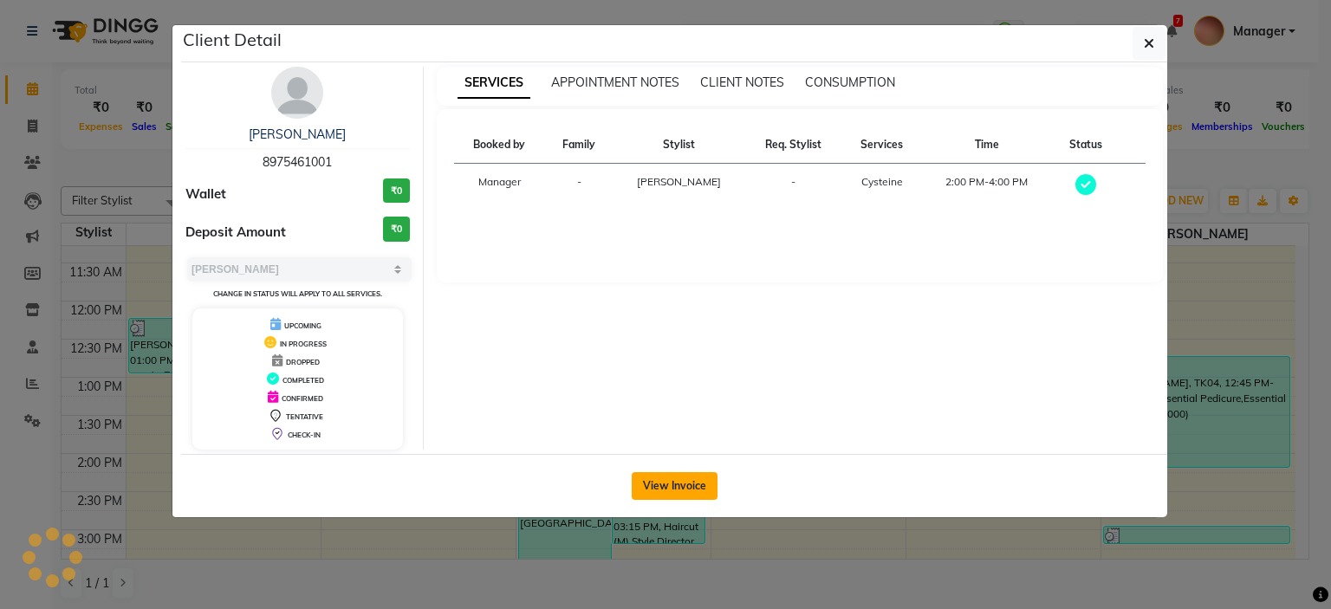
click at [677, 487] on button "View Invoice" at bounding box center [675, 486] width 86 height 28
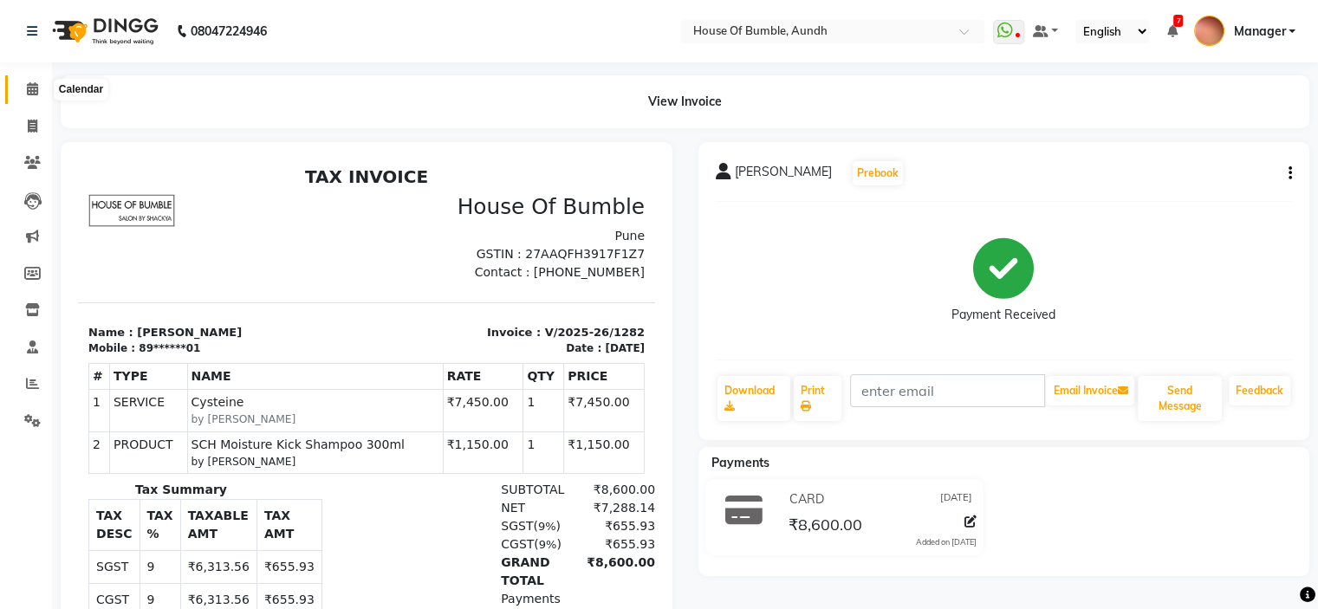
click at [31, 85] on icon at bounding box center [32, 88] width 11 height 13
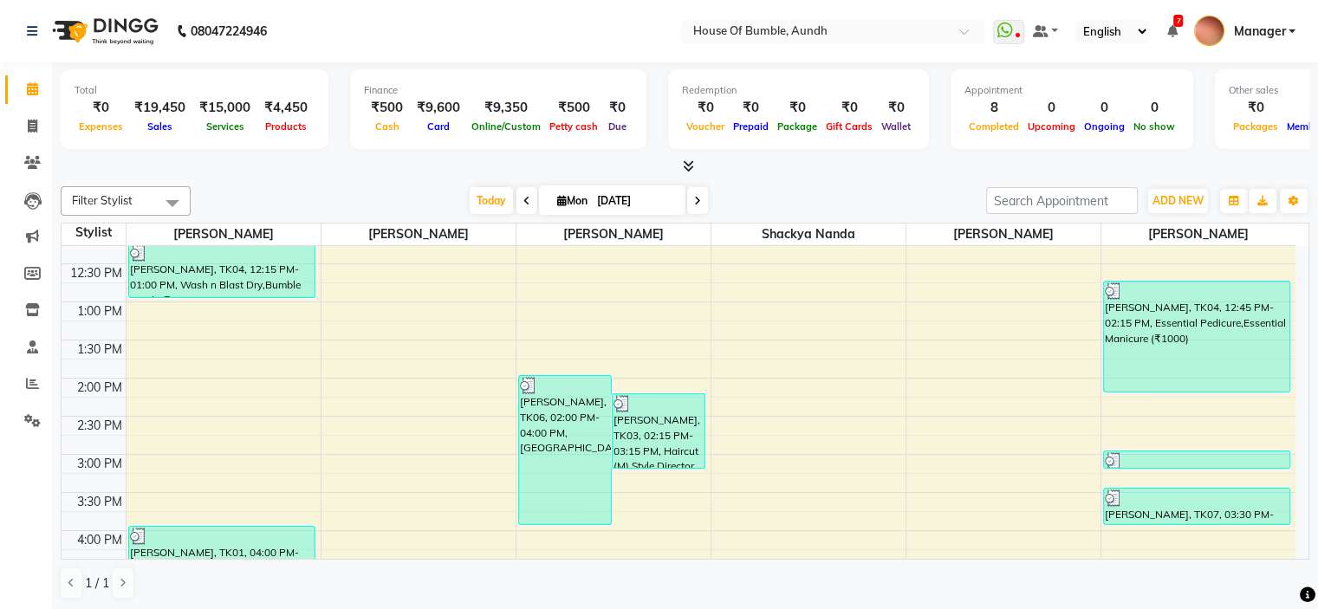
scroll to position [260, 0]
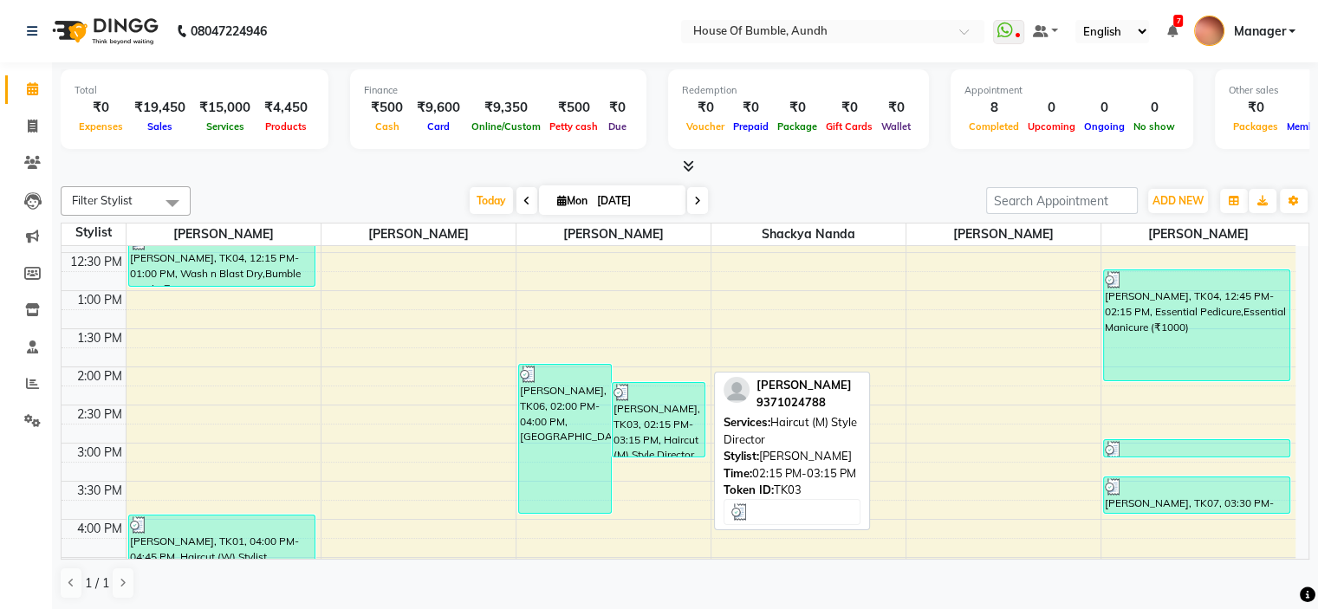
click at [651, 421] on div "[PERSON_NAME], TK03, 02:15 PM-03:15 PM, Haircut (M) Style Director" at bounding box center [658, 420] width 92 height 74
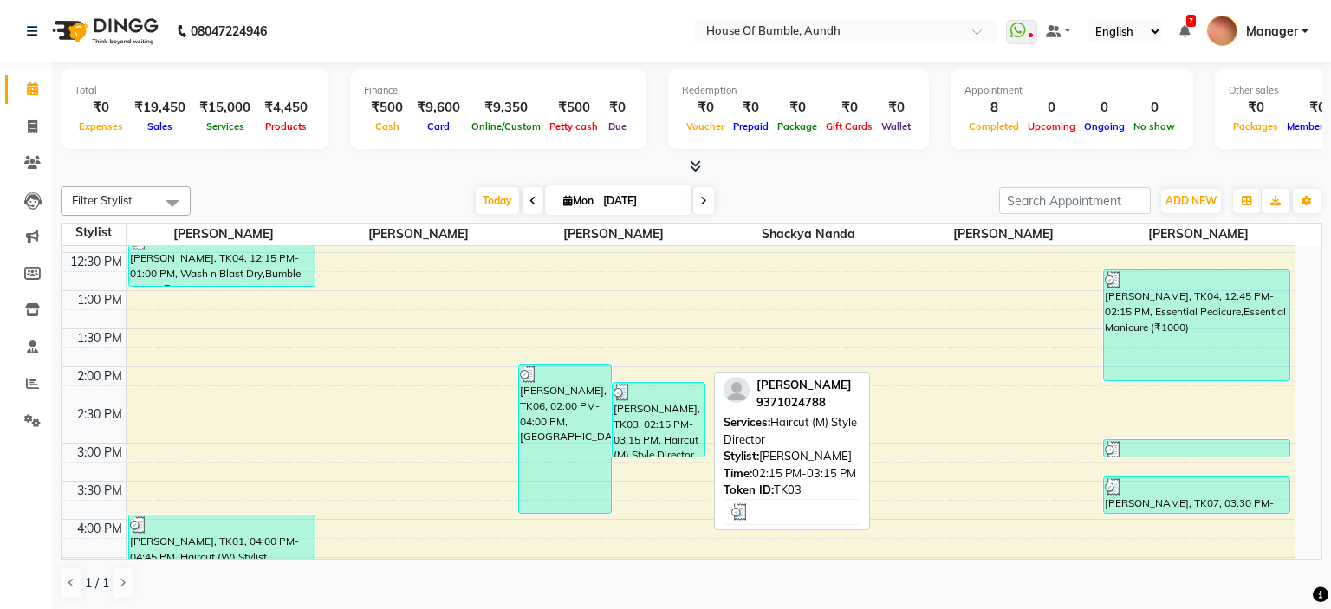
select select "3"
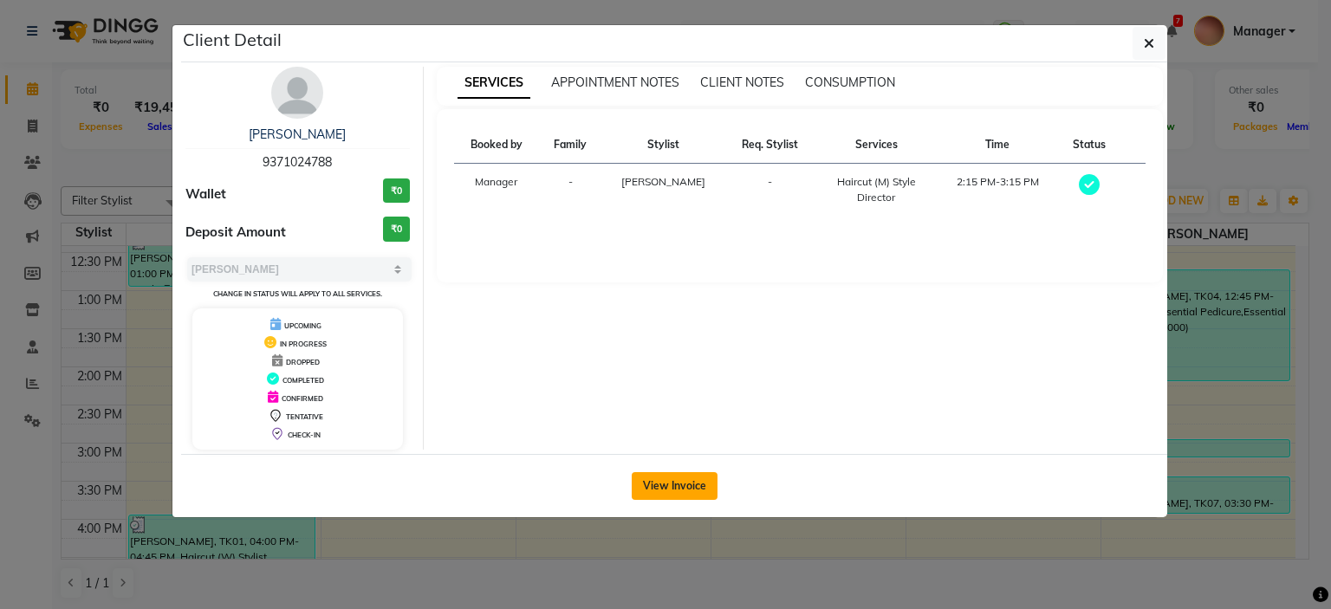
click at [678, 490] on button "View Invoice" at bounding box center [675, 486] width 86 height 28
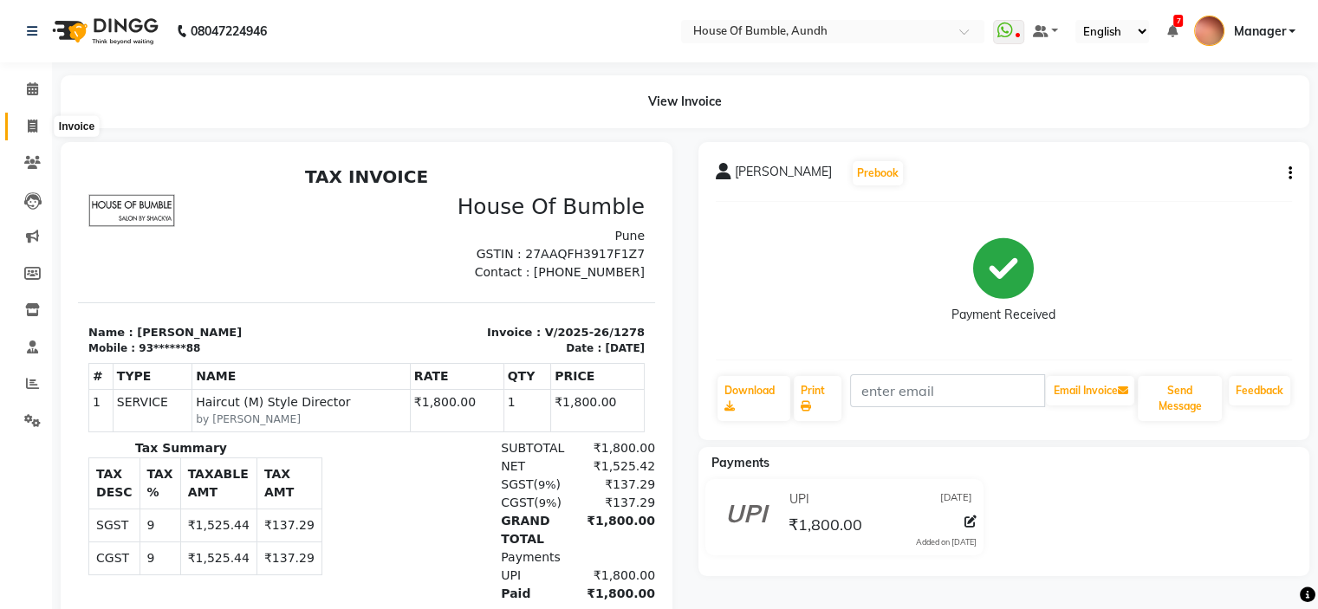
click at [30, 128] on icon at bounding box center [33, 126] width 10 height 13
select select "581"
select select "service"
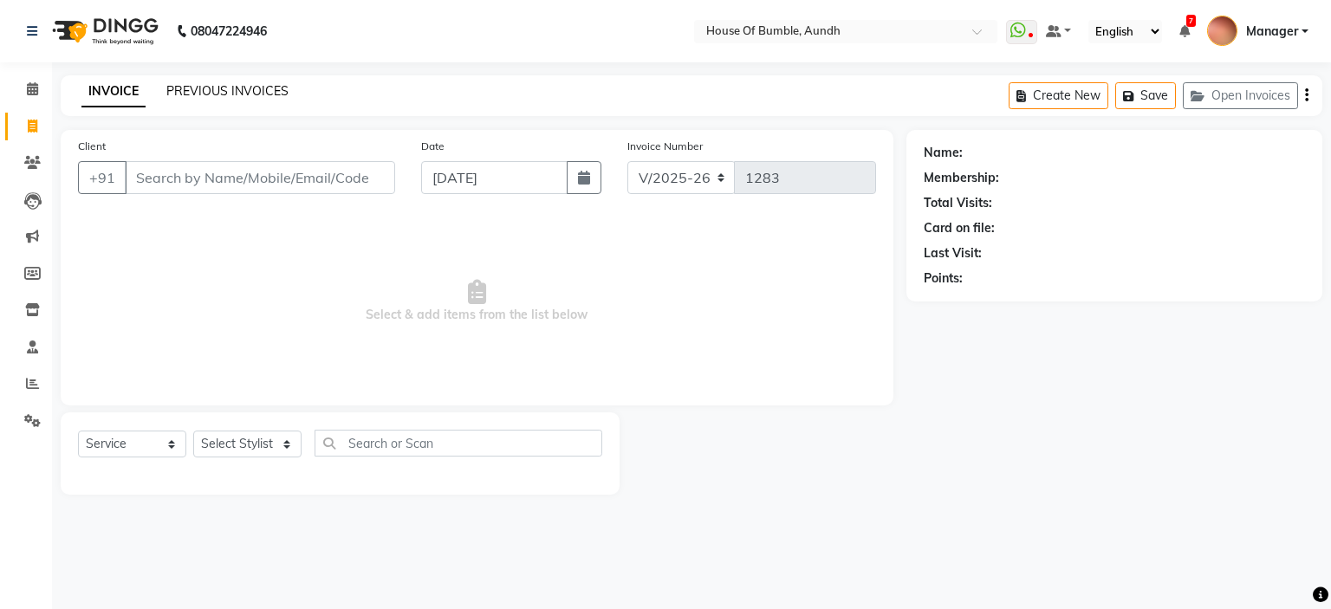
click at [239, 92] on link "PREVIOUS INVOICES" at bounding box center [227, 91] width 122 height 16
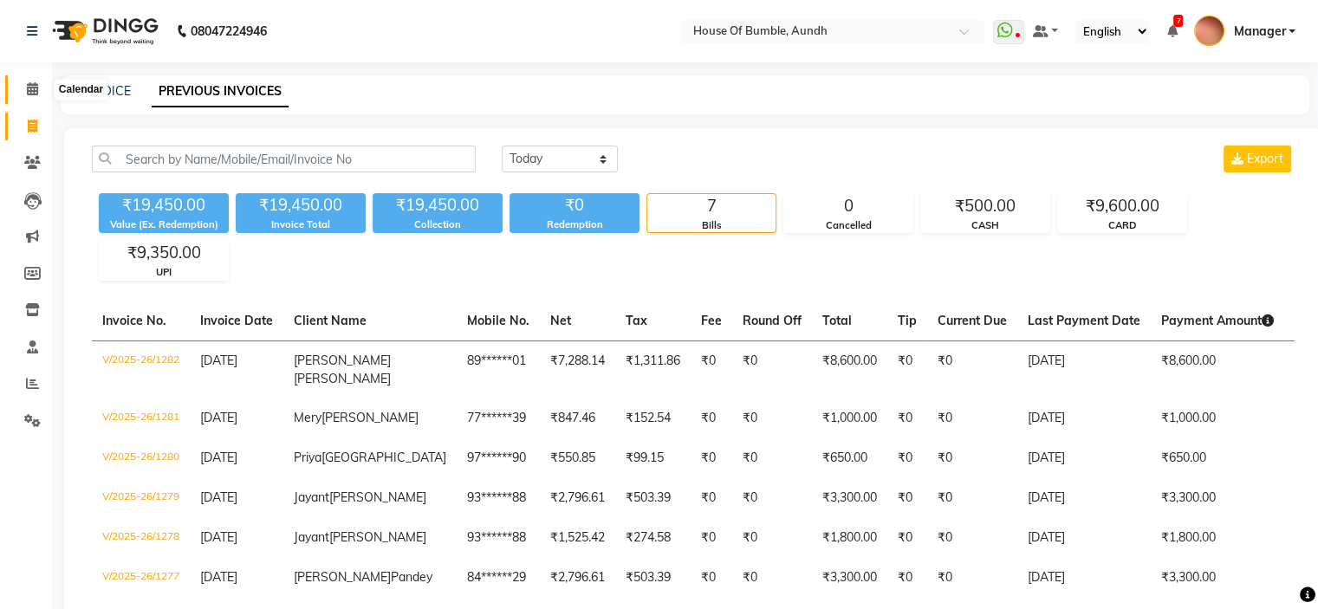
click at [32, 91] on icon at bounding box center [32, 88] width 11 height 13
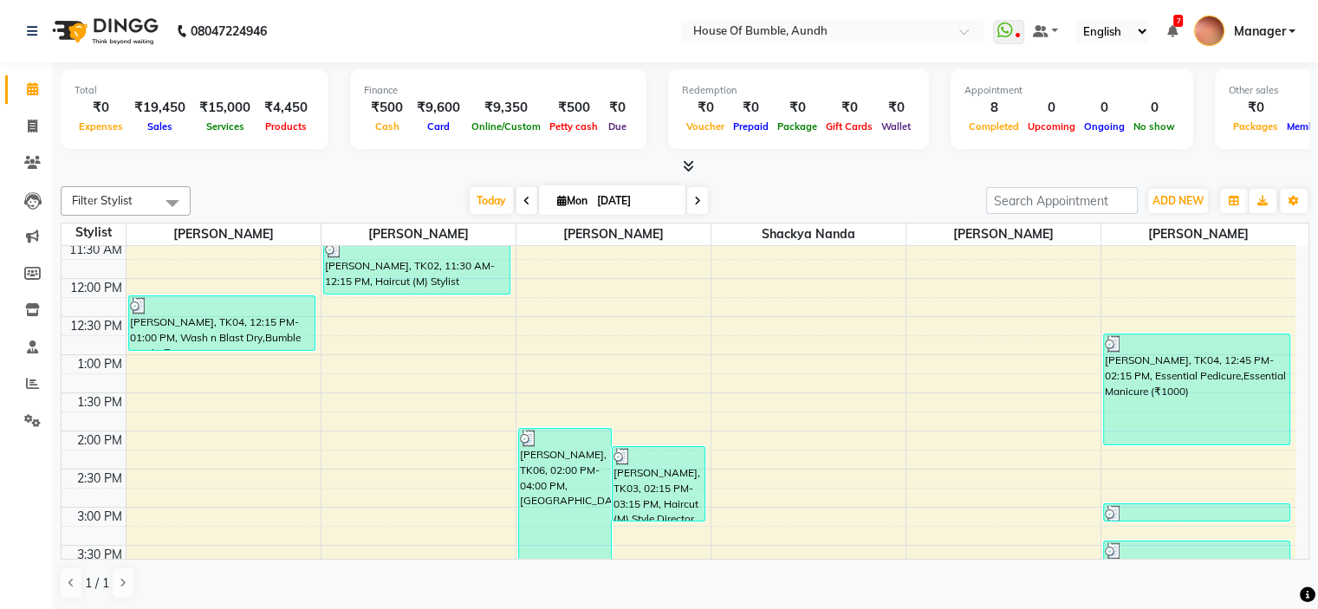
scroll to position [159, 0]
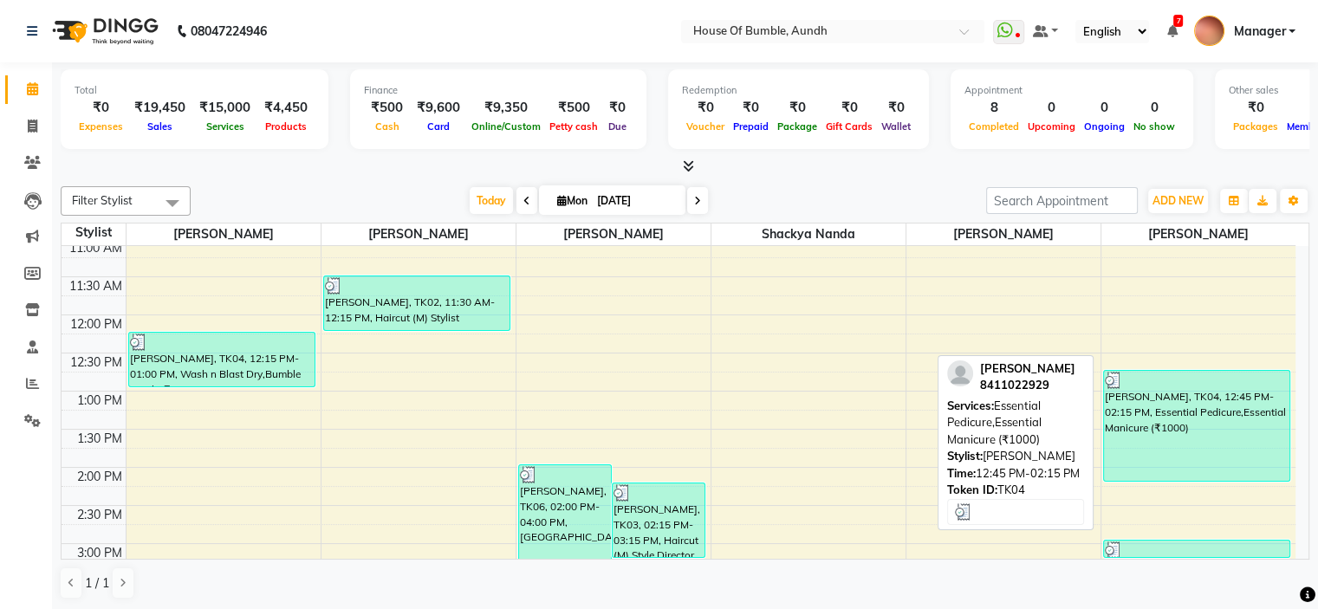
click at [1217, 429] on div "[PERSON_NAME], TK04, 12:45 PM-02:15 PM, Essential Pedicure,Essential Manicure (…" at bounding box center [1197, 426] width 186 height 110
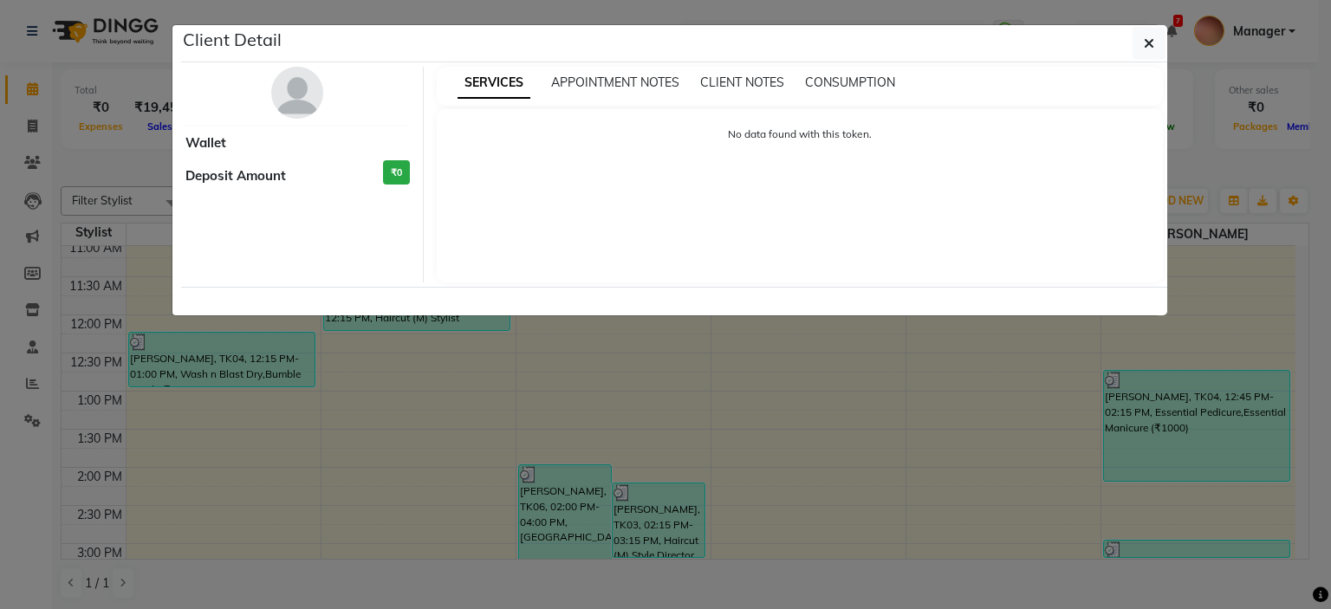
select select "3"
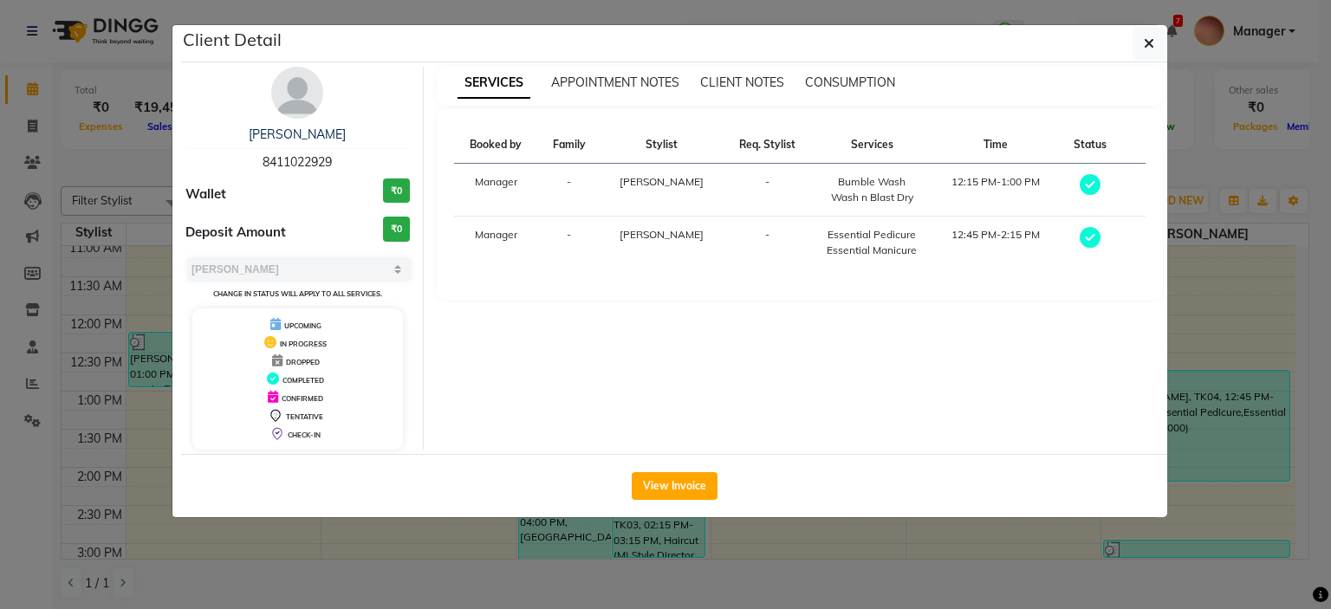
click at [1165, 58] on div "Client Detail" at bounding box center [674, 43] width 986 height 37
click at [1146, 40] on icon "button" at bounding box center [1149, 43] width 10 height 14
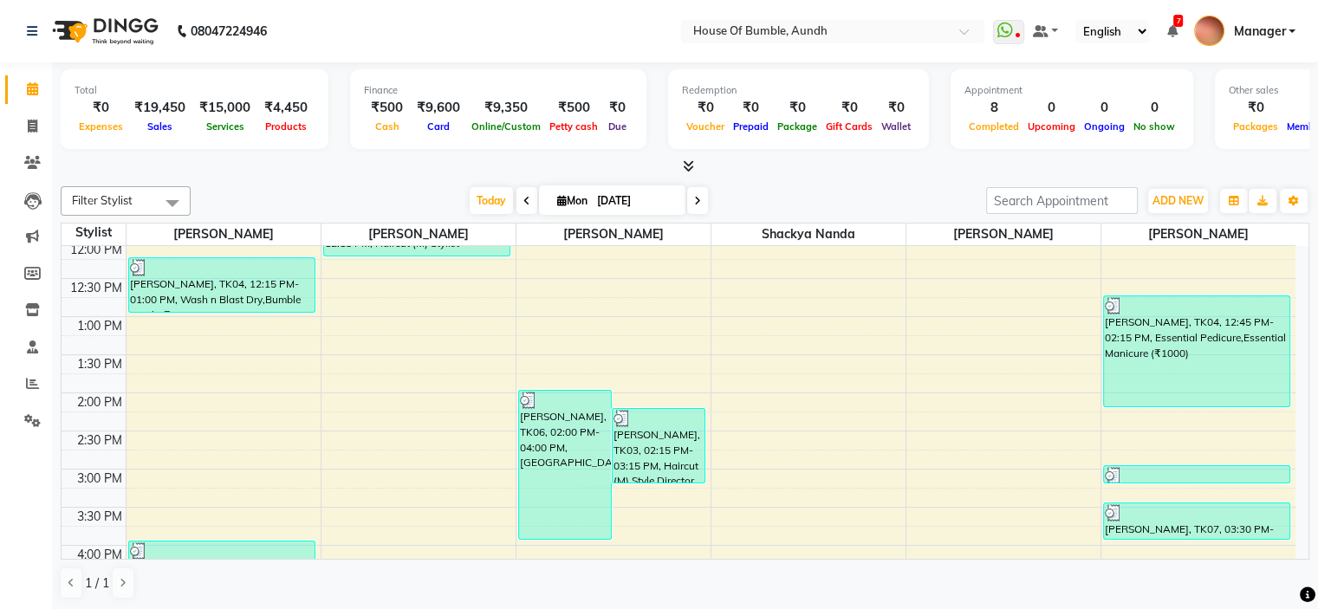
scroll to position [419, 0]
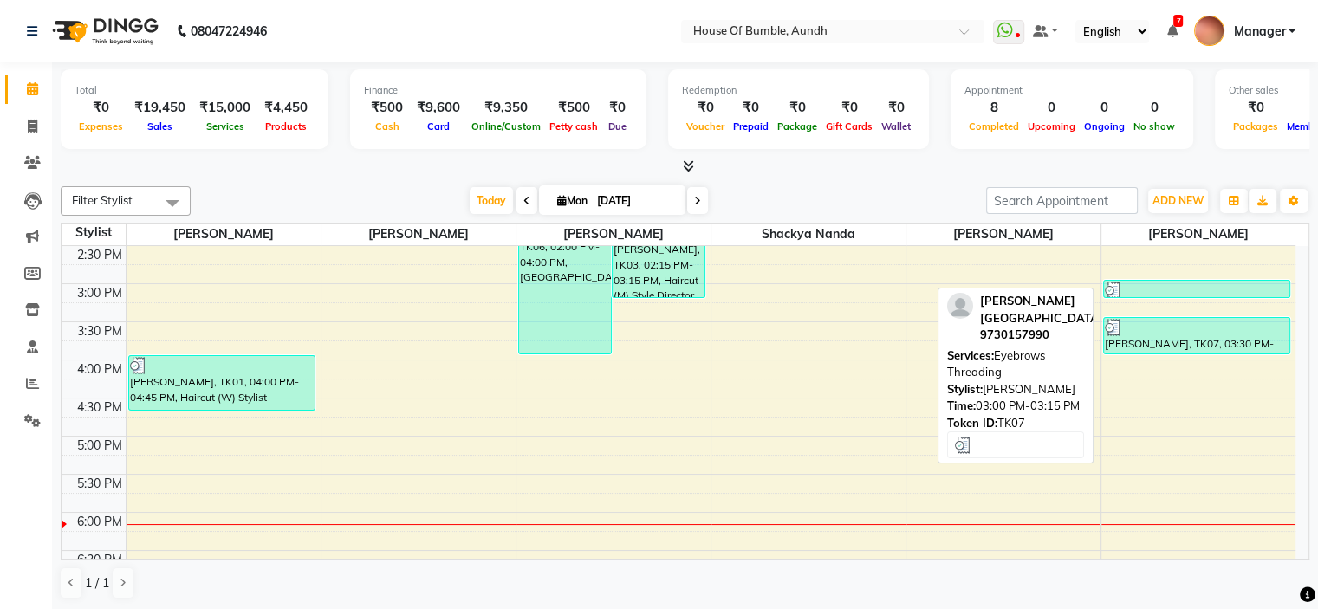
click at [1161, 285] on div at bounding box center [1197, 290] width 185 height 17
select select "3"
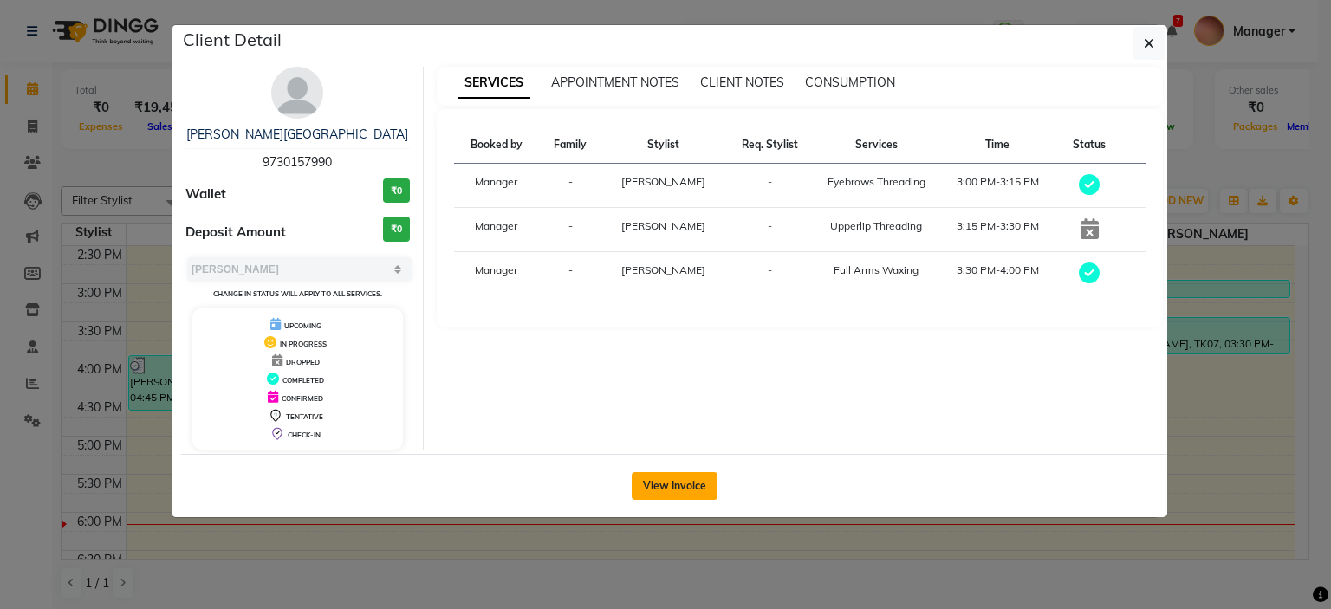
click at [679, 497] on button "View Invoice" at bounding box center [675, 486] width 86 height 28
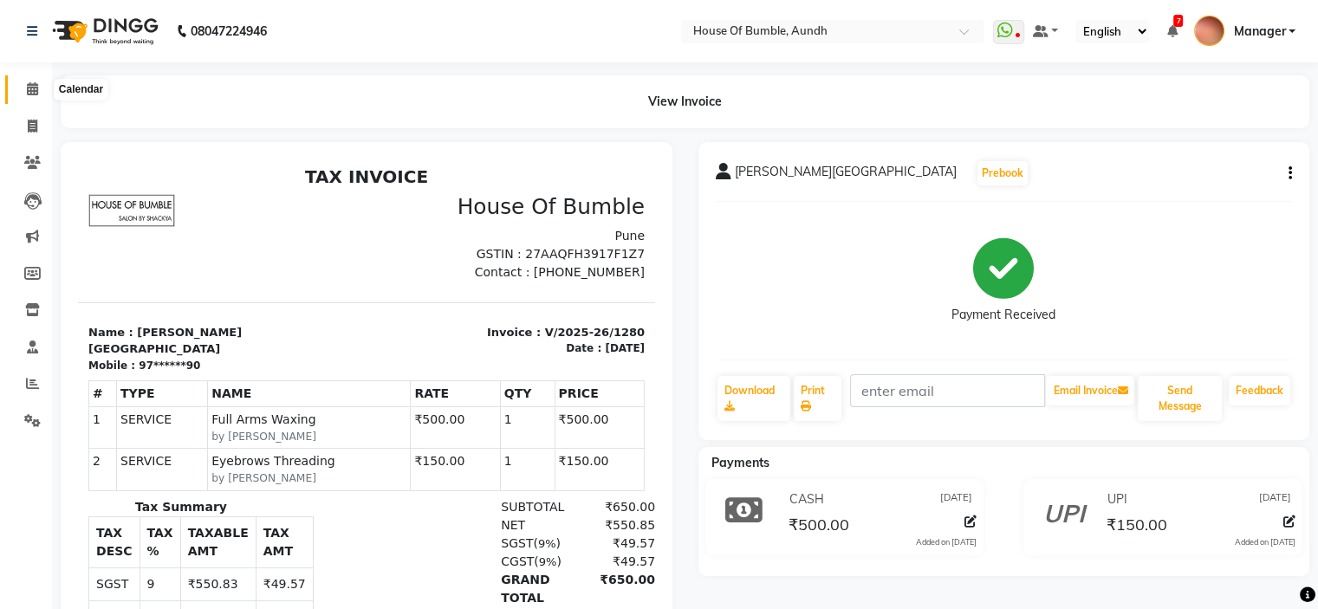
click at [28, 89] on icon at bounding box center [32, 88] width 11 height 13
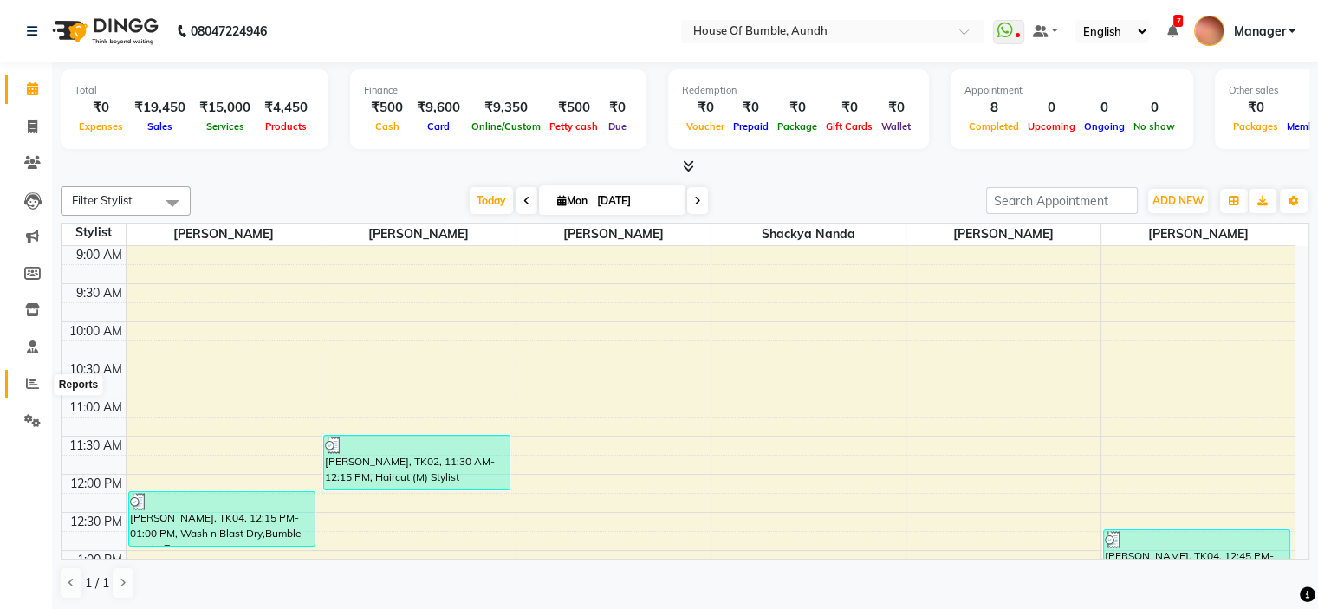
click at [27, 374] on span at bounding box center [32, 384] width 30 height 20
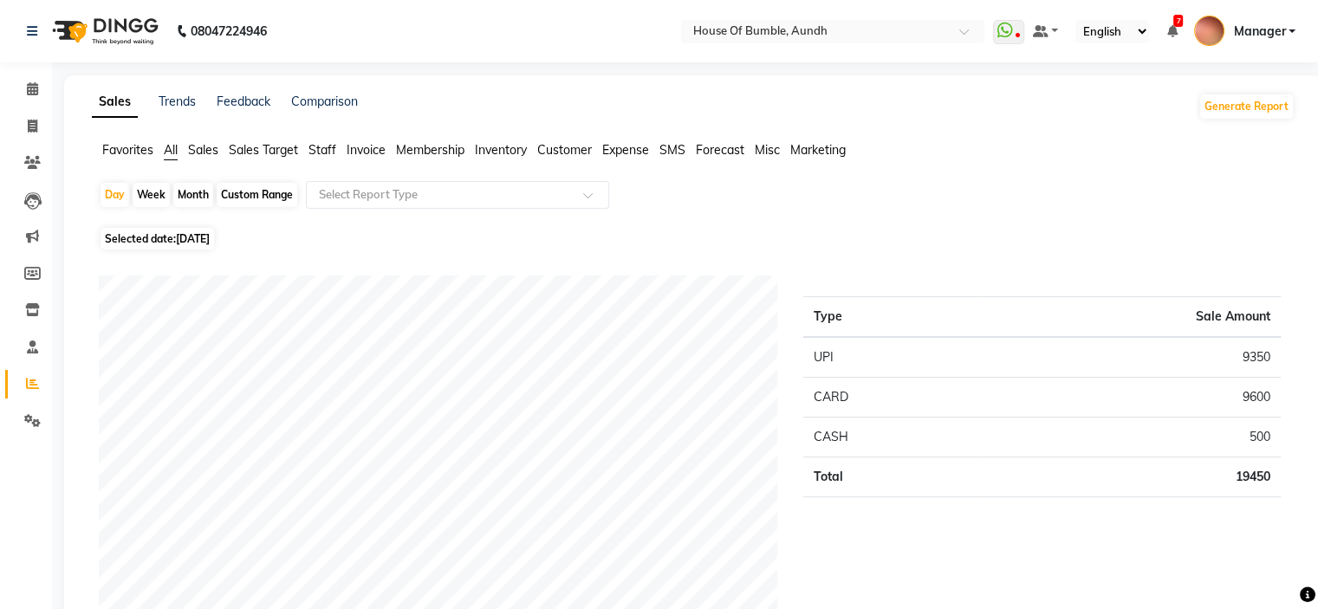
click at [185, 245] on span "[DATE]" at bounding box center [193, 238] width 34 height 13
select select "9"
select select "2025"
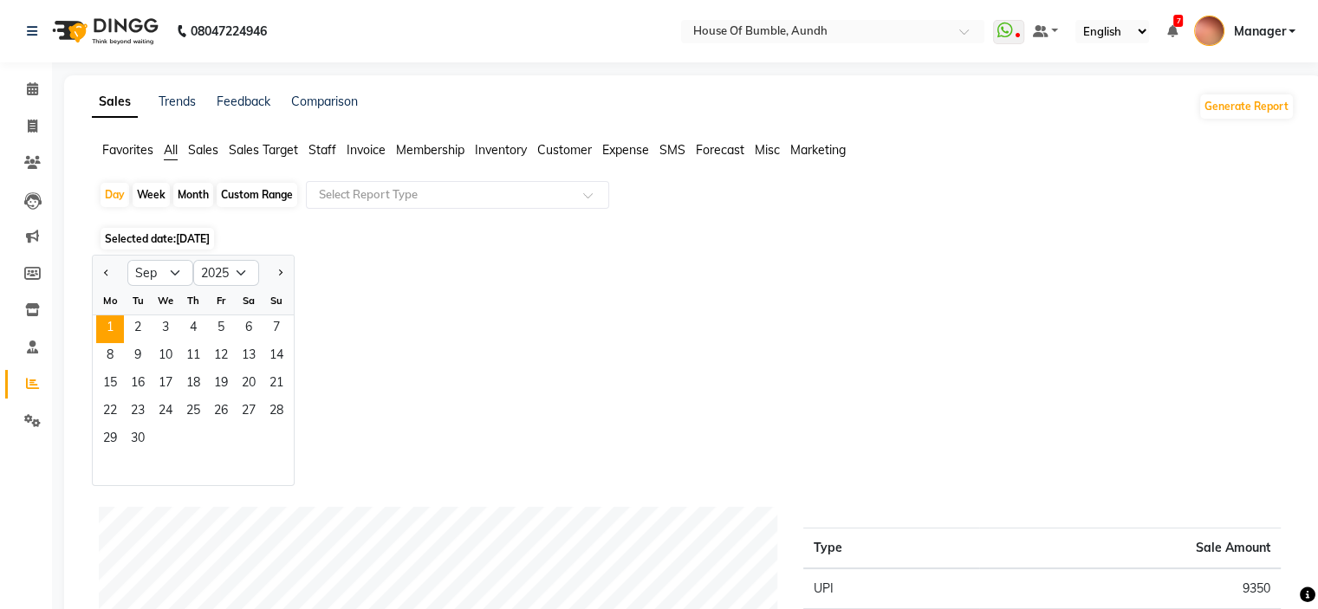
click at [94, 263] on div at bounding box center [110, 273] width 35 height 28
click at [96, 266] on div at bounding box center [110, 273] width 35 height 28
click at [108, 273] on span "Previous month" at bounding box center [107, 272] width 6 height 6
select select "7"
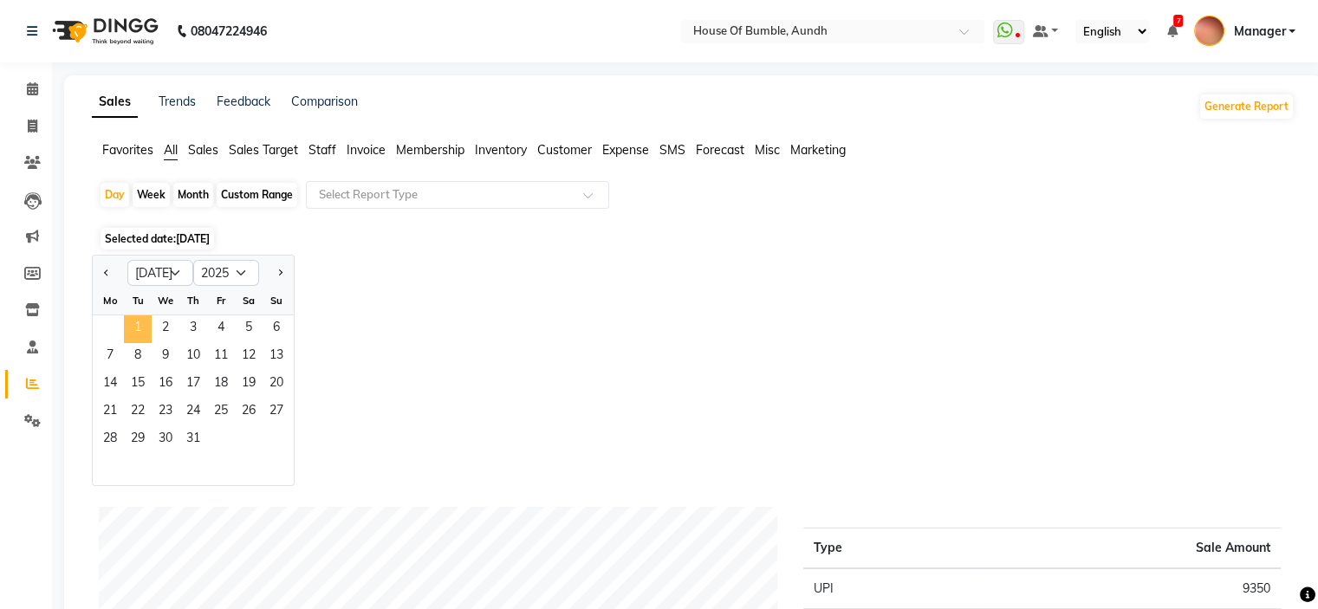
click at [132, 340] on span "1" at bounding box center [138, 329] width 28 height 28
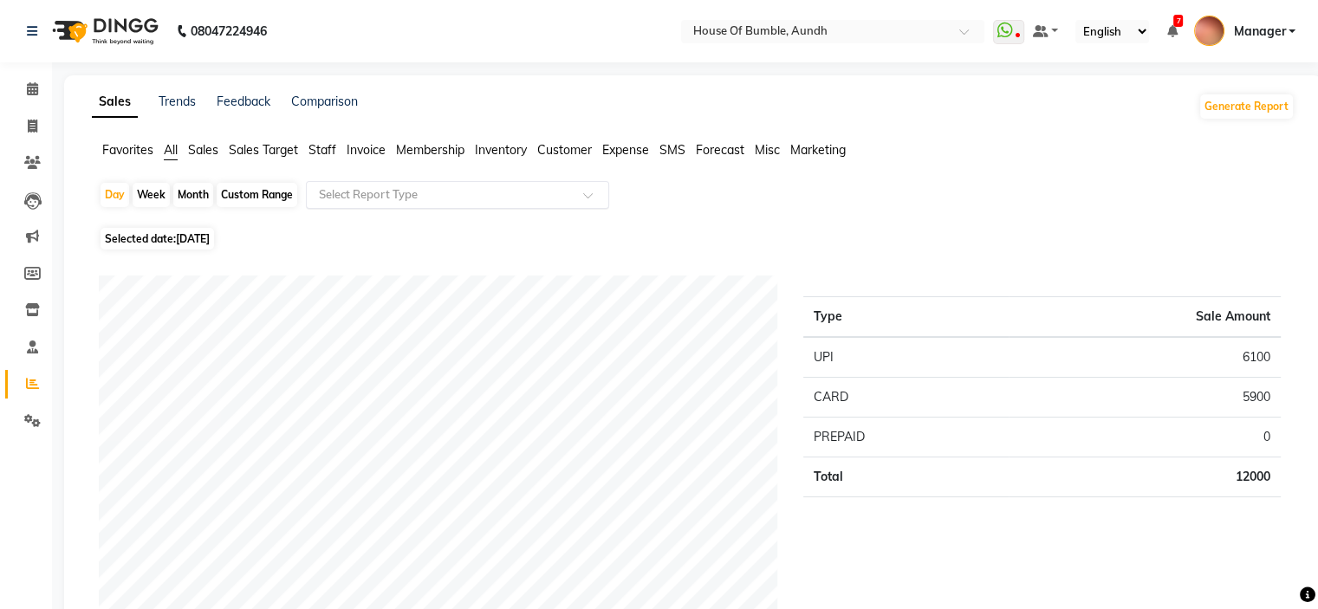
click at [393, 196] on input "text" at bounding box center [439, 194] width 249 height 17
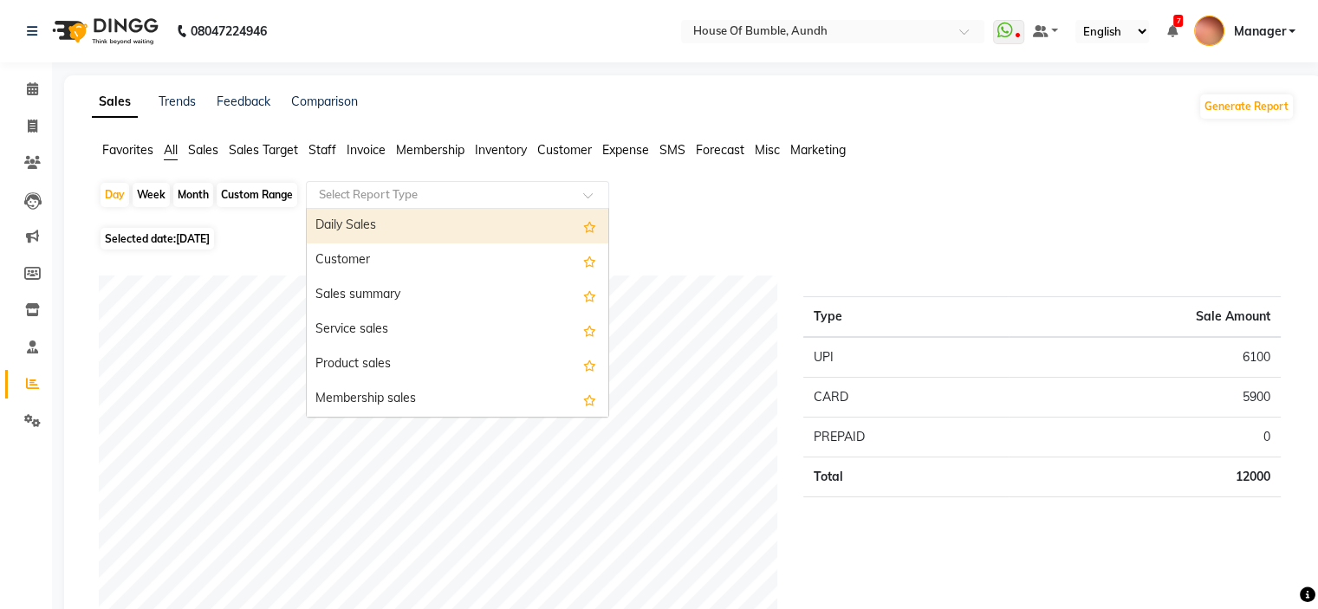
click at [326, 157] on span "Staff" at bounding box center [322, 150] width 28 height 16
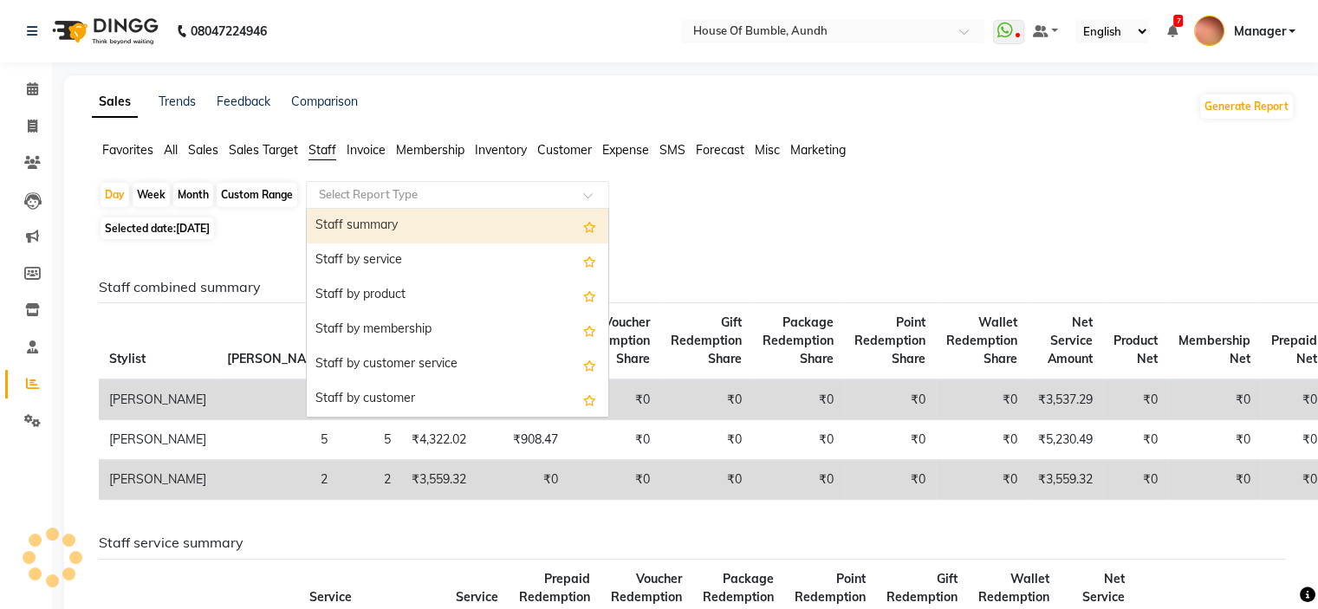
click at [352, 200] on input "text" at bounding box center [439, 194] width 249 height 17
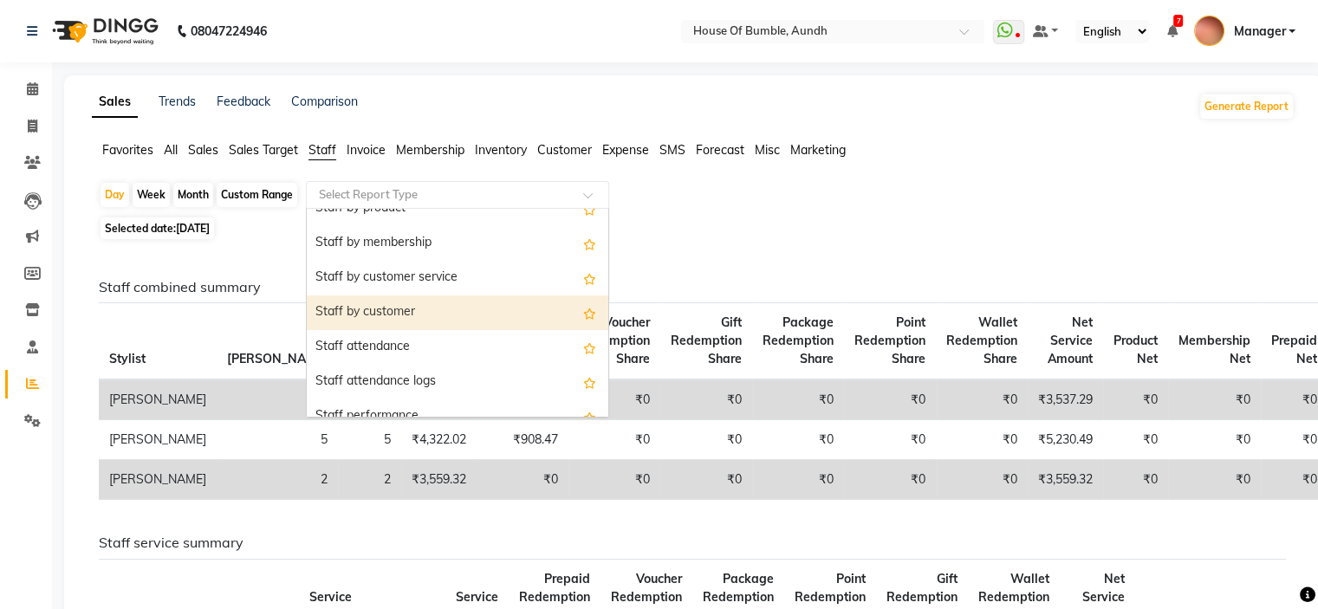
scroll to position [260, 0]
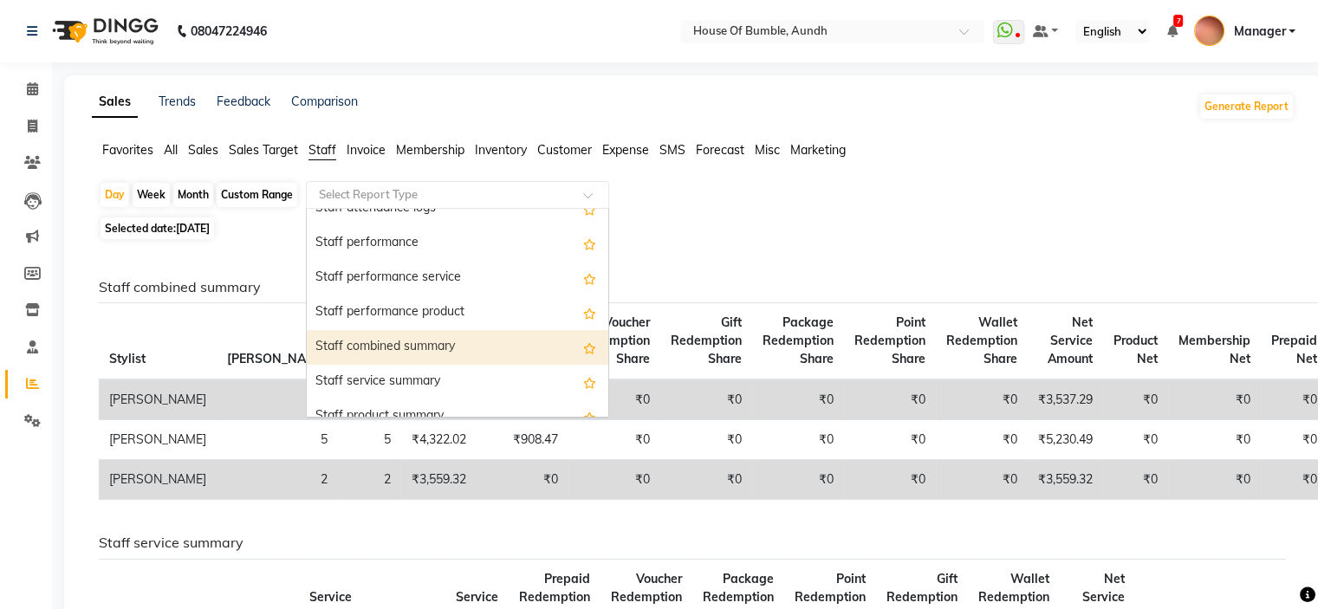
click at [429, 346] on div "Staff combined summary" at bounding box center [457, 347] width 301 height 35
select select "csv"
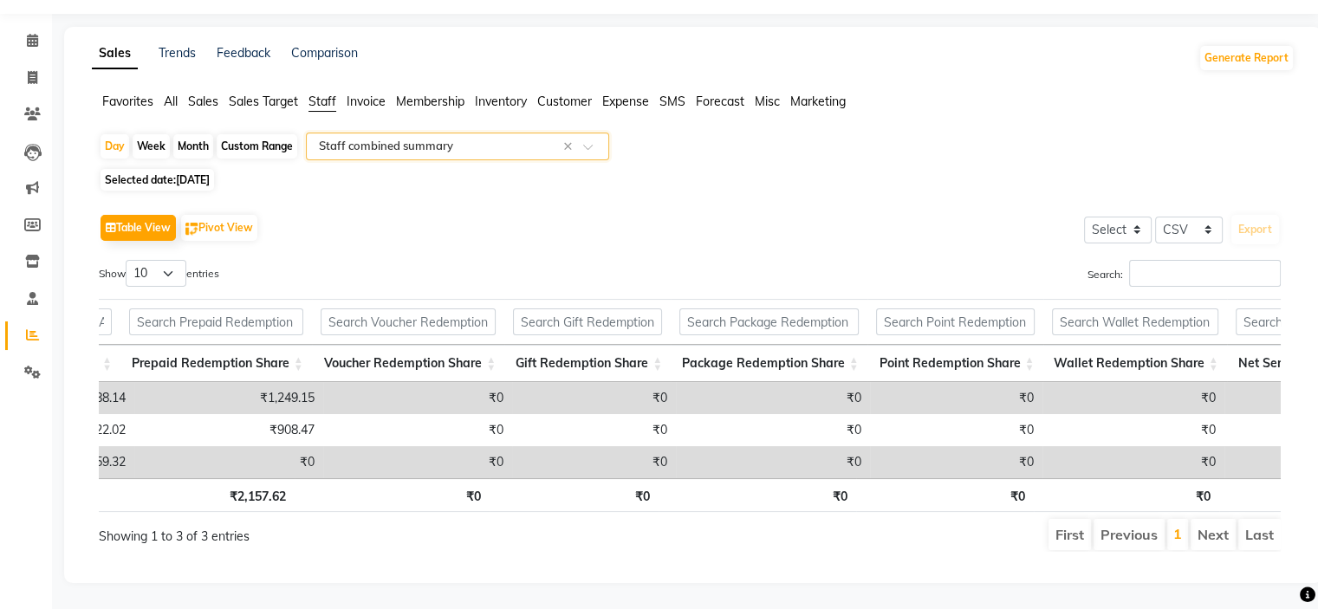
scroll to position [0, 500]
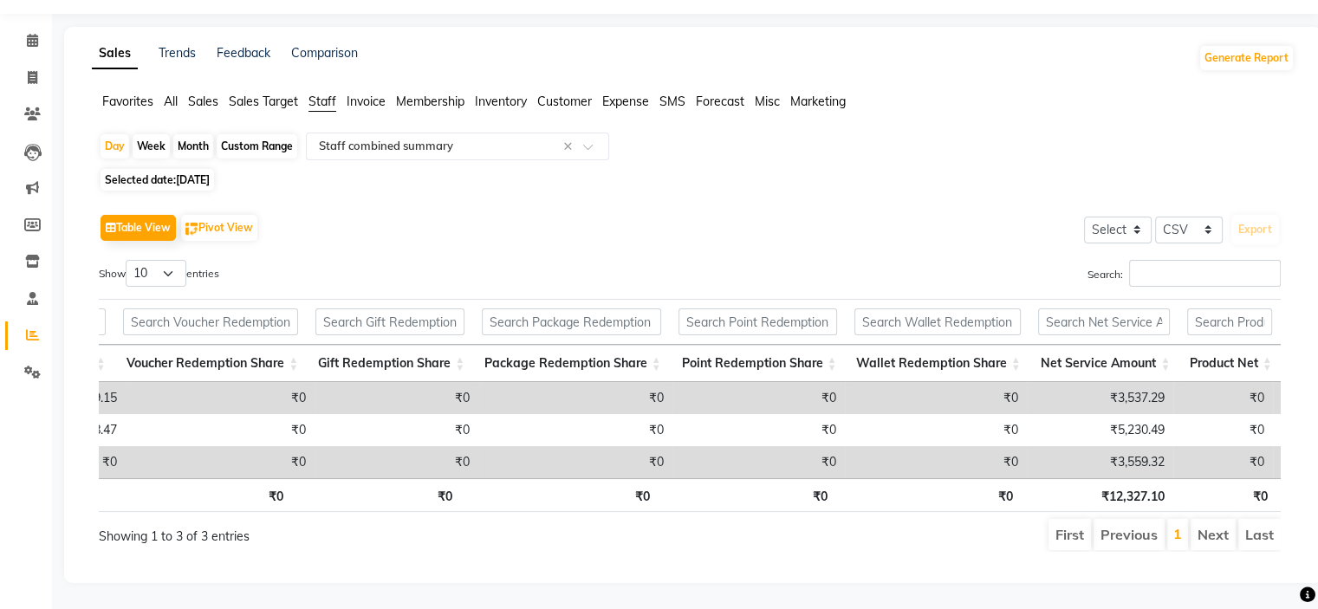
click at [233, 134] on div "Custom Range" at bounding box center [257, 146] width 81 height 24
select select "7"
select select "2025"
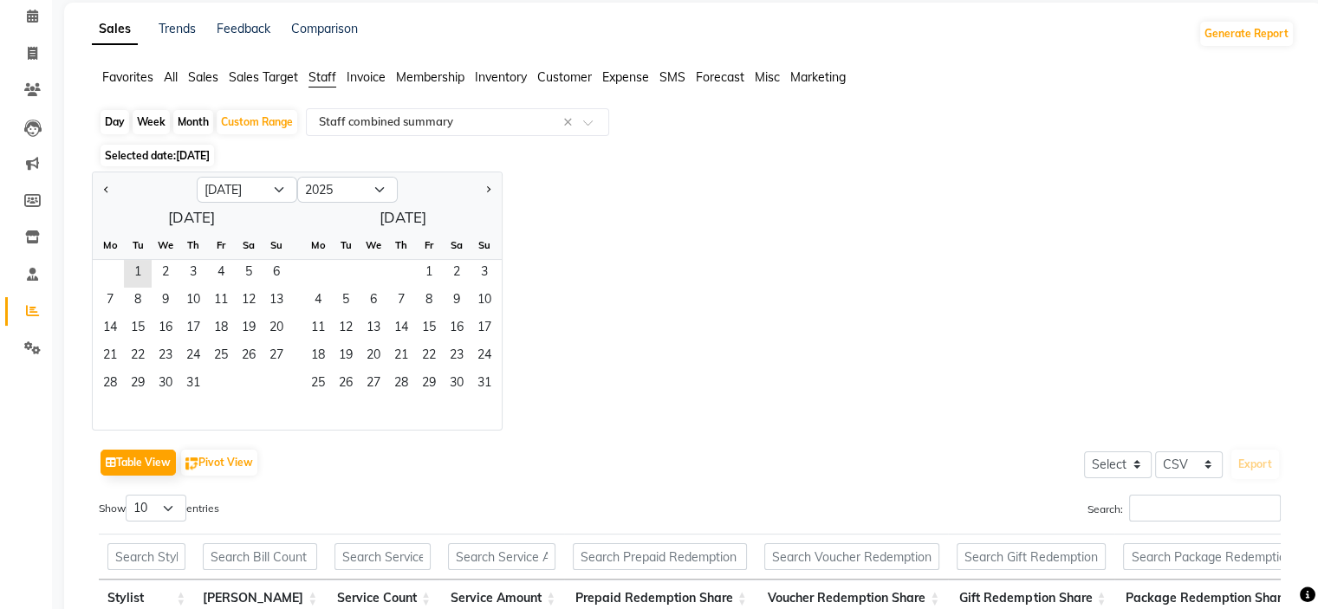
click at [191, 111] on div "Month" at bounding box center [193, 122] width 40 height 24
select select "7"
select select "2025"
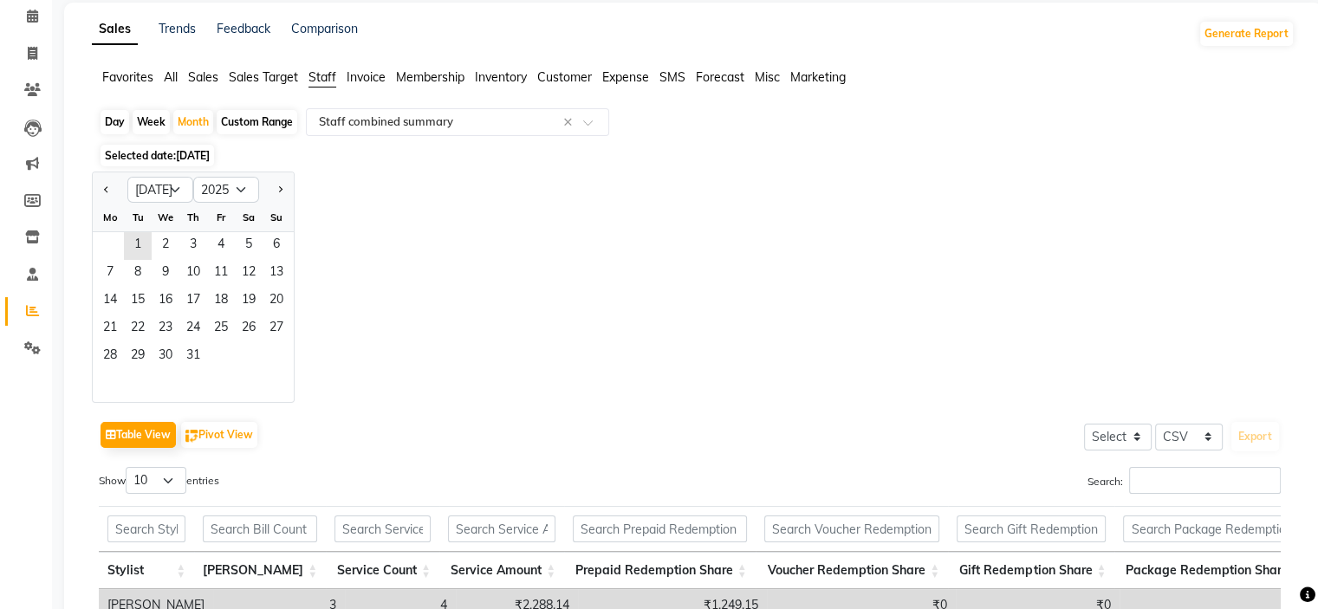
click at [288, 185] on div at bounding box center [276, 190] width 35 height 28
click at [278, 189] on span "Next month" at bounding box center [279, 189] width 6 height 6
select select "8"
click at [228, 244] on span "1" at bounding box center [221, 246] width 28 height 28
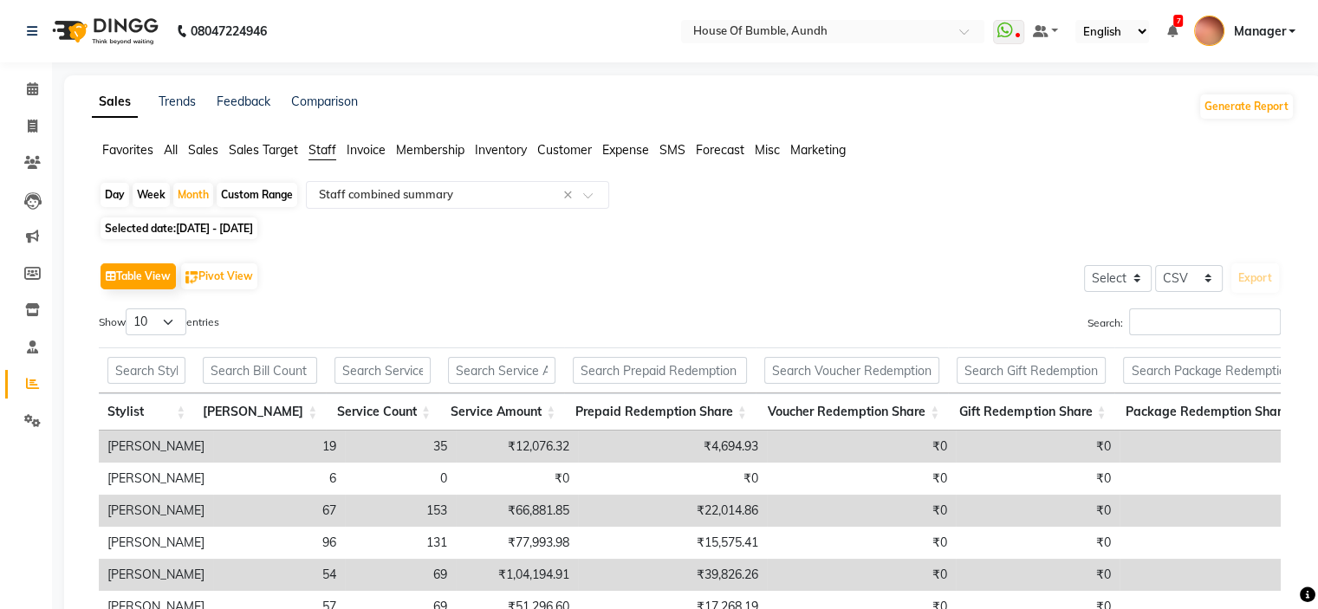
click at [102, 186] on div "Day" at bounding box center [114, 195] width 29 height 24
select select "8"
select select "2025"
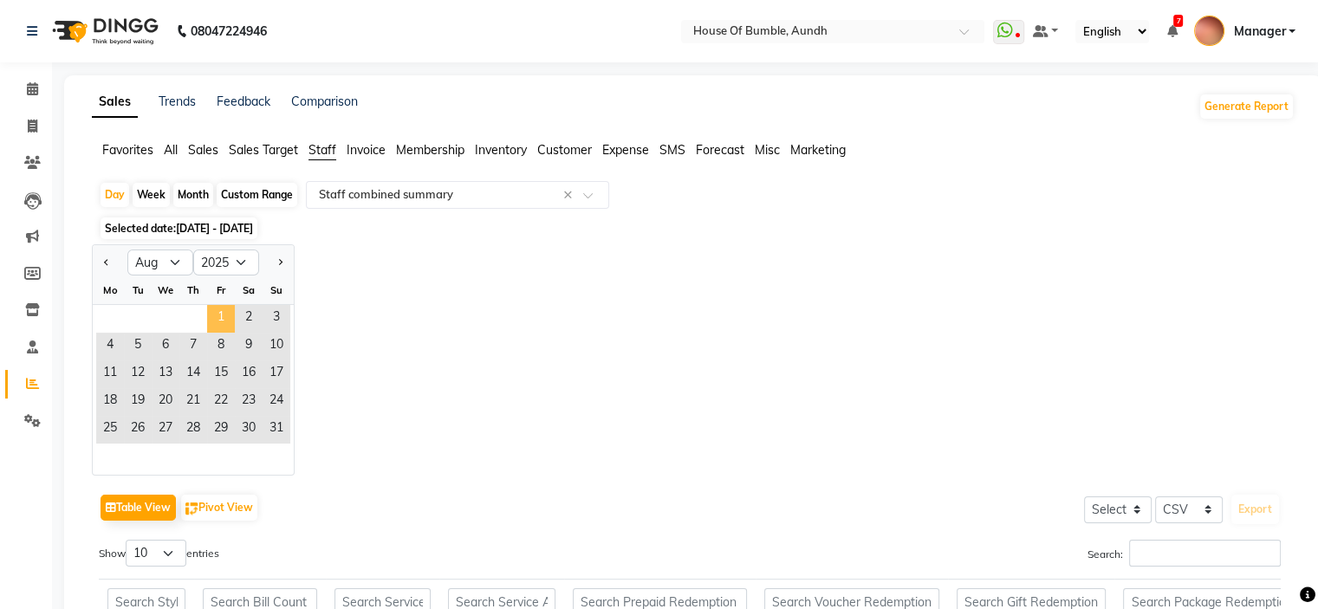
click at [223, 318] on span "1" at bounding box center [221, 319] width 28 height 28
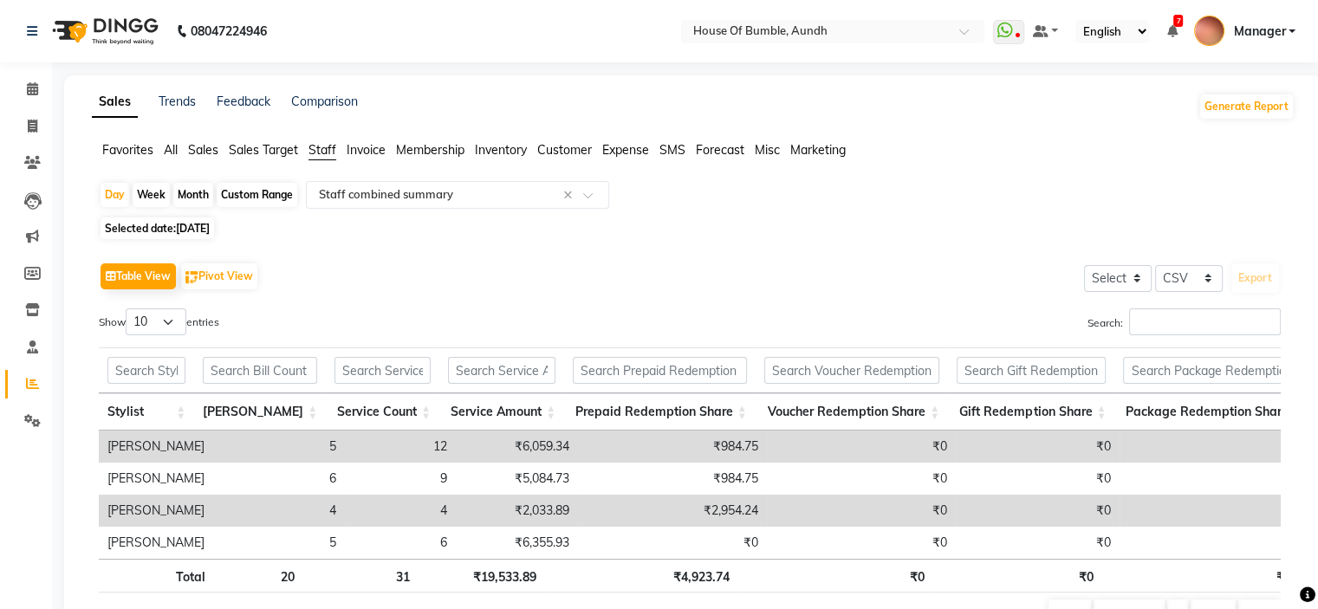
click at [173, 153] on span "All" at bounding box center [171, 150] width 14 height 16
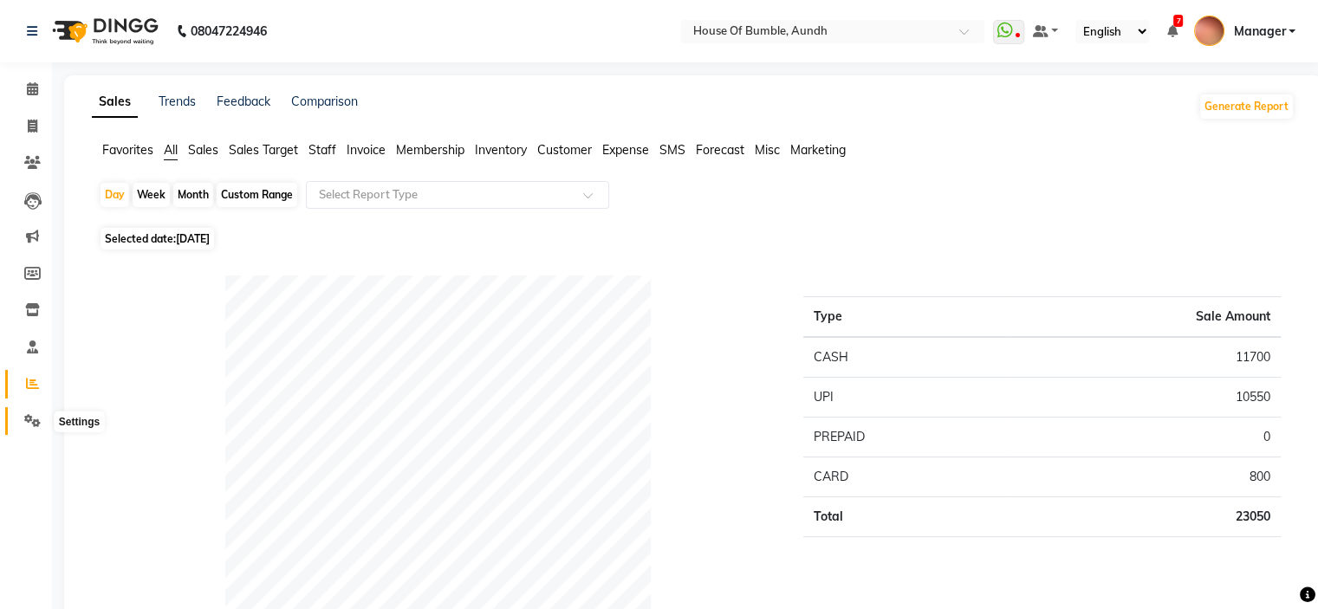
click at [36, 424] on icon at bounding box center [32, 420] width 16 height 13
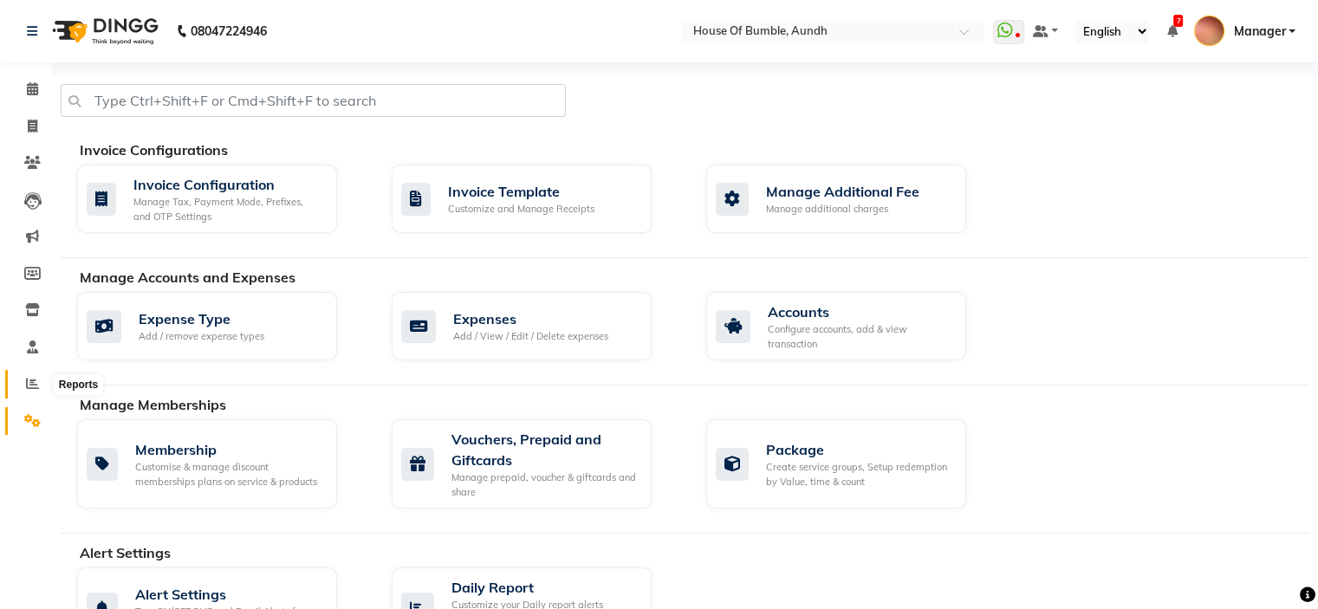
click at [31, 388] on icon at bounding box center [32, 383] width 13 height 13
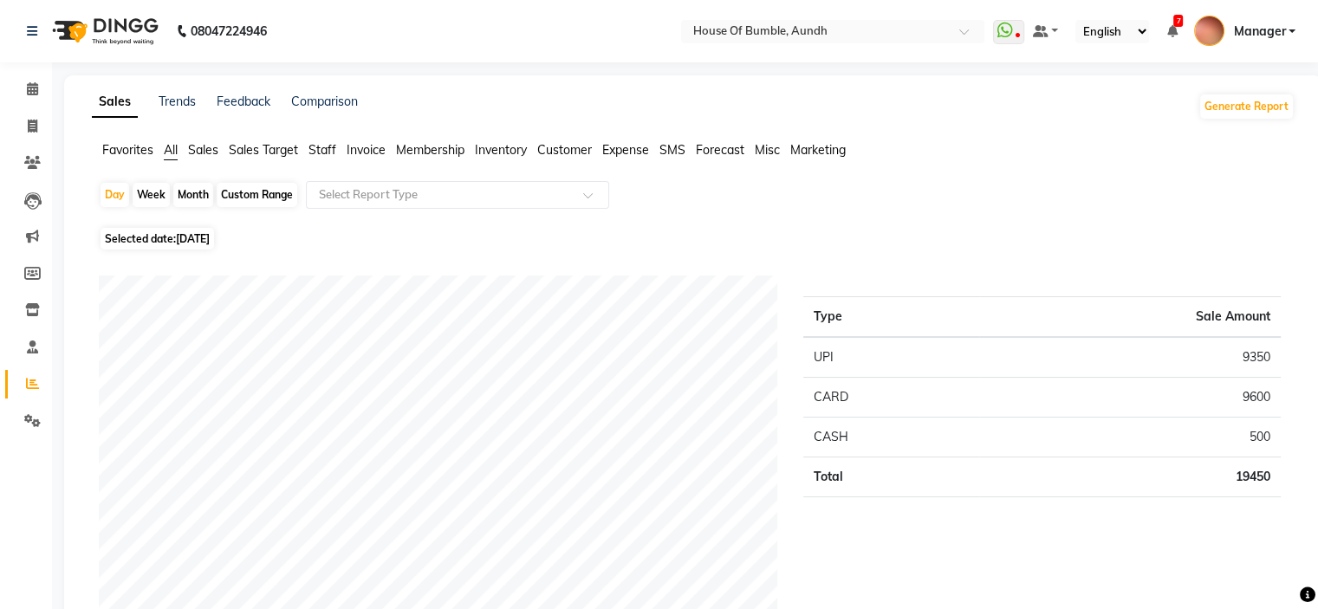
click at [210, 238] on span "[DATE]" at bounding box center [193, 238] width 34 height 13
select select "9"
select select "2025"
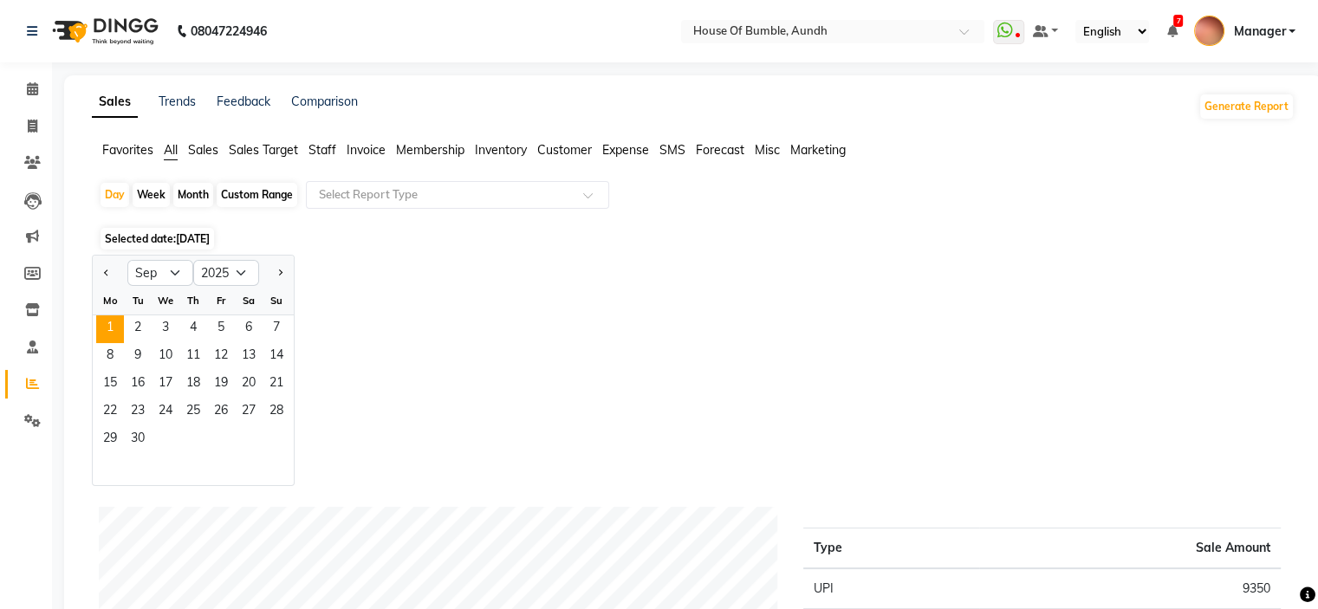
click at [95, 273] on div at bounding box center [110, 273] width 35 height 28
click at [104, 272] on span "Previous month" at bounding box center [107, 272] width 6 height 6
select select "8"
click at [217, 323] on span "1" at bounding box center [221, 329] width 28 height 28
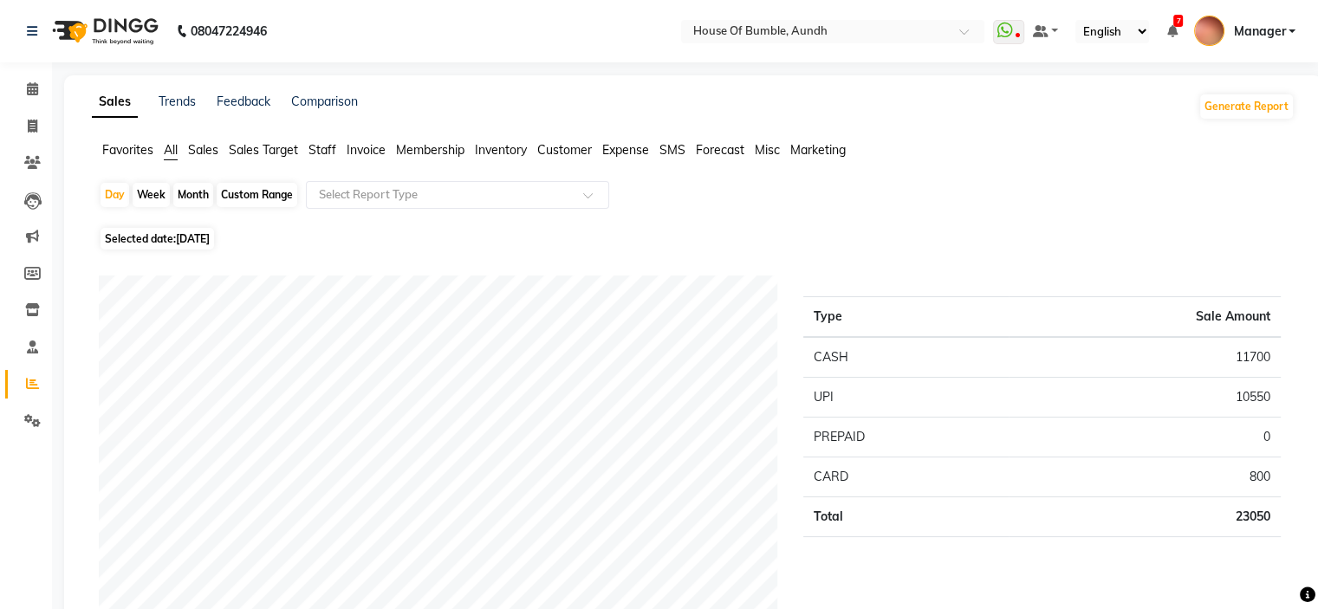
click at [173, 233] on span "Selected date: [DATE]" at bounding box center [156, 239] width 113 height 22
select select "8"
select select "2025"
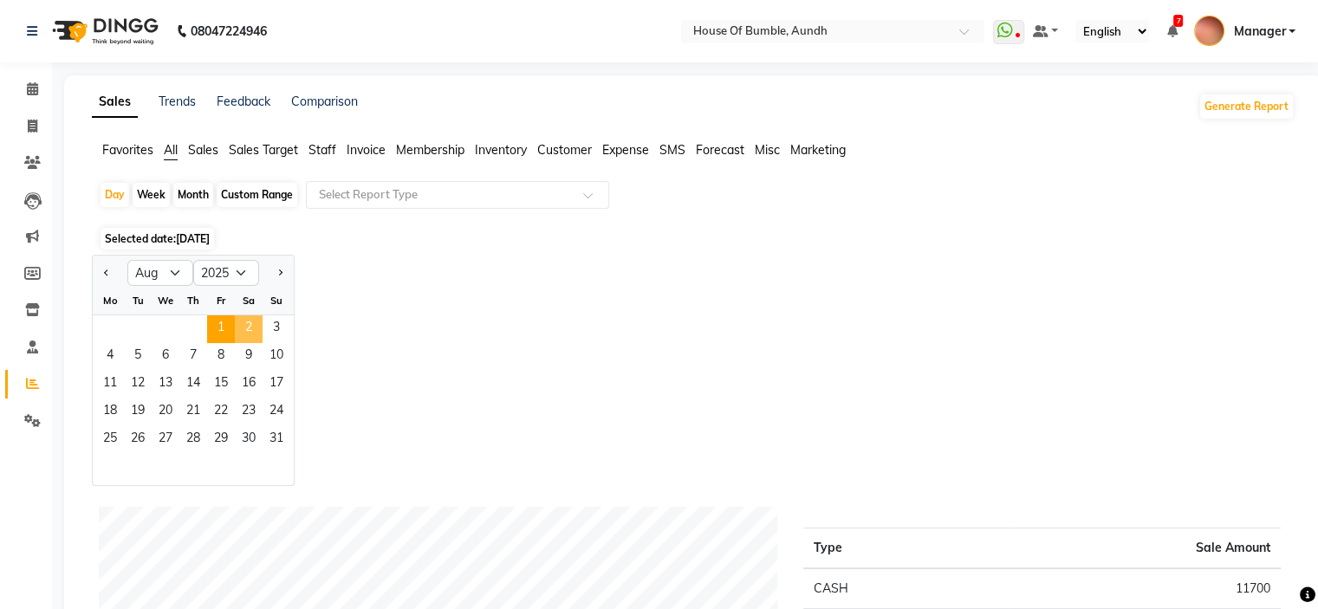
click at [244, 332] on span "2" at bounding box center [249, 329] width 28 height 28
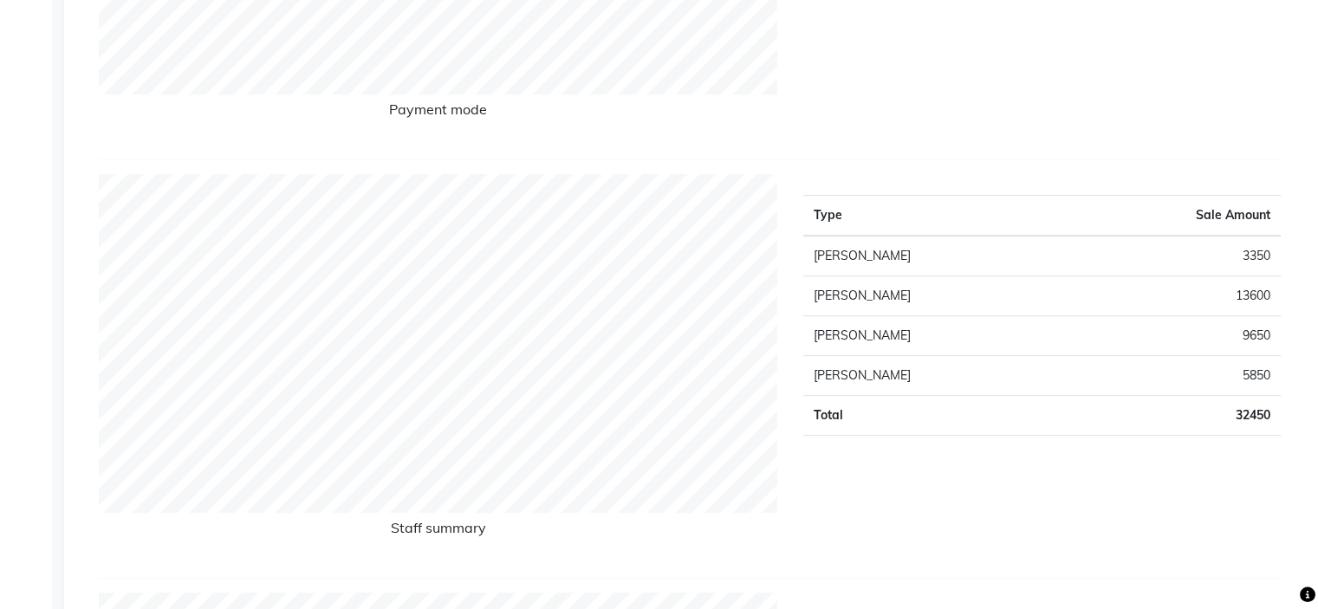
scroll to position [173, 0]
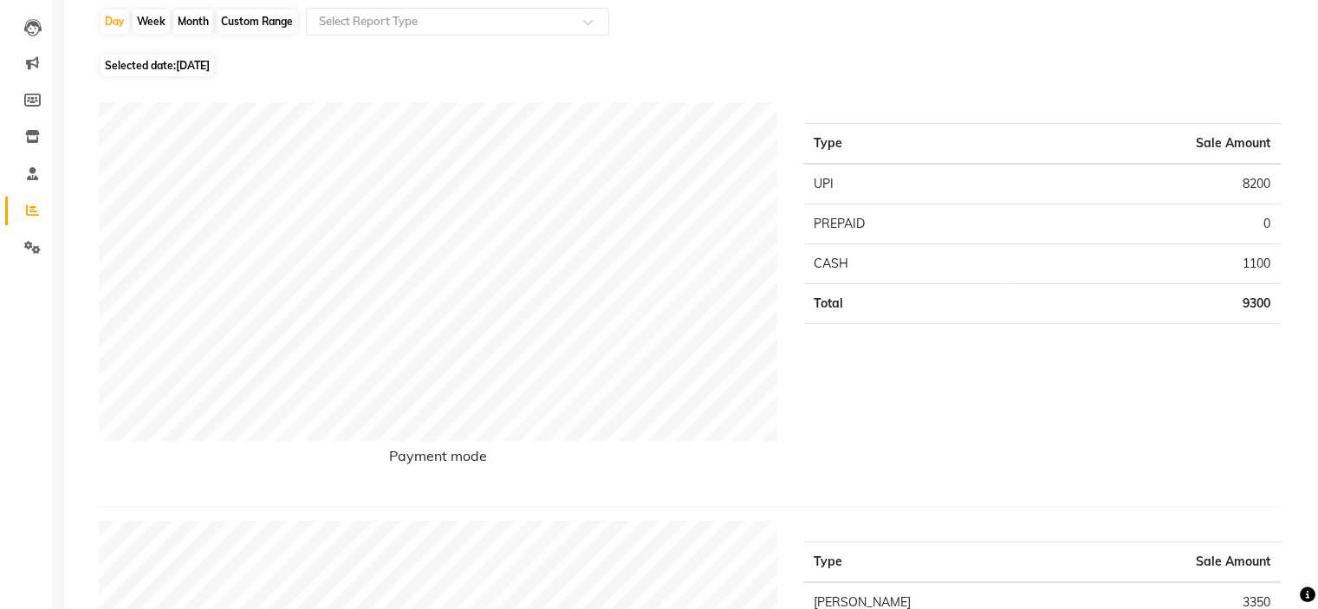
click at [146, 58] on span "Selected date: [DATE]" at bounding box center [156, 66] width 113 height 22
select select "8"
select select "2025"
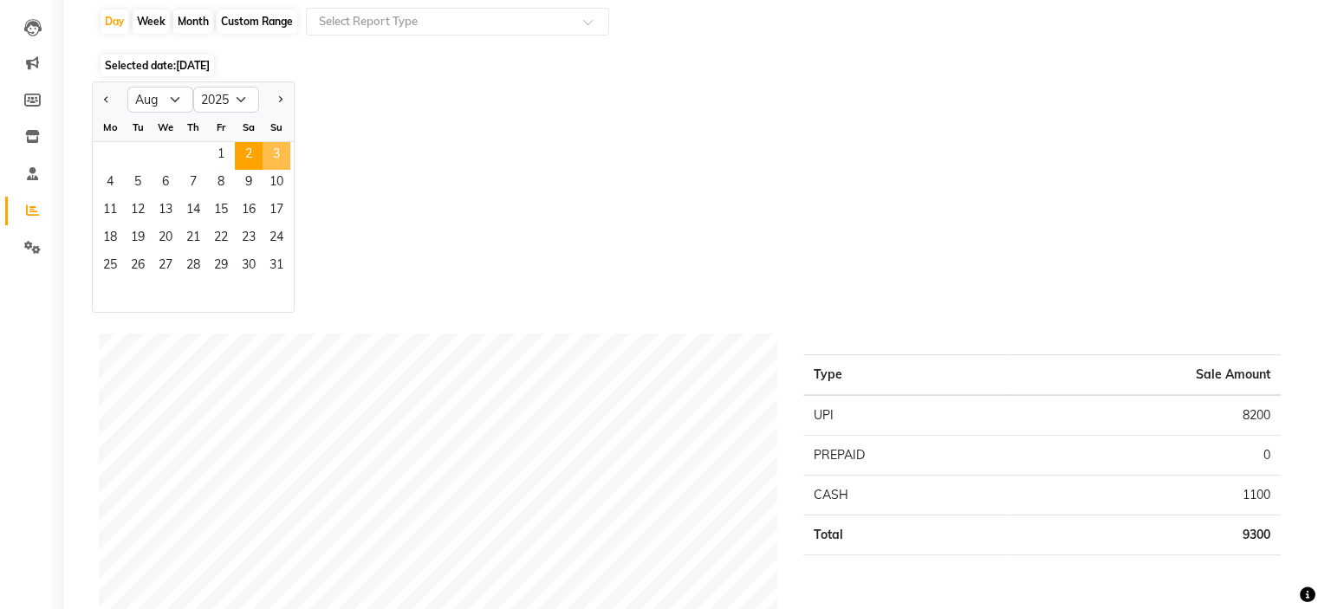
click at [281, 150] on span "3" at bounding box center [276, 156] width 28 height 28
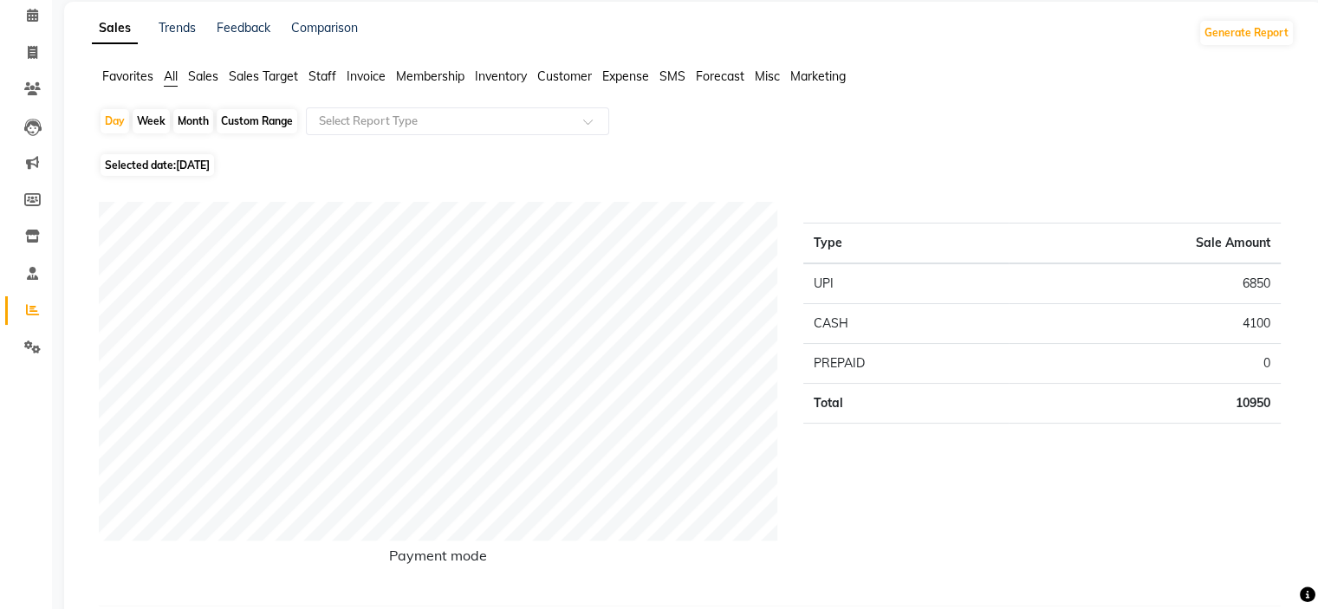
scroll to position [0, 0]
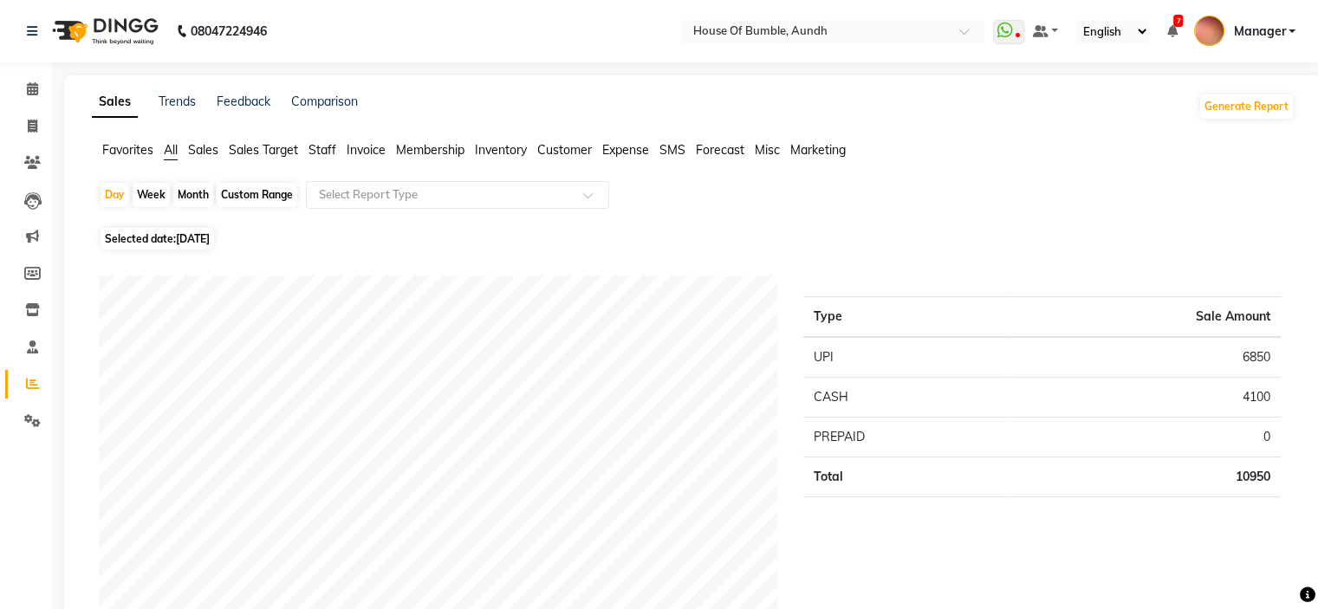
click at [180, 239] on span "[DATE]" at bounding box center [193, 238] width 34 height 13
select select "8"
select select "2025"
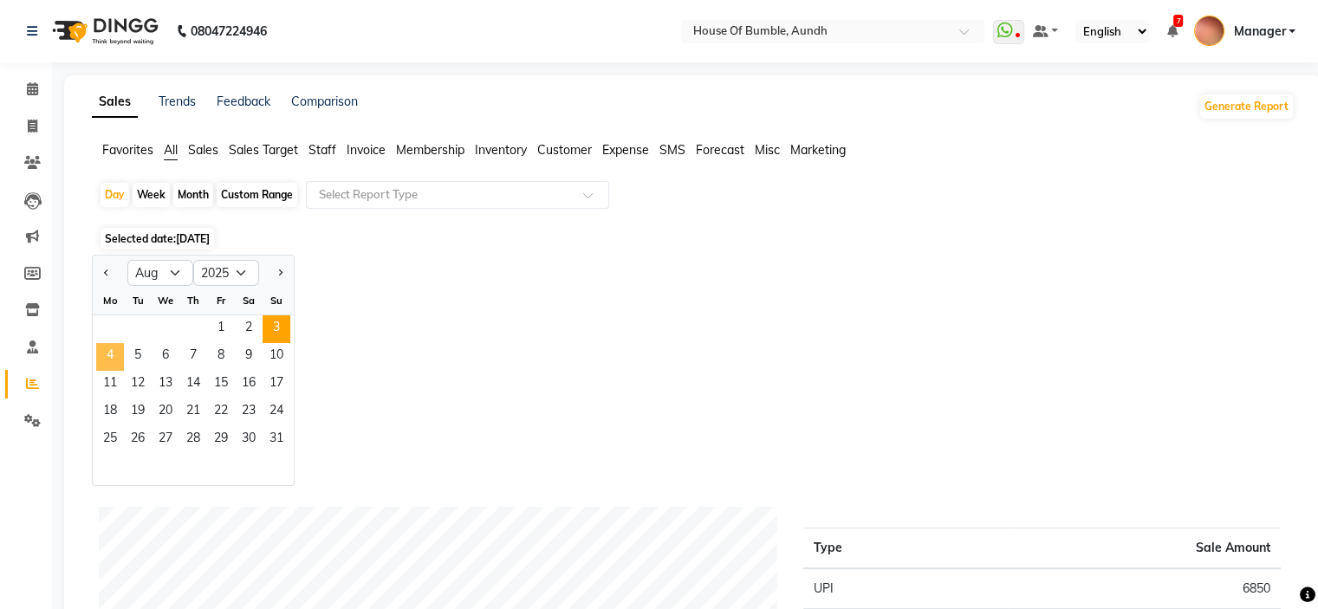
click at [107, 360] on span "4" at bounding box center [110, 357] width 28 height 28
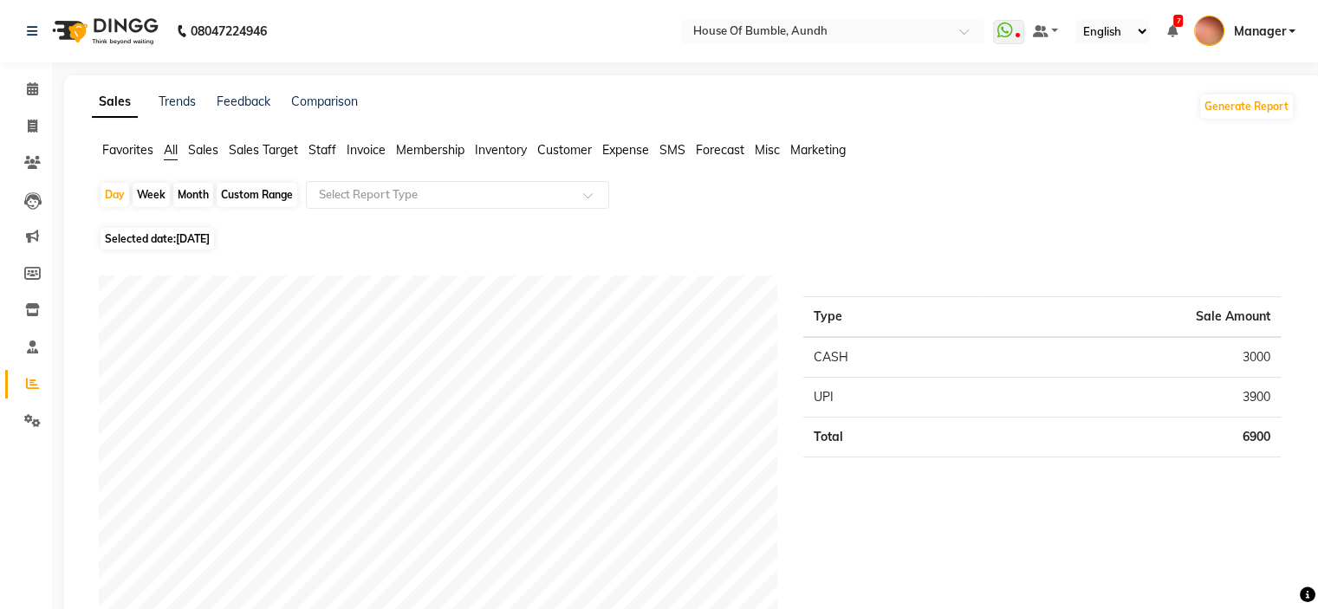
click at [120, 242] on span "Selected date: [DATE]" at bounding box center [156, 239] width 113 height 22
select select "8"
select select "2025"
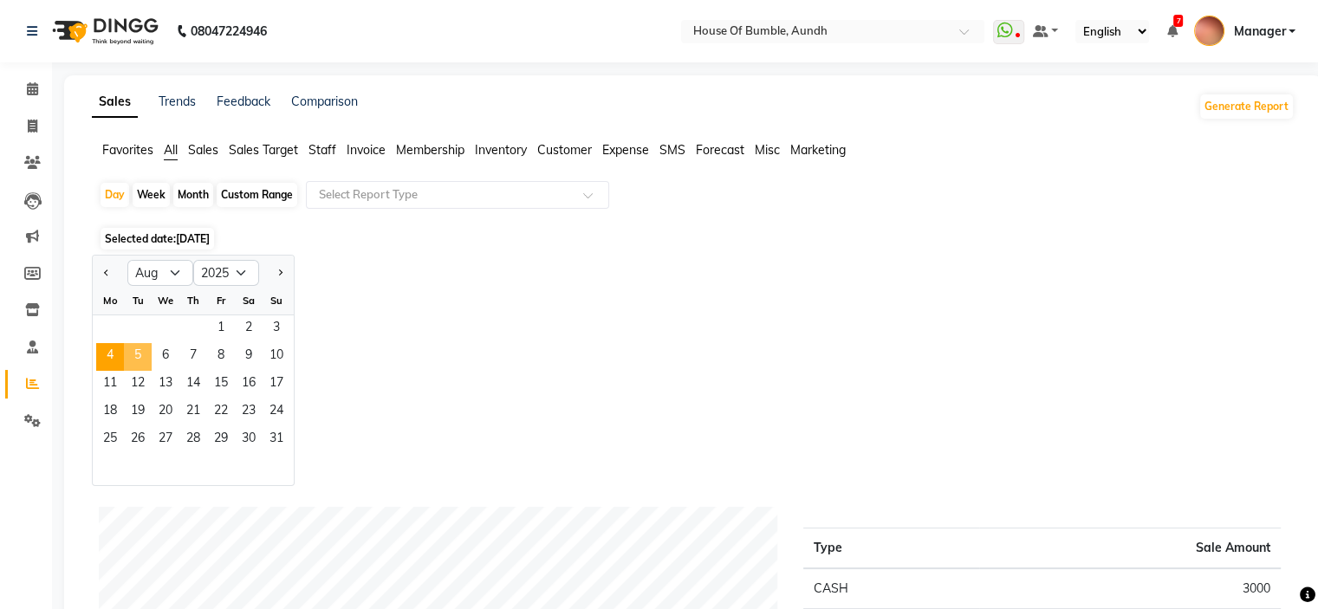
click at [135, 362] on span "5" at bounding box center [138, 357] width 28 height 28
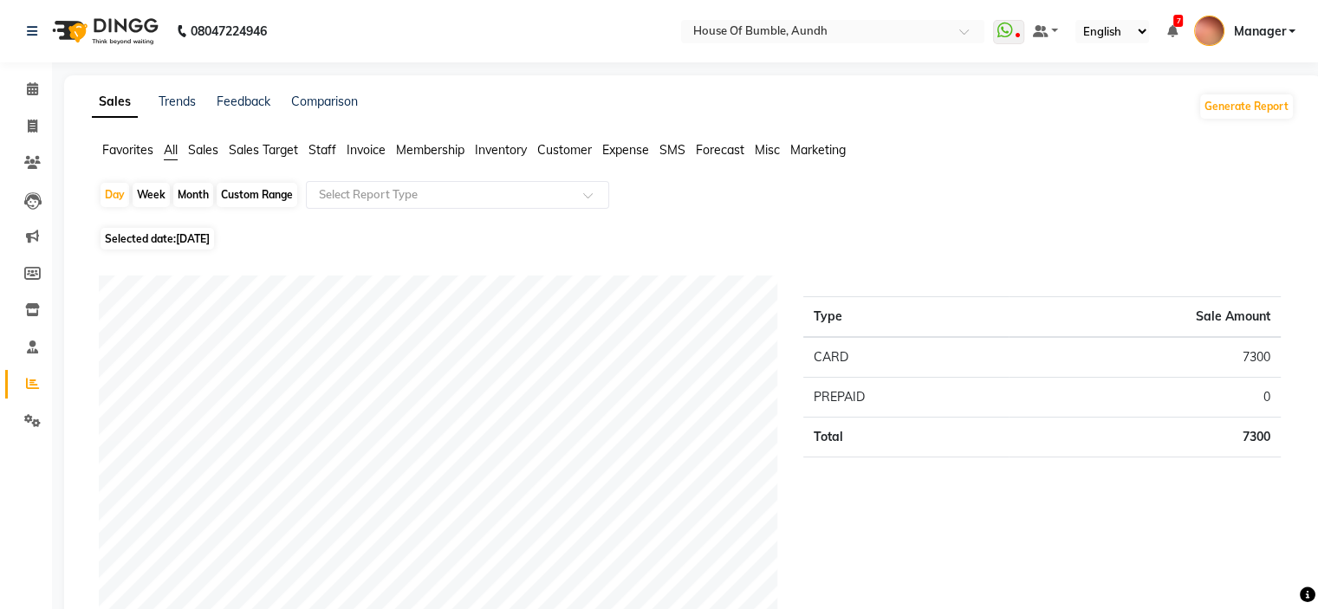
click at [191, 236] on span "[DATE]" at bounding box center [193, 238] width 34 height 13
select select "8"
select select "2025"
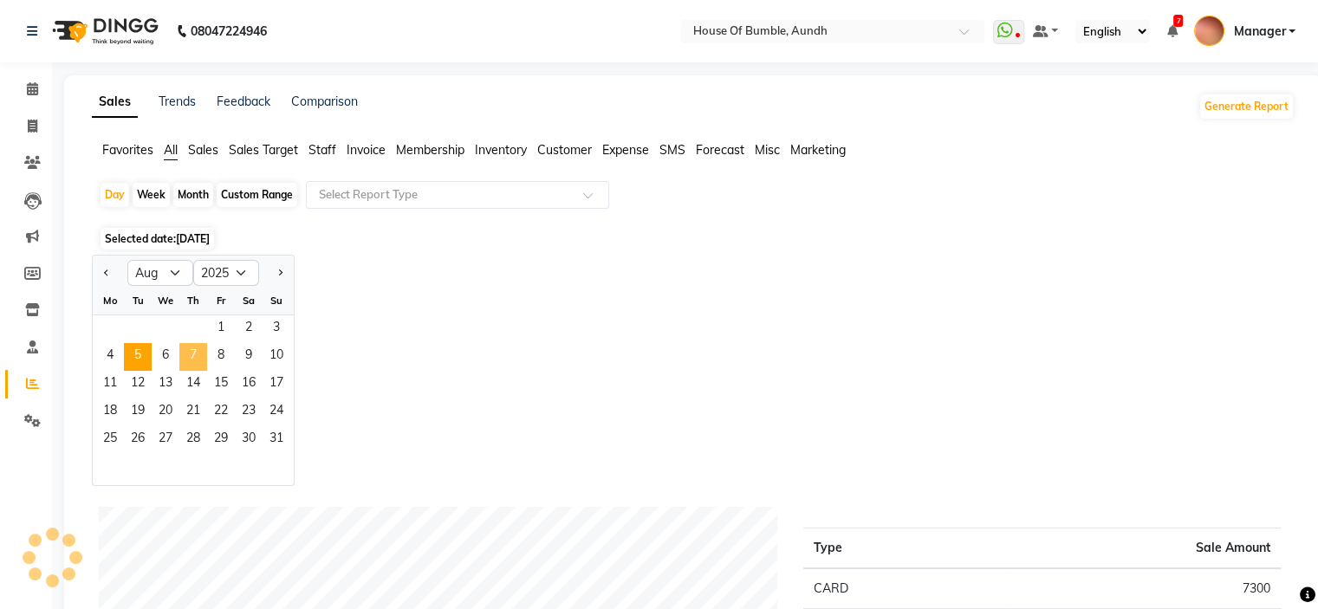
click at [181, 350] on span "7" at bounding box center [193, 357] width 28 height 28
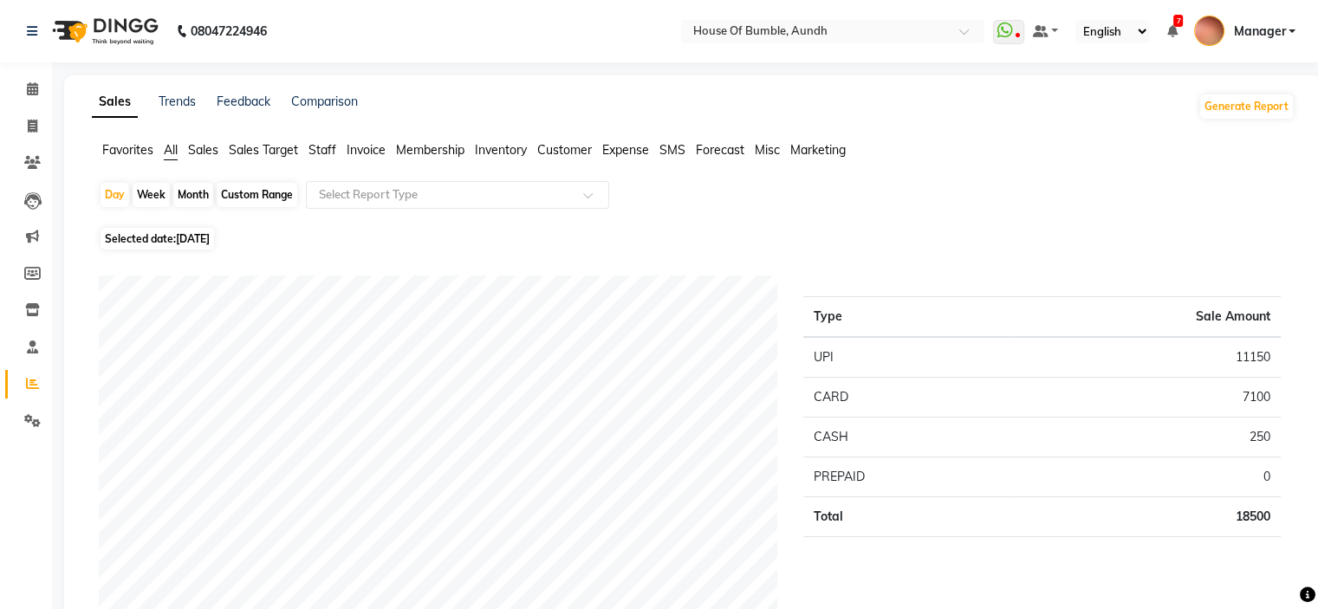
click at [173, 245] on span "Selected date: [DATE]" at bounding box center [156, 239] width 113 height 22
select select "8"
select select "2025"
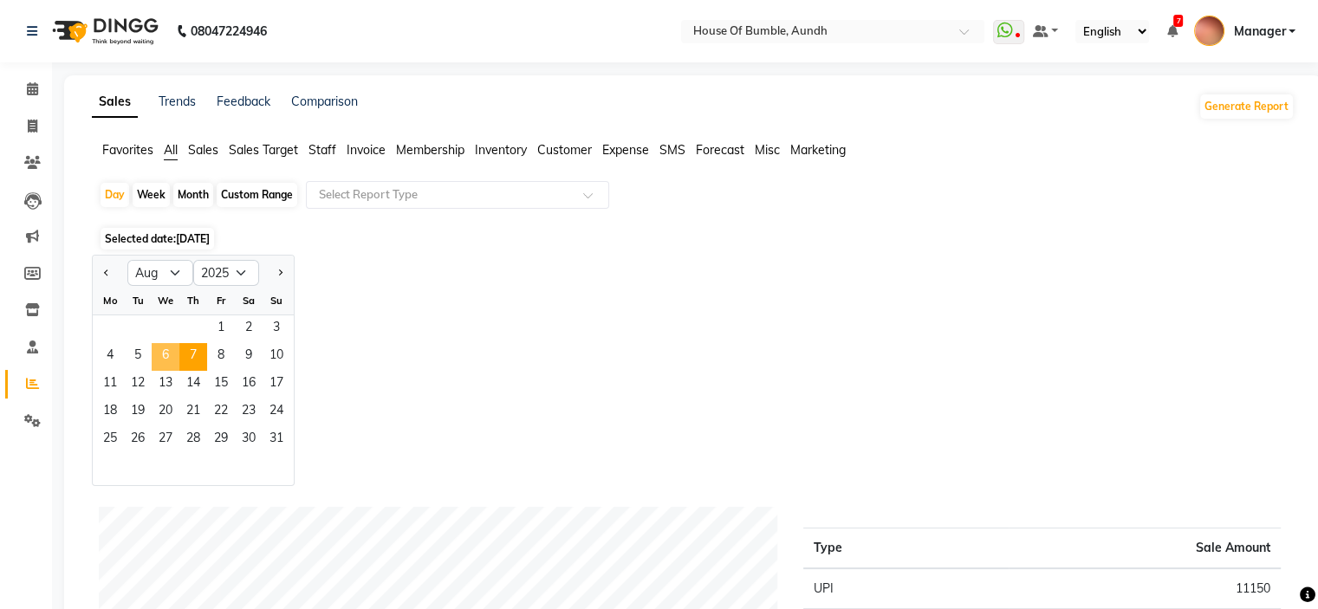
click at [177, 360] on span "6" at bounding box center [166, 357] width 28 height 28
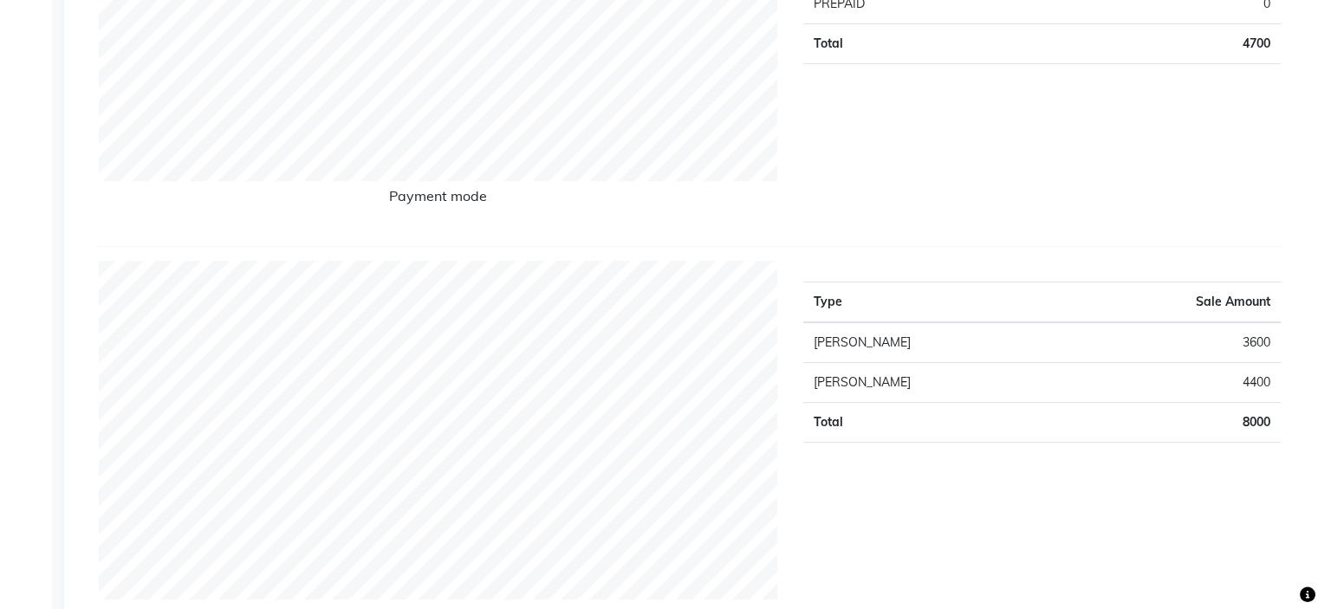
scroll to position [87, 0]
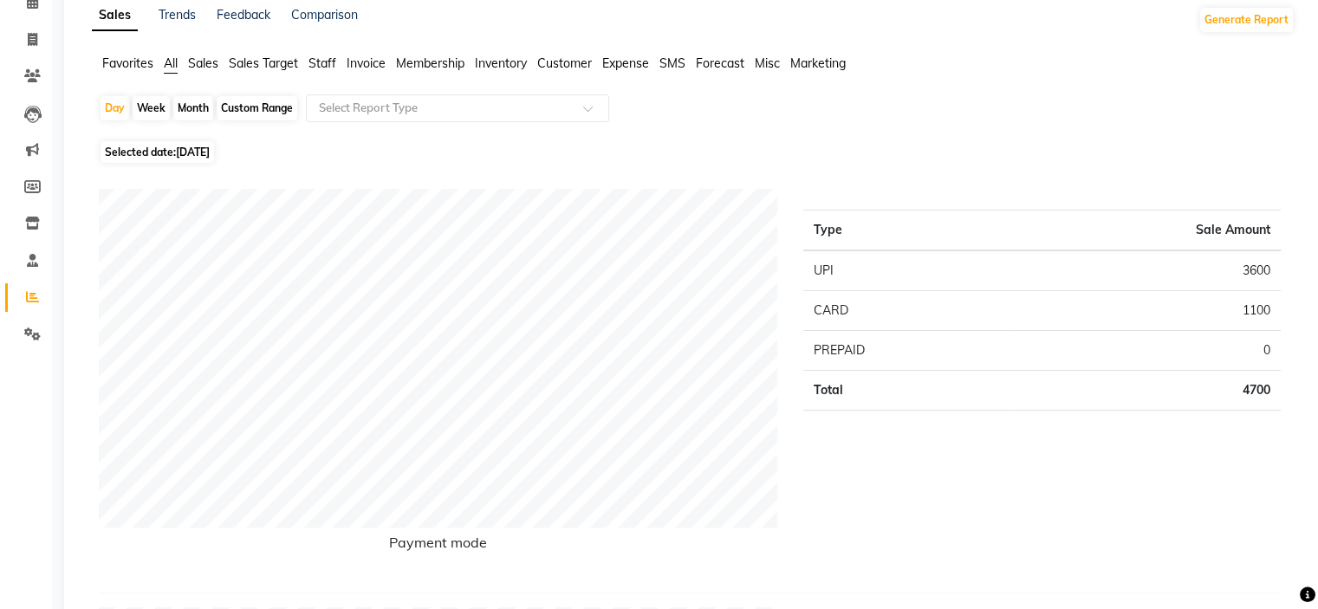
click at [142, 154] on span "Selected date: [DATE]" at bounding box center [156, 152] width 113 height 22
select select "8"
select select "2025"
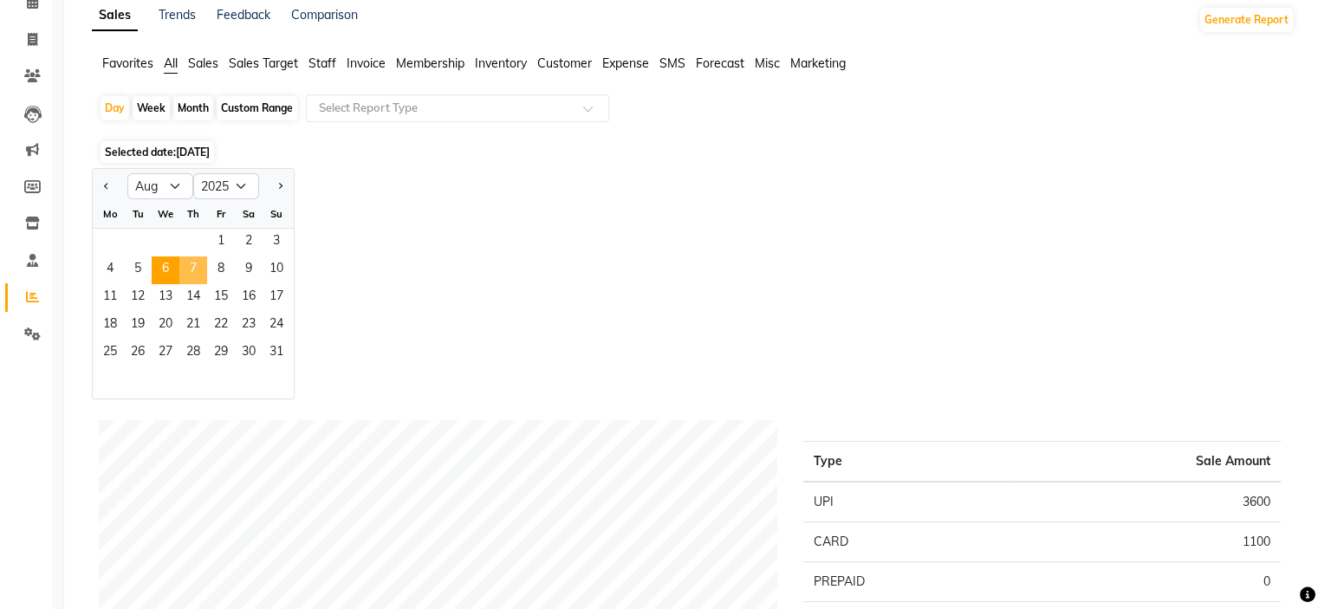
click at [188, 273] on span "7" at bounding box center [193, 270] width 28 height 28
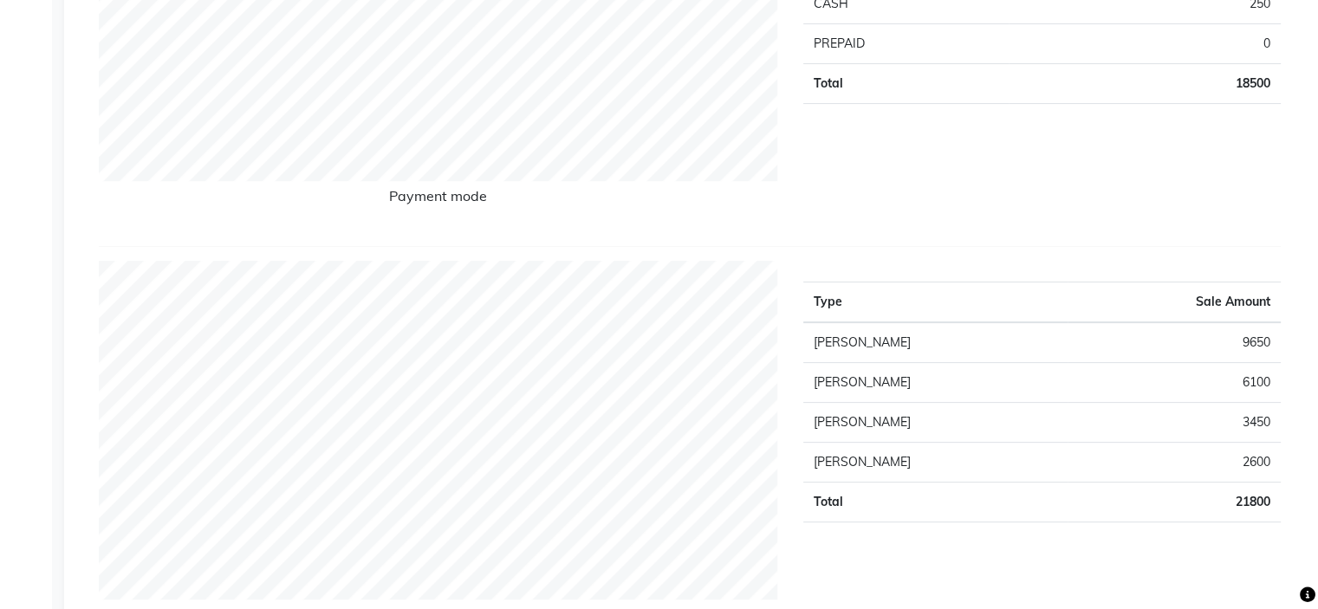
scroll to position [0, 0]
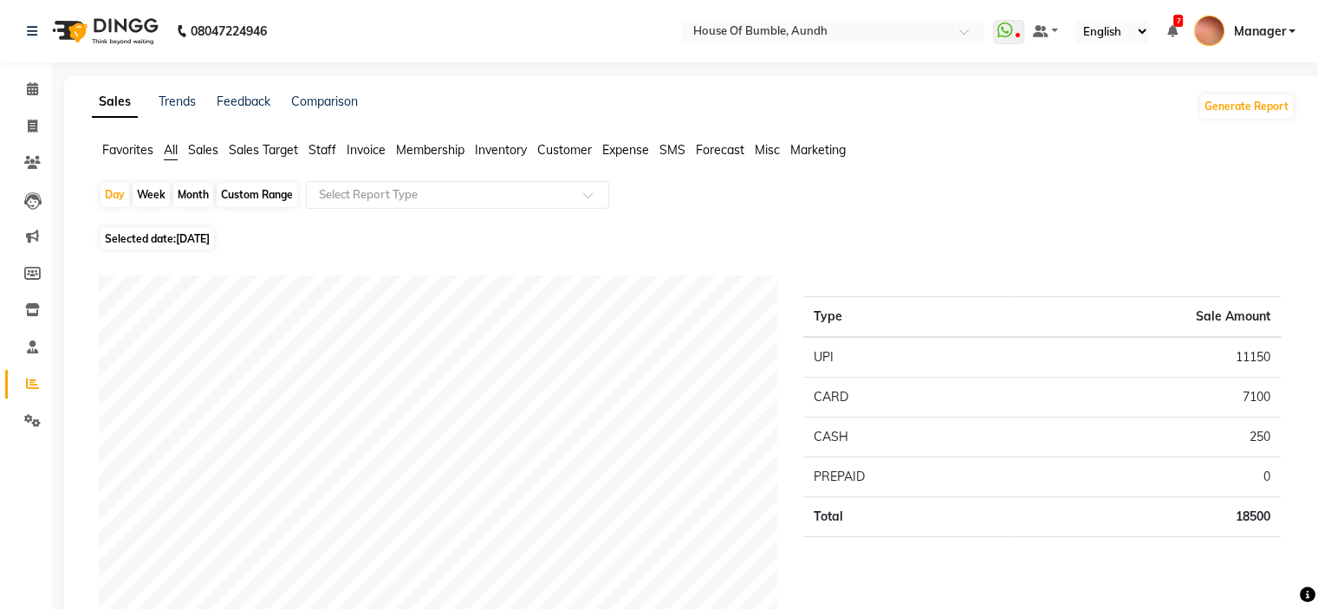
click at [143, 231] on span "Selected date: [DATE]" at bounding box center [156, 239] width 113 height 22
select select "8"
select select "2025"
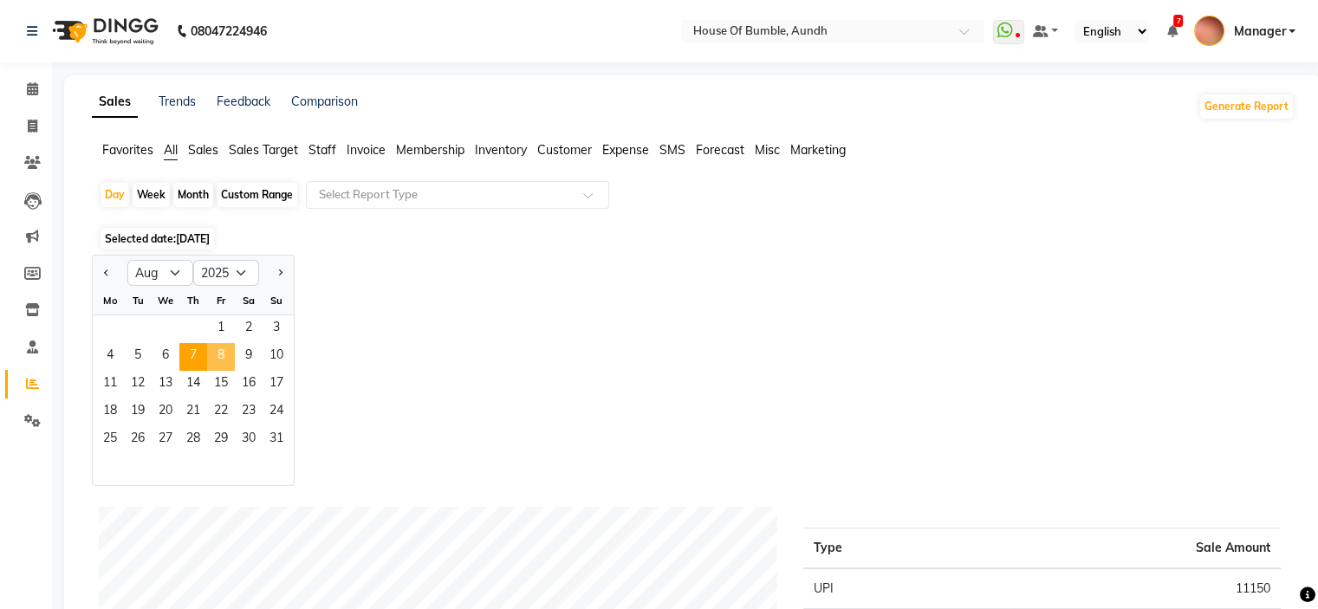
click at [211, 353] on span "8" at bounding box center [221, 357] width 28 height 28
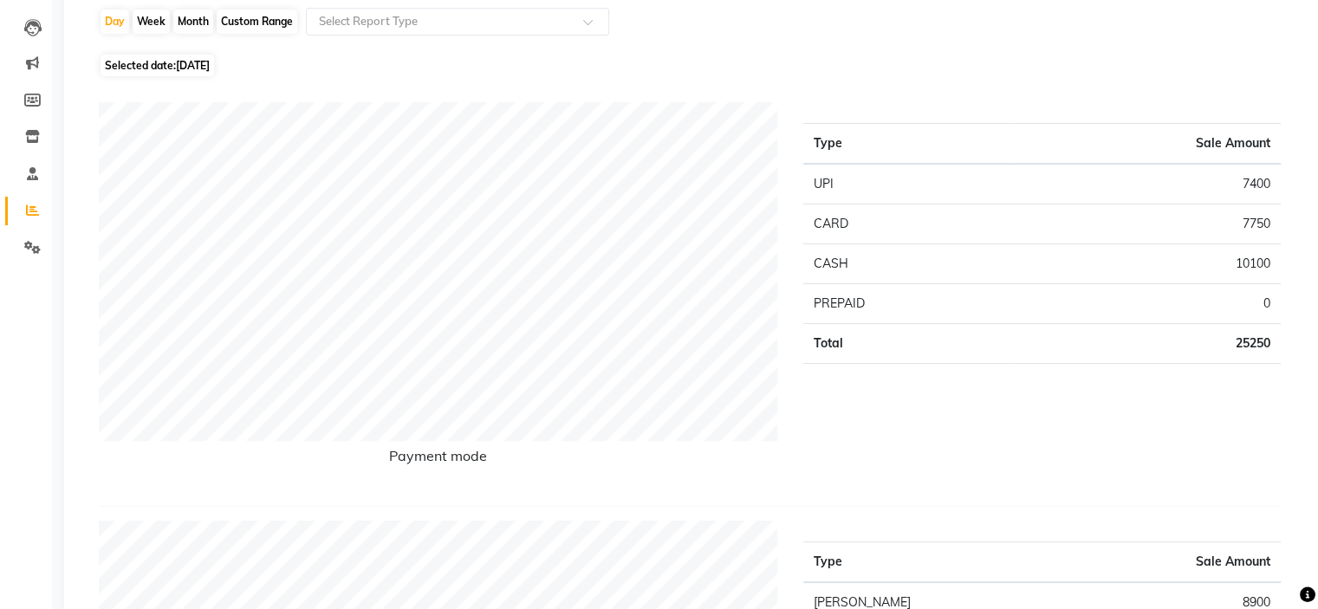
scroll to position [87, 0]
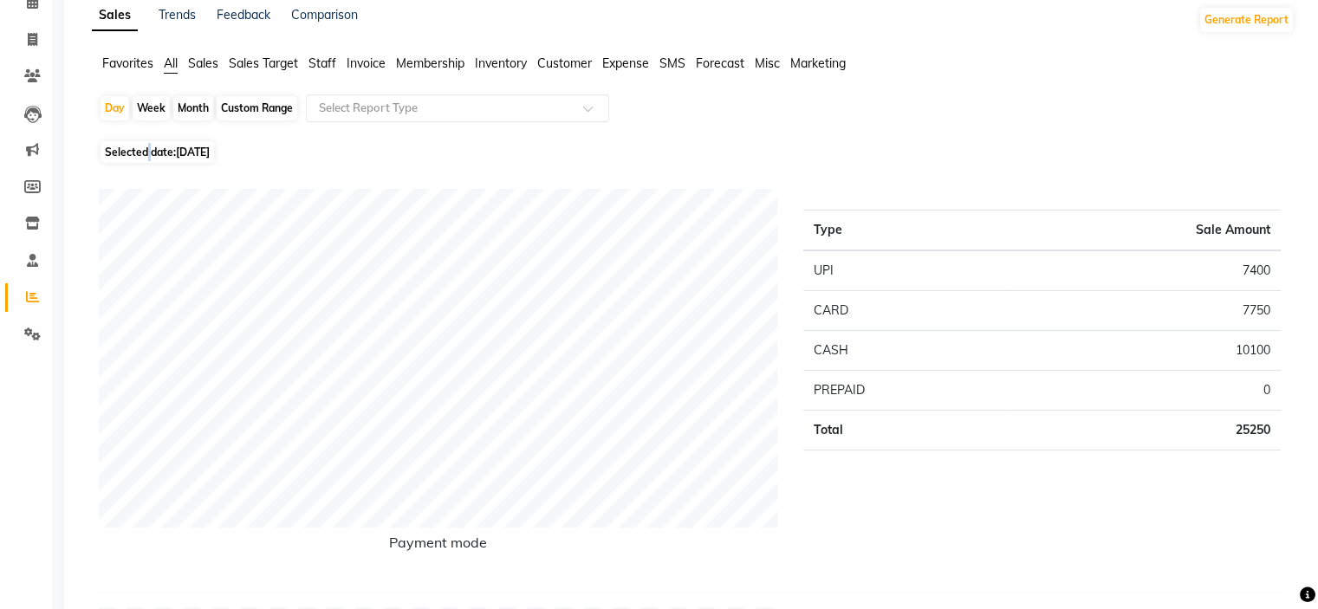
click at [151, 143] on span "Selected date: [DATE]" at bounding box center [156, 152] width 113 height 22
select select "8"
select select "2025"
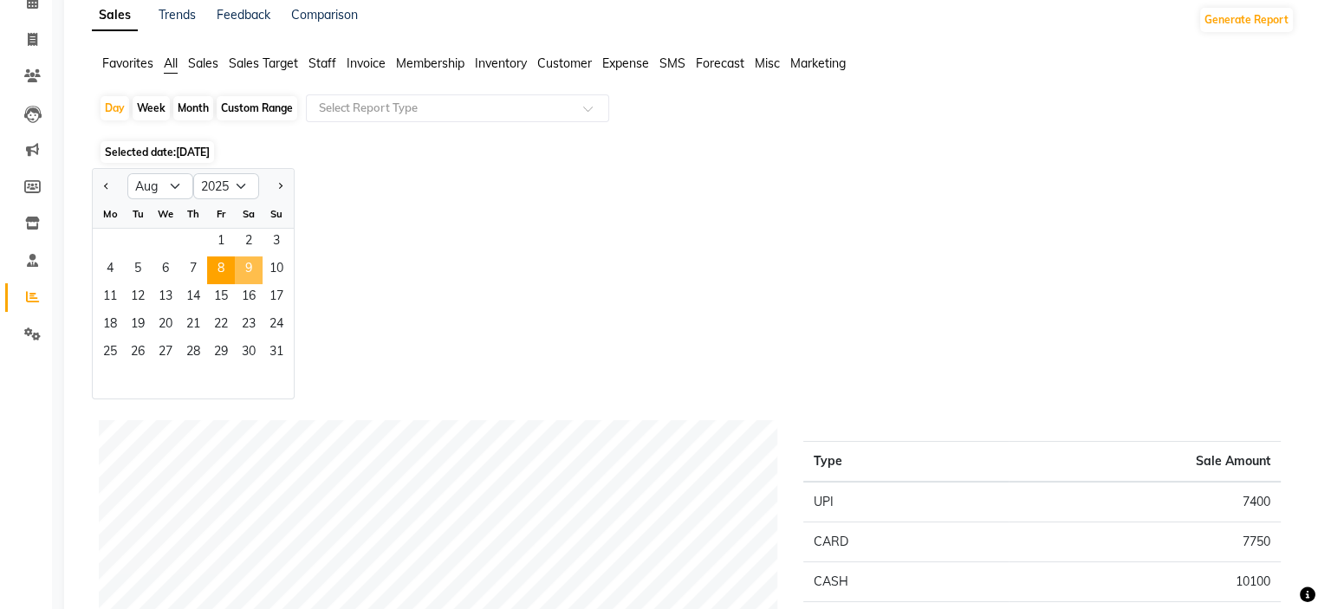
click at [259, 273] on span "9" at bounding box center [249, 270] width 28 height 28
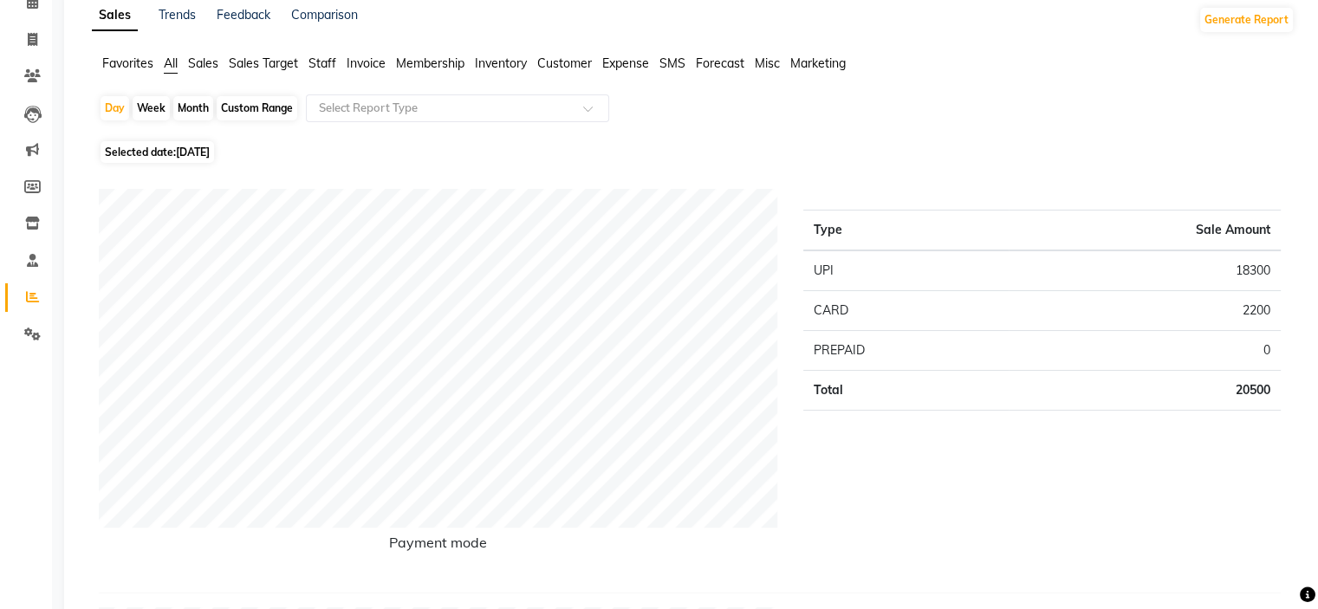
scroll to position [0, 0]
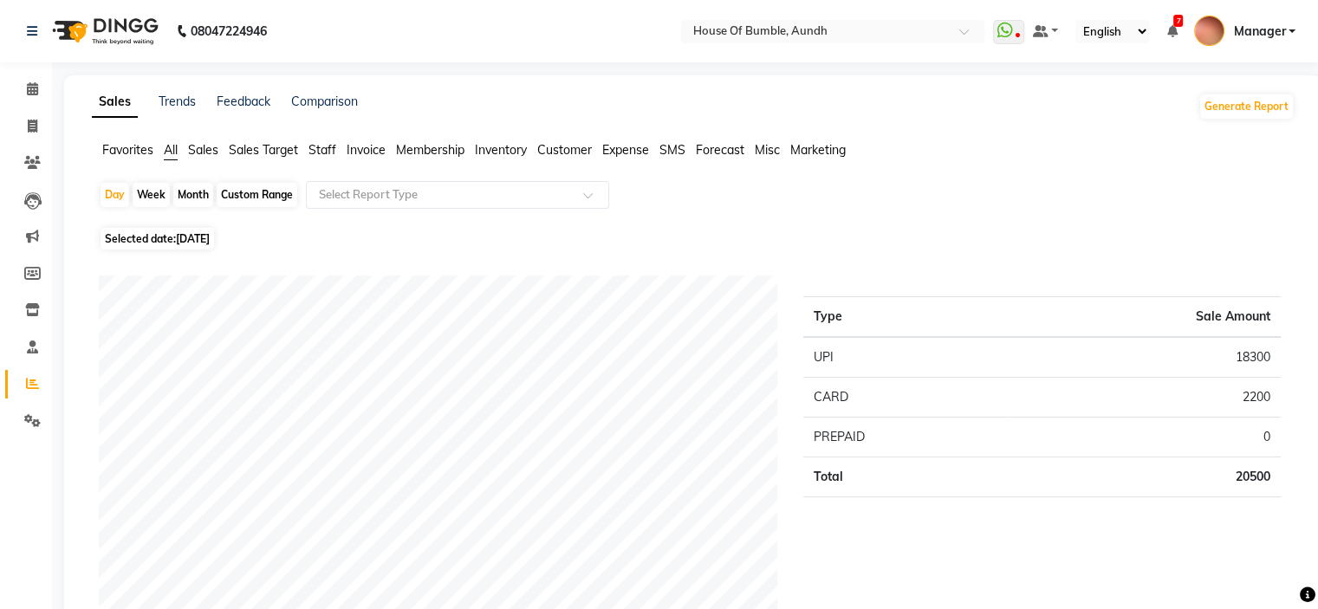
click at [146, 230] on span "Selected date: [DATE]" at bounding box center [156, 239] width 113 height 22
select select "8"
select select "2025"
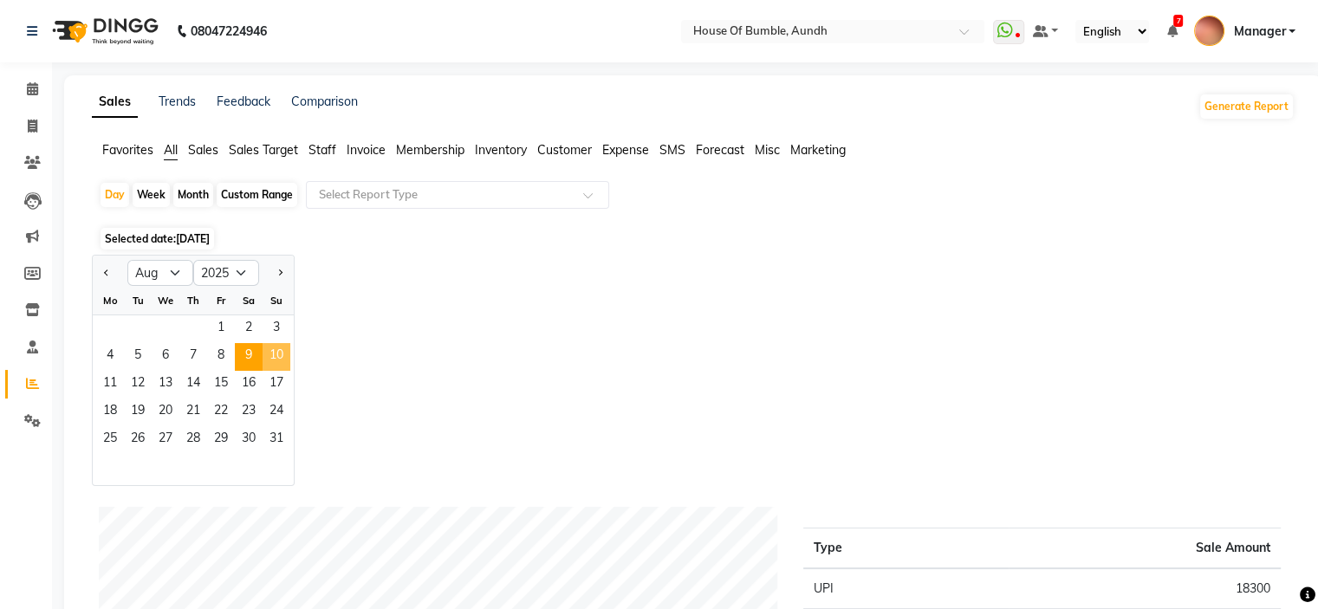
click at [267, 356] on span "10" at bounding box center [276, 357] width 28 height 28
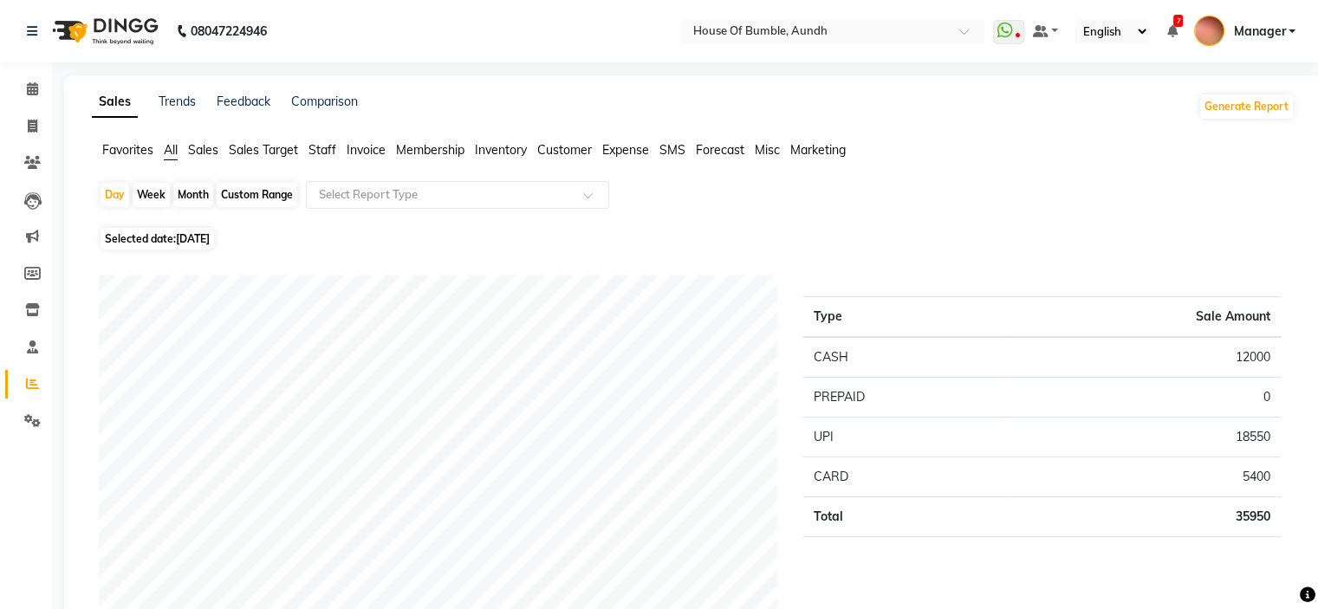
click at [210, 239] on span "[DATE]" at bounding box center [193, 238] width 34 height 13
select select "8"
select select "2025"
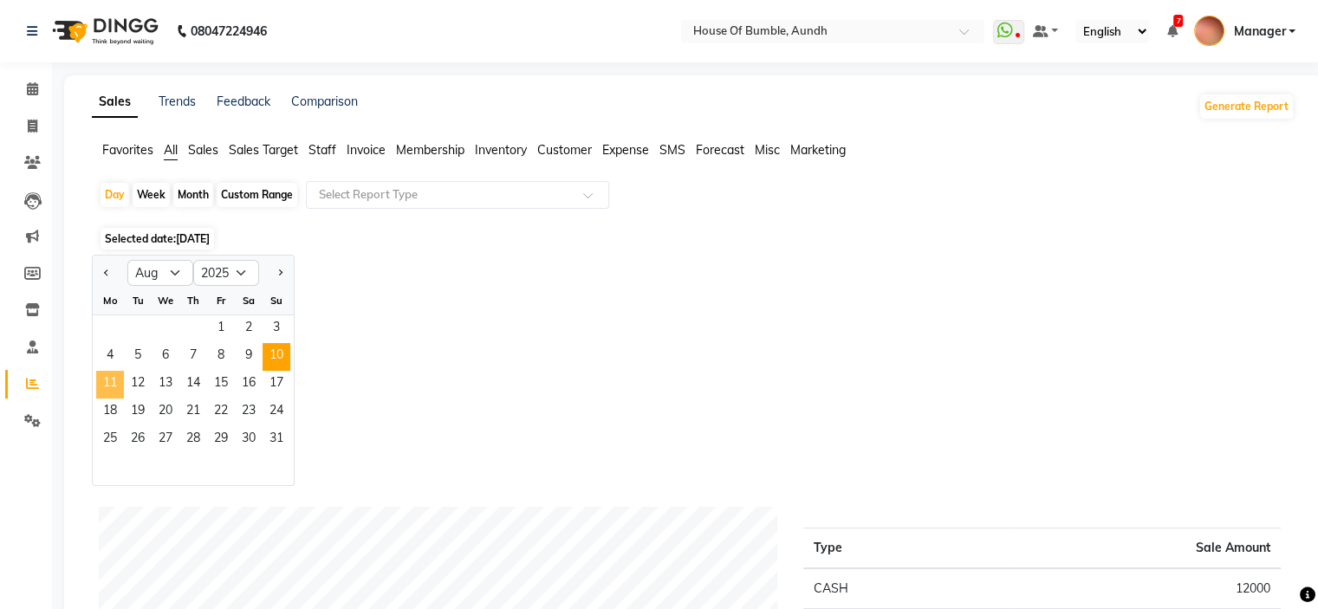
click at [106, 386] on span "11" at bounding box center [110, 385] width 28 height 28
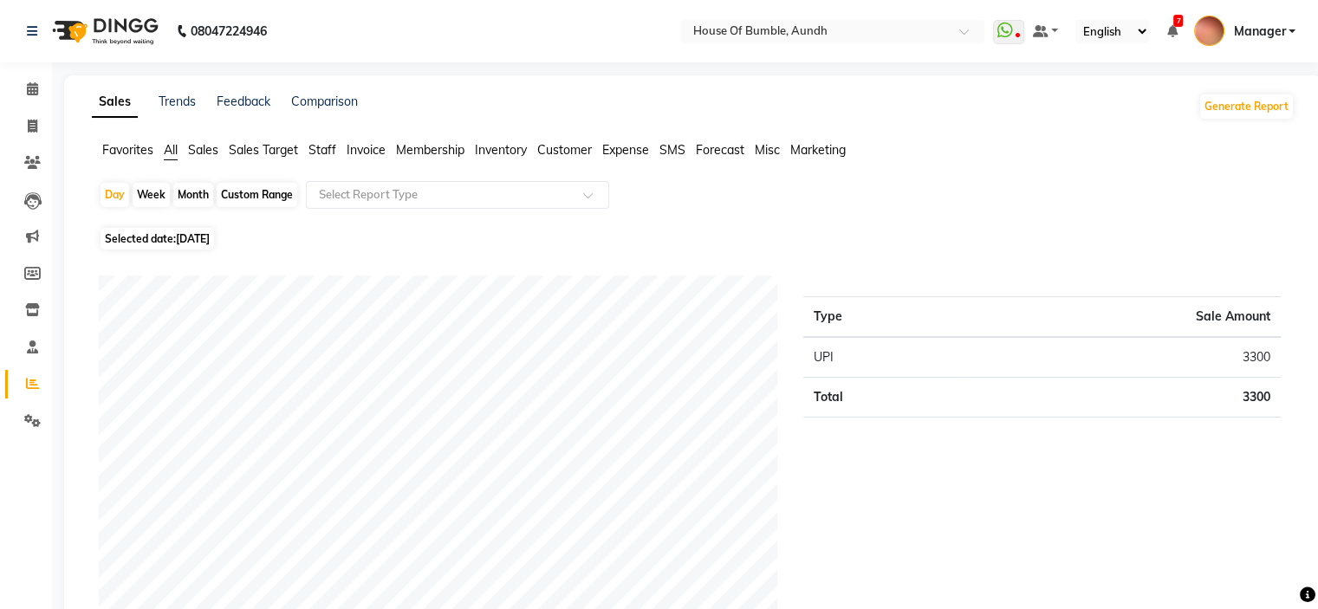
click at [187, 238] on span "[DATE]" at bounding box center [193, 238] width 34 height 13
select select "8"
select select "2025"
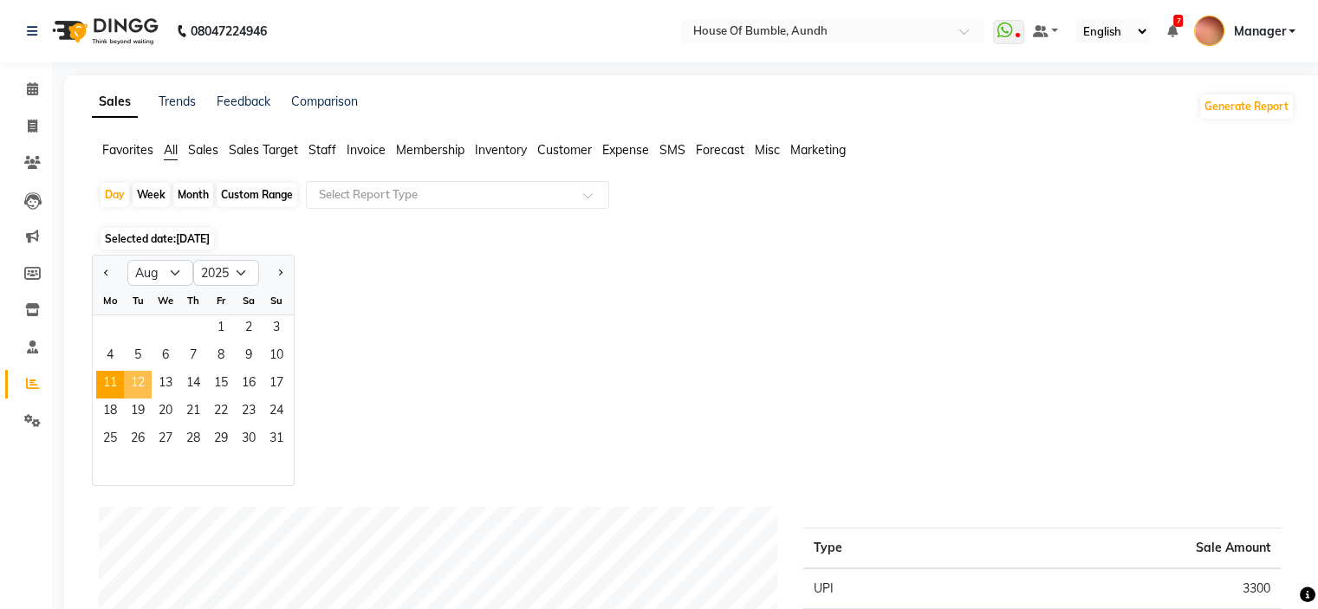
click at [124, 391] on span "12" at bounding box center [138, 385] width 28 height 28
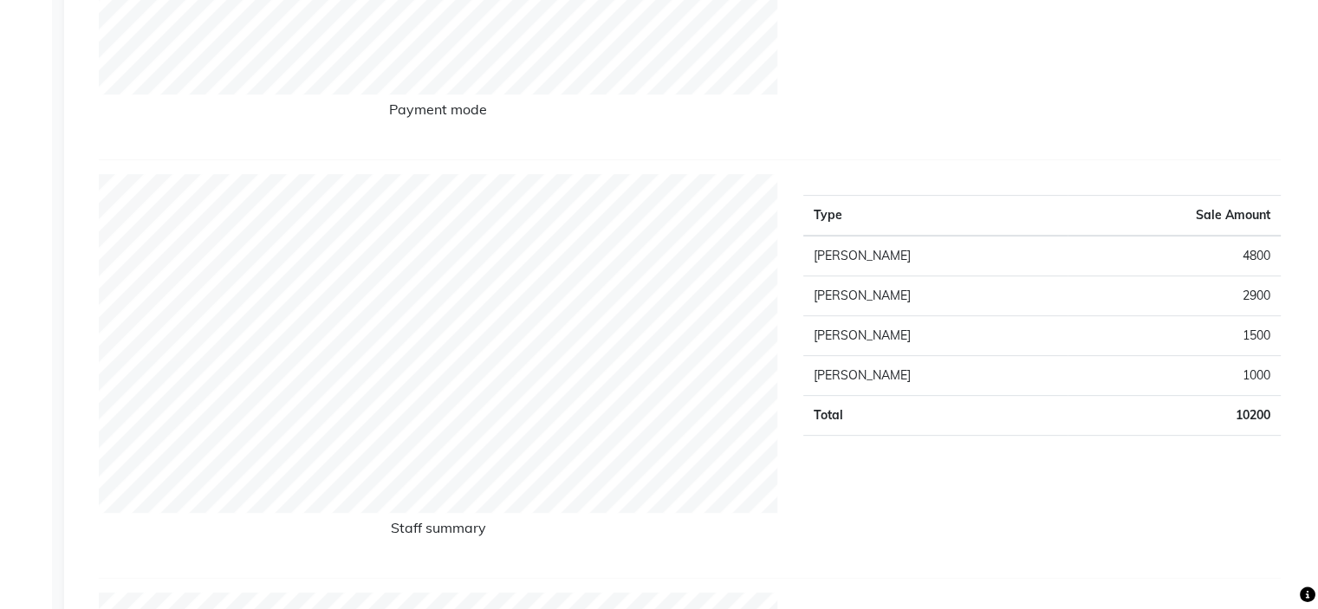
scroll to position [173, 0]
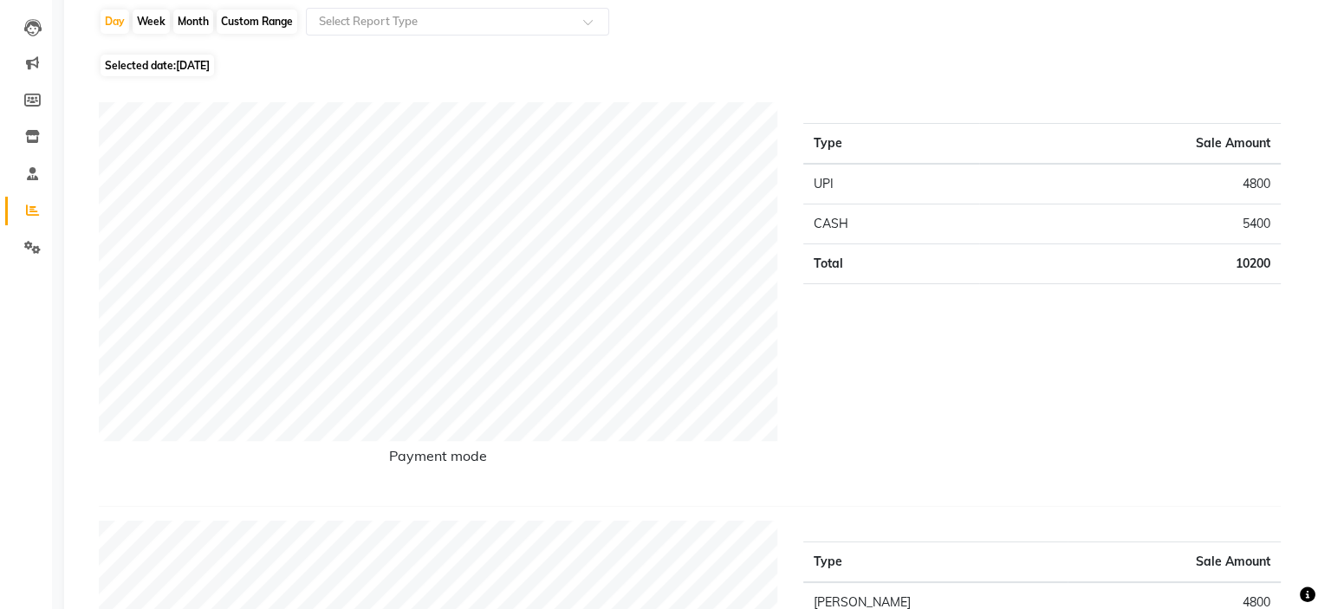
click at [121, 63] on span "Selected date: [DATE]" at bounding box center [156, 66] width 113 height 22
select select "8"
select select "2025"
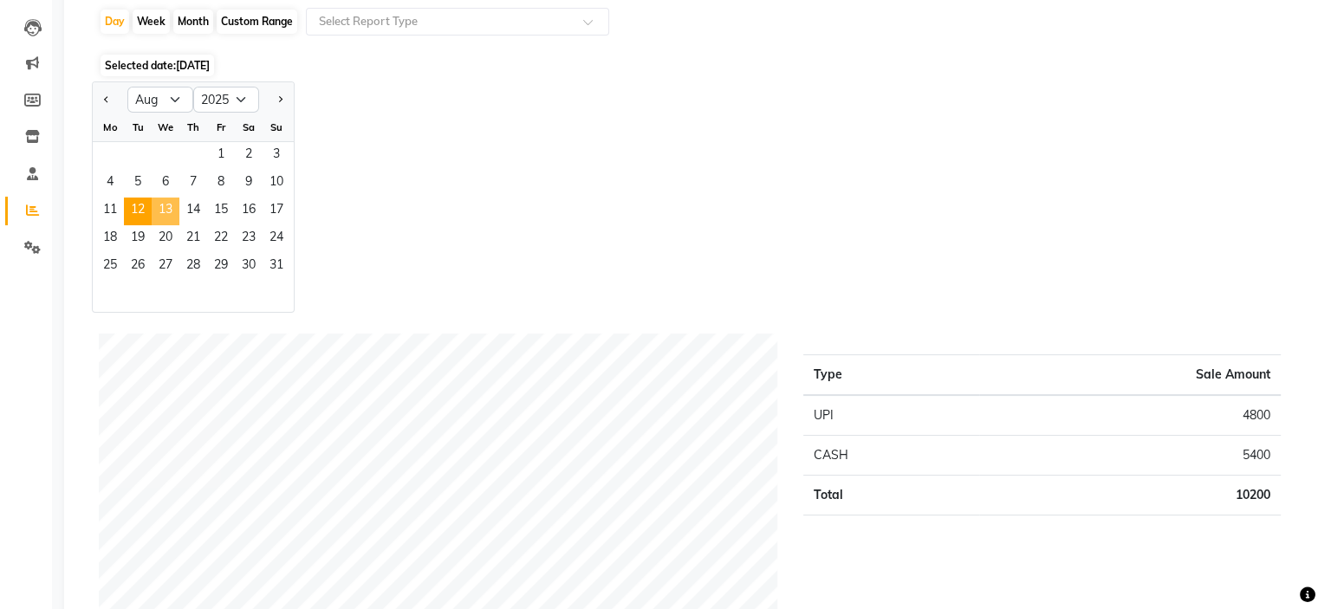
click at [170, 216] on span "13" at bounding box center [166, 212] width 28 height 28
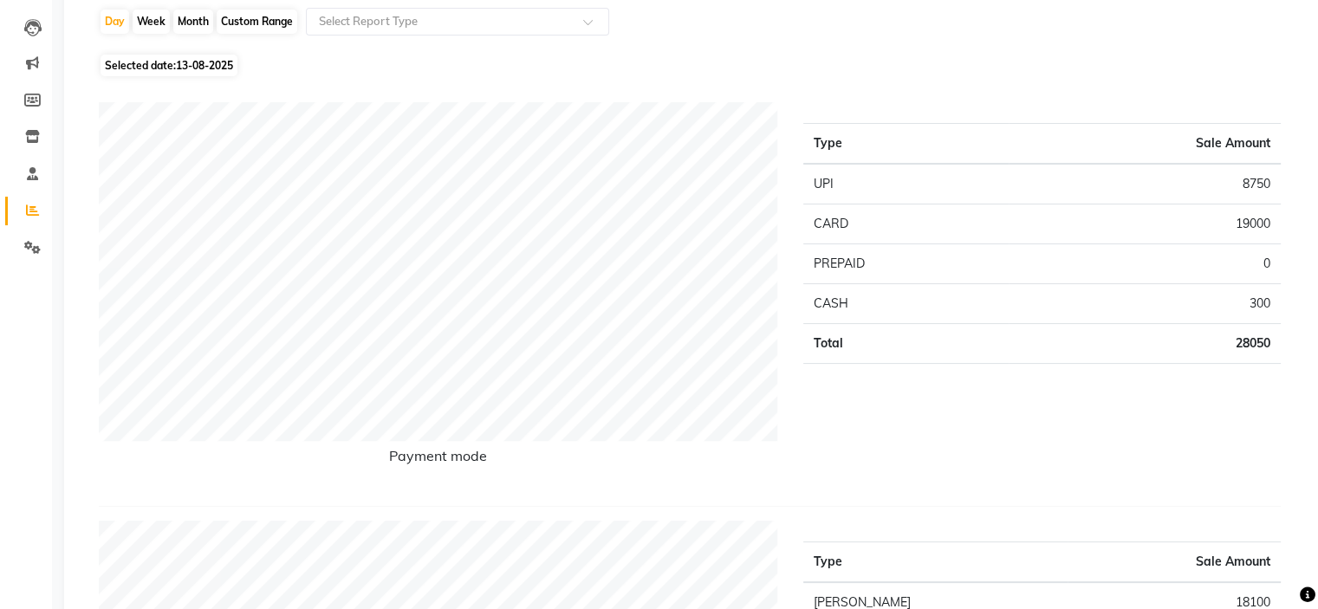
click at [148, 62] on span "Selected date: [DATE]" at bounding box center [168, 66] width 137 height 22
select select "8"
select select "2025"
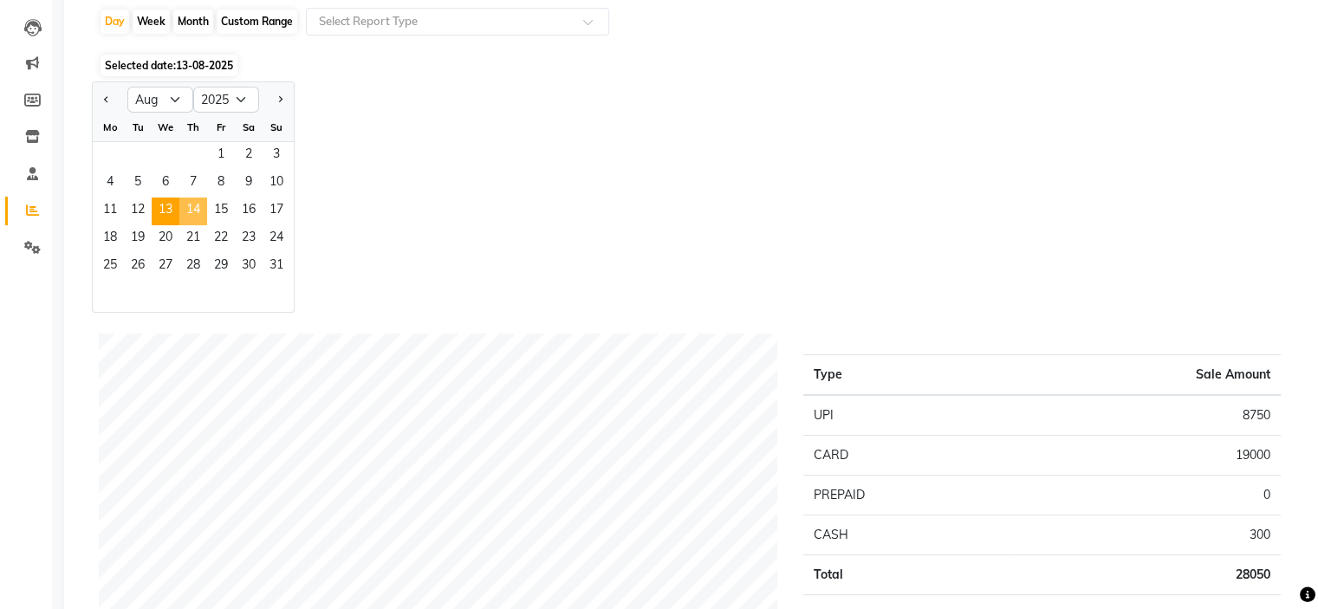
click at [192, 211] on span "14" at bounding box center [193, 212] width 28 height 28
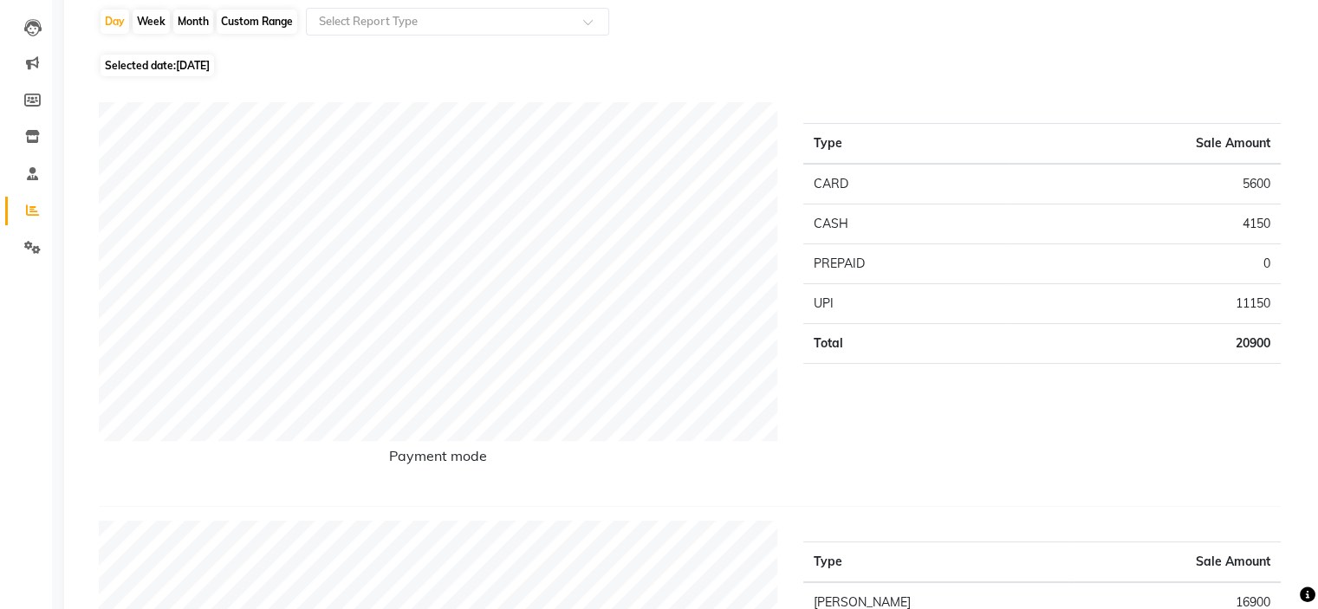
click at [129, 57] on span "Selected date: [DATE]" at bounding box center [156, 66] width 113 height 22
select select "8"
select select "2025"
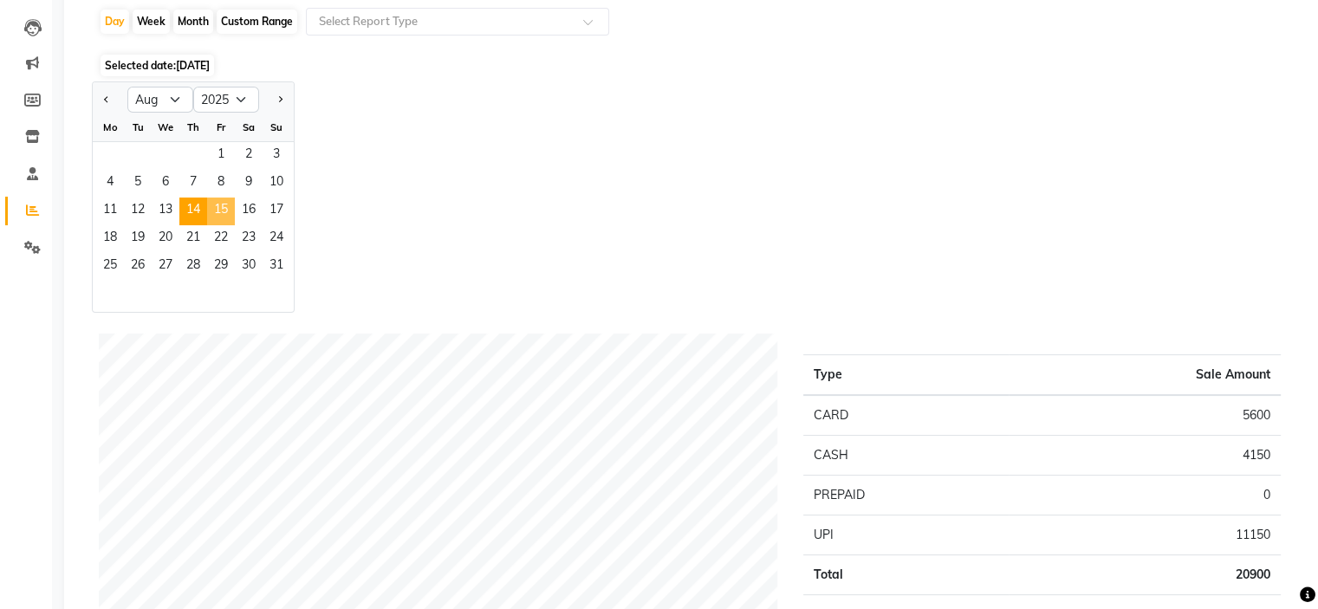
click at [228, 215] on span "15" at bounding box center [221, 212] width 28 height 28
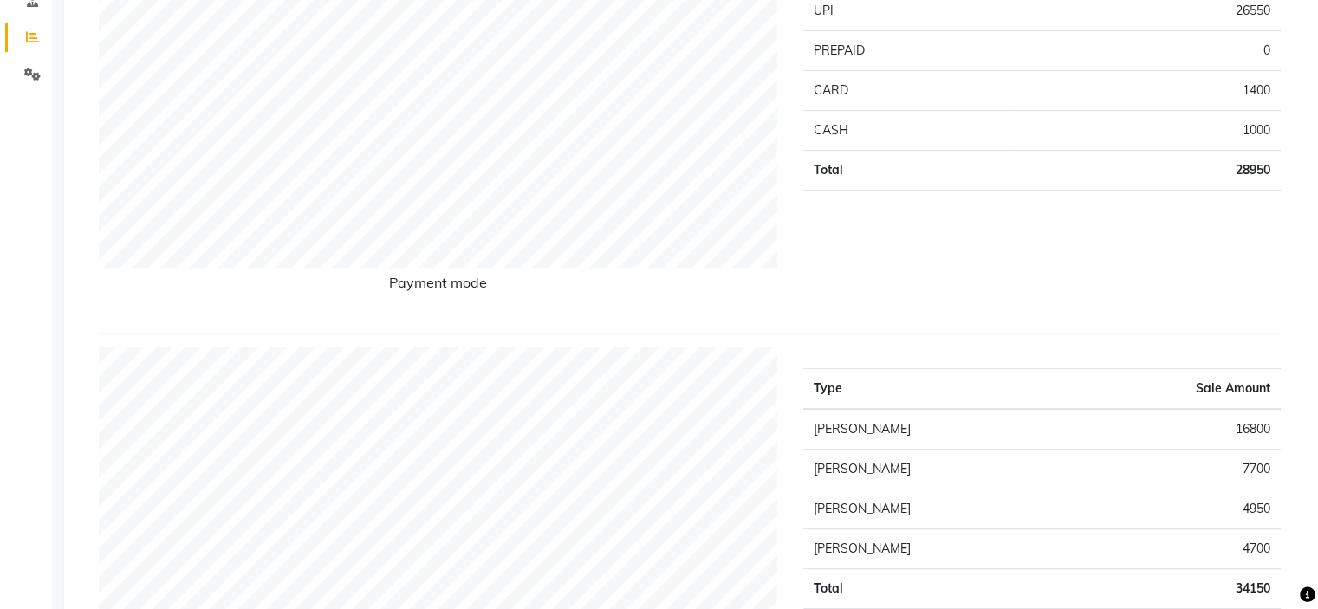
scroll to position [87, 0]
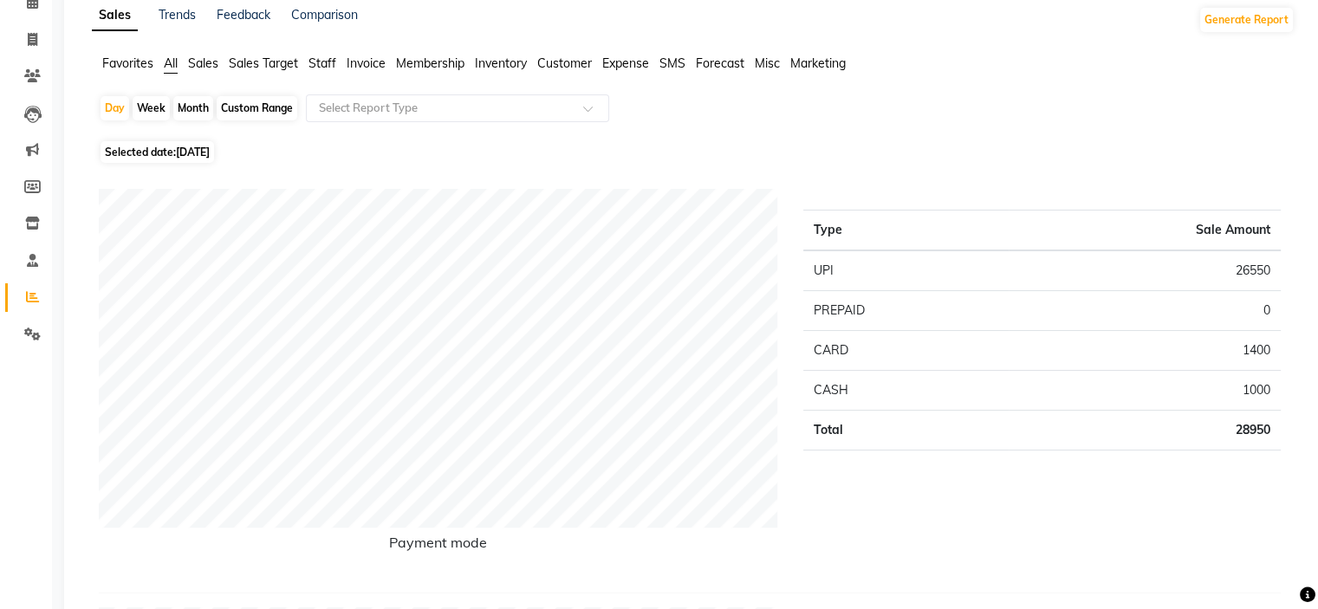
click at [214, 149] on span "Selected date: [DATE]" at bounding box center [156, 152] width 113 height 22
select select "8"
select select "2025"
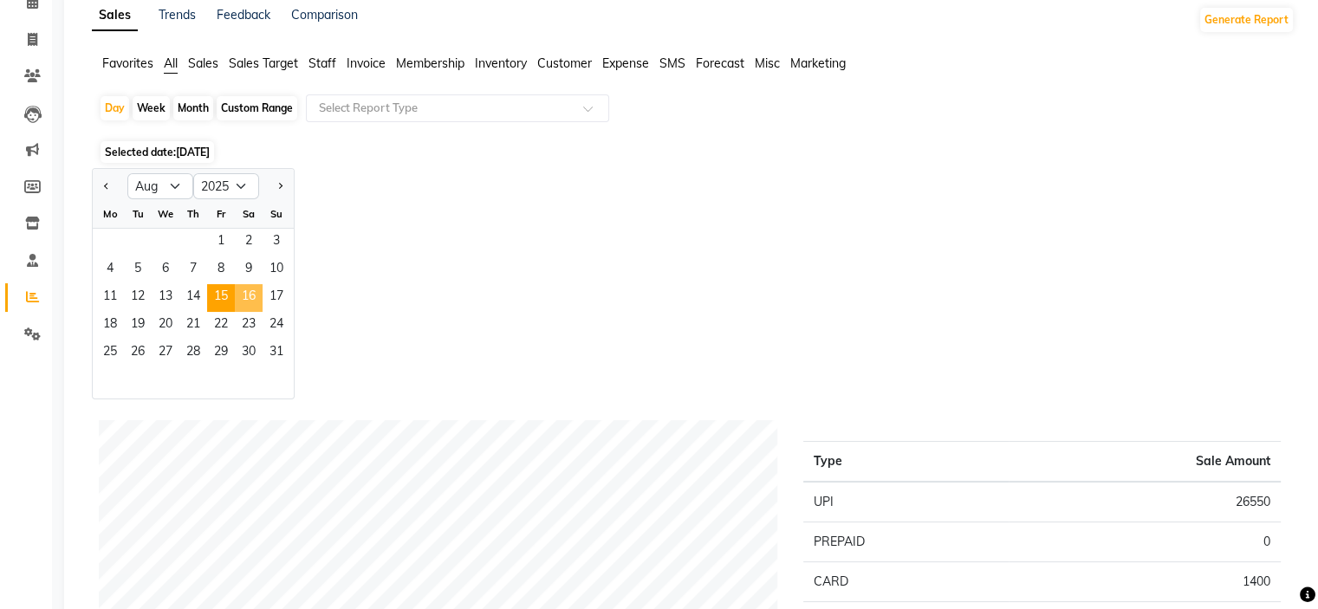
click at [236, 301] on span "16" at bounding box center [249, 298] width 28 height 28
click at [249, 298] on span "16" at bounding box center [249, 298] width 28 height 28
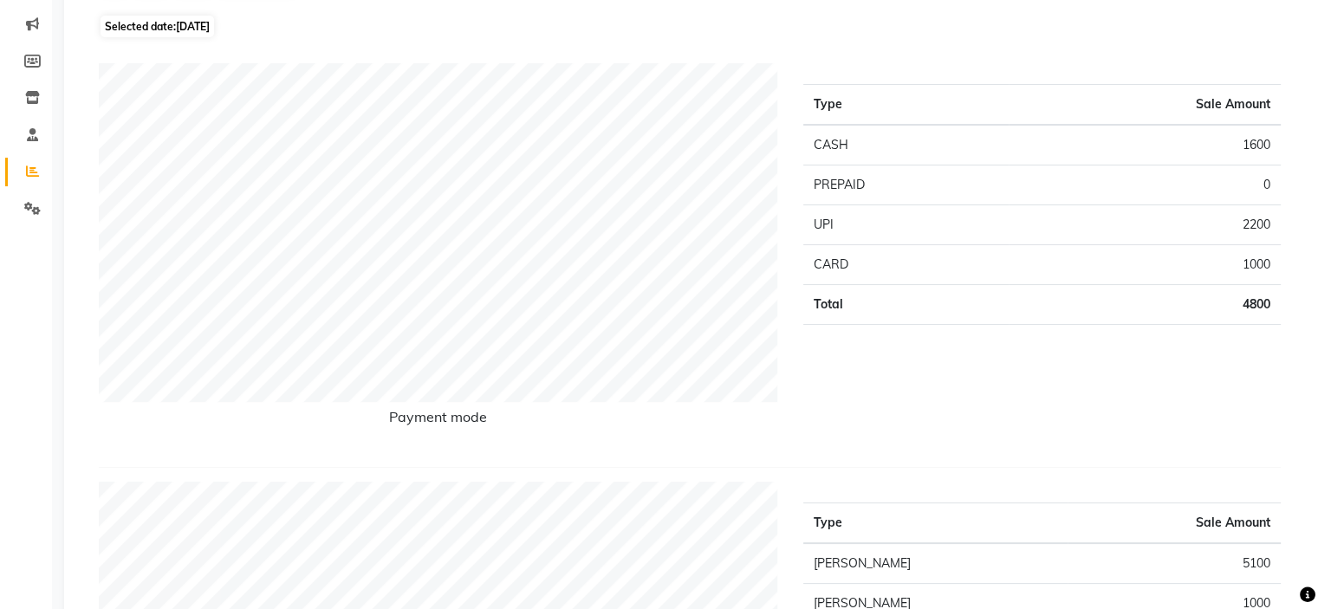
scroll to position [173, 0]
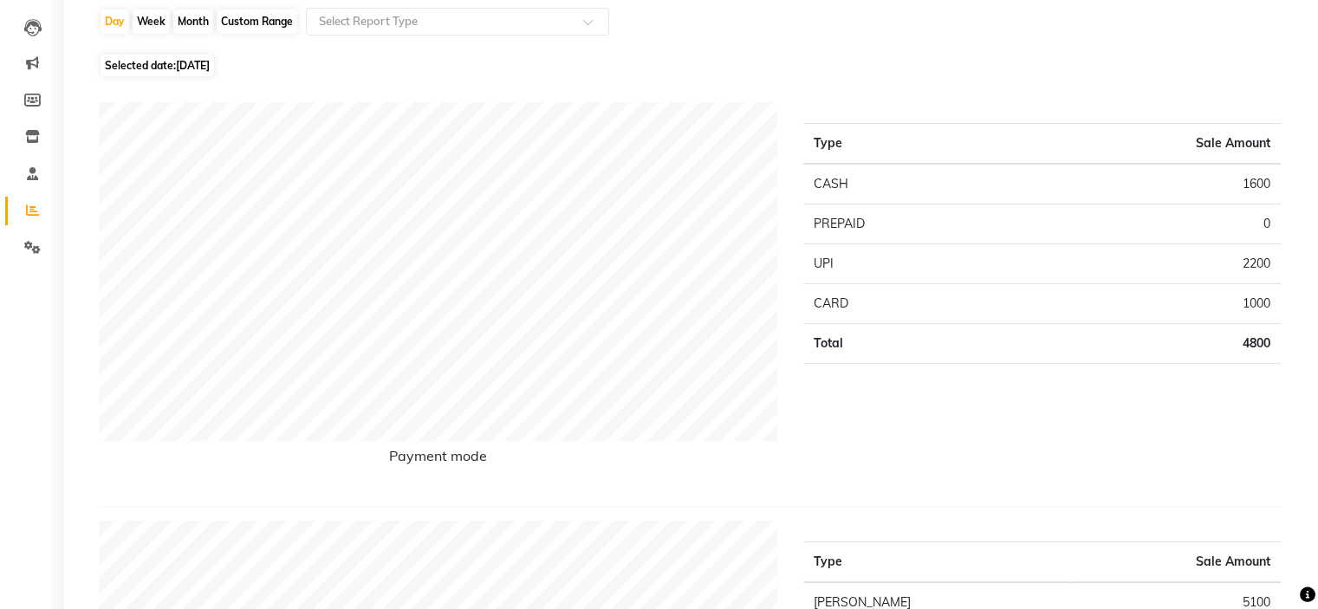
click at [189, 68] on span "[DATE]" at bounding box center [193, 65] width 34 height 13
select select "8"
select select "2025"
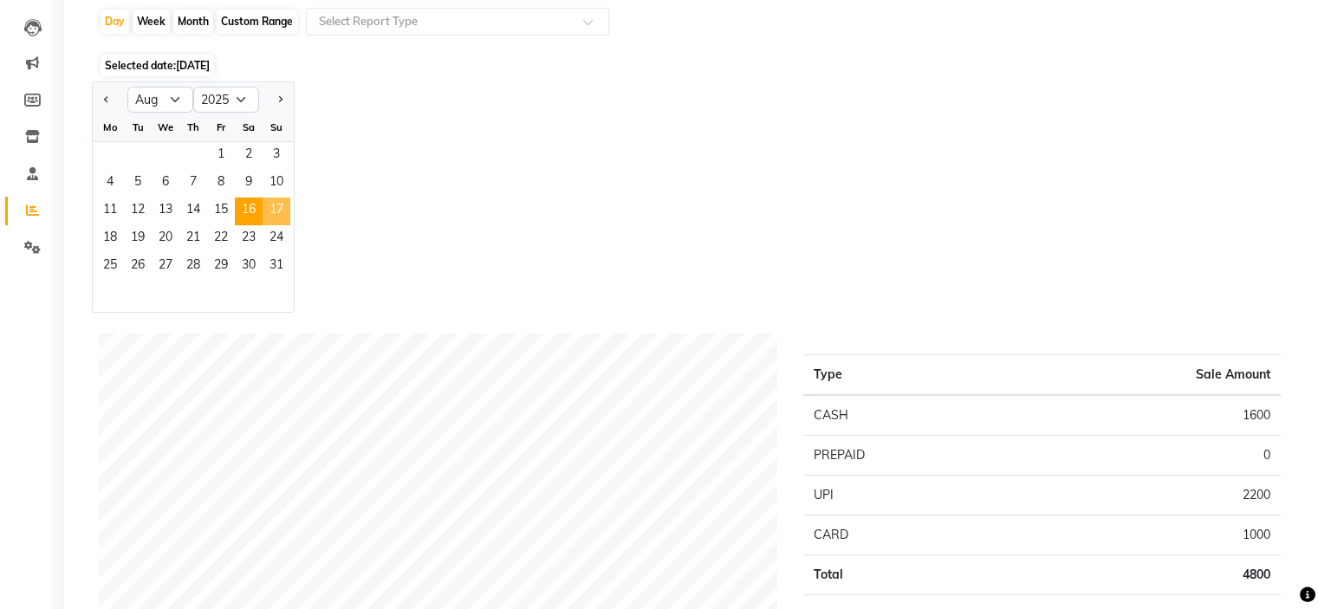
click at [269, 213] on span "17" at bounding box center [276, 212] width 28 height 28
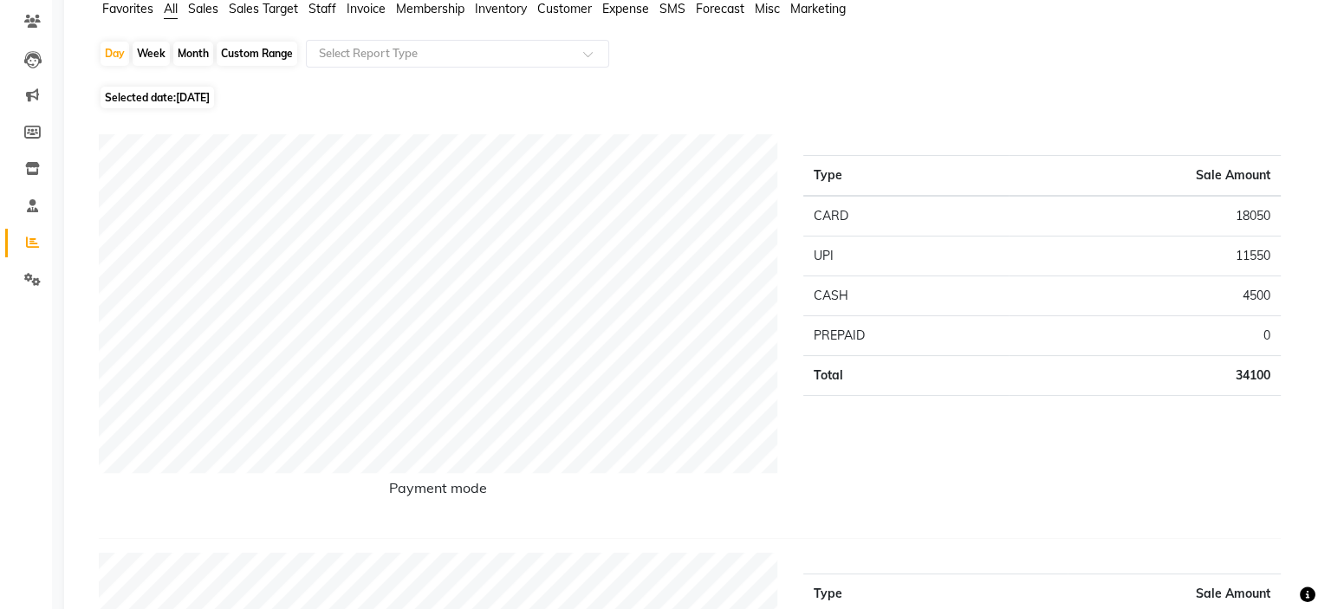
scroll to position [87, 0]
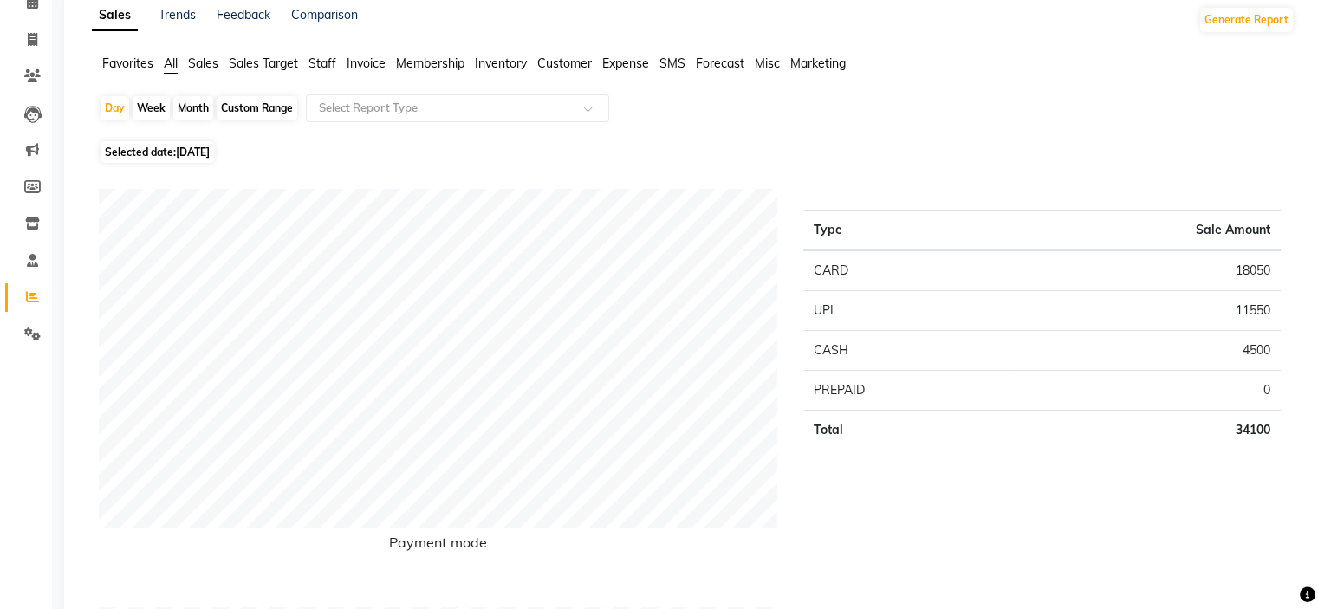
click at [204, 159] on span "[DATE]" at bounding box center [193, 152] width 34 height 13
select select "8"
select select "2025"
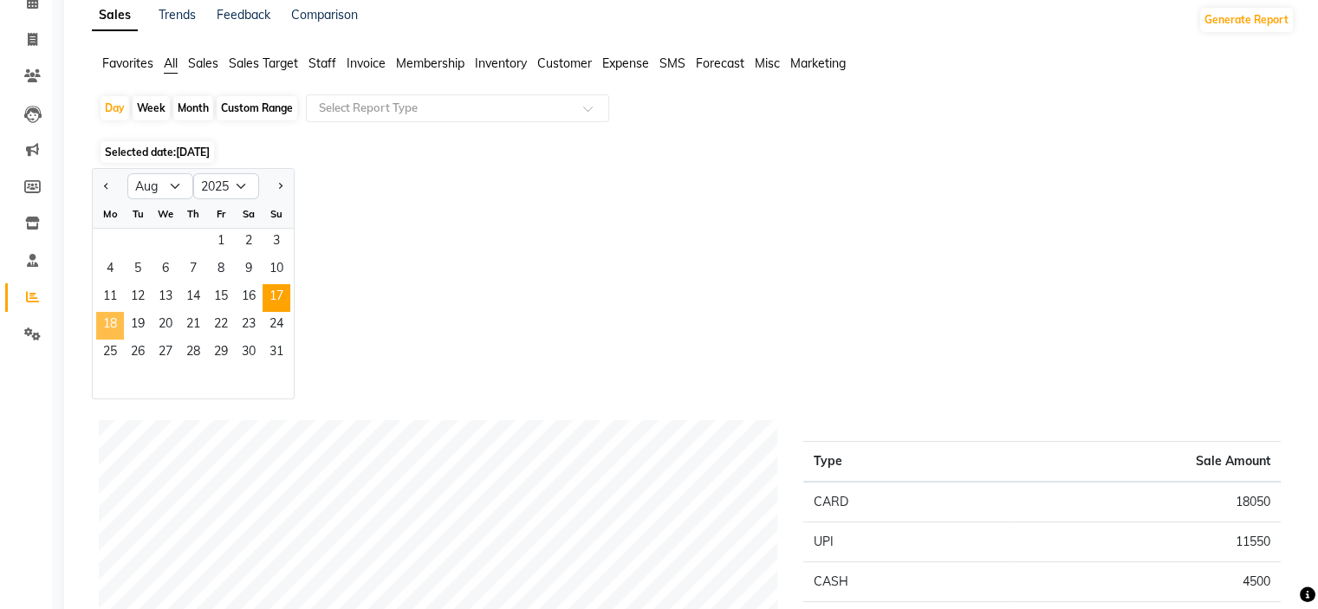
click at [102, 327] on span "18" at bounding box center [110, 326] width 28 height 28
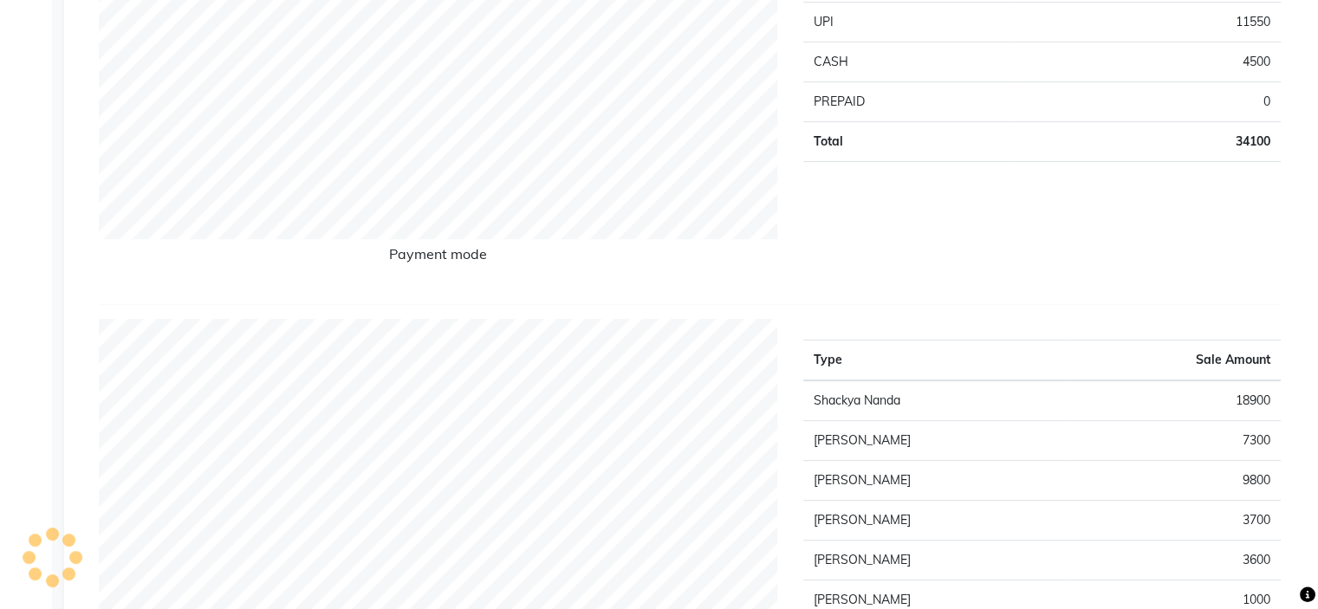
scroll to position [173, 0]
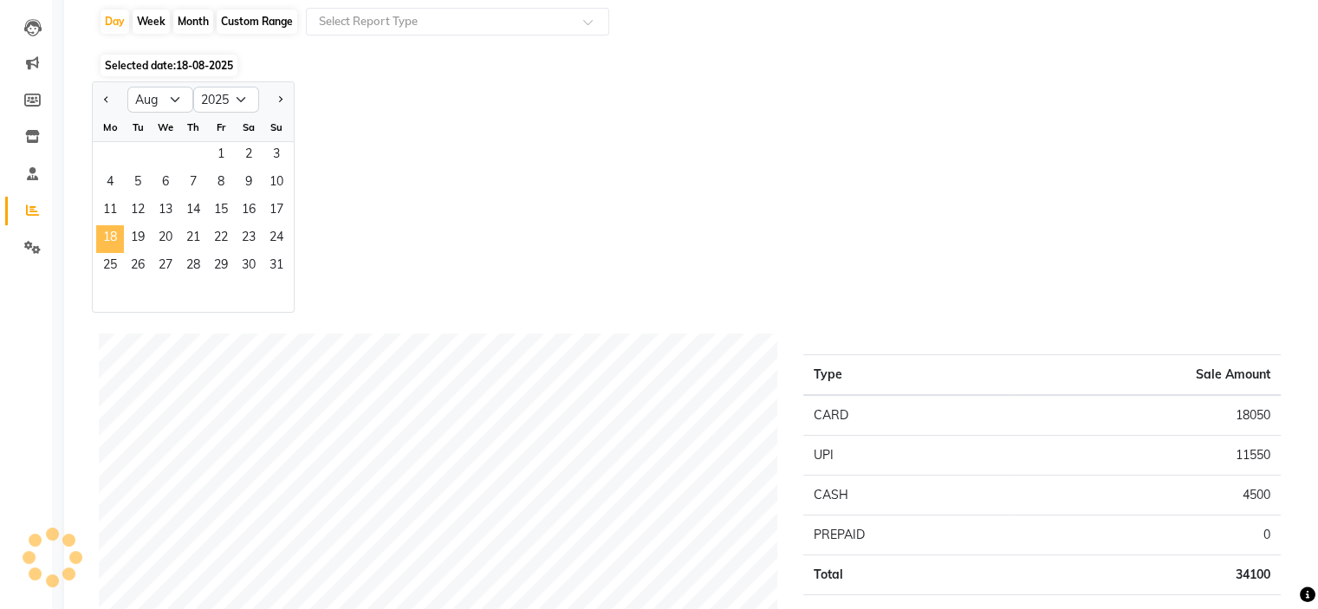
click at [111, 242] on span "18" at bounding box center [110, 239] width 28 height 28
click at [136, 250] on span "19" at bounding box center [138, 239] width 28 height 28
click at [110, 243] on span "18" at bounding box center [110, 239] width 28 height 28
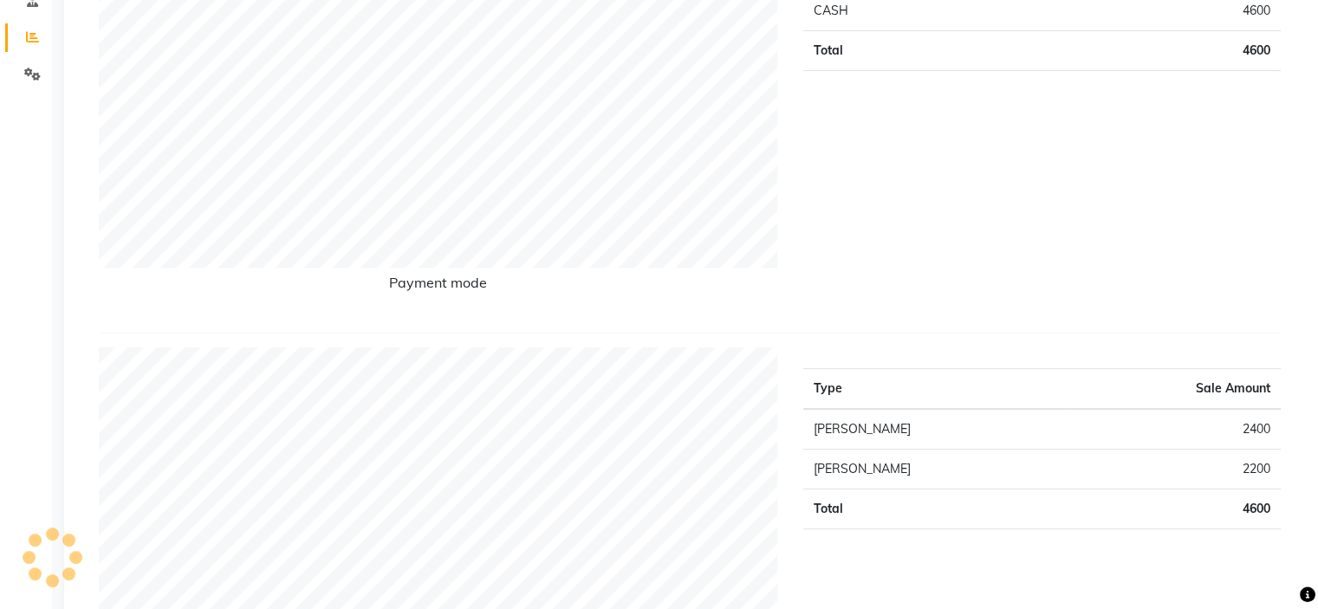
scroll to position [0, 0]
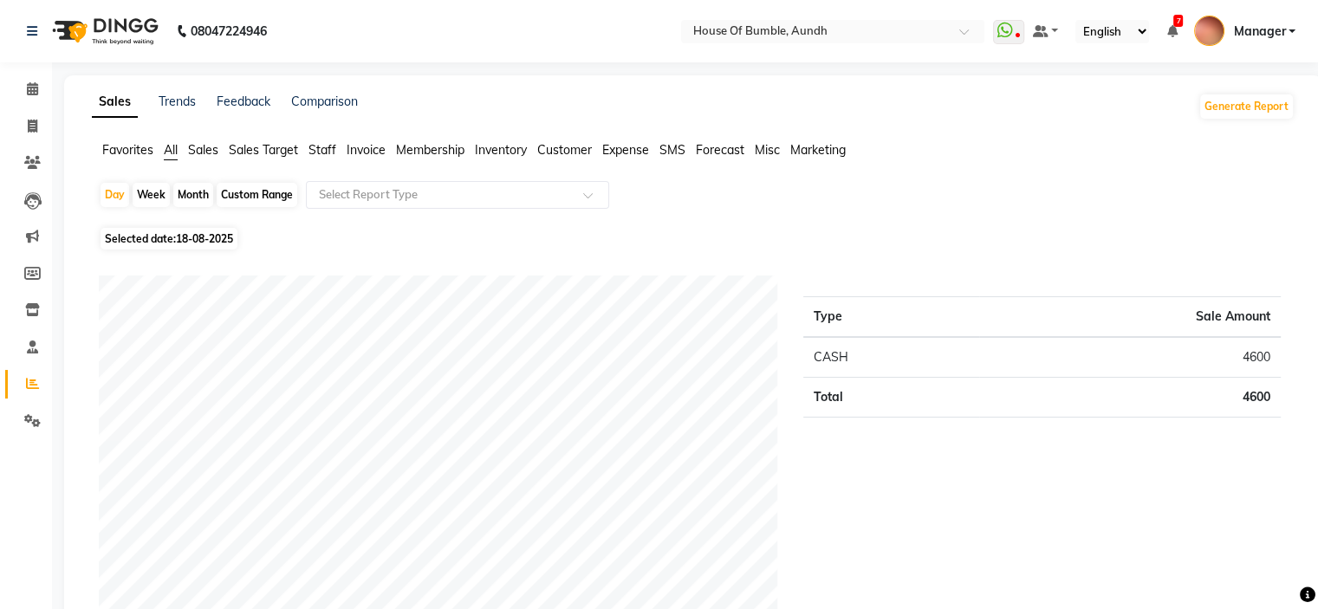
click at [199, 241] on span "18-08-2025" at bounding box center [204, 238] width 57 height 13
select select "8"
select select "2025"
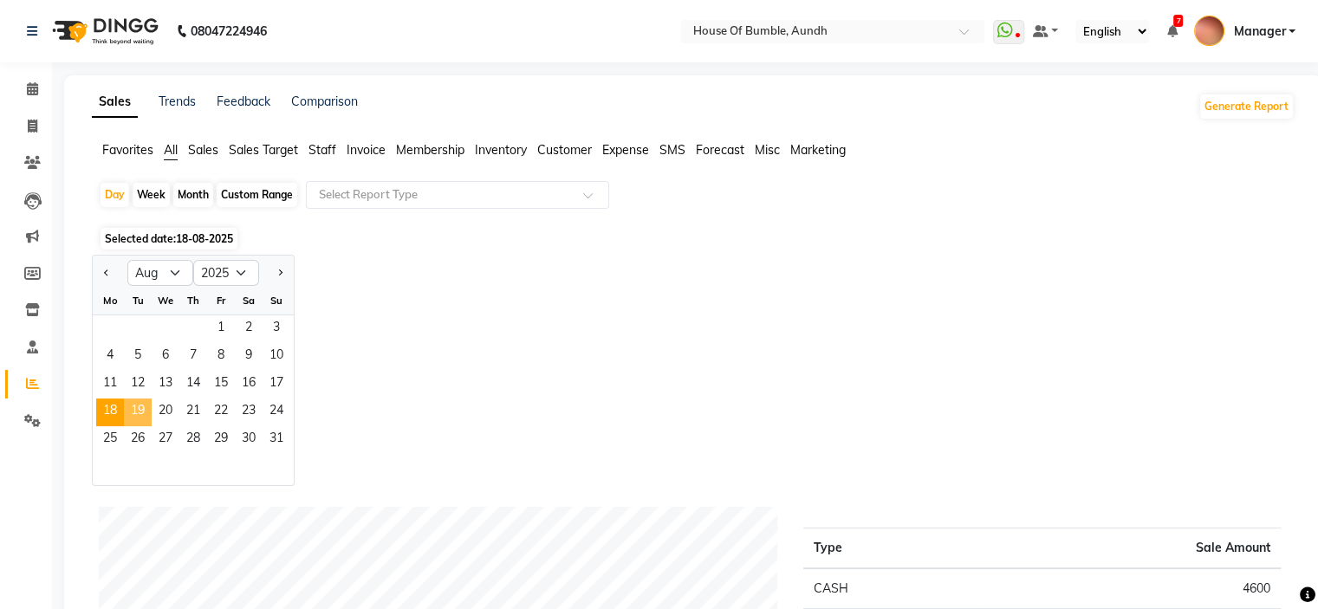
click at [126, 413] on span "19" at bounding box center [138, 413] width 28 height 28
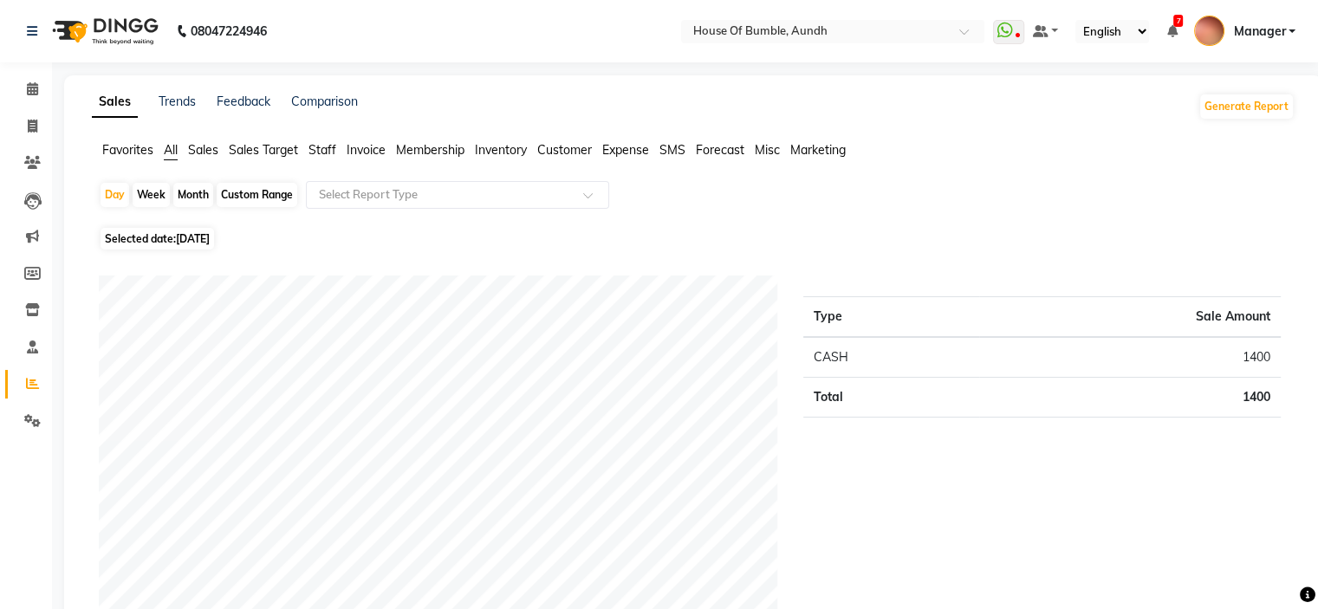
click at [187, 240] on span "[DATE]" at bounding box center [193, 238] width 34 height 13
select select "8"
select select "2025"
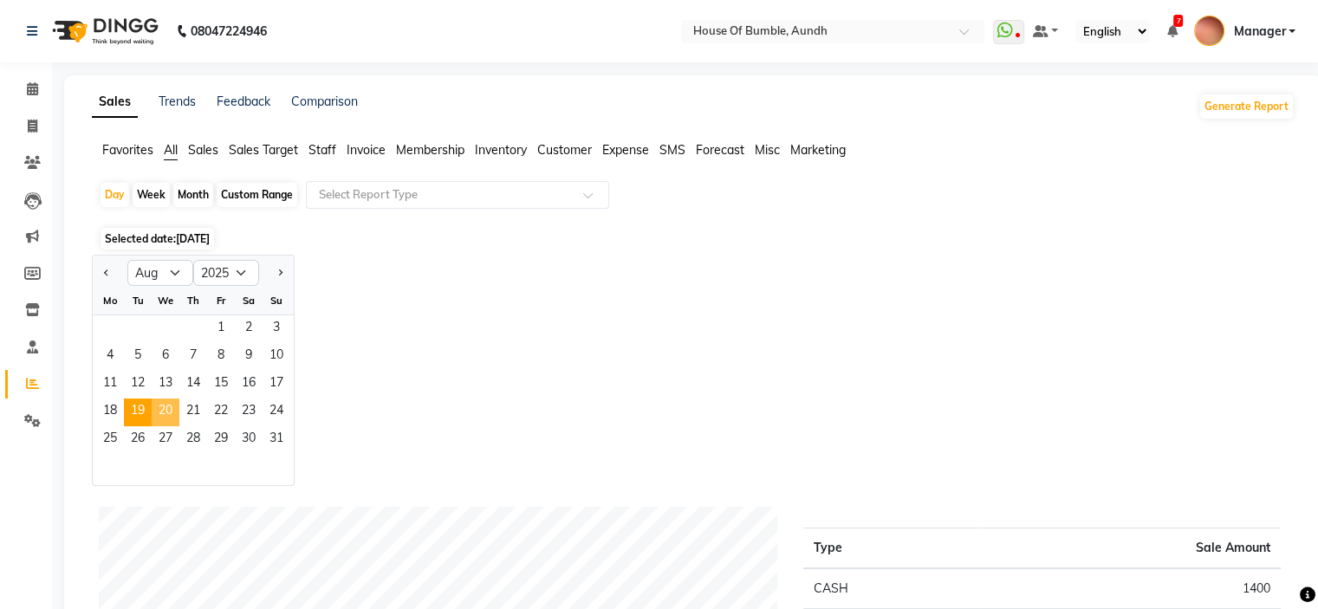
click at [166, 407] on span "20" at bounding box center [166, 413] width 28 height 28
click at [169, 411] on span "20" at bounding box center [166, 413] width 28 height 28
click at [163, 405] on span "20" at bounding box center [166, 413] width 28 height 28
click at [188, 420] on span "21" at bounding box center [193, 413] width 28 height 28
click at [165, 418] on span "20" at bounding box center [166, 413] width 28 height 28
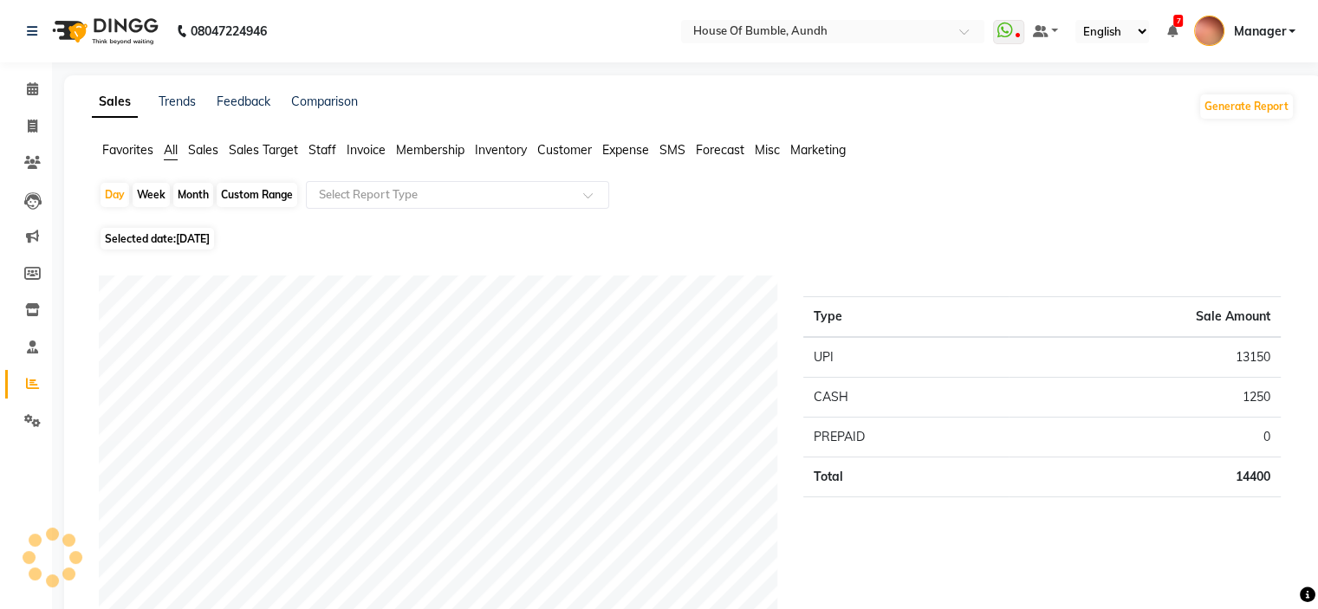
click at [275, 194] on div "Custom Range" at bounding box center [257, 195] width 81 height 24
select select "8"
select select "2025"
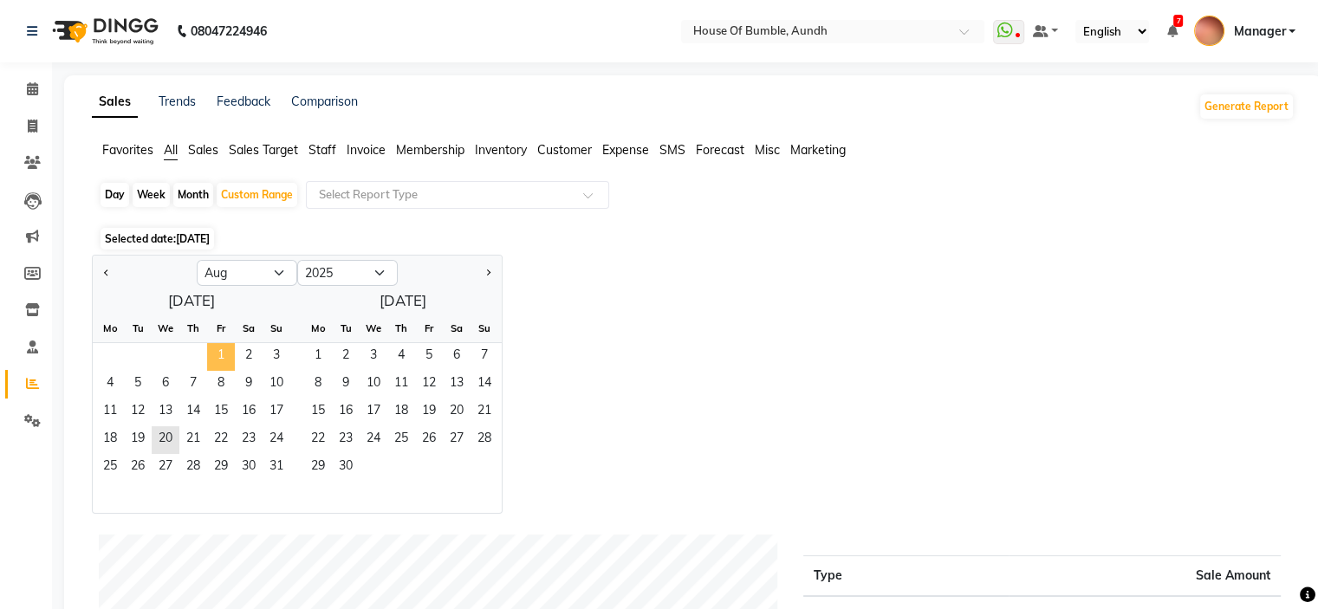
click at [218, 352] on span "1" at bounding box center [221, 357] width 28 height 28
click at [287, 470] on span "31" at bounding box center [276, 468] width 28 height 28
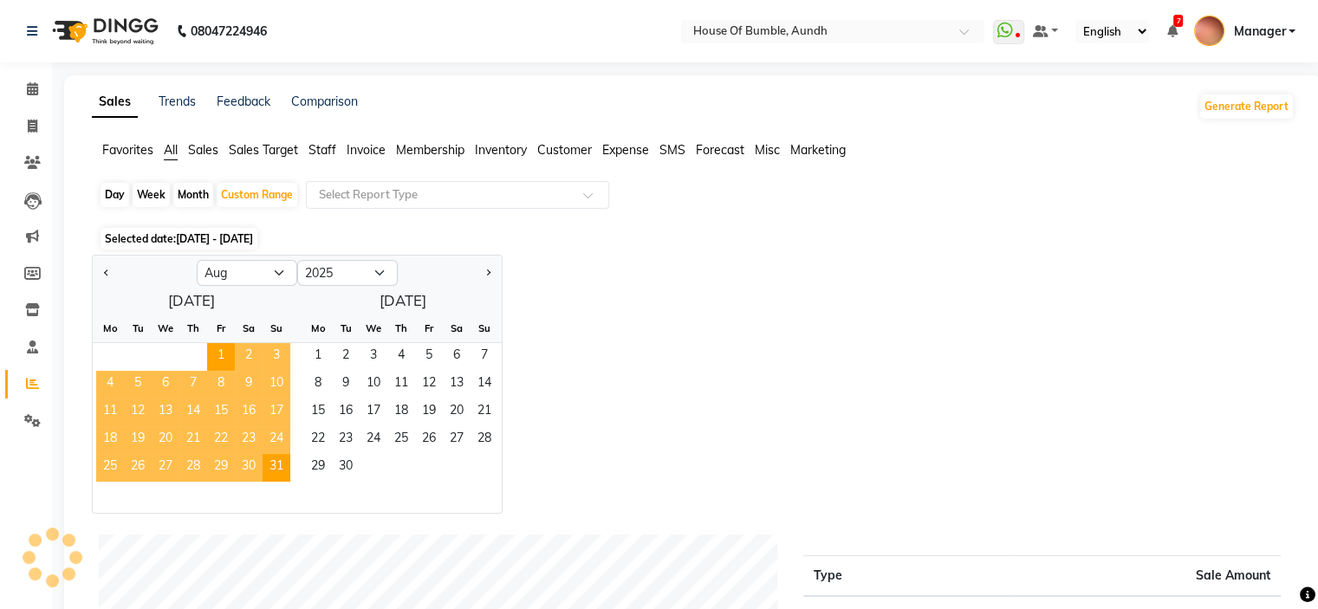
click at [334, 153] on span "Staff" at bounding box center [322, 150] width 28 height 16
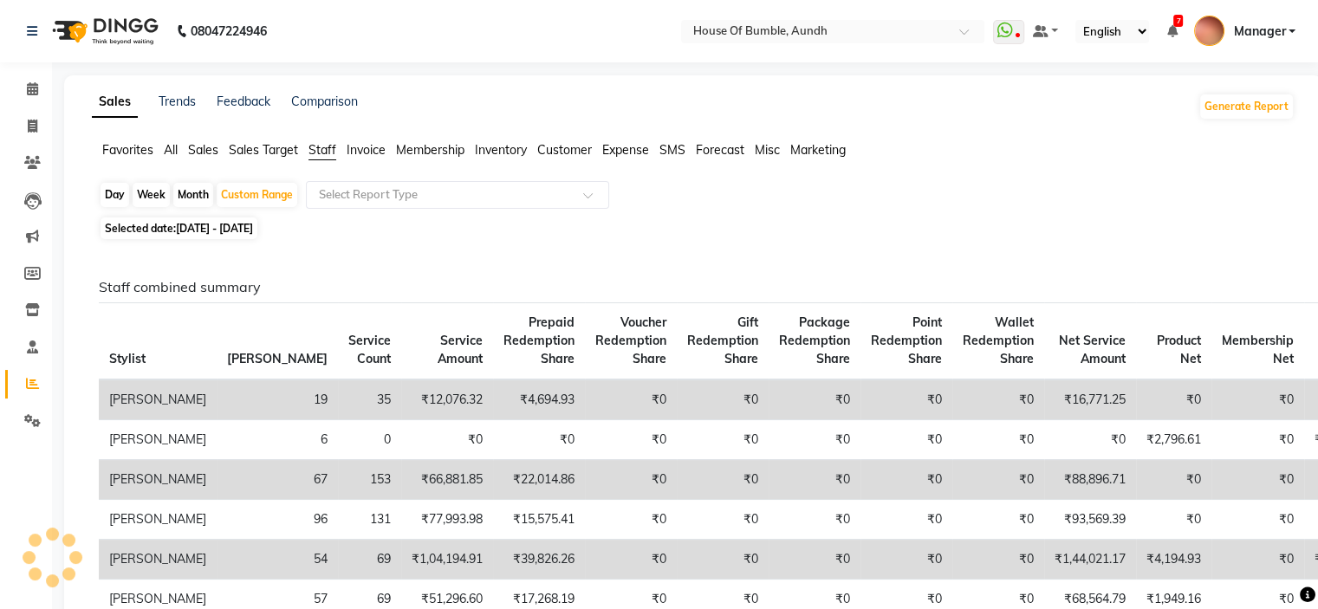
click at [163, 150] on ul "Favorites All Sales Sales Target Staff Invoice Membership Inventory Customer Ex…" at bounding box center [693, 150] width 1202 height 19
click at [35, 424] on icon at bounding box center [32, 420] width 16 height 13
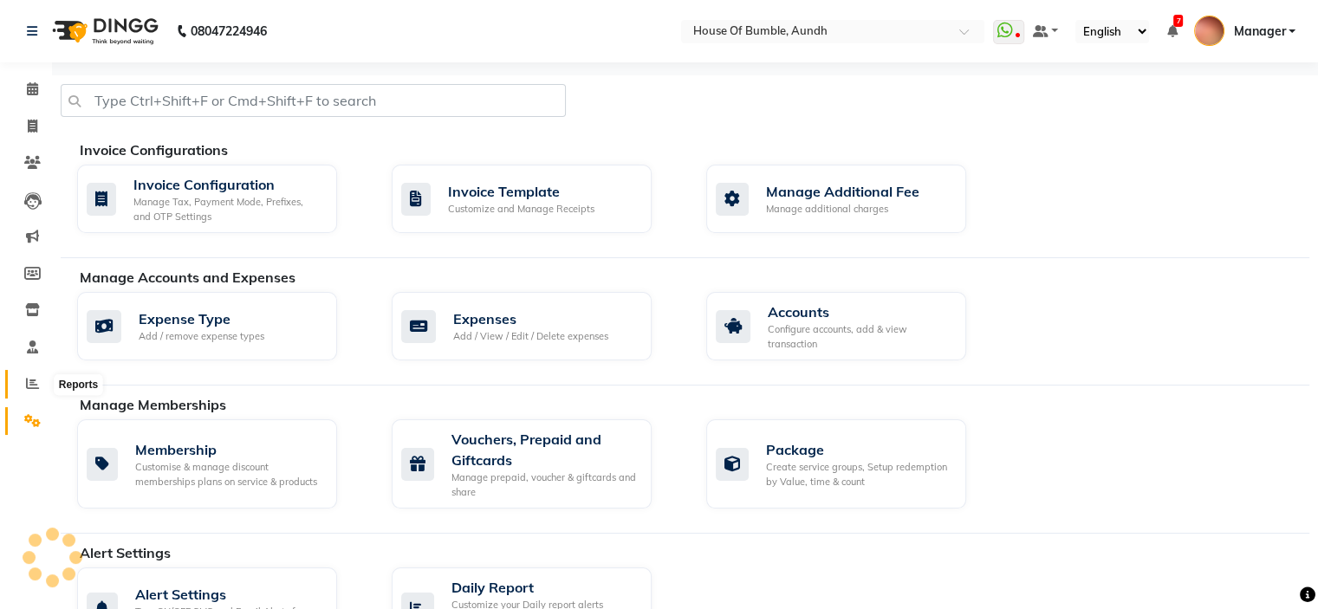
click at [38, 387] on icon at bounding box center [32, 383] width 13 height 13
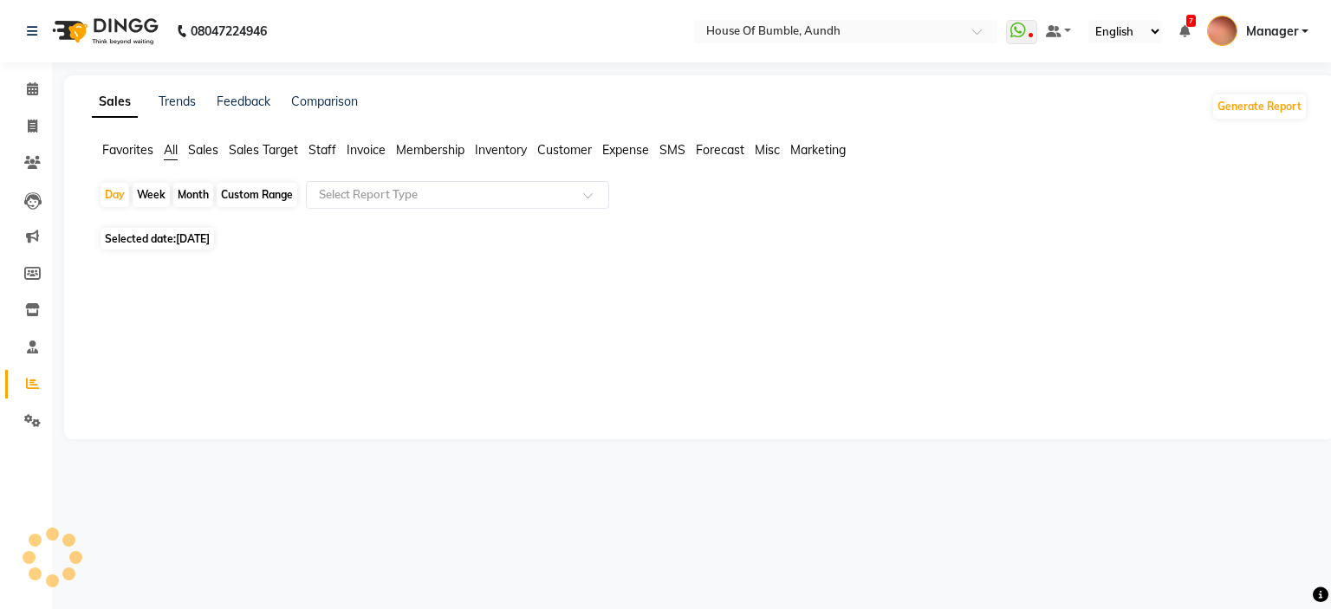
click at [269, 198] on div "Custom Range" at bounding box center [257, 195] width 81 height 24
select select "9"
select select "2025"
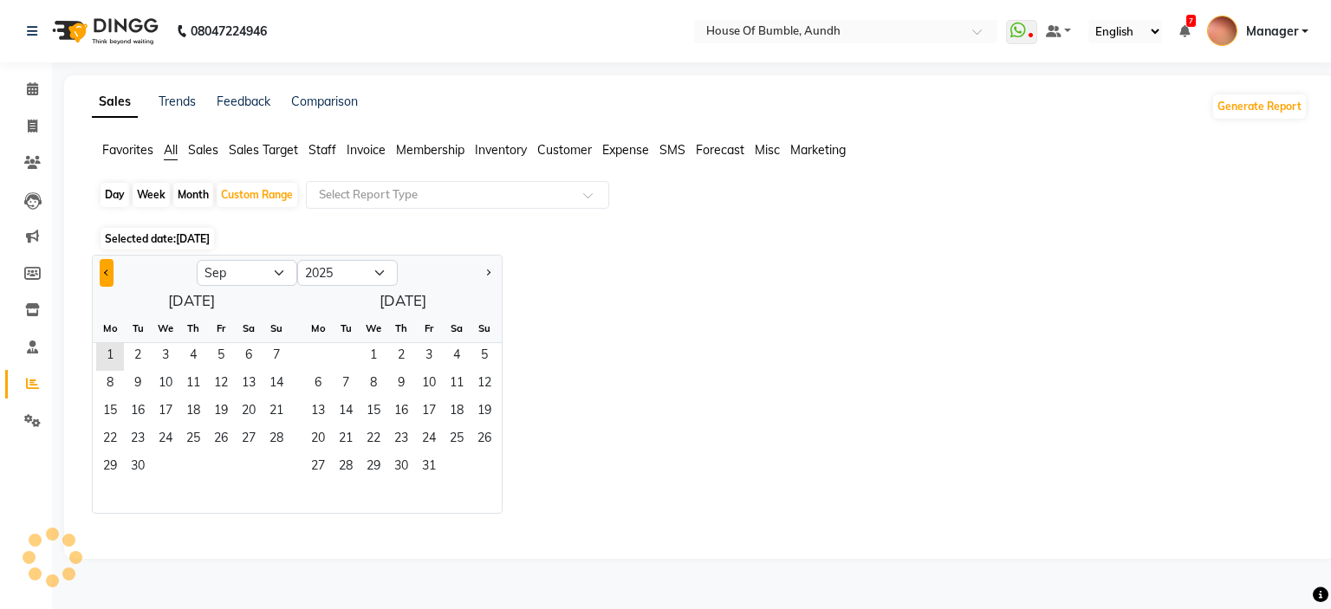
click at [104, 272] on span "Previous month" at bounding box center [107, 272] width 6 height 6
select select "8"
click at [224, 347] on span "1" at bounding box center [221, 357] width 28 height 28
click at [276, 470] on span "31" at bounding box center [276, 468] width 28 height 28
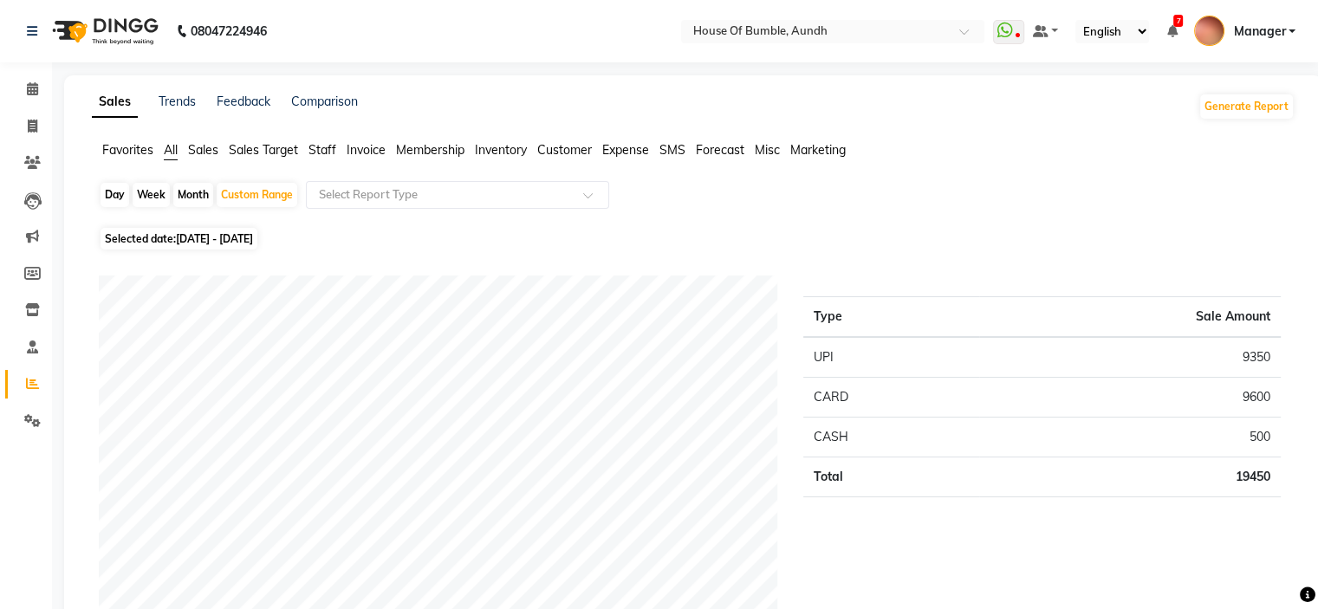
click at [257, 246] on span "Selected date: [DATE] - [DATE]" at bounding box center [178, 239] width 157 height 22
select select "8"
select select "2025"
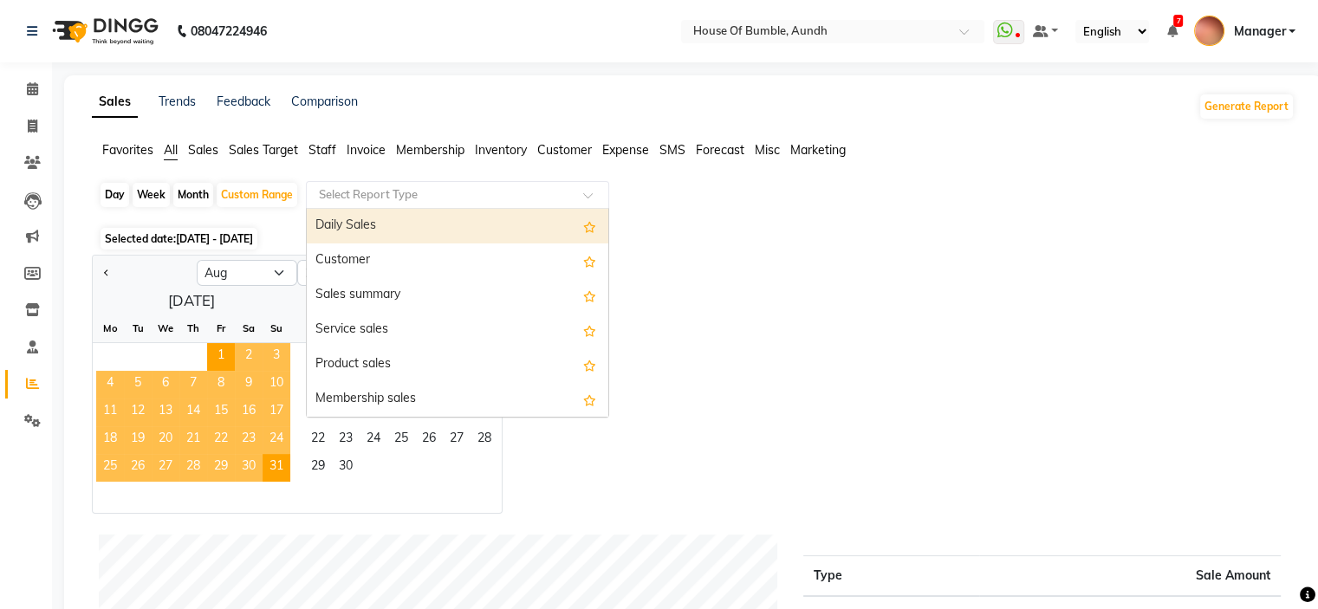
click at [386, 192] on input "text" at bounding box center [439, 194] width 249 height 17
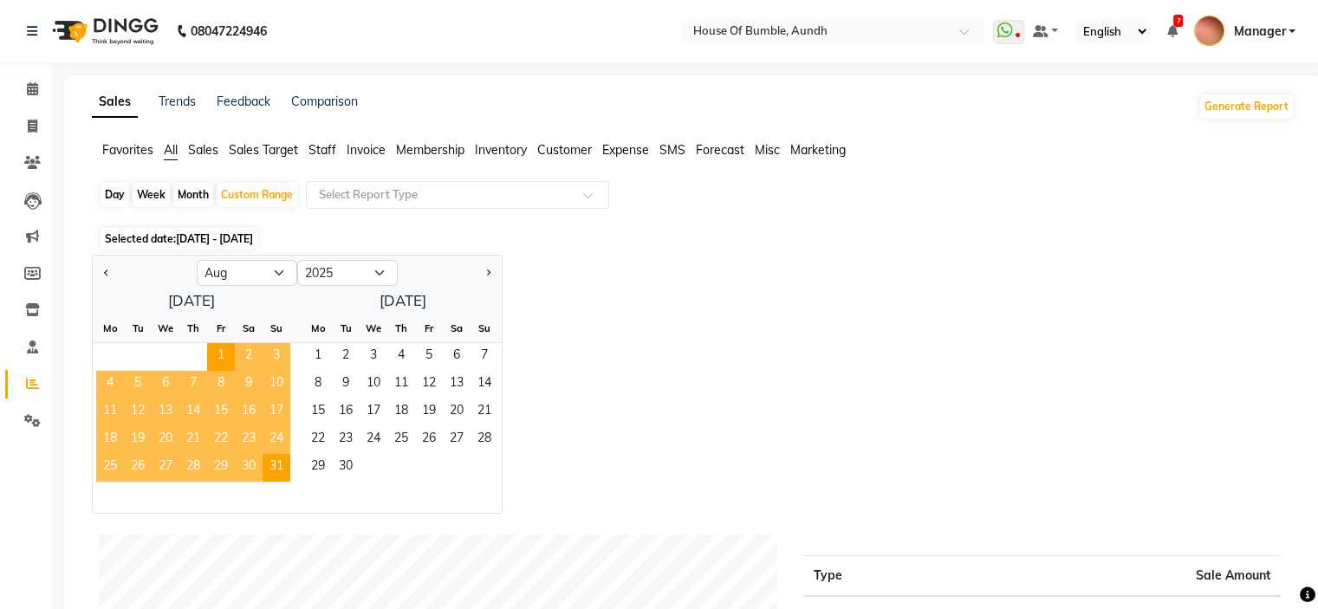
click at [723, 328] on div "Jan Feb Mar Apr May Jun [DATE] Aug Sep Oct Nov [DATE] 2016 2017 2018 2019 2020 …" at bounding box center [693, 384] width 1202 height 259
click at [336, 153] on span "Staff" at bounding box center [322, 150] width 28 height 16
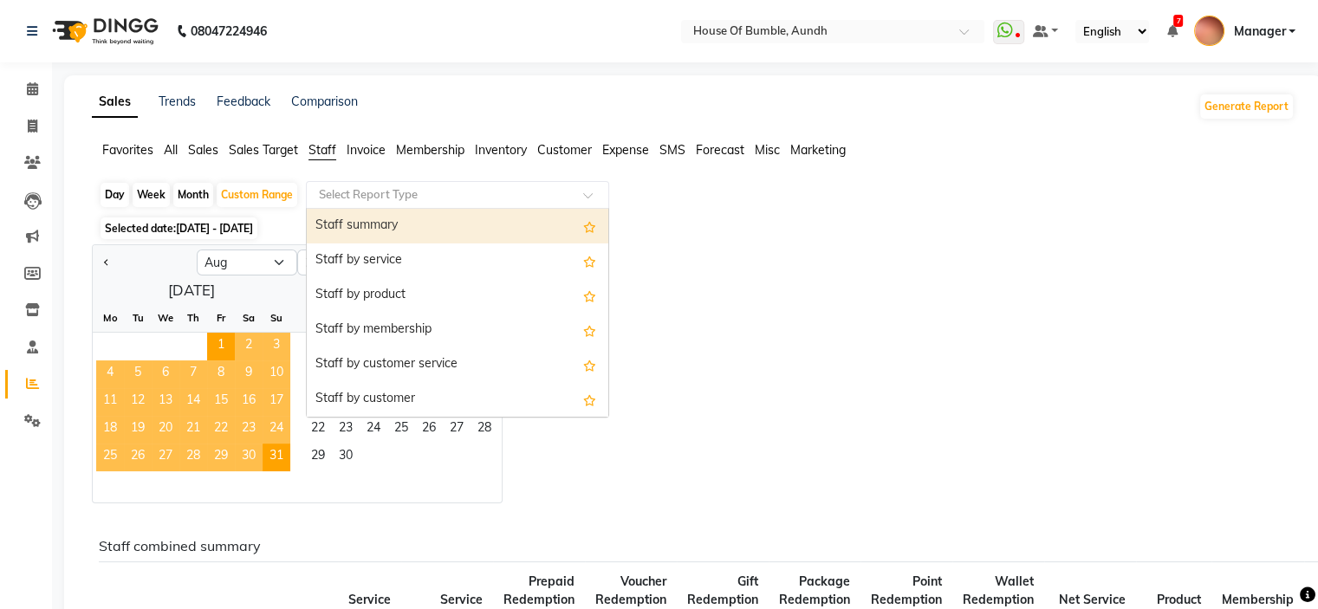
click at [360, 197] on input "text" at bounding box center [439, 194] width 249 height 17
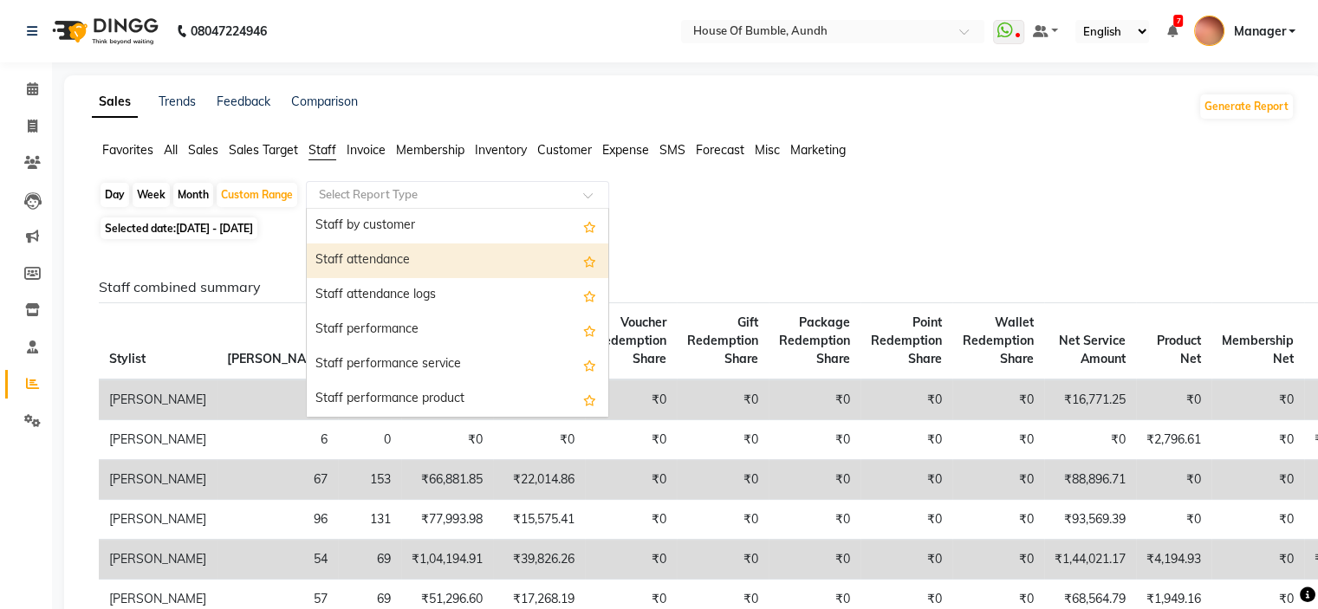
scroll to position [260, 0]
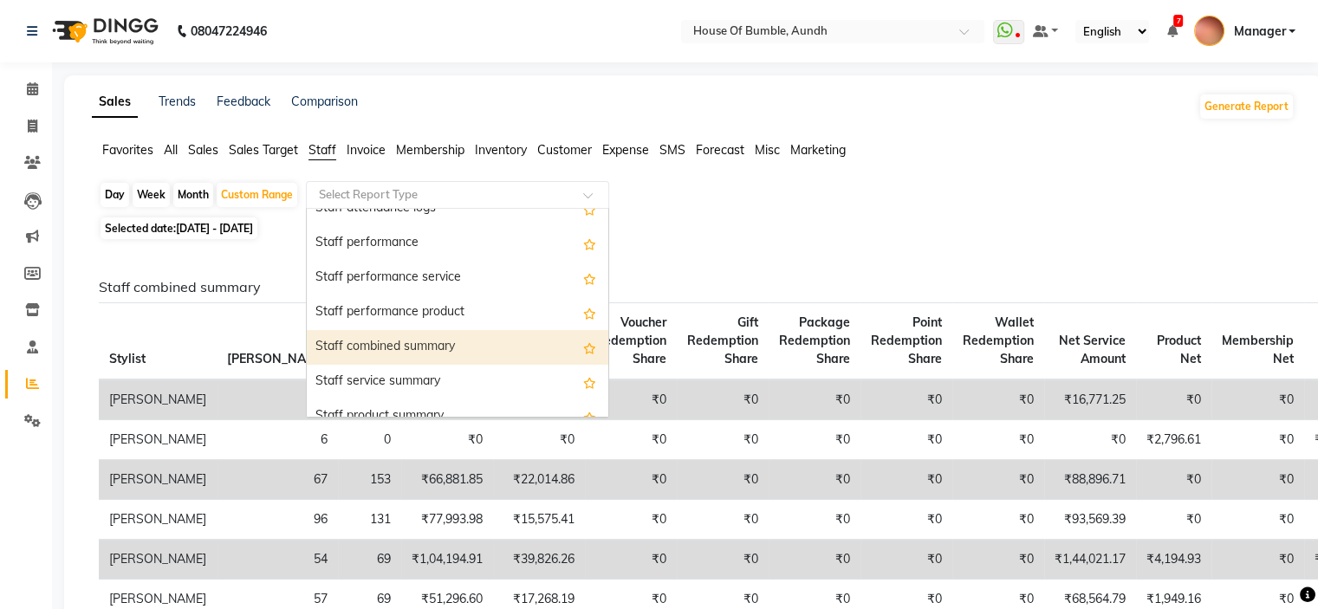
click at [395, 353] on div "Staff combined summary" at bounding box center [457, 347] width 301 height 35
select select "csv"
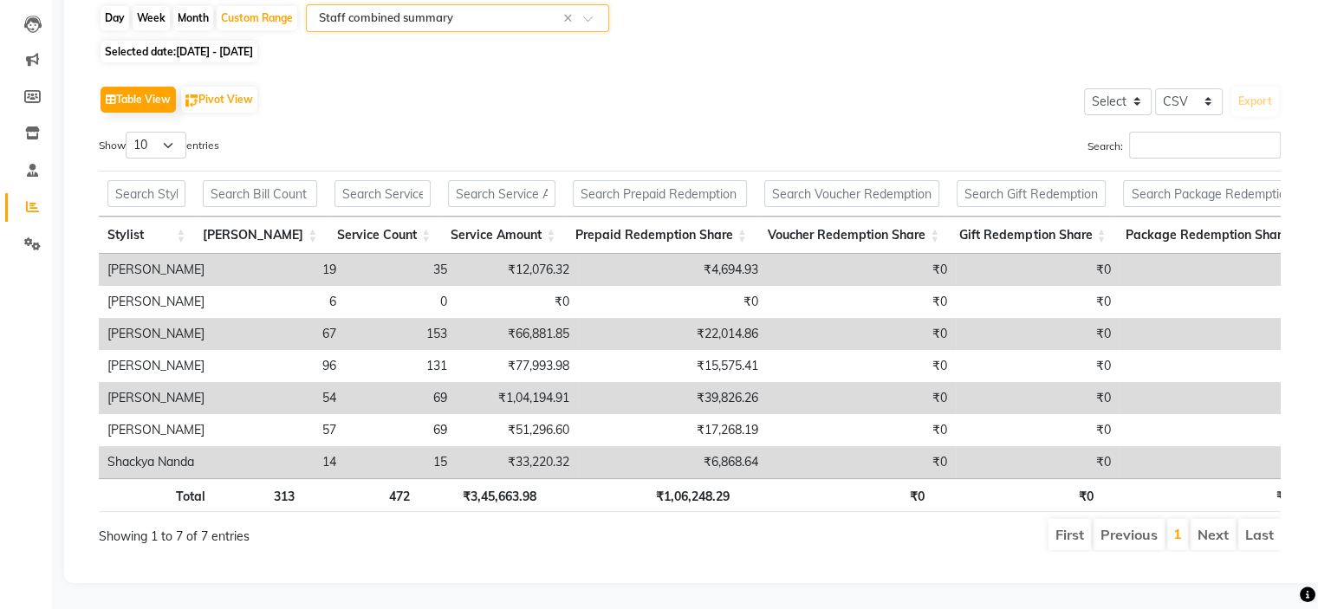
scroll to position [201, 0]
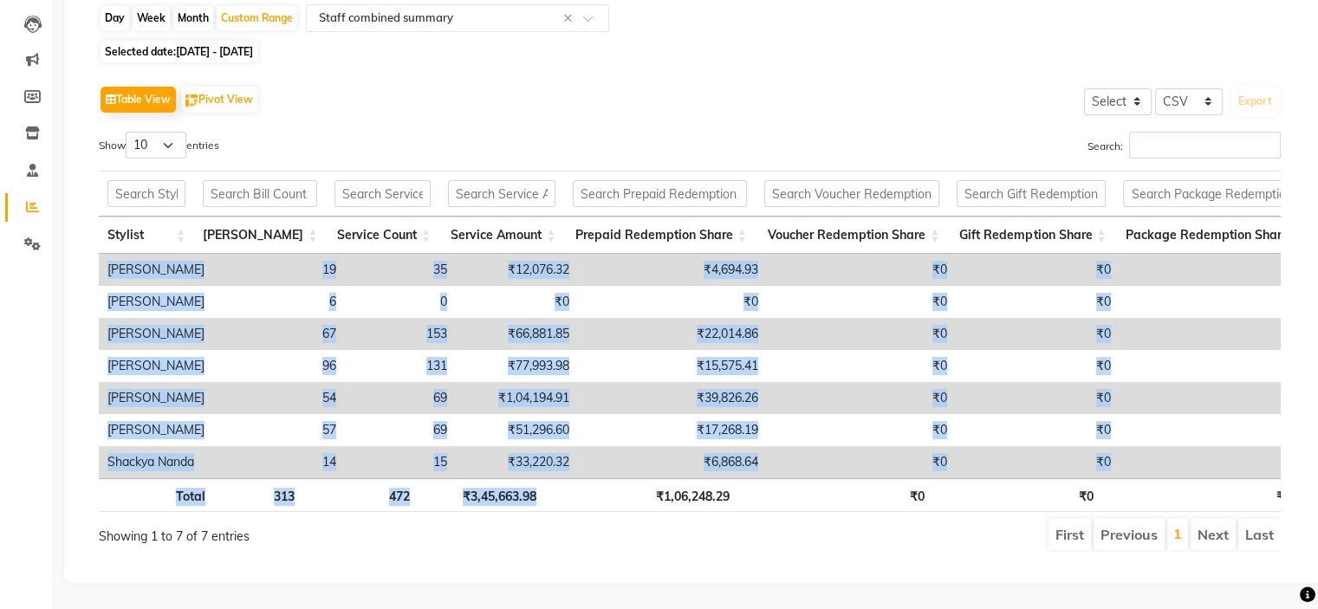
drag, startPoint x: 565, startPoint y: 469, endPoint x: 620, endPoint y: 463, distance: 55.8
click at [620, 463] on div "Stylist Bill Count Service Count Service Amount Prepaid Redemption Share Vouche…" at bounding box center [690, 341] width 1182 height 352
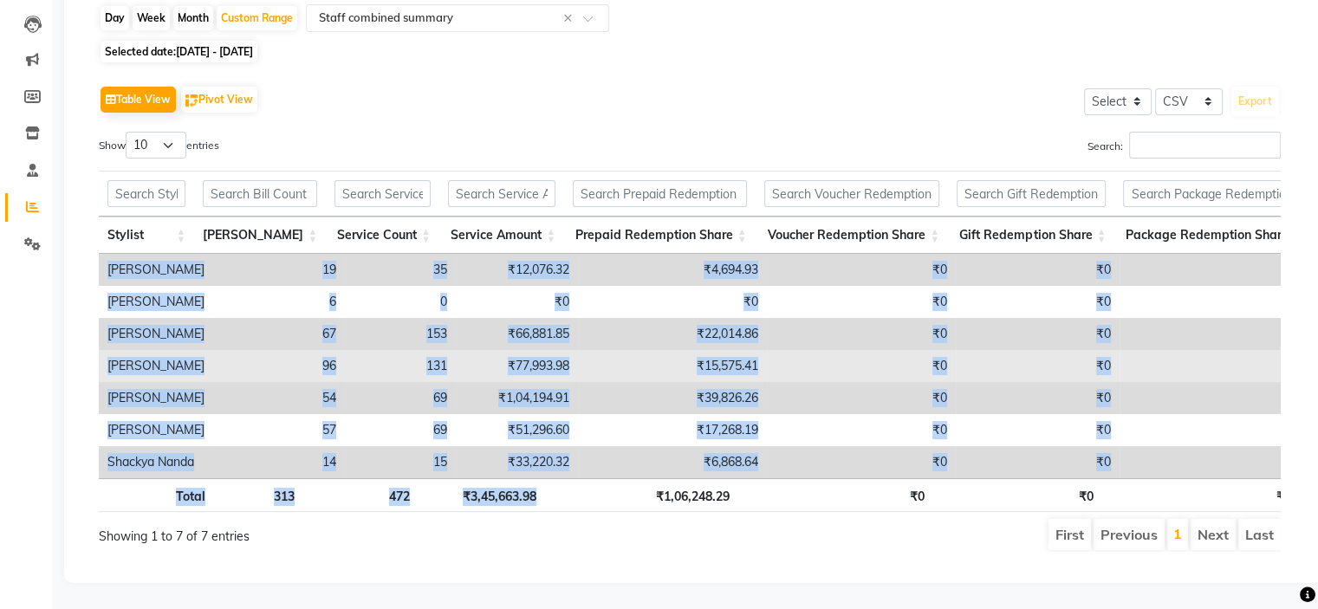
click at [583, 353] on td "₹15,575.41" at bounding box center [672, 366] width 189 height 32
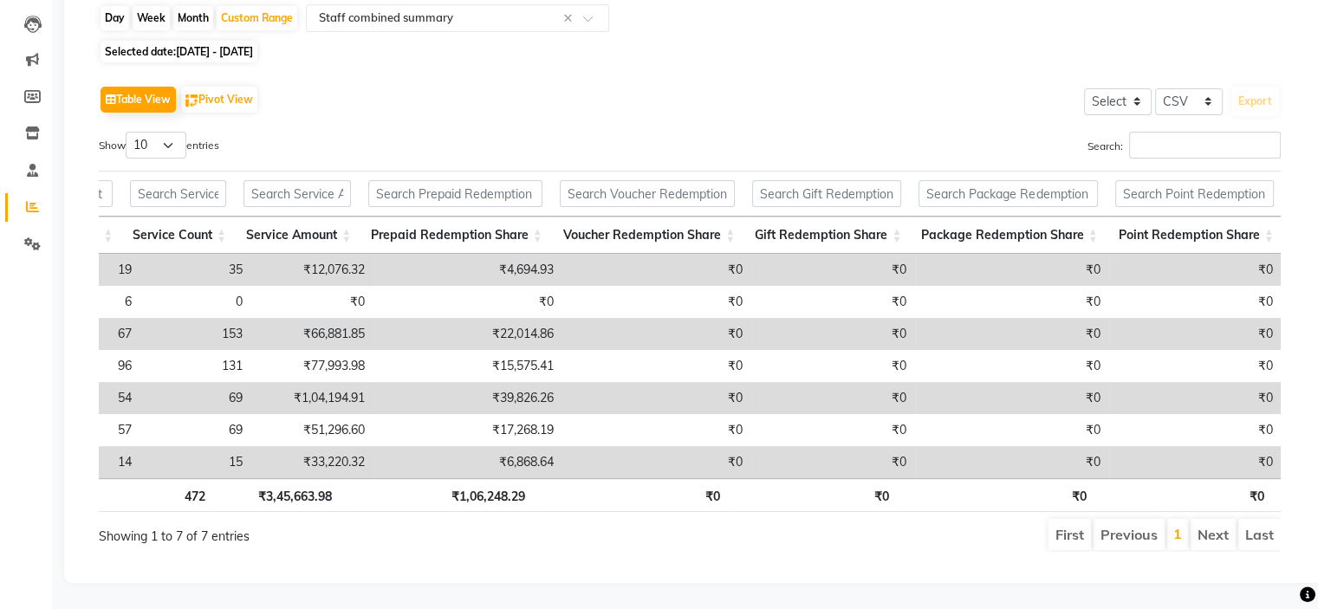
scroll to position [0, 256]
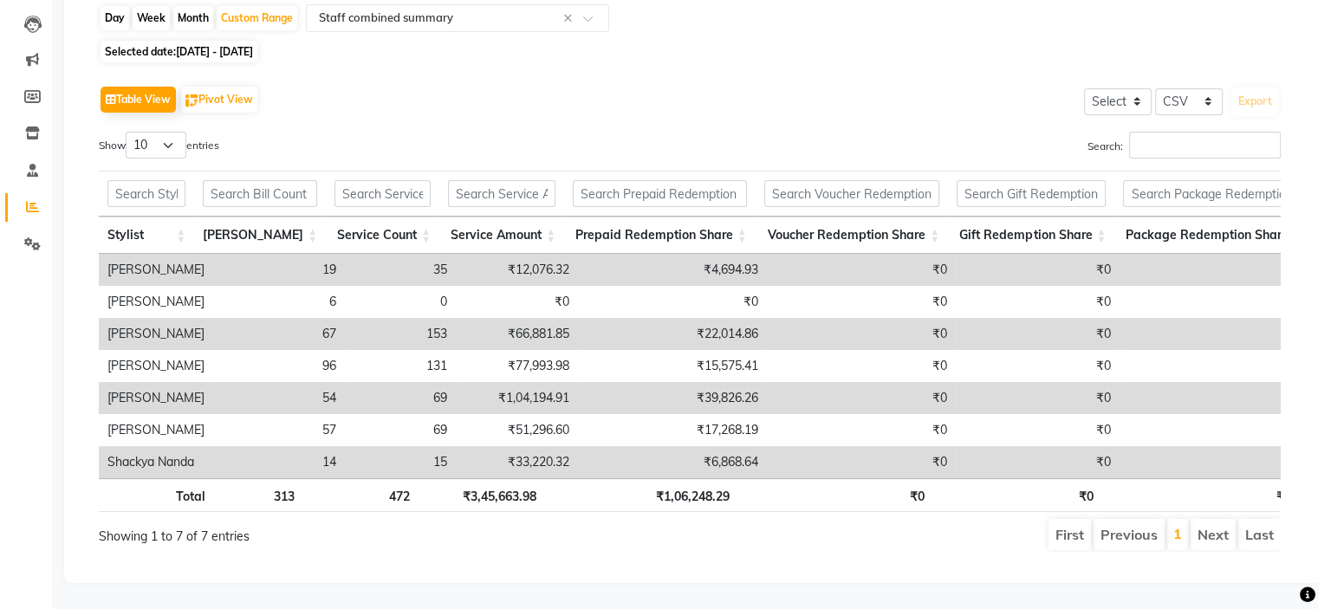
click at [431, 132] on div "Show 10 25 50 100 entries" at bounding box center [388, 149] width 578 height 34
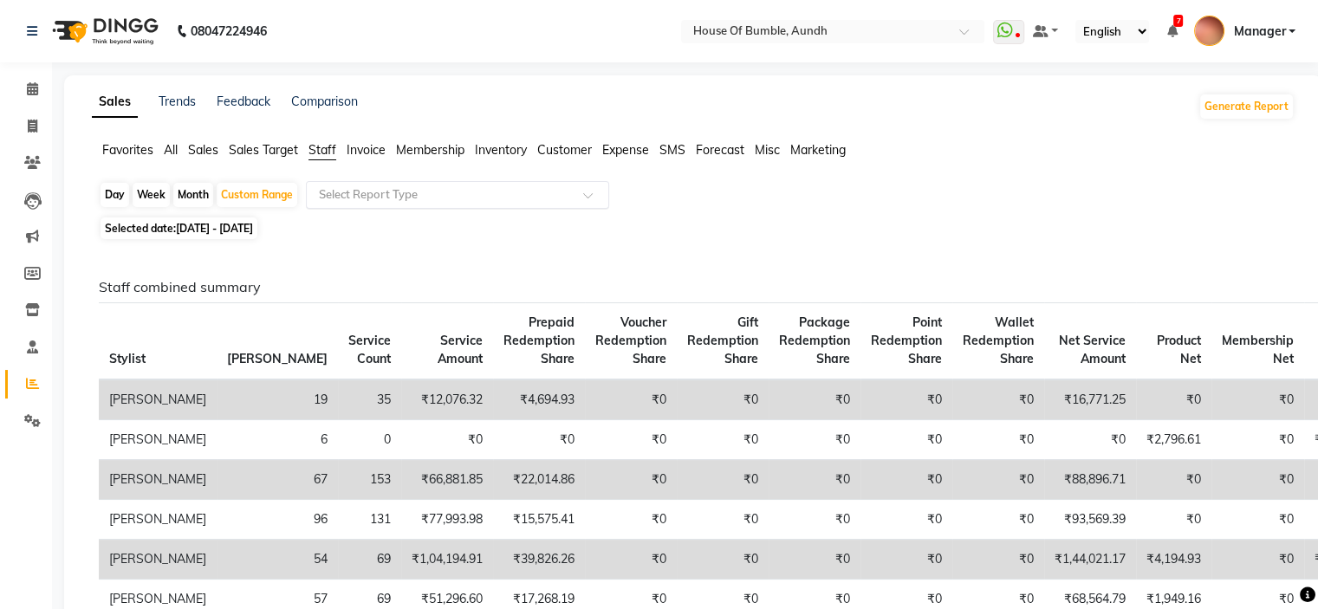
click at [336, 142] on span "Staff" at bounding box center [322, 150] width 28 height 16
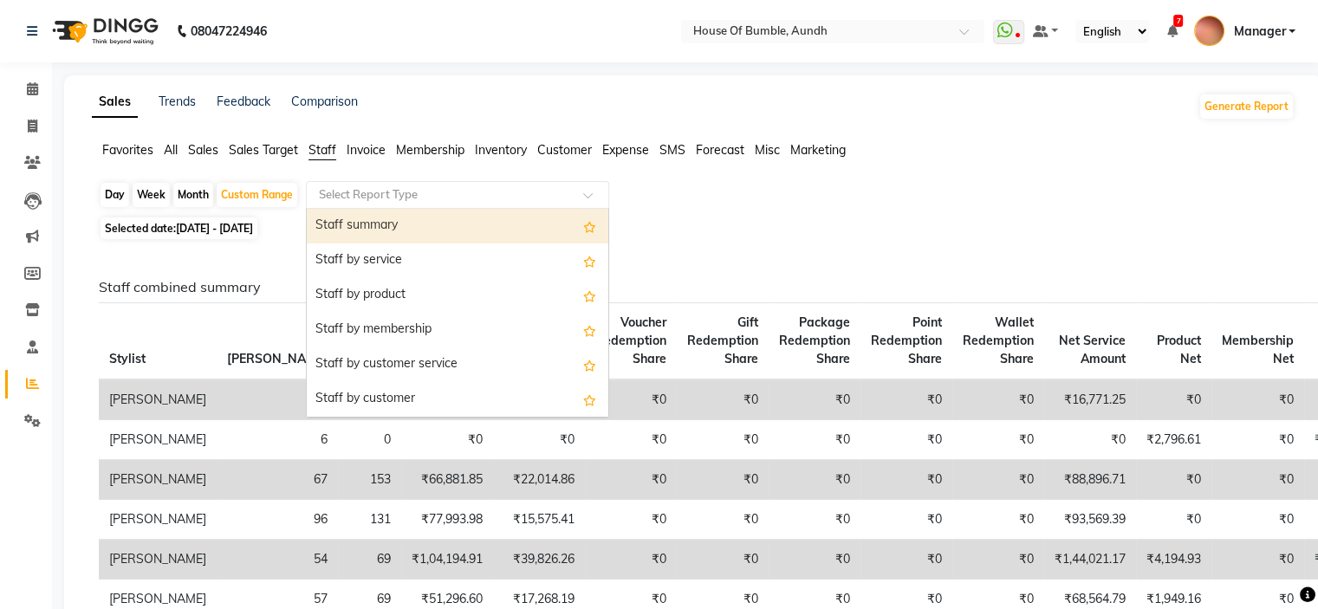
click at [394, 190] on input "text" at bounding box center [439, 194] width 249 height 17
click at [409, 237] on div "Staff summary" at bounding box center [457, 226] width 301 height 35
select select "csv"
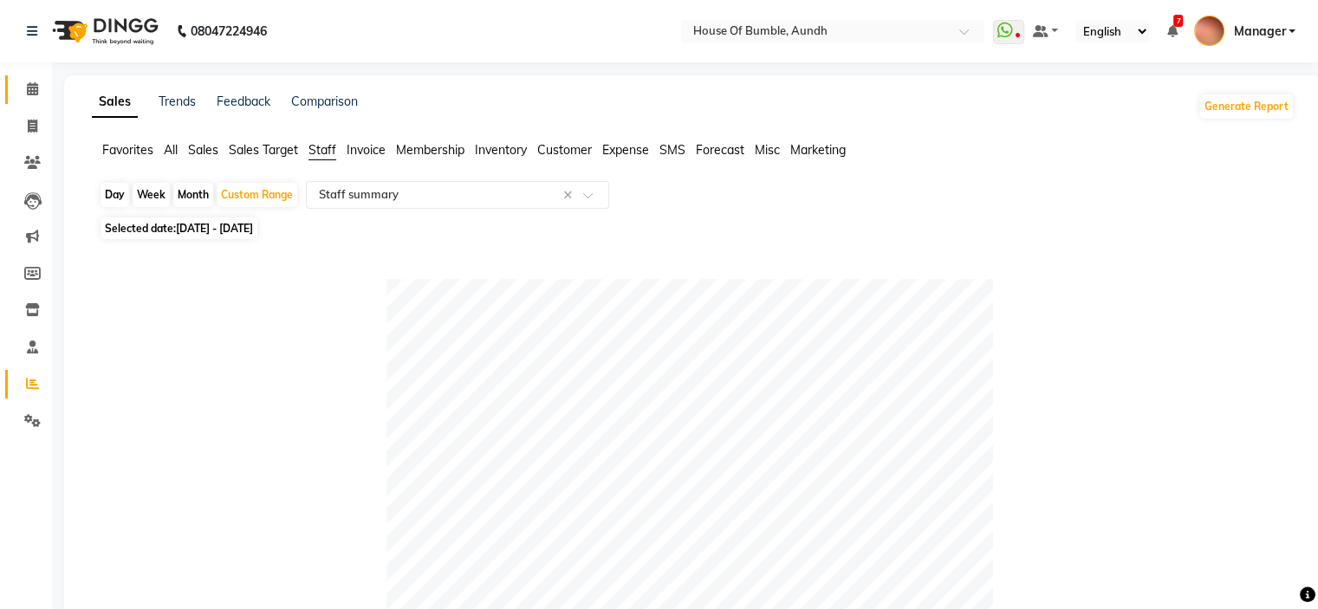
click at [30, 100] on link "Calendar" at bounding box center [26, 89] width 42 height 29
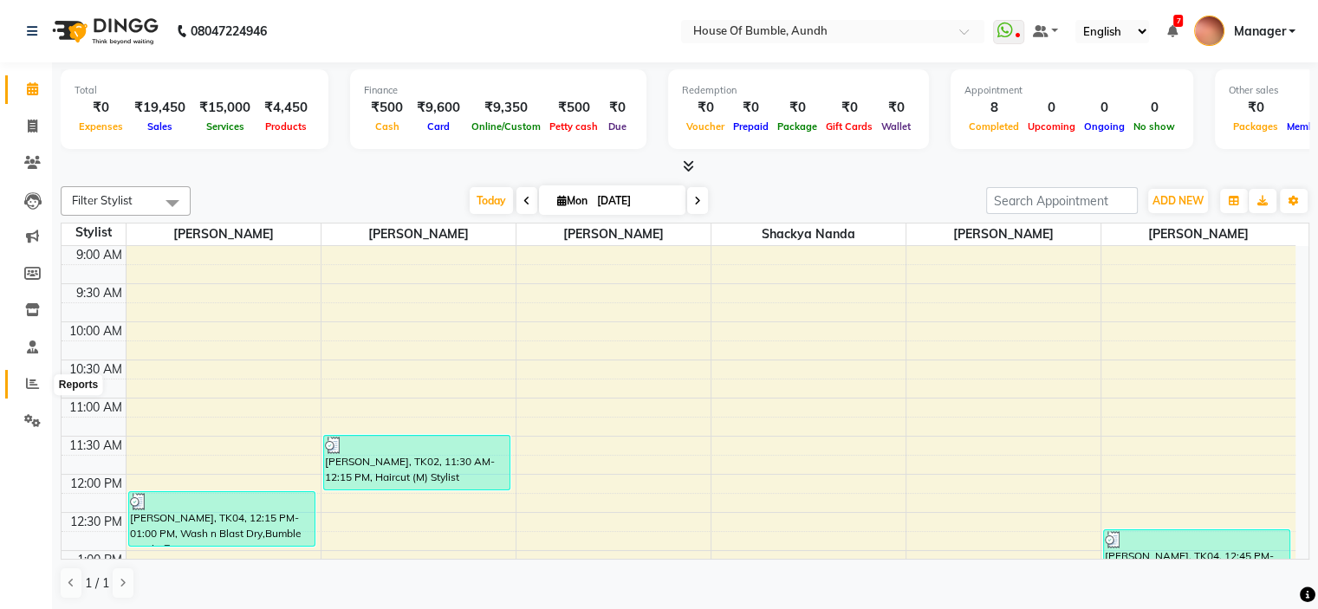
click at [30, 386] on icon at bounding box center [32, 383] width 13 height 13
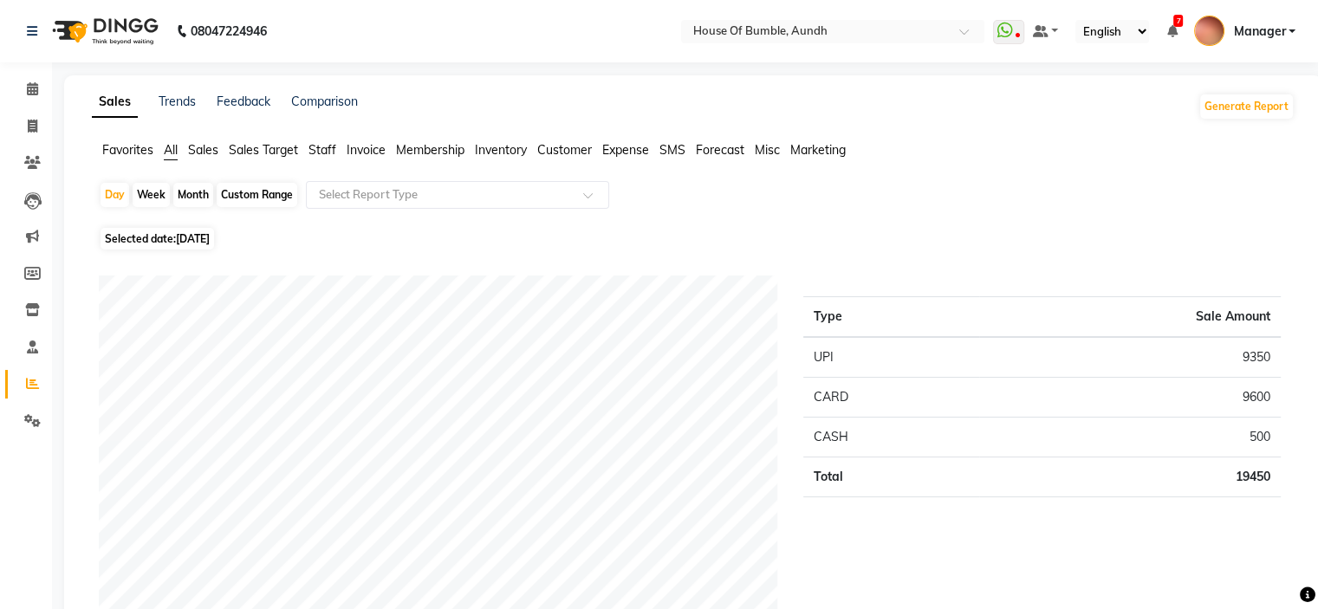
click at [210, 235] on span "[DATE]" at bounding box center [193, 238] width 34 height 13
select select "9"
select select "2025"
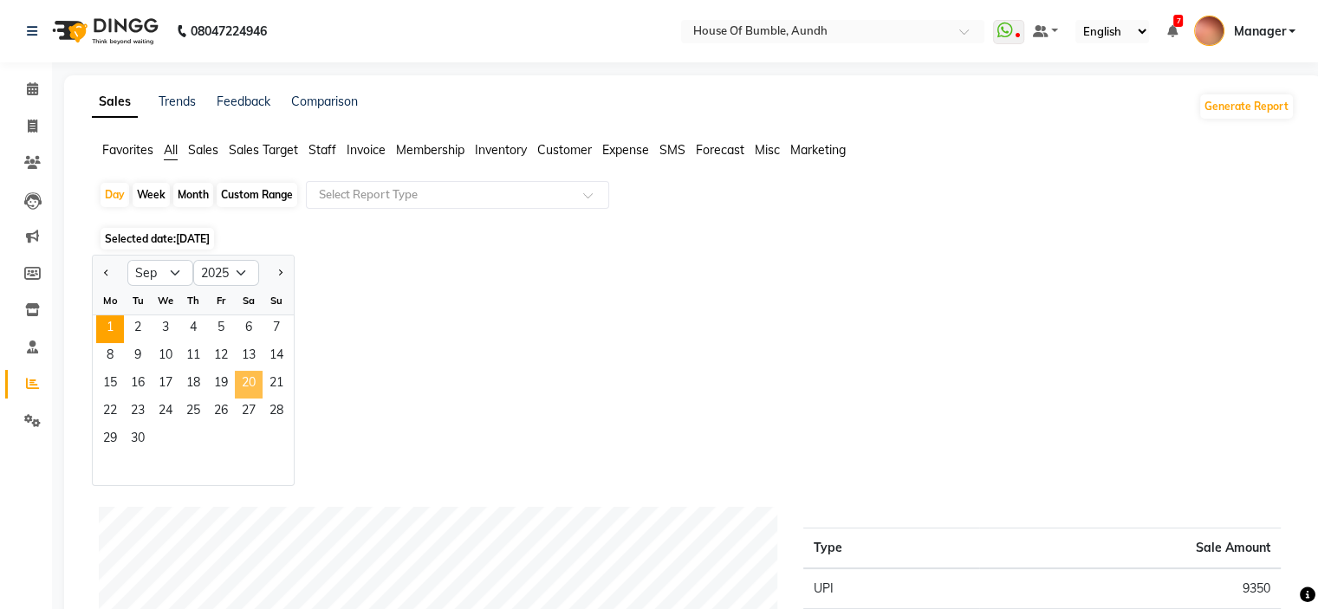
click at [246, 384] on span "20" at bounding box center [249, 385] width 28 height 28
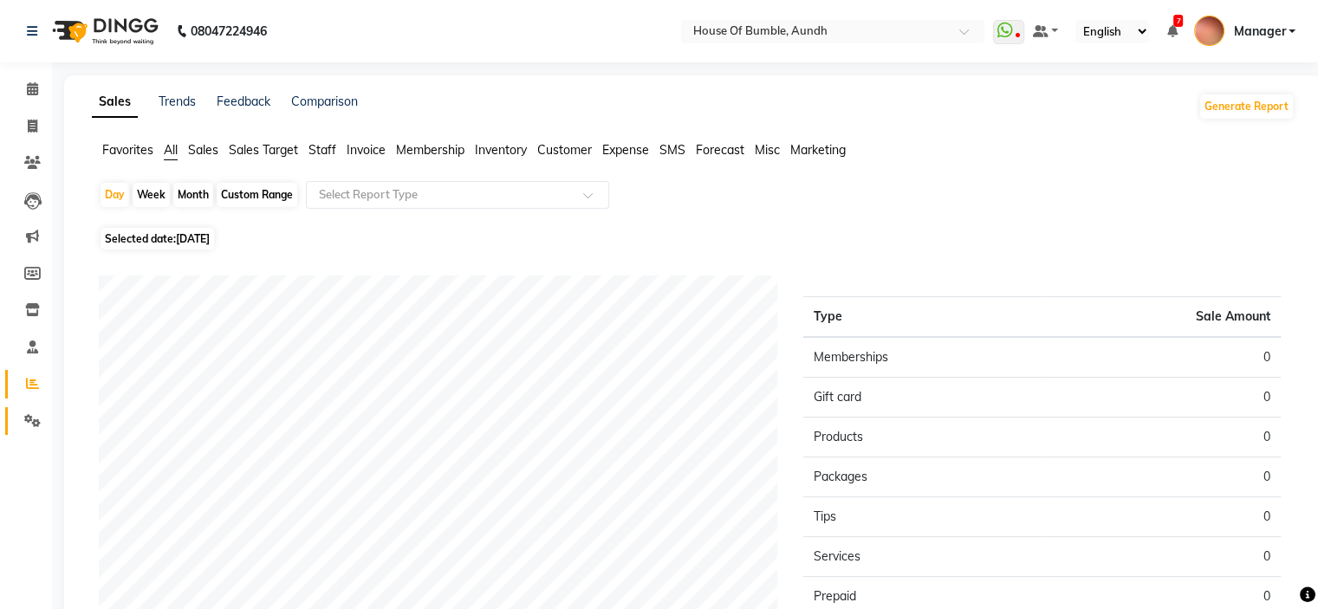
click at [11, 422] on link "Settings" at bounding box center [26, 421] width 42 height 29
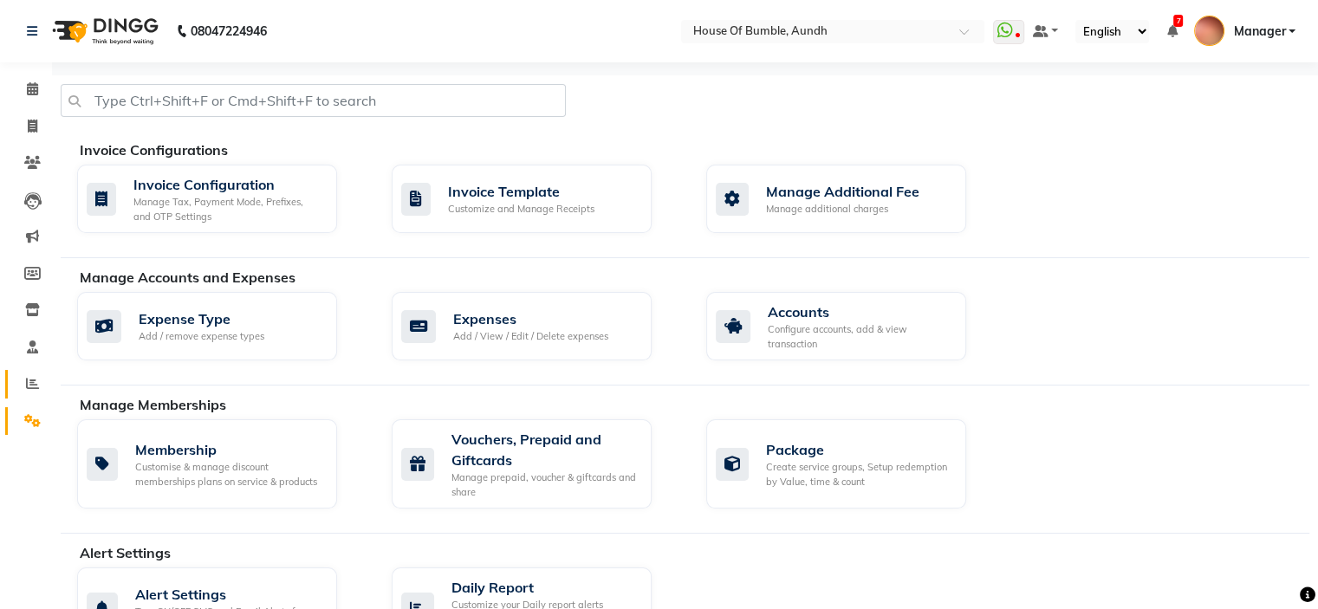
click at [23, 371] on link "Reports" at bounding box center [26, 384] width 42 height 29
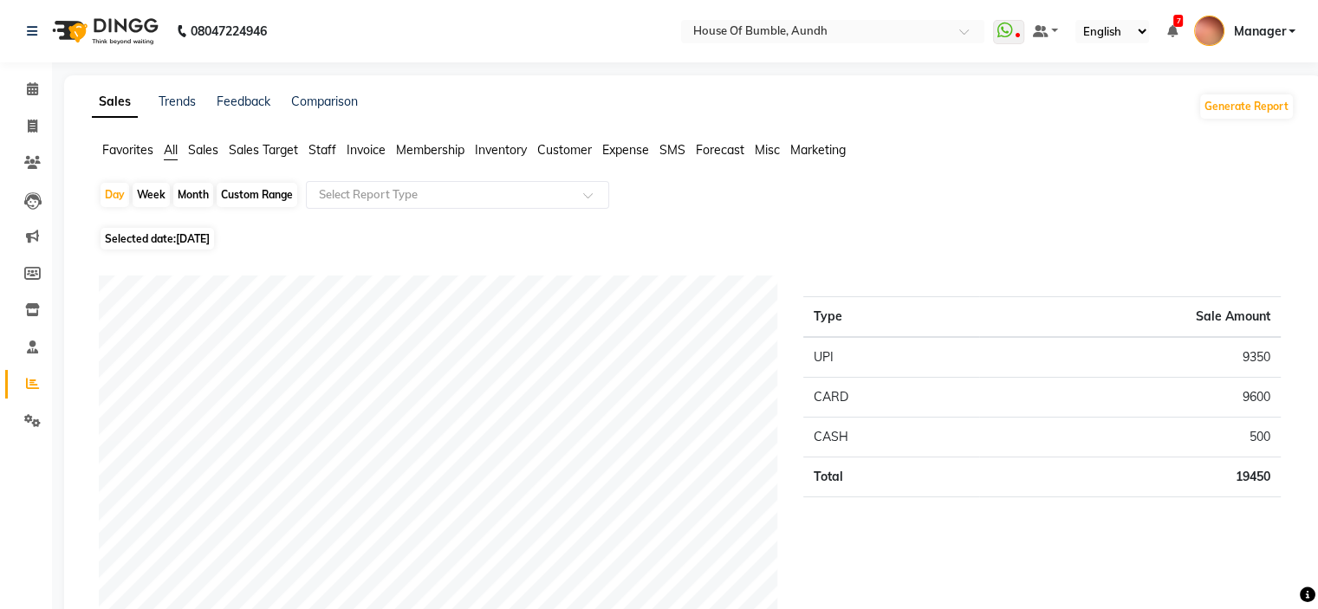
click at [194, 242] on span "[DATE]" at bounding box center [193, 238] width 34 height 13
select select "9"
select select "2025"
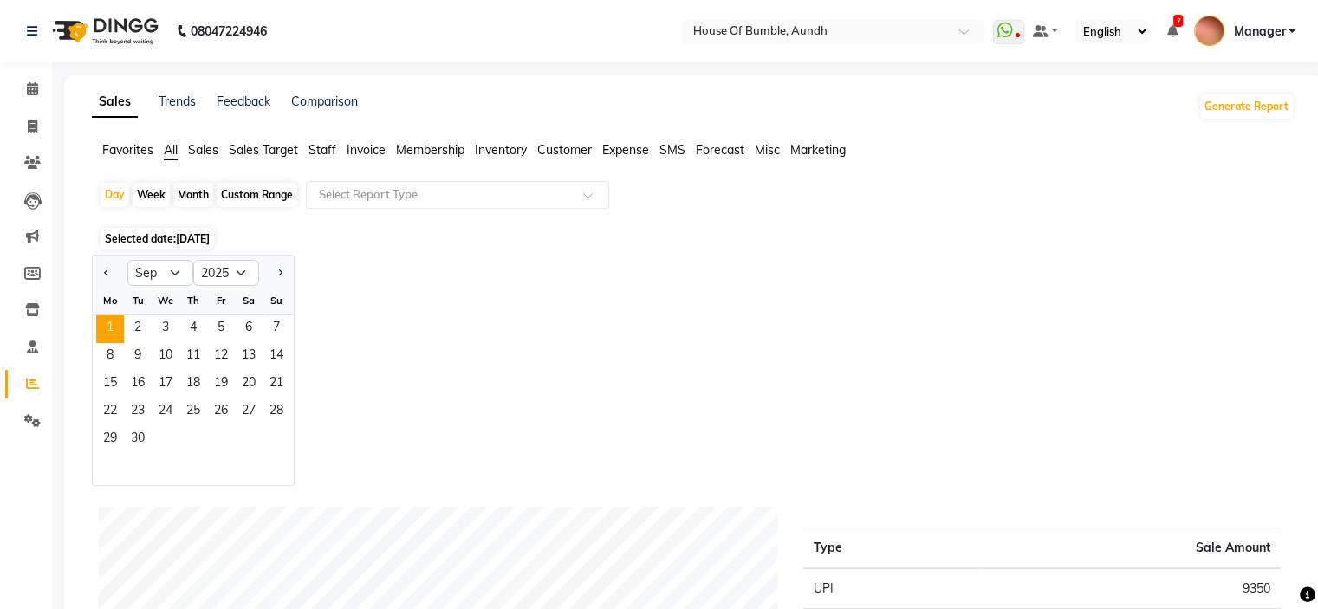
click at [116, 273] on div at bounding box center [110, 273] width 35 height 28
click at [108, 269] on button "Previous month" at bounding box center [107, 273] width 14 height 28
select select "8"
click at [170, 403] on span "20" at bounding box center [166, 413] width 28 height 28
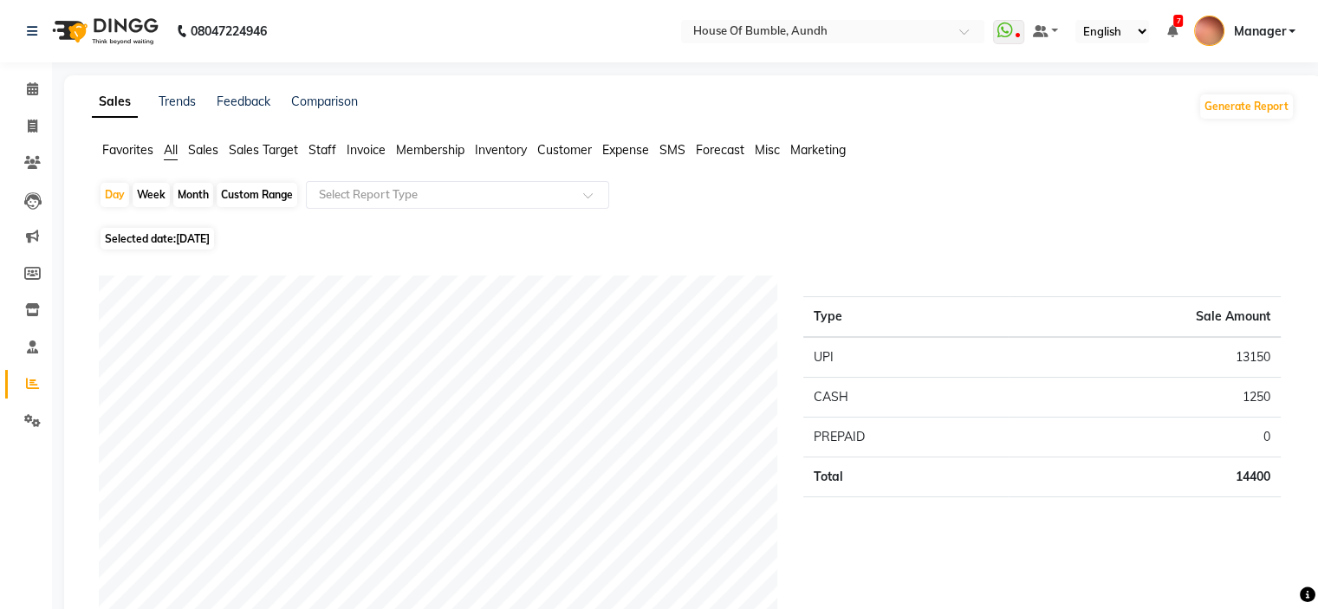
click at [184, 238] on span "[DATE]" at bounding box center [193, 238] width 34 height 13
select select "8"
select select "2025"
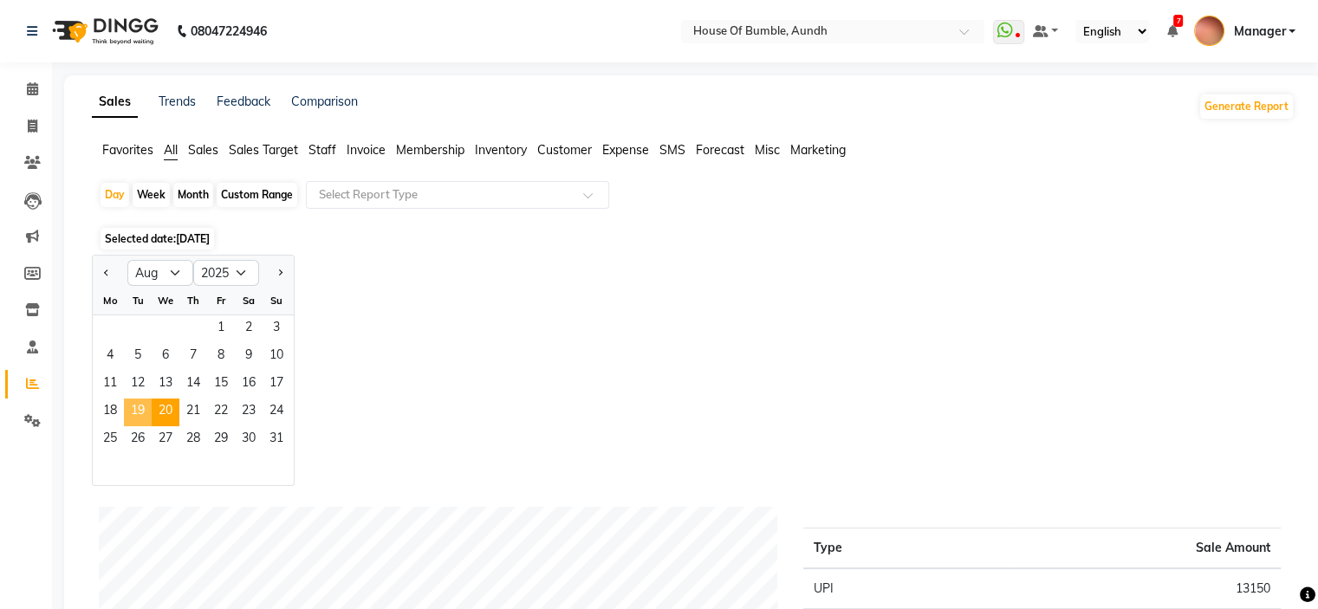
click at [125, 411] on span "19" at bounding box center [138, 413] width 28 height 28
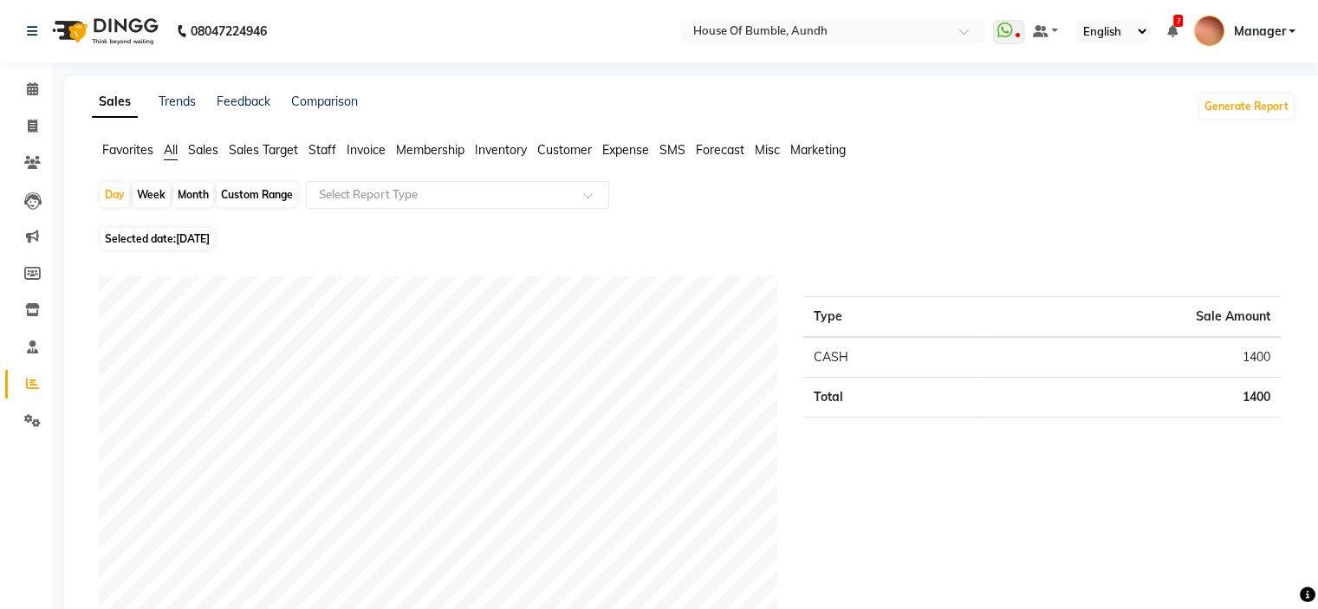
click at [214, 230] on span "Selected date: [DATE]" at bounding box center [156, 239] width 113 height 22
select select "8"
select select "2025"
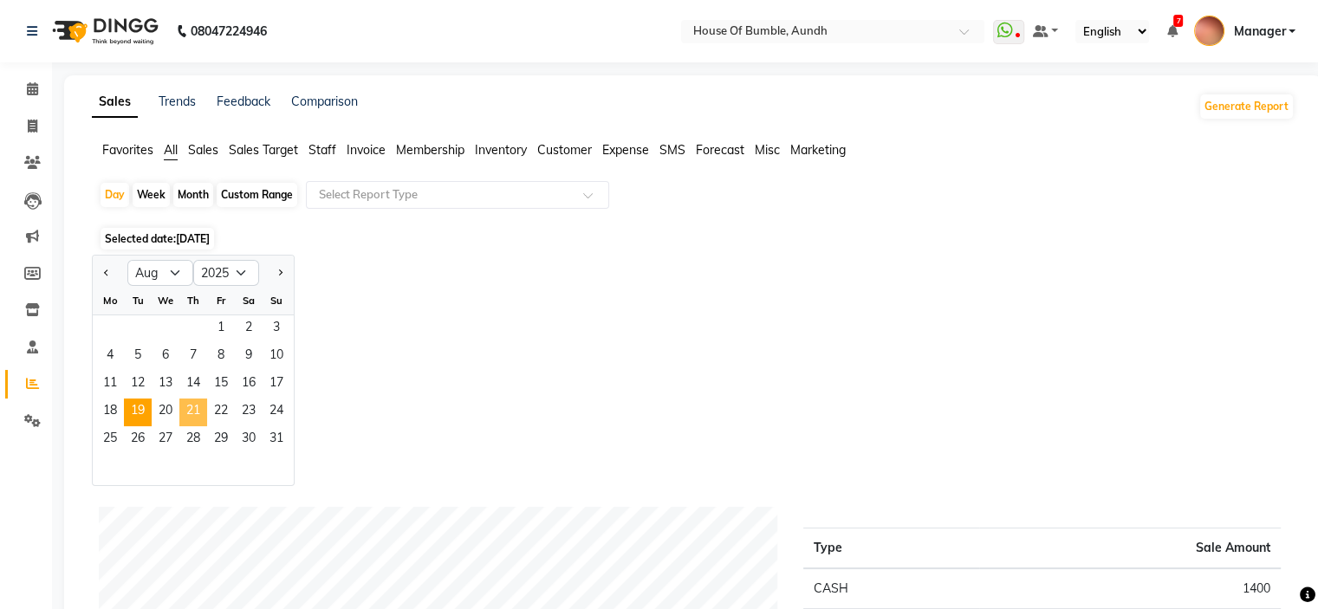
click at [191, 411] on span "21" at bounding box center [193, 413] width 28 height 28
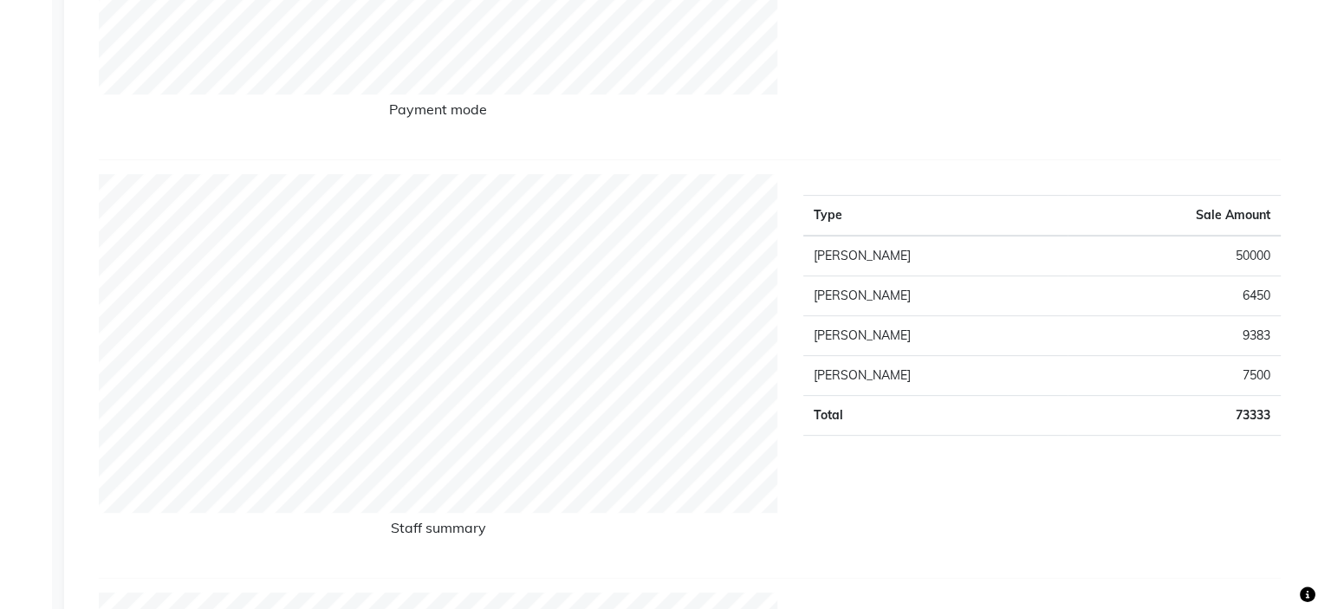
scroll to position [173, 0]
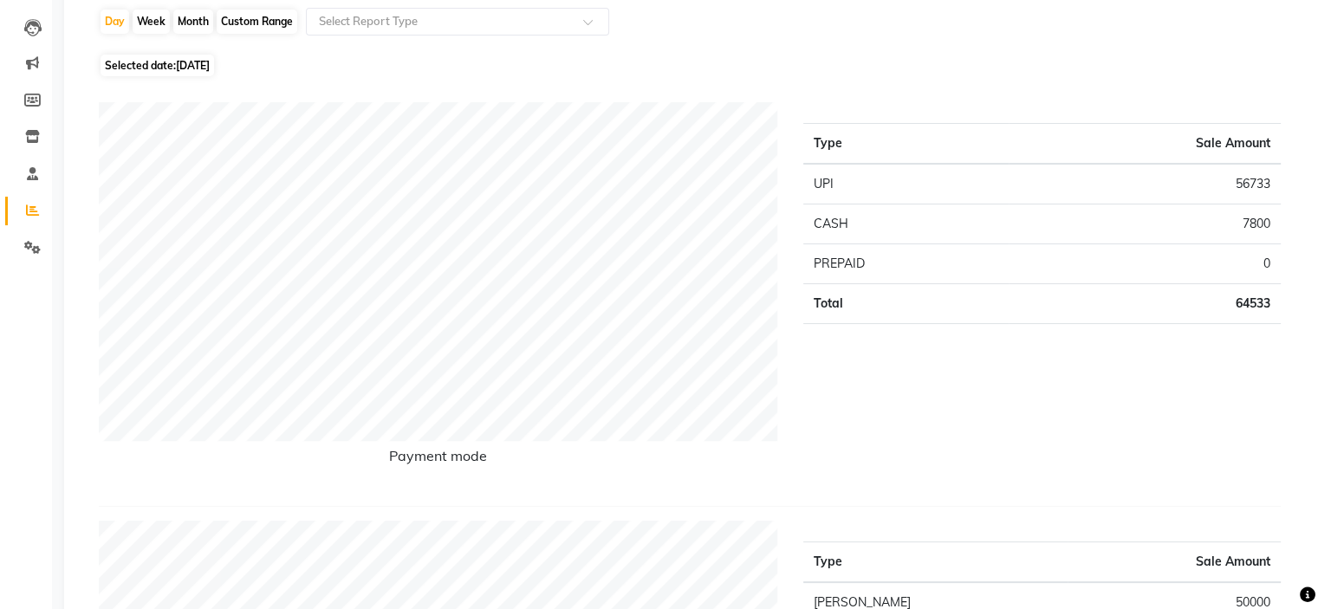
click at [210, 68] on span "[DATE]" at bounding box center [193, 65] width 34 height 13
select select "8"
select select "2025"
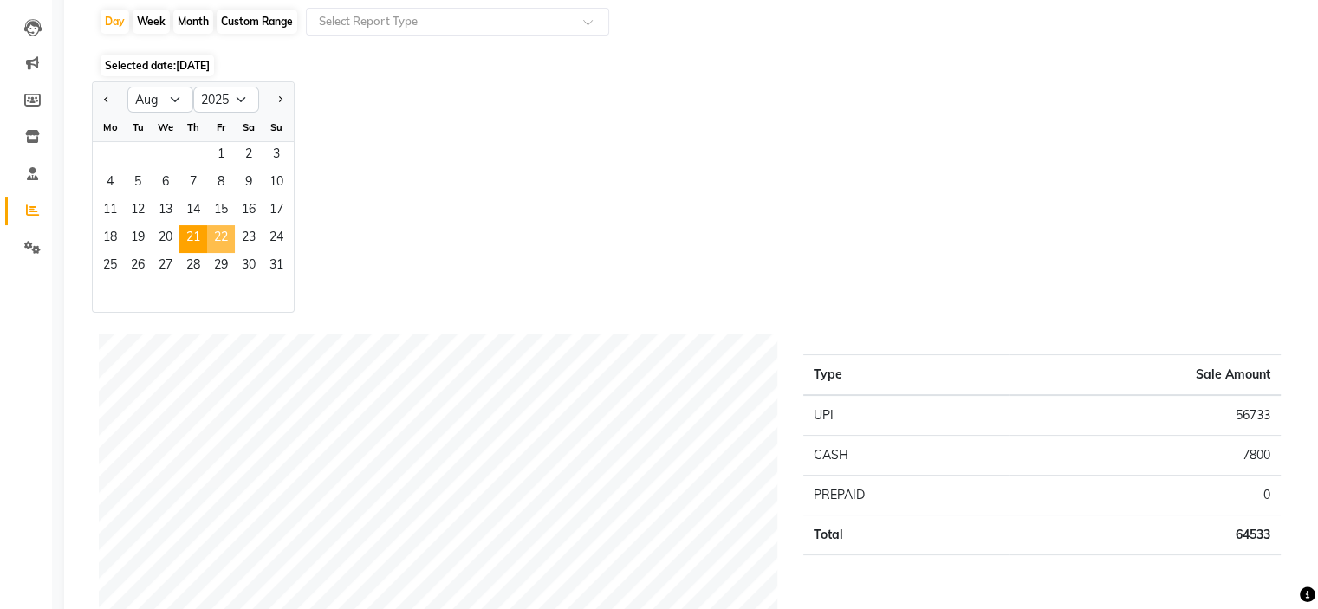
click at [222, 230] on span "22" at bounding box center [221, 239] width 28 height 28
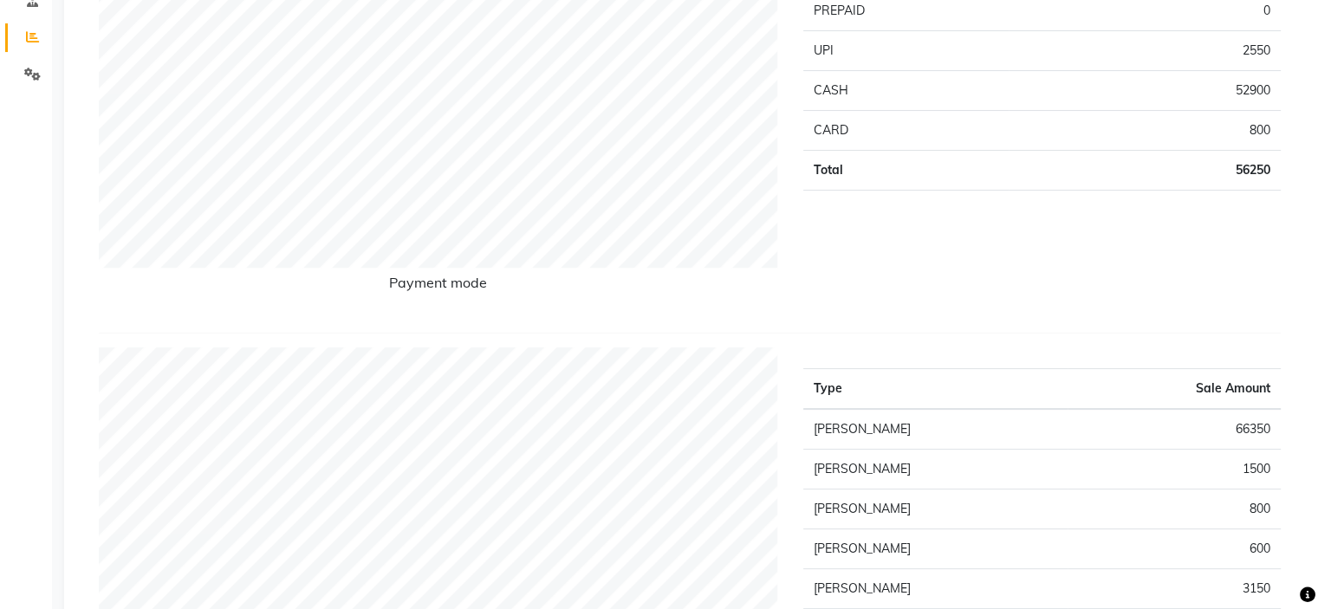
scroll to position [87, 0]
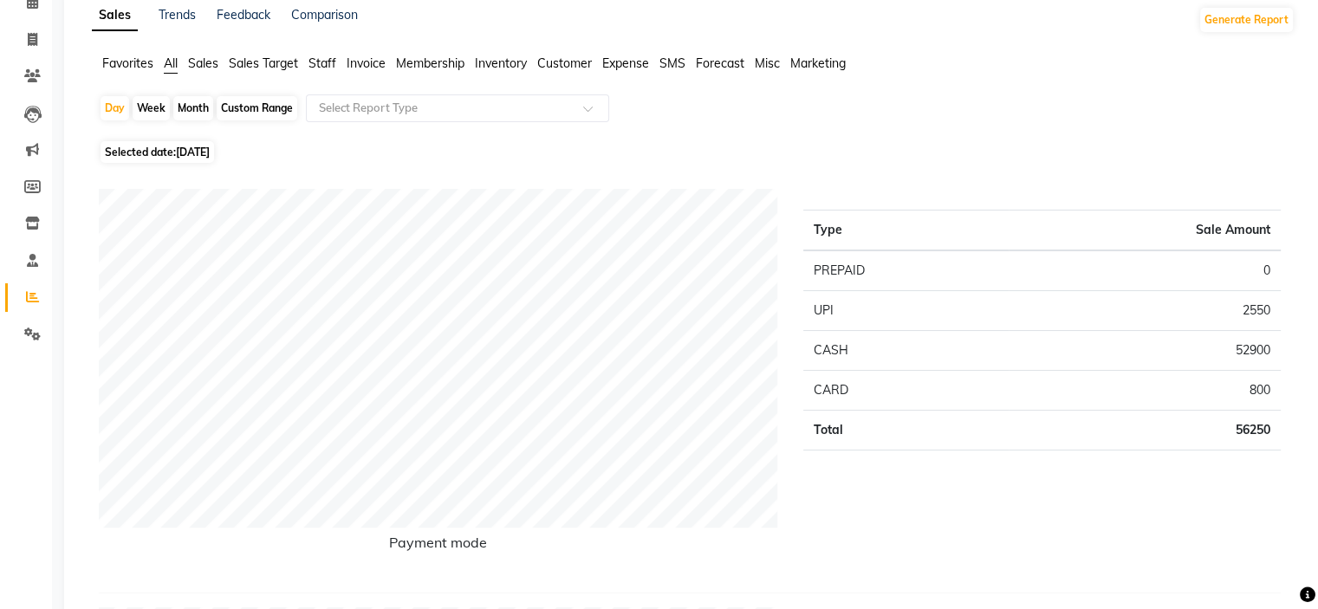
click at [145, 162] on span "Selected date: [DATE]" at bounding box center [156, 152] width 113 height 22
select select "8"
select select "2025"
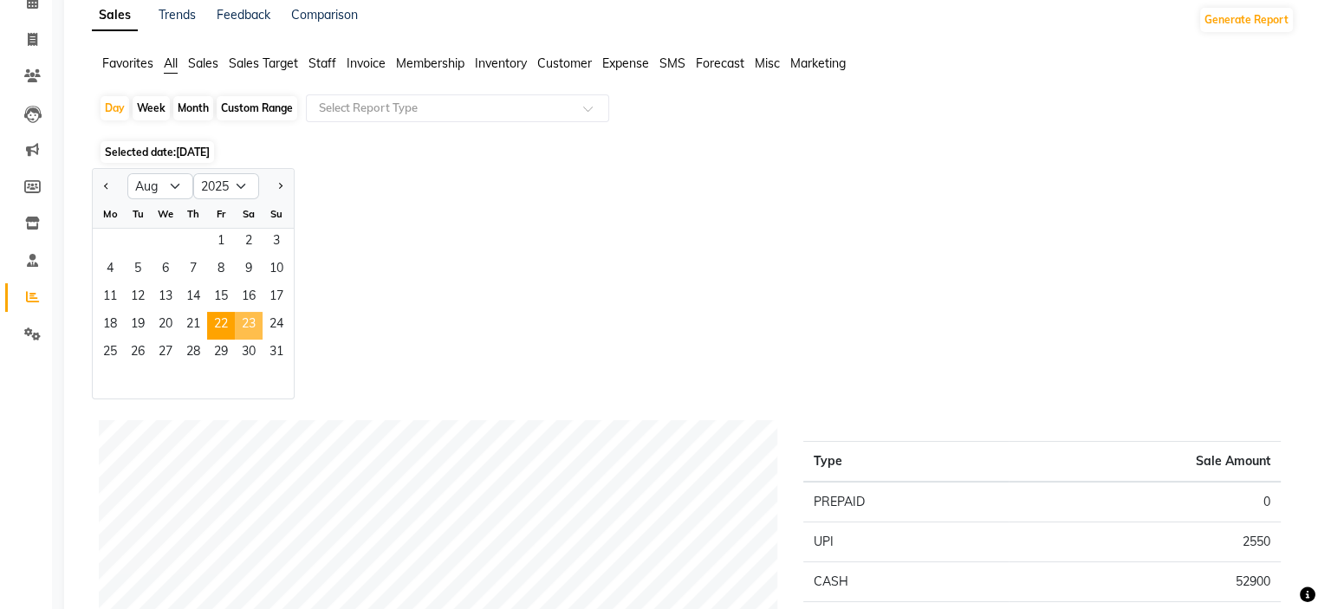
click at [256, 334] on span "23" at bounding box center [249, 326] width 28 height 28
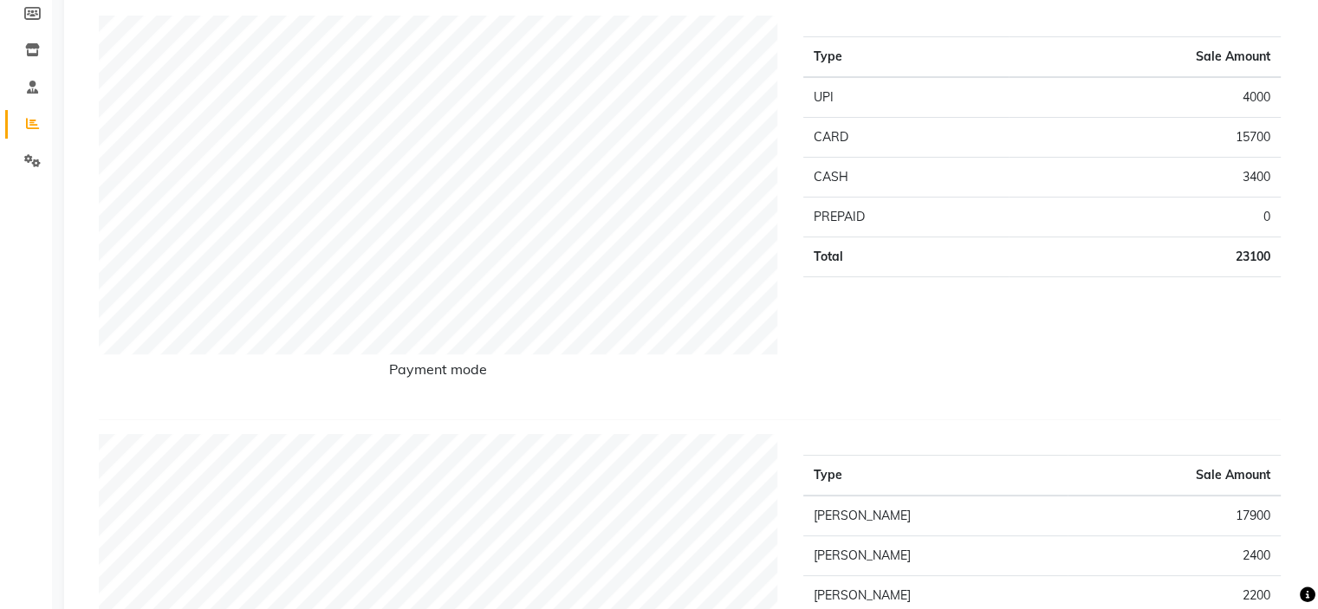
scroll to position [0, 0]
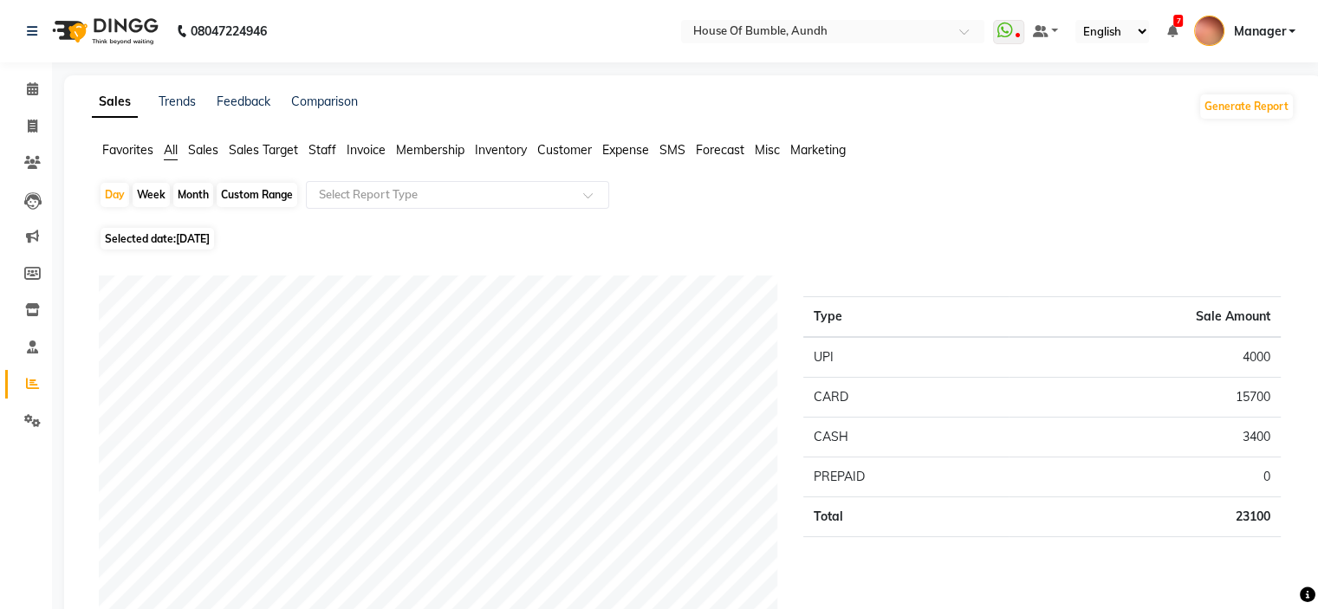
click at [141, 230] on span "Selected date: [DATE]" at bounding box center [156, 239] width 113 height 22
select select "8"
select select "2025"
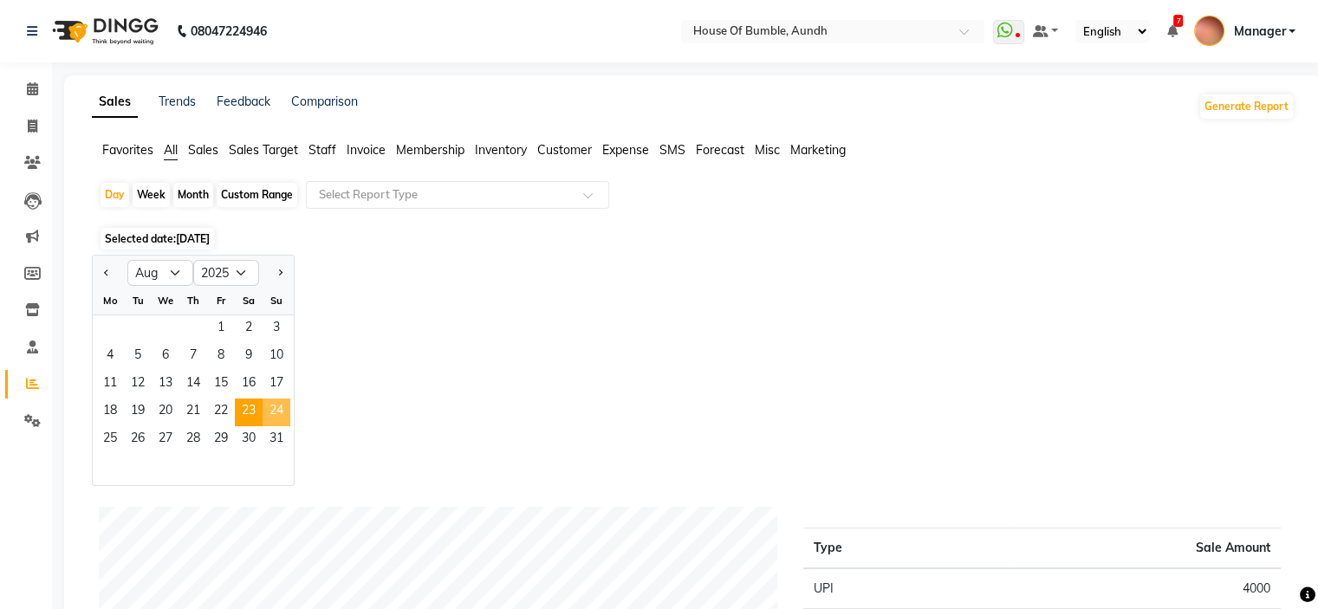
click at [263, 406] on span "24" at bounding box center [276, 413] width 28 height 28
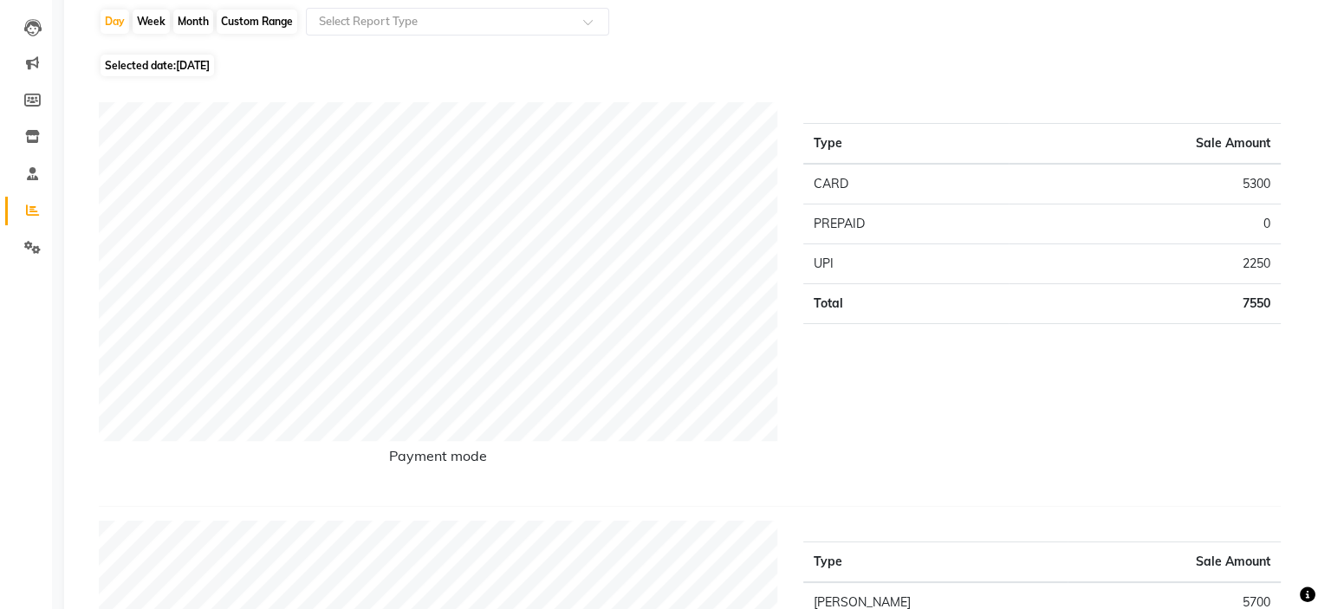
scroll to position [87, 0]
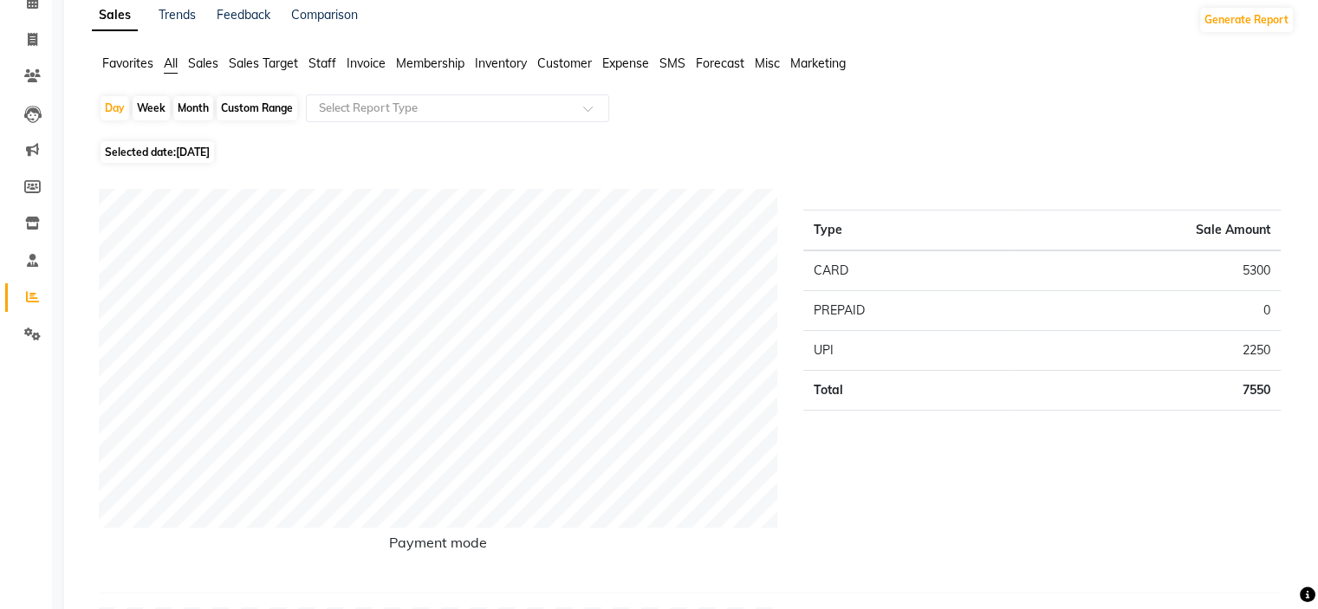
click at [178, 144] on span "Selected date: [DATE]" at bounding box center [156, 152] width 113 height 22
select select "8"
select select "2025"
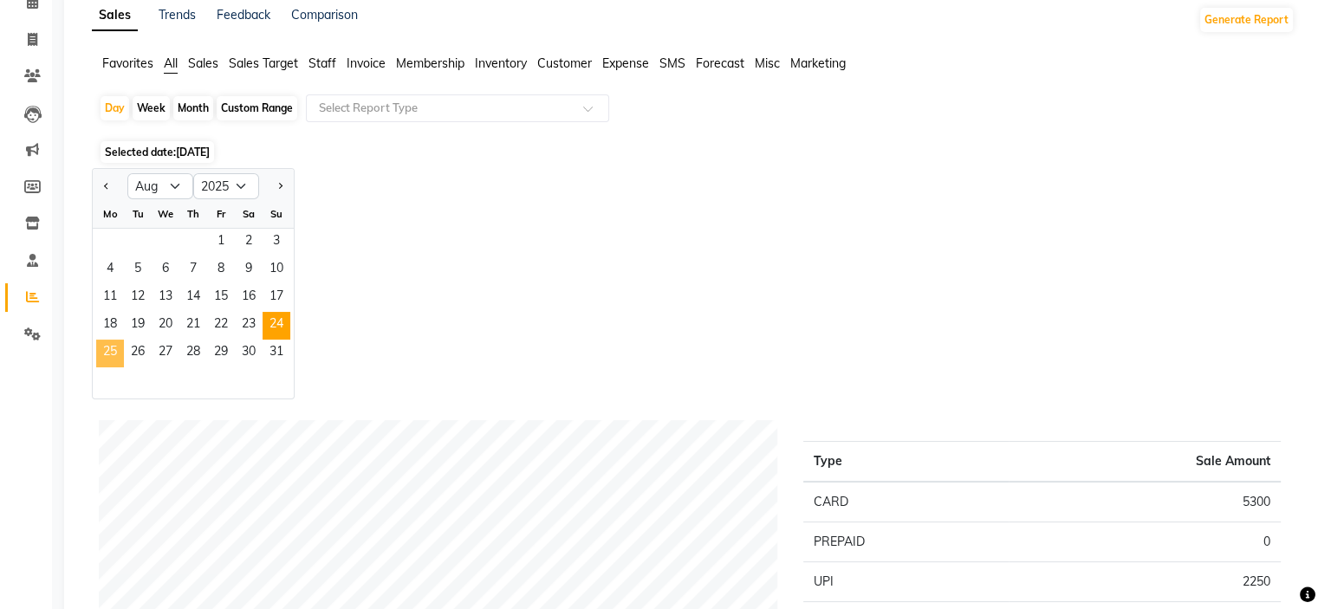
click at [101, 342] on span "25" at bounding box center [110, 354] width 28 height 28
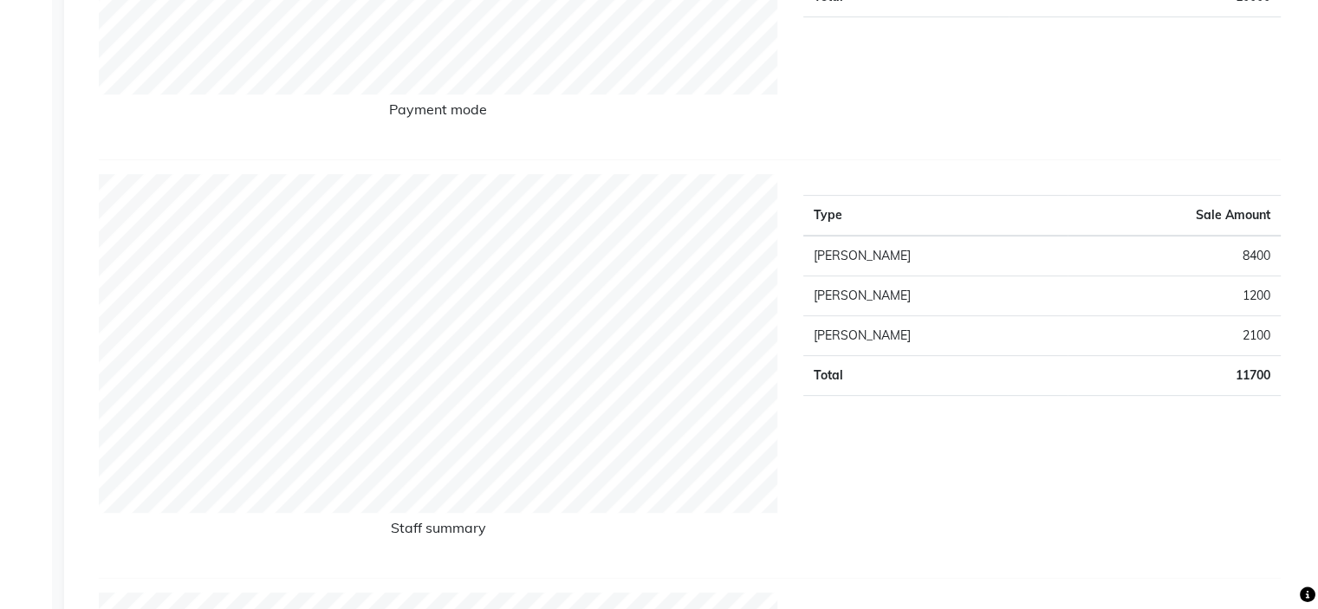
scroll to position [173, 0]
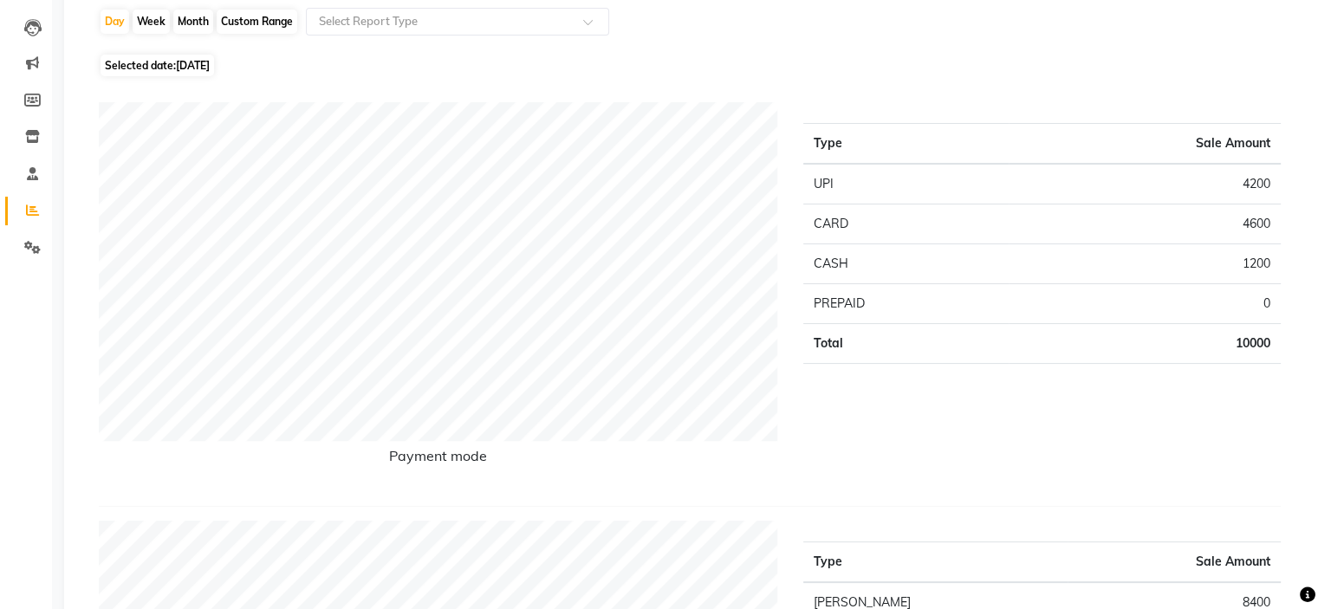
click at [174, 62] on span "Selected date: [DATE]" at bounding box center [156, 66] width 113 height 22
select select "8"
select select "2025"
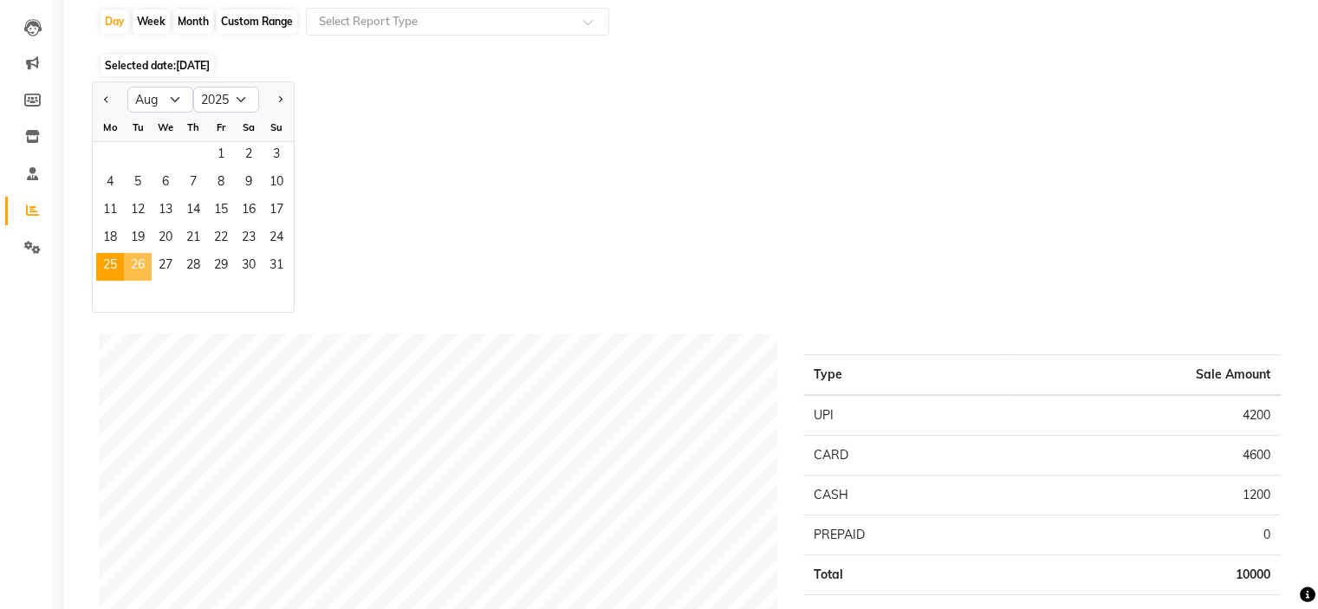
click at [124, 255] on span "26" at bounding box center [138, 267] width 28 height 28
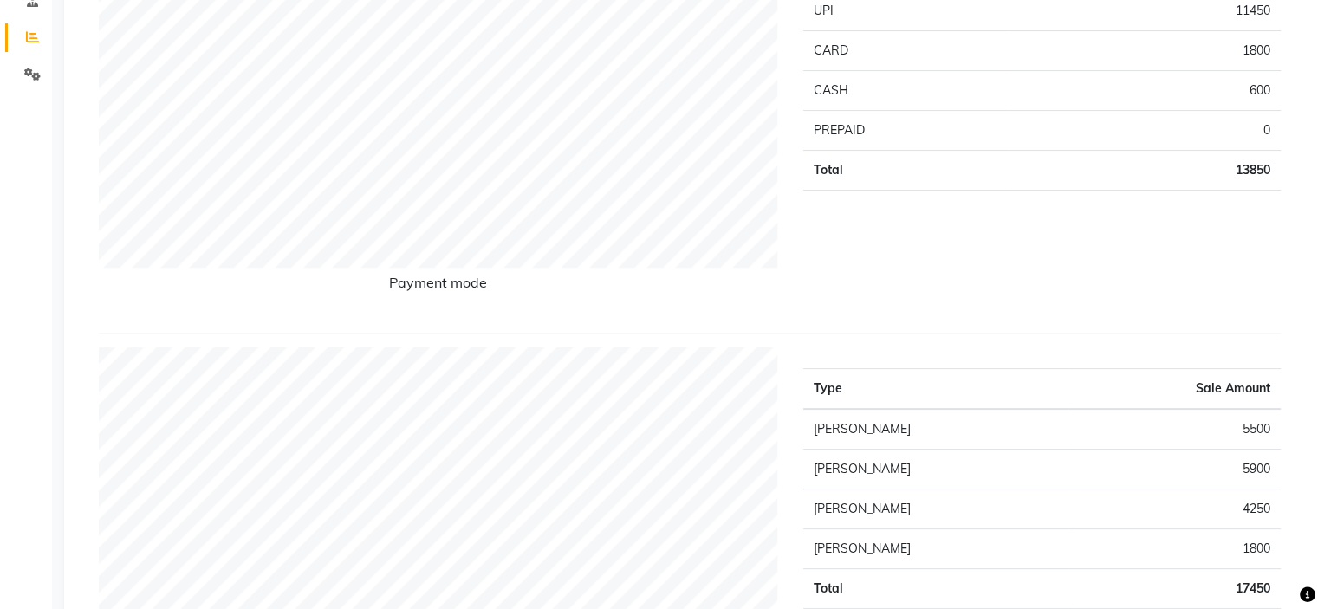
scroll to position [87, 0]
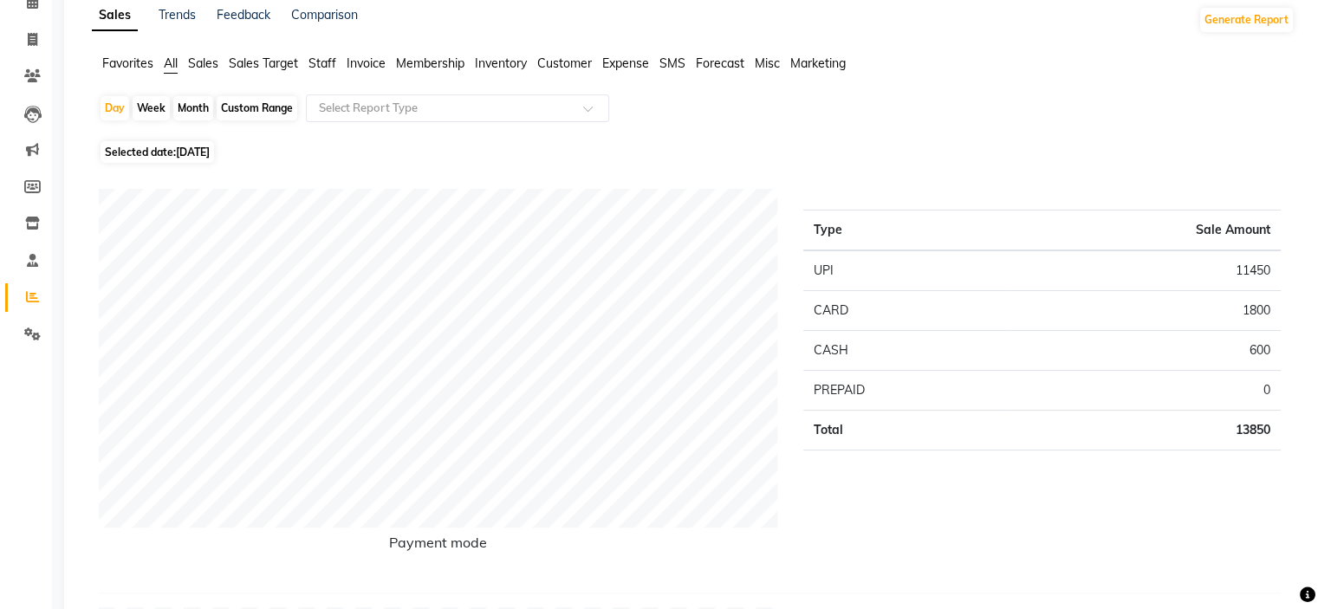
click at [159, 154] on span "Selected date: [DATE]" at bounding box center [156, 152] width 113 height 22
select select "8"
select select "2025"
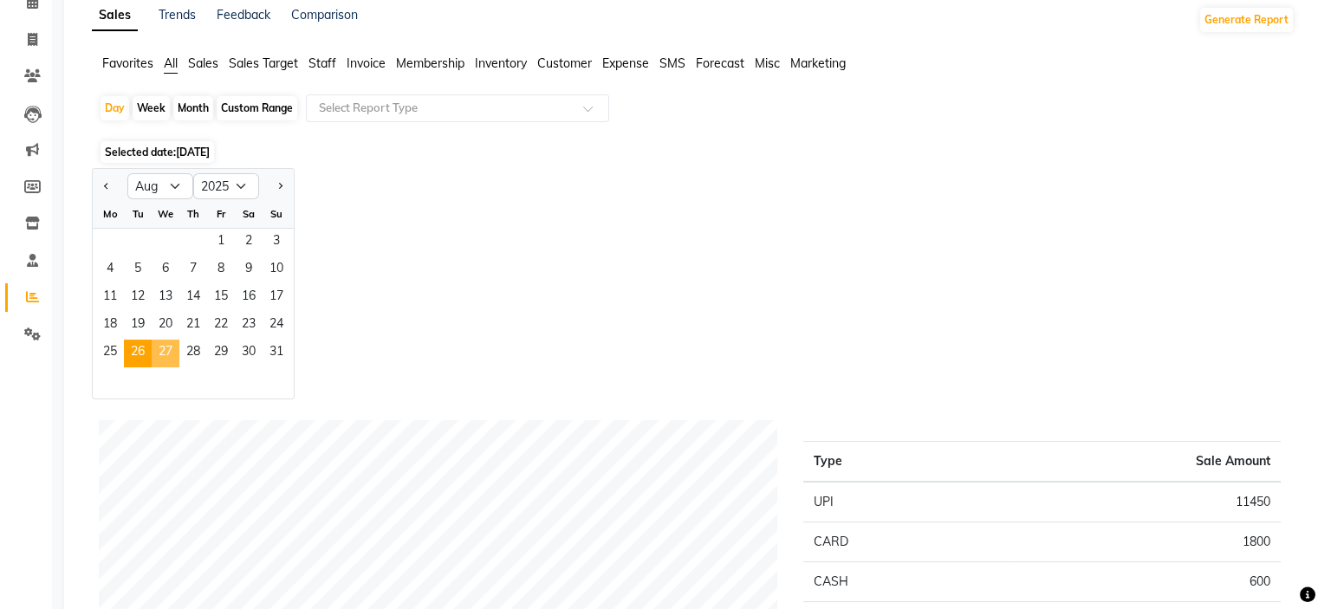
click at [166, 350] on span "27" at bounding box center [166, 354] width 28 height 28
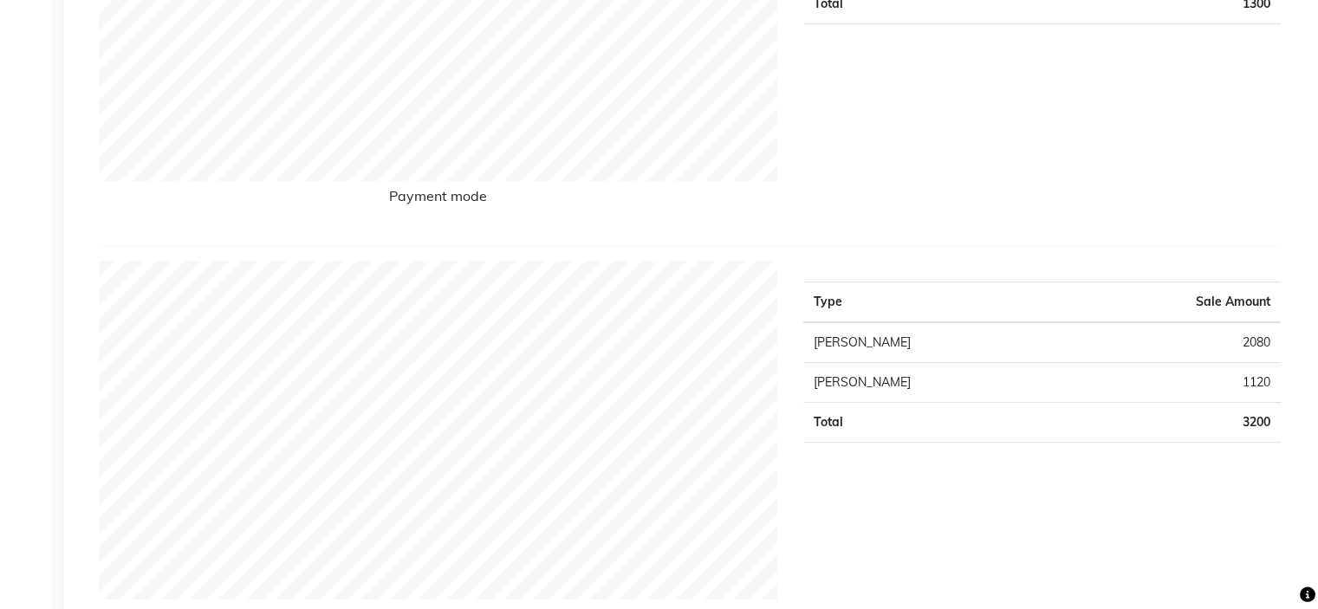
scroll to position [173, 0]
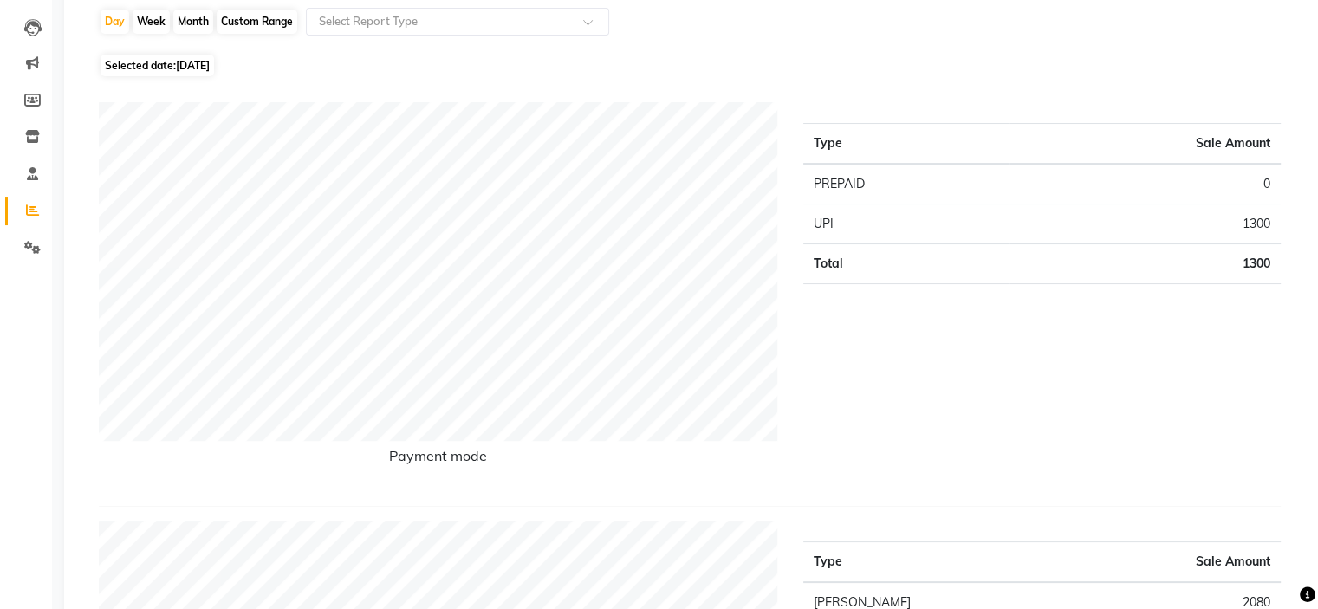
click at [148, 68] on span "Selected date: [DATE]" at bounding box center [156, 66] width 113 height 22
select select "8"
select select "2025"
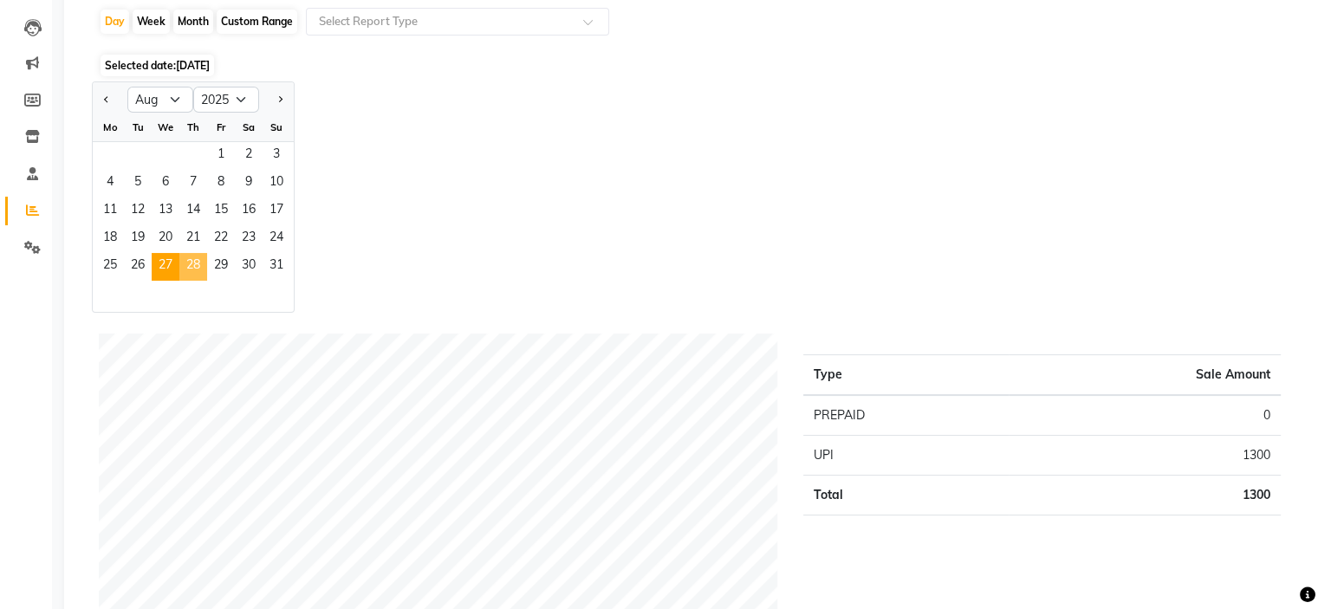
click at [193, 271] on span "28" at bounding box center [193, 267] width 28 height 28
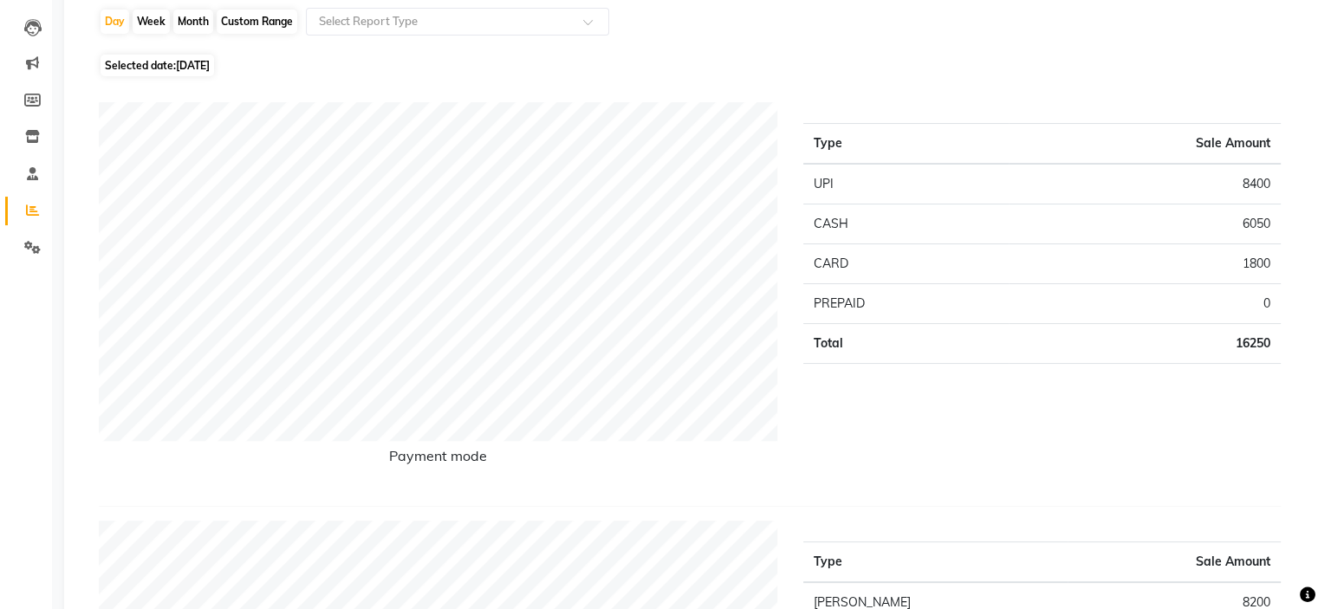
scroll to position [87, 0]
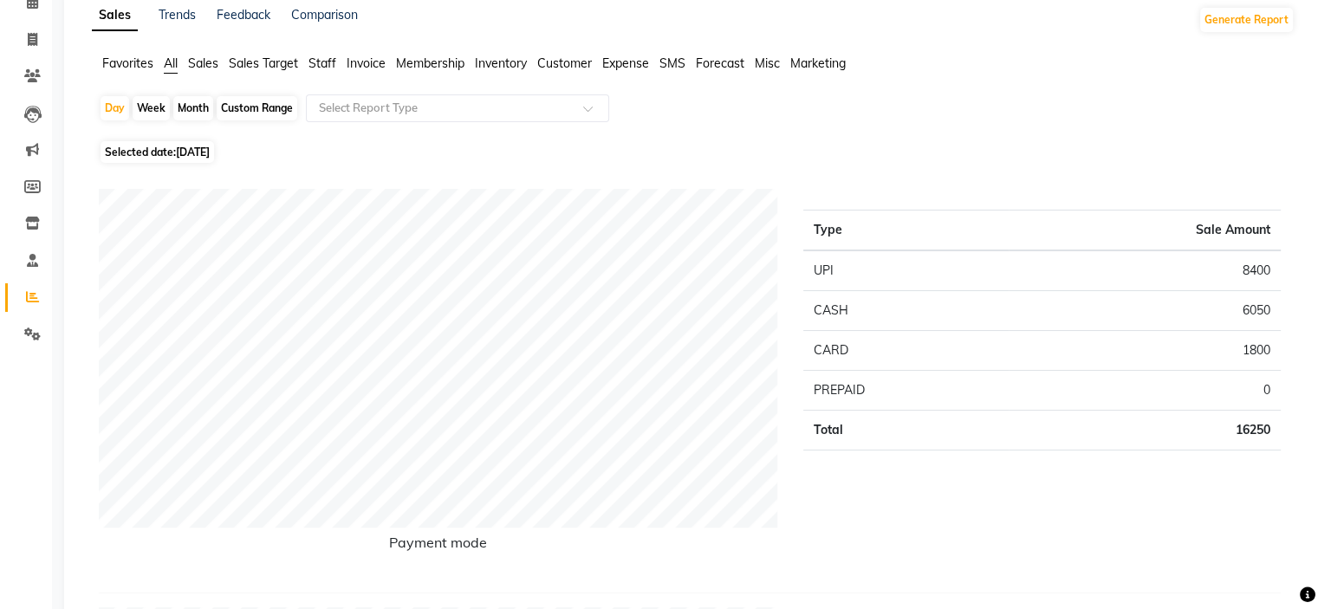
click at [194, 150] on span "[DATE]" at bounding box center [193, 152] width 34 height 13
select select "8"
select select "2025"
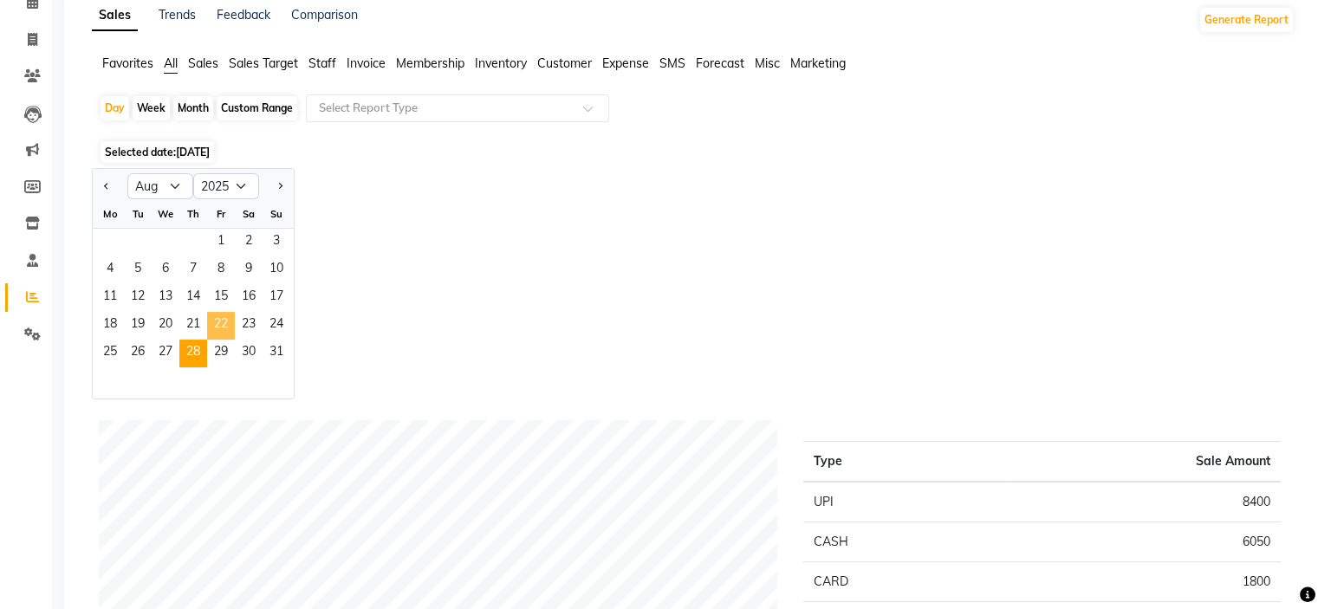
click at [222, 336] on span "22" at bounding box center [221, 326] width 28 height 28
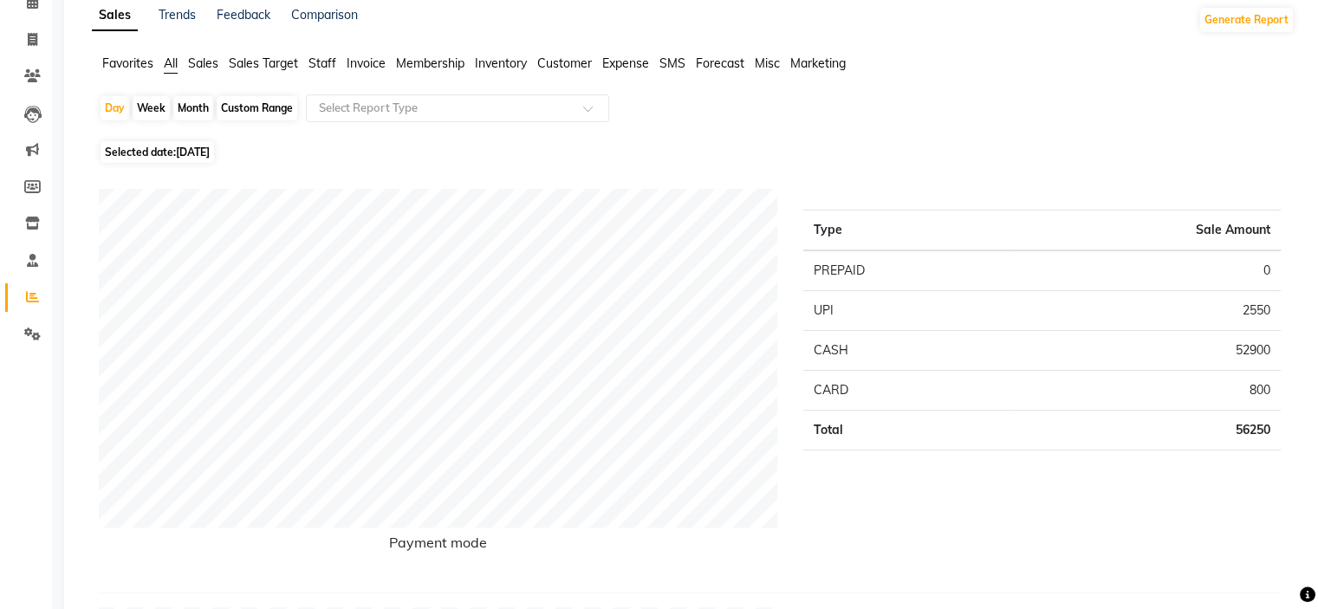
click at [202, 155] on span "[DATE]" at bounding box center [193, 152] width 34 height 13
select select "8"
select select "2025"
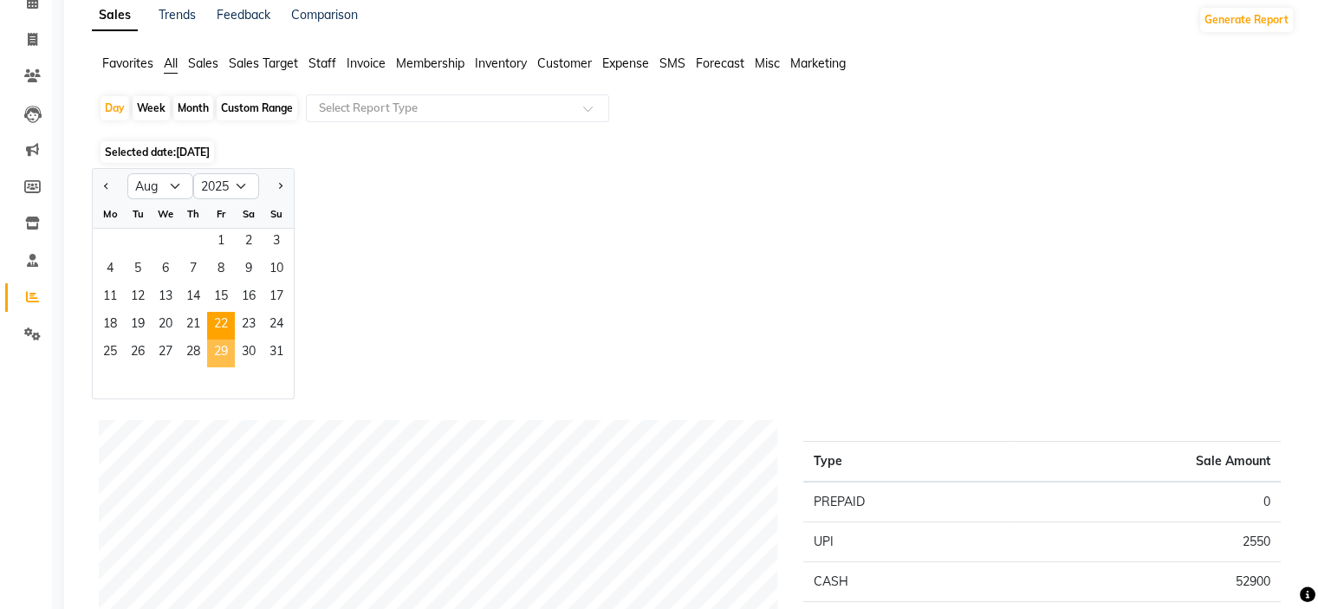
click at [225, 353] on span "29" at bounding box center [221, 354] width 28 height 28
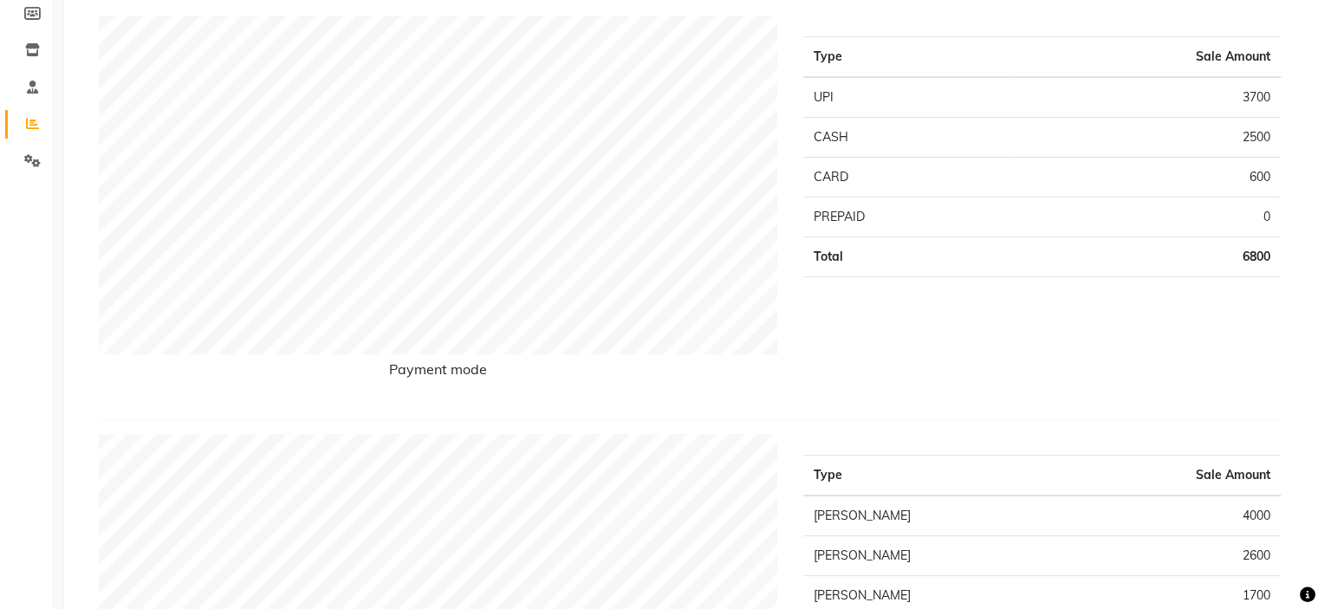
scroll to position [0, 0]
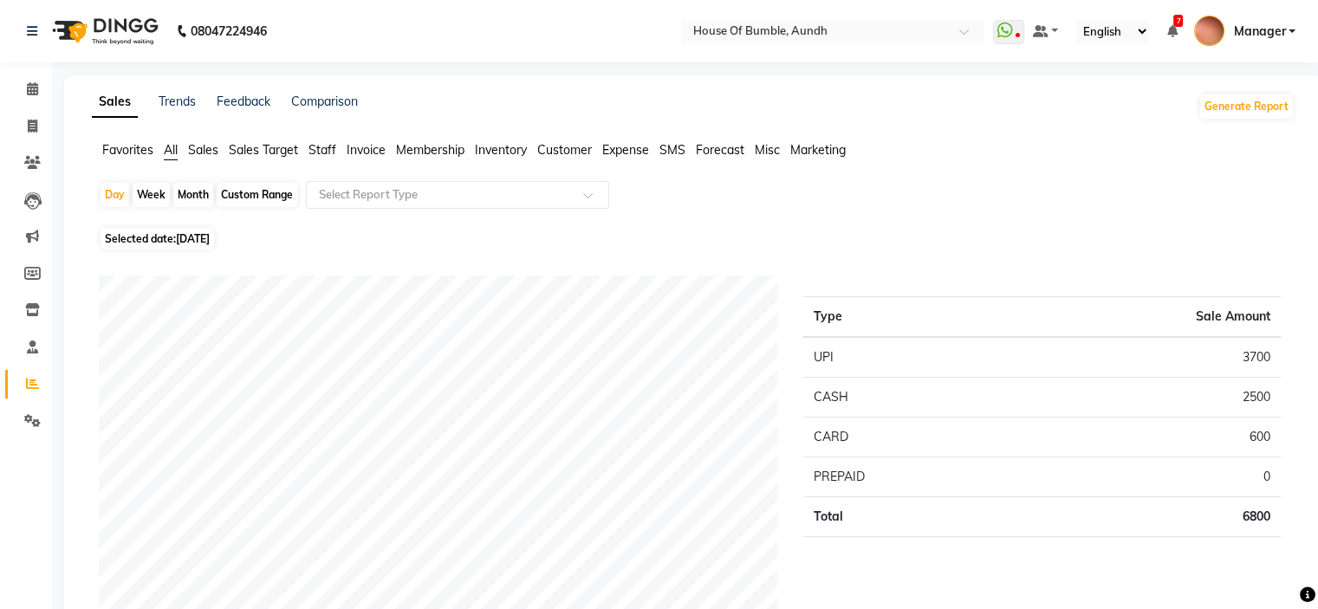
click at [178, 237] on span "[DATE]" at bounding box center [193, 238] width 34 height 13
select select "8"
select select "2025"
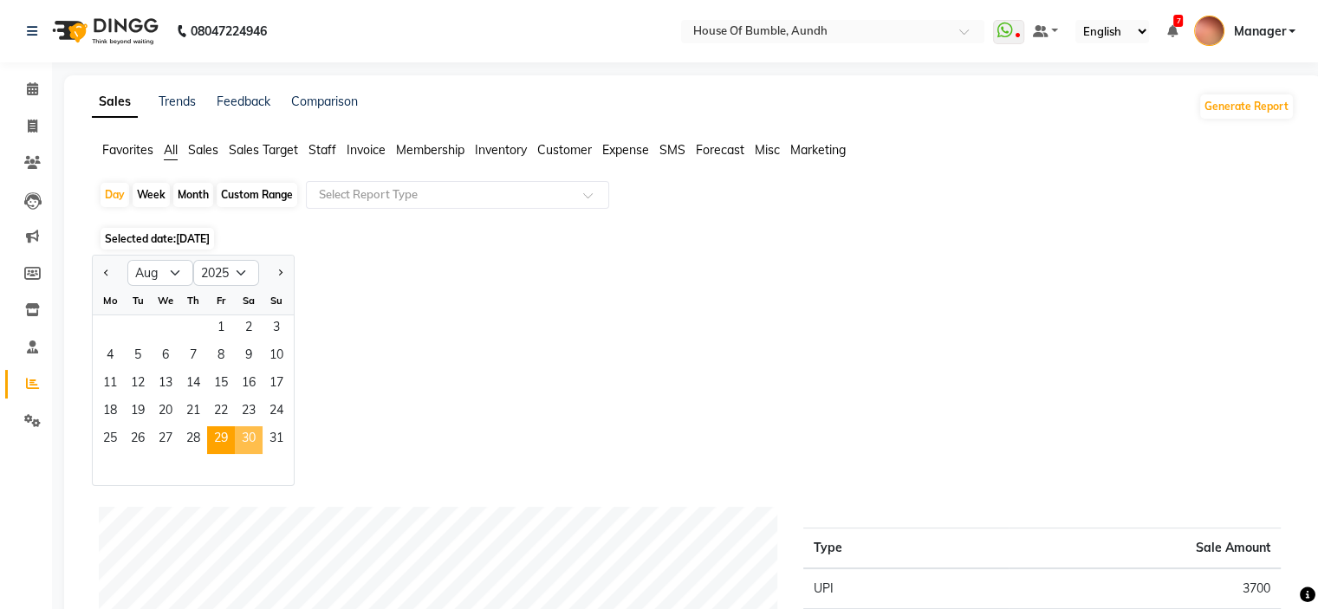
click at [238, 444] on span "30" at bounding box center [249, 440] width 28 height 28
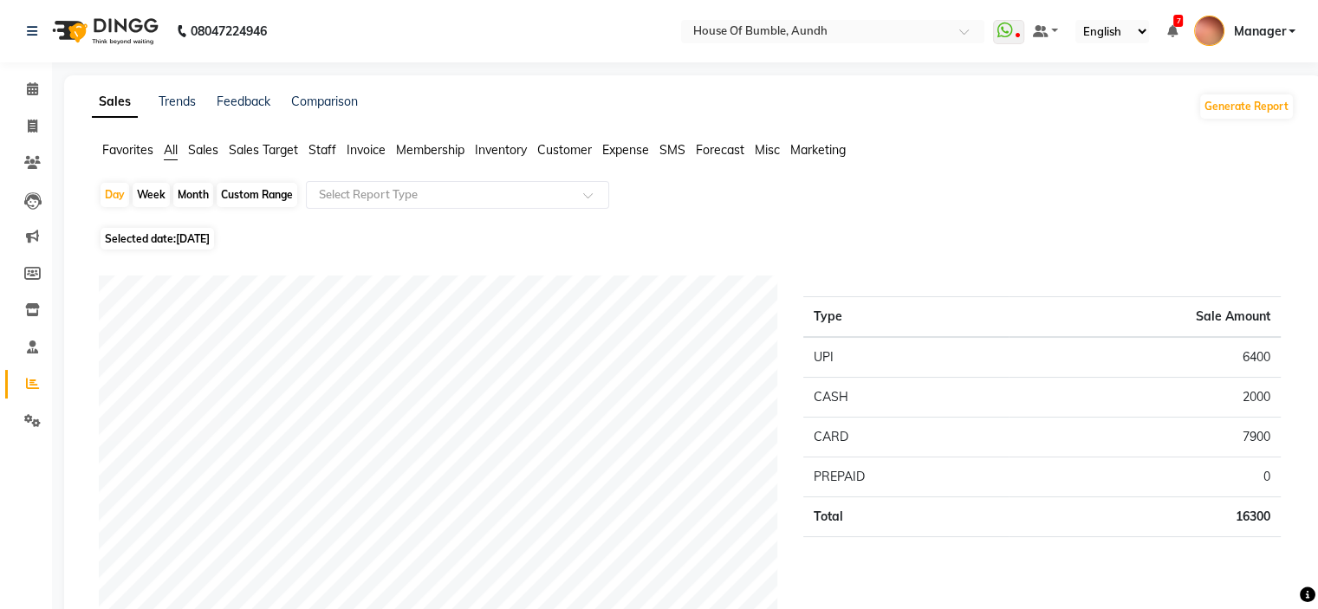
click at [175, 240] on span "Selected date: [DATE]" at bounding box center [156, 239] width 113 height 22
select select "8"
select select "2025"
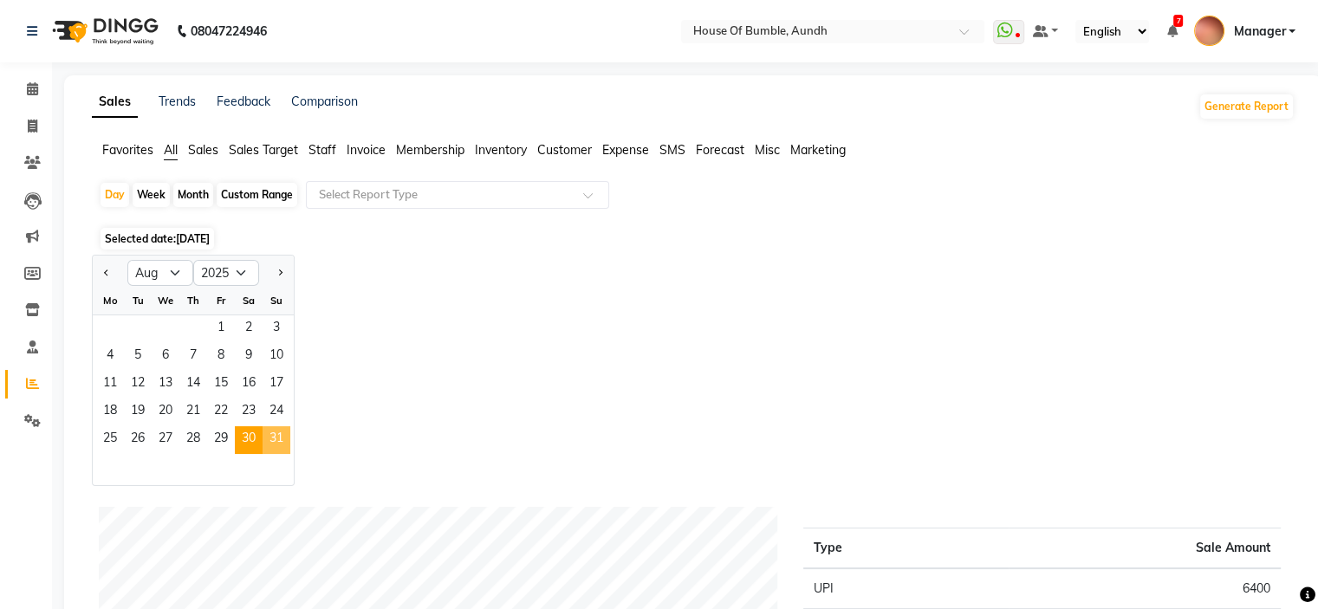
click at [288, 441] on span "31" at bounding box center [276, 440] width 28 height 28
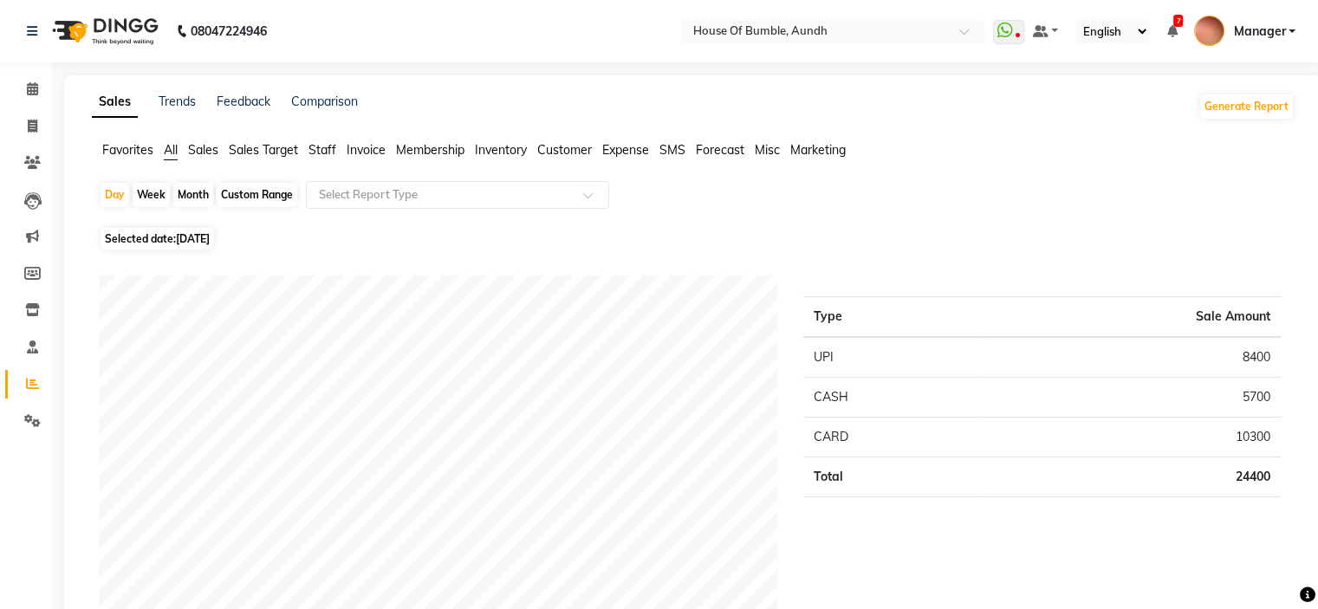
click at [201, 236] on span "[DATE]" at bounding box center [193, 238] width 34 height 13
select select "8"
select select "2025"
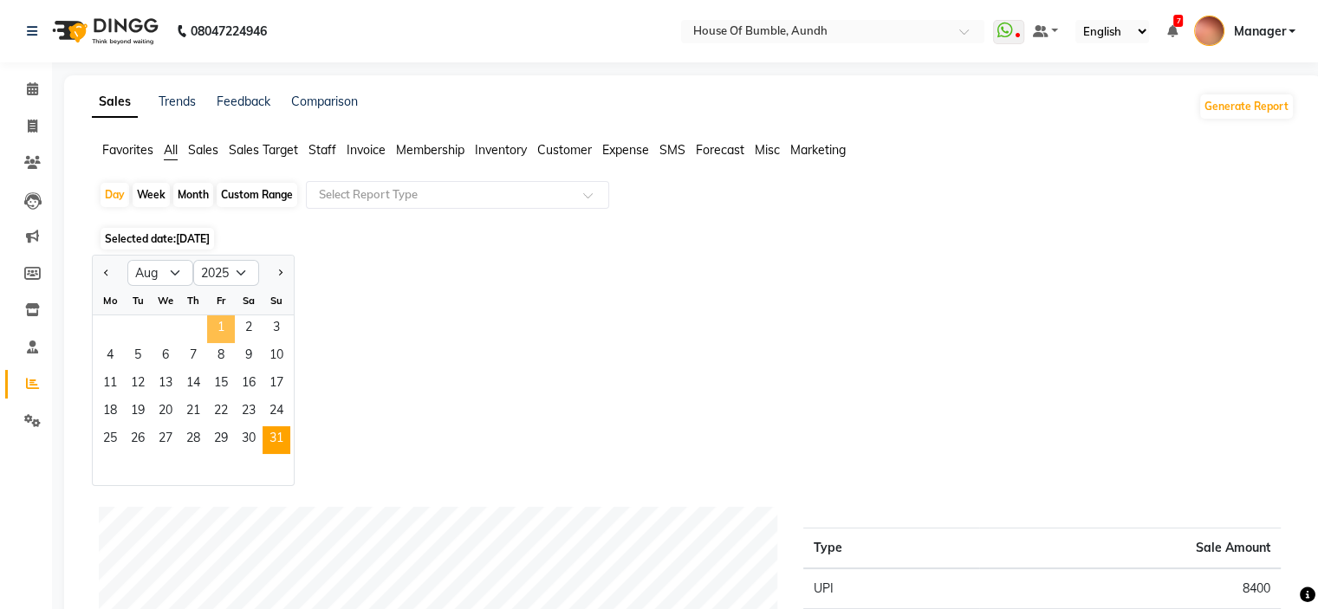
click at [217, 326] on span "1" at bounding box center [221, 329] width 28 height 28
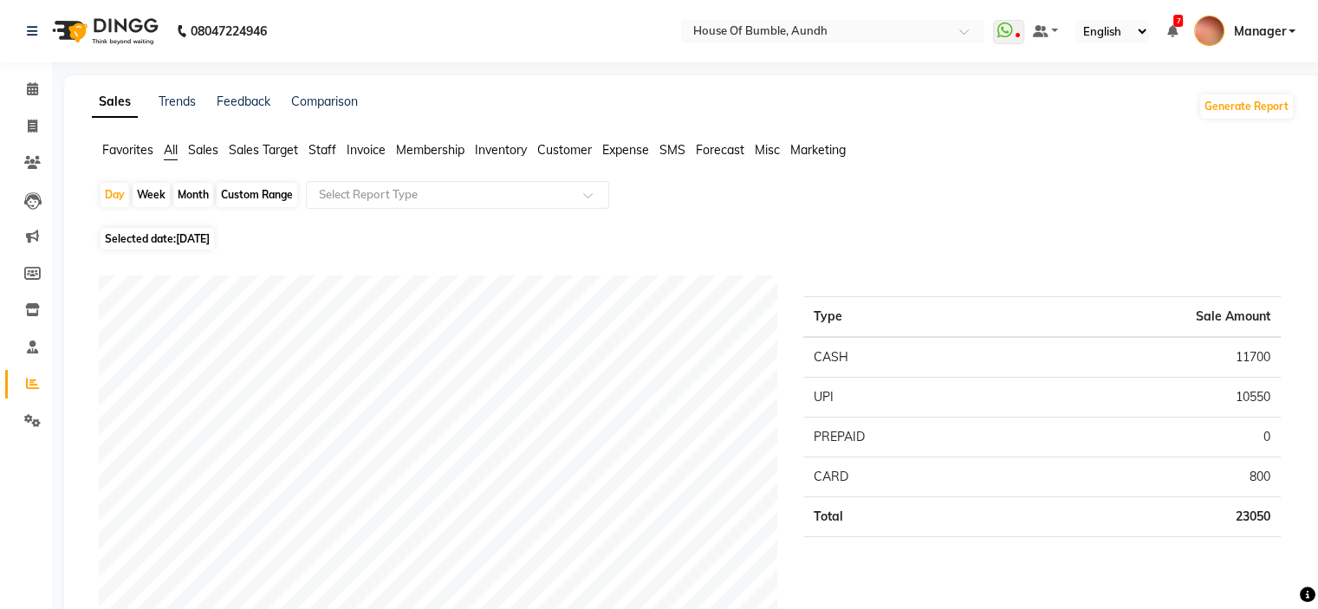
click at [188, 236] on span "[DATE]" at bounding box center [193, 238] width 34 height 13
select select "8"
select select "2025"
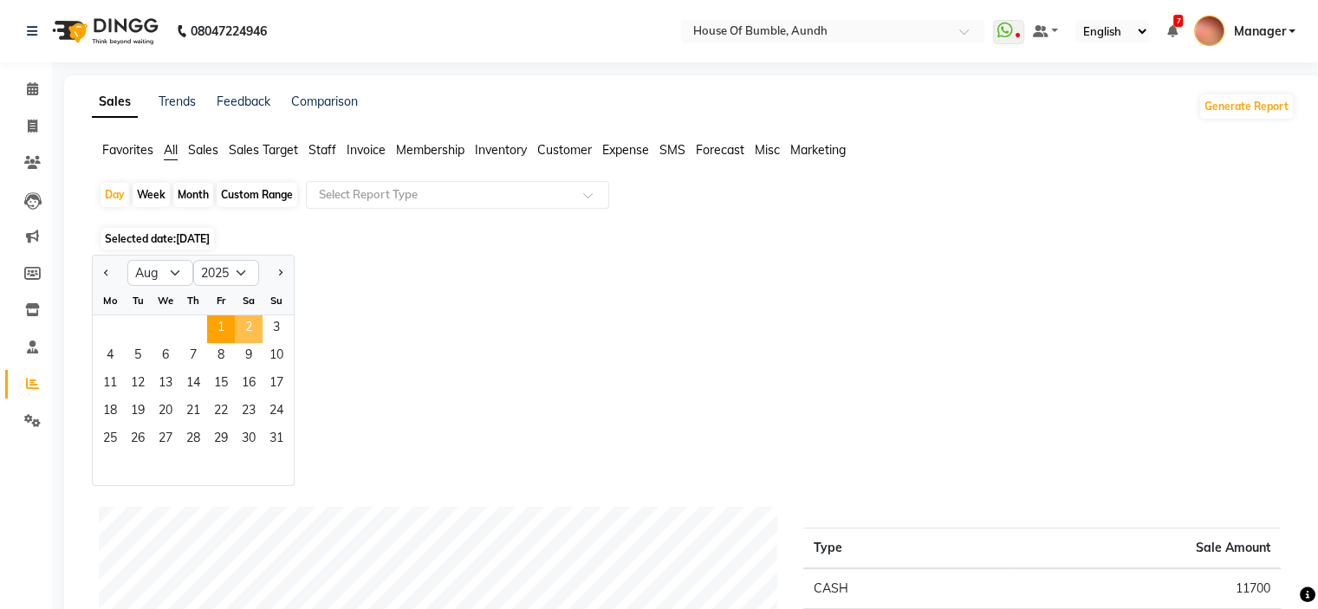
click at [249, 325] on span "2" at bounding box center [249, 329] width 28 height 28
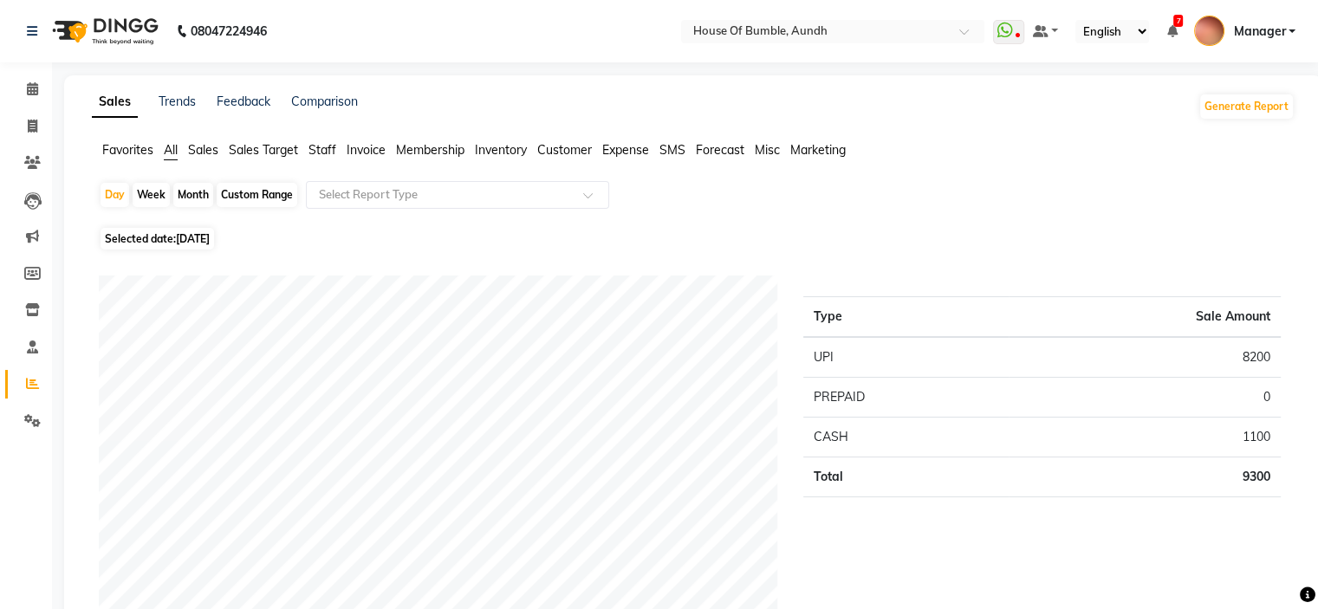
click at [201, 236] on span "[DATE]" at bounding box center [193, 238] width 34 height 13
select select "8"
select select "2025"
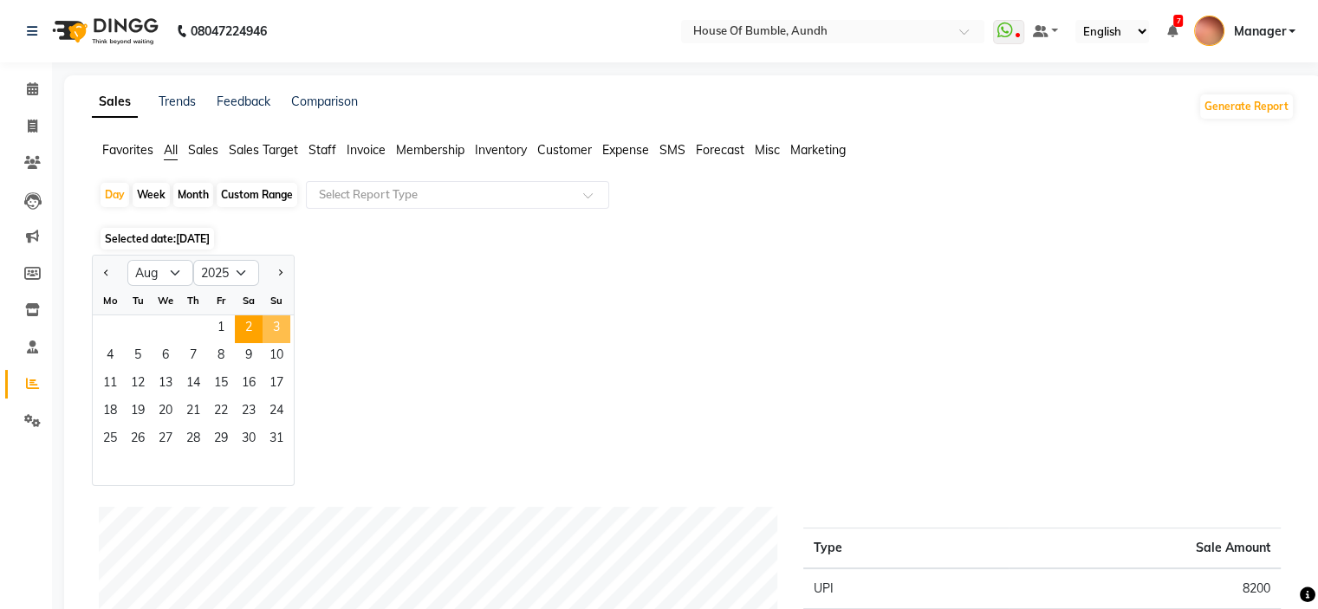
click at [267, 325] on span "3" at bounding box center [276, 329] width 28 height 28
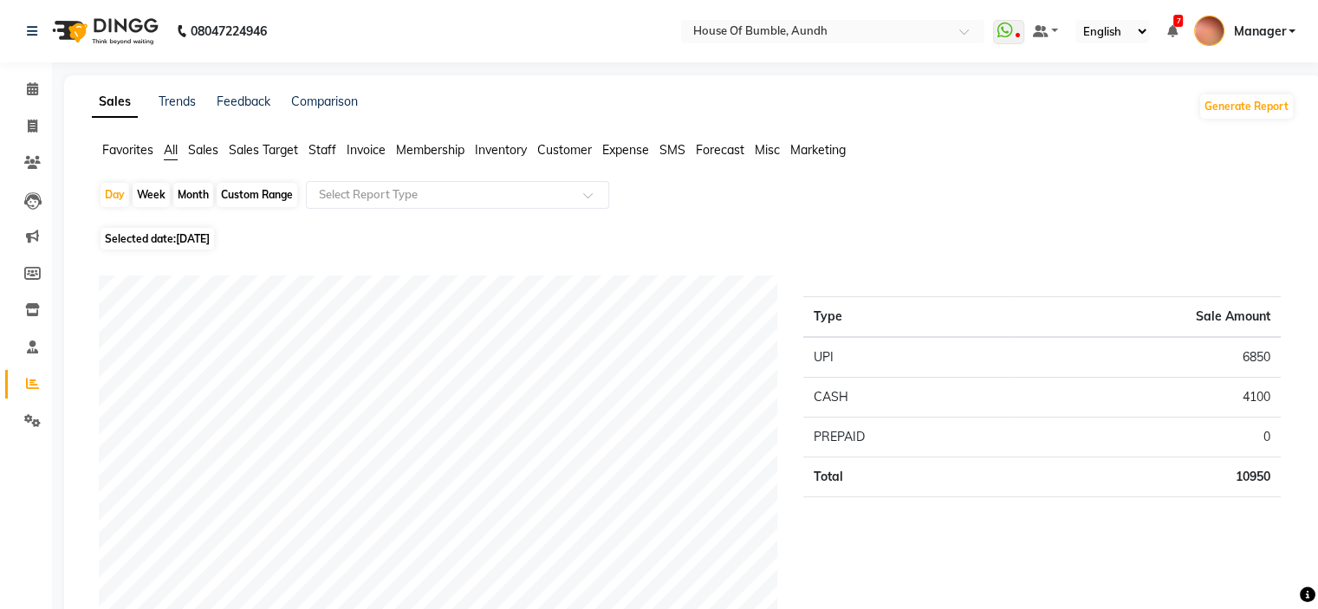
click at [191, 237] on span "[DATE]" at bounding box center [193, 238] width 34 height 13
select select "8"
select select "2025"
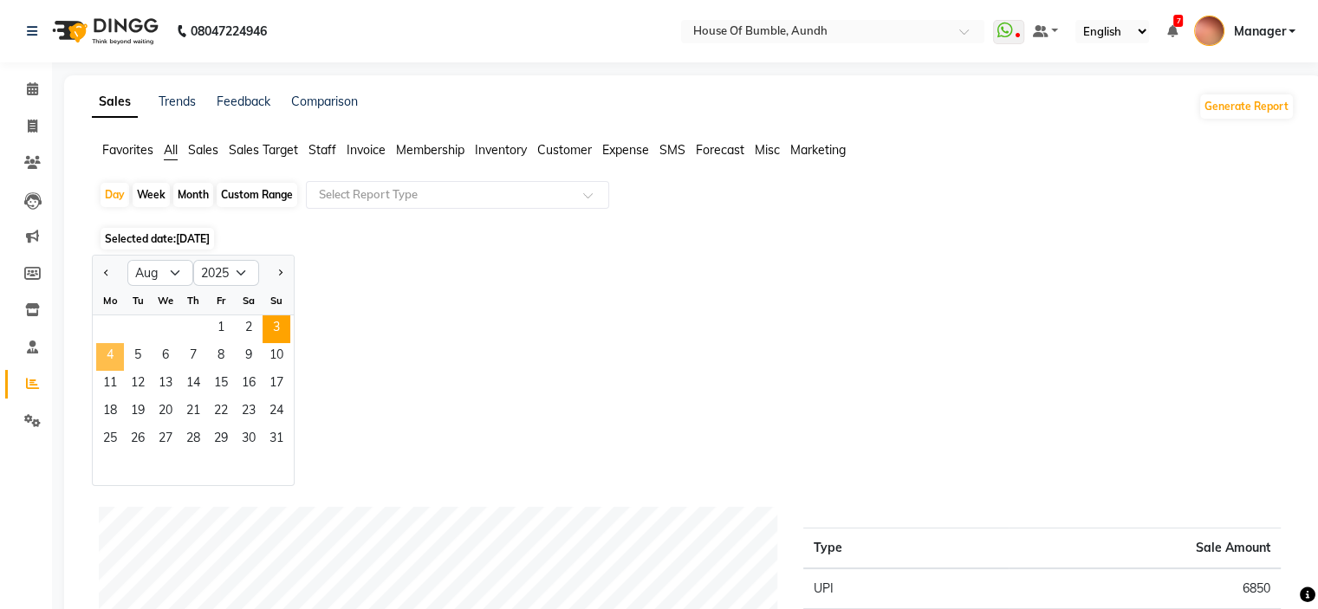
click at [118, 363] on span "4" at bounding box center [110, 357] width 28 height 28
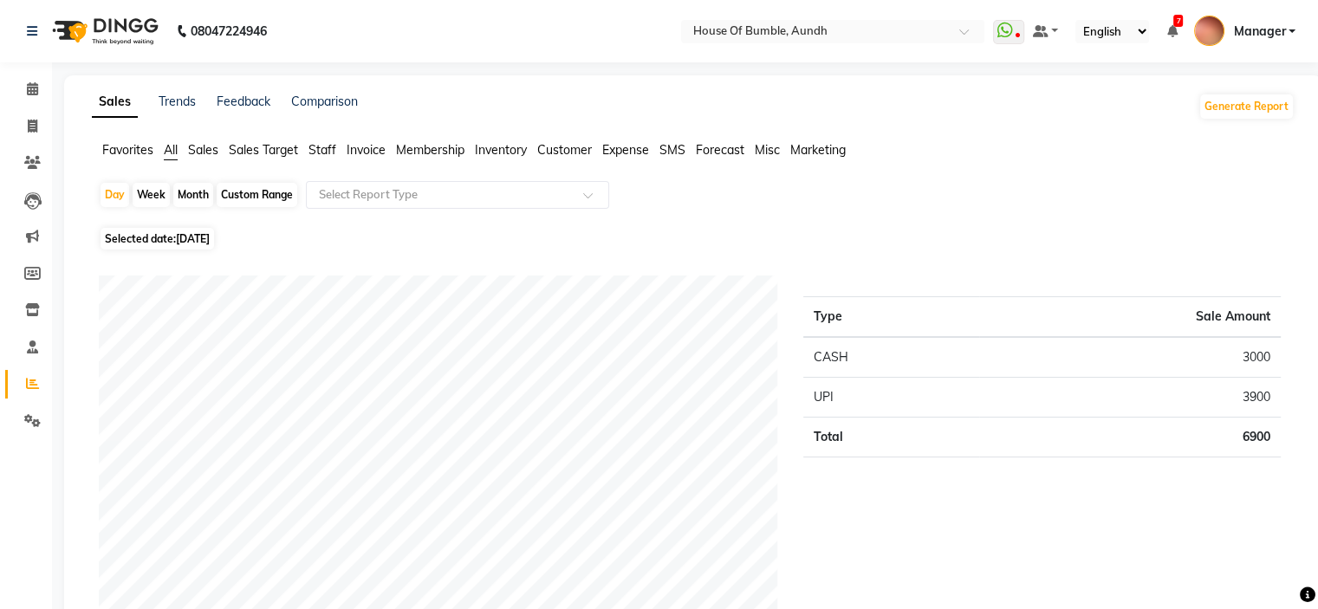
click at [183, 233] on span "[DATE]" at bounding box center [193, 238] width 34 height 13
select select "8"
select select "2025"
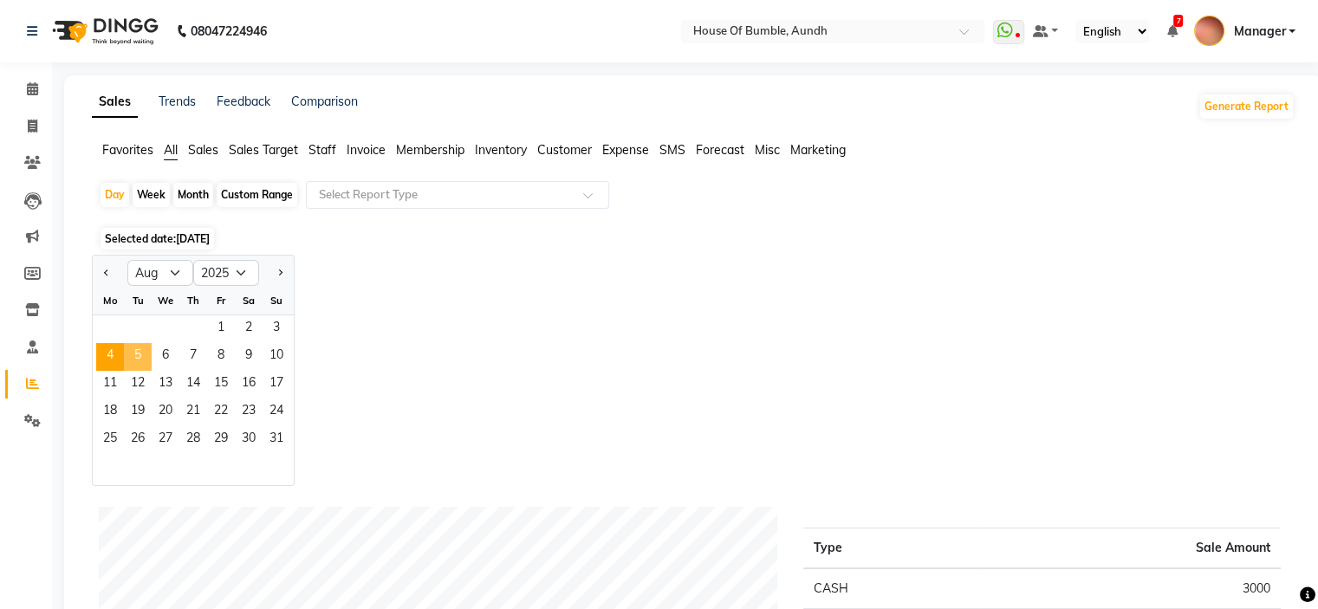
click at [137, 356] on span "5" at bounding box center [138, 357] width 28 height 28
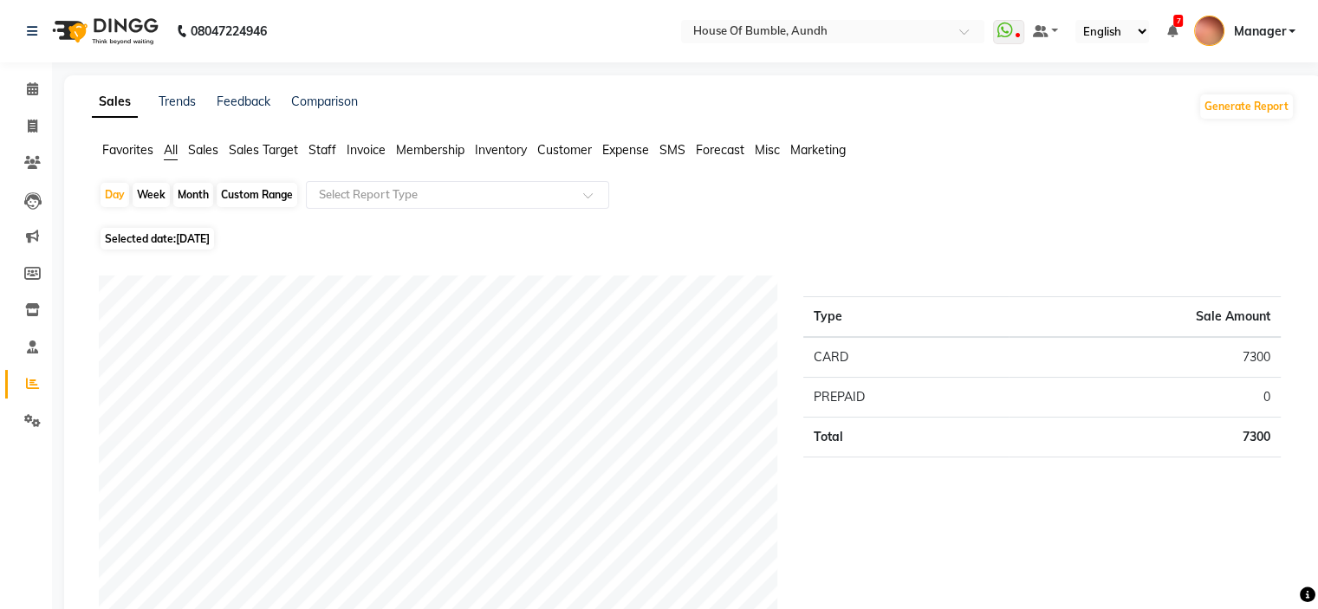
click at [214, 231] on span "Selected date: [DATE]" at bounding box center [156, 239] width 113 height 22
select select "8"
select select "2025"
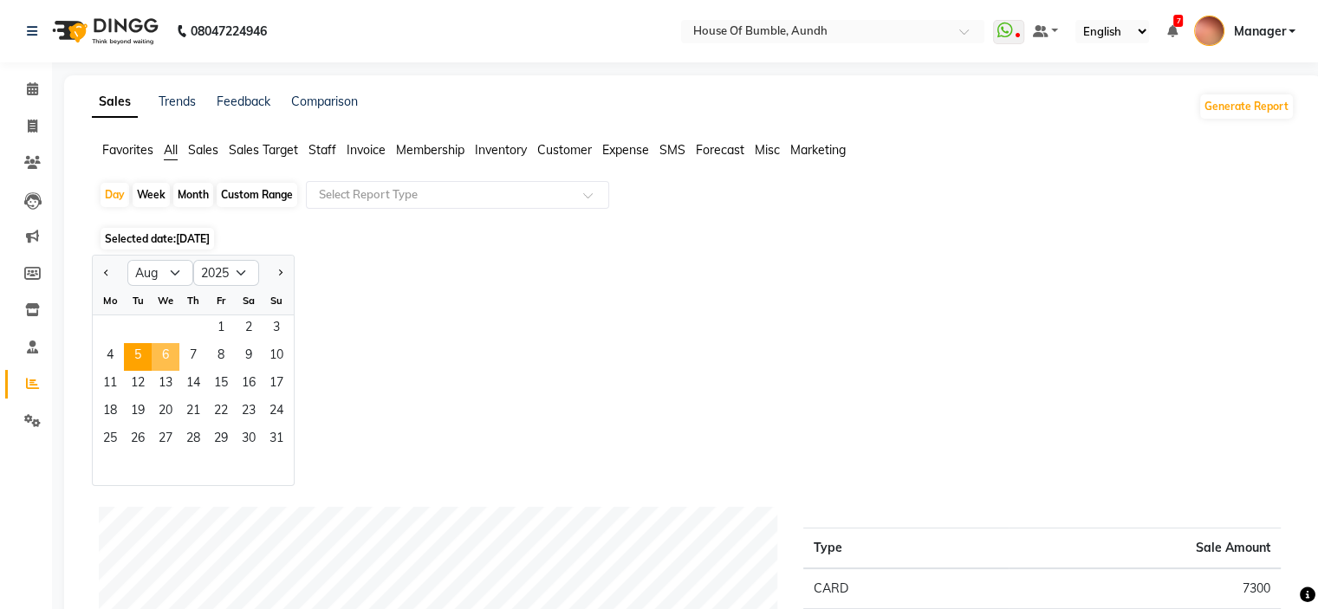
click at [172, 355] on span "6" at bounding box center [166, 357] width 28 height 28
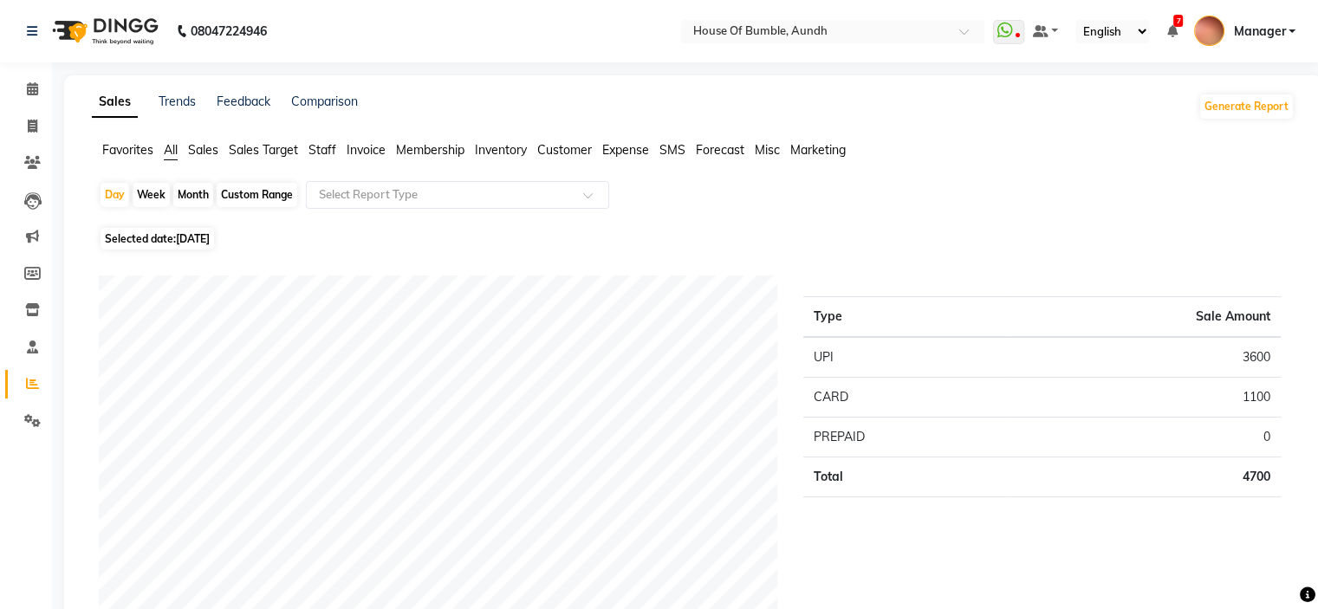
click at [189, 244] on span "[DATE]" at bounding box center [193, 238] width 34 height 13
select select "8"
select select "2025"
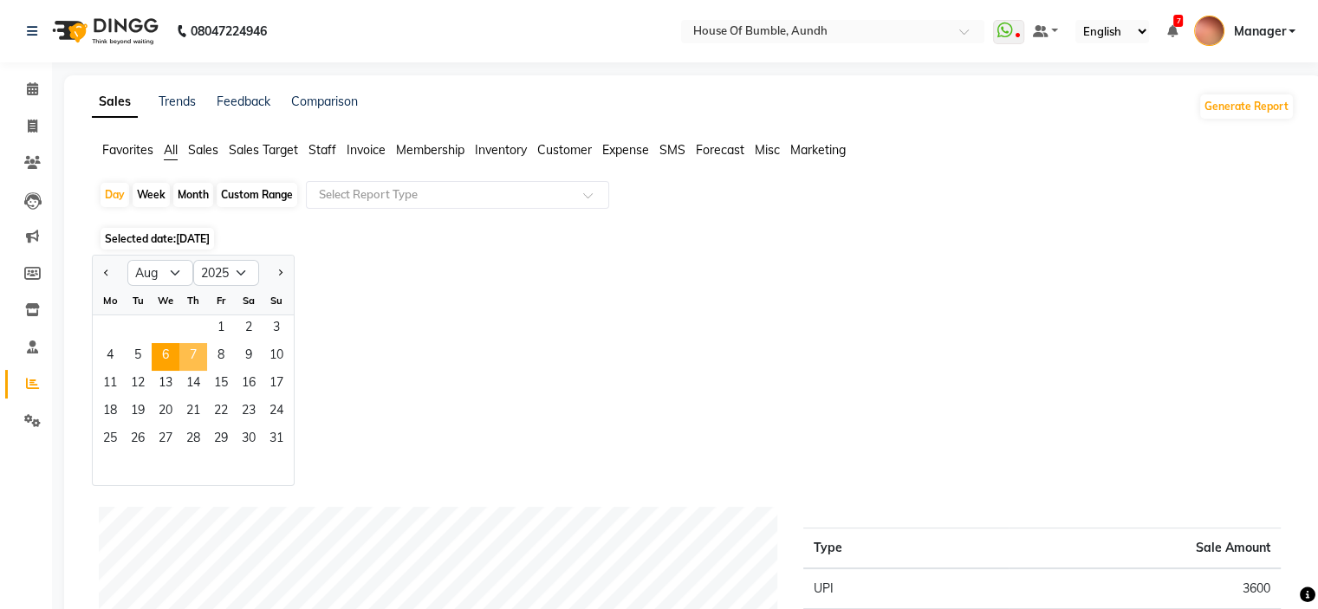
click at [187, 360] on span "7" at bounding box center [193, 357] width 28 height 28
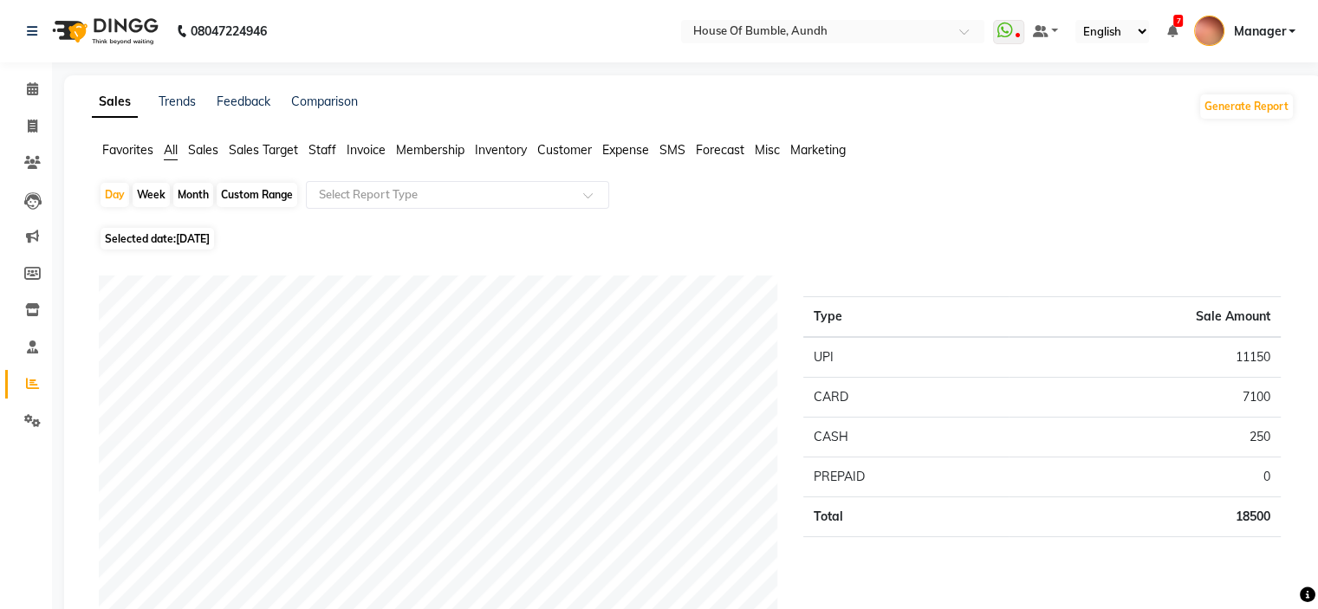
click at [141, 249] on span "Selected date: [DATE]" at bounding box center [156, 239] width 113 height 22
select select "8"
select select "2025"
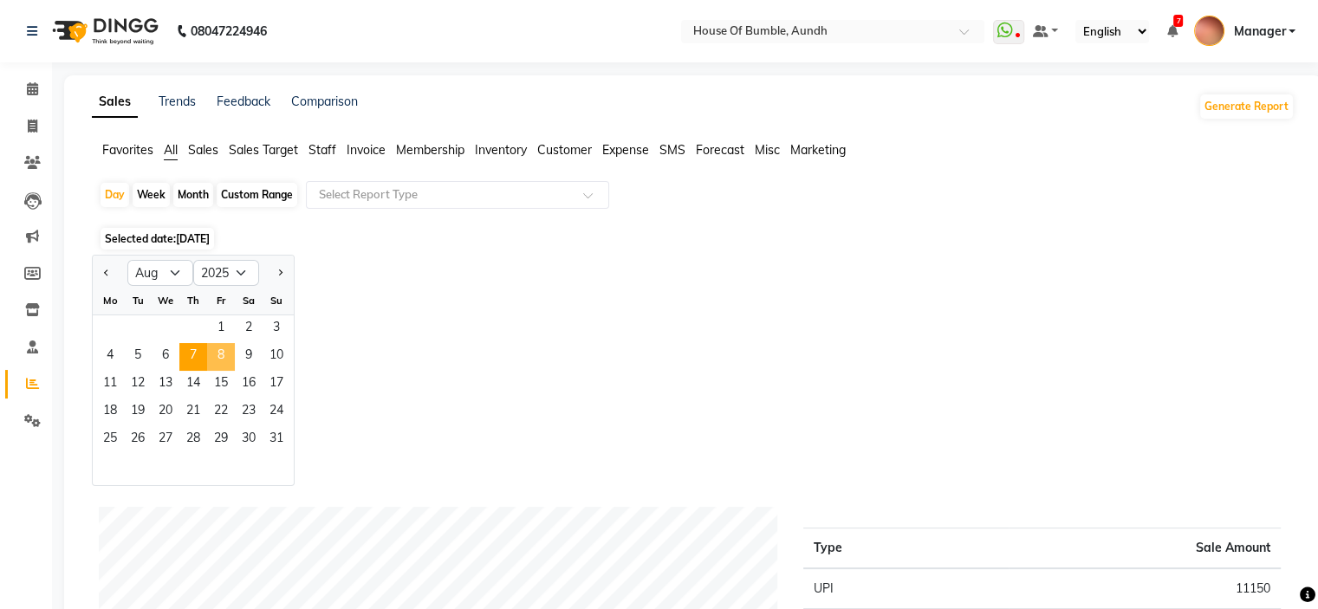
click at [233, 353] on span "8" at bounding box center [221, 357] width 28 height 28
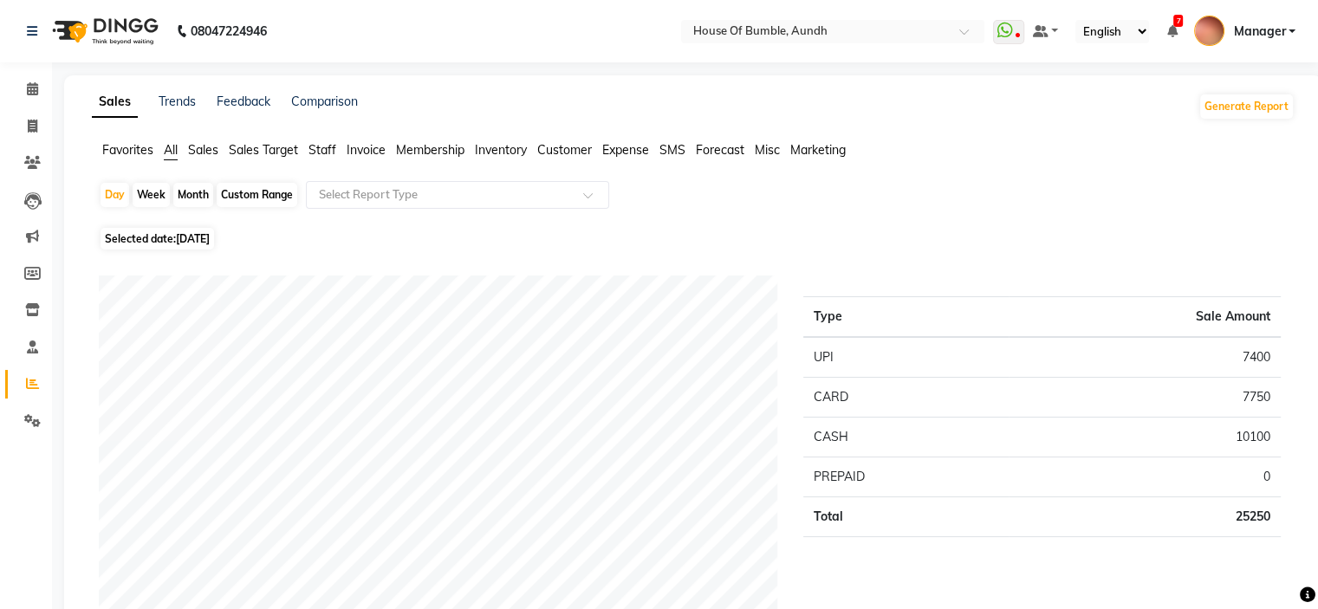
click at [210, 236] on span "[DATE]" at bounding box center [193, 238] width 34 height 13
select select "8"
select select "2025"
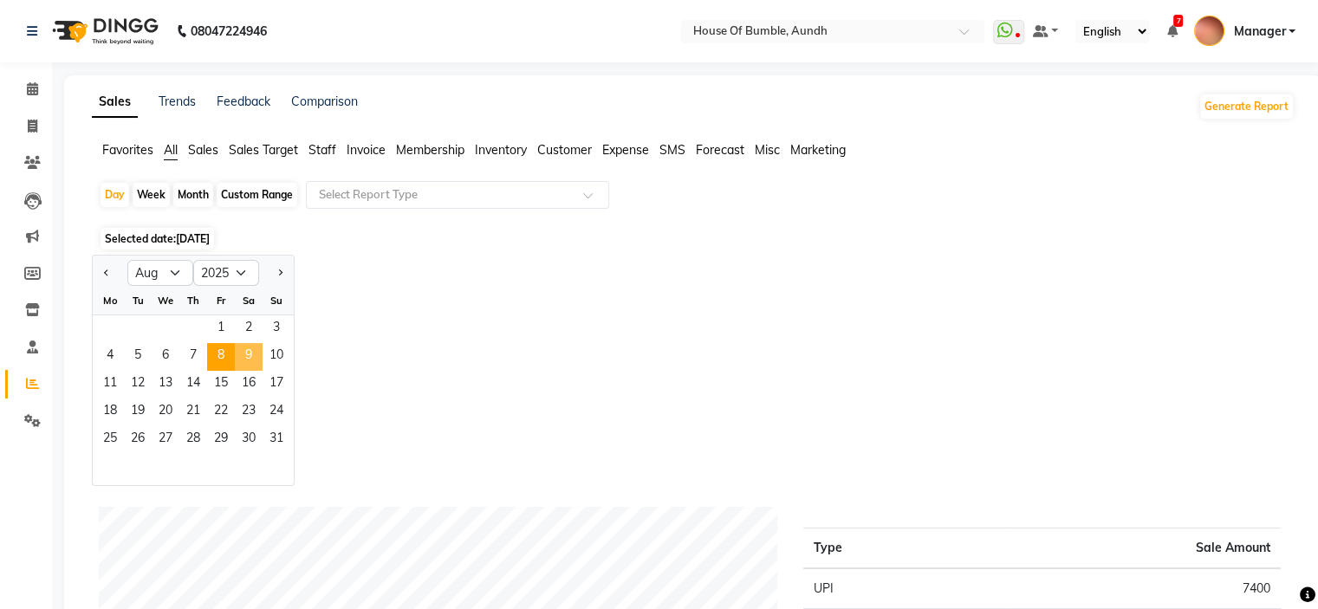
click at [260, 358] on span "9" at bounding box center [249, 357] width 28 height 28
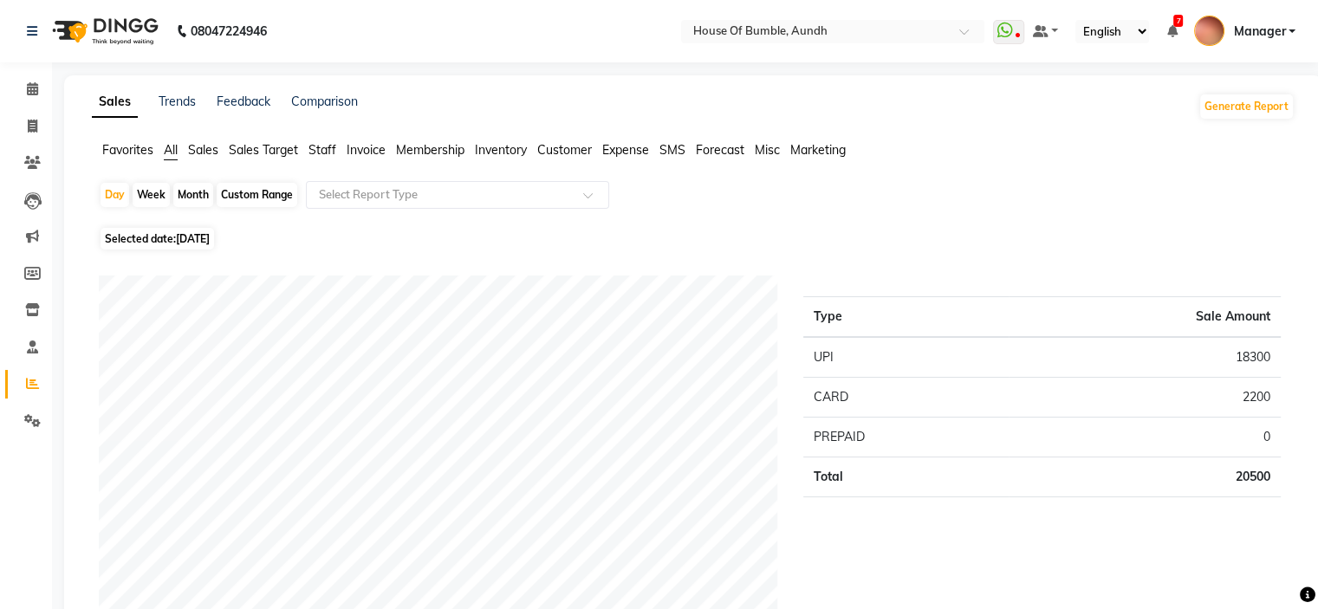
click at [174, 235] on span "Selected date: [DATE]" at bounding box center [156, 239] width 113 height 22
select select "8"
select select "2025"
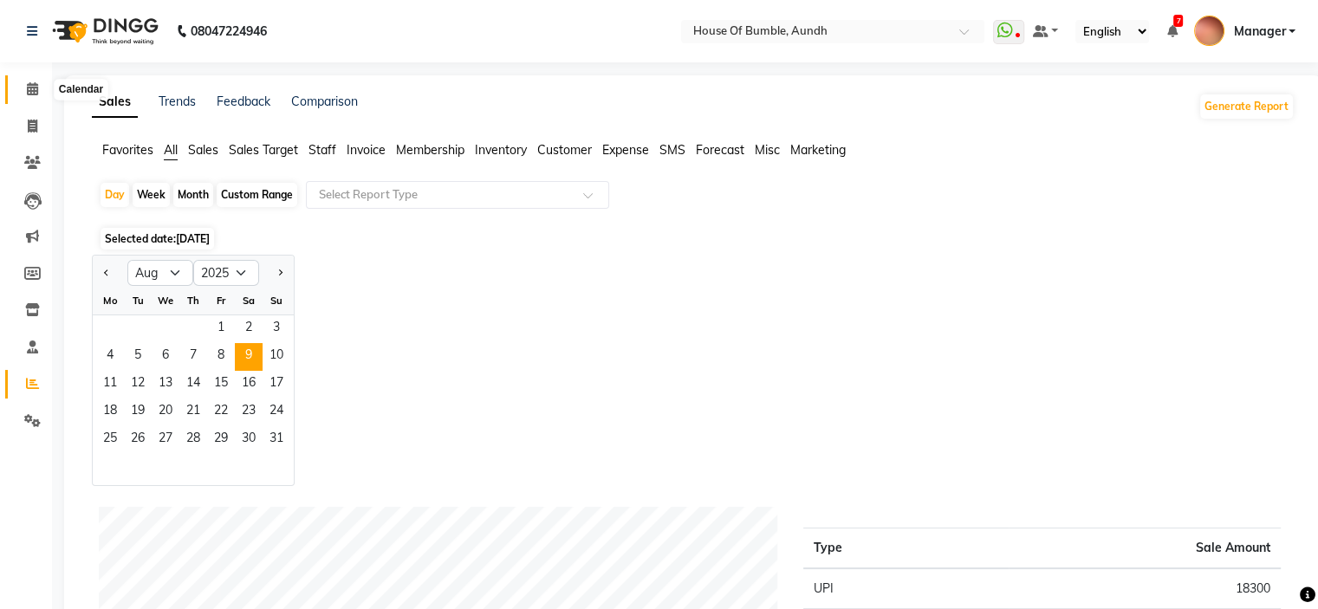
click at [22, 89] on span at bounding box center [32, 90] width 30 height 20
click at [28, 87] on icon at bounding box center [32, 88] width 11 height 13
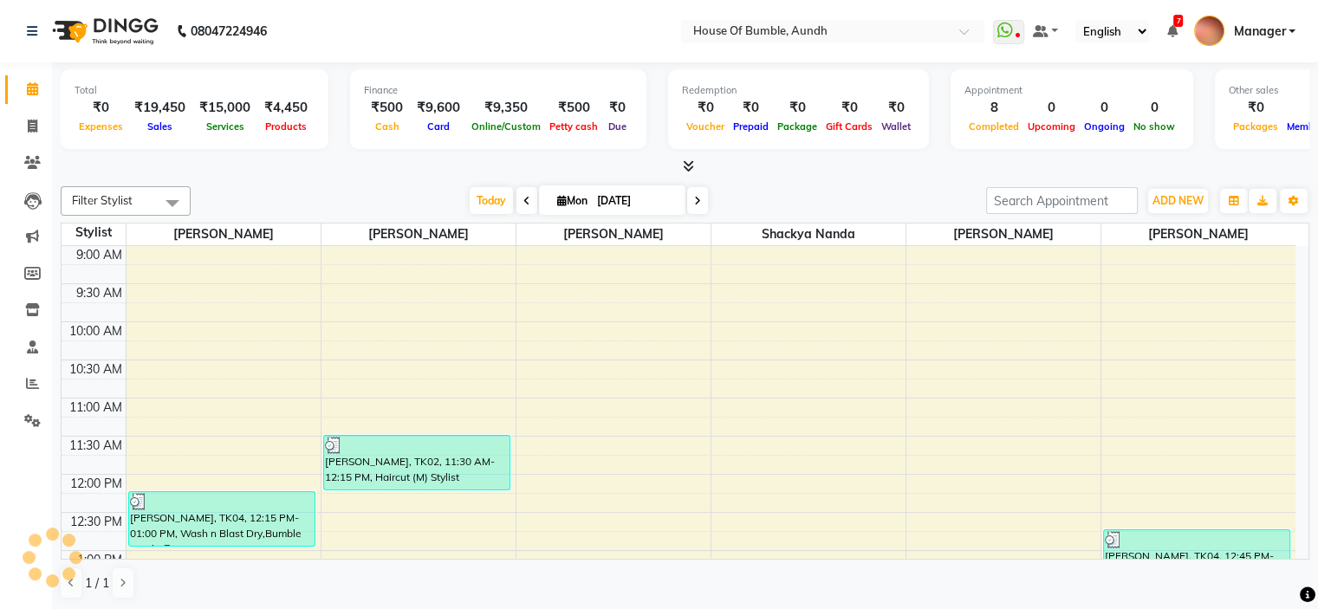
click at [626, 201] on input "[DATE]" at bounding box center [635, 201] width 87 height 26
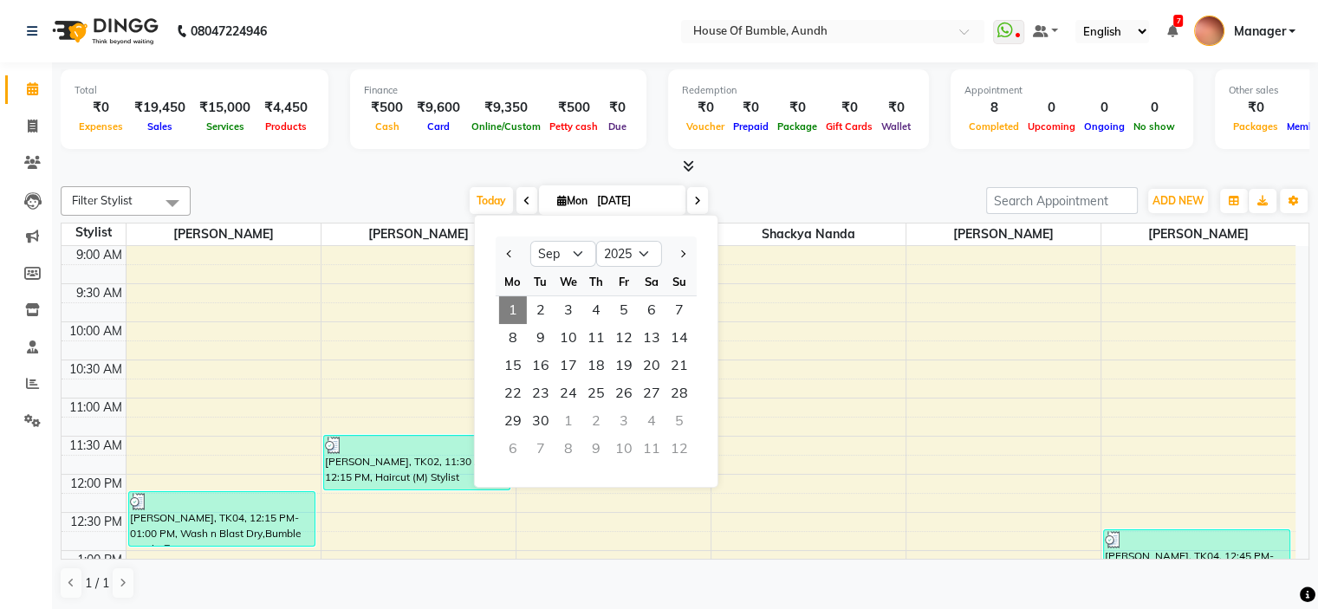
click at [626, 201] on input "[DATE]" at bounding box center [635, 201] width 87 height 26
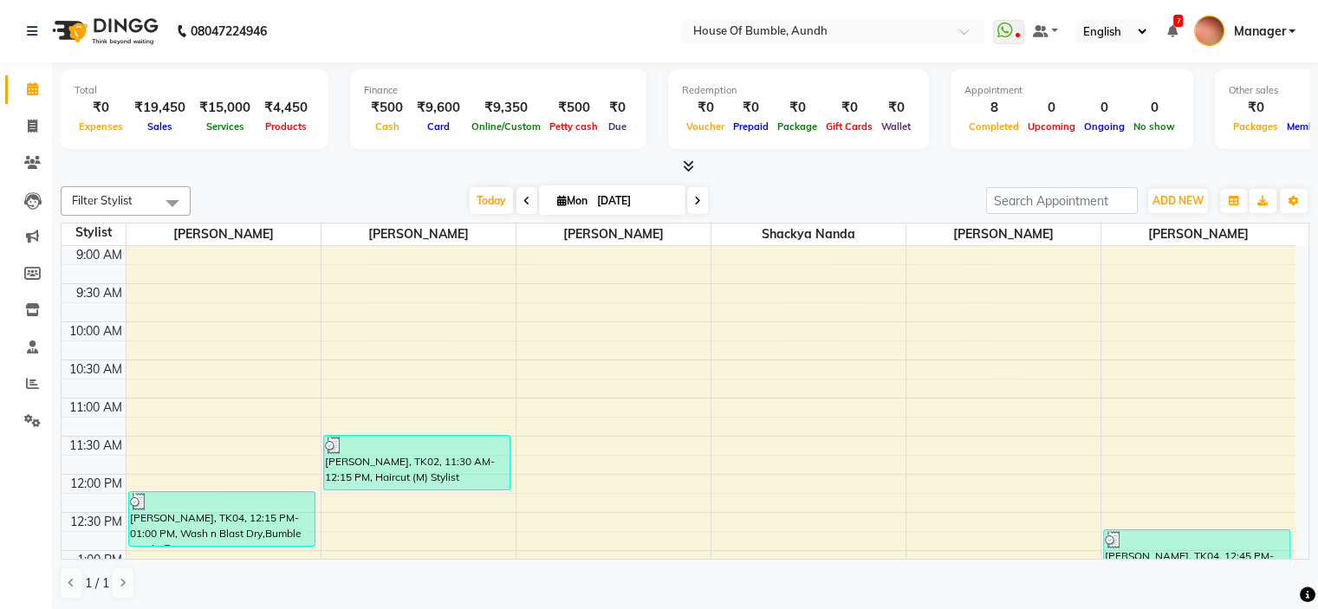
click at [626, 201] on input "[DATE]" at bounding box center [635, 201] width 87 height 26
select select "9"
select select "2025"
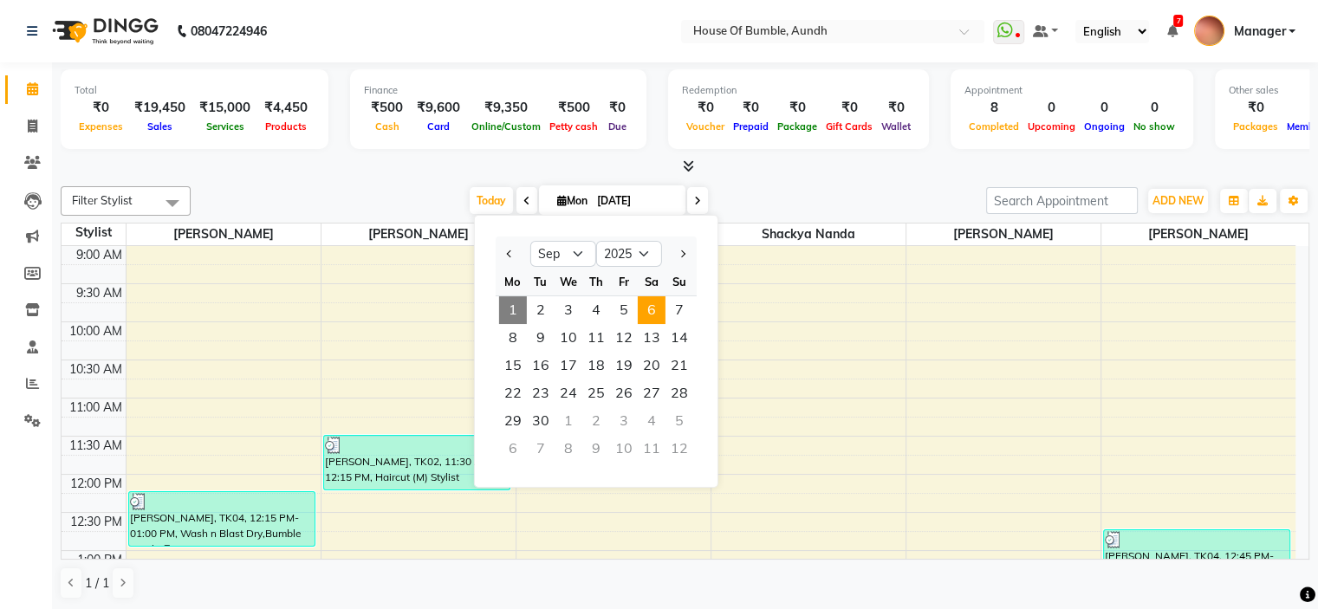
click at [655, 316] on span "6" at bounding box center [652, 310] width 28 height 28
type input "[DATE]"
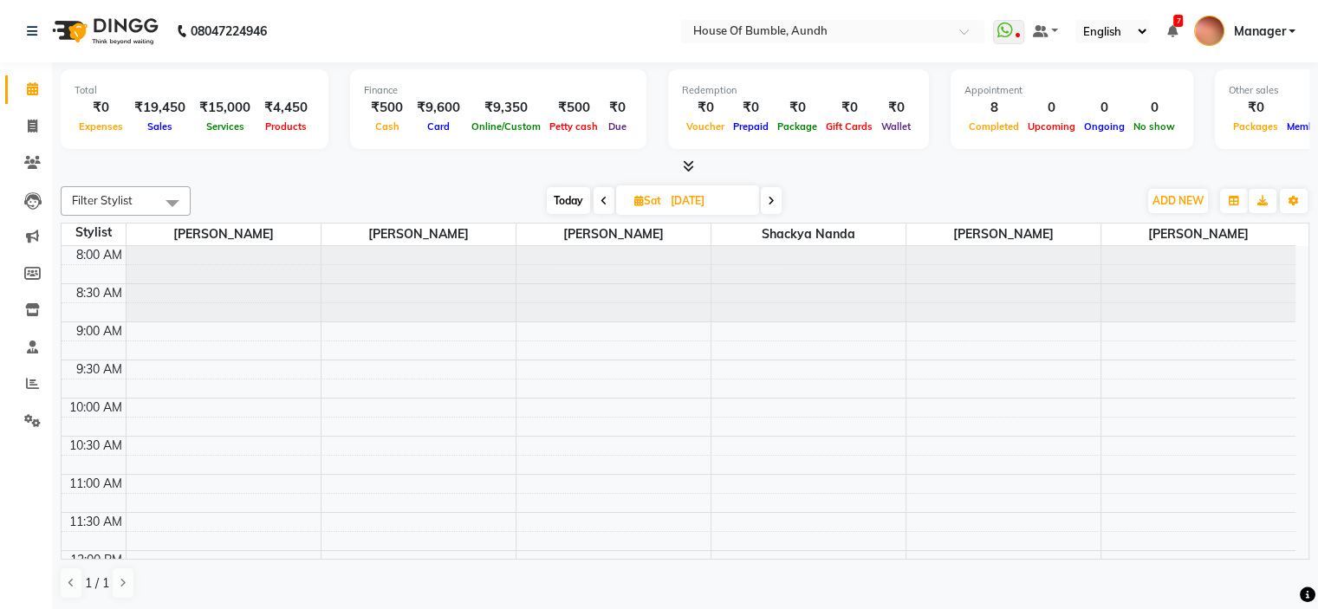
scroll to position [347, 0]
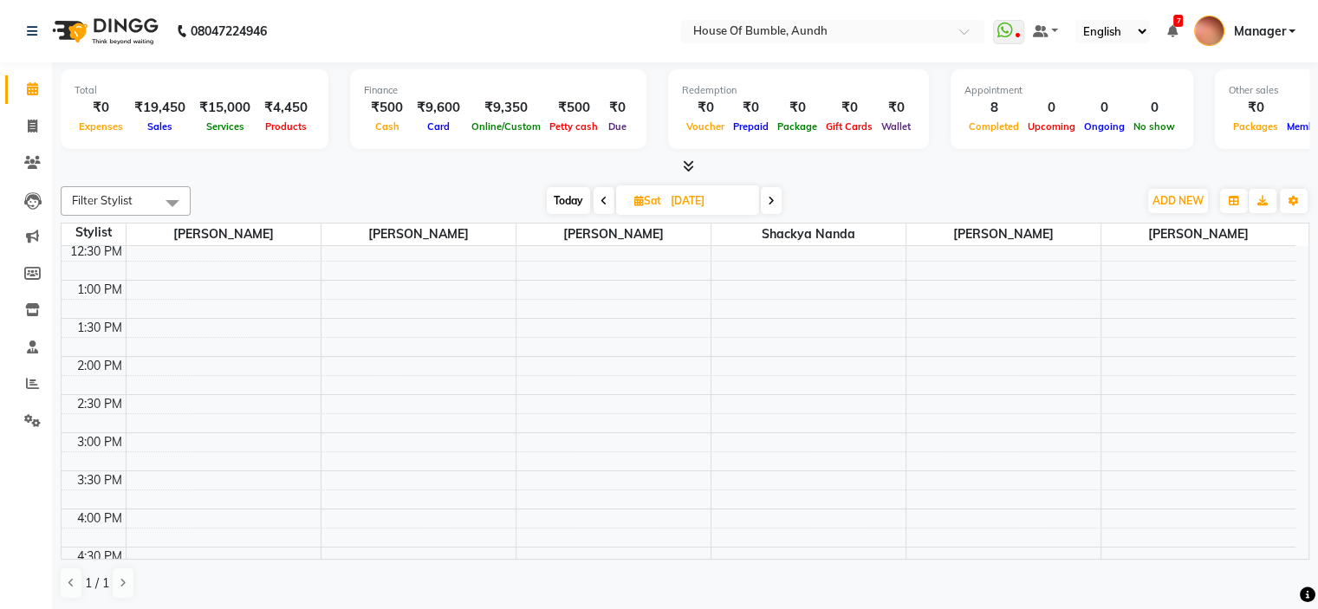
click at [378, 470] on div "8:00 AM 8:30 AM 9:00 AM 9:30 AM 10:00 AM 10:30 AM 11:00 AM 11:30 AM 12:00 PM 12…" at bounding box center [679, 395] width 1234 height 990
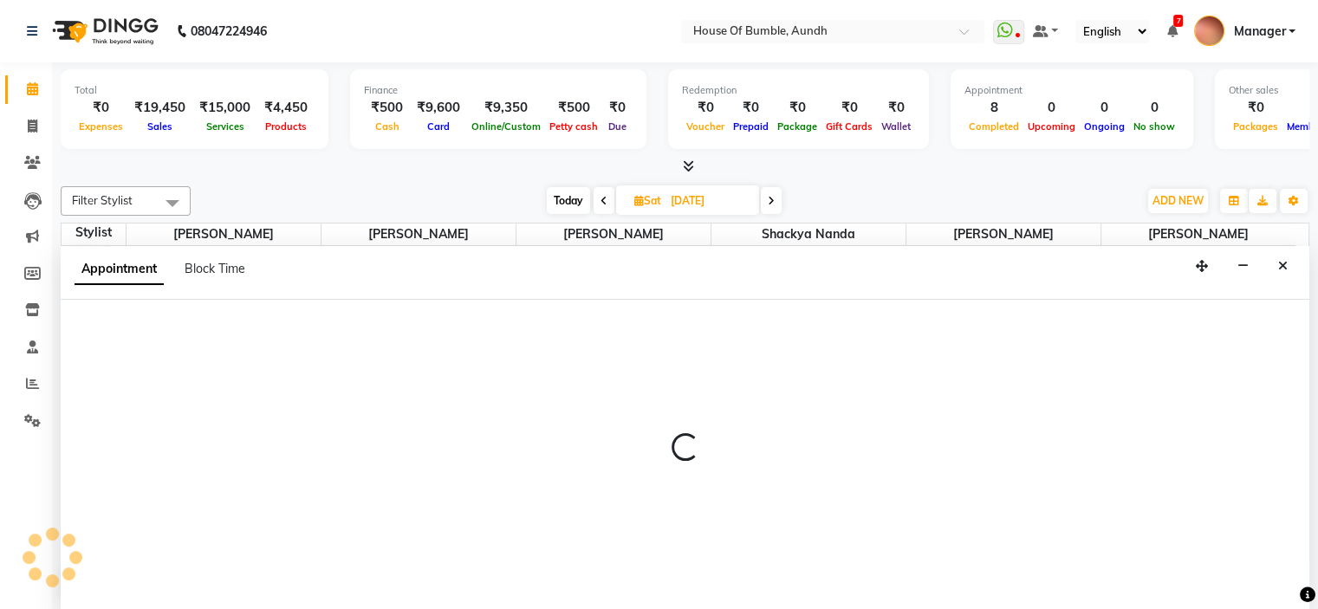
select select "12465"
select select "tentative"
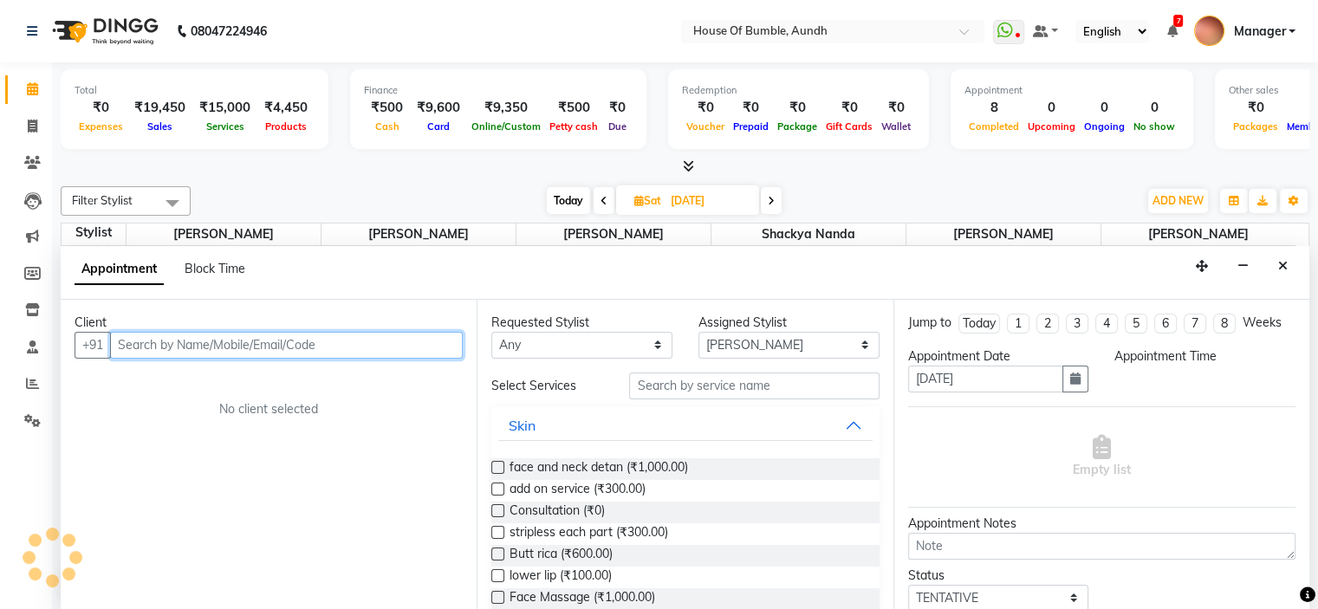
select select "930"
click at [295, 346] on input "text" at bounding box center [286, 345] width 353 height 27
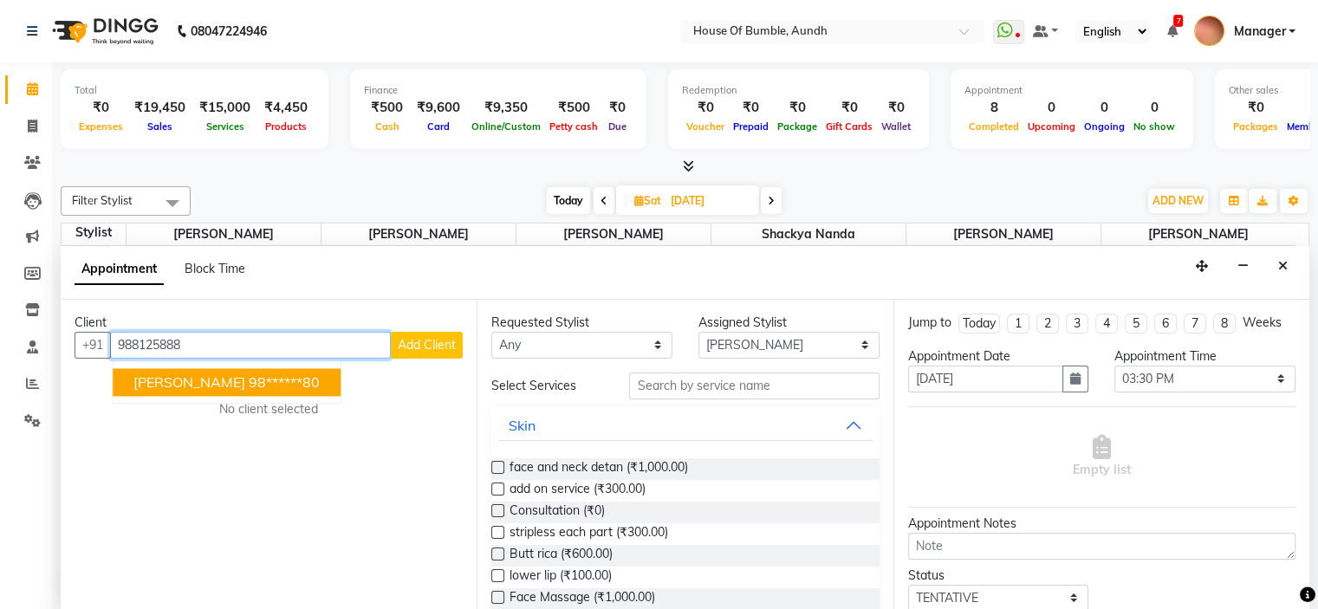
click at [249, 385] on ngb-highlight "98******80" at bounding box center [284, 381] width 71 height 17
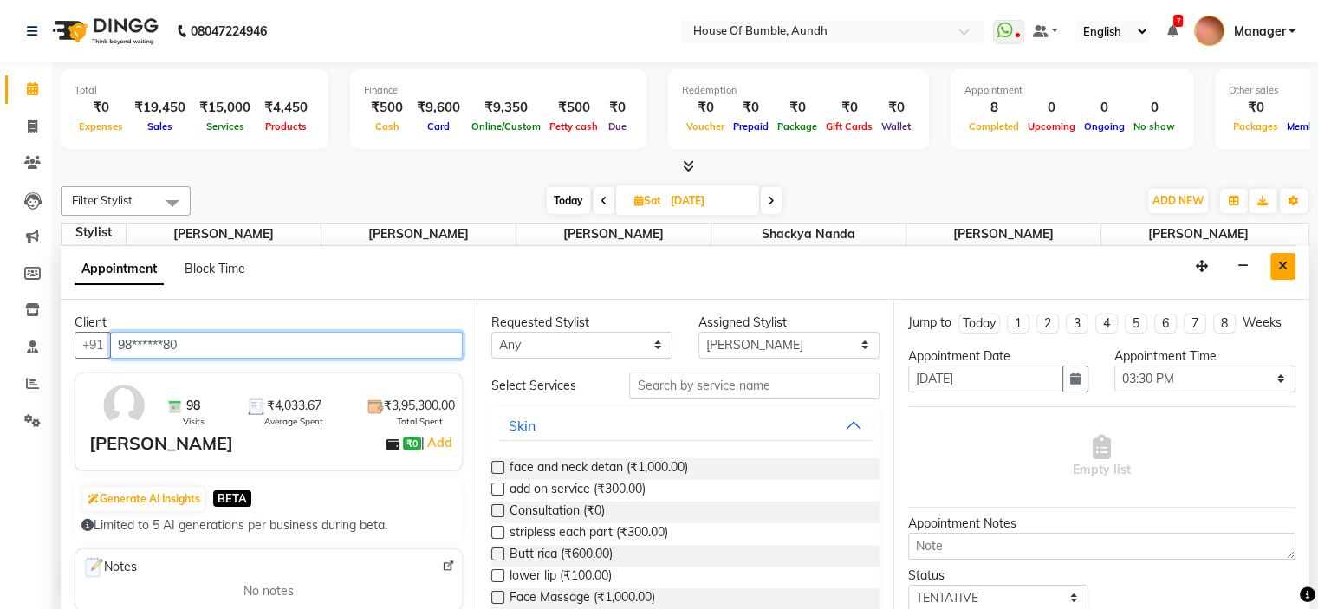
type input "98******80"
click at [1282, 275] on button "Close" at bounding box center [1282, 266] width 25 height 27
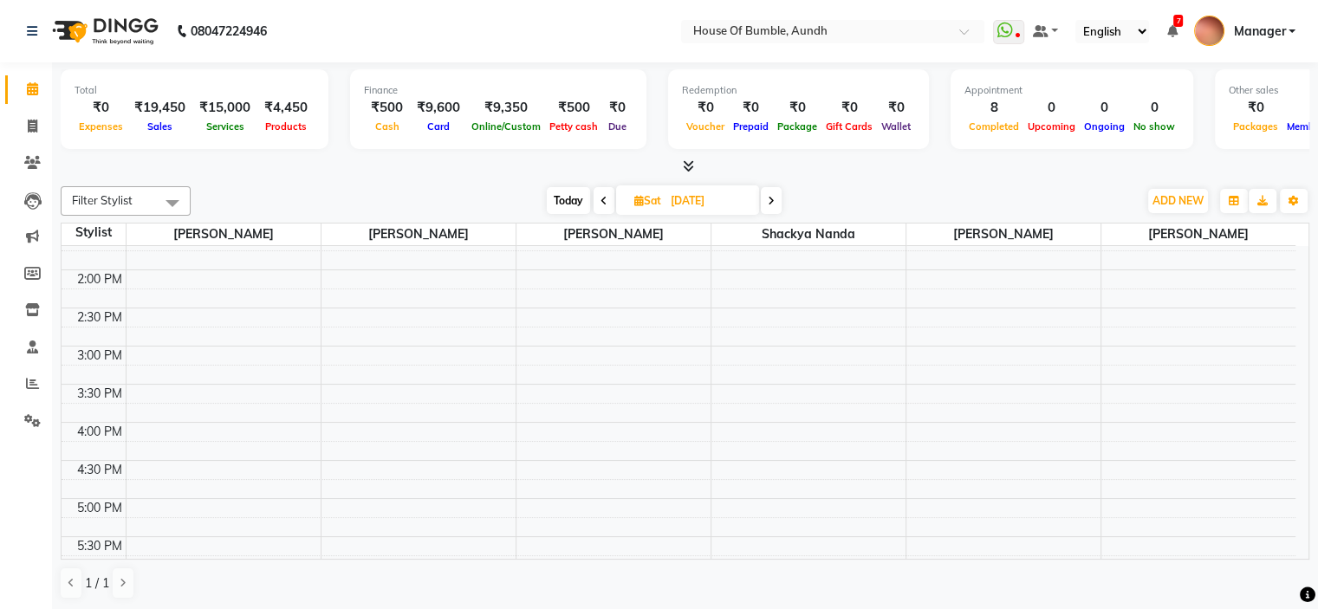
scroll to position [347, 0]
click at [593, 291] on div "8:00 AM 8:30 AM 9:00 AM 9:30 AM 10:00 AM 10:30 AM 11:00 AM 11:30 AM 12:00 PM 12…" at bounding box center [679, 395] width 1234 height 990
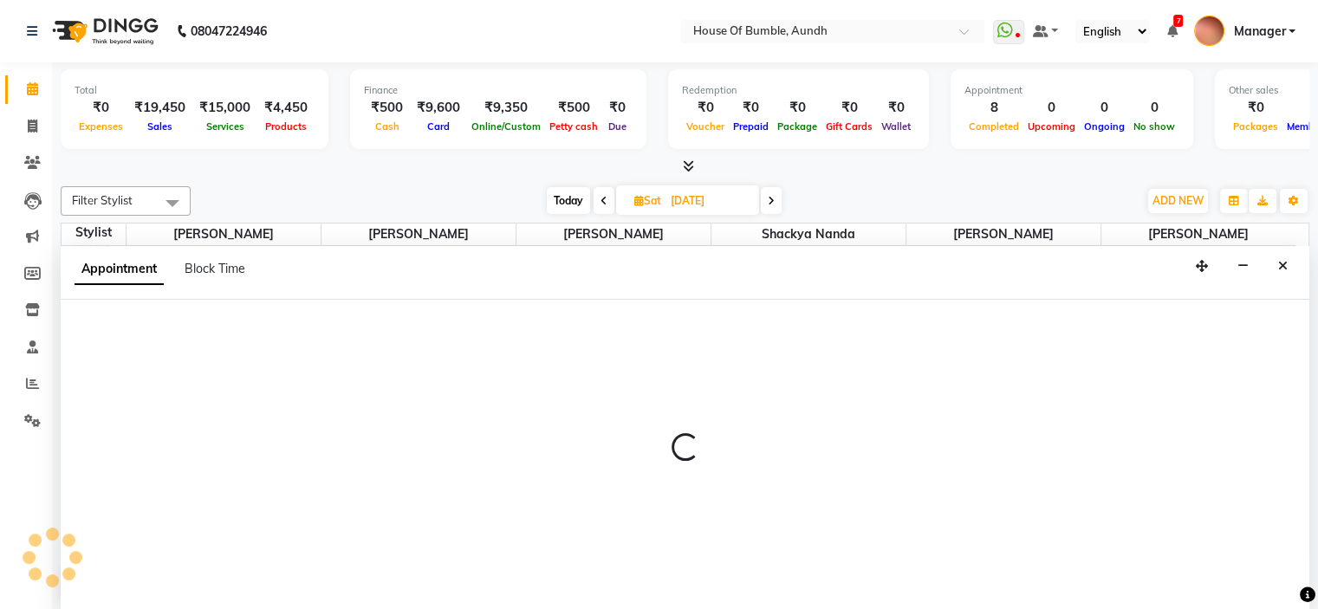
select select "8141"
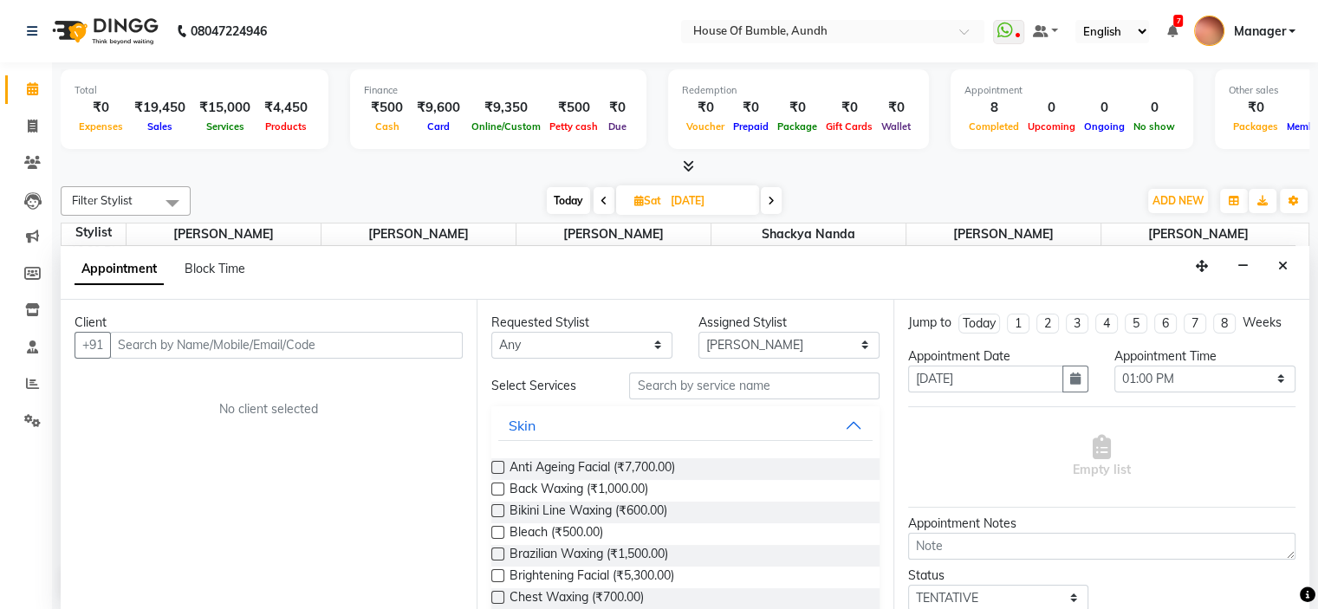
click at [319, 346] on input "text" at bounding box center [286, 345] width 353 height 27
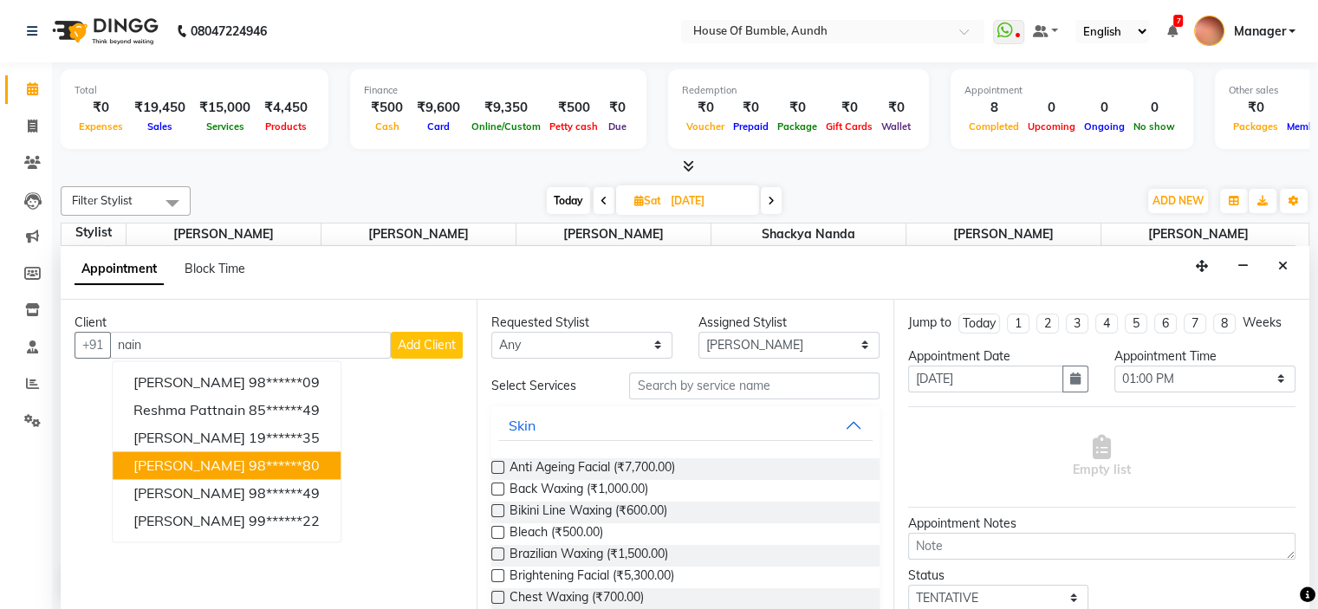
click at [305, 472] on button "[PERSON_NAME] 98******80" at bounding box center [227, 465] width 228 height 28
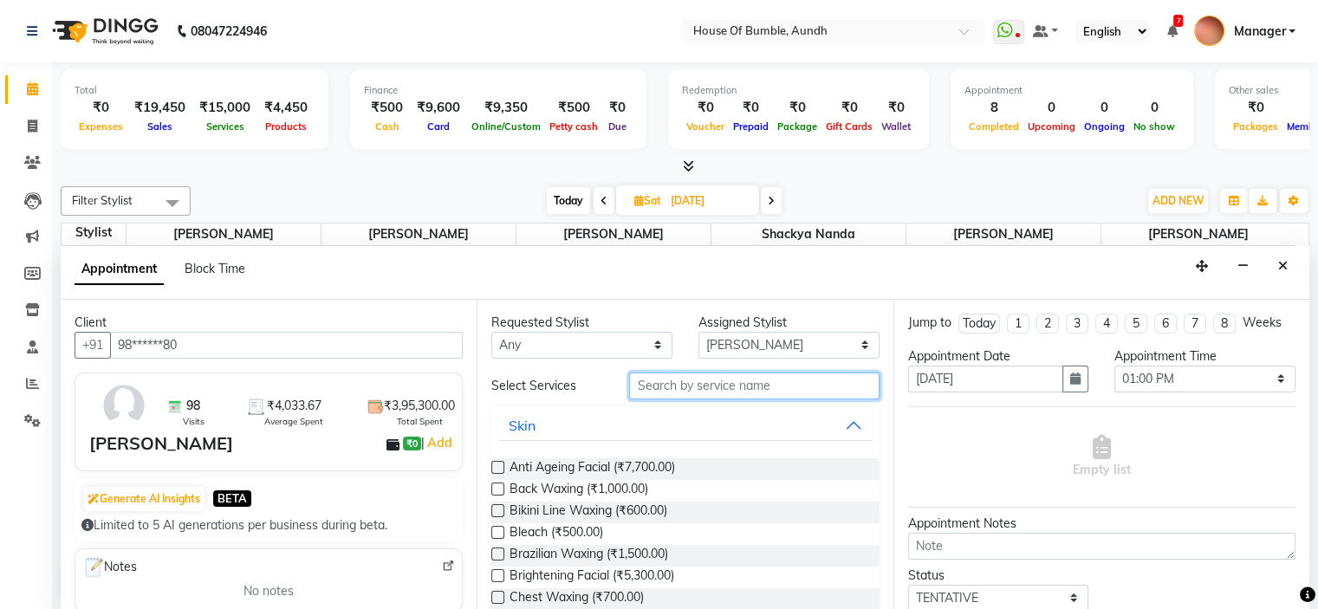
click at [696, 383] on input "text" at bounding box center [753, 386] width 249 height 27
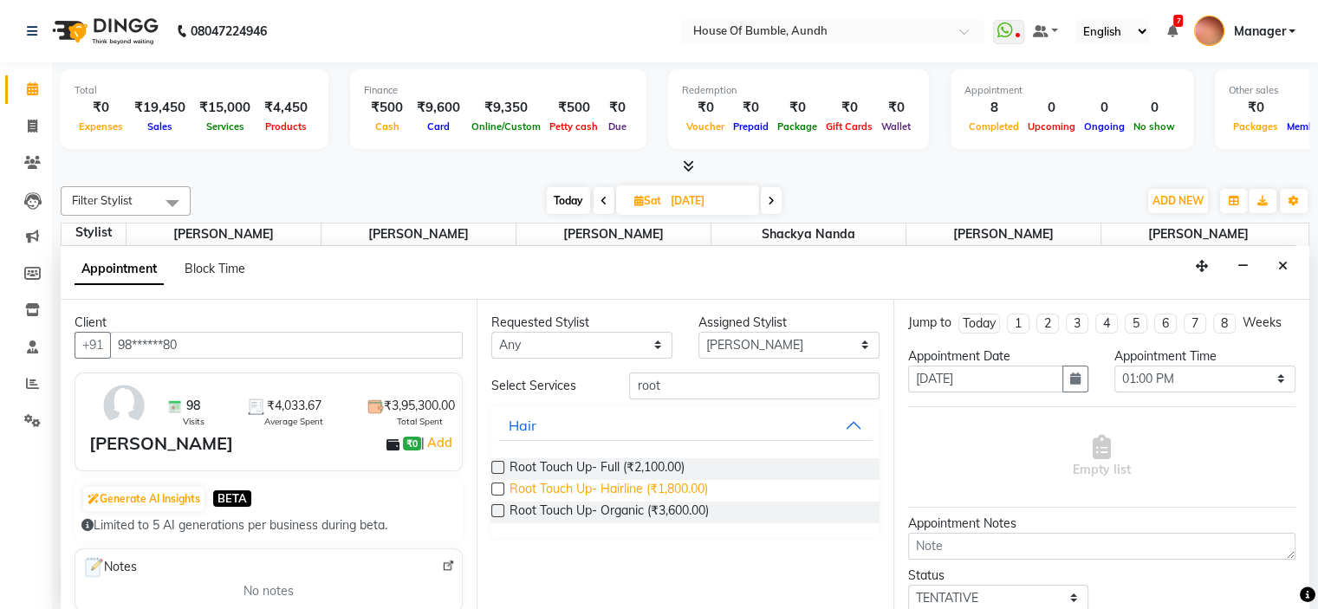
drag, startPoint x: 542, startPoint y: 459, endPoint x: 618, endPoint y: 481, distance: 78.4
click at [542, 459] on span "Root Touch Up- Full (₹2,100.00)" at bounding box center [596, 469] width 175 height 22
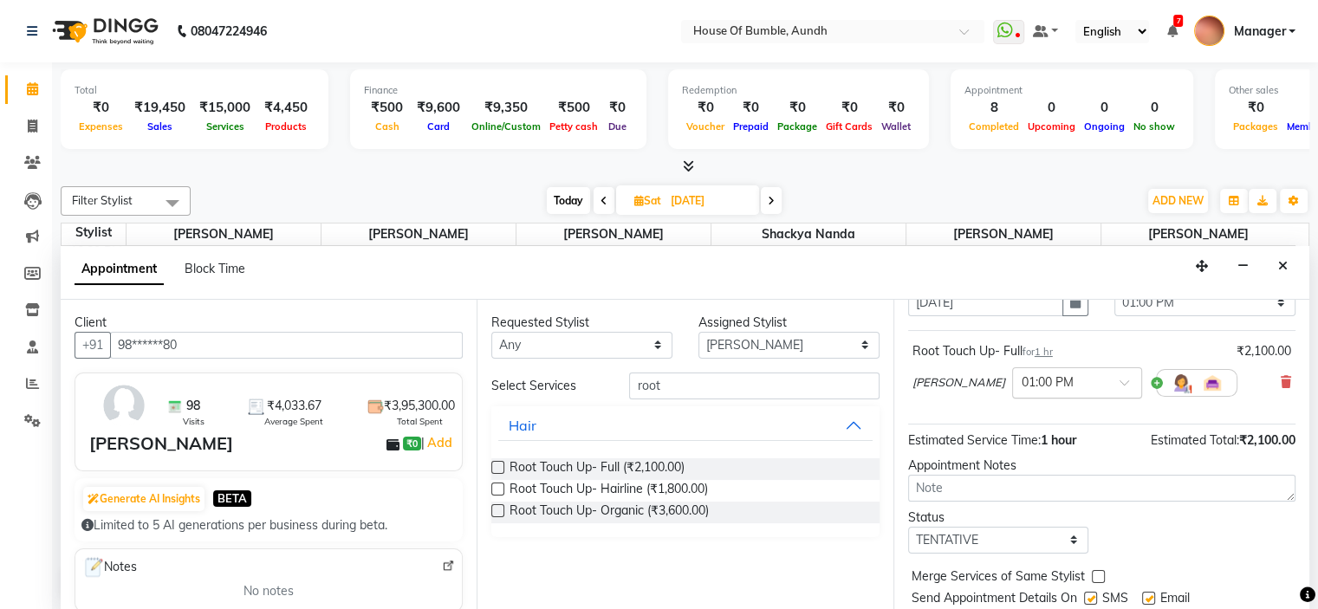
scroll to position [143, 0]
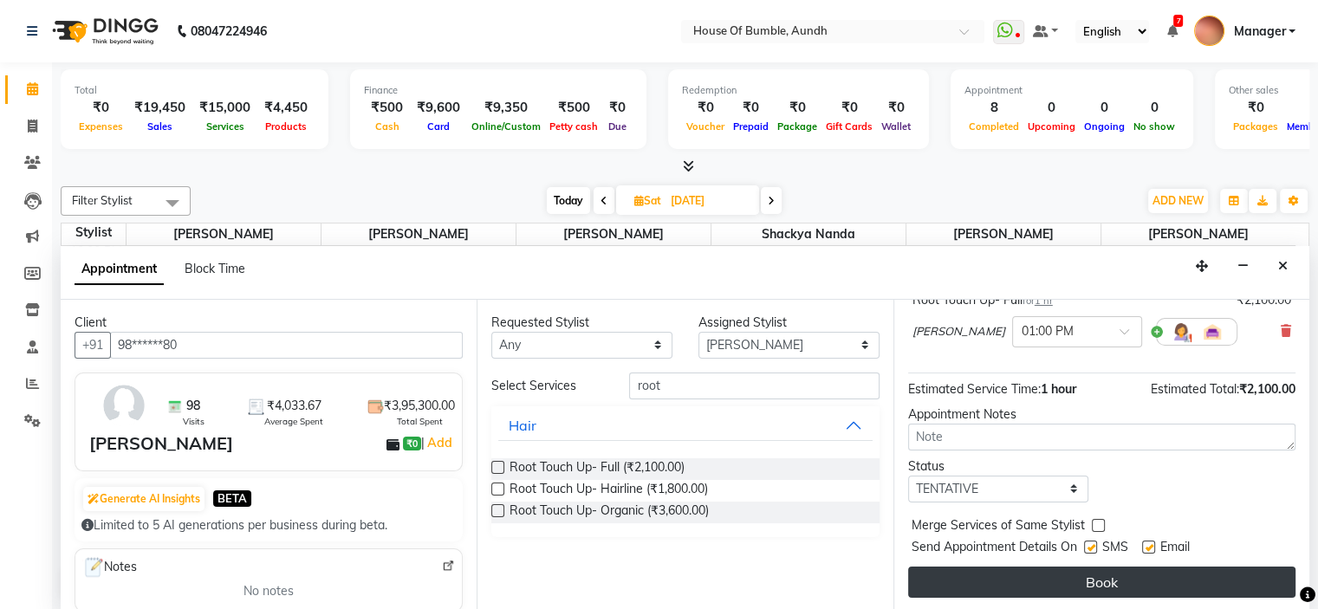
click at [1085, 592] on button "Book" at bounding box center [1101, 582] width 387 height 31
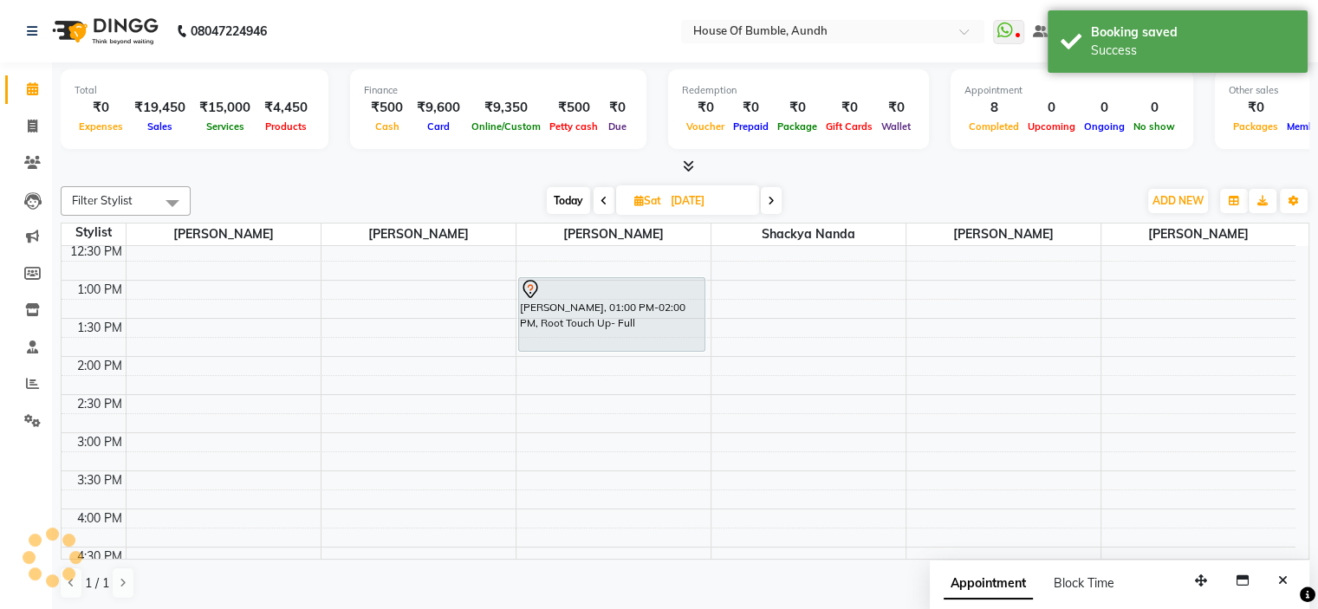
scroll to position [0, 0]
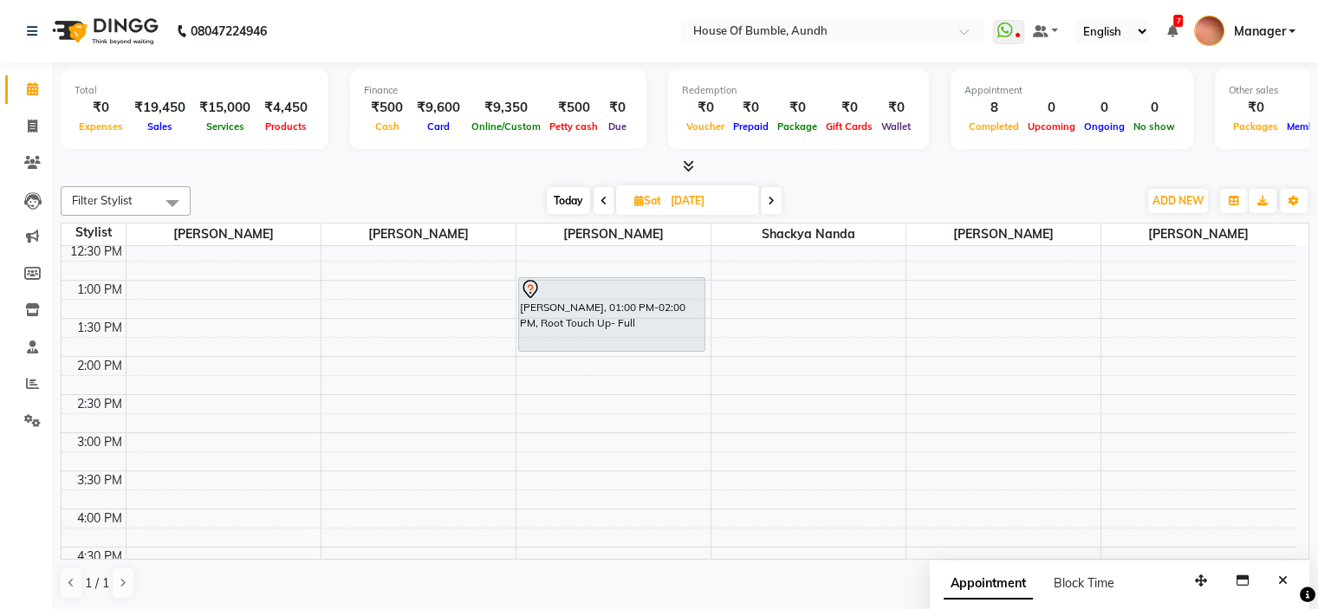
click at [564, 198] on span "Today" at bounding box center [568, 200] width 43 height 27
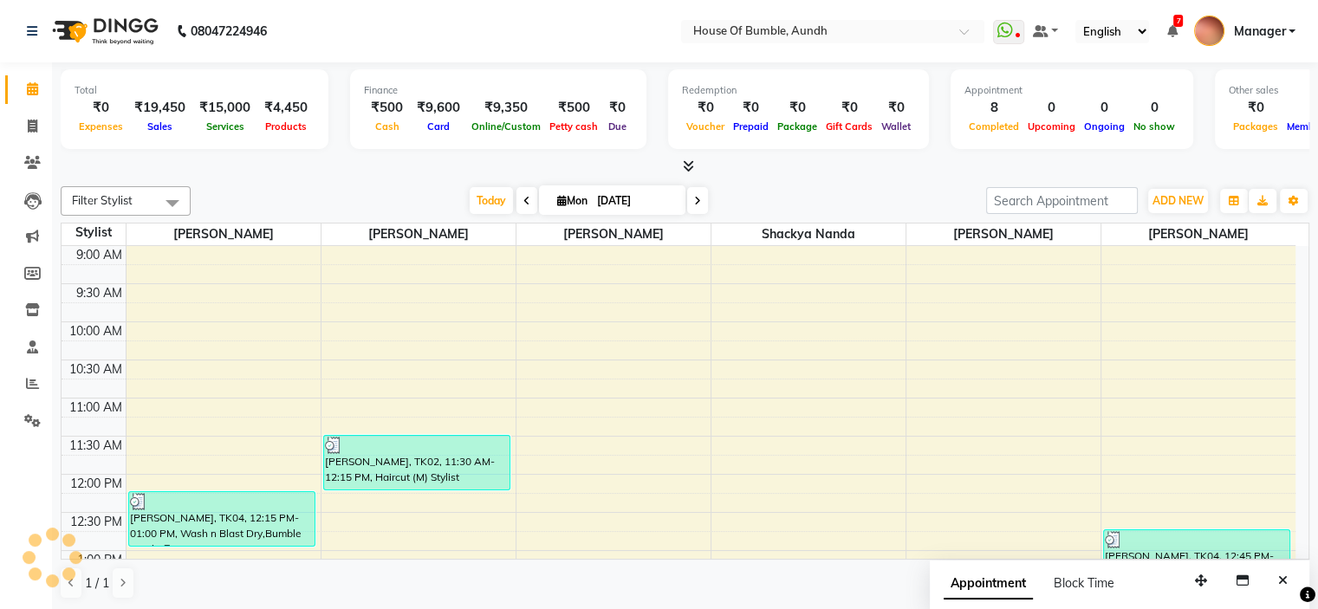
scroll to position [593, 0]
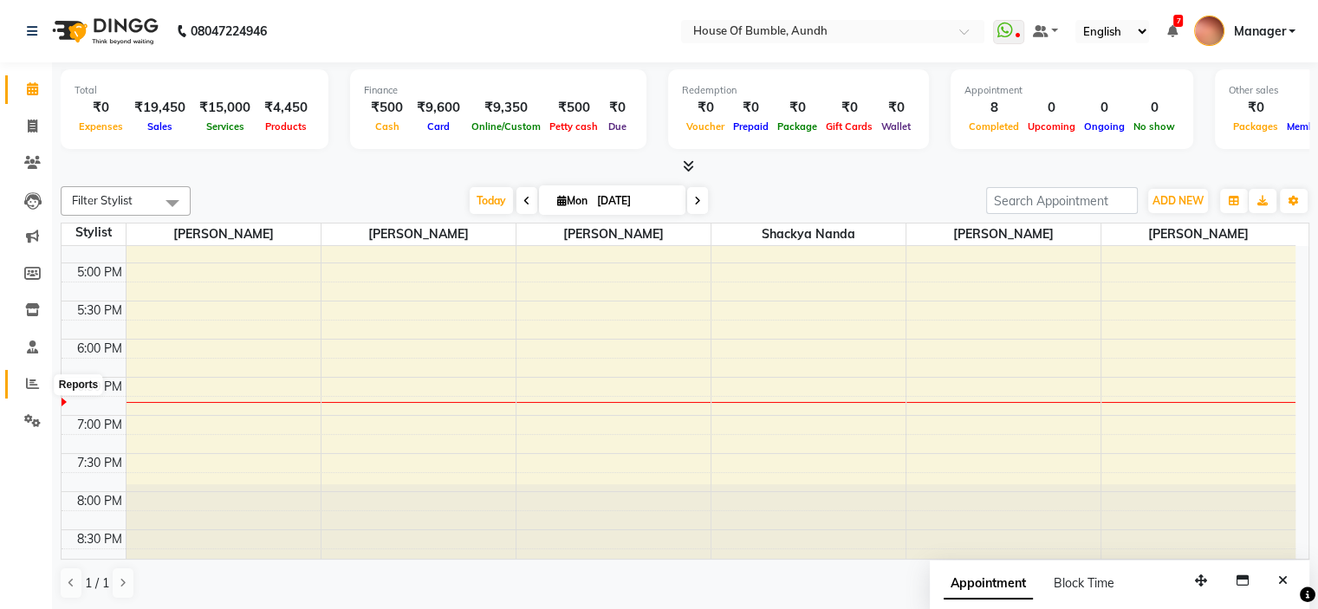
click at [28, 385] on icon at bounding box center [32, 383] width 13 height 13
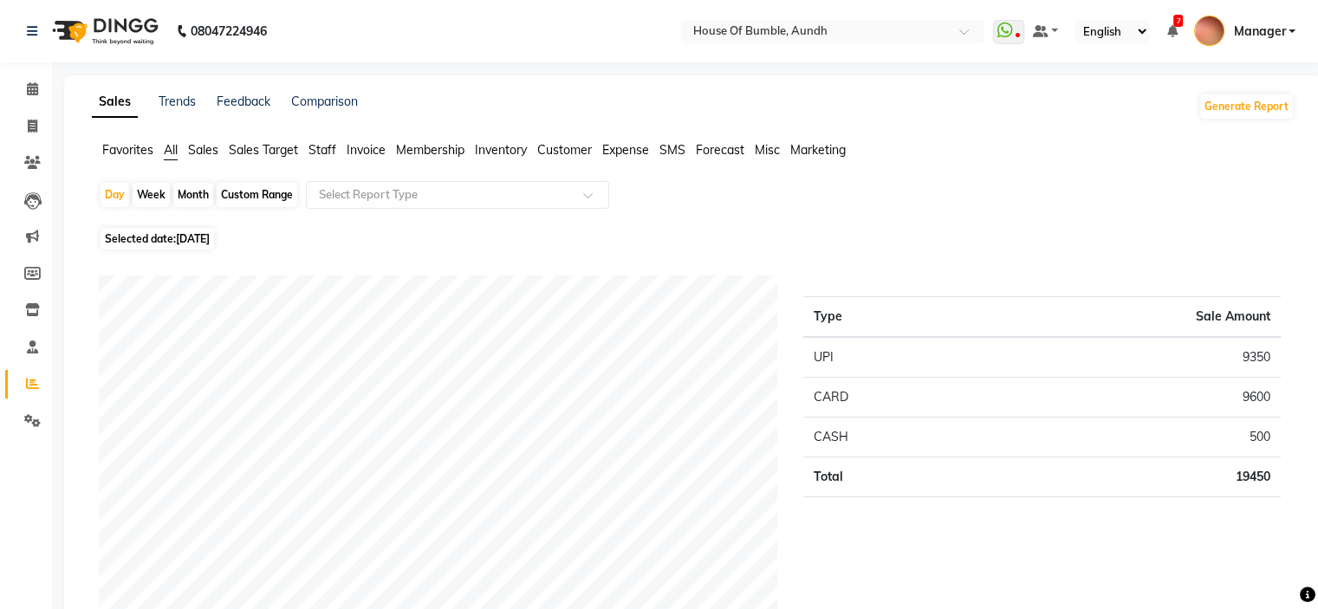
click at [167, 243] on span "Selected date: [DATE]" at bounding box center [156, 239] width 113 height 22
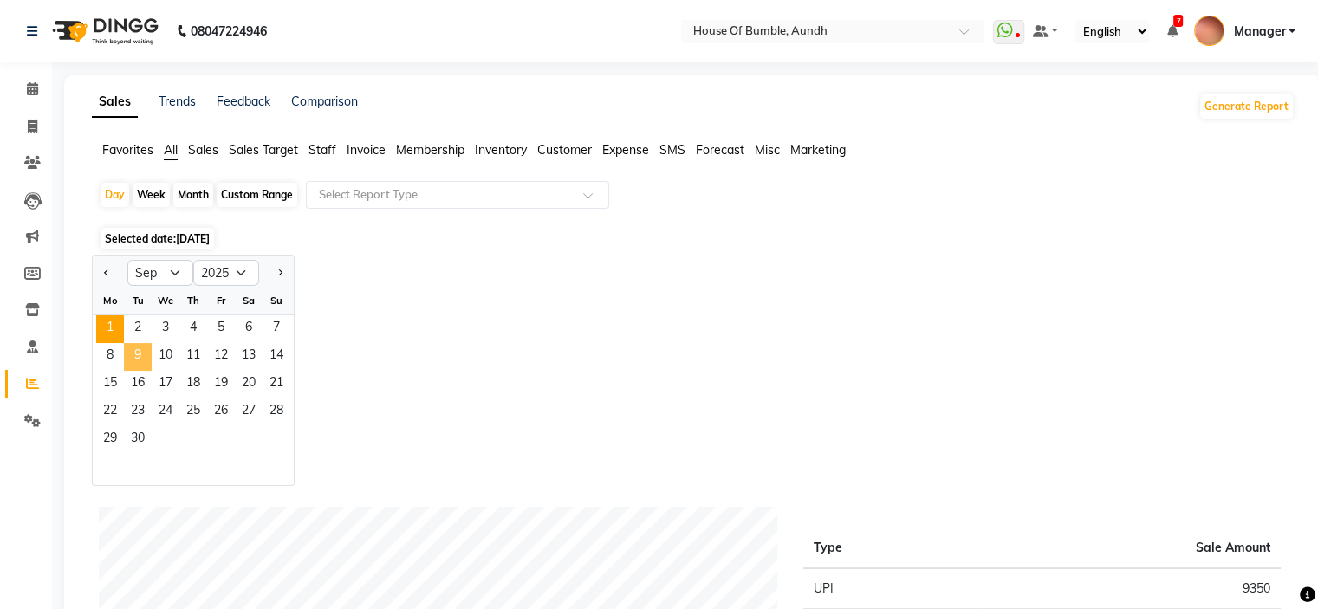
click at [148, 360] on span "9" at bounding box center [138, 357] width 28 height 28
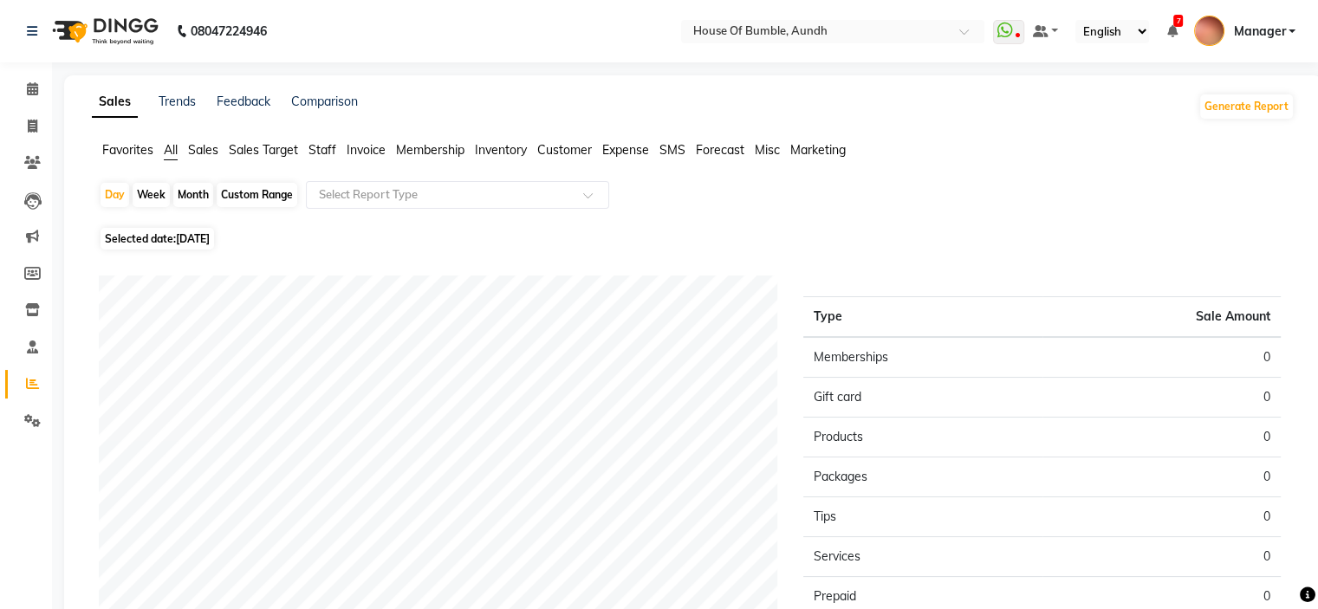
click at [210, 243] on span "[DATE]" at bounding box center [193, 238] width 34 height 13
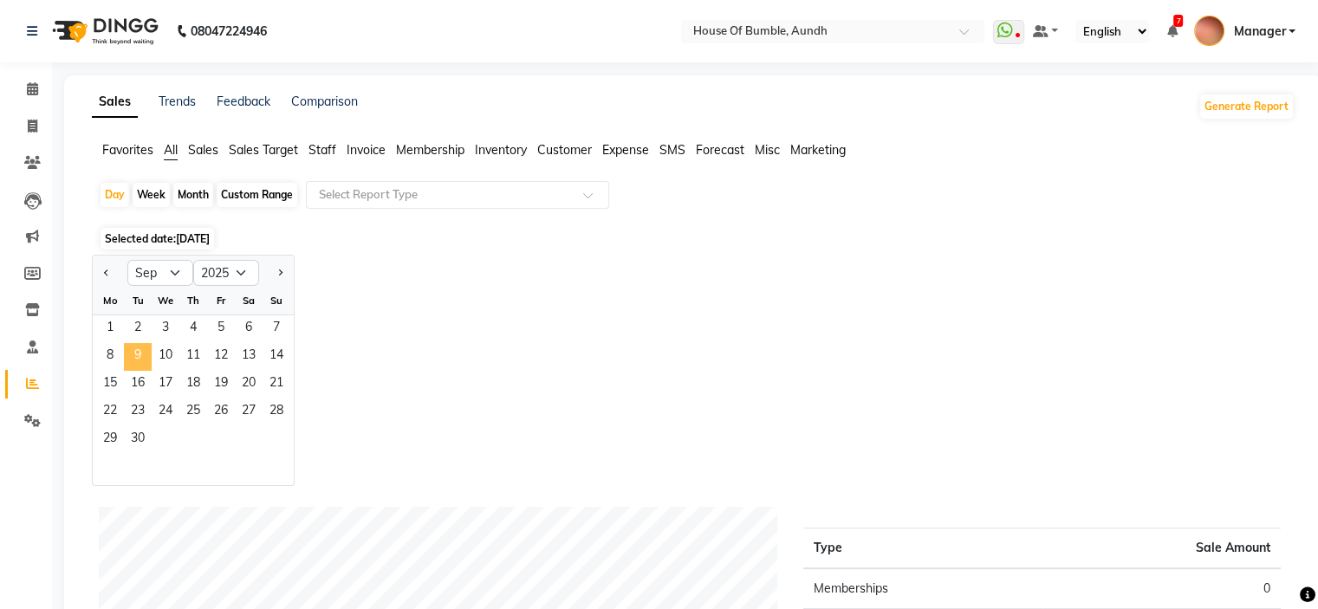
click at [135, 354] on span "9" at bounding box center [138, 357] width 28 height 28
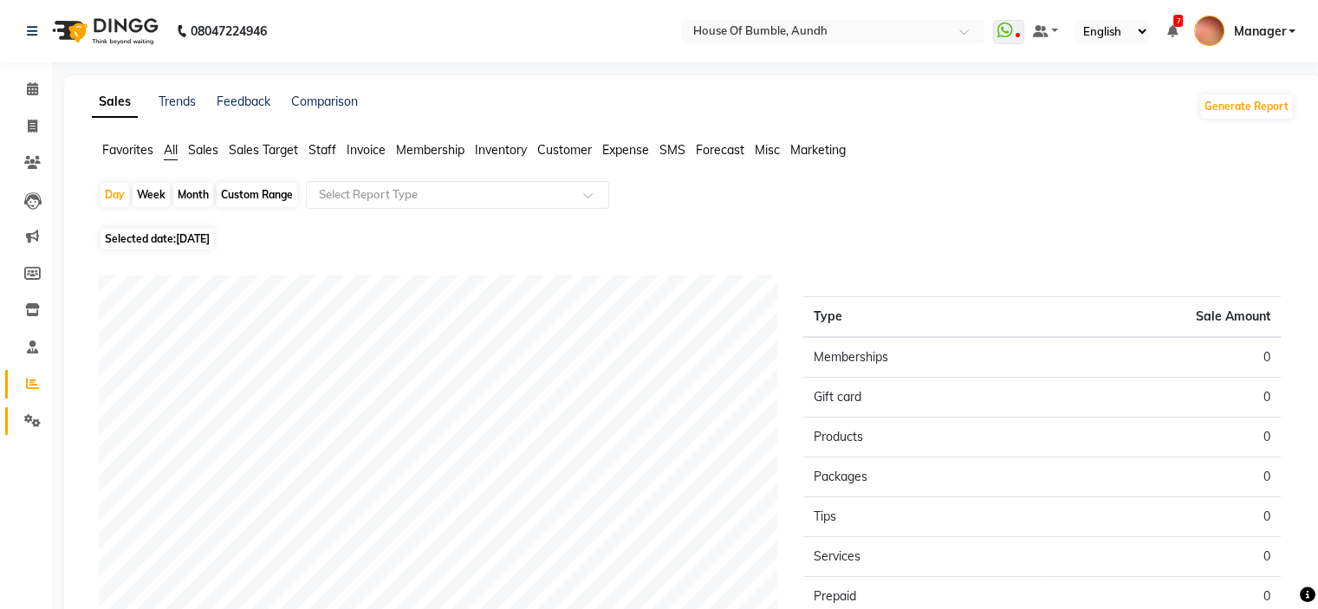
click at [35, 411] on link "Settings" at bounding box center [26, 421] width 42 height 29
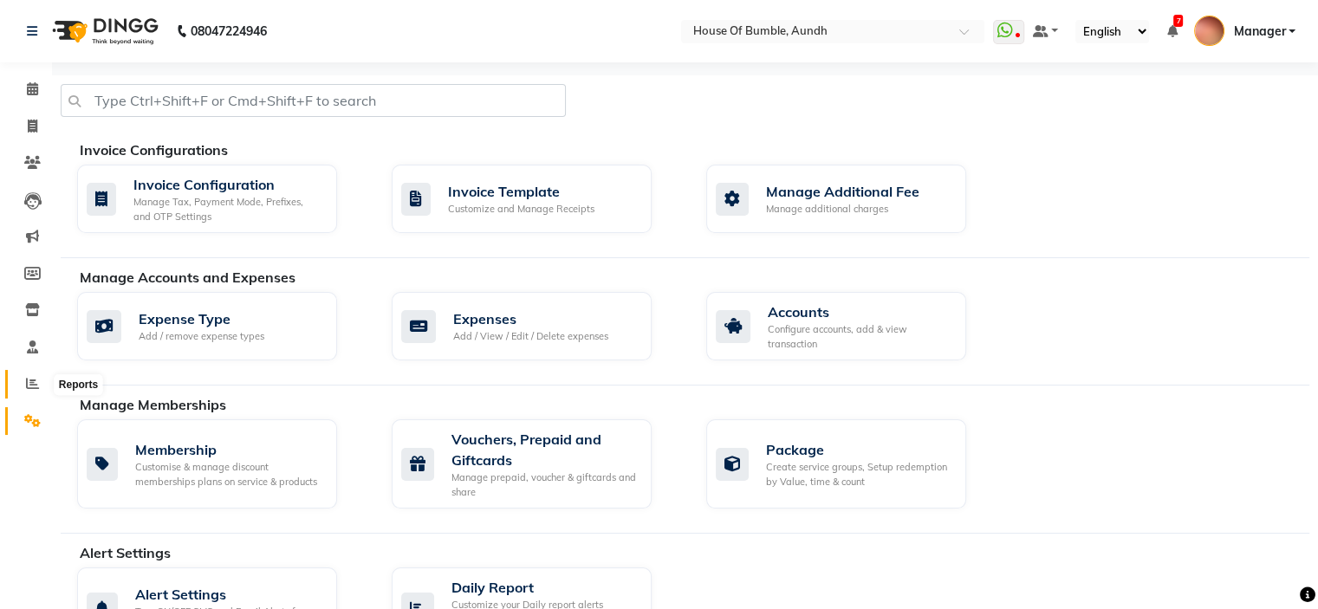
click at [35, 385] on icon at bounding box center [32, 383] width 13 height 13
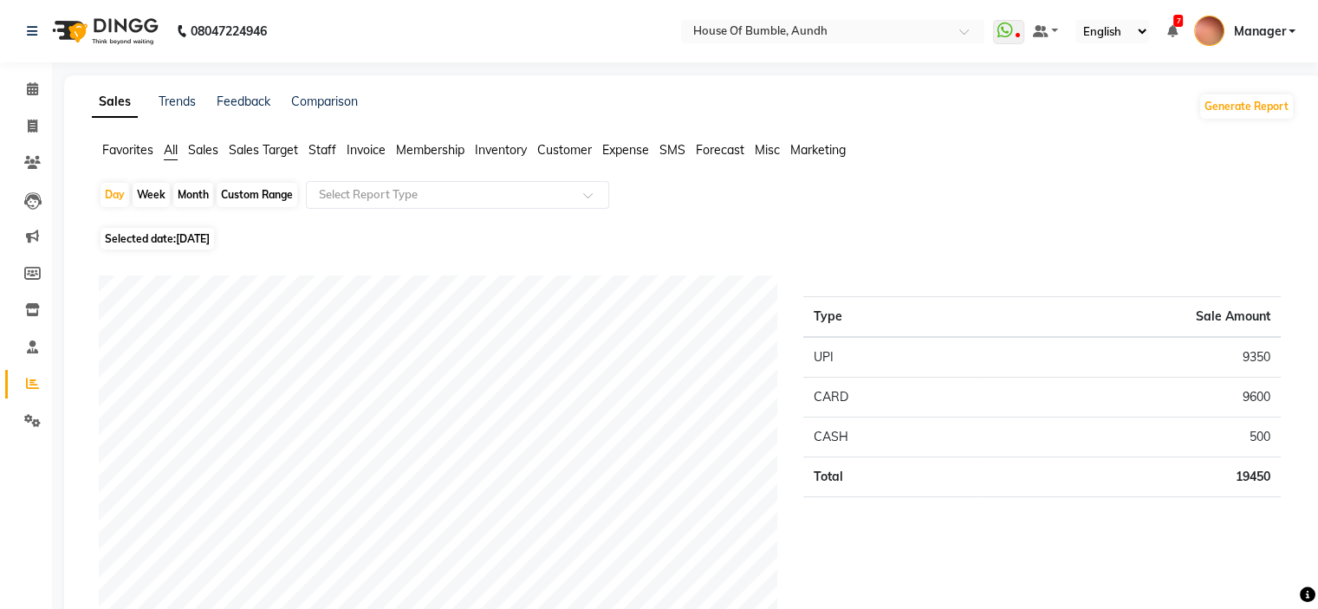
click at [199, 235] on span "[DATE]" at bounding box center [193, 238] width 34 height 13
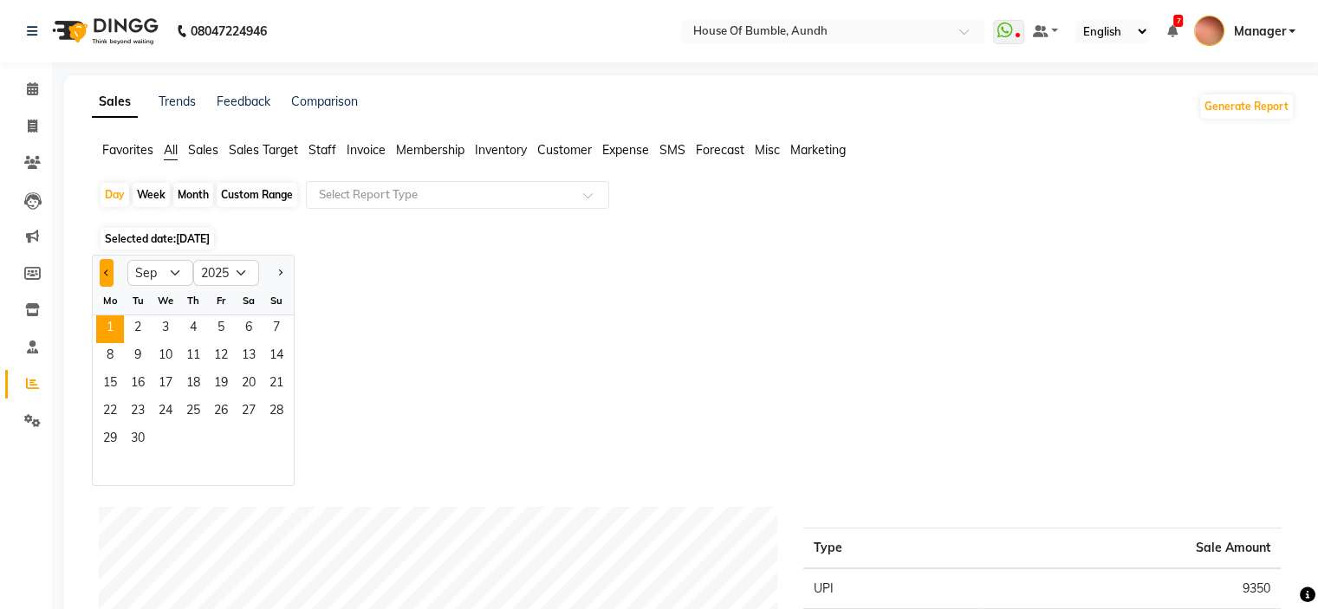
click at [100, 268] on button "Previous month" at bounding box center [107, 273] width 14 height 28
click at [238, 360] on span "9" at bounding box center [249, 357] width 28 height 28
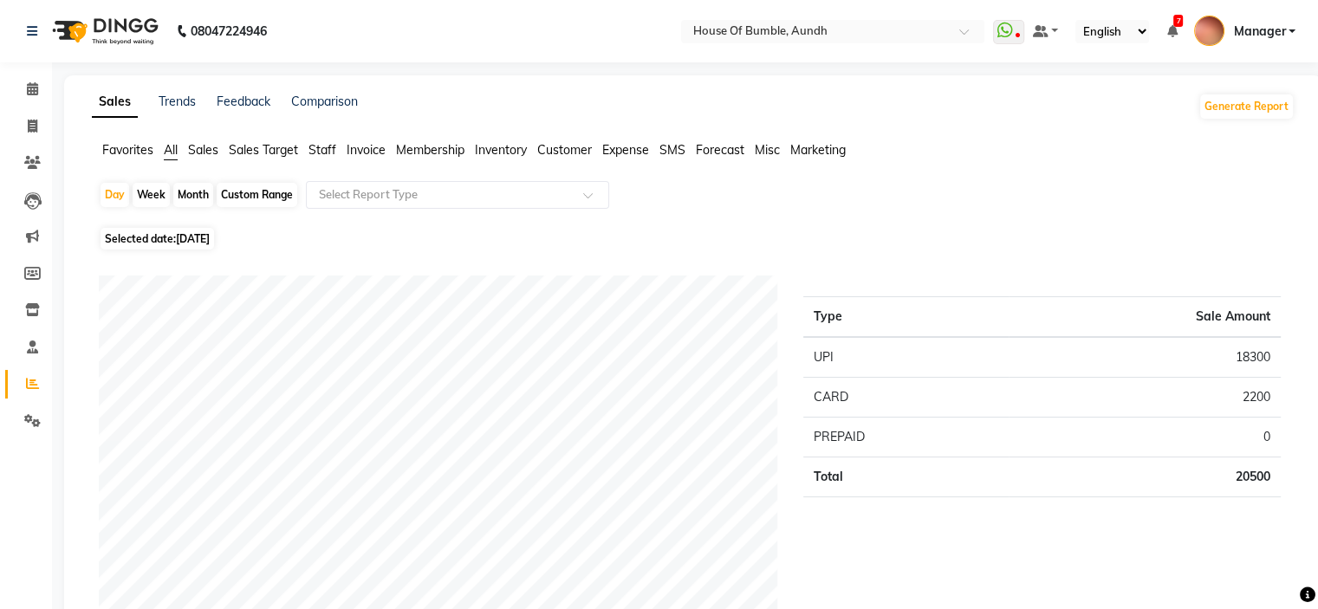
click at [160, 244] on span "Selected date: [DATE]" at bounding box center [156, 239] width 113 height 22
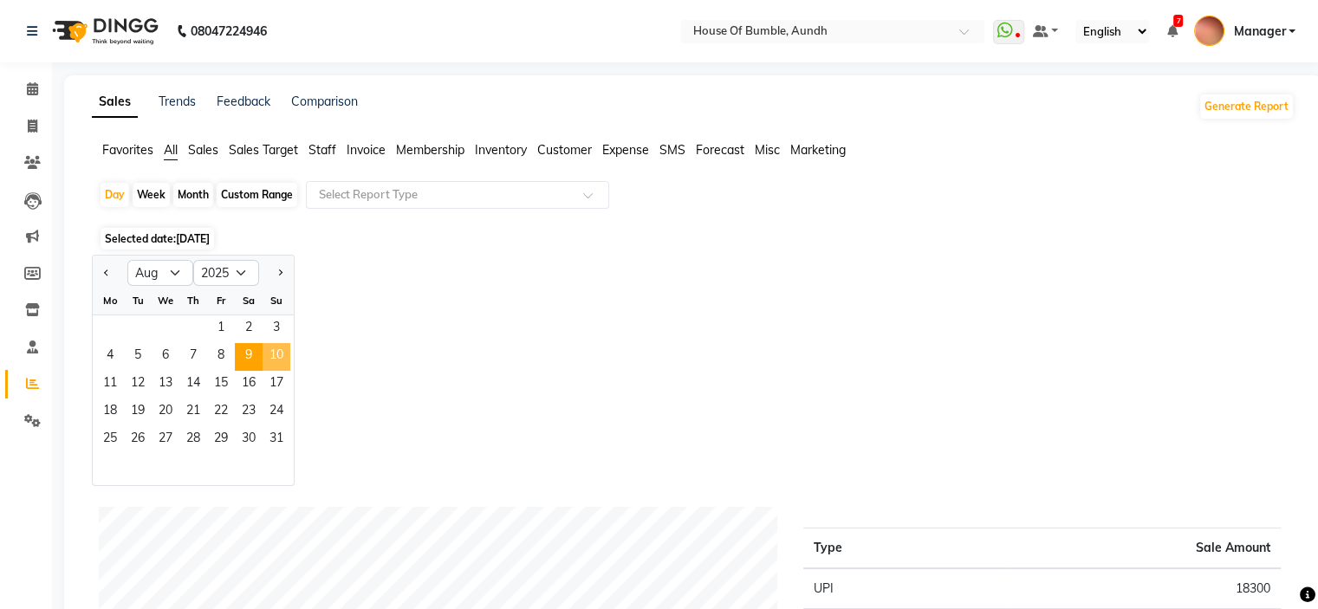
click at [277, 358] on span "10" at bounding box center [276, 357] width 28 height 28
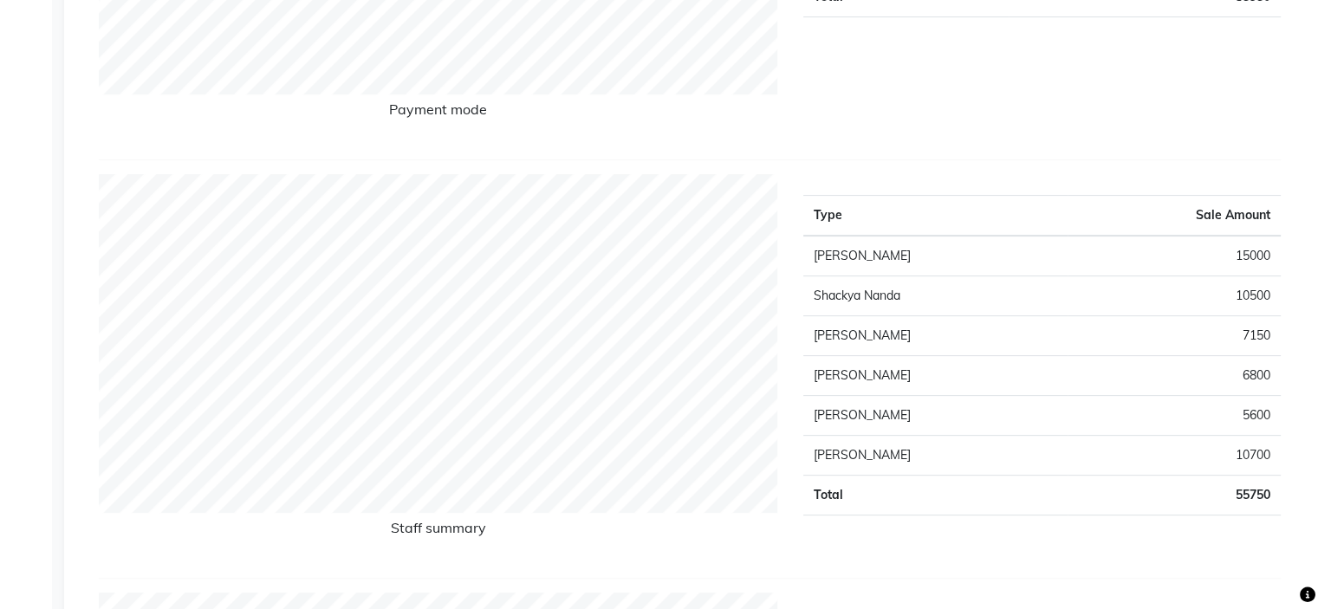
scroll to position [173, 0]
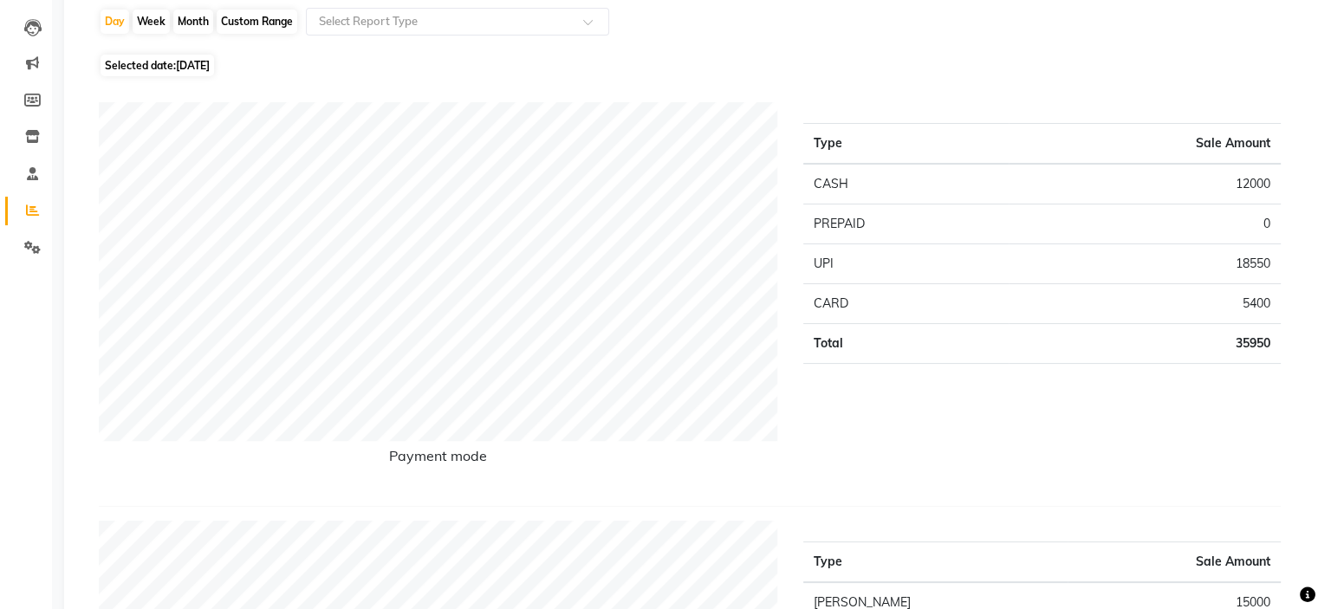
click at [200, 59] on span "[DATE]" at bounding box center [193, 65] width 34 height 13
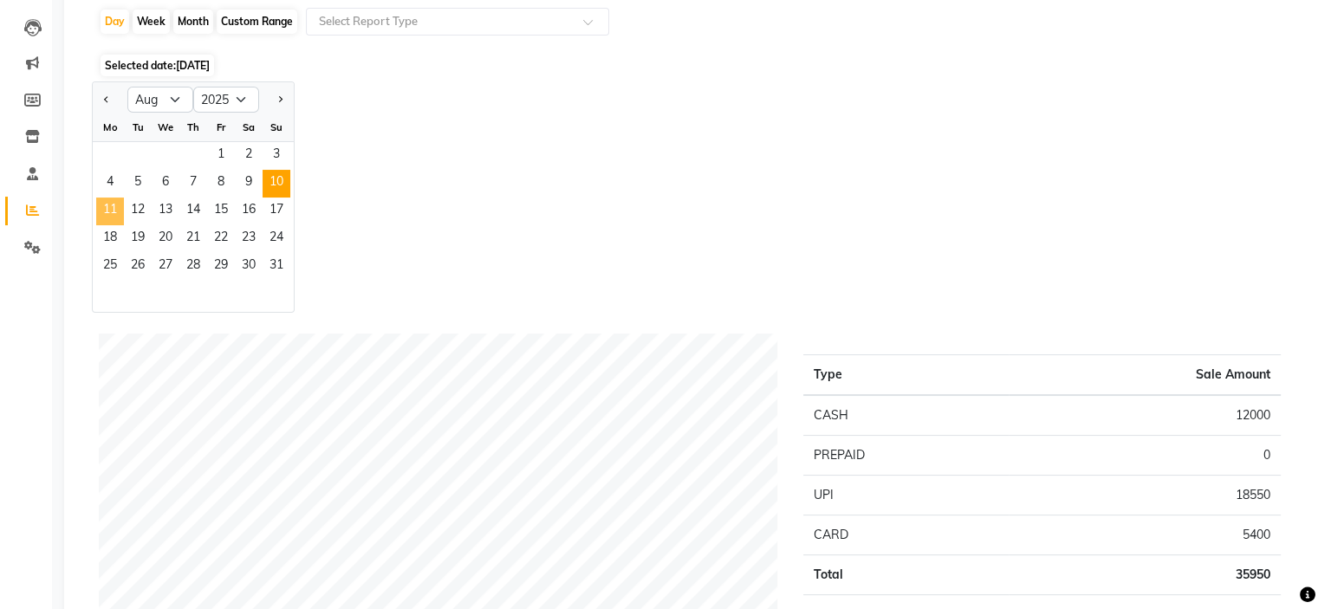
click at [113, 200] on span "11" at bounding box center [110, 212] width 28 height 28
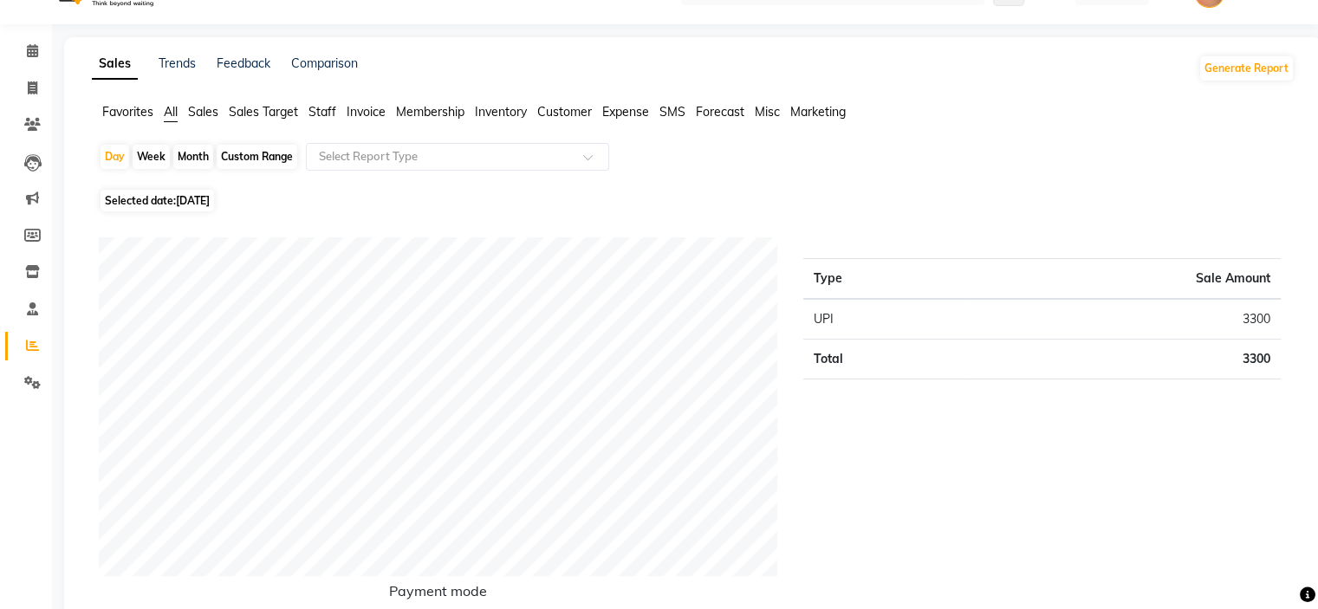
scroll to position [0, 0]
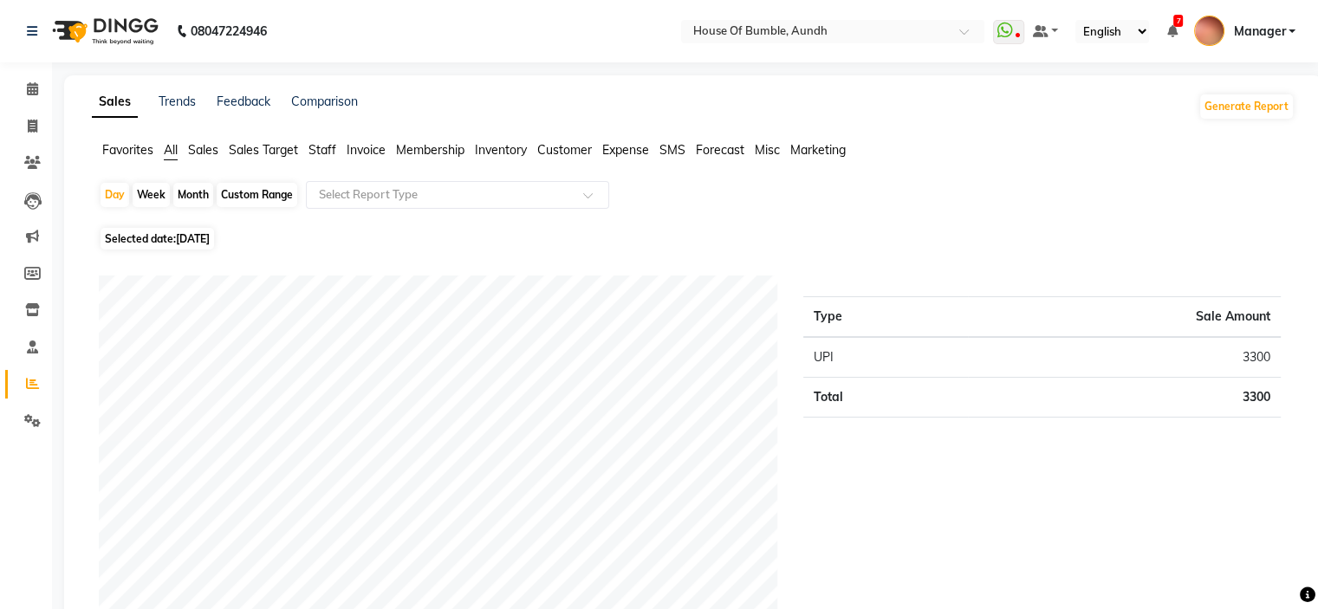
click at [210, 237] on span "[DATE]" at bounding box center [193, 238] width 34 height 13
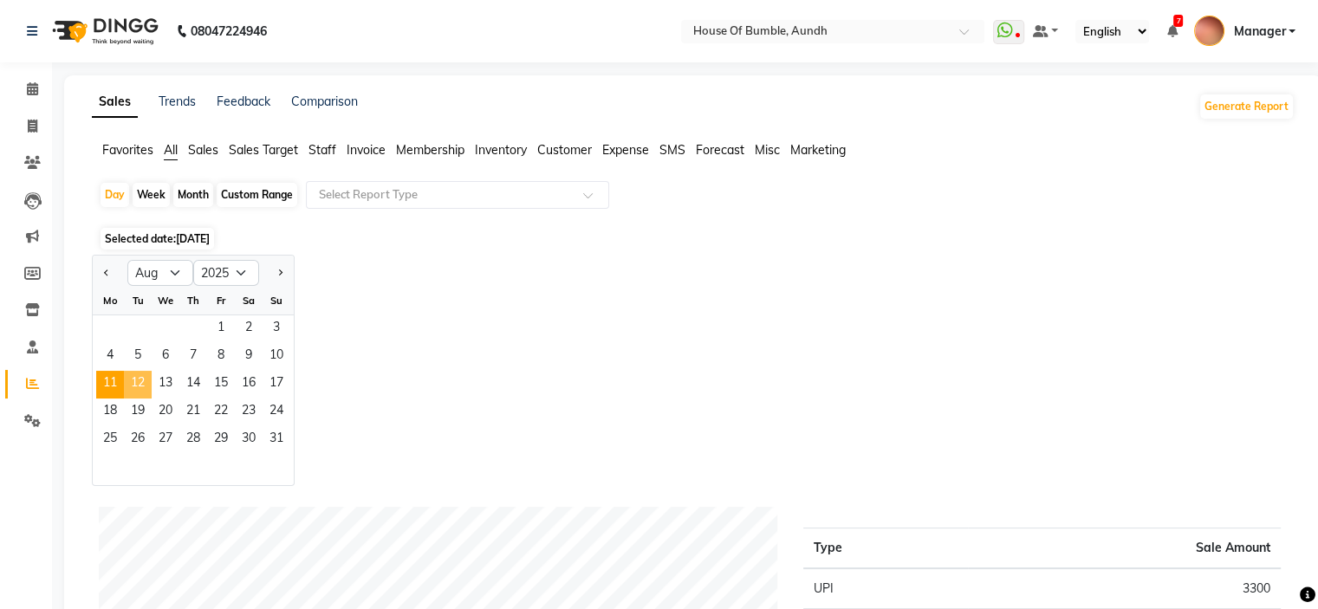
click at [150, 380] on span "12" at bounding box center [138, 385] width 28 height 28
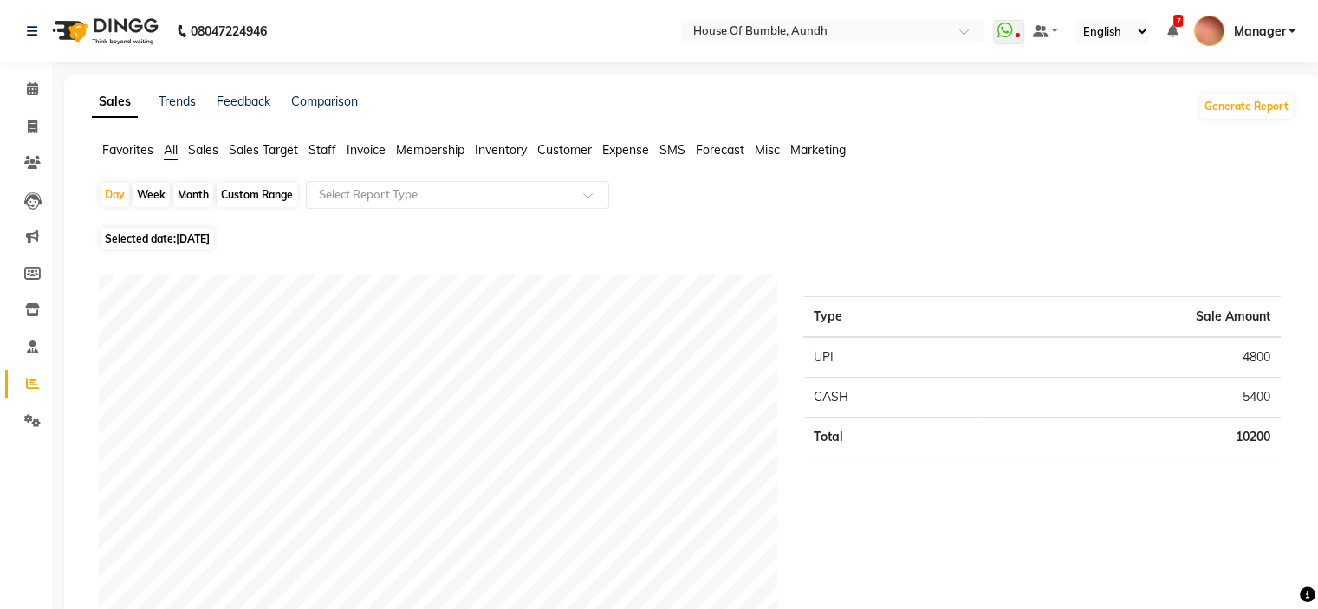
click at [200, 241] on span "[DATE]" at bounding box center [193, 238] width 34 height 13
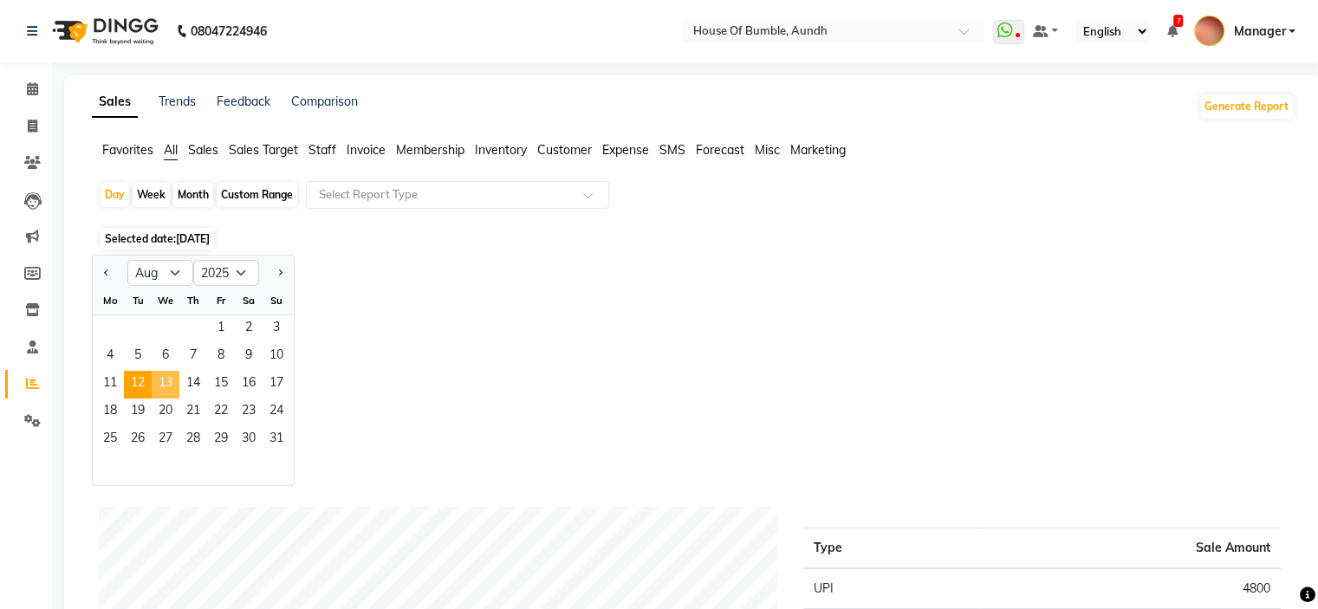
click at [163, 386] on span "13" at bounding box center [166, 385] width 28 height 28
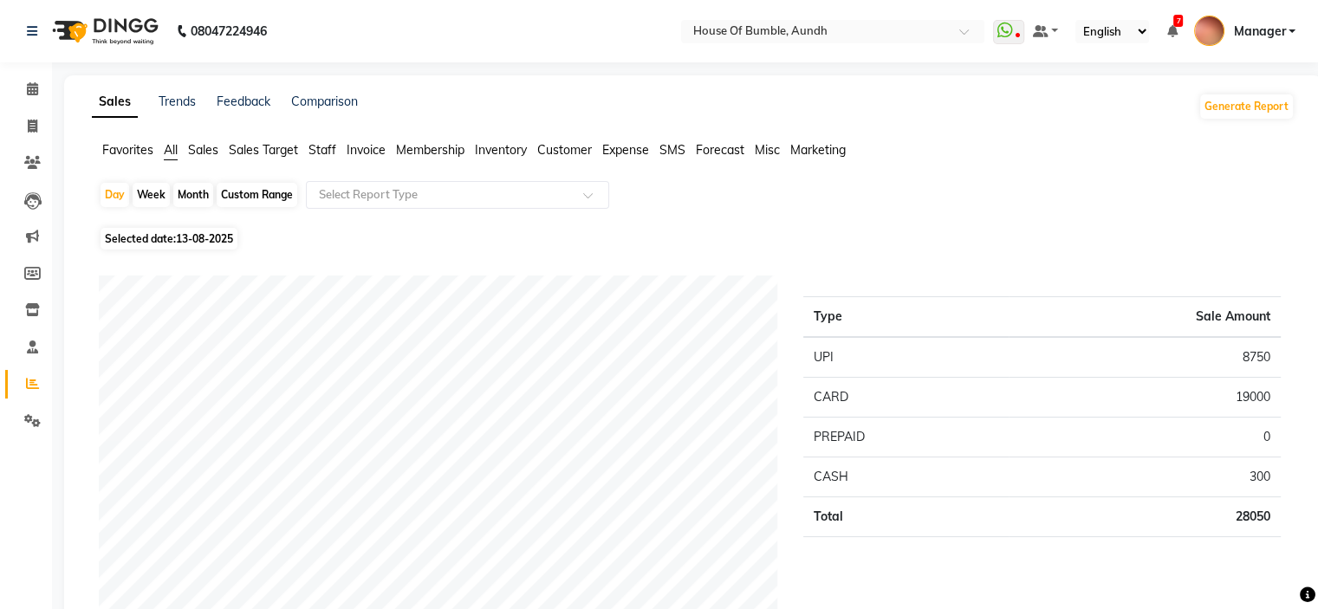
click at [190, 243] on span "13-08-2025" at bounding box center [204, 238] width 57 height 13
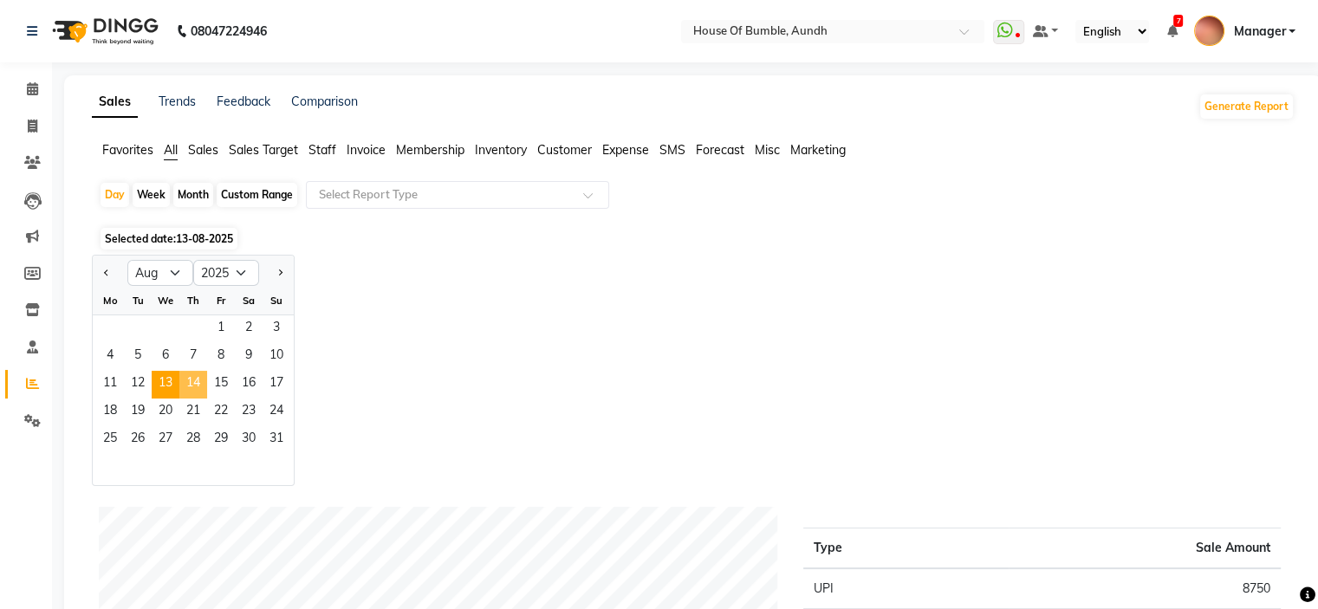
click at [191, 391] on span "14" at bounding box center [193, 385] width 28 height 28
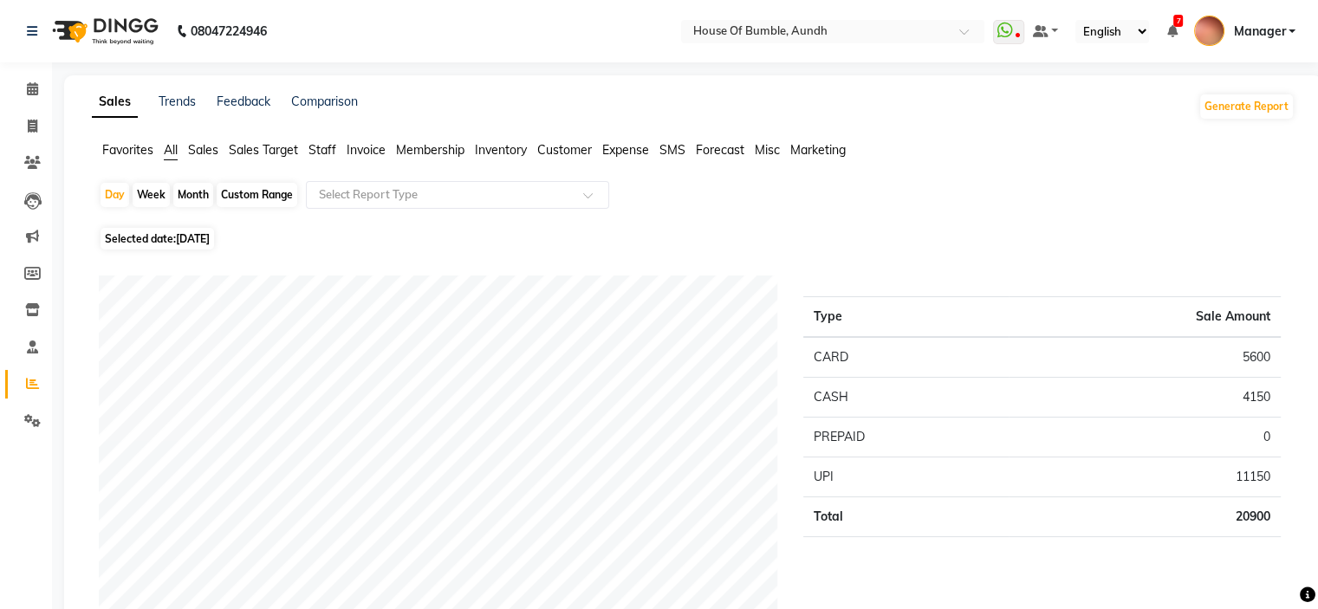
click at [146, 235] on span "Selected date: [DATE]" at bounding box center [156, 239] width 113 height 22
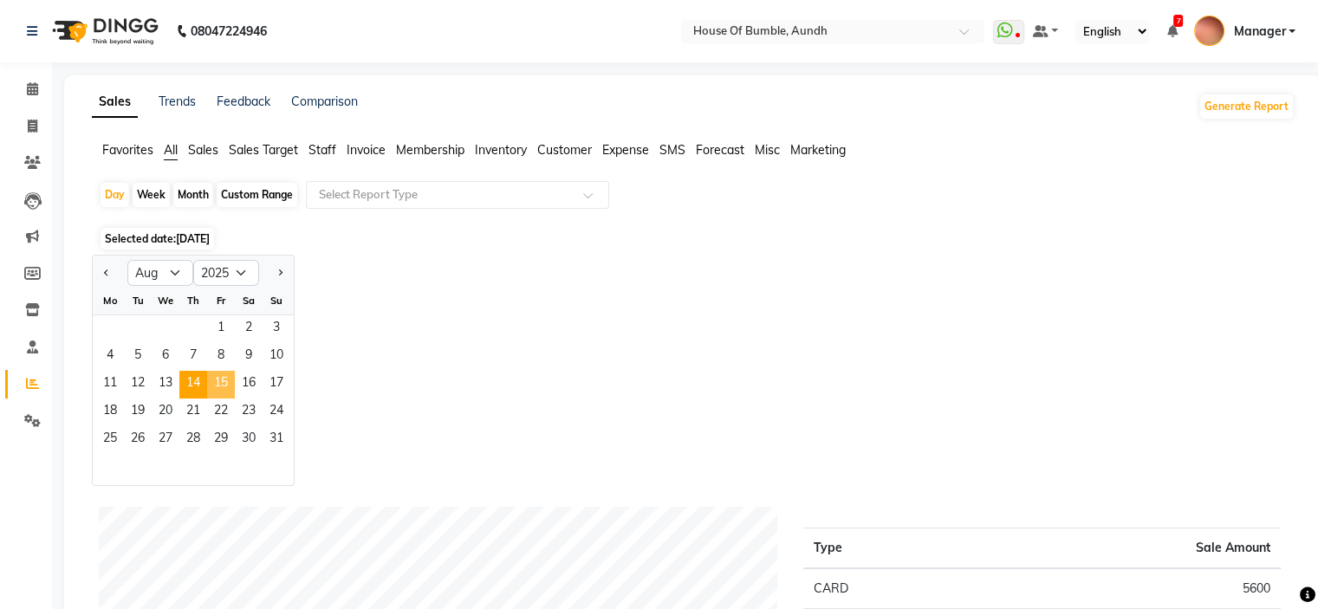
click at [228, 382] on span "15" at bounding box center [221, 385] width 28 height 28
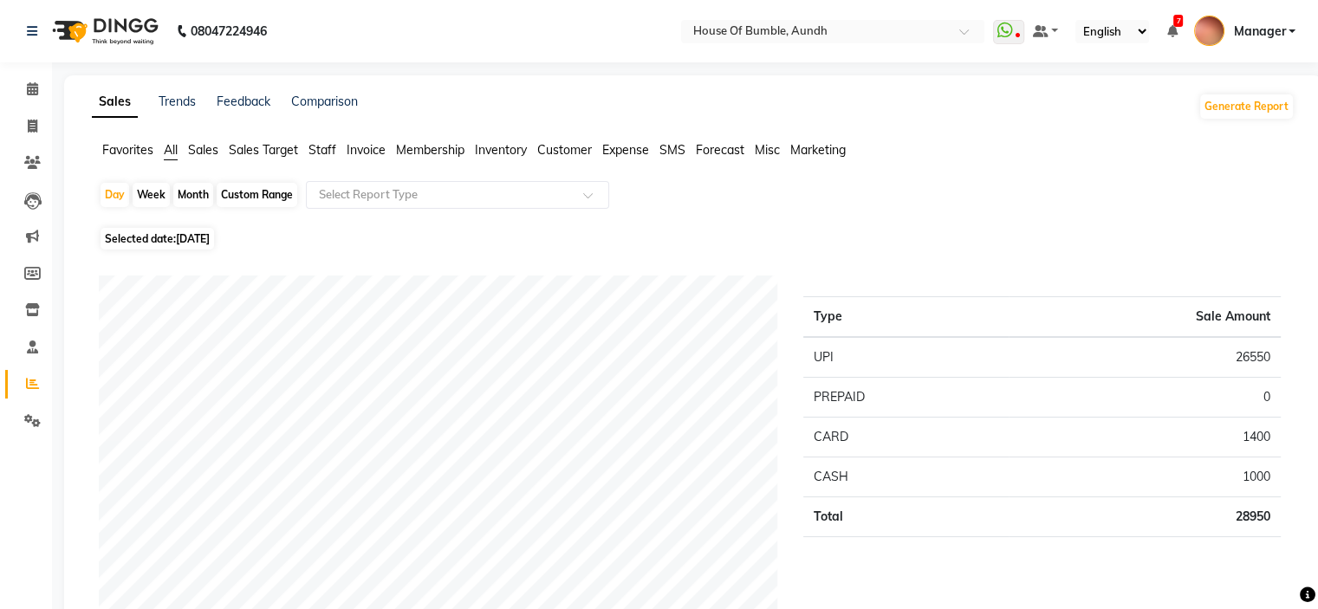
click at [191, 231] on span "Selected date: [DATE]" at bounding box center [156, 239] width 113 height 22
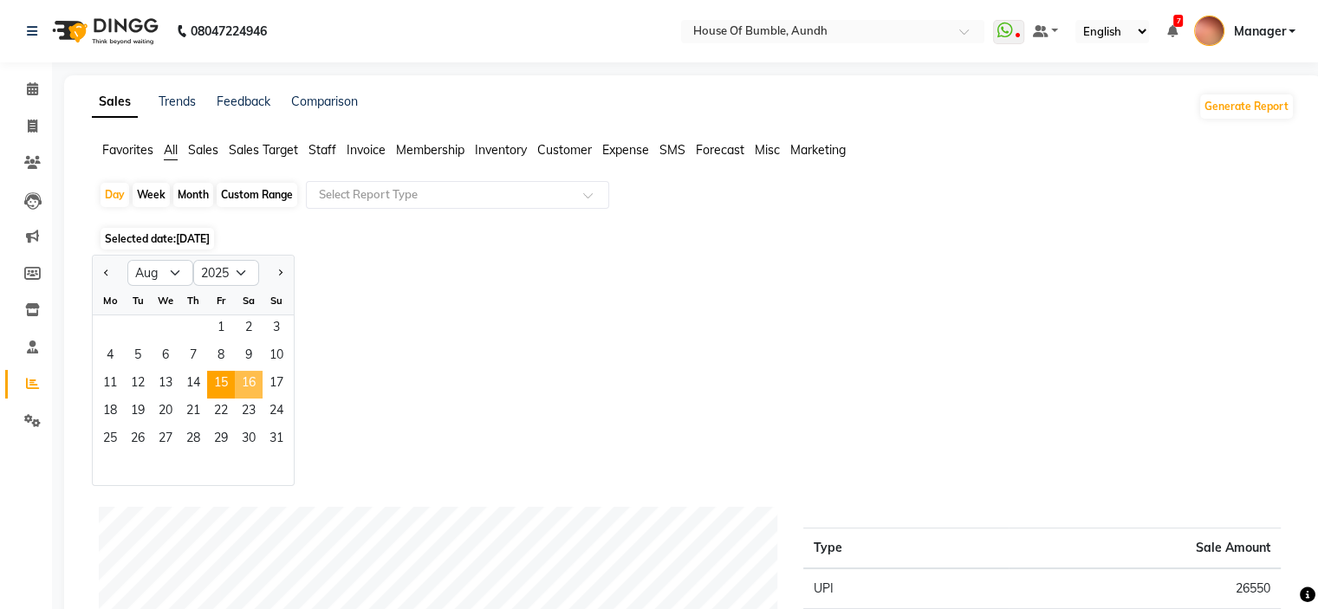
click at [258, 391] on span "16" at bounding box center [249, 385] width 28 height 28
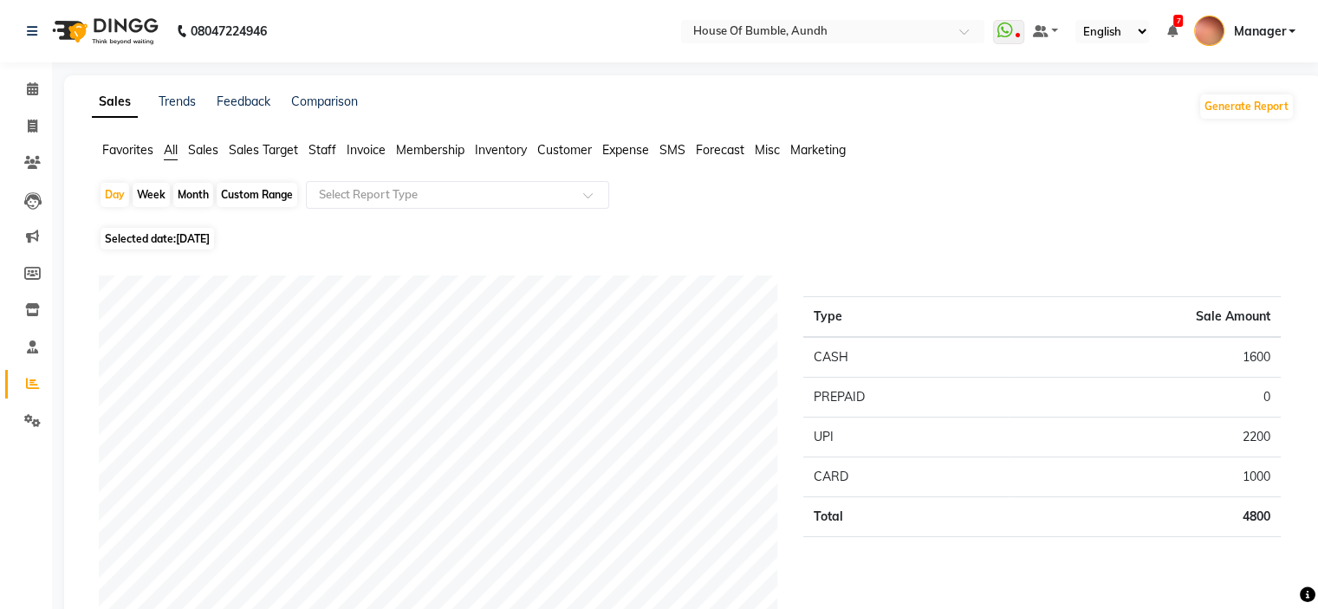
click at [216, 222] on div "Day Week Month Custom Range Select Report Type" at bounding box center [693, 202] width 1189 height 42
click at [210, 239] on span "[DATE]" at bounding box center [193, 238] width 34 height 13
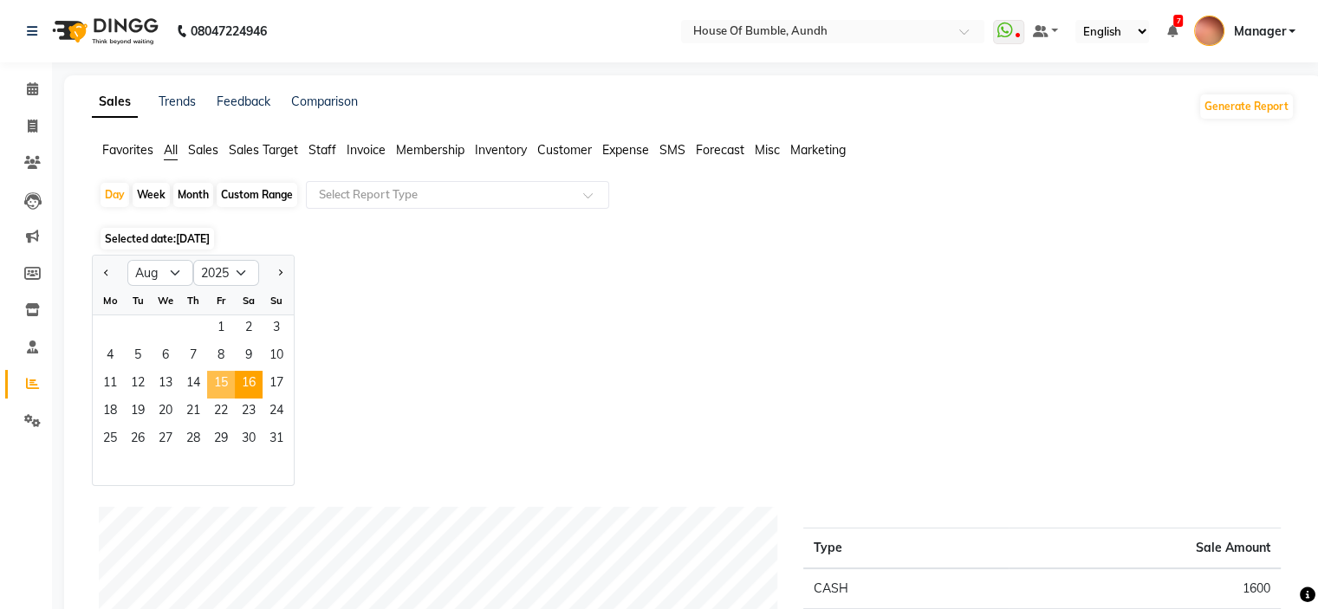
click at [225, 386] on span "15" at bounding box center [221, 385] width 28 height 28
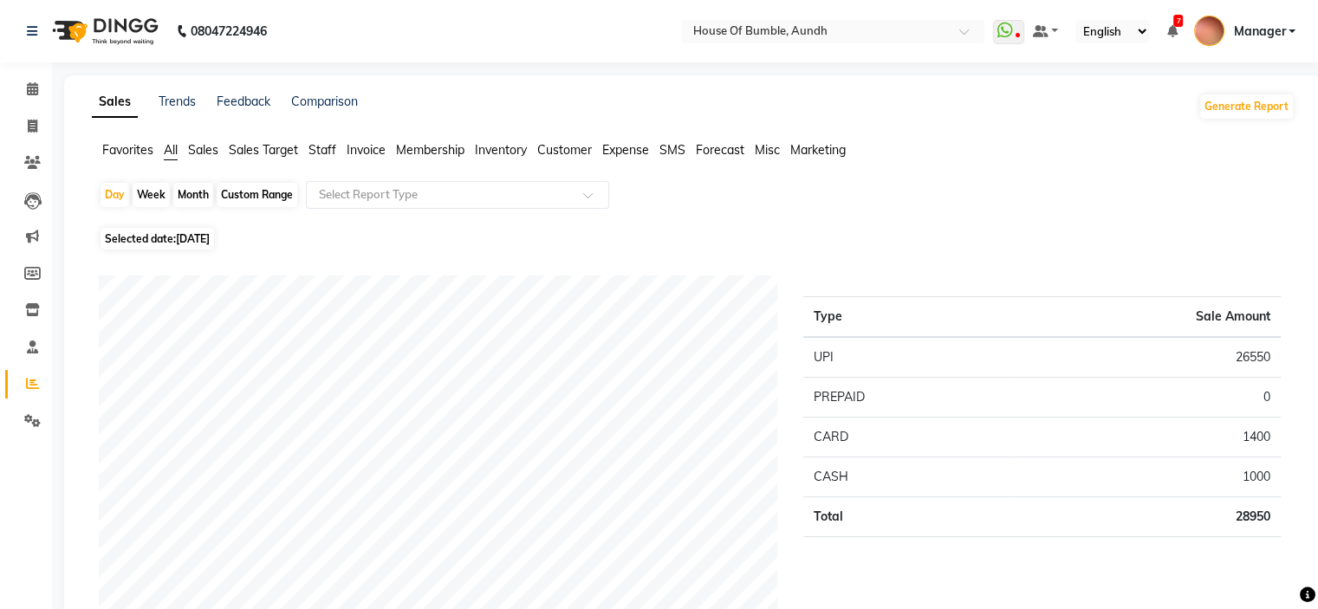
click at [180, 234] on span "[DATE]" at bounding box center [193, 238] width 34 height 13
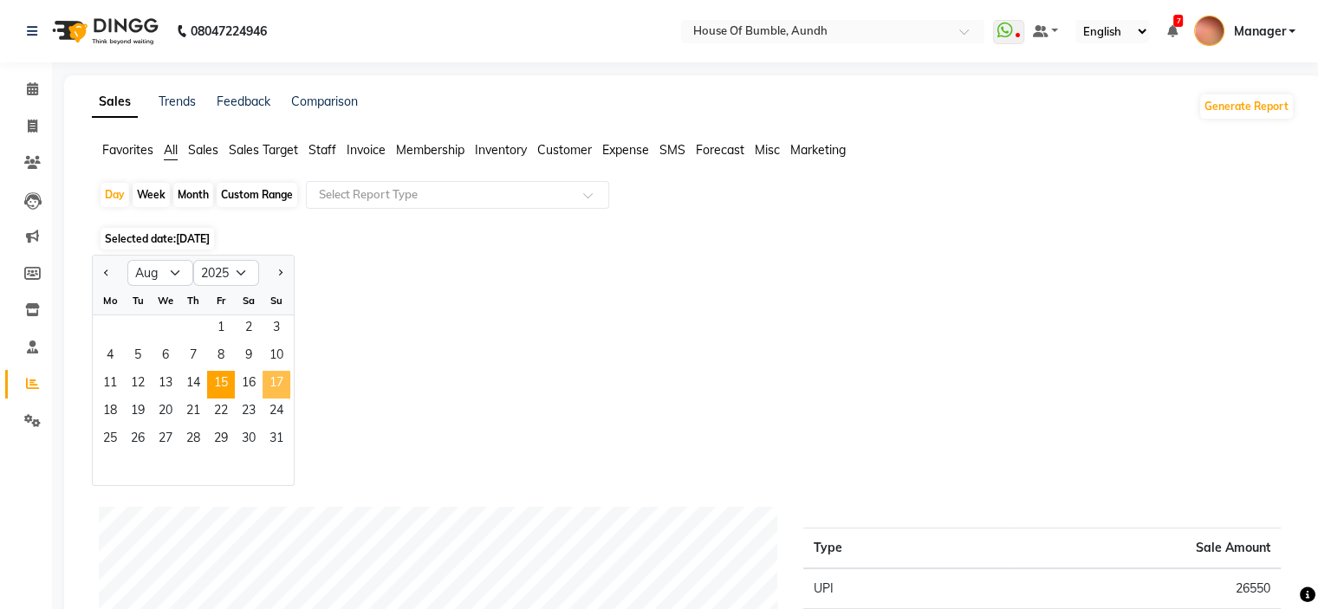
click at [281, 380] on span "17" at bounding box center [276, 385] width 28 height 28
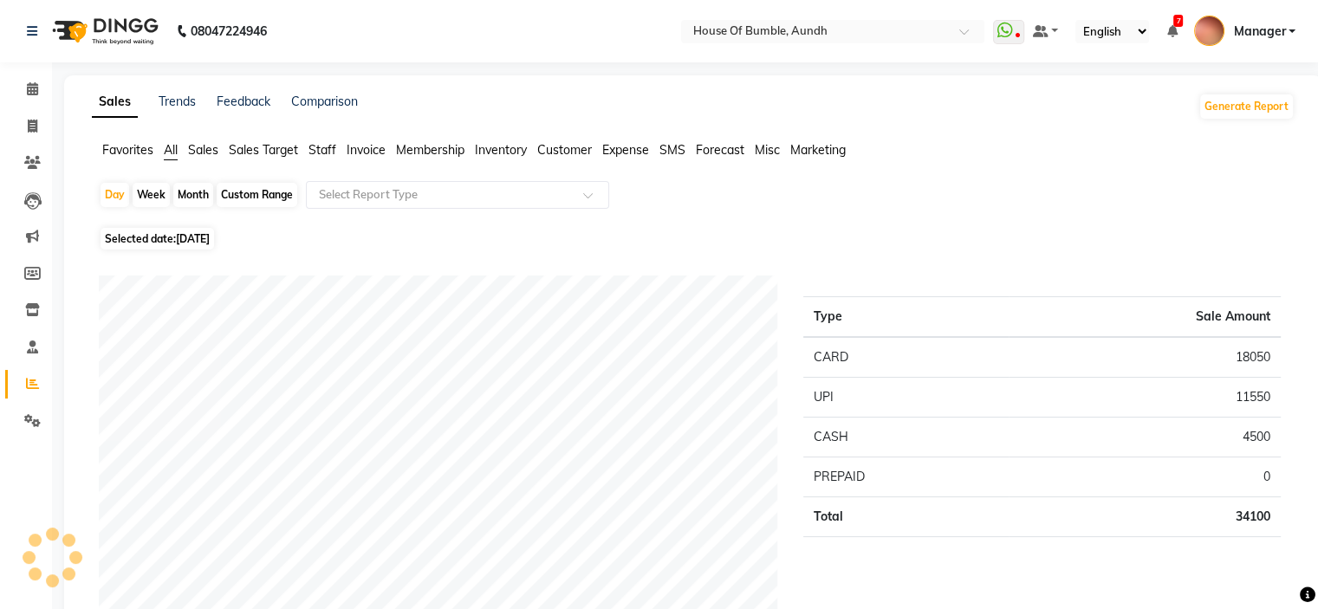
click at [185, 232] on span "[DATE]" at bounding box center [193, 238] width 34 height 13
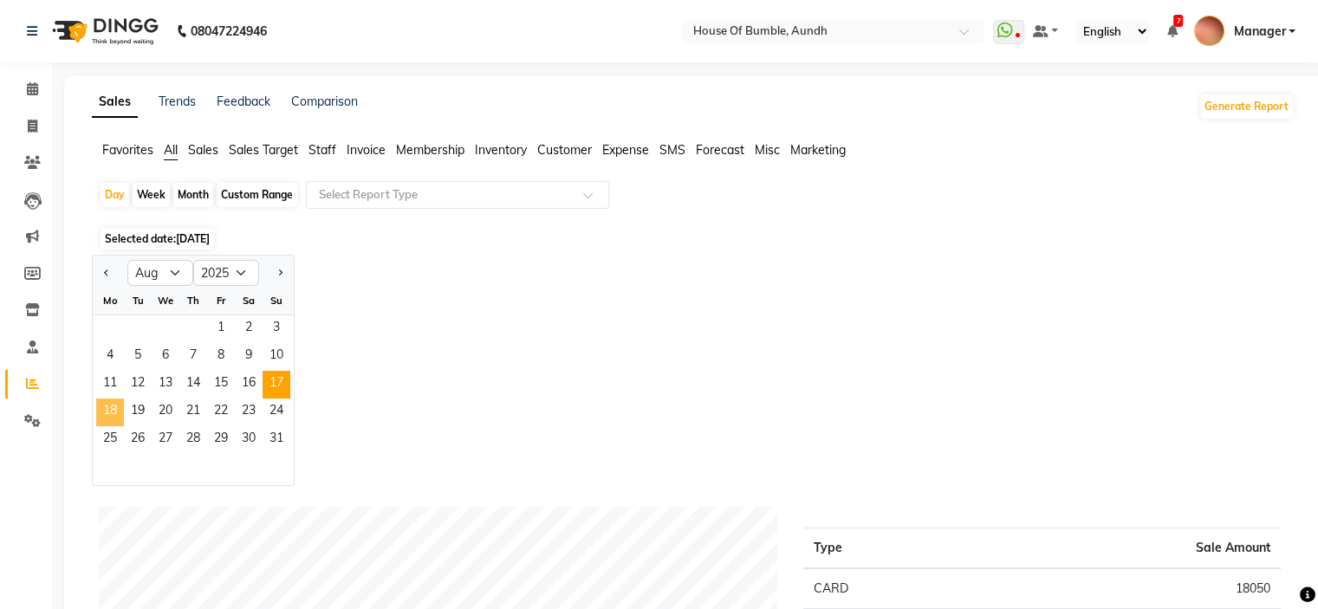
click at [114, 418] on span "18" at bounding box center [110, 413] width 28 height 28
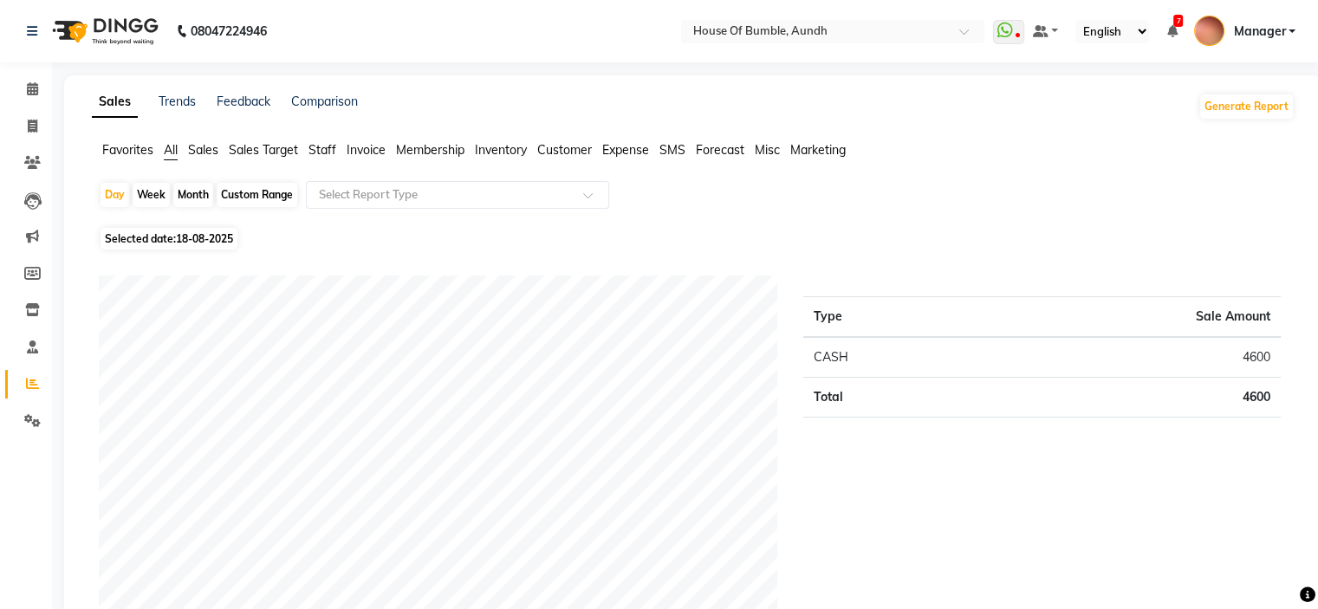
click at [179, 245] on span "18-08-2025" at bounding box center [204, 238] width 57 height 13
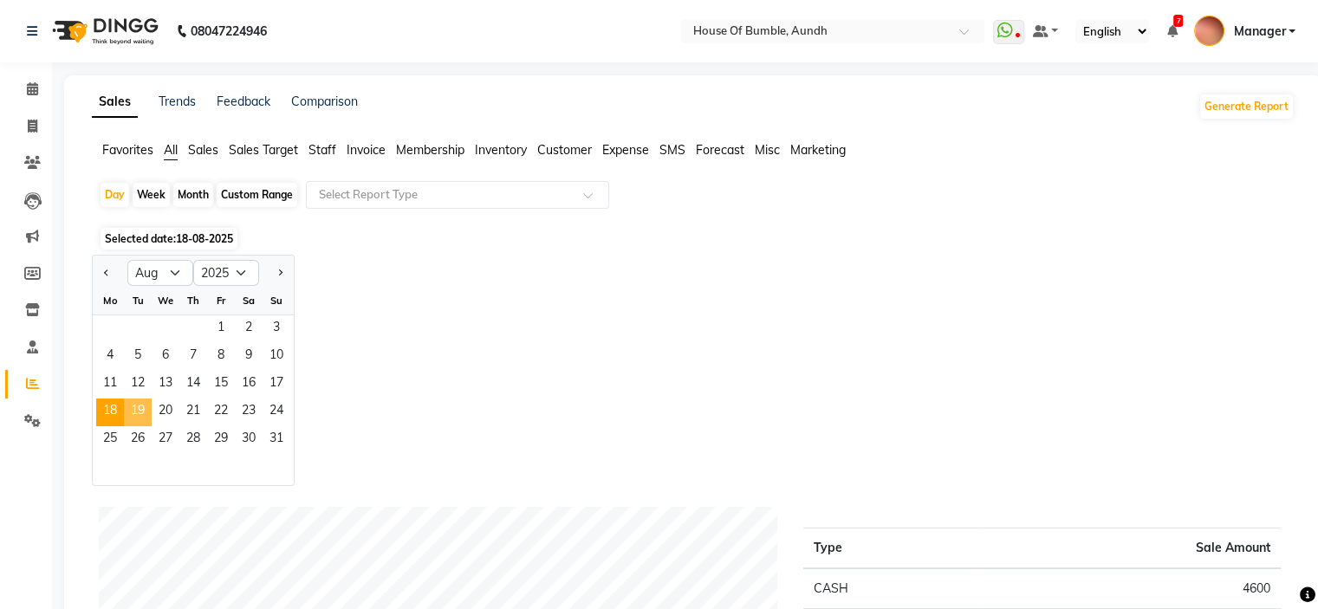
click at [139, 411] on span "19" at bounding box center [138, 413] width 28 height 28
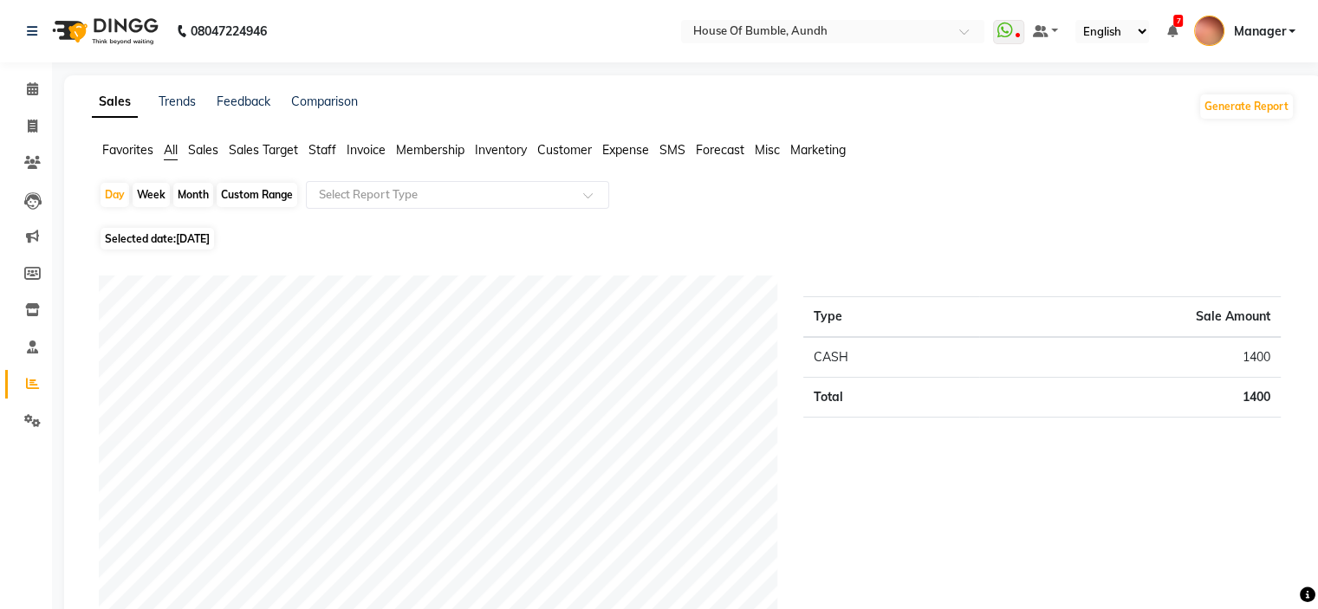
click at [171, 238] on span "Selected date: [DATE]" at bounding box center [156, 239] width 113 height 22
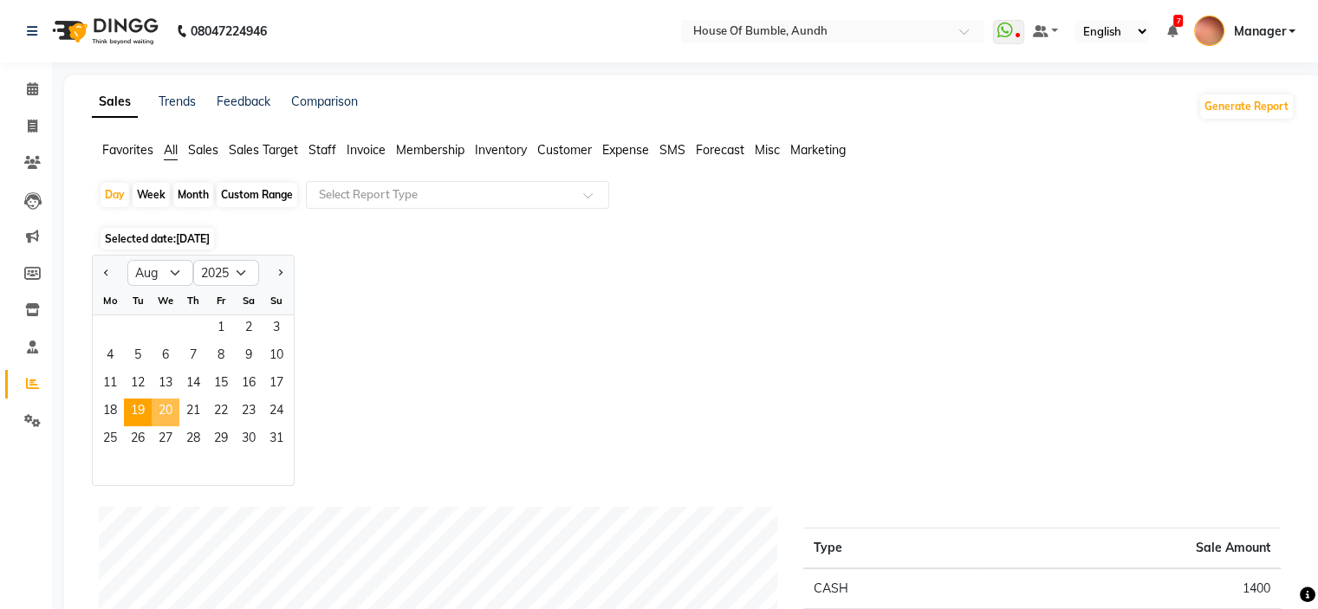
click at [166, 419] on span "20" at bounding box center [166, 413] width 28 height 28
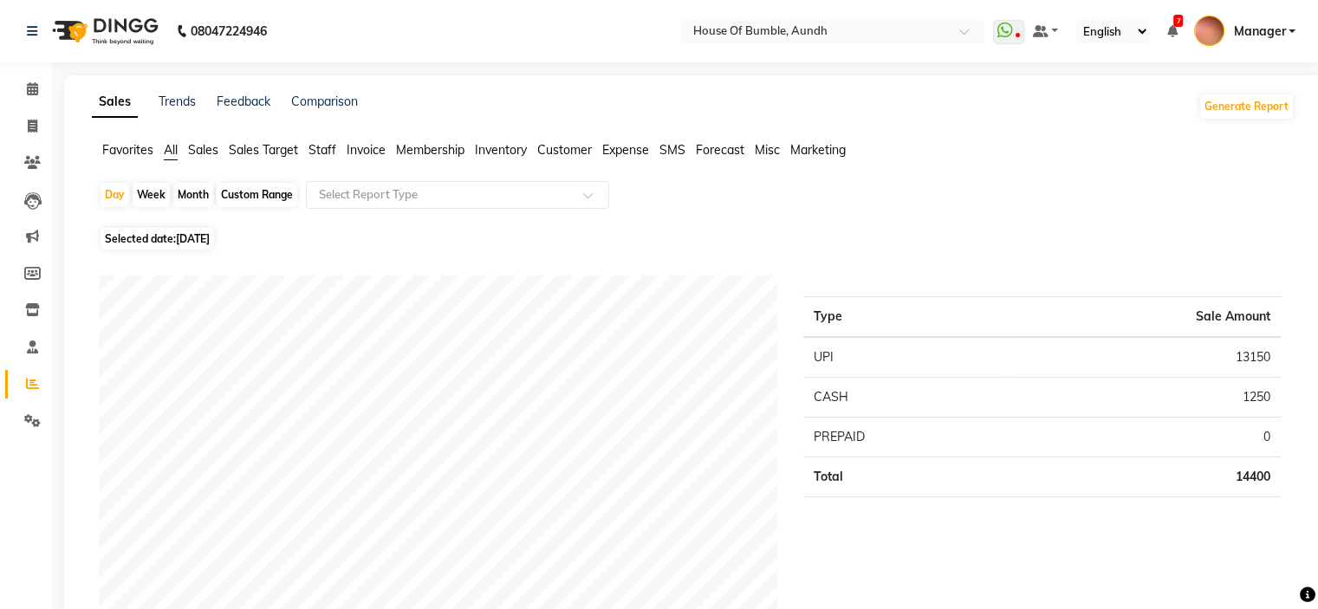
click at [208, 241] on span "[DATE]" at bounding box center [193, 238] width 34 height 13
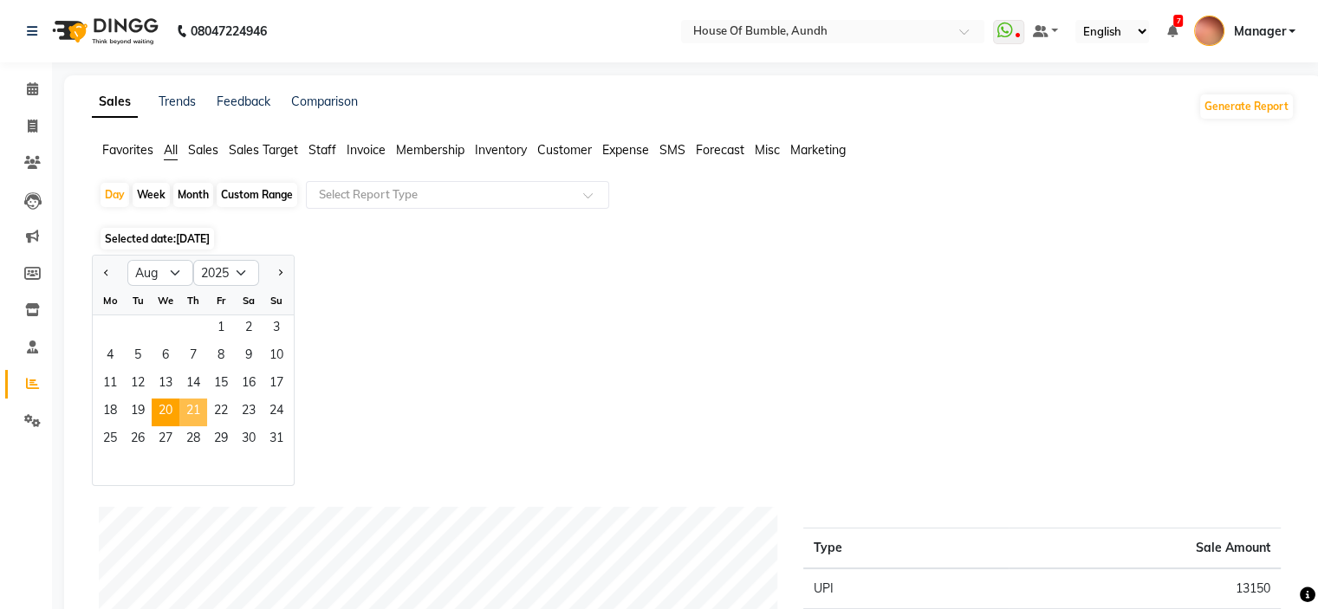
click at [192, 403] on span "21" at bounding box center [193, 413] width 28 height 28
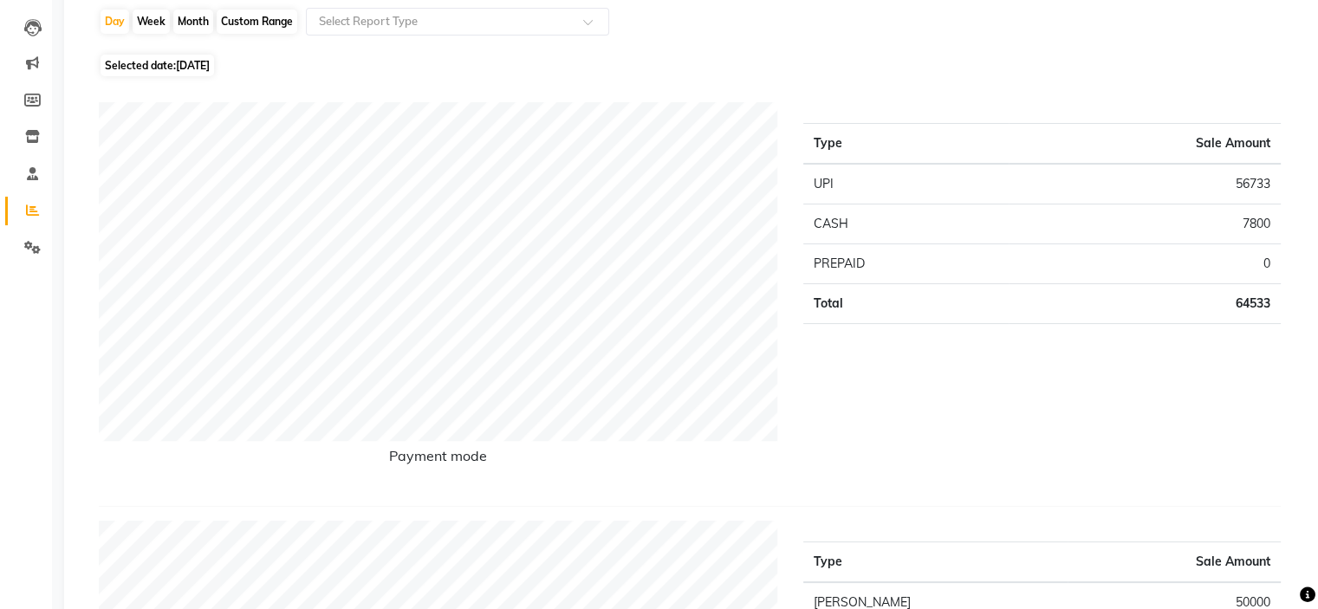
scroll to position [87, 0]
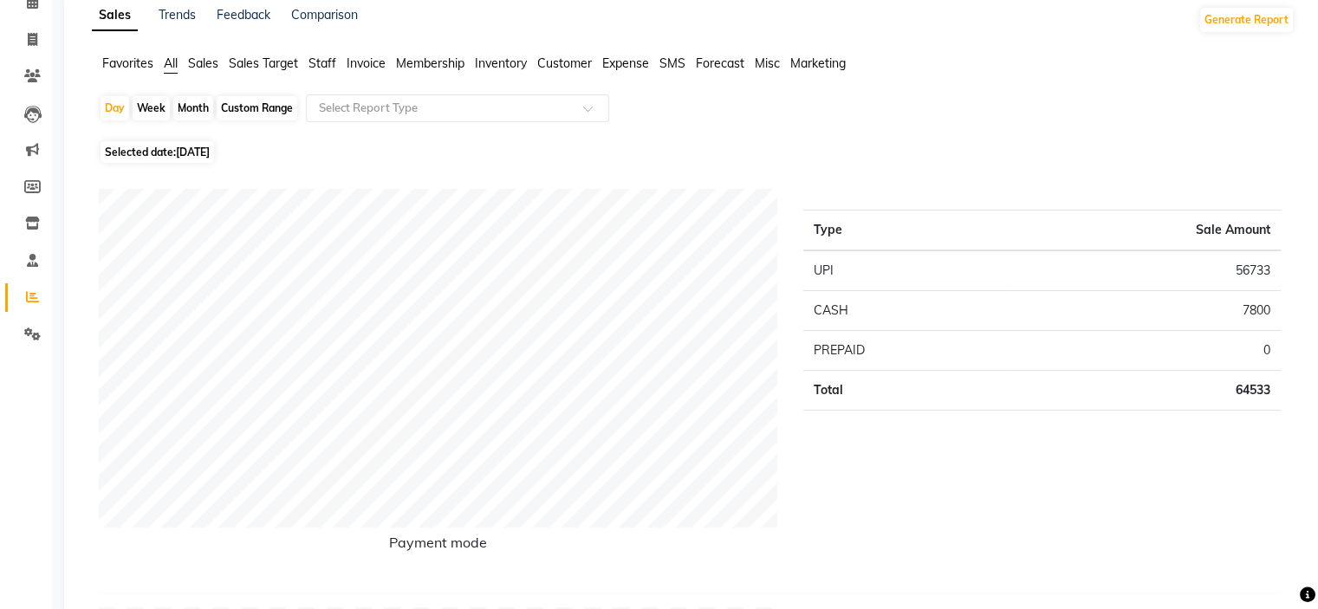
click at [210, 155] on span "[DATE]" at bounding box center [193, 152] width 34 height 13
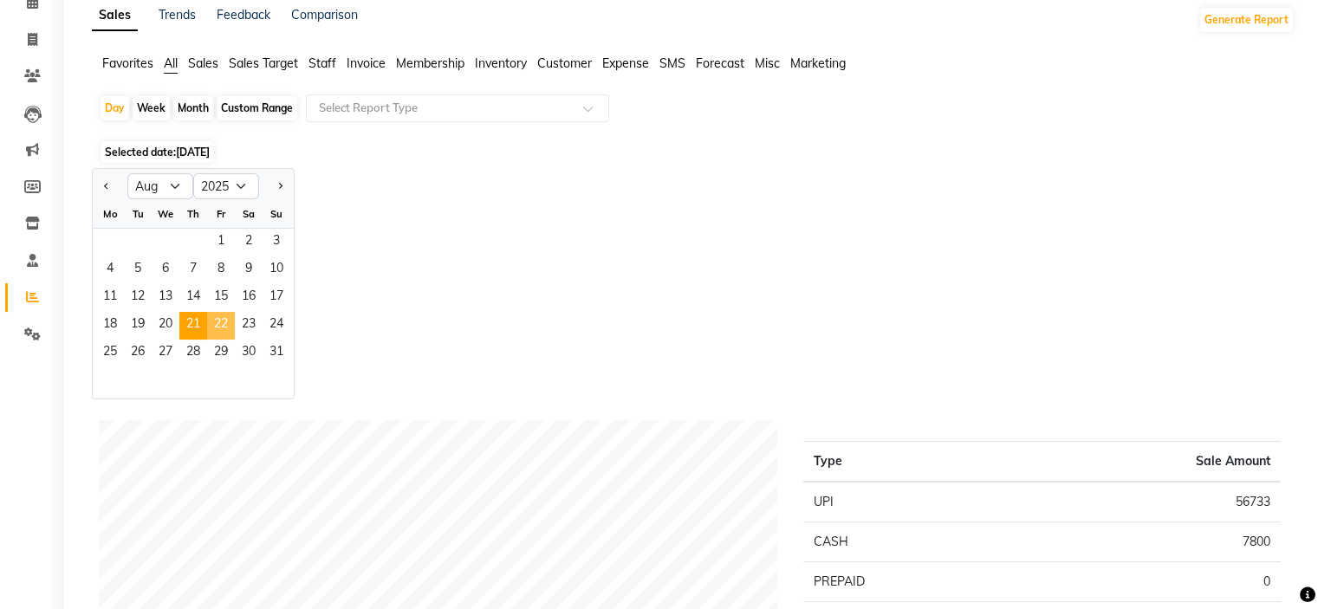
click at [232, 329] on span "22" at bounding box center [221, 326] width 28 height 28
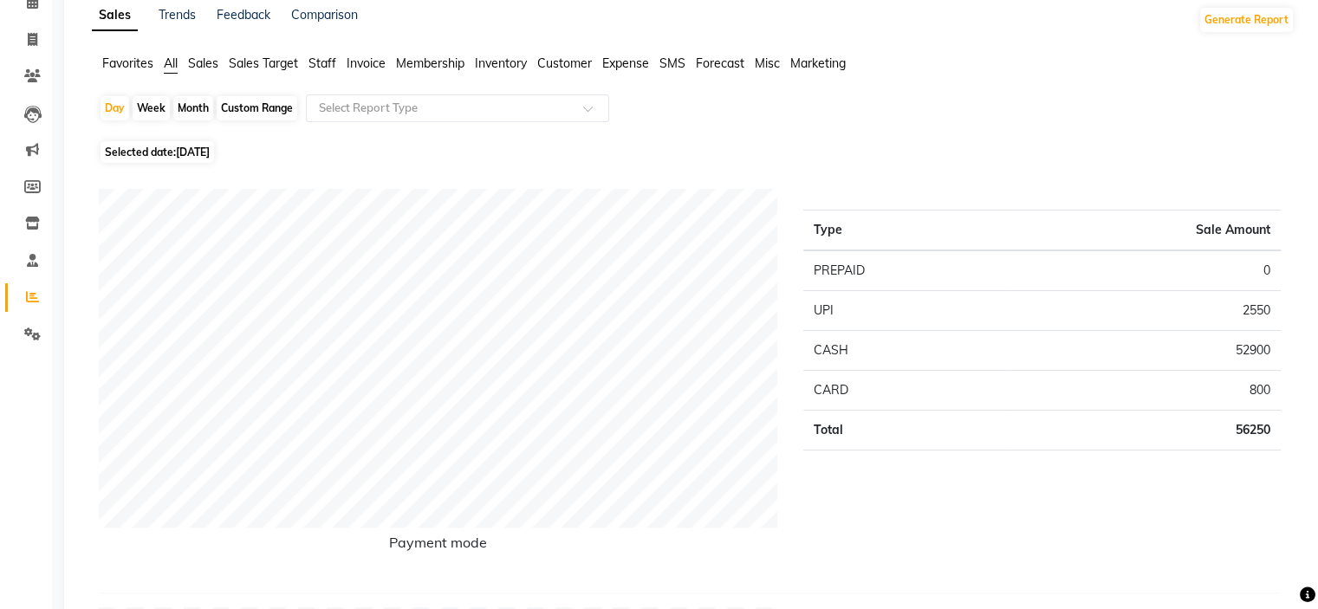
scroll to position [0, 0]
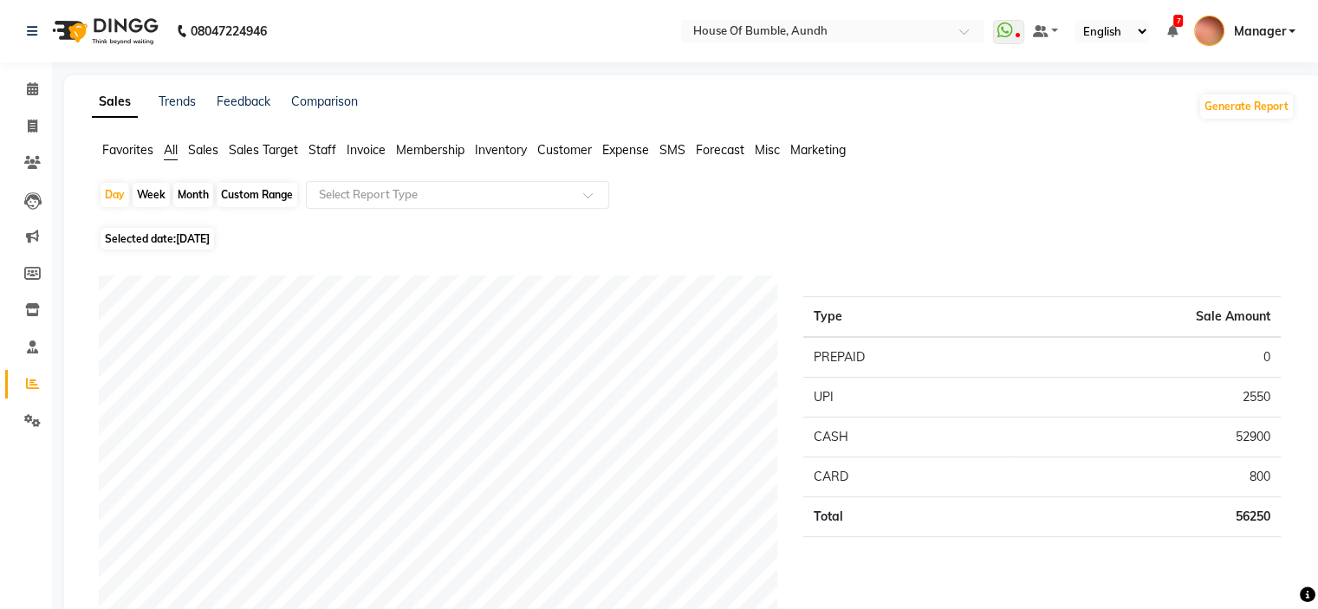
click at [204, 249] on span "Selected date: [DATE]" at bounding box center [156, 239] width 113 height 22
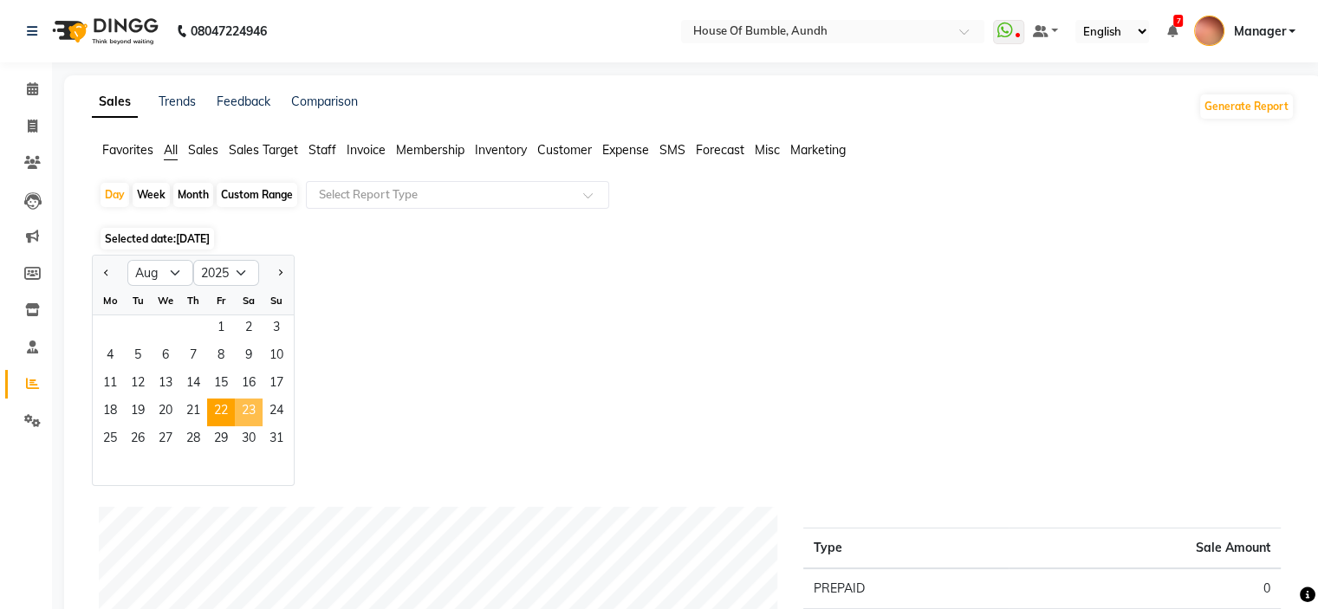
click at [249, 420] on span "23" at bounding box center [249, 413] width 28 height 28
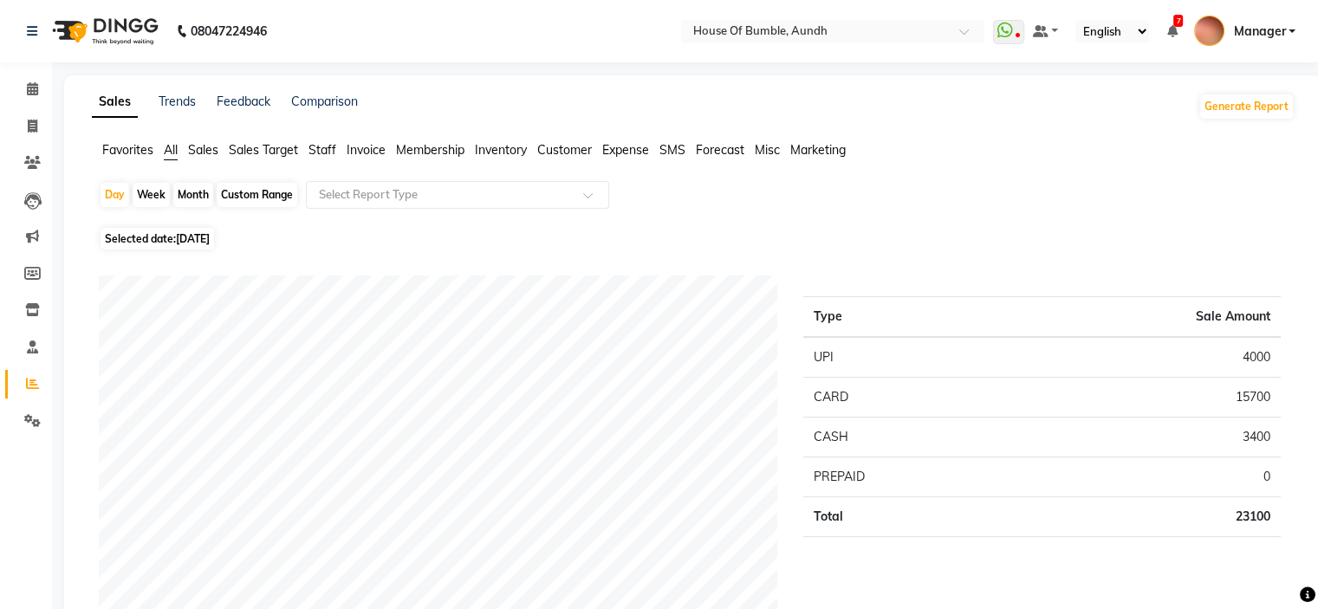
click at [179, 241] on span "[DATE]" at bounding box center [193, 238] width 34 height 13
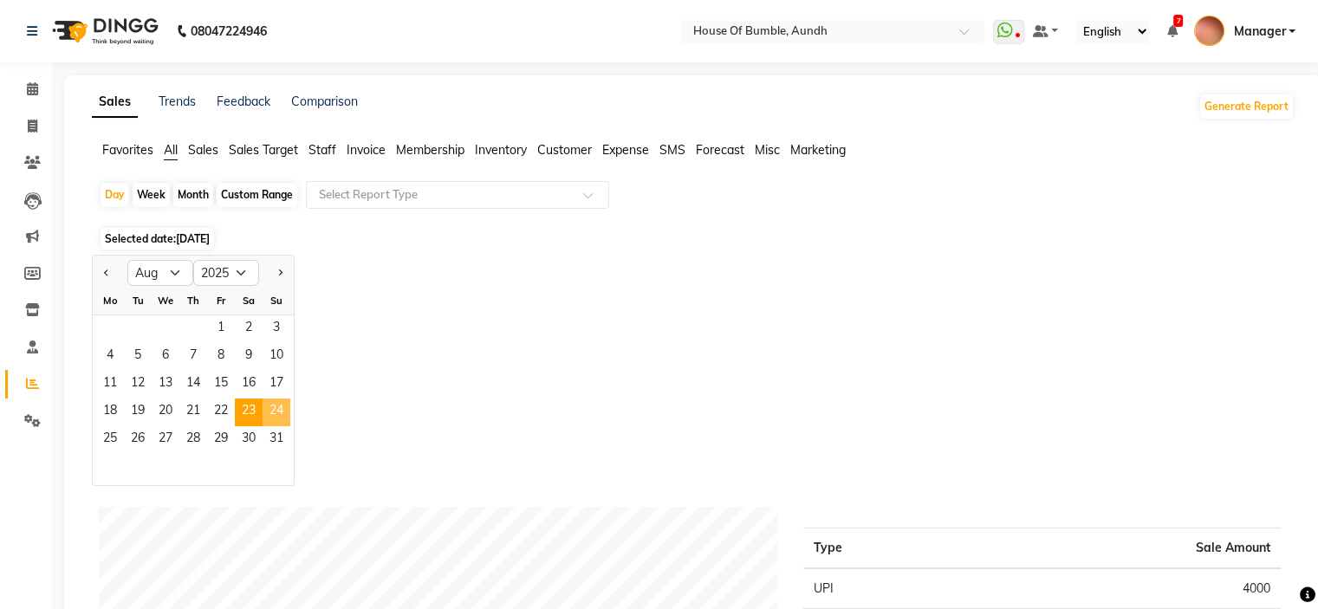
click at [274, 411] on span "24" at bounding box center [276, 413] width 28 height 28
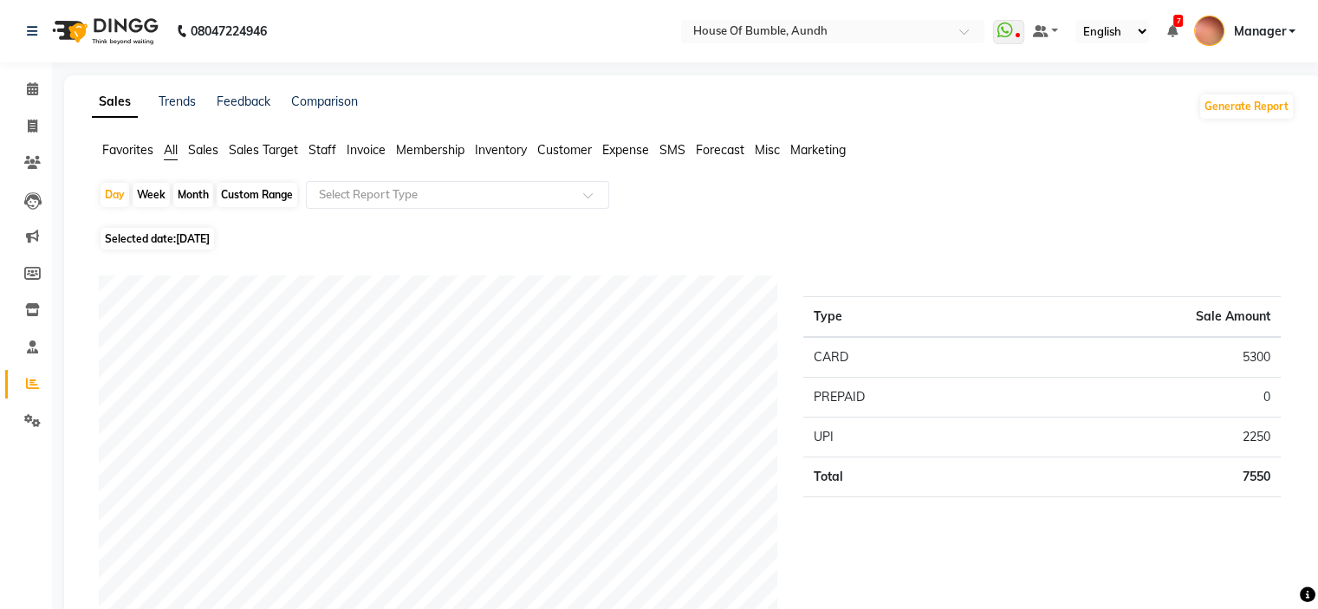
click at [180, 233] on span "[DATE]" at bounding box center [193, 238] width 34 height 13
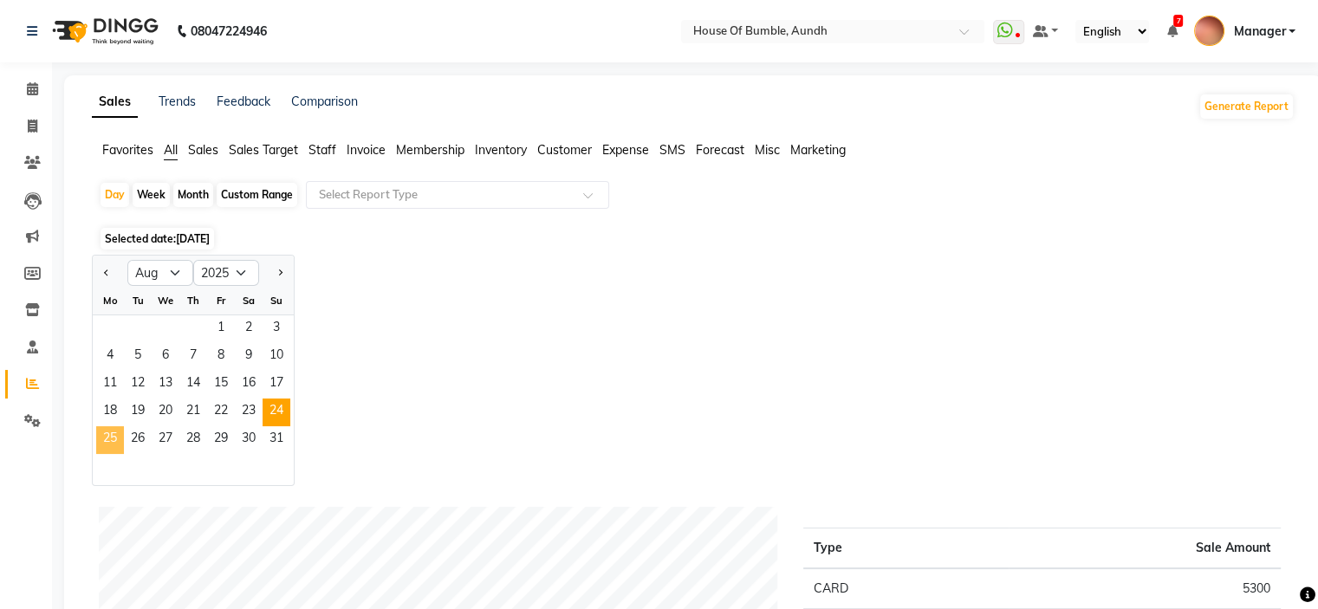
click at [106, 437] on span "25" at bounding box center [110, 440] width 28 height 28
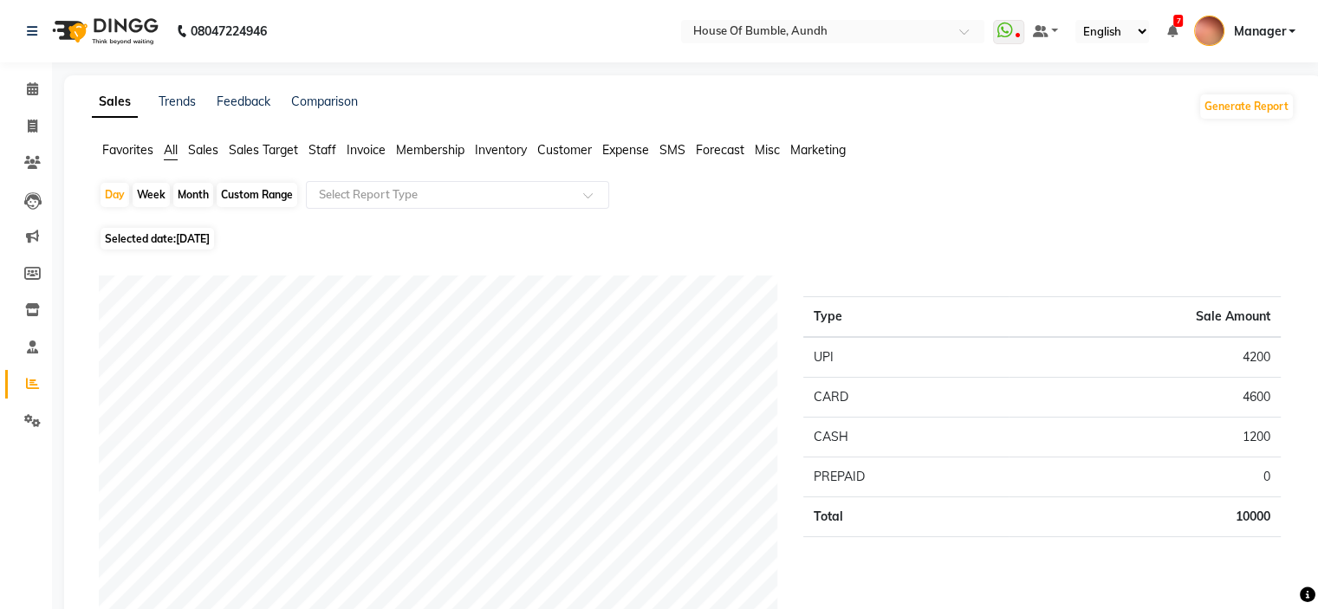
click at [204, 249] on span "Selected date: [DATE]" at bounding box center [156, 239] width 113 height 22
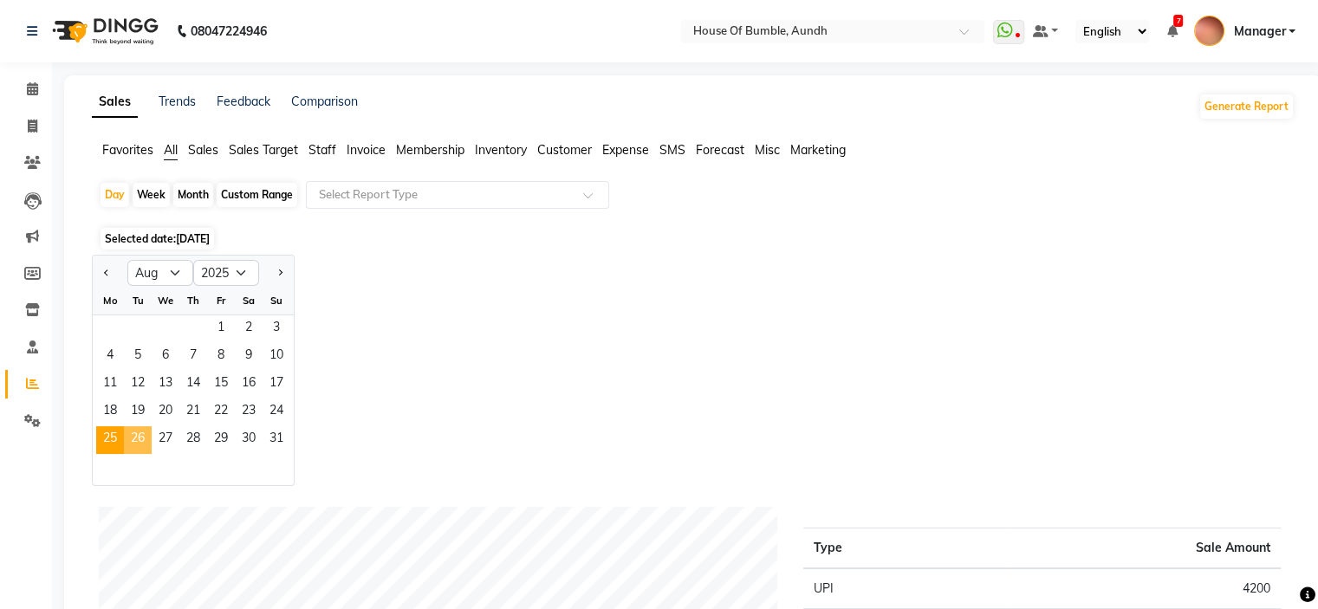
click at [143, 436] on span "26" at bounding box center [138, 440] width 28 height 28
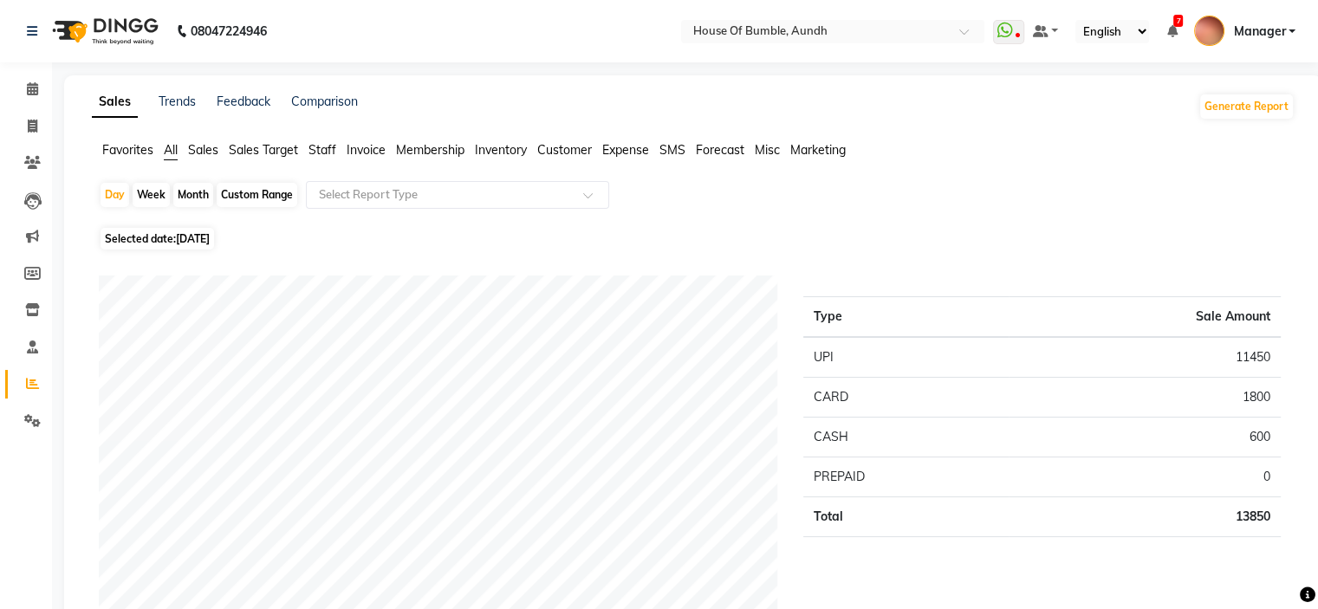
click at [178, 235] on span "[DATE]" at bounding box center [193, 238] width 34 height 13
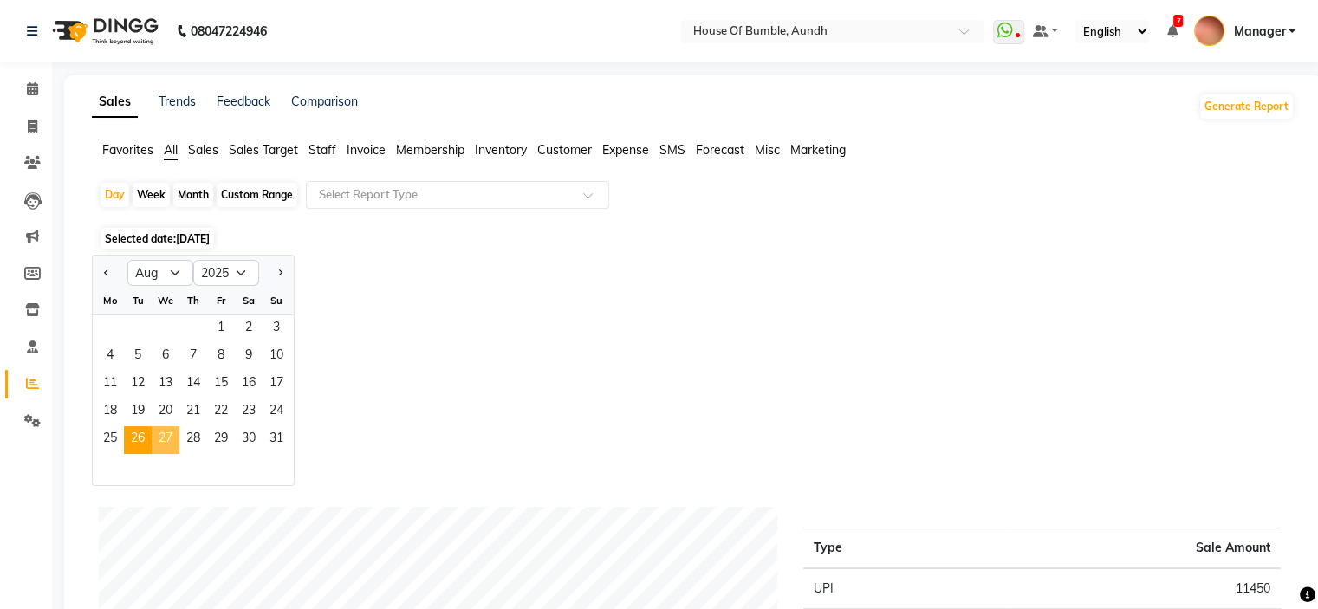
click at [172, 443] on span "27" at bounding box center [166, 440] width 28 height 28
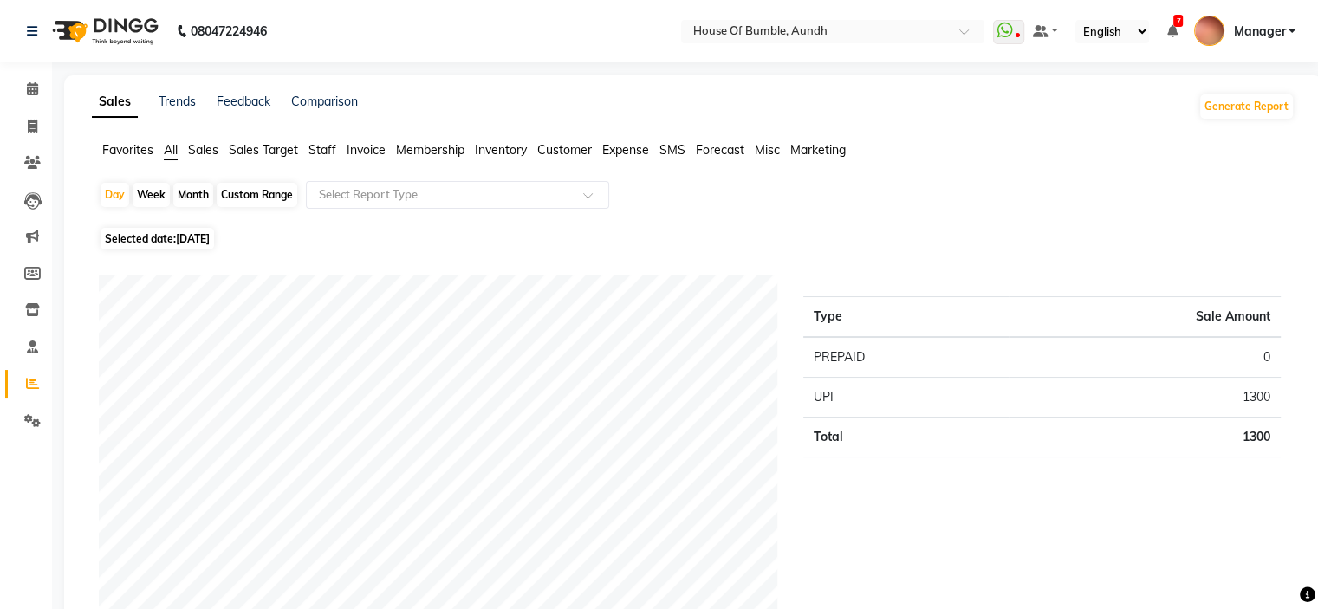
click at [214, 247] on span "Selected date: [DATE]" at bounding box center [156, 239] width 113 height 22
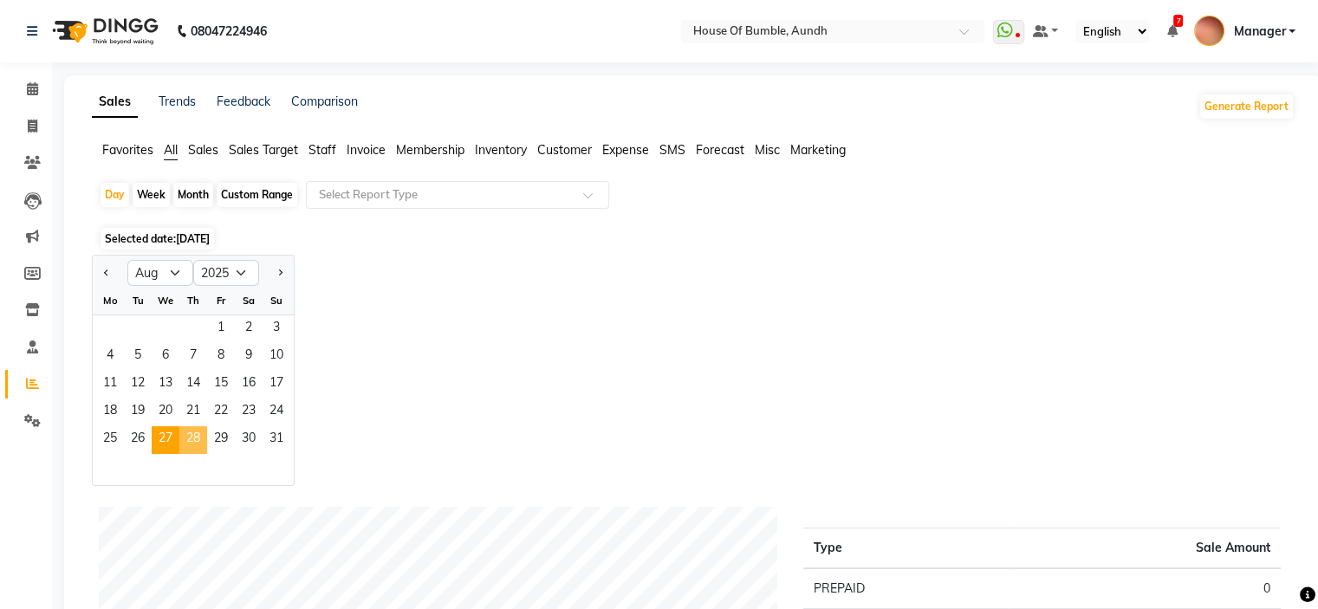
click at [194, 443] on span "28" at bounding box center [193, 440] width 28 height 28
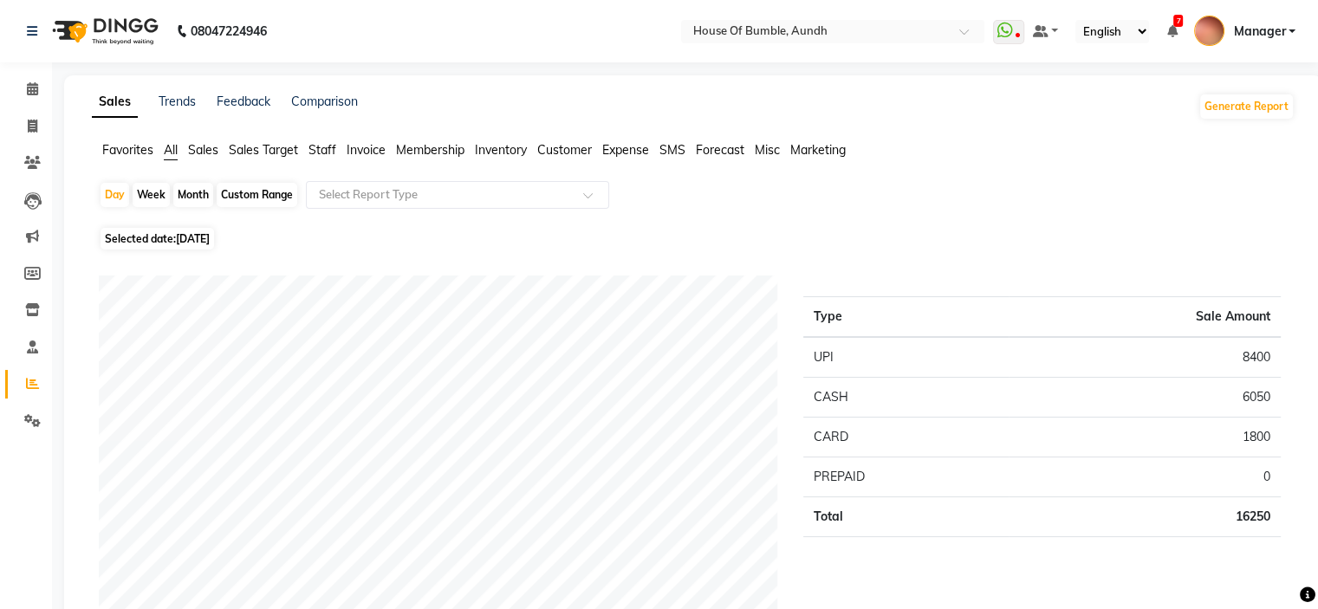
click at [160, 249] on span "Selected date: [DATE]" at bounding box center [156, 239] width 113 height 22
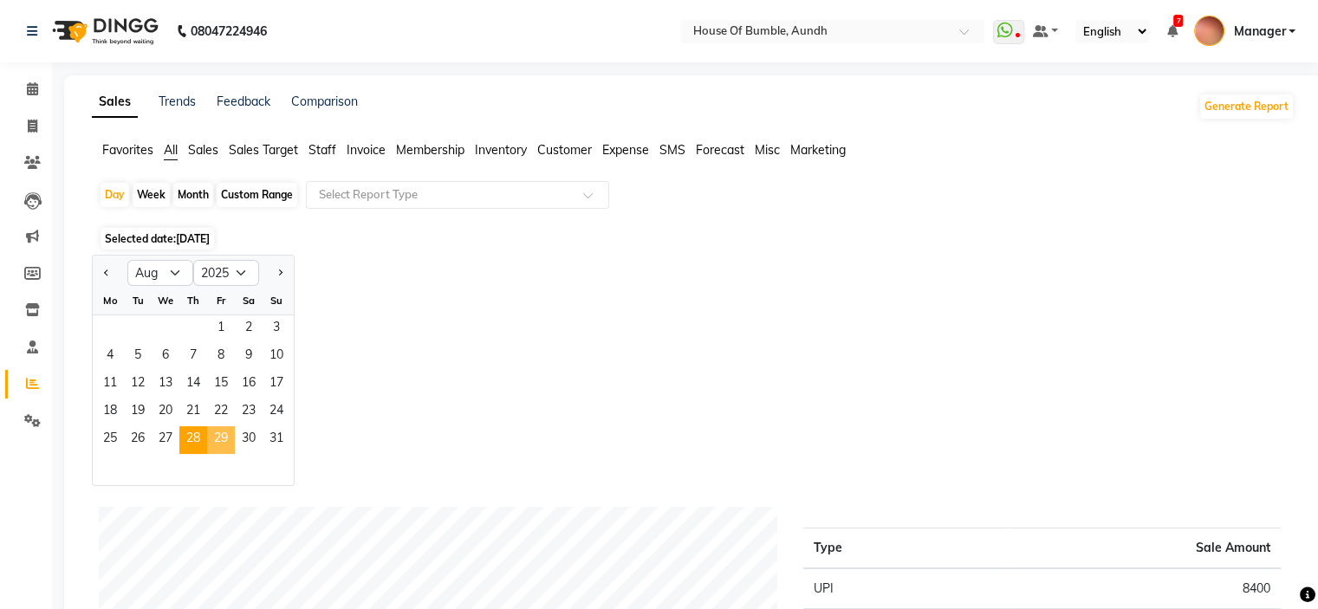
click at [226, 440] on span "29" at bounding box center [221, 440] width 28 height 28
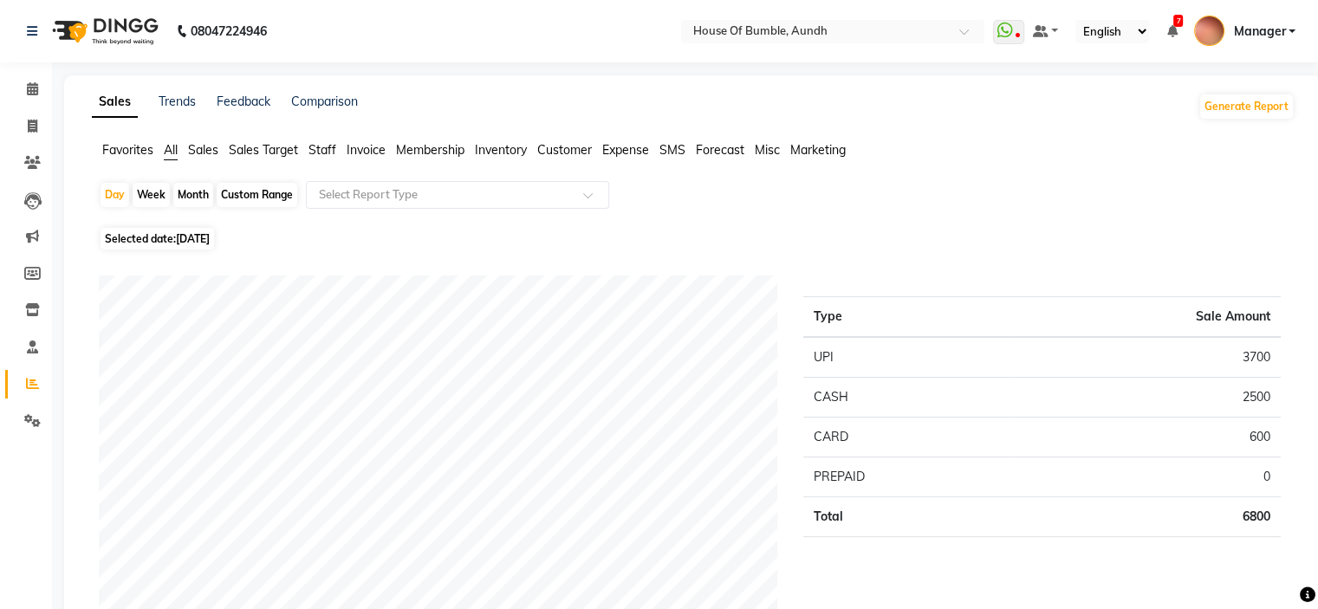
click at [210, 241] on span "[DATE]" at bounding box center [193, 238] width 34 height 13
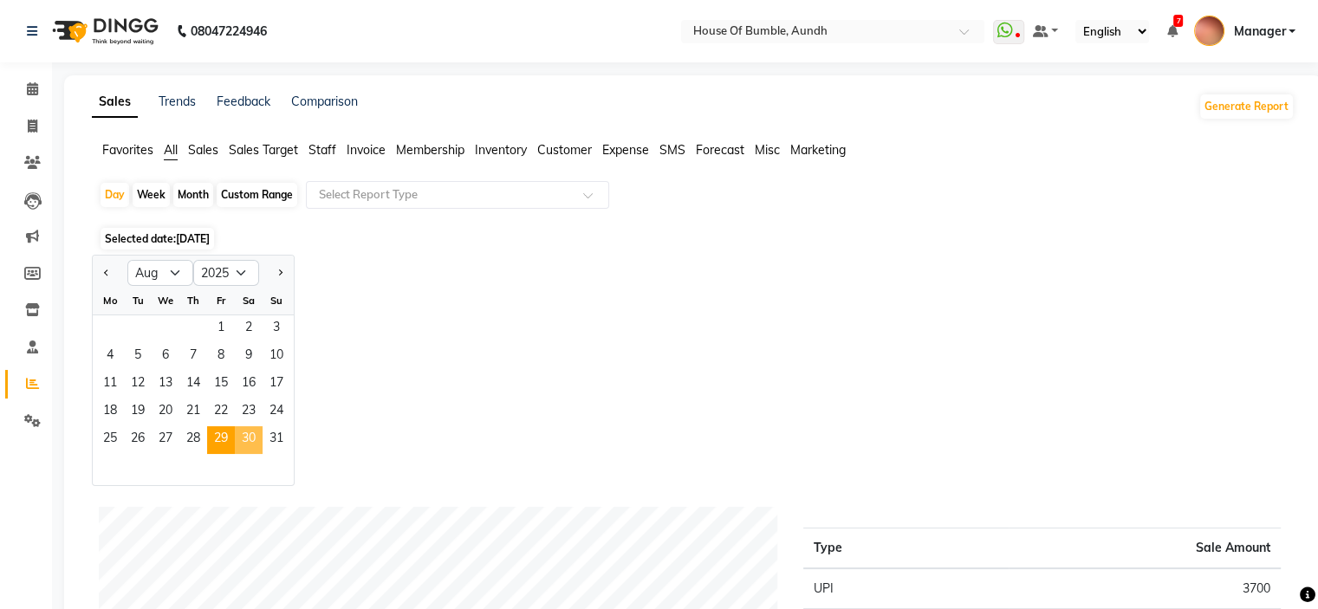
click at [247, 433] on span "30" at bounding box center [249, 440] width 28 height 28
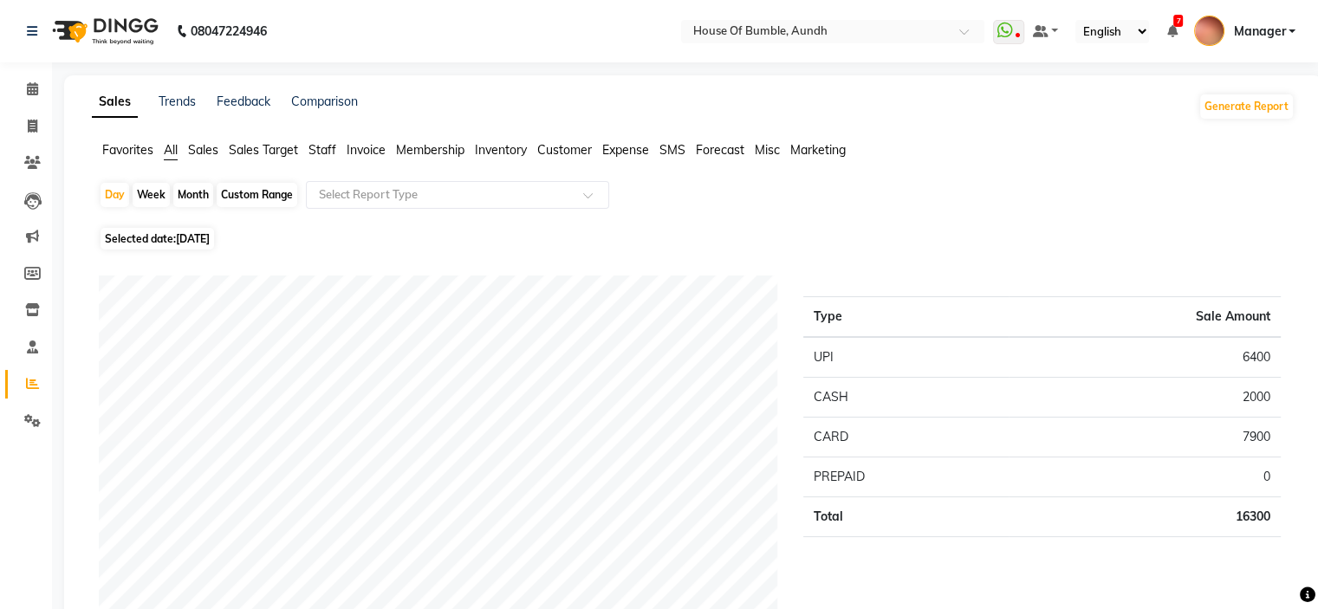
click at [176, 243] on span "Selected date: [DATE]" at bounding box center [156, 239] width 113 height 22
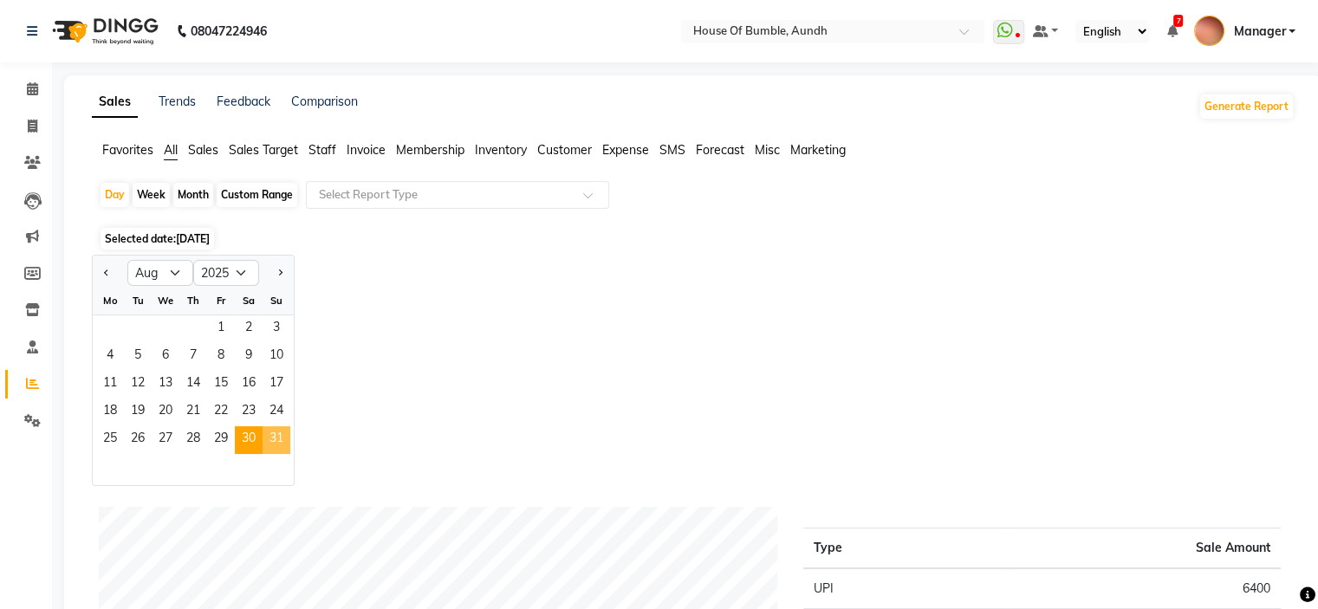
click at [282, 439] on span "31" at bounding box center [276, 440] width 28 height 28
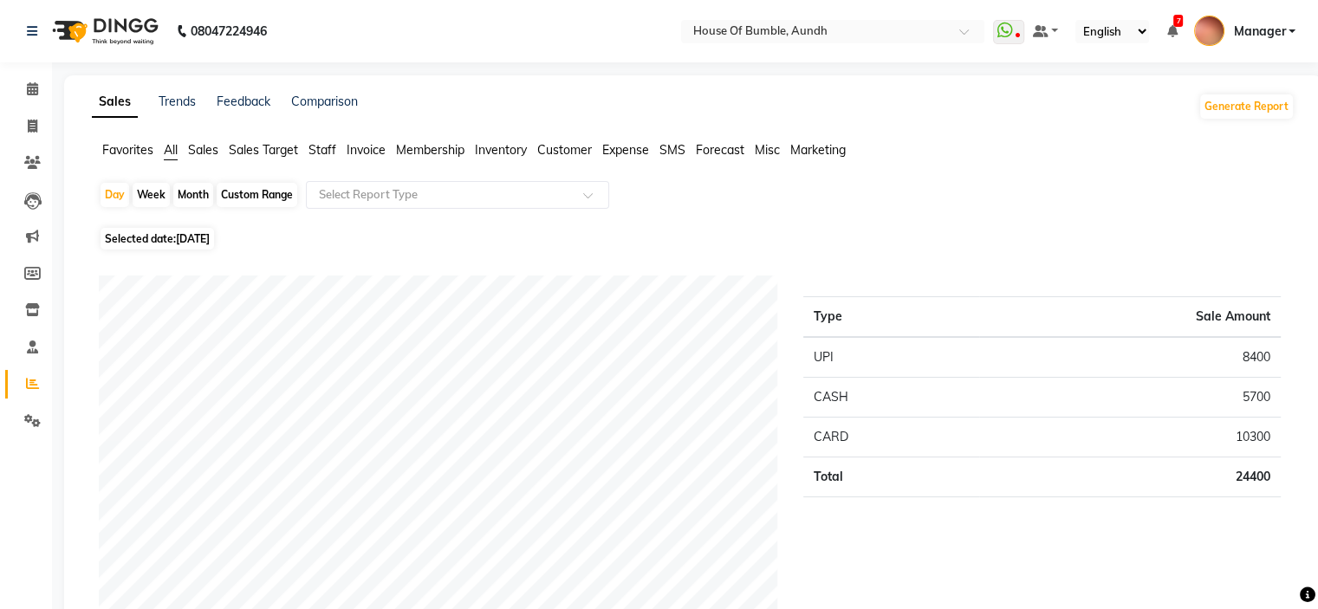
click at [261, 205] on div "Custom Range" at bounding box center [257, 195] width 81 height 24
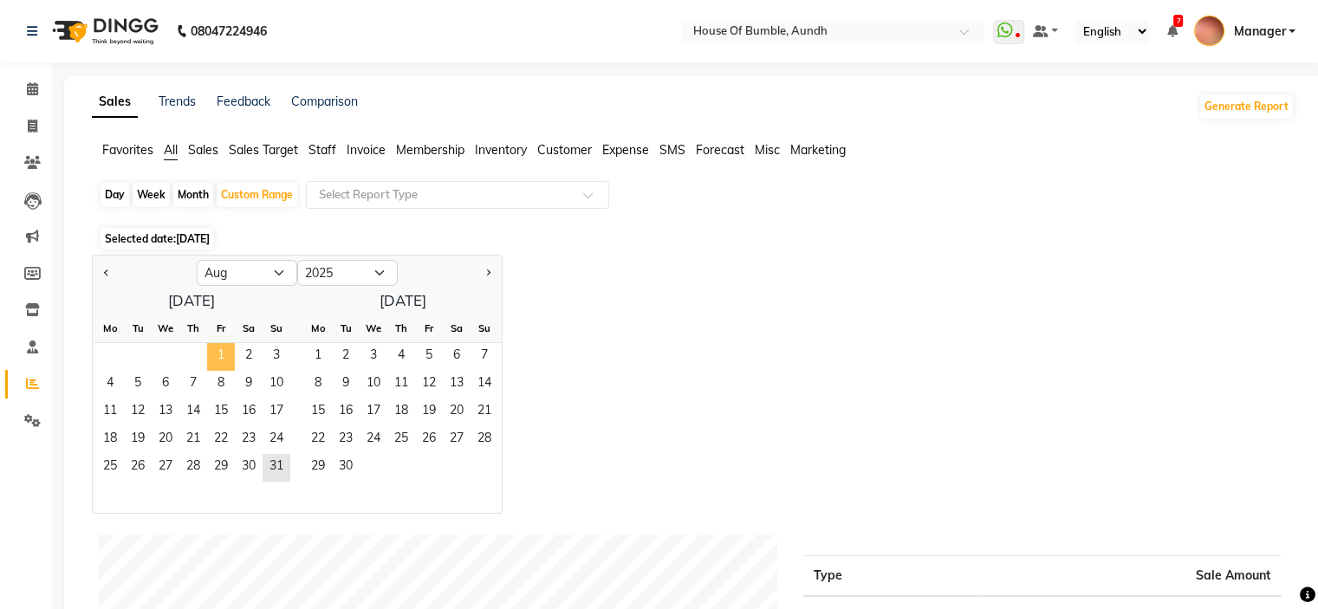
click at [232, 360] on span "1" at bounding box center [221, 357] width 28 height 28
click at [274, 470] on span "31" at bounding box center [276, 468] width 28 height 28
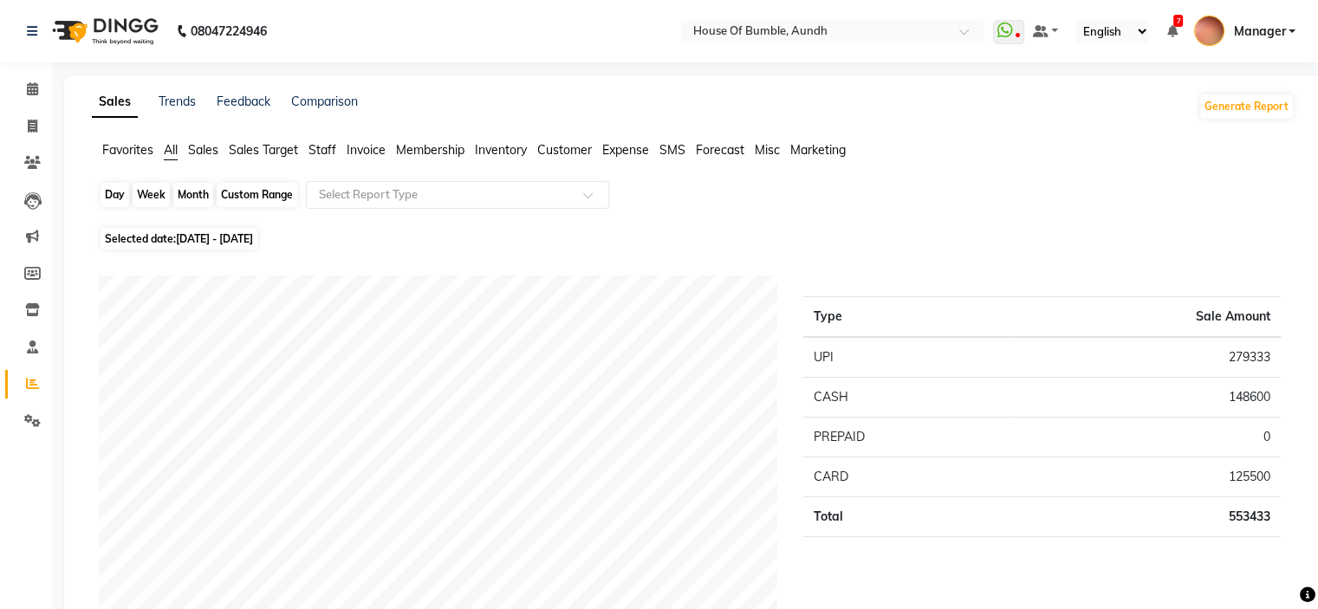
click at [262, 201] on div "Custom Range" at bounding box center [257, 195] width 81 height 24
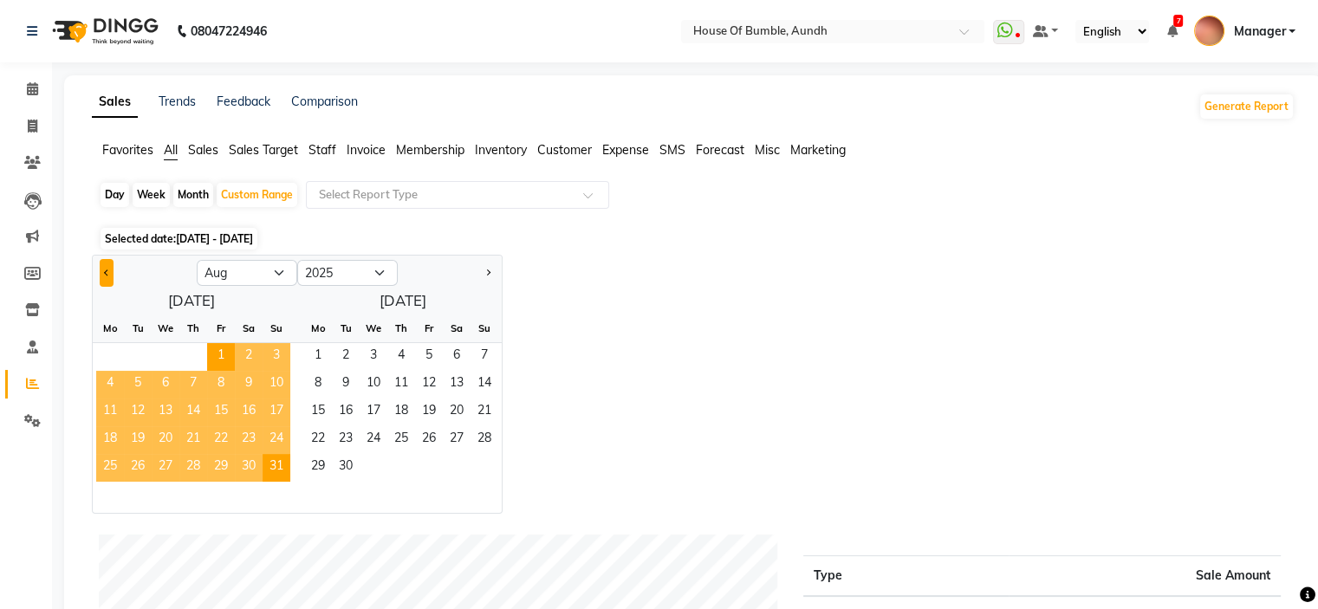
click at [97, 257] on div "Jan Feb Mar Apr May Jun [DATE] Aug Sep Oct Nov [DATE] 2016 2017 2018 2019 2020 …" at bounding box center [297, 271] width 409 height 31
click at [107, 262] on button "Previous month" at bounding box center [107, 273] width 14 height 28
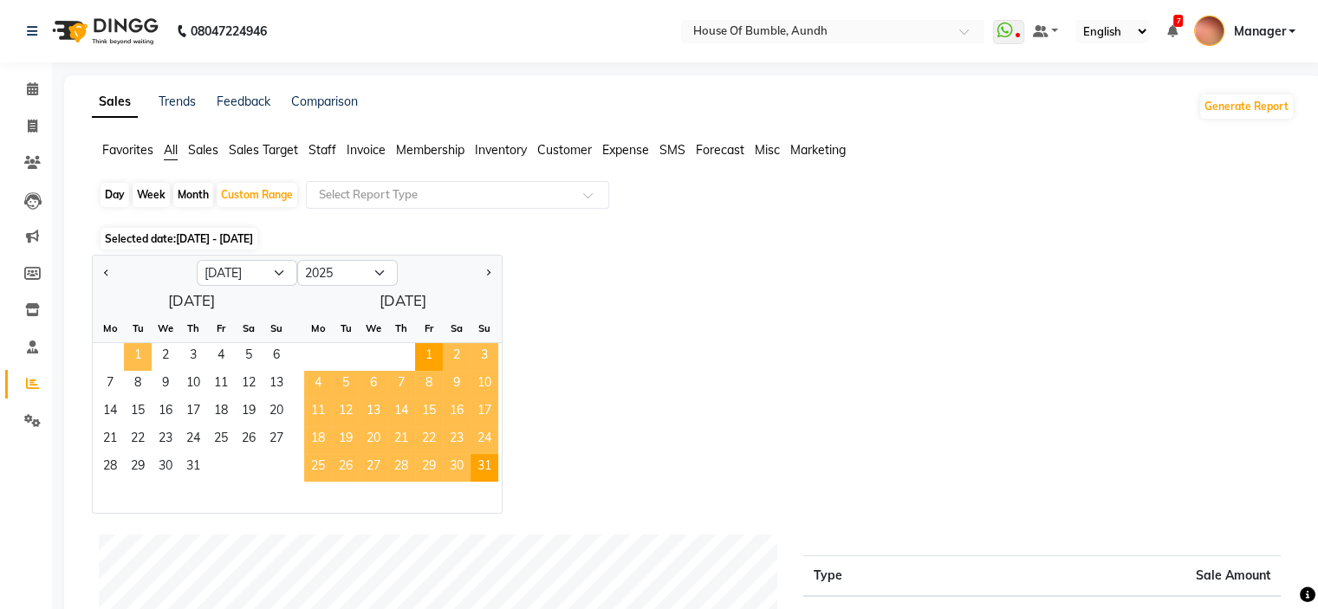
click at [134, 349] on span "1" at bounding box center [138, 357] width 28 height 28
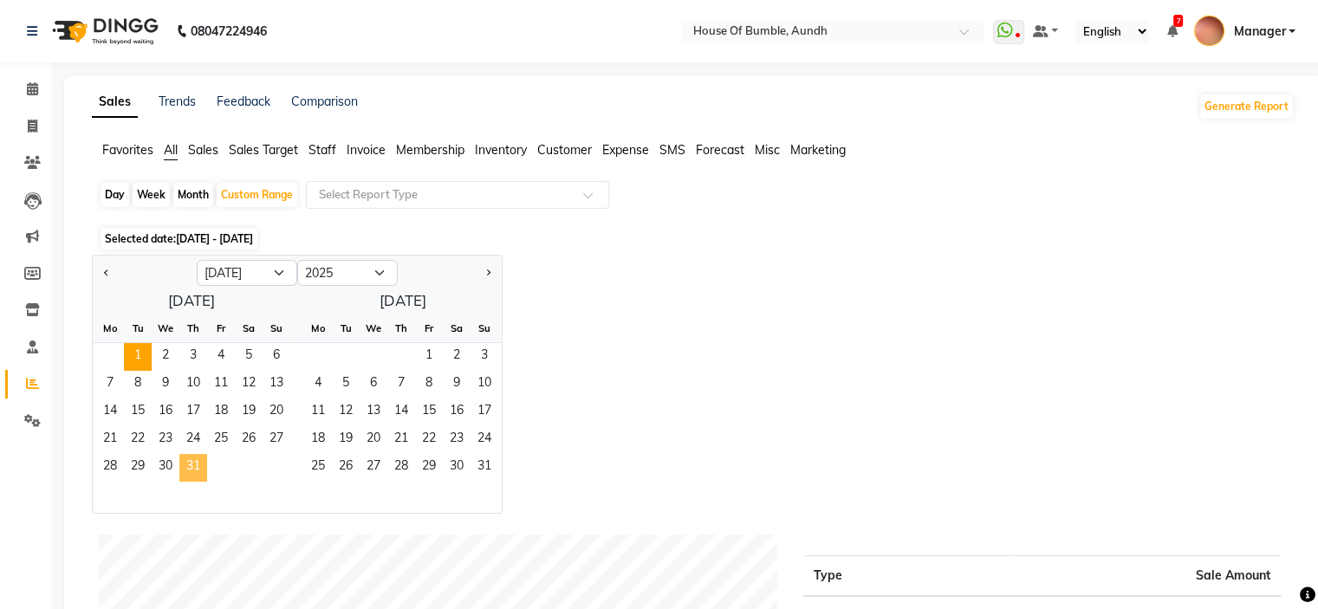
click at [184, 465] on span "31" at bounding box center [193, 468] width 28 height 28
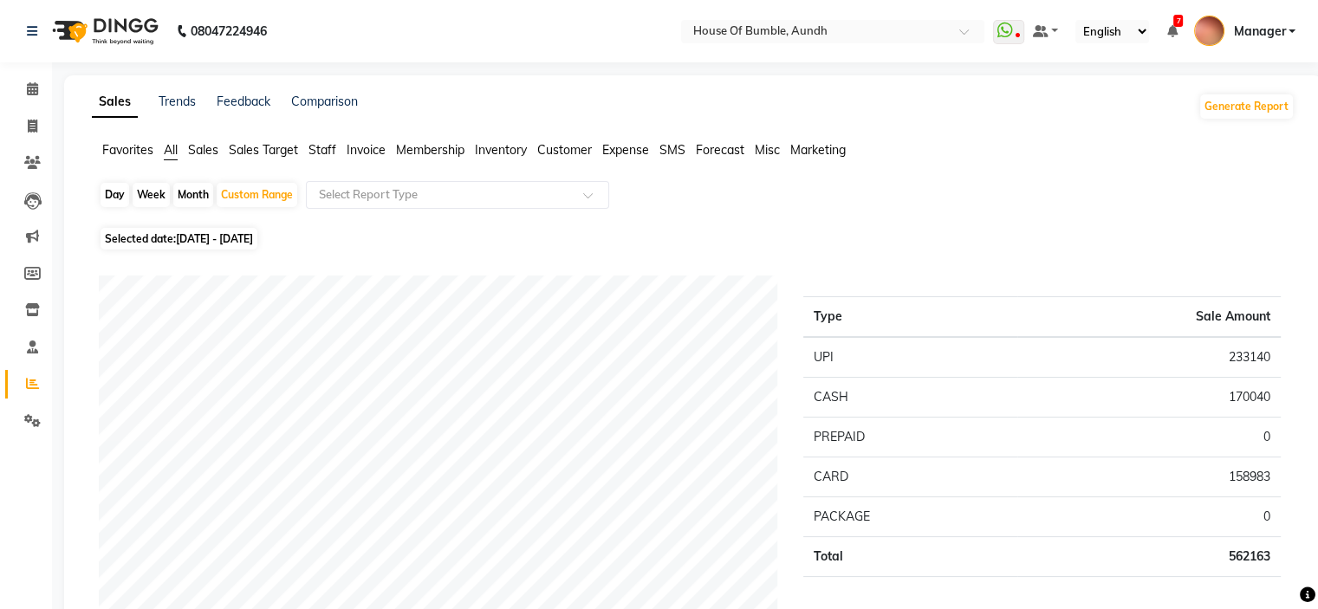
click at [120, 181] on div "Day Week Month Custom Range Select Report Type" at bounding box center [693, 202] width 1189 height 42
click at [116, 191] on div "Day" at bounding box center [114, 195] width 29 height 24
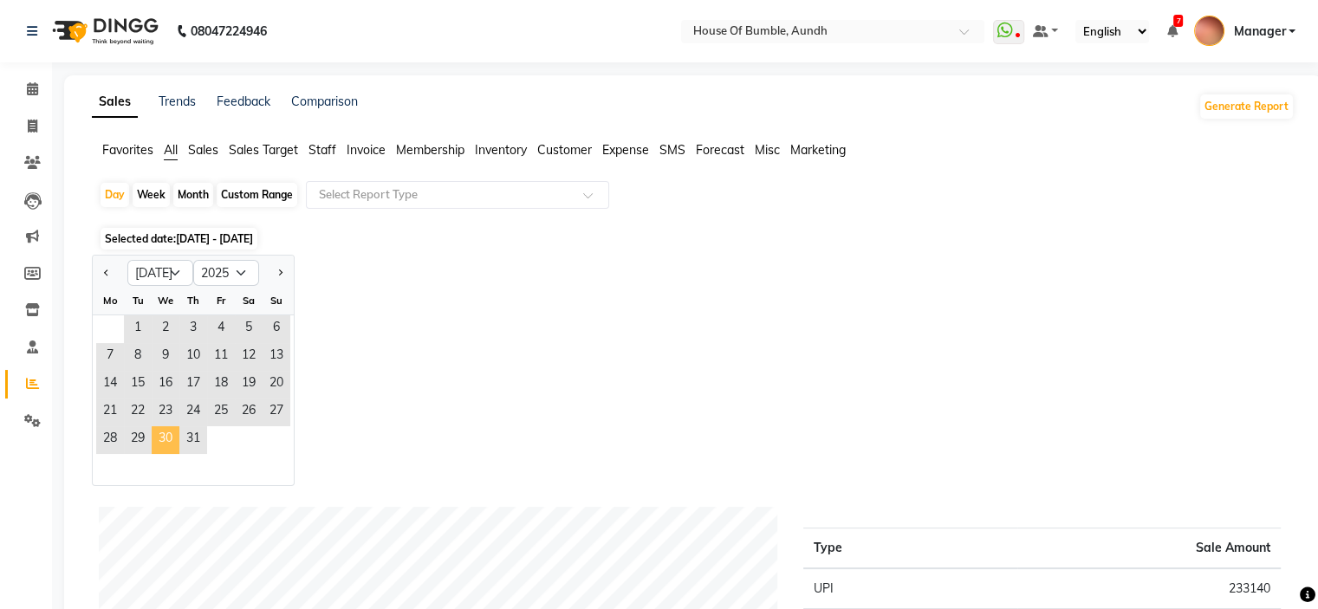
click at [161, 429] on span "30" at bounding box center [166, 440] width 28 height 28
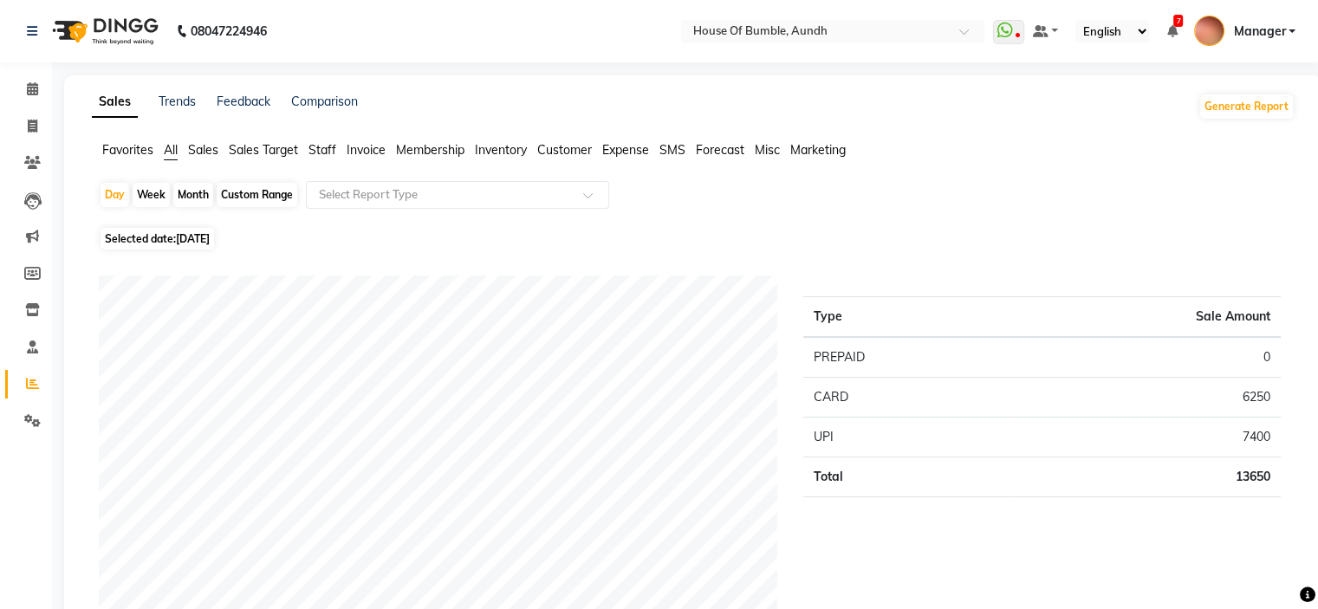
click at [178, 241] on span "[DATE]" at bounding box center [193, 238] width 34 height 13
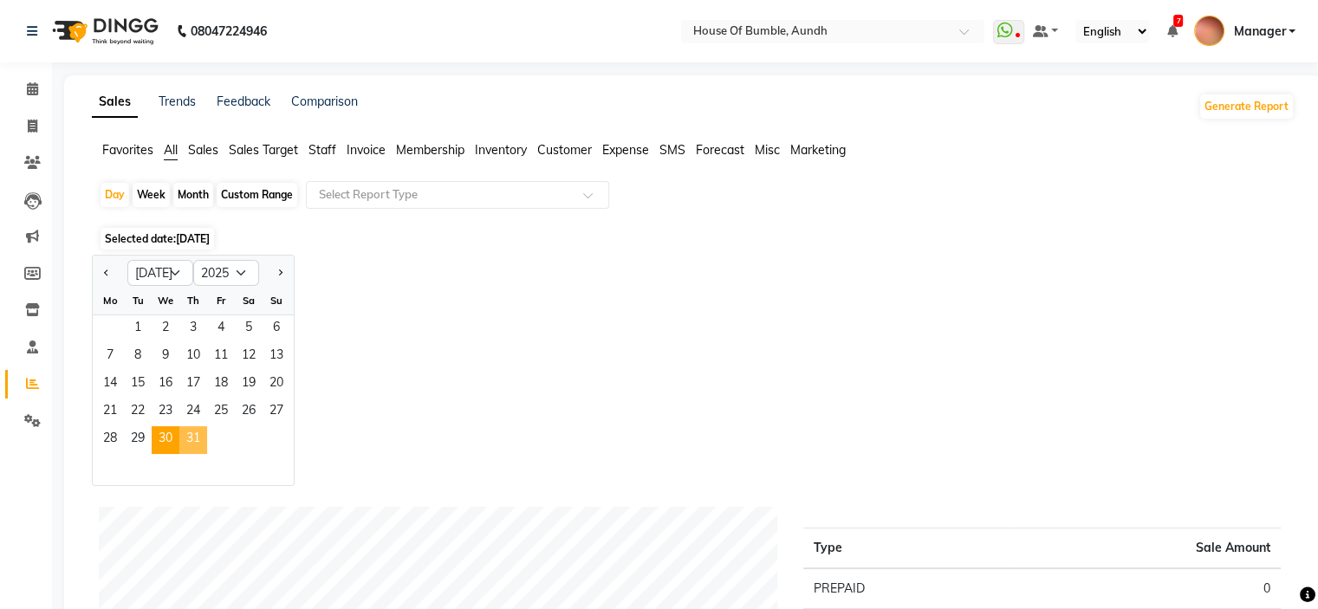
click at [184, 436] on span "31" at bounding box center [193, 440] width 28 height 28
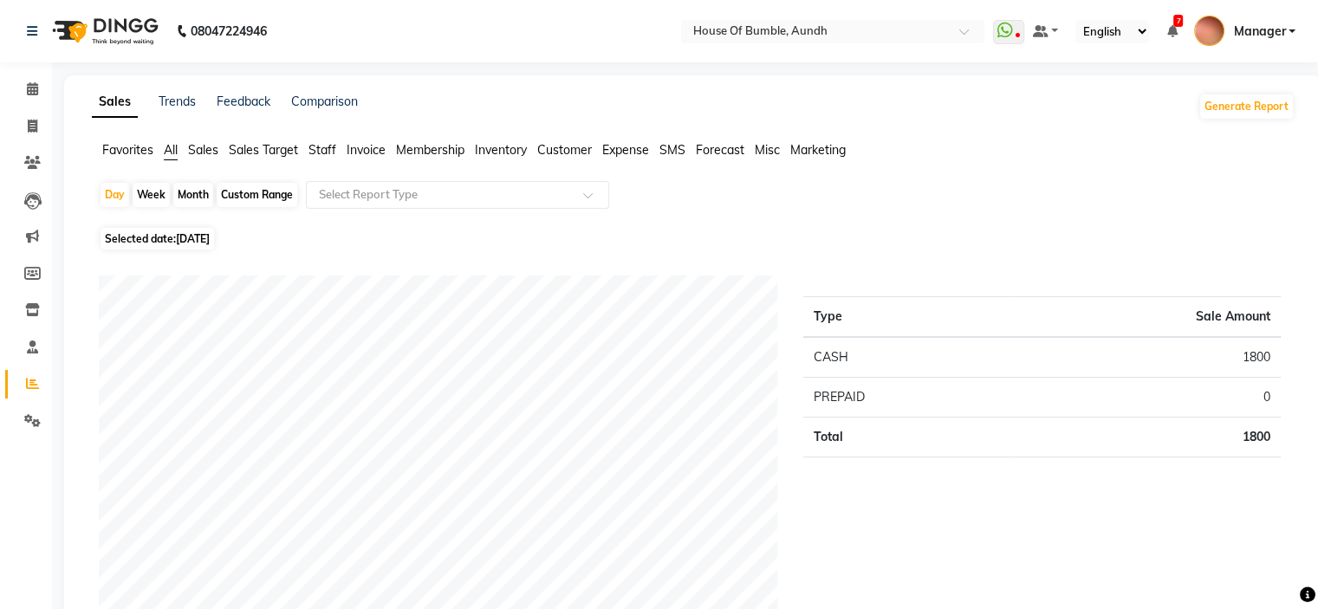
click at [165, 186] on div "Week" at bounding box center [151, 195] width 37 height 24
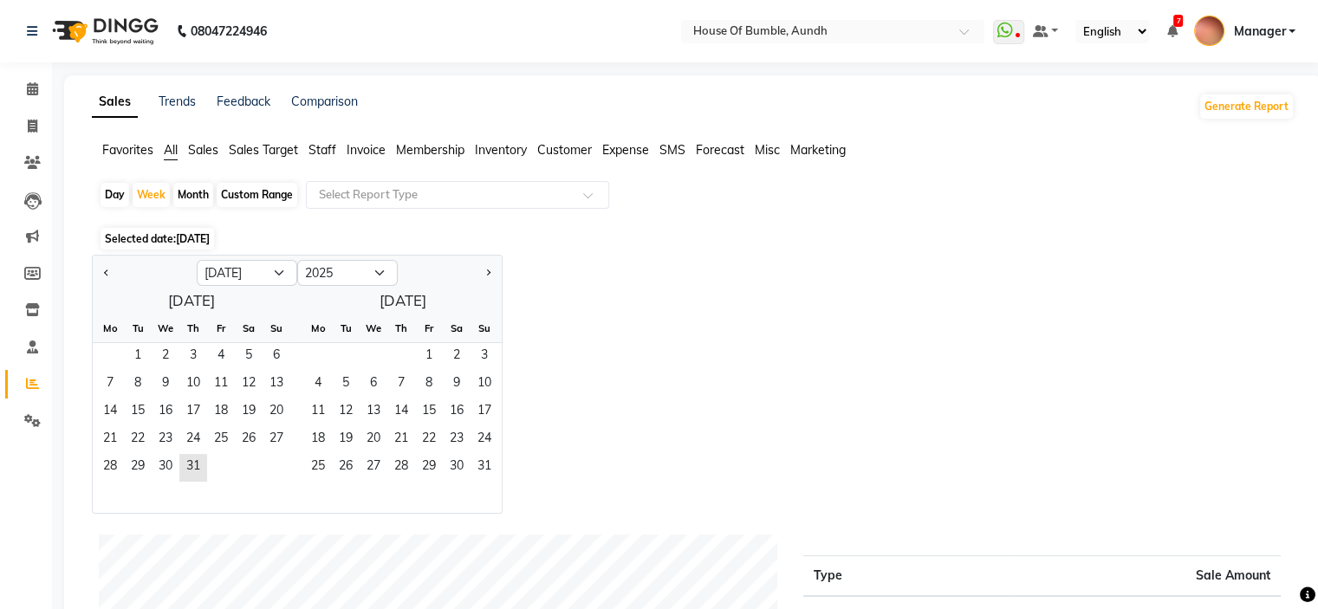
click at [186, 191] on div "Month" at bounding box center [193, 195] width 40 height 24
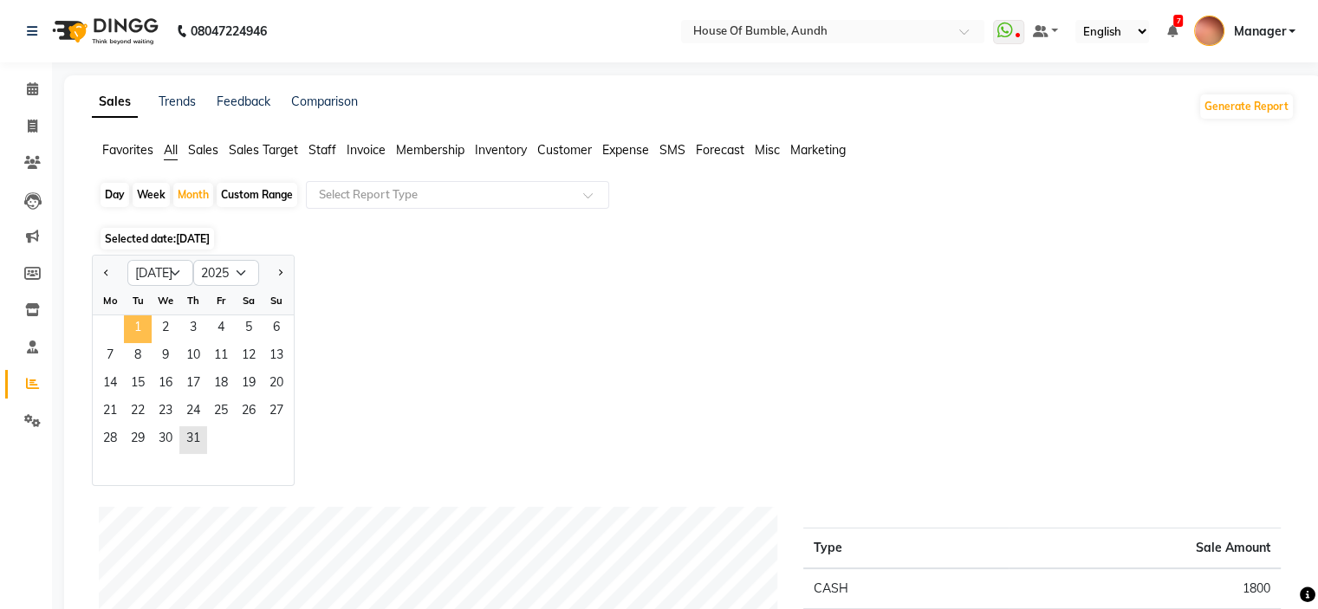
click at [147, 329] on span "1" at bounding box center [138, 329] width 28 height 28
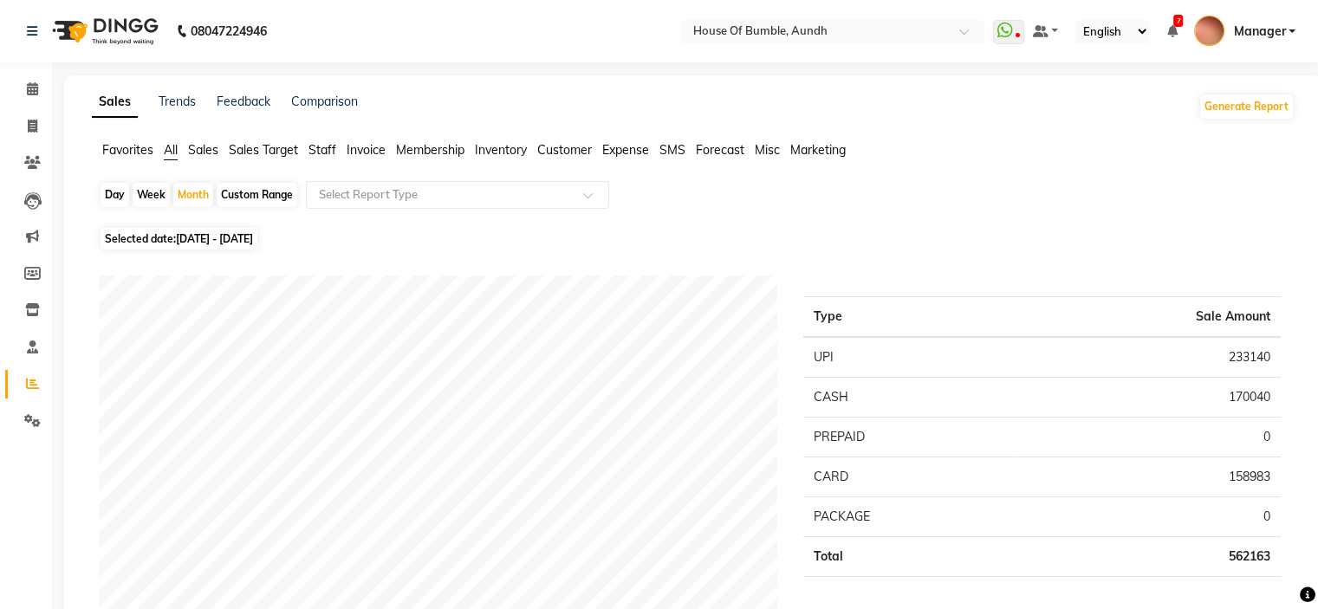
click at [115, 190] on div "Day" at bounding box center [114, 195] width 29 height 24
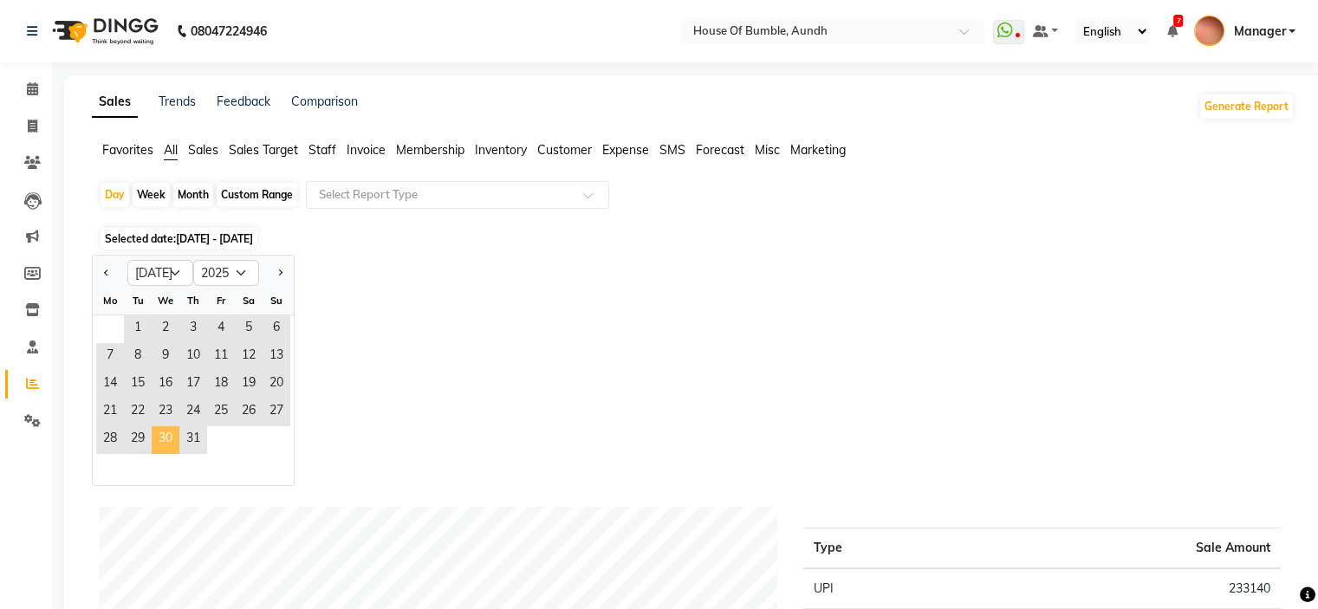
click at [172, 436] on span "30" at bounding box center [166, 440] width 28 height 28
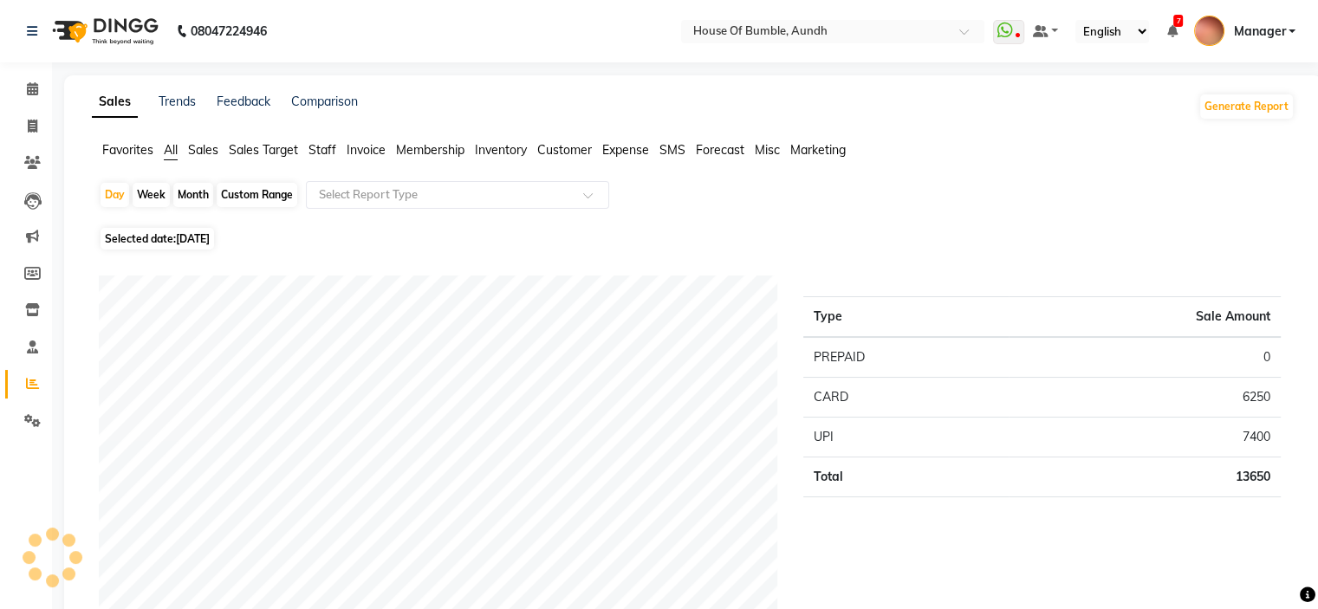
click at [194, 241] on span "[DATE]" at bounding box center [193, 238] width 34 height 13
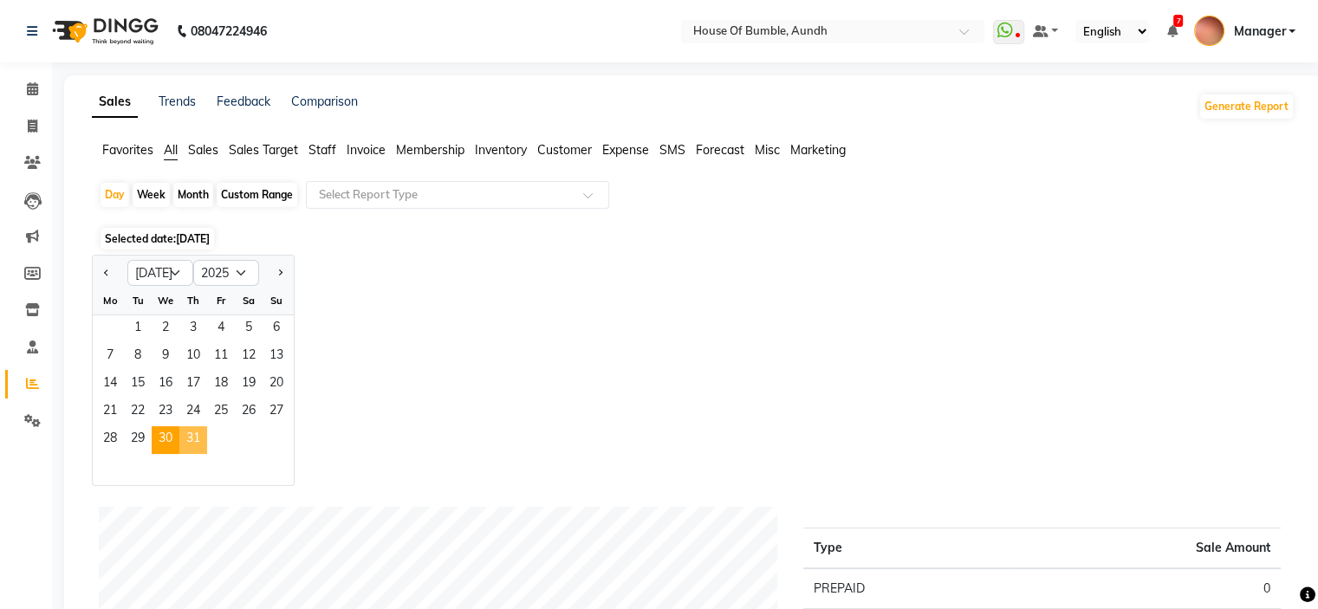
click at [192, 436] on span "31" at bounding box center [193, 440] width 28 height 28
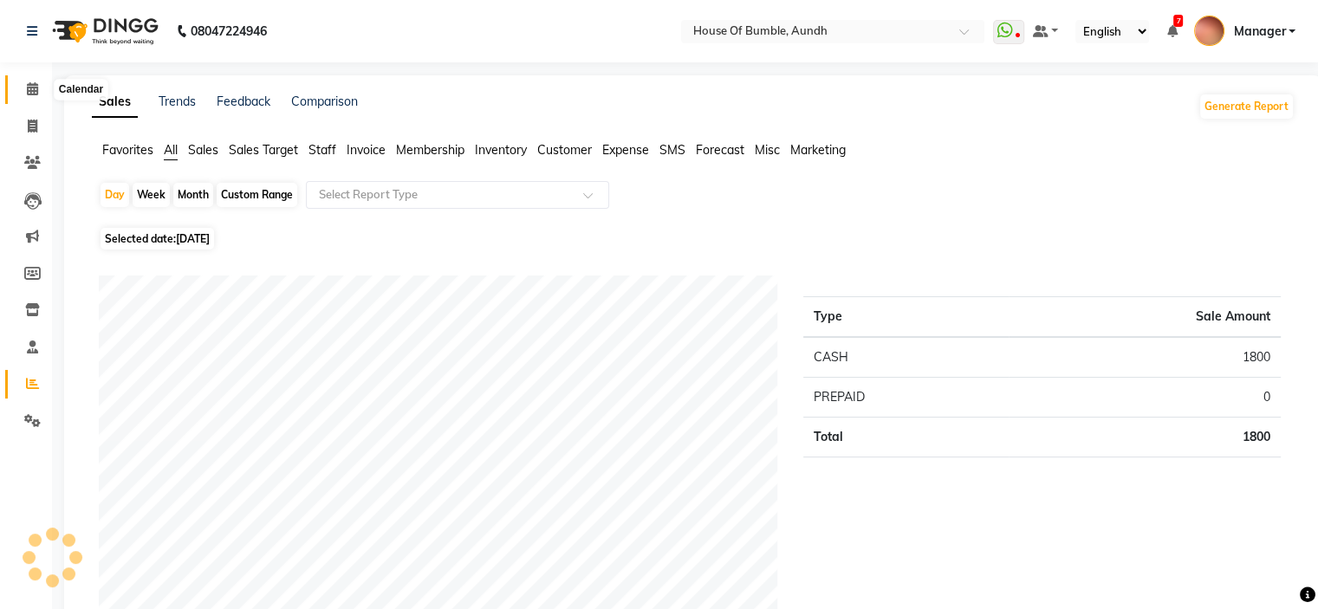
click at [30, 94] on icon at bounding box center [32, 88] width 11 height 13
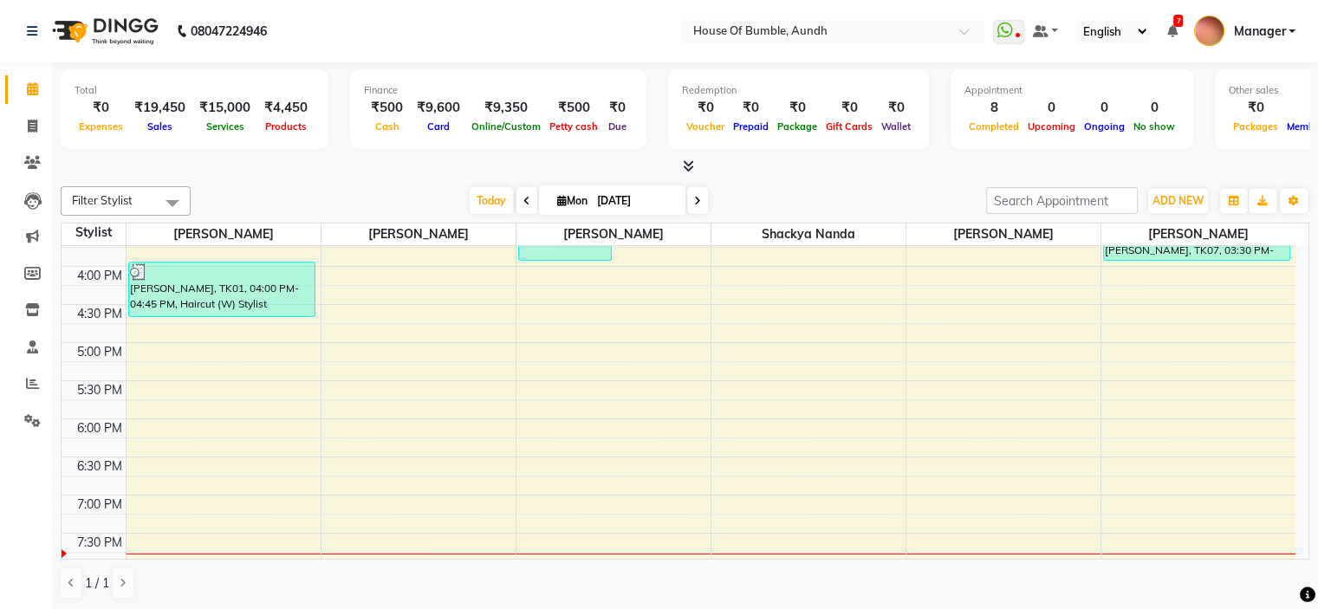
scroll to position [419, 0]
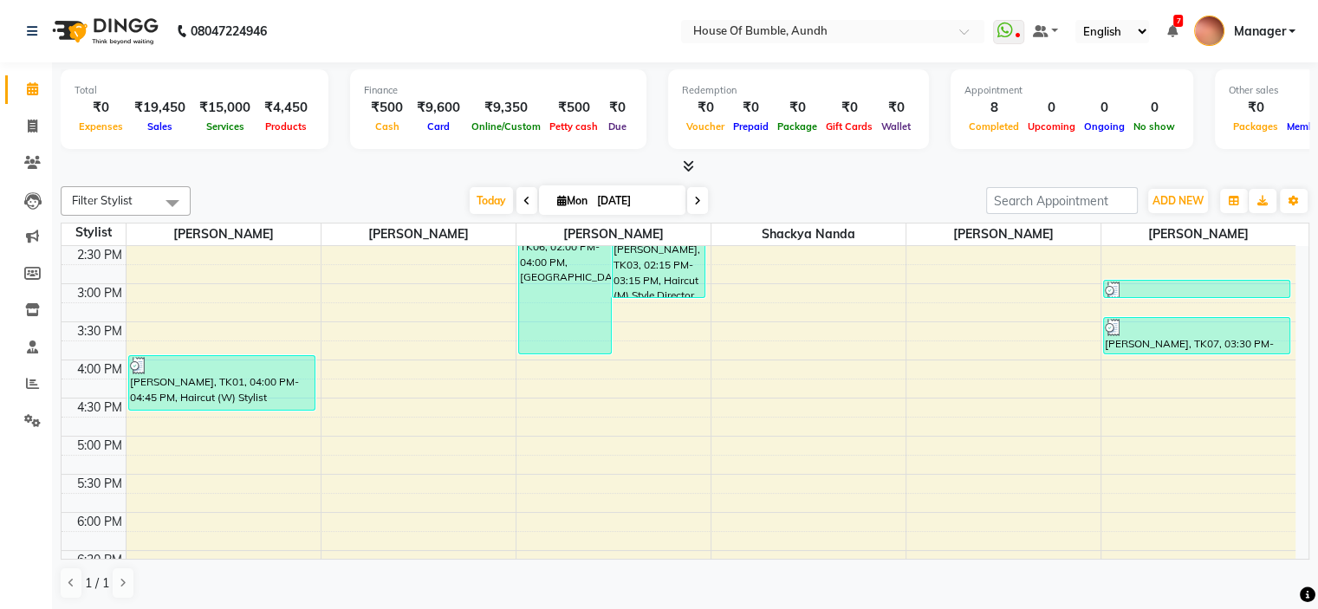
click at [700, 197] on span at bounding box center [697, 200] width 21 height 27
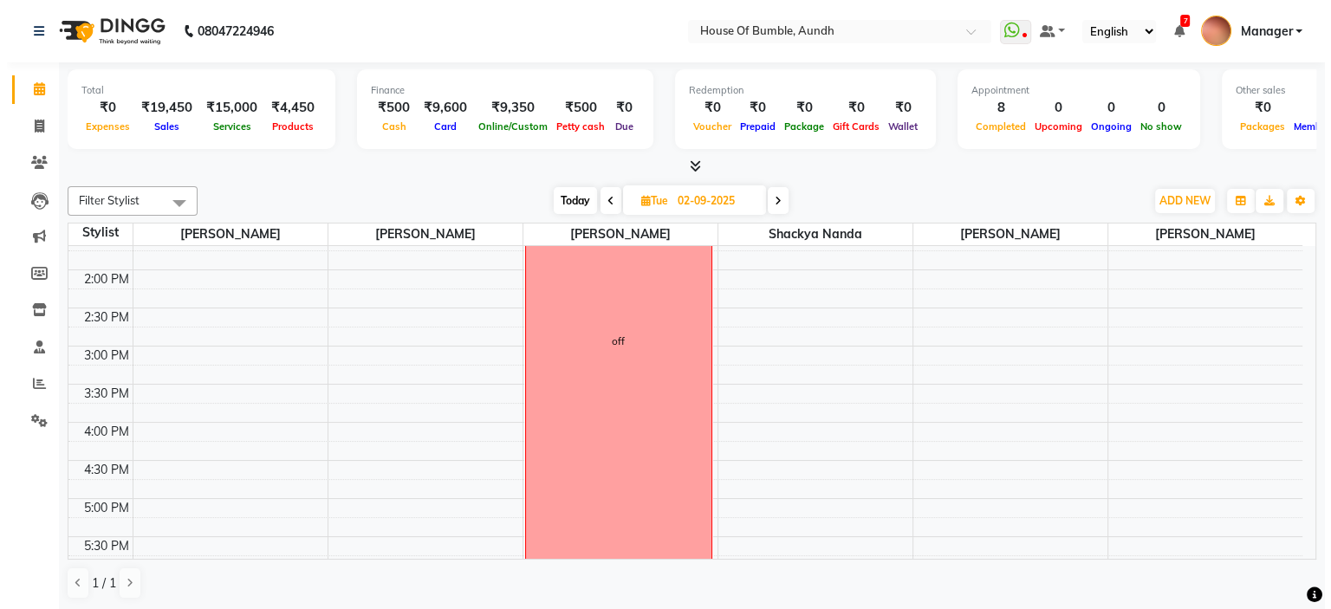
scroll to position [667, 0]
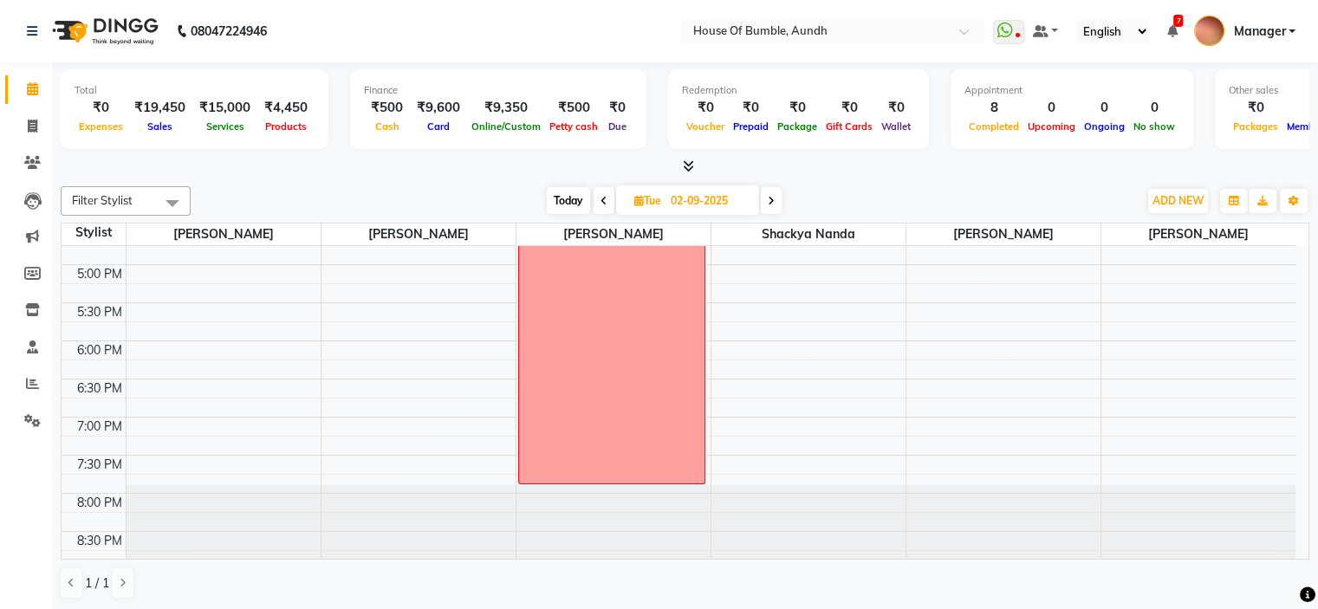
click at [1274, 34] on span "Manager" at bounding box center [1259, 32] width 52 height 18
click at [1216, 133] on link "Sign out" at bounding box center [1206, 124] width 159 height 27
